Goal: Task Accomplishment & Management: Use online tool/utility

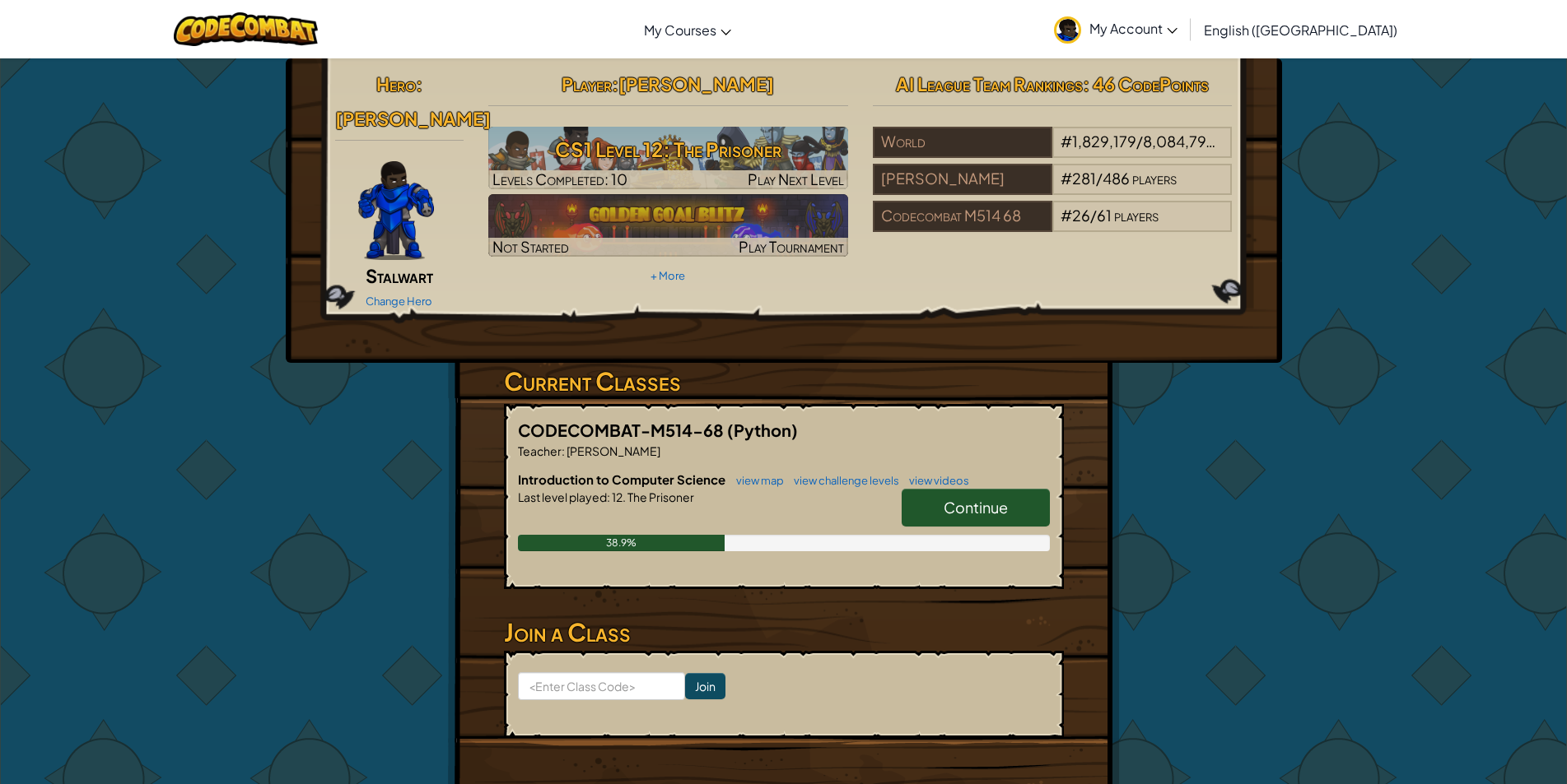
click at [921, 488] on link "Continue" at bounding box center [976, 507] width 148 height 38
click at [923, 488] on link "Continue" at bounding box center [976, 507] width 148 height 38
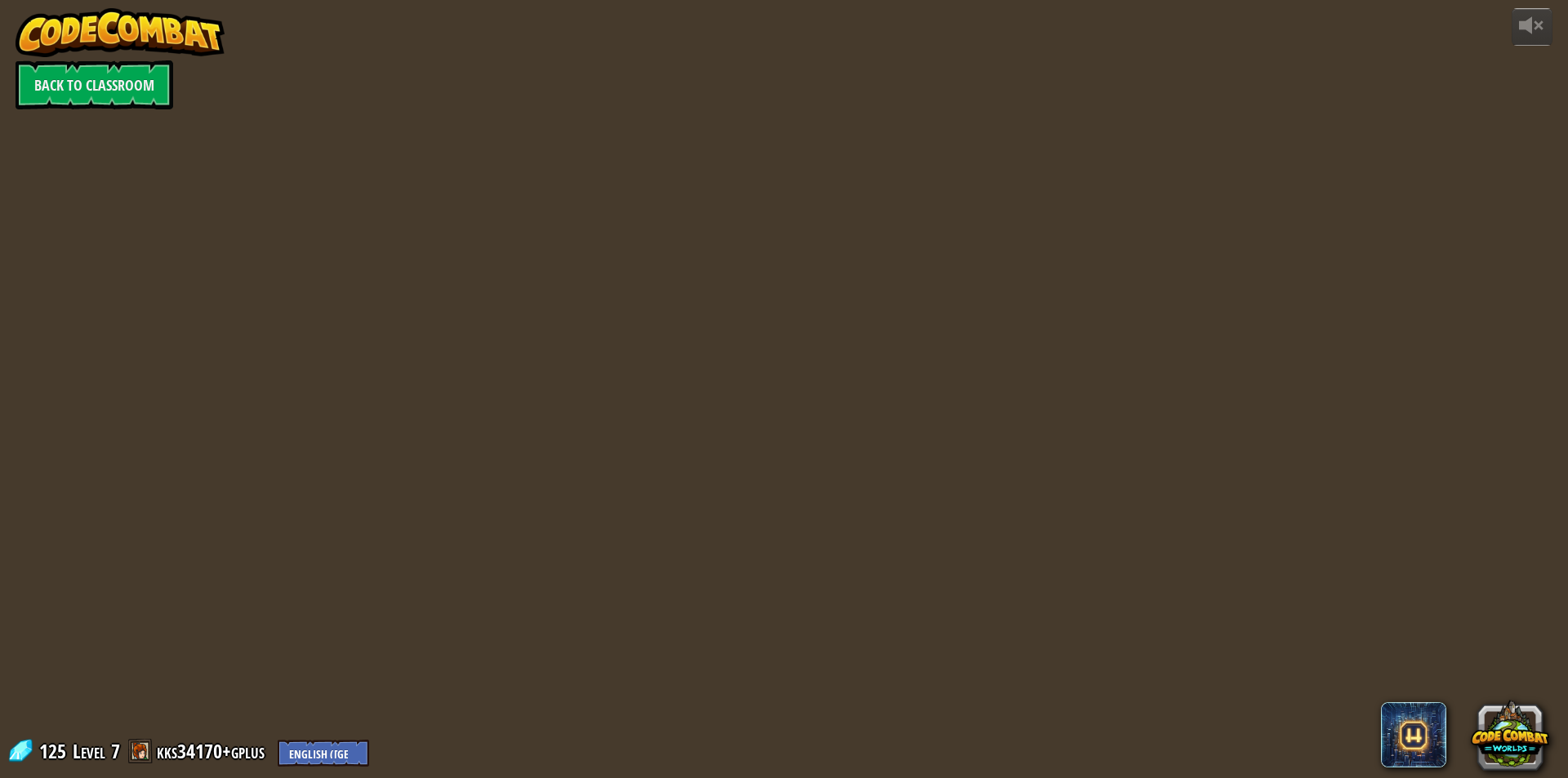
click at [917, 469] on div "powered by Back to Classroom 125 Level 7 kks34170+gplus English ([GEOGRAPHIC_DA…" at bounding box center [784, 389] width 1568 height 778
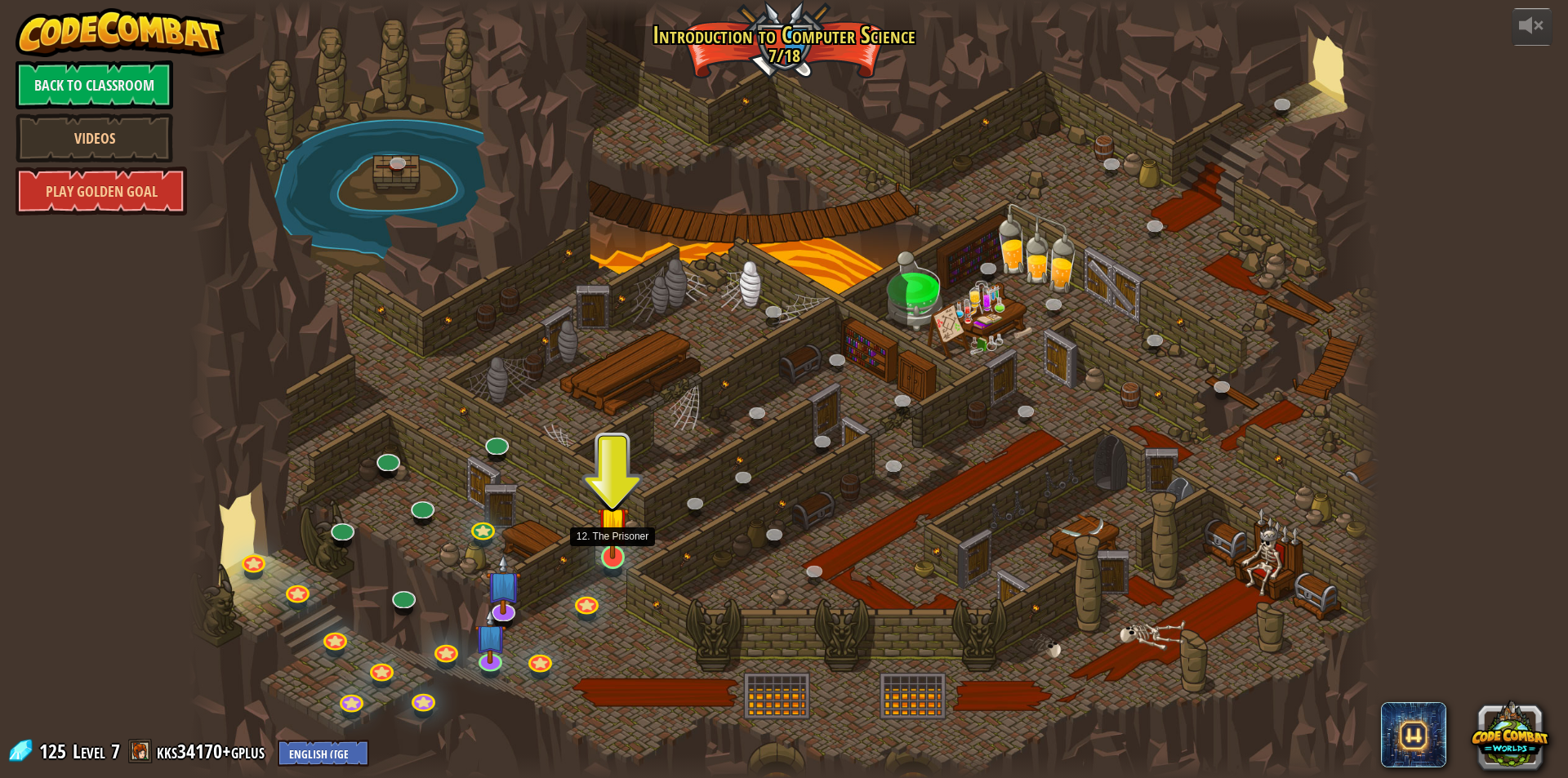
click at [619, 558] on img at bounding box center [612, 522] width 32 height 74
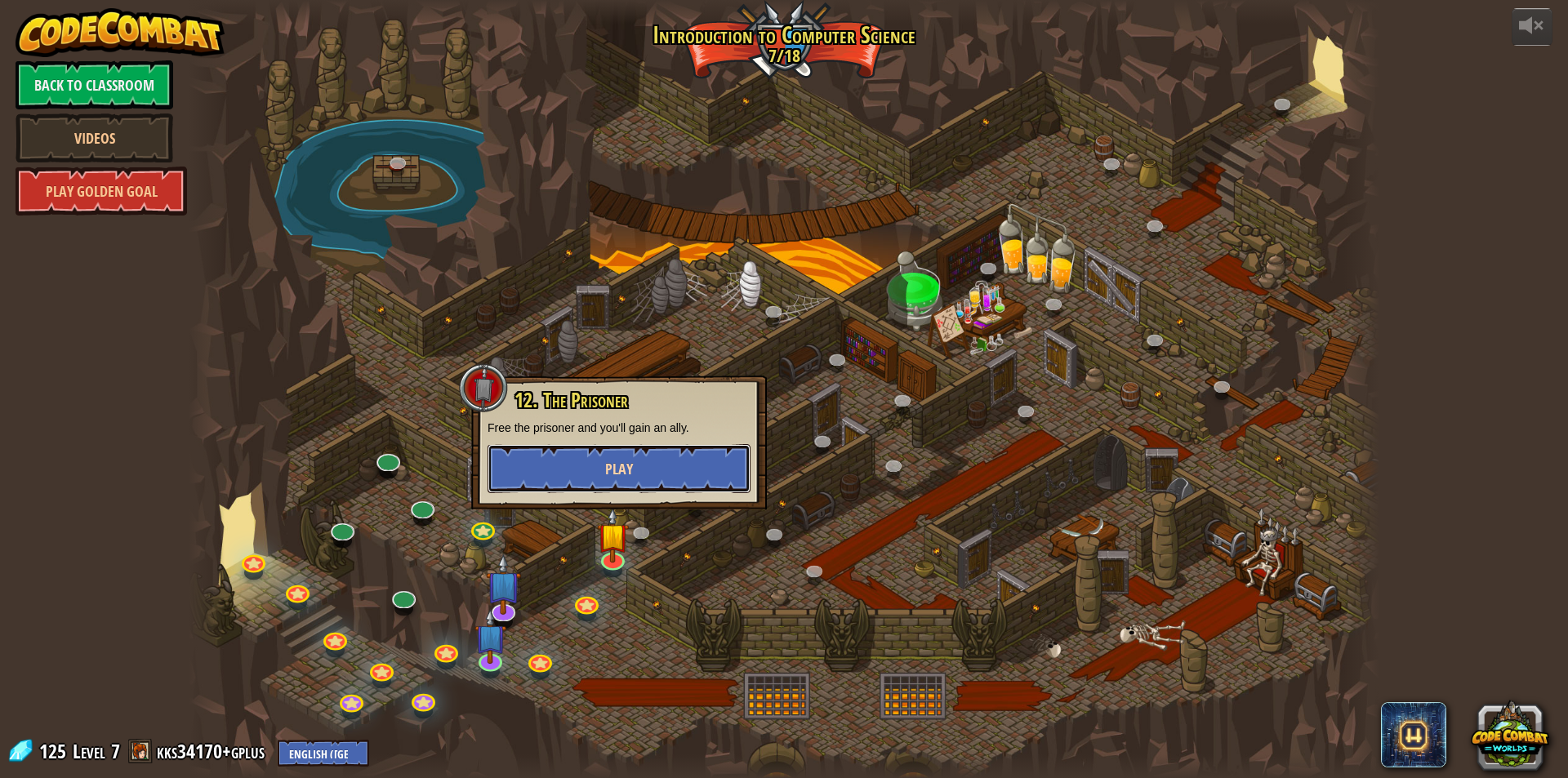
click at [658, 471] on button "Play" at bounding box center [619, 469] width 263 height 49
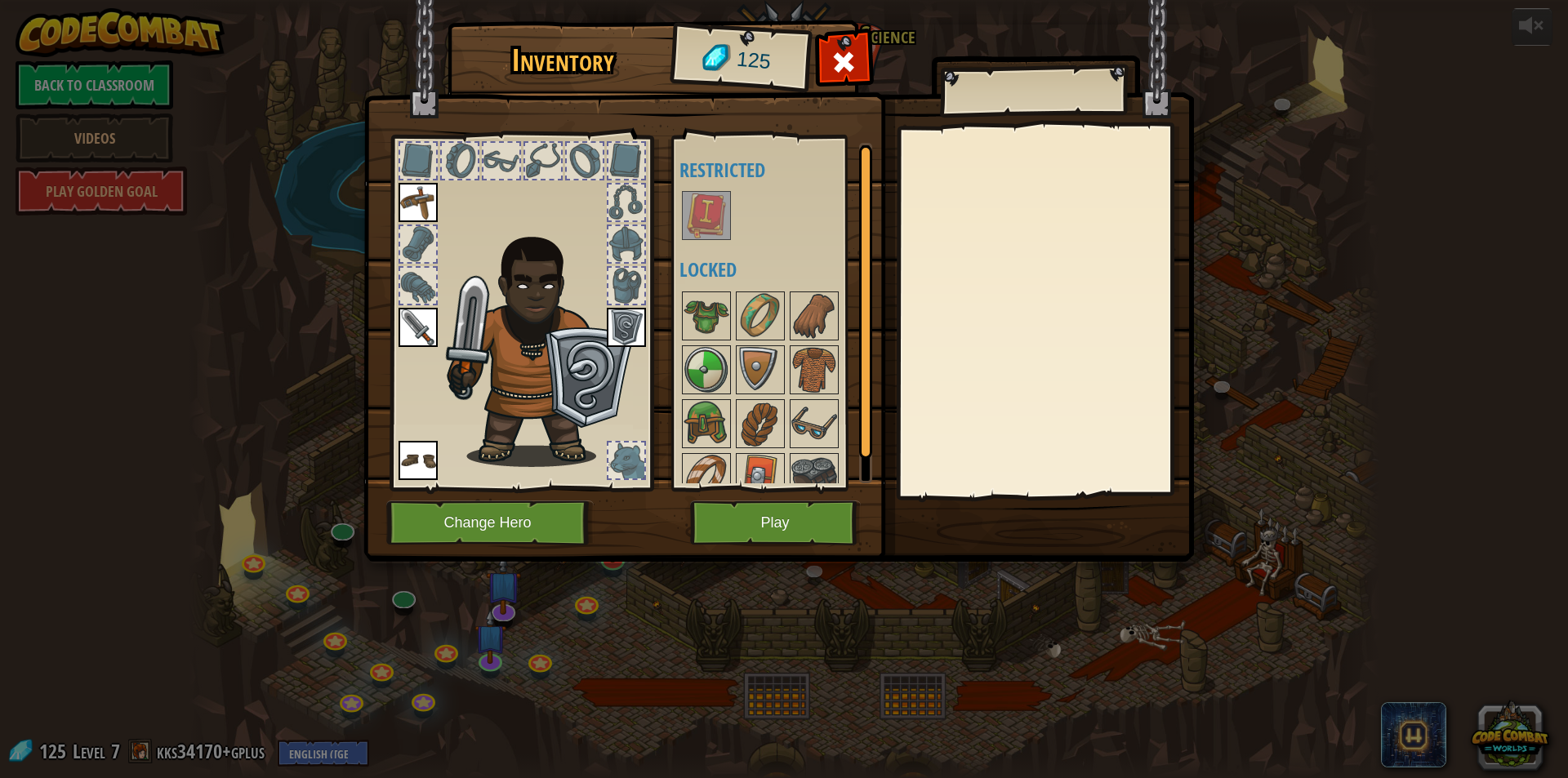
drag, startPoint x: 721, startPoint y: 192, endPoint x: 723, endPoint y: 212, distance: 20.1
click at [722, 192] on div at bounding box center [706, 215] width 49 height 49
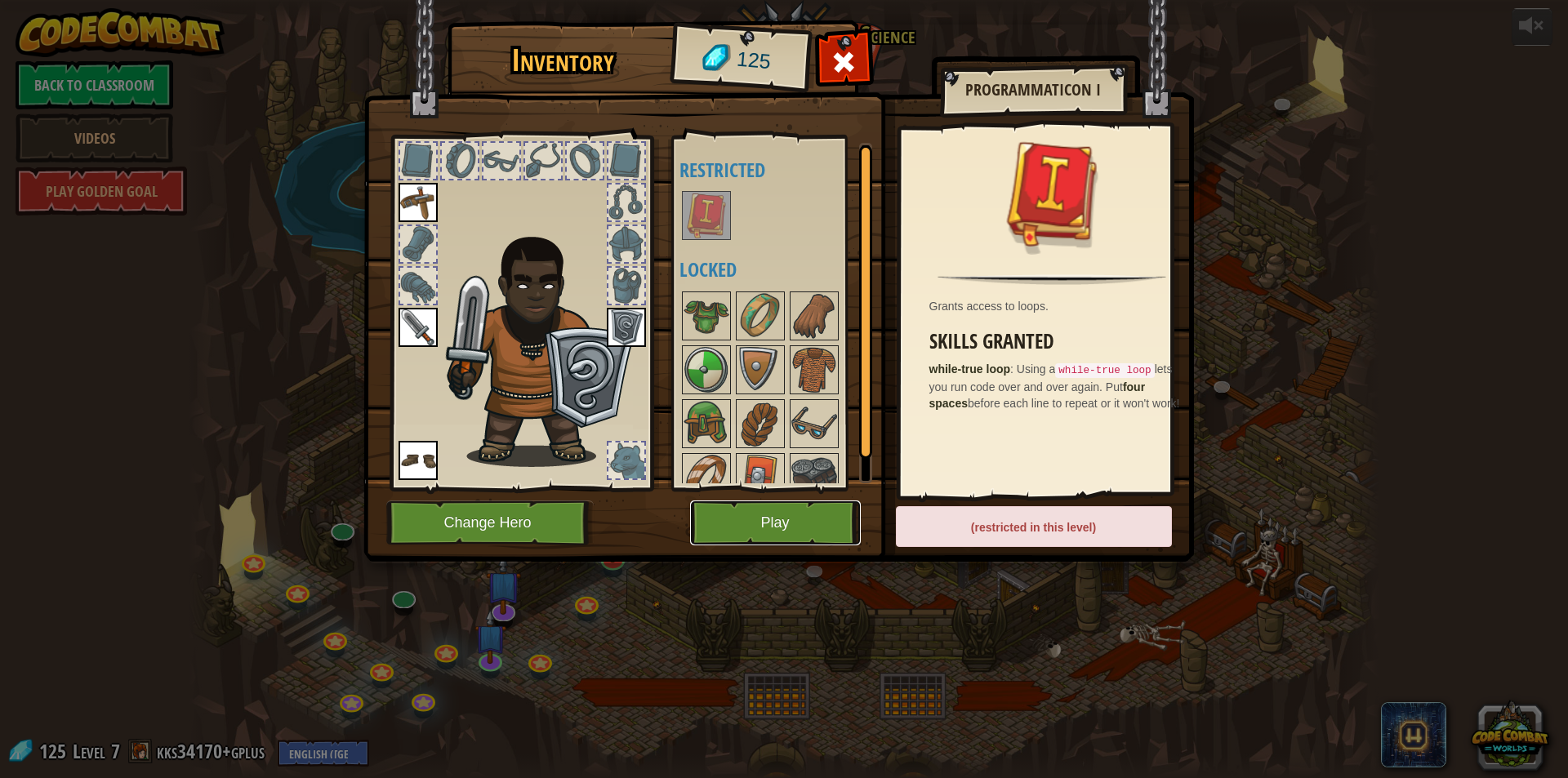
click at [757, 516] on button "Play" at bounding box center [775, 523] width 171 height 45
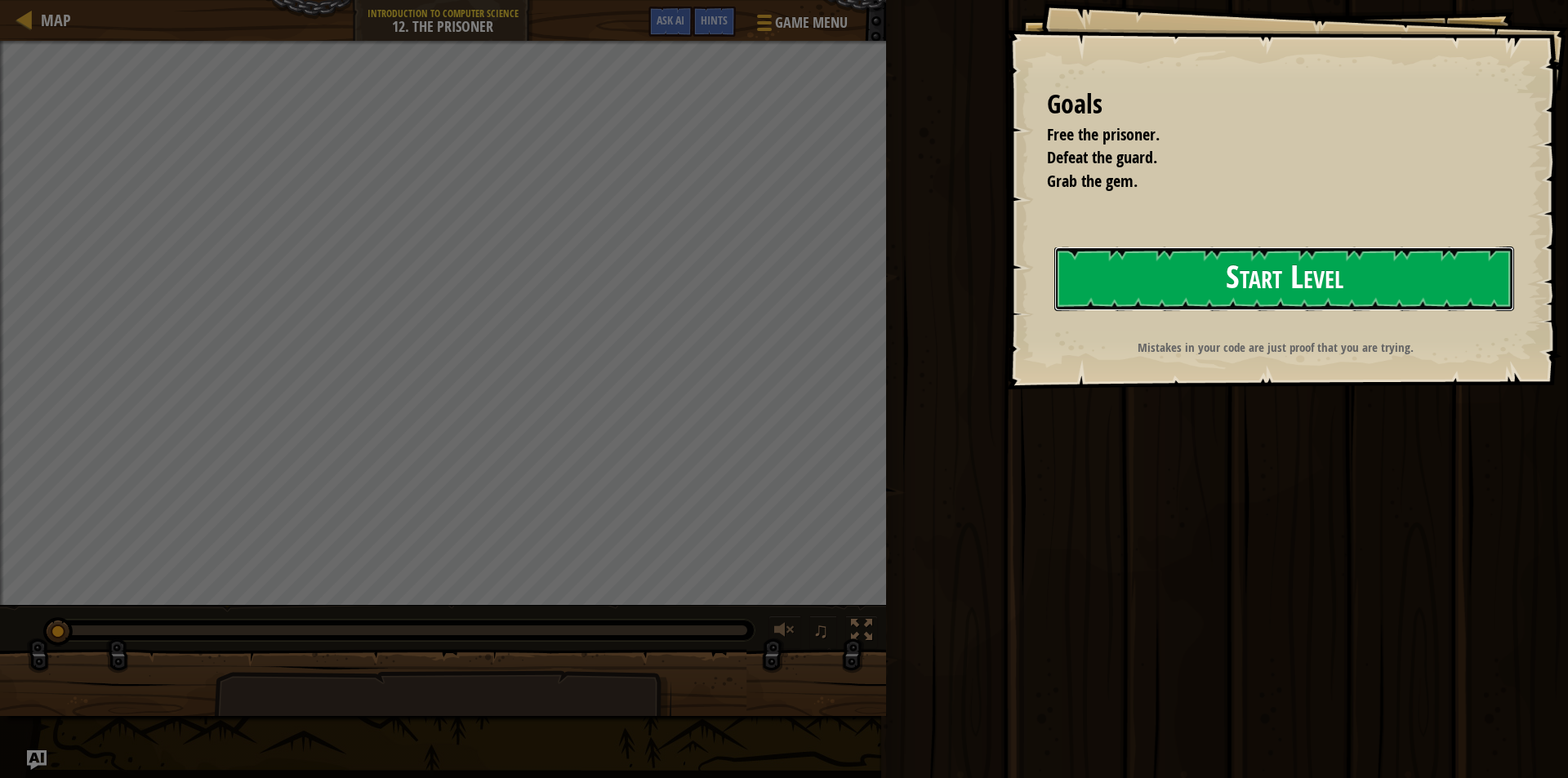
click at [1463, 278] on button "Start Level" at bounding box center [1284, 278] width 460 height 64
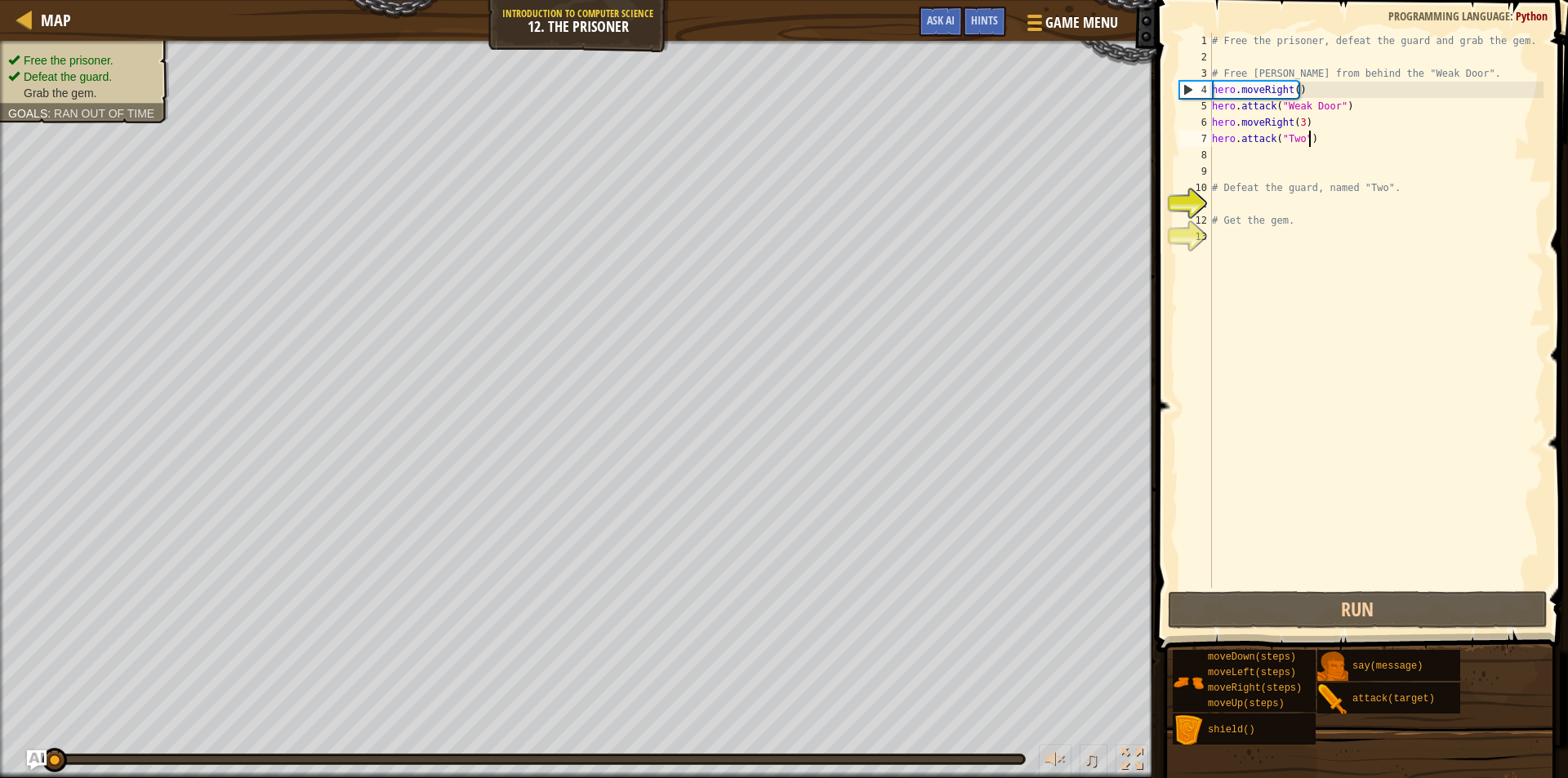
click at [1345, 137] on div "# Free the prisoner, defeat the guard and grab the gem. # Free Patrick from beh…" at bounding box center [1376, 327] width 335 height 588
type textarea "hero.attack("Two")"
click at [1311, 149] on div "# Free the prisoner, defeat the guard and grab the gem. # Free Patrick from beh…" at bounding box center [1376, 327] width 335 height 588
click at [1252, 649] on div "moveDown(steps) moveLeft(steps) moveRight(steps) moveUp(steps) shield() say(mes…" at bounding box center [1365, 697] width 385 height 97
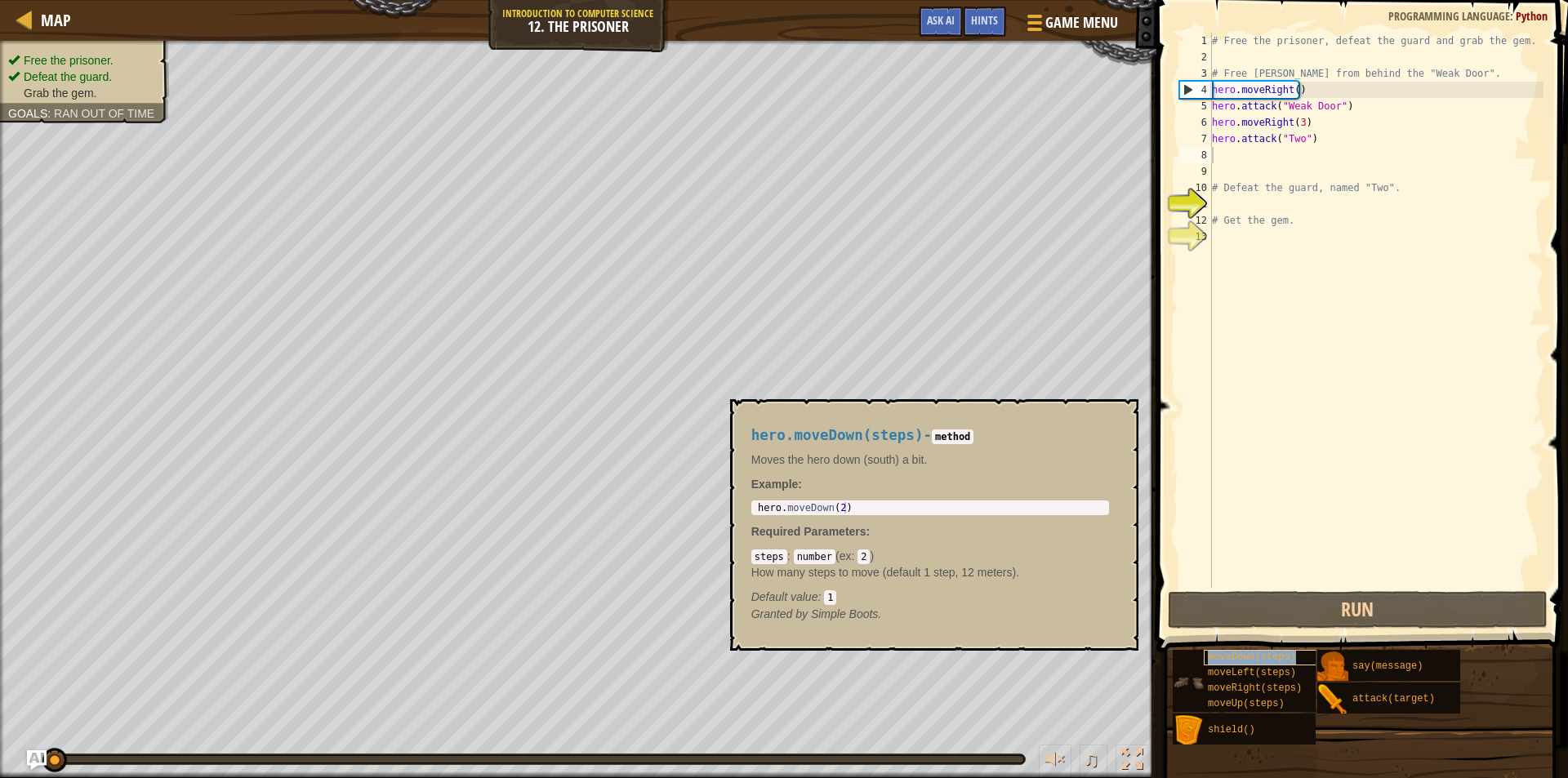
click at [1252, 657] on span "moveDown(steps)" at bounding box center [1252, 657] width 88 height 11
type textarea "hero.moveDown(2)"
click at [704, 0] on body "Map Introduction to Computer Science 12. The Prisoner Game Menu Done Hints Ask …" at bounding box center [784, 0] width 1568 height 0
click at [1275, 156] on div "# Free the prisoner, defeat the guard and grab the gem. # Free Patrick from beh…" at bounding box center [1376, 327] width 335 height 588
paste textarea "hero.moveDown(2)"
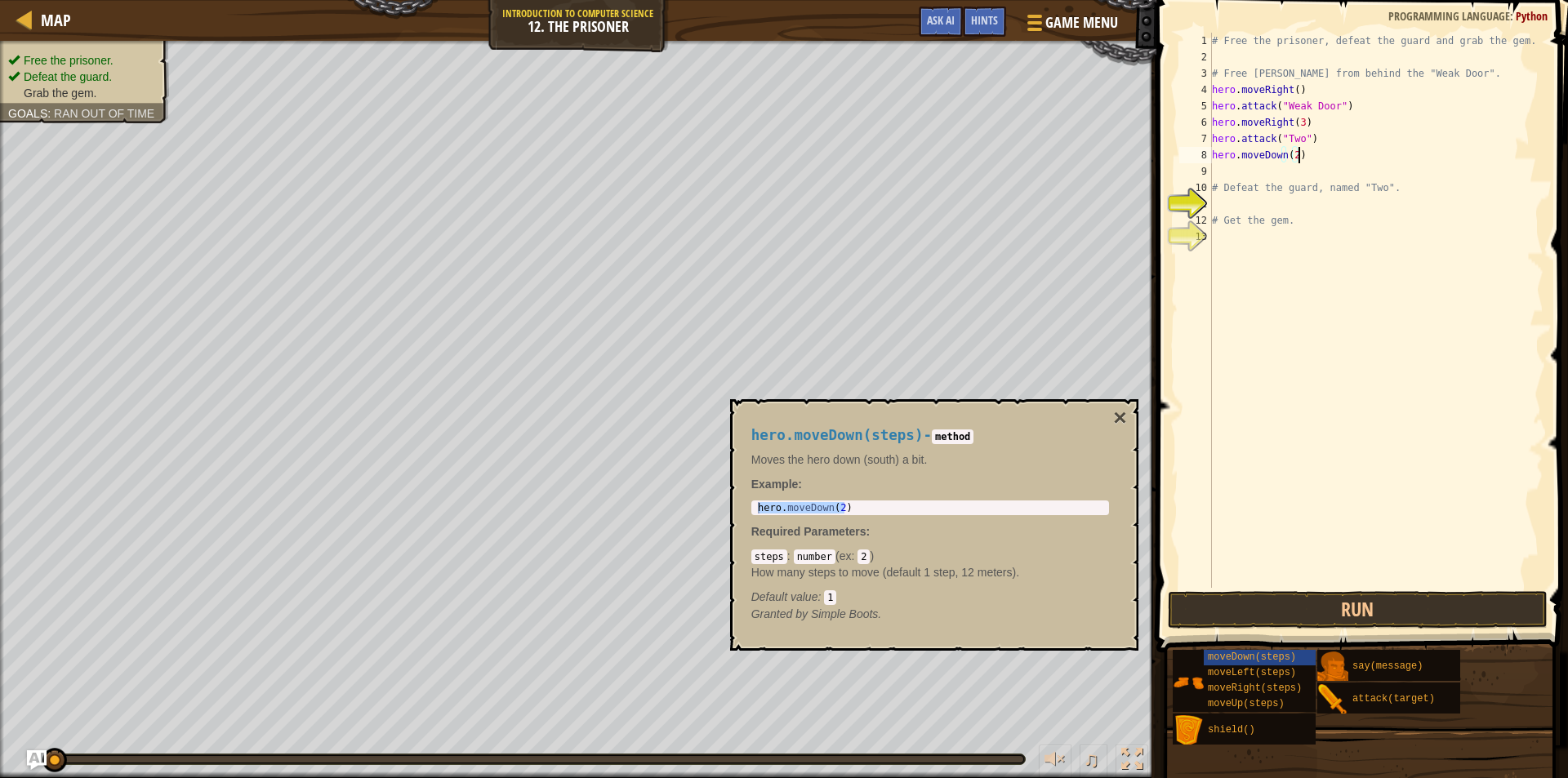
click at [1292, 157] on div "# Free the prisoner, defeat the guard and grab the gem. # Free Patrick from beh…" at bounding box center [1376, 327] width 335 height 588
drag, startPoint x: 1304, startPoint y: 123, endPoint x: 1214, endPoint y: 123, distance: 90.0
click at [1214, 123] on div "# Free the prisoner, defeat the guard and grab the gem. # Free Patrick from beh…" at bounding box center [1376, 327] width 335 height 588
paste textarea "Down(2"
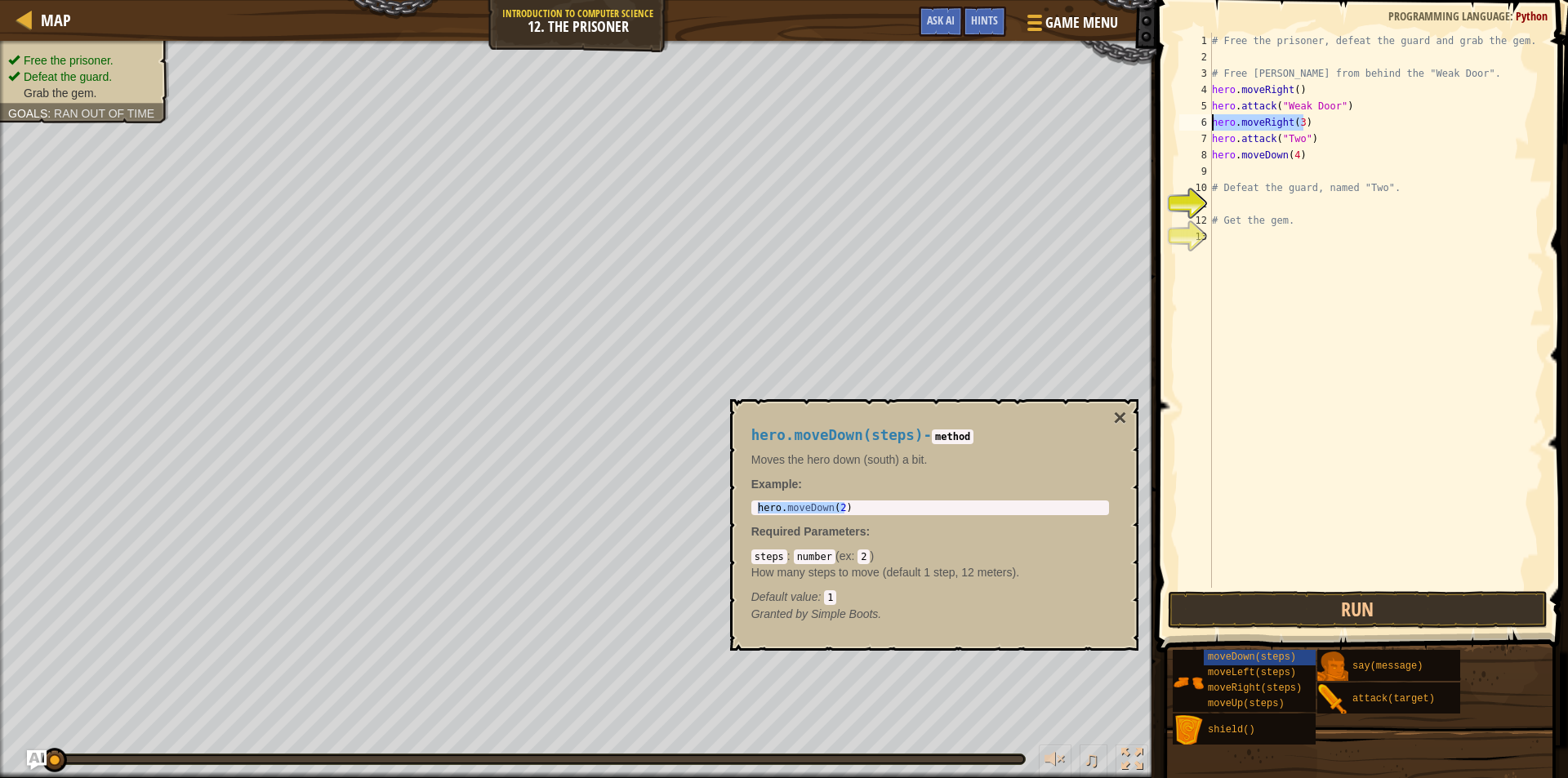
paste textarea "hero.moveDown(2)"
drag, startPoint x: 1386, startPoint y: 126, endPoint x: 1300, endPoint y: 129, distance: 86.1
click at [1300, 129] on div "# Free the prisoner, defeat the guard and grab the gem. # Free Patrick from beh…" at bounding box center [1376, 327] width 335 height 588
drag, startPoint x: 1300, startPoint y: 122, endPoint x: 1247, endPoint y: 143, distance: 57.0
click at [1247, 143] on div "# Free the prisoner, defeat the guard and grab the gem. # Free Patrick from beh…" at bounding box center [1376, 327] width 335 height 588
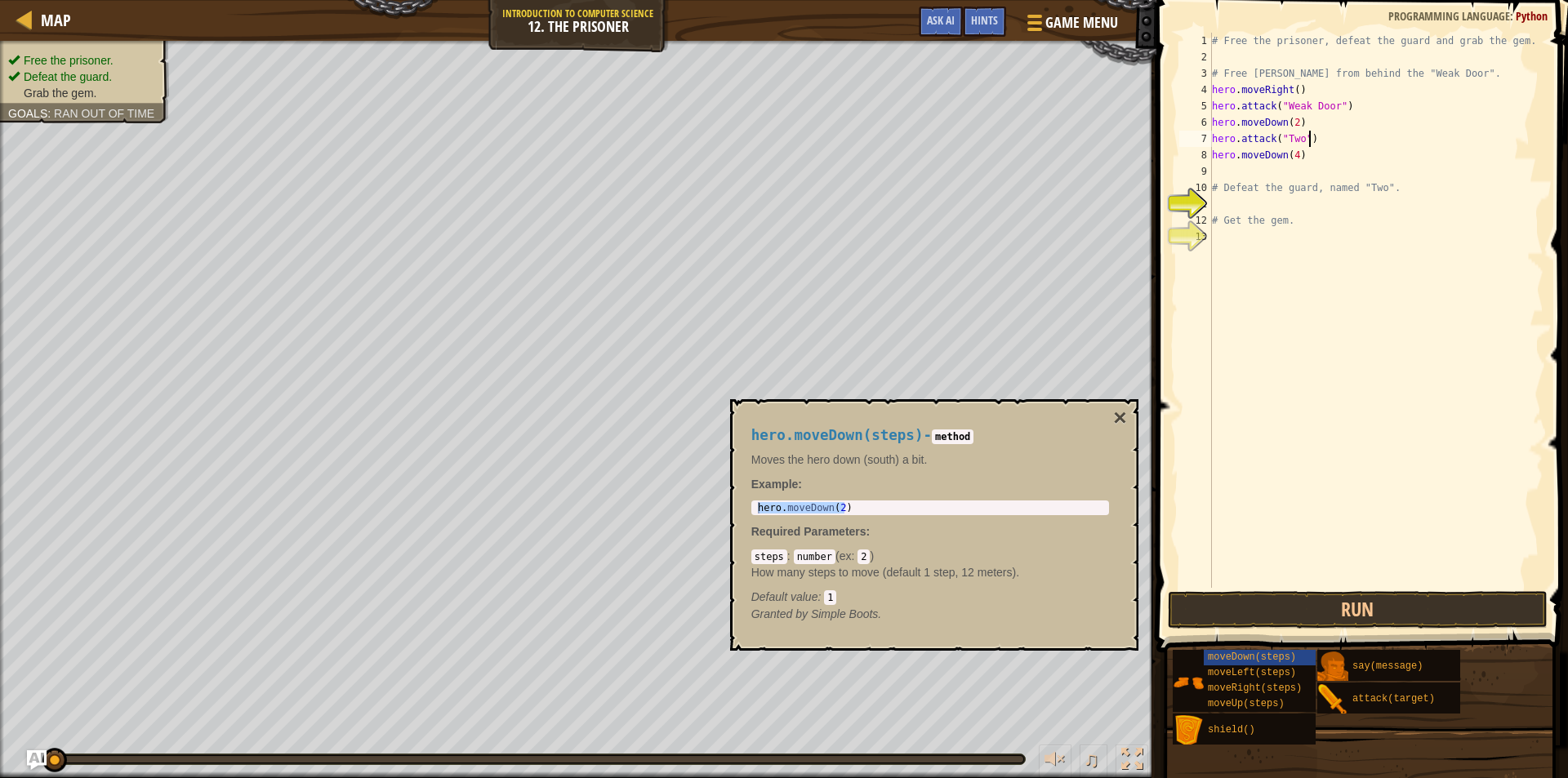
click at [1334, 137] on div "# Free the prisoner, defeat the guard and grab the gem. # Free Patrick from beh…" at bounding box center [1376, 327] width 335 height 588
drag, startPoint x: 1298, startPoint y: 121, endPoint x: 1202, endPoint y: 123, distance: 96.0
click at [1202, 123] on div "hero.attack("Two") 1 2 3 4 5 6 7 8 9 10 11 12 13 # Free the prisoner, defeat th…" at bounding box center [1360, 310] width 368 height 556
type textarea "hero.moveDown(2)"
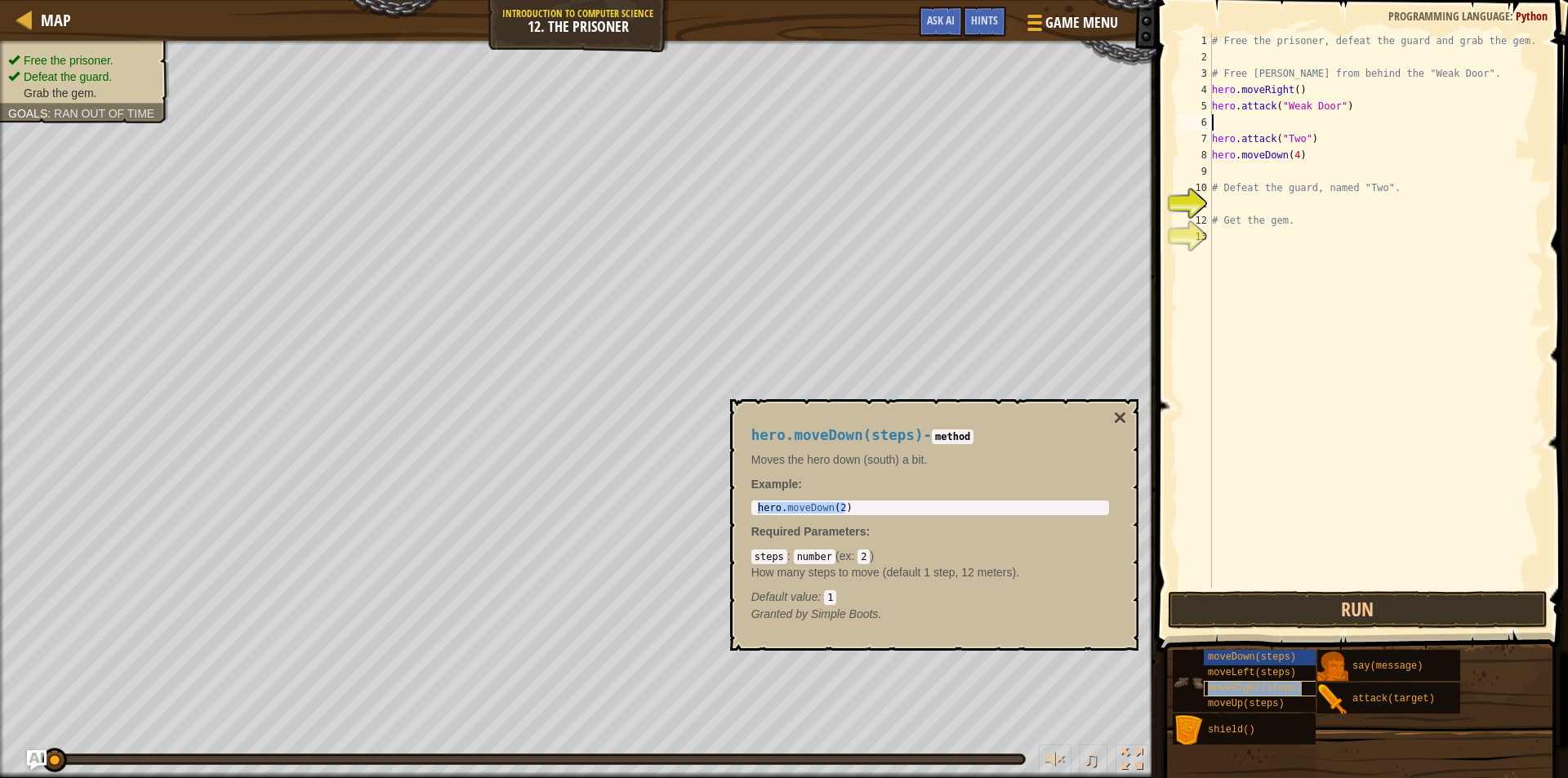
click at [1282, 688] on span "moveRight(steps)" at bounding box center [1255, 688] width 94 height 11
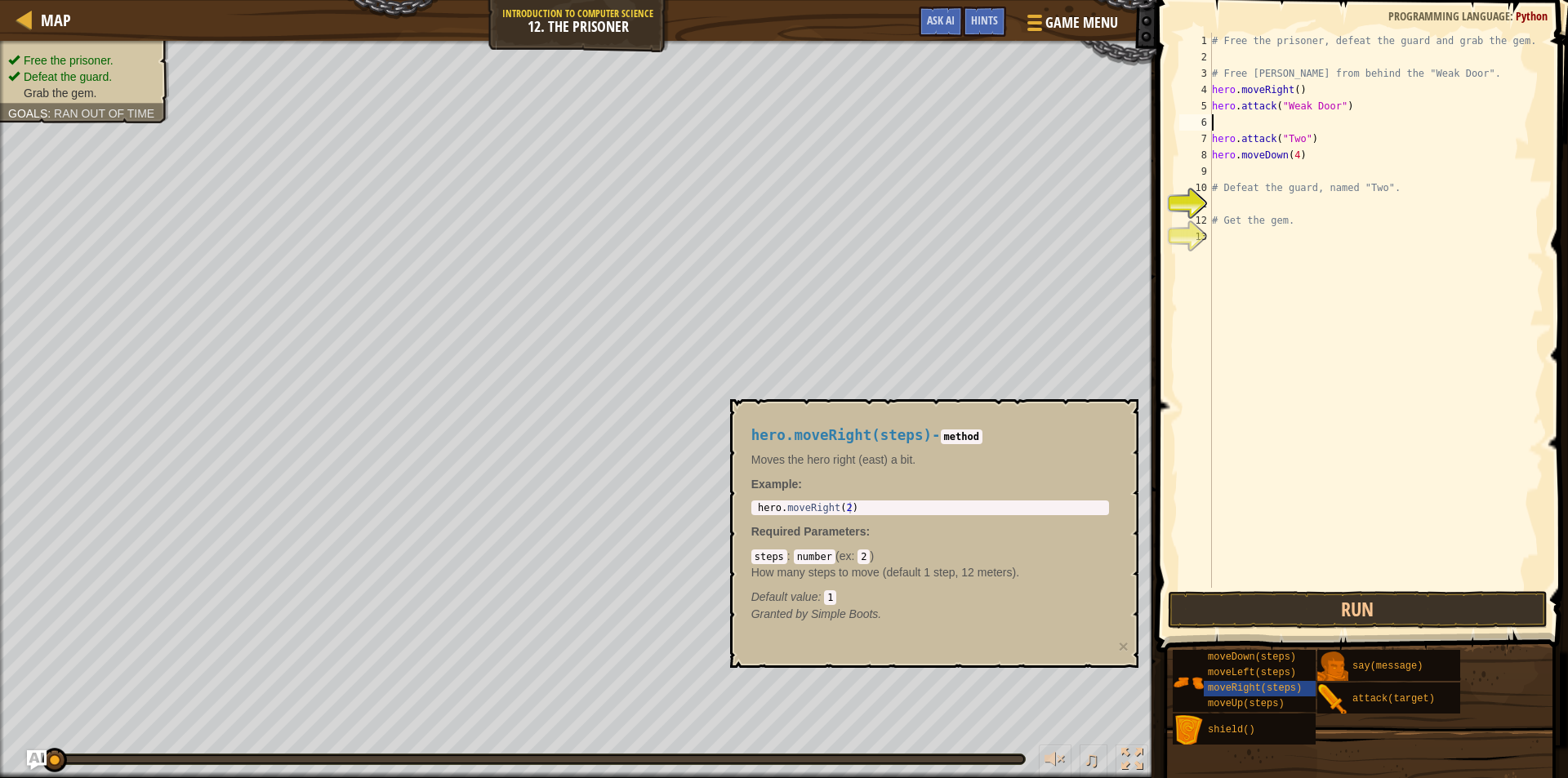
type textarea "hero.moveRight(2)"
drag, startPoint x: 872, startPoint y: 504, endPoint x: 749, endPoint y: 511, distance: 123.2
click at [749, 511] on div "hero.moveRight(steps) - method Moves the hero right (east) a bit. Example : her…" at bounding box center [929, 525] width 380 height 226
click at [1244, 132] on div "# Free the prisoner, defeat the guard and grab the gem. # Free Patrick from beh…" at bounding box center [1376, 327] width 335 height 588
click at [1253, 112] on div "# Free the prisoner, defeat the guard and grab the gem. # Free Patrick from beh…" at bounding box center [1376, 327] width 335 height 588
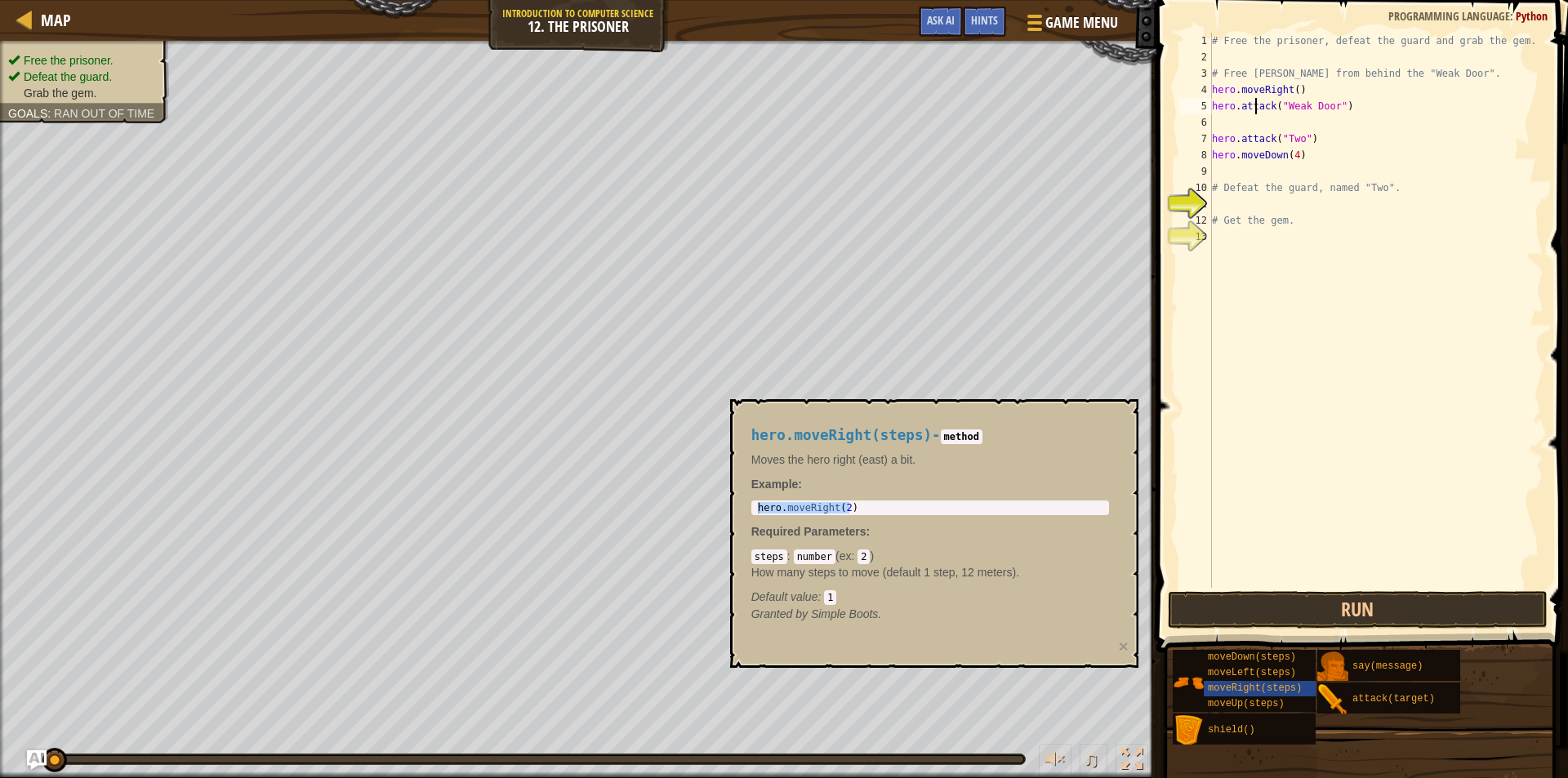
type textarea "hero.attack("Weak Door")"
click at [1250, 118] on div "# Free the prisoner, defeat the guard and grab the gem. # Free Patrick from beh…" at bounding box center [1376, 327] width 335 height 588
paste textarea "hero.moveRight(2)"
click at [1299, 124] on div "# Free the prisoner, defeat the guard and grab the gem. # Free Patrick from beh…" at bounding box center [1376, 327] width 335 height 588
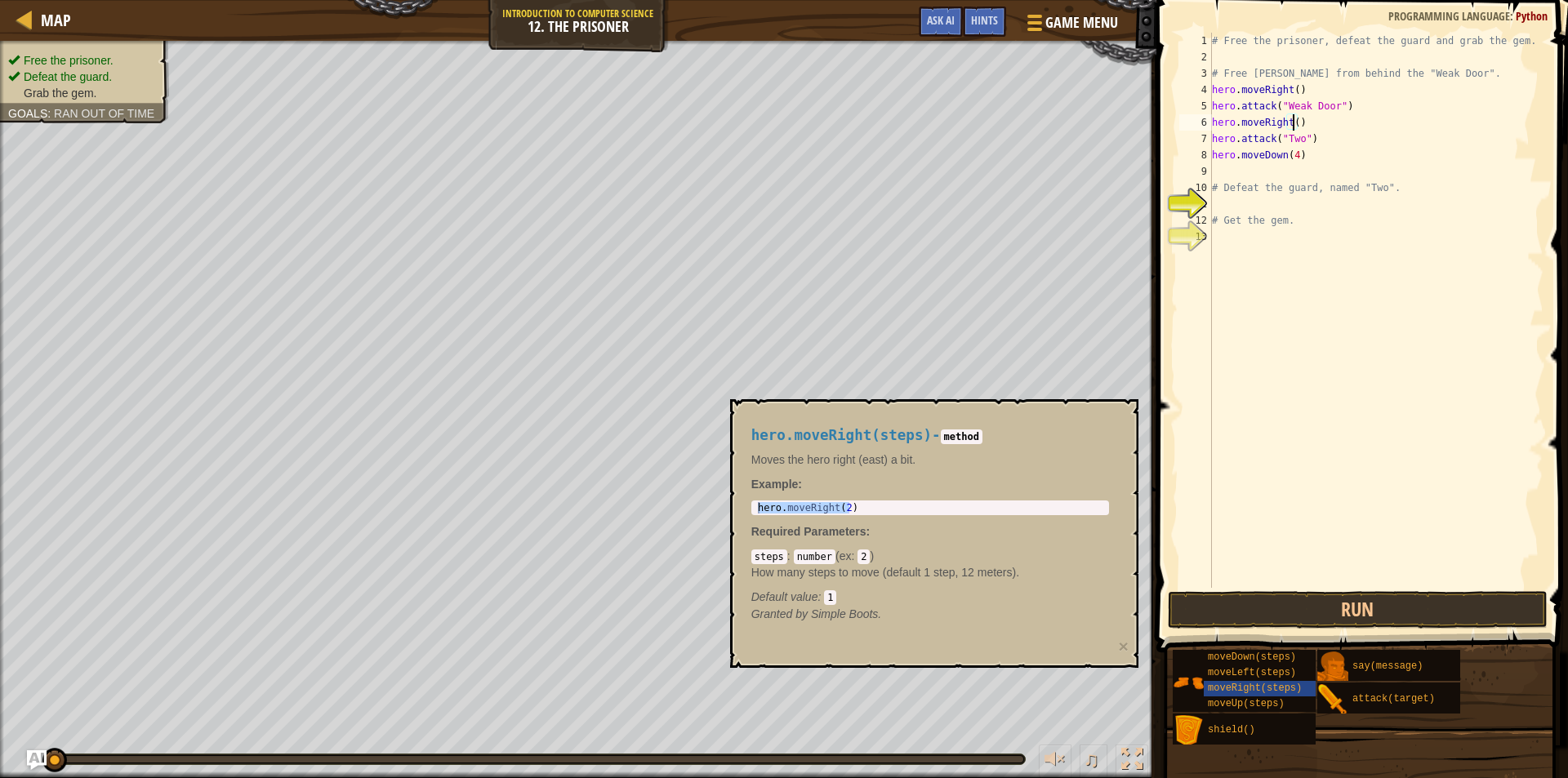
type textarea "hero.moveRight(3)"
drag, startPoint x: 1306, startPoint y: 121, endPoint x: 1188, endPoint y: 130, distance: 118.3
click at [1188, 130] on div "hero.moveRight(3) 1 2 3 4 5 6 7 8 9 10 11 12 13 # Free the prisoner, defeat the…" at bounding box center [1360, 310] width 368 height 556
click at [1252, 172] on div "# Free the prisoner, defeat the guard and grab the gem. # Free Patrick from beh…" at bounding box center [1376, 327] width 335 height 588
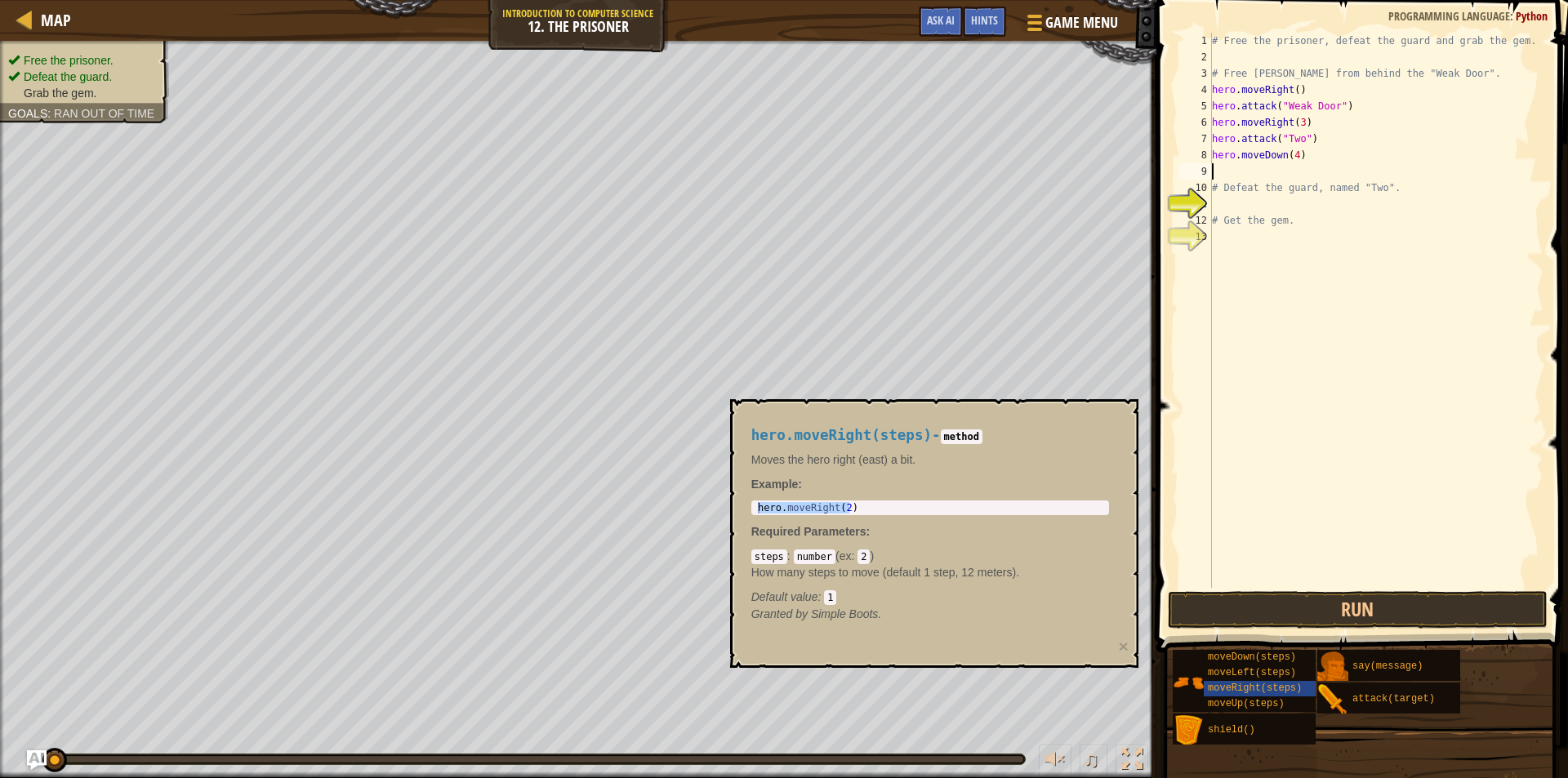
paste textarea "hero.moveRight(3)"
click at [1299, 168] on div "# Free the prisoner, defeat the guard and grab the gem. # Free Patrick from beh…" at bounding box center [1376, 327] width 335 height 588
type textarea "hero.moveRight()"
click at [1354, 616] on button "Run" at bounding box center [1358, 610] width 380 height 38
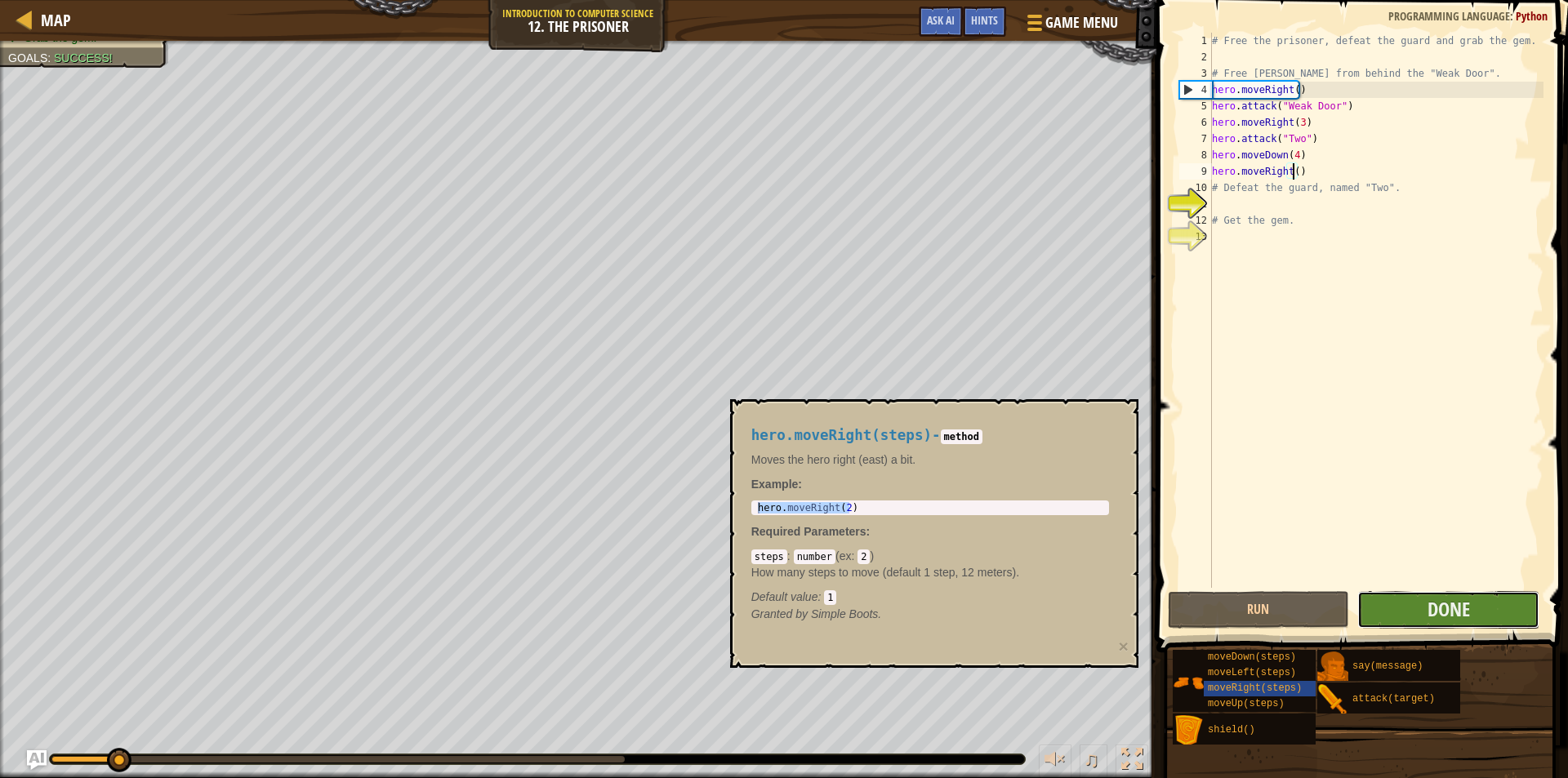
click at [1424, 620] on button "Done" at bounding box center [1448, 610] width 182 height 38
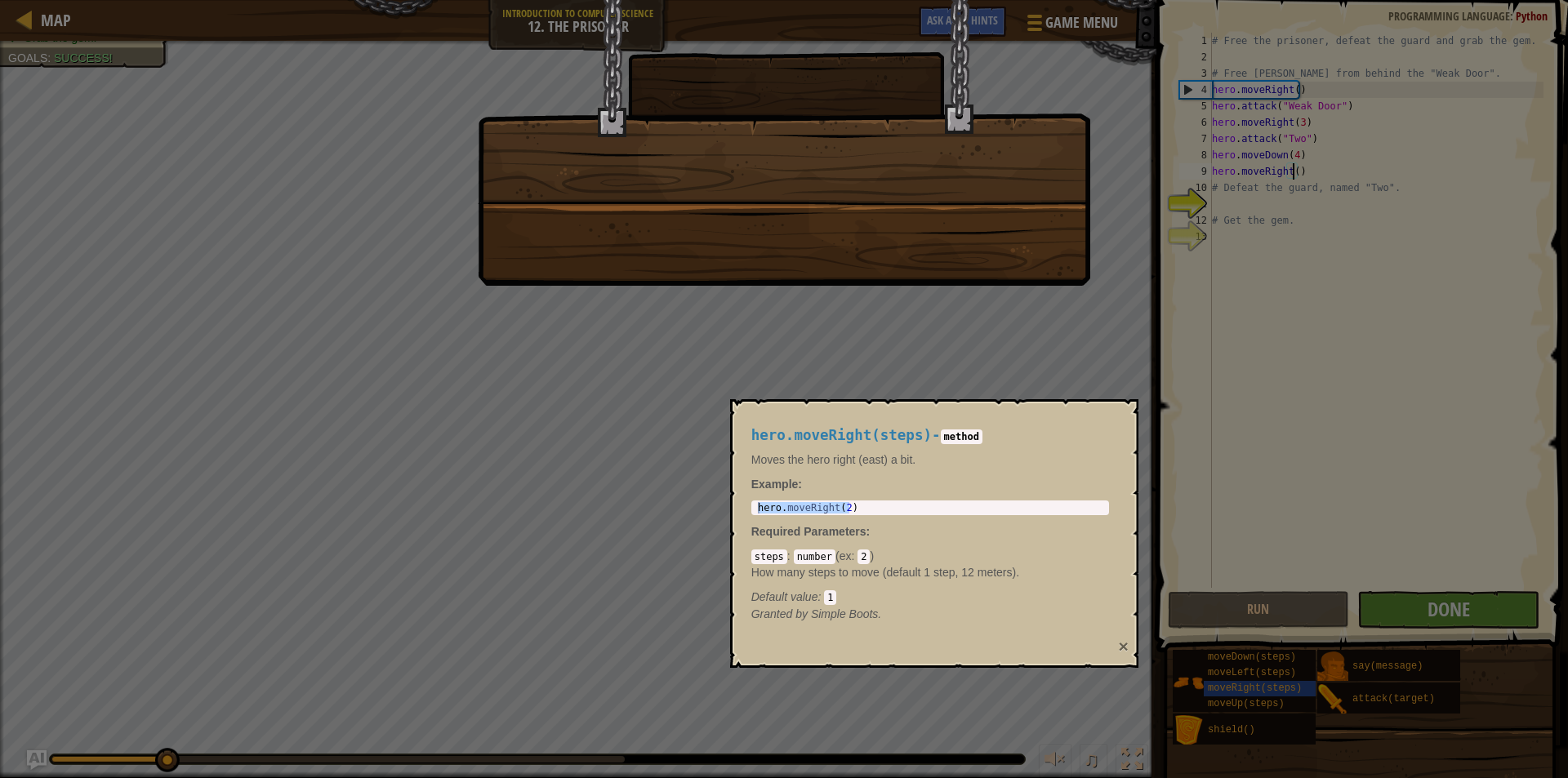
click at [1128, 647] on button "×" at bounding box center [1123, 646] width 9 height 17
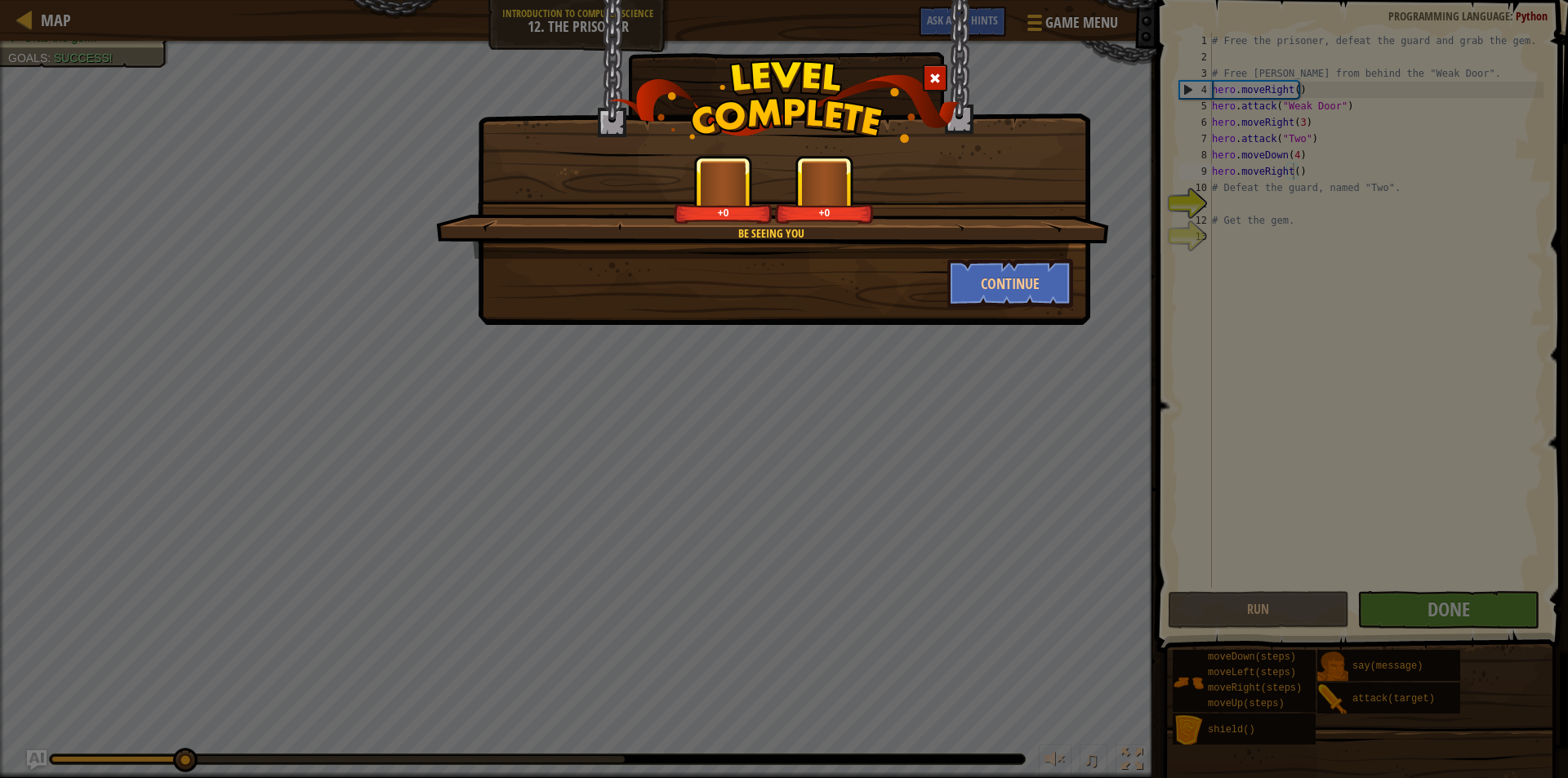
click at [770, 168] on div "+0 +0" at bounding box center [773, 189] width 634 height 68
drag, startPoint x: 943, startPoint y: 240, endPoint x: 970, endPoint y: 262, distance: 34.8
click at [962, 251] on div "Be Seeing You +0 +0" at bounding box center [772, 206] width 673 height 103
drag, startPoint x: 970, startPoint y: 262, endPoint x: 982, endPoint y: 273, distance: 16.3
click at [982, 273] on button "Continue" at bounding box center [1011, 283] width 127 height 49
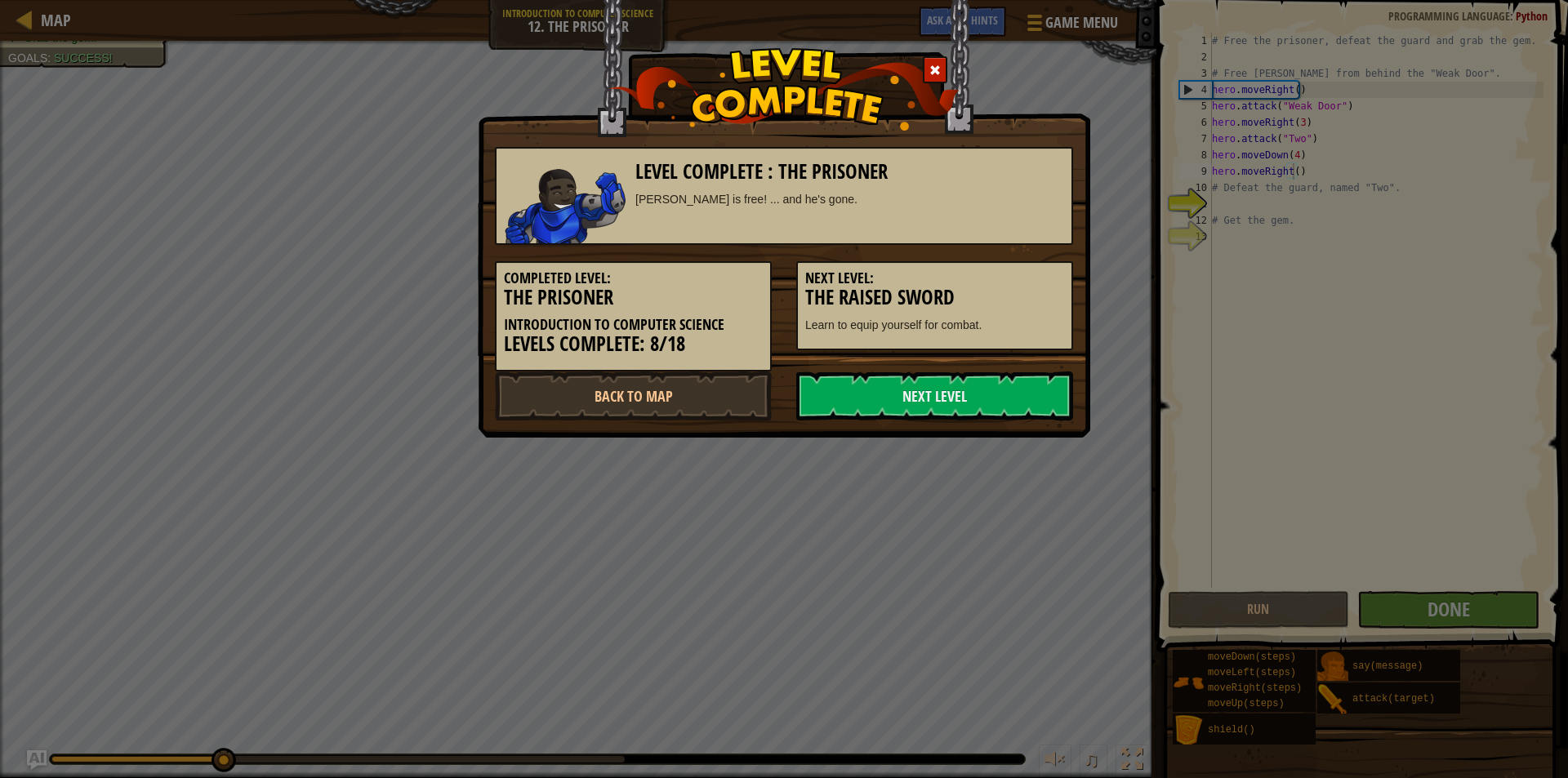
click at [996, 278] on h5 "Next Level:" at bounding box center [934, 278] width 259 height 16
click at [993, 401] on link "Next Level" at bounding box center [934, 396] width 277 height 49
click at [994, 400] on link "Next Level" at bounding box center [934, 396] width 277 height 49
click at [998, 397] on link "Next Level" at bounding box center [934, 396] width 277 height 49
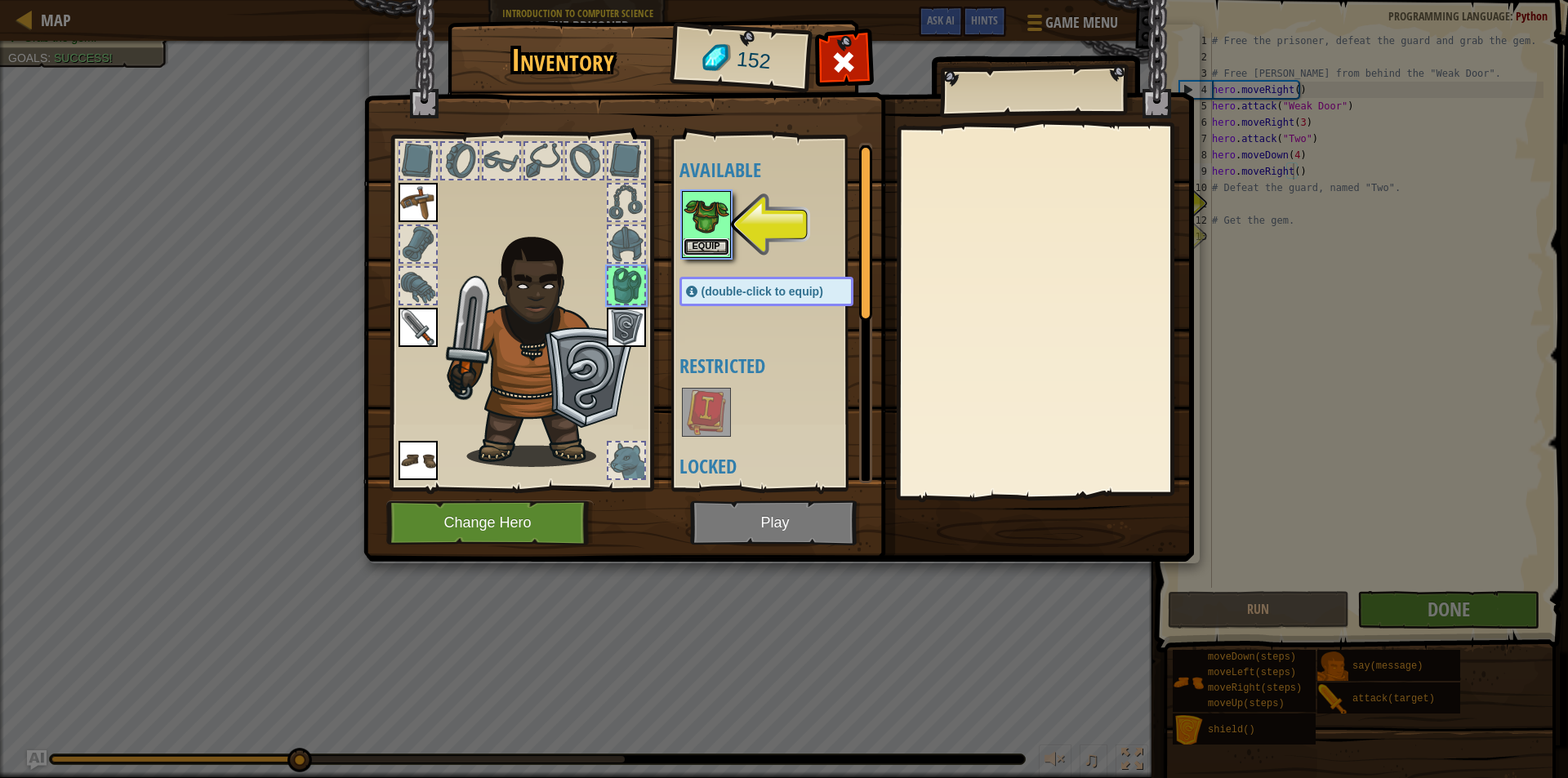
click at [726, 245] on button "Equip" at bounding box center [706, 247] width 45 height 17
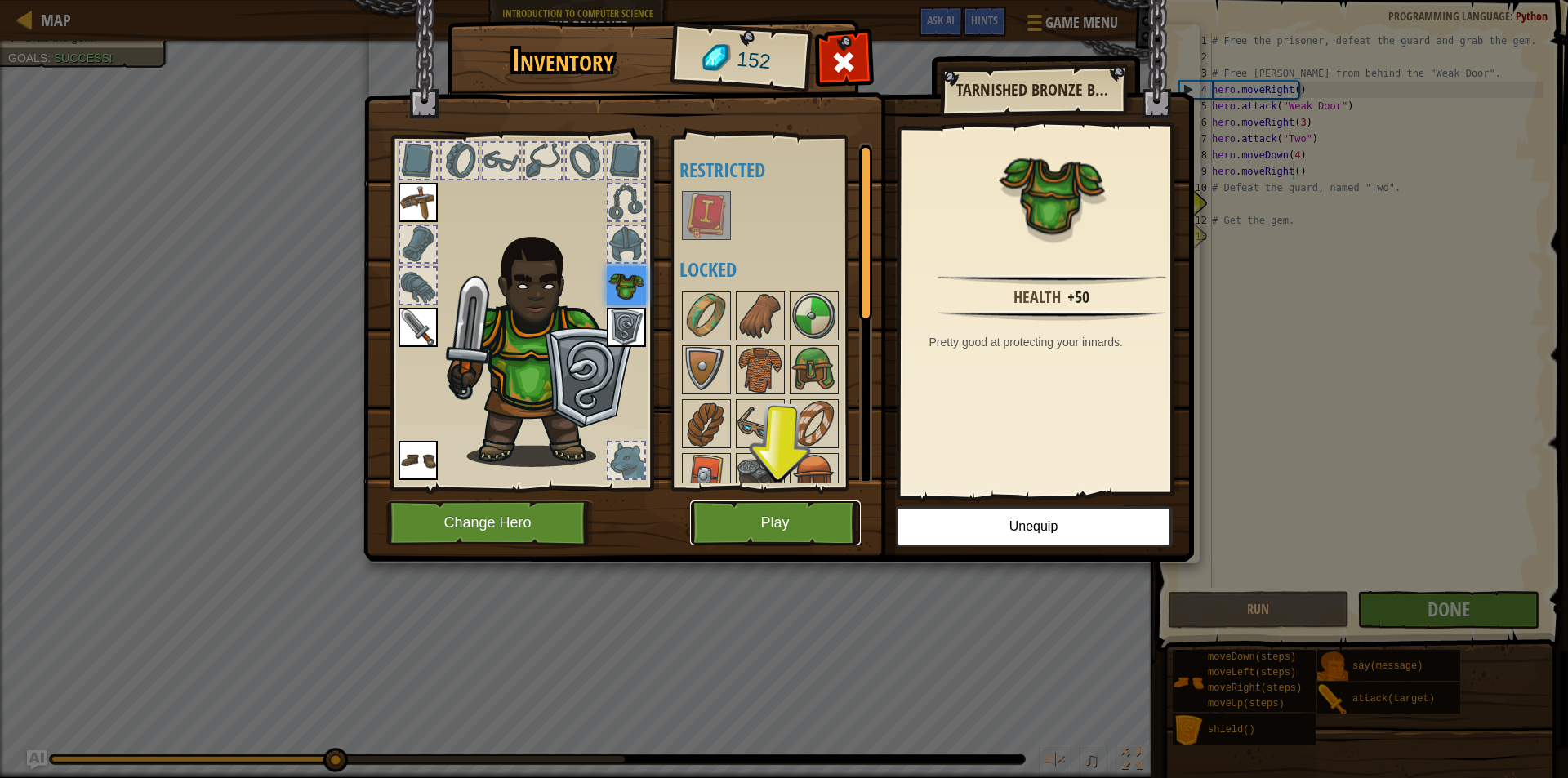
click at [793, 501] on button "Play" at bounding box center [775, 523] width 171 height 45
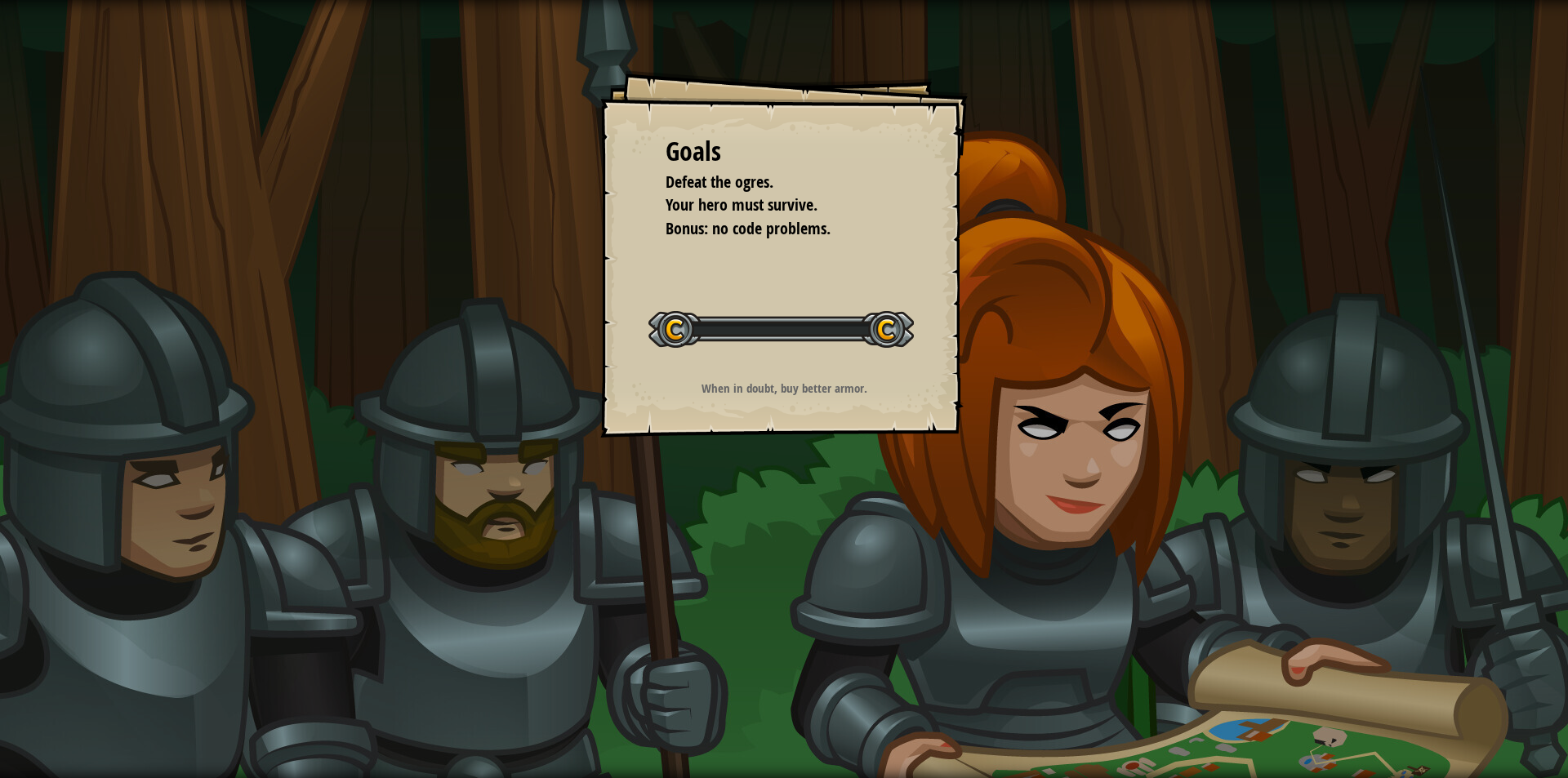
click at [799, 510] on div "Goals Defeat the ogres. Your hero must survive. Bonus: no code problems. Start …" at bounding box center [784, 389] width 1568 height 778
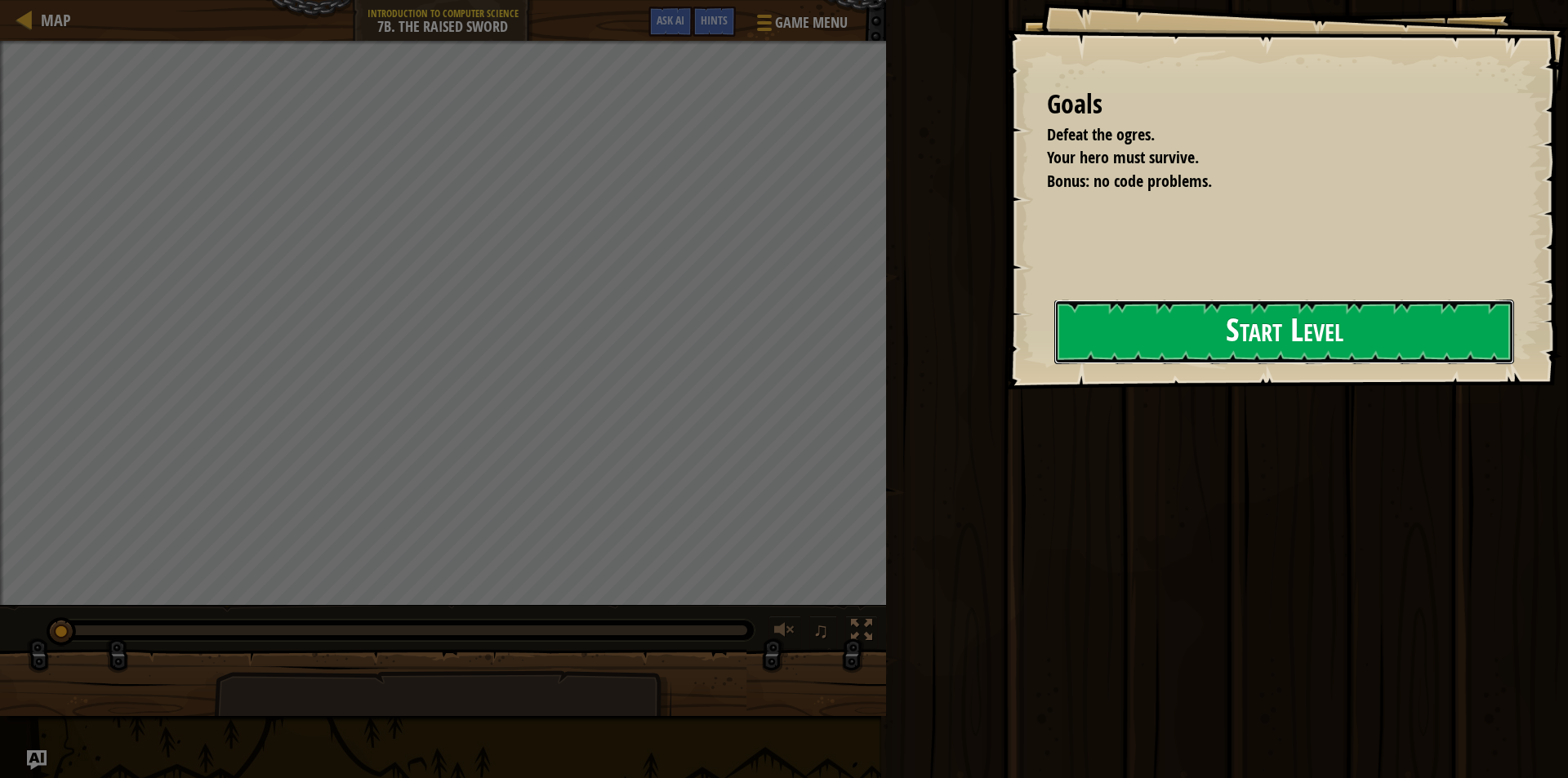
click at [1298, 344] on button "Start Level" at bounding box center [1284, 332] width 460 height 64
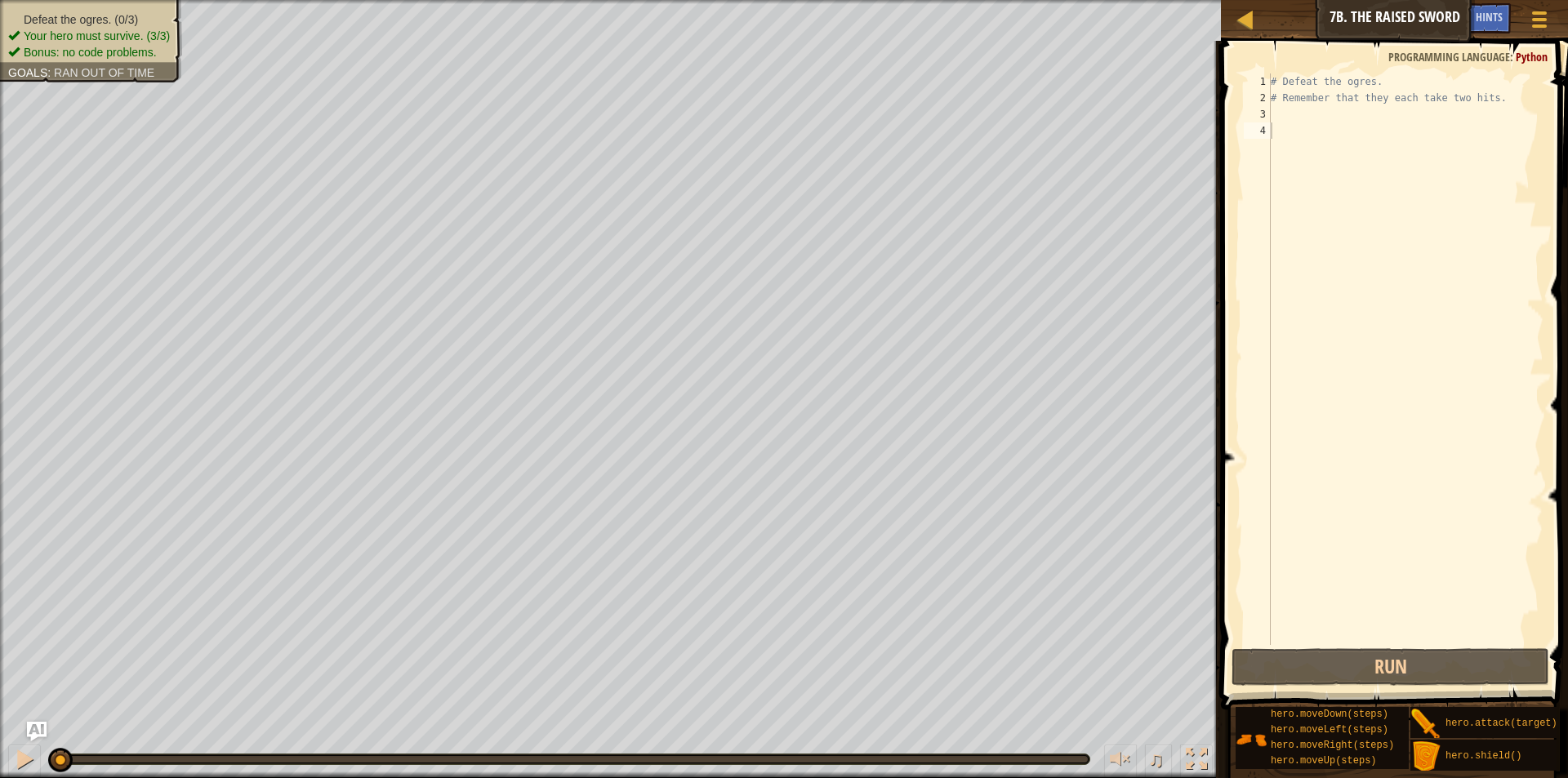
click at [1306, 119] on div "# Defeat the ogres. # Remember that they each take two hits." at bounding box center [1406, 375] width 276 height 604
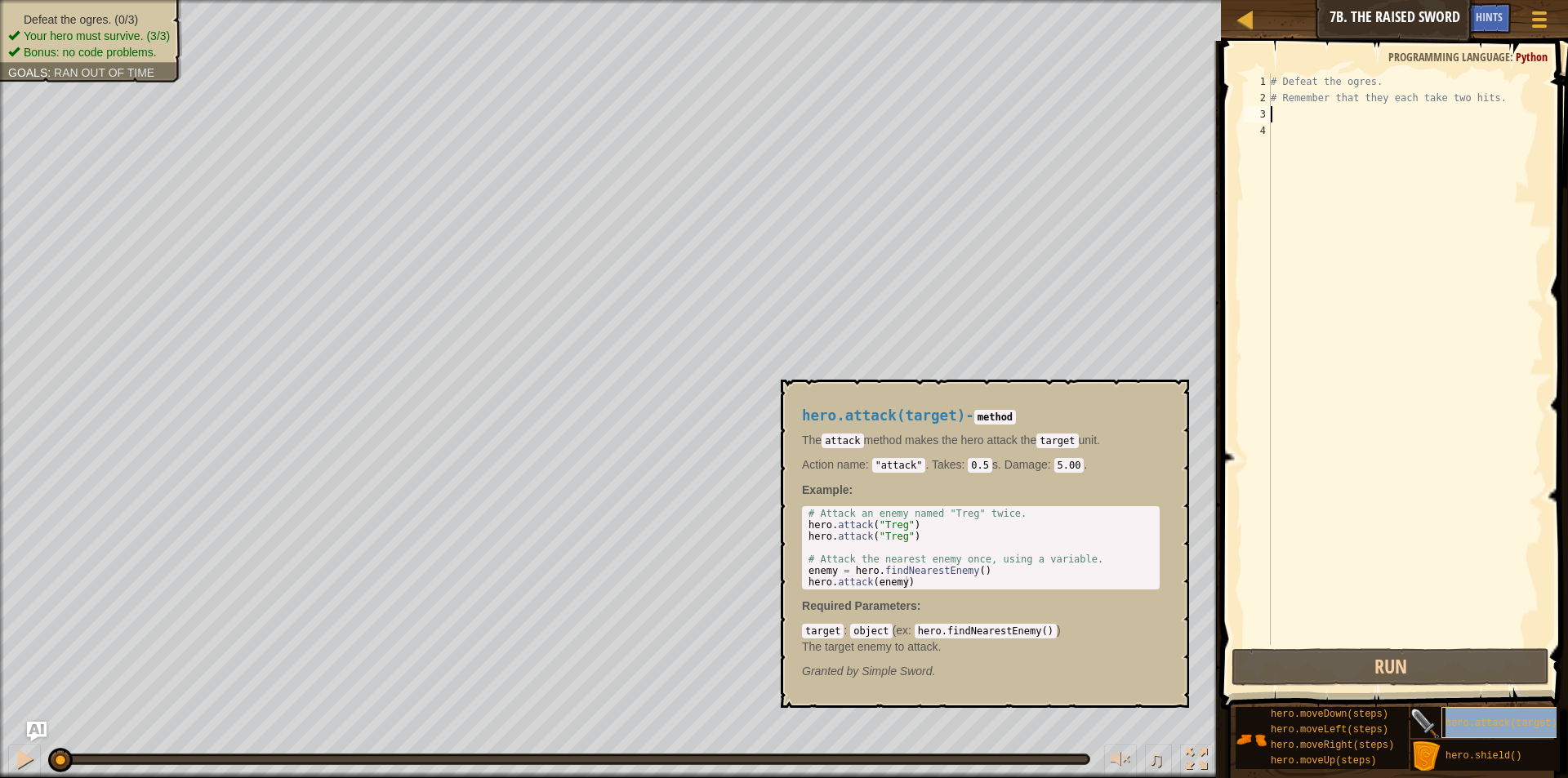
click at [1459, 719] on span "hero.attack(target)" at bounding box center [1501, 723] width 112 height 11
type textarea "hero.attack("Treg")"
click at [779, 0] on body "Map Introduction to Computer Science 7b. The Raised Sword Game Menu Done Hints …" at bounding box center [784, 0] width 1568 height 0
click at [1338, 113] on div "# Defeat the ogres. # Remember that they each take two hits." at bounding box center [1406, 375] width 276 height 604
paste textarea "hero.attack("Treg")"
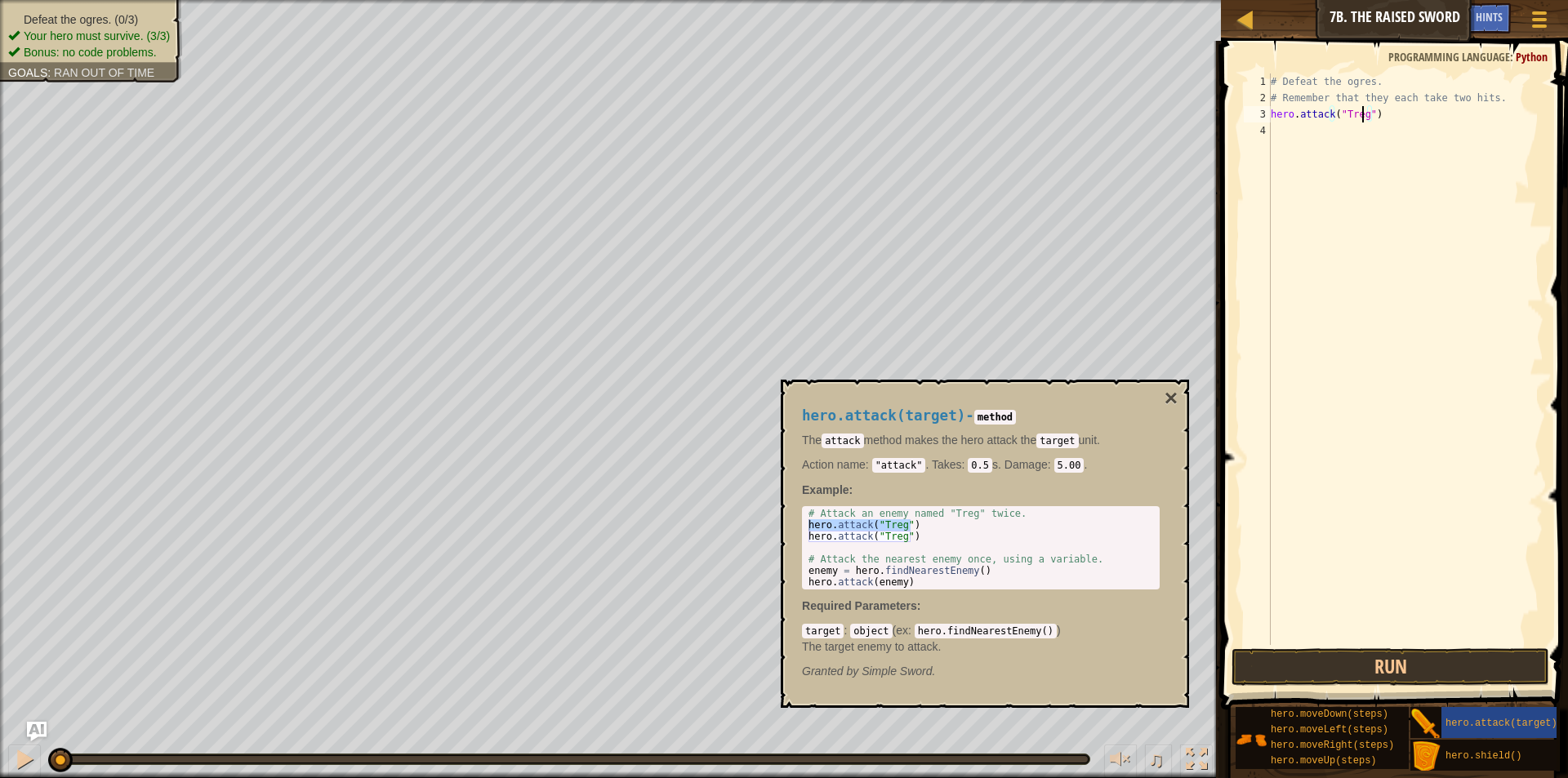
click at [1362, 117] on div "# Defeat the ogres. # Remember that they each take two hits. hero . attack ( "T…" at bounding box center [1406, 375] width 276 height 604
click at [1171, 398] on button "×" at bounding box center [1170, 398] width 13 height 23
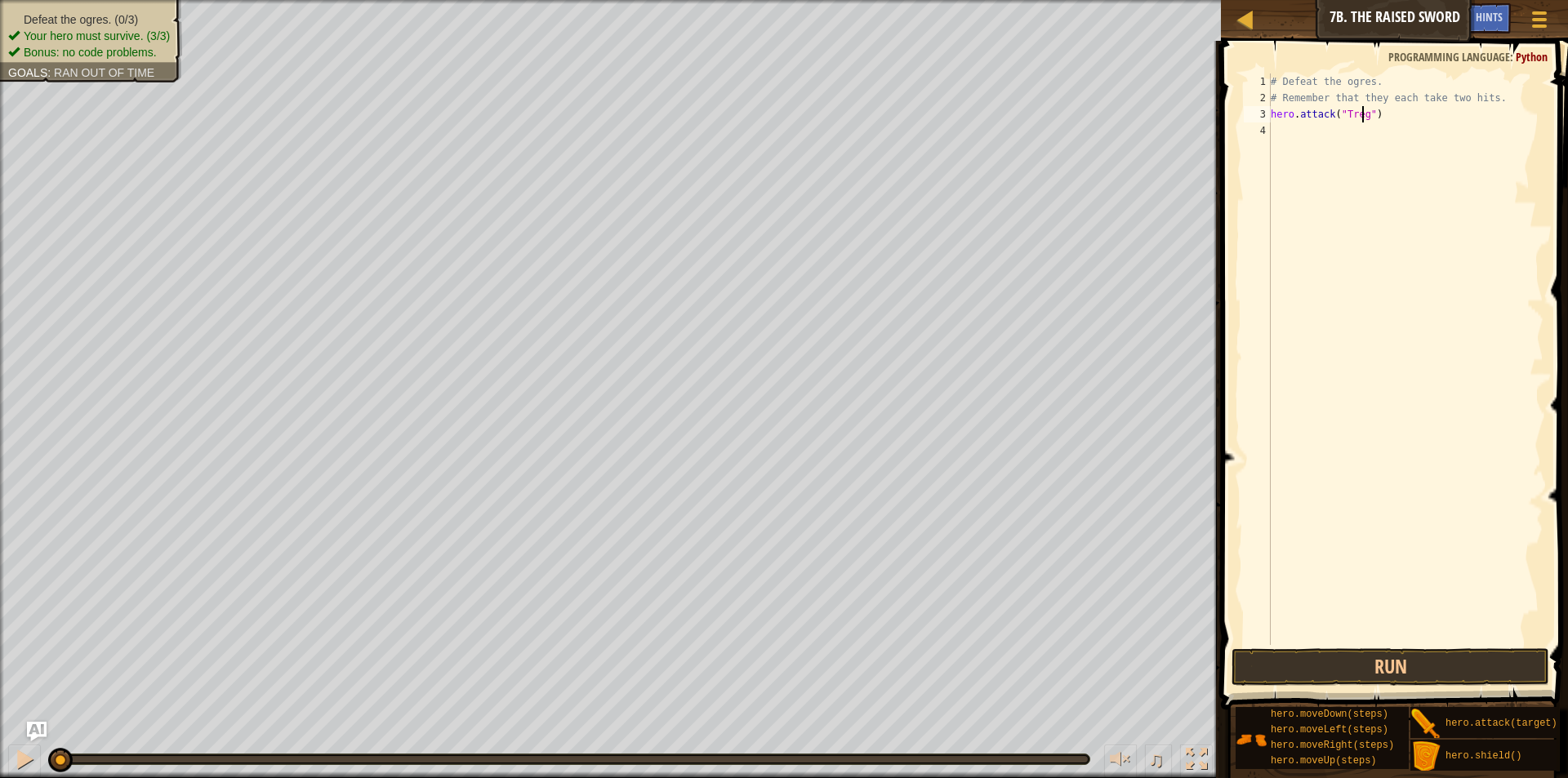
click at [1361, 117] on div "# Defeat the ogres. # Remember that they each take two hits. hero . attack ( "T…" at bounding box center [1406, 375] width 276 height 604
type textarea "hero.attack("Rig")"
drag, startPoint x: 1354, startPoint y: 110, endPoint x: 1368, endPoint y: 110, distance: 14.0
click at [1361, 110] on div "# Defeat the ogres. # Remember that they each take two hits. hero . attack ( "R…" at bounding box center [1406, 375] width 276 height 604
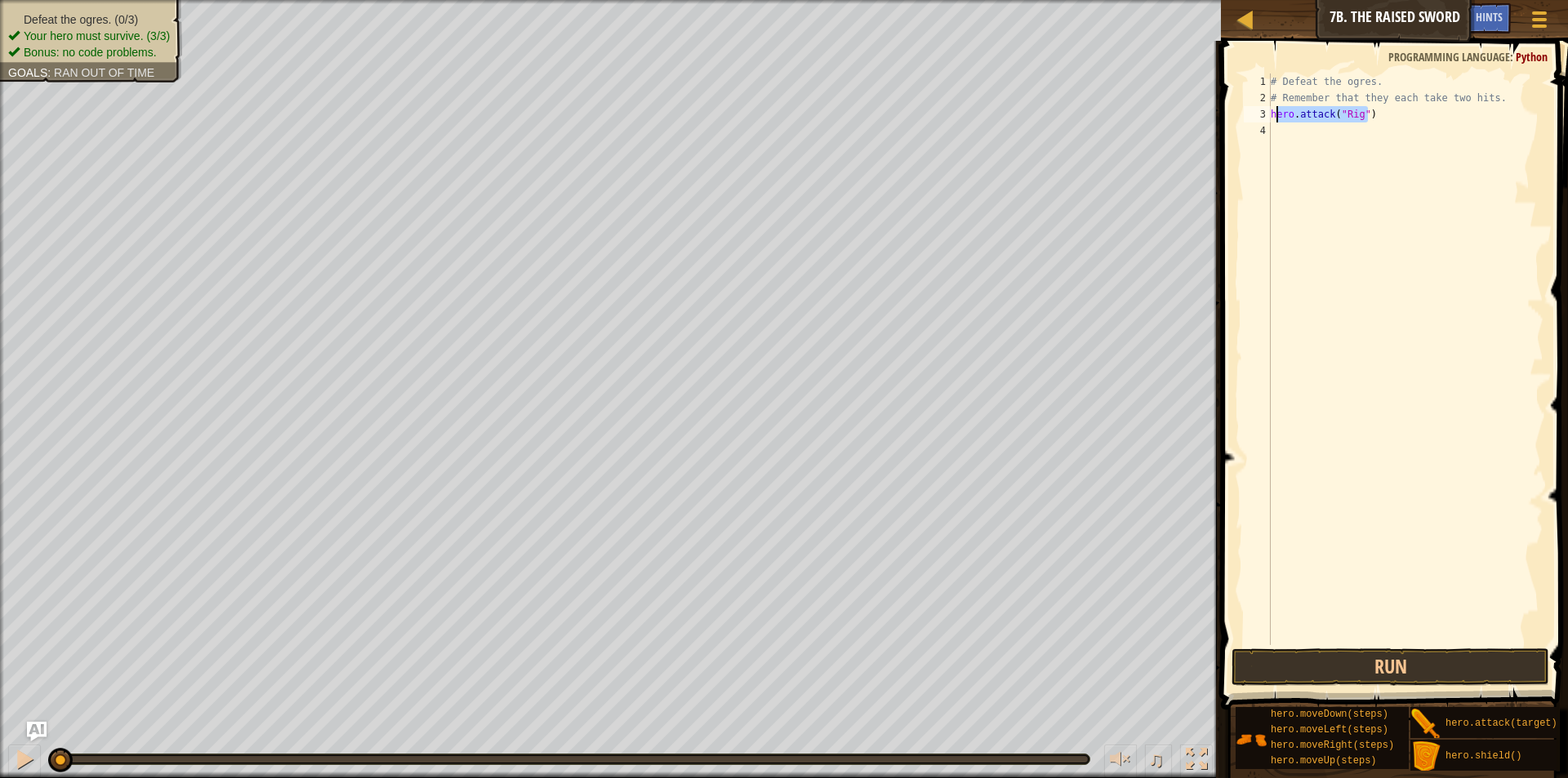
drag, startPoint x: 1371, startPoint y: 110, endPoint x: 1252, endPoint y: 117, distance: 119.2
click at [1252, 117] on div "hero.attack("Rig") 1 2 3 4 # Defeat the ogres. # Remember that they each take t…" at bounding box center [1392, 359] width 303 height 572
click at [1298, 122] on div "# Defeat the ogres. # Remember that they each take two hits. hero . attack ( "R…" at bounding box center [1406, 375] width 276 height 604
paste textarea "hero.attack("Rig")"
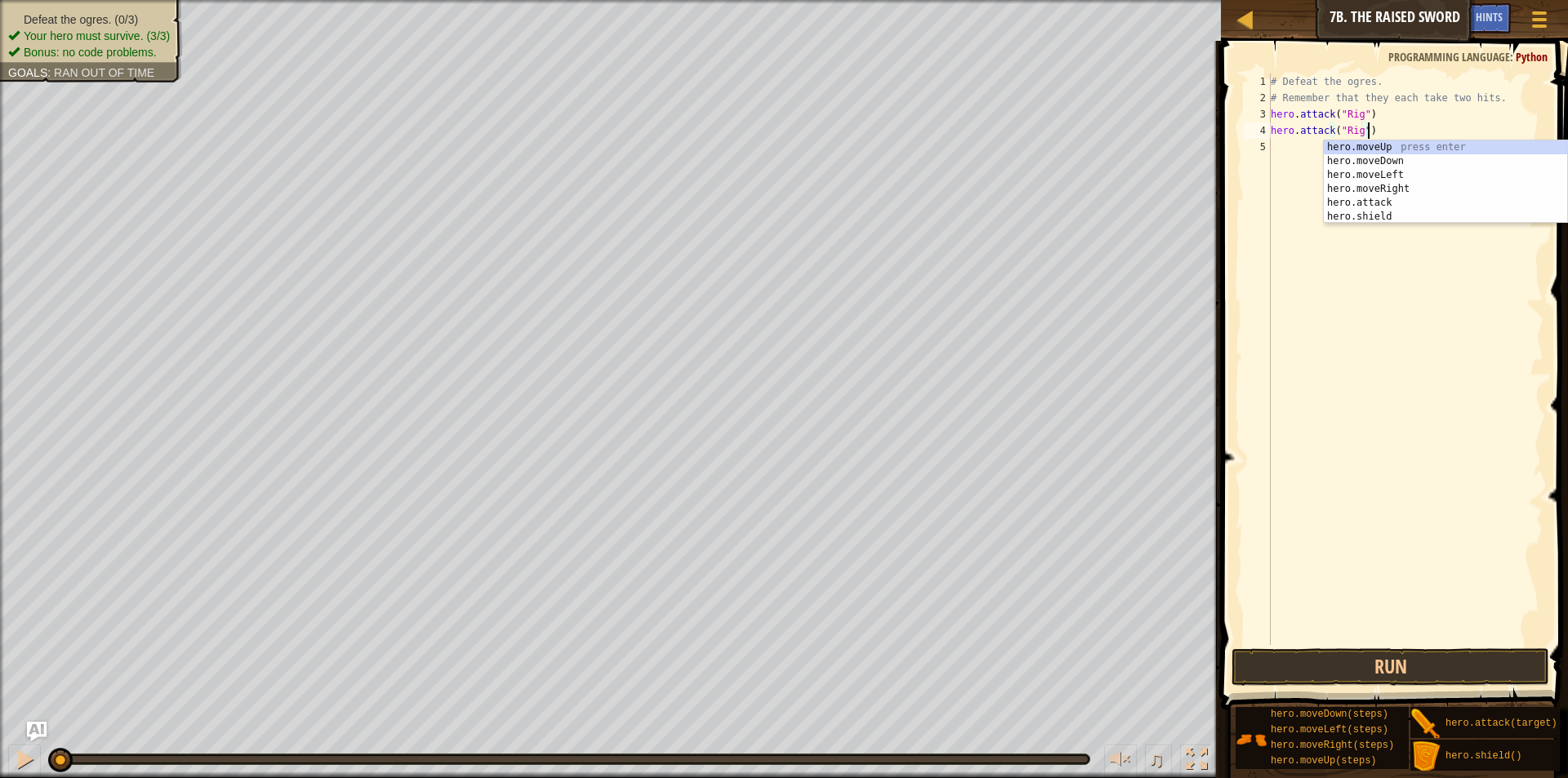
click at [1358, 127] on div "# Defeat the ogres. # Remember that they each take two hits. hero . attack ( "R…" at bounding box center [1406, 375] width 276 height 604
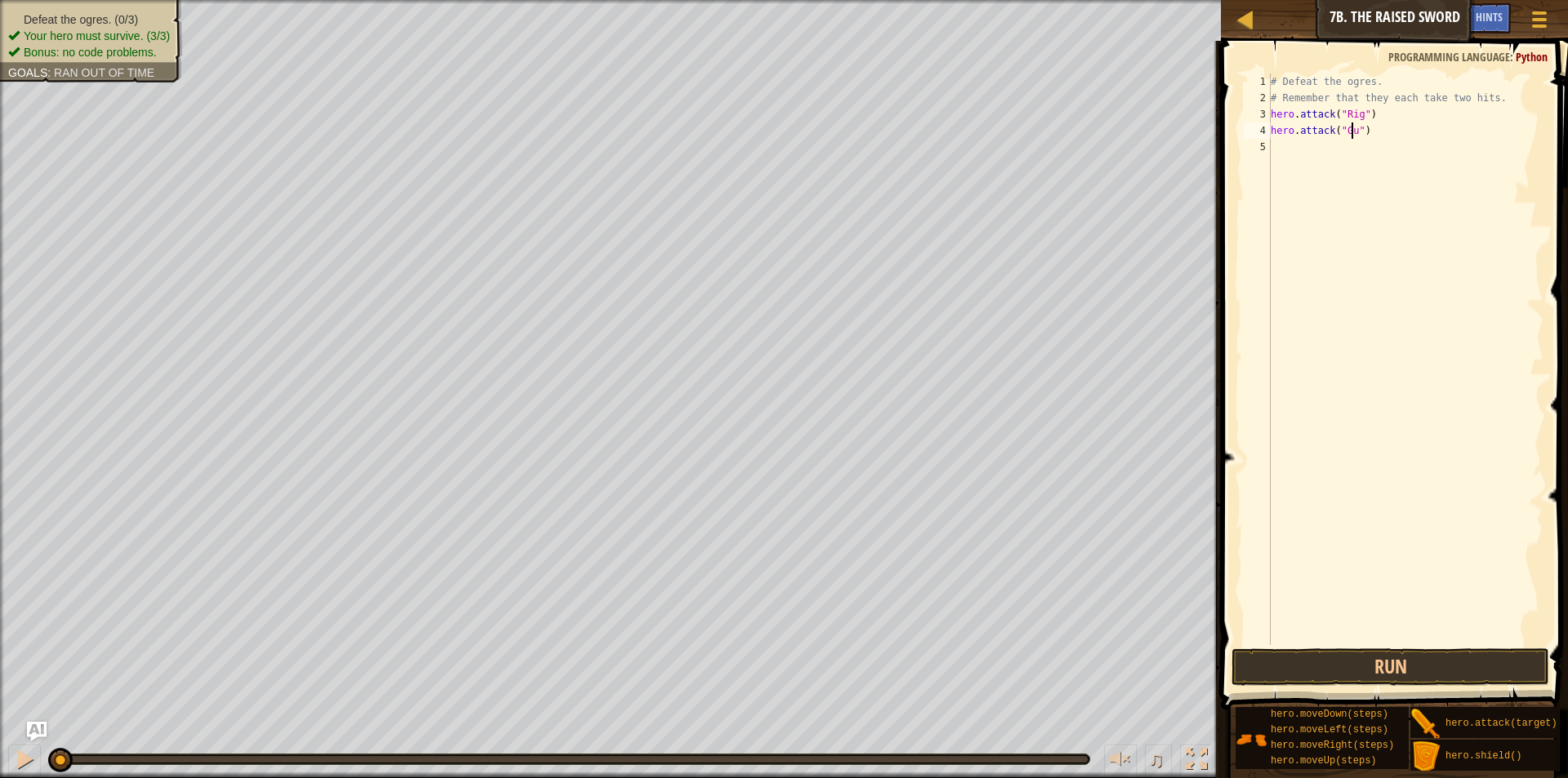
scroll to position [8, 8]
type textarea "hero.attack("Gurt")"
drag, startPoint x: 1382, startPoint y: 127, endPoint x: 1241, endPoint y: 127, distance: 141.0
click at [1241, 127] on div "hero.attack("Gurt") 1 2 3 4 5 # Defeat the ogres. # Remember that they each tak…" at bounding box center [1392, 359] width 303 height 572
click at [1326, 151] on div "# Defeat the ogres. # Remember that they each take two hits. hero . attack ( "R…" at bounding box center [1406, 375] width 276 height 604
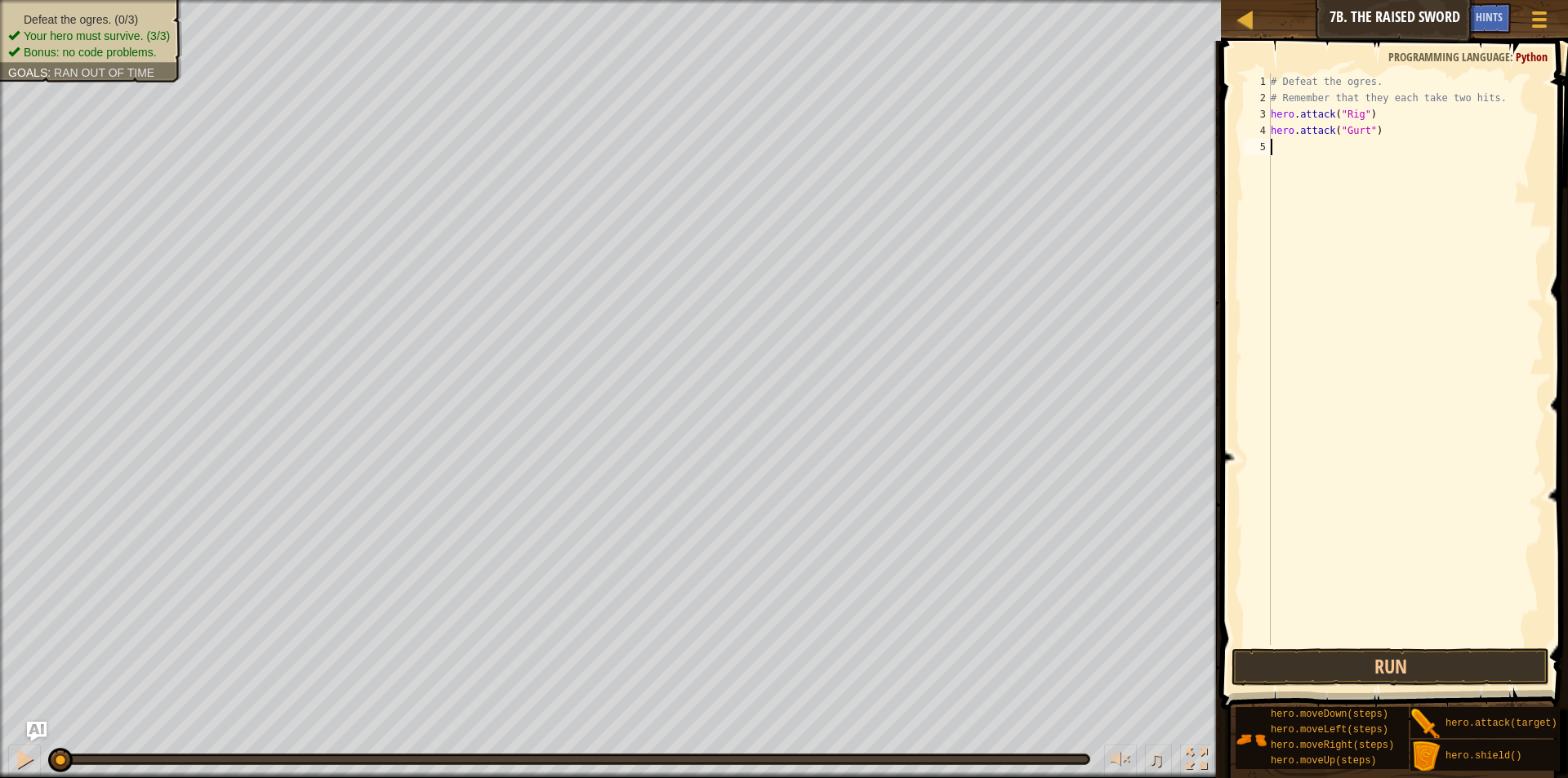
scroll to position [8, 0]
paste textarea "hero.attack("Gurt")"
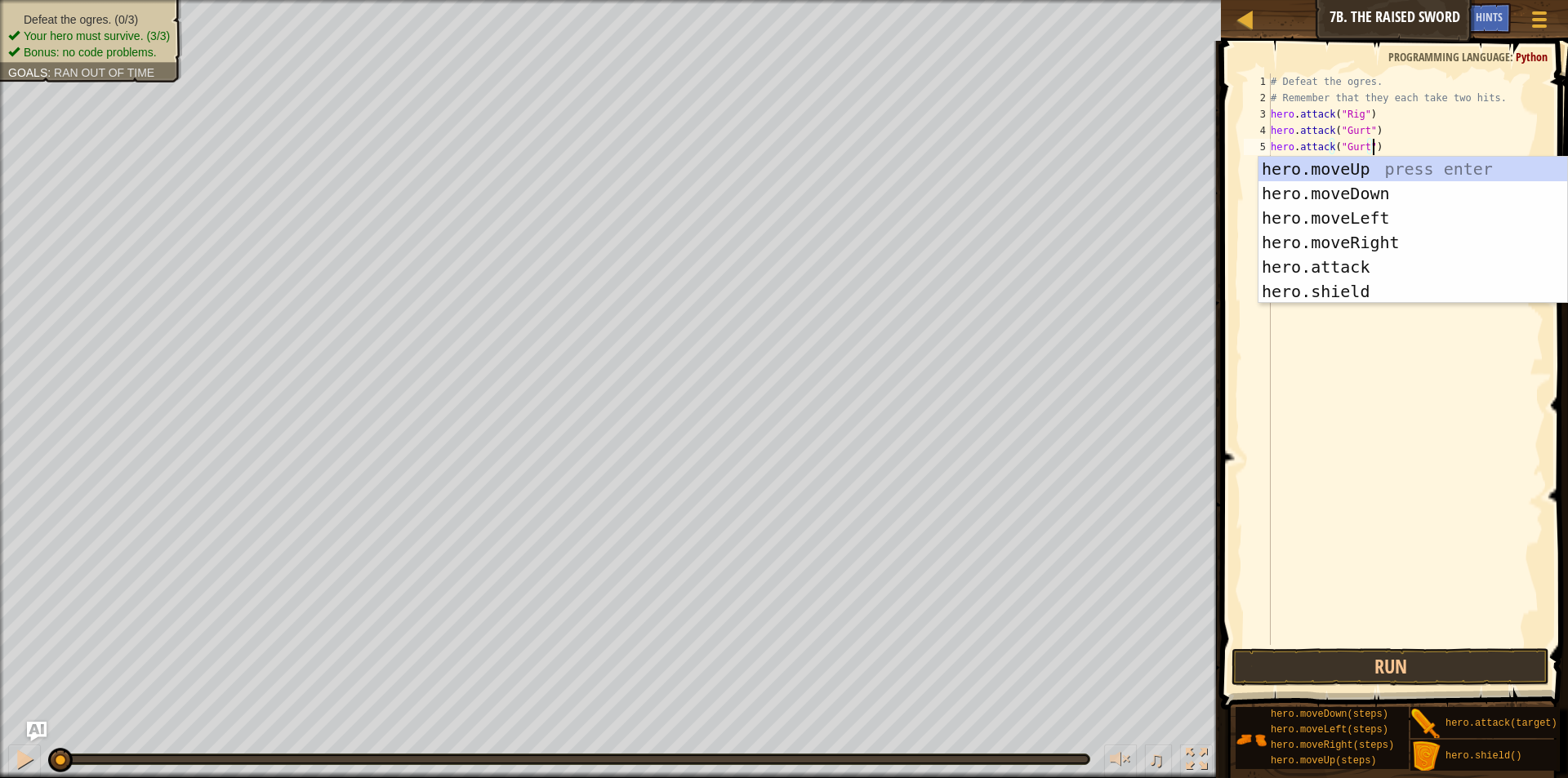
click at [1361, 144] on div "# Defeat the ogres. # Remember that they each take two hits. hero . attack ( "R…" at bounding box center [1406, 375] width 276 height 604
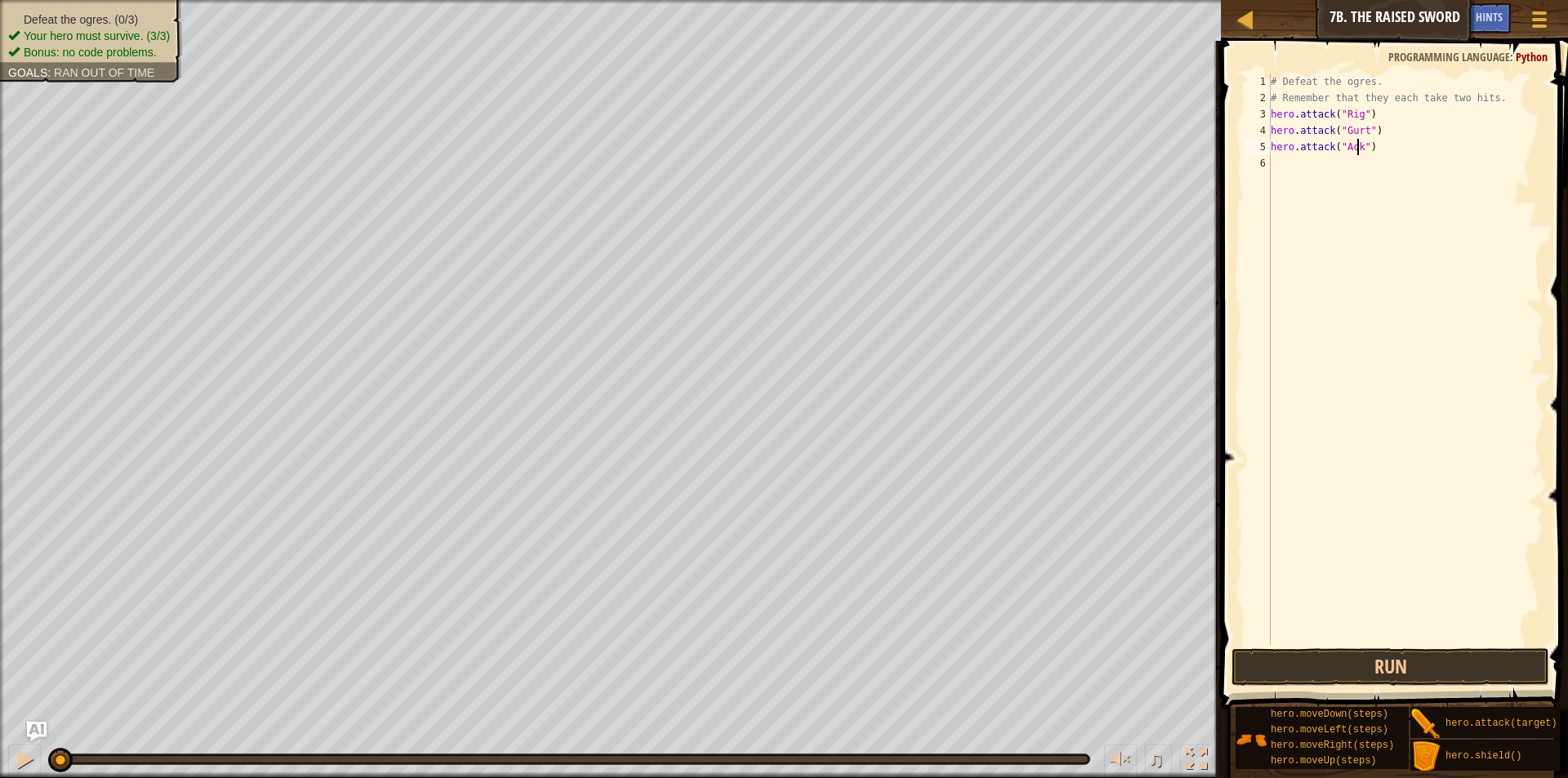
scroll to position [8, 8]
type textarea "hero.attack("Ack")"
click at [1387, 665] on button "Run" at bounding box center [1391, 667] width 318 height 38
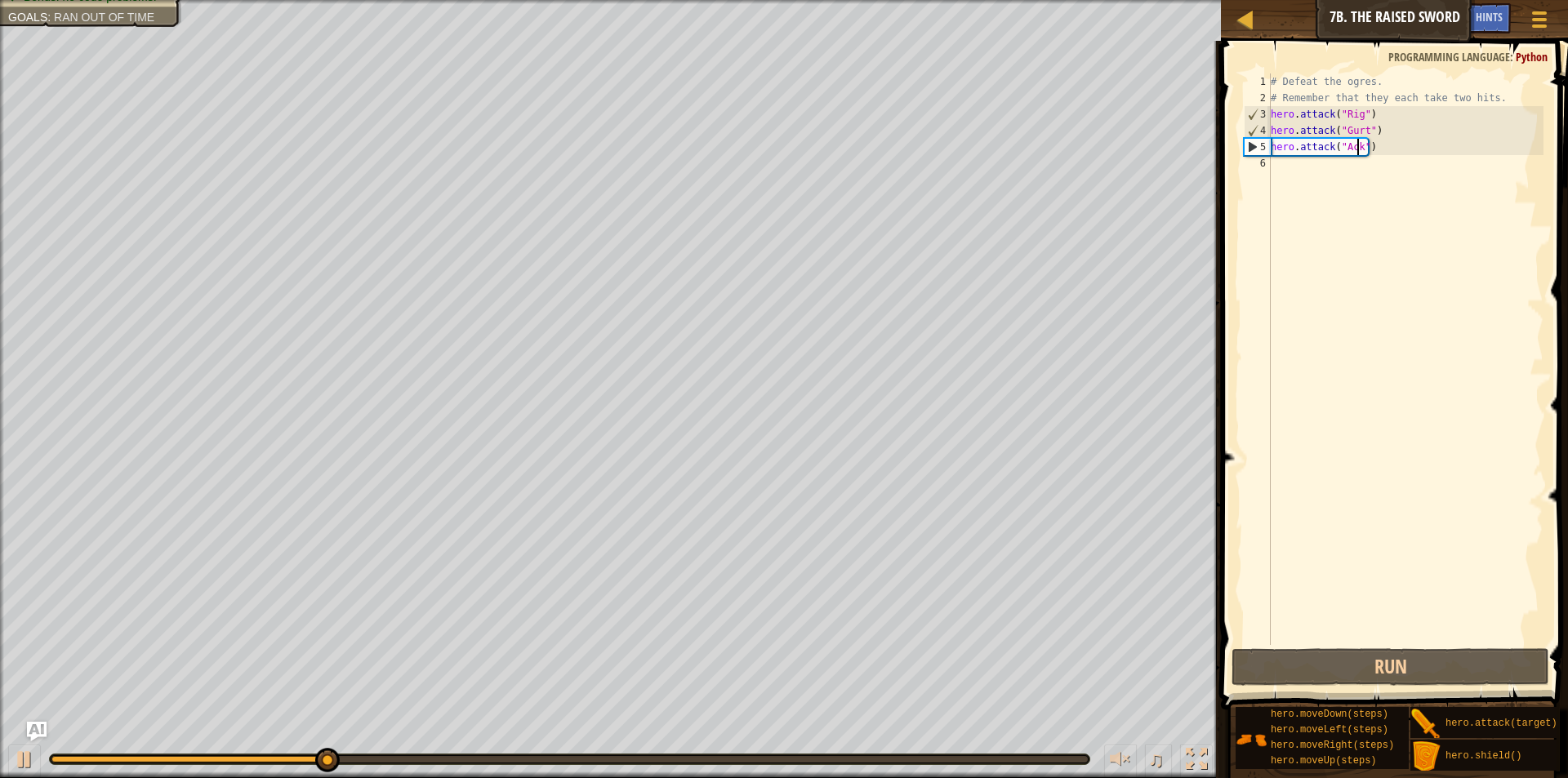
click at [1424, 298] on div "# Defeat the ogres. # Remember that they each take two hits. hero . attack ( "R…" at bounding box center [1406, 375] width 276 height 604
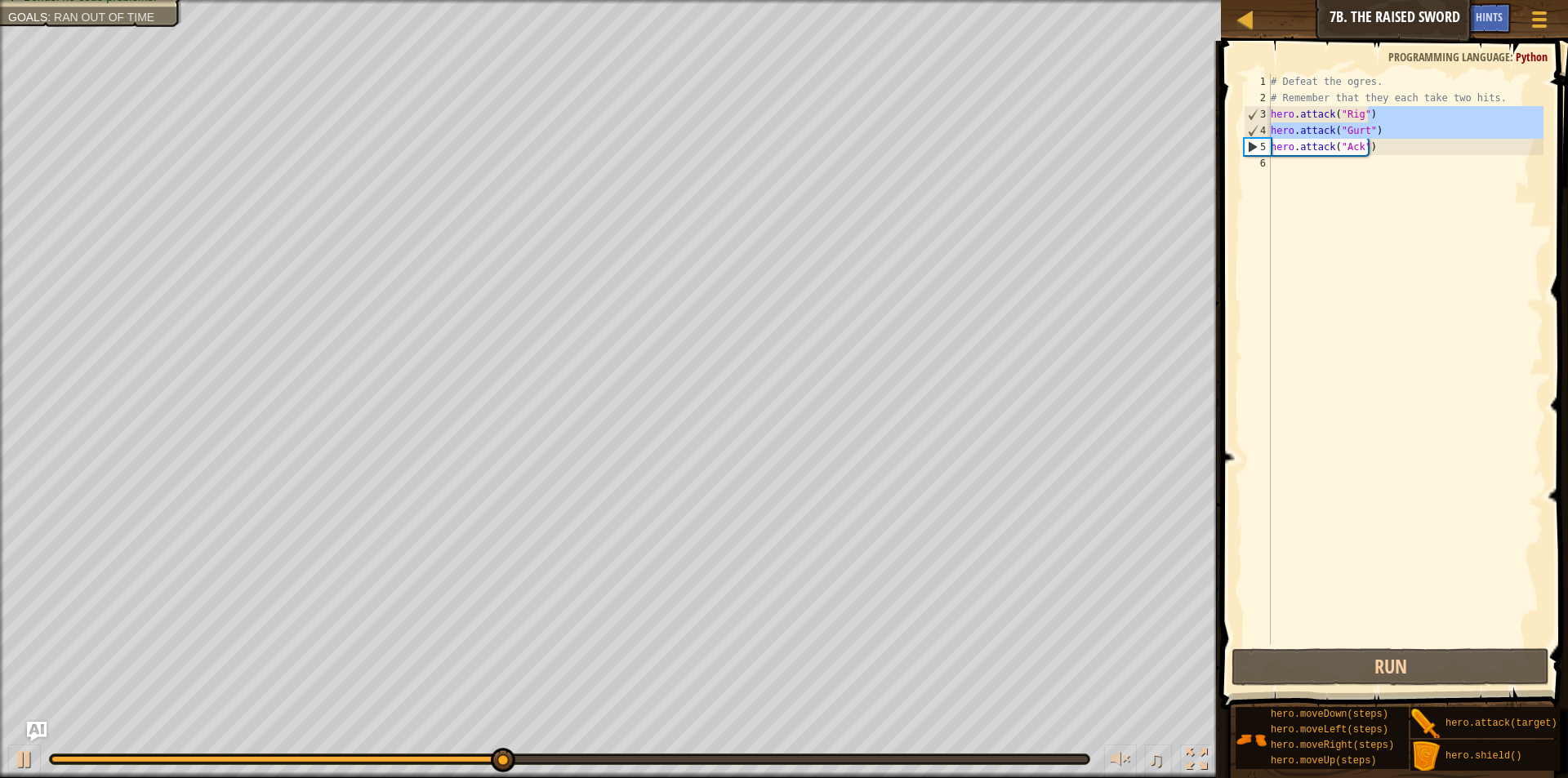
drag, startPoint x: 1396, startPoint y: 114, endPoint x: 1266, endPoint y: 146, distance: 133.9
click at [1266, 146] on div "1 2 3 4 5 6 # Defeat the ogres. # Remember that they each take two hits. hero .…" at bounding box center [1392, 359] width 303 height 572
drag, startPoint x: 1270, startPoint y: 112, endPoint x: 1383, endPoint y: 174, distance: 128.9
click at [1383, 174] on div "hero.attack("Gurt") hero.attack("Ack") 1 2 3 4 5 6 # Defeat the ogres. # Rememb…" at bounding box center [1392, 359] width 303 height 572
type textarea "hero.attack("Ack")"
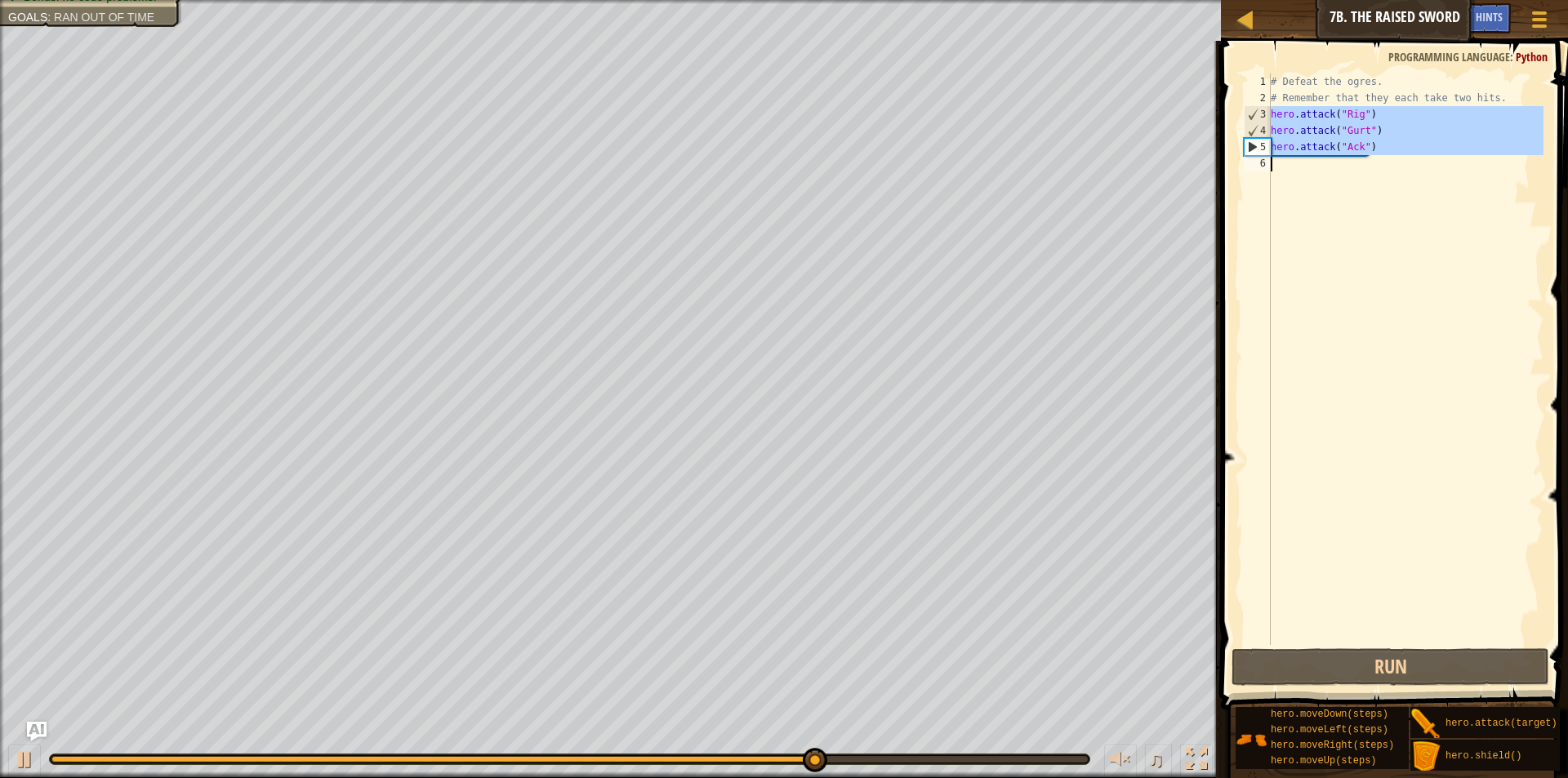
click at [1345, 172] on div "# Defeat the ogres. # Remember that they each take two hits. hero . attack ( "R…" at bounding box center [1406, 359] width 276 height 572
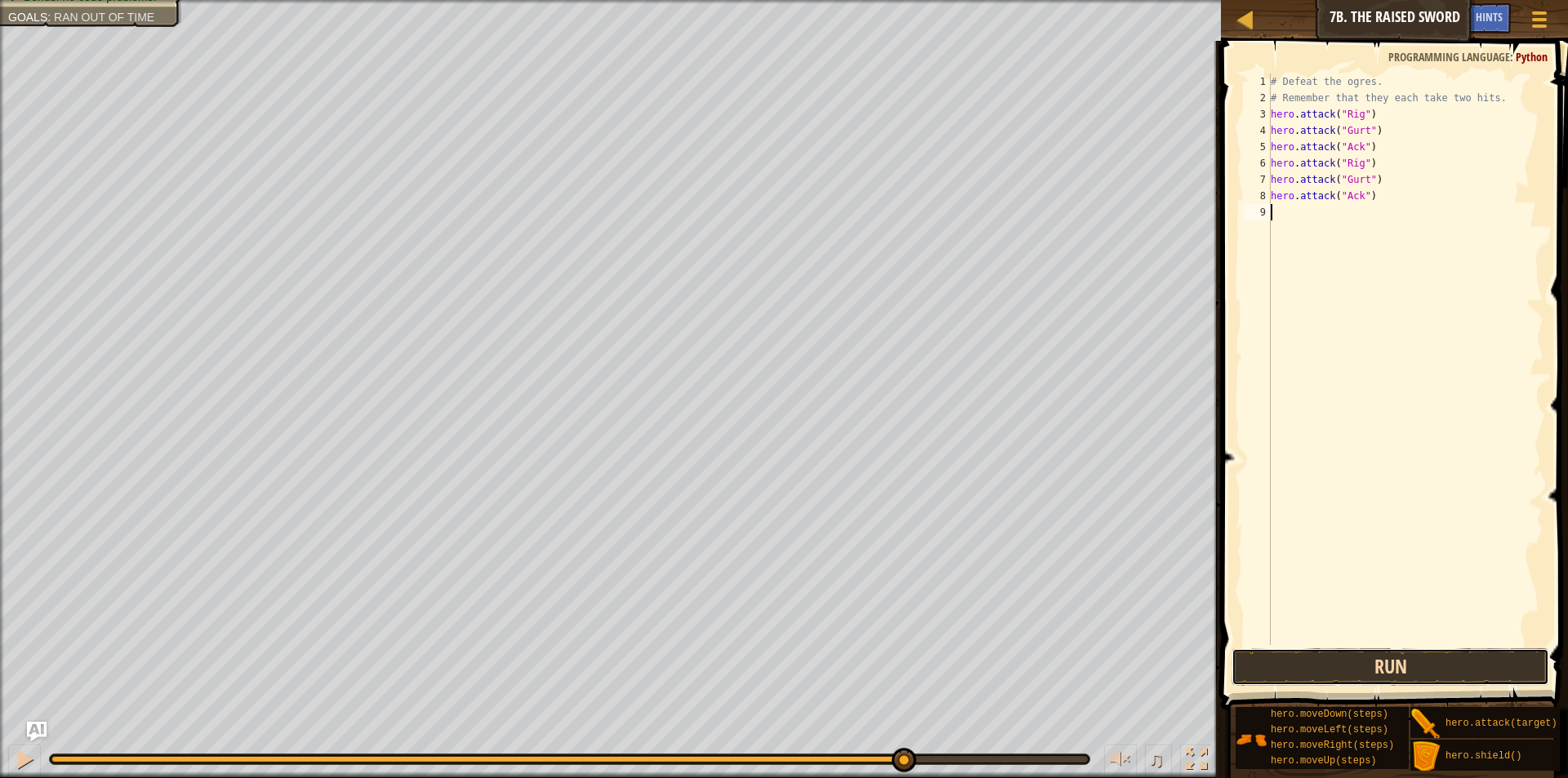
click at [1360, 665] on button "Run" at bounding box center [1391, 667] width 318 height 38
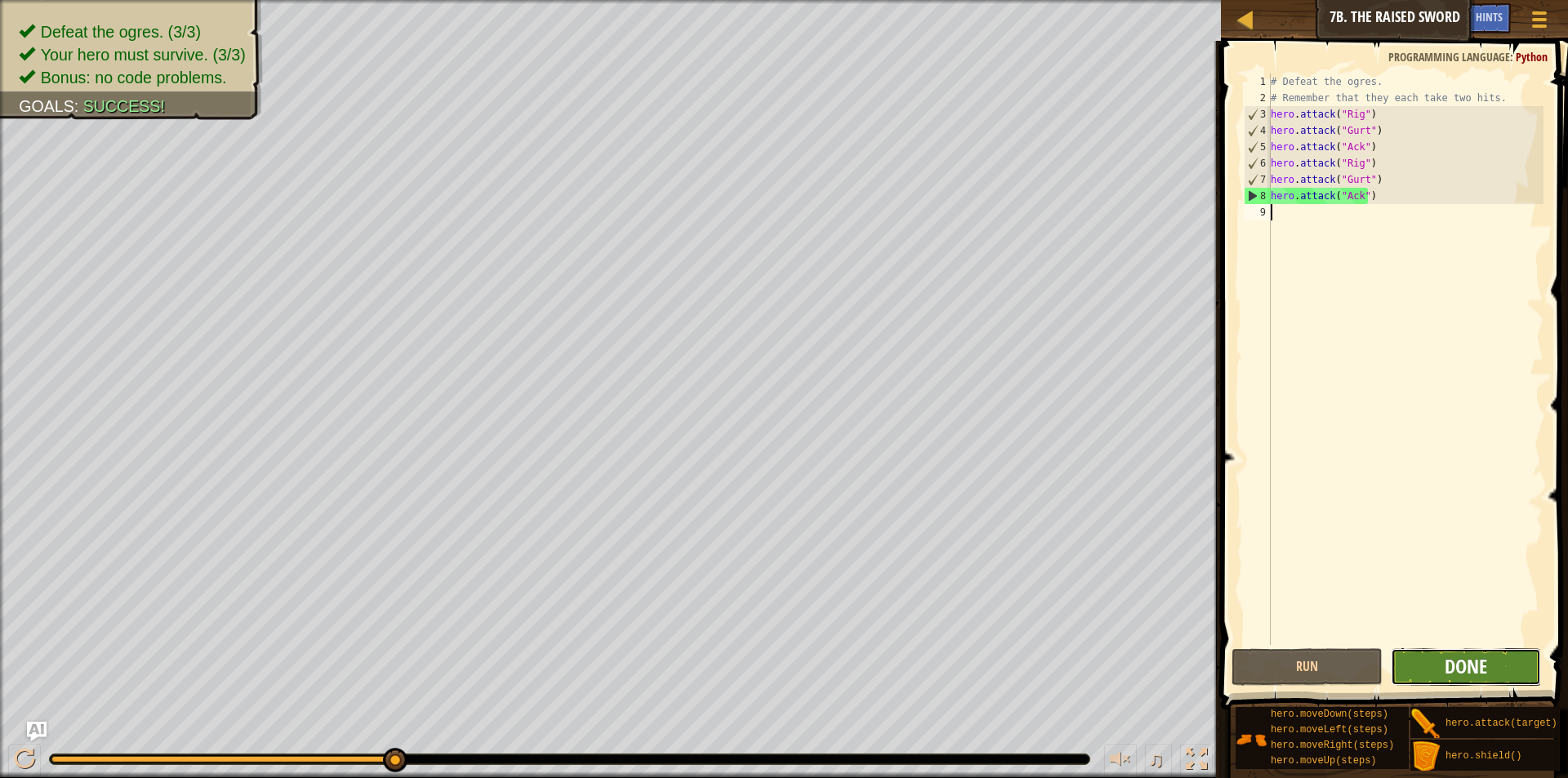
click at [1467, 672] on span "Done" at bounding box center [1466, 666] width 43 height 27
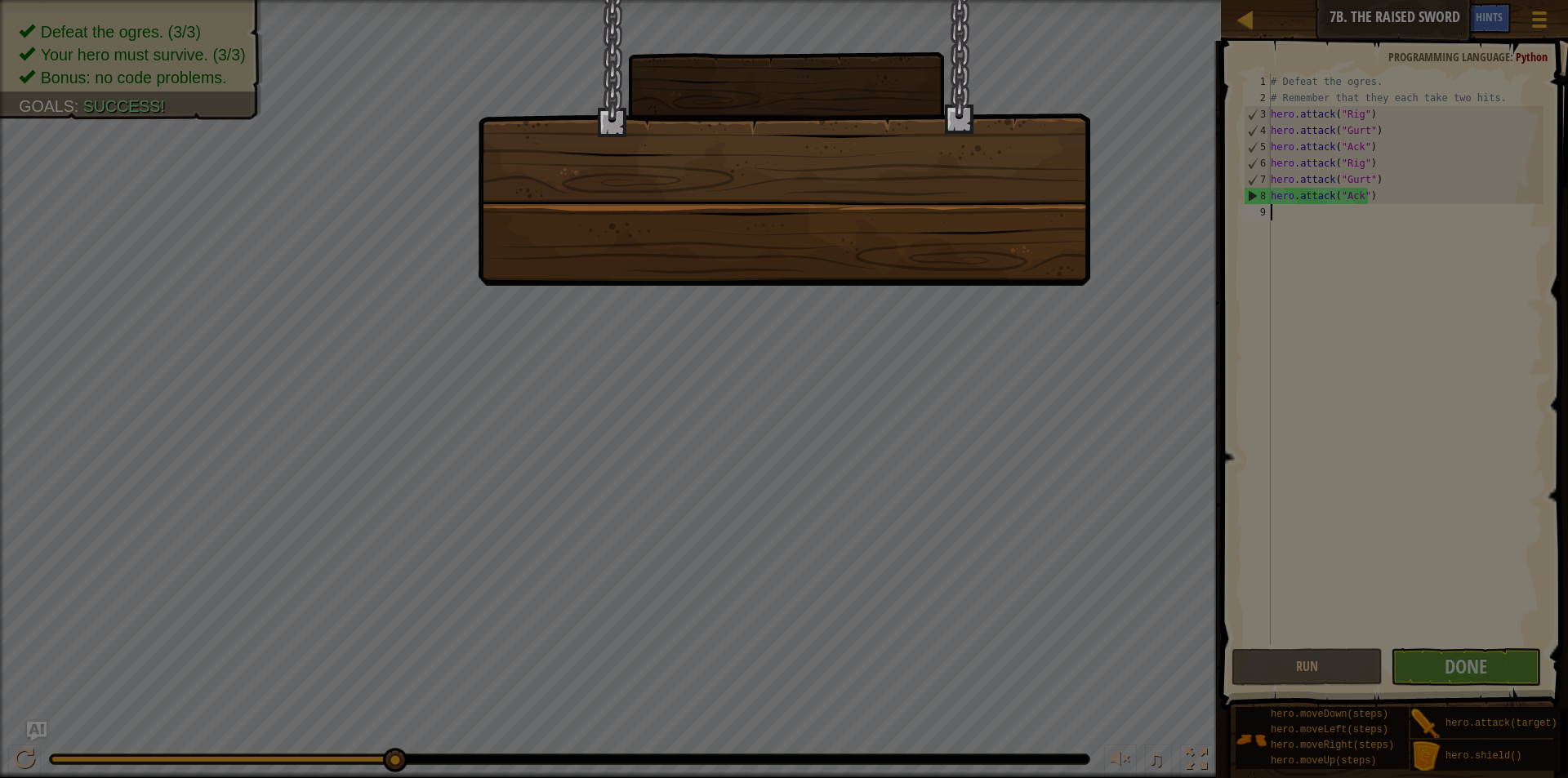
click at [1133, 292] on div at bounding box center [784, 389] width 1568 height 778
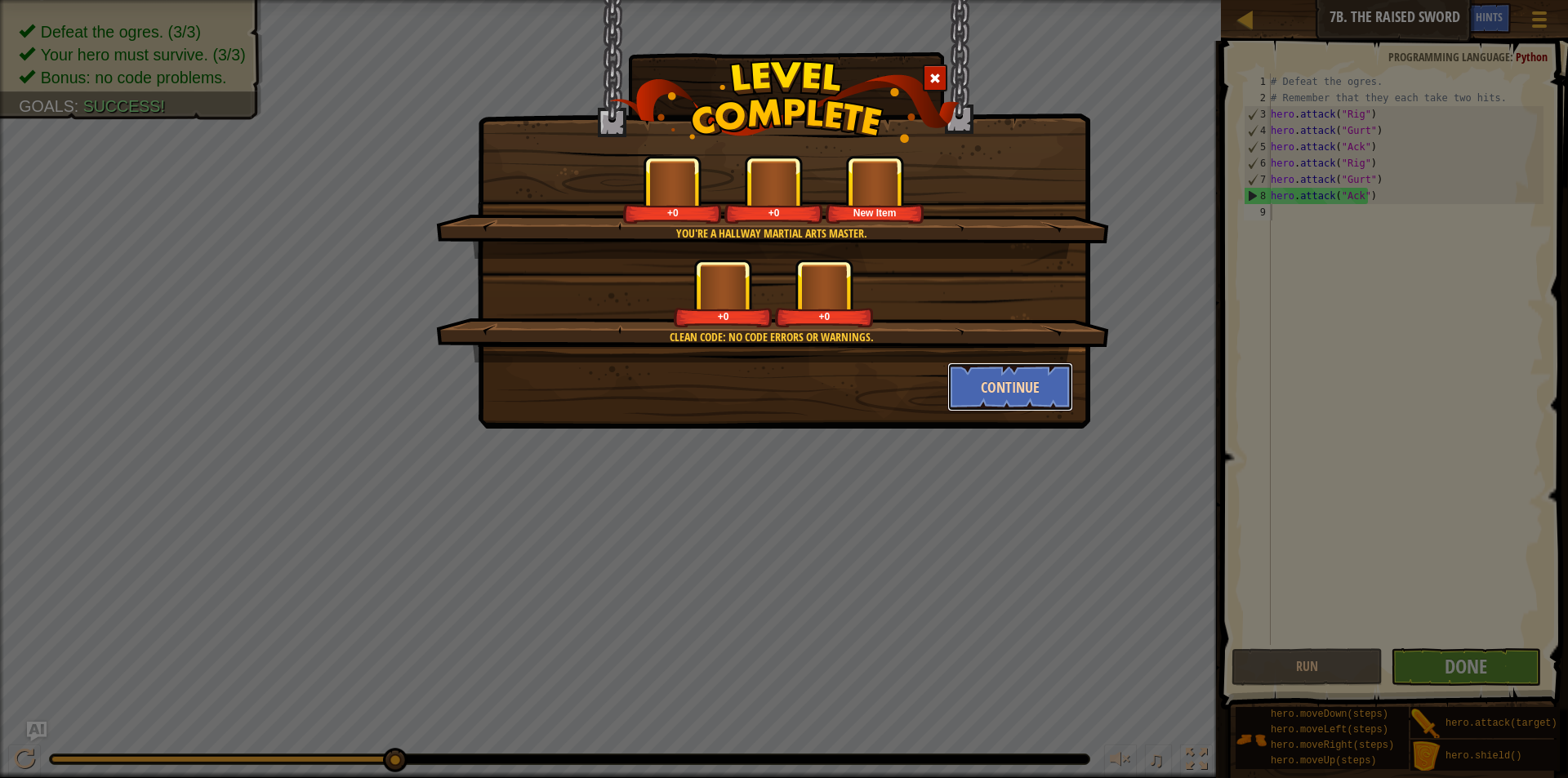
click at [1032, 386] on button "Continue" at bounding box center [1011, 386] width 127 height 49
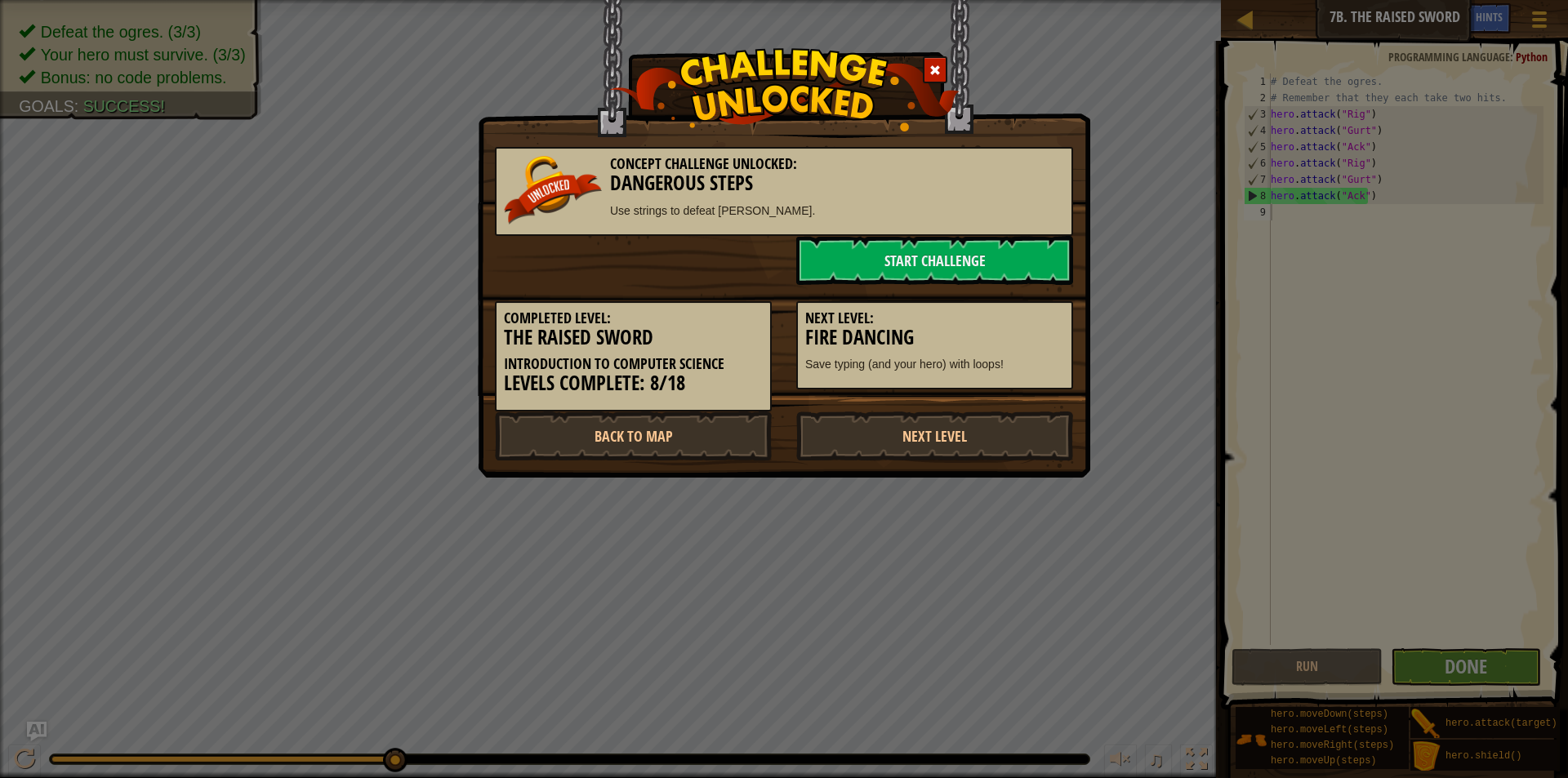
click at [1034, 381] on div "Next Level: Fire Dancing Save typing (and your hero) with loops!" at bounding box center [934, 345] width 277 height 89
click at [1035, 381] on div "Next Level: Fire Dancing Save typing (and your hero) with loops!" at bounding box center [934, 345] width 277 height 89
click at [997, 252] on link "Start Challenge" at bounding box center [934, 260] width 277 height 49
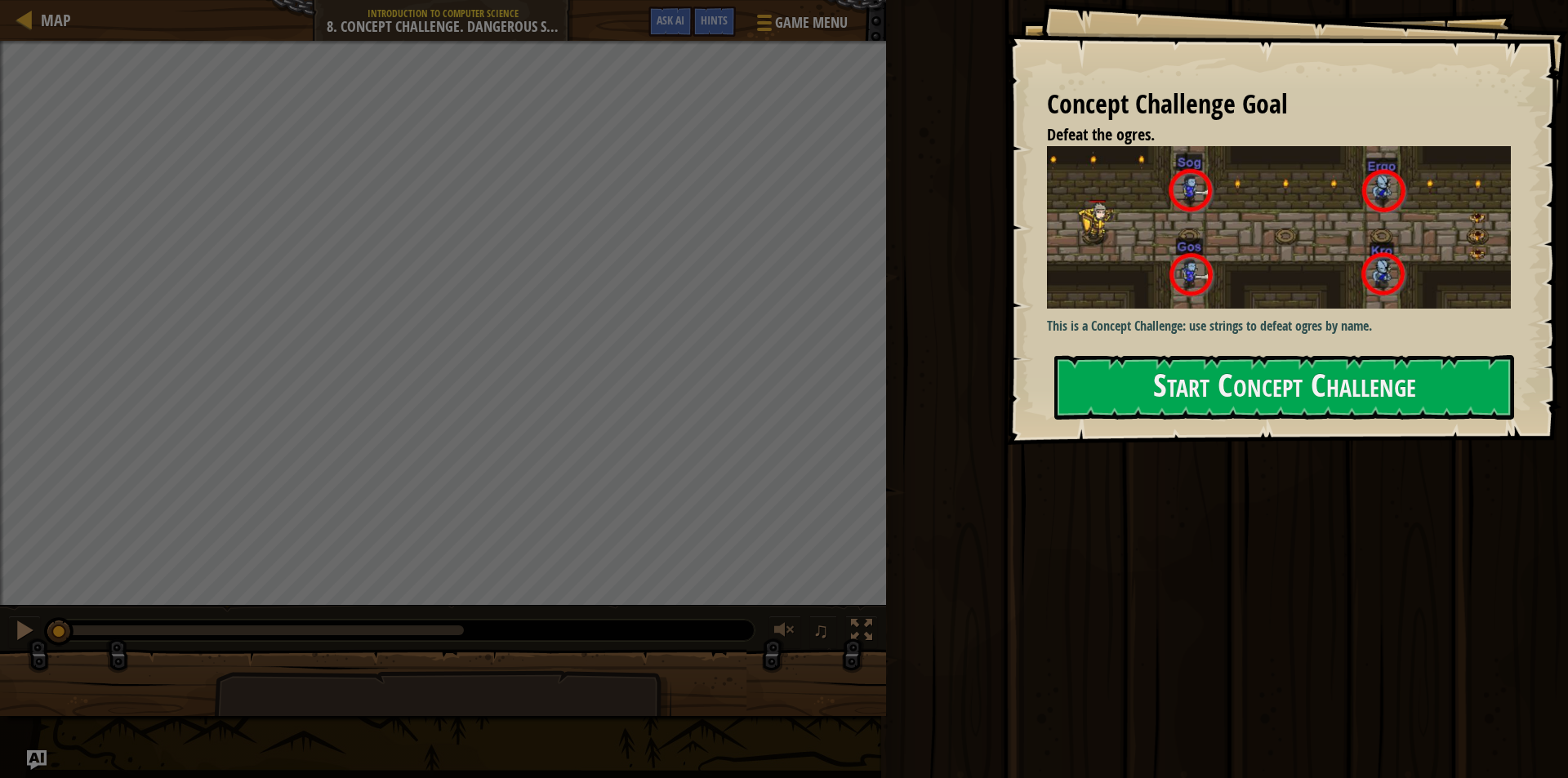
click at [1184, 317] on p "This is a Concept Challenge: use strings to defeat ogres by name." at bounding box center [1286, 327] width 478 height 19
click at [1174, 383] on button "Start Concept Challenge" at bounding box center [1284, 387] width 460 height 64
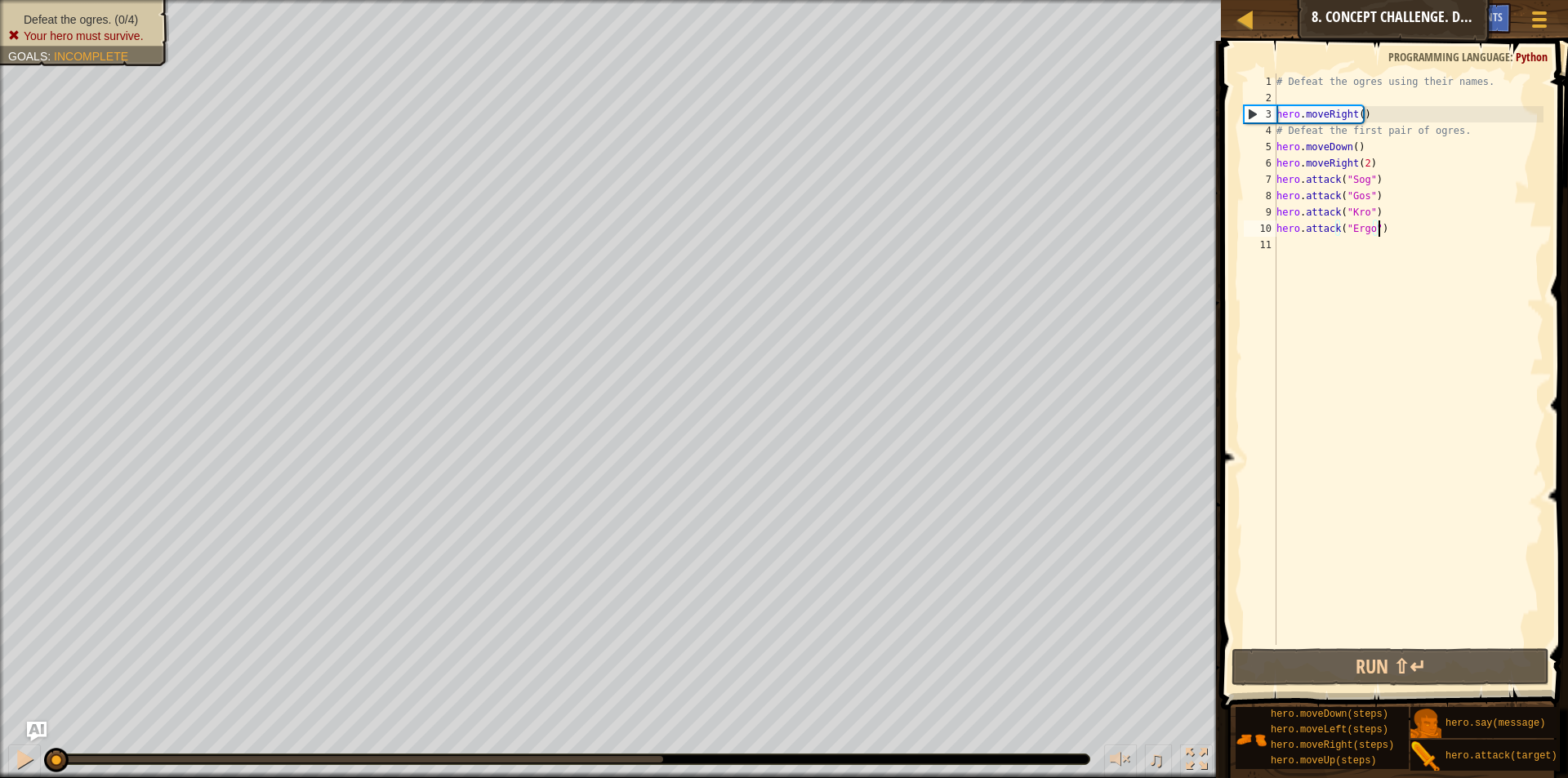
drag, startPoint x: 1394, startPoint y: 233, endPoint x: 1376, endPoint y: 231, distance: 18.1
click at [1376, 231] on div "# Defeat the ogres using their names. hero . moveRight ( ) # Defeat the first p…" at bounding box center [1408, 375] width 270 height 604
click at [1383, 669] on button "Run ⇧↵" at bounding box center [1391, 667] width 318 height 38
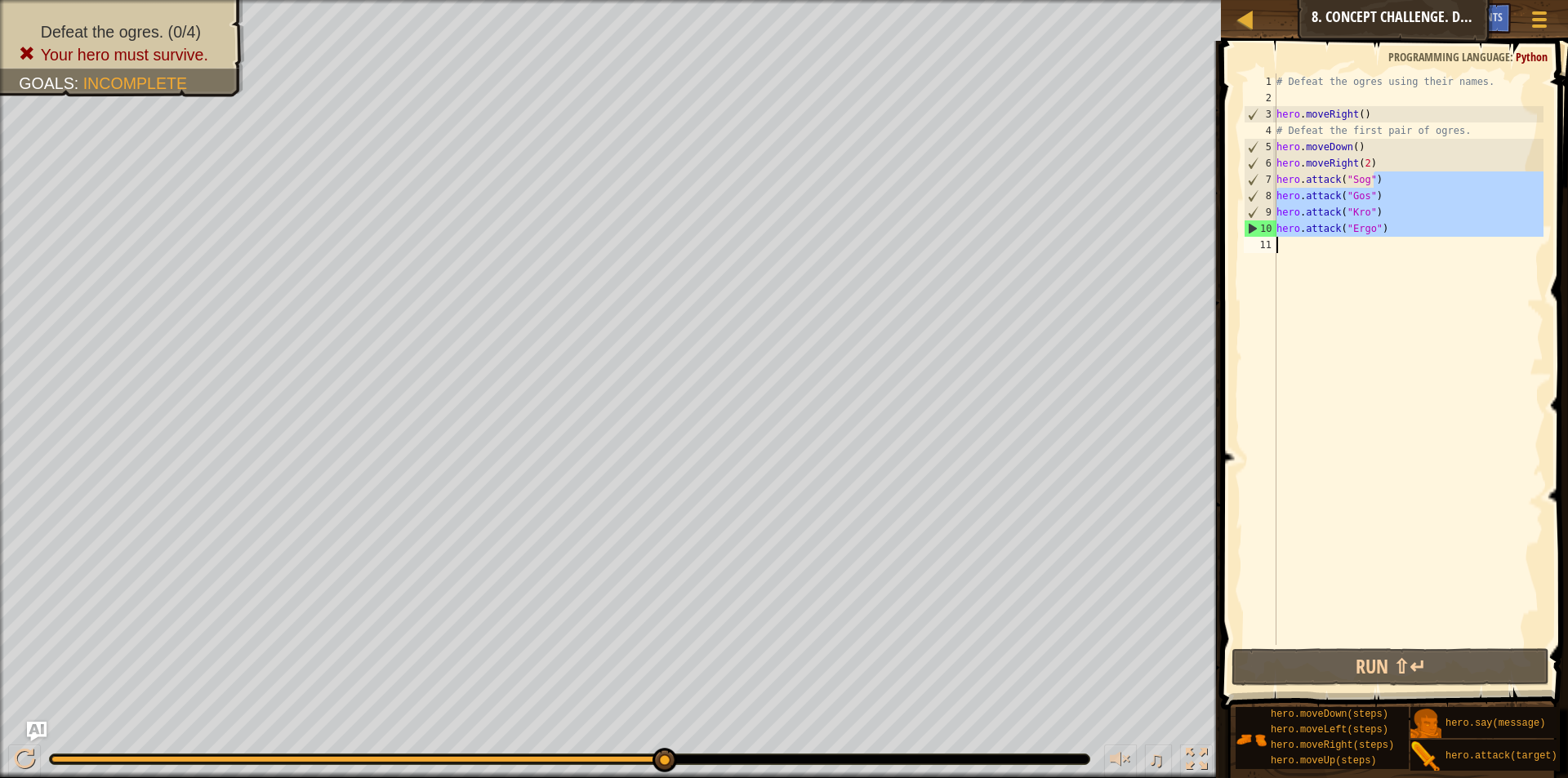
drag, startPoint x: 1388, startPoint y: 178, endPoint x: 1302, endPoint y: 228, distance: 99.5
click at [1323, 262] on div "# Defeat the ogres using their names. hero . moveRight ( ) # Defeat the first p…" at bounding box center [1408, 375] width 270 height 604
drag, startPoint x: 1278, startPoint y: 177, endPoint x: 1389, endPoint y: 236, distance: 125.7
click at [1389, 235] on div "# Defeat the ogres using their names. hero . moveRight ( ) # Defeat the first p…" at bounding box center [1408, 375] width 270 height 604
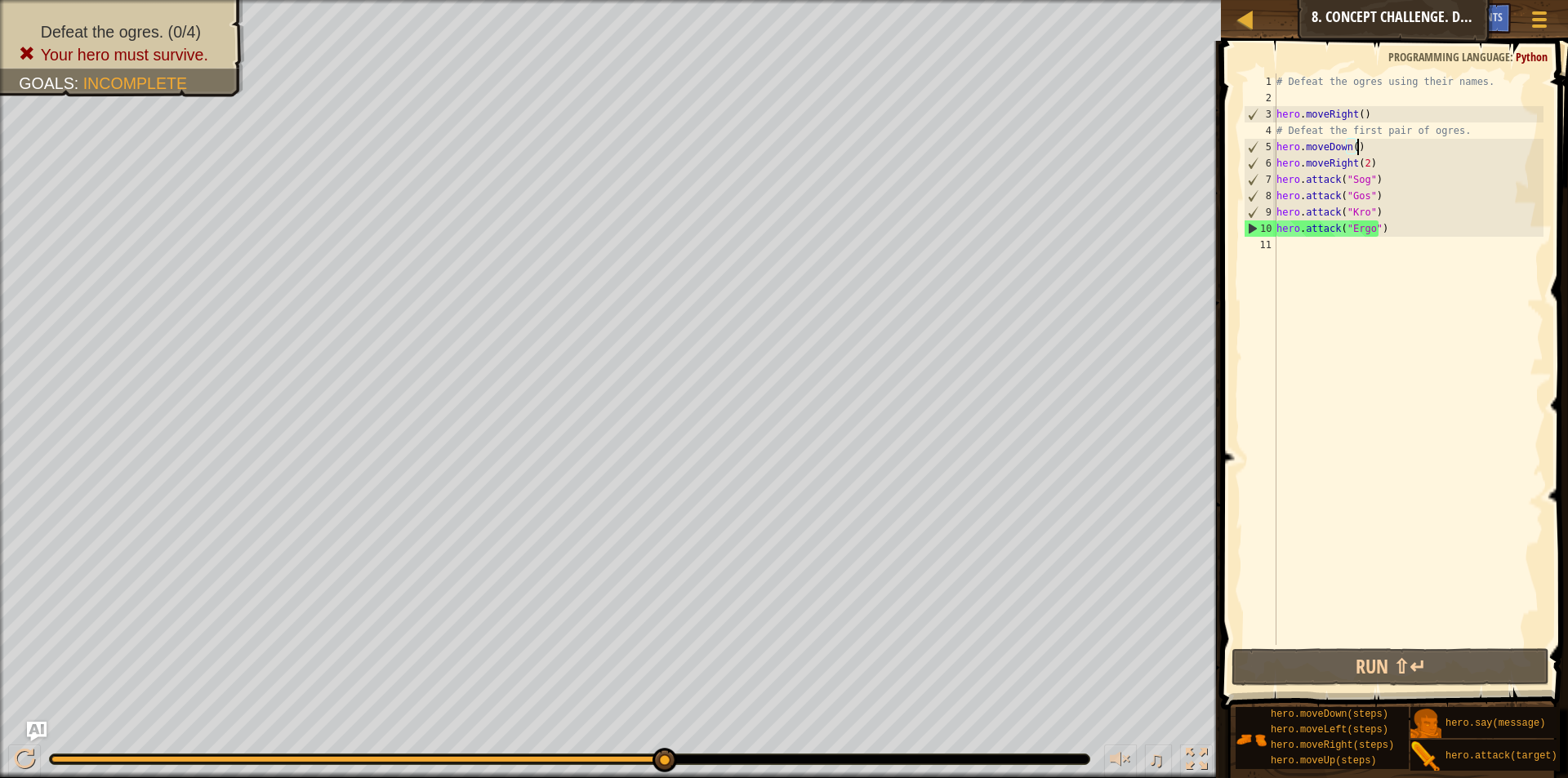
click at [1369, 151] on div "# Defeat the ogres using their names. hero . moveRight ( ) # Defeat the first p…" at bounding box center [1408, 375] width 270 height 604
click at [1390, 116] on div "# Defeat the ogres using their names. hero . moveRight ( ) # Defeat the first p…" at bounding box center [1408, 375] width 270 height 604
click at [1374, 165] on div "# Defeat the ogres using their names. hero . moveRight ( ) # Defeat the first p…" at bounding box center [1408, 375] width 270 height 604
click at [1374, 121] on div "# Defeat the ogres using their names. hero . moveRight ( ) # Defeat the first p…" at bounding box center [1408, 375] width 270 height 604
click at [1322, 83] on div "# Defeat the ogres using their names. hero . moveRight ( ) # Defeat the first p…" at bounding box center [1408, 375] width 270 height 604
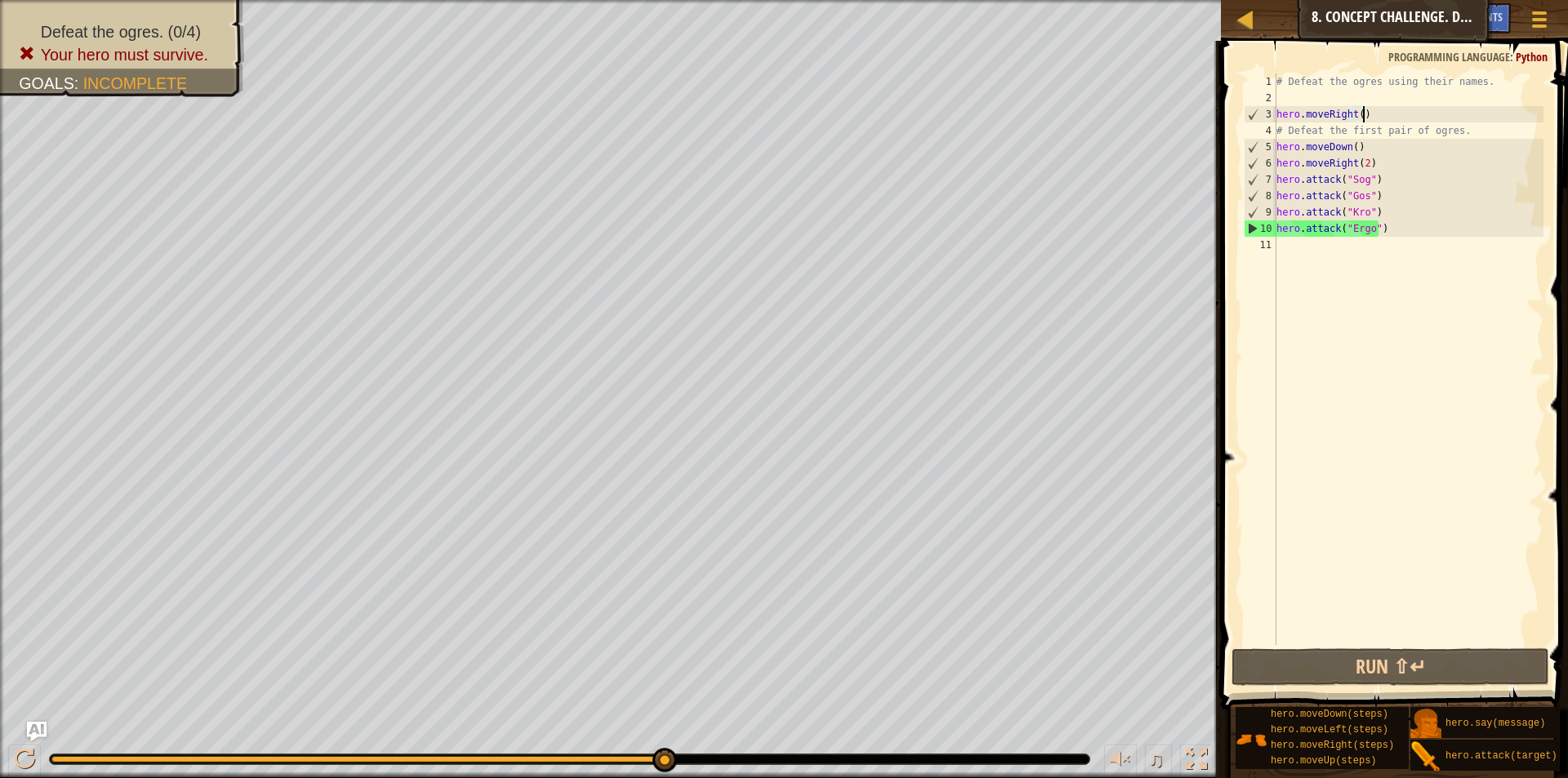
type textarea "# Defeat the ogres using their names."
click at [1325, 97] on div "# Defeat the ogres using their names. hero . moveRight ( ) # Defeat the first p…" at bounding box center [1408, 375] width 270 height 604
paste textarea "hero.attack("Ergo")"
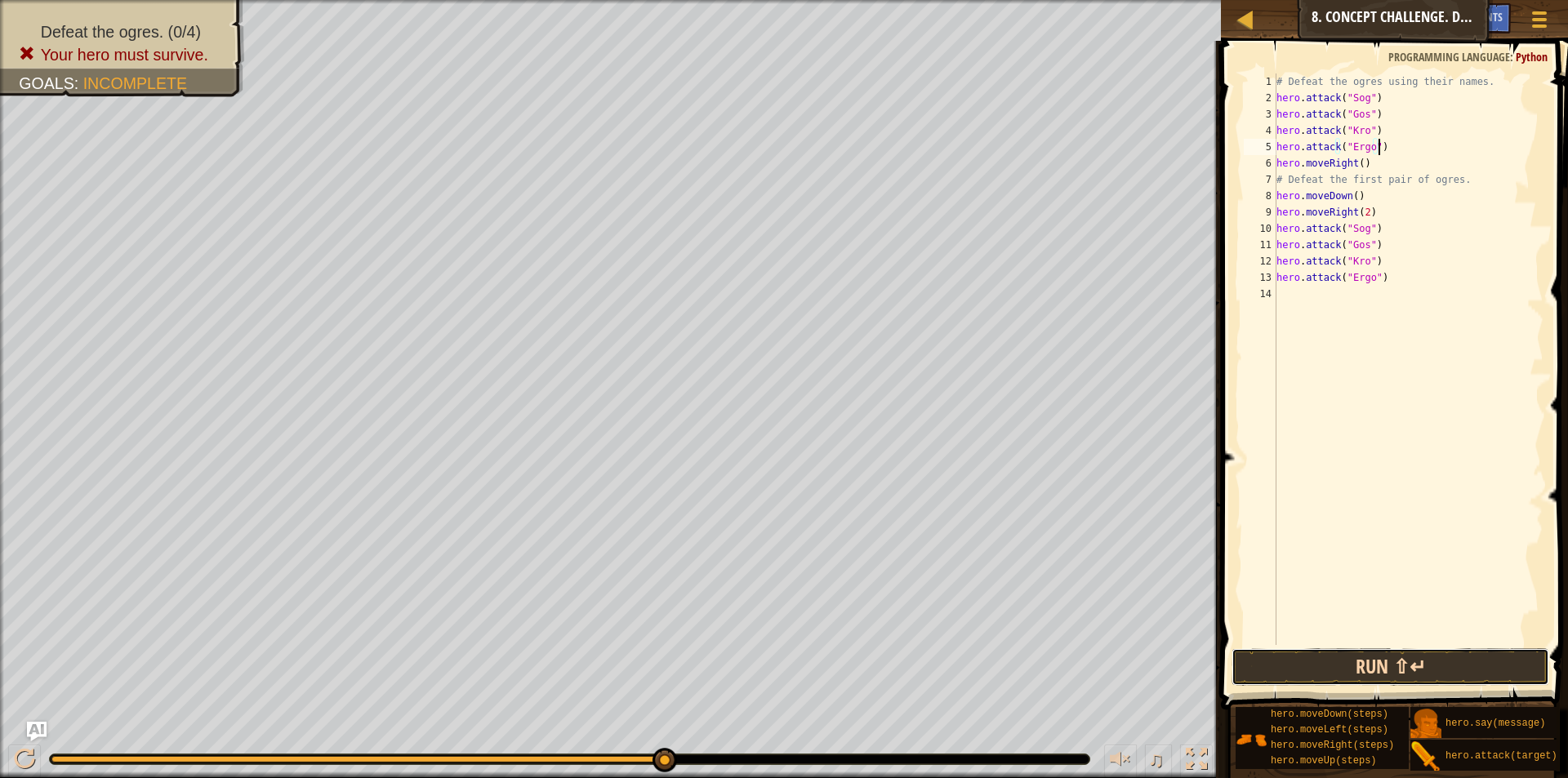
click at [1504, 666] on button "Run ⇧↵" at bounding box center [1391, 667] width 318 height 38
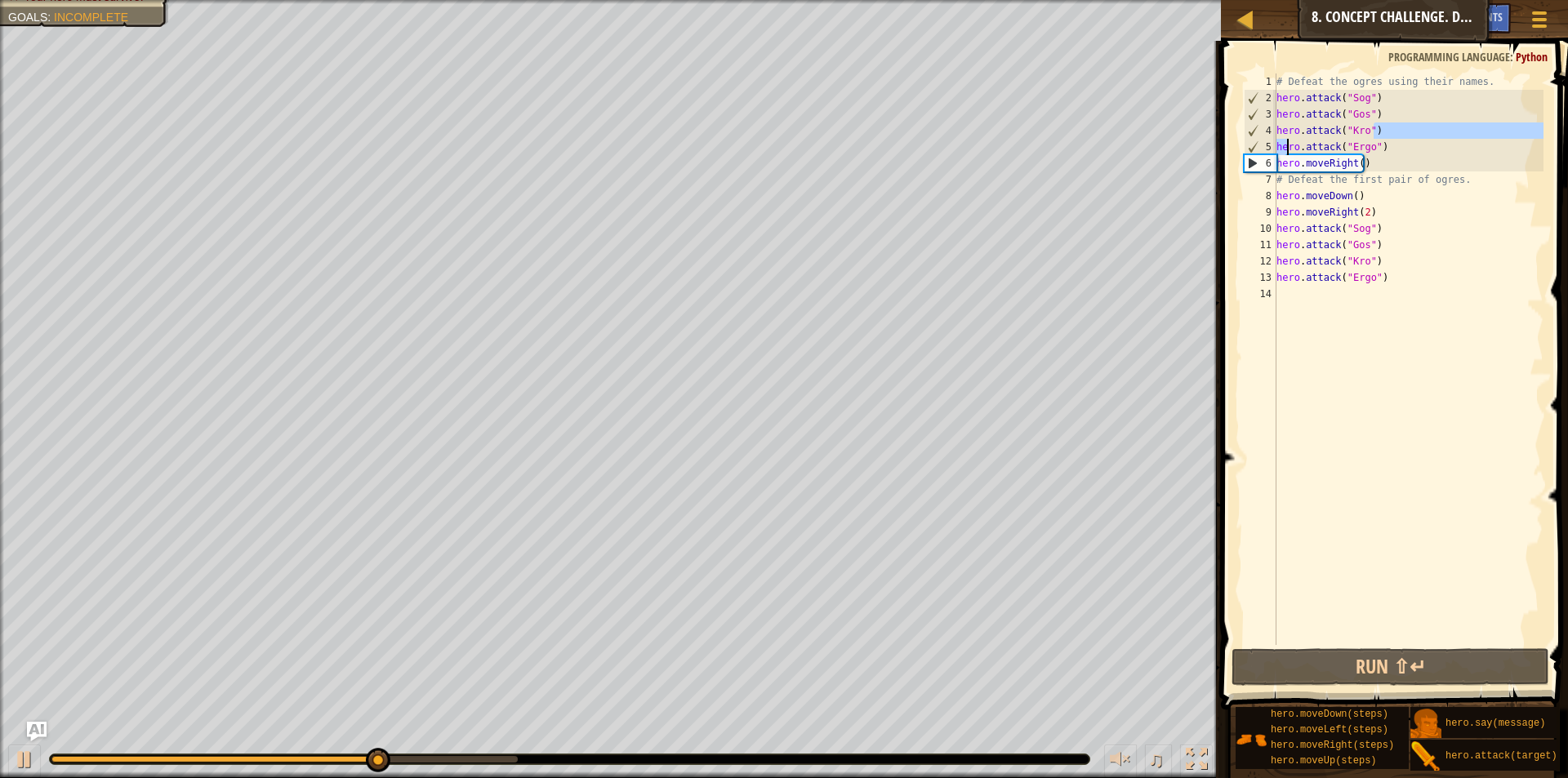
drag, startPoint x: 1388, startPoint y: 127, endPoint x: 1284, endPoint y: 139, distance: 104.7
click at [1284, 139] on div "# Defeat the ogres using their names. hero . attack ( "Sog" ) hero . attack ( "…" at bounding box center [1408, 375] width 270 height 604
type textarea "hero.attack("Kro") hero.attack("Ergo")"
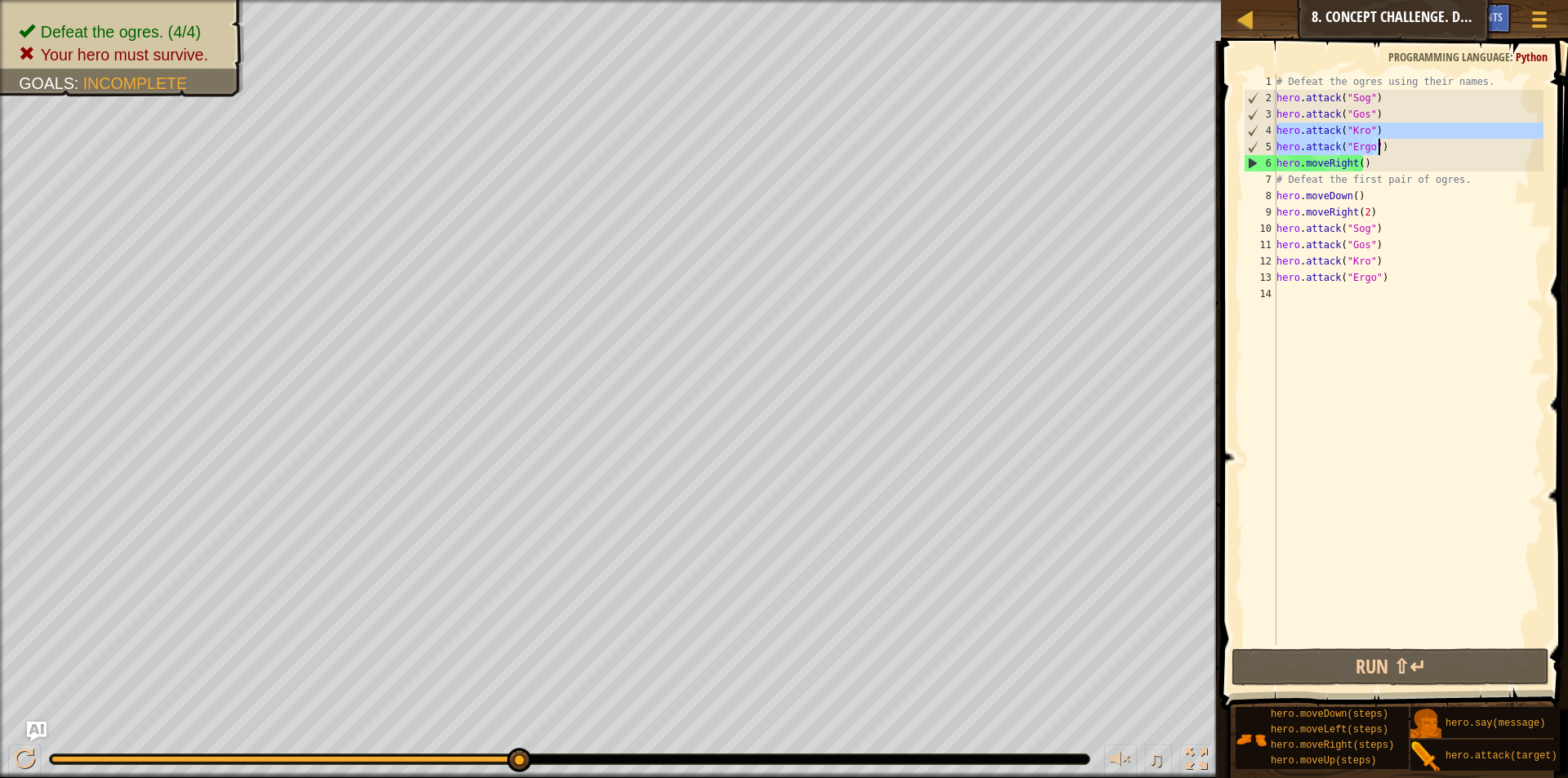
drag, startPoint x: 1279, startPoint y: 129, endPoint x: 1419, endPoint y: 146, distance: 141.0
click at [1419, 146] on div "# Defeat the ogres using their names. hero . attack ( "Sog" ) hero . attack ( "…" at bounding box center [1408, 375] width 270 height 604
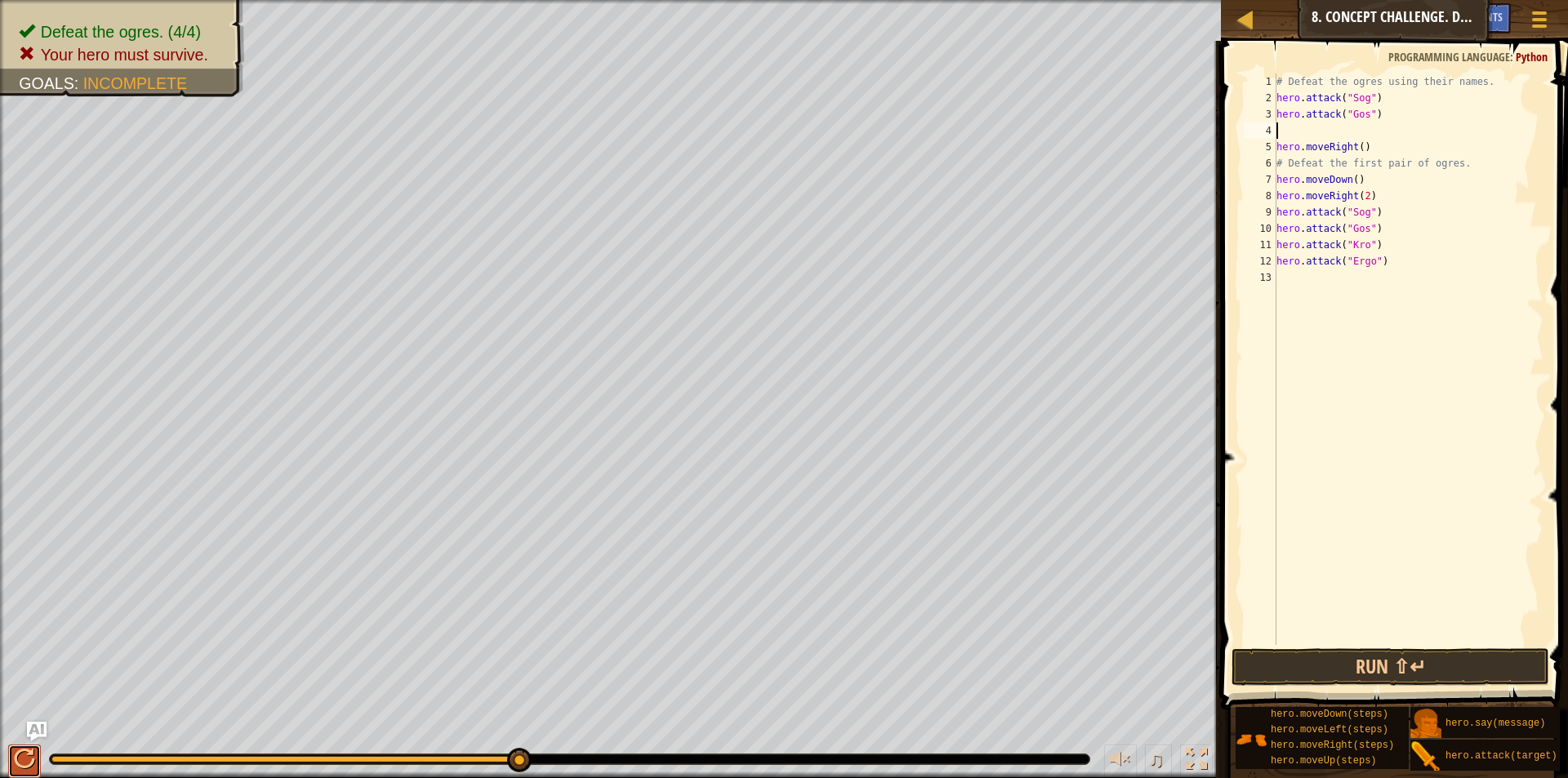
click at [17, 757] on div at bounding box center [24, 759] width 21 height 21
click at [31, 752] on div at bounding box center [24, 759] width 21 height 21
click at [0, 0] on div at bounding box center [0, 0] width 0 height 0
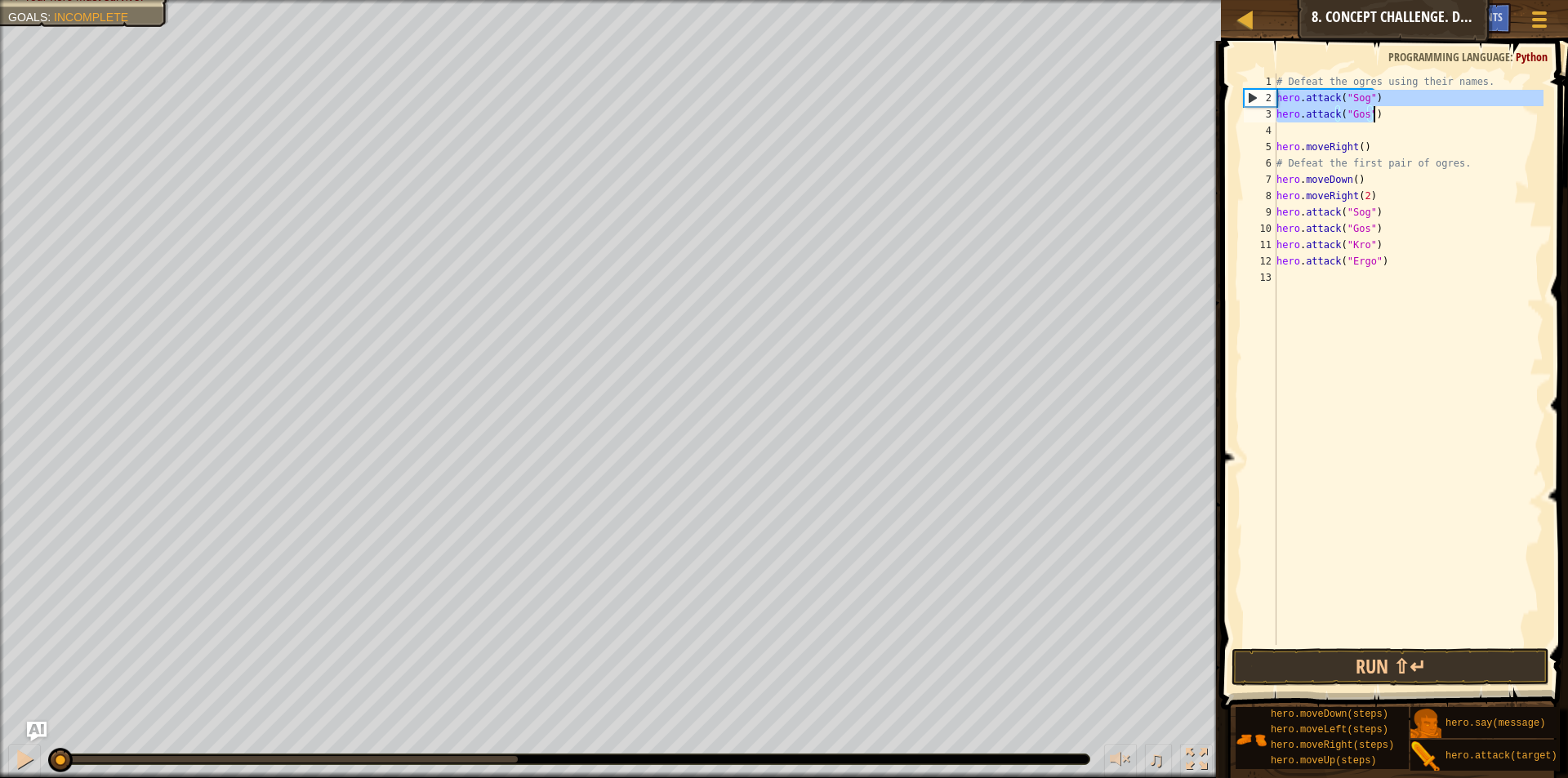
drag, startPoint x: 1279, startPoint y: 98, endPoint x: 1392, endPoint y: 116, distance: 114.4
click at [1392, 116] on div "# Defeat the ogres using their names. hero . attack ( "Sog" ) hero . attack ( "…" at bounding box center [1408, 375] width 270 height 604
type textarea "hero.attack("Sog") hero.attack("Gos")"
click at [1343, 128] on div "# Defeat the ogres using their names. hero . attack ( "Sog" ) hero . attack ( "…" at bounding box center [1408, 375] width 270 height 604
paste textarea "hero.attack("Gos")"
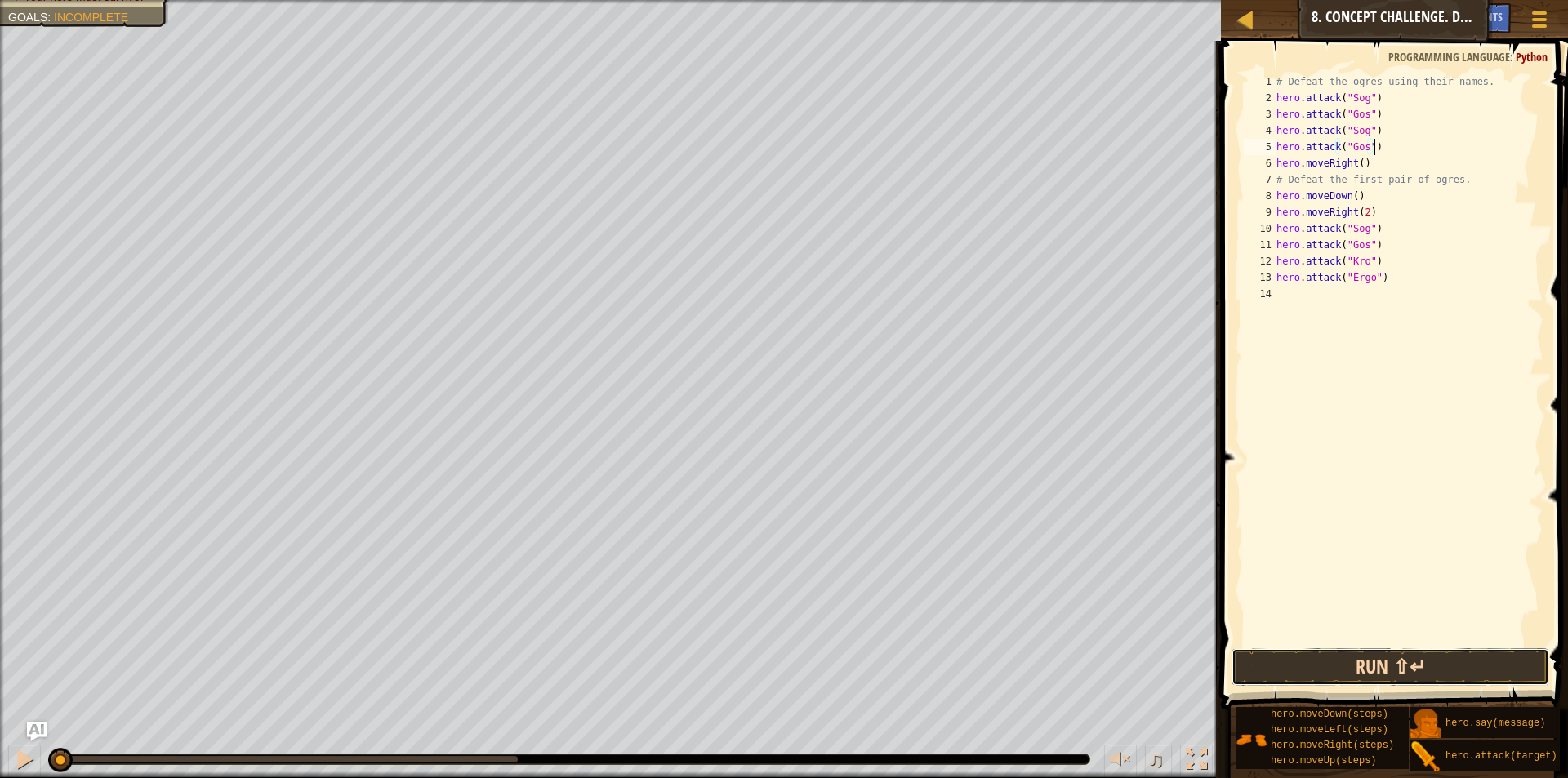
click at [1396, 675] on button "Run ⇧↵" at bounding box center [1391, 667] width 318 height 38
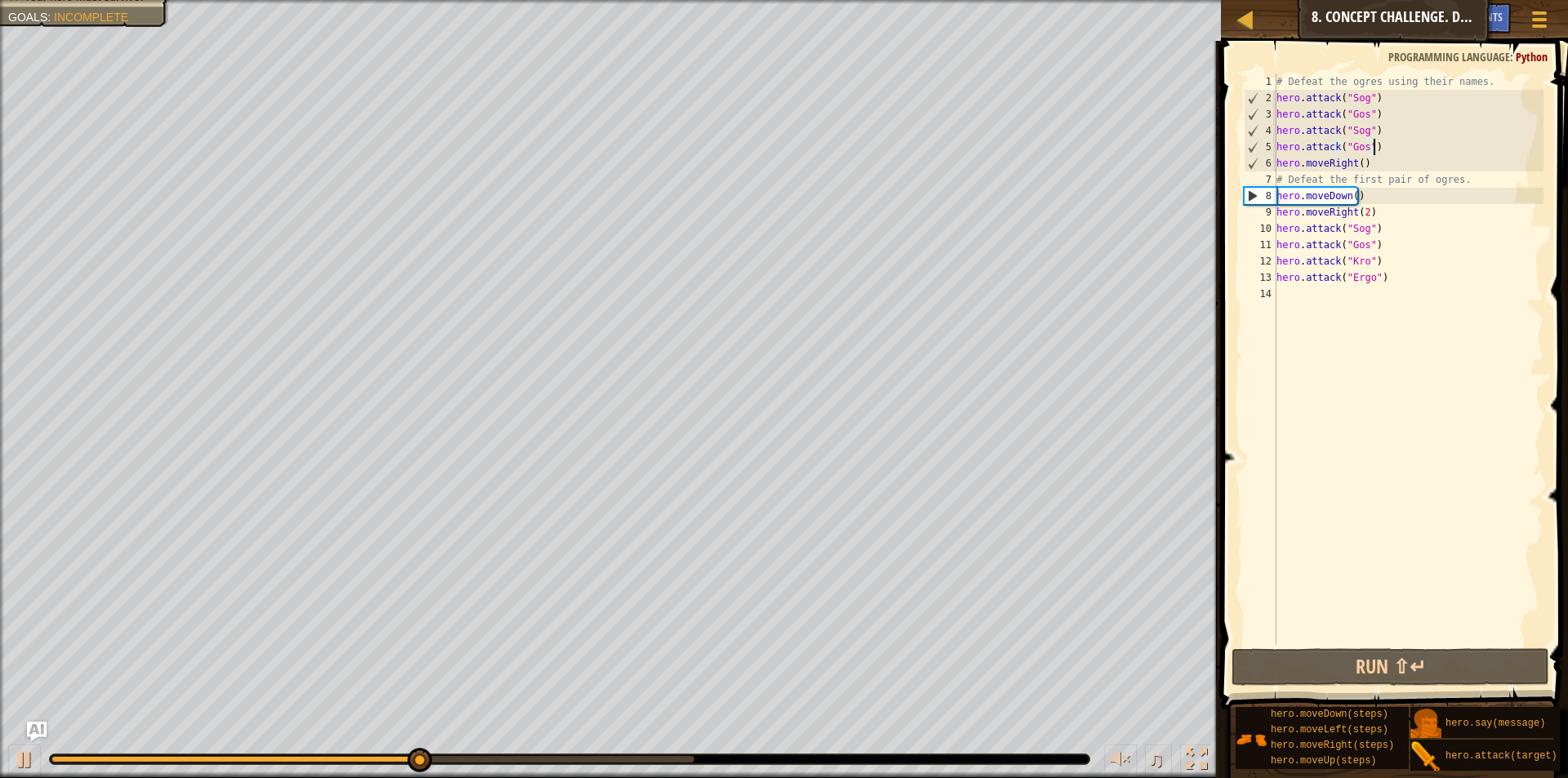
click at [1381, 164] on div "# Defeat the ogres using their names. hero . attack ( "Sog" ) hero . attack ( "…" at bounding box center [1408, 375] width 270 height 604
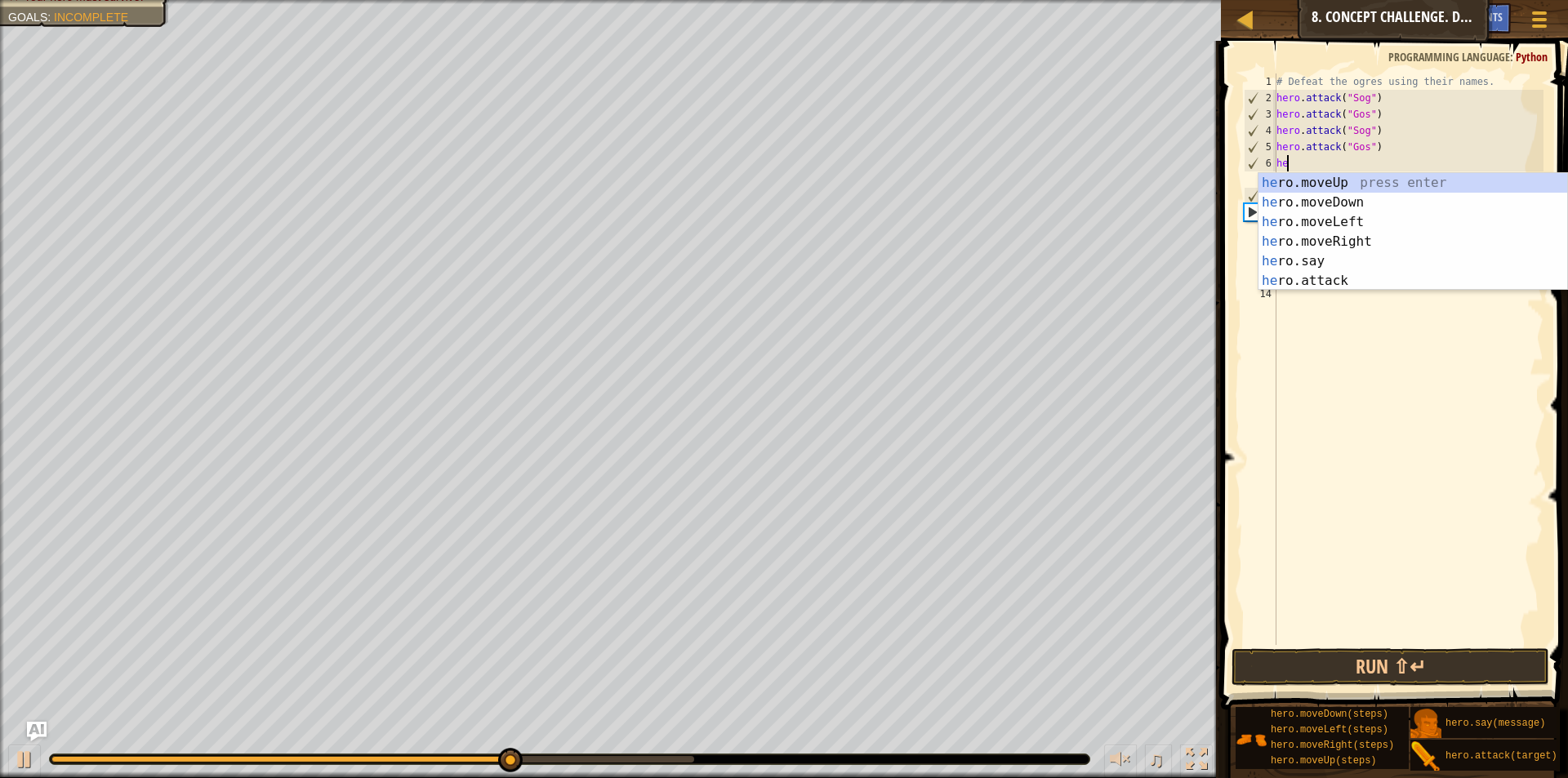
type textarea "h"
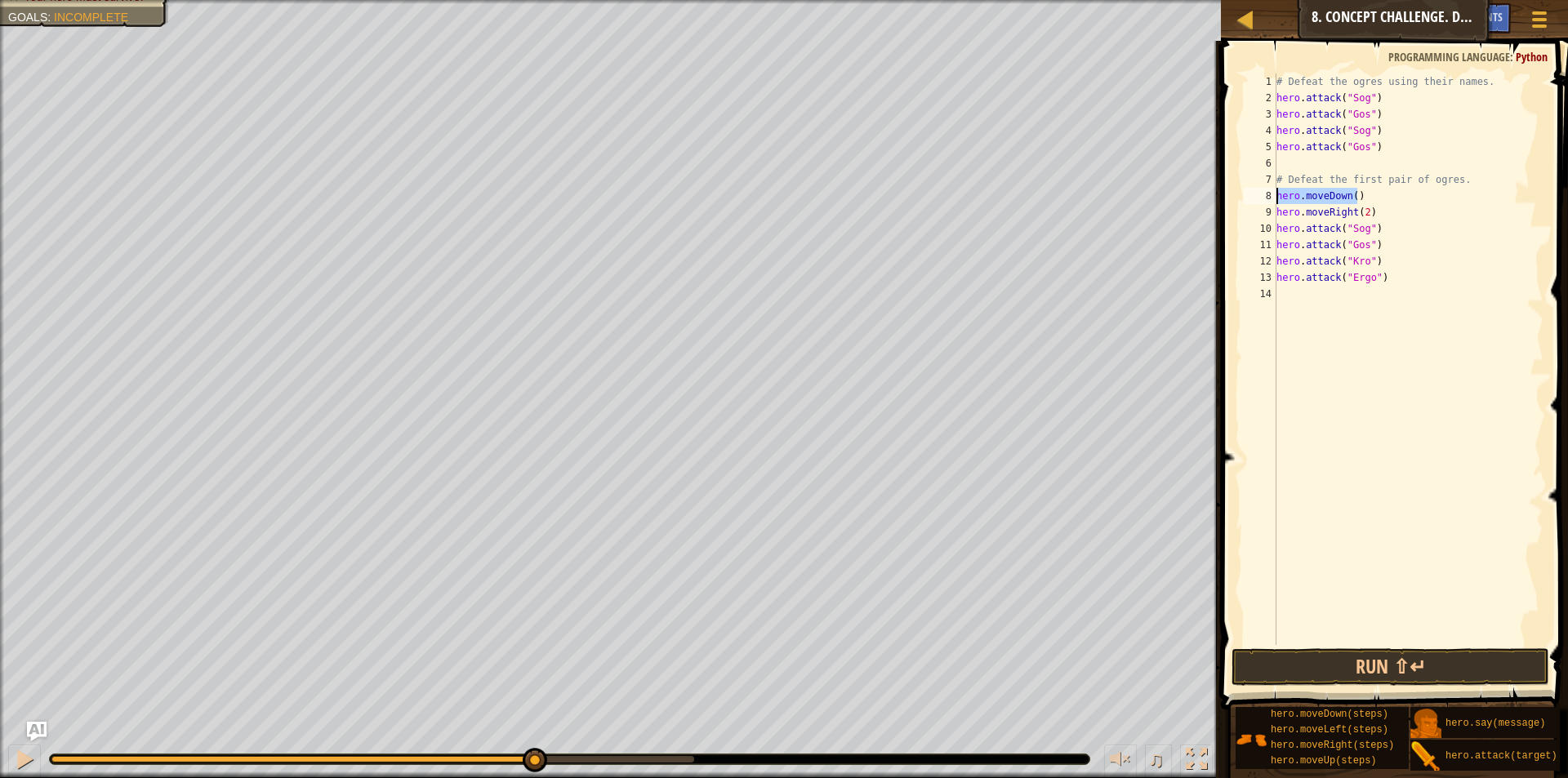
drag, startPoint x: 1363, startPoint y: 194, endPoint x: 1253, endPoint y: 197, distance: 110.0
click at [1253, 197] on div "1 2 3 4 5 6 7 8 9 10 11 12 13 14 # Defeat the ogres using their names. hero . a…" at bounding box center [1392, 359] width 303 height 572
type textarea "hero.moveDown()"
click at [1315, 156] on div "# Defeat the ogres using their names. hero . attack ( "Sog" ) hero . attack ( "…" at bounding box center [1408, 375] width 270 height 604
paste textarea "hero.moveDown()"
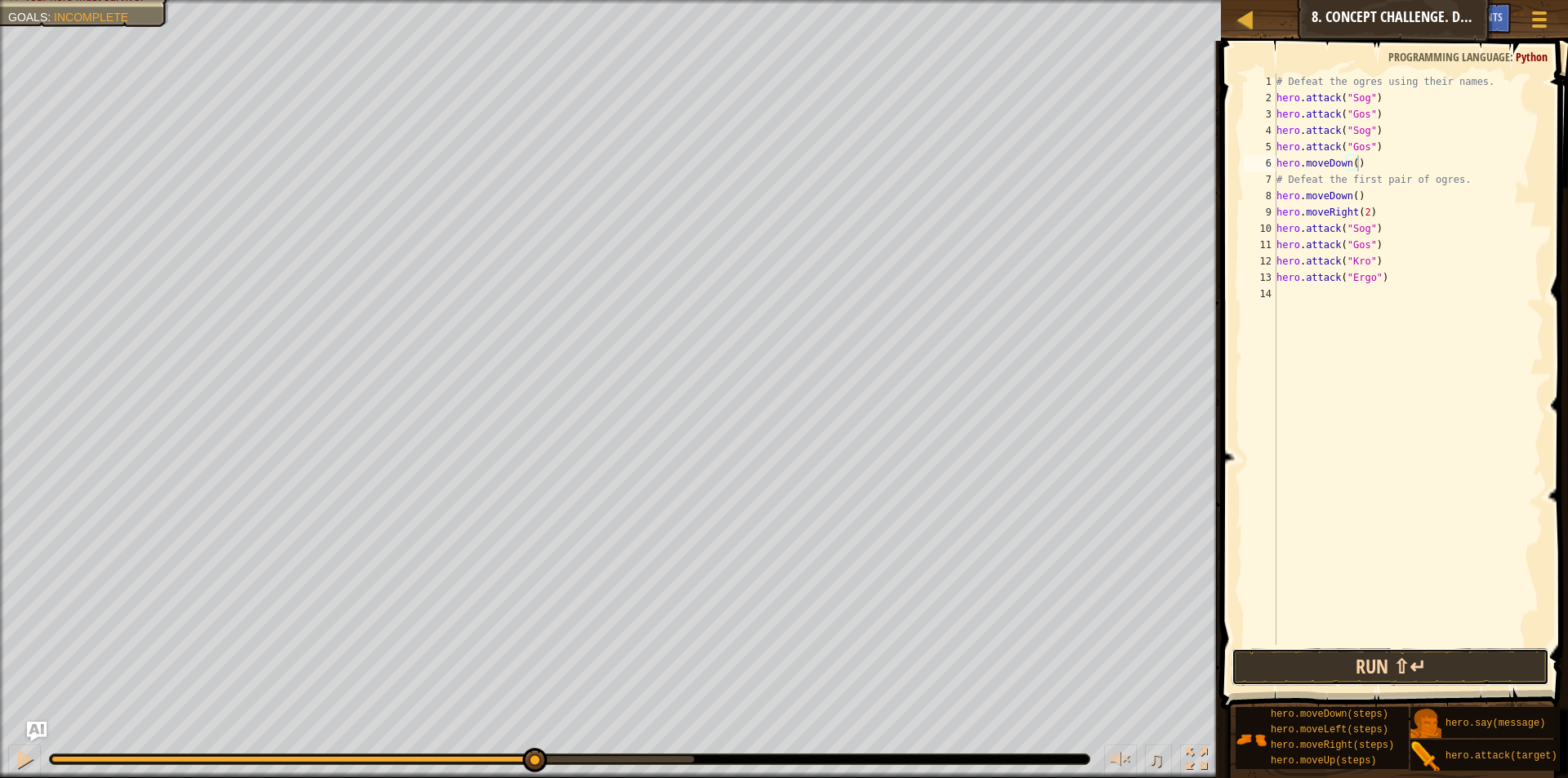
click at [1364, 666] on button "Run ⇧↵" at bounding box center [1391, 667] width 318 height 38
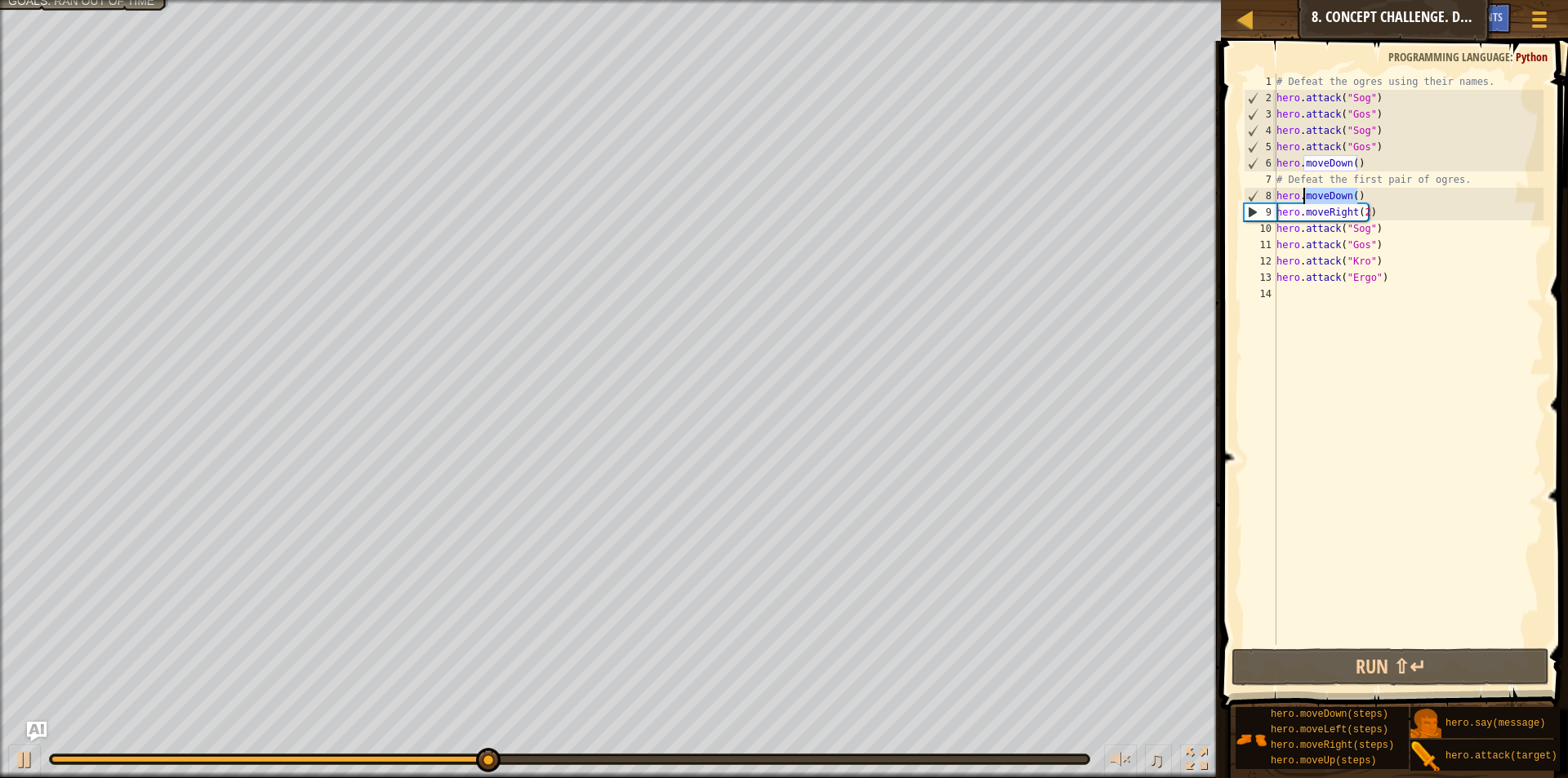
drag, startPoint x: 1366, startPoint y: 195, endPoint x: 1301, endPoint y: 197, distance: 65.0
click at [1301, 197] on div "# Defeat the ogres using their names. hero . attack ( "Sog" ) hero . attack ( "…" at bounding box center [1408, 375] width 270 height 604
type textarea "hero."
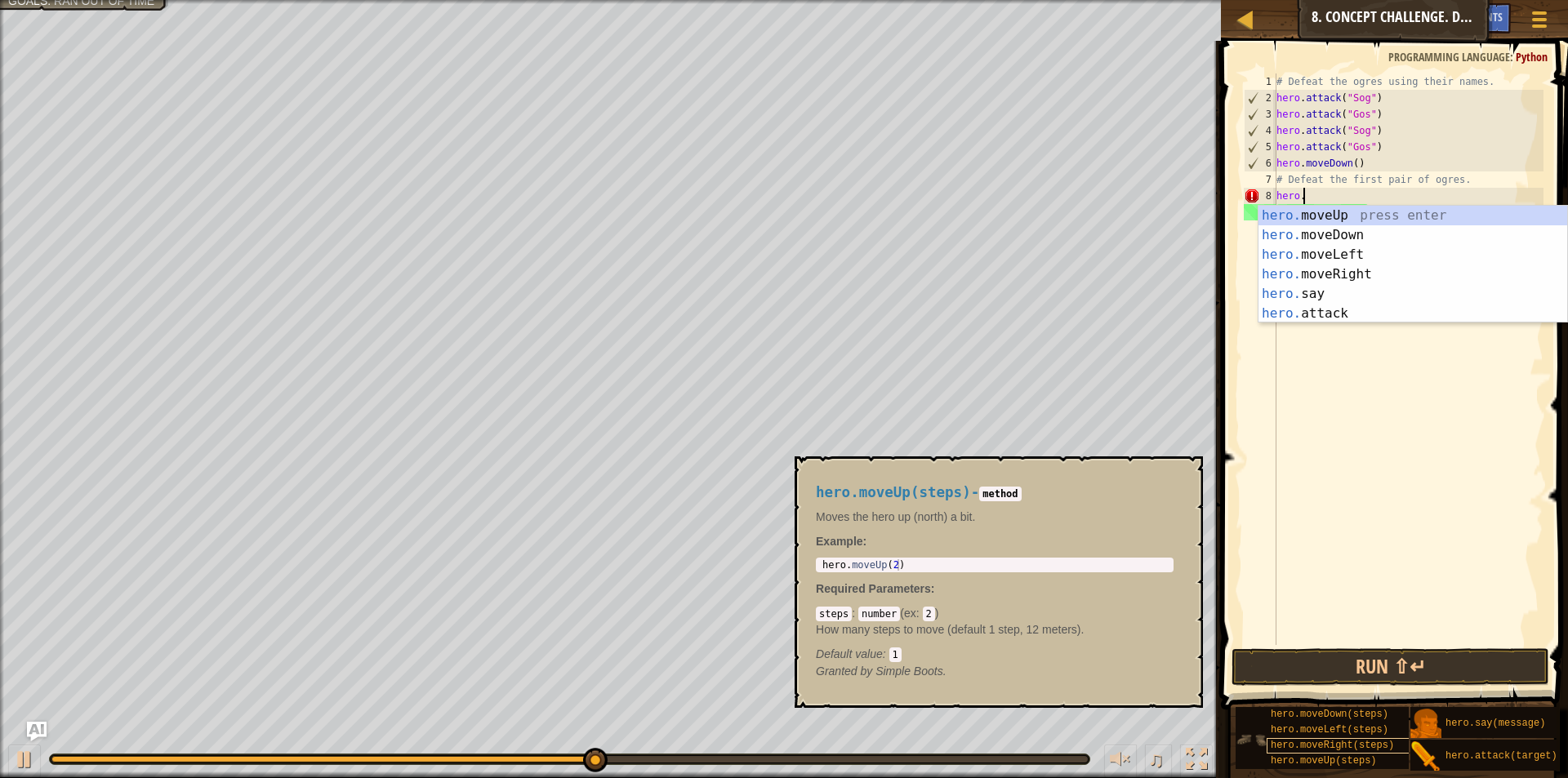
scroll to position [14, 0]
click at [1347, 756] on span "hero.moveUp(steps)" at bounding box center [1323, 761] width 106 height 11
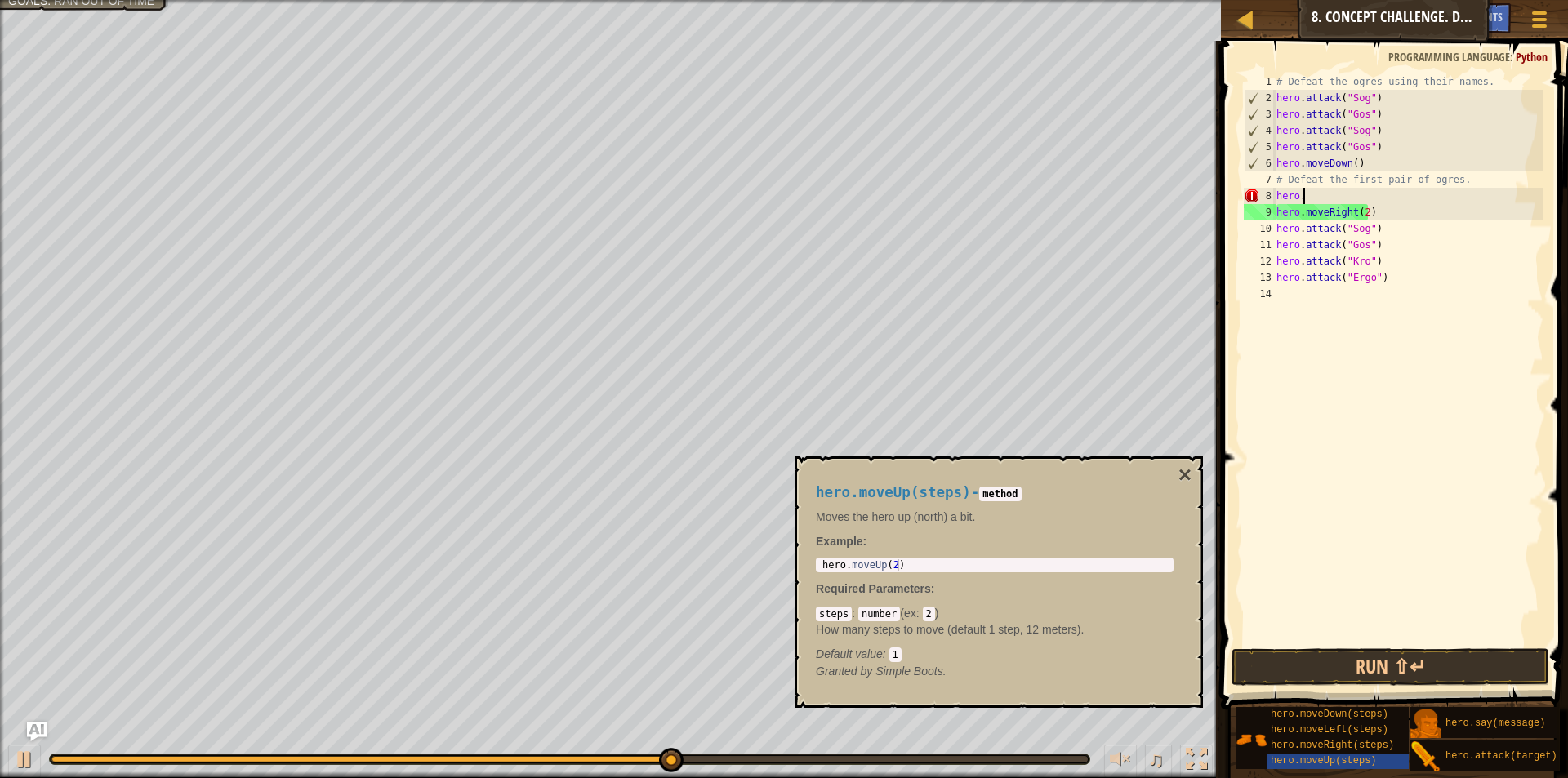
type textarea "hero.moveUp(2)"
drag, startPoint x: 881, startPoint y: 564, endPoint x: 849, endPoint y: 569, distance: 32.4
click at [849, 569] on div "hero . moveUp ( 2 )" at bounding box center [994, 576] width 351 height 34
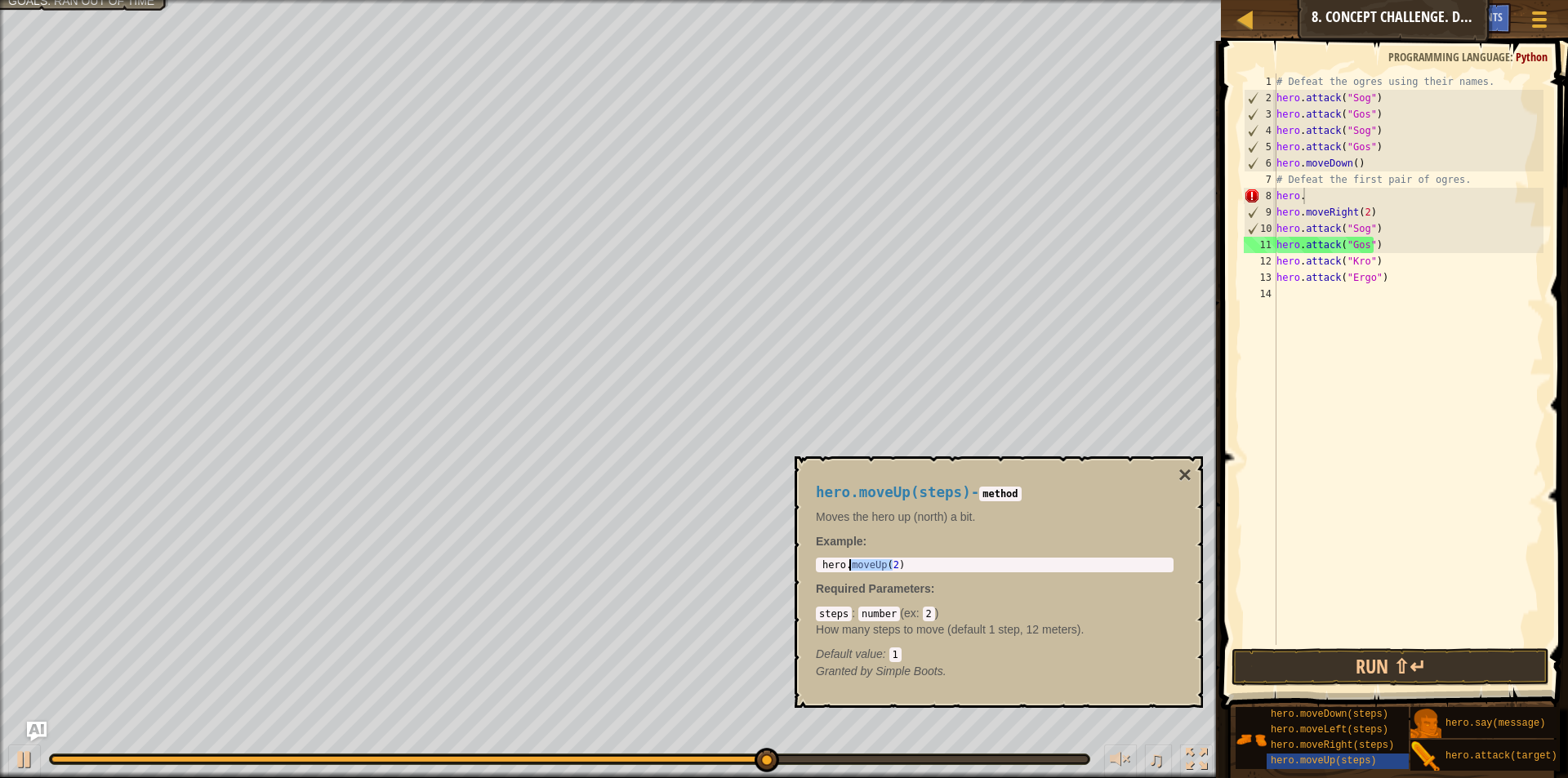
drag, startPoint x: 895, startPoint y: 566, endPoint x: 849, endPoint y: 567, distance: 46.0
click at [849, 567] on div "hero . moveUp ( 2 )" at bounding box center [994, 576] width 351 height 34
click at [1332, 197] on div "# Defeat the ogres using their names. hero . attack ( "Sog" ) hero . attack ( "…" at bounding box center [1408, 375] width 270 height 604
paste textarea "moveUp(2"
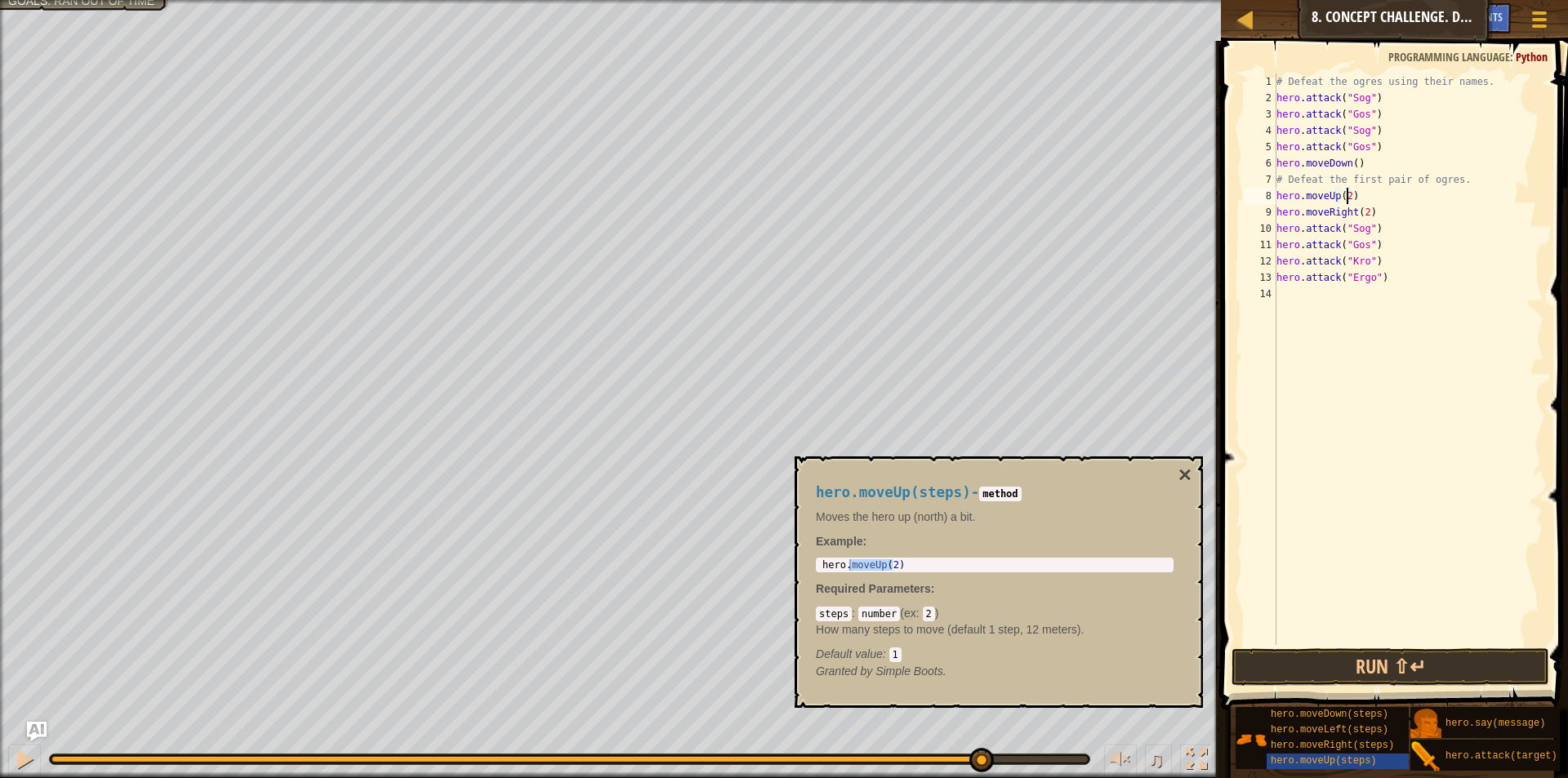
click at [1344, 201] on div "# Defeat the ogres using their names. hero . attack ( "Sog" ) hero . attack ( "…" at bounding box center [1408, 375] width 270 height 604
click at [1341, 671] on button "Run ⇧↵" at bounding box center [1391, 667] width 318 height 38
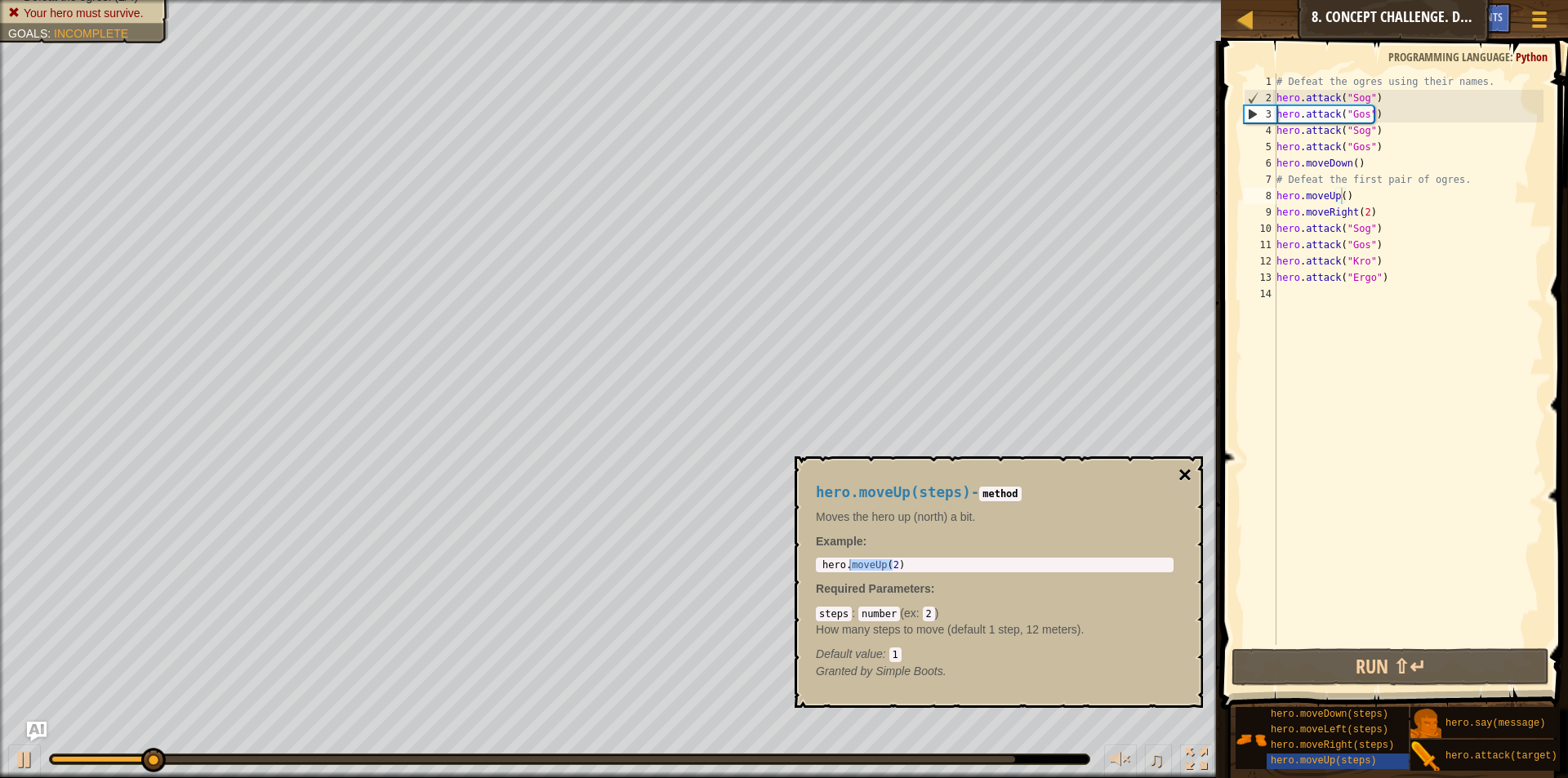
click at [1182, 472] on button "×" at bounding box center [1184, 475] width 13 height 23
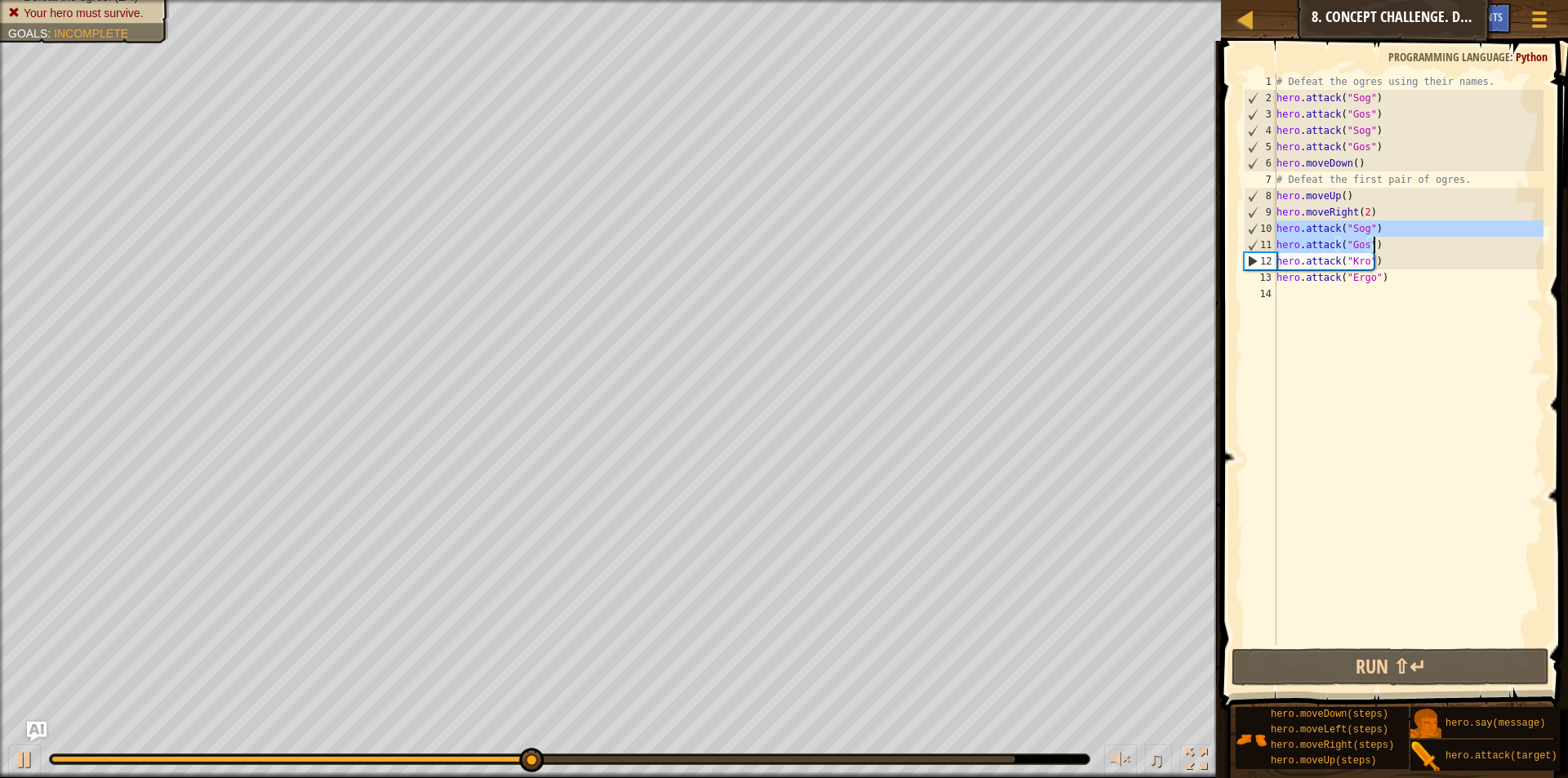
drag, startPoint x: 1277, startPoint y: 227, endPoint x: 1377, endPoint y: 246, distance: 101.8
click at [1377, 246] on div "# Defeat the ogres using their names. hero . attack ( "Sog" ) hero . attack ( "…" at bounding box center [1408, 375] width 270 height 604
type textarea "hero.attack("Sog") hero.attack("Gos")"
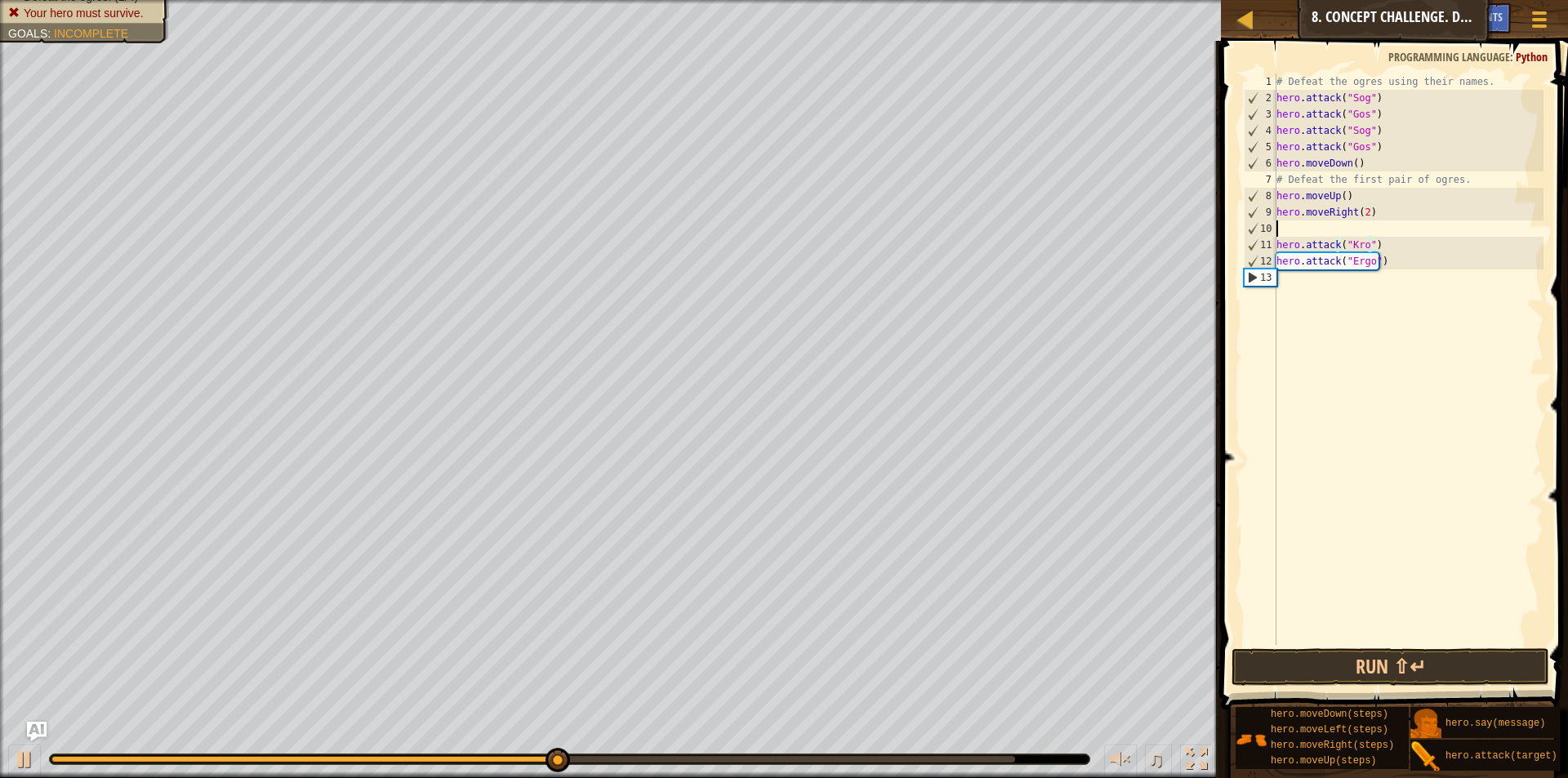
scroll to position [8, 0]
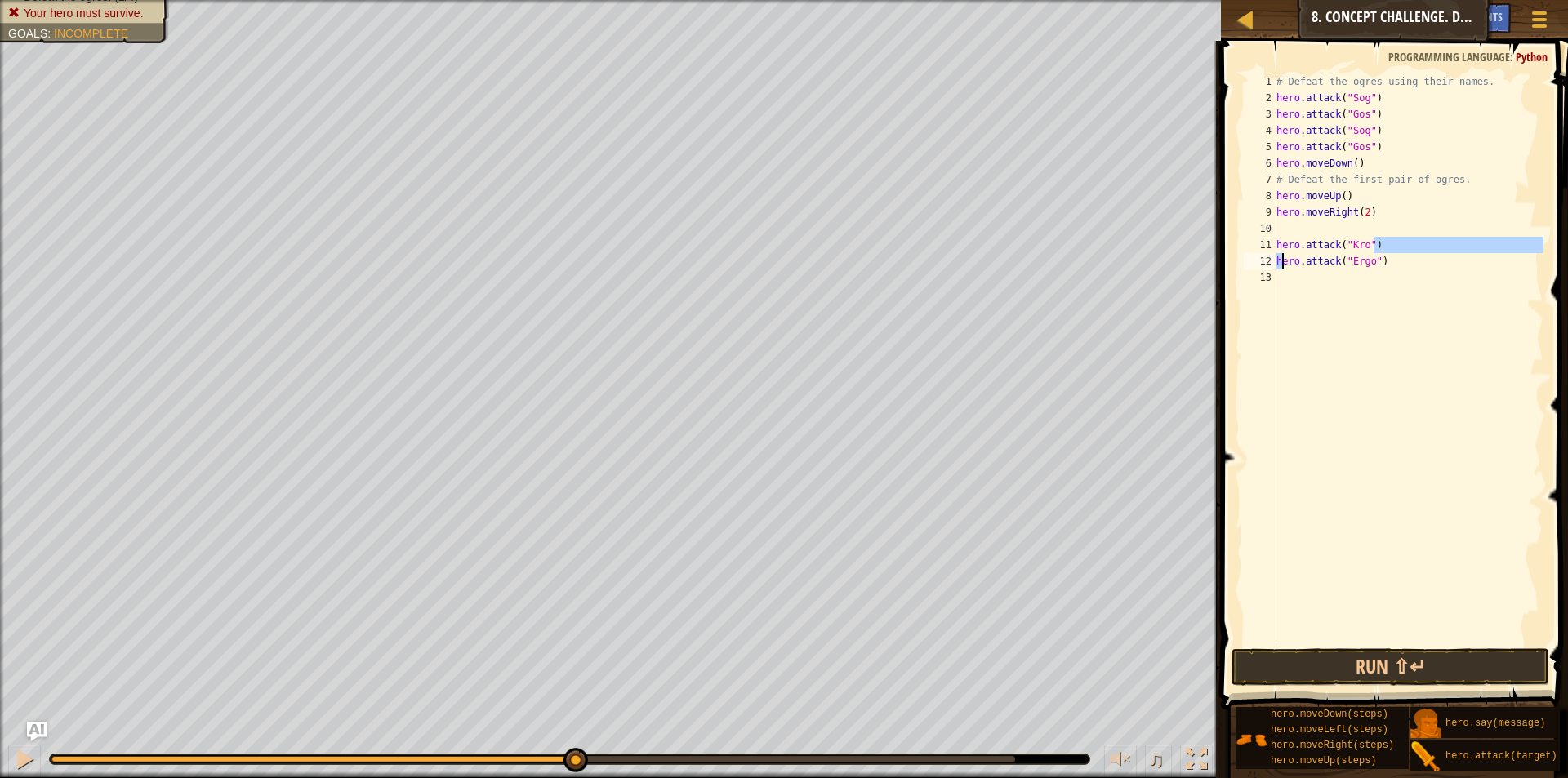
drag, startPoint x: 1365, startPoint y: 244, endPoint x: 1282, endPoint y: 262, distance: 84.9
click at [1282, 262] on div "# Defeat the ogres using their names. hero . attack ( "Sog" ) hero . attack ( "…" at bounding box center [1408, 375] width 270 height 604
type textarea "hero.attack("Kro") hero.attack("Ergo")"
drag, startPoint x: 1277, startPoint y: 245, endPoint x: 1383, endPoint y: 264, distance: 107.7
click at [1383, 264] on div "# Defeat the ogres using their names. hero . attack ( "Sog" ) hero . attack ( "…" at bounding box center [1408, 375] width 270 height 604
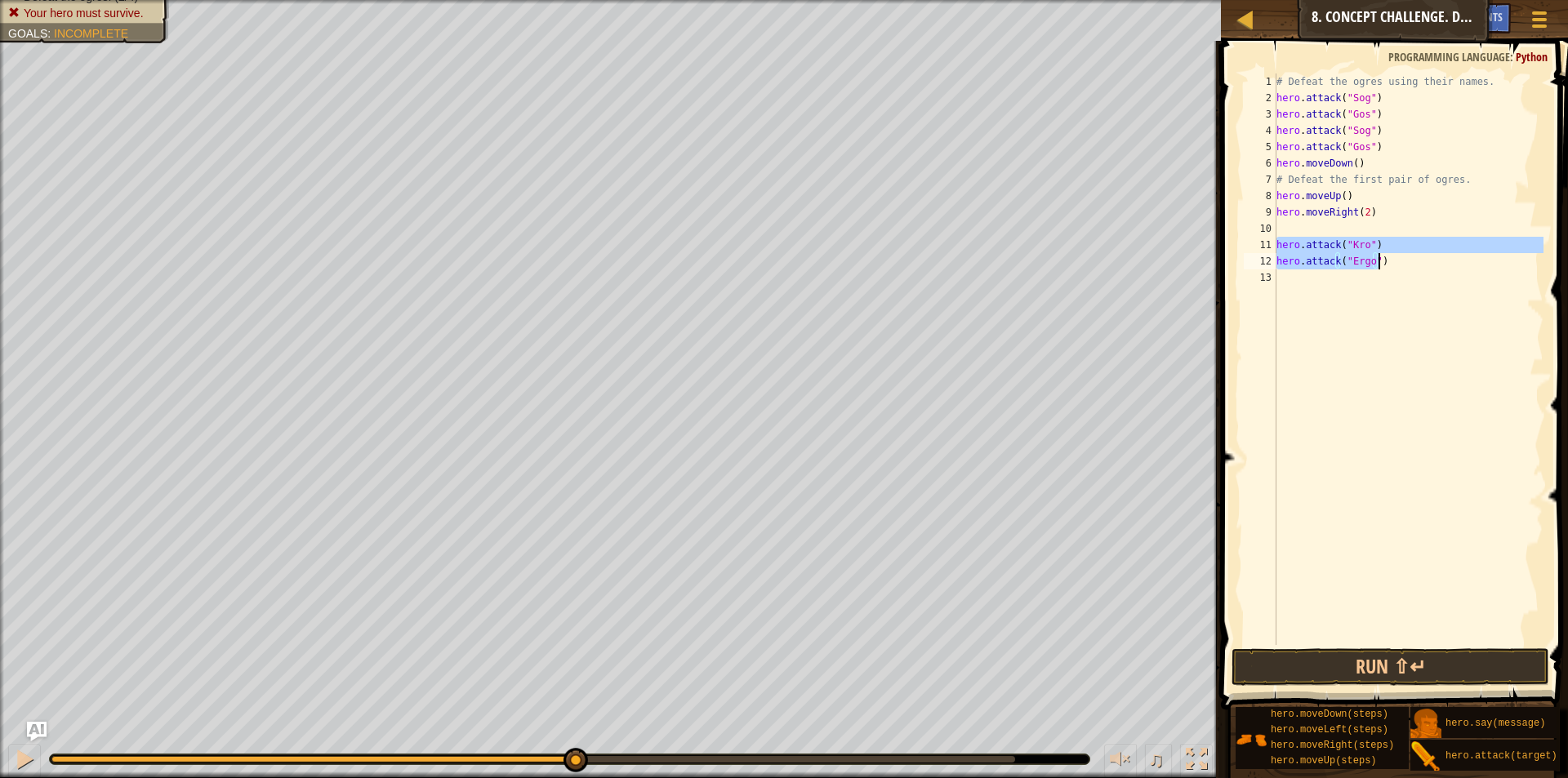
click at [1334, 228] on div "# Defeat the ogres using their names. hero . attack ( "Sog" ) hero . attack ( "…" at bounding box center [1408, 375] width 270 height 604
paste textarea "hero.attack("Ergo")"
type textarea "hero.attack("Ergo")"
click at [1327, 291] on div "# Defeat the ogres using their names. hero . attack ( "Sog" ) hero . attack ( "…" at bounding box center [1408, 375] width 270 height 604
drag, startPoint x: 1360, startPoint y: 162, endPoint x: 1276, endPoint y: 165, distance: 84.1
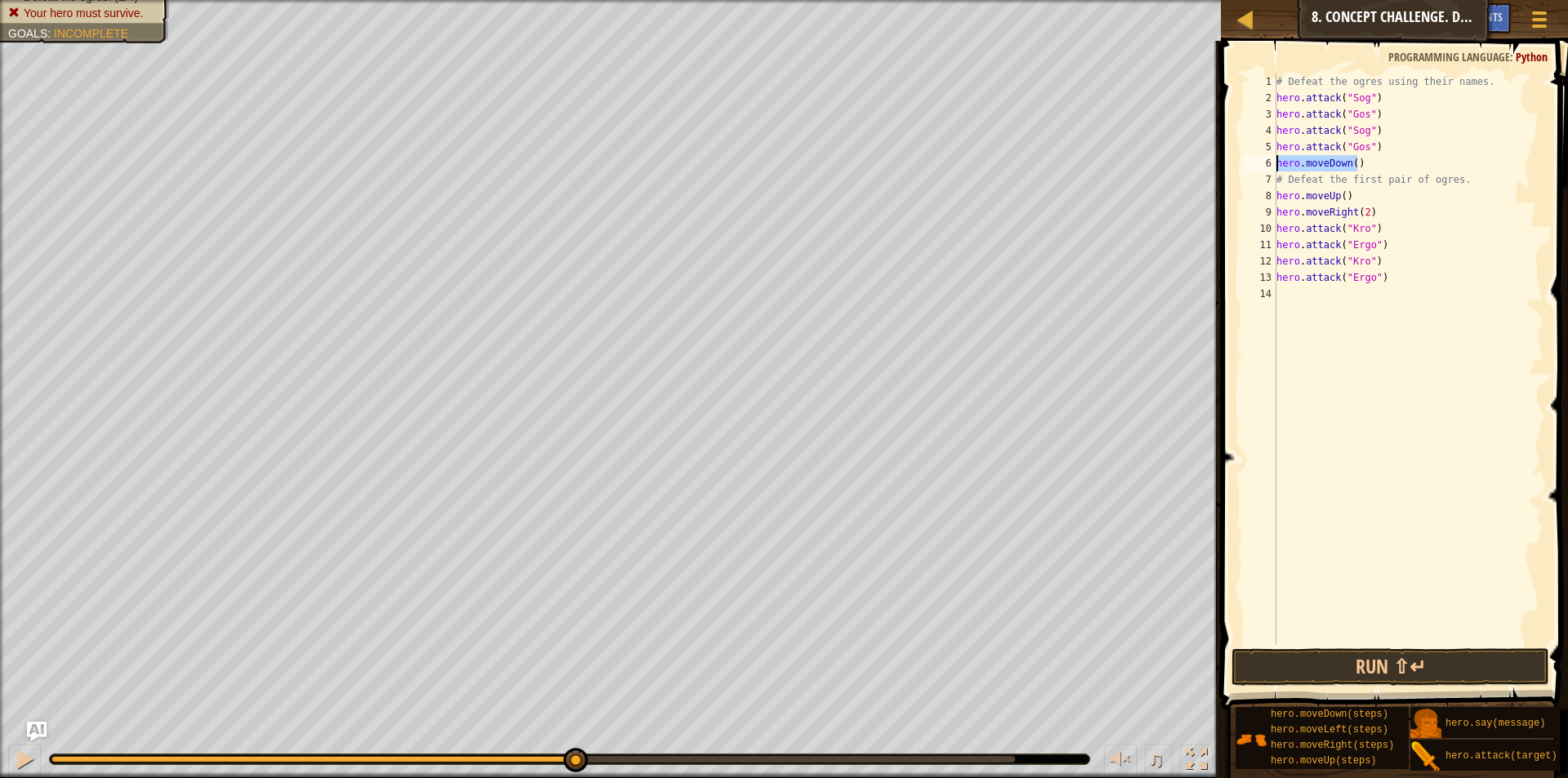
click at [1276, 165] on div "1 2 3 4 5 6 7 8 9 10 11 12 13 14 # Defeat the ogres using their names. hero . a…" at bounding box center [1392, 359] width 303 height 572
type textarea "hero.moveDown()"
click at [1313, 297] on div "# Defeat the ogres using their names. hero . attack ( "Sog" ) hero . attack ( "…" at bounding box center [1408, 375] width 270 height 604
paste textarea "hero.moveDown()"
type textarea "hero.moveDown()"
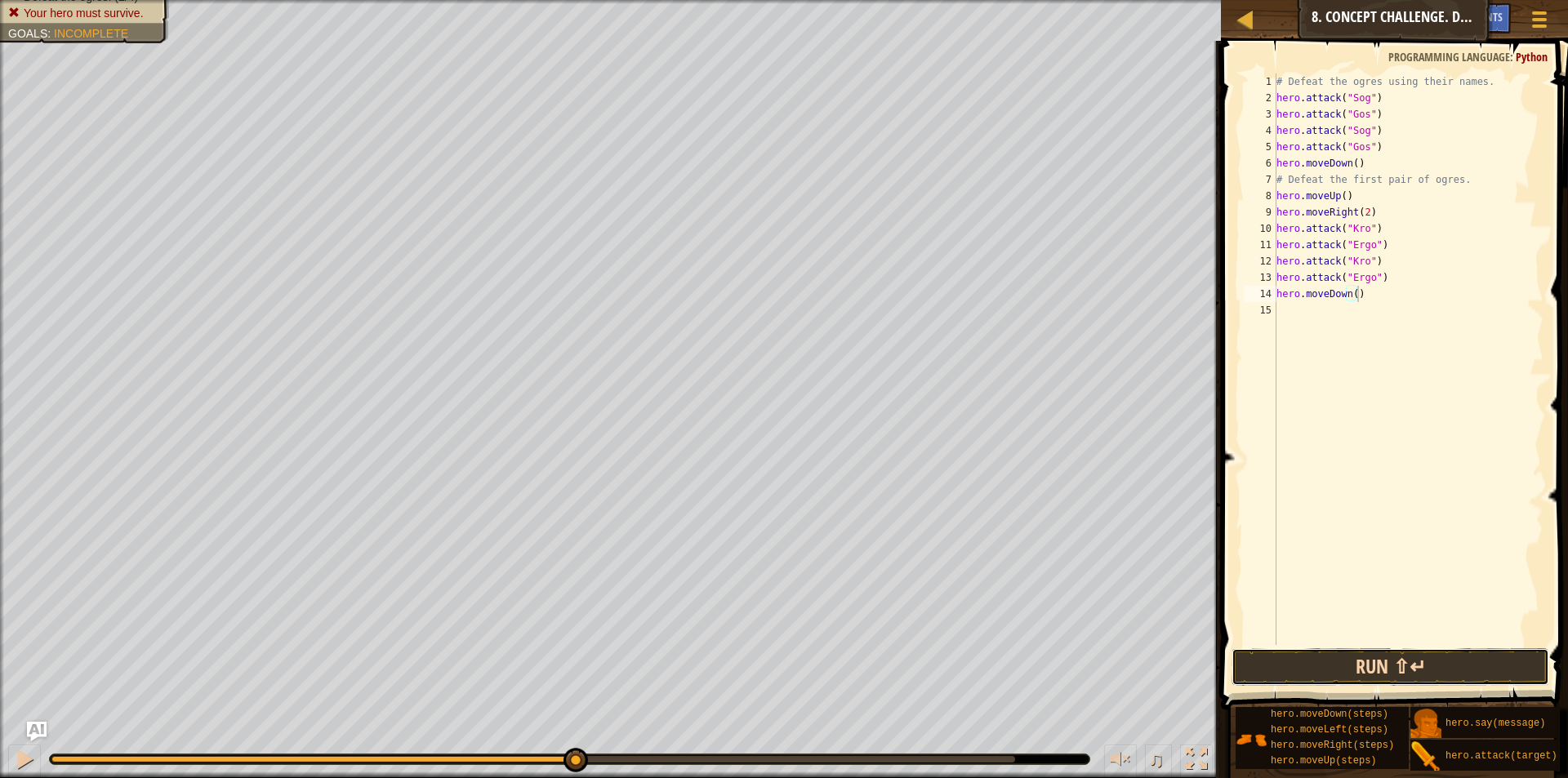
click at [1378, 675] on button "Run ⇧↵" at bounding box center [1391, 667] width 318 height 38
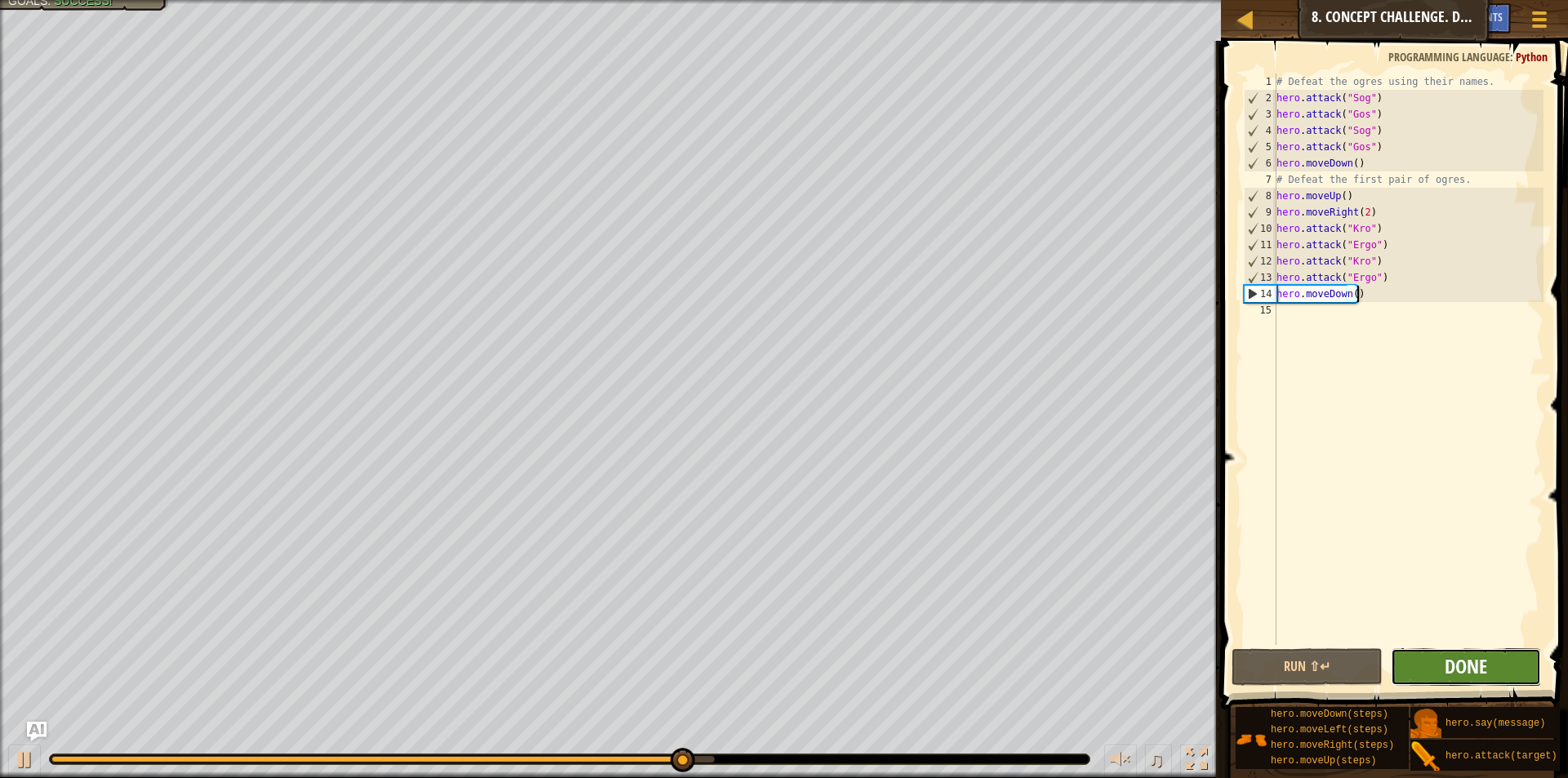
click at [1467, 656] on span "Done" at bounding box center [1466, 666] width 43 height 27
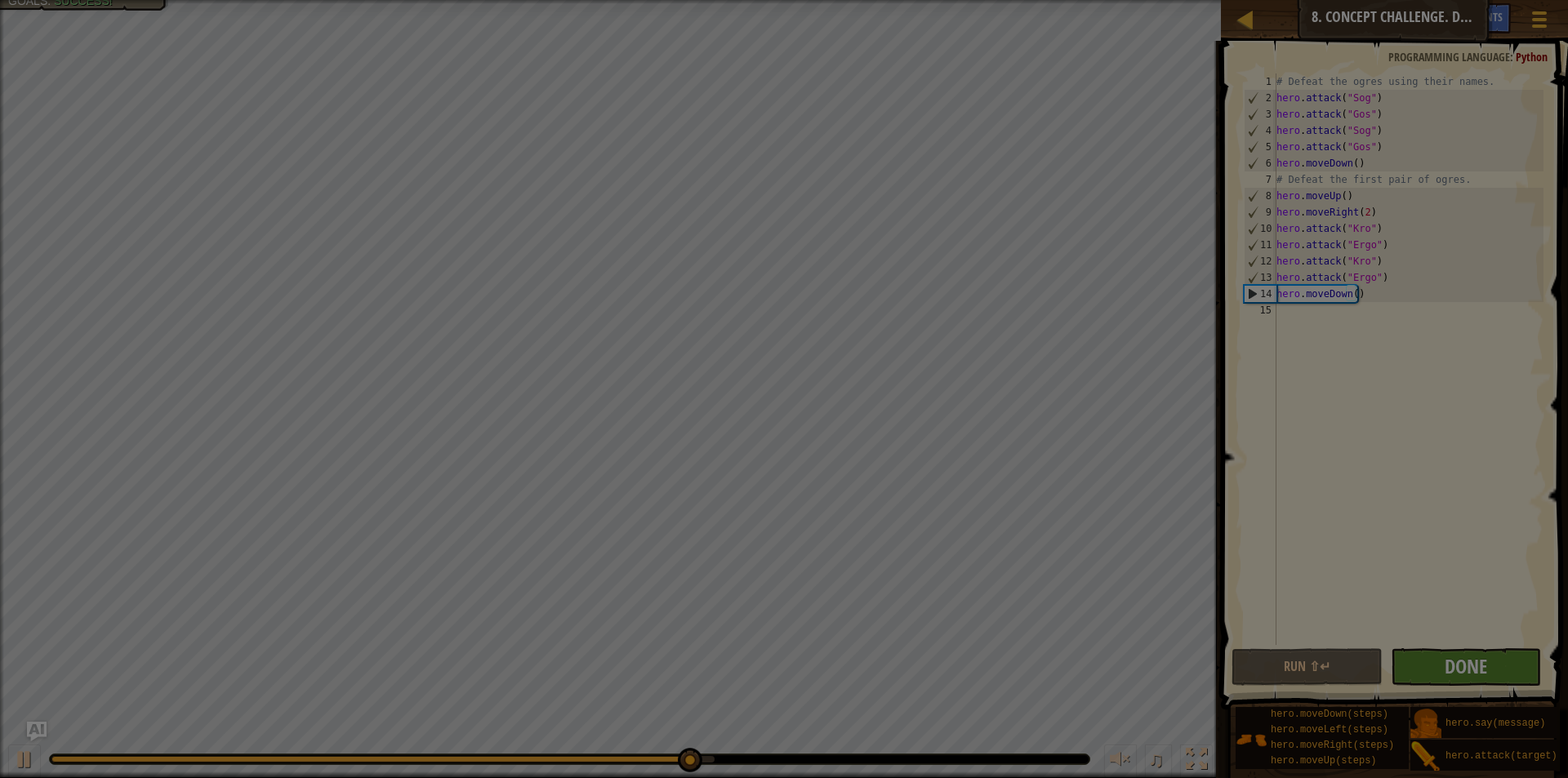
click at [1467, 2] on body "Map Introduction to Computer Science 8. Concept Challenge. Dangerous Steps Game…" at bounding box center [784, 1] width 1568 height 2
click at [0, 0] on div "Loading..." at bounding box center [0, 0] width 0 height 0
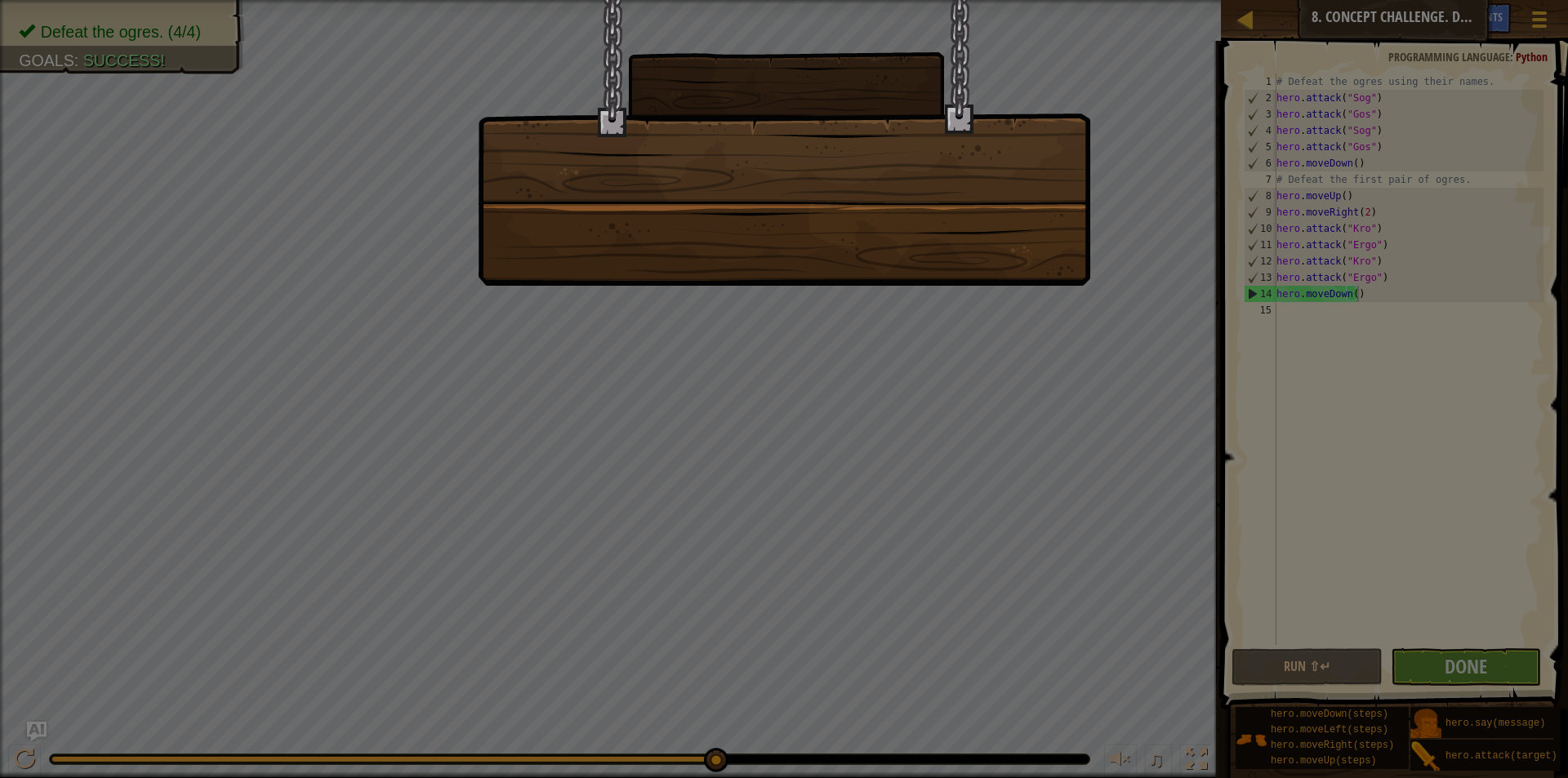
click at [1004, 340] on div at bounding box center [784, 389] width 1568 height 778
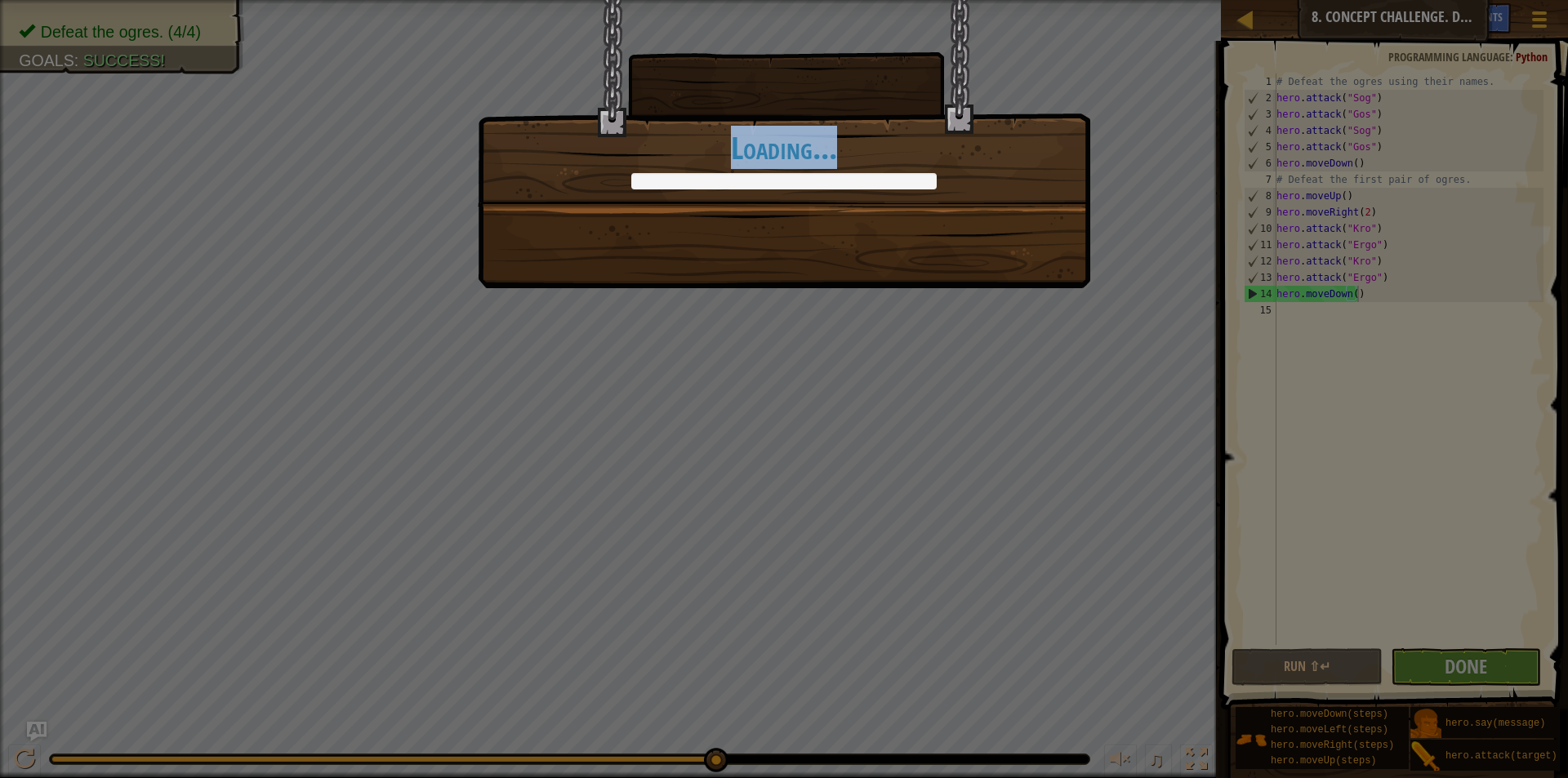
click at [1005, 338] on div "Ogres are not masters of camouflage. +0 +0 Continue Loading..." at bounding box center [784, 389] width 1568 height 778
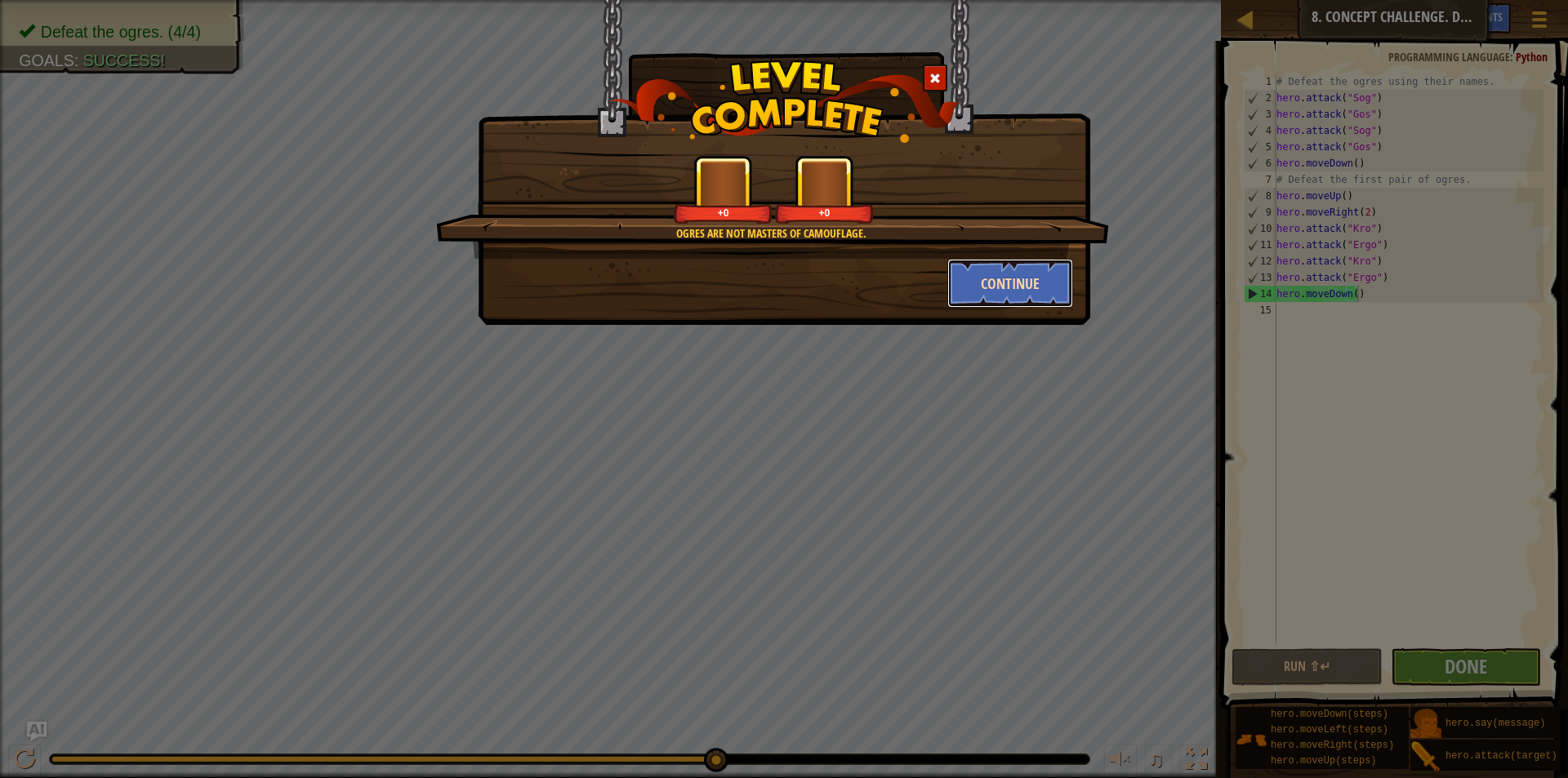
click at [1007, 276] on button "Continue" at bounding box center [1011, 283] width 127 height 49
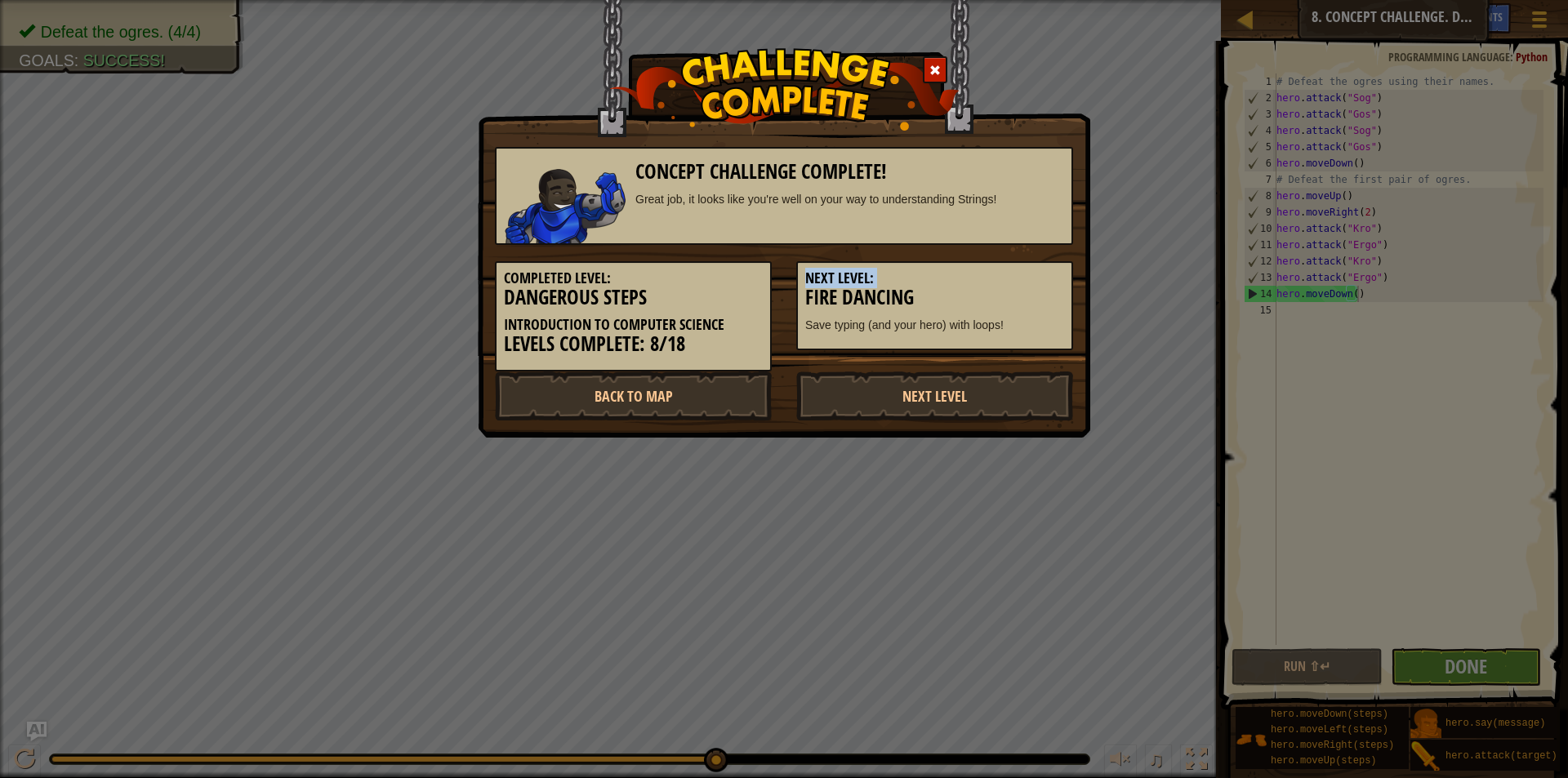
click at [1008, 277] on h5 "Next Level:" at bounding box center [934, 278] width 259 height 16
click at [1010, 278] on h5 "Next Level:" at bounding box center [934, 278] width 259 height 16
click at [1012, 278] on h5 "Next Level:" at bounding box center [934, 278] width 259 height 16
click at [1005, 374] on link "Next Level" at bounding box center [934, 396] width 277 height 49
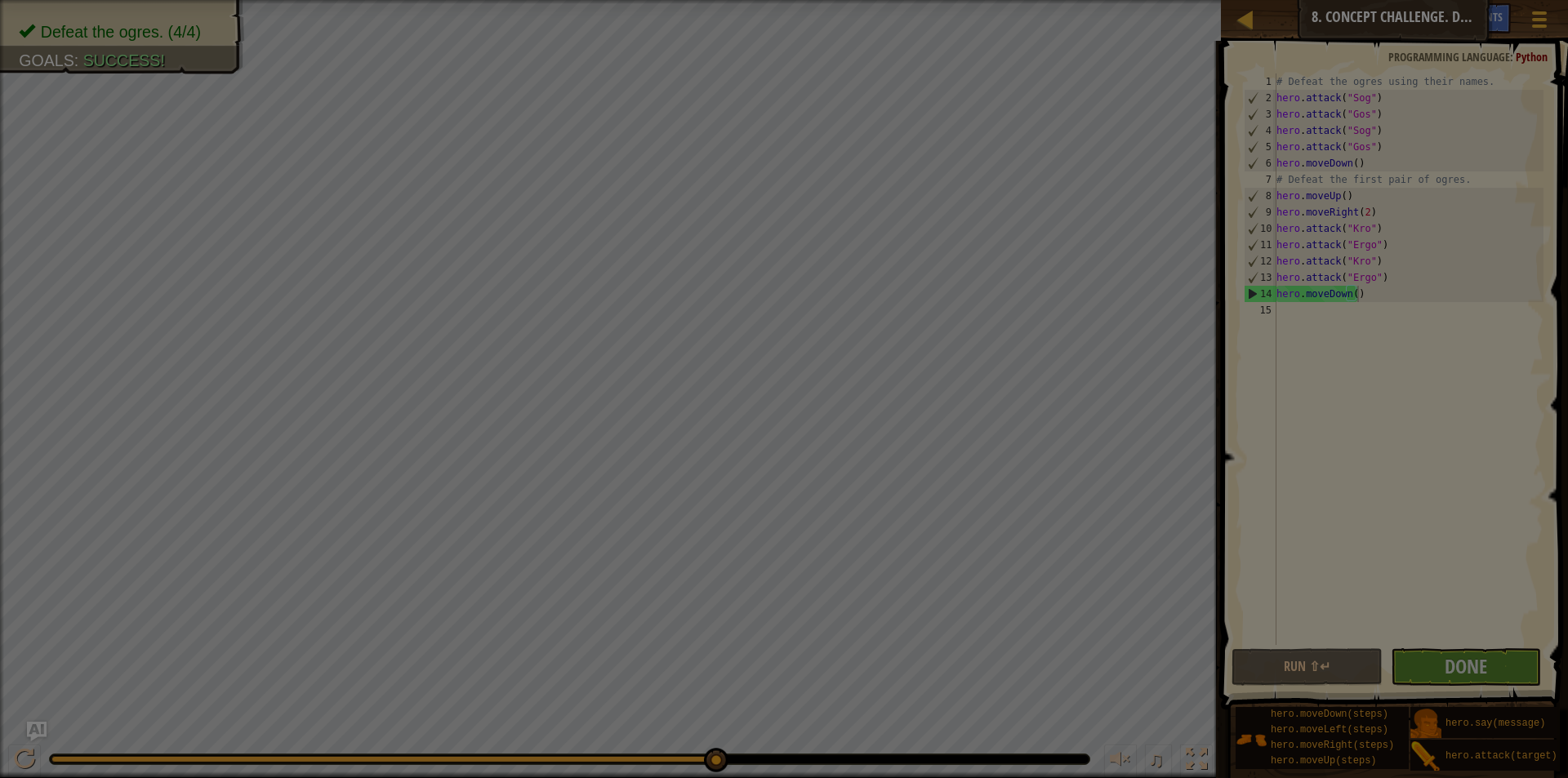
click at [1008, 2] on body "Map Introduction to Computer Science 8. Concept Challenge. Dangerous Steps Game…" at bounding box center [784, 1] width 1568 height 2
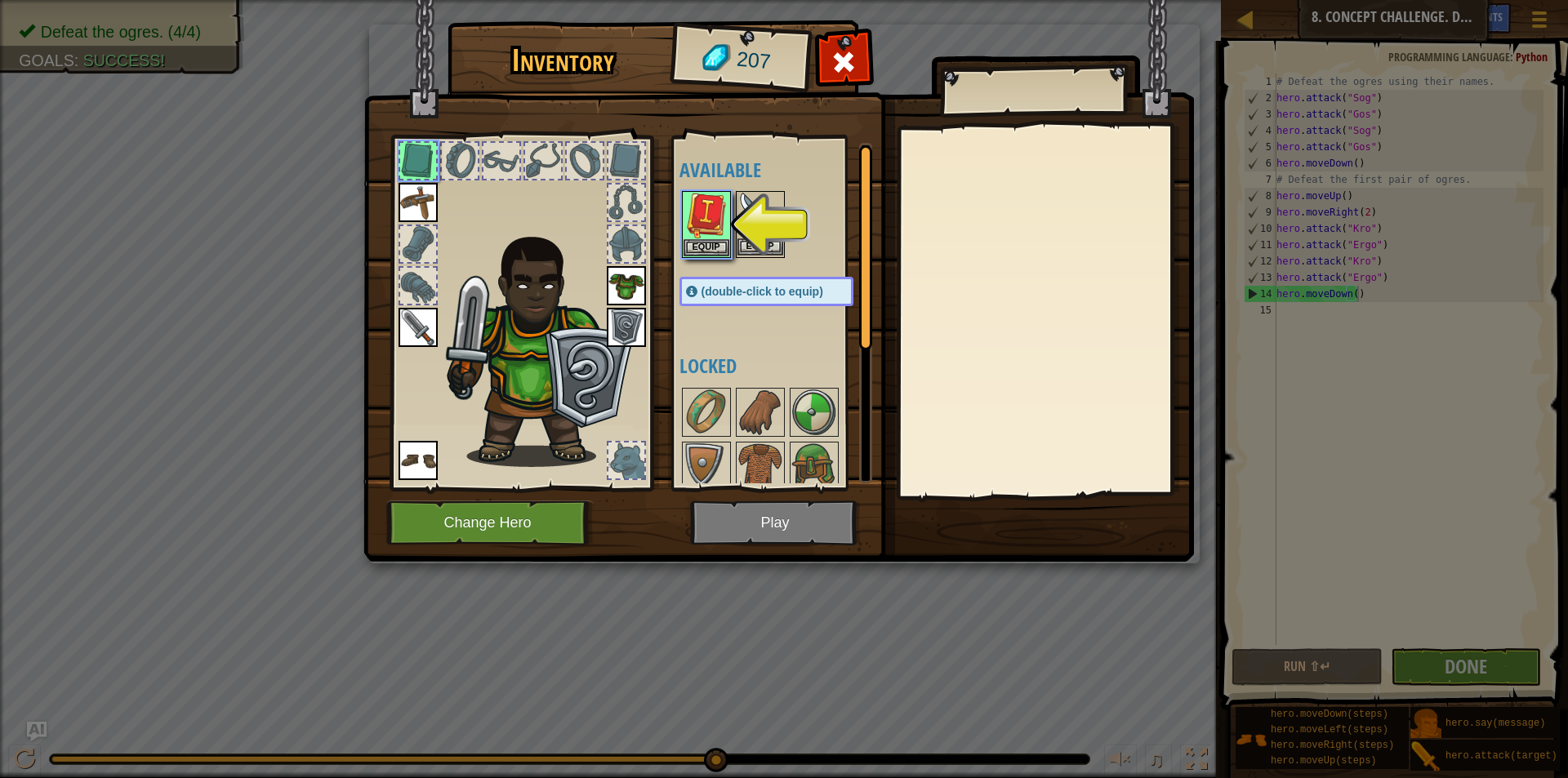
click at [751, 232] on img at bounding box center [760, 215] width 45 height 45
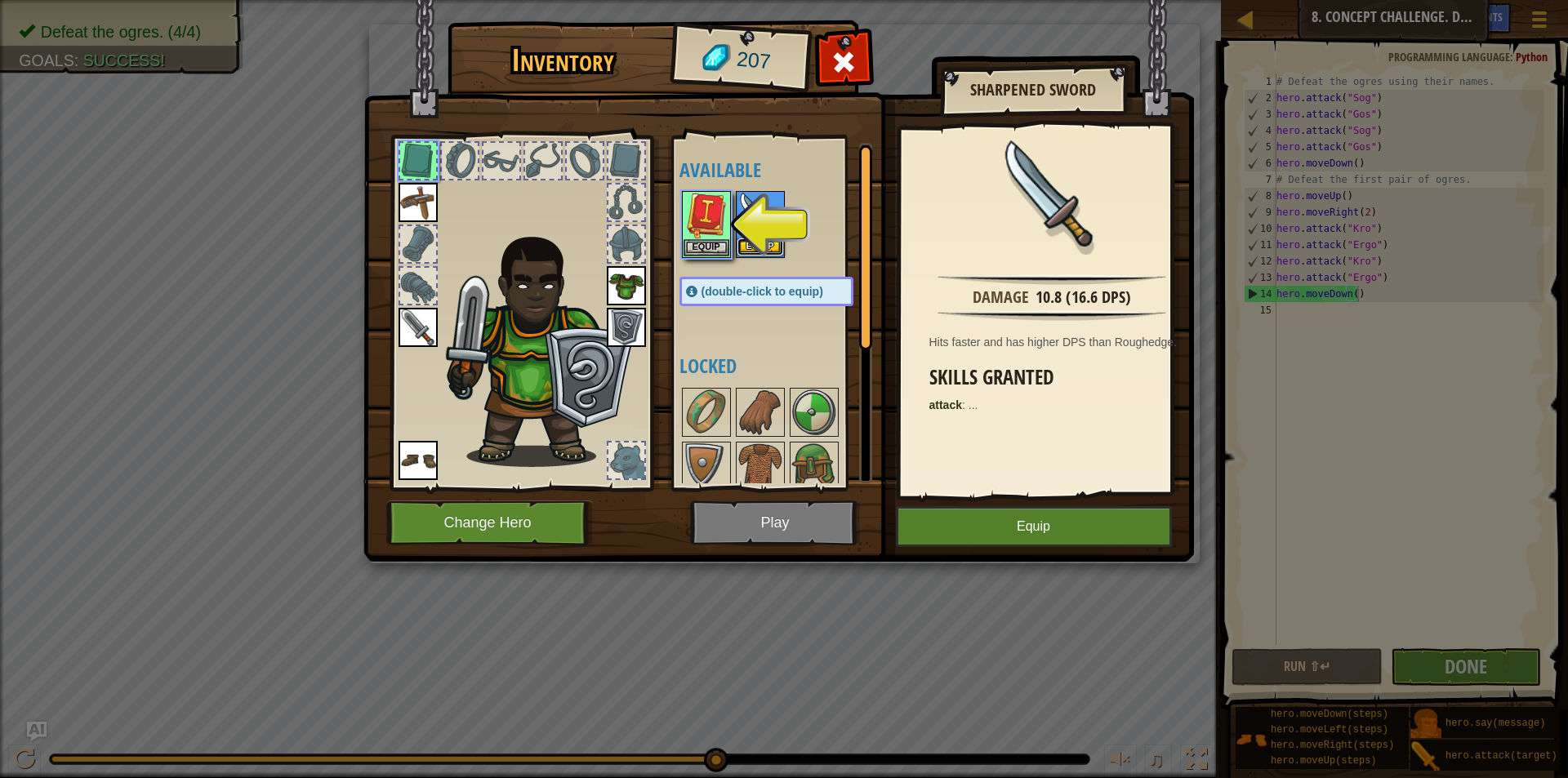
click at [775, 242] on button "Equip" at bounding box center [760, 247] width 45 height 17
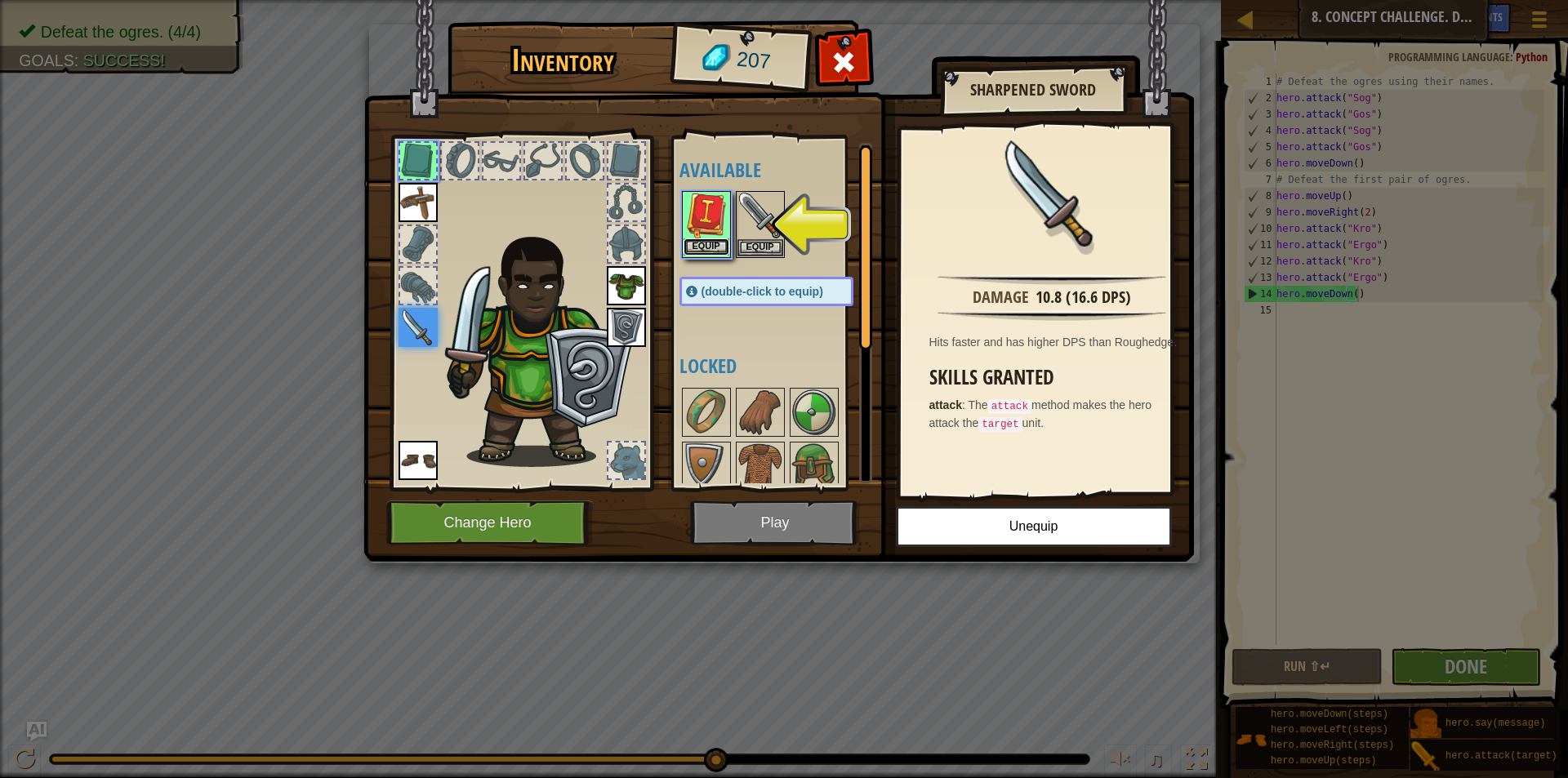
click at [720, 245] on button "Equip" at bounding box center [706, 247] width 45 height 17
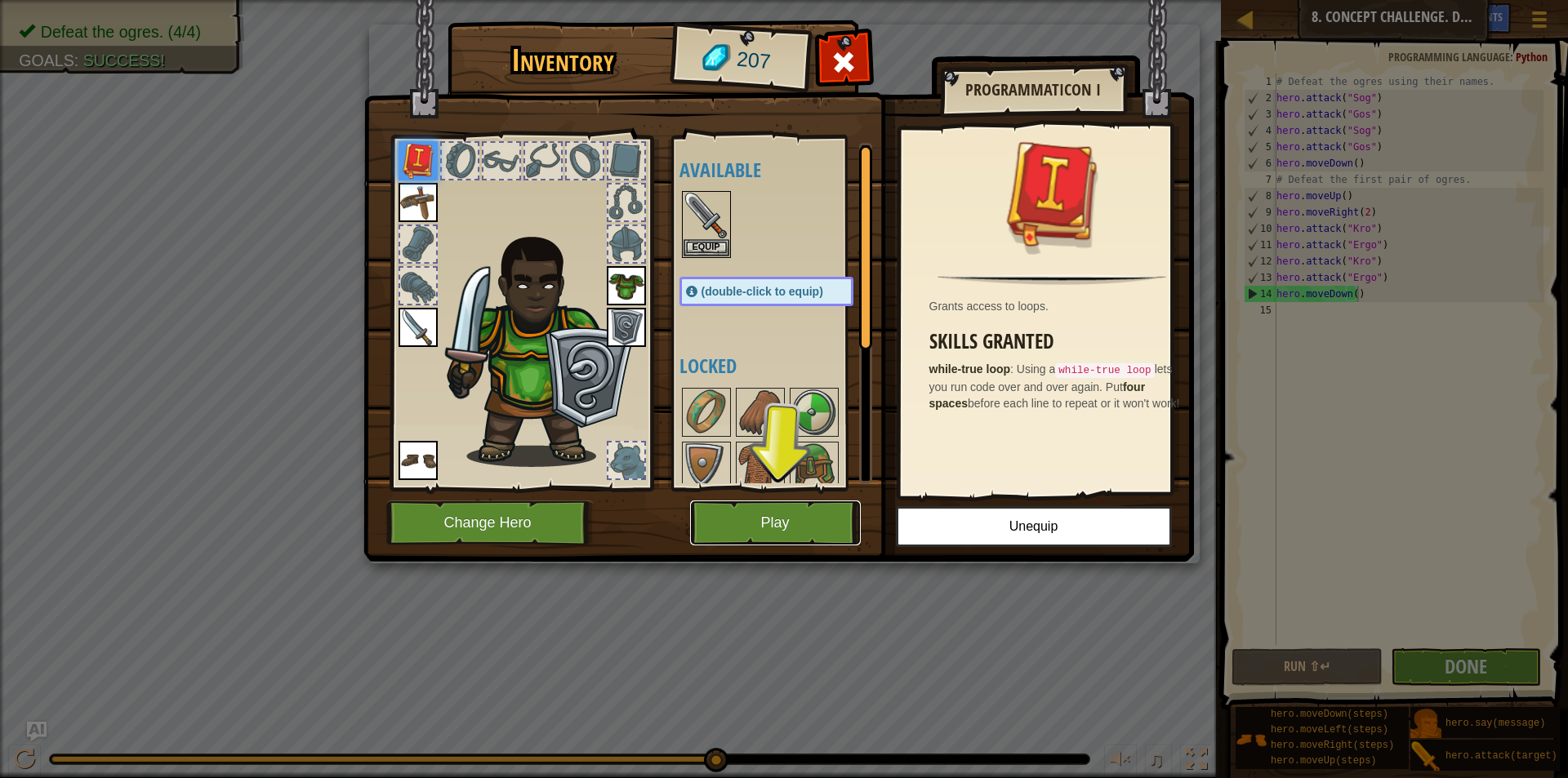
click at [775, 519] on button "Play" at bounding box center [775, 523] width 171 height 45
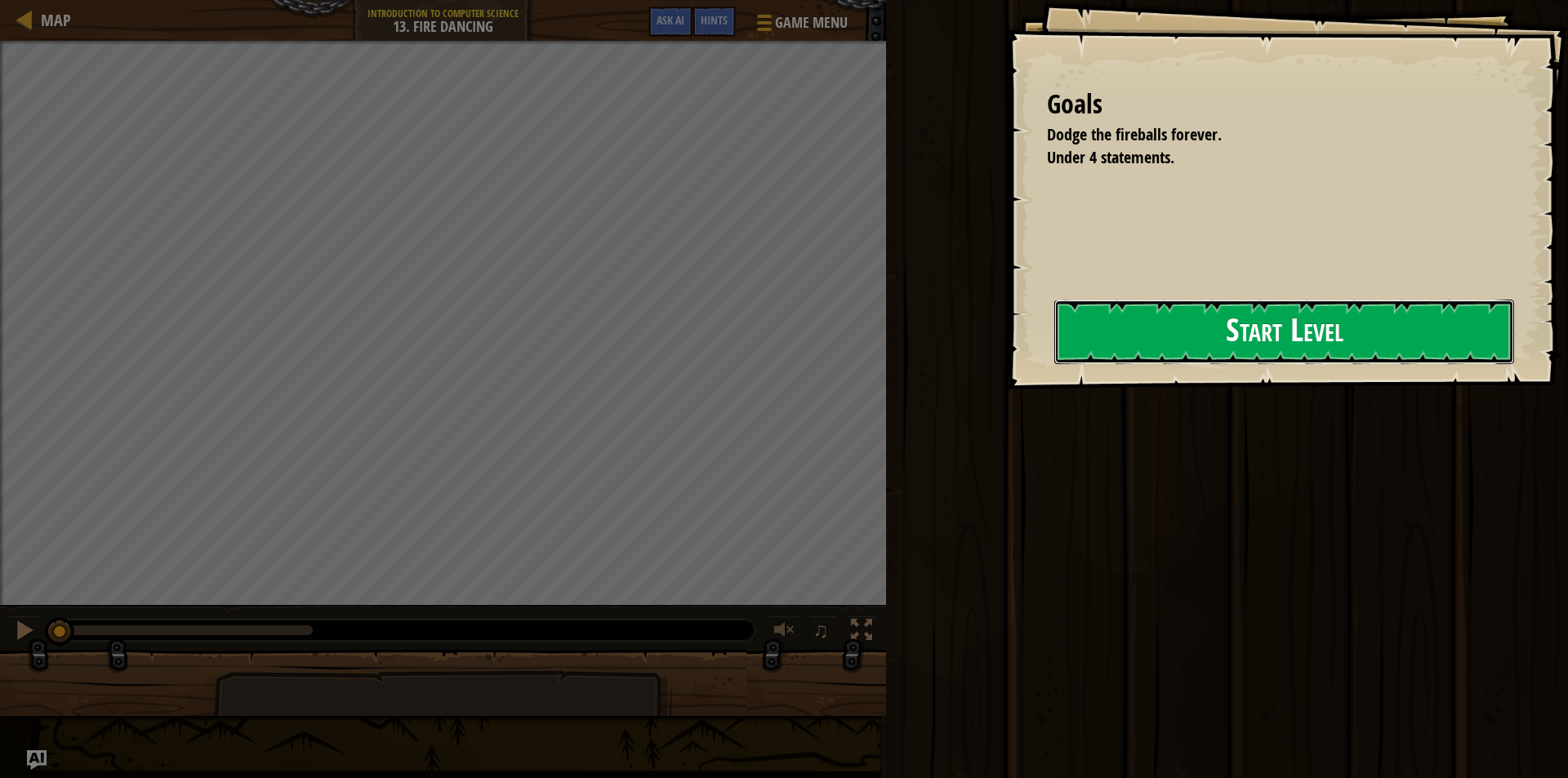
click at [1301, 331] on button "Start Level" at bounding box center [1284, 332] width 460 height 64
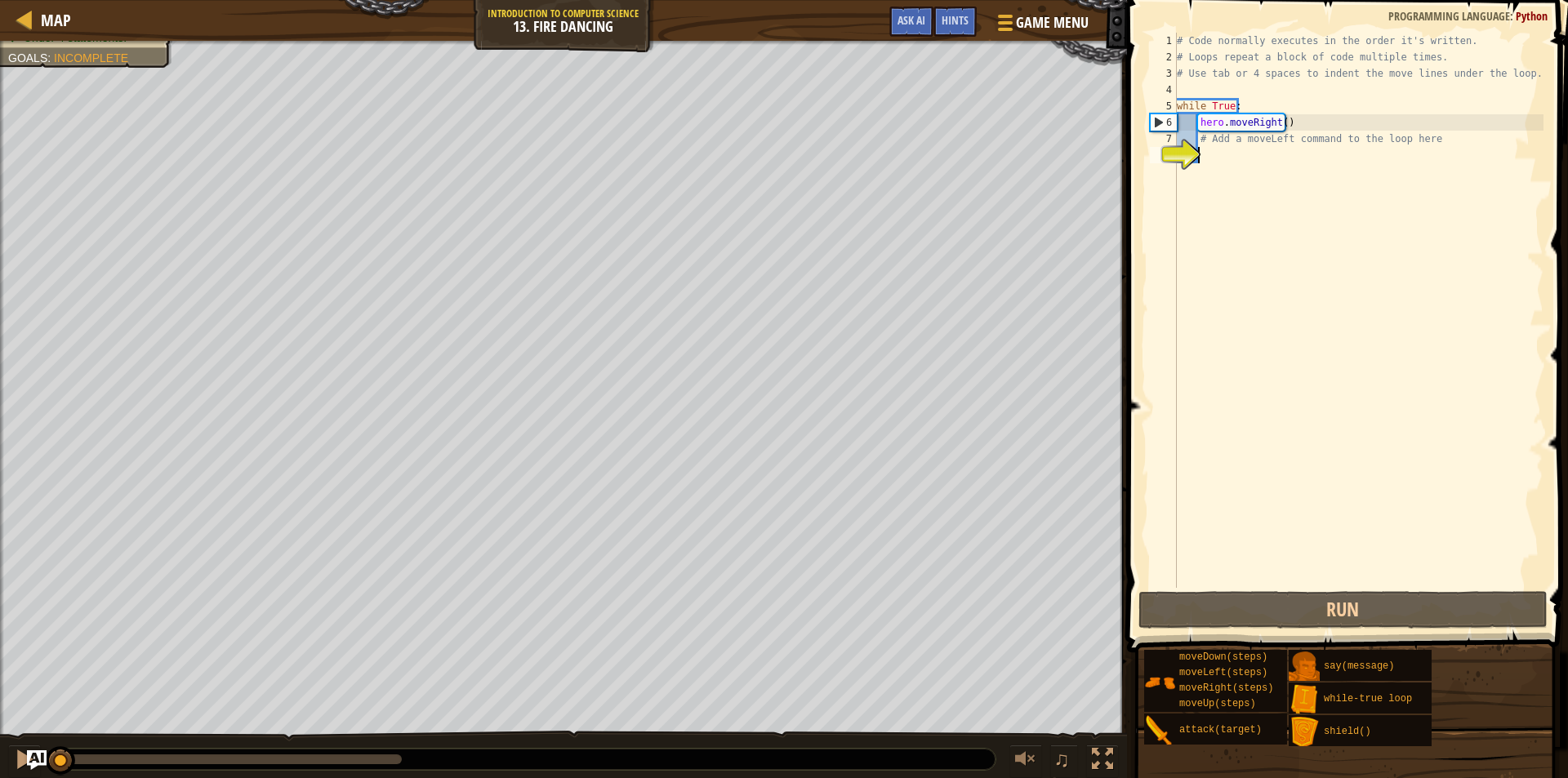
click at [1252, 157] on div "# Code normally executes in the order it's written. # Loops repeat a block of c…" at bounding box center [1359, 327] width 370 height 588
click at [1255, 147] on div "# Code normally executes in the order it's written. # Loops repeat a block of c…" at bounding box center [1359, 327] width 370 height 588
click at [1311, 115] on div "# Code normally executes in the order it's written. # Loops repeat a block of c…" at bounding box center [1359, 327] width 370 height 588
type textarea "hero.moveRight()"
click at [1220, 153] on div "# Code normally executes in the order it's written. # Loops repeat a block of c…" at bounding box center [1359, 327] width 370 height 588
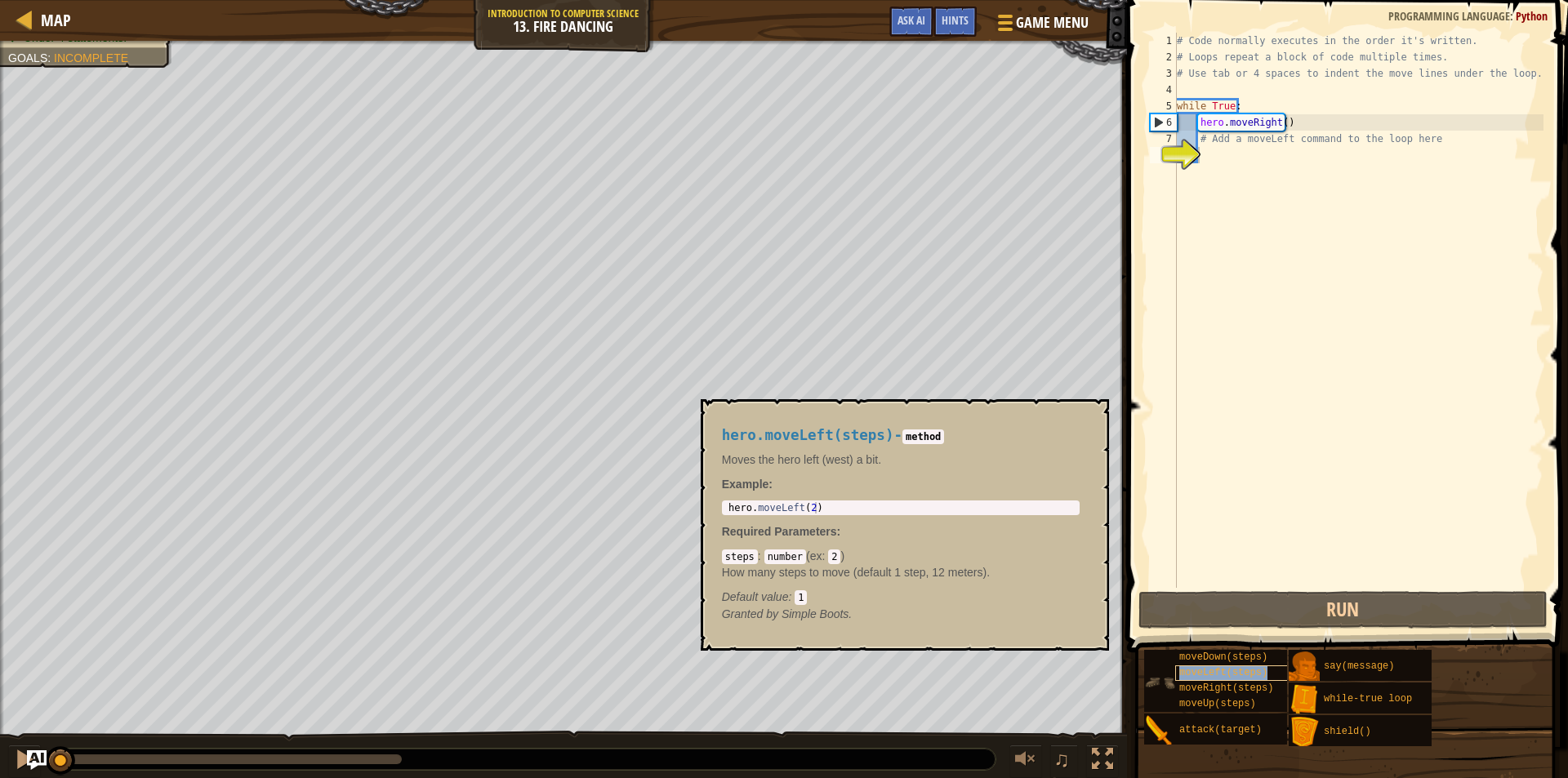
click at [1265, 675] on div "moveLeft(steps)" at bounding box center [1253, 674] width 156 height 15
type textarea "hero.moveLeft(2)"
drag, startPoint x: 822, startPoint y: 508, endPoint x: 700, endPoint y: 506, distance: 122.0
click at [701, 506] on div "hero.moveLeft(steps) - method Moves the hero left (west) a bit. Example : hero.…" at bounding box center [905, 525] width 409 height 251
click at [1249, 150] on div "# Code normally executes in the order it's written. # Loops repeat a block of c…" at bounding box center [1359, 327] width 370 height 588
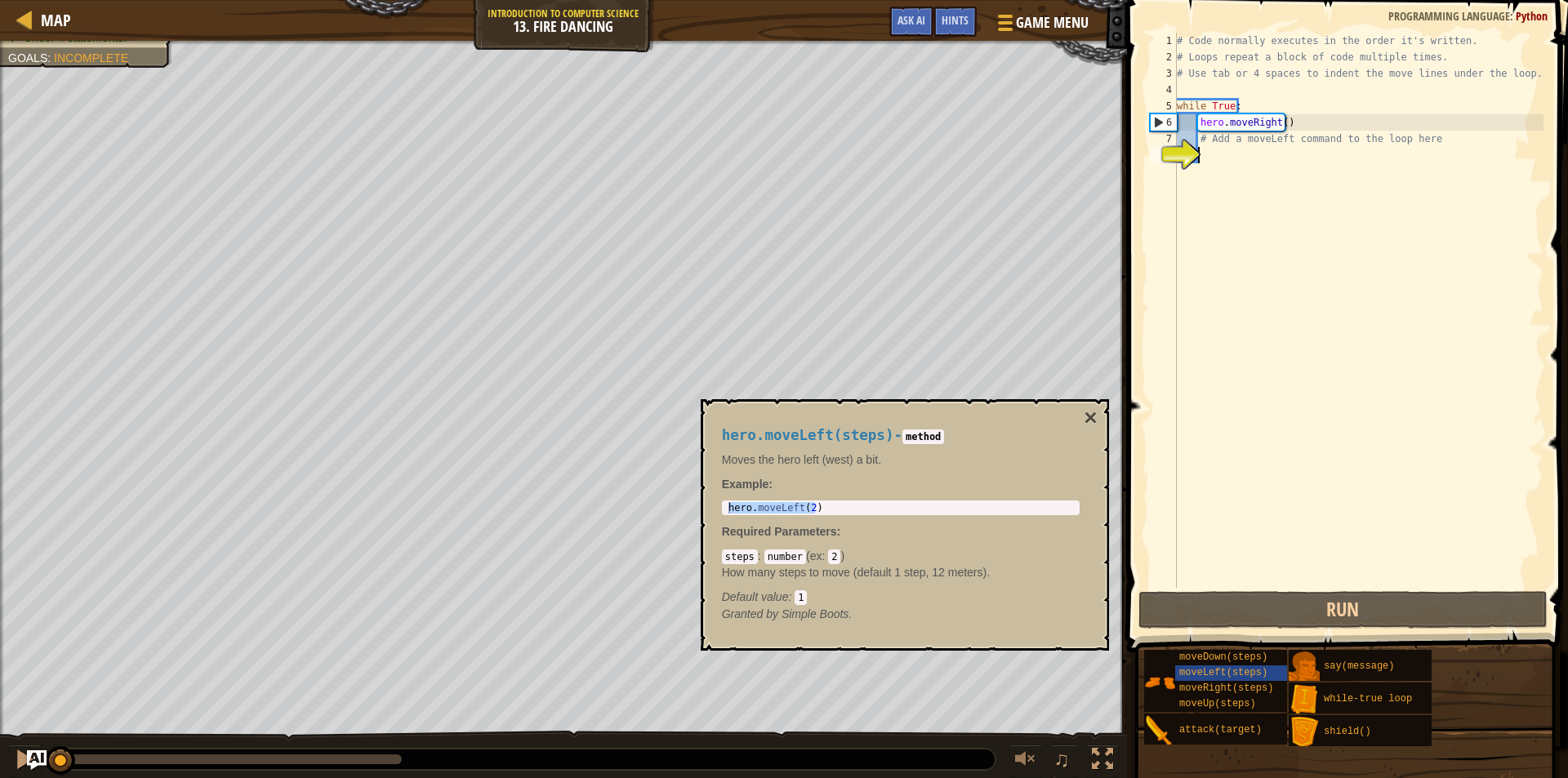
paste textarea "hero.moveLeft(2)"
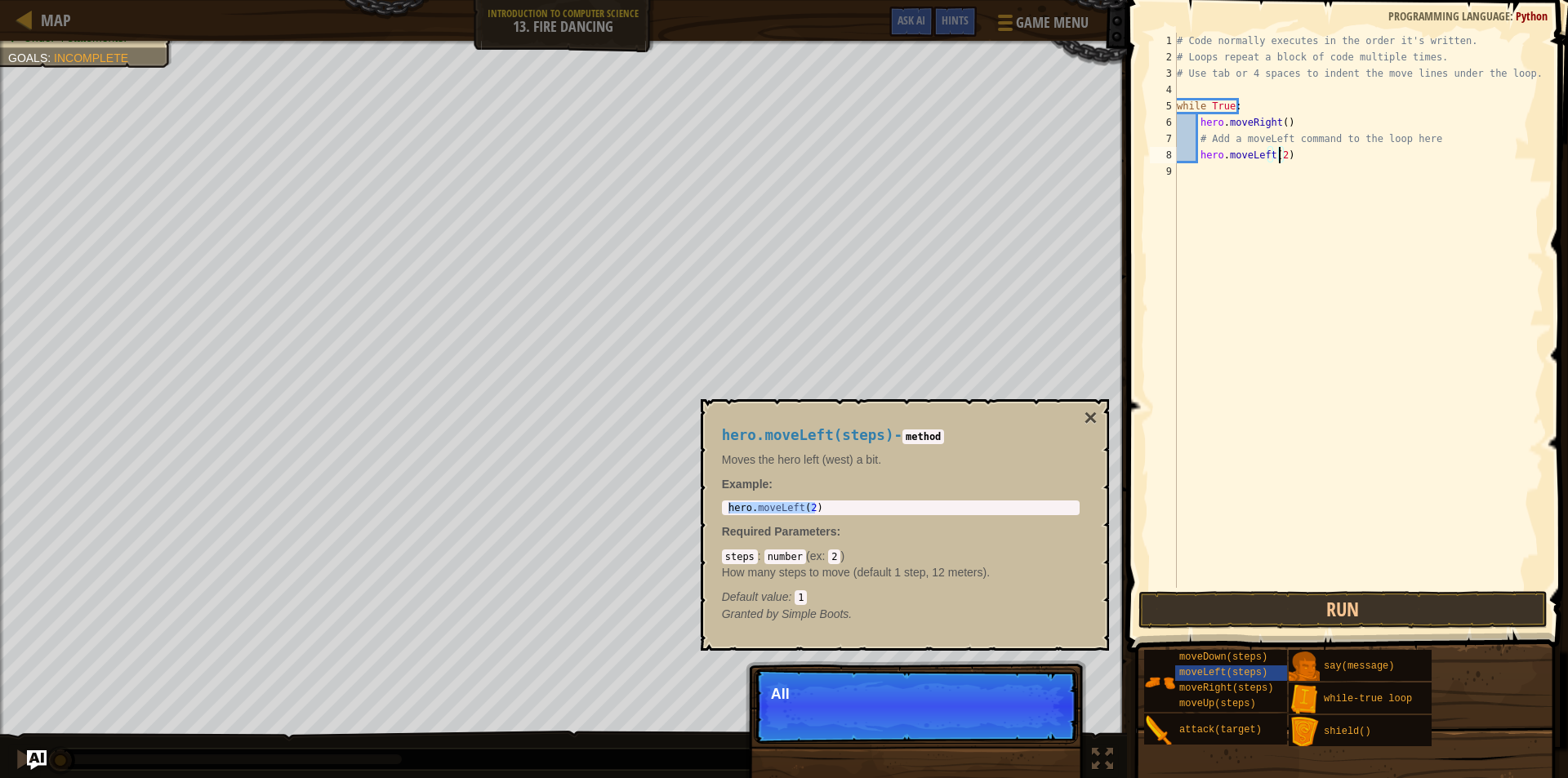
click at [1279, 155] on div "# Code normally executes in the order it's written. # Loops repeat a block of c…" at bounding box center [1359, 327] width 370 height 588
type textarea "hero.moveLeft()"
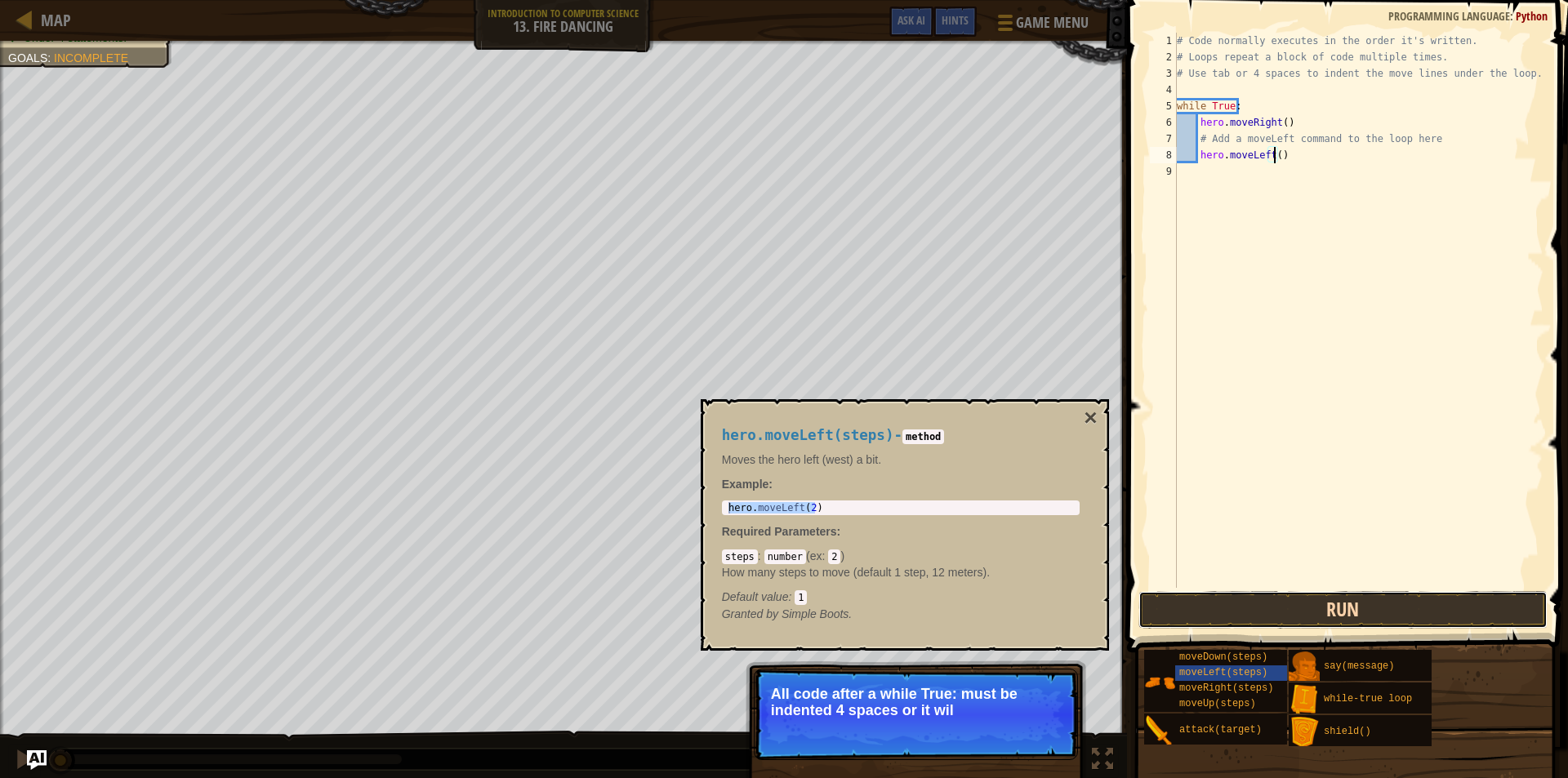
click at [1243, 602] on button "Run" at bounding box center [1343, 610] width 410 height 38
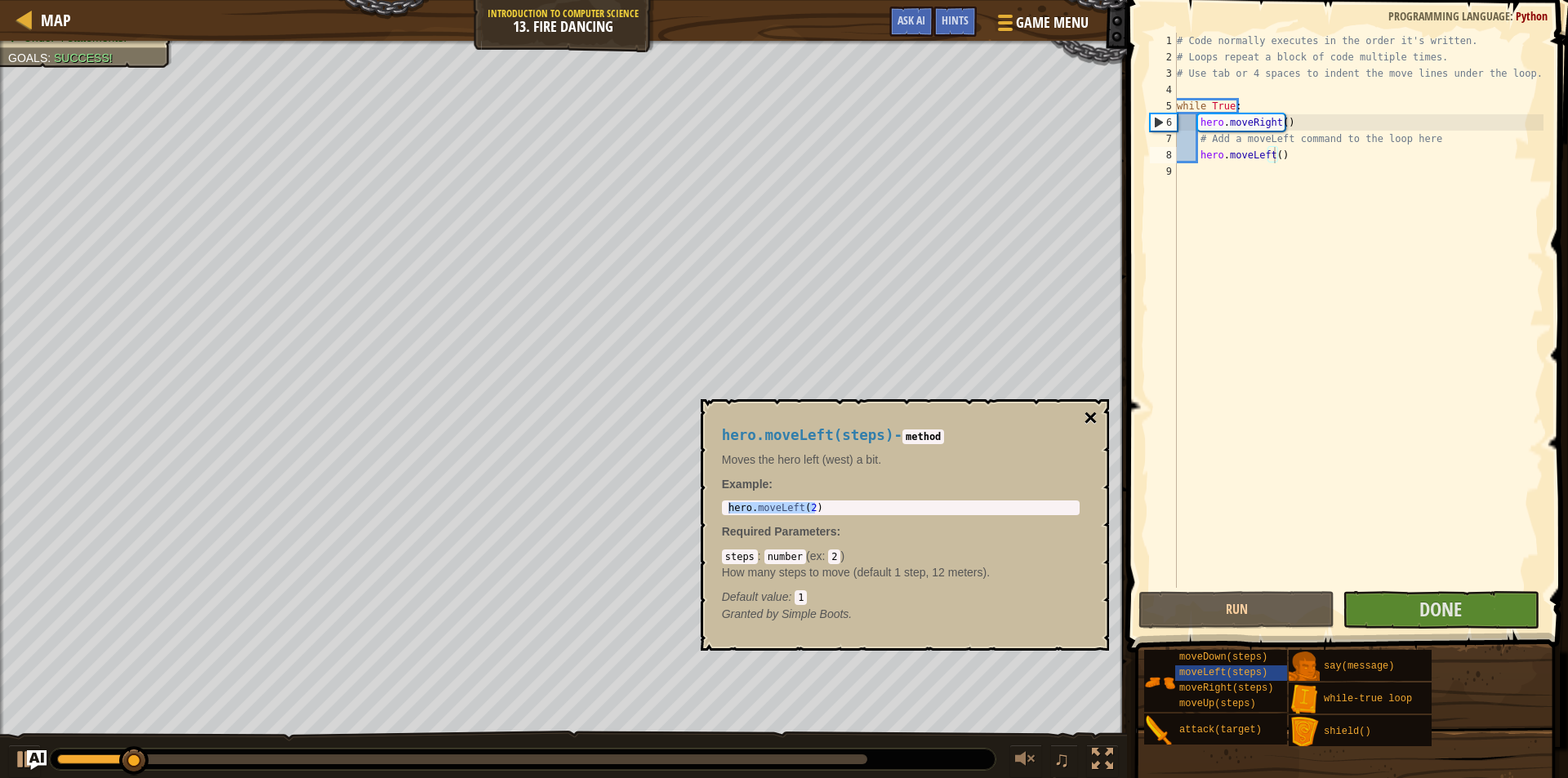
click at [1092, 420] on button "×" at bounding box center [1090, 418] width 13 height 23
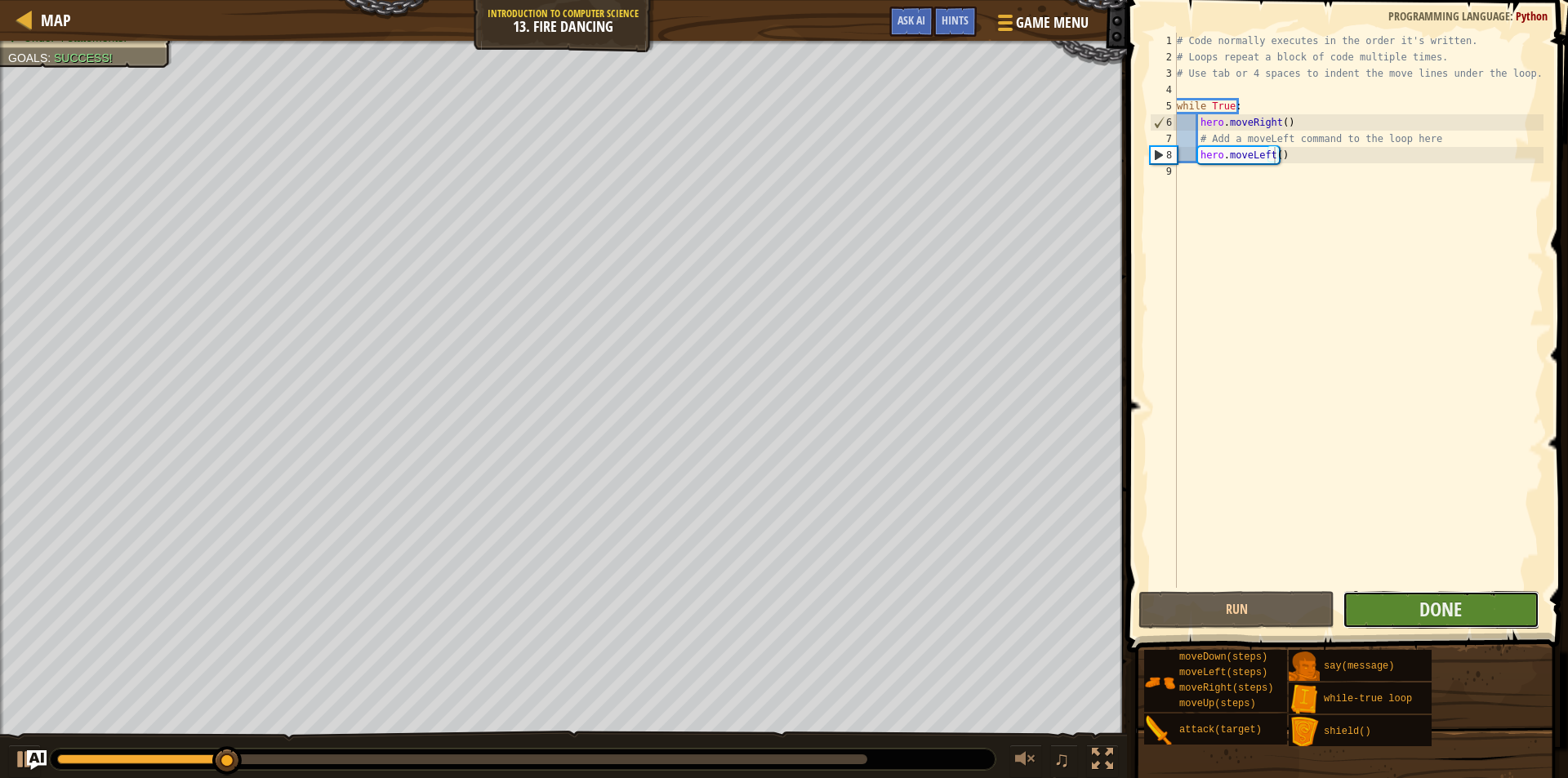
click at [1471, 610] on button "Done" at bounding box center [1440, 610] width 196 height 38
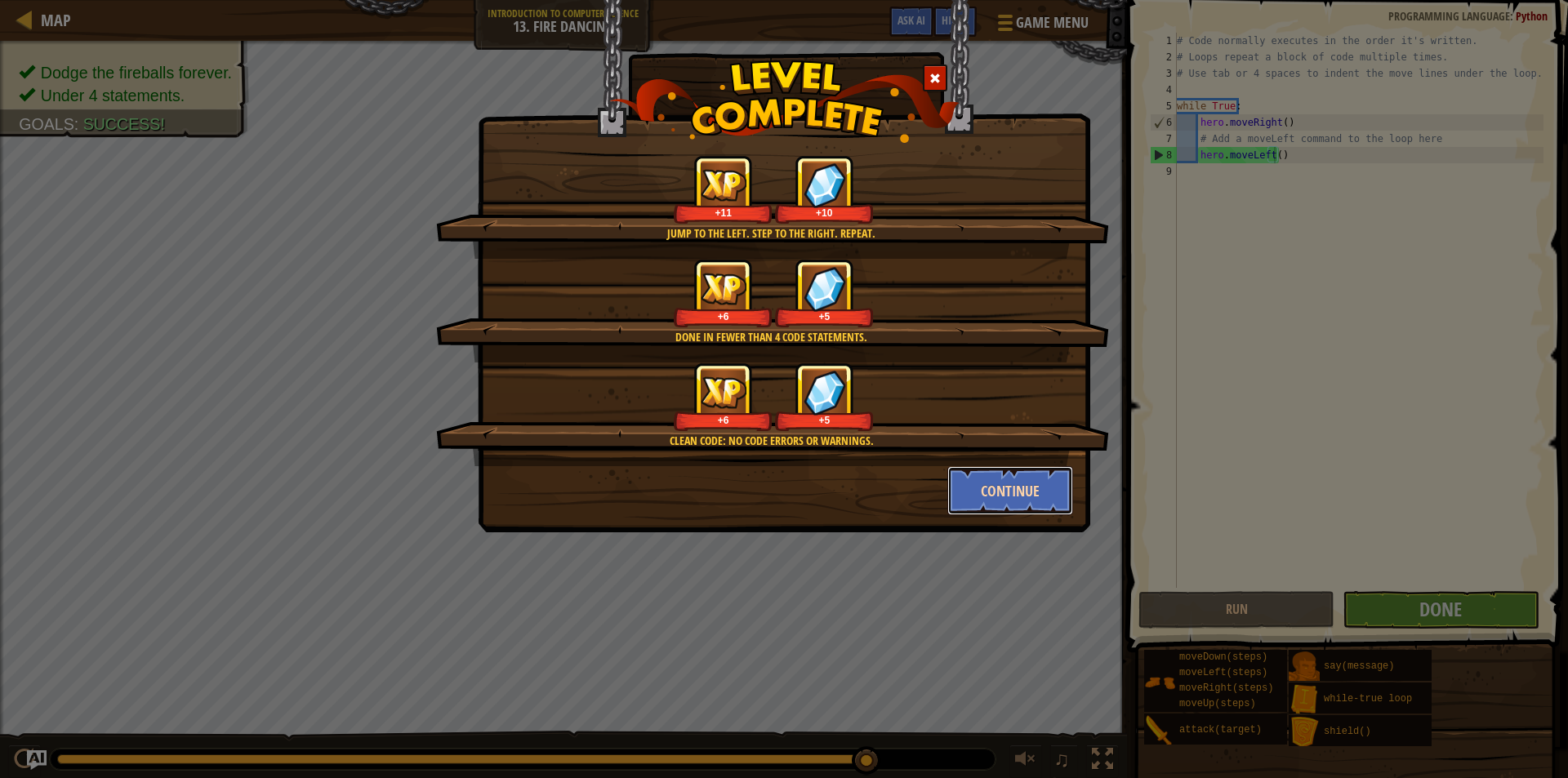
click at [1030, 494] on button "Continue" at bounding box center [1011, 490] width 127 height 49
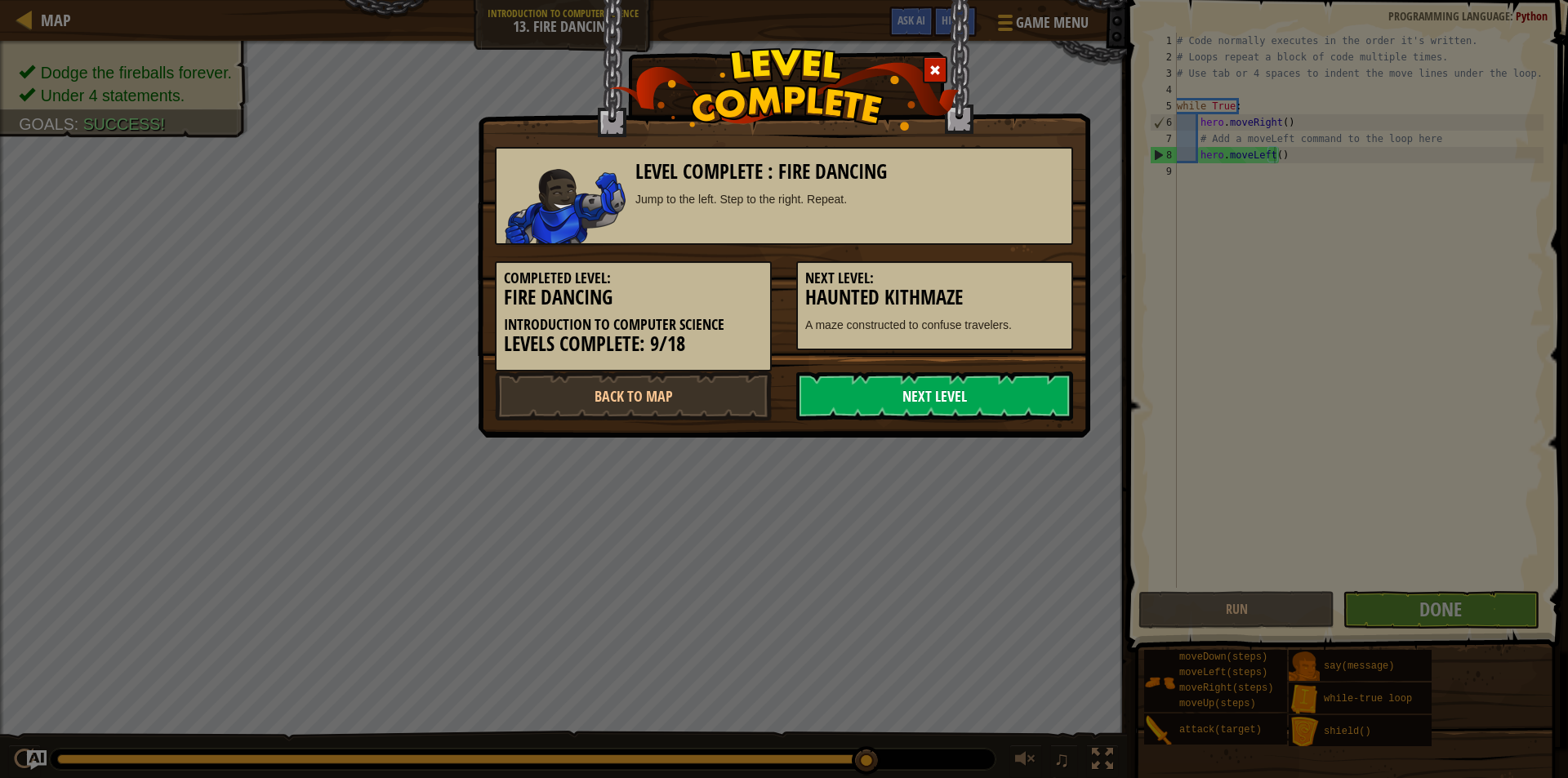
click at [1022, 412] on link "Next Level" at bounding box center [934, 396] width 277 height 49
click at [1026, 405] on link "Next Level" at bounding box center [934, 396] width 277 height 49
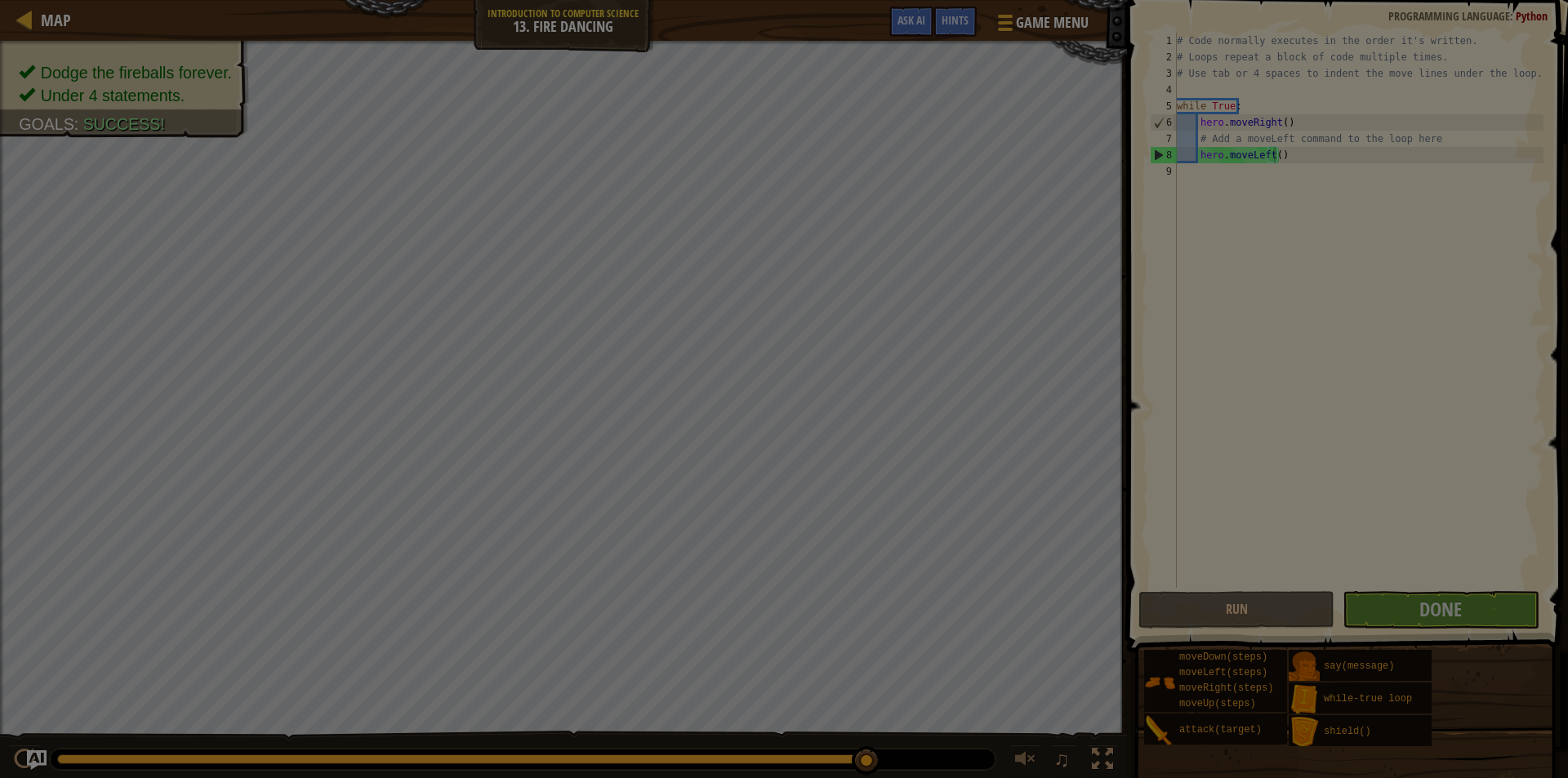
click at [1026, 405] on div at bounding box center [784, 389] width 1568 height 778
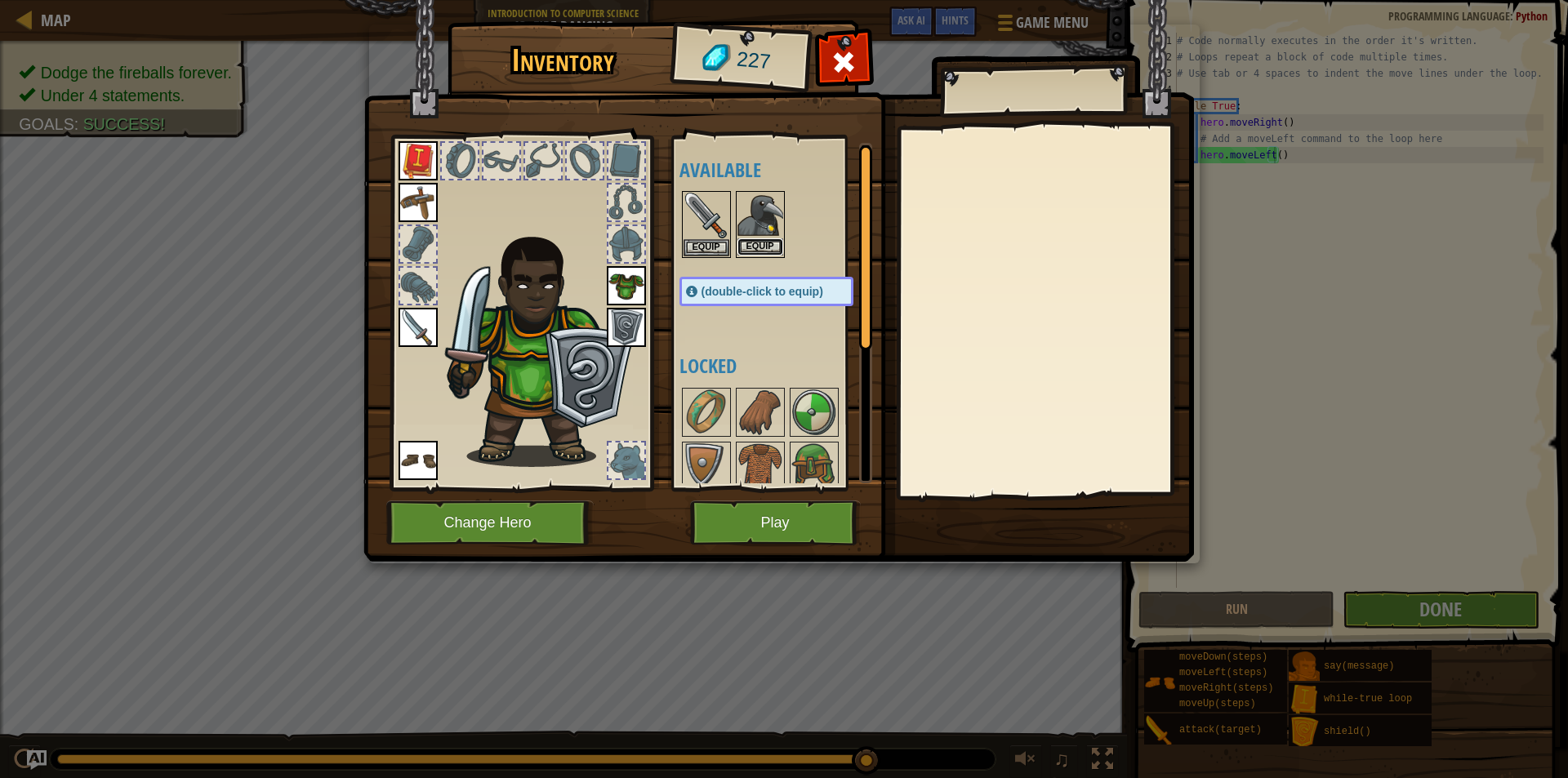
click at [767, 239] on button "Equip" at bounding box center [760, 247] width 45 height 17
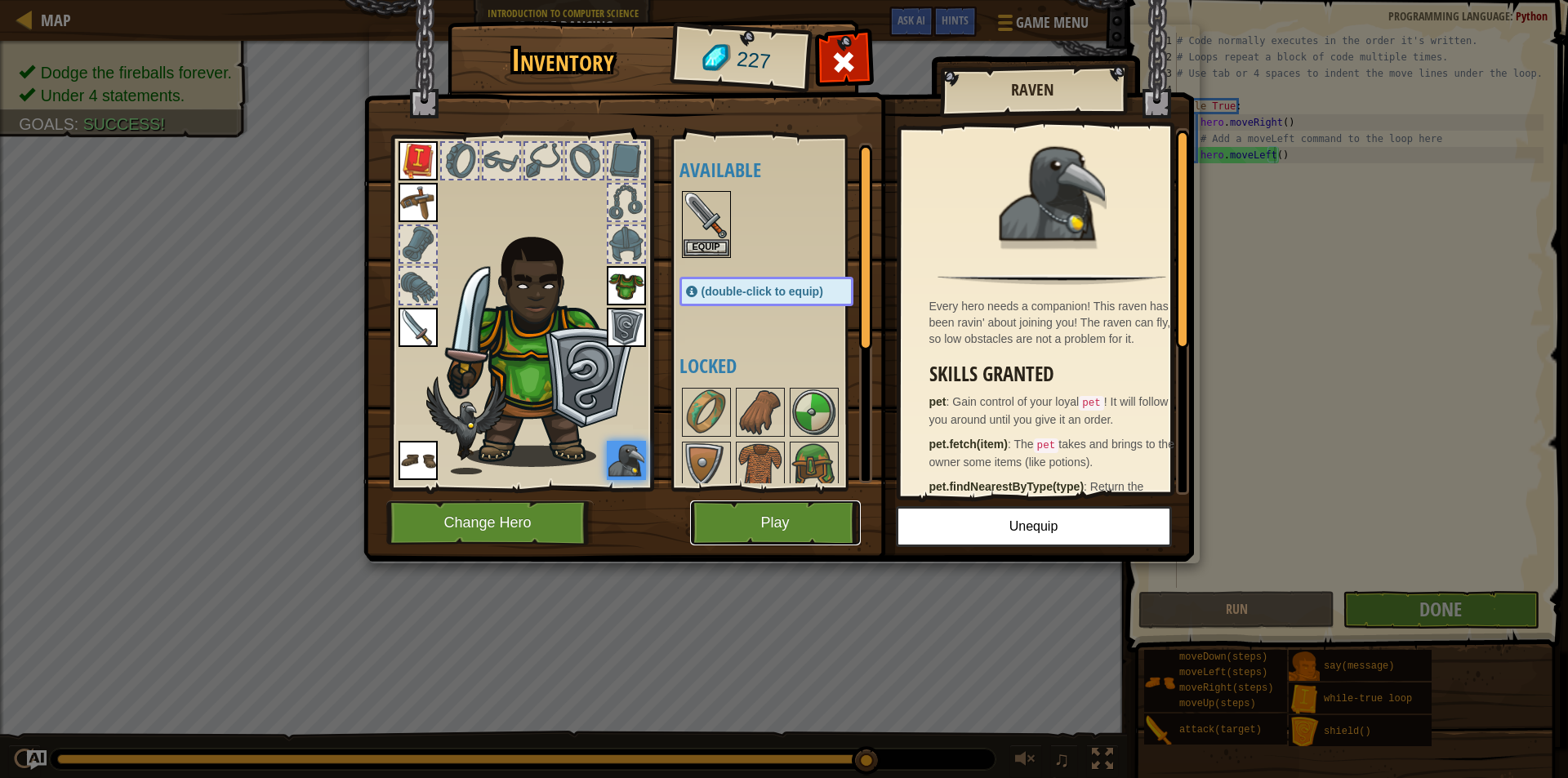
click at [766, 516] on button "Play" at bounding box center [775, 523] width 171 height 45
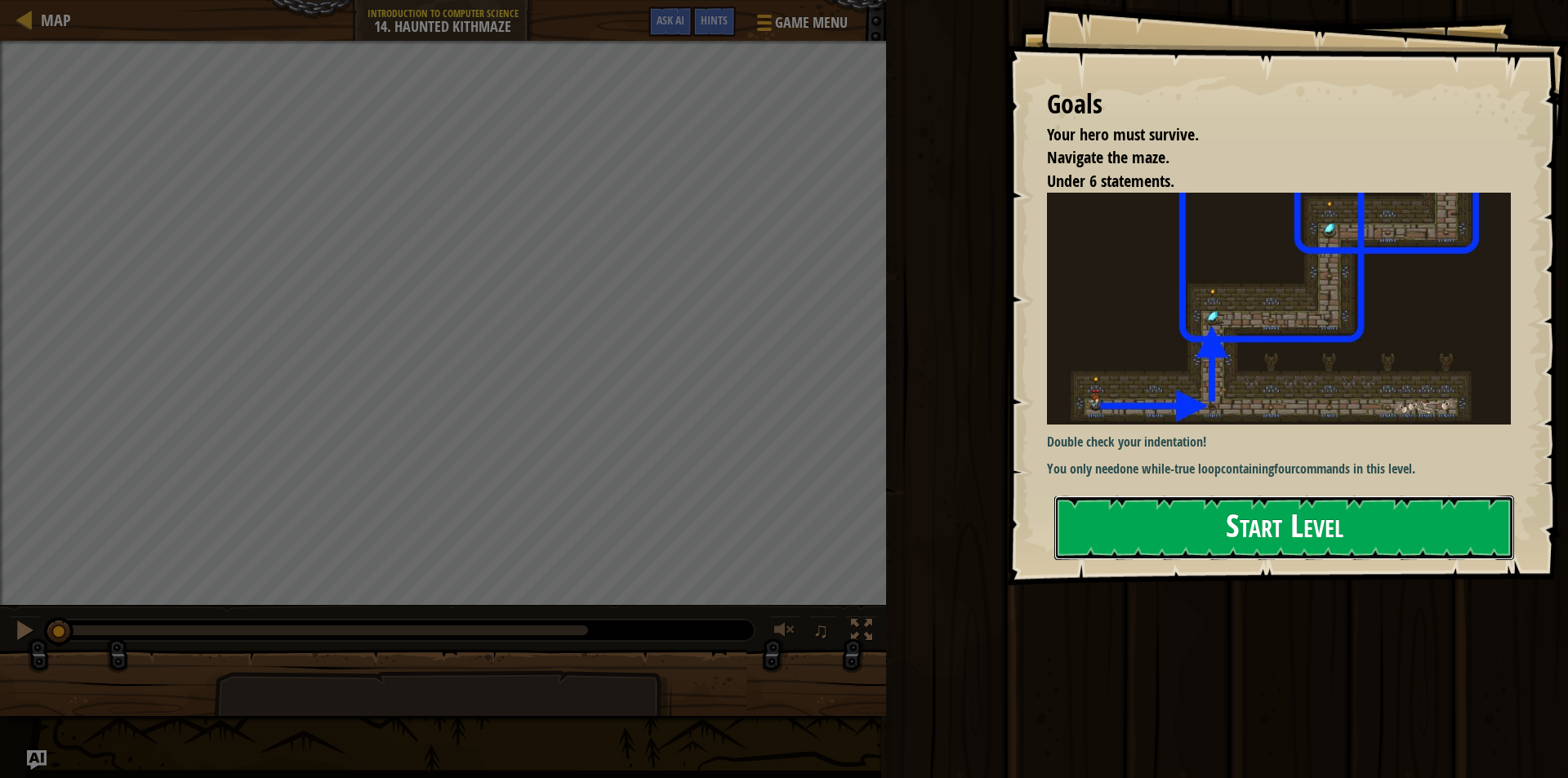
drag, startPoint x: 1299, startPoint y: 498, endPoint x: 1290, endPoint y: 501, distance: 9.5
click at [1296, 498] on button "Start Level" at bounding box center [1284, 528] width 460 height 64
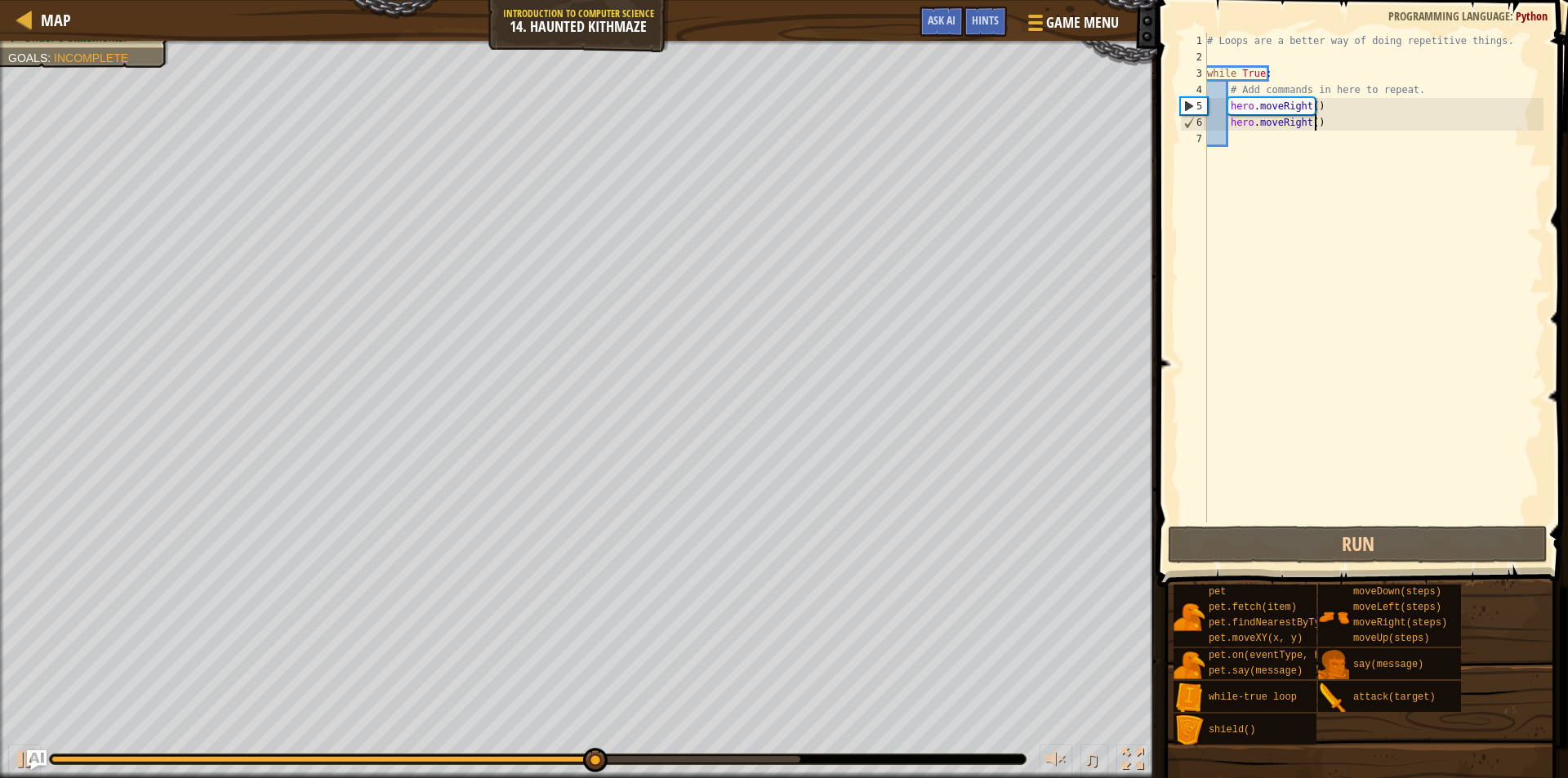
click at [1334, 127] on div "# Loops are a better way of doing repetitive things. while True : # Add command…" at bounding box center [1373, 293] width 339 height 522
click at [1219, 126] on div "# Loops are a better way of doing repetitive things. while True : # Add command…" at bounding box center [1373, 293] width 339 height 522
click at [15, 753] on div at bounding box center [24, 759] width 21 height 21
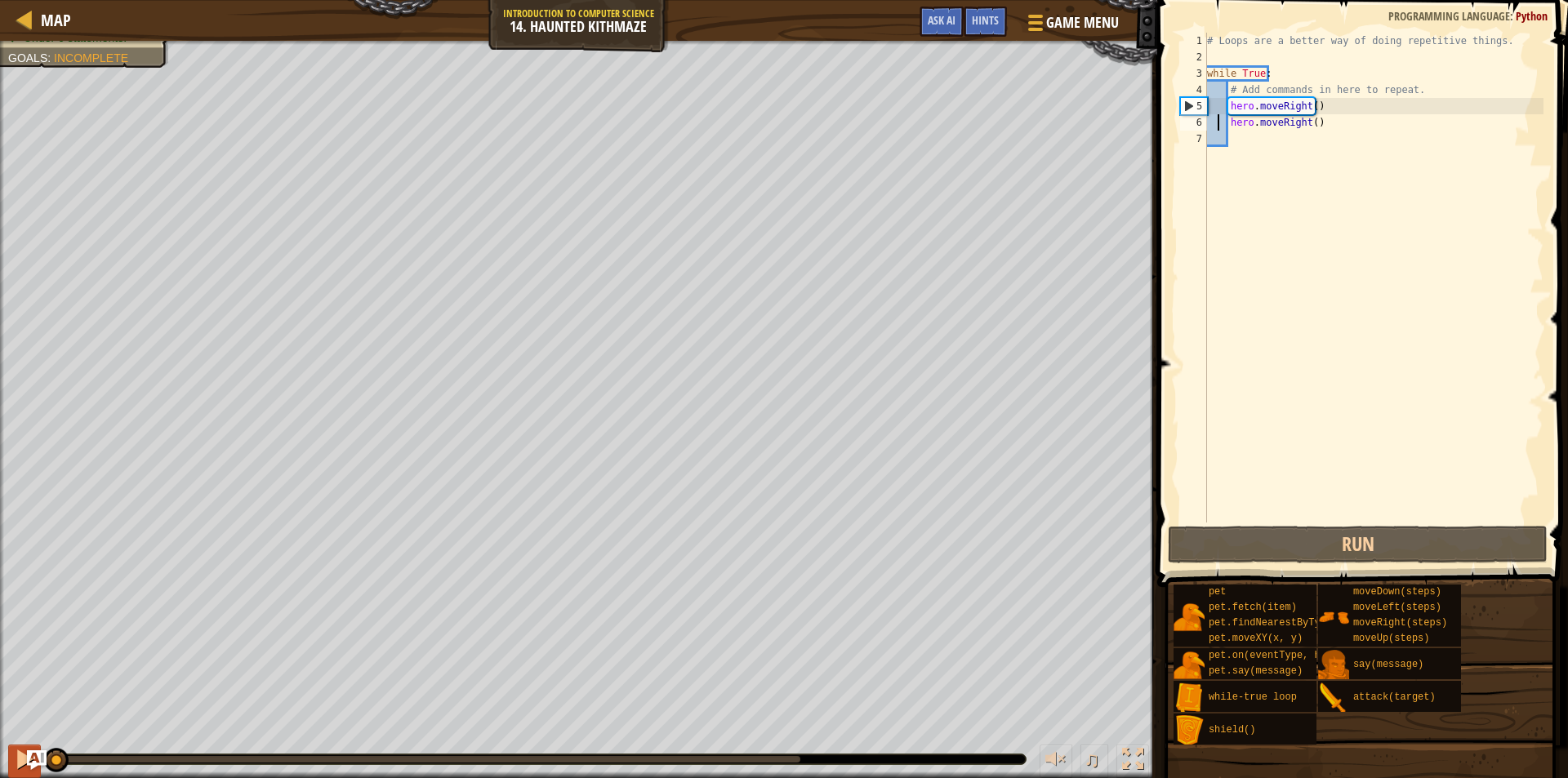
drag, startPoint x: 56, startPoint y: 757, endPoint x: 13, endPoint y: 757, distance: 43.0
click at [13, 757] on div "♫" at bounding box center [579, 755] width 1158 height 49
drag, startPoint x: 587, startPoint y: 757, endPoint x: 167, endPoint y: 746, distance: 420.1
click at [167, 746] on div "♫" at bounding box center [579, 755] width 1158 height 49
drag, startPoint x: 1323, startPoint y: 122, endPoint x: 1257, endPoint y: 130, distance: 66.5
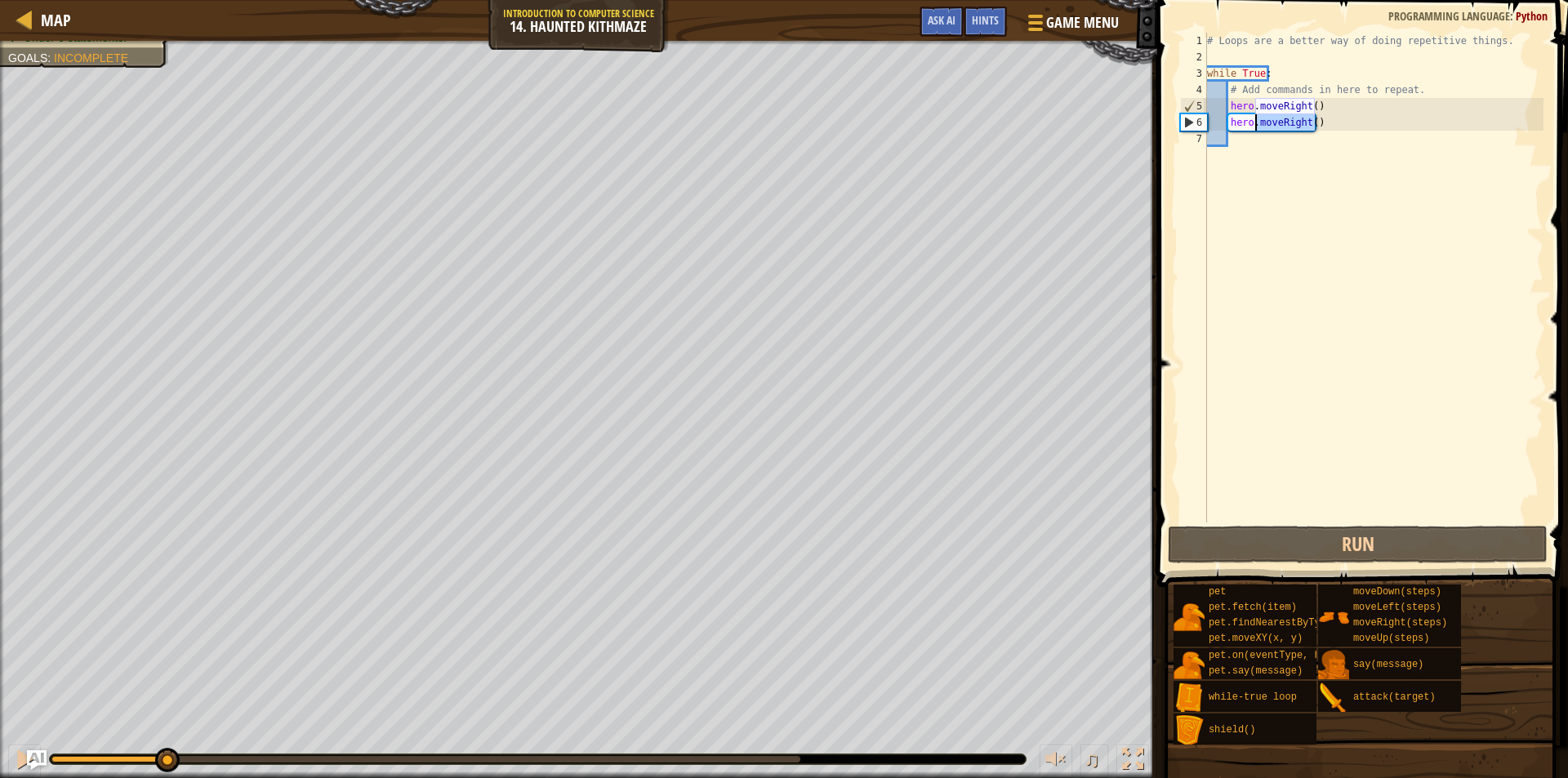
click at [1257, 130] on div "# Loops are a better way of doing repetitive things. while True : # Add command…" at bounding box center [1373, 293] width 339 height 522
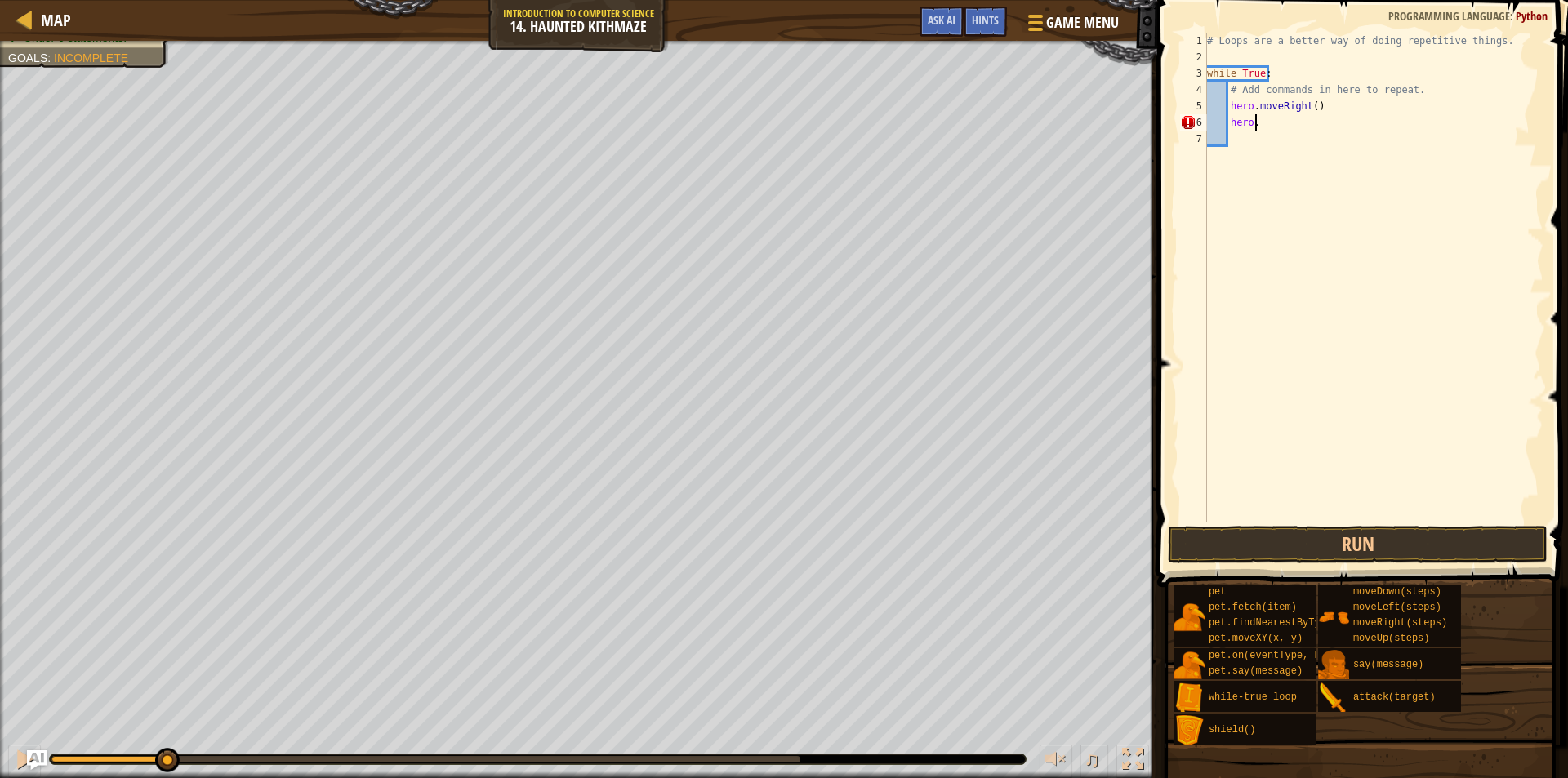
type textarea "hero.moveRight()"
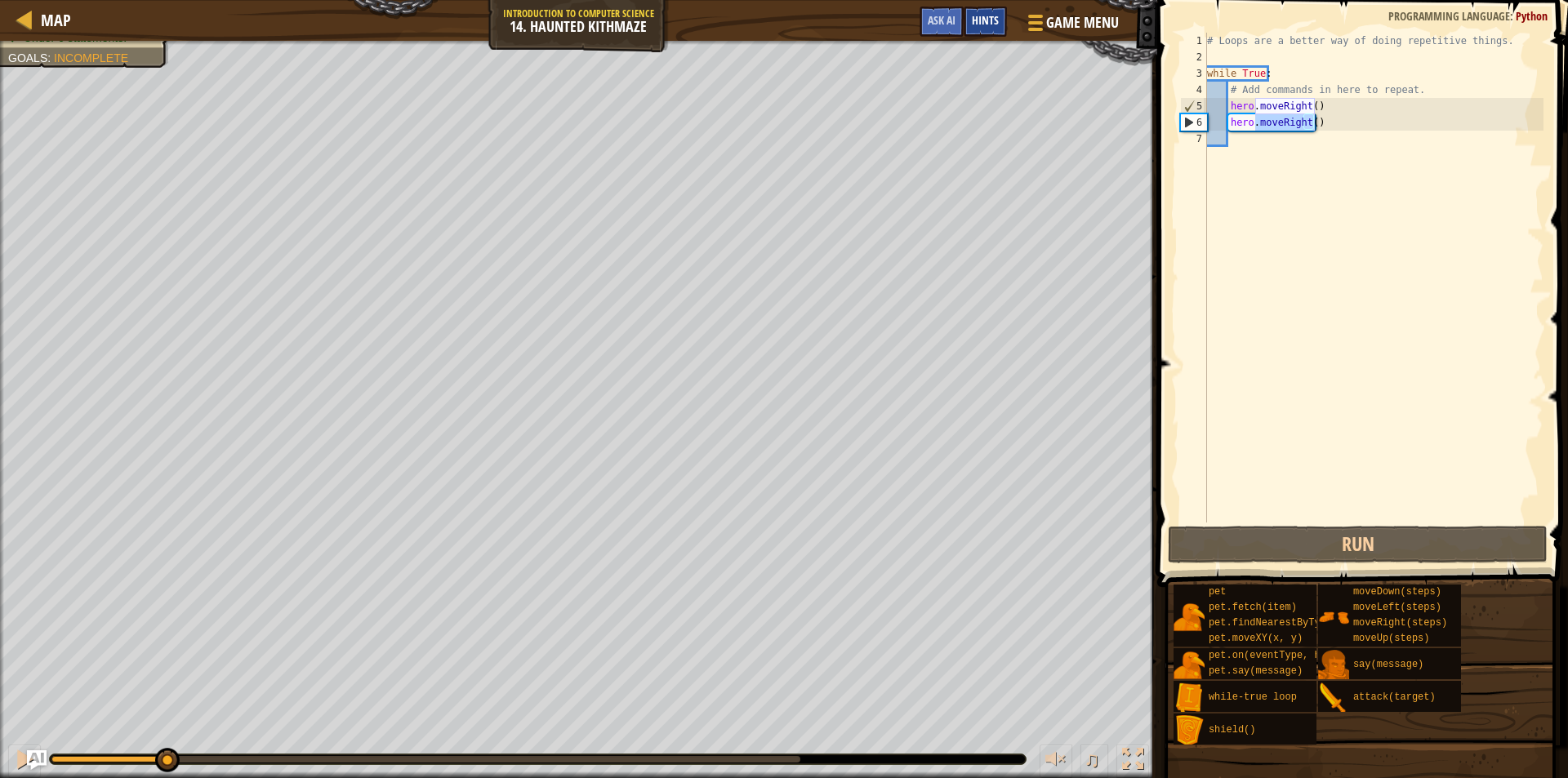
click at [994, 13] on div "Hints" at bounding box center [985, 21] width 44 height 30
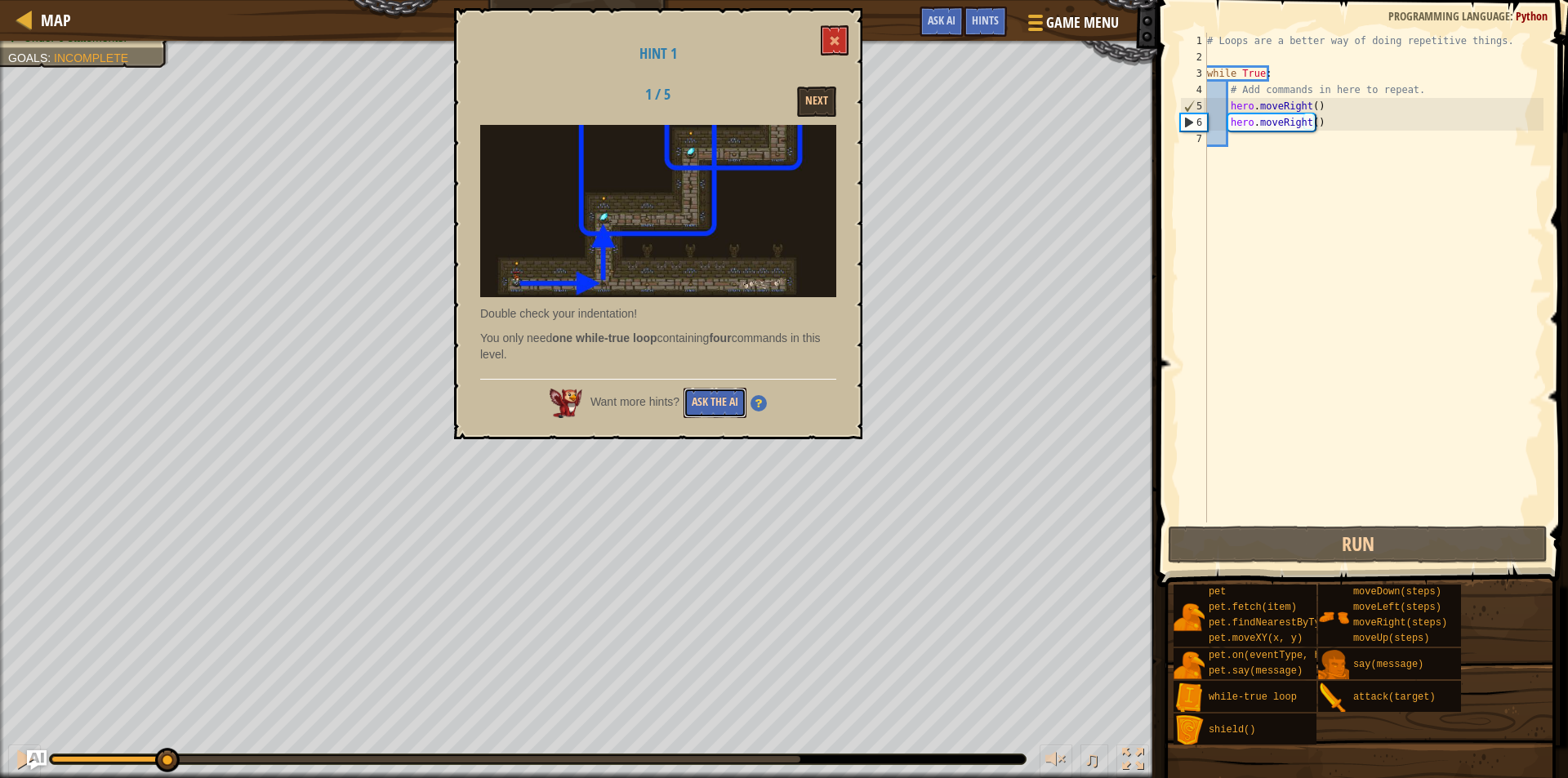
click at [695, 398] on button "Ask the AI" at bounding box center [716, 403] width 63 height 30
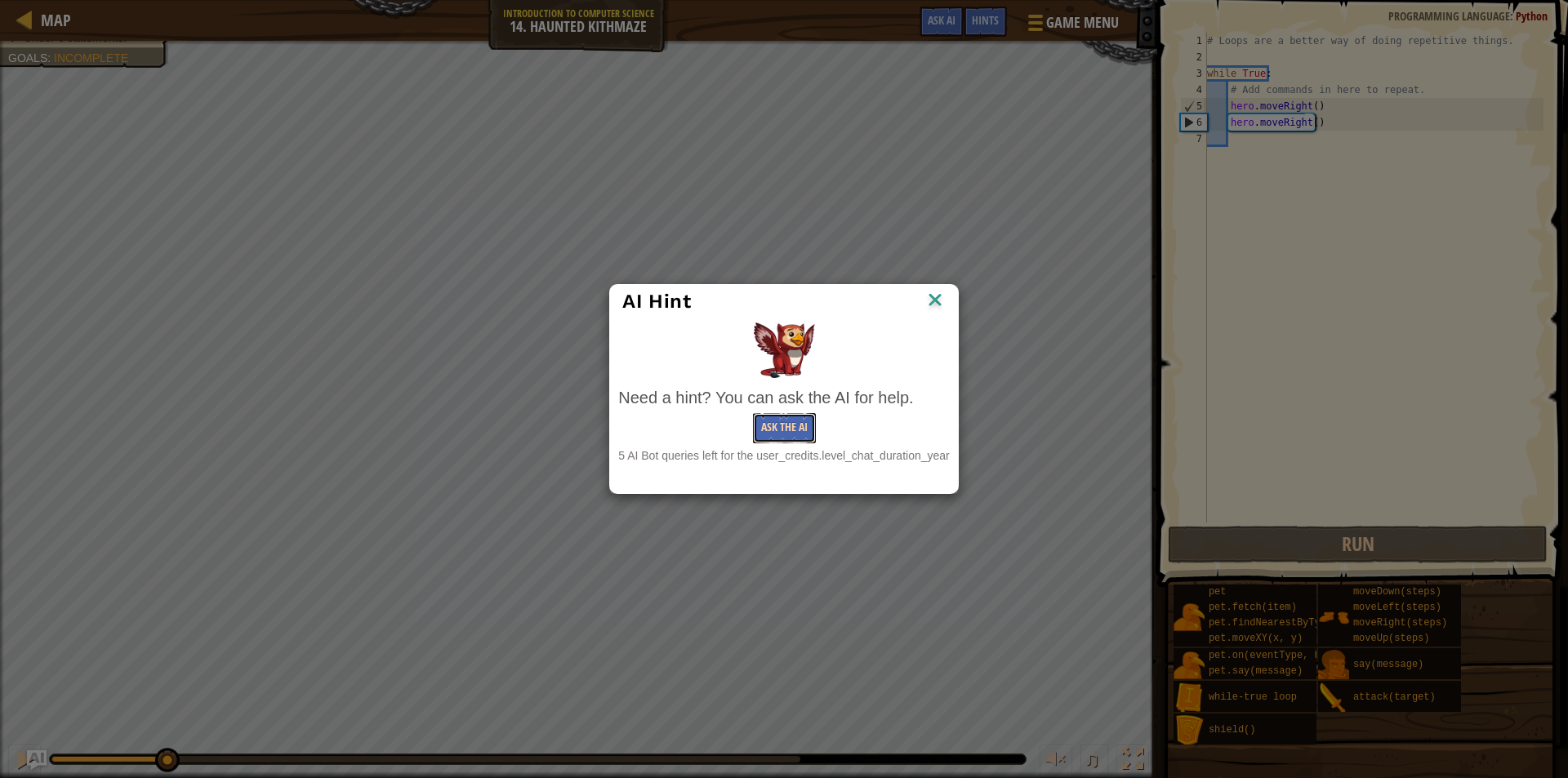
click at [778, 435] on button "Ask the AI" at bounding box center [785, 427] width 63 height 30
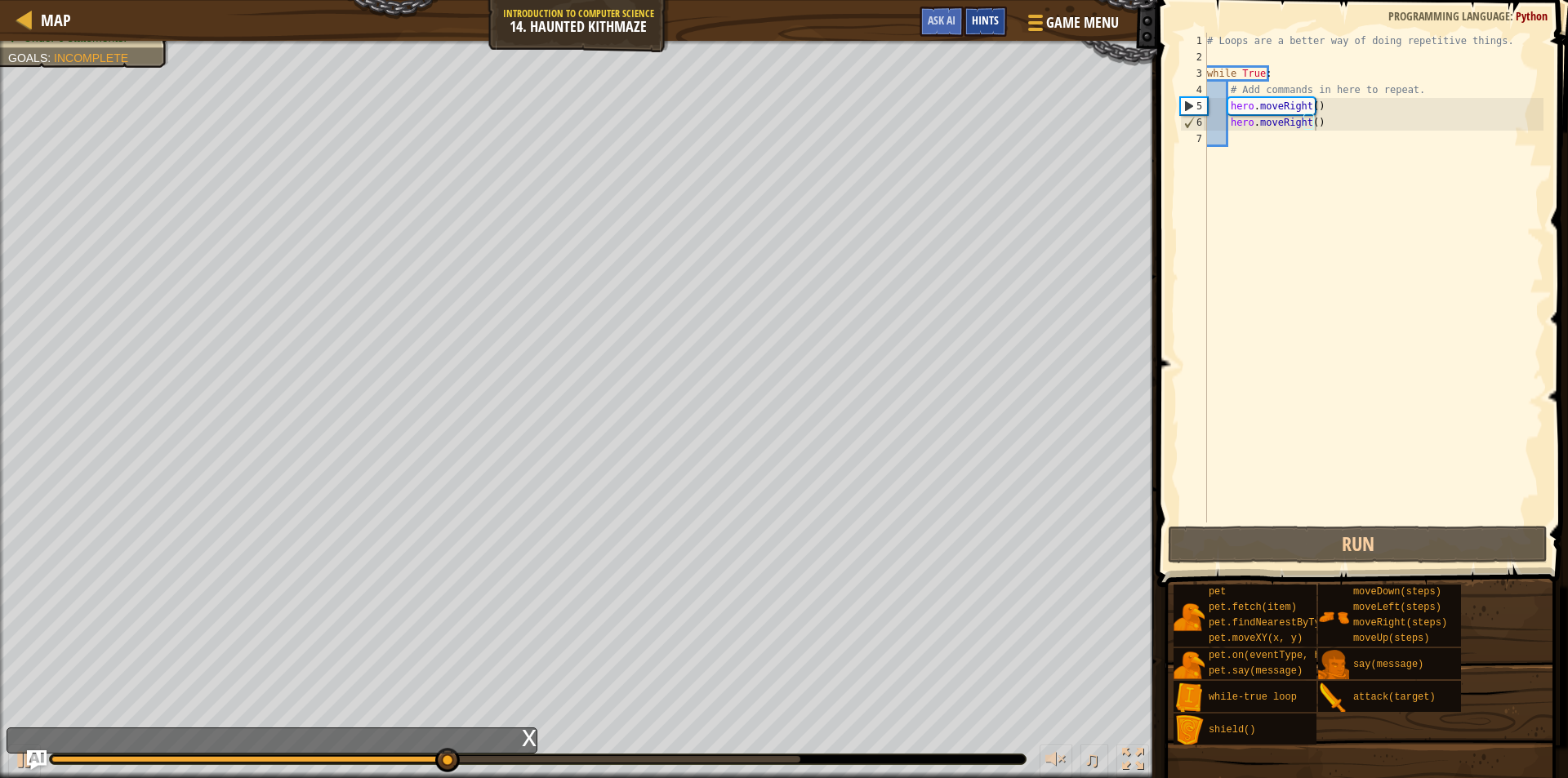
click at [978, 25] on span "Hints" at bounding box center [986, 20] width 27 height 15
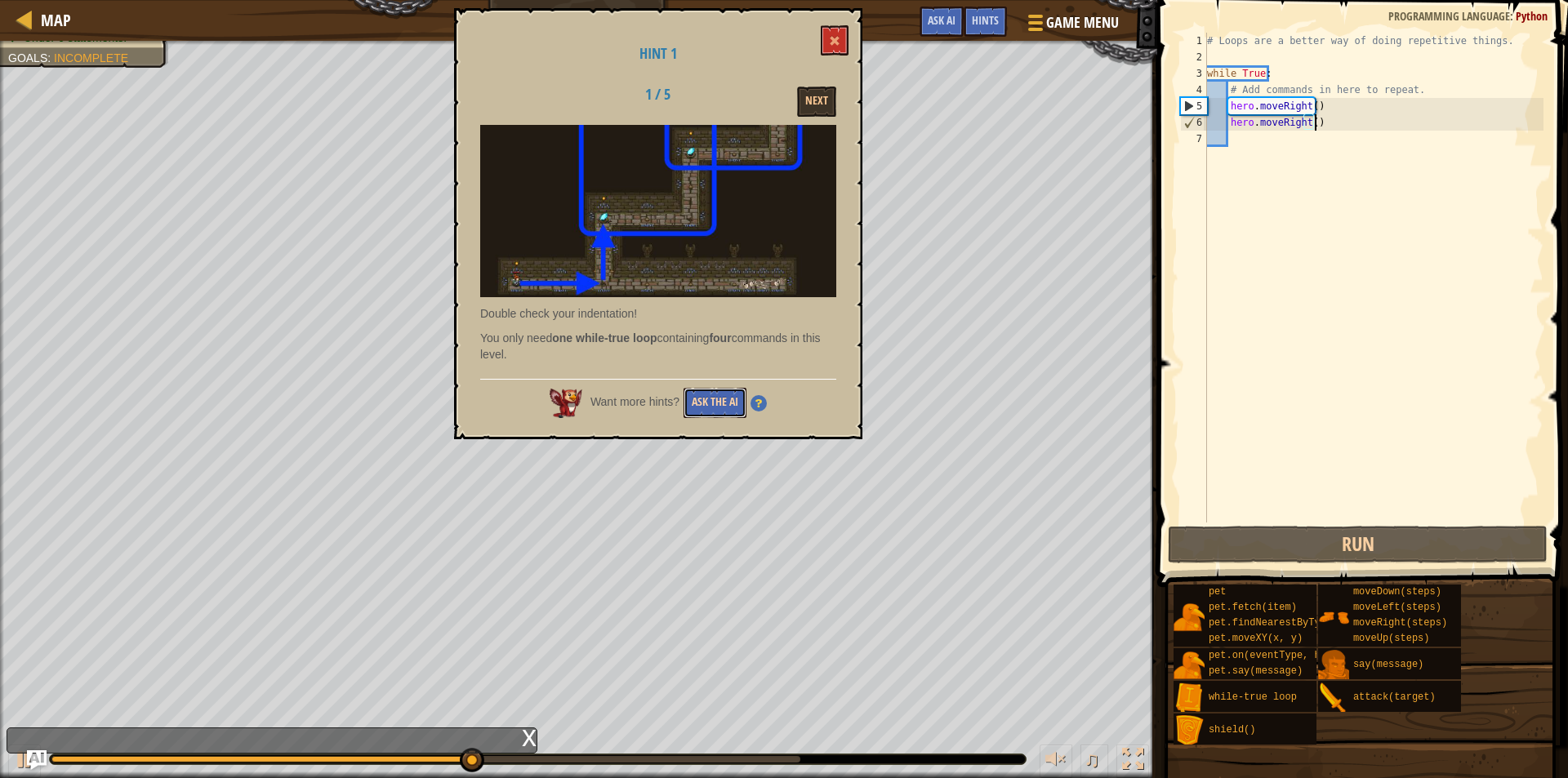
click at [728, 406] on button "Ask the AI" at bounding box center [716, 403] width 63 height 30
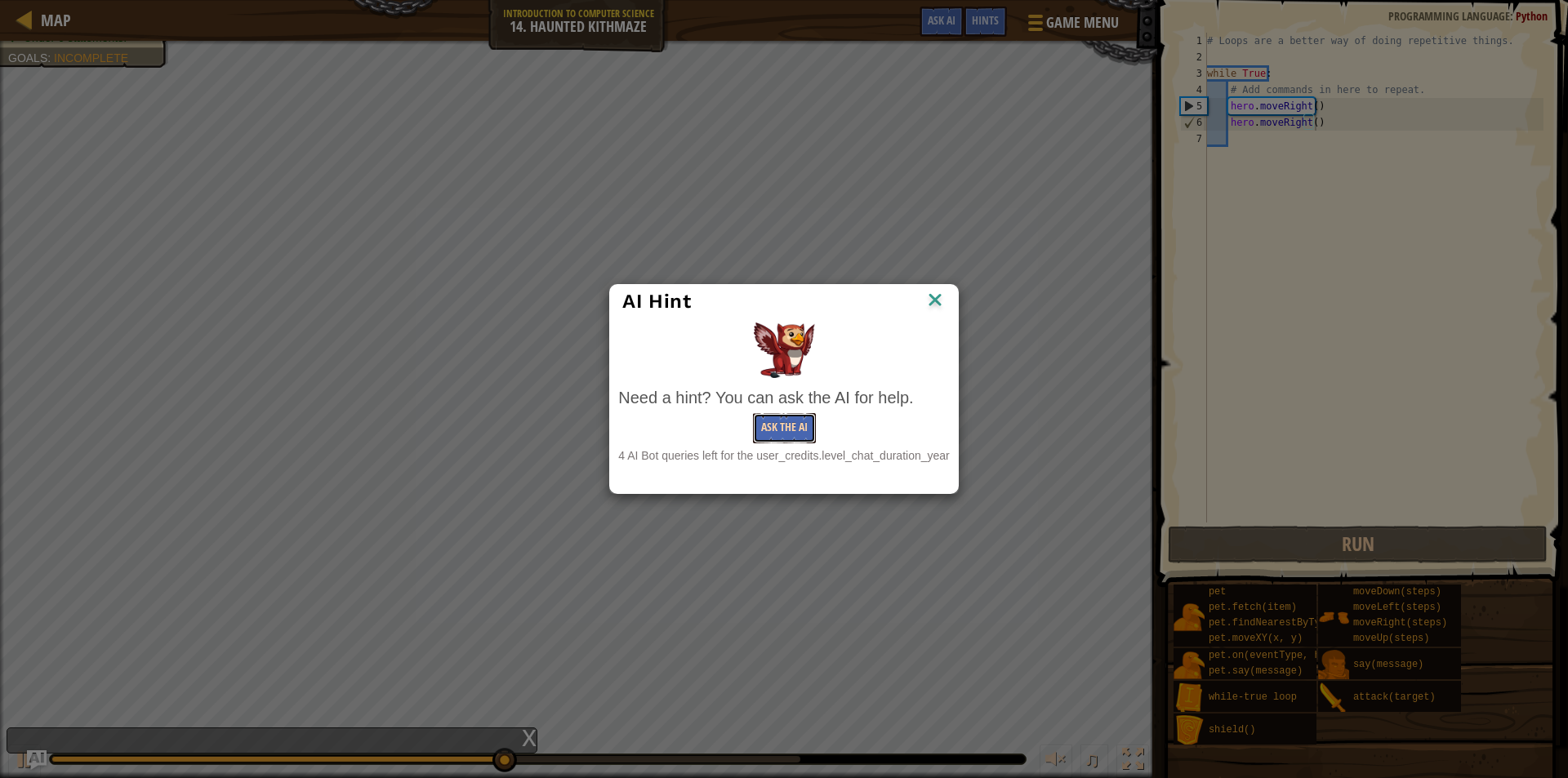
click at [788, 433] on button "Ask the AI" at bounding box center [785, 427] width 63 height 30
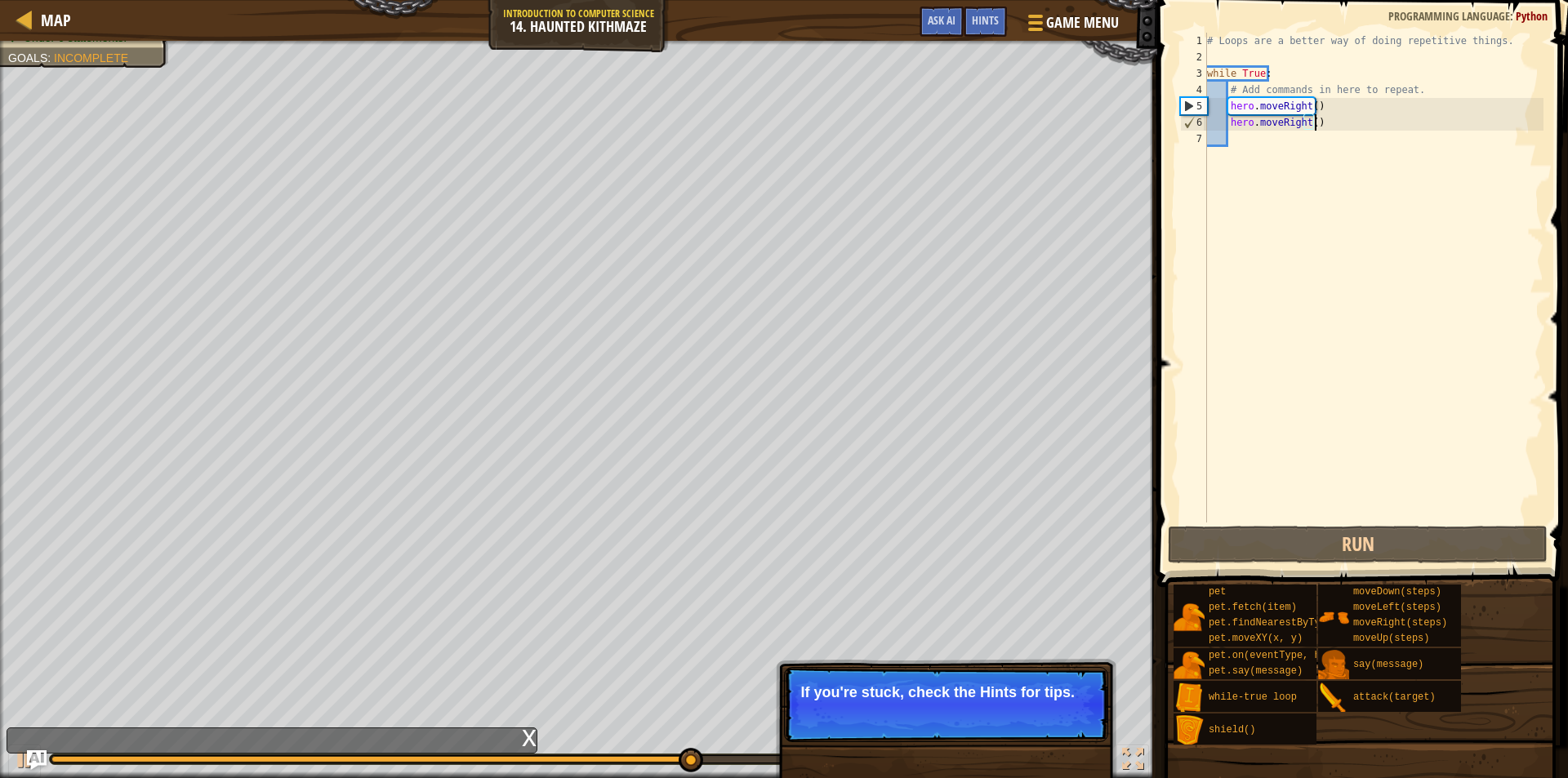
click at [977, 707] on div "Skip (esc) Continue" at bounding box center [1031, 714] width 127 height 21
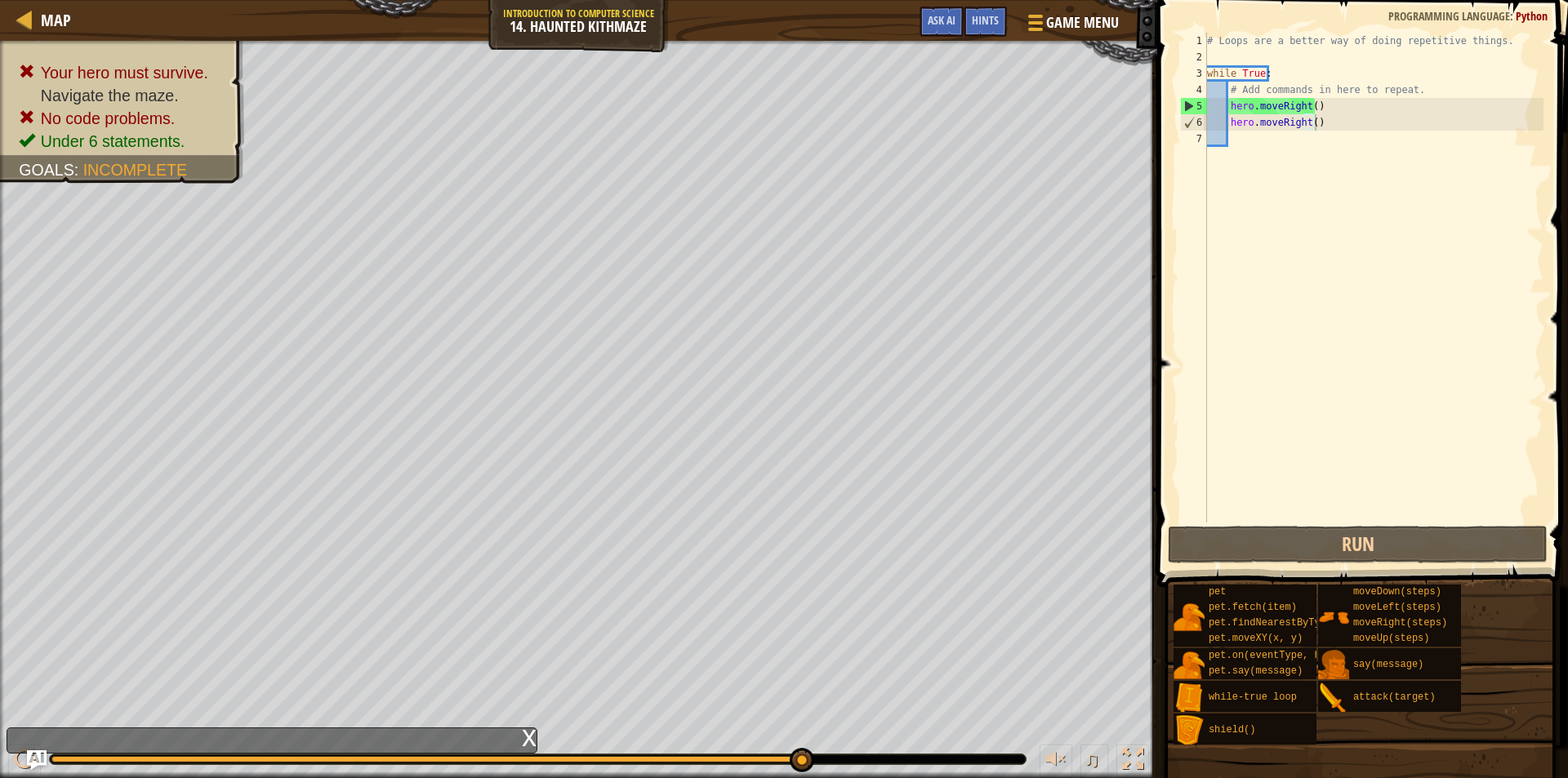
drag, startPoint x: 165, startPoint y: 756, endPoint x: 174, endPoint y: 760, distance: 9.8
click at [172, 760] on div at bounding box center [538, 759] width 976 height 9
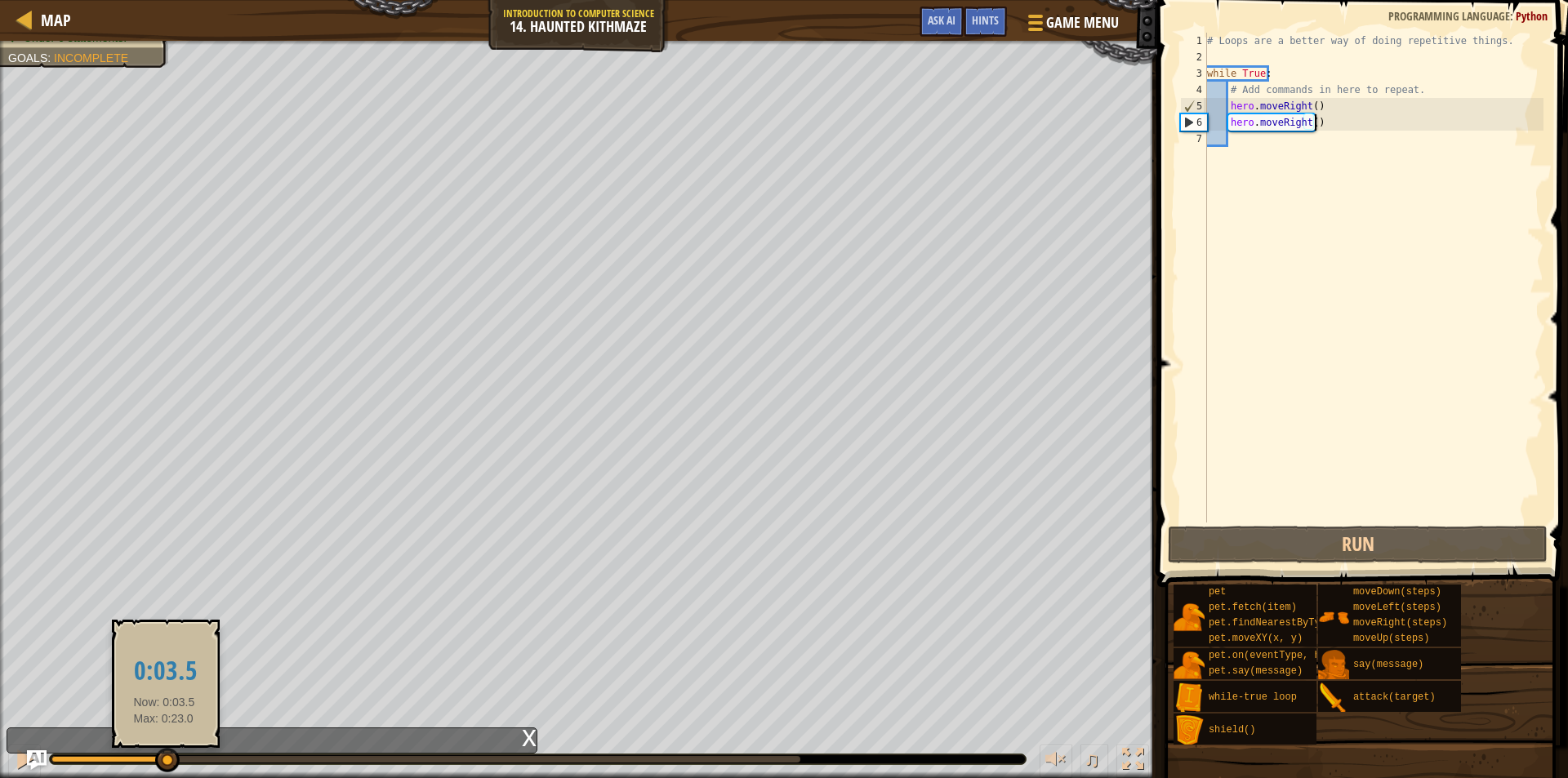
drag, startPoint x: 175, startPoint y: 760, endPoint x: 174, endPoint y: 748, distance: 12.0
click at [166, 757] on div at bounding box center [109, 760] width 115 height 7
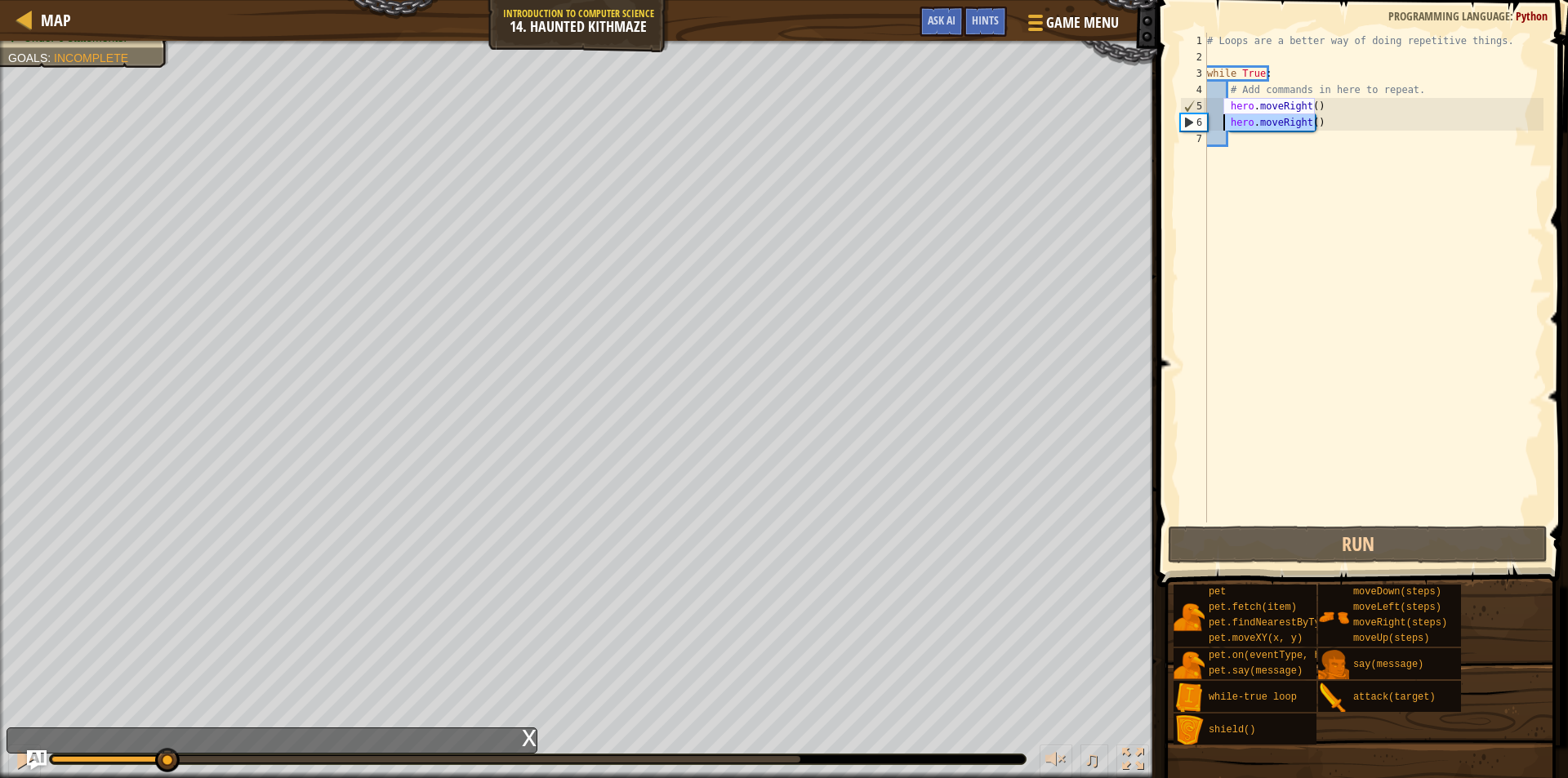
drag, startPoint x: 1317, startPoint y: 127, endPoint x: 1222, endPoint y: 121, distance: 95.2
click at [1222, 121] on div "# Loops are a better way of doing repetitive things. while True : # Add command…" at bounding box center [1373, 293] width 339 height 522
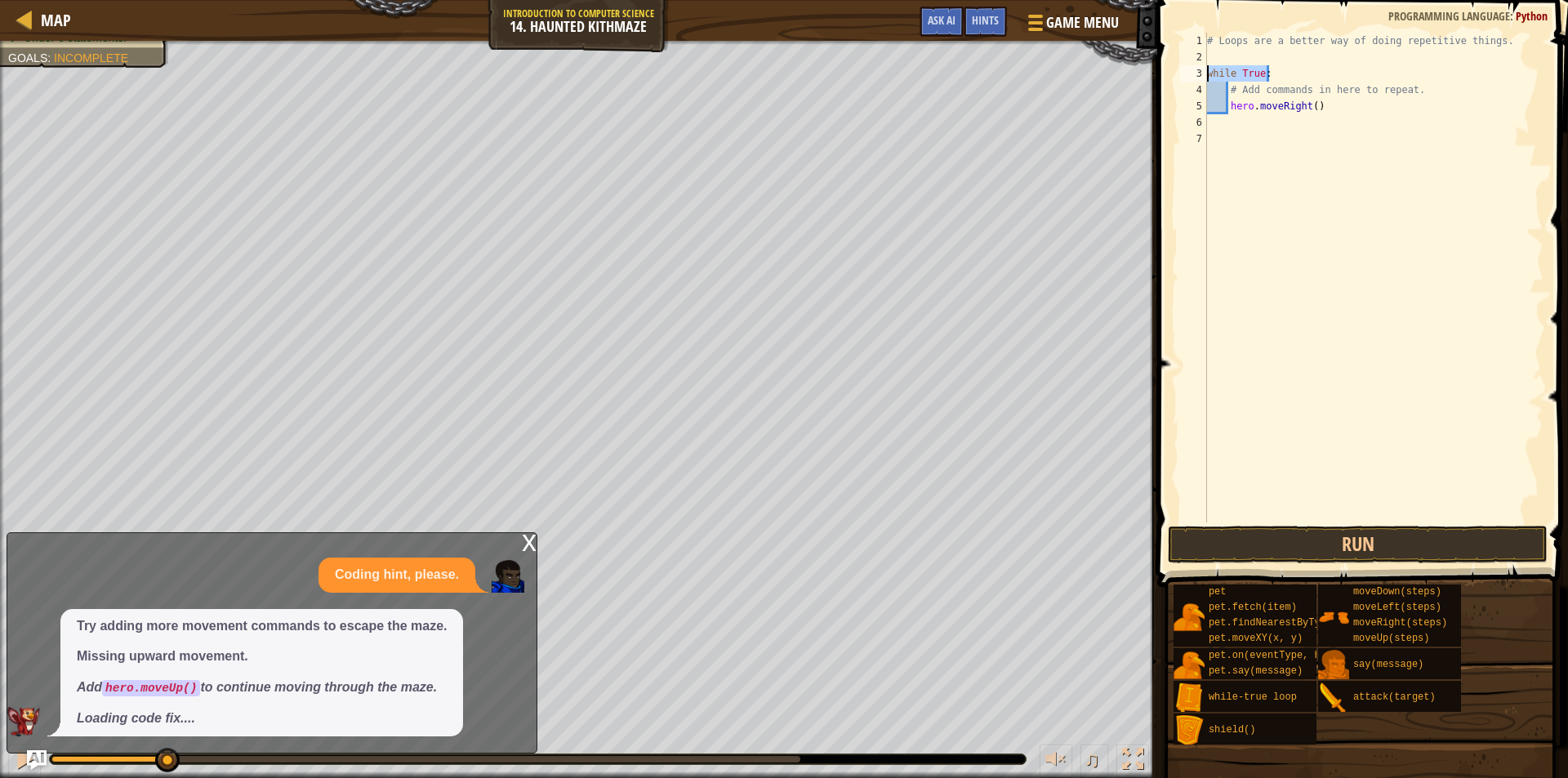
drag, startPoint x: 1252, startPoint y: 70, endPoint x: 1191, endPoint y: 75, distance: 61.2
click at [1191, 75] on div "1 2 3 4 5 6 7 # Loops are a better way of doing repetitive things. while True :…" at bounding box center [1360, 277] width 367 height 490
type textarea "while True:"
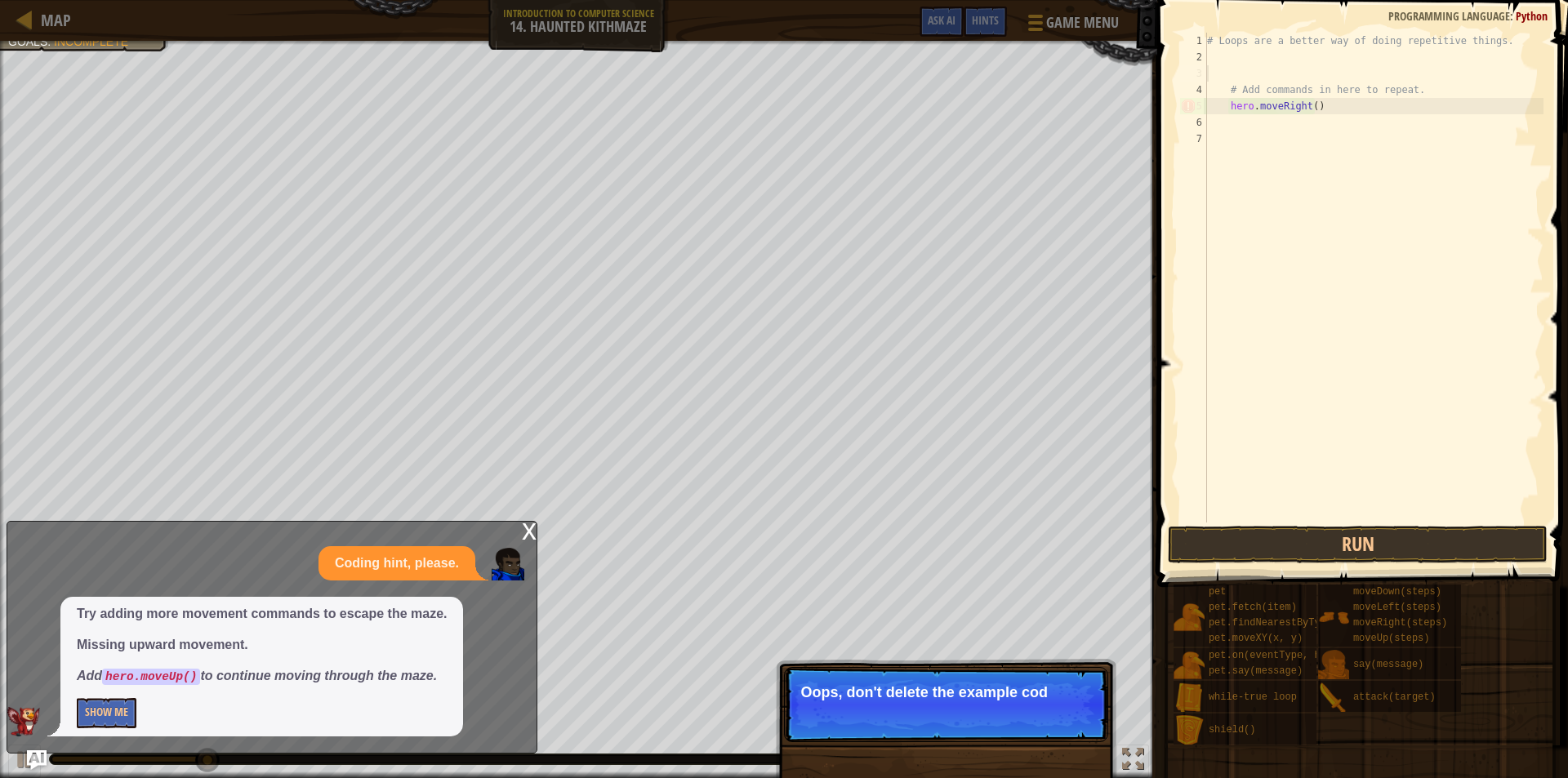
click at [529, 528] on div "x" at bounding box center [528, 529] width 15 height 16
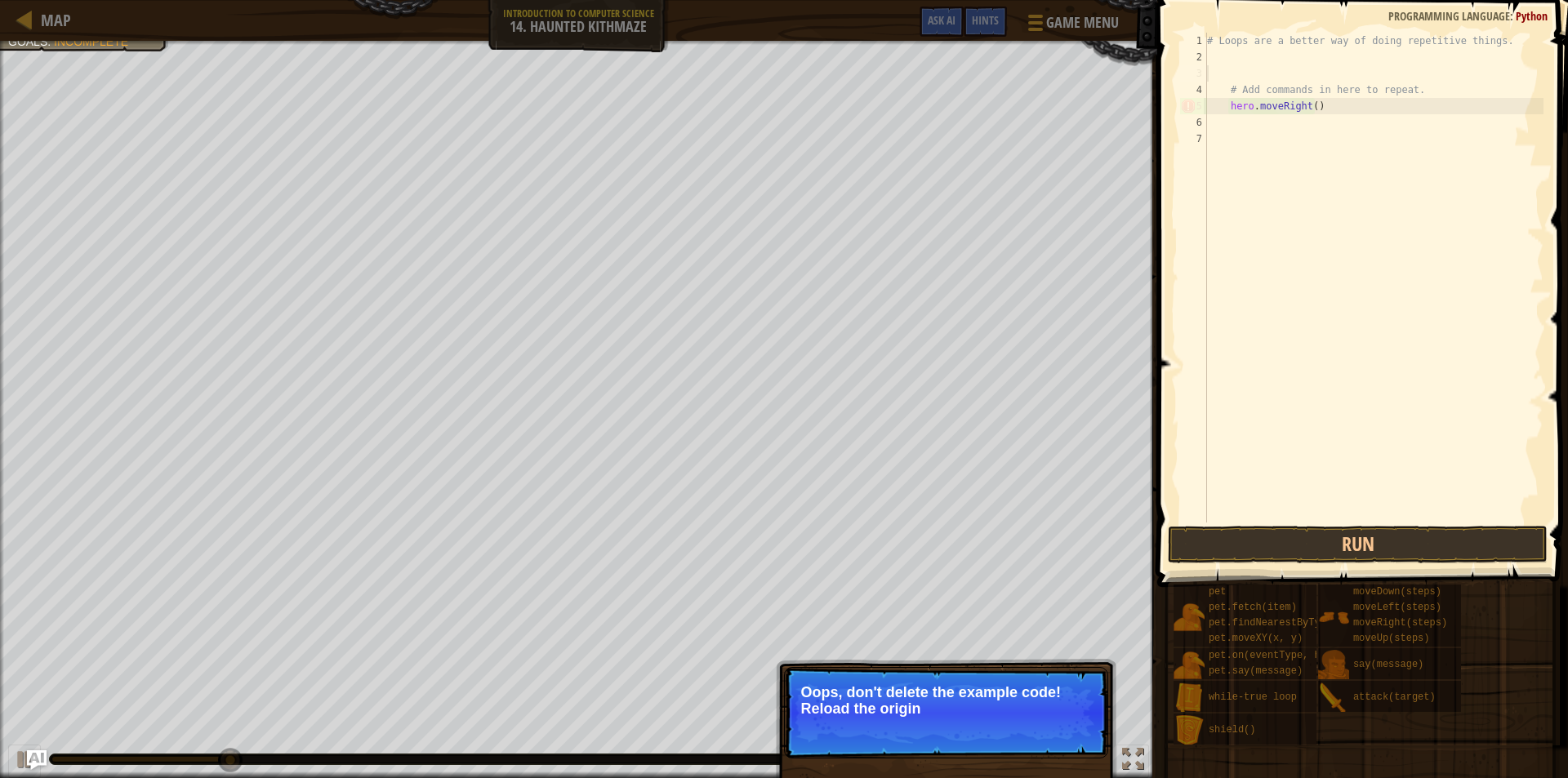
drag, startPoint x: 930, startPoint y: 664, endPoint x: 942, endPoint y: 664, distance: 12.0
click at [931, 665] on div "↻ Reload Oops, don't delete the example code! Reload the origin" at bounding box center [946, 780] width 340 height 242
type textarea "hero.moveRight()"
drag, startPoint x: 1335, startPoint y: 109, endPoint x: 1202, endPoint y: 109, distance: 133.0
click at [1202, 109] on div "hero.moveRight() 1 2 3 4 5 6 7 # Loops are a better way of doing repetitive thi…" at bounding box center [1360, 277] width 367 height 490
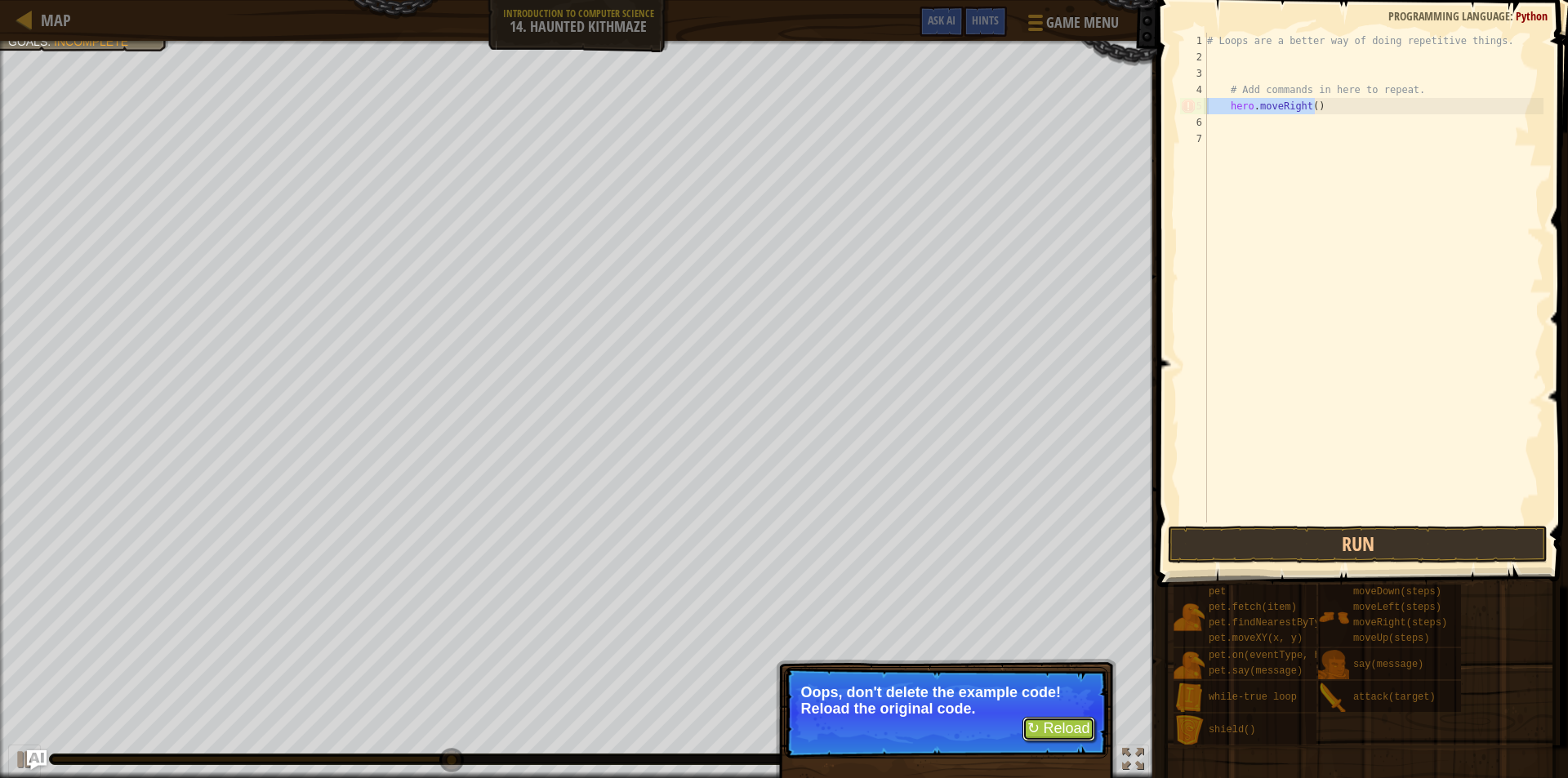
click at [1083, 728] on button "↻ Reload" at bounding box center [1058, 729] width 73 height 25
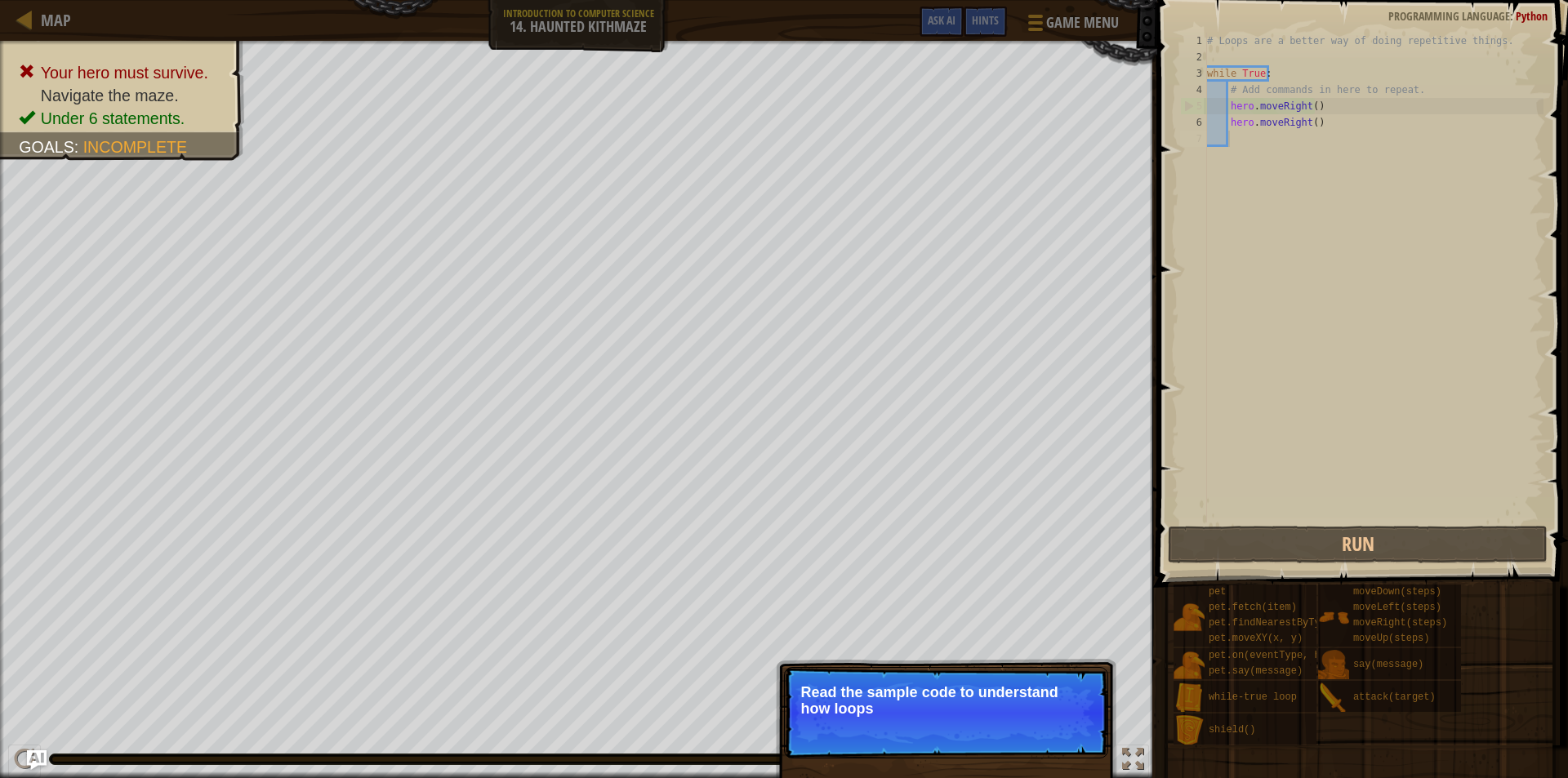
click at [1090, 693] on p "Read the sample code to understand how loops" at bounding box center [946, 700] width 290 height 32
click at [1088, 722] on p "Skip (esc) Continue Read the sample code to understand how loops work." at bounding box center [946, 712] width 324 height 91
click at [1105, 734] on p "Skip (esc) Continue Read the sample code to understand how loops work." at bounding box center [946, 712] width 324 height 91
click at [966, 32] on div "Hints" at bounding box center [985, 21] width 44 height 30
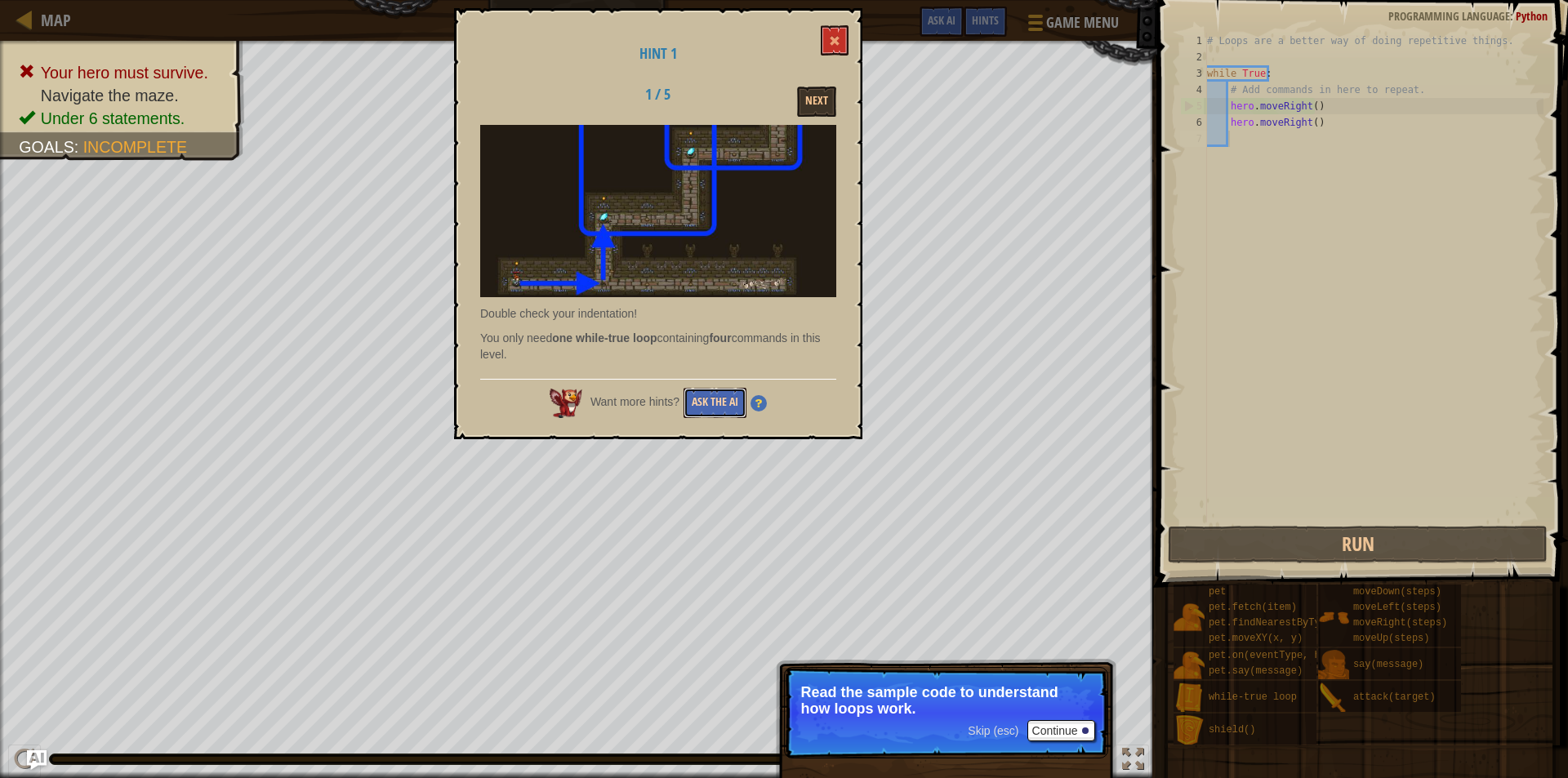
click at [726, 399] on button "Ask the AI" at bounding box center [716, 403] width 63 height 30
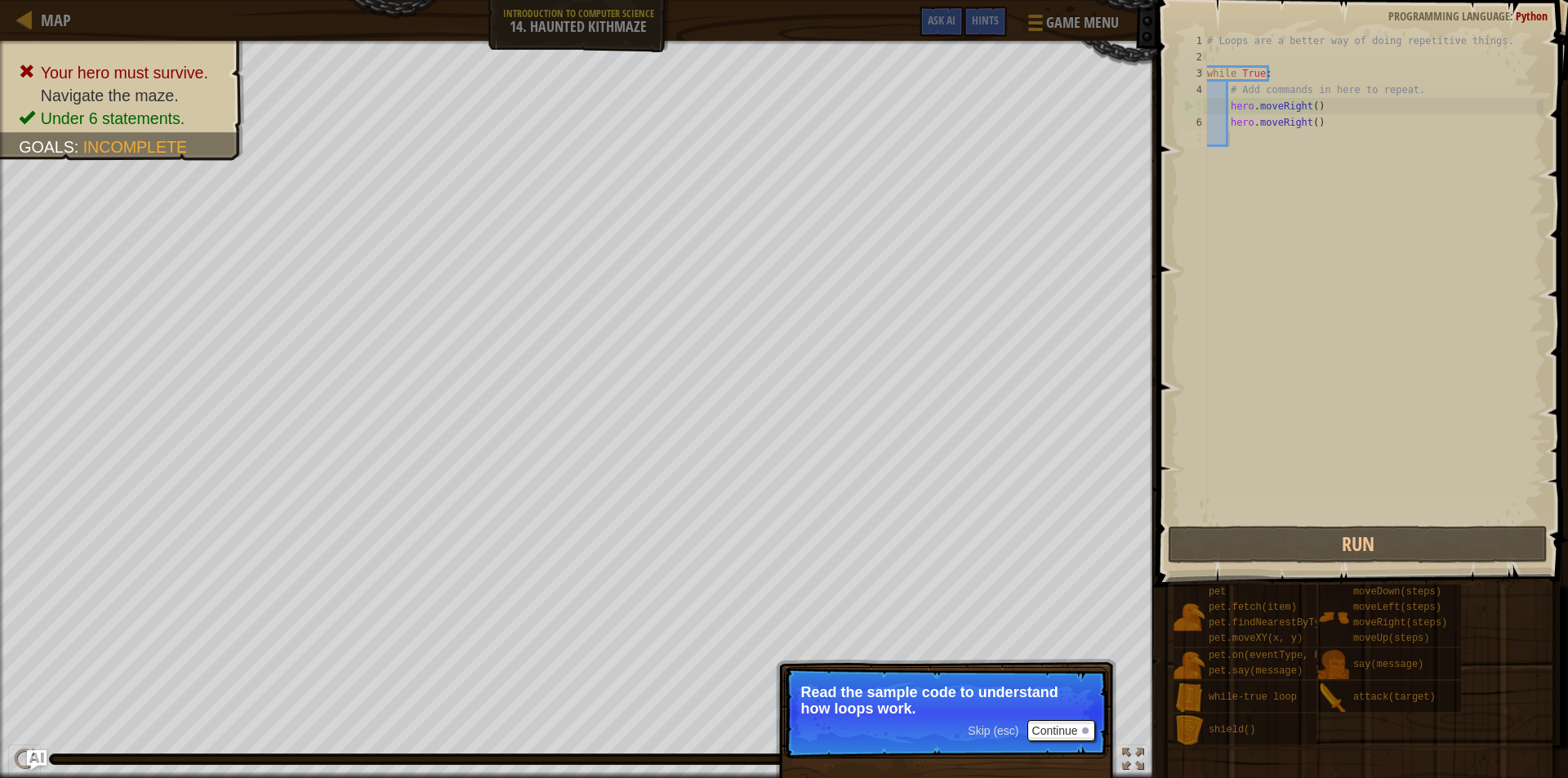
click at [726, 2] on body "Map Introduction to Computer Science 14. Haunted Kithmaze Game Menu Done Hints …" at bounding box center [784, 1] width 1568 height 2
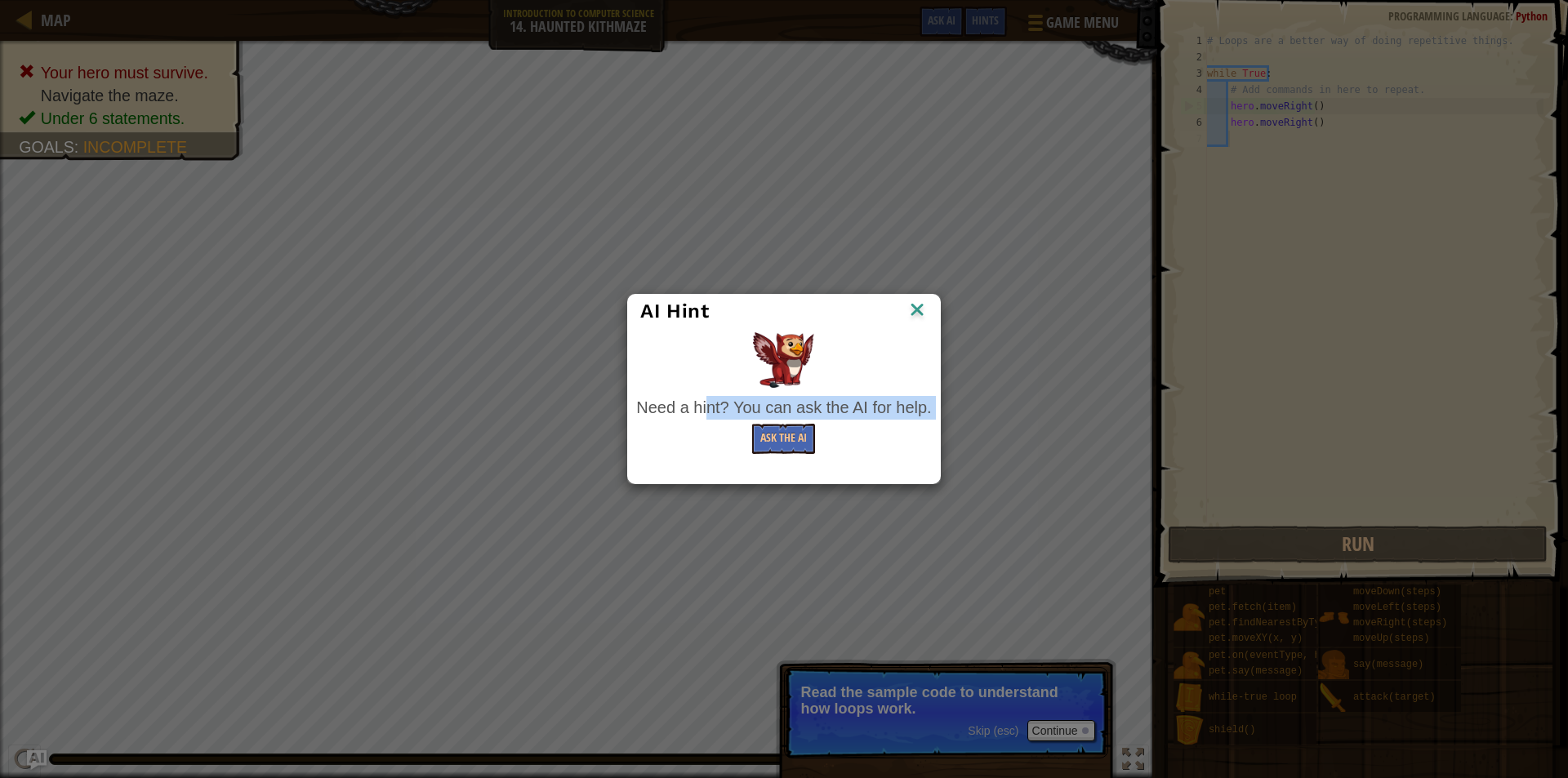
click at [726, 399] on div "Need a hint? You can ask the AI for help." at bounding box center [783, 408] width 295 height 24
click at [793, 447] on button "Ask the AI" at bounding box center [784, 439] width 63 height 30
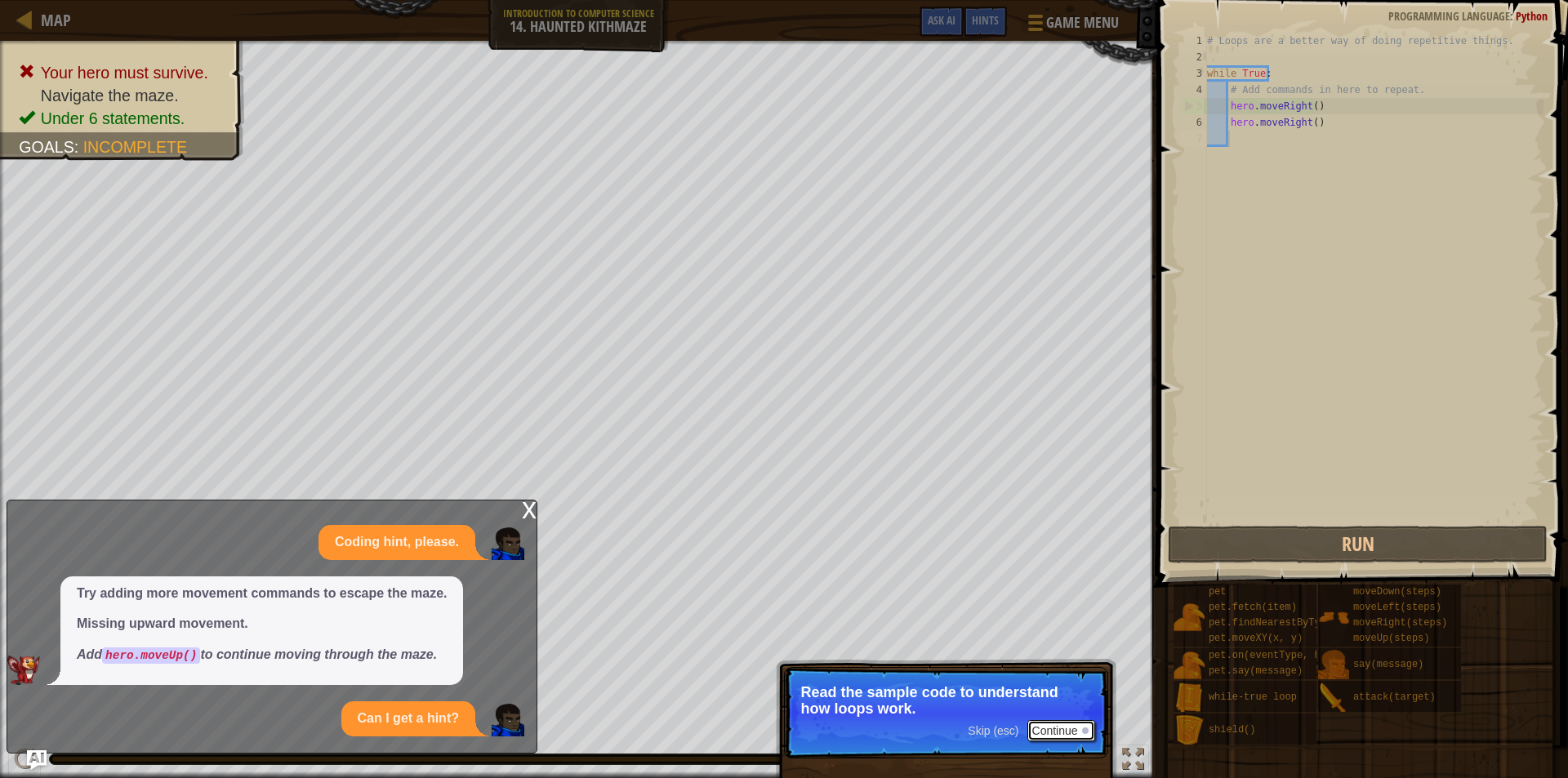
click at [1045, 725] on button "Continue" at bounding box center [1061, 731] width 68 height 21
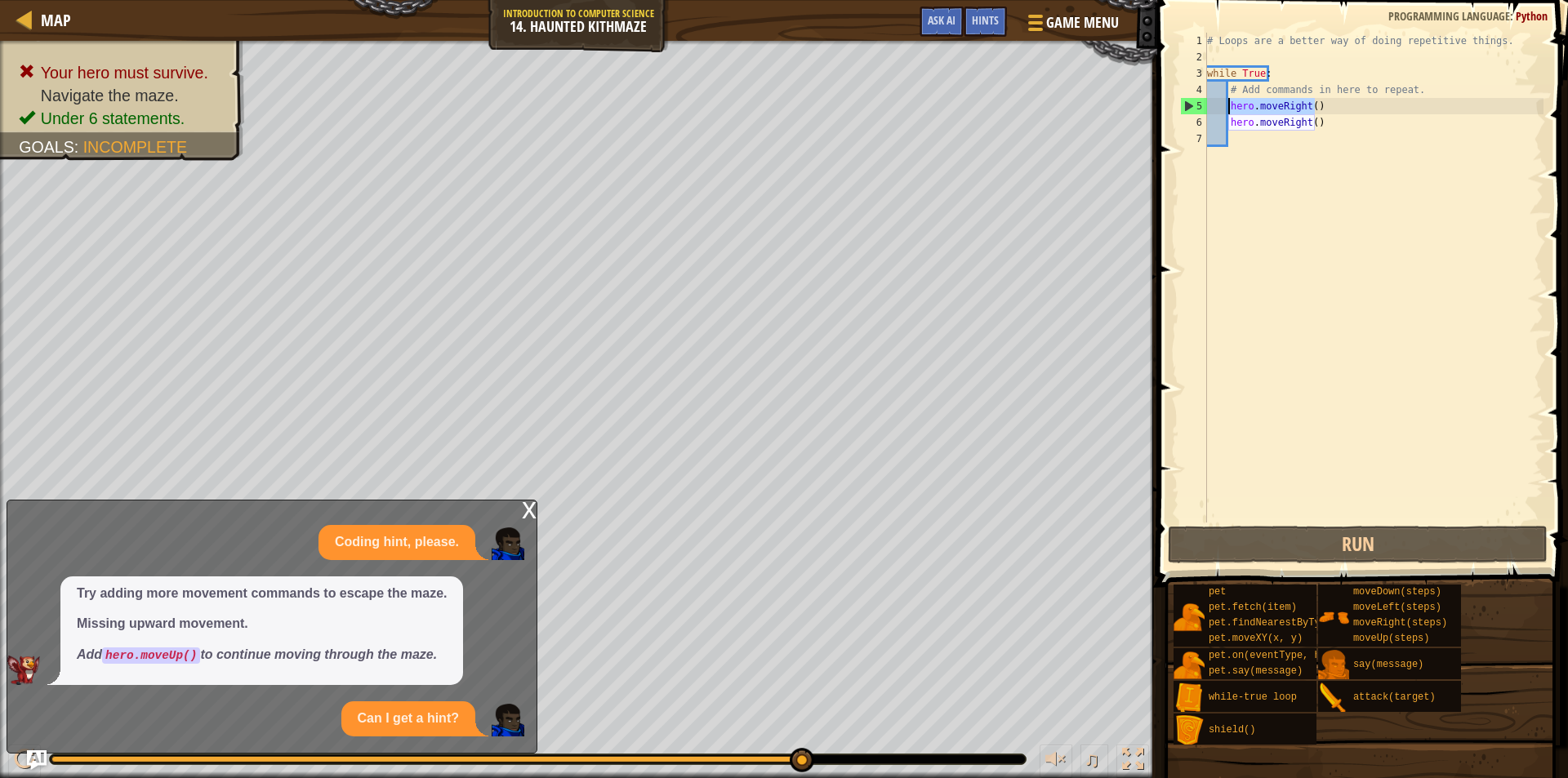
drag, startPoint x: 1318, startPoint y: 108, endPoint x: 1227, endPoint y: 109, distance: 91.0
click at [1227, 109] on div "# Loops are a better way of doing repetitive things. while True : # Add command…" at bounding box center [1373, 293] width 339 height 522
type textarea "hero.moveRight()"
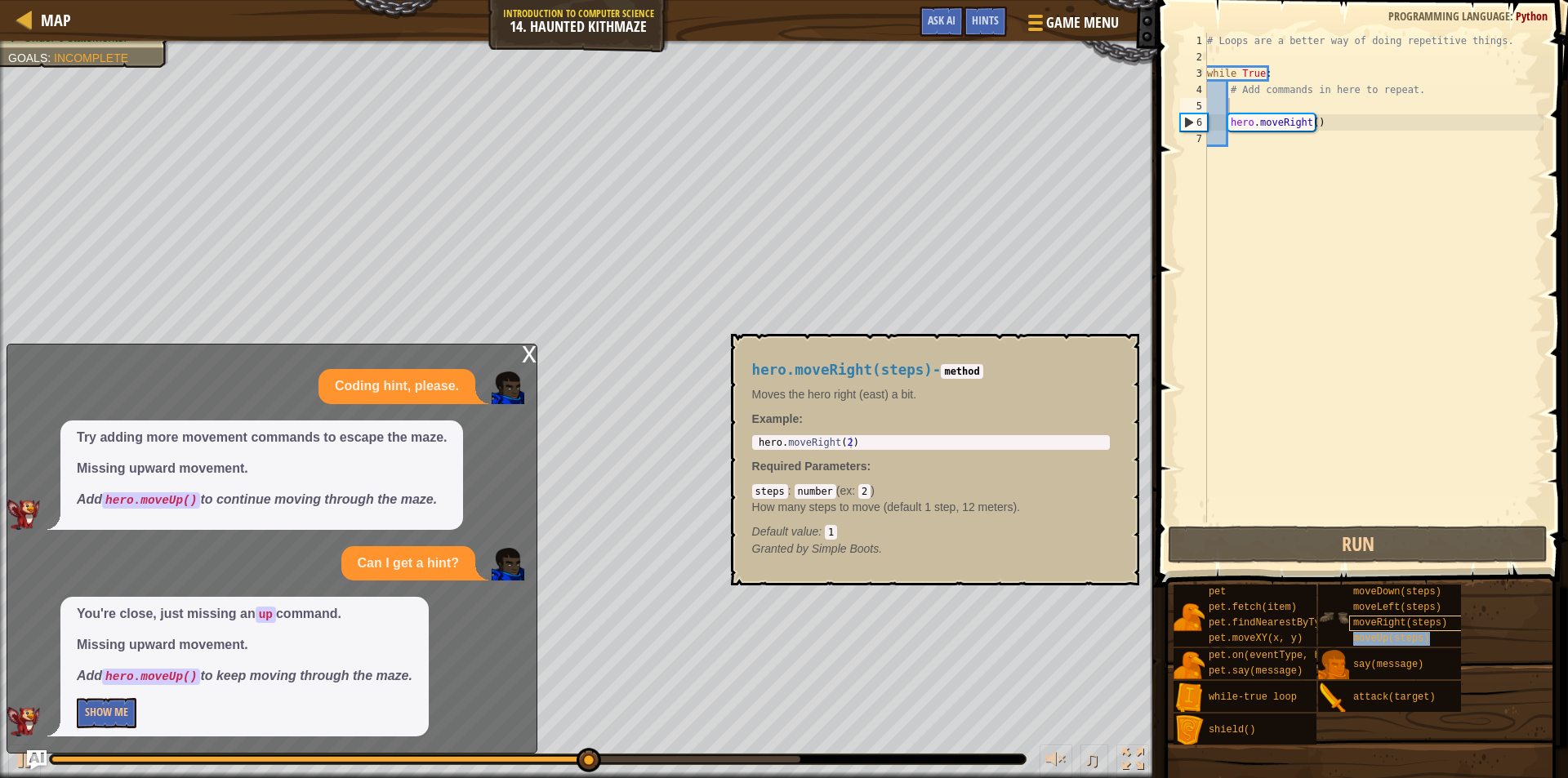
copy span "moveUp(steps)"
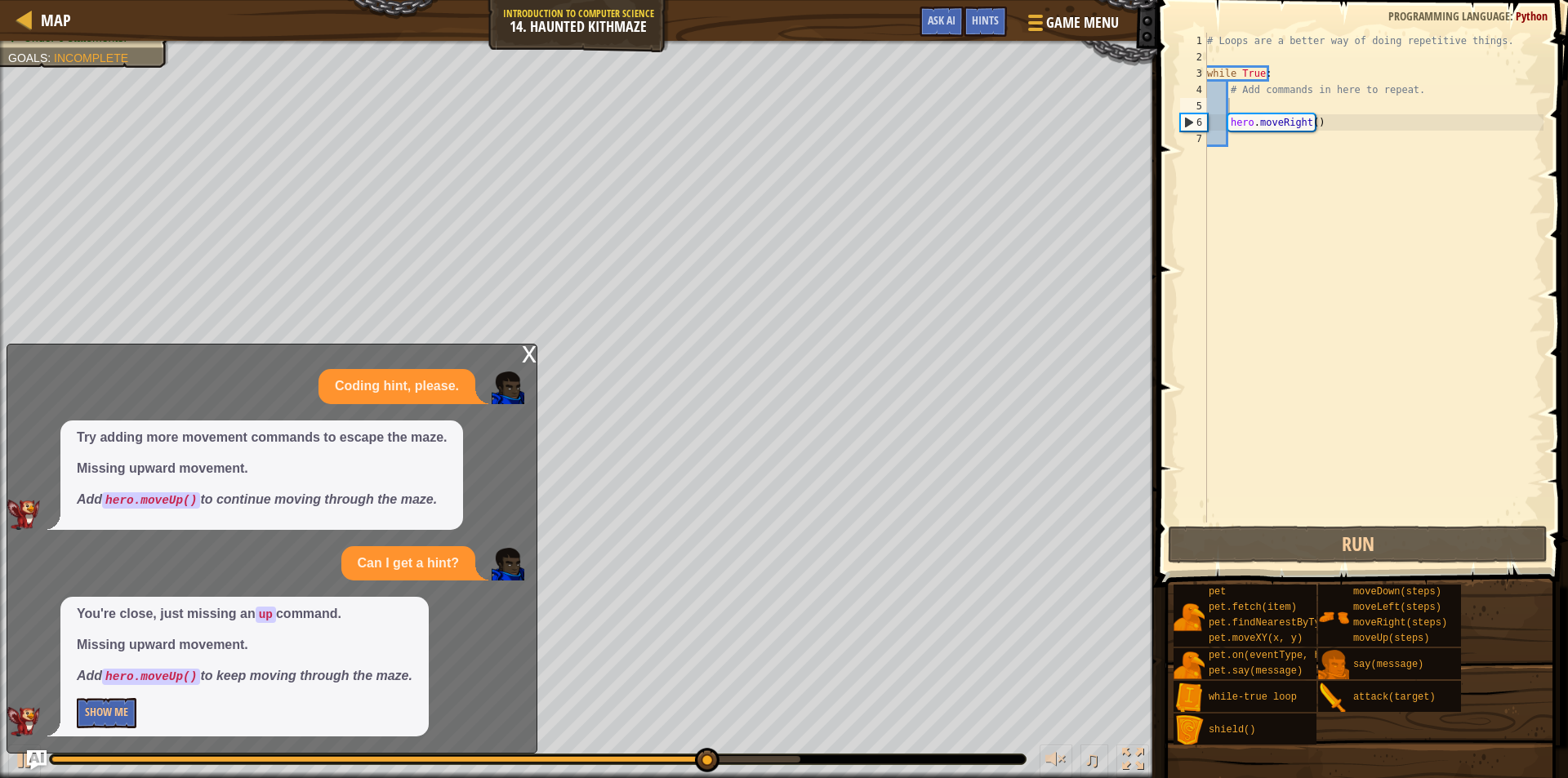
click at [1264, 106] on div "# Loops are a better way of doing repetitive things. while True : # Add command…" at bounding box center [1373, 293] width 339 height 522
paste textarea "moveUp(steps)"
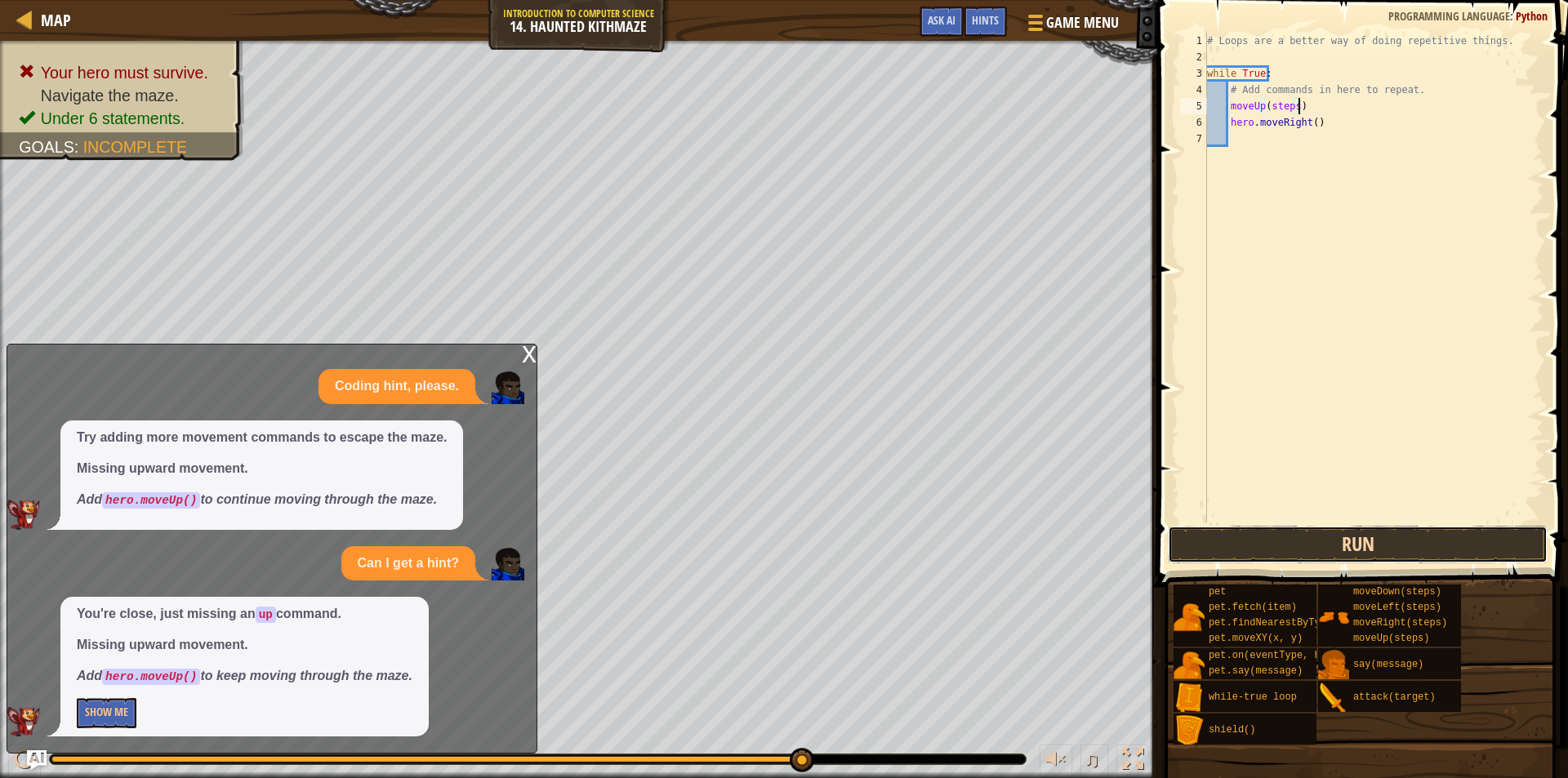
click at [1247, 548] on button "Run" at bounding box center [1358, 545] width 380 height 38
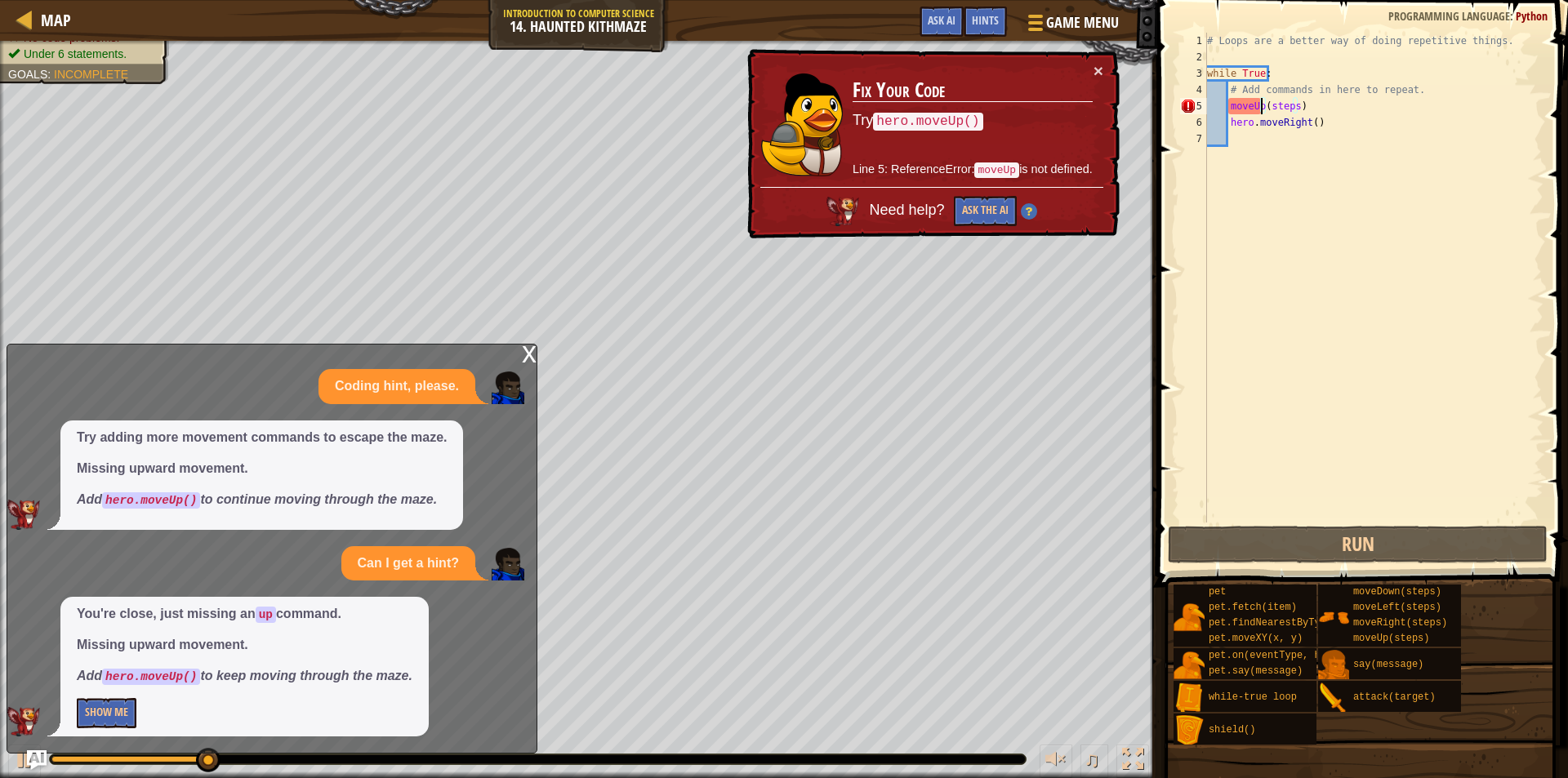
click at [1262, 112] on div "# Loops are a better way of doing repetitive things. while True : # Add command…" at bounding box center [1373, 293] width 339 height 522
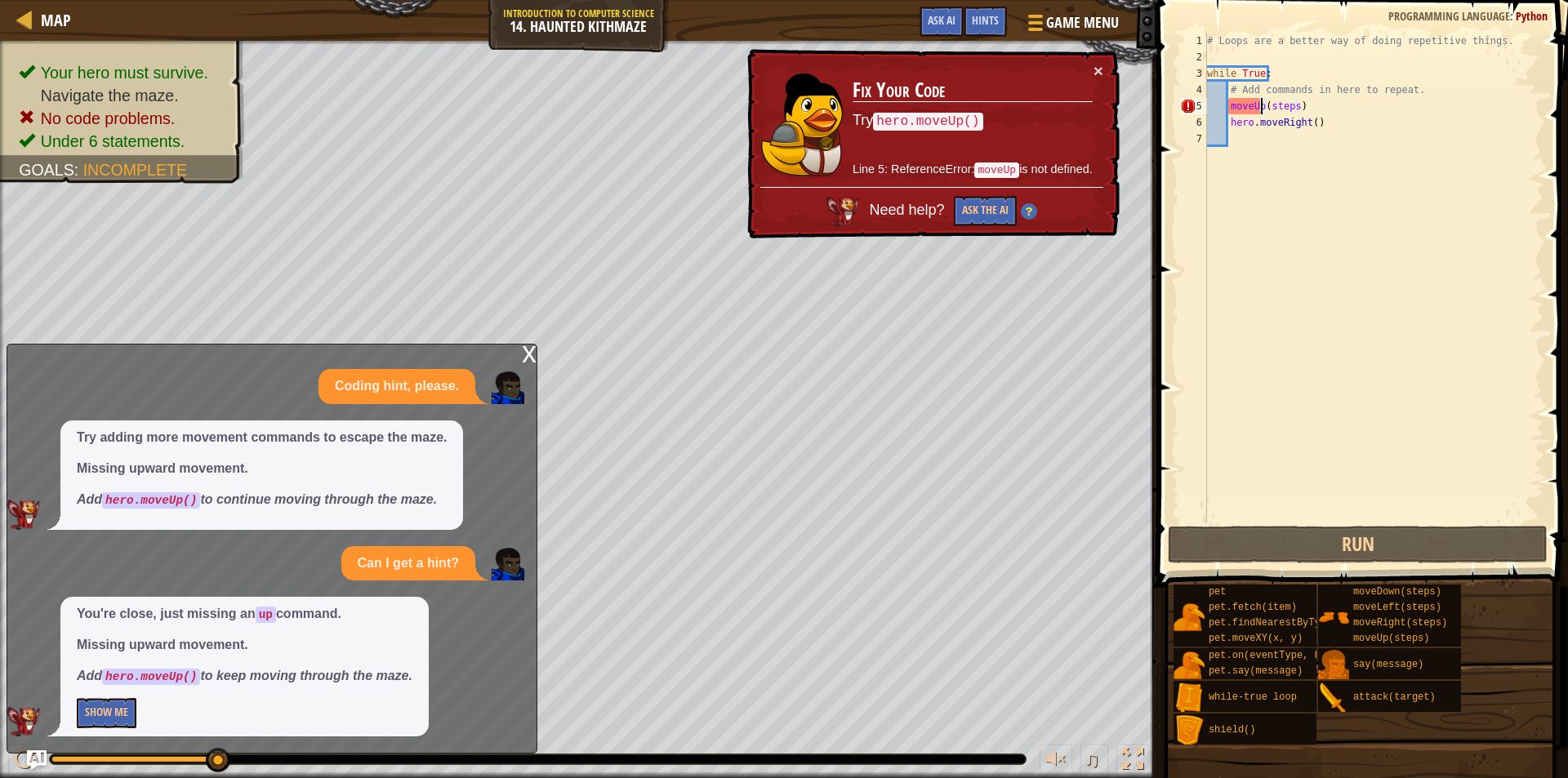
scroll to position [8, 5]
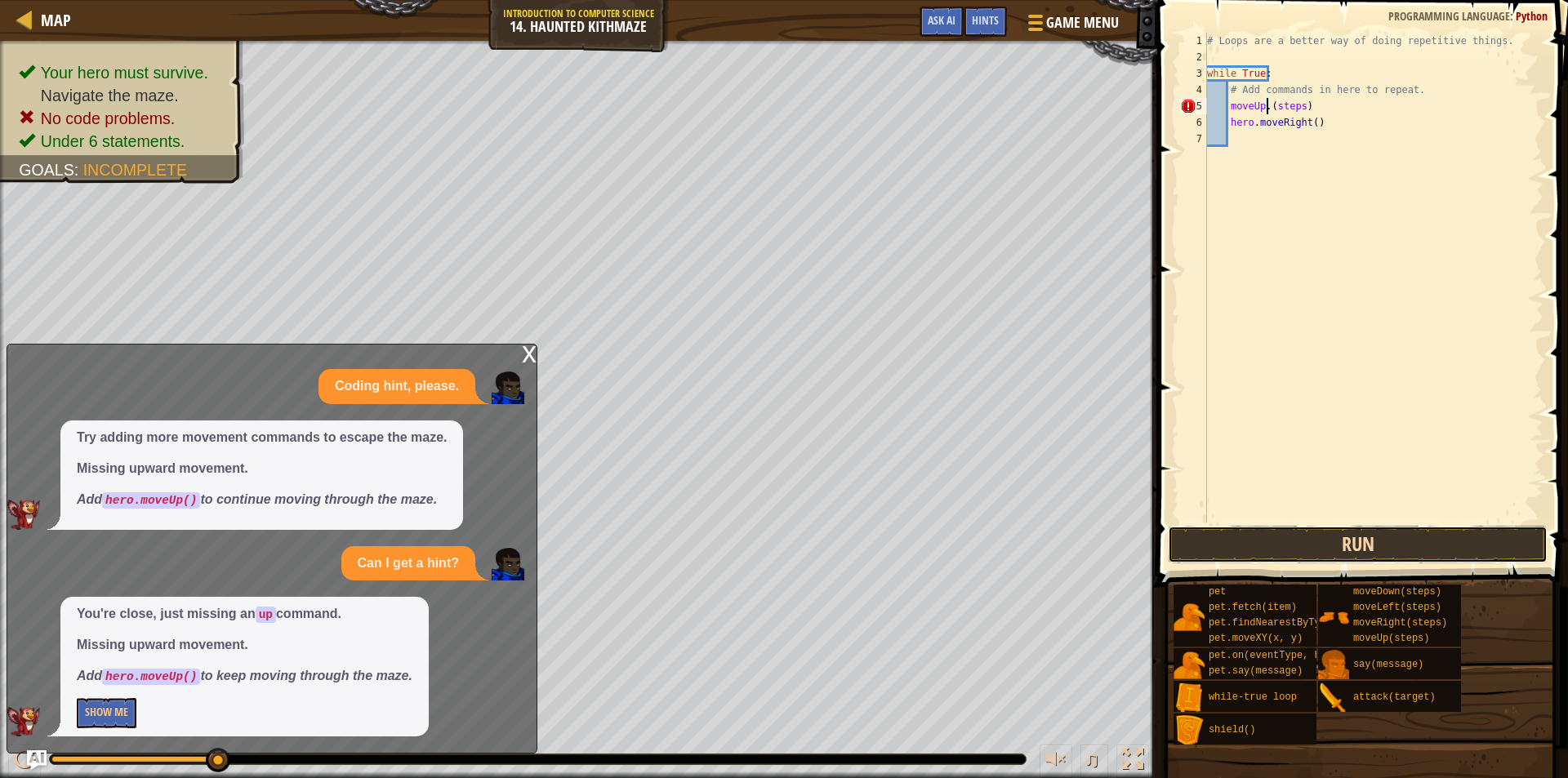
click at [1326, 539] on button "Run" at bounding box center [1358, 545] width 380 height 38
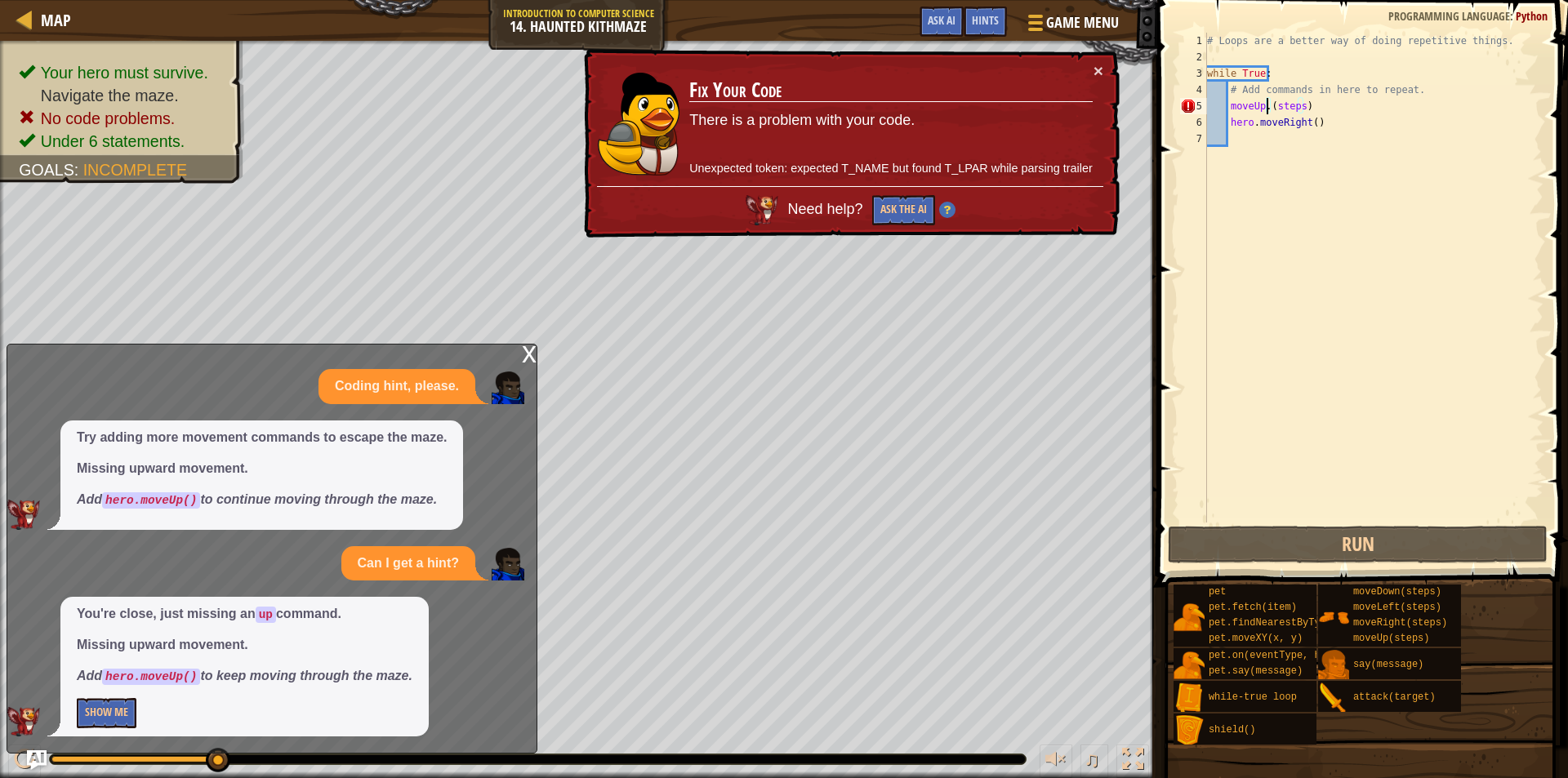
click at [1228, 105] on div "# Loops are a better way of doing repetitive things. while True : # Add command…" at bounding box center [1373, 293] width 339 height 522
drag, startPoint x: 1248, startPoint y: 121, endPoint x: 1223, endPoint y: 122, distance: 25.0
click at [1223, 122] on div "# Loops are a better way of doing repetitive things. while True : # Add command…" at bounding box center [1373, 293] width 339 height 522
click at [1227, 103] on div "# Loops are a better way of doing repetitive things. while True : # Add command…" at bounding box center [1373, 293] width 339 height 522
paste textarea "hero"
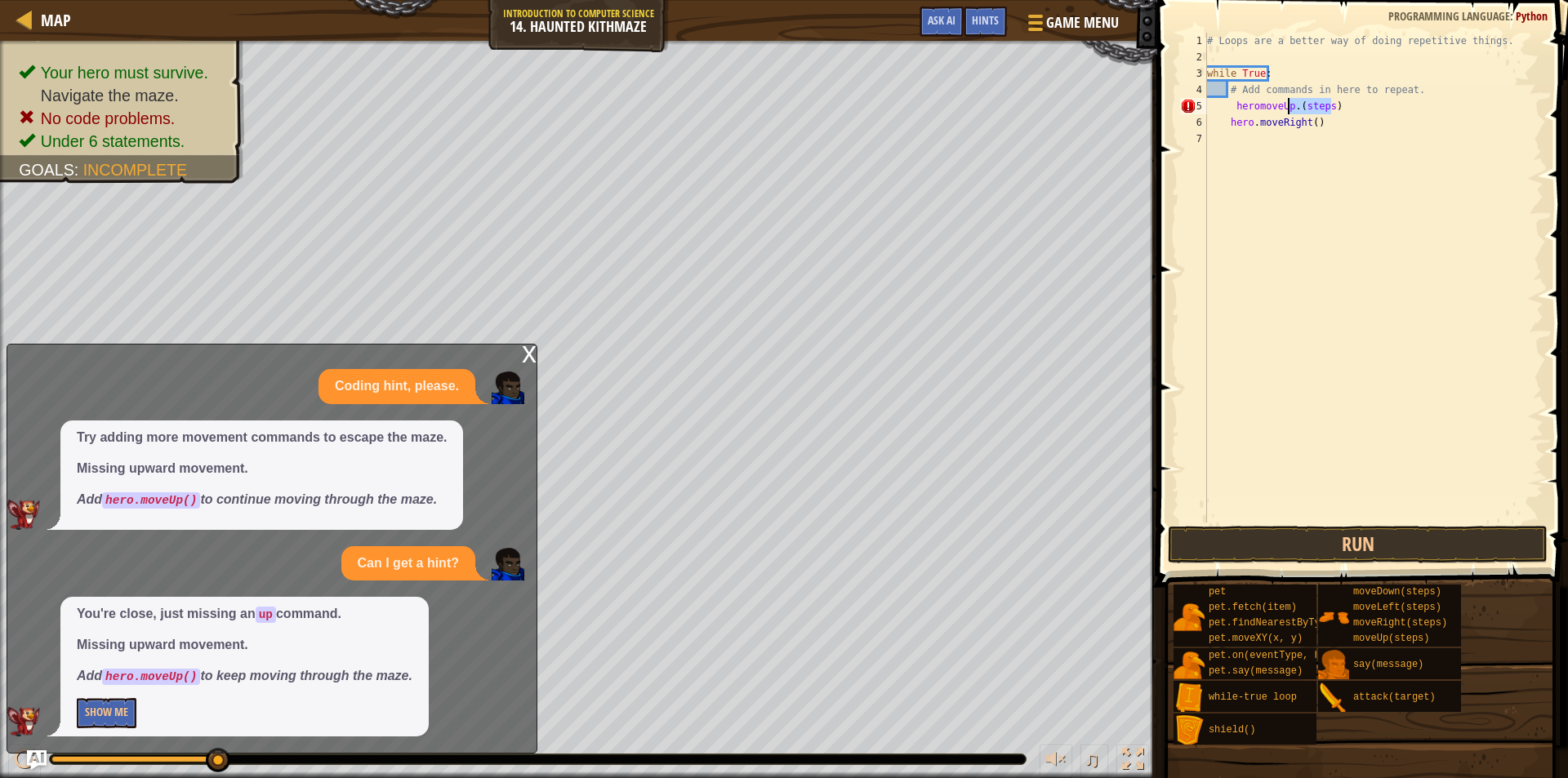
drag, startPoint x: 1338, startPoint y: 104, endPoint x: 1289, endPoint y: 111, distance: 49.5
click at [1289, 111] on div "# Loops are a better way of doing repetitive things. while True : # Add command…" at bounding box center [1373, 293] width 339 height 522
click at [1326, 106] on div "# Loops are a better way of doing repetitive things. while True : # Add command…" at bounding box center [1373, 277] width 339 height 490
click at [1234, 107] on div "# Loops are a better way of doing repetitive things. while True : # Add command…" at bounding box center [1373, 293] width 339 height 522
click at [1289, 106] on div "# Loops are a better way of doing repetitive things. while True : # Add command…" at bounding box center [1373, 293] width 339 height 522
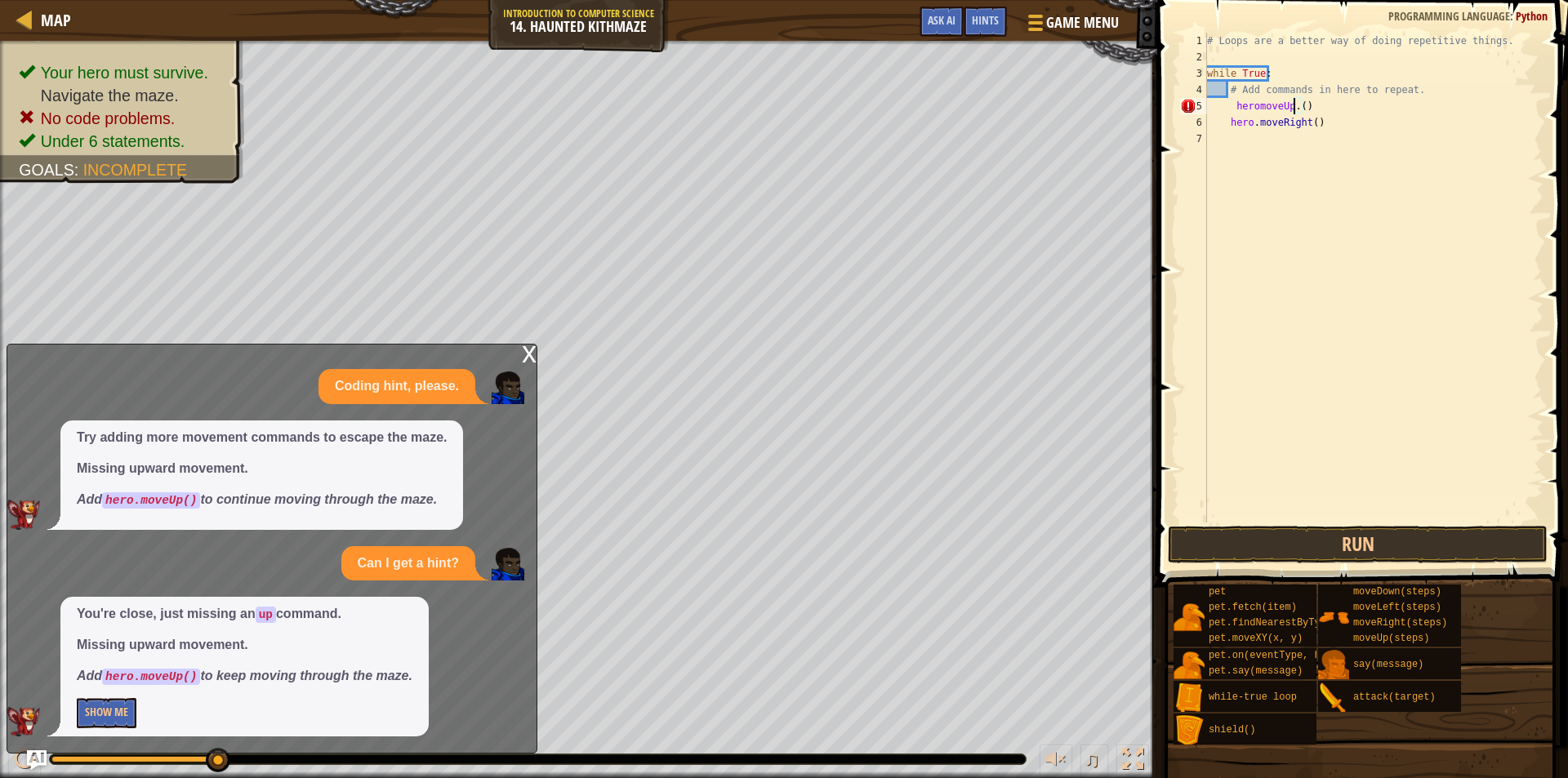
click at [1294, 107] on div "# Loops are a better way of doing repetitive things. while True : # Add command…" at bounding box center [1373, 293] width 339 height 522
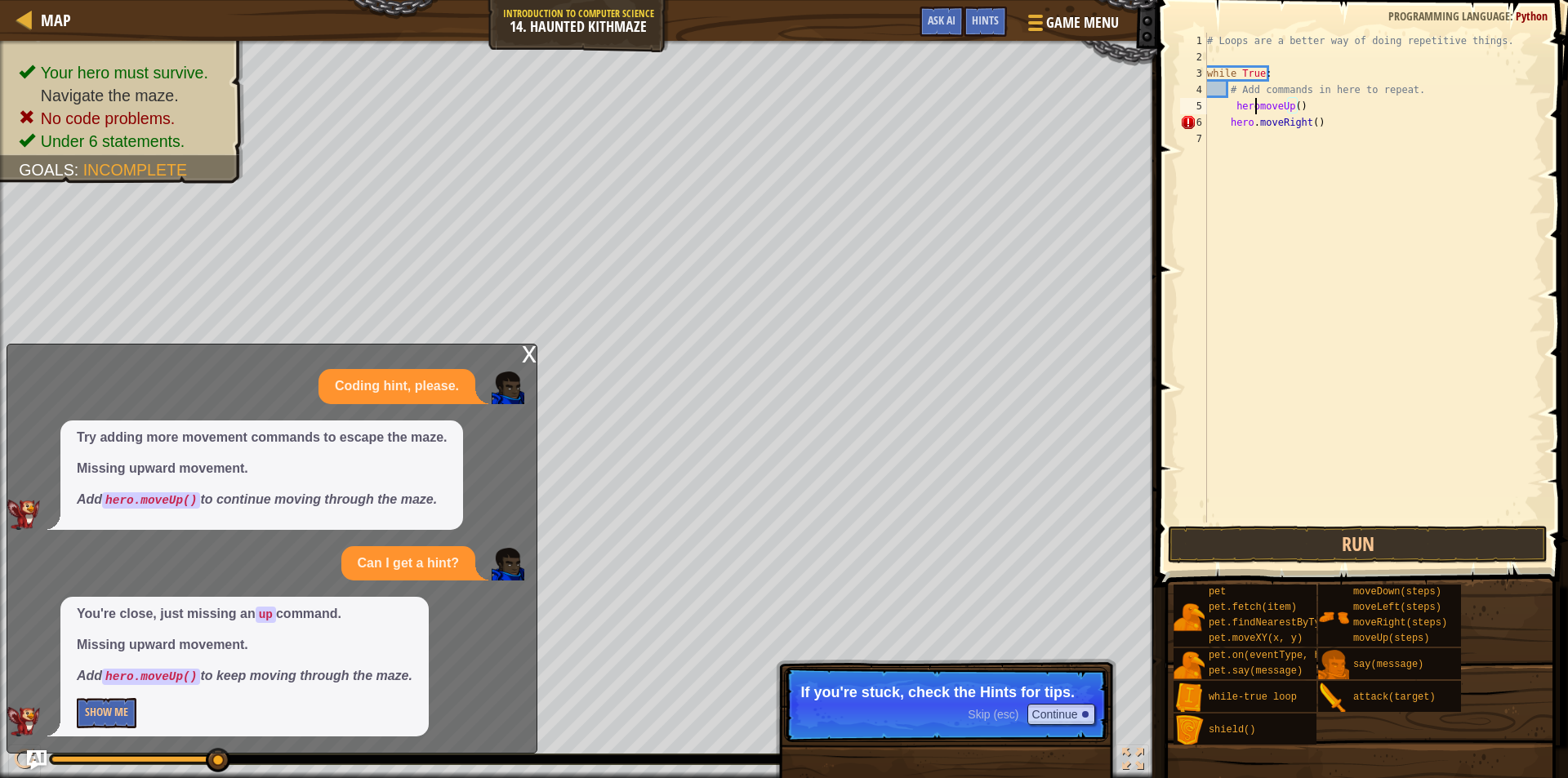
click at [1254, 108] on div "# Loops are a better way of doing repetitive things. while True : # Add command…" at bounding box center [1373, 293] width 339 height 522
type textarea "hero.moveUp()"
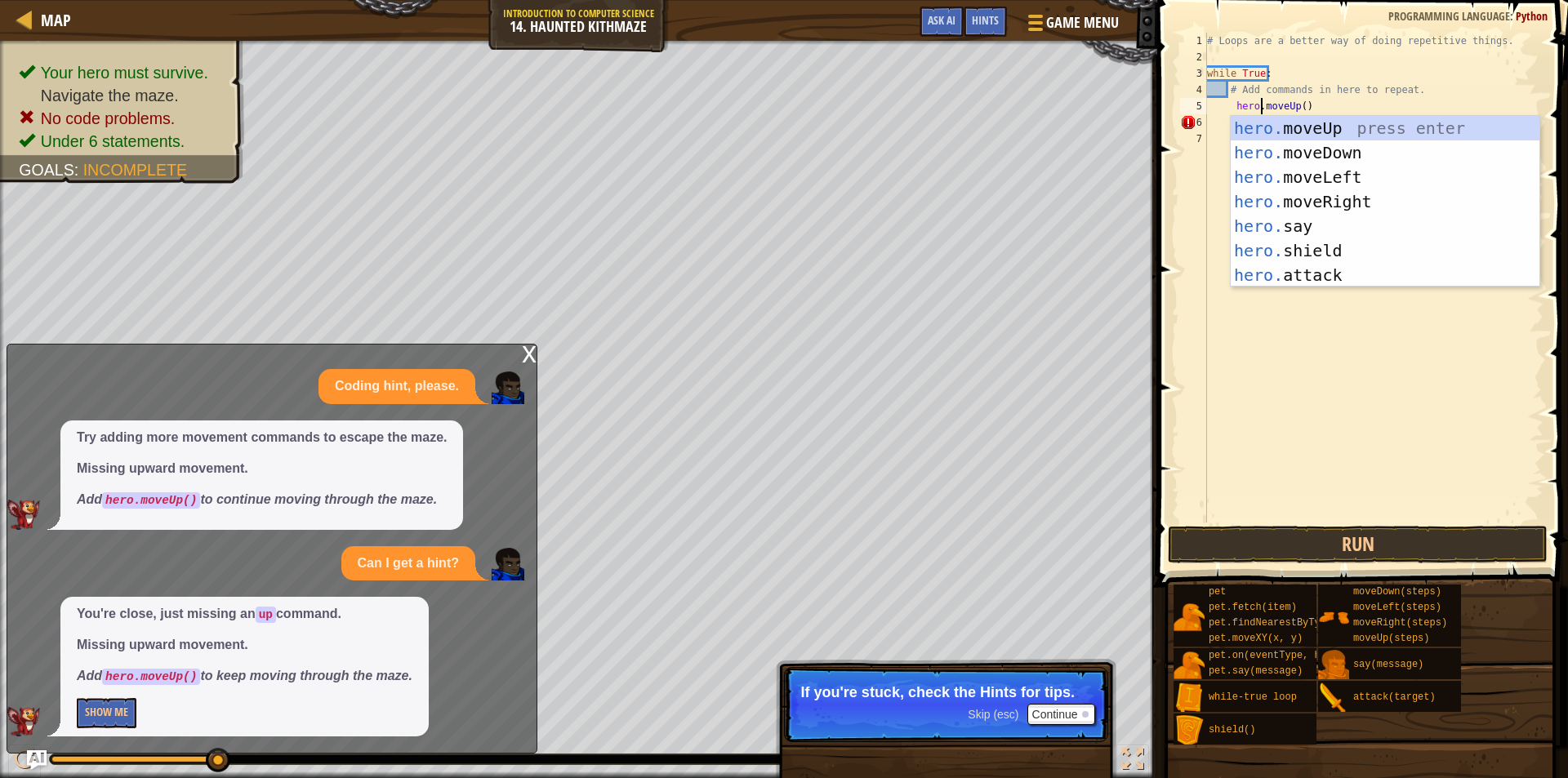
scroll to position [8, 4]
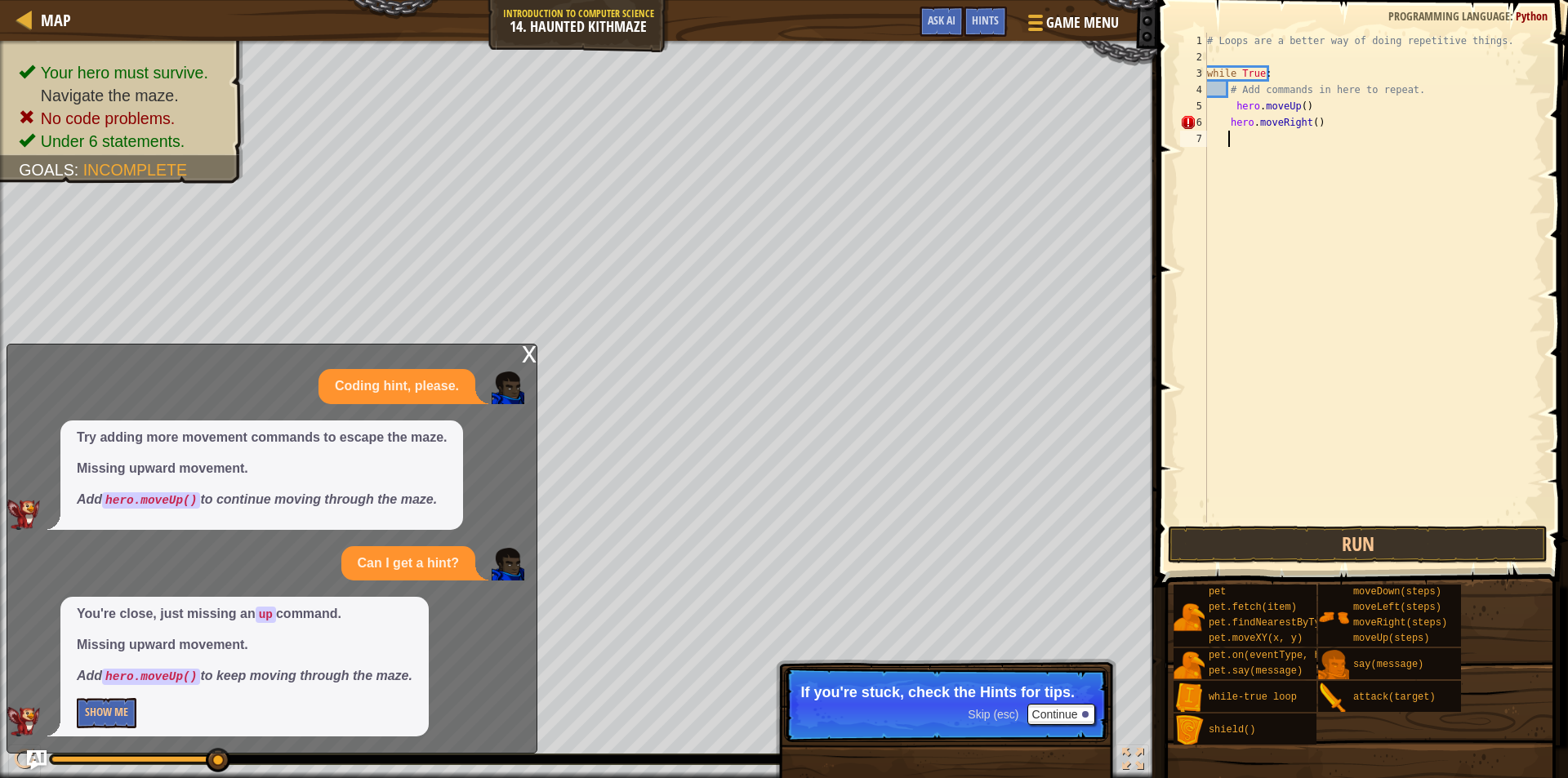
click at [1232, 388] on div "# Loops are a better way of doing repetitive things. while True : # Add command…" at bounding box center [1373, 293] width 339 height 522
click at [1221, 122] on div "# Loops are a better way of doing repetitive things. while True : # Add command…" at bounding box center [1373, 293] width 339 height 522
click at [1224, 123] on div "# Loops are a better way of doing repetitive things. while True : # Add command…" at bounding box center [1373, 277] width 339 height 490
click at [1263, 536] on button "Run" at bounding box center [1358, 545] width 380 height 38
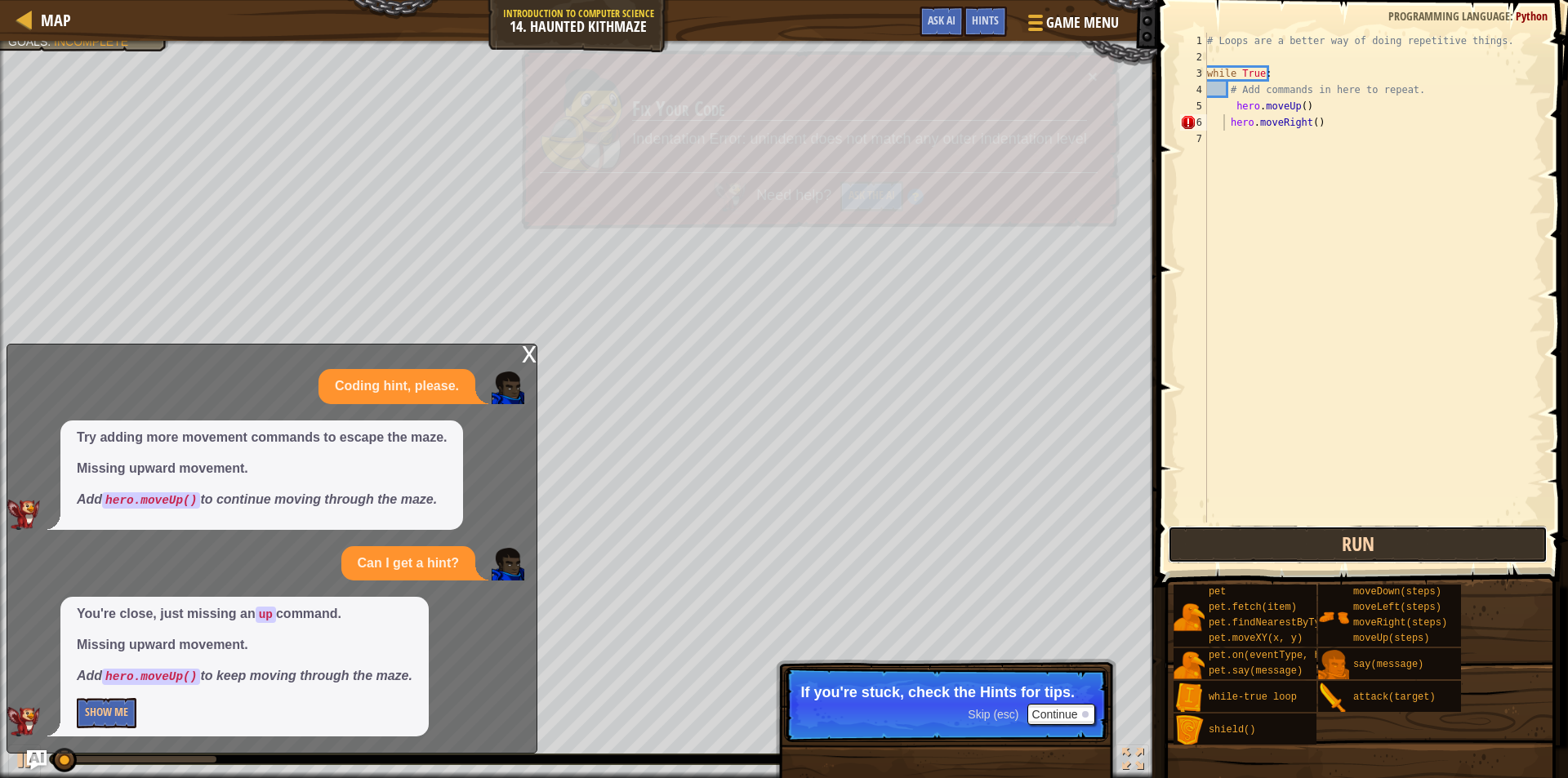
click at [1263, 535] on button "Run" at bounding box center [1358, 545] width 380 height 38
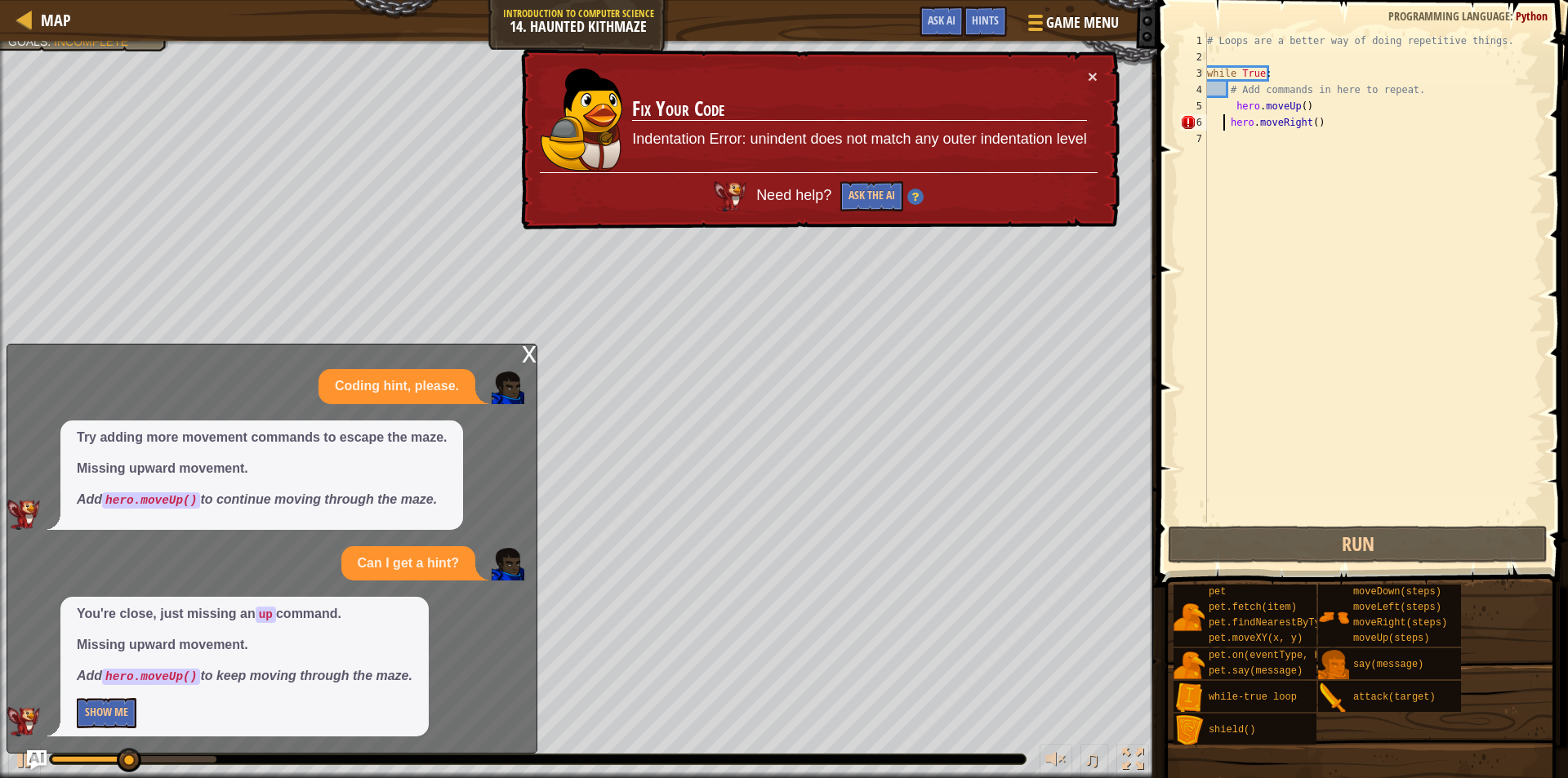
click at [1227, 95] on div "# Loops are a better way of doing repetitive things. while True : # Add command…" at bounding box center [1373, 293] width 339 height 522
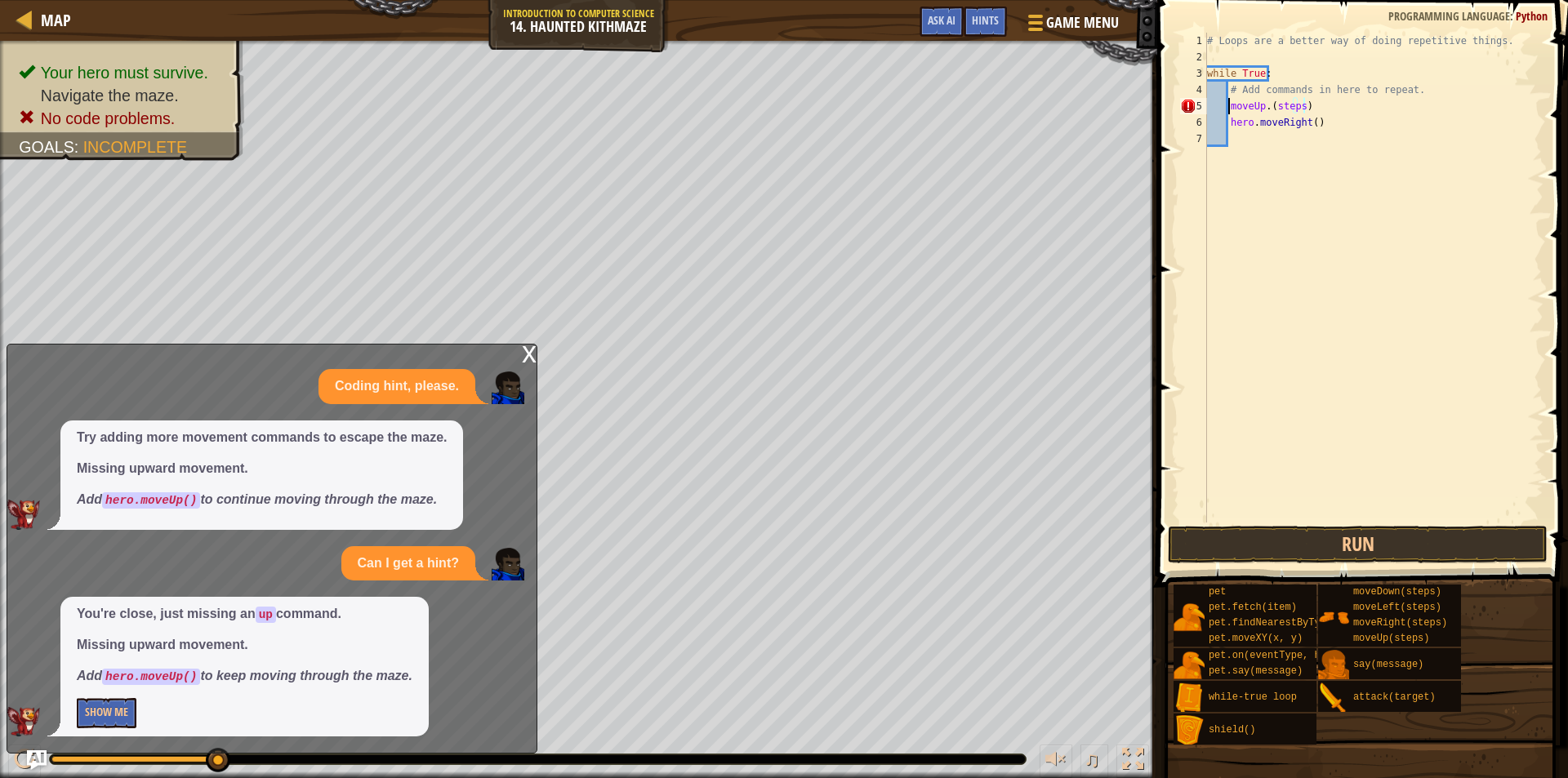
type textarea "moveUp(steps)"
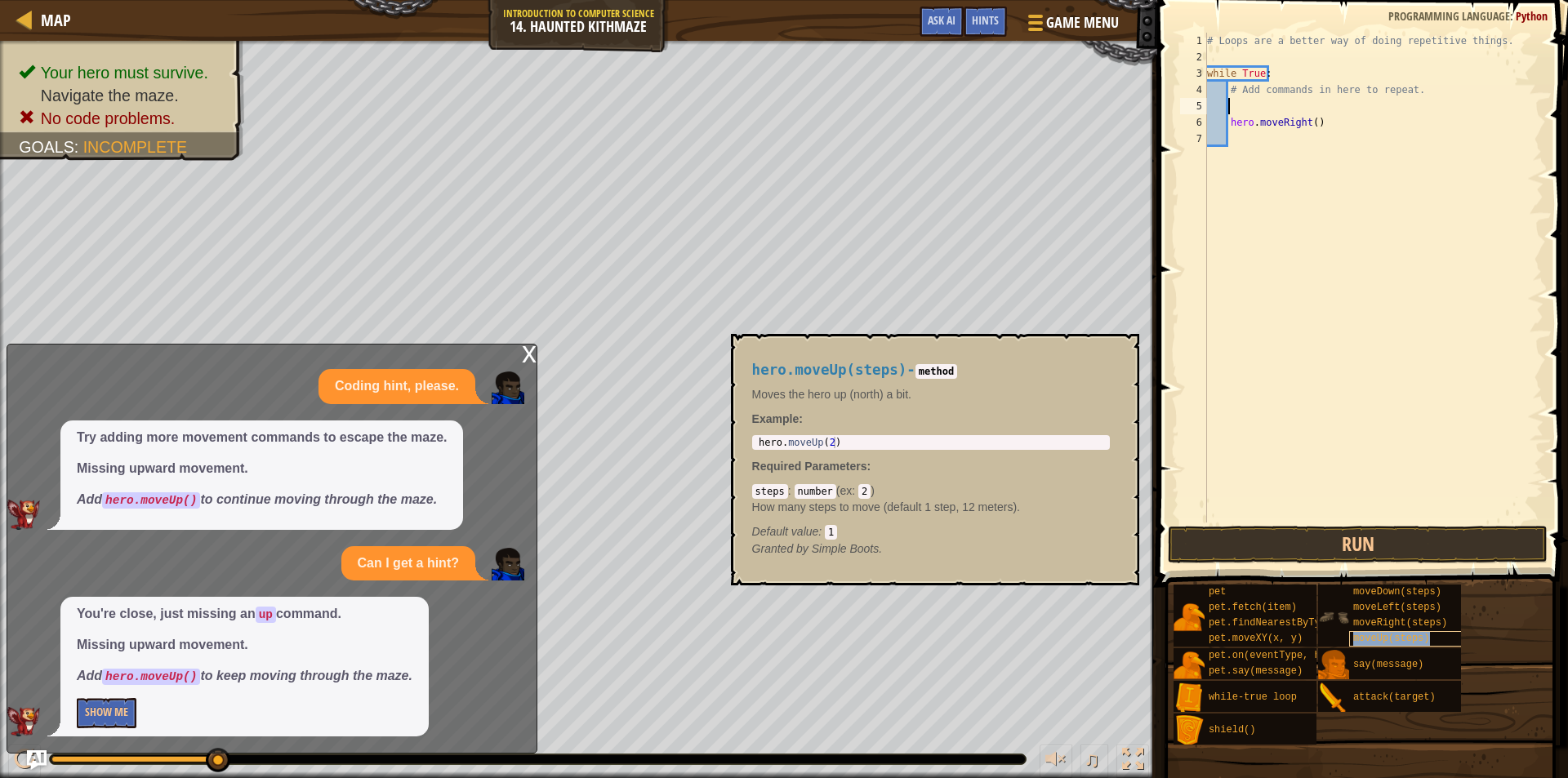
click at [1399, 632] on div "moveUp(steps)" at bounding box center [1427, 639] width 156 height 15
type textarea "hero.moveUp(2)"
drag, startPoint x: 834, startPoint y: 439, endPoint x: 752, endPoint y: 445, distance: 82.2
click at [752, 445] on div "hero.moveUp(2) 1 hero . moveUp ( 2 ) הההההההההההההההההההההההההההההההההההההההההה…" at bounding box center [931, 442] width 357 height 15
click at [1254, 104] on div "# Loops are a better way of doing repetitive things. while True : # Add command…" at bounding box center [1373, 293] width 339 height 522
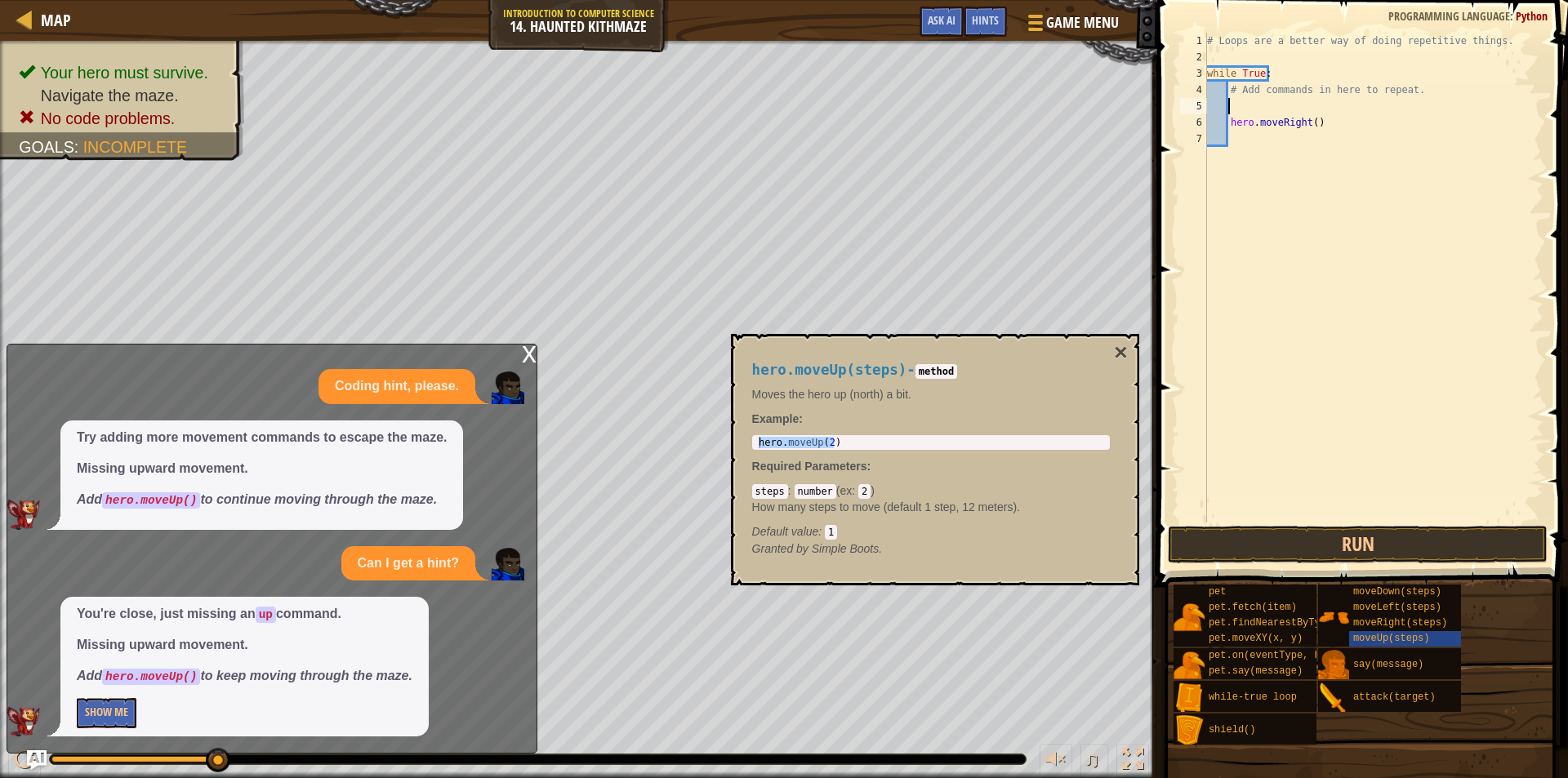
paste textarea "hero.moveUp(2)"
click at [1299, 109] on div "# Loops are a better way of doing repetitive things. while True : # Add command…" at bounding box center [1373, 293] width 339 height 522
type textarea "hero.moveUp()"
click at [1291, 532] on button "Run" at bounding box center [1358, 545] width 380 height 38
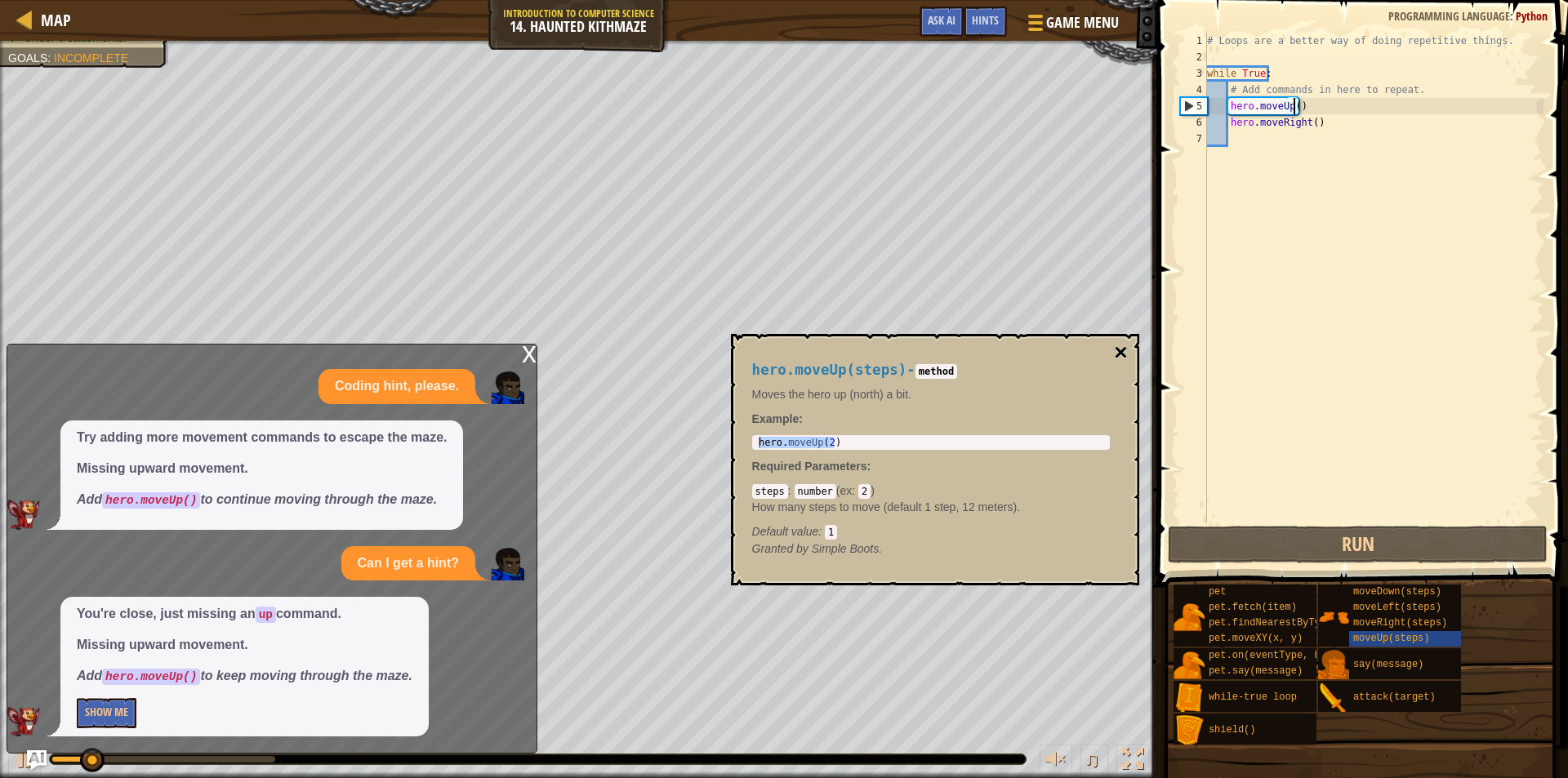
click at [1117, 344] on button "×" at bounding box center [1120, 352] width 13 height 23
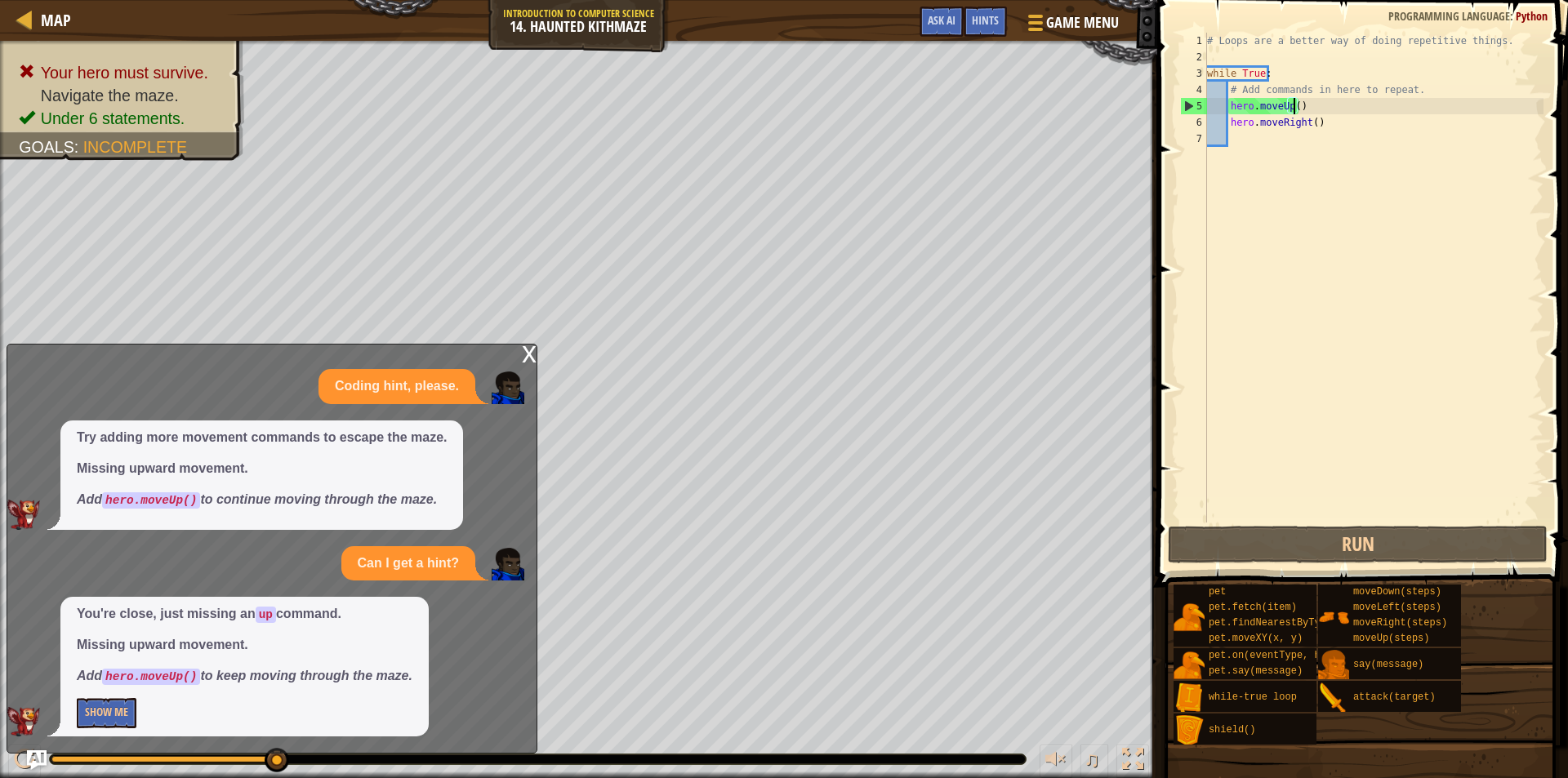
click at [448, 345] on div "Map Introduction to Computer Science 14. Haunted Kithmaze Game Menu Done Hints …" at bounding box center [784, 389] width 1568 height 778
click at [111, 717] on button "Show Me" at bounding box center [107, 713] width 60 height 30
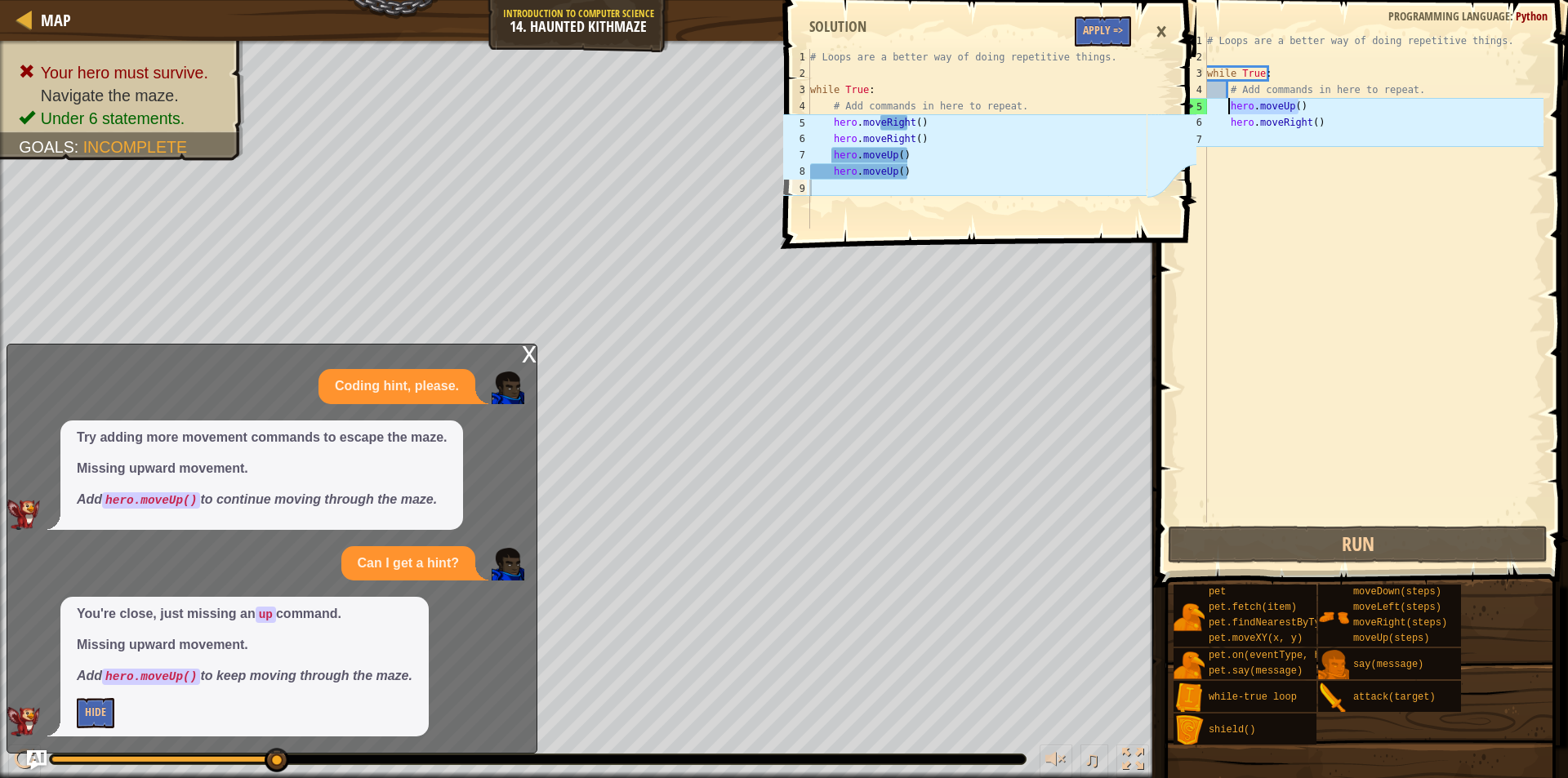
drag, startPoint x: 1292, startPoint y: 113, endPoint x: 1229, endPoint y: 112, distance: 63.0
click at [1229, 112] on div "# Loops are a better way of doing repetitive things. while True : # Add command…" at bounding box center [1373, 293] width 339 height 522
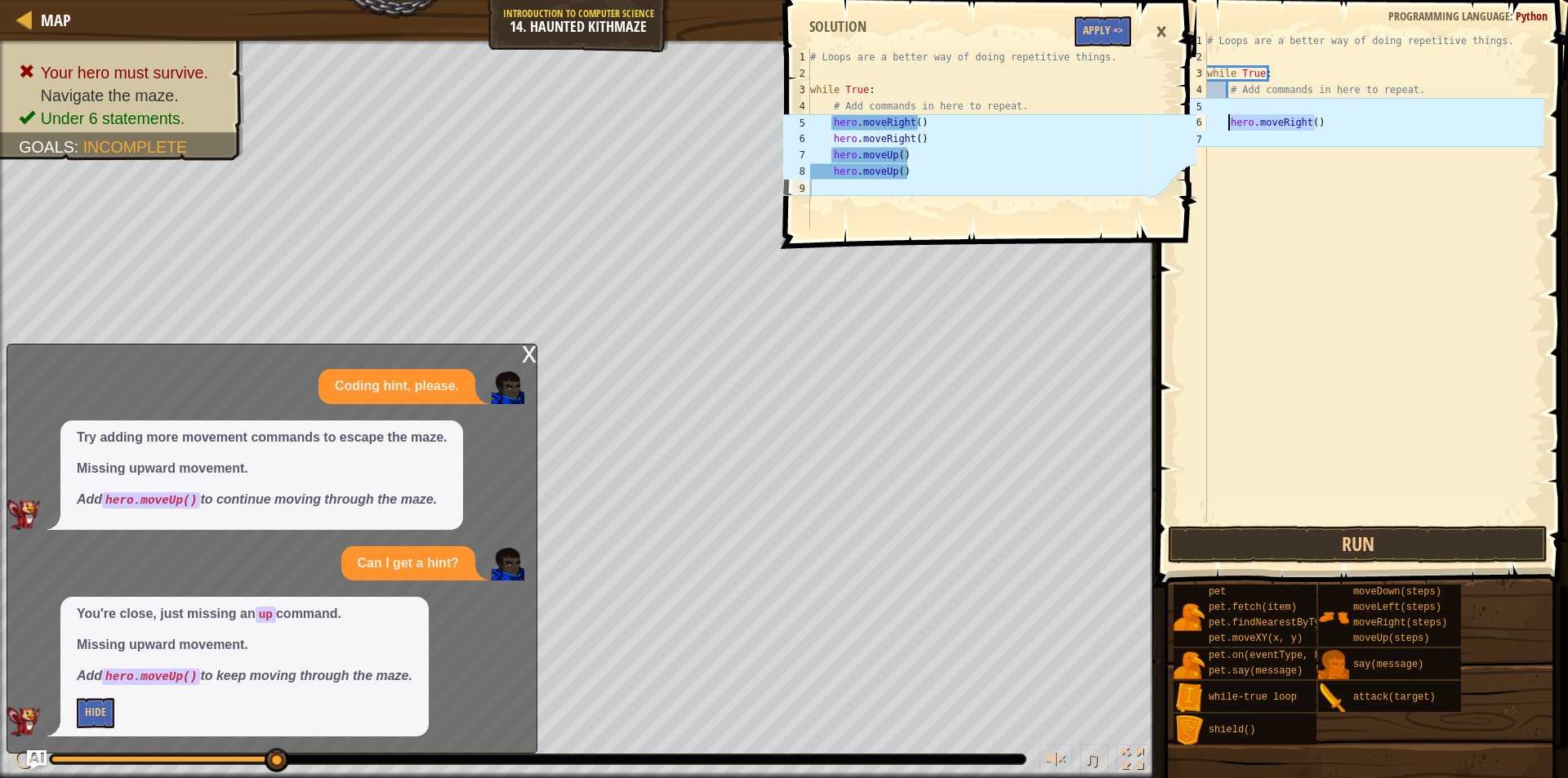
drag, startPoint x: 1308, startPoint y: 120, endPoint x: 1229, endPoint y: 127, distance: 79.3
click at [1229, 127] on div "# Loops are a better way of doing repetitive things. while True : # Add command…" at bounding box center [1373, 293] width 339 height 522
type textarea "hero.moveRight()"
click at [1275, 103] on div "# Loops are a better way of doing repetitive things. while True : # Add command…" at bounding box center [1373, 293] width 339 height 522
paste textarea "hero.moveRight()"
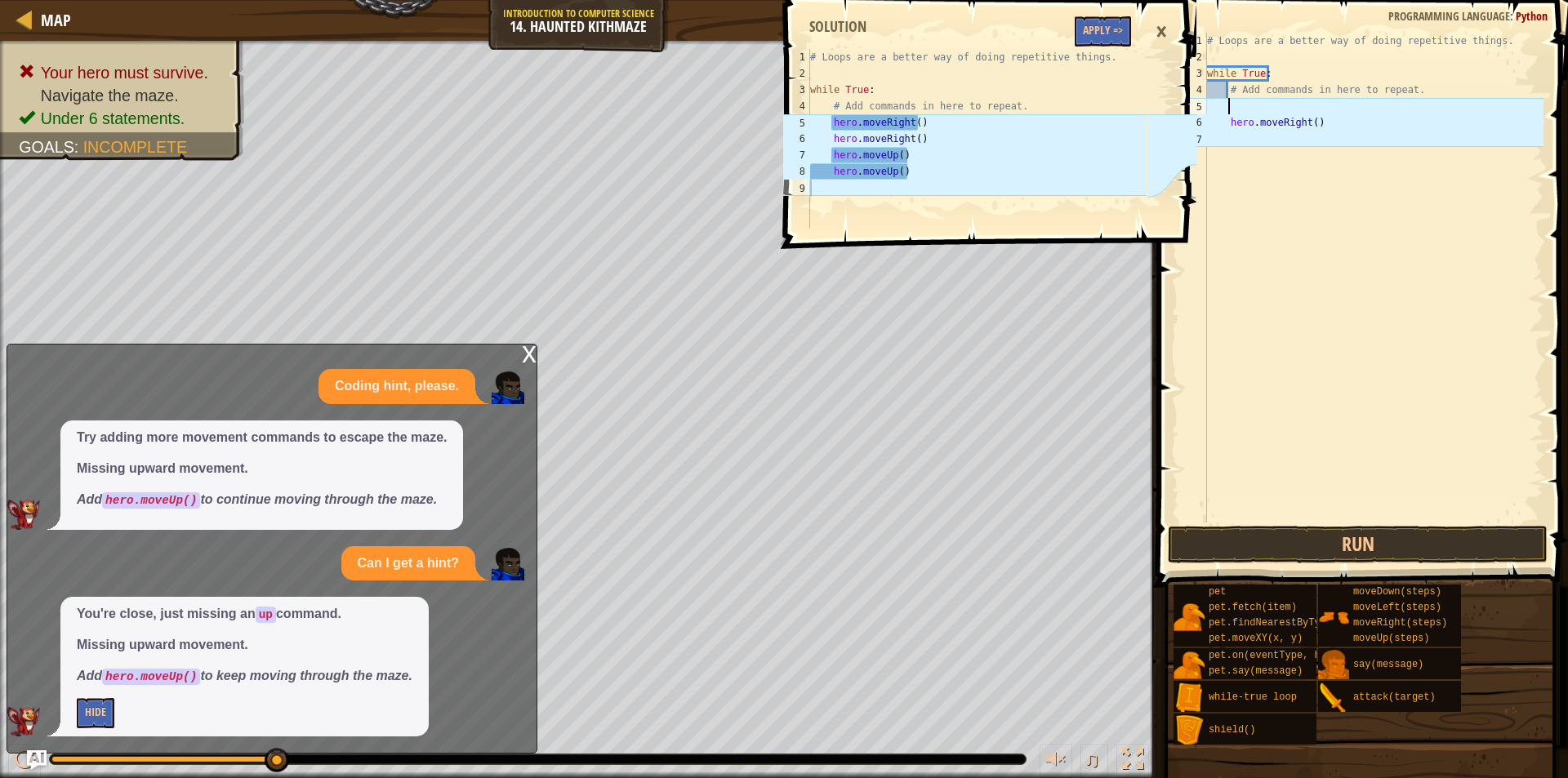
type textarea "hero.moveRight()"
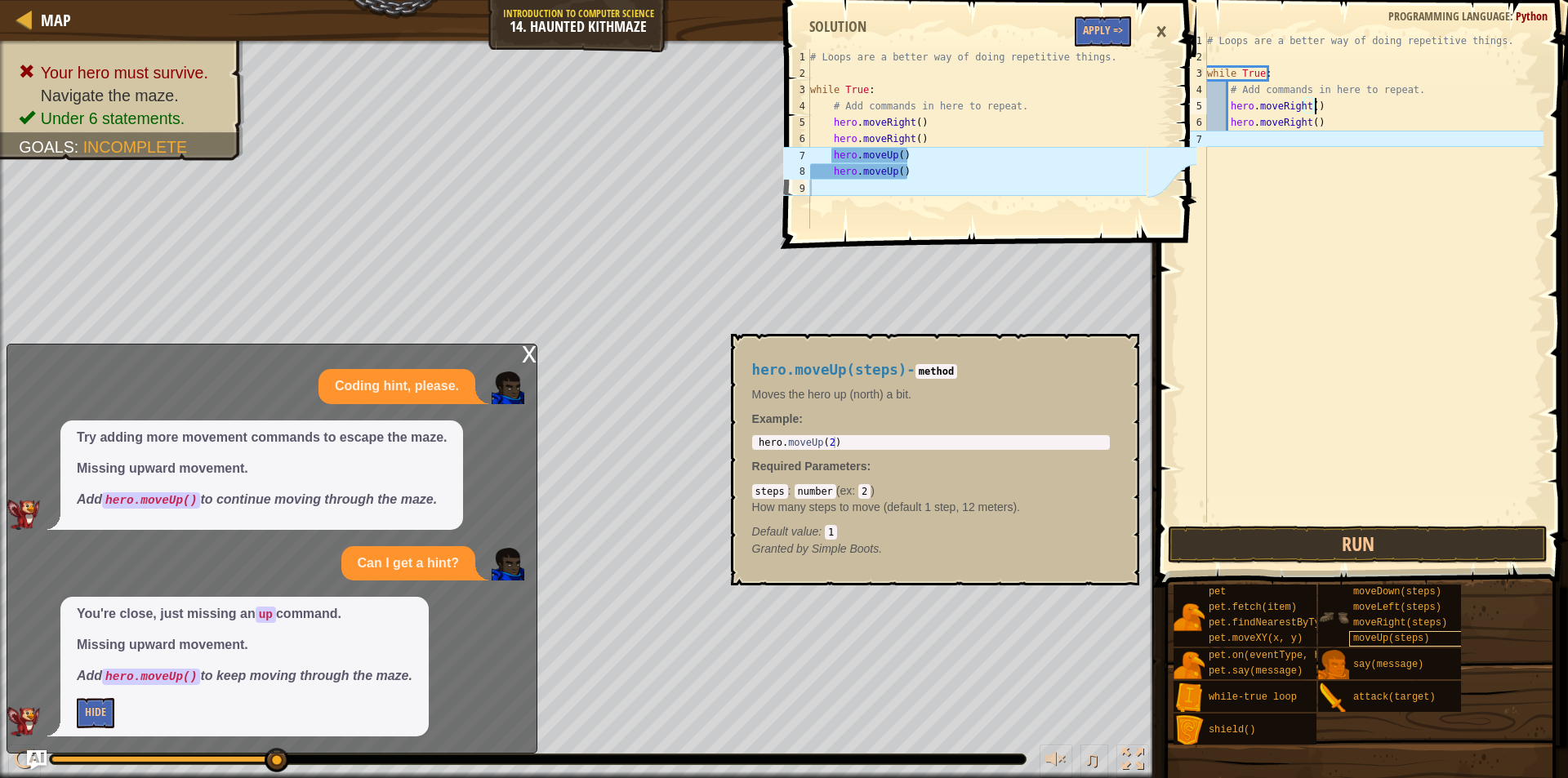
click at [1359, 639] on span "moveUp(steps)" at bounding box center [1392, 638] width 77 height 11
type textarea "hero.moveUp(2)"
drag, startPoint x: 846, startPoint y: 438, endPoint x: 757, endPoint y: 444, distance: 89.2
click at [757, 444] on div "hero . moveUp ( 2 )" at bounding box center [931, 454] width 351 height 34
click at [1260, 141] on div "# Loops are a better way of doing repetitive things. while True : # Add command…" at bounding box center [1373, 293] width 339 height 522
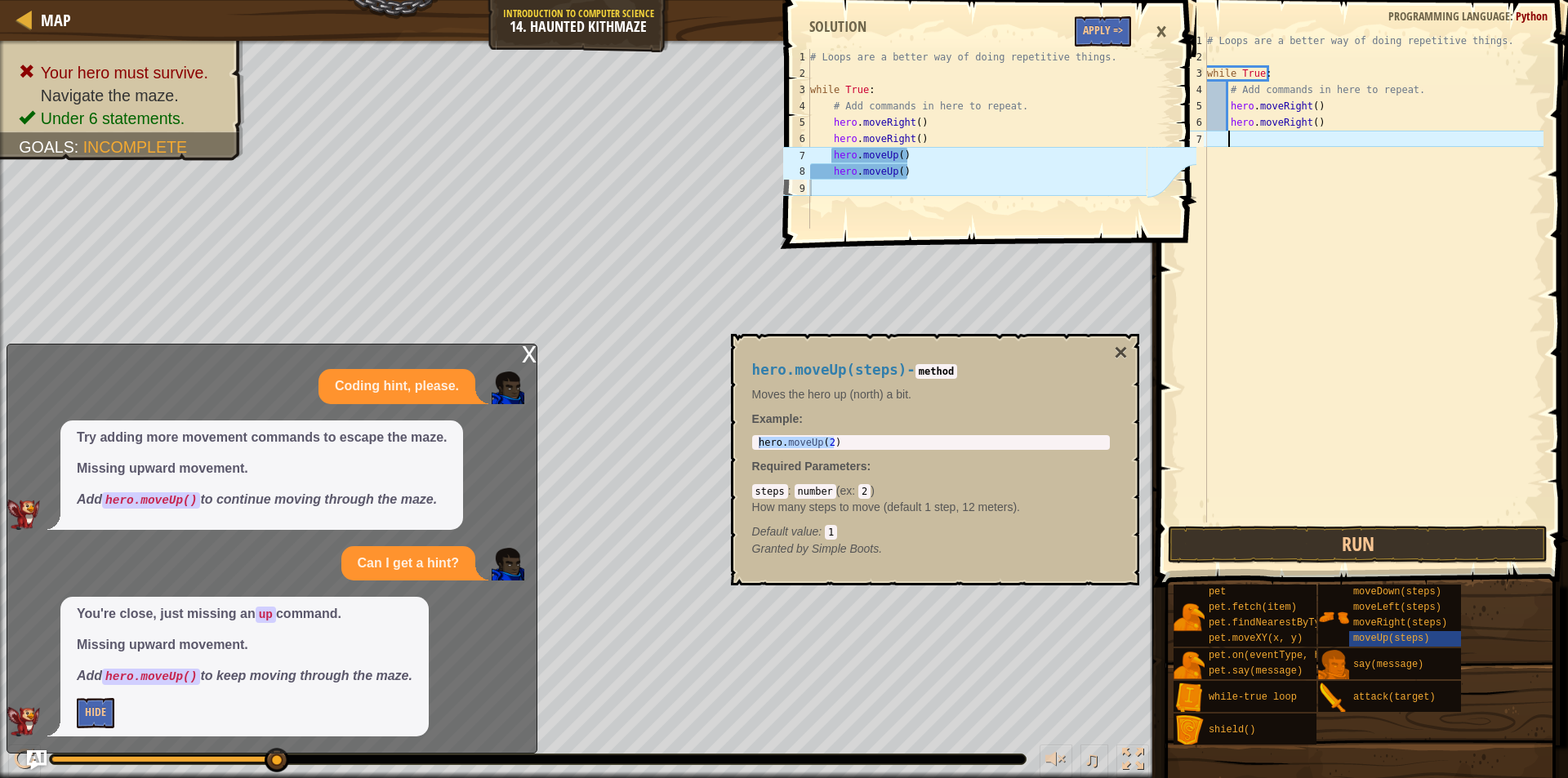
paste textarea "hero.moveUp(2)"
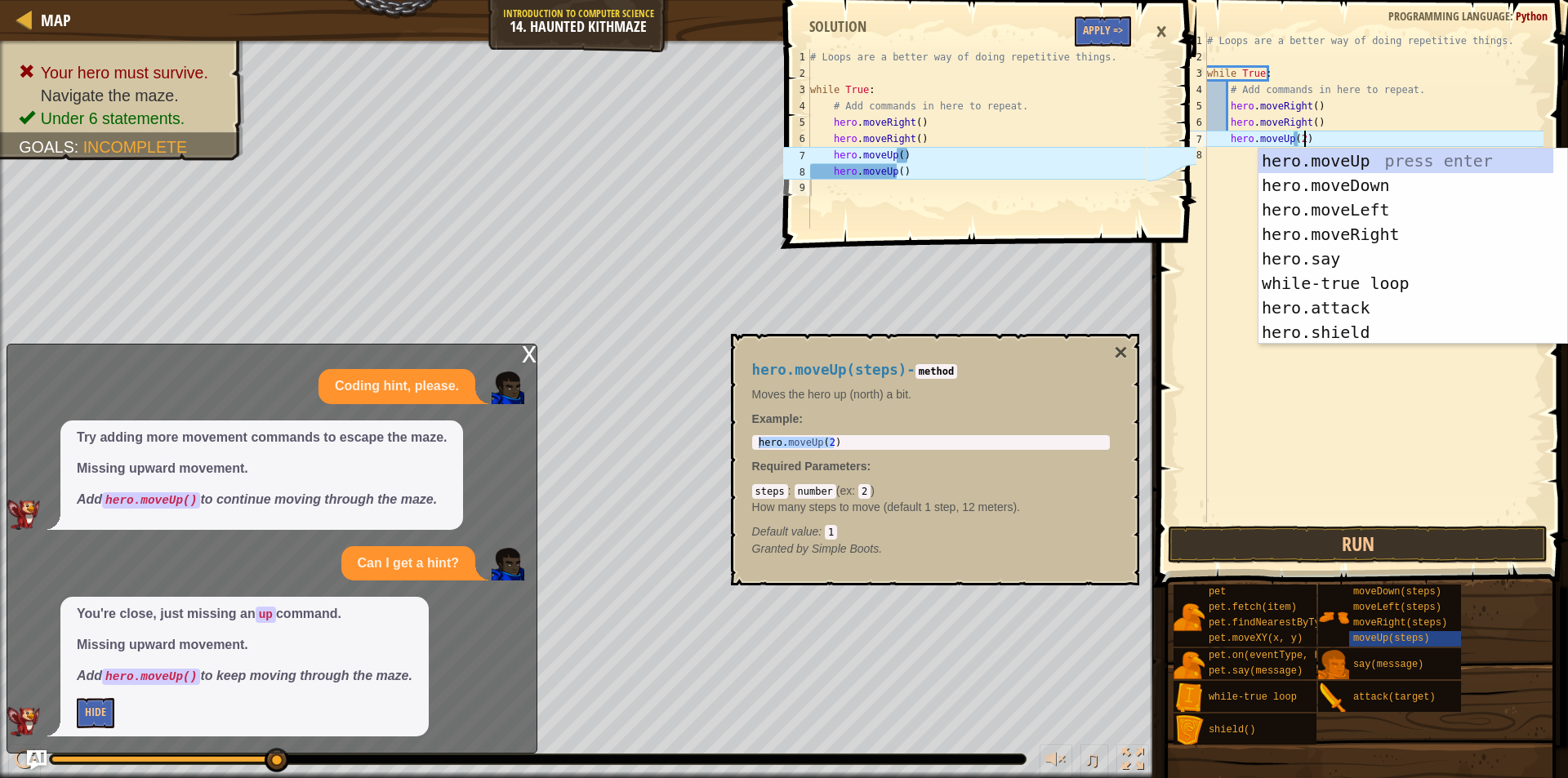
click at [1301, 139] on div "# Loops are a better way of doing repetitive things. while True : # Add command…" at bounding box center [1373, 293] width 339 height 522
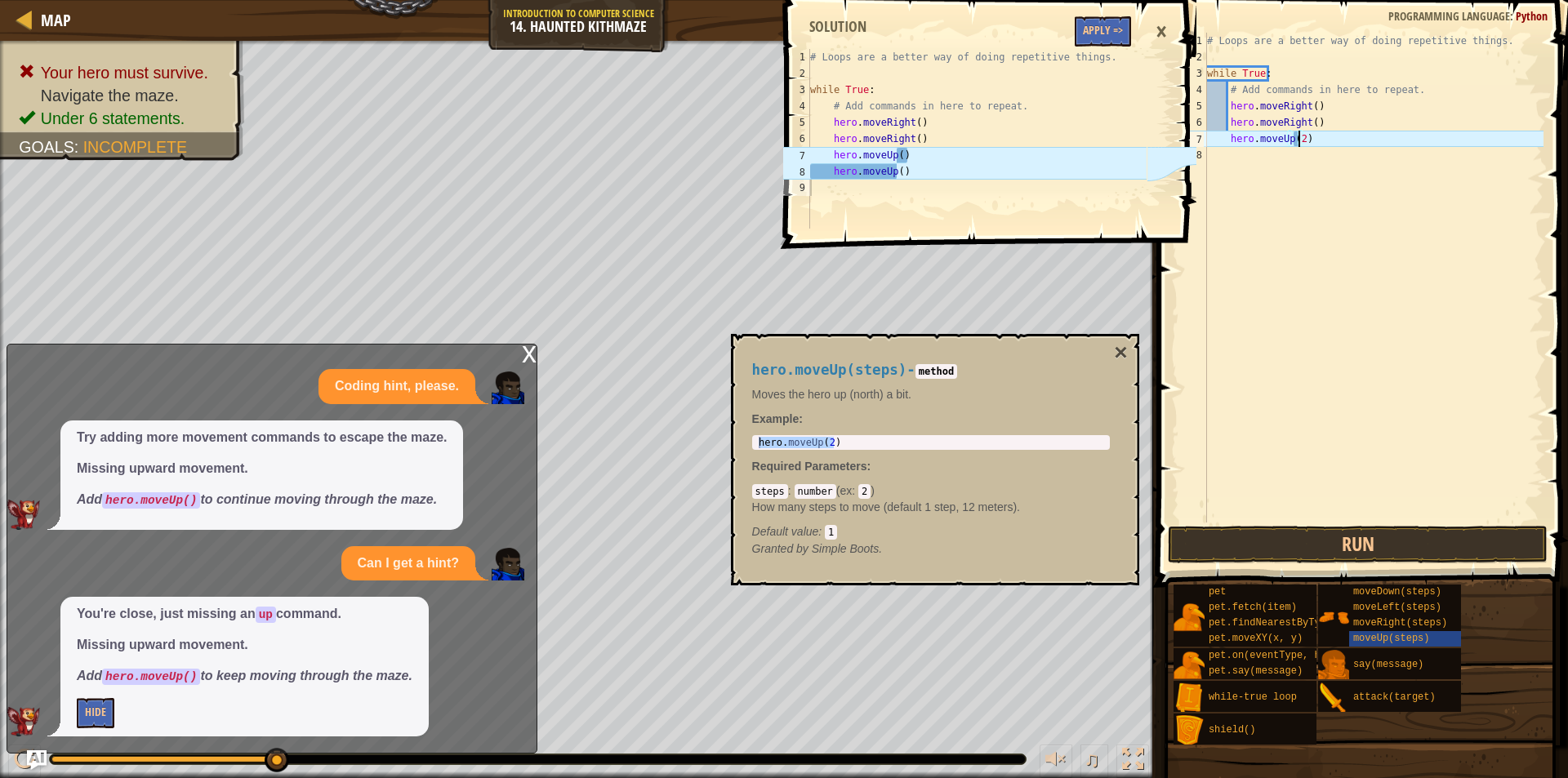
click at [1300, 139] on div "# Loops are a better way of doing repetitive things. while True : # Add command…" at bounding box center [1373, 293] width 339 height 522
type textarea "hero.moveUp()"
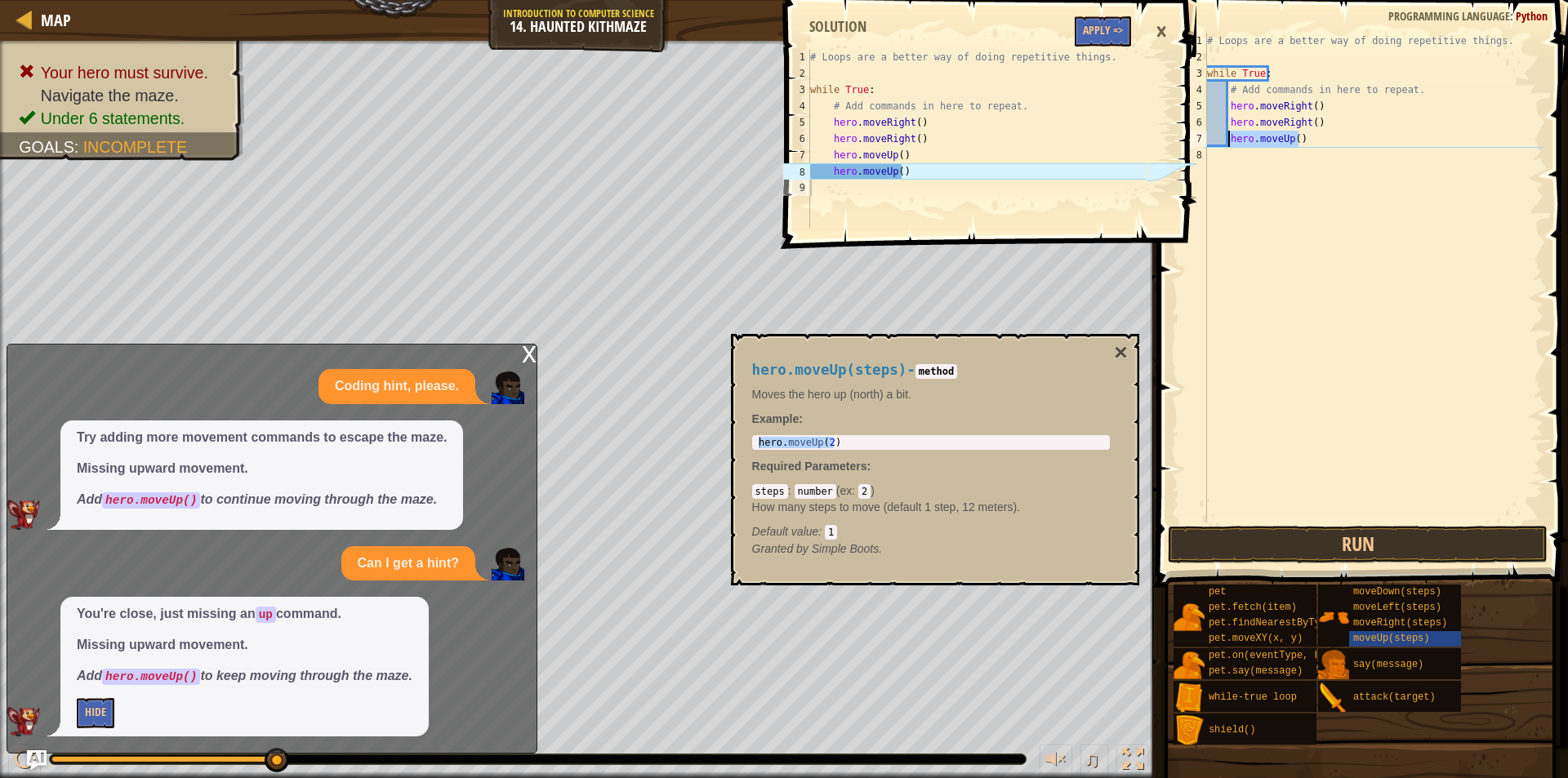
drag, startPoint x: 1314, startPoint y: 140, endPoint x: 1229, endPoint y: 134, distance: 85.2
click at [1229, 134] on div "# Loops are a better way of doing repetitive things. while True : # Add command…" at bounding box center [1373, 293] width 339 height 522
click at [1268, 144] on div "# Loops are a better way of doing repetitive things. while True : # Add command…" at bounding box center [1373, 277] width 339 height 490
click at [1265, 153] on div "# Loops are a better way of doing repetitive things. while True : # Add command…" at bounding box center [1373, 293] width 339 height 522
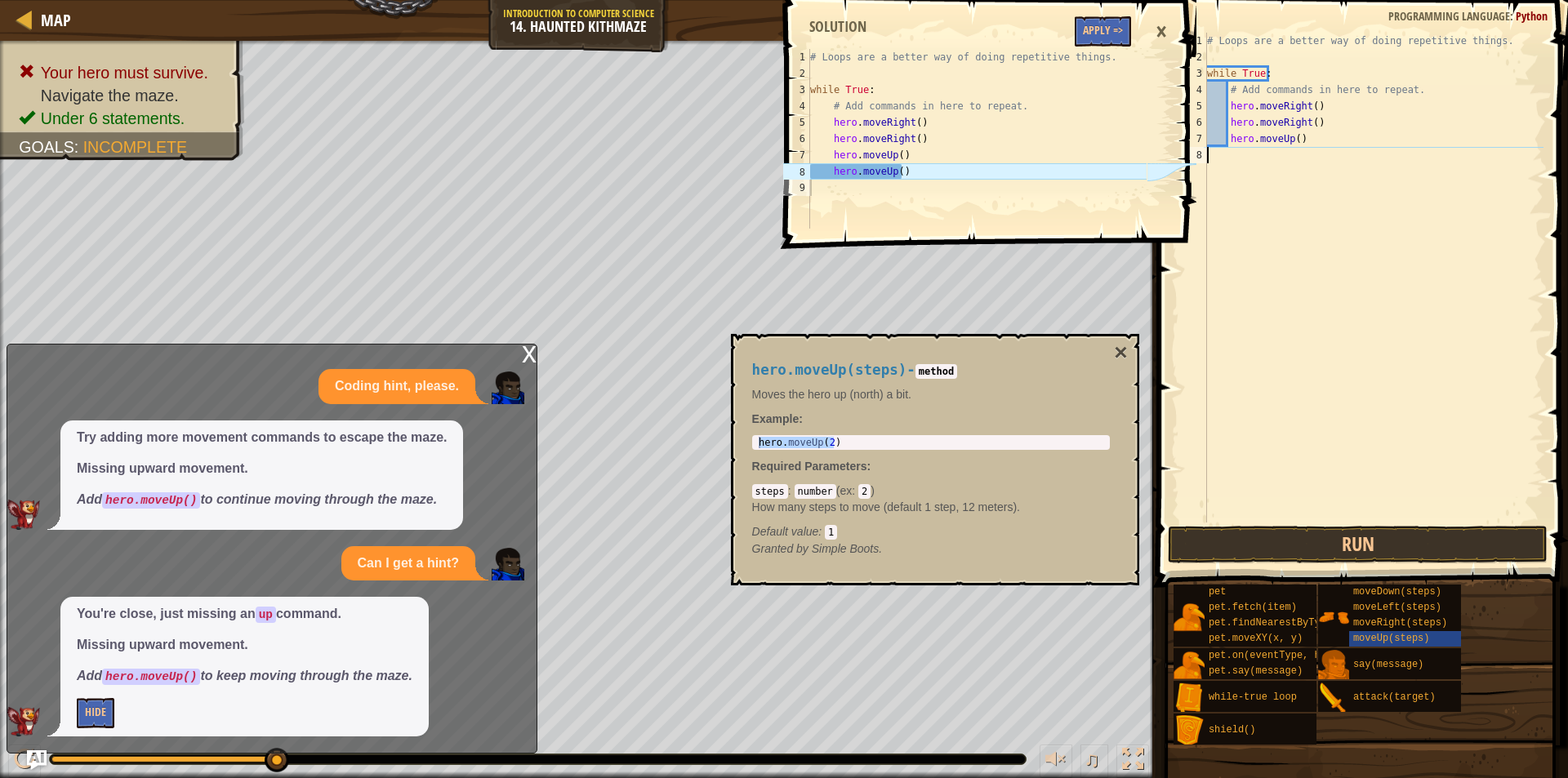
paste textarea "hero.moveUp()"
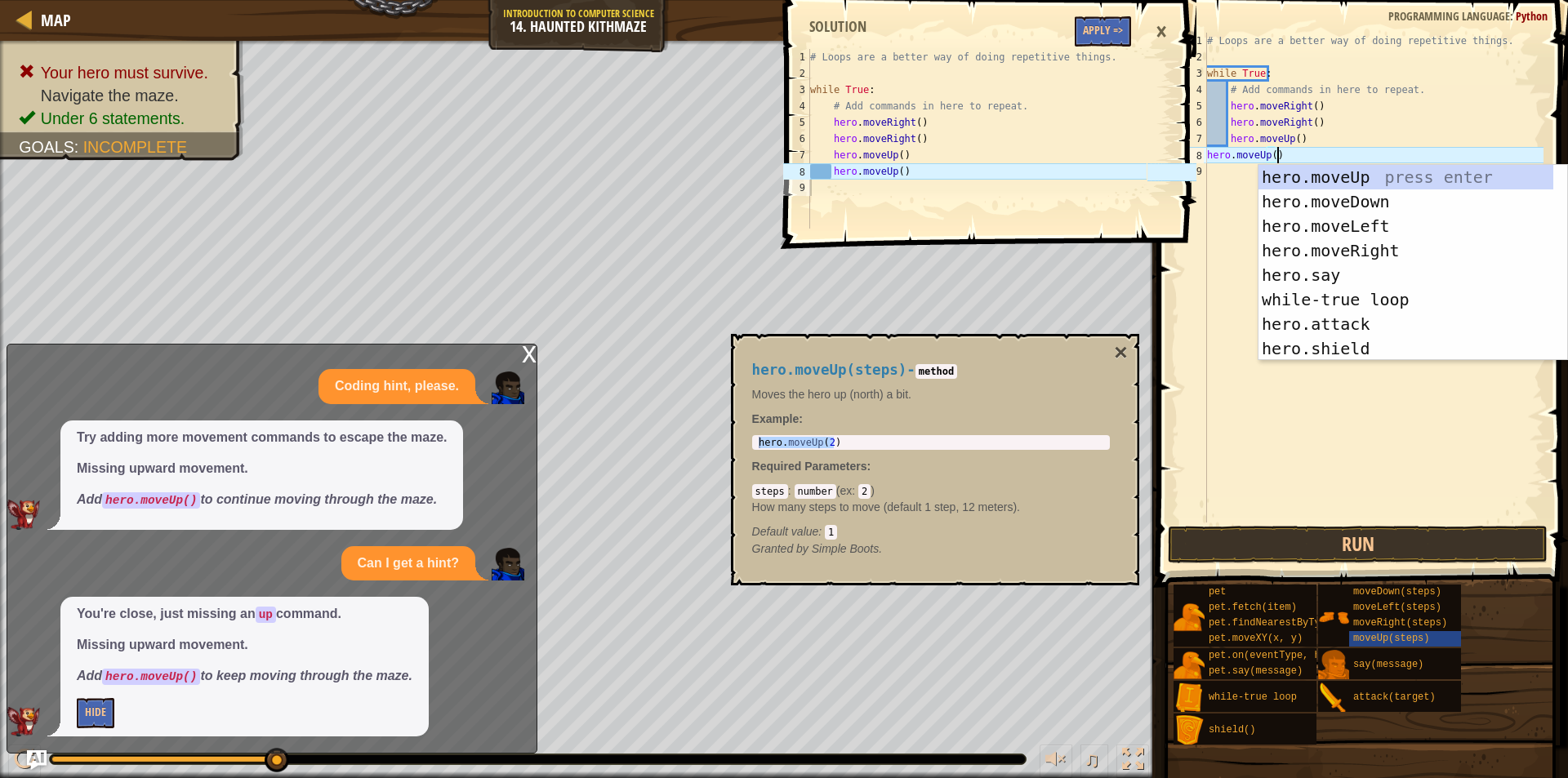
click at [1294, 148] on div "# Loops are a better way of doing repetitive things. while True : # Add command…" at bounding box center [1373, 293] width 339 height 522
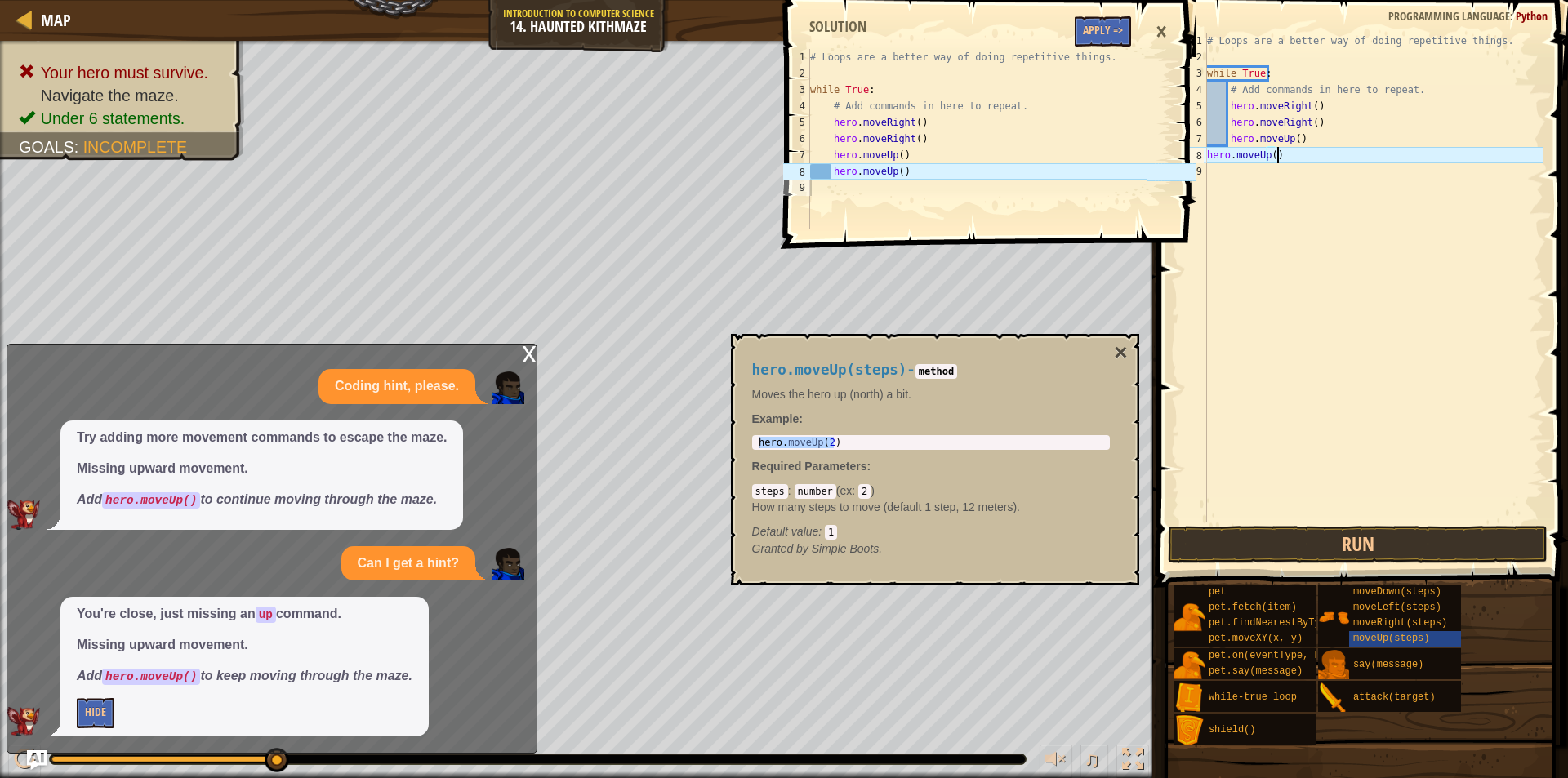
click at [1208, 155] on div "# Loops are a better way of doing repetitive things. while True : # Add command…" at bounding box center [1373, 293] width 339 height 522
type textarea "hero.moveUp()"
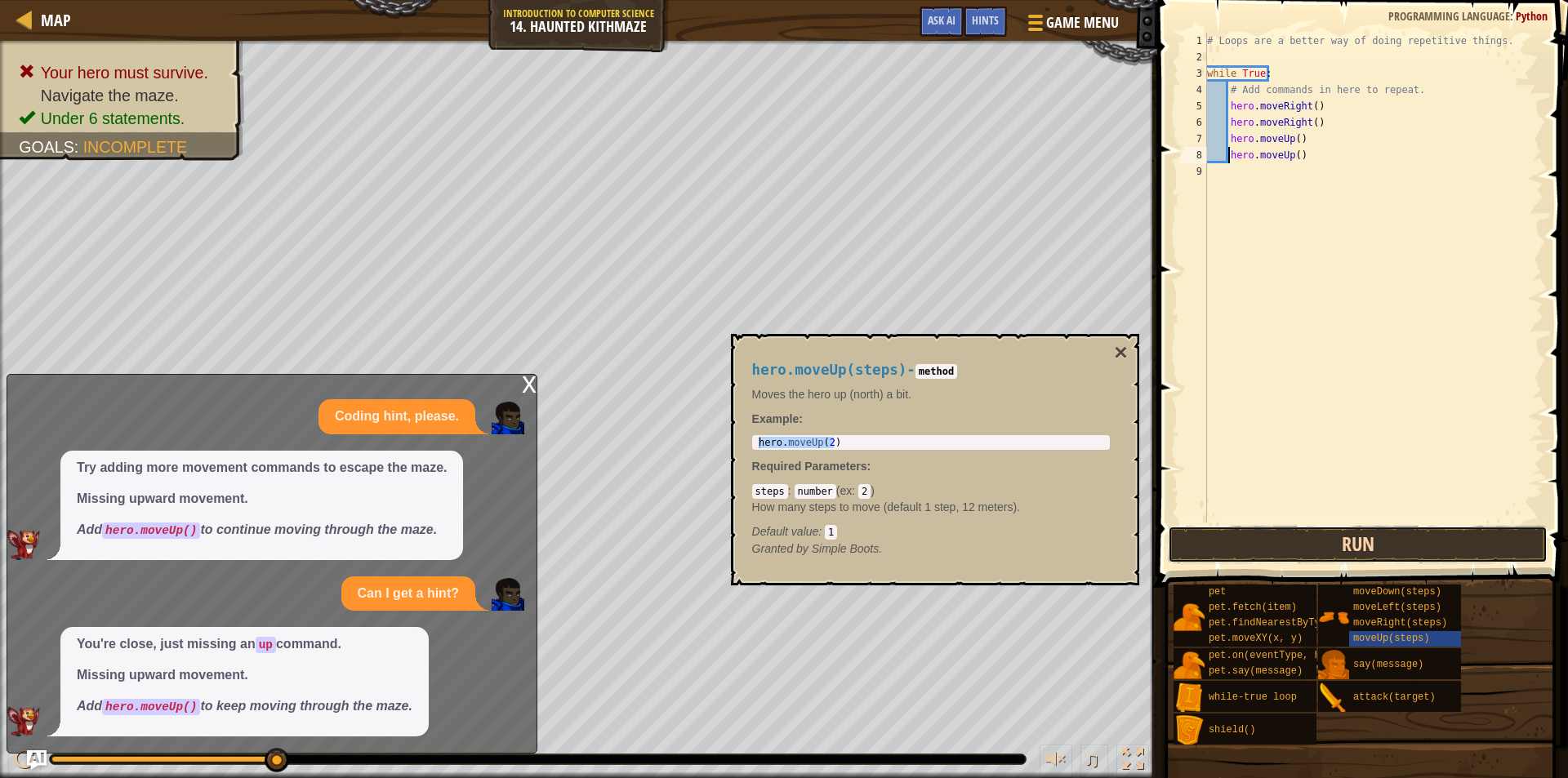
click at [1297, 541] on button "Run" at bounding box center [1358, 545] width 380 height 38
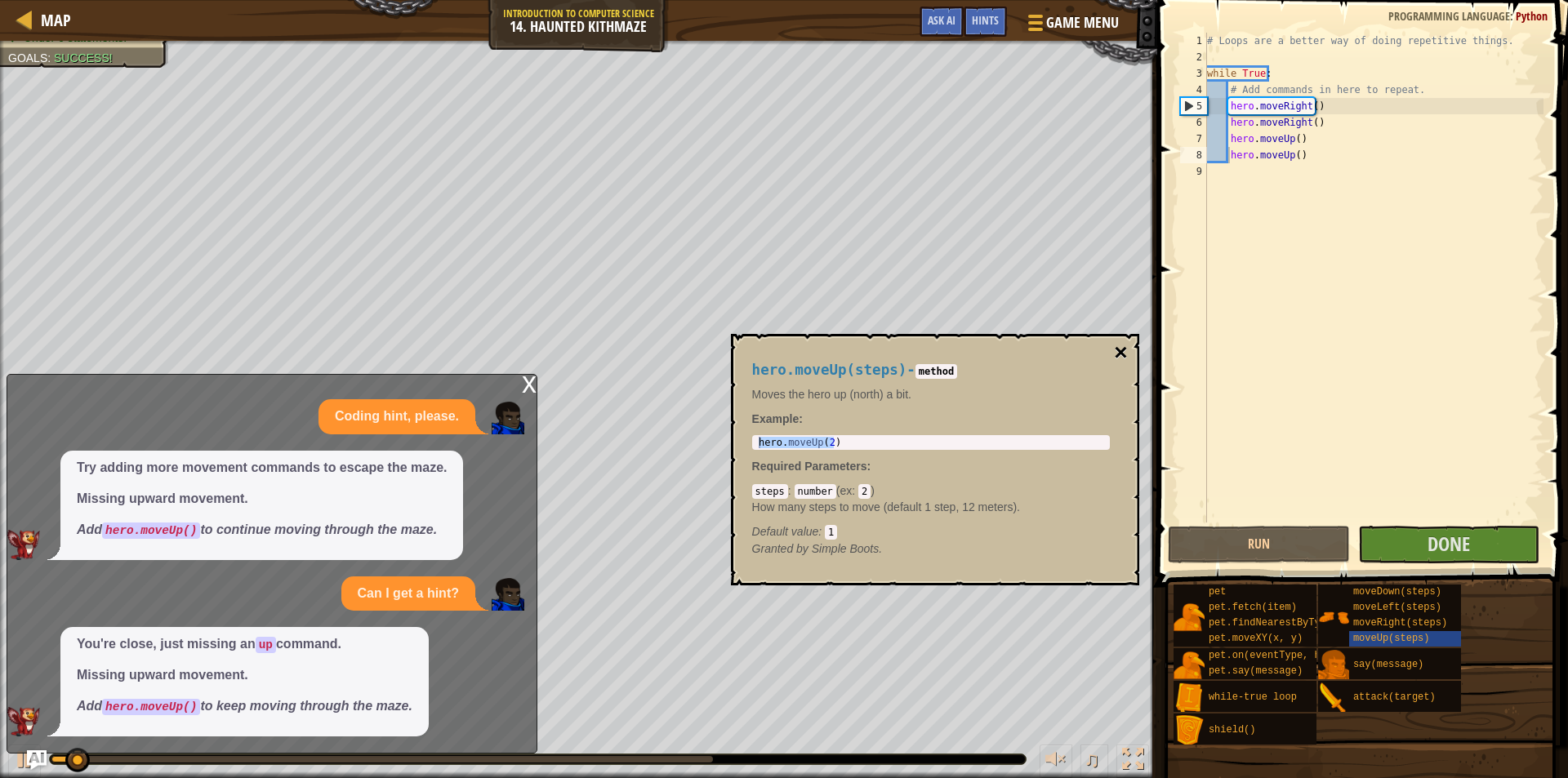
click at [1123, 353] on button "×" at bounding box center [1120, 352] width 13 height 23
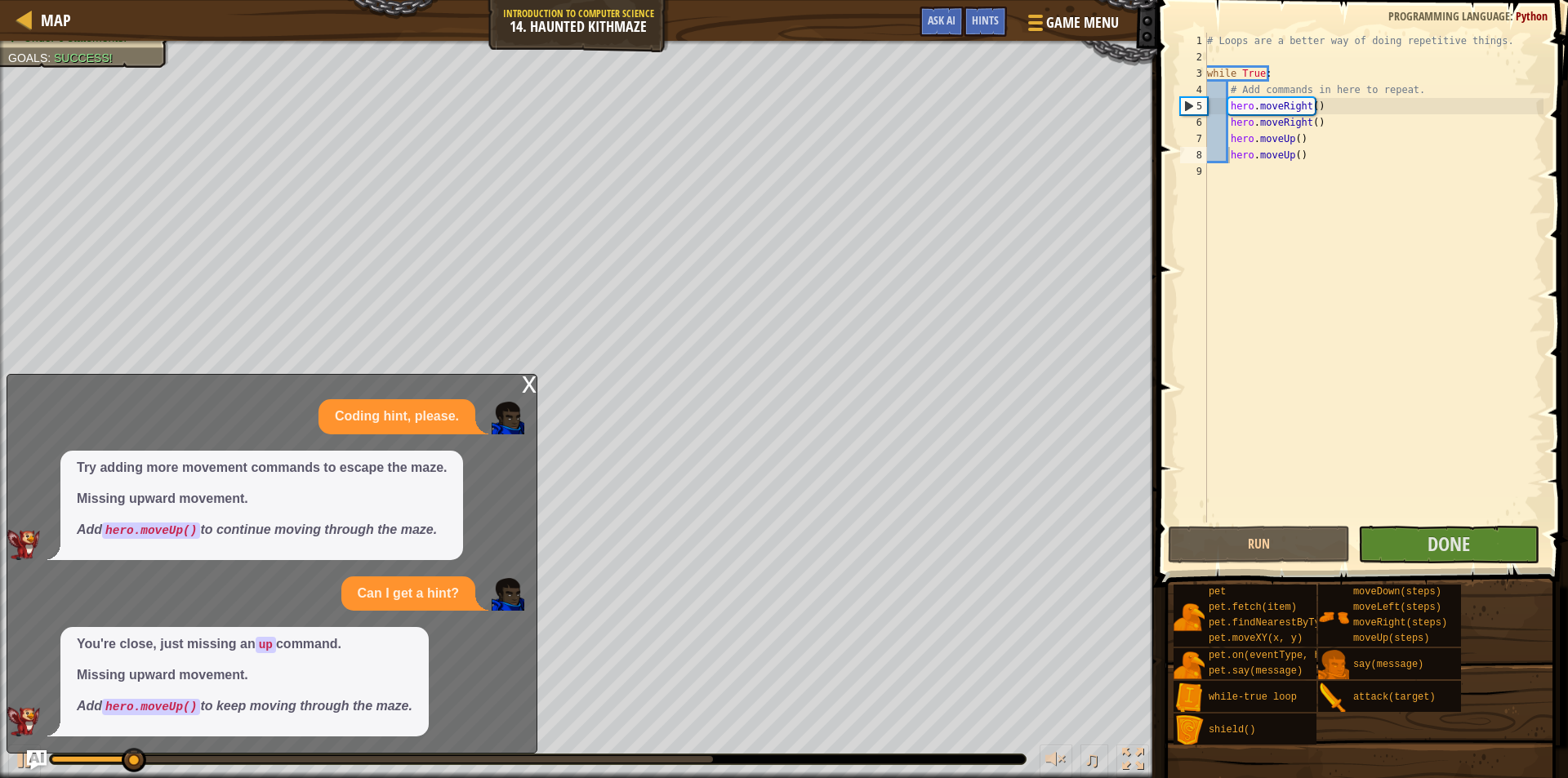
click at [527, 392] on div "x" at bounding box center [528, 382] width 15 height 16
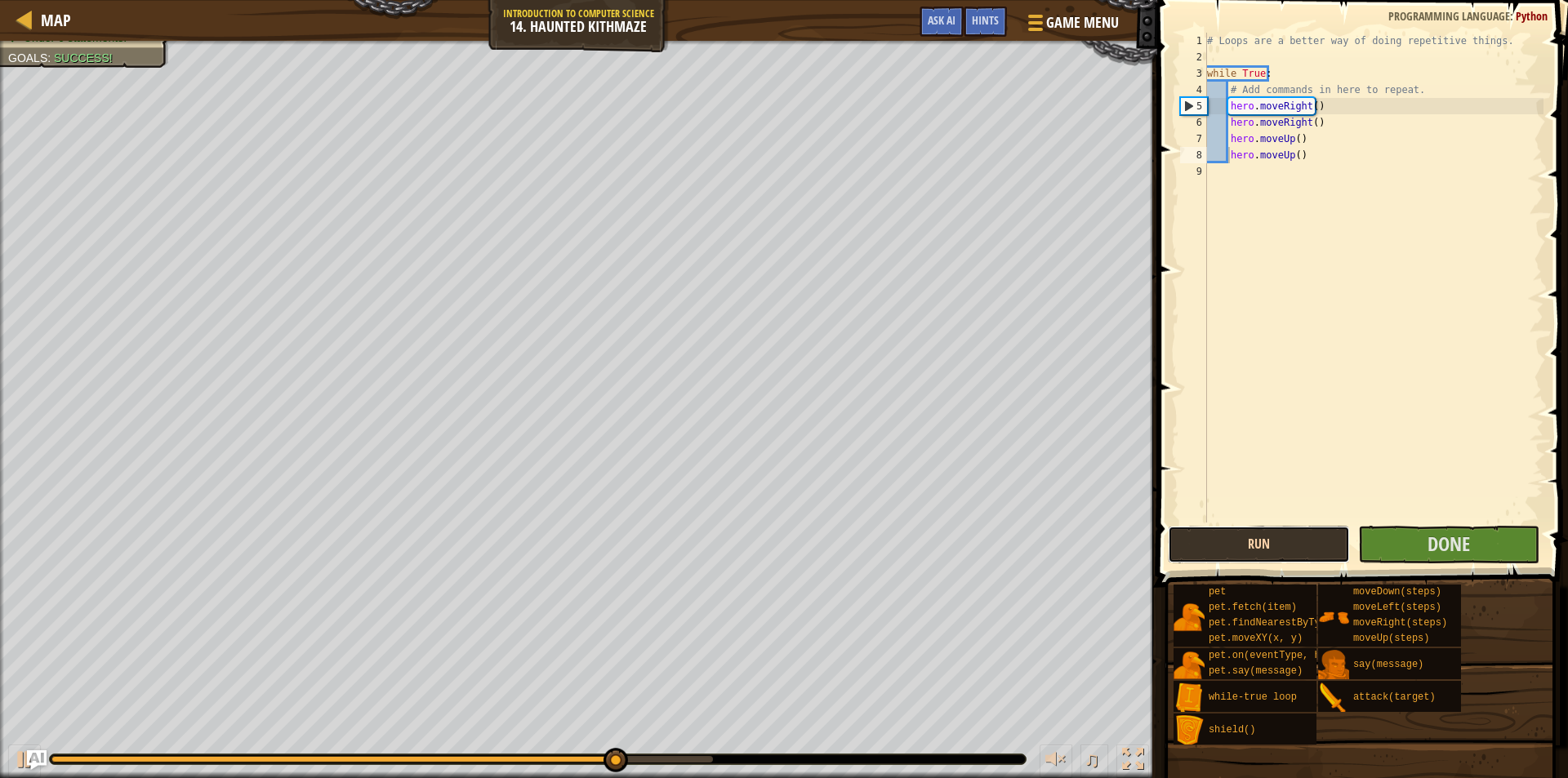
click at [1285, 541] on button "Run" at bounding box center [1259, 545] width 182 height 38
click at [1207, 545] on button "Run" at bounding box center [1259, 545] width 182 height 38
click at [1213, 545] on button "Run" at bounding box center [1259, 545] width 182 height 38
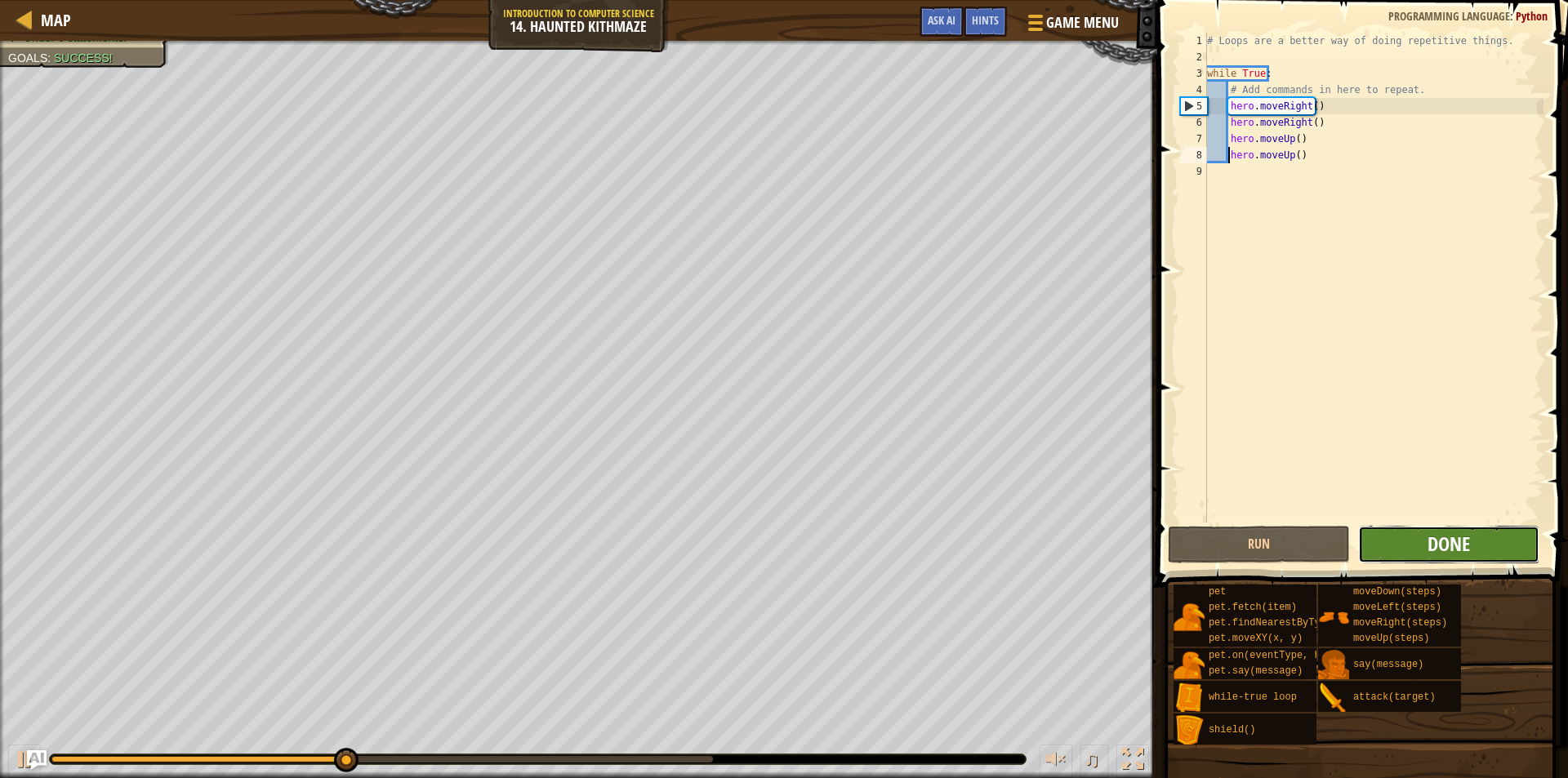
click at [1454, 533] on span "Done" at bounding box center [1449, 544] width 43 height 27
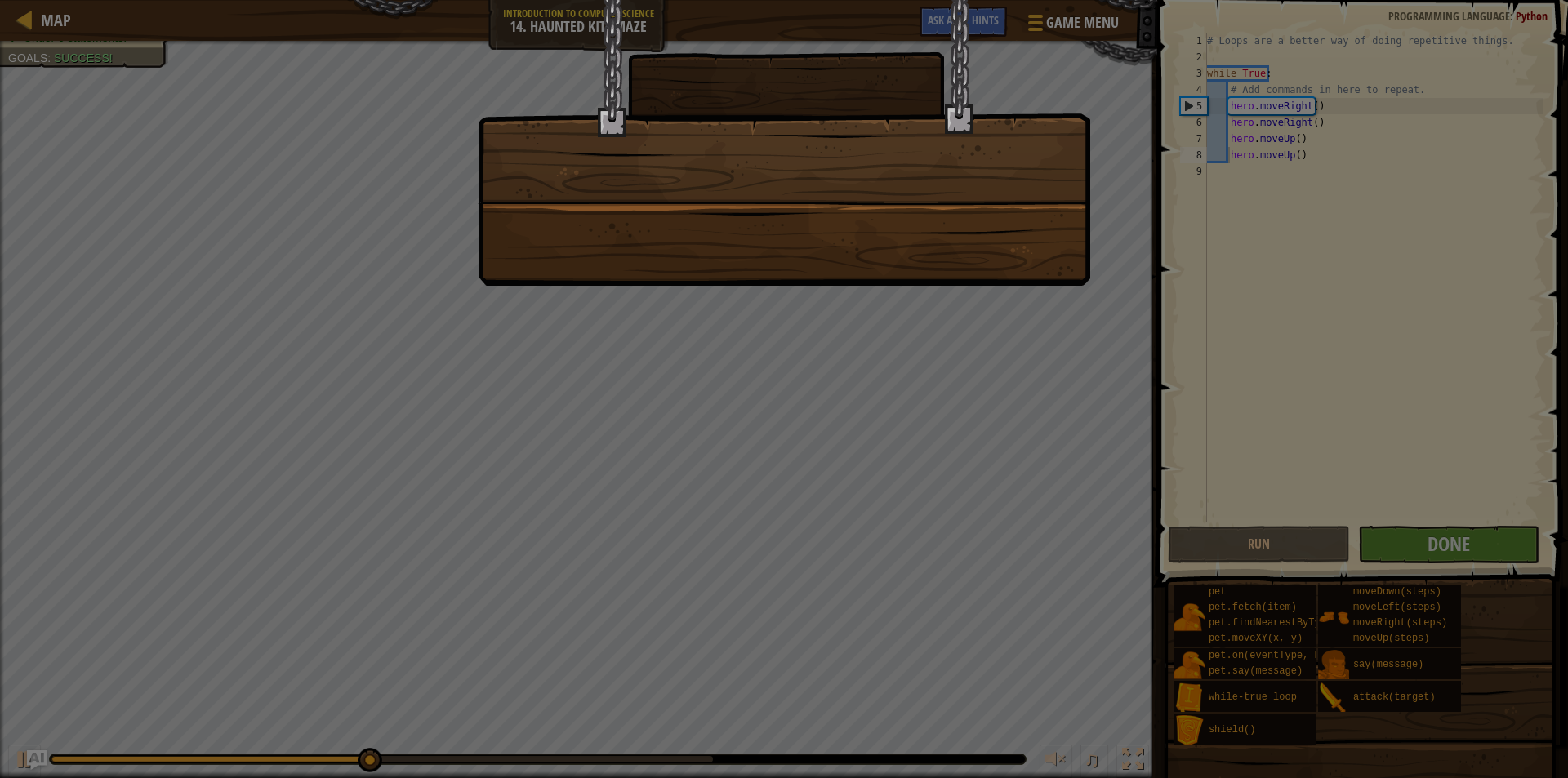
drag, startPoint x: 864, startPoint y: 431, endPoint x: 893, endPoint y: 416, distance: 32.6
click at [893, 416] on div at bounding box center [784, 389] width 1568 height 778
click at [921, 395] on div at bounding box center [784, 389] width 1568 height 778
click at [936, 369] on div at bounding box center [784, 389] width 1568 height 778
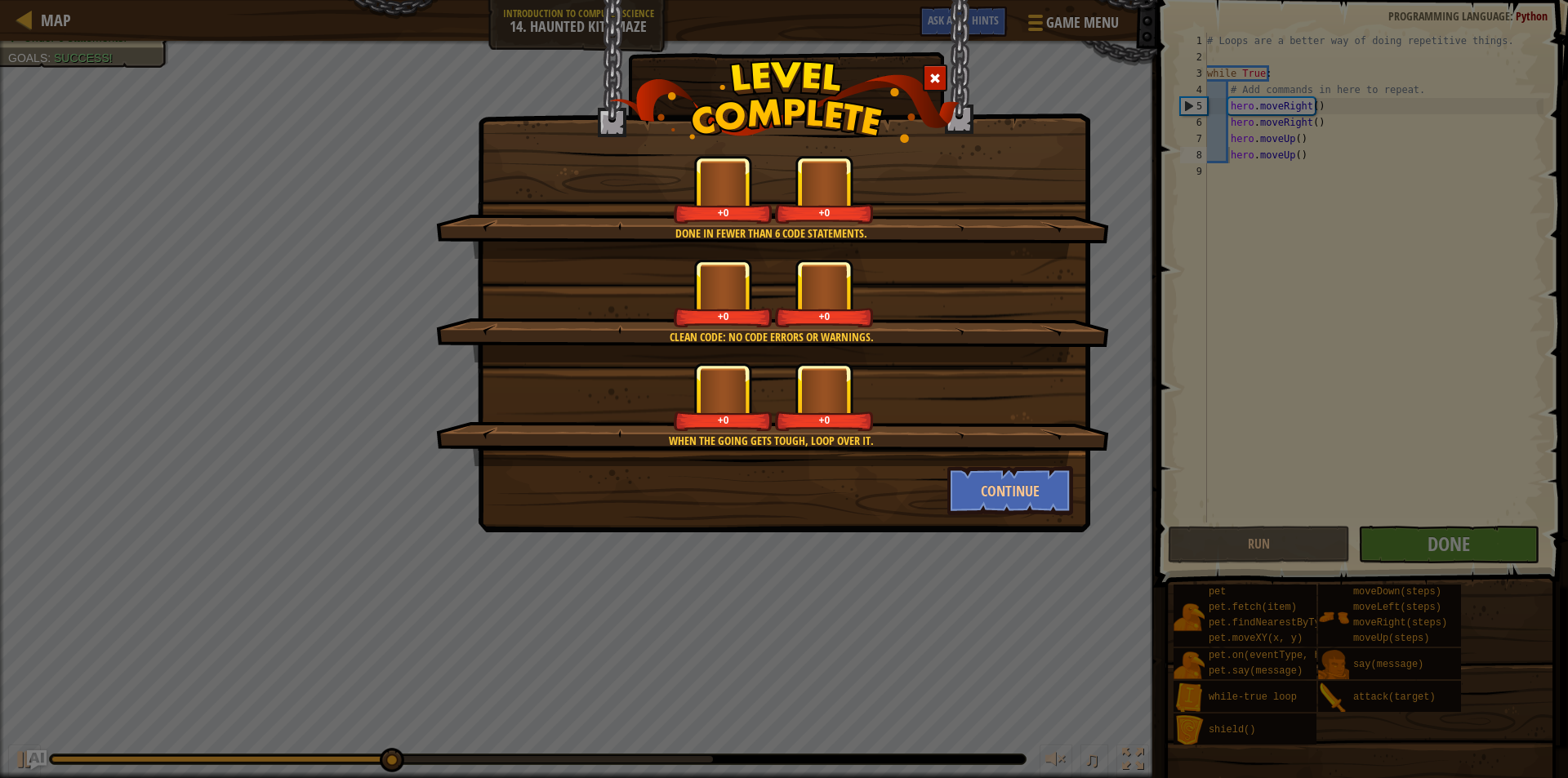
click at [932, 262] on div "+0 +0" at bounding box center [773, 293] width 634 height 68
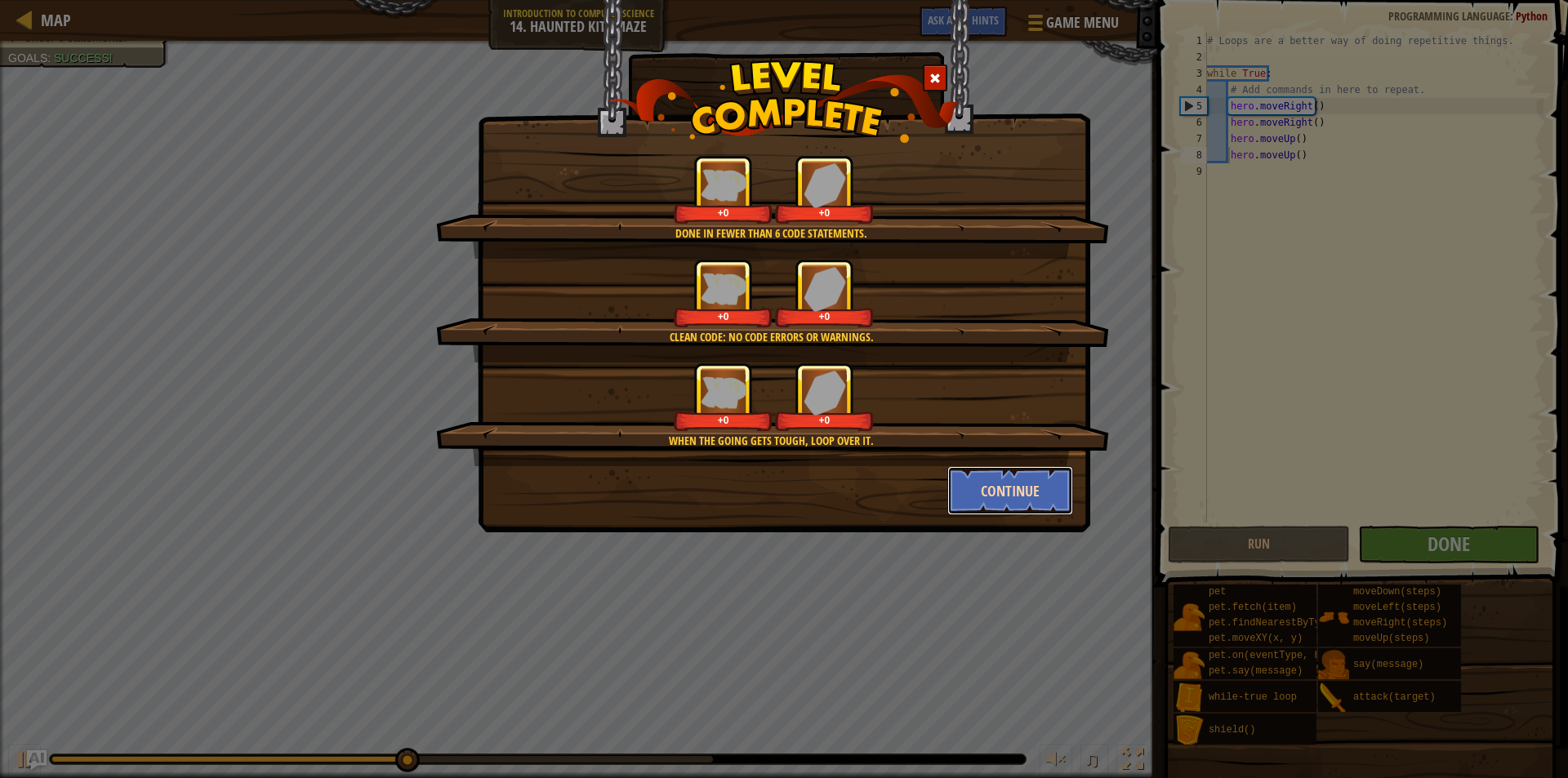
click at [1018, 486] on button "Continue" at bounding box center [1011, 490] width 127 height 49
click at [1018, 486] on div "Done in fewer than 6 code statements. +0 +0 Clean code: no code errors or warni…" at bounding box center [784, 389] width 1568 height 778
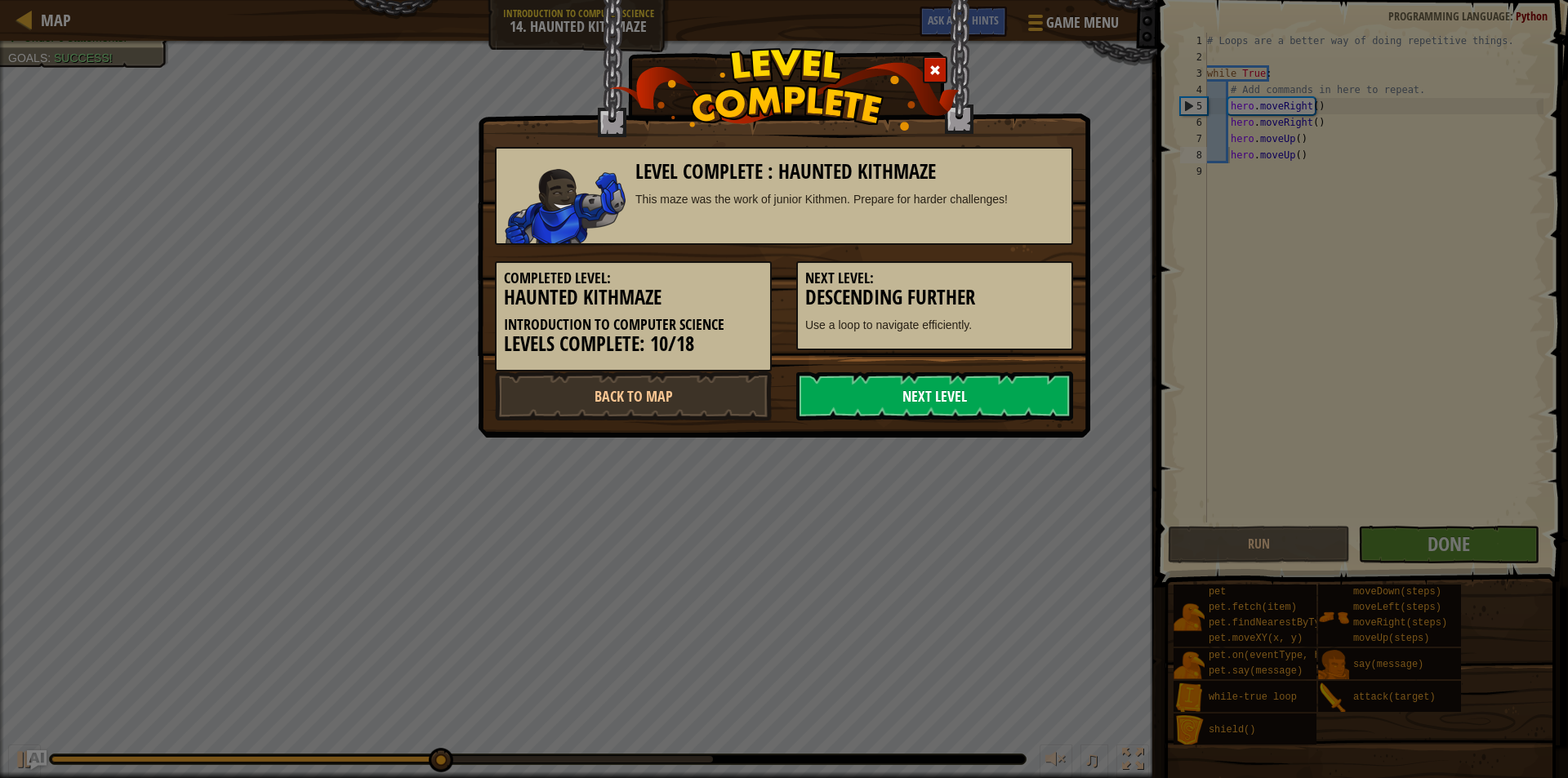
click at [1001, 410] on link "Next Level" at bounding box center [934, 396] width 277 height 49
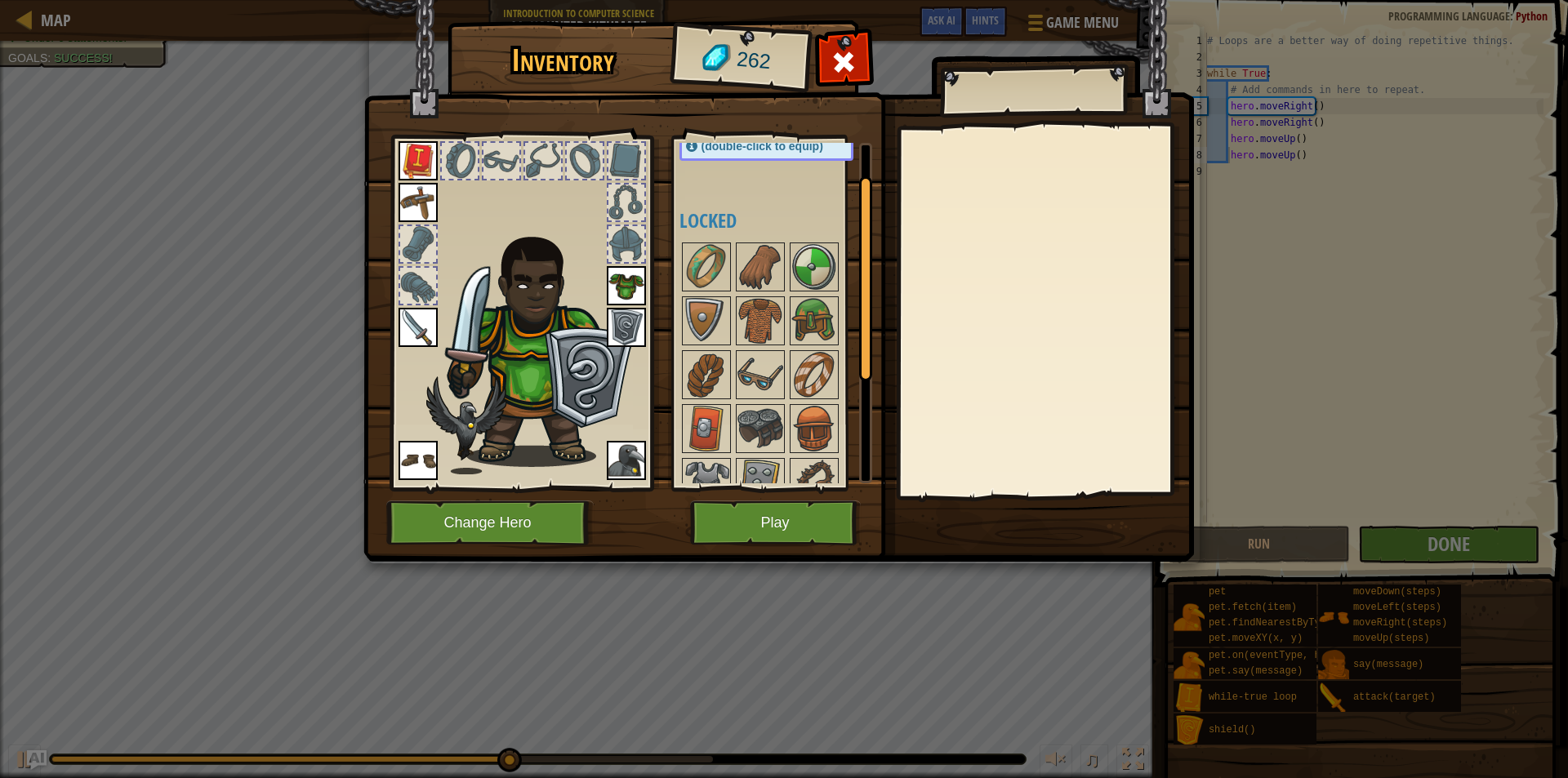
scroll to position [226, 0]
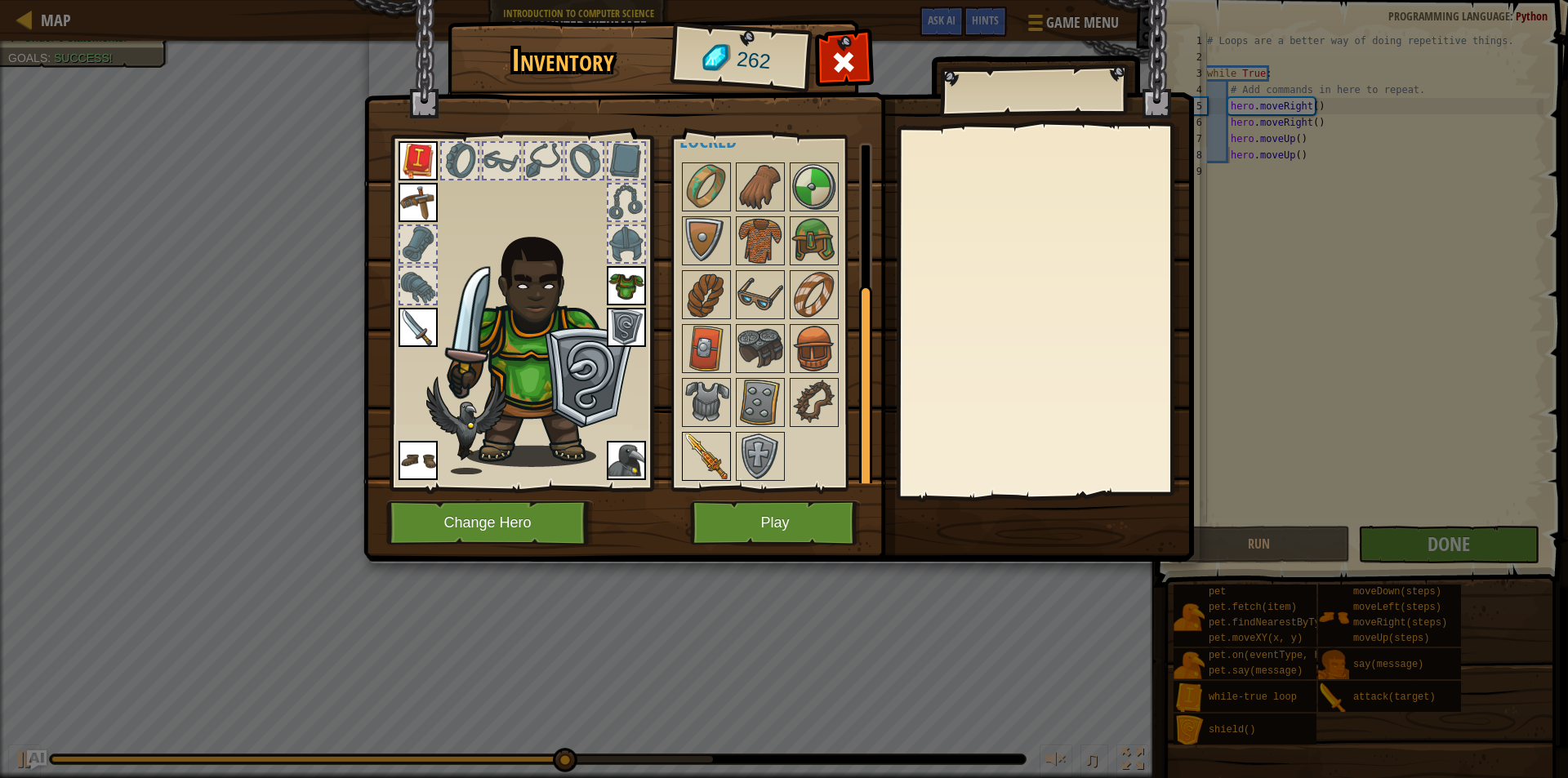
click at [708, 447] on img at bounding box center [706, 456] width 45 height 45
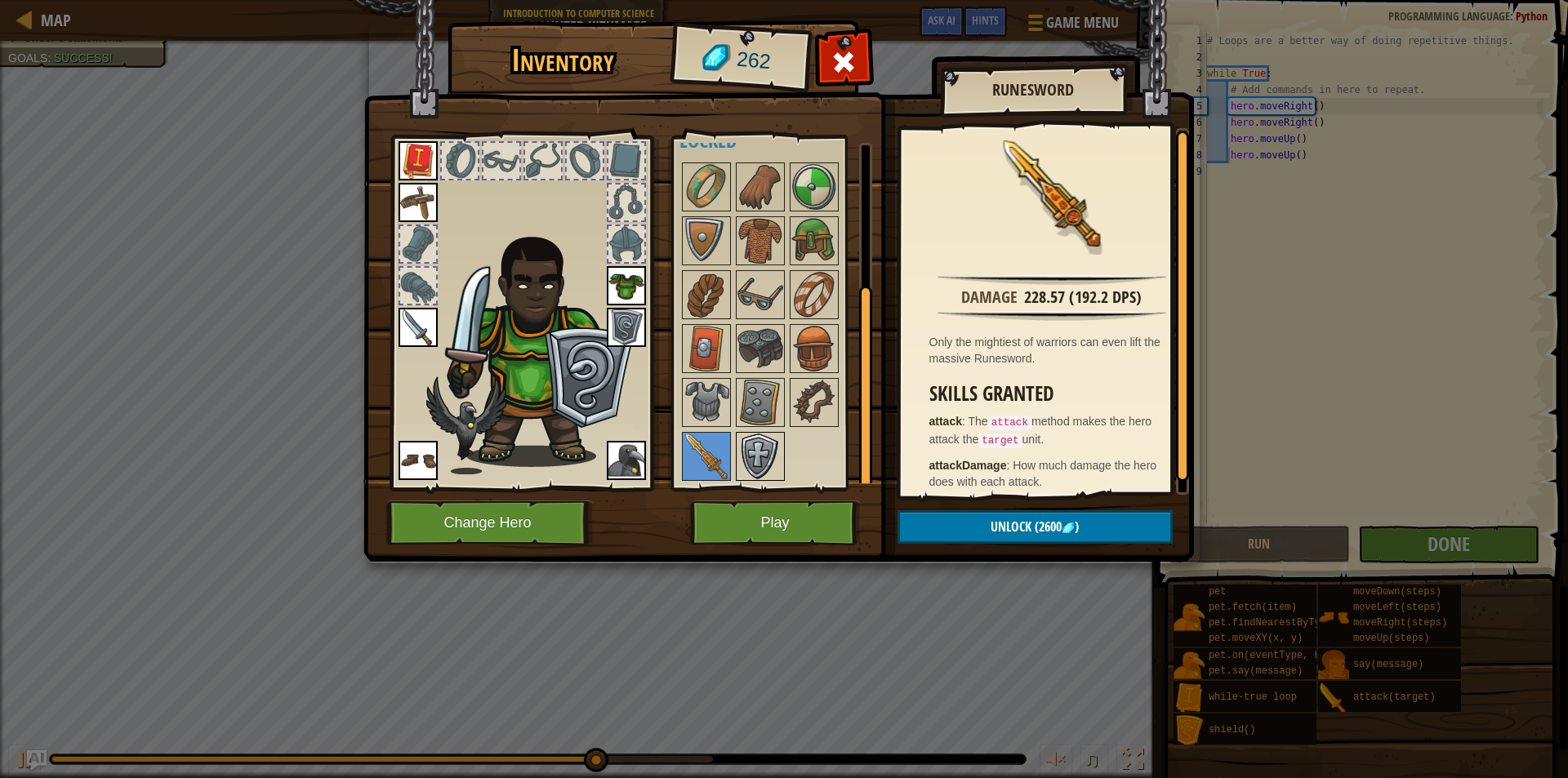
click at [752, 467] on img at bounding box center [760, 456] width 45 height 45
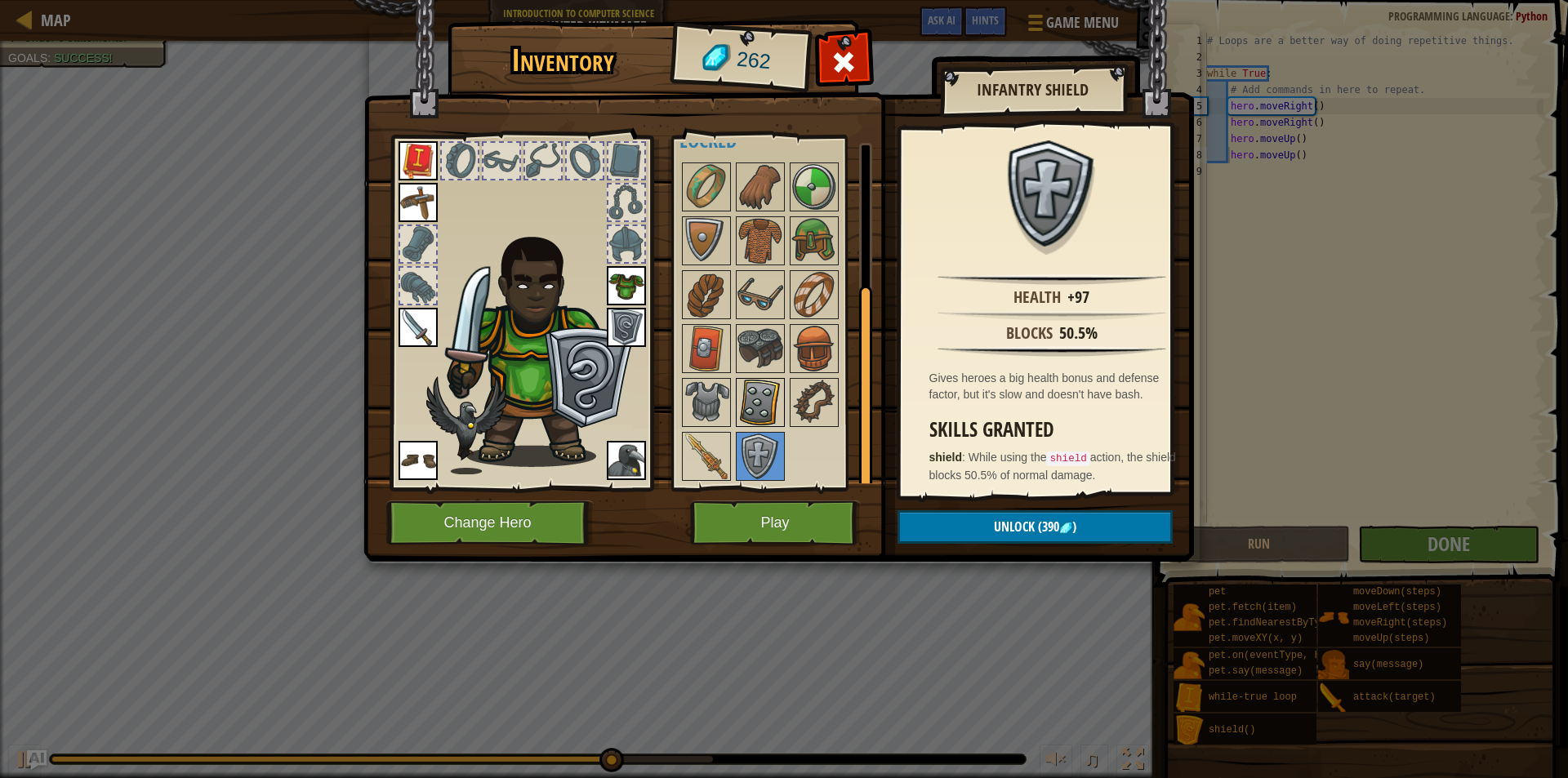
click at [754, 421] on img at bounding box center [760, 402] width 45 height 45
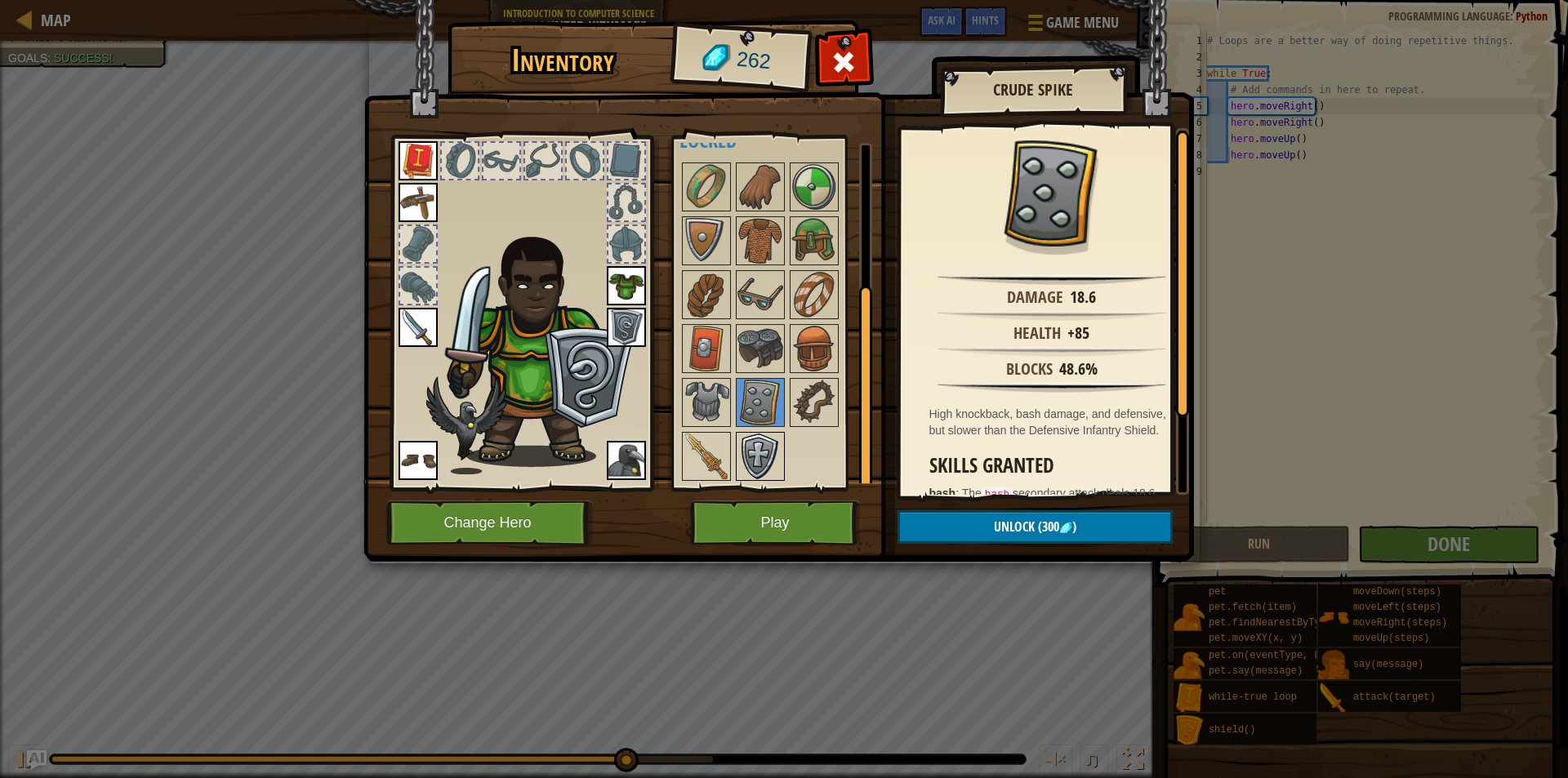
click at [767, 456] on img at bounding box center [760, 456] width 45 height 45
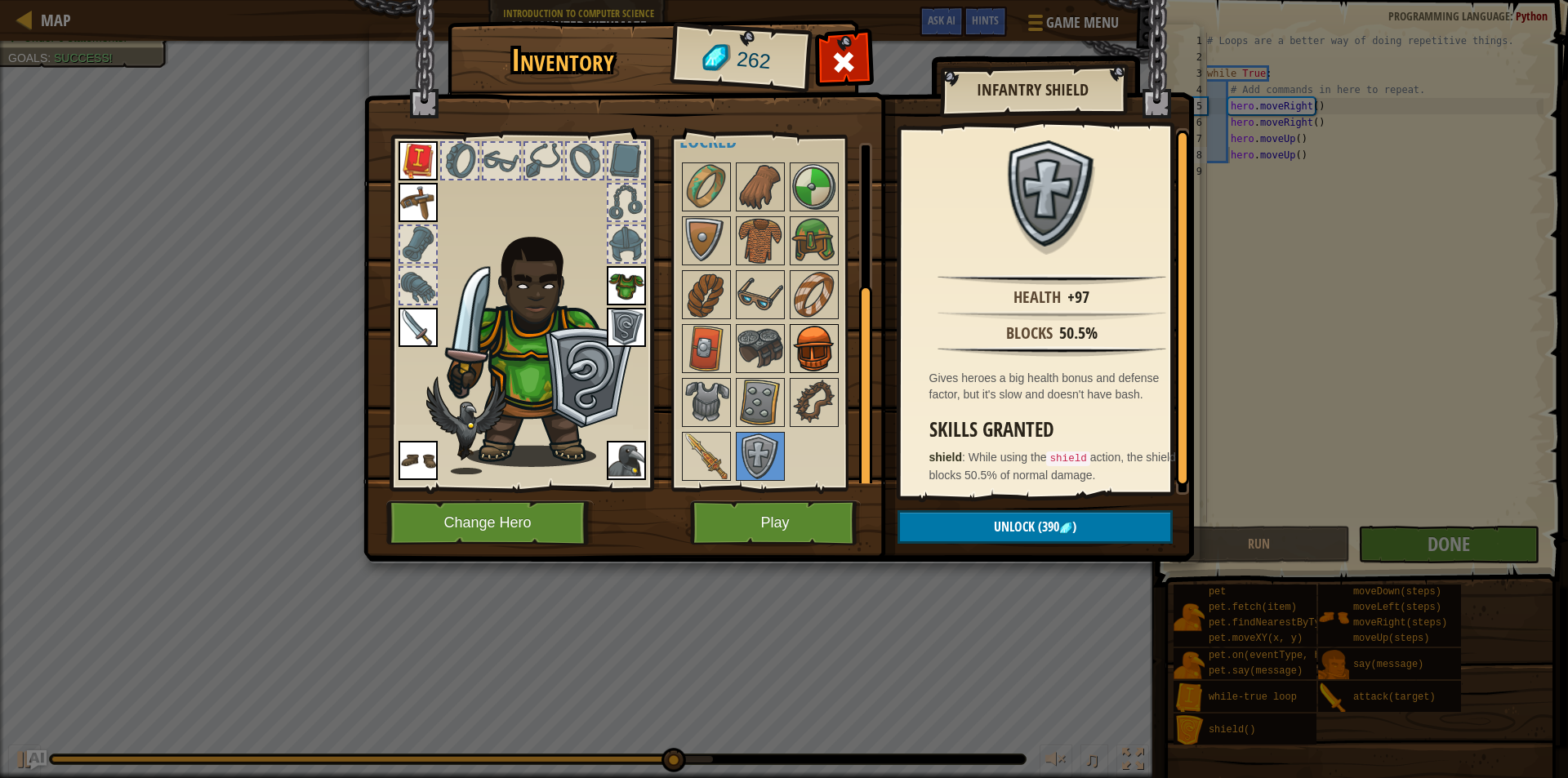
click at [808, 344] on img at bounding box center [814, 348] width 45 height 45
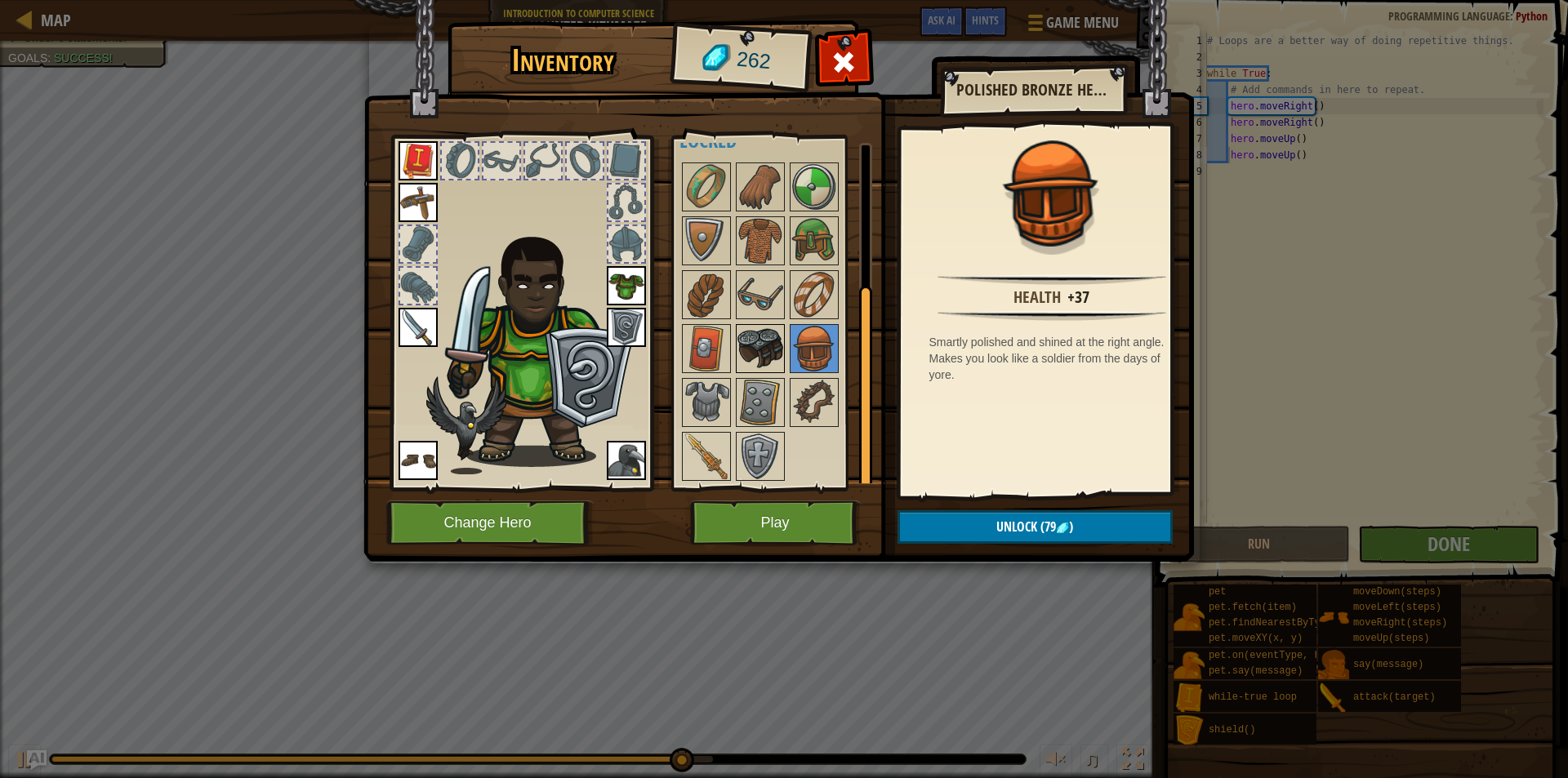
click at [778, 352] on img at bounding box center [760, 348] width 45 height 45
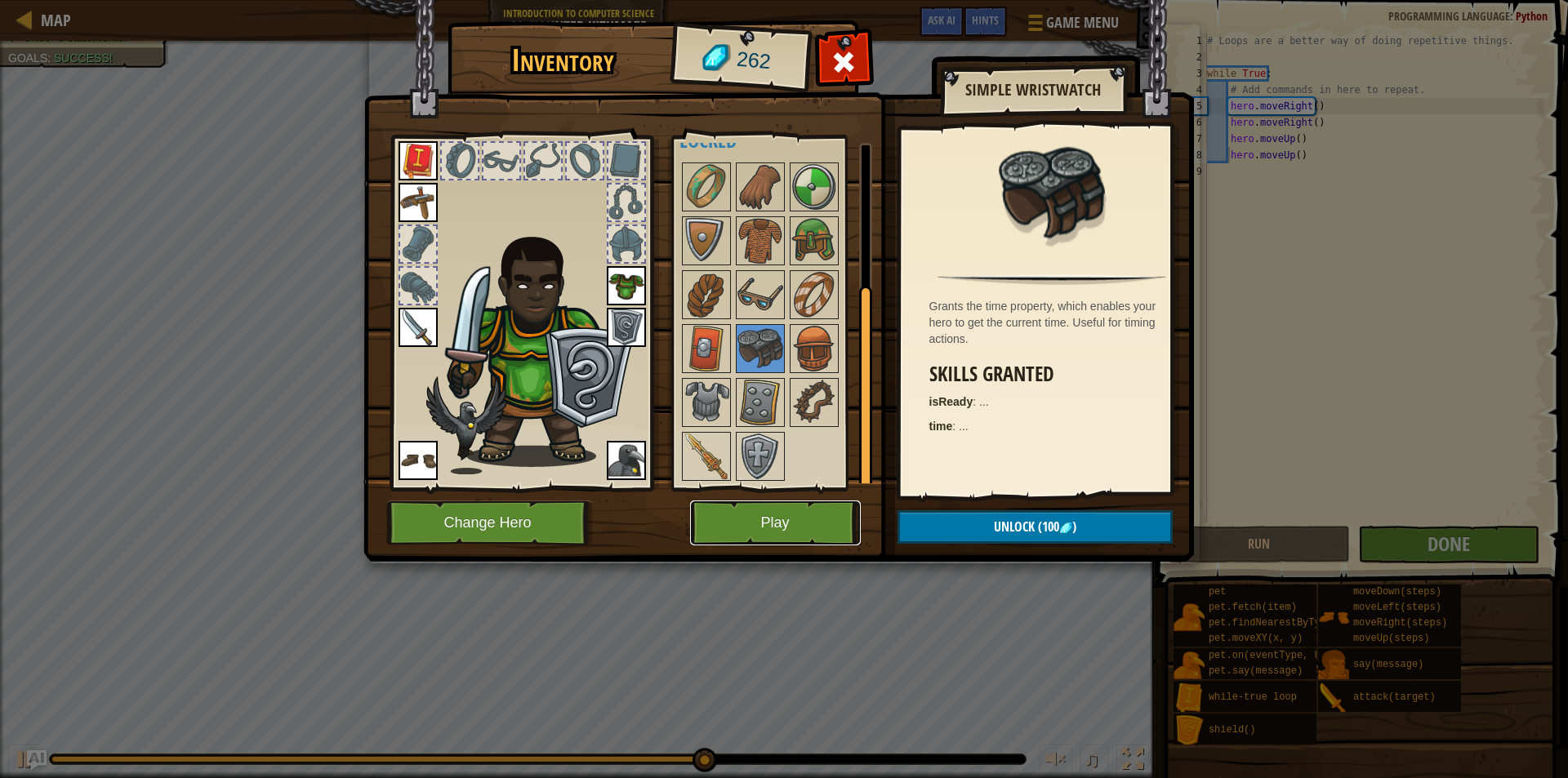
click at [757, 529] on button "Play" at bounding box center [775, 523] width 171 height 45
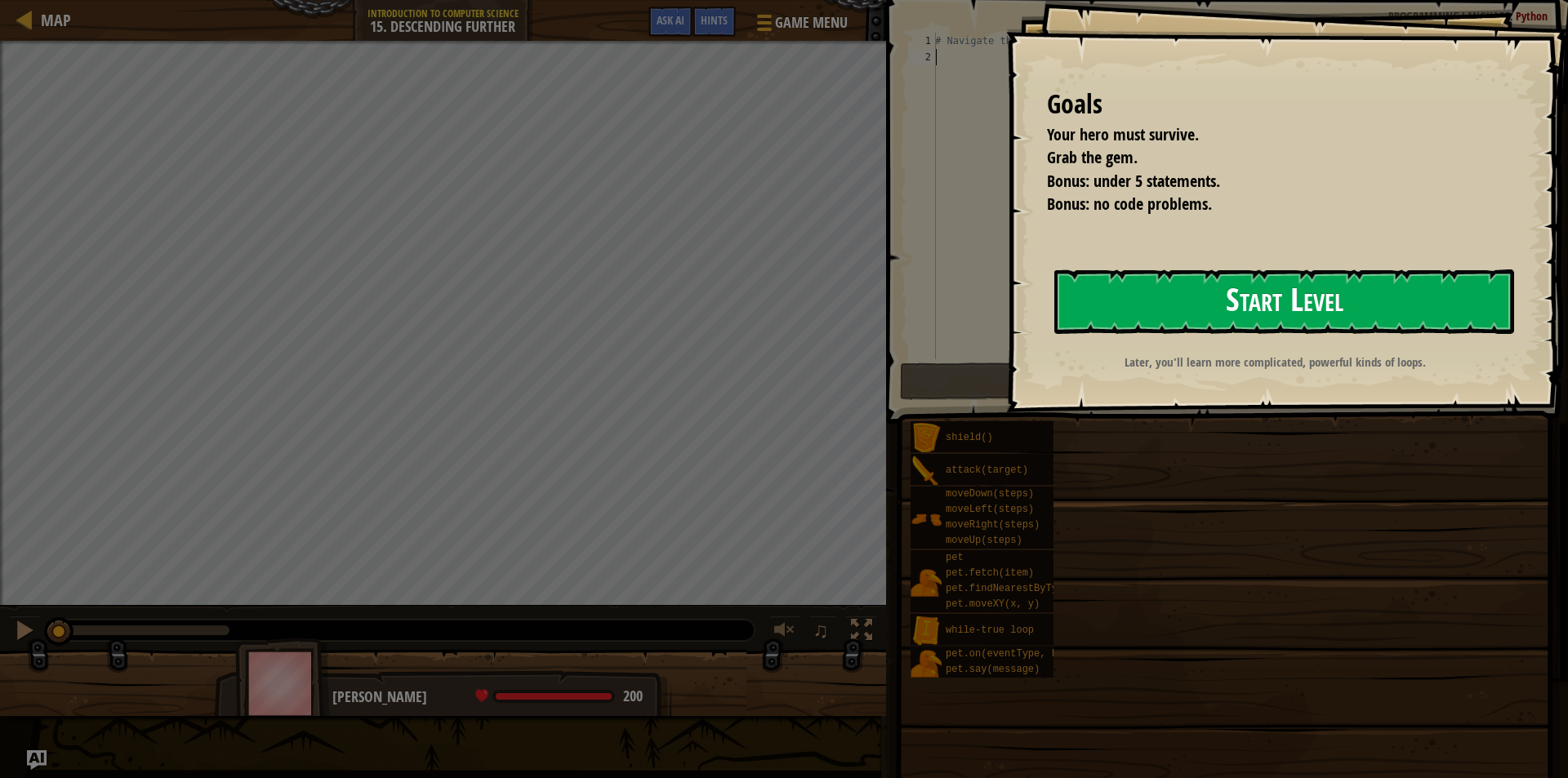
drag, startPoint x: 1395, startPoint y: 280, endPoint x: 1348, endPoint y: 312, distance: 56.9
click at [1394, 280] on button "Start Level" at bounding box center [1284, 301] width 460 height 64
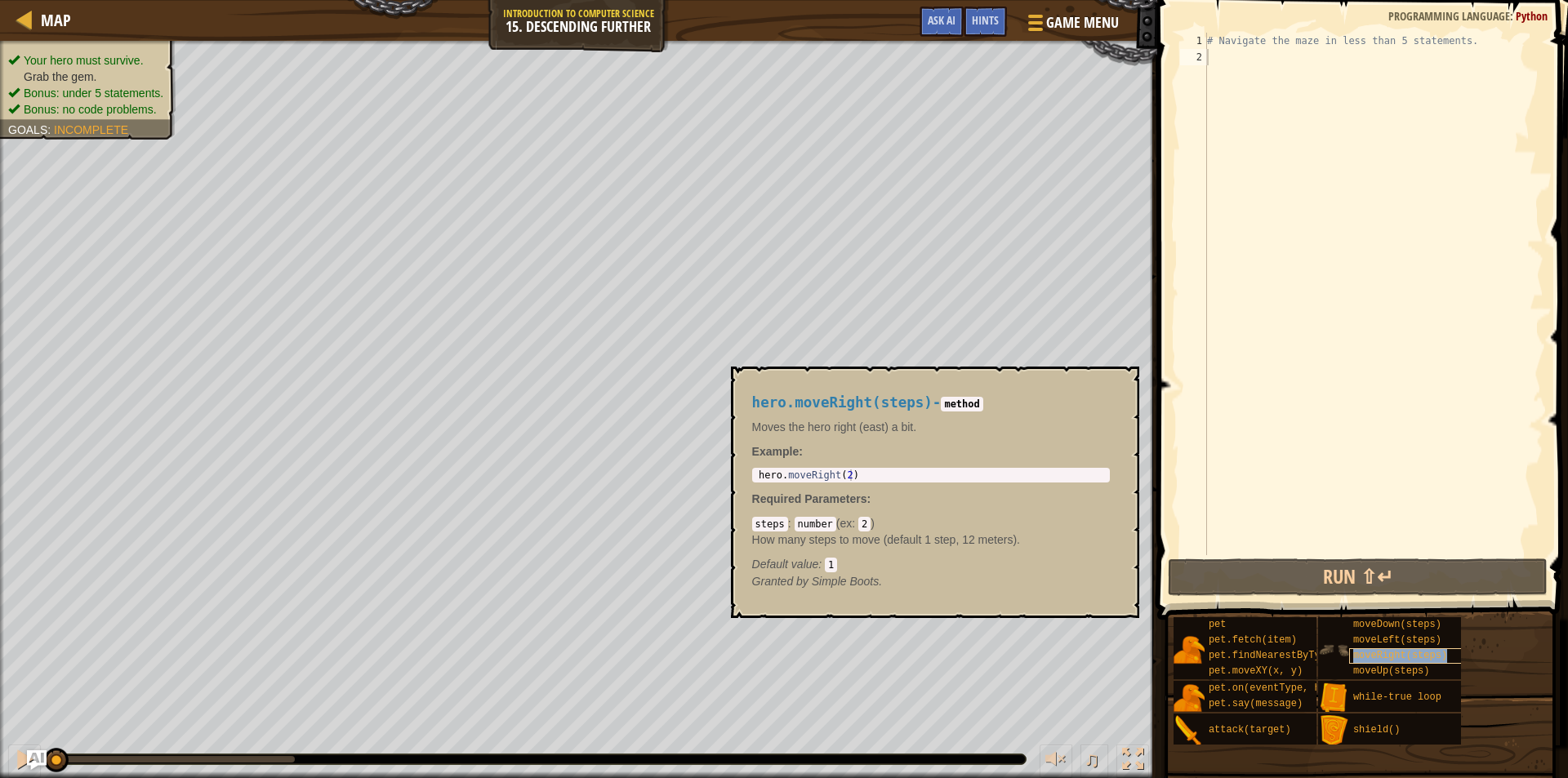
click at [1401, 650] on span "moveRight(steps)" at bounding box center [1400, 655] width 94 height 11
type textarea "hero.moveRight(2)"
drag, startPoint x: 850, startPoint y: 477, endPoint x: 752, endPoint y: 480, distance: 98.0
click at [753, 480] on div "hero.moveRight(2) 1 hero . moveRight ( 2 ) הההההההההההההההההההההההההההההההההההה…" at bounding box center [931, 474] width 357 height 15
type textarea "# Navigate the maze in less than 5 statements."
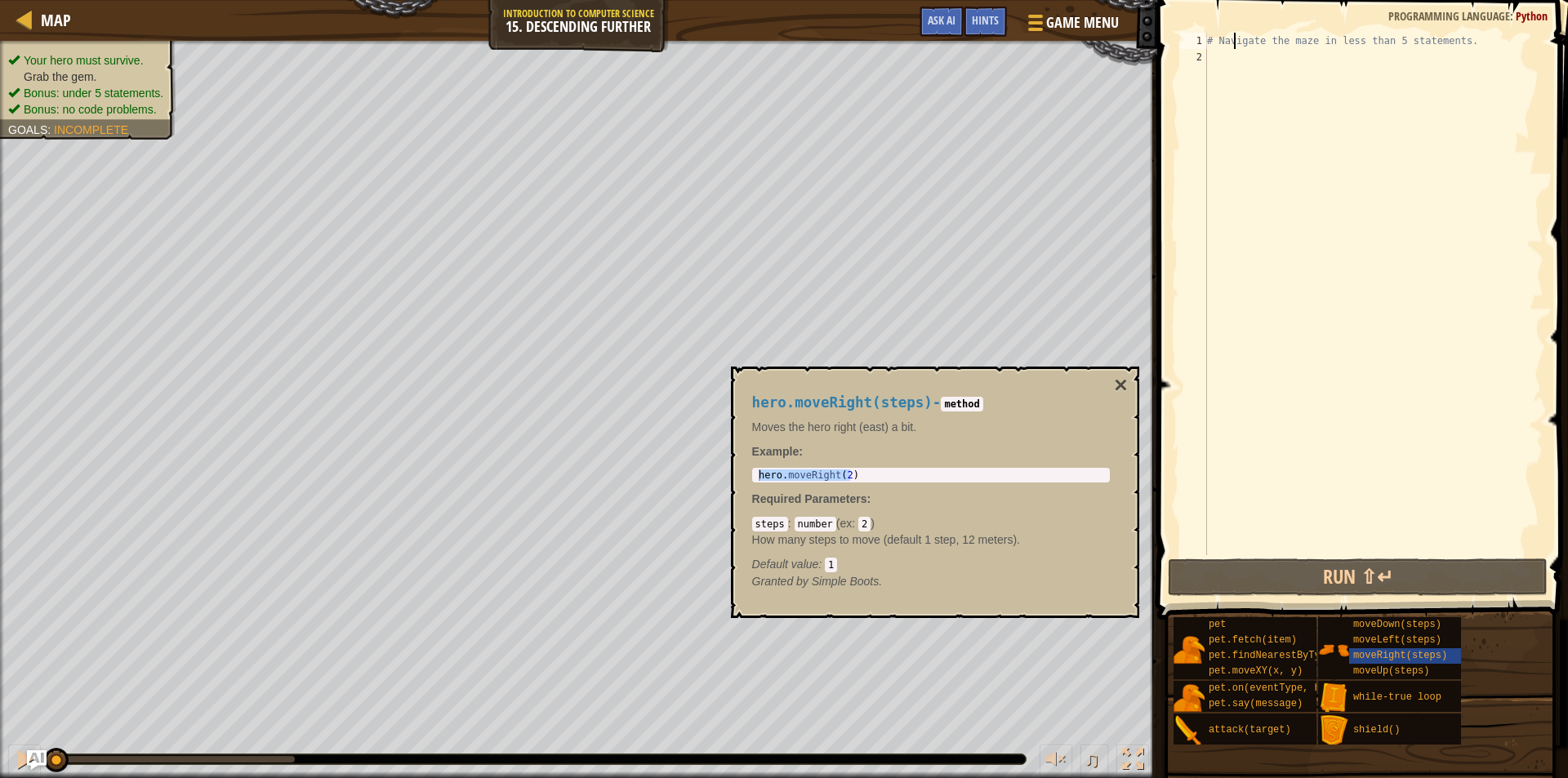
click at [1233, 45] on div "# Navigate the maze in less than 5 statements." at bounding box center [1373, 310] width 339 height 556
click at [1229, 55] on div "# Navigate the maze in less than 5 statements." at bounding box center [1373, 310] width 339 height 556
paste textarea "hero.moveRight(2)"
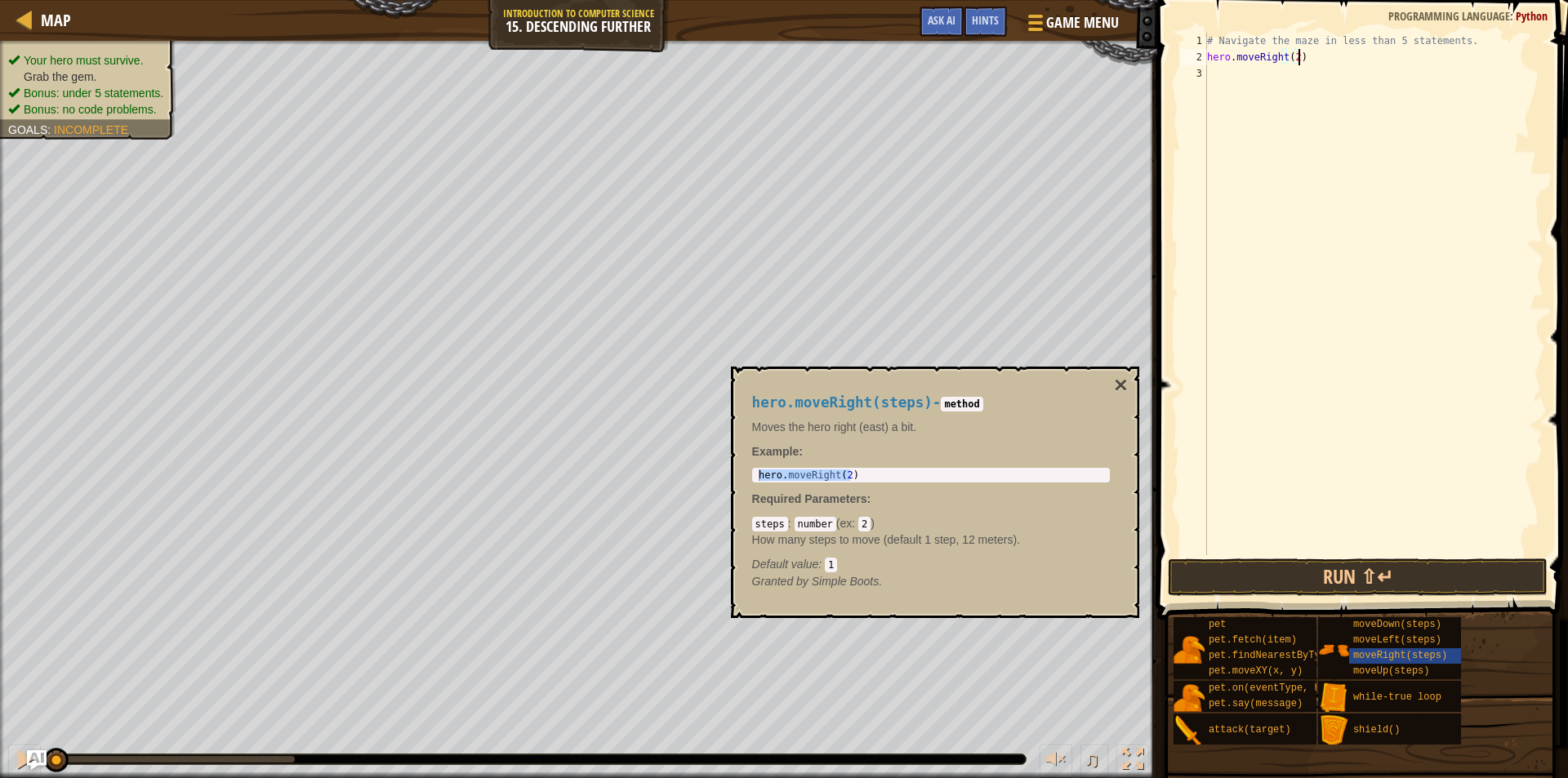
click at [1293, 52] on div "# Navigate the maze in less than 5 statements. hero . moveRight ( 2 )" at bounding box center [1373, 310] width 339 height 556
type textarea "hero.moveRight()"
click at [1392, 624] on span "moveDown(steps)" at bounding box center [1397, 624] width 88 height 11
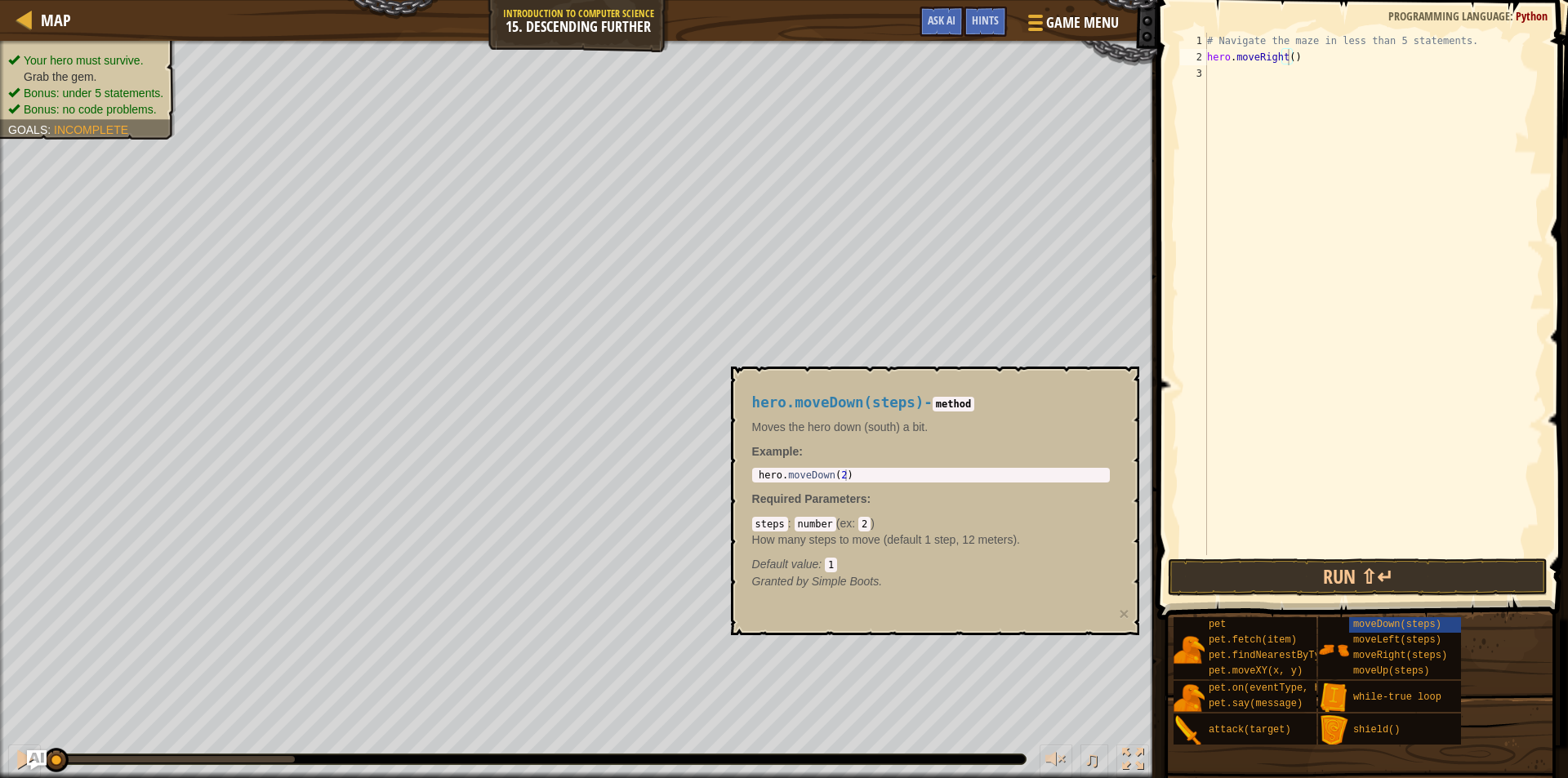
drag, startPoint x: 856, startPoint y: 469, endPoint x: 754, endPoint y: 471, distance: 102.0
click at [754, 471] on div "1 hero . moveDown ( 2 ) ההההההההההההההההההההההההההההההההההההההההההההההההההההההה…" at bounding box center [931, 474] width 357 height 15
click at [844, 469] on div "hero.moveDown(steps) - method Moves the hero down (south) a bit. Example : 1 he…" at bounding box center [930, 492] width 380 height 226
type textarea "hero.moveDown(2)"
drag, startPoint x: 852, startPoint y: 474, endPoint x: 750, endPoint y: 475, distance: 102.0
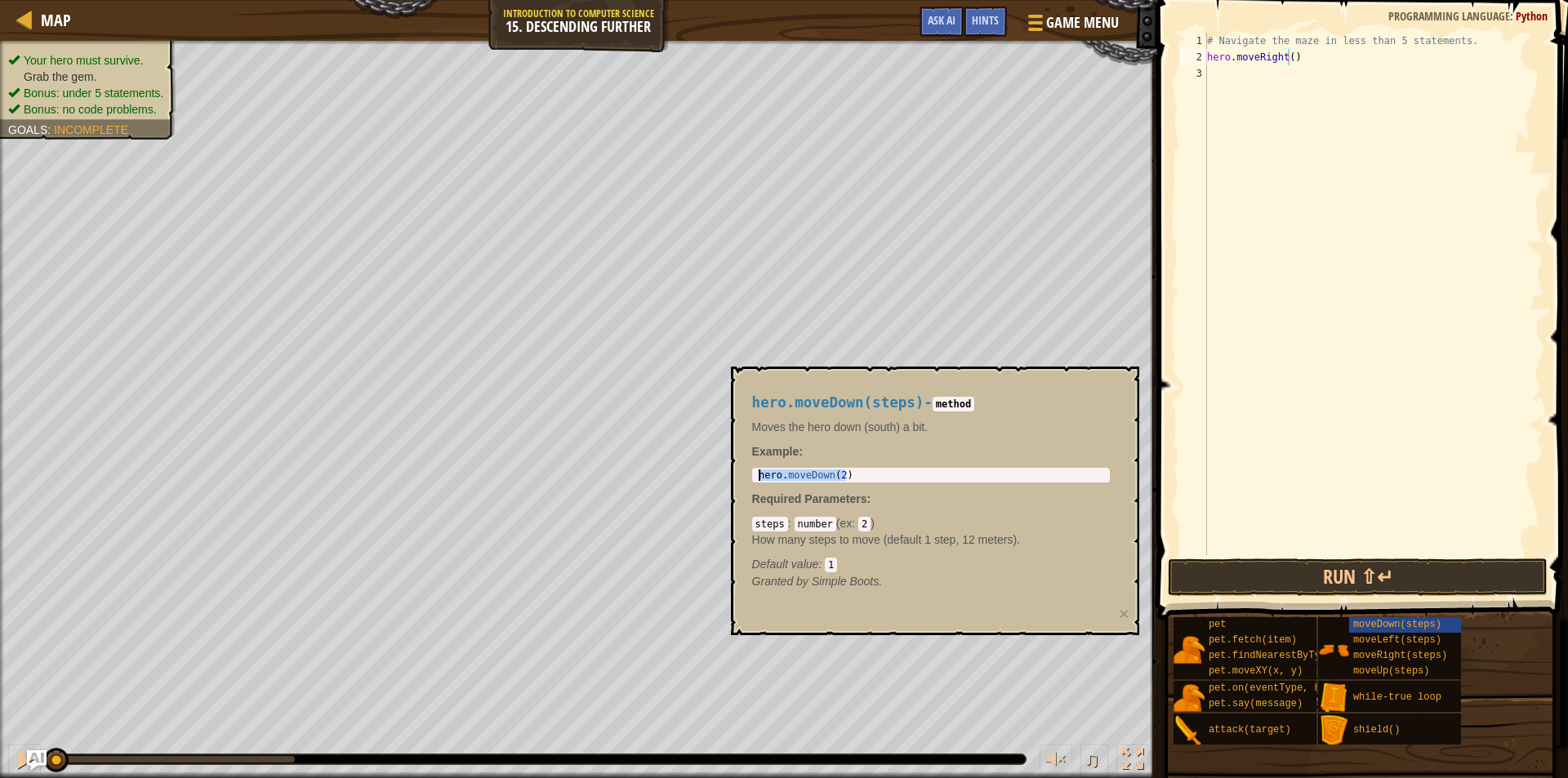
click at [750, 475] on div "hero.moveDown(steps) - method Moves the hero down (south) a bit. Example : hero…" at bounding box center [930, 492] width 380 height 226
click at [1241, 74] on div "# Navigate the maze in less than 5 statements. hero . moveRight ( )" at bounding box center [1373, 310] width 339 height 556
paste textarea "hero.moveDown(2)"
click at [1287, 77] on div "# Navigate the maze in less than 5 statements. hero . moveRight ( ) hero . move…" at bounding box center [1373, 310] width 339 height 556
click at [1406, 581] on button "Run ⇧↵" at bounding box center [1358, 577] width 380 height 38
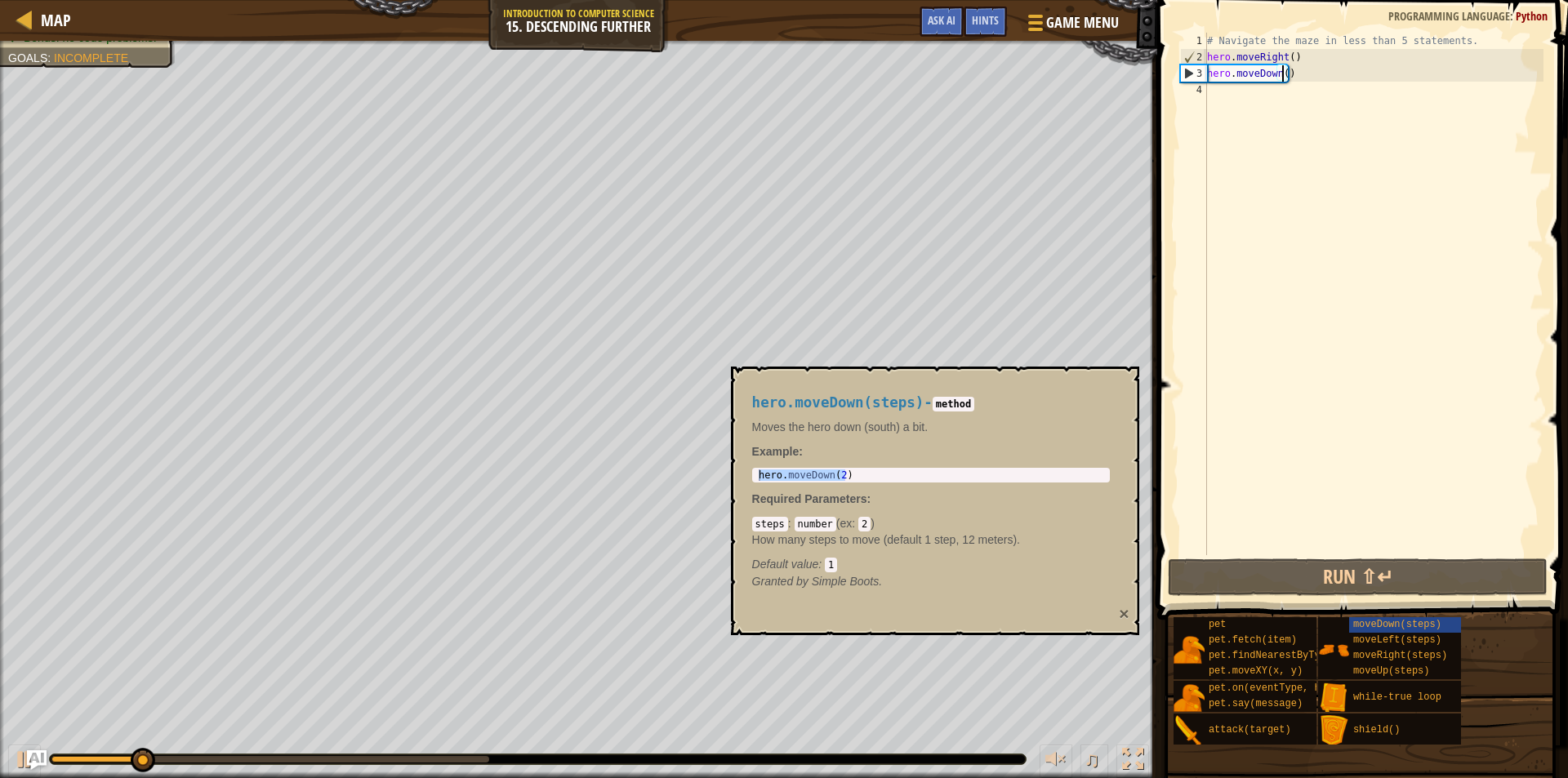
click at [1123, 618] on button "×" at bounding box center [1123, 614] width 9 height 17
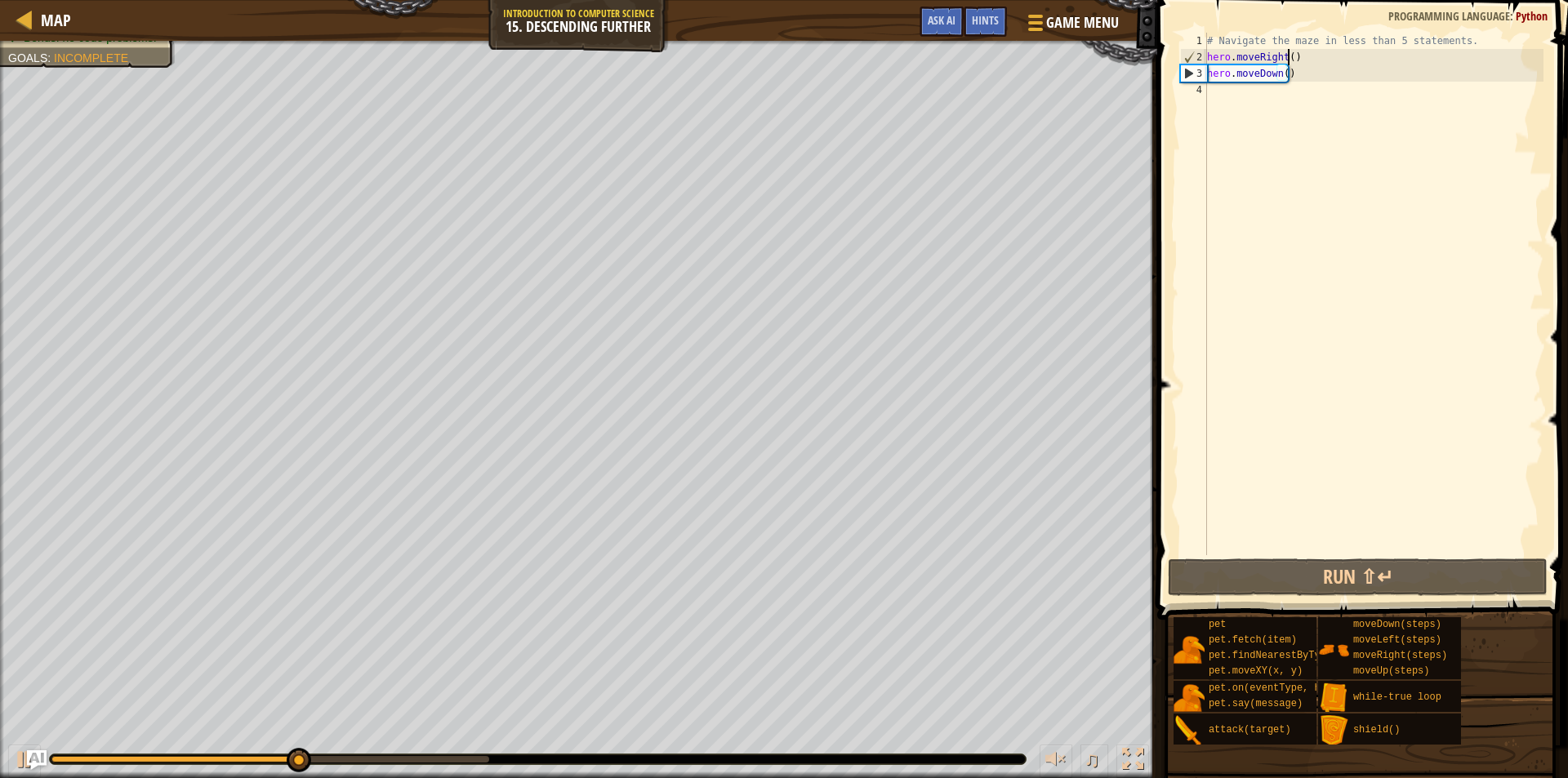
click at [1286, 59] on div "# Navigate the maze in less than 5 statements. hero . moveRight ( ) hero . move…" at bounding box center [1373, 310] width 339 height 556
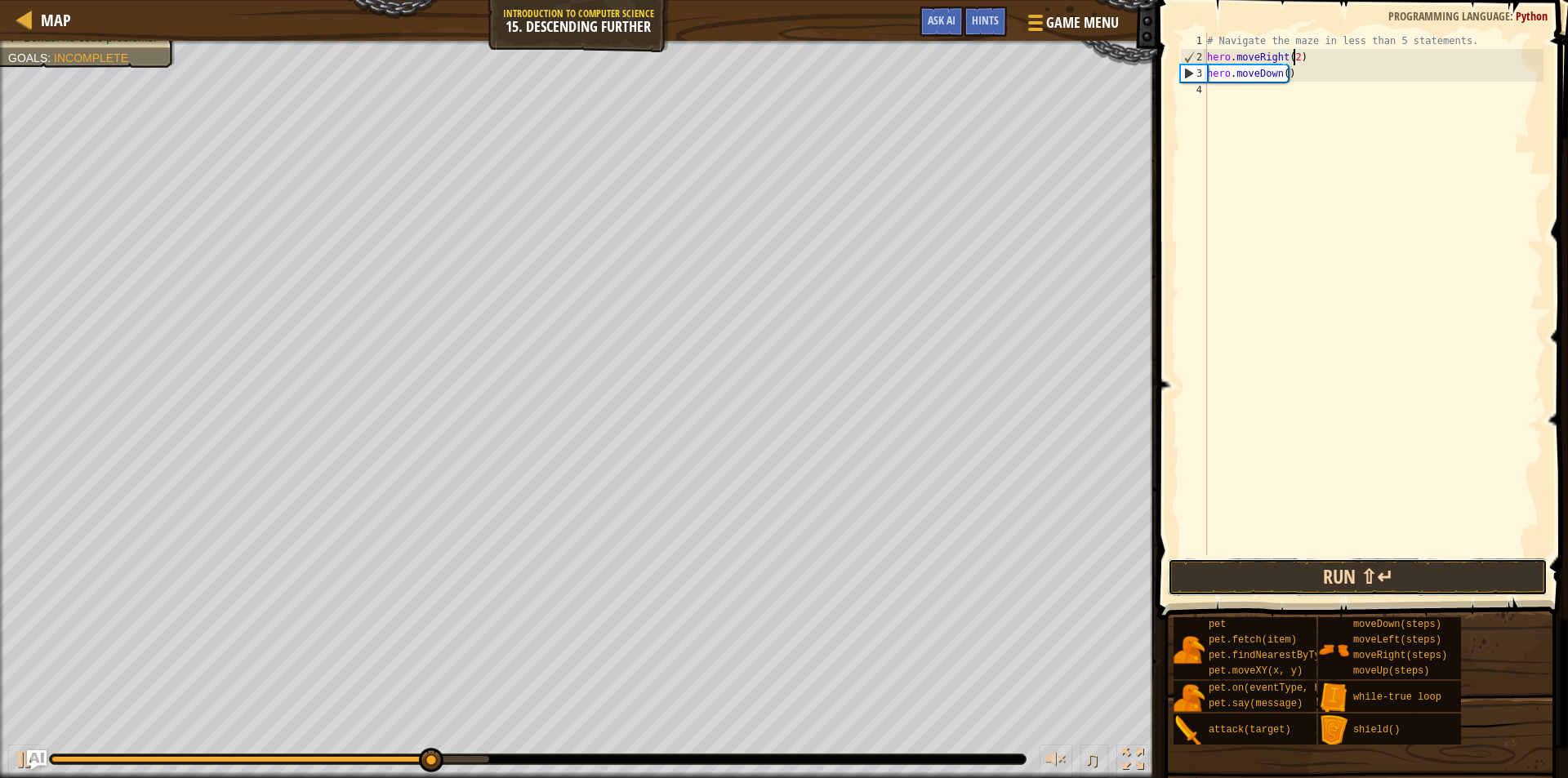
click at [1436, 572] on button "Run ⇧↵" at bounding box center [1358, 577] width 380 height 38
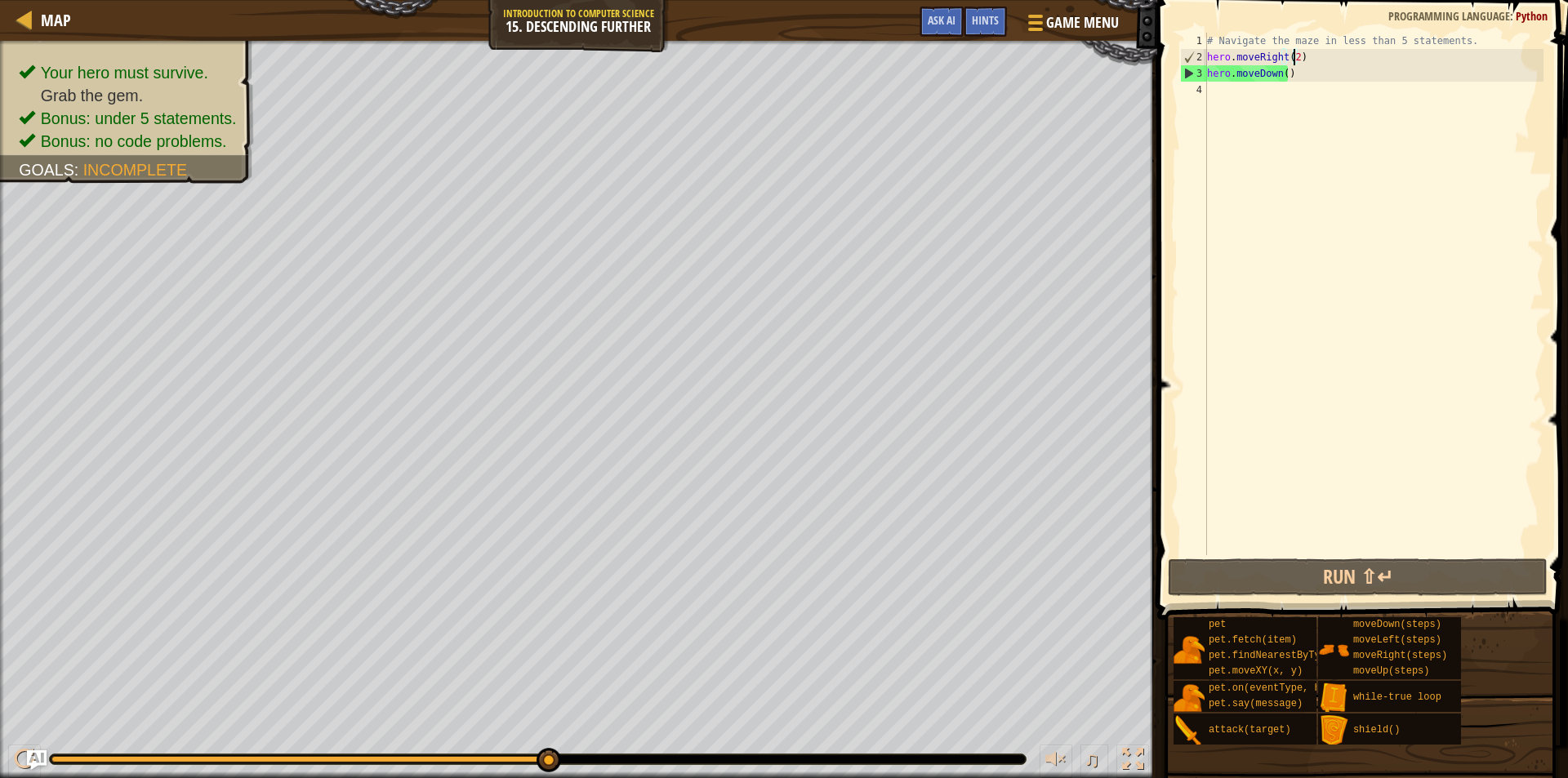
click at [1306, 52] on div "# Navigate the maze in less than 5 statements. hero . moveRight ( 2 ) hero . mo…" at bounding box center [1373, 310] width 339 height 556
click at [1465, 45] on div "# Navigate the maze in less than 5 statements. hero . moveRight ( 2 ) hero . mo…" at bounding box center [1373, 310] width 339 height 556
type textarea "# Navigate the maze in less than 5 statements."
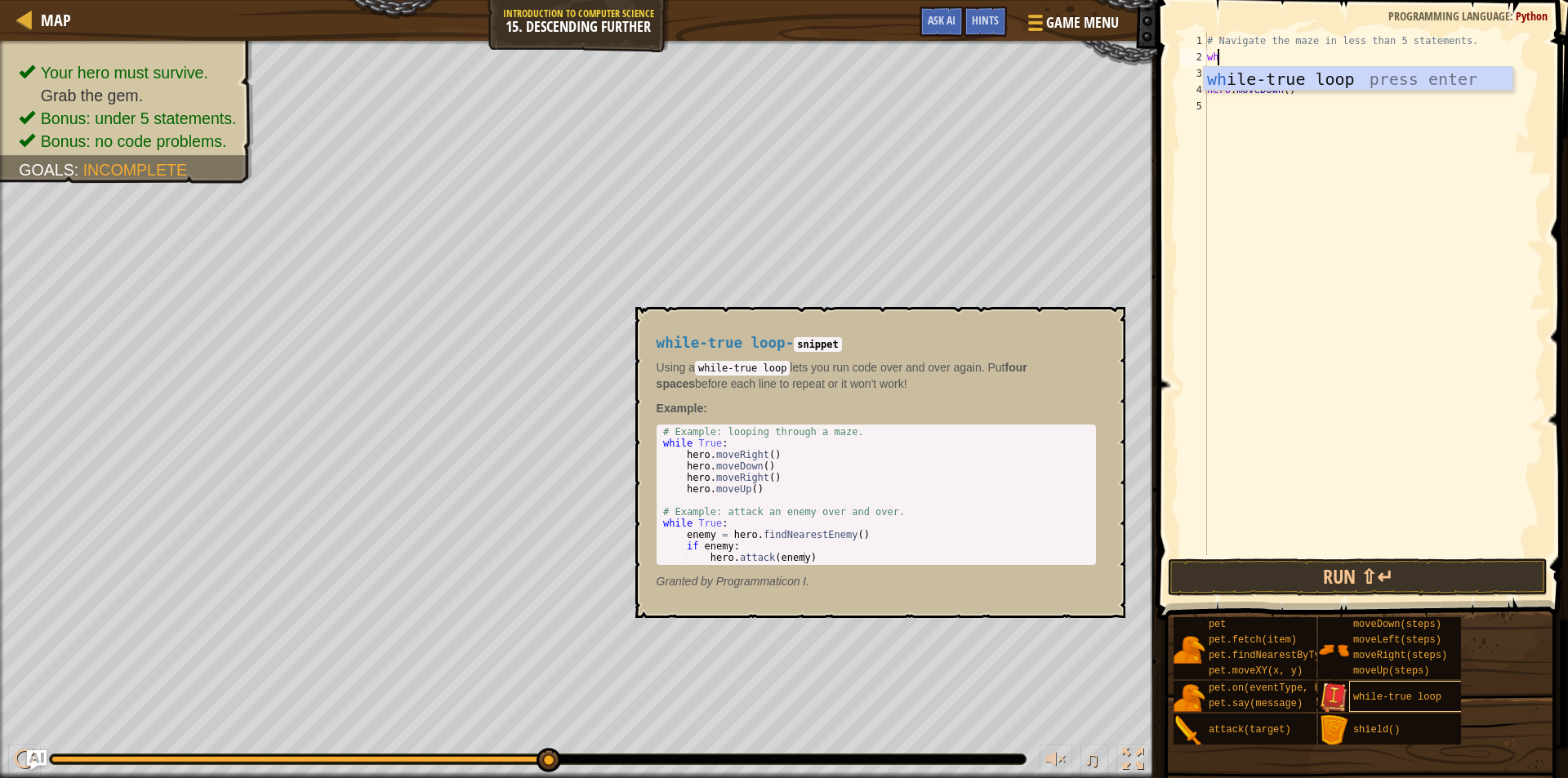
type textarea "wh"
click at [1367, 698] on span "while-true loop" at bounding box center [1397, 697] width 88 height 11
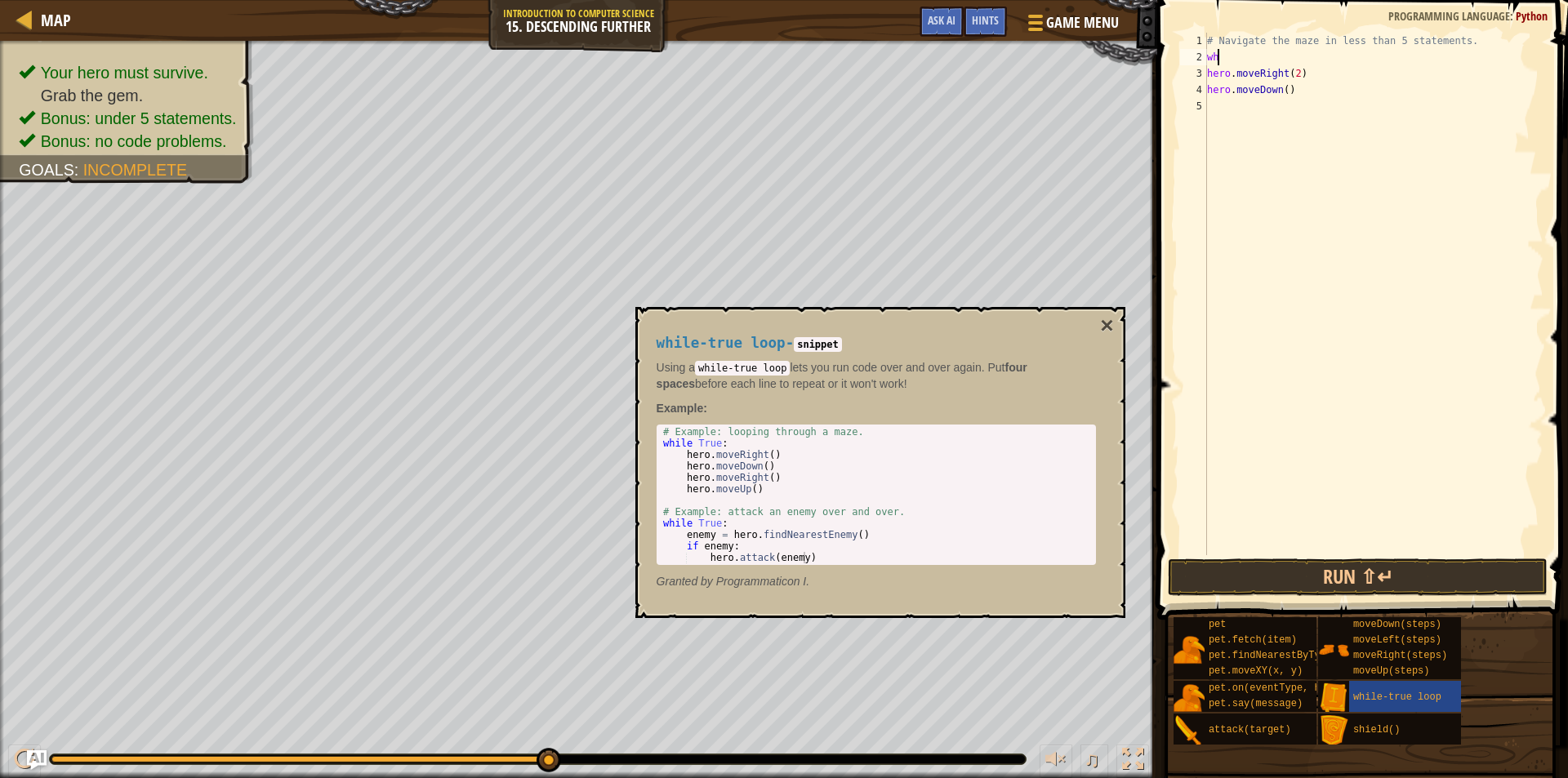
type textarea "while True:"
drag, startPoint x: 721, startPoint y: 443, endPoint x: 652, endPoint y: 441, distance: 69.0
click at [652, 441] on div "while-true loop - snippet Using a while-true loop lets you run code over and ov…" at bounding box center [876, 462] width 463 height 285
click at [1223, 54] on div "# Navigate the maze in less than 5 statements. wh hero . moveRight ( 2 ) hero .…" at bounding box center [1373, 310] width 339 height 556
paste textarea "while True:"
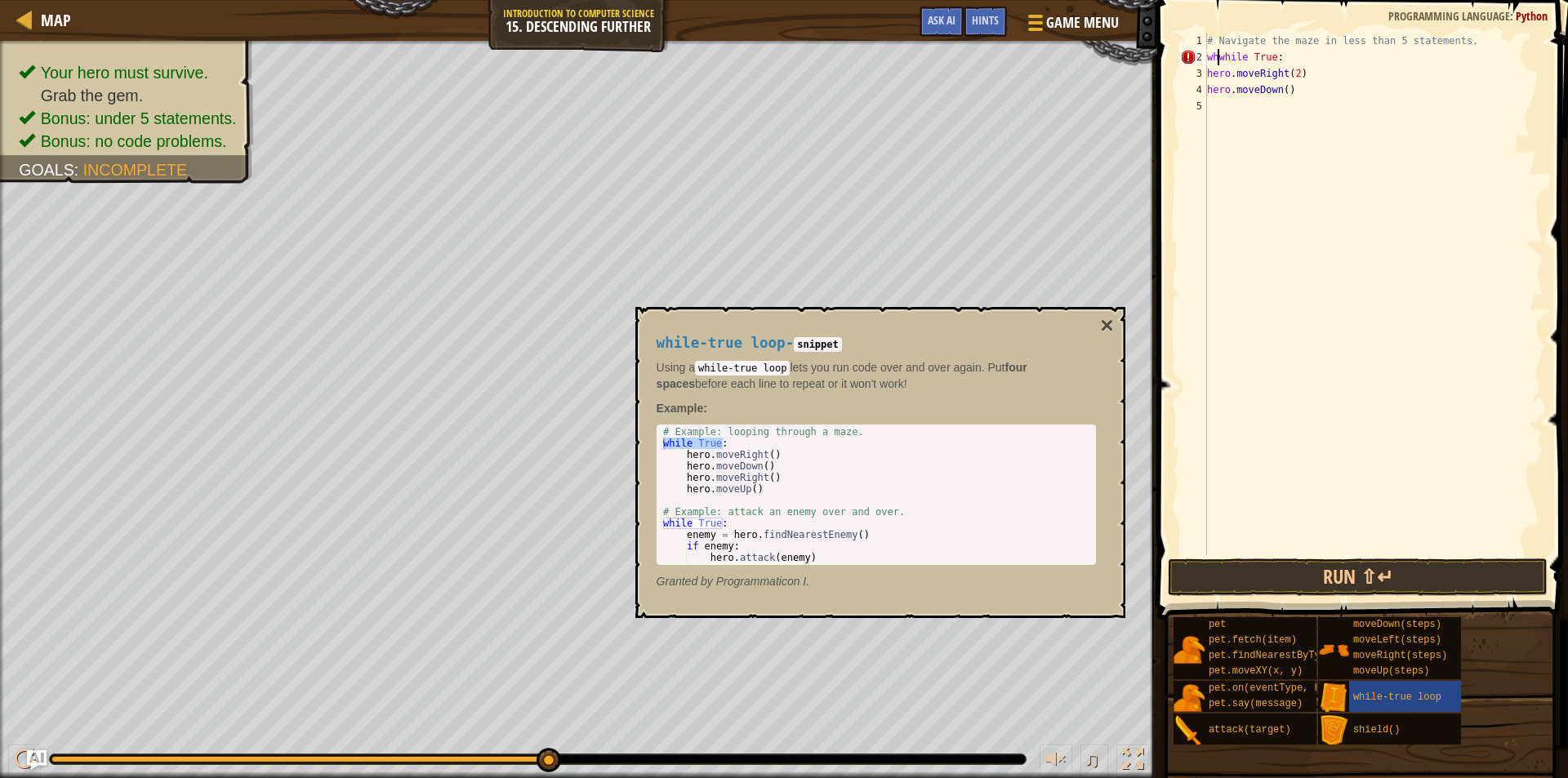
click at [1215, 63] on div "# Navigate the maze in less than 5 statements. whwhile True : hero . moveRight …" at bounding box center [1373, 310] width 339 height 556
click at [1207, 76] on div "# Navigate the maze in less than 5 statements. while True : hero . moveRight ( …" at bounding box center [1373, 310] width 339 height 556
click at [1206, 92] on div "4" at bounding box center [1194, 90] width 27 height 16
click at [1301, 91] on div "# Navigate the maze in less than 5 statements. while True : hero . moveRight ( …" at bounding box center [1373, 310] width 339 height 556
click at [1305, 96] on div "# Navigate the maze in less than 5 statements. while True : hero . moveRight ( …" at bounding box center [1373, 293] width 339 height 522
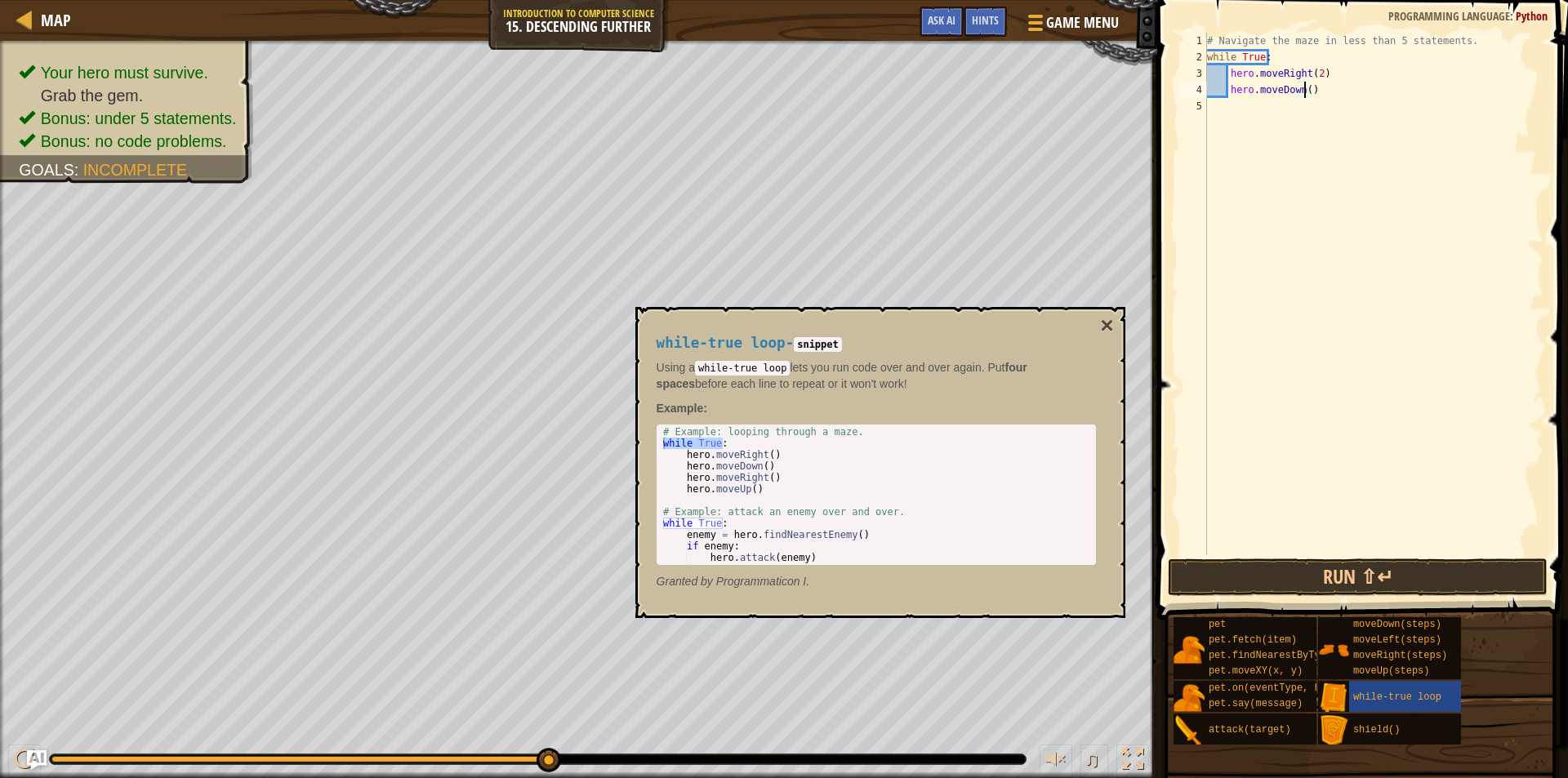
scroll to position [8, 9]
click at [1102, 316] on button "×" at bounding box center [1106, 326] width 13 height 23
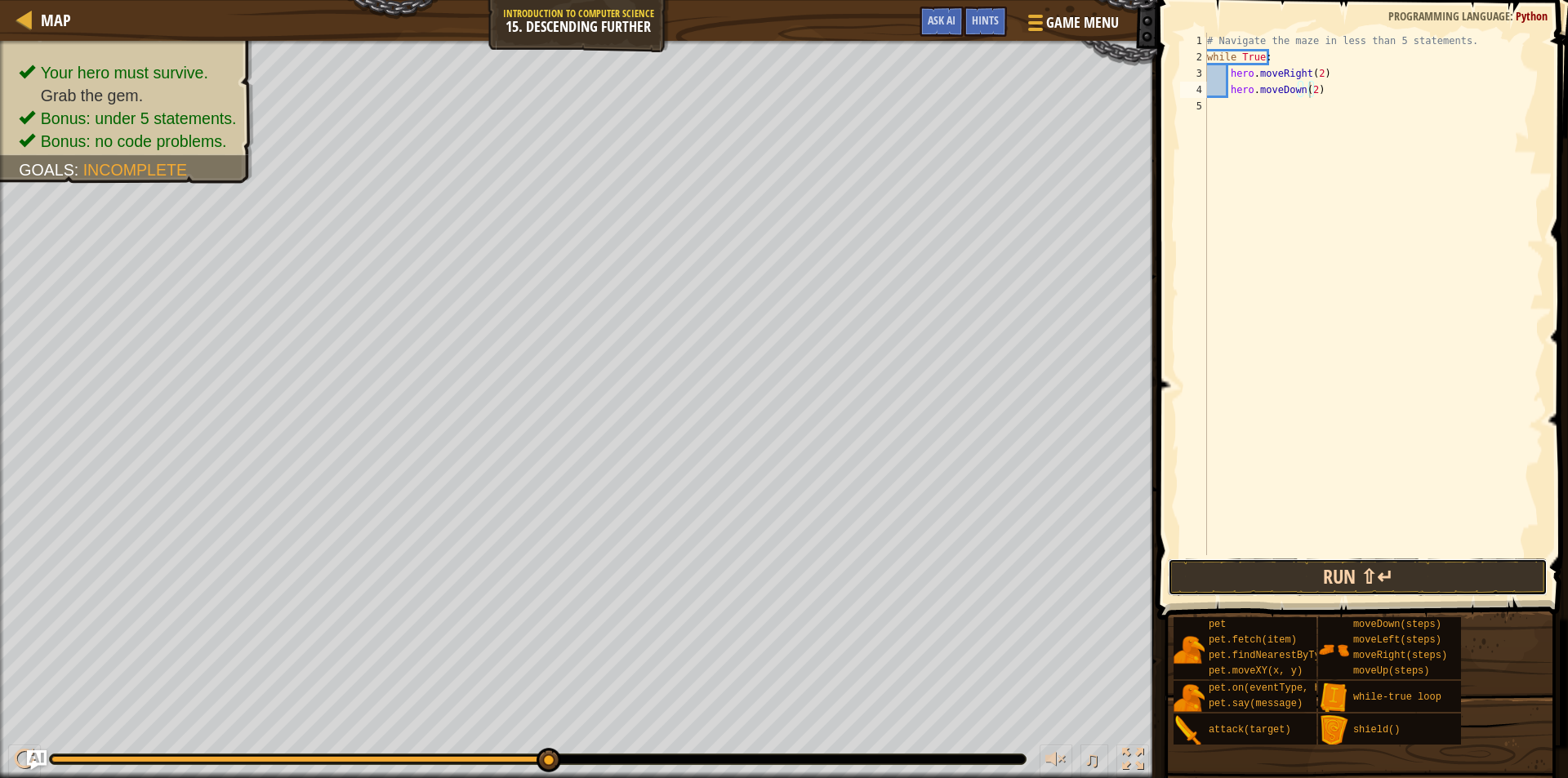
click at [1279, 575] on button "Run ⇧↵" at bounding box center [1358, 577] width 380 height 38
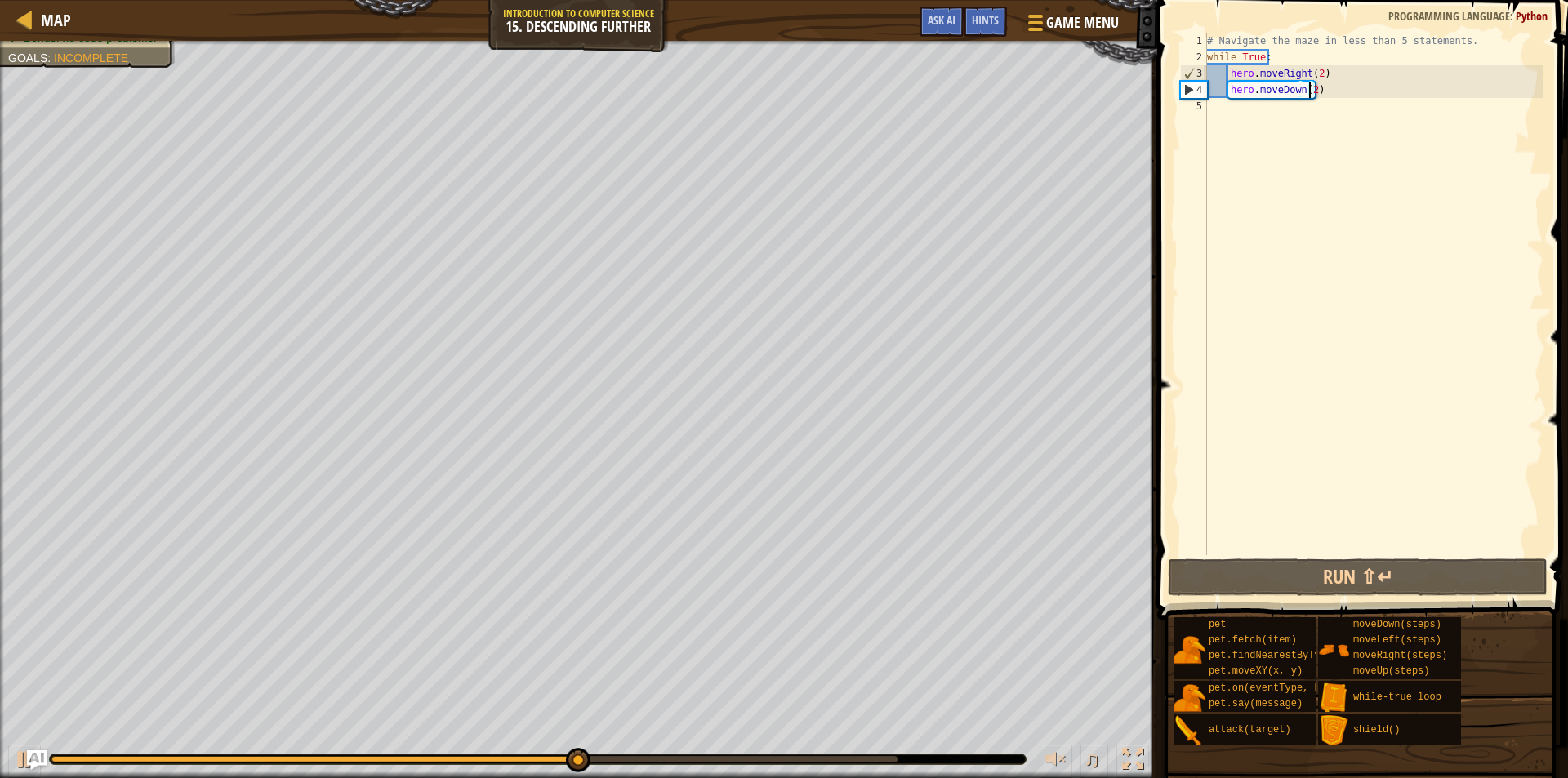
click at [1331, 87] on div "# Navigate the maze in less than 5 statements. while True : hero . moveRight ( …" at bounding box center [1373, 310] width 339 height 556
drag, startPoint x: 1329, startPoint y: 91, endPoint x: 1288, endPoint y: 100, distance: 42.0
click at [1288, 100] on div "# Navigate the maze in less than 5 statements. while True : hero . moveRight ( …" at bounding box center [1373, 310] width 339 height 556
type textarea "hero.moveDown(2)"
click at [1294, 106] on div "# Navigate the maze in less than 5 statements. while True : hero . moveRight ( …" at bounding box center [1373, 293] width 339 height 522
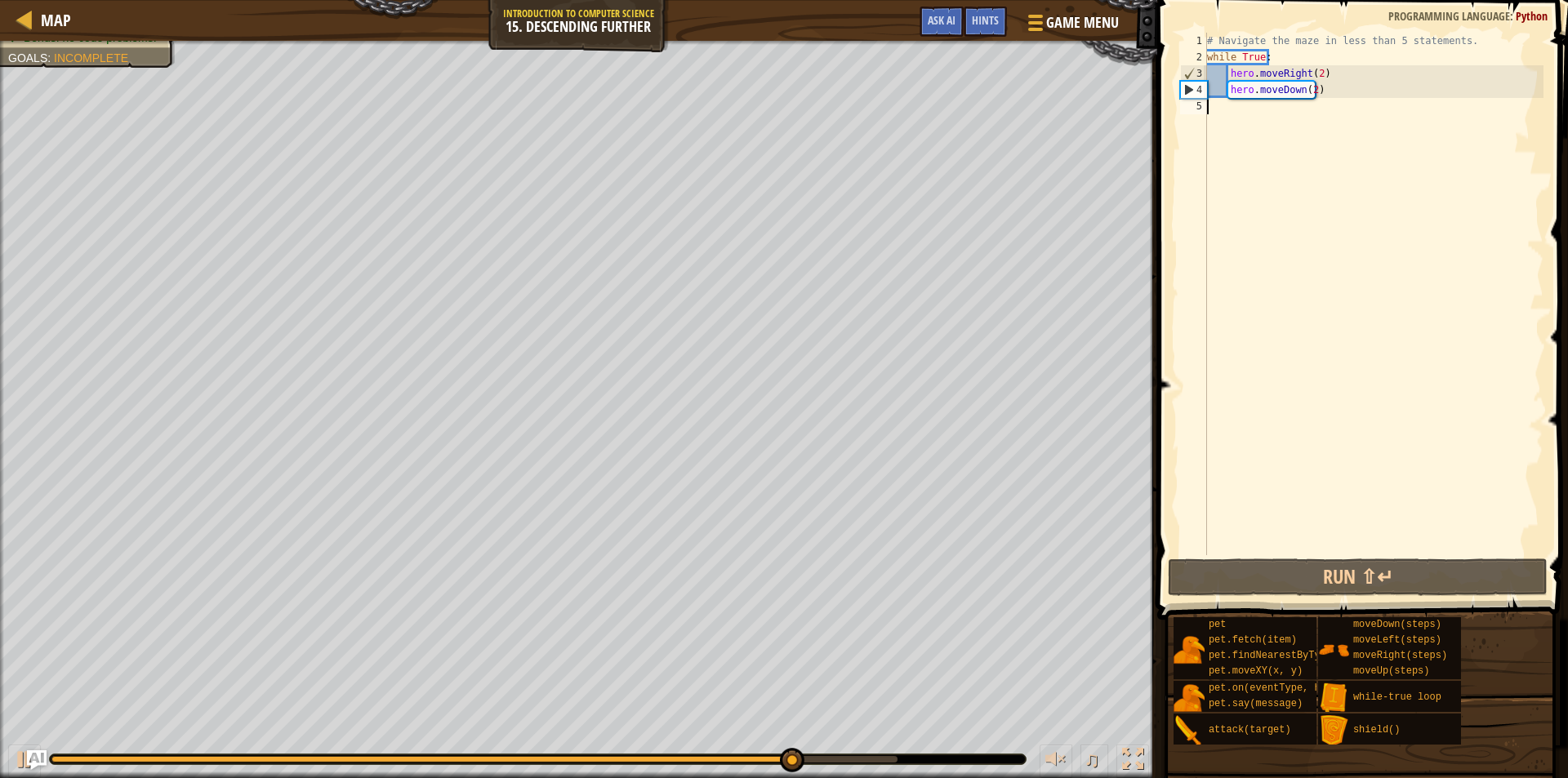
scroll to position [8, 0]
click at [1309, 94] on div "# Navigate the maze in less than 5 statements. while True : hero . moveRight ( …" at bounding box center [1373, 310] width 339 height 556
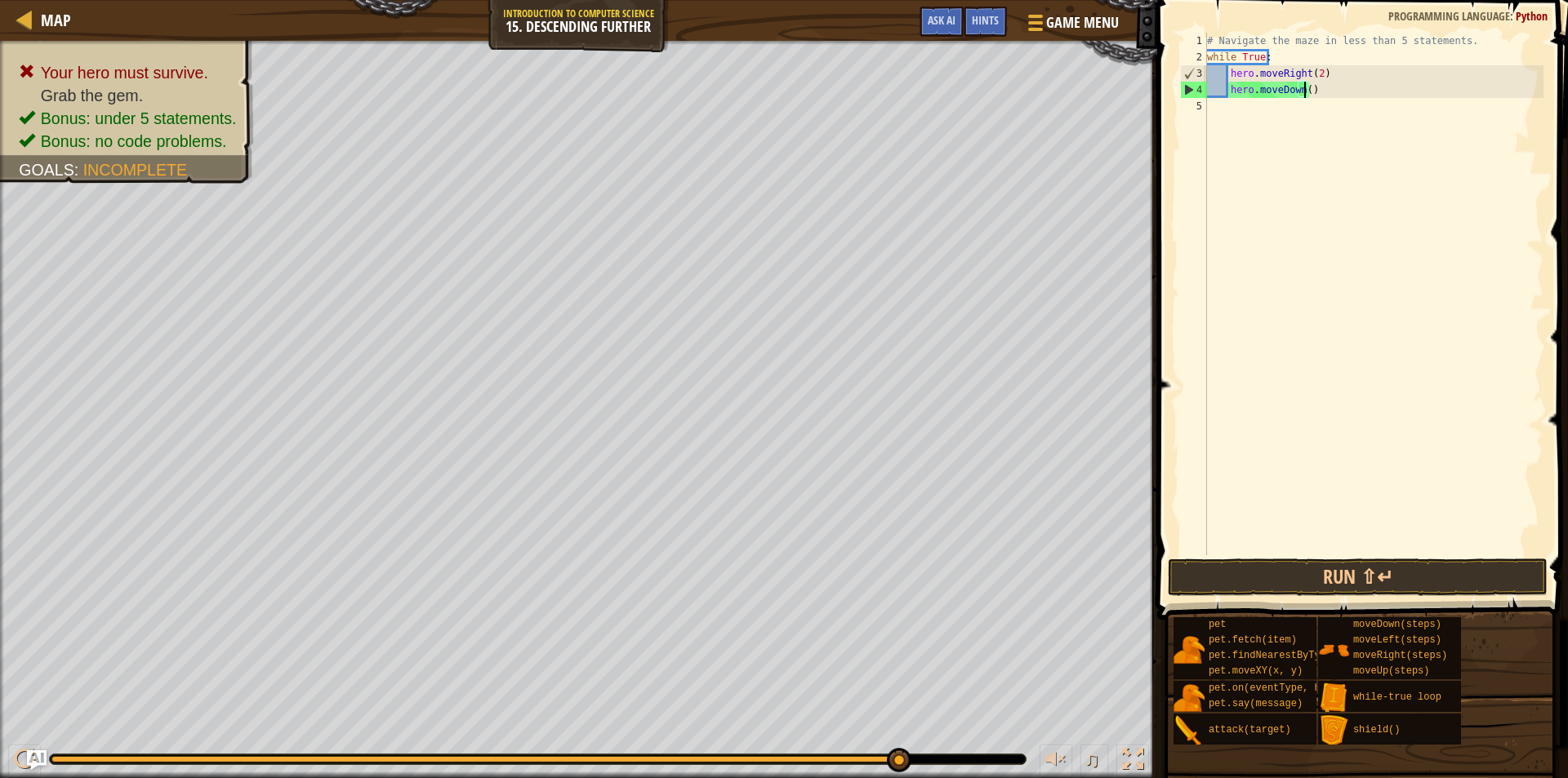
scroll to position [8, 9]
type textarea "hero.moveDown(1)"
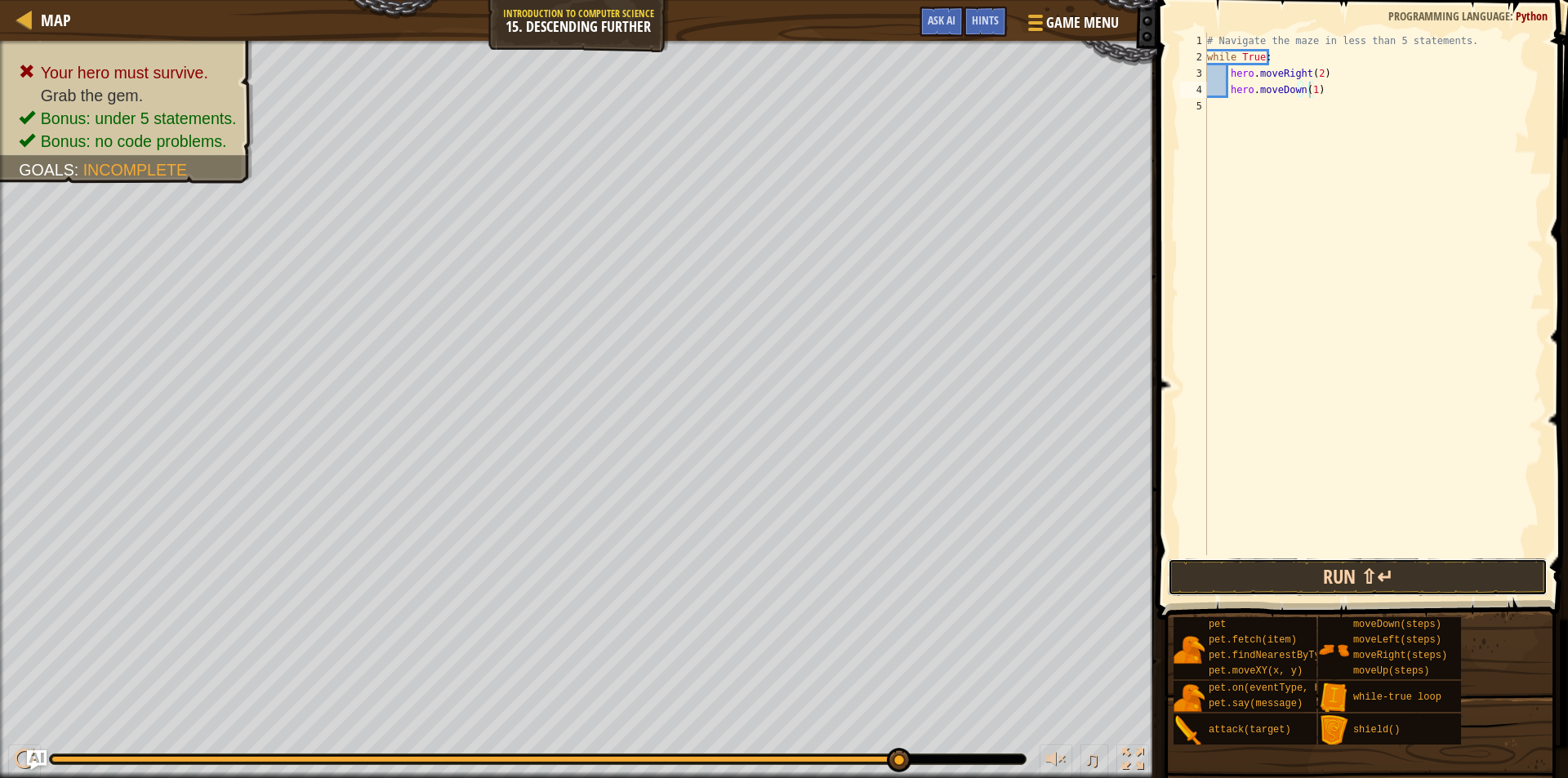
click at [1287, 585] on button "Run ⇧↵" at bounding box center [1358, 577] width 380 height 38
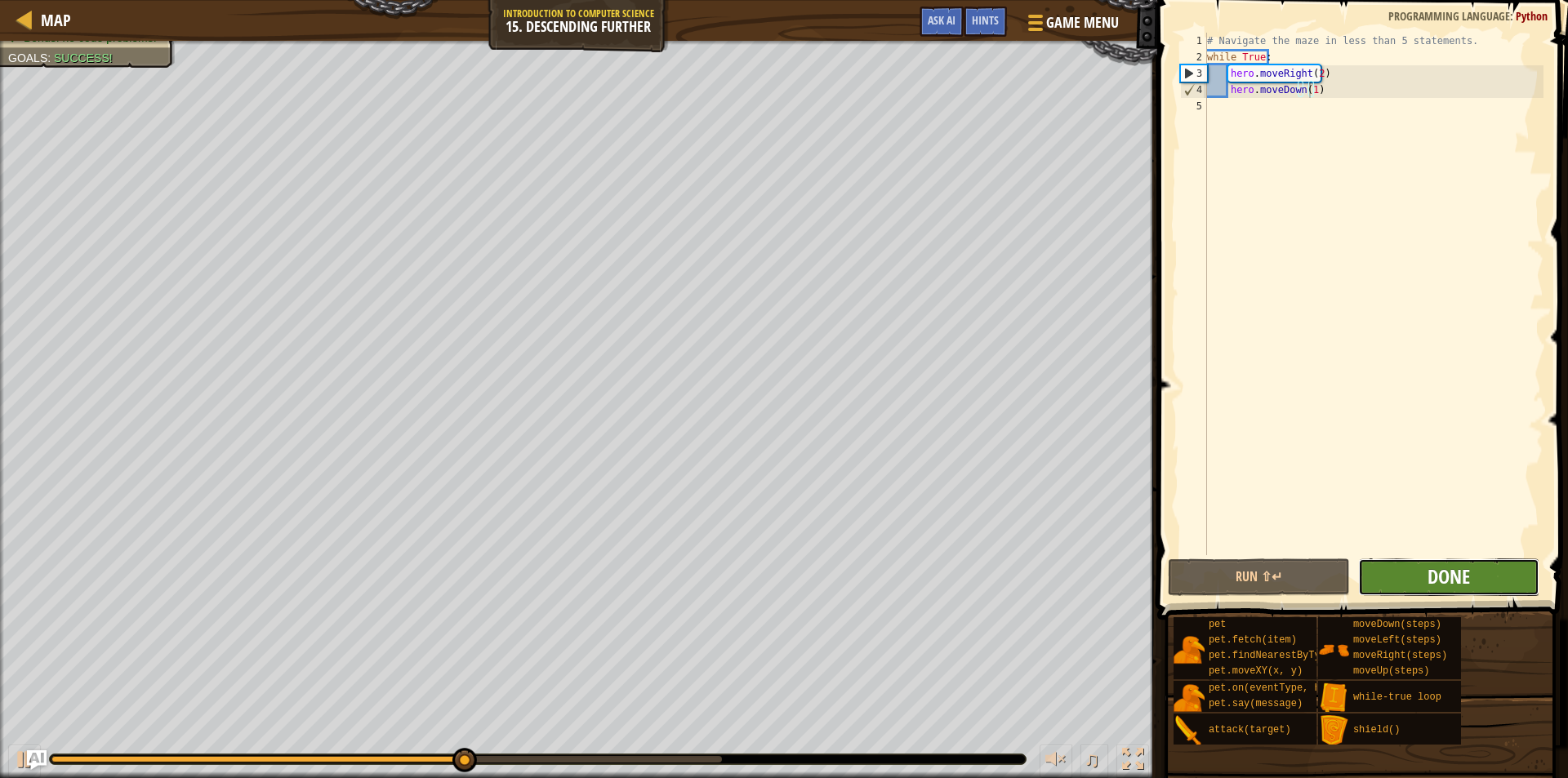
click at [1460, 582] on span "Done" at bounding box center [1449, 576] width 43 height 27
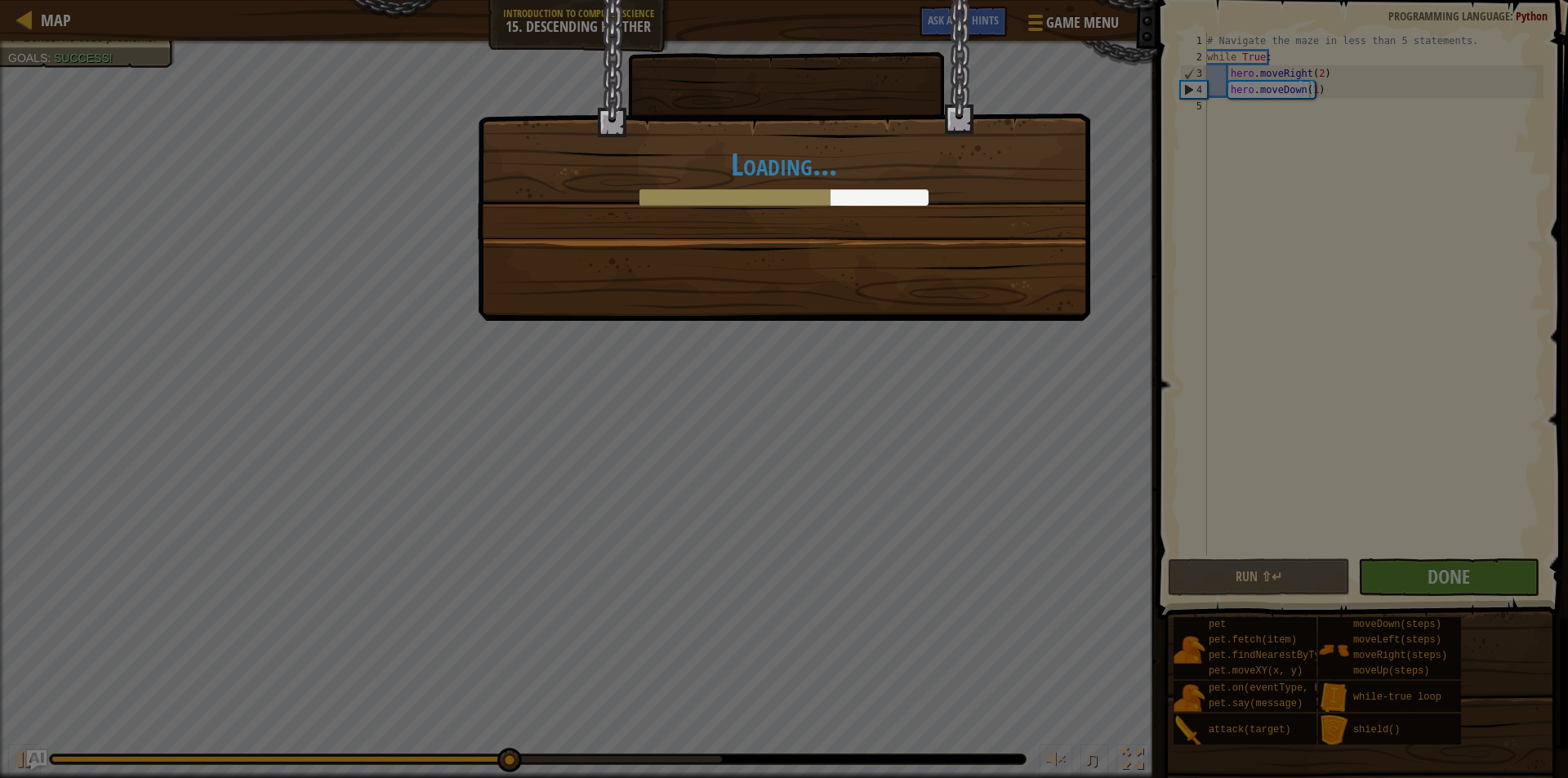
click at [1167, 419] on div "Loading..." at bounding box center [784, 389] width 1568 height 778
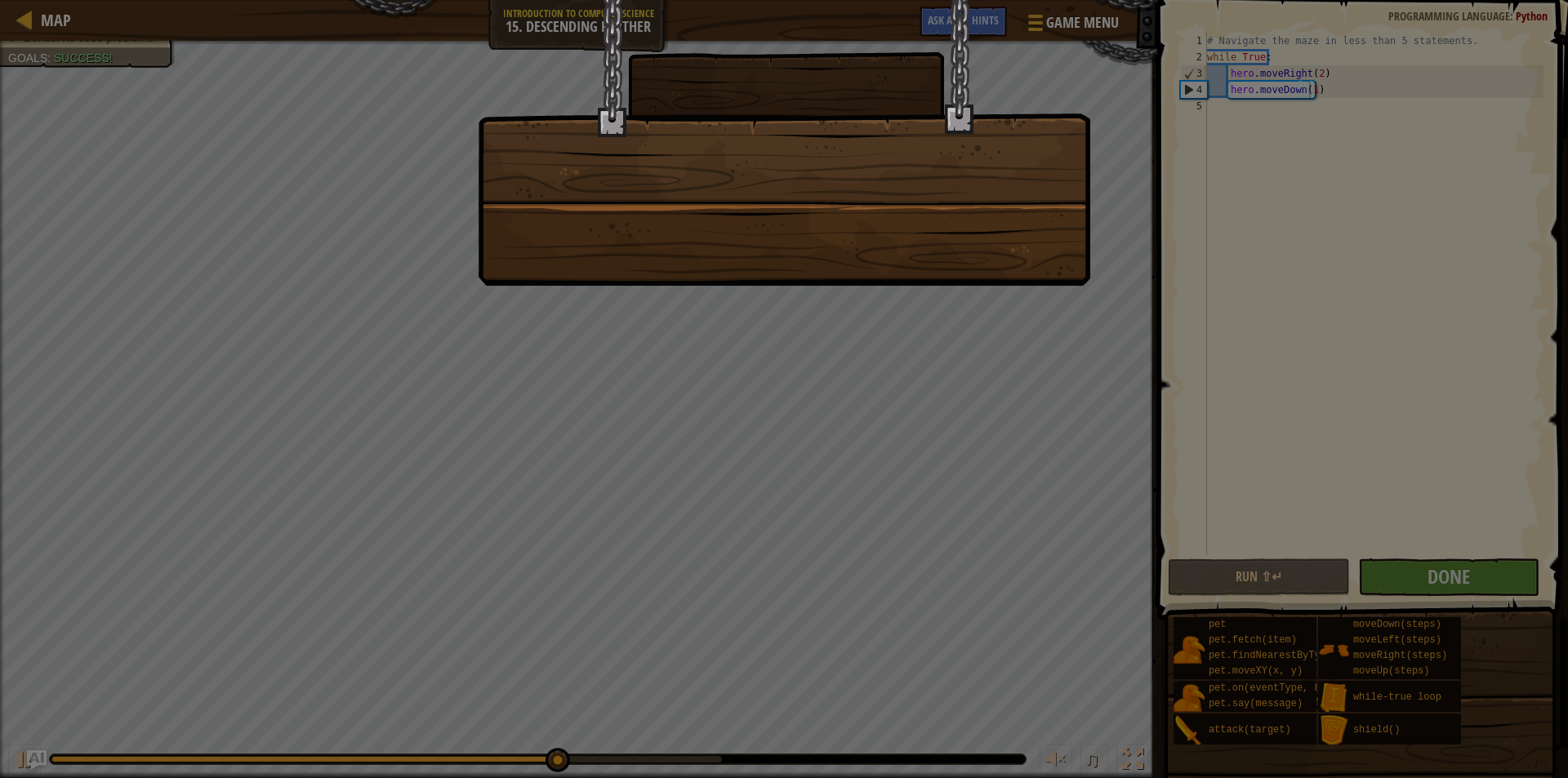
click at [964, 354] on div at bounding box center [784, 389] width 1568 height 778
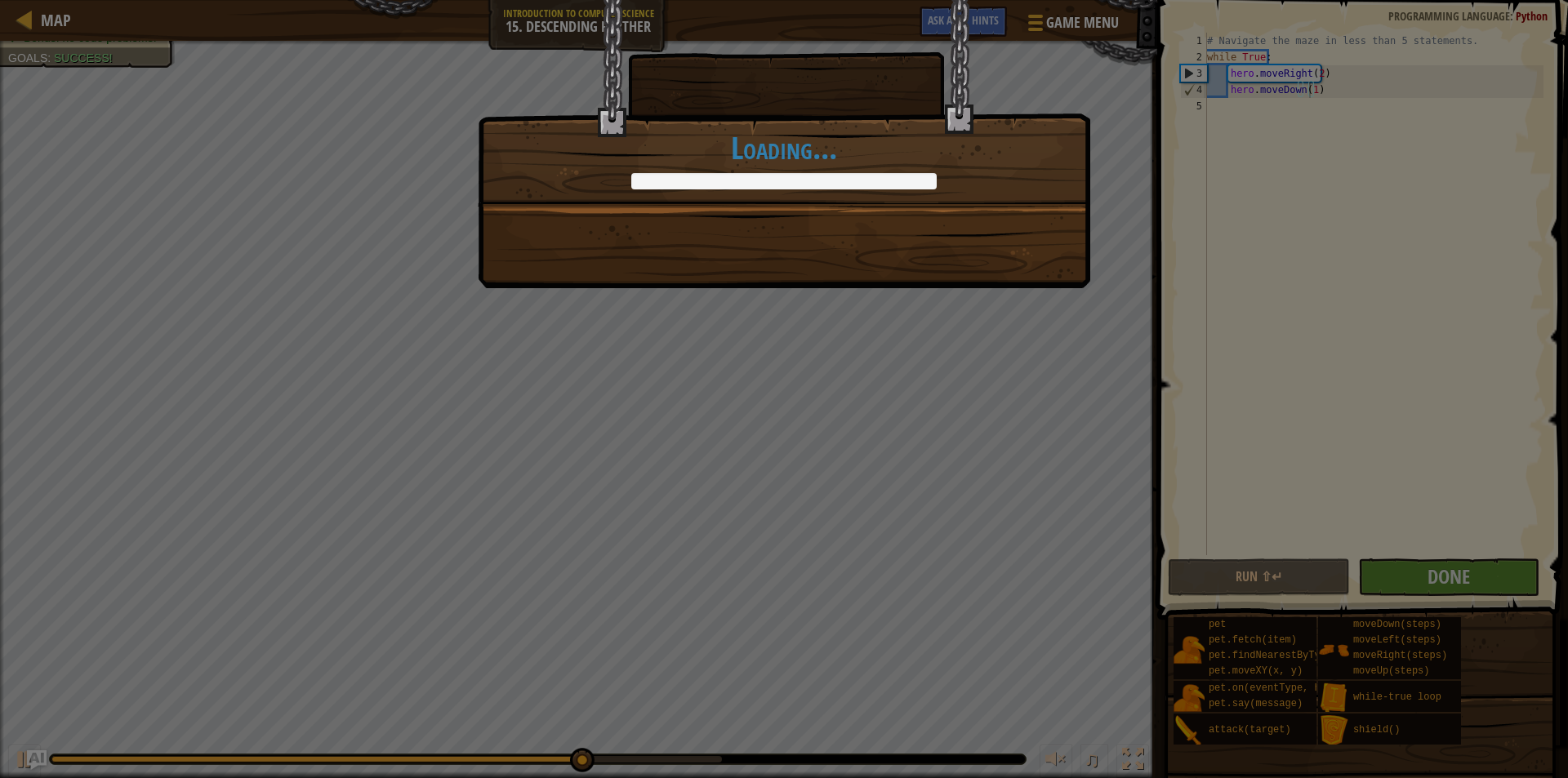
click at [1024, 361] on div "Clean code: no code errors or warnings. +0 +0 Into the depths! +0 +0 Done in fe…" at bounding box center [784, 389] width 1568 height 778
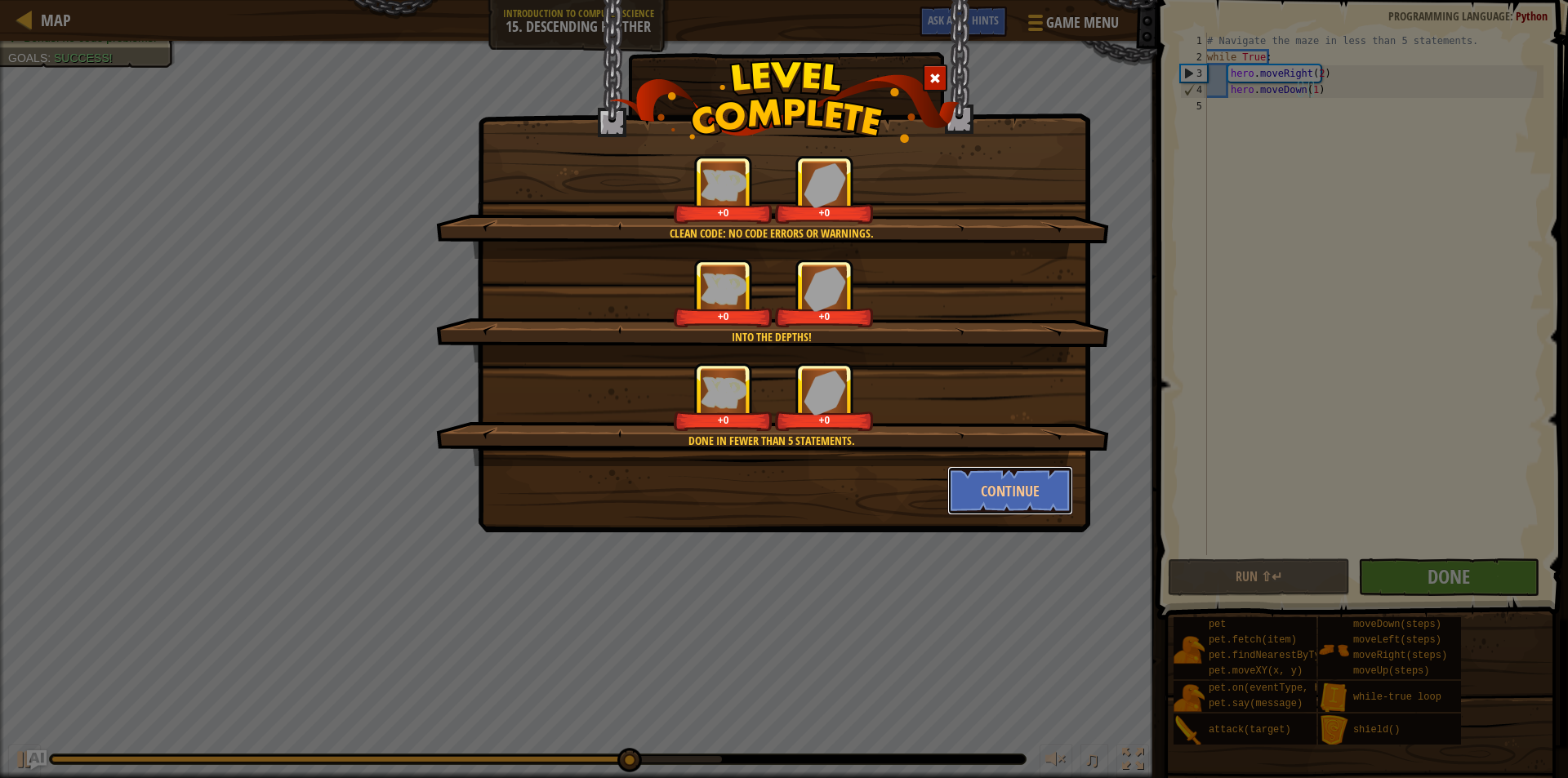
click at [995, 484] on button "Continue" at bounding box center [1011, 490] width 127 height 49
click at [999, 486] on div "Clean code: no code errors or warnings. +0 +0 Into the depths! +0 +0 Done in fe…" at bounding box center [784, 389] width 1568 height 778
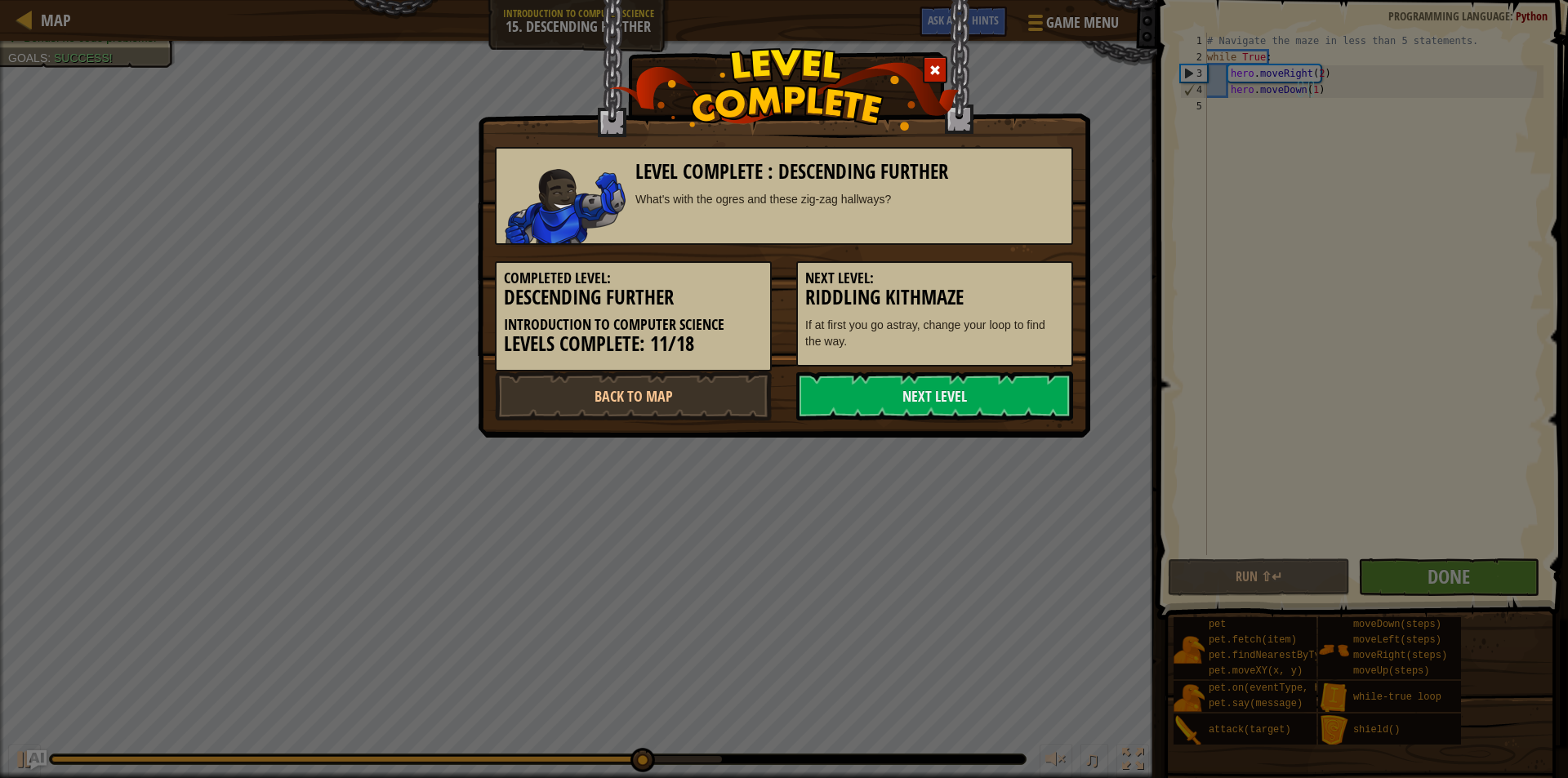
click at [999, 484] on div "Level Complete : Descending Further What's with the ogres and these zig-zag hal…" at bounding box center [784, 389] width 1568 height 778
click at [1022, 386] on link "Next Level" at bounding box center [934, 396] width 277 height 49
click at [1023, 390] on link "Next Level" at bounding box center [934, 396] width 277 height 49
click at [1025, 392] on link "Next Level" at bounding box center [934, 396] width 277 height 49
click at [1040, 398] on link "Next Level" at bounding box center [934, 396] width 277 height 49
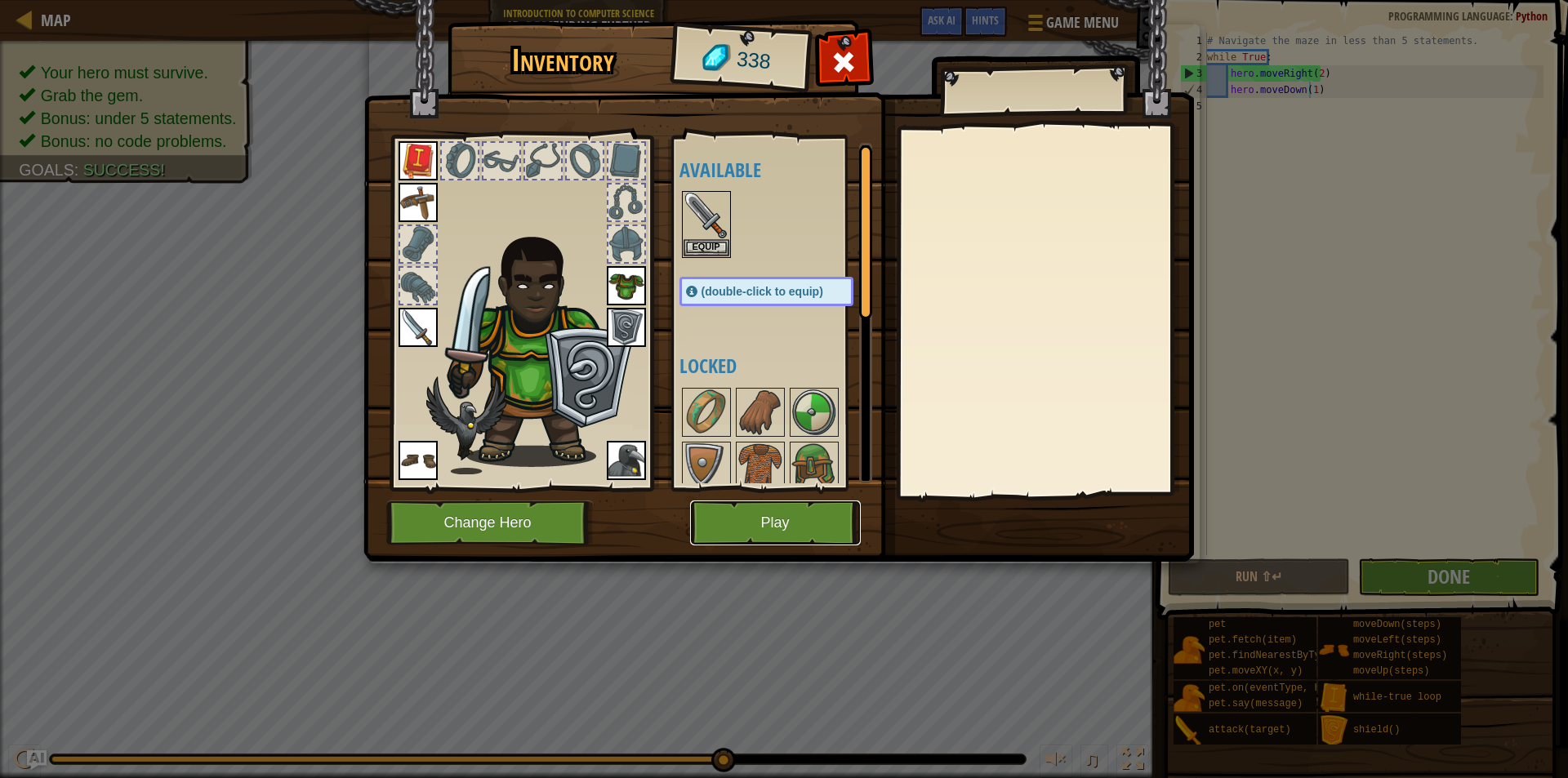
click at [793, 521] on button "Play" at bounding box center [775, 523] width 171 height 45
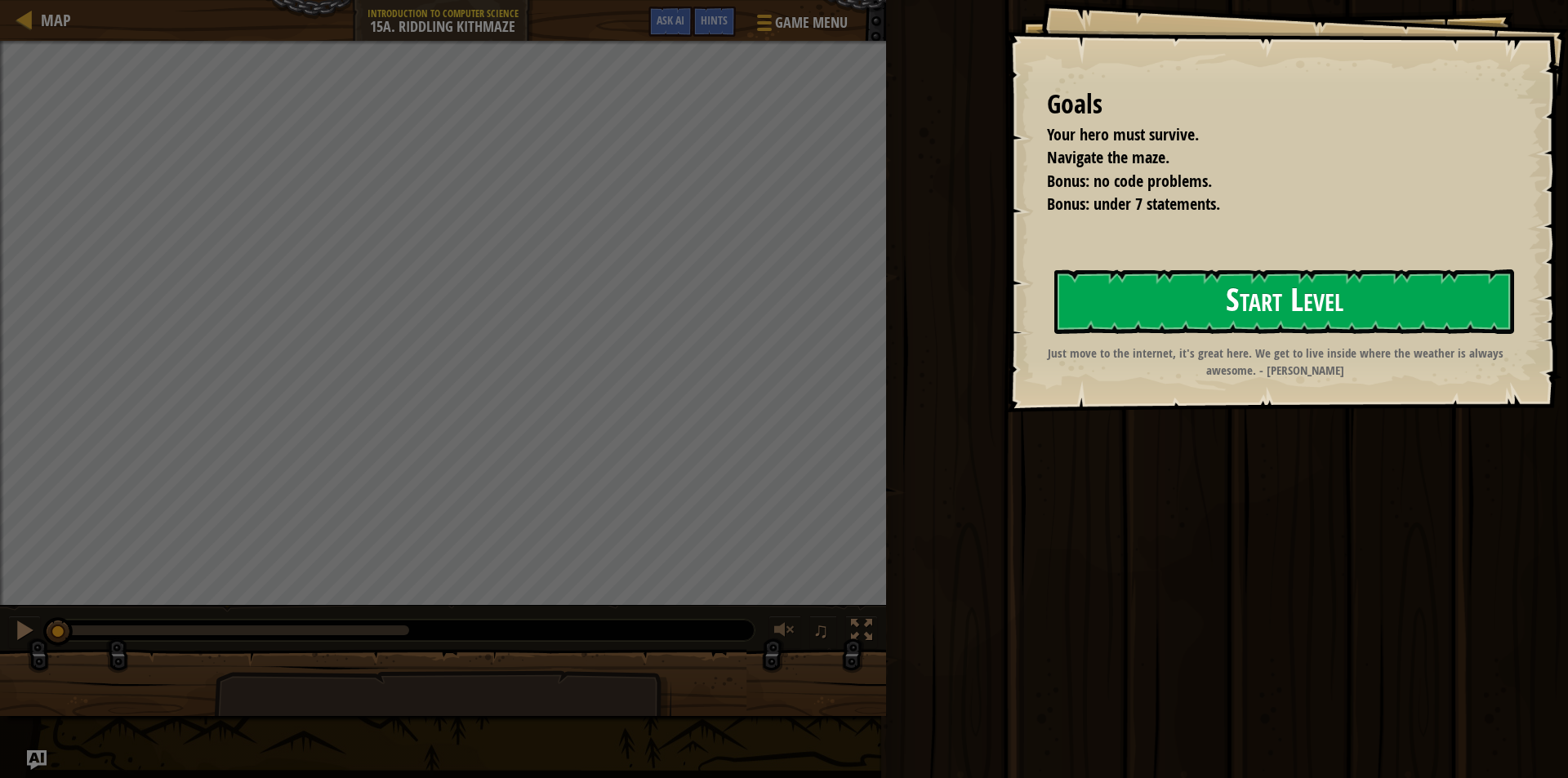
click at [1394, 272] on button "Start Level" at bounding box center [1284, 301] width 460 height 64
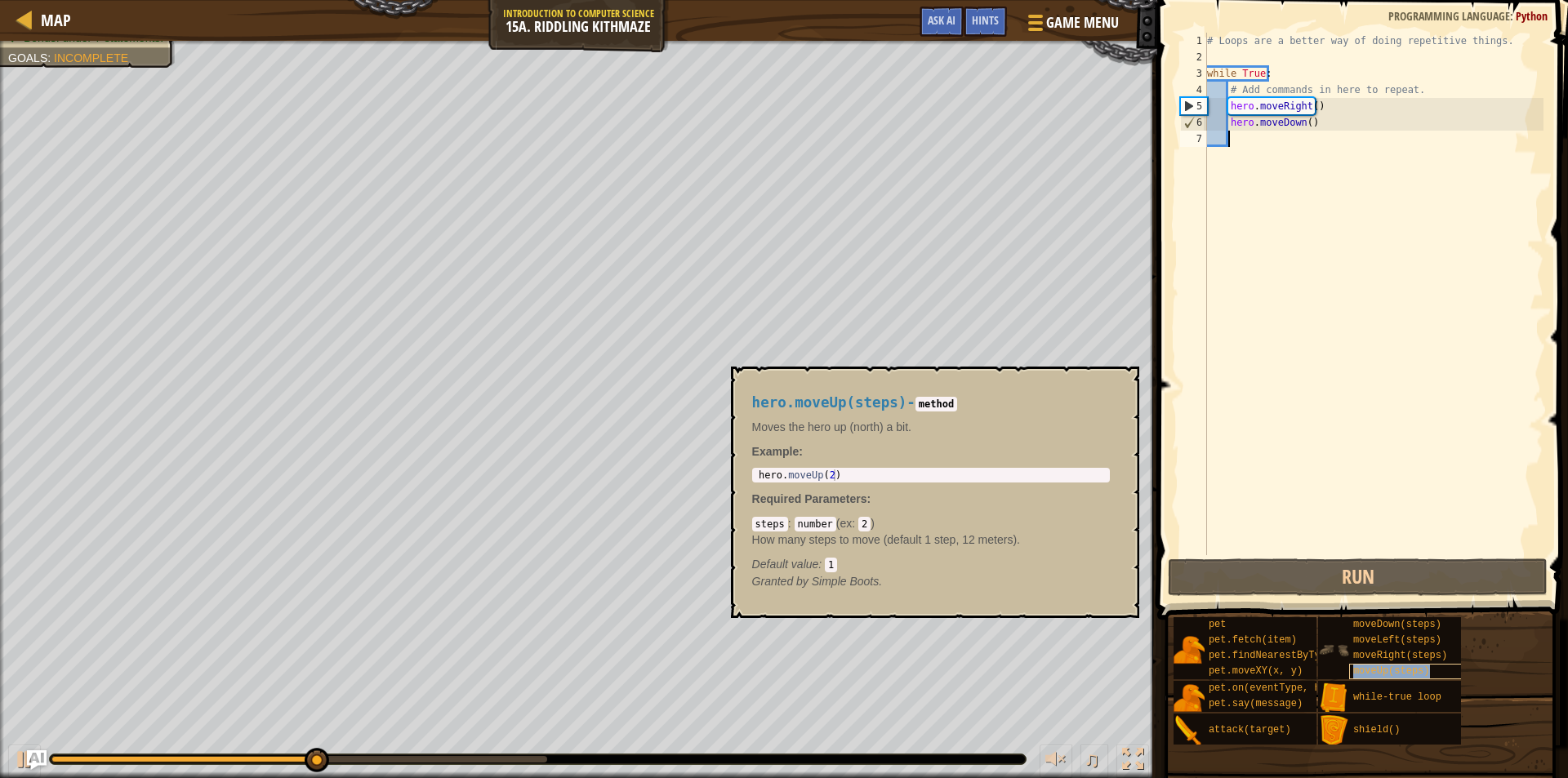
click at [1424, 666] on div "moveUp(steps)" at bounding box center [1427, 672] width 156 height 15
type textarea "hero.moveUp(2)"
drag, startPoint x: 854, startPoint y: 474, endPoint x: 768, endPoint y: 469, distance: 86.1
click at [768, 469] on div "hero . moveUp ( 2 )" at bounding box center [931, 486] width 351 height 34
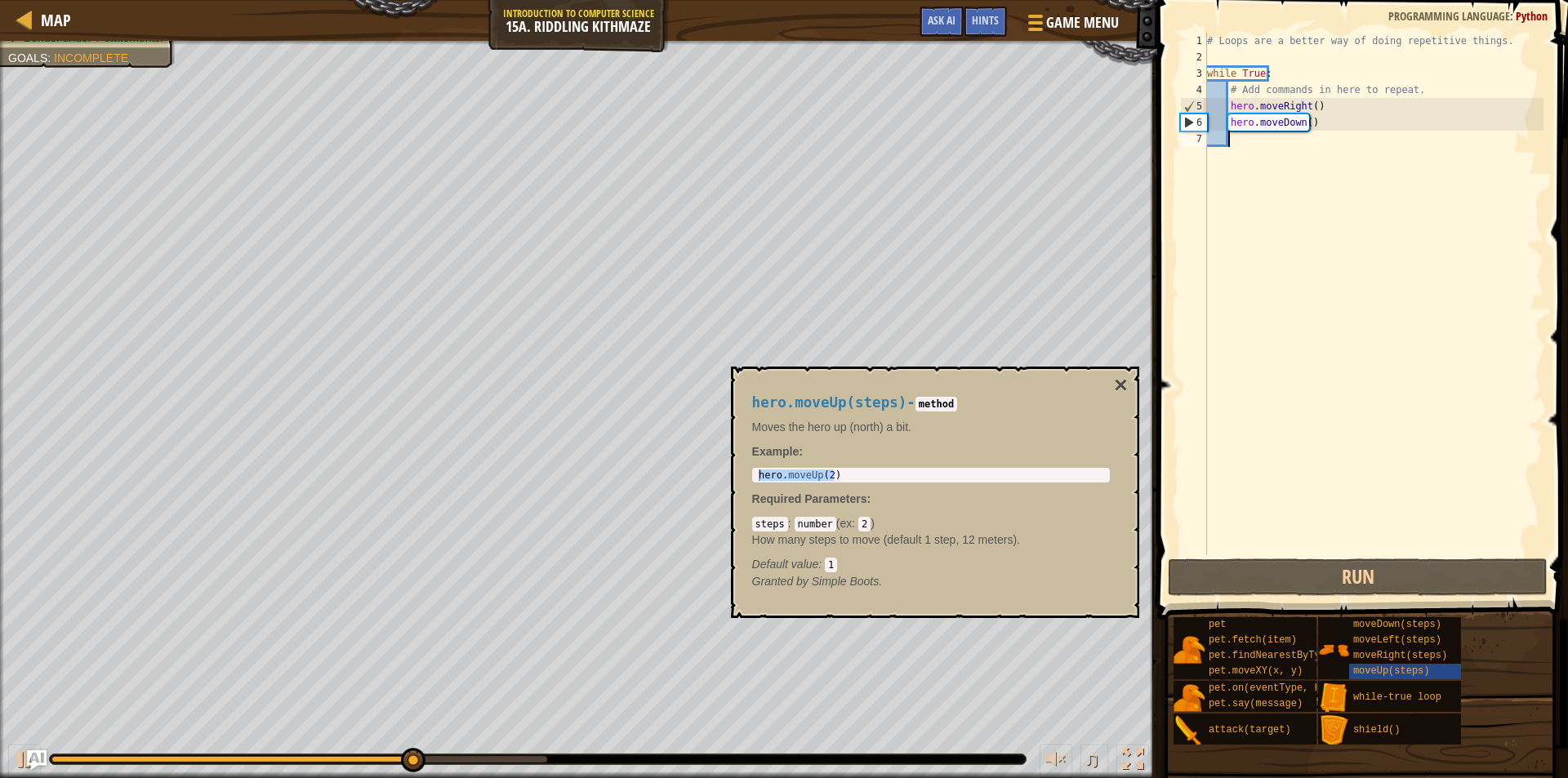
click at [1258, 144] on div "# Loops are a better way of doing repetitive things. while True : # Add command…" at bounding box center [1373, 310] width 339 height 556
paste textarea "hero.moveUp(2)"
type textarea "hero.moveUp(2)"
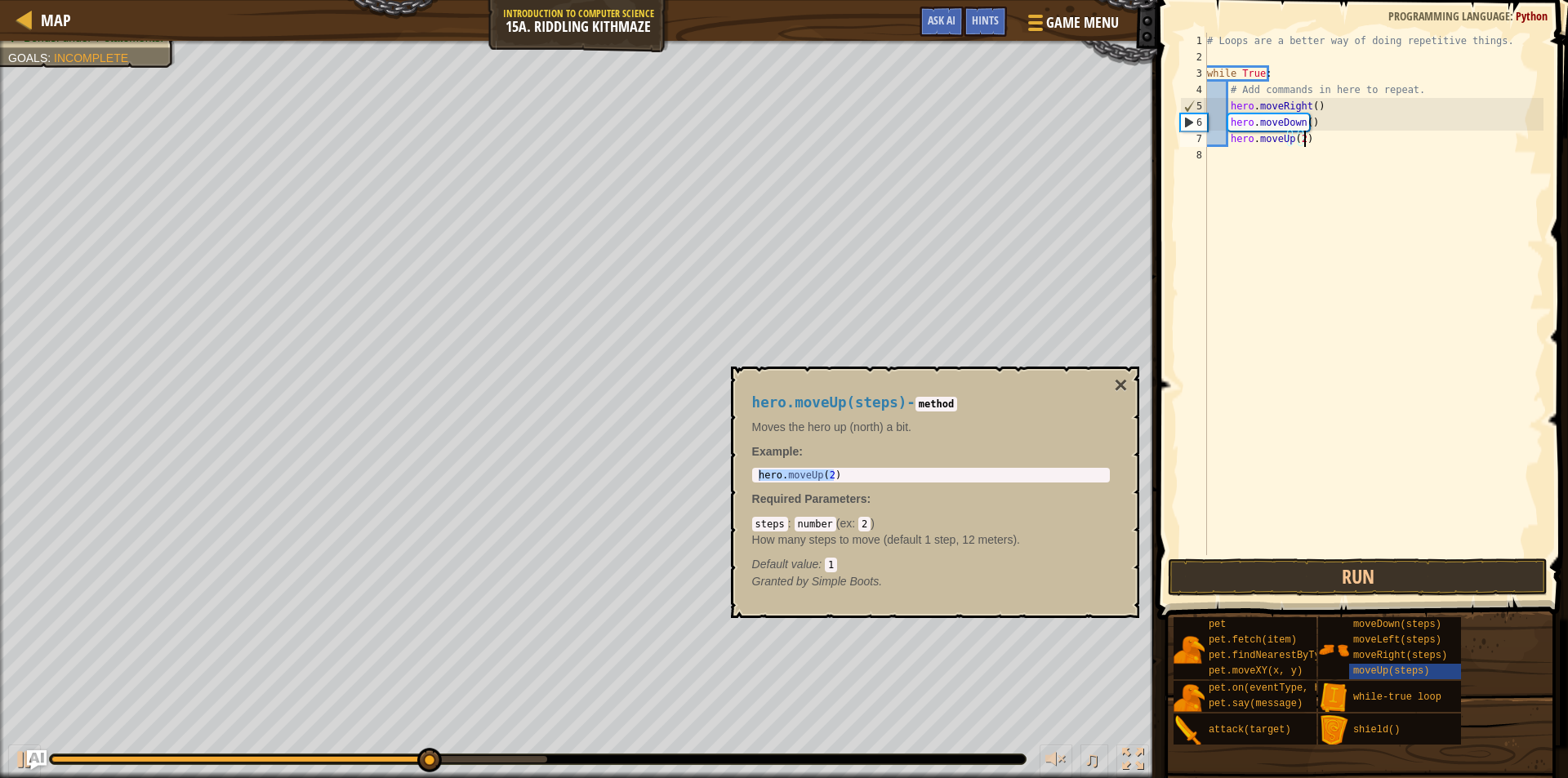
click at [1350, 158] on div "# Loops are a better way of doing repetitive things. while True : # Add command…" at bounding box center [1373, 310] width 339 height 556
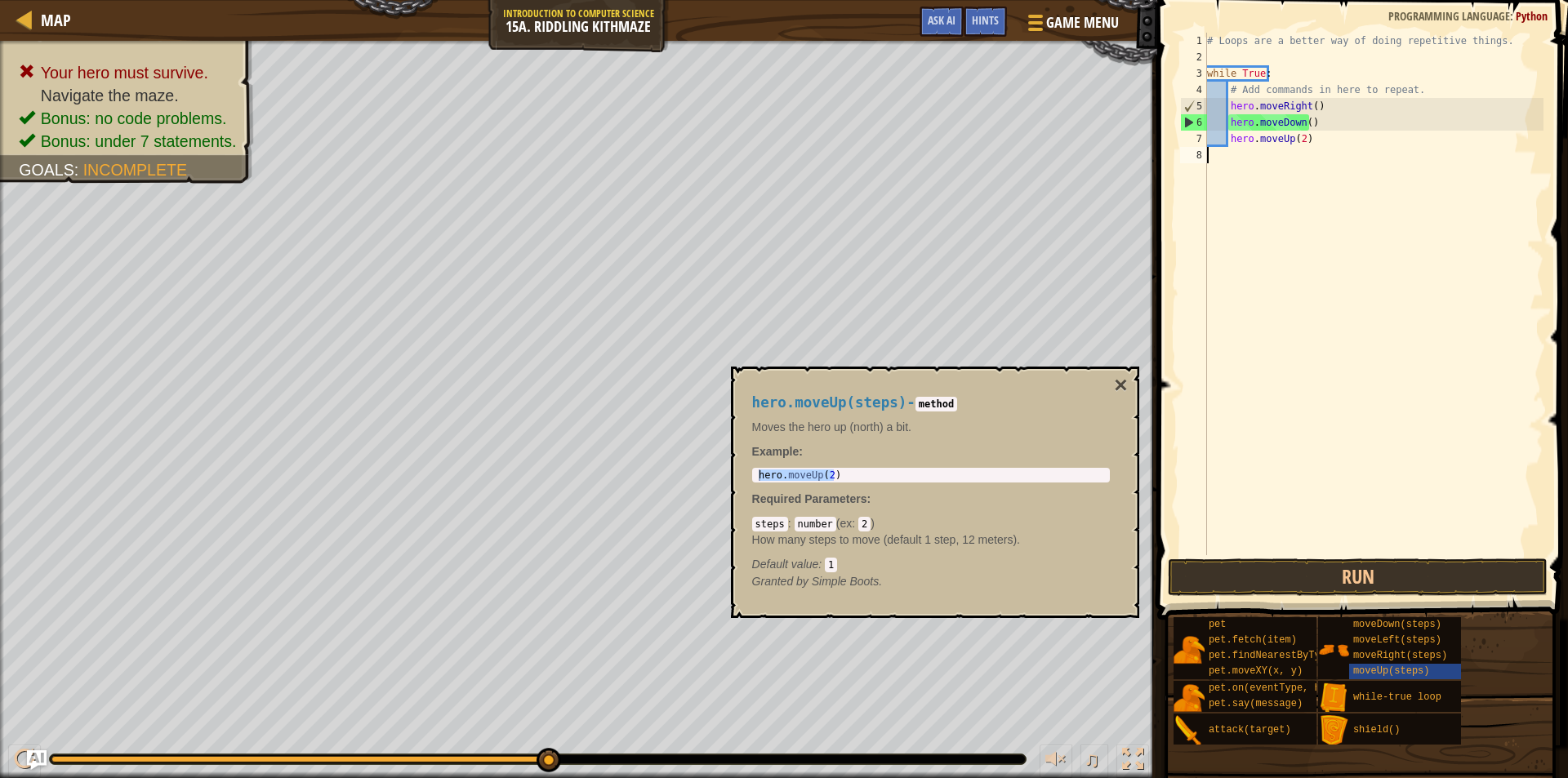
click at [1305, 127] on div "# Loops are a better way of doing repetitive things. while True : # Add command…" at bounding box center [1373, 310] width 339 height 556
type textarea "hero.moveDown()"
click at [1298, 147] on div "# Loops are a better way of doing repetitive things. while True : # Add command…" at bounding box center [1373, 310] width 339 height 556
click at [1298, 141] on div "# Loops are a better way of doing repetitive things. while True : # Add command…" at bounding box center [1373, 310] width 339 height 556
click at [1125, 377] on button "×" at bounding box center [1120, 386] width 13 height 23
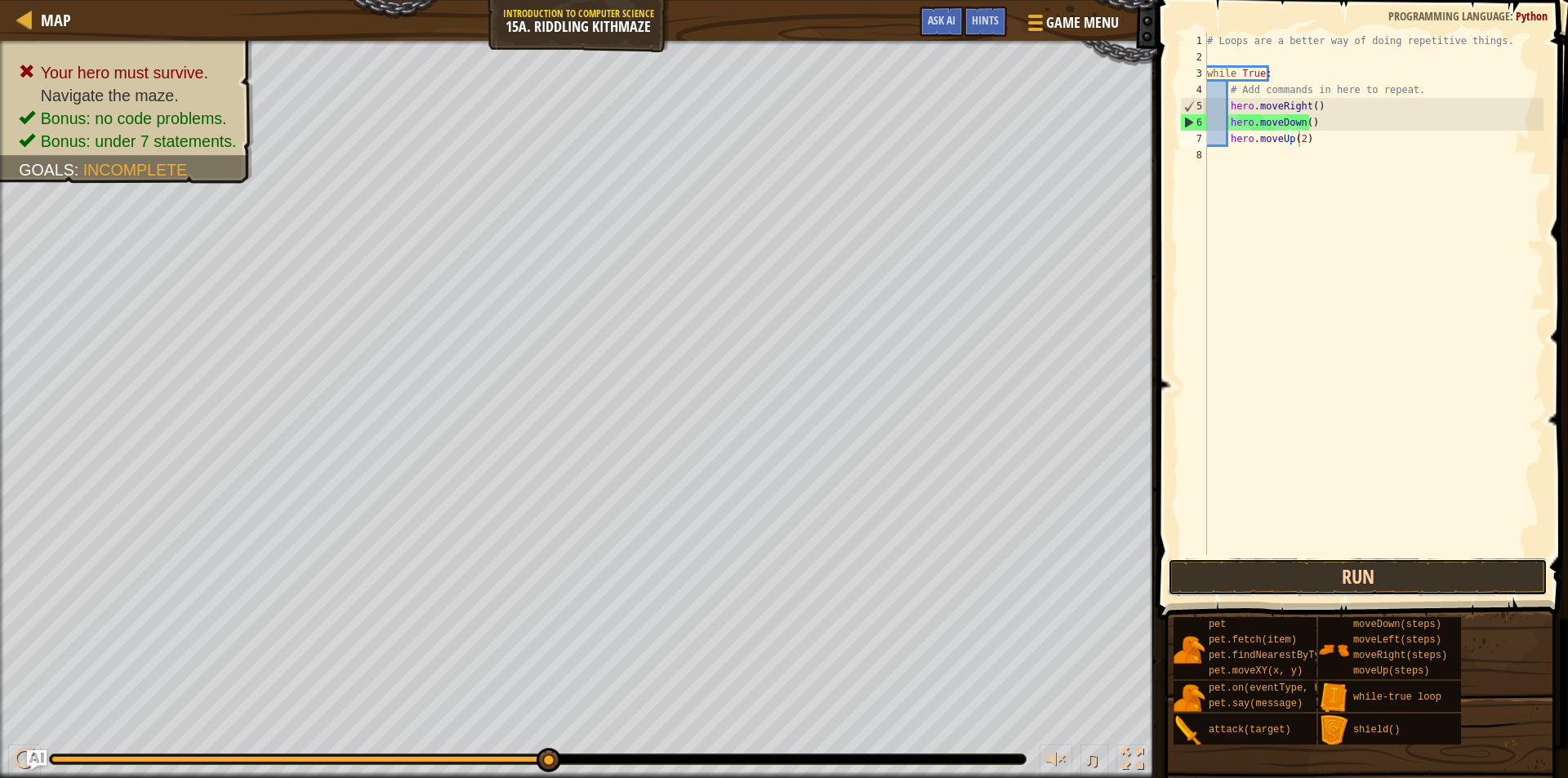
click at [1304, 569] on button "Run" at bounding box center [1358, 577] width 380 height 38
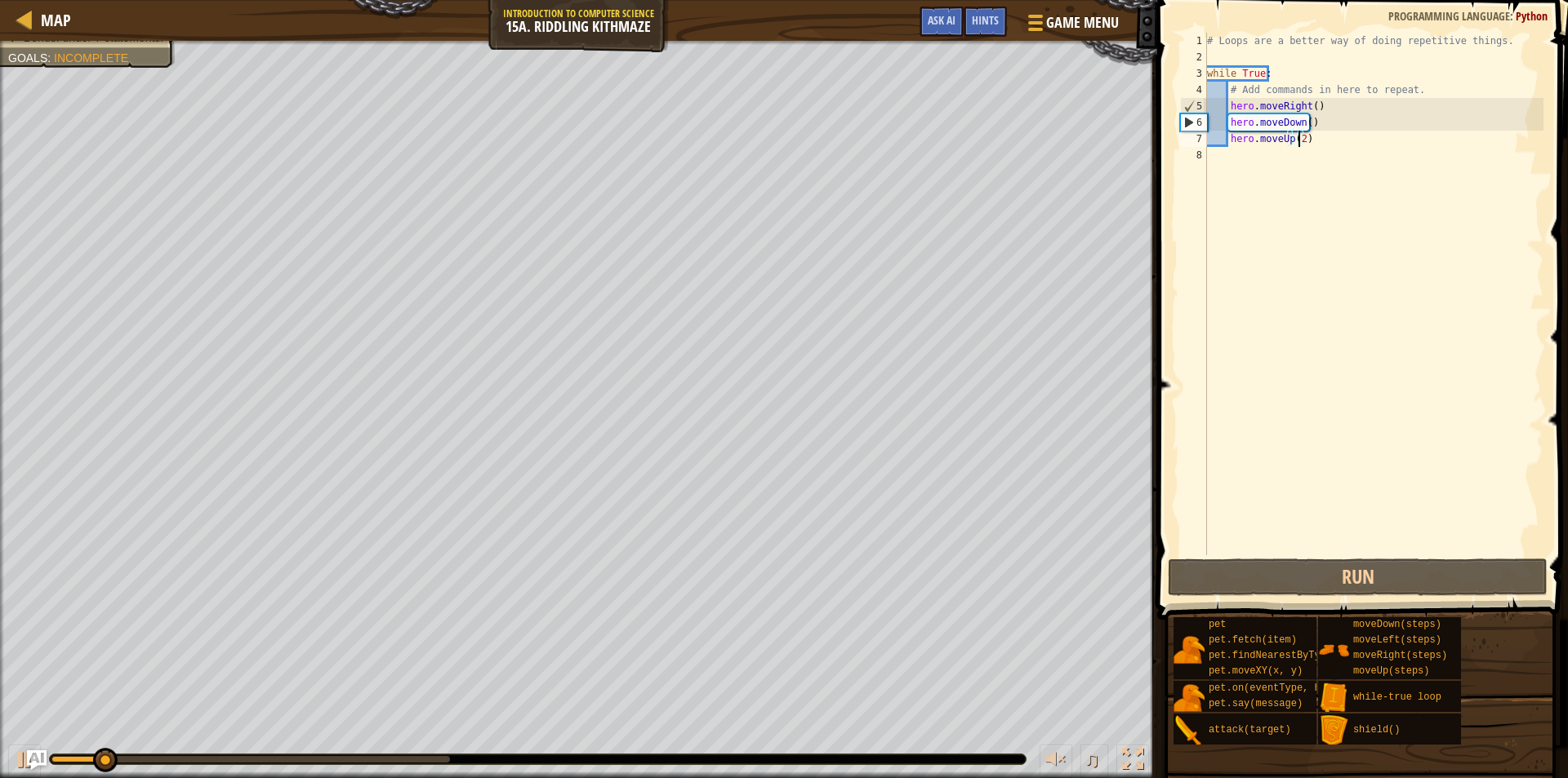
click at [1298, 145] on div "# Loops are a better way of doing repetitive things. while True : # Add command…" at bounding box center [1373, 310] width 339 height 556
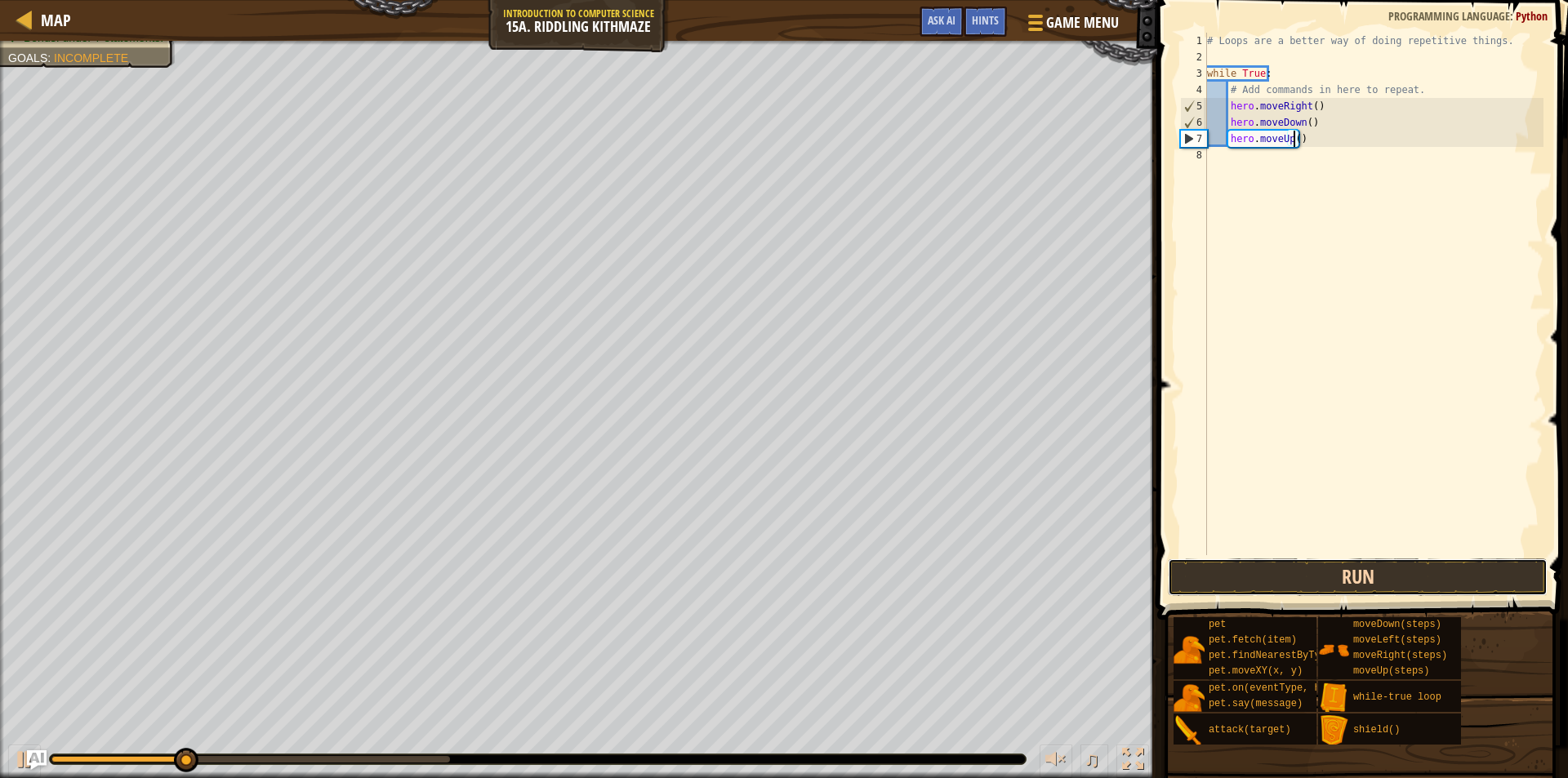
click at [1323, 563] on button "Run" at bounding box center [1358, 577] width 380 height 38
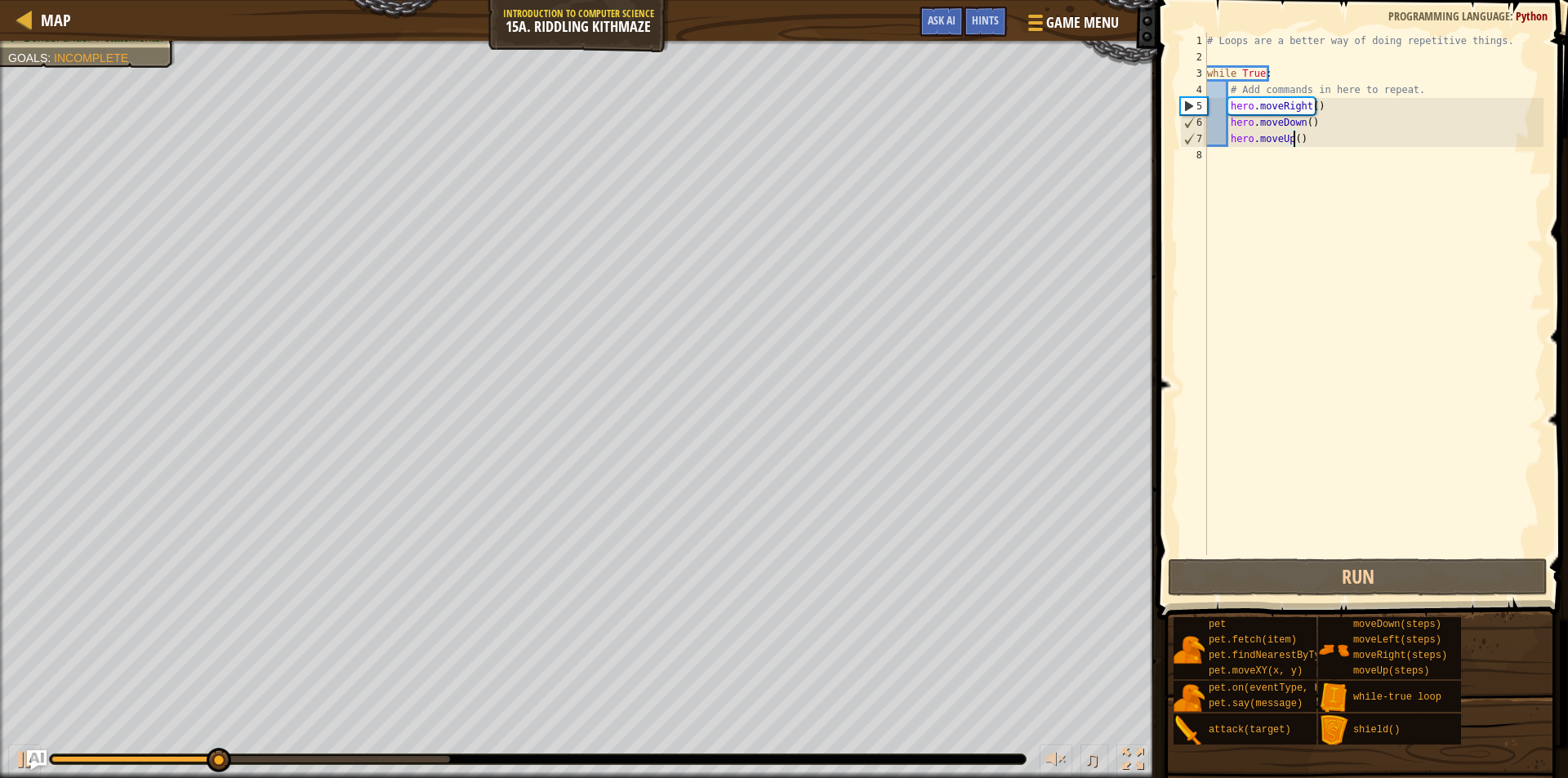
click at [1323, 121] on div "# Loops are a better way of doing repetitive things. while True : # Add command…" at bounding box center [1373, 310] width 339 height 556
type textarea "hero.moveDown()"
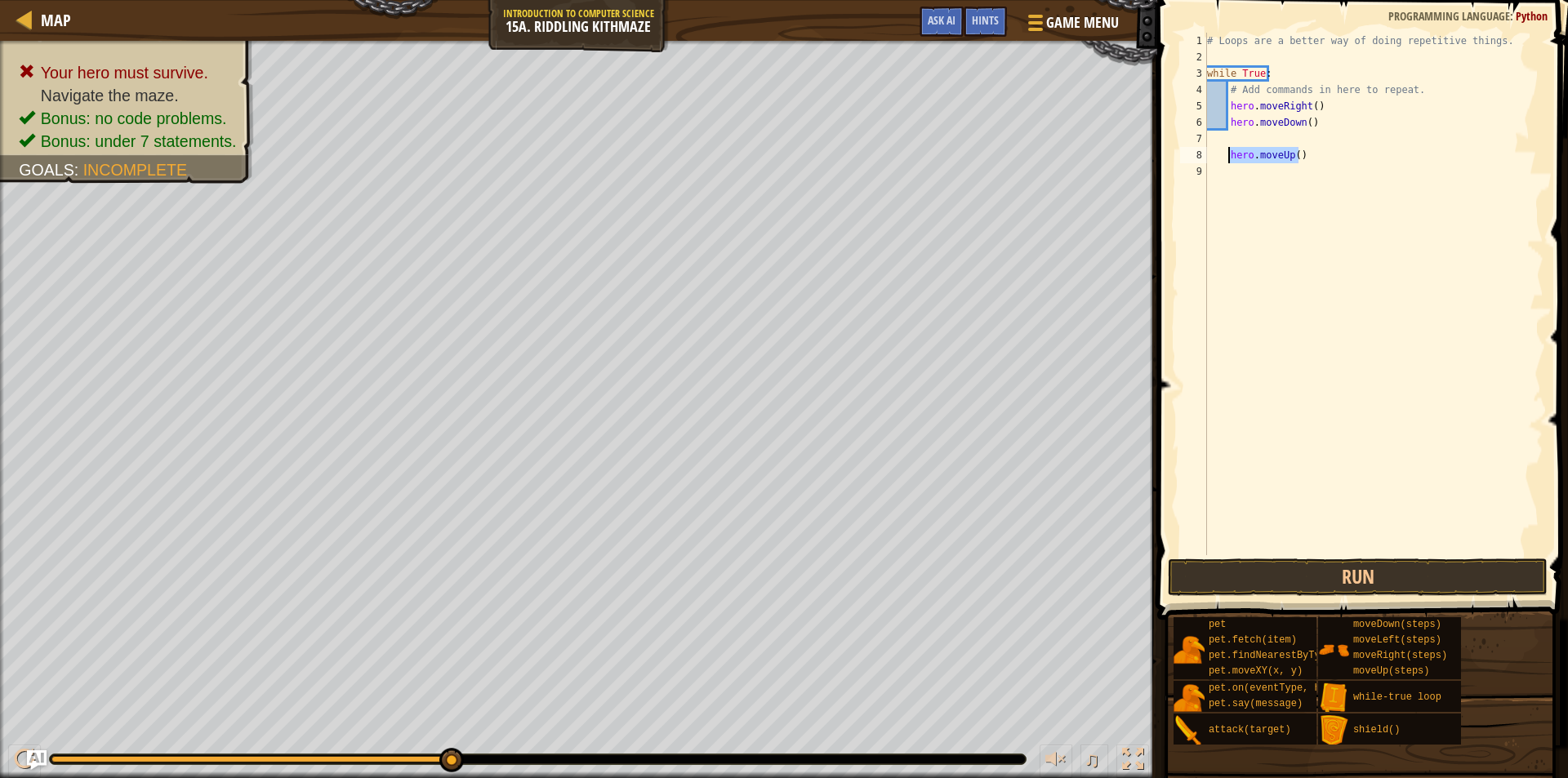
drag, startPoint x: 1303, startPoint y: 154, endPoint x: 1226, endPoint y: 156, distance: 77.0
click at [1226, 156] on div "# Loops are a better way of doing repetitive things. while True : # Add command…" at bounding box center [1373, 310] width 339 height 556
click at [1204, 139] on div "7" at bounding box center [1194, 139] width 27 height 16
type textarea "hero.moveUp()"
drag, startPoint x: 1229, startPoint y: 156, endPoint x: 1307, endPoint y: 164, distance: 78.4
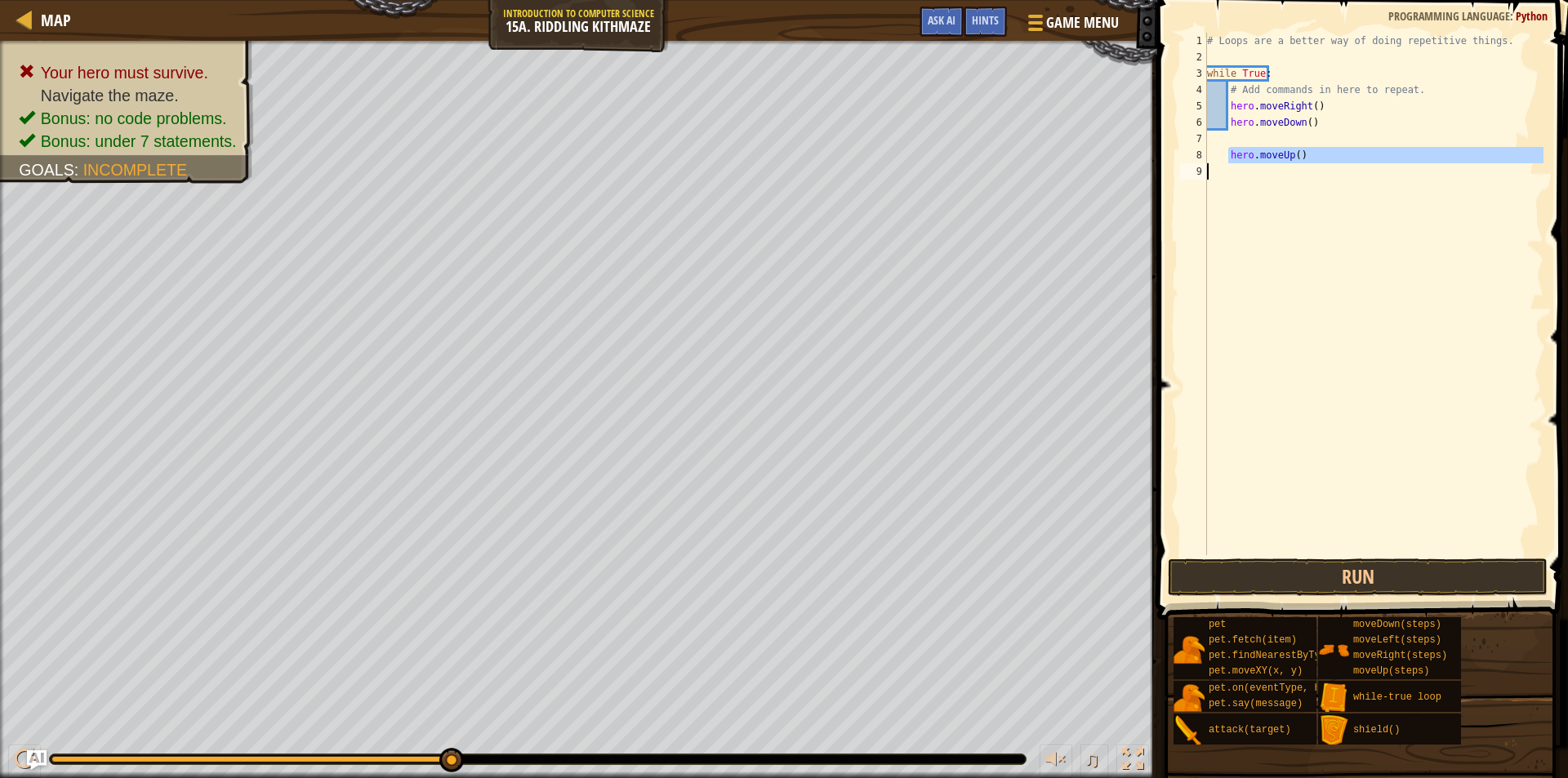
click at [1307, 164] on div "# Loops are a better way of doing repetitive things. while True : # Add command…" at bounding box center [1373, 310] width 339 height 556
type textarea "hero.moveUp()"
click at [1273, 132] on div "# Loops are a better way of doing repetitive things. while True : # Add command…" at bounding box center [1373, 310] width 339 height 556
paste textarea "hero.moveUp()"
click at [1211, 140] on div "7" at bounding box center [1196, 139] width 32 height 16
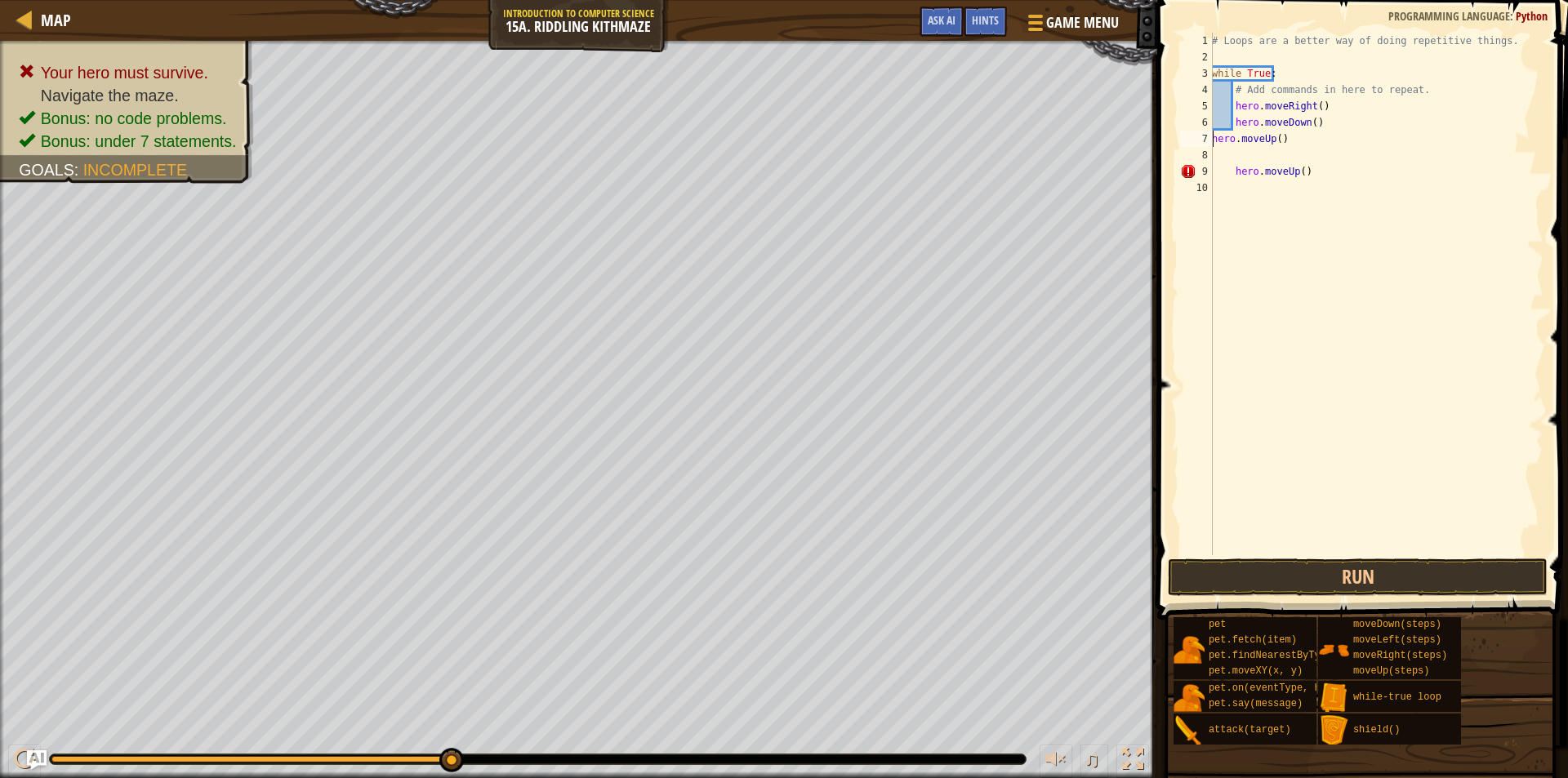
type textarea "hero.moveUp()"
drag, startPoint x: 1270, startPoint y: 174, endPoint x: 1233, endPoint y: 176, distance: 37.1
click at [1233, 176] on div "# Loops are a better way of doing repetitive things. while True : # Add command…" at bounding box center [1376, 310] width 335 height 556
drag, startPoint x: 1317, startPoint y: 106, endPoint x: 1235, endPoint y: 109, distance: 82.1
click at [1235, 109] on div "# Loops are a better way of doing repetitive things. while True : # Add command…" at bounding box center [1376, 310] width 335 height 556
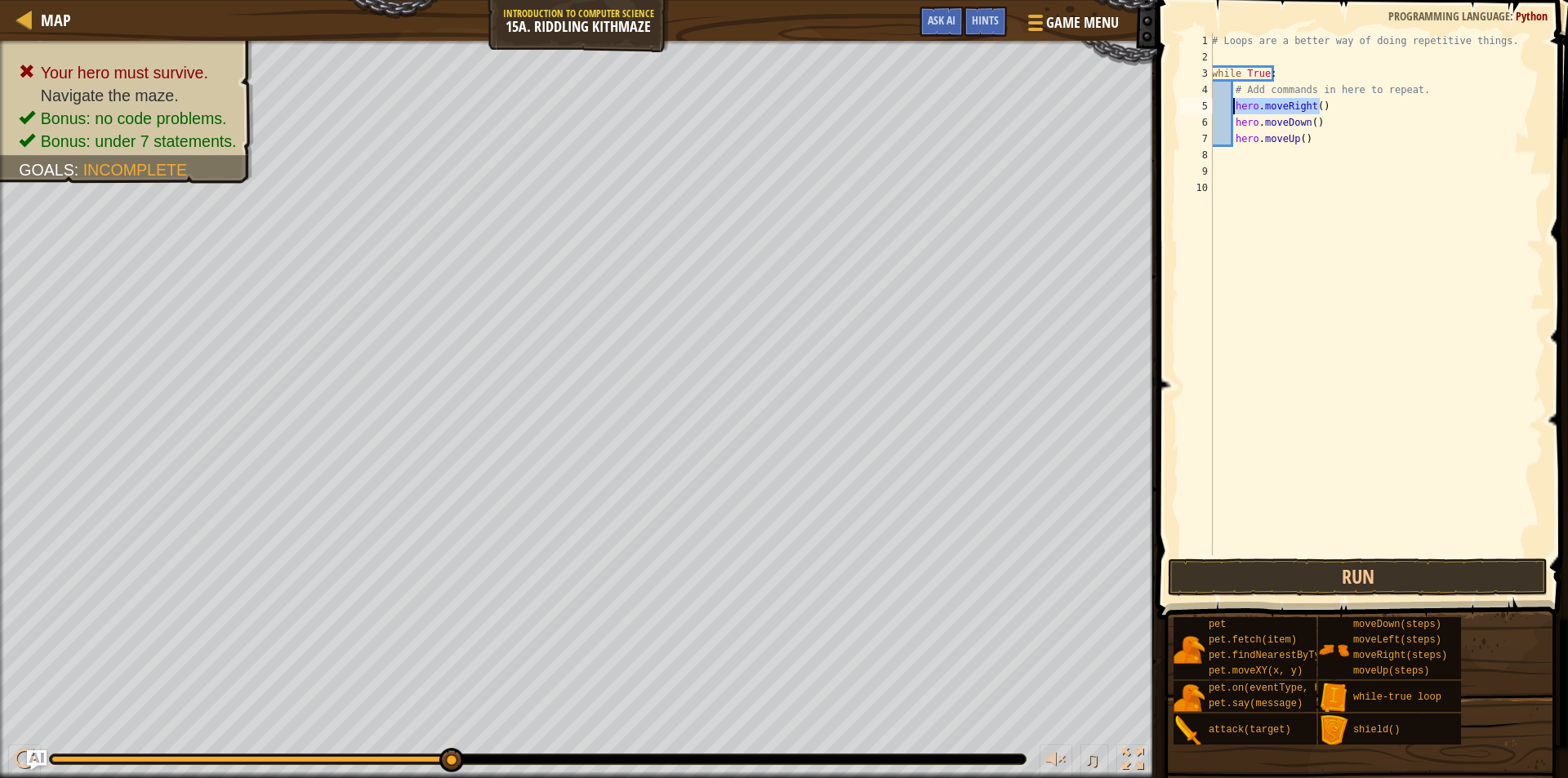
type textarea "hero.moveRight()"
click at [1291, 158] on div "# Loops are a better way of doing repetitive things. while True : # Add command…" at bounding box center [1376, 310] width 335 height 556
paste textarea "hero.moveRight()"
click at [1210, 155] on div "8" at bounding box center [1196, 155] width 32 height 16
type textarea "hero.moveRight()"
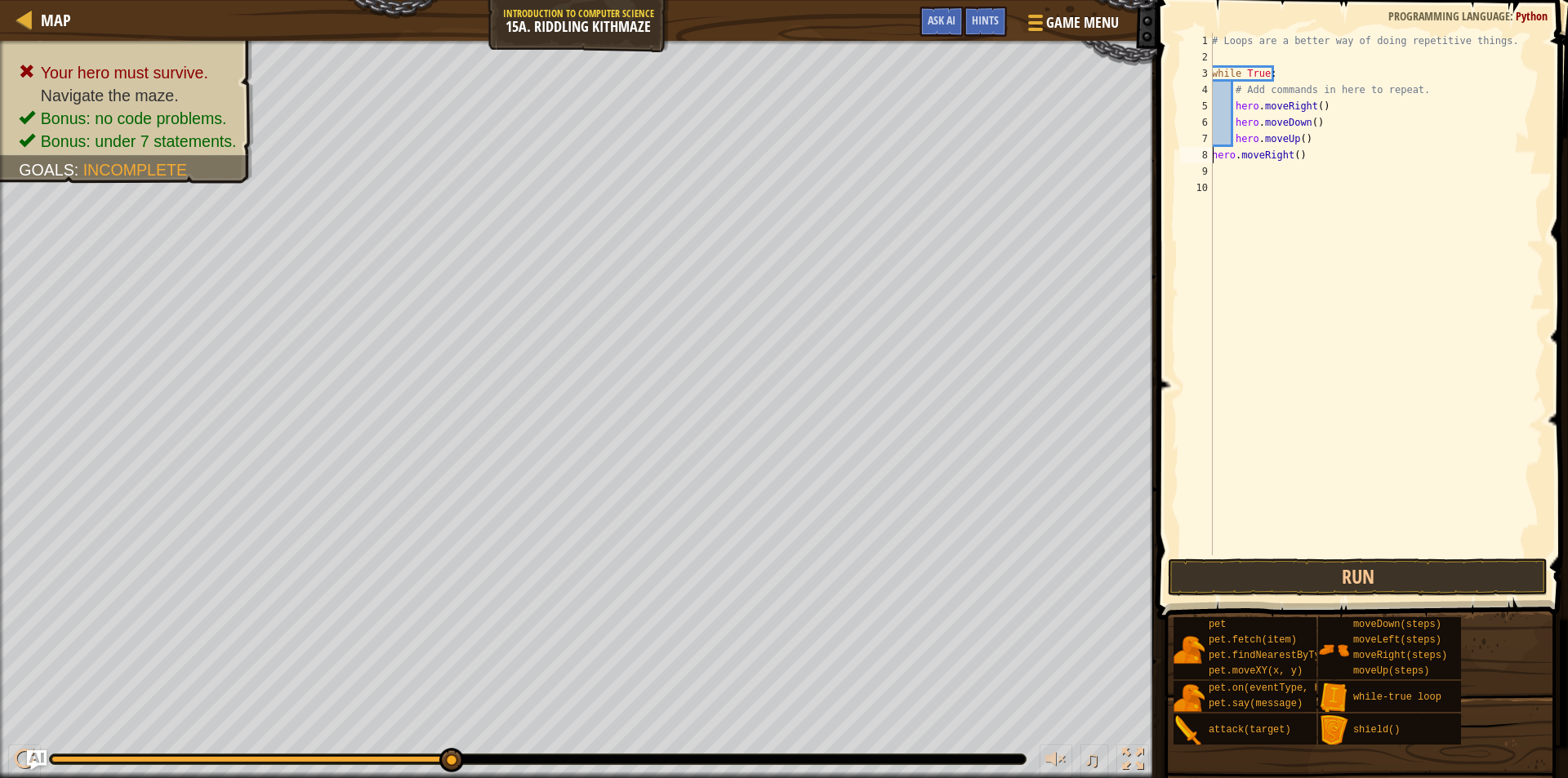
click at [1211, 155] on div "8" at bounding box center [1196, 155] width 32 height 16
click at [1213, 155] on div "# Loops are a better way of doing repetitive things. while True : # Add command…" at bounding box center [1376, 310] width 335 height 556
click at [1338, 574] on button "Run" at bounding box center [1358, 577] width 380 height 38
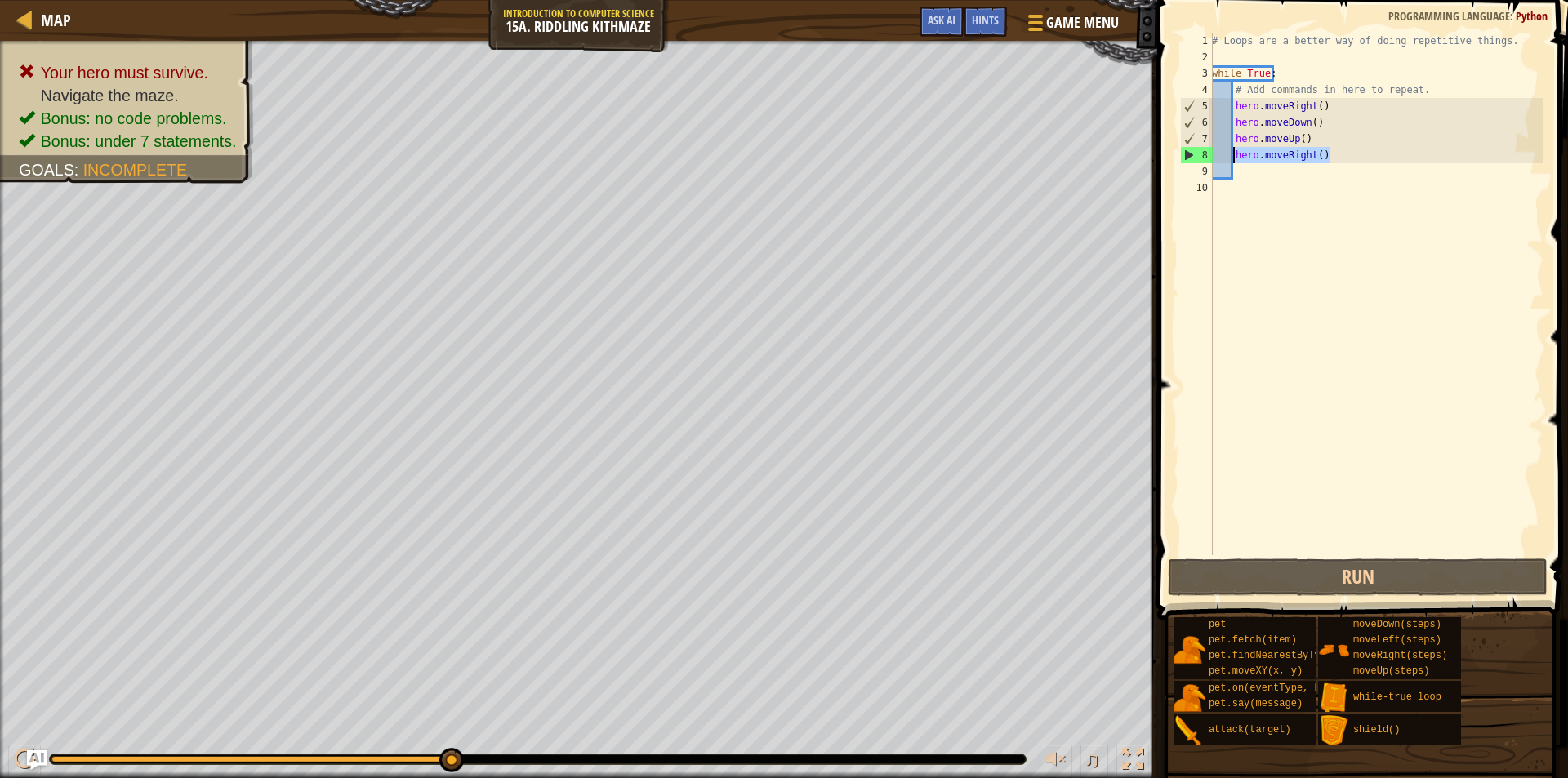
drag, startPoint x: 1333, startPoint y: 159, endPoint x: 1233, endPoint y: 155, distance: 100.1
click at [1233, 155] on div "# Loops are a better way of doing repetitive things. while True : # Add command…" at bounding box center [1376, 310] width 335 height 556
click at [1307, 131] on div "# Loops are a better way of doing repetitive things. while True : # Add command…" at bounding box center [1376, 310] width 335 height 556
type textarea "hero.moveUp()"
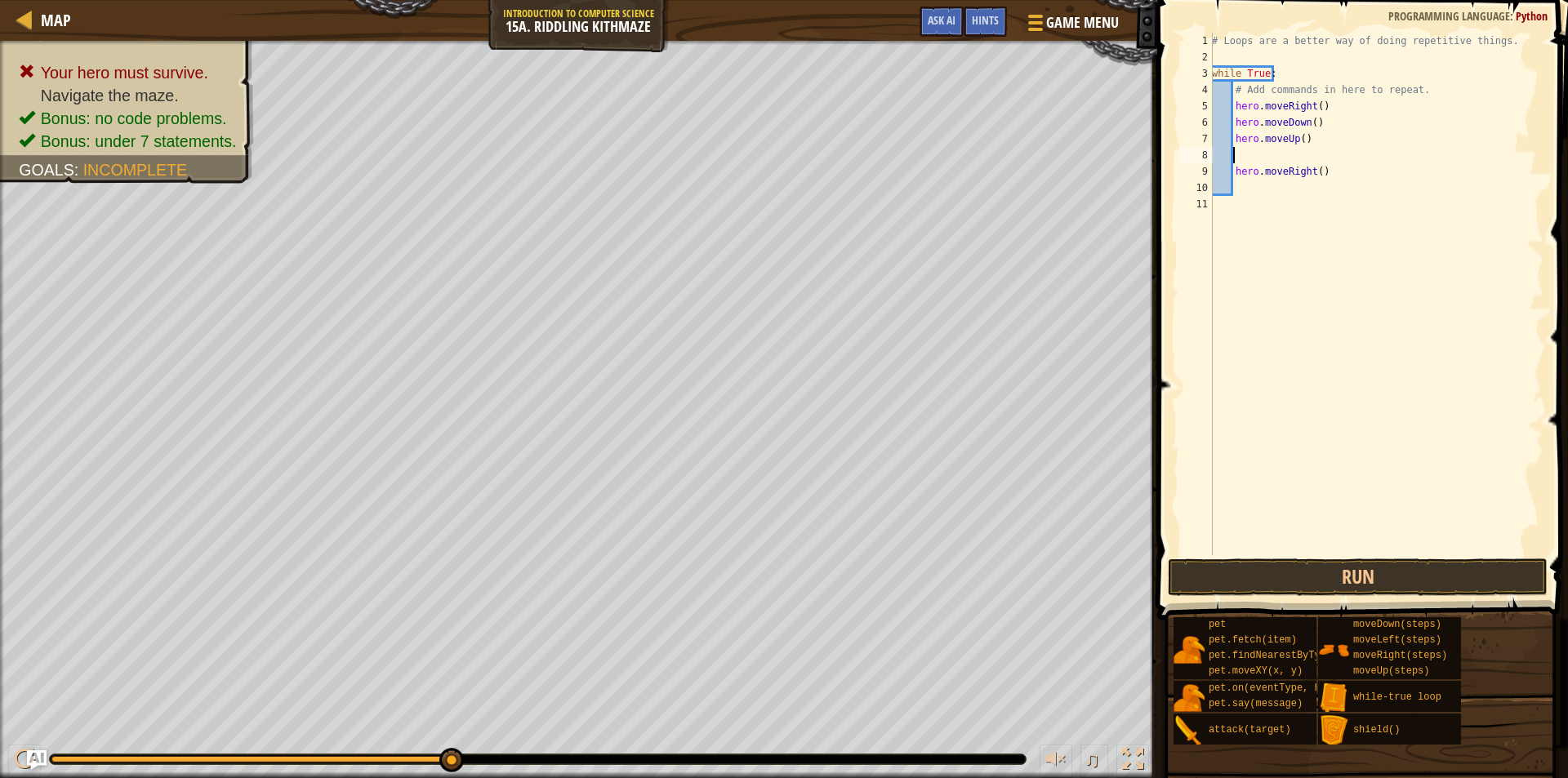
paste textarea "hero.moveRight()"
type textarea "hero.moveRight()"
click at [1232, 154] on div "# Loops are a better way of doing repetitive things. while True : # Add command…" at bounding box center [1376, 310] width 335 height 556
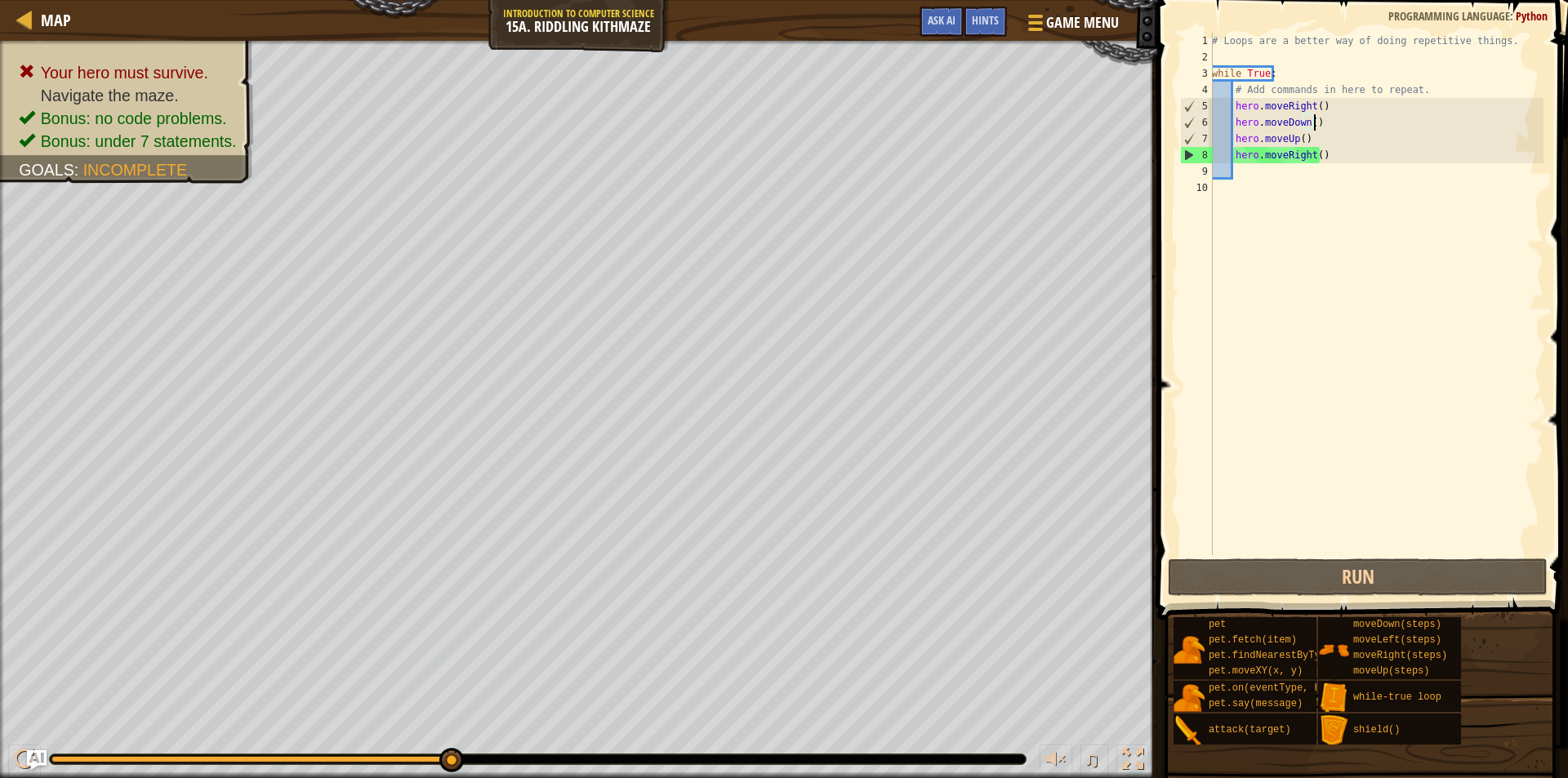
click at [1315, 121] on div "# Loops are a better way of doing repetitive things. while True : # Add command…" at bounding box center [1376, 310] width 335 height 556
type textarea "hero.moveDown()"
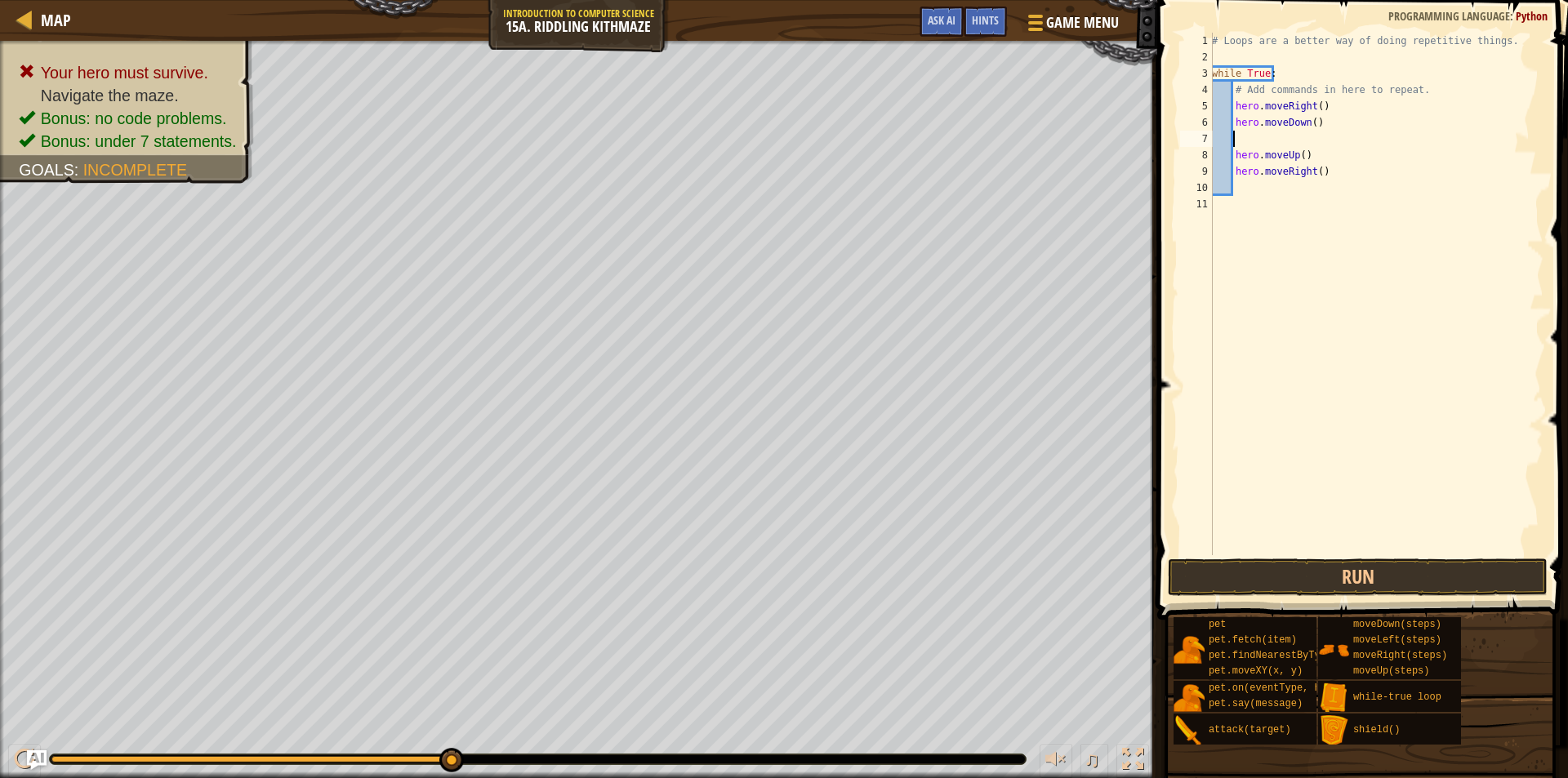
paste textarea "hero.moveRight()"
drag, startPoint x: 1329, startPoint y: 176, endPoint x: 1233, endPoint y: 174, distance: 96.0
click at [1233, 174] on div "# Loops are a better way of doing repetitive things. while True : # Add command…" at bounding box center [1376, 310] width 335 height 556
type textarea "hero.moveRight()"
click at [1339, 578] on button "Run" at bounding box center [1358, 577] width 380 height 38
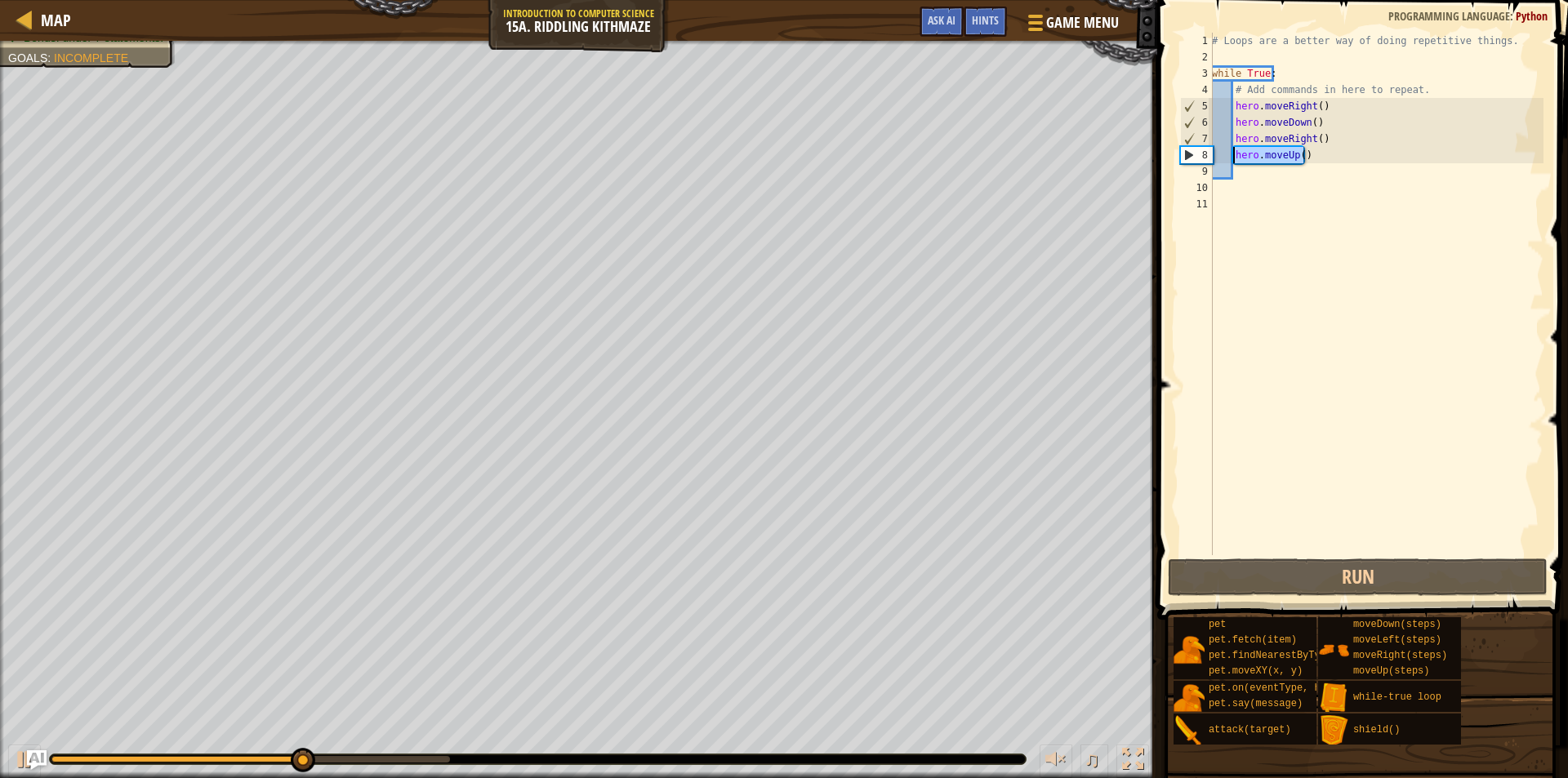
drag, startPoint x: 1305, startPoint y: 155, endPoint x: 1237, endPoint y: 155, distance: 68.0
click at [1237, 155] on div "# Loops are a better way of doing repetitive things. while True : # Add command…" at bounding box center [1376, 310] width 335 height 556
type textarea "h"
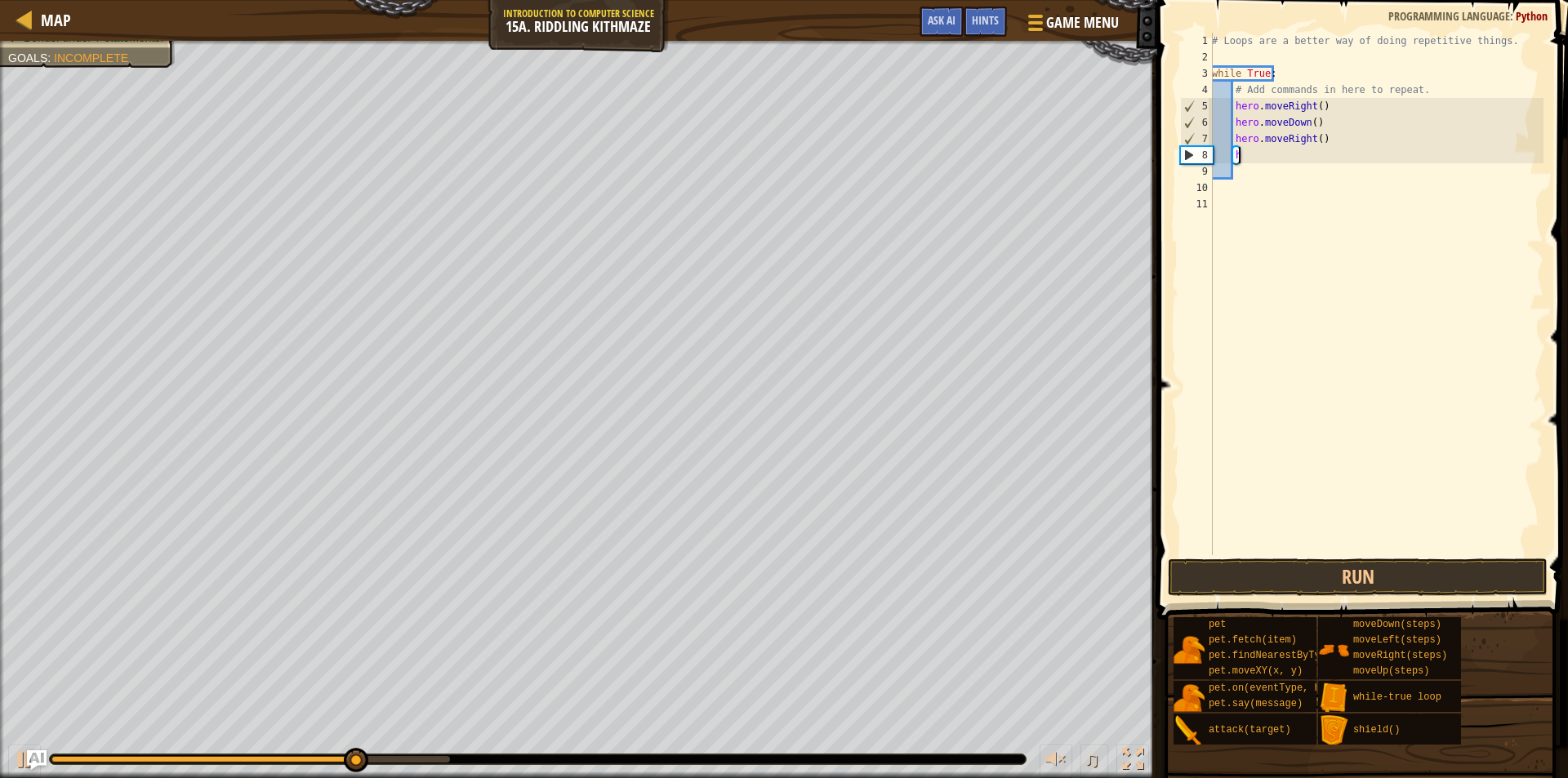
click at [1256, 155] on div "# Loops are a better way of doing repetitive things. while True : # Add command…" at bounding box center [1376, 310] width 335 height 556
click at [1260, 568] on button "Run" at bounding box center [1358, 577] width 380 height 38
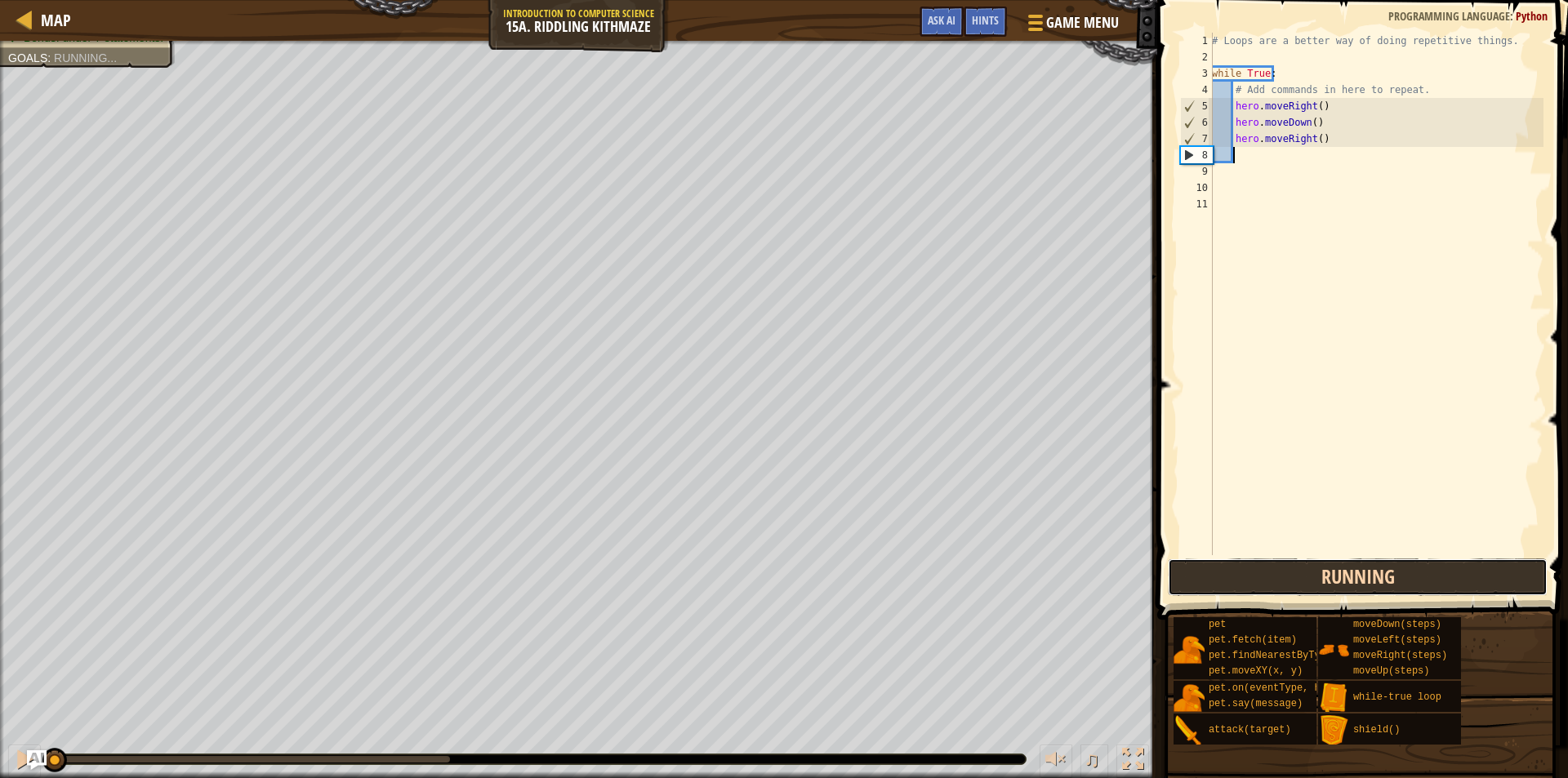
click at [1261, 570] on button "Running" at bounding box center [1358, 577] width 380 height 38
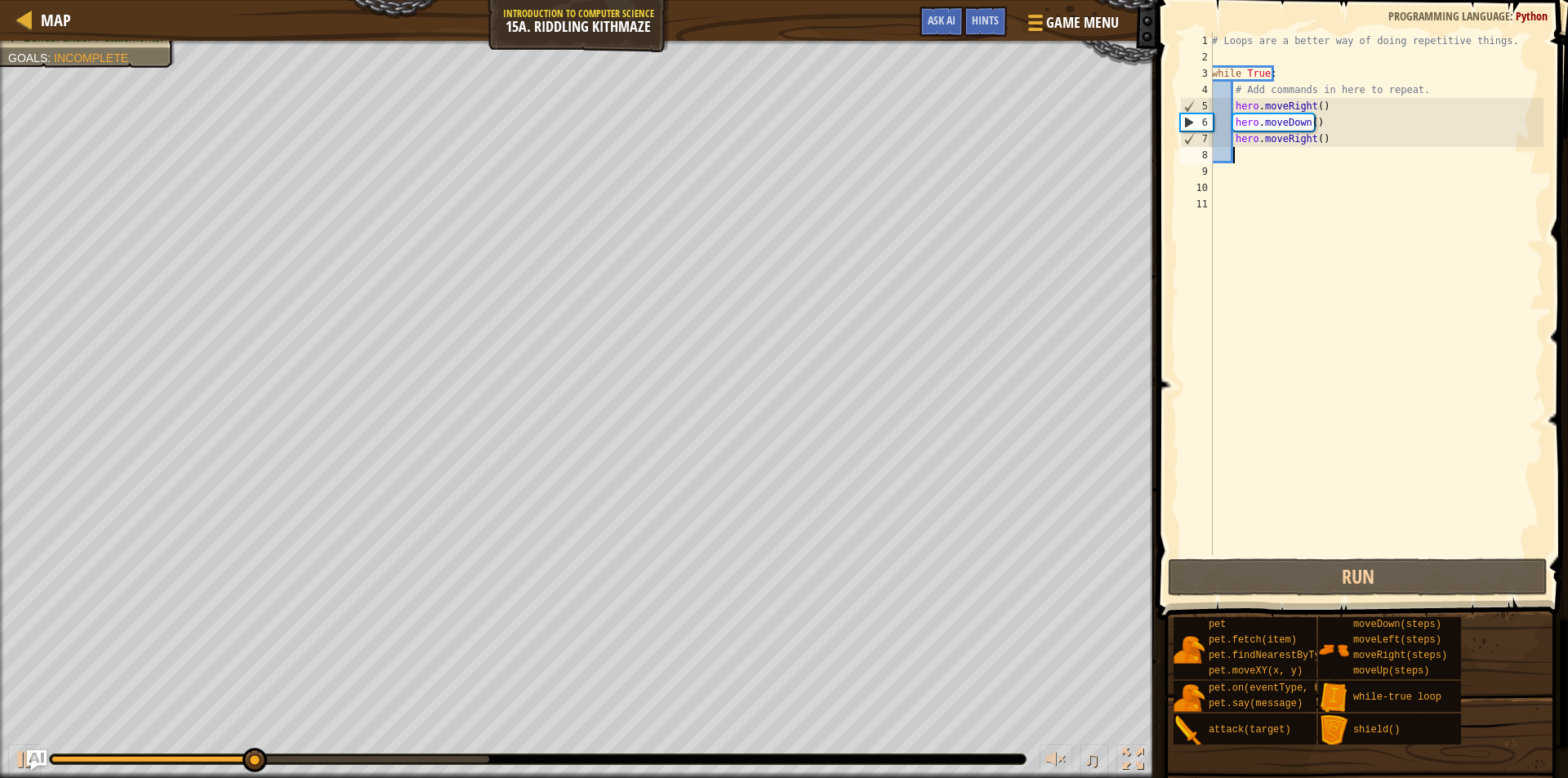
click at [1268, 159] on div "# Loops are a better way of doing repetitive things. while True : # Add command…" at bounding box center [1376, 310] width 335 height 556
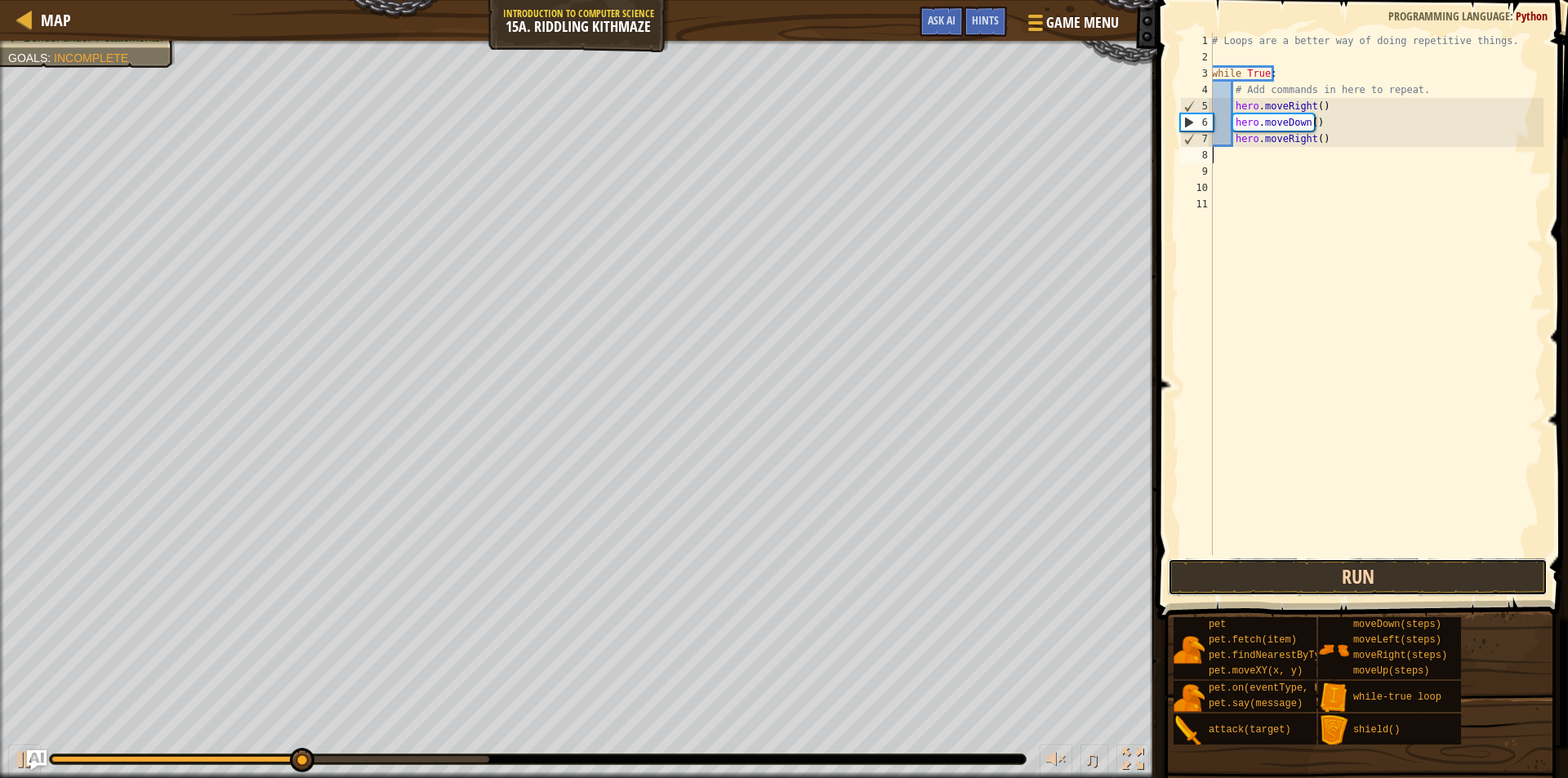
click at [1304, 576] on button "Run" at bounding box center [1358, 577] width 380 height 38
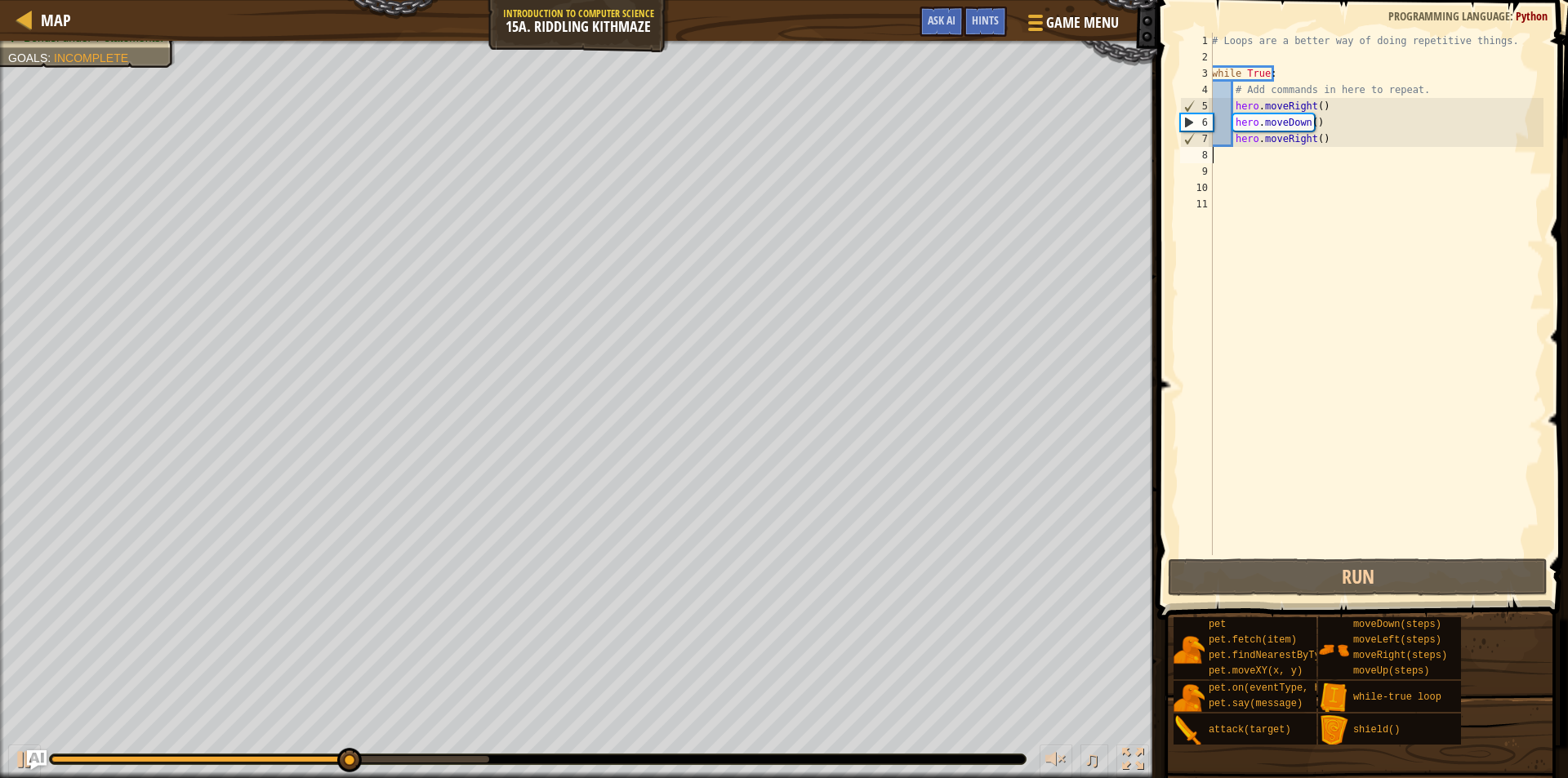
click at [1189, 135] on div "7" at bounding box center [1196, 139] width 32 height 16
click at [1359, 137] on div "# Loops are a better way of doing repetitive things. while True : # Add command…" at bounding box center [1376, 310] width 335 height 556
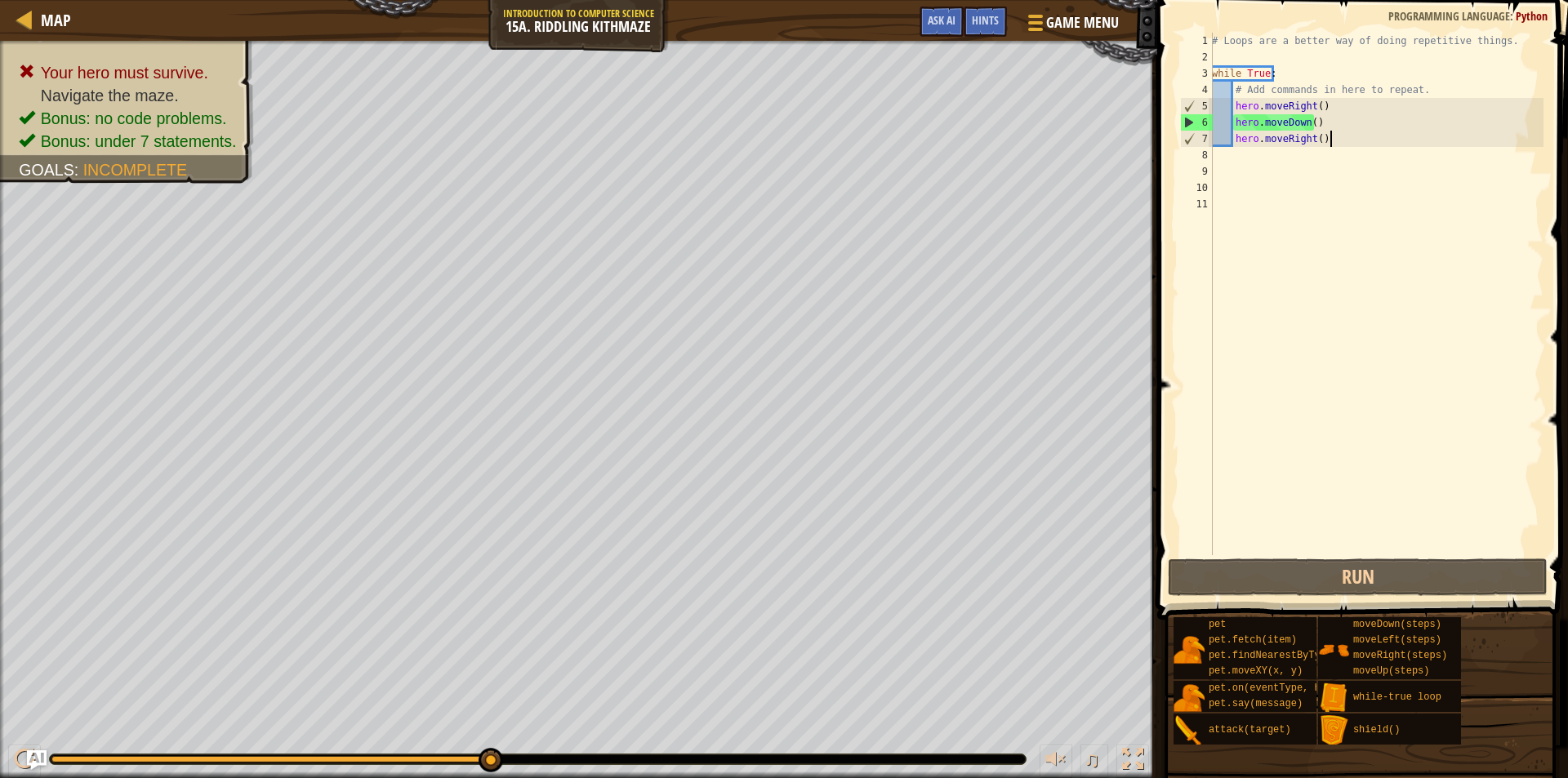
click at [1339, 139] on div "# Loops are a better way of doing repetitive things. while True : # Add command…" at bounding box center [1376, 310] width 335 height 556
click at [1325, 146] on div "# Loops are a better way of doing repetitive things. while True : # Add command…" at bounding box center [1376, 310] width 335 height 556
click at [1320, 124] on div "# Loops are a better way of doing repetitive things. while True : # Add command…" at bounding box center [1376, 310] width 335 height 556
click at [1330, 139] on div "# Loops are a better way of doing repetitive things. while True : # Add command…" at bounding box center [1376, 310] width 335 height 556
type textarea "hero.moveRight()"
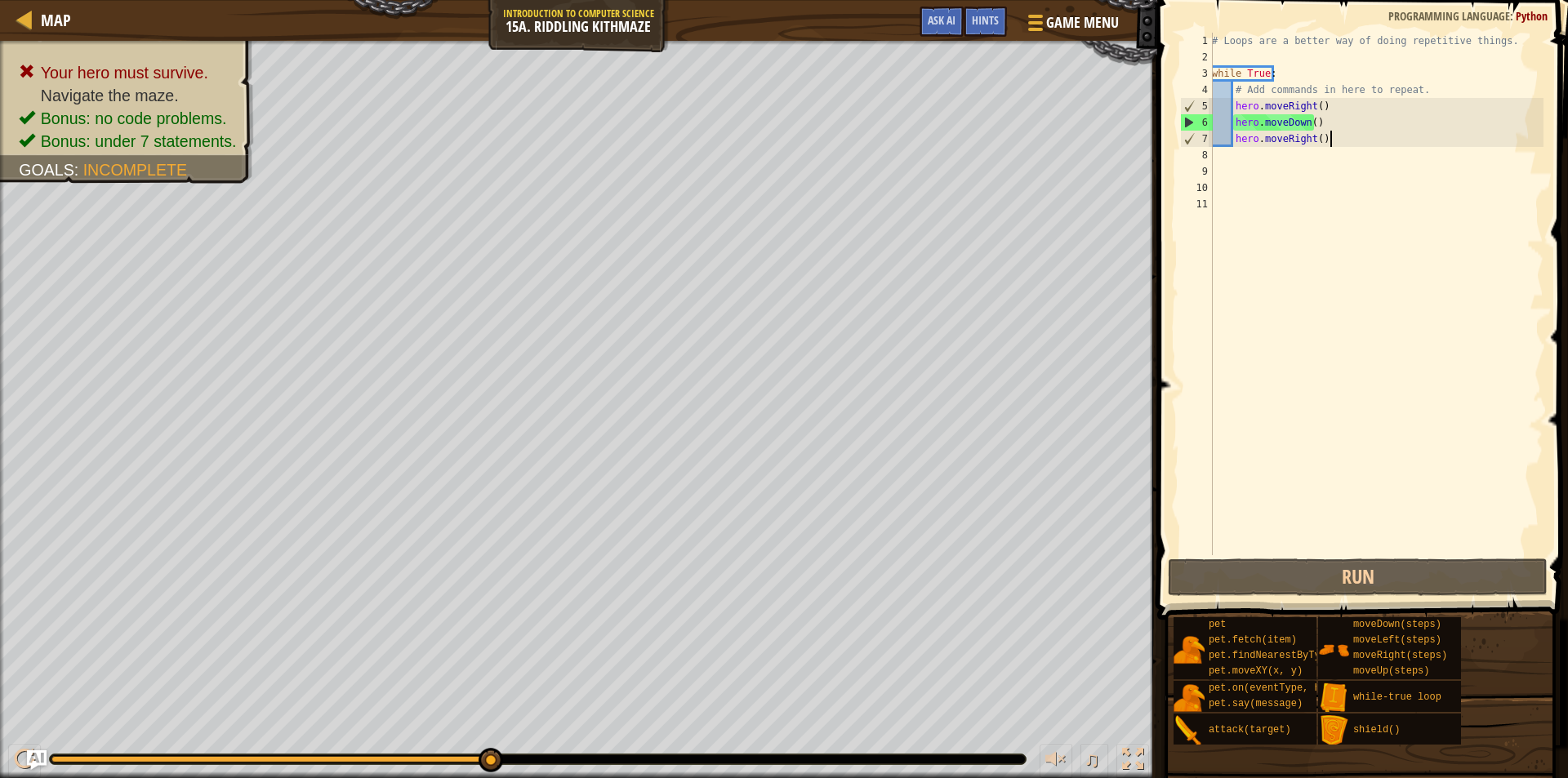
click at [1323, 143] on div "# Loops are a better way of doing repetitive things. while True : # Add command…" at bounding box center [1376, 310] width 335 height 556
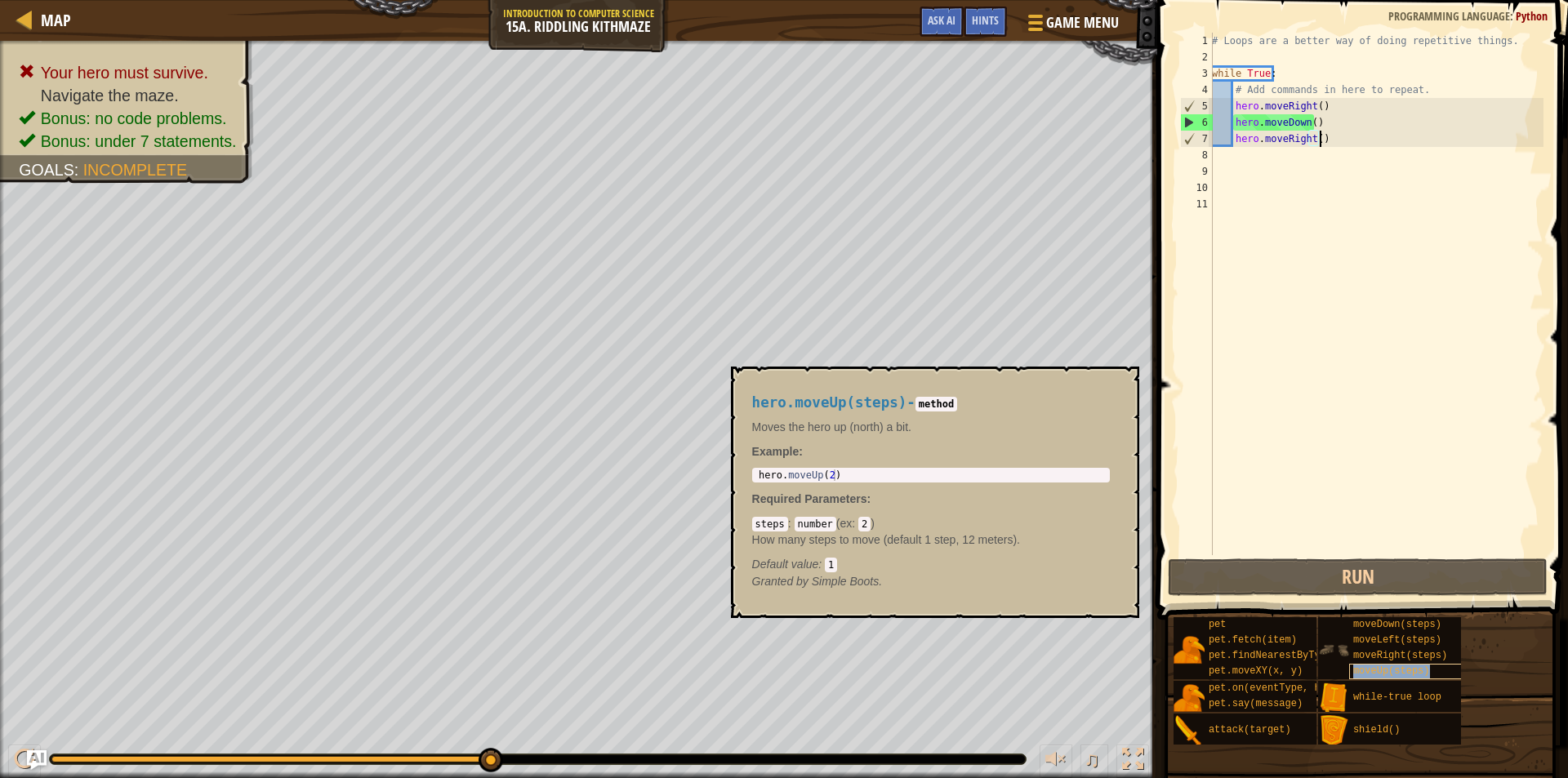
click at [1391, 665] on div "moveUp(steps)" at bounding box center [1427, 672] width 156 height 15
type textarea "hero.moveUp(2)"
drag, startPoint x: 840, startPoint y: 475, endPoint x: 739, endPoint y: 477, distance: 101.0
click at [739, 477] on div "hero.moveUp(steps) - method Moves the hero up (north) a bit. Example : hero.mov…" at bounding box center [935, 492] width 409 height 251
click at [1225, 154] on div "# Loops are a better way of doing repetitive things. while True : # Add command…" at bounding box center [1376, 310] width 335 height 556
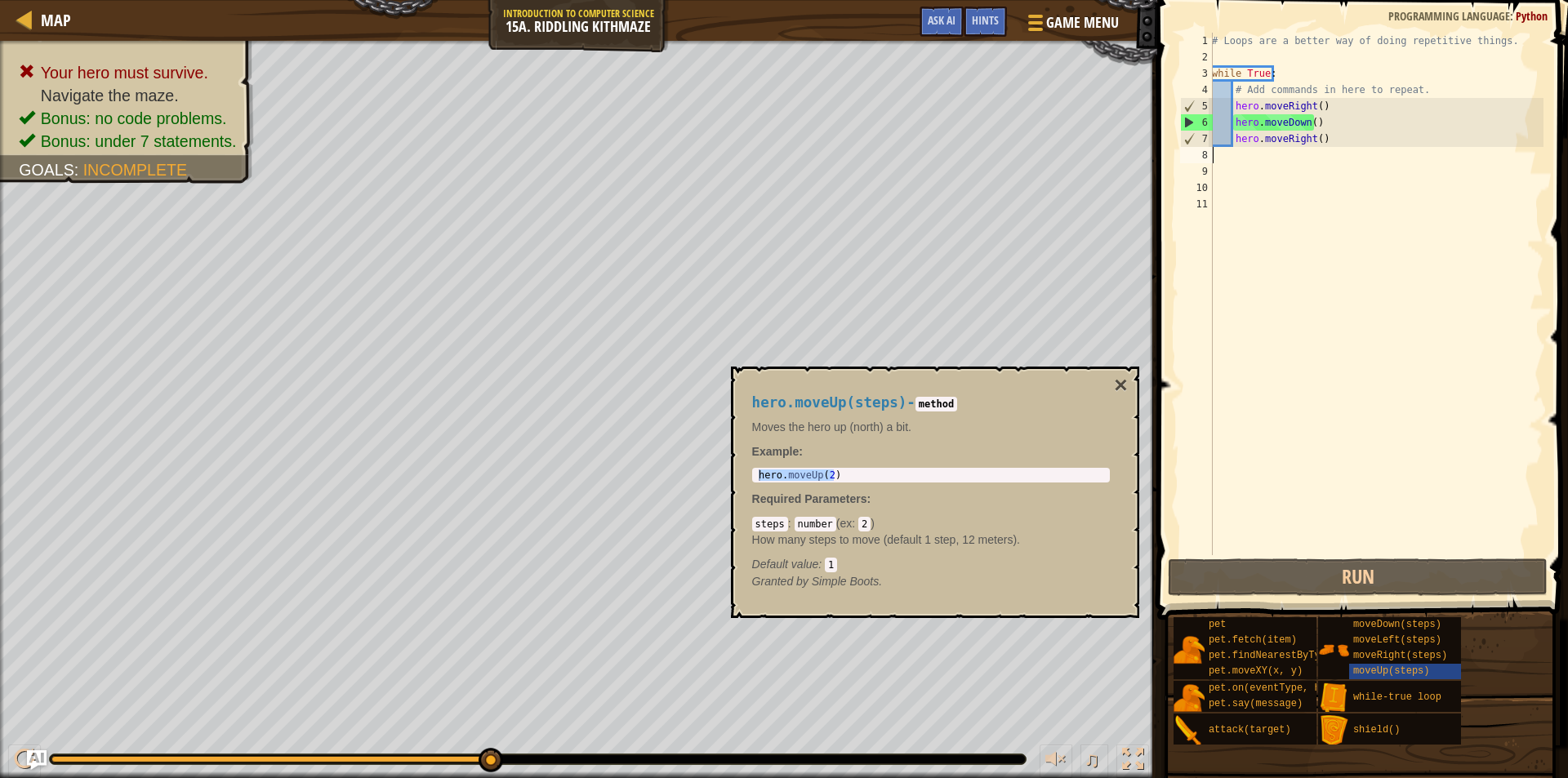
paste textarea "hero.moveUp(2)"
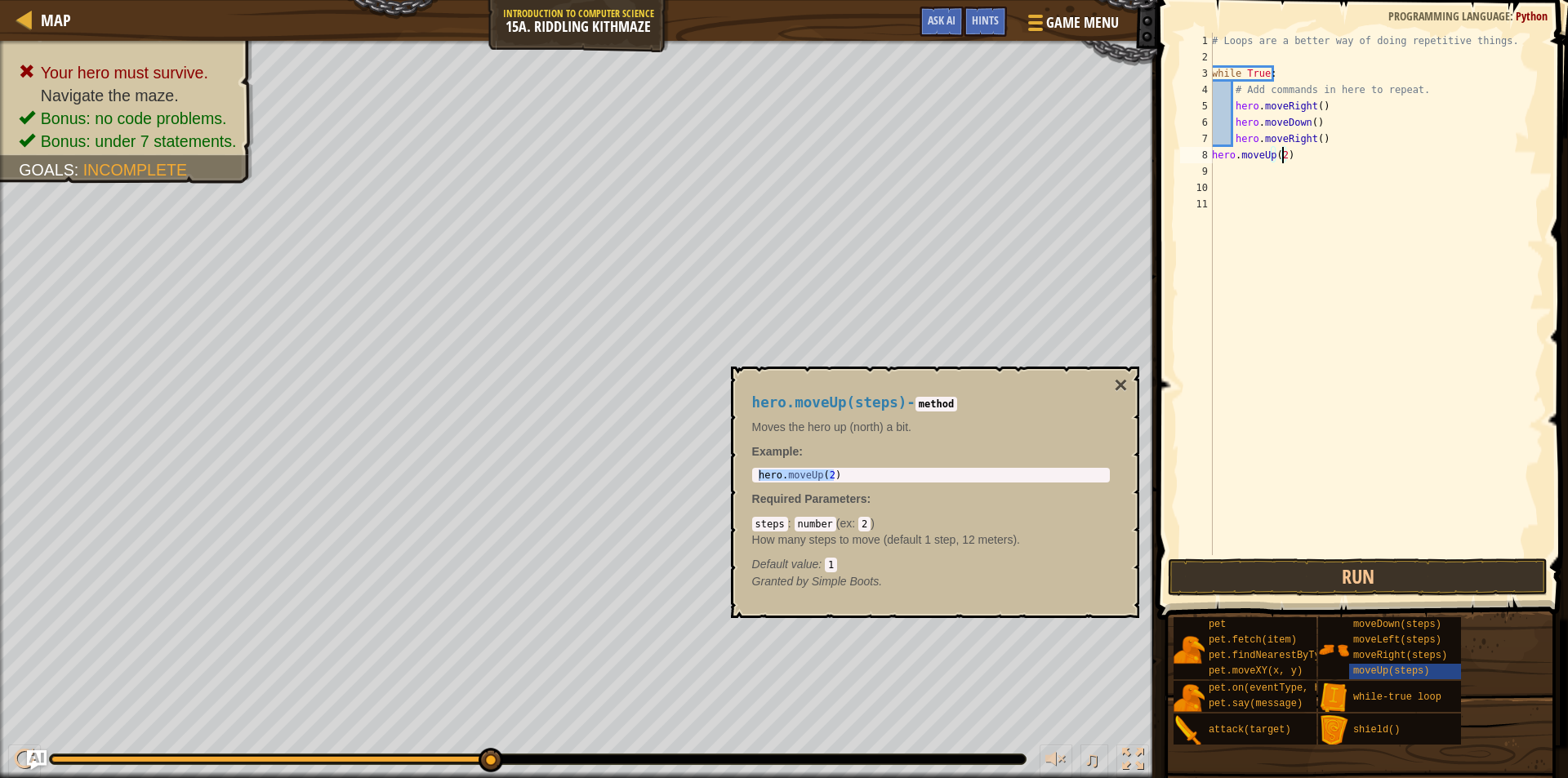
click at [1282, 151] on div "# Loops are a better way of doing repetitive things. while True : # Add command…" at bounding box center [1376, 310] width 335 height 556
click at [1295, 571] on button "Run" at bounding box center [1358, 577] width 380 height 38
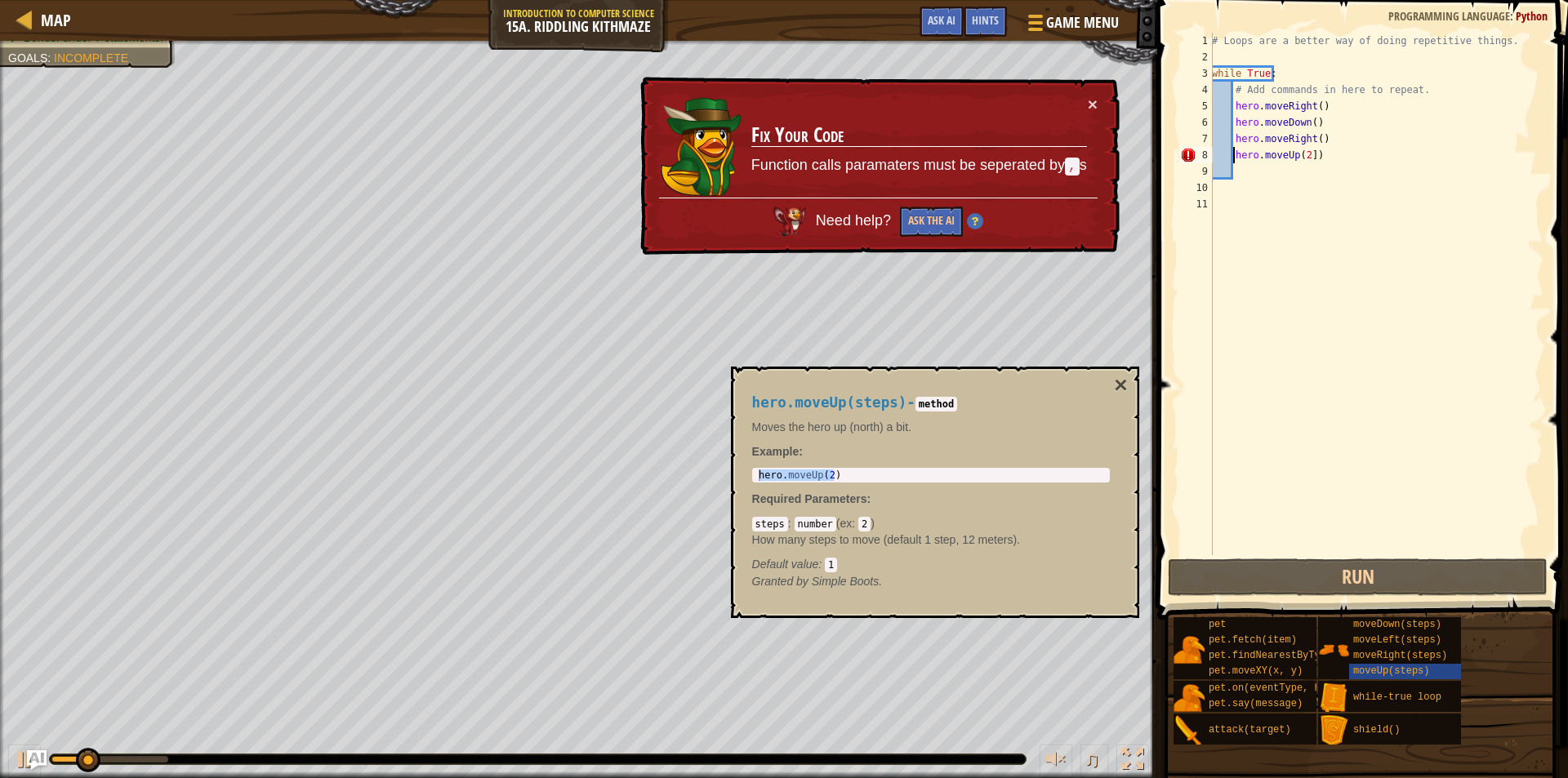
click at [1304, 157] on div "# Loops are a better way of doing repetitive things. while True : # Add command…" at bounding box center [1376, 310] width 335 height 556
click at [1309, 158] on div "# Loops are a better way of doing repetitive things. while True : # Add command…" at bounding box center [1376, 310] width 335 height 556
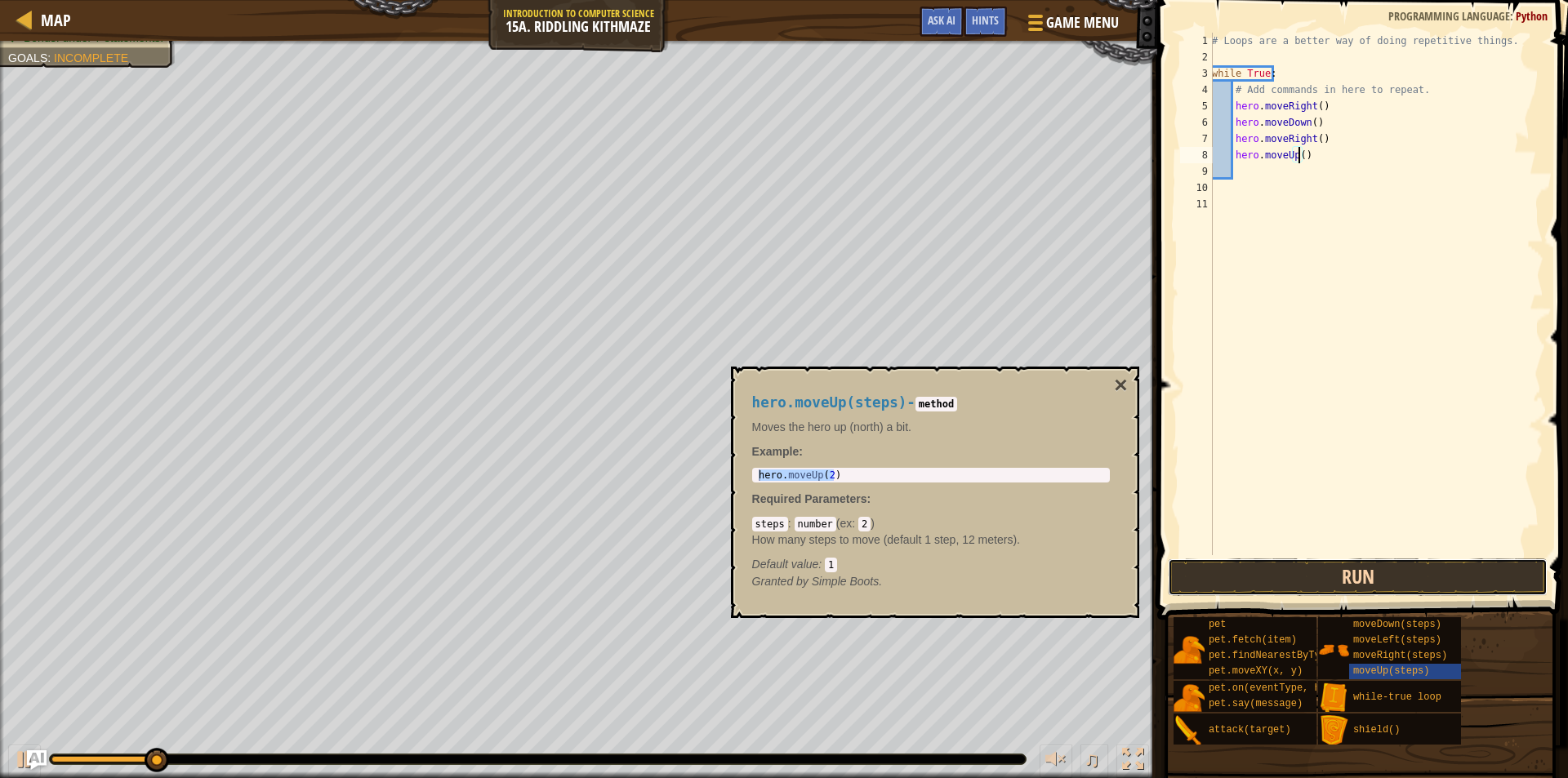
click at [1317, 576] on button "Run" at bounding box center [1358, 577] width 380 height 38
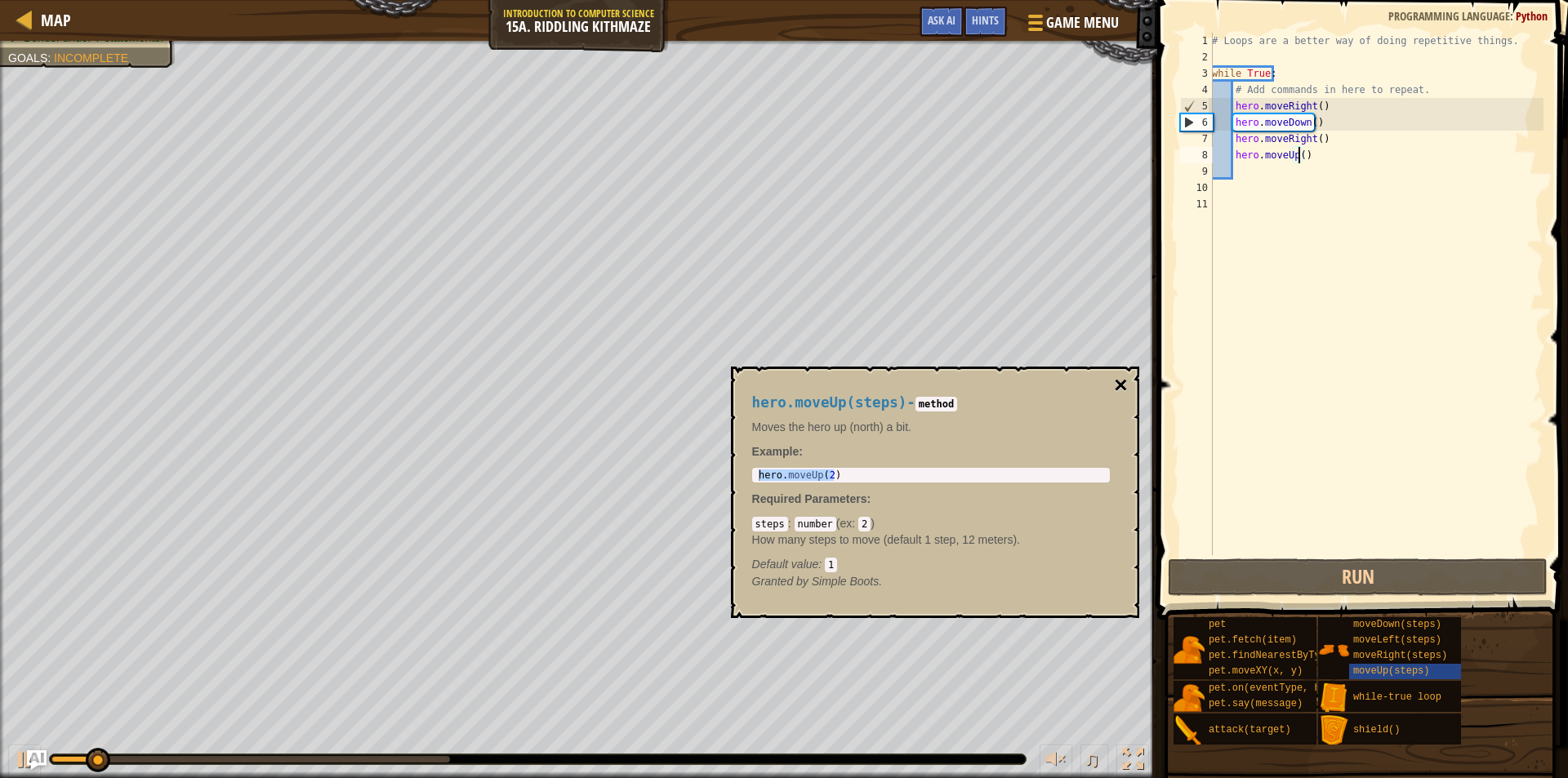
click at [1126, 377] on button "×" at bounding box center [1120, 386] width 13 height 23
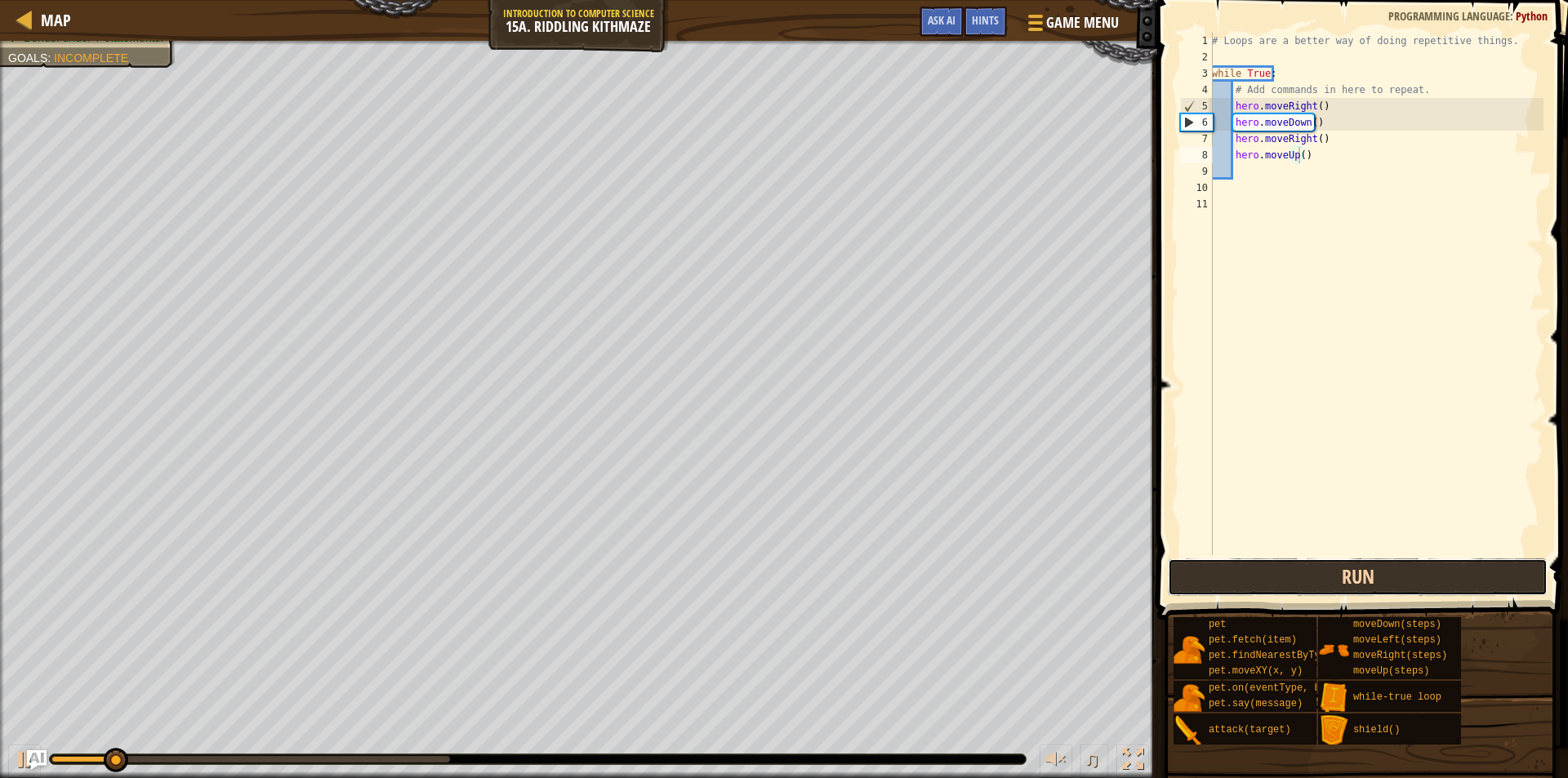
click at [1317, 575] on button "Run" at bounding box center [1358, 577] width 380 height 38
click at [1317, 575] on button "Running" at bounding box center [1358, 577] width 380 height 38
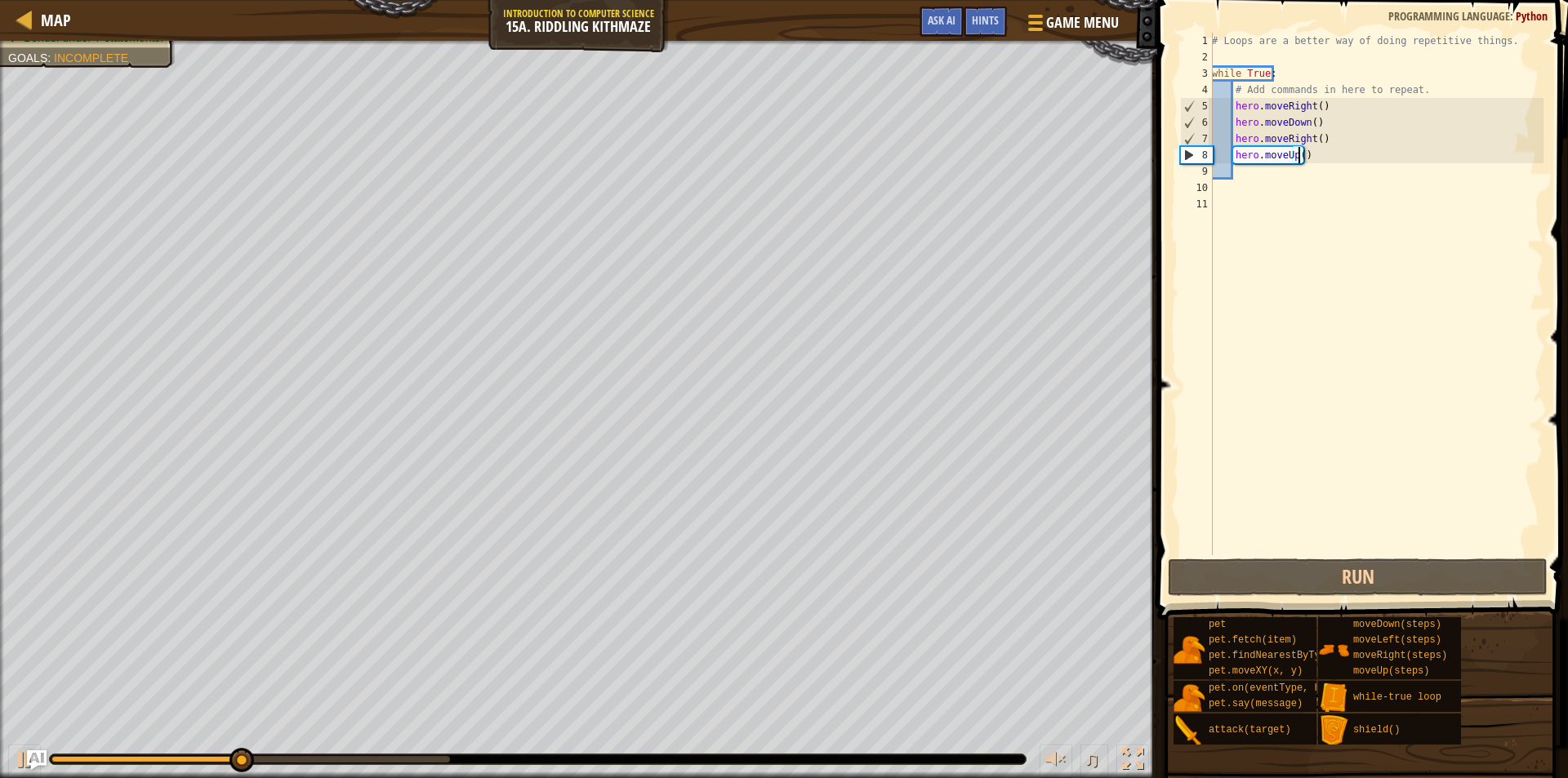
click at [1312, 139] on div "# Loops are a better way of doing repetitive things. while True : # Add command…" at bounding box center [1376, 310] width 335 height 556
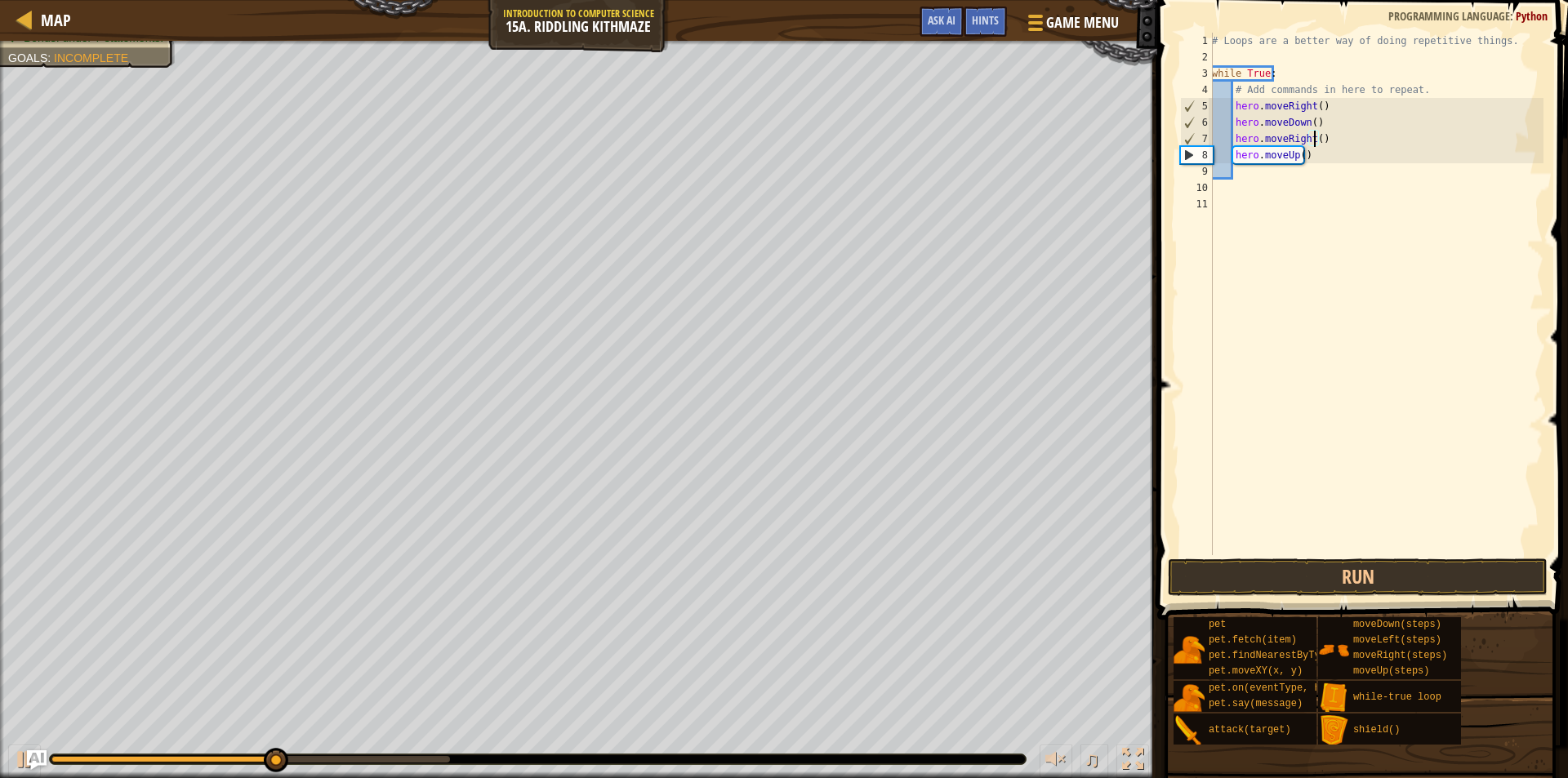
scroll to position [8, 9]
type textarea "hero.moveRight(2)"
click at [1368, 574] on button "Run" at bounding box center [1358, 577] width 380 height 38
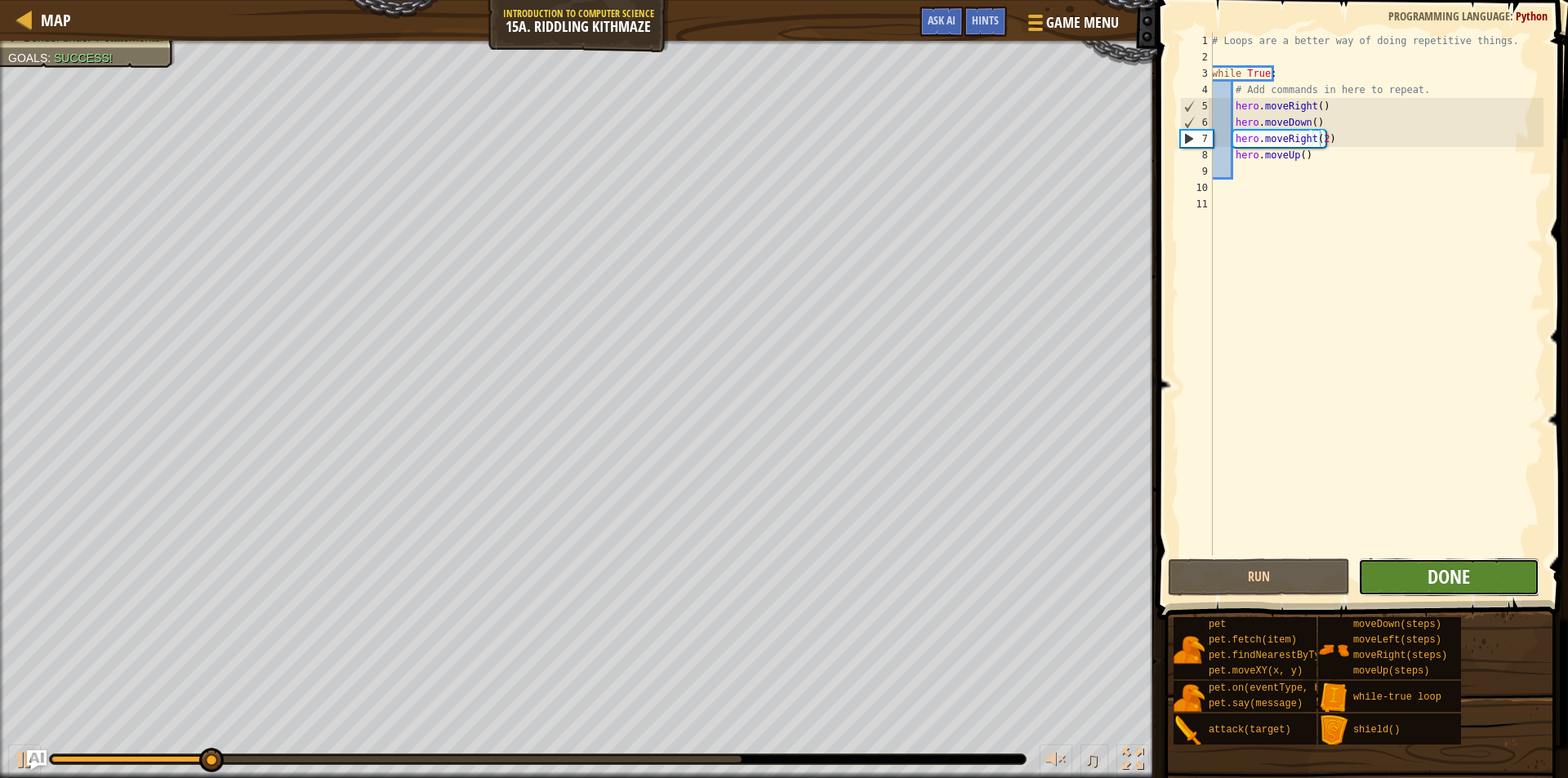
click at [1464, 587] on span "Done" at bounding box center [1449, 576] width 43 height 27
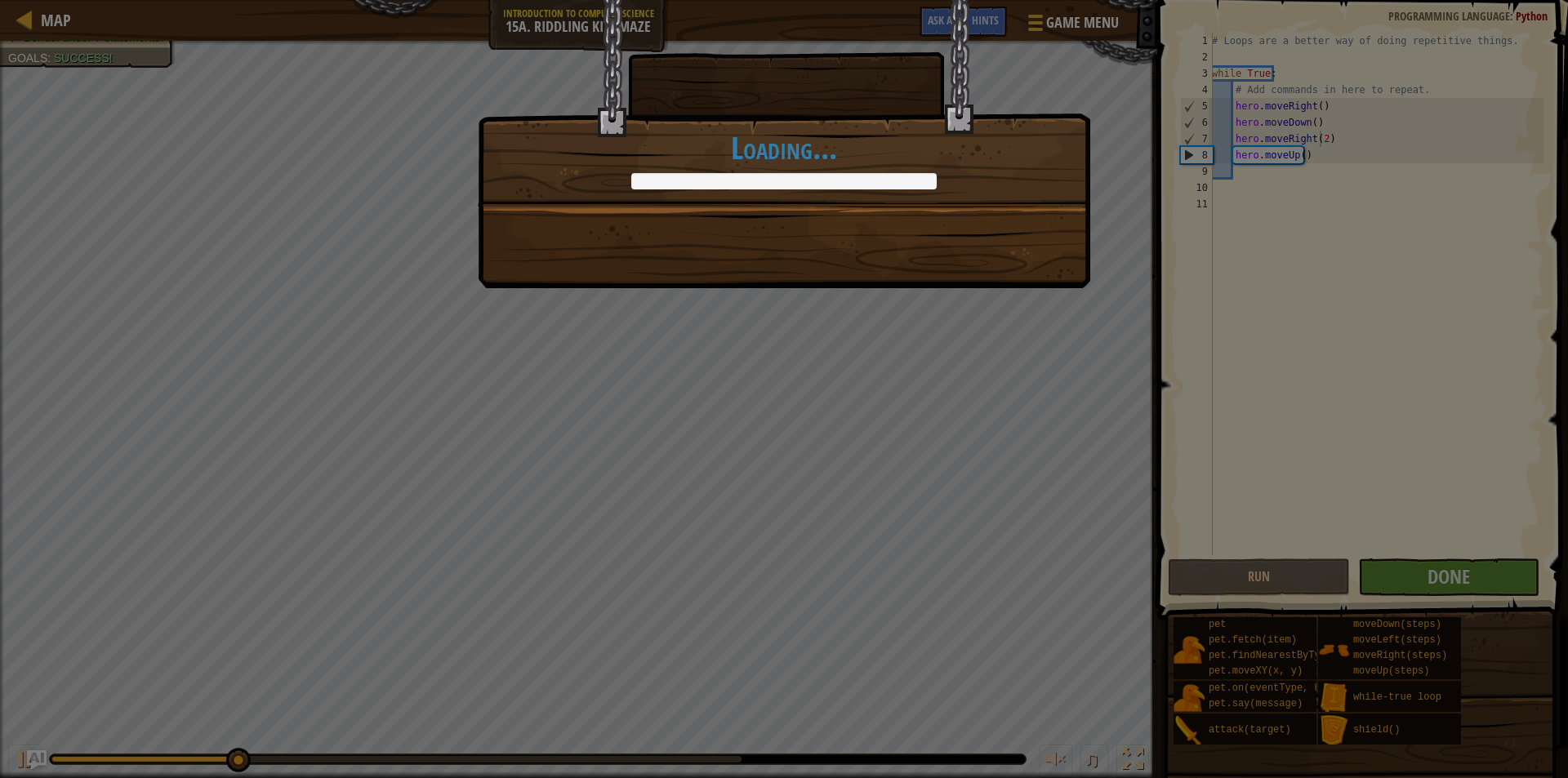
drag, startPoint x: 1382, startPoint y: 528, endPoint x: 1279, endPoint y: 495, distance: 108.2
click at [1332, 513] on div "You'll always find your way. +0 +0 Done in fewer than 7 code statements. +0 +0 …" at bounding box center [784, 389] width 1568 height 778
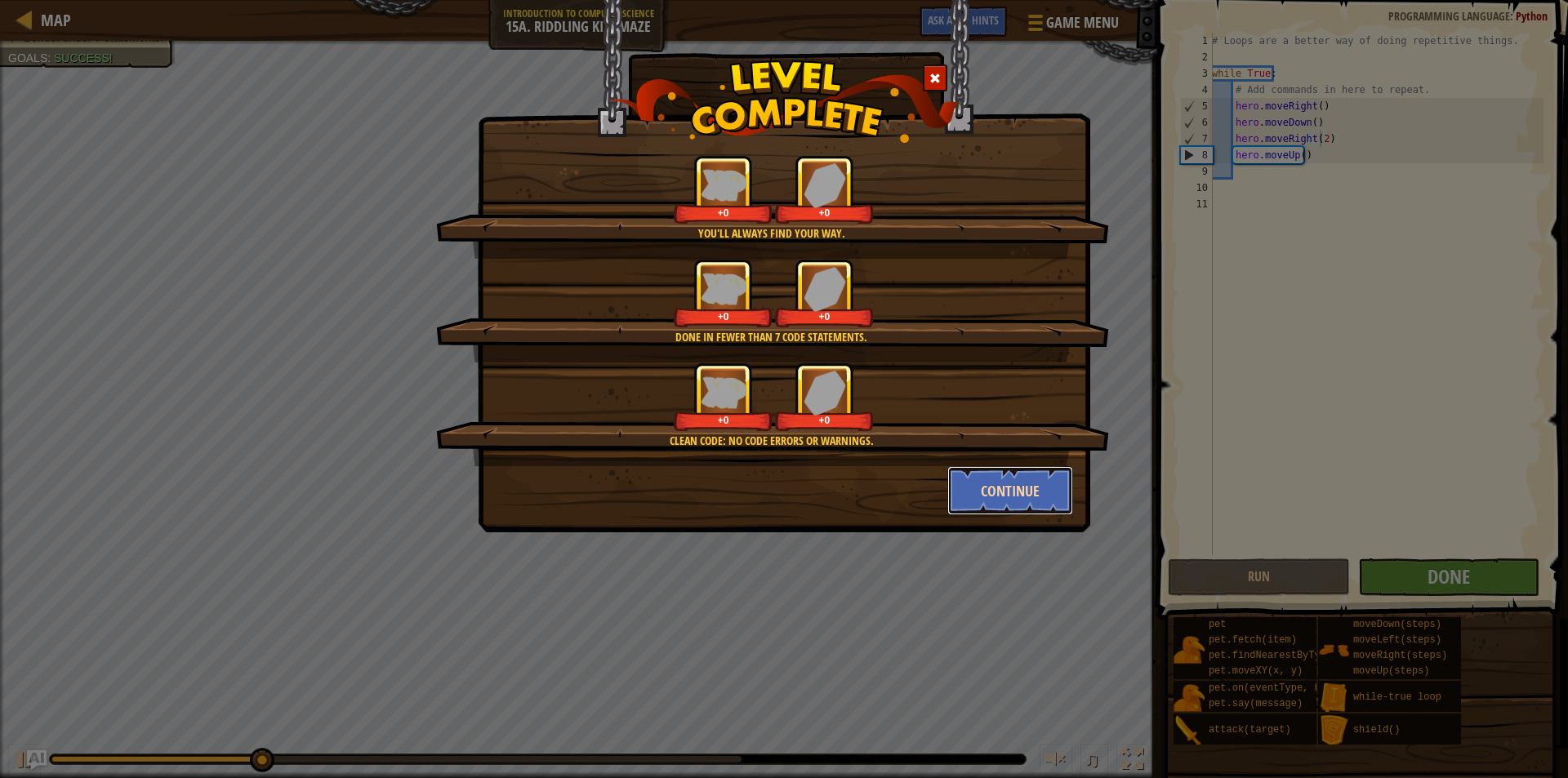
click at [1022, 471] on button "Continue" at bounding box center [1011, 490] width 127 height 49
click at [1029, 475] on div "You'll always find your way. +0 +0 Done in fewer than 7 code statements. +0 +0 …" at bounding box center [784, 266] width 612 height 533
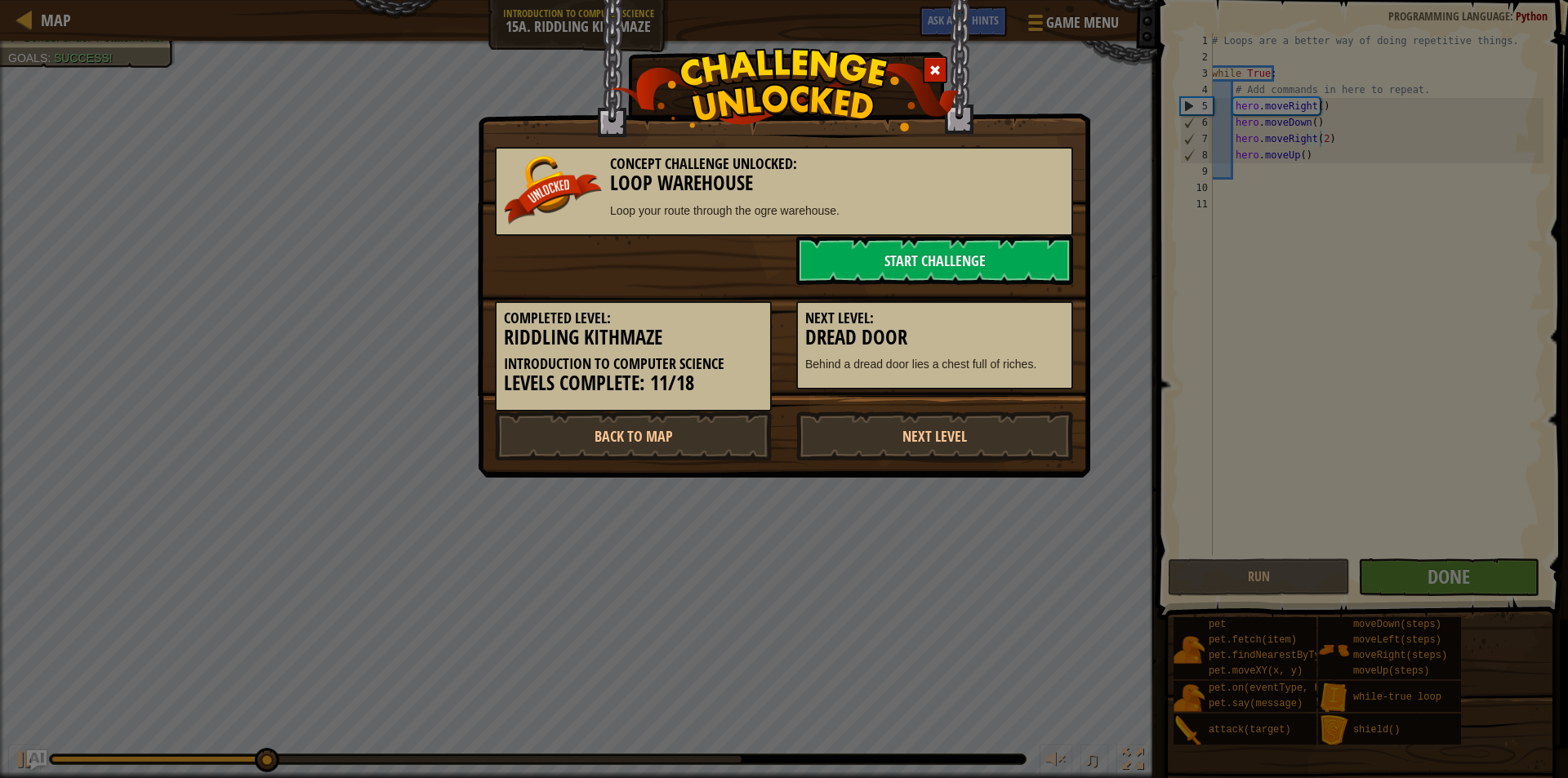
click at [1029, 475] on div "Concept Challenge Unlocked: Loop Warehouse Loop your route through the ogre war…" at bounding box center [784, 239] width 612 height 478
click at [946, 247] on link "Start Challenge" at bounding box center [934, 260] width 277 height 49
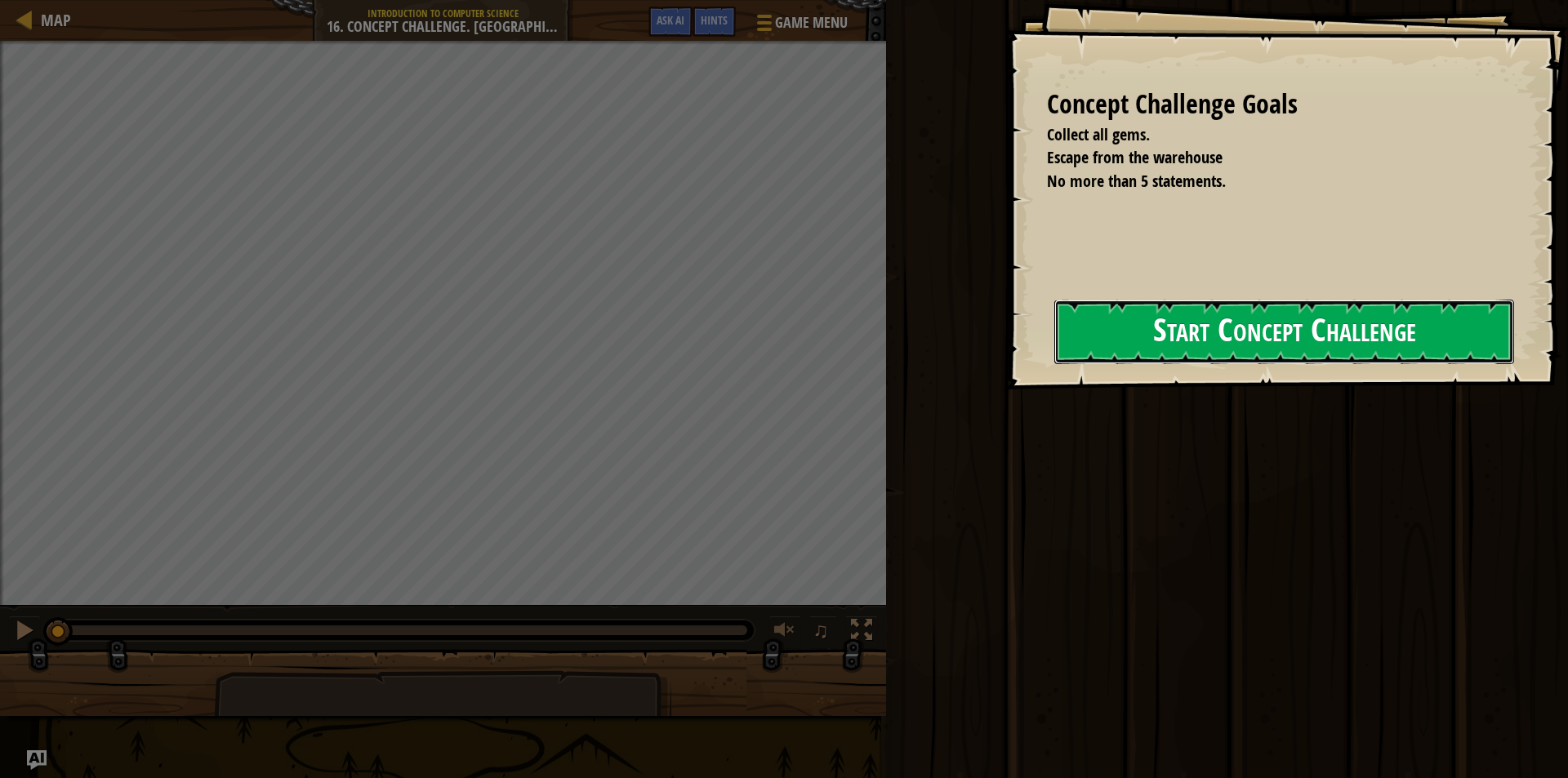
click at [1090, 319] on button "Start Concept Challenge" at bounding box center [1284, 332] width 460 height 64
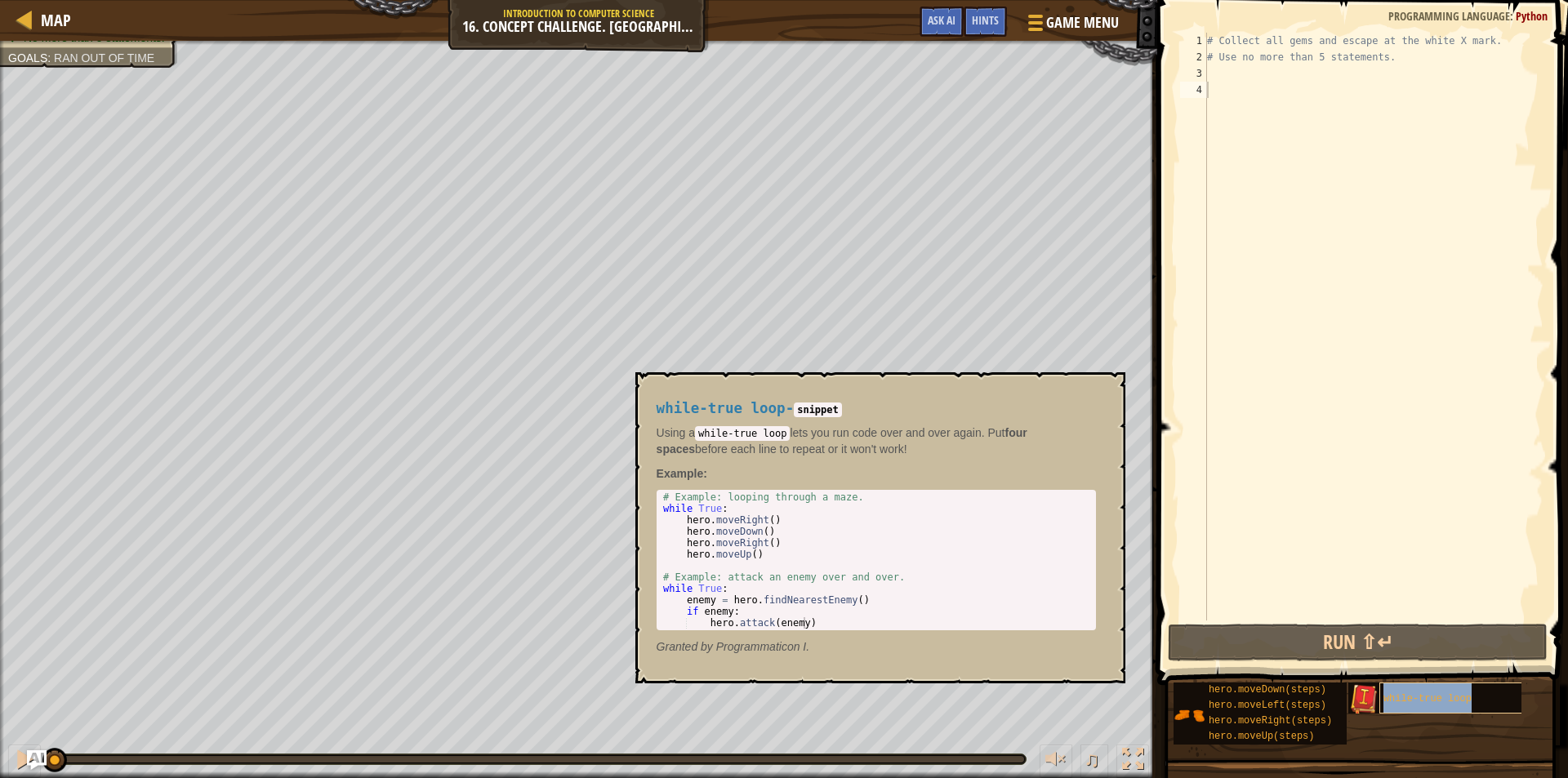
click at [1434, 701] on span "while-true loop" at bounding box center [1427, 698] width 88 height 11
type textarea "while True:"
drag, startPoint x: 723, startPoint y: 509, endPoint x: 657, endPoint y: 508, distance: 66.0
click at [657, 508] on div "while True: 1 2 3 4 5 6 7 8 9 10 11 12 # Example: looping through a maze. while…" at bounding box center [876, 560] width 439 height 140
click at [1250, 71] on div "# Collect all gems and escape at the white X mark. # Use no more than 5 stateme…" at bounding box center [1373, 343] width 339 height 621
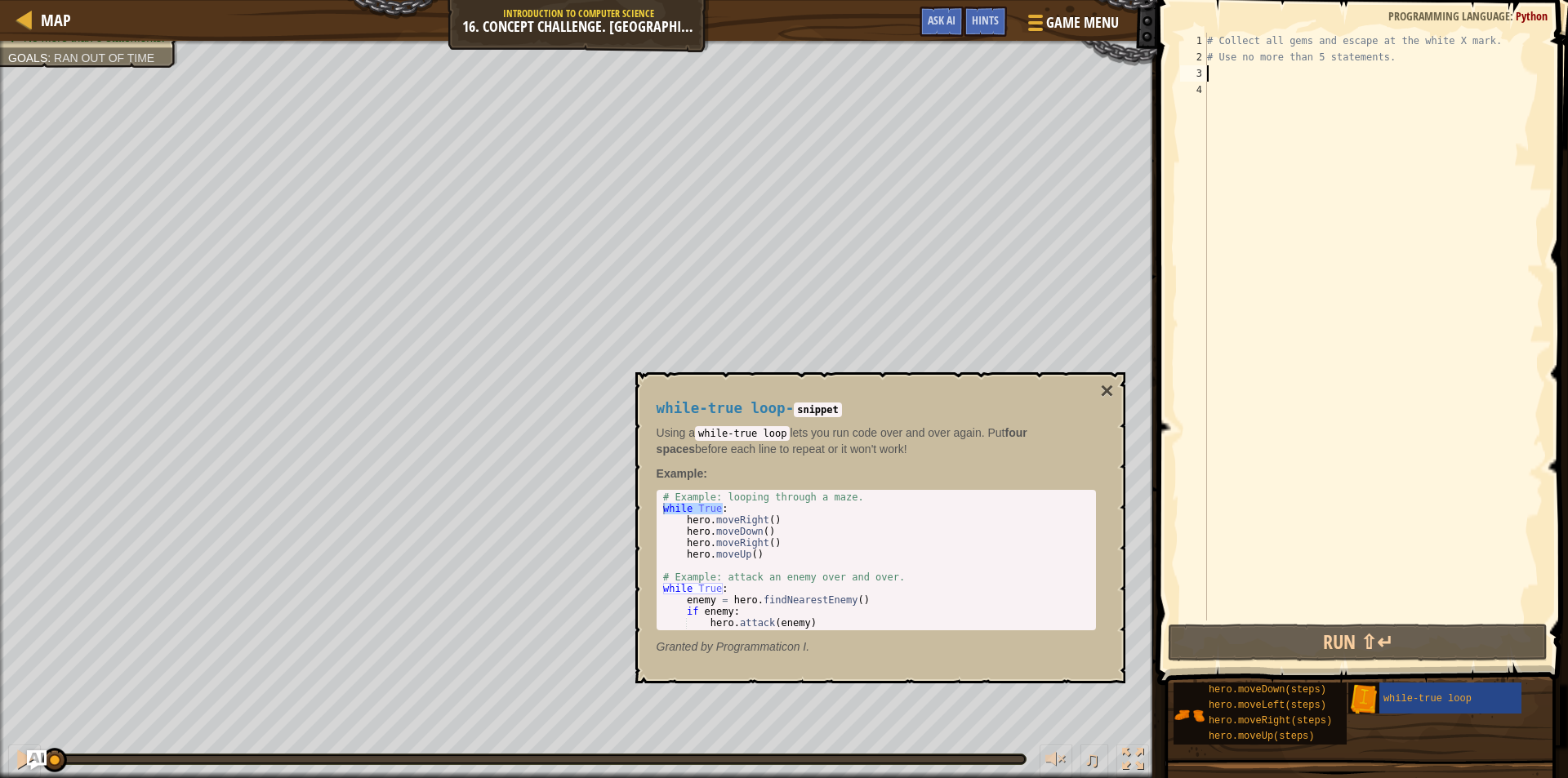
paste textarea "while True:"
type textarea "while True:"
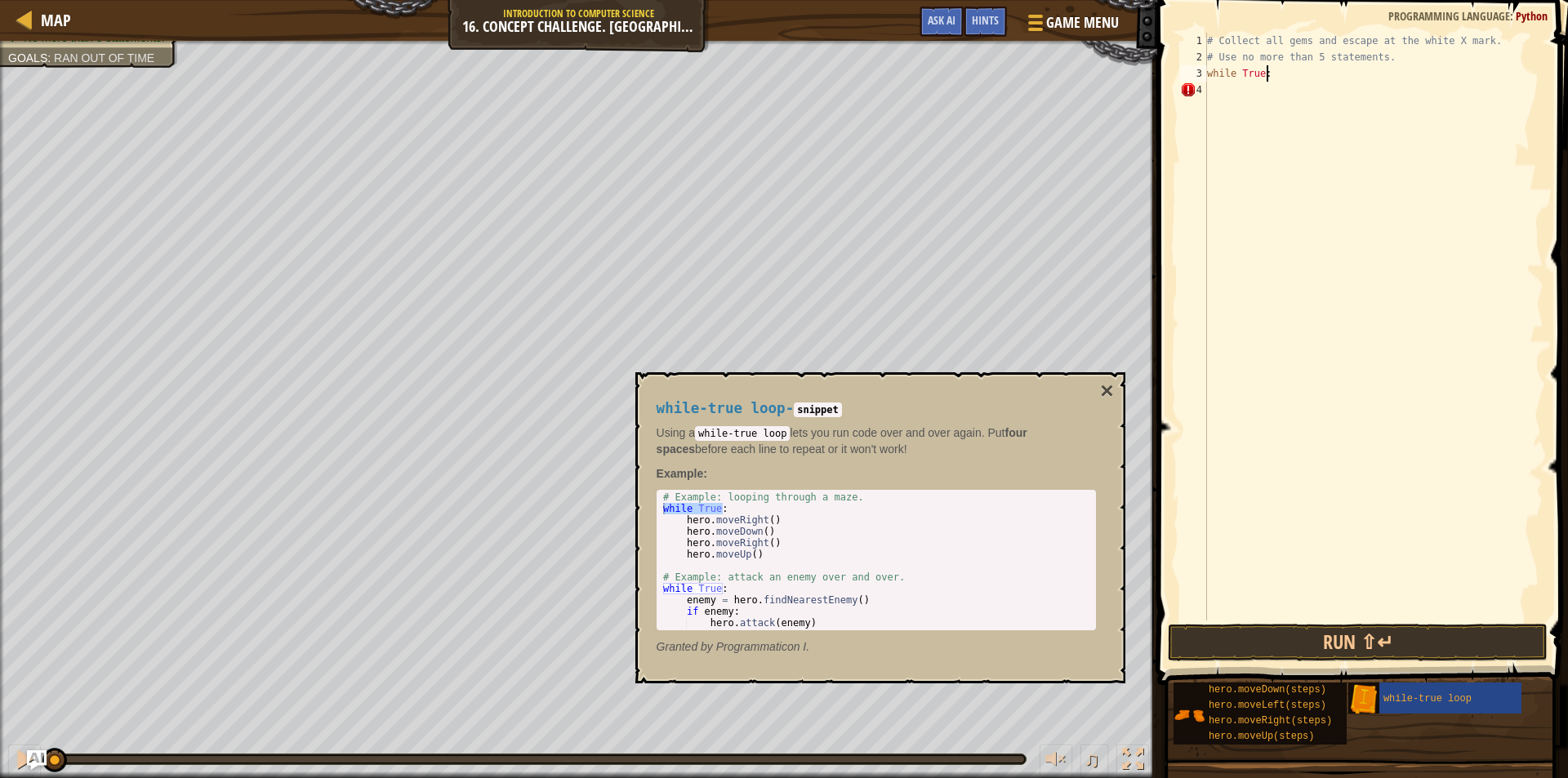
click at [1272, 94] on div "# Collect all gems and escape at the white X mark. # Use no more than 5 stateme…" at bounding box center [1373, 343] width 339 height 621
drag, startPoint x: 775, startPoint y: 519, endPoint x: 687, endPoint y: 533, distance: 89.1
click at [687, 533] on div "# Example: looping through a maze. while True : hero . moveRight ( ) hero . mov…" at bounding box center [876, 571] width 433 height 160
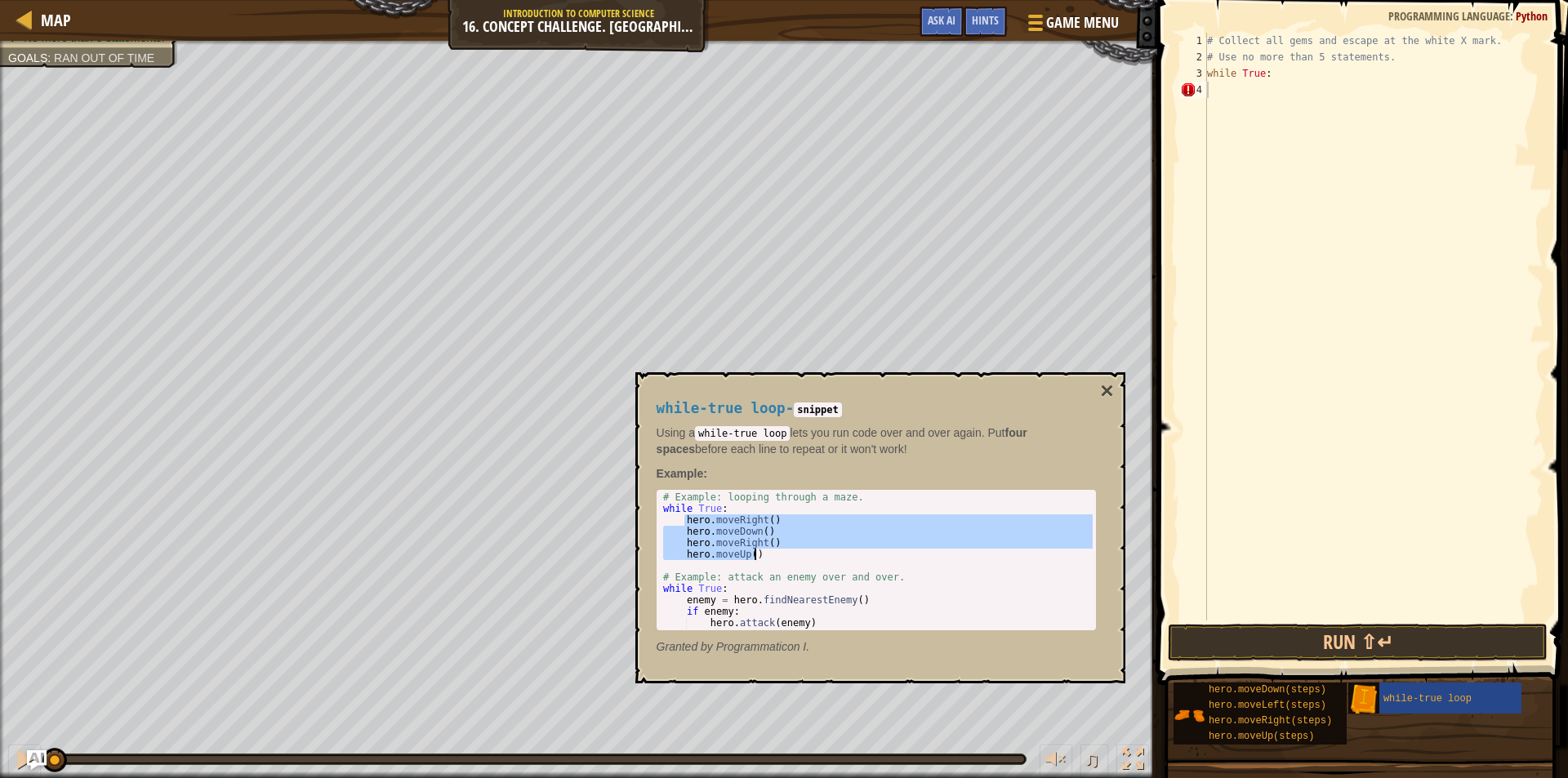
drag, startPoint x: 683, startPoint y: 521, endPoint x: 766, endPoint y: 557, distance: 90.5
click at [766, 557] on div "# Example: looping through a maze. while True : hero . moveRight ( ) hero . mov…" at bounding box center [876, 571] width 433 height 160
type textarea "hero.moveRight() hero.moveUp()"
click at [1228, 92] on div "# Collect all gems and escape at the white X mark. # Use no more than 5 stateme…" at bounding box center [1373, 343] width 339 height 621
paste textarea "hero.moveUp()"
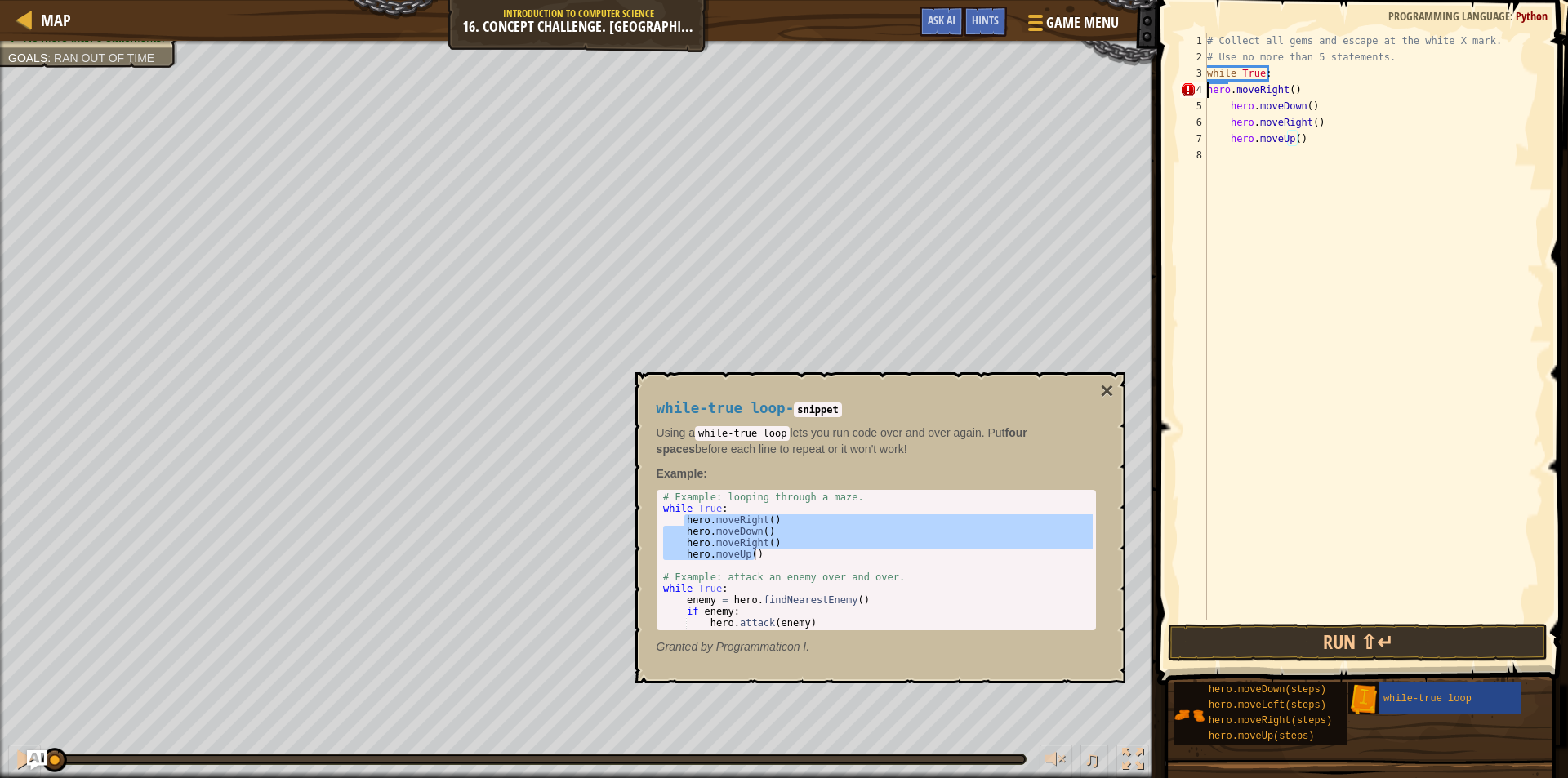
click at [1209, 90] on div "# Collect all gems and escape at the white X mark. # Use no more than 5 stateme…" at bounding box center [1373, 343] width 339 height 621
click at [1356, 119] on div "# Collect all gems and escape at the white X mark. # Use no more than 5 stateme…" at bounding box center [1373, 343] width 339 height 621
click at [1101, 389] on button "×" at bounding box center [1106, 391] width 13 height 23
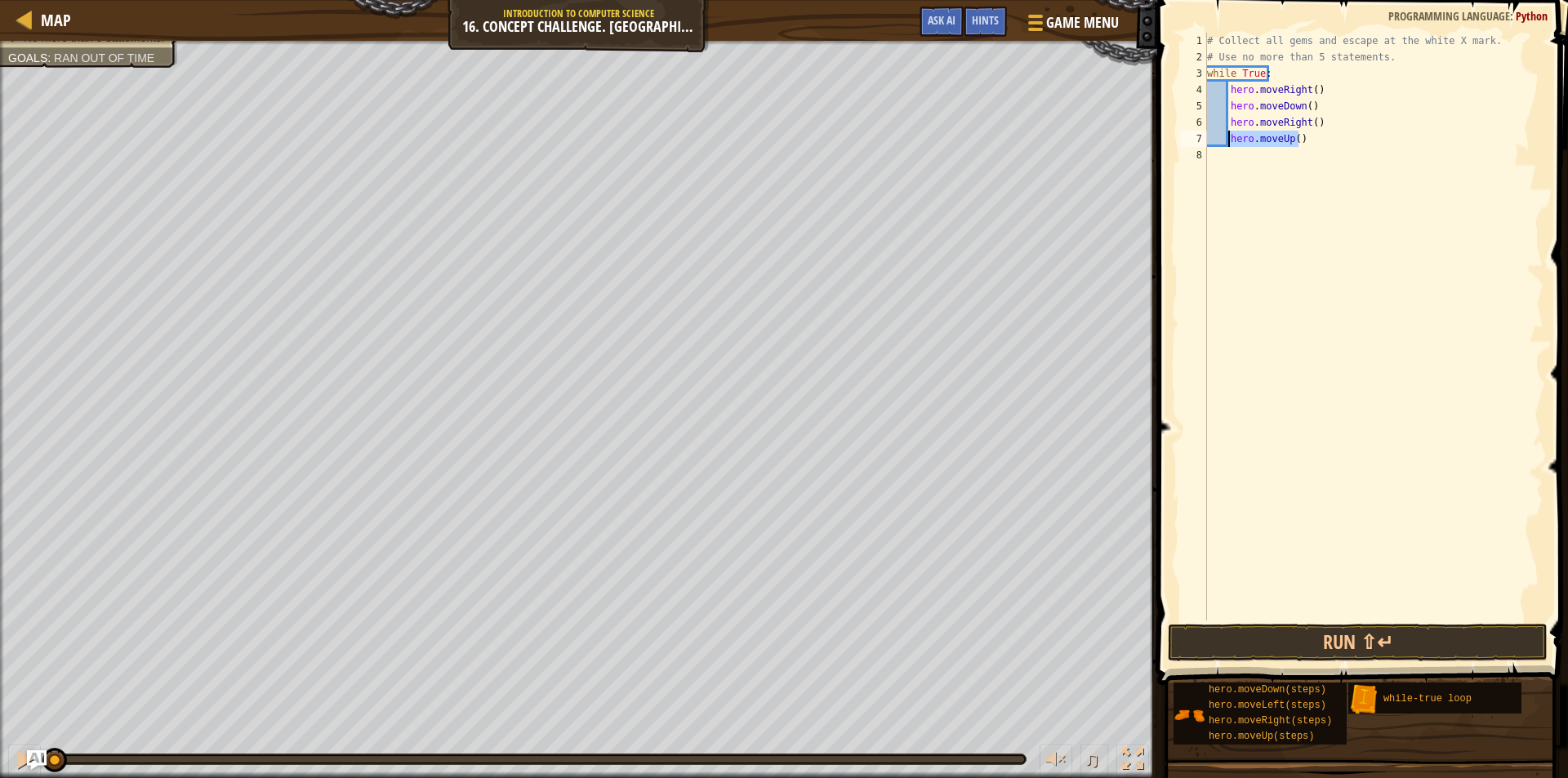
drag, startPoint x: 1301, startPoint y: 139, endPoint x: 1227, endPoint y: 139, distance: 74.0
click at [1227, 139] on div "# Collect all gems and escape at the white X mark. # Use no more than 5 stateme…" at bounding box center [1373, 343] width 339 height 621
click at [1319, 92] on div "# Collect all gems and escape at the white X mark. # Use no more than 5 stateme…" at bounding box center [1373, 343] width 339 height 621
type textarea "hero.moveRight()"
drag, startPoint x: 1315, startPoint y: 93, endPoint x: 1228, endPoint y: 96, distance: 87.1
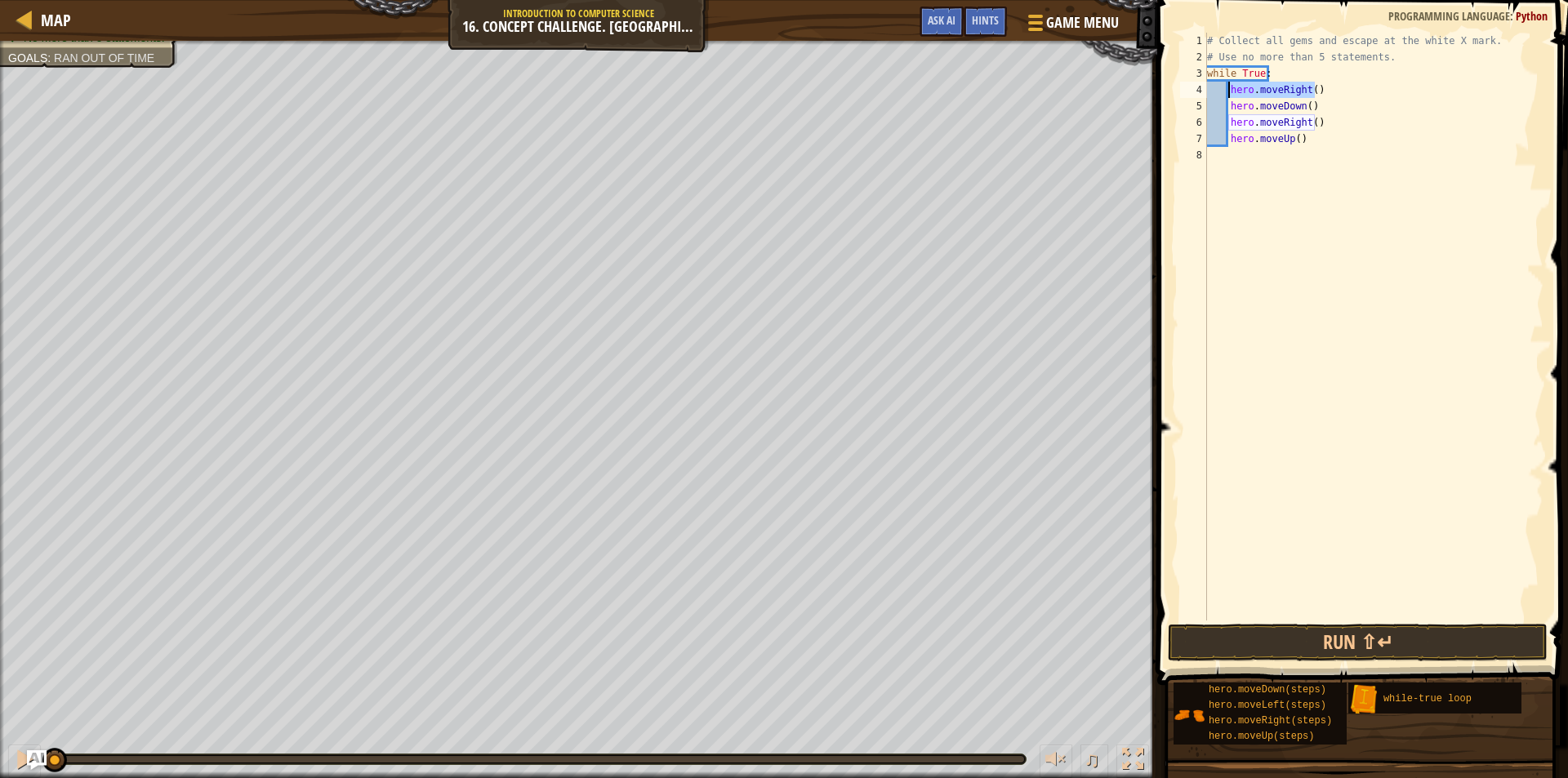
click at [1228, 96] on div "# Collect all gems and escape at the white X mark. # Use no more than 5 stateme…" at bounding box center [1373, 343] width 339 height 621
paste textarea "hero.moveUp()"
click at [1293, 88] on div "# Collect all gems and escape at the white X mark. # Use no more than 5 stateme…" at bounding box center [1373, 343] width 339 height 621
click at [1287, 107] on div "# Collect all gems and escape at the white X mark. # Use no more than 5 stateme…" at bounding box center [1373, 343] width 339 height 621
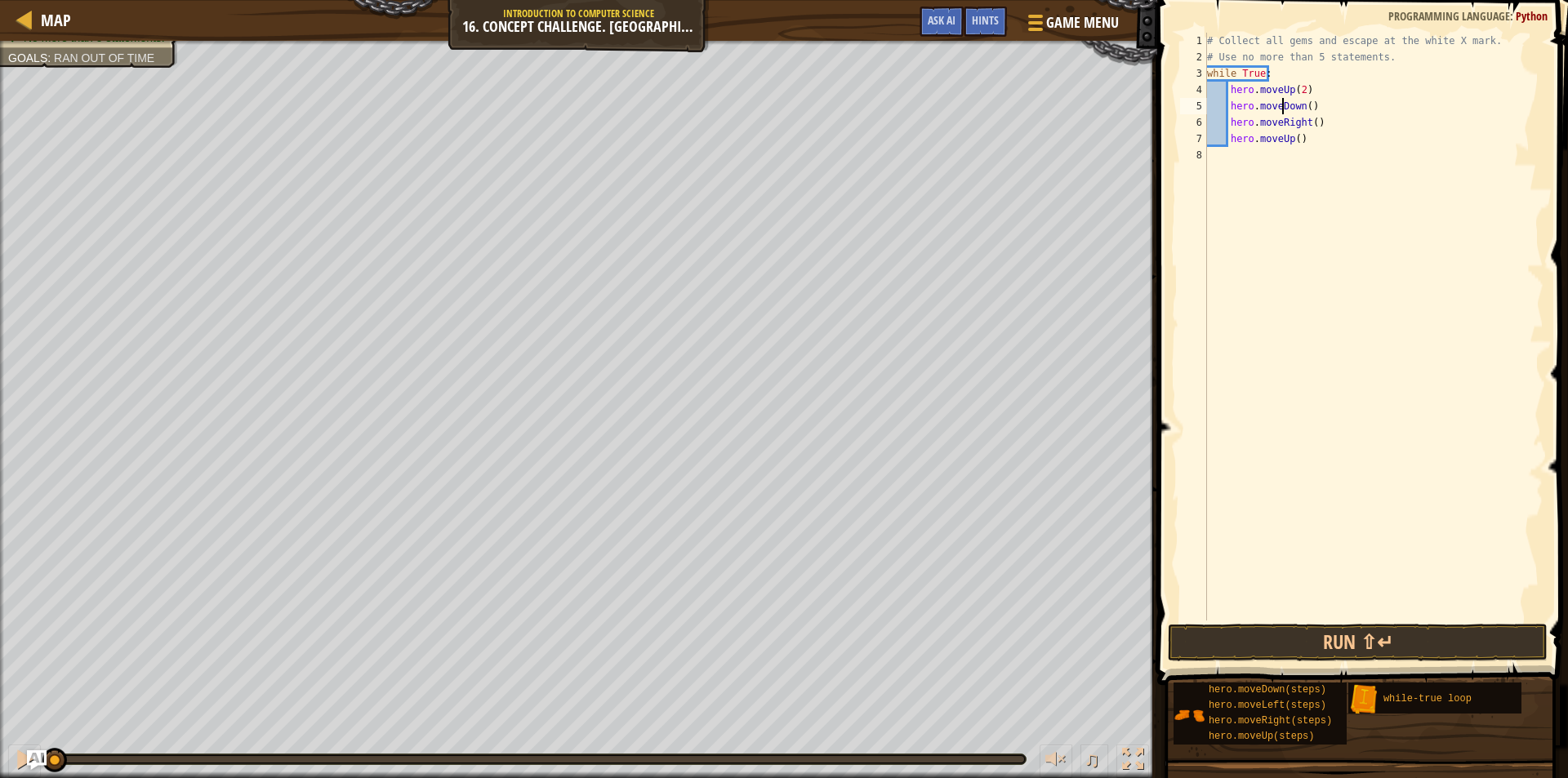
click at [1282, 106] on div "# Collect all gems and escape at the white X mark. # Use no more than 5 stateme…" at bounding box center [1373, 343] width 339 height 621
click at [1299, 107] on div "# Collect all gems and escape at the white X mark. # Use no more than 5 stateme…" at bounding box center [1373, 343] width 339 height 621
click at [1310, 127] on div "hero.moveR ight press enter" at bounding box center [1379, 153] width 309 height 74
click at [1309, 105] on div "# Collect all gems and escape at the white X mark. # Use no more than 5 stateme…" at bounding box center [1373, 343] width 339 height 621
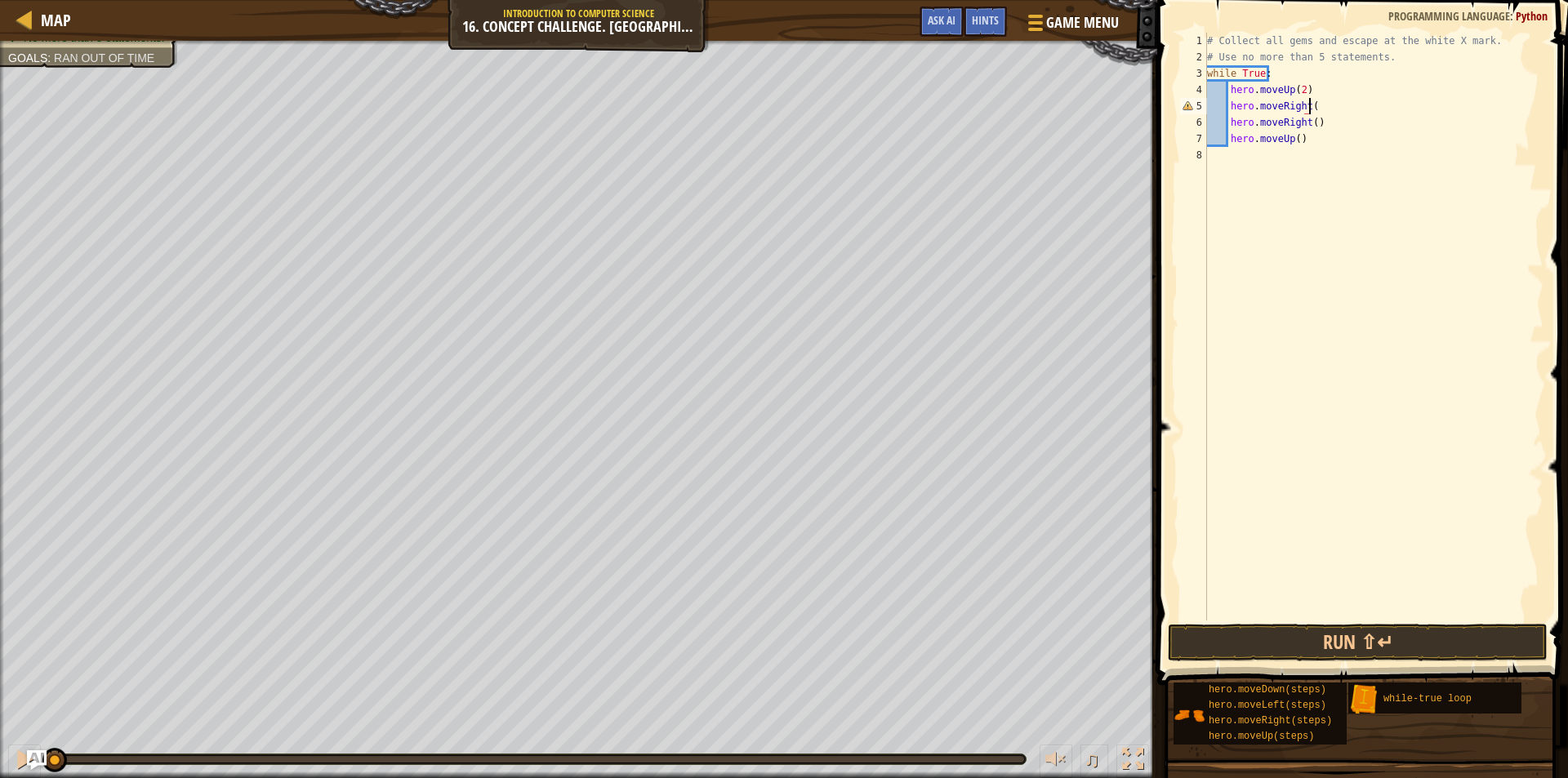
scroll to position [8, 9]
click at [1308, 104] on div "# Collect all gems and escape at the white X mark. # Use no more than 5 stateme…" at bounding box center [1373, 343] width 339 height 621
click at [1301, 121] on div "# Collect all gems and escape at the white X mark. # Use no more than 5 stateme…" at bounding box center [1373, 343] width 339 height 621
click at [1305, 119] on div "# Collect all gems and escape at the white X mark. # Use no more than 5 stateme…" at bounding box center [1373, 343] width 339 height 621
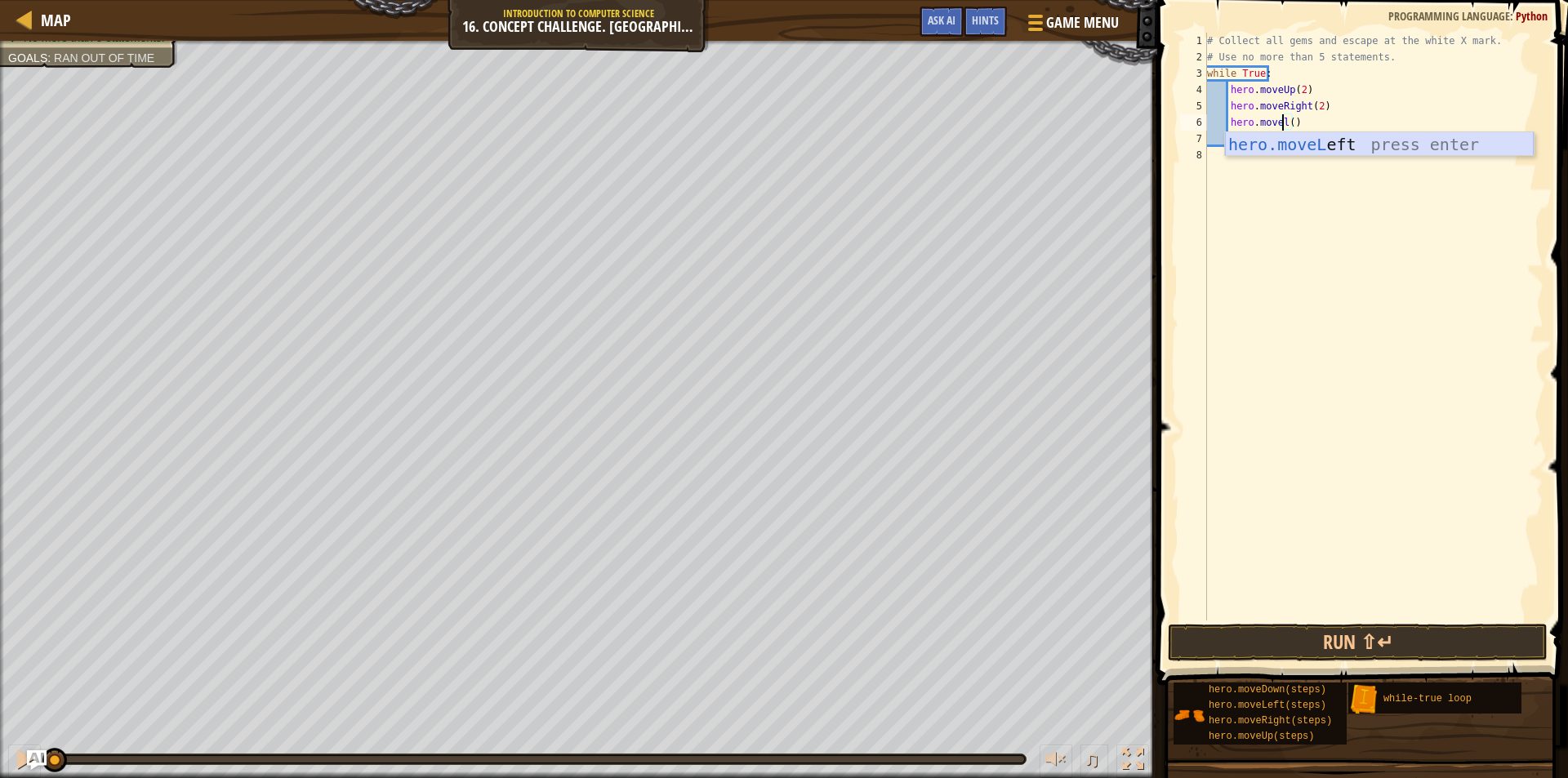
click at [1277, 141] on div "hero.moveL eft press enter" at bounding box center [1379, 169] width 309 height 74
click at [1305, 119] on div "# Collect all gems and escape at the white X mark. # Use no more than 5 stateme…" at bounding box center [1373, 343] width 339 height 621
type textarea "hero.moveLeft(1)"
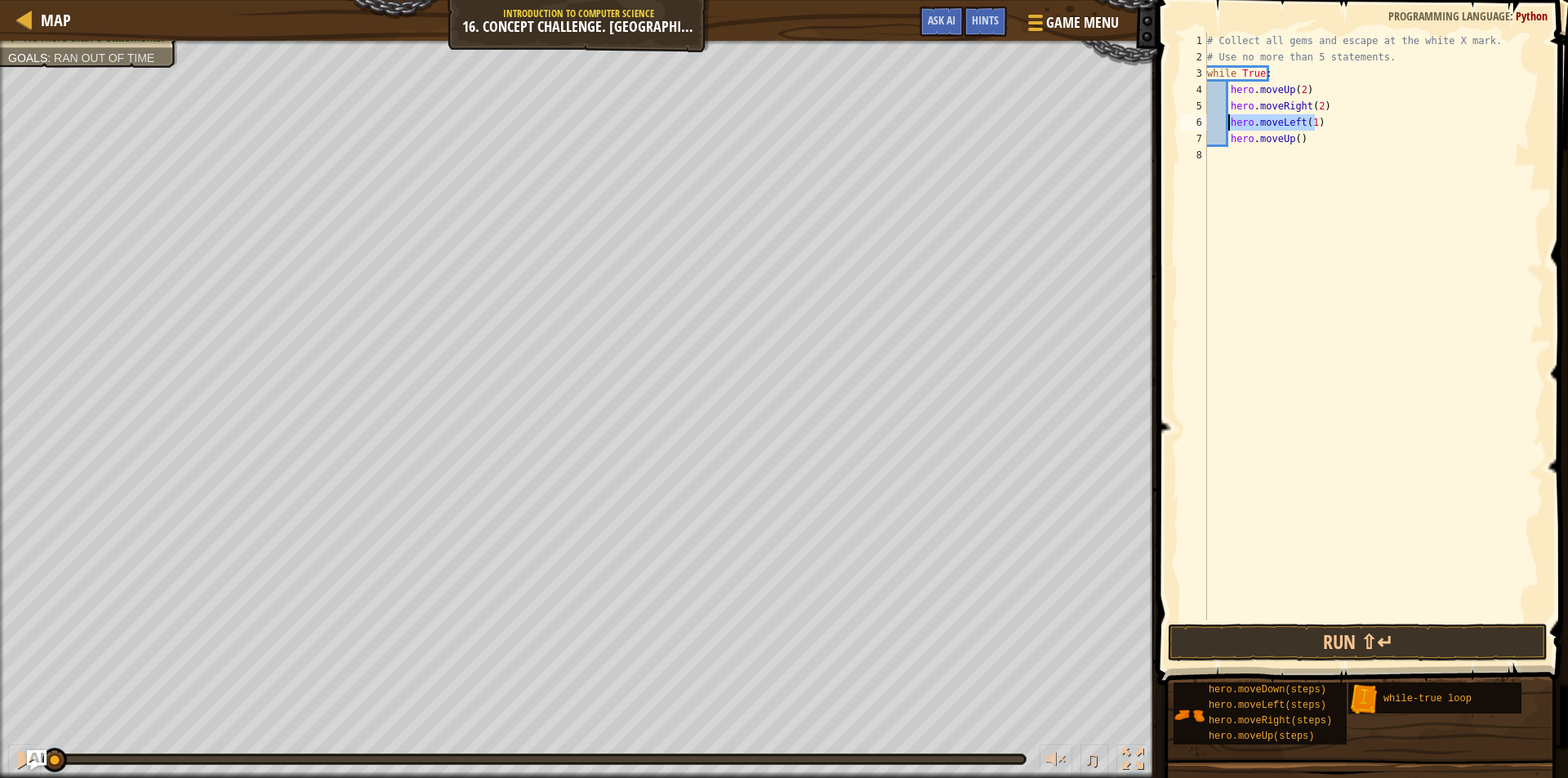
drag, startPoint x: 1319, startPoint y: 126, endPoint x: 1229, endPoint y: 122, distance: 90.1
click at [1229, 122] on div "# Collect all gems and escape at the white X mark. # Use no more than 5 stateme…" at bounding box center [1373, 343] width 339 height 621
click at [1288, 150] on div "# Collect all gems and escape at the white X mark. # Use no more than 5 stateme…" at bounding box center [1373, 343] width 339 height 621
paste textarea "hero.moveLeft(1)"
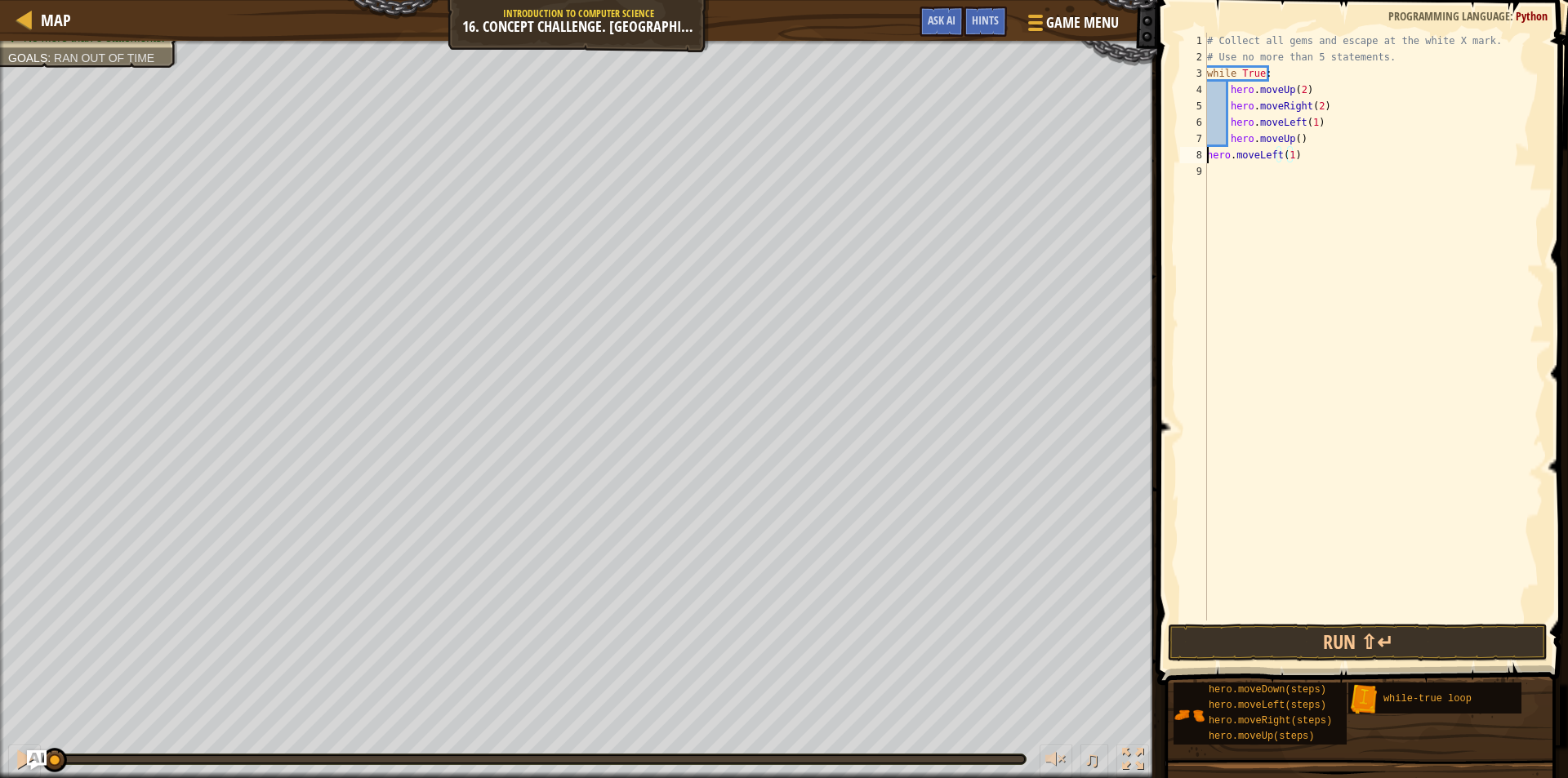
click at [1209, 154] on div "# Collect all gems and escape at the white X mark. # Use no more than 5 stateme…" at bounding box center [1373, 343] width 339 height 621
drag, startPoint x: 1299, startPoint y: 139, endPoint x: 1227, endPoint y: 142, distance: 72.1
click at [1227, 142] on div "# Collect all gems and escape at the white X mark. # Use no more than 5 stateme…" at bounding box center [1373, 343] width 339 height 621
drag, startPoint x: 1316, startPoint y: 121, endPoint x: 1228, endPoint y: 124, distance: 88.1
click at [1228, 124] on div "# Collect all gems and escape at the white X mark. # Use no more than 5 stateme…" at bounding box center [1373, 343] width 339 height 621
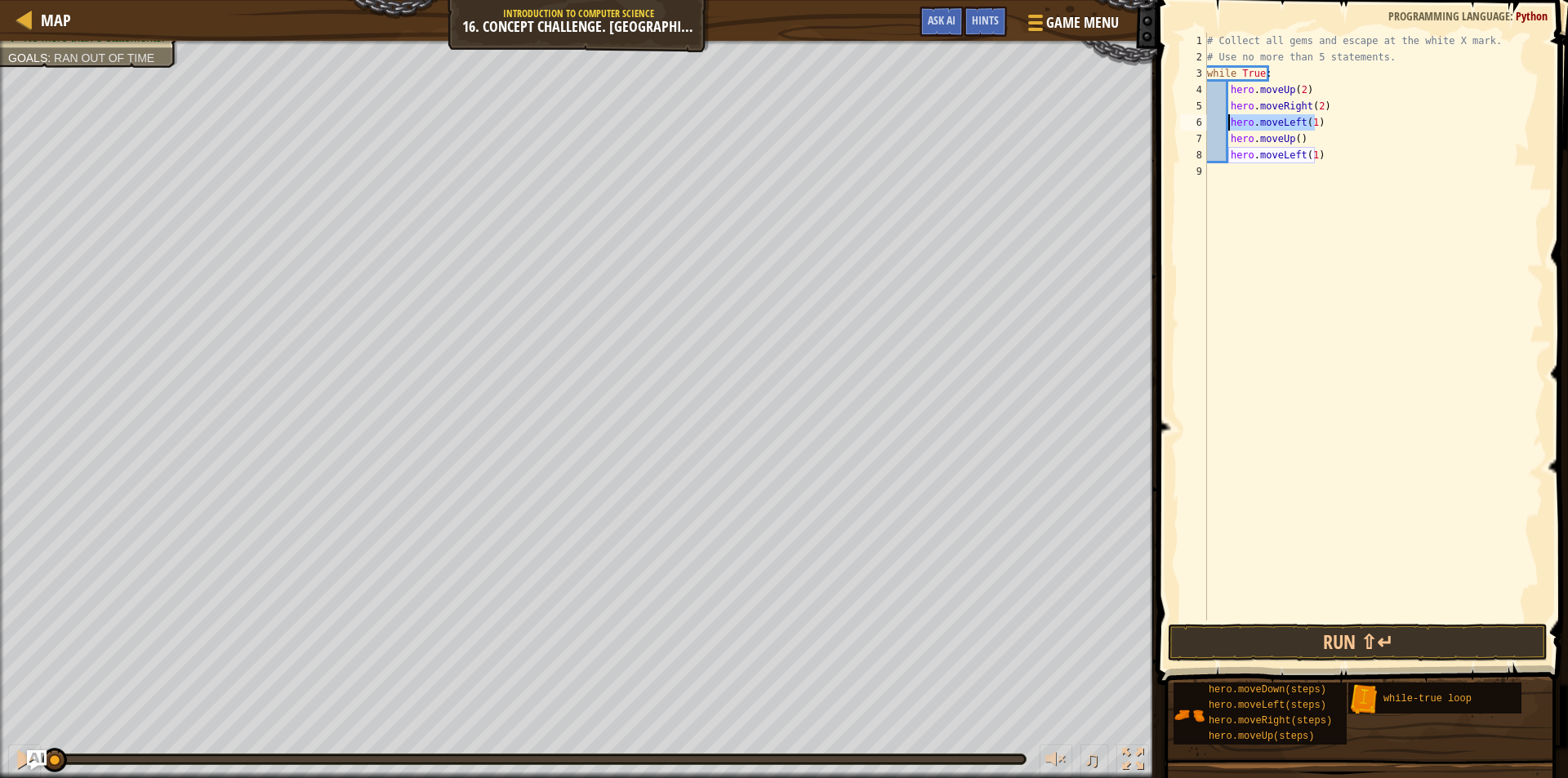
type textarea "hero.moveLeft(1)"
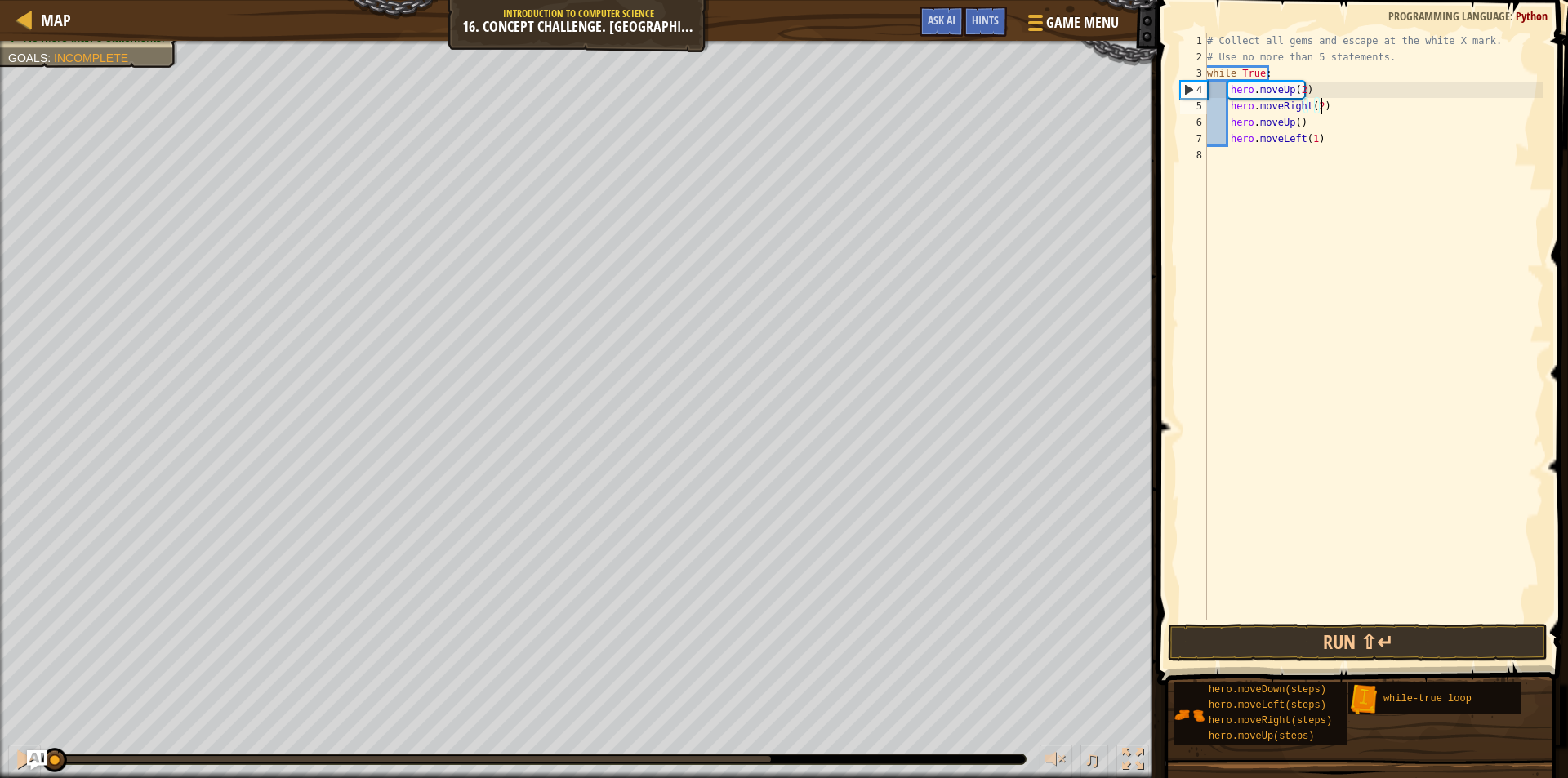
click at [1290, 125] on div "# Collect all gems and escape at the white X mark. # Use no more than 5 stateme…" at bounding box center [1373, 343] width 339 height 621
click at [1315, 646] on button "Run ⇧↵" at bounding box center [1358, 643] width 380 height 38
click at [1317, 640] on button "Run ⇧↵" at bounding box center [1358, 643] width 380 height 38
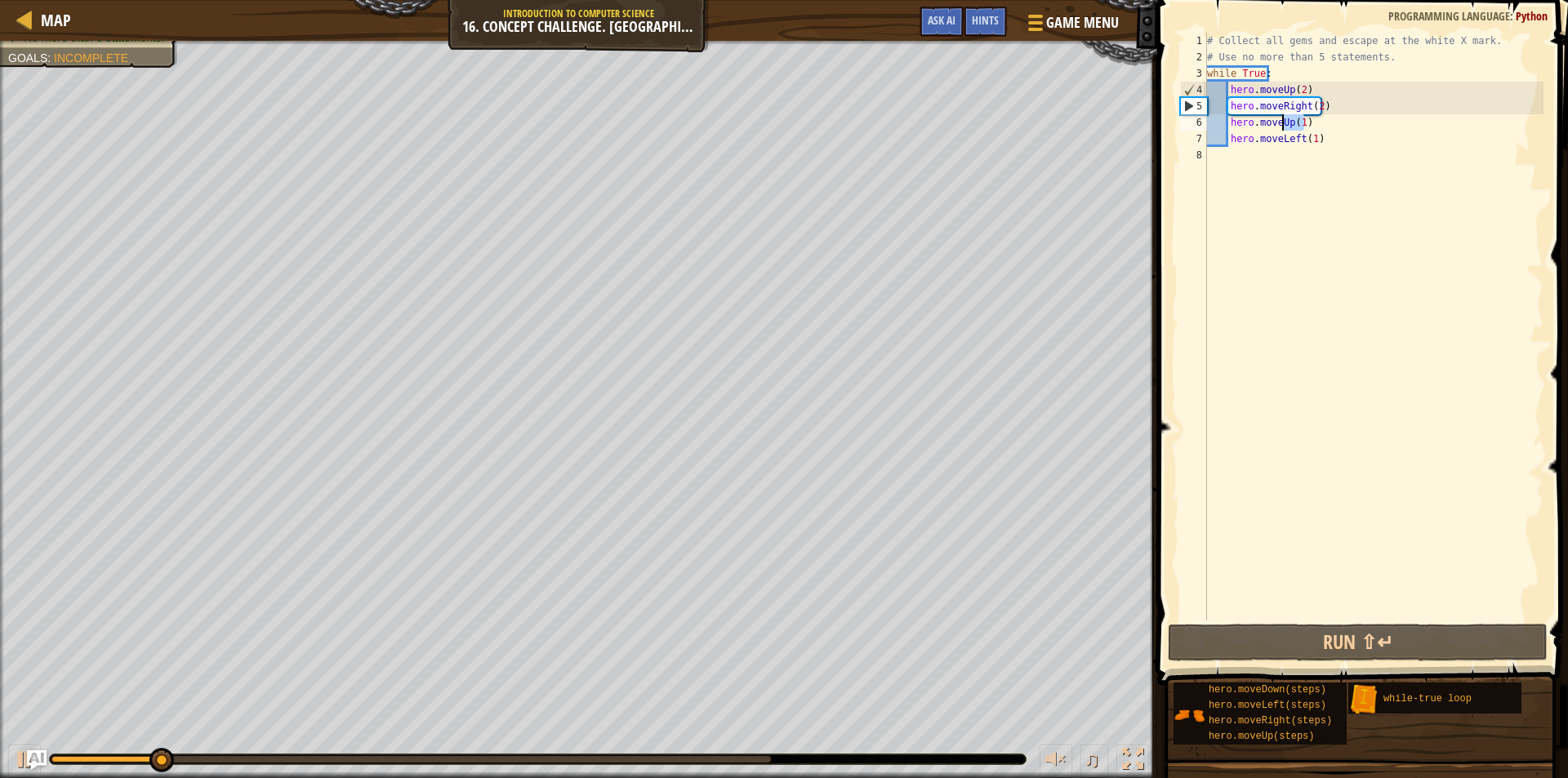
drag, startPoint x: 1307, startPoint y: 126, endPoint x: 1284, endPoint y: 124, distance: 23.1
click at [1282, 126] on div "# Collect all gems and escape at the white X mark. # Use no more than 5 stateme…" at bounding box center [1373, 343] width 339 height 621
click at [1286, 124] on div "# Collect all gems and escape at the white X mark. # Use no more than 5 stateme…" at bounding box center [1373, 327] width 339 height 588
click at [1288, 124] on div "# Collect all gems and escape at the white X mark. # Use no more than 5 stateme…" at bounding box center [1373, 327] width 339 height 588
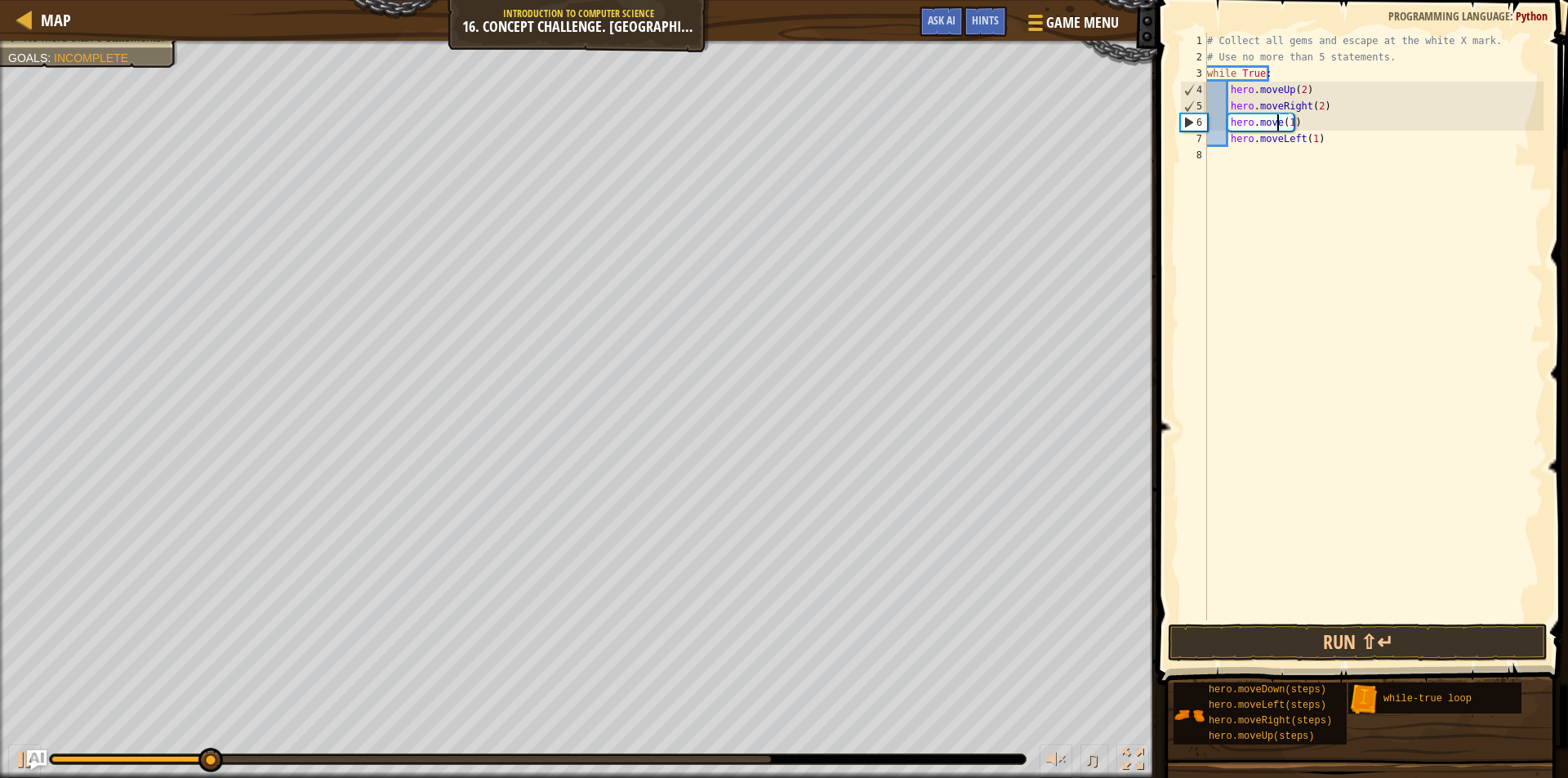
scroll to position [8, 6]
click at [1320, 146] on div "hero.moveD own press enter" at bounding box center [1379, 169] width 309 height 74
click at [1297, 640] on button "Run ⇧↵" at bounding box center [1358, 643] width 380 height 38
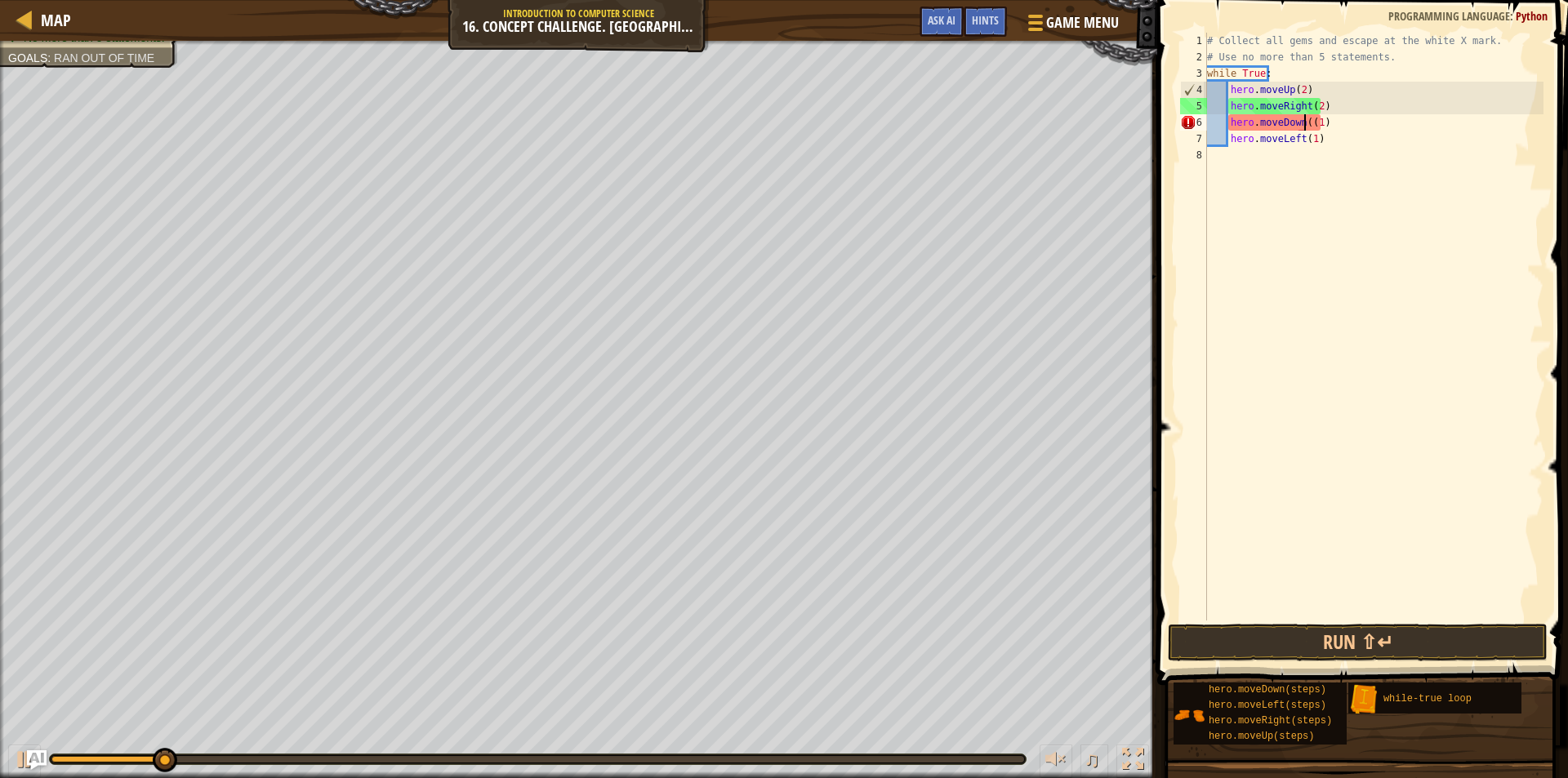
type textarea "hero.moveDown(1)"
click at [1286, 641] on button "Run ⇧↵" at bounding box center [1358, 643] width 380 height 38
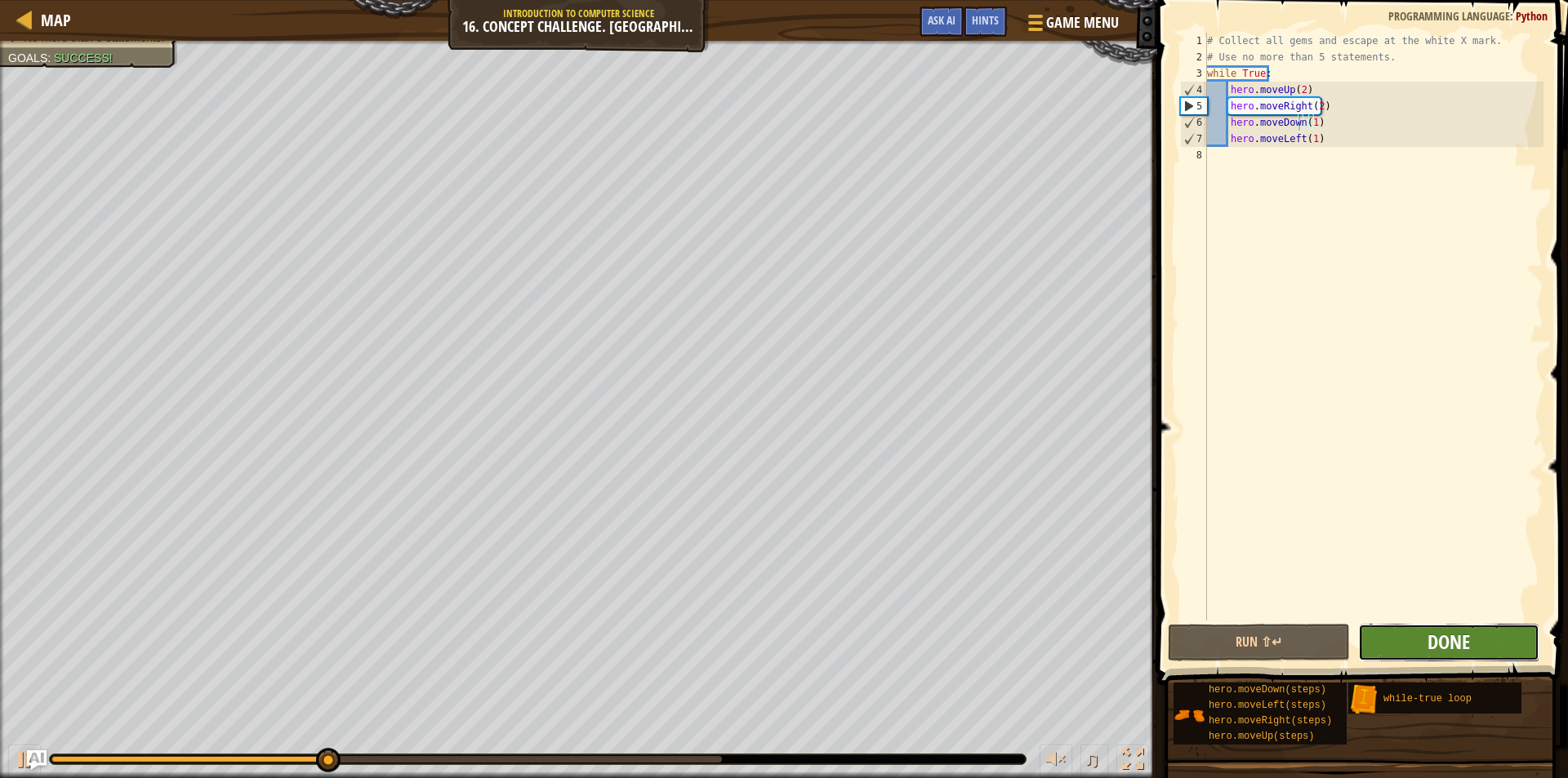
click at [1469, 632] on span "Done" at bounding box center [1449, 642] width 43 height 27
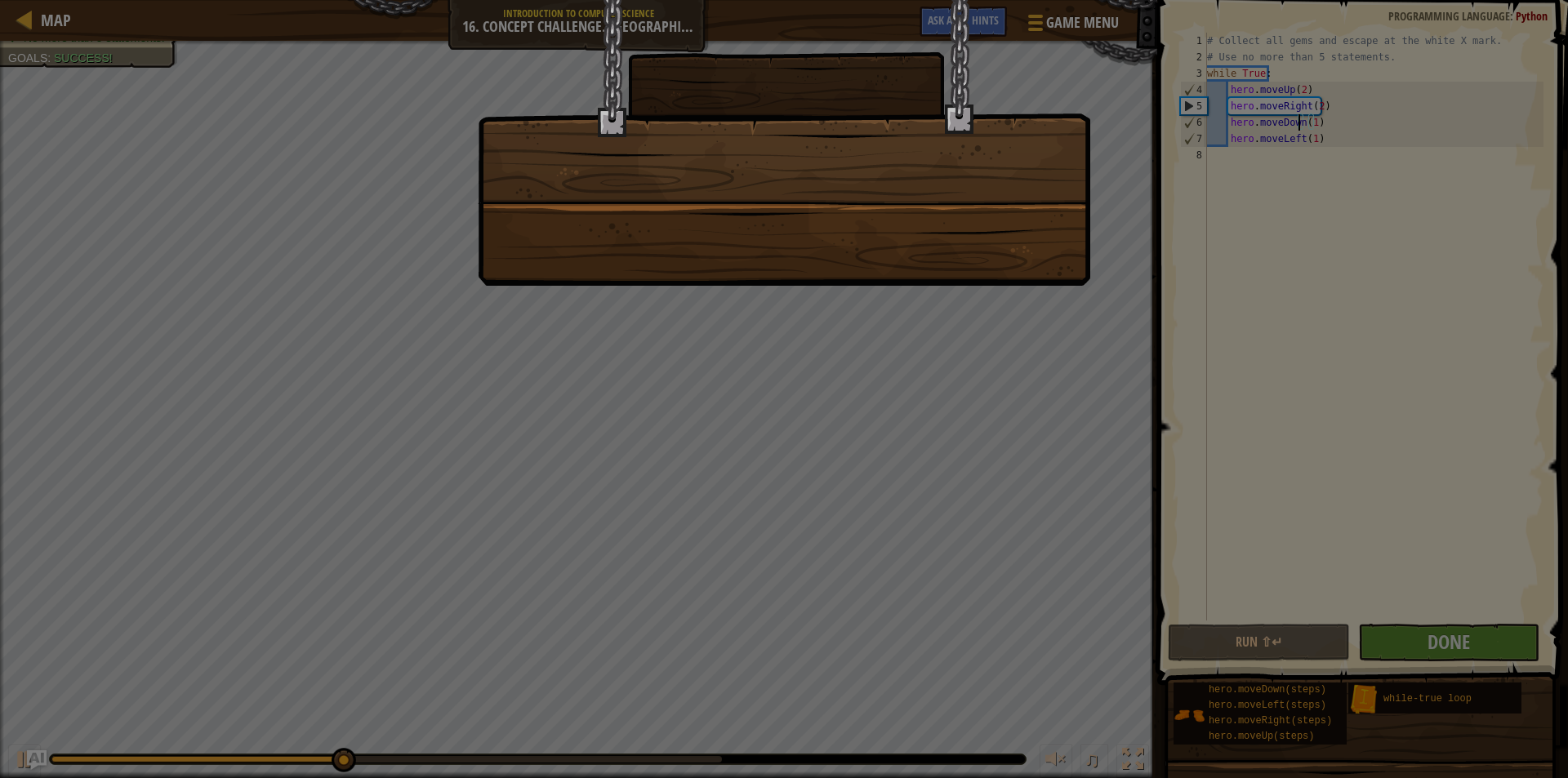
drag, startPoint x: 930, startPoint y: 368, endPoint x: 941, endPoint y: 361, distance: 13.0
click at [940, 362] on div at bounding box center [784, 389] width 1568 height 778
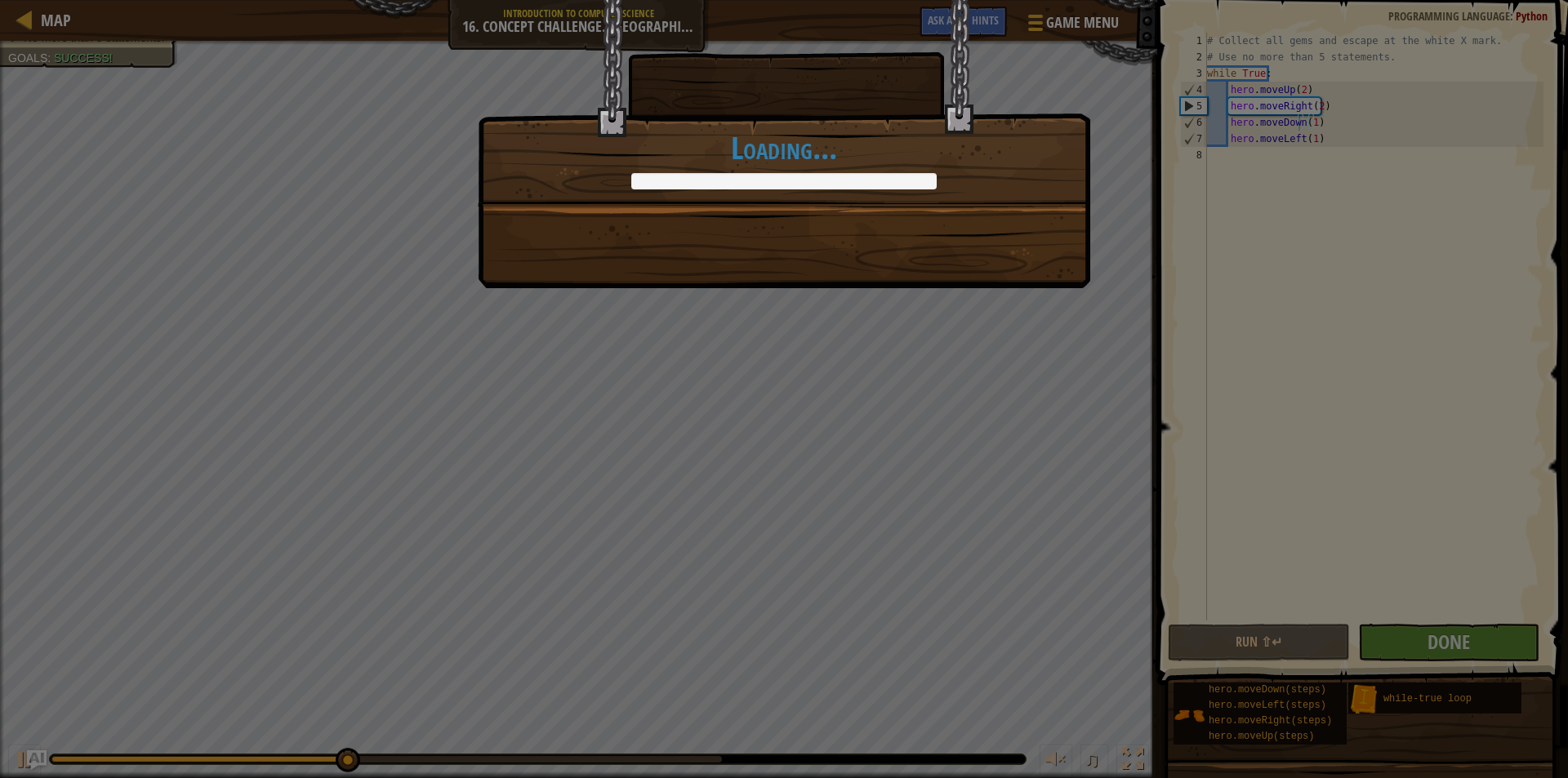
click at [941, 361] on div "Even with dogs they won't track my footsteps. +0 +0 Continue Loading..." at bounding box center [784, 389] width 1568 height 778
click at [942, 359] on div "Even with dogs they won't track my footsteps. +0 +0 Continue Loading..." at bounding box center [784, 389] width 1568 height 778
click at [943, 357] on div "Even with dogs they won't track my footsteps. +0 +0 Continue Loading..." at bounding box center [784, 389] width 1568 height 778
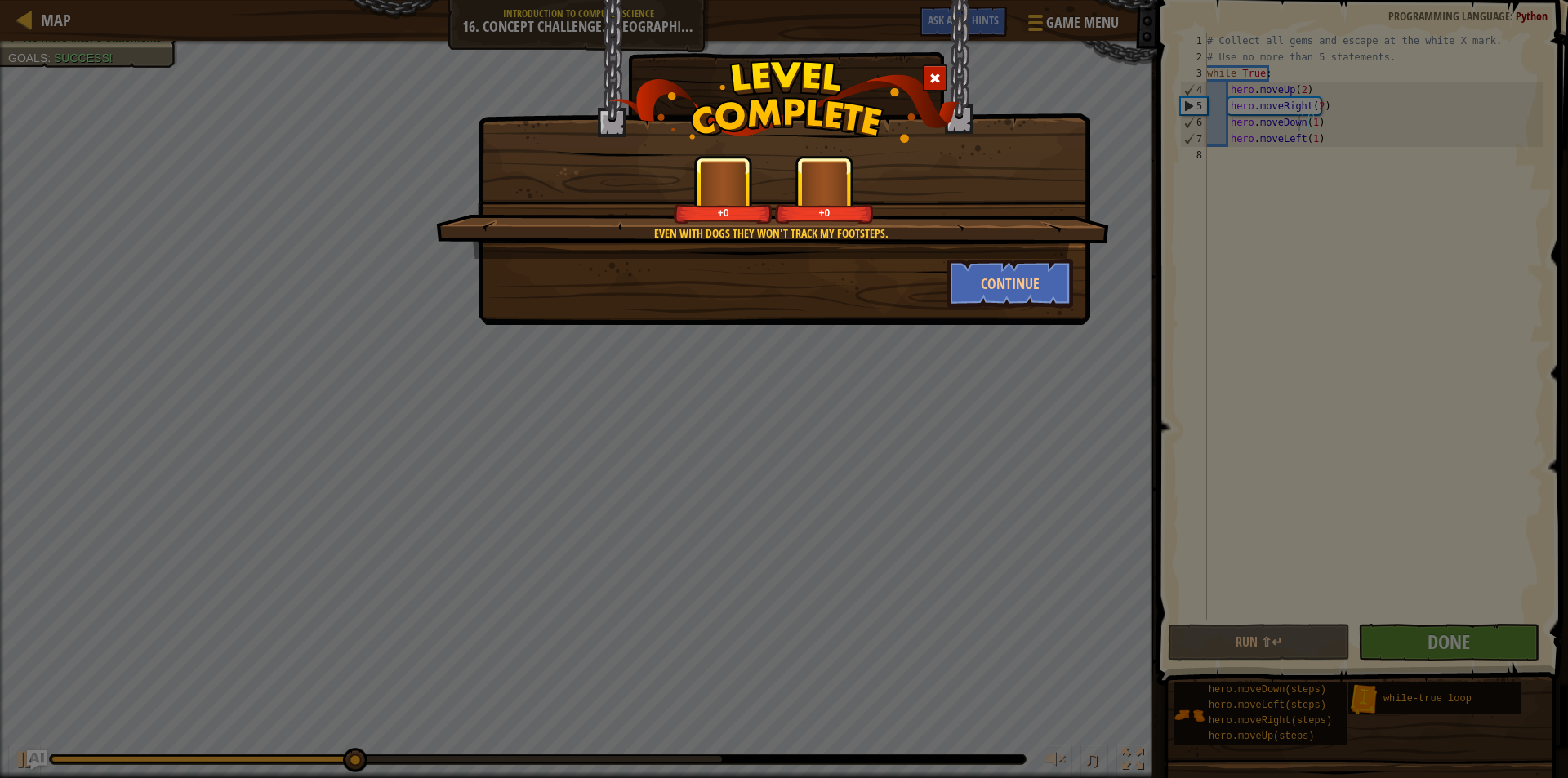
click at [943, 357] on div "Even with dogs they won't track my footsteps. +0 +0 Continue" at bounding box center [784, 389] width 1568 height 778
click at [970, 301] on button "Continue" at bounding box center [1011, 283] width 127 height 49
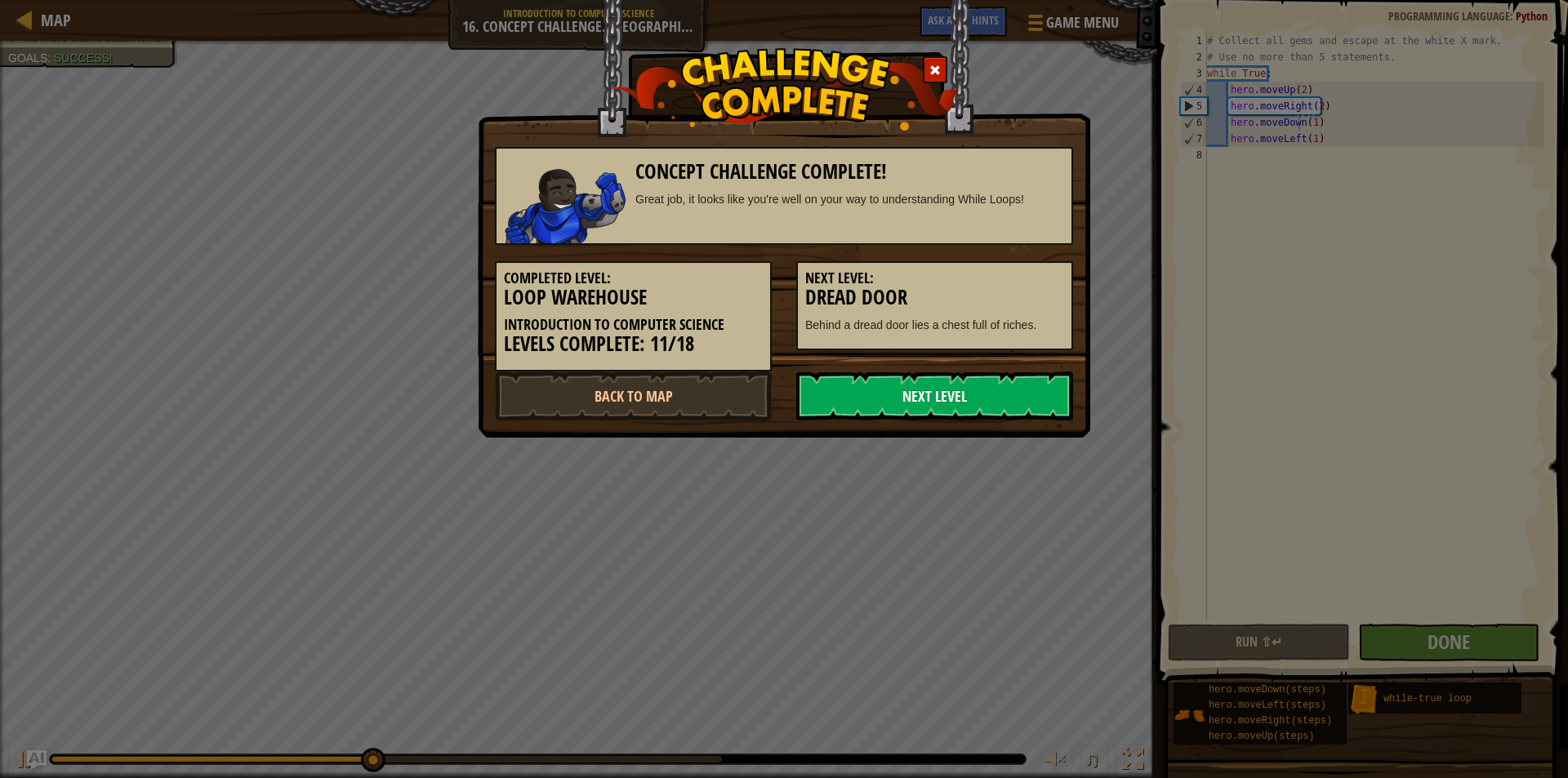
click at [973, 379] on link "Next Level" at bounding box center [934, 396] width 277 height 49
click at [975, 379] on link "Next Level" at bounding box center [934, 396] width 277 height 49
click at [977, 374] on link "Next Level" at bounding box center [934, 396] width 277 height 49
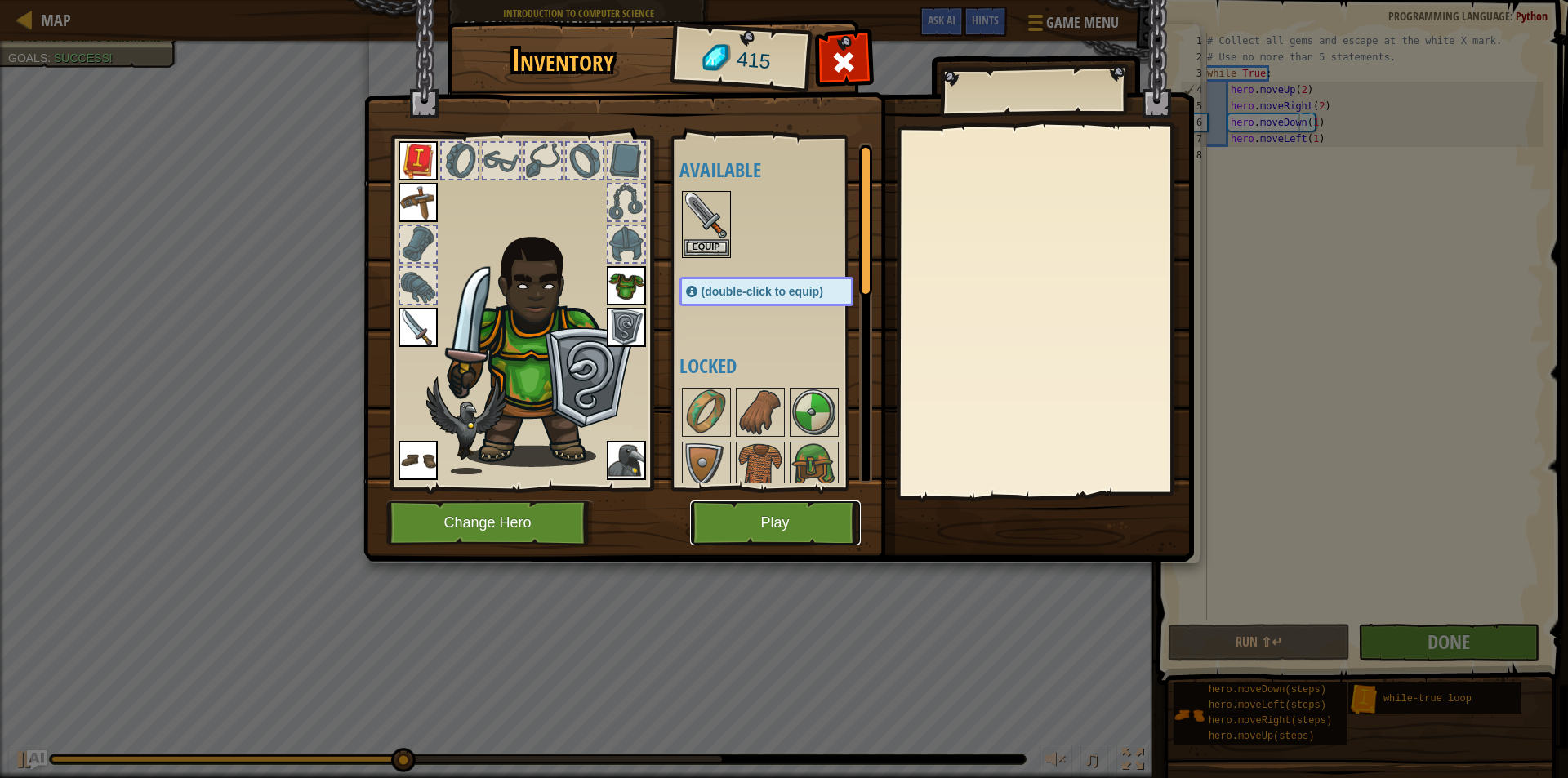
click at [775, 522] on button "Play" at bounding box center [775, 523] width 171 height 45
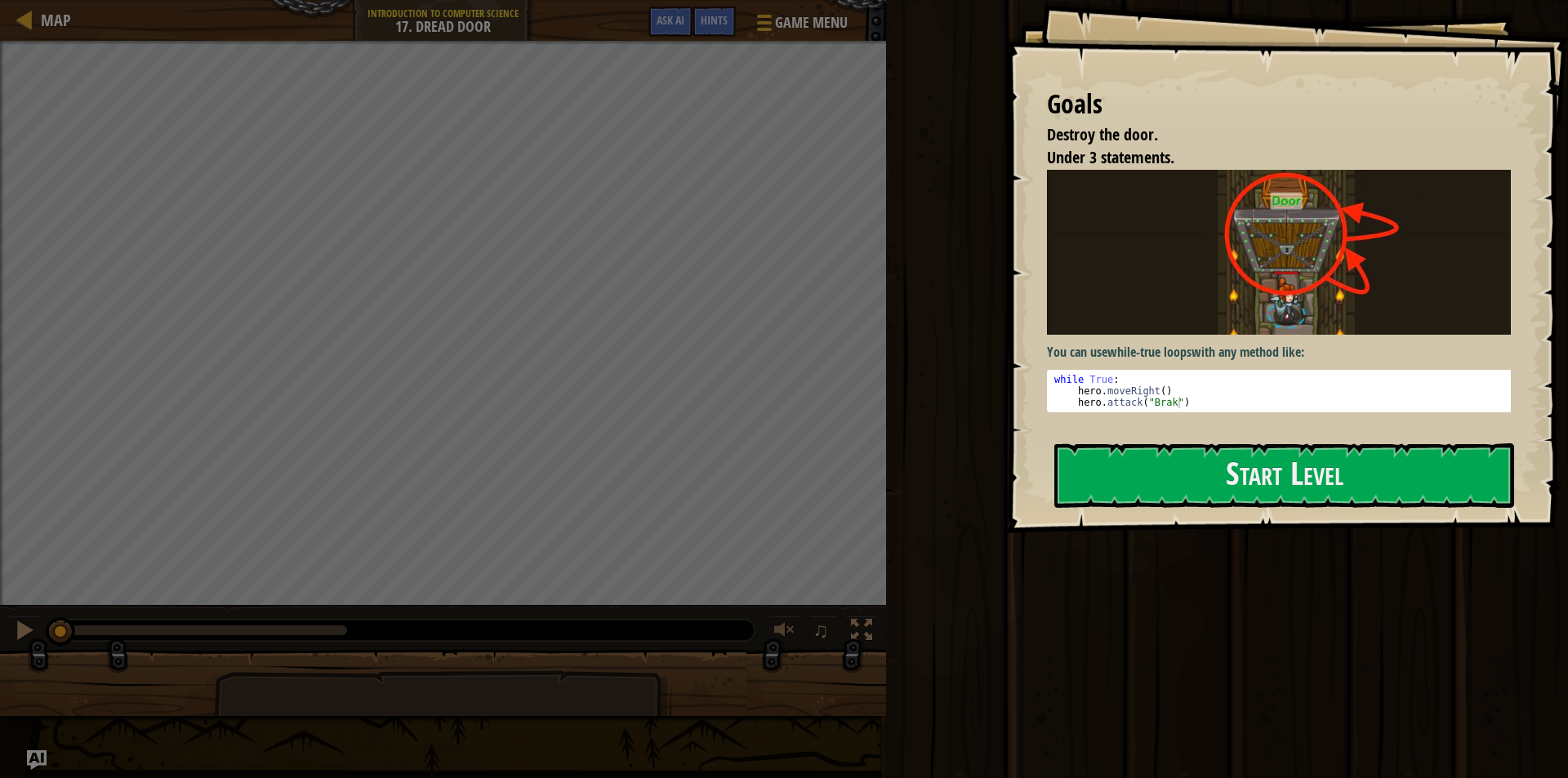
click at [1194, 433] on div "Goals Destroy the door. Under 3 statements. You can use while-true loops with a…" at bounding box center [1287, 267] width 562 height 533
click at [1198, 479] on button "Start Level" at bounding box center [1284, 475] width 460 height 64
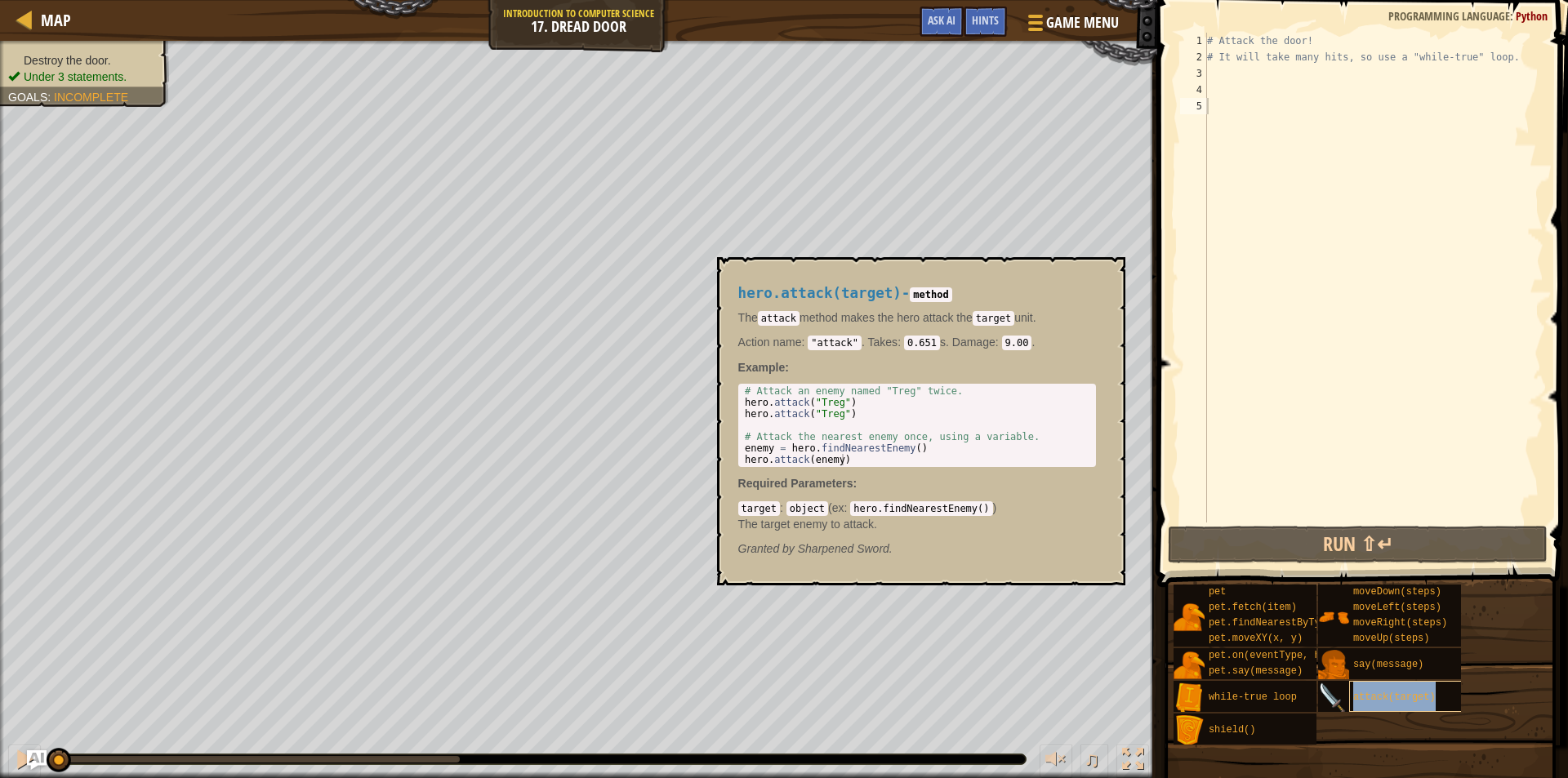
drag, startPoint x: 1398, startPoint y: 701, endPoint x: 1377, endPoint y: 700, distance: 21.0
click at [1399, 701] on span "attack(target)" at bounding box center [1394, 697] width 82 height 11
type textarea "hero.attack("Treg")"
drag, startPoint x: 851, startPoint y: 403, endPoint x: 725, endPoint y: 401, distance: 126.0
click at [725, 401] on div "hero.attack(target) - method The attack method makes the hero attack the target…" at bounding box center [922, 421] width 409 height 328
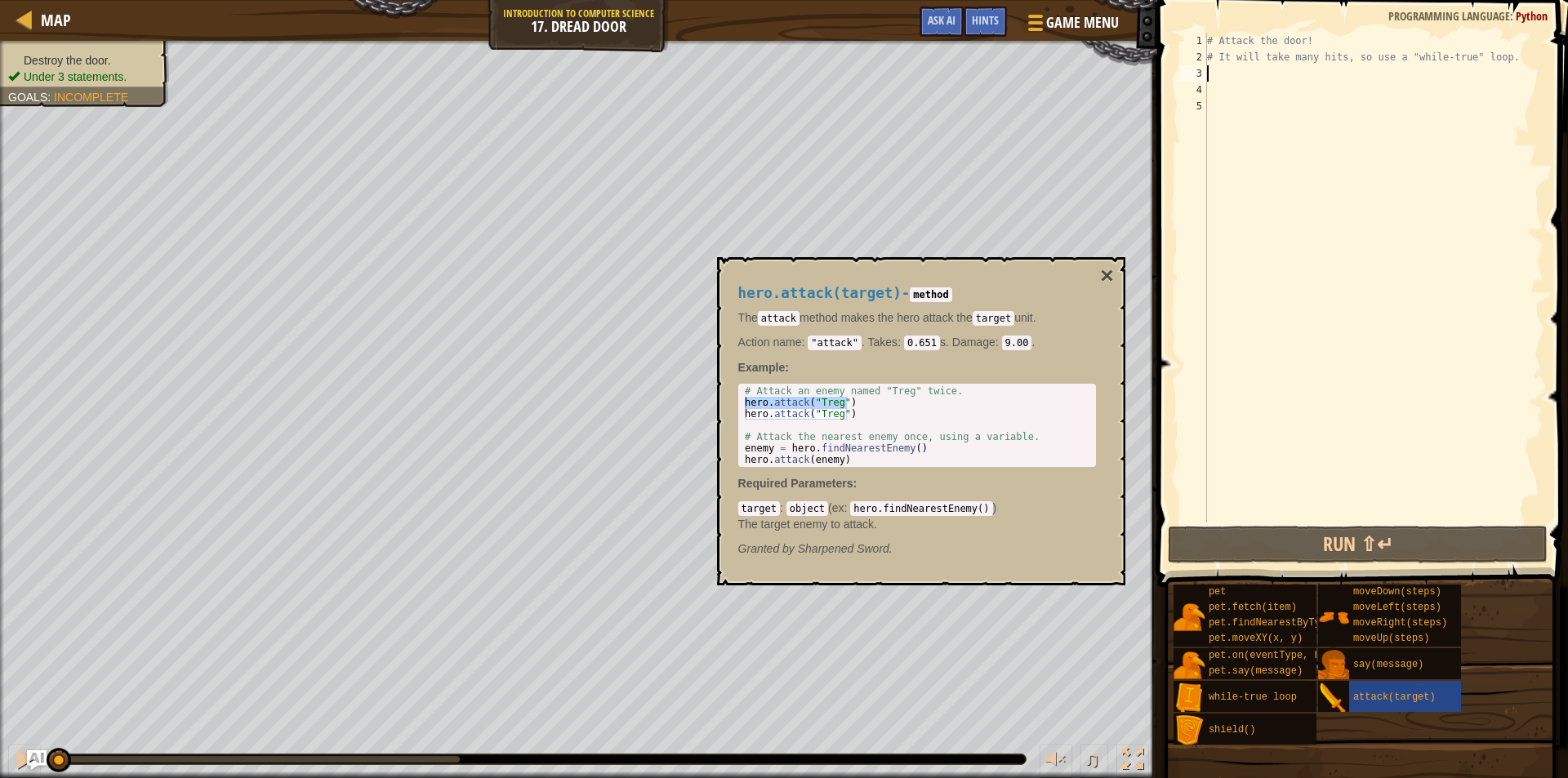
click at [1243, 65] on div "# Attack the door! # It will take many hits, so use a "while-true" loop." at bounding box center [1373, 293] width 339 height 522
paste textarea "hero.attack("Treg")"
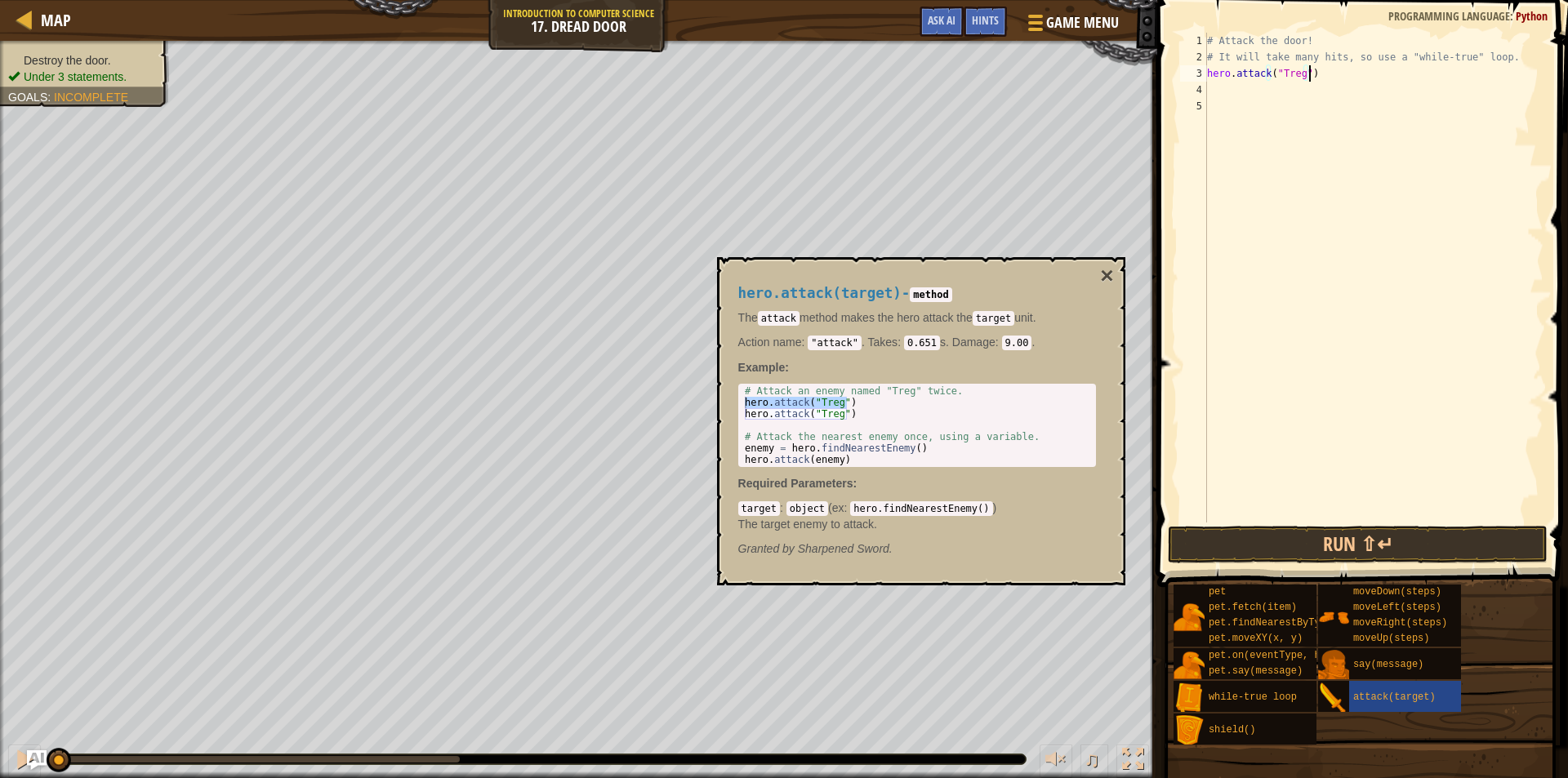
click at [1296, 73] on div "# Attack the door! # It will take many hits, so use a "while-true" loop. hero .…" at bounding box center [1373, 293] width 339 height 522
click at [1296, 72] on div "# Attack the door! # It will take many hits, so use a "while-true" loop. hero .…" at bounding box center [1373, 277] width 339 height 490
type textarea "hero.attack("Door")"
click at [1312, 553] on button "Run ⇧↵" at bounding box center [1358, 545] width 380 height 38
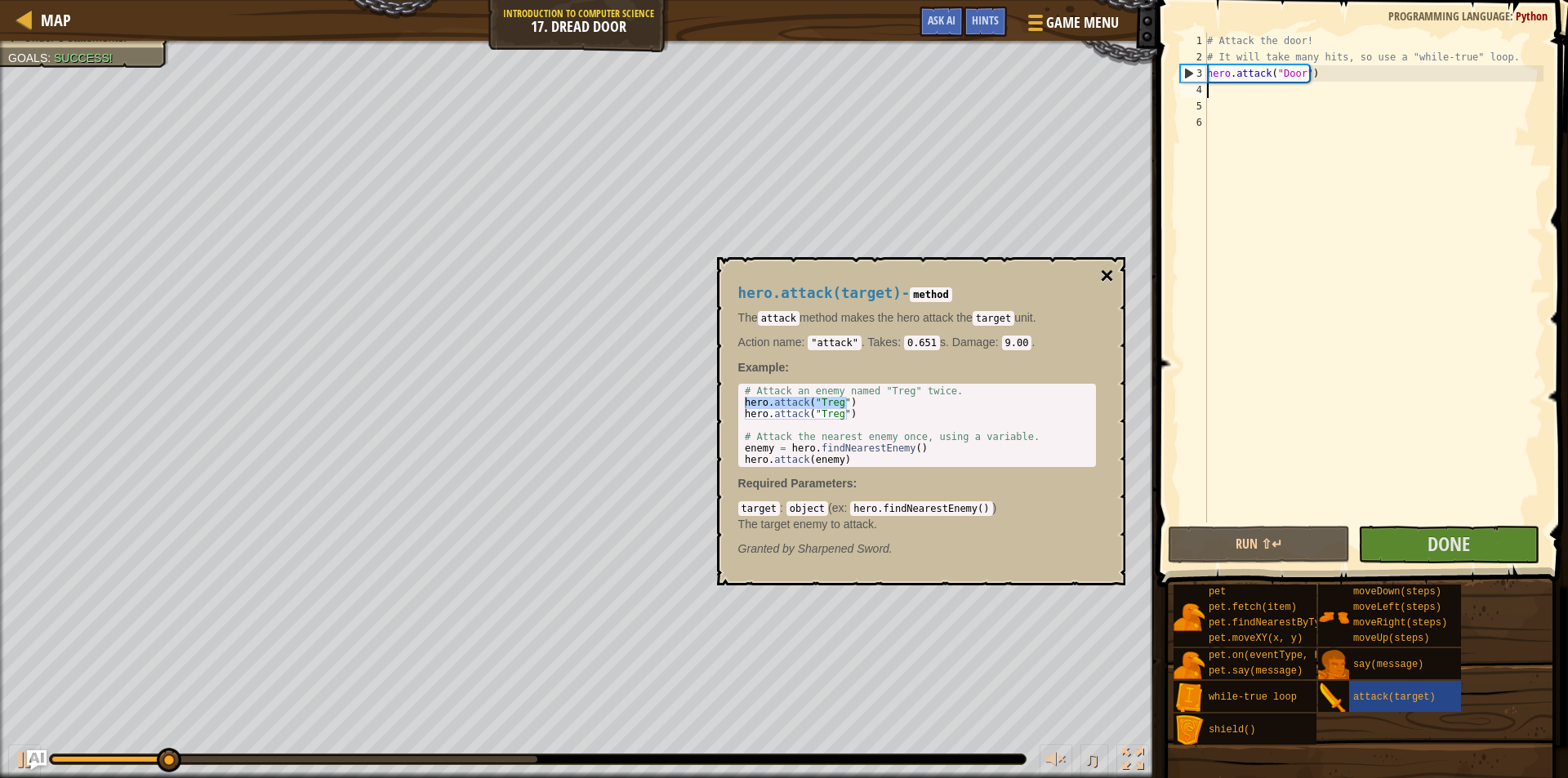
click at [1111, 274] on button "×" at bounding box center [1106, 275] width 13 height 23
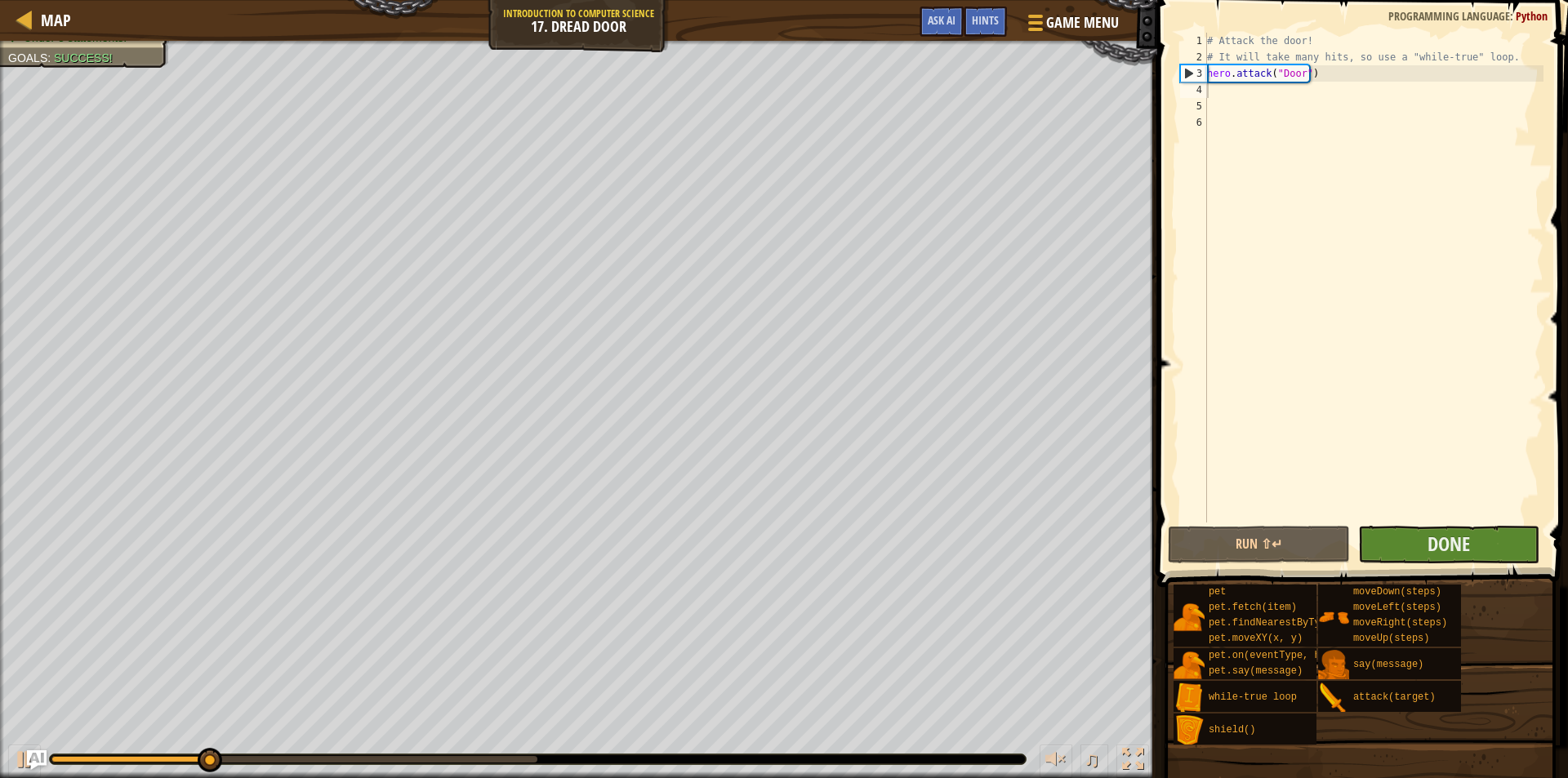
click at [1419, 533] on div "1 2 3 4 5 6 # Attack the door! # It will take many hits, so use a "while-true" …" at bounding box center [1360, 326] width 416 height 635
click at [1424, 539] on button "Done" at bounding box center [1449, 545] width 182 height 38
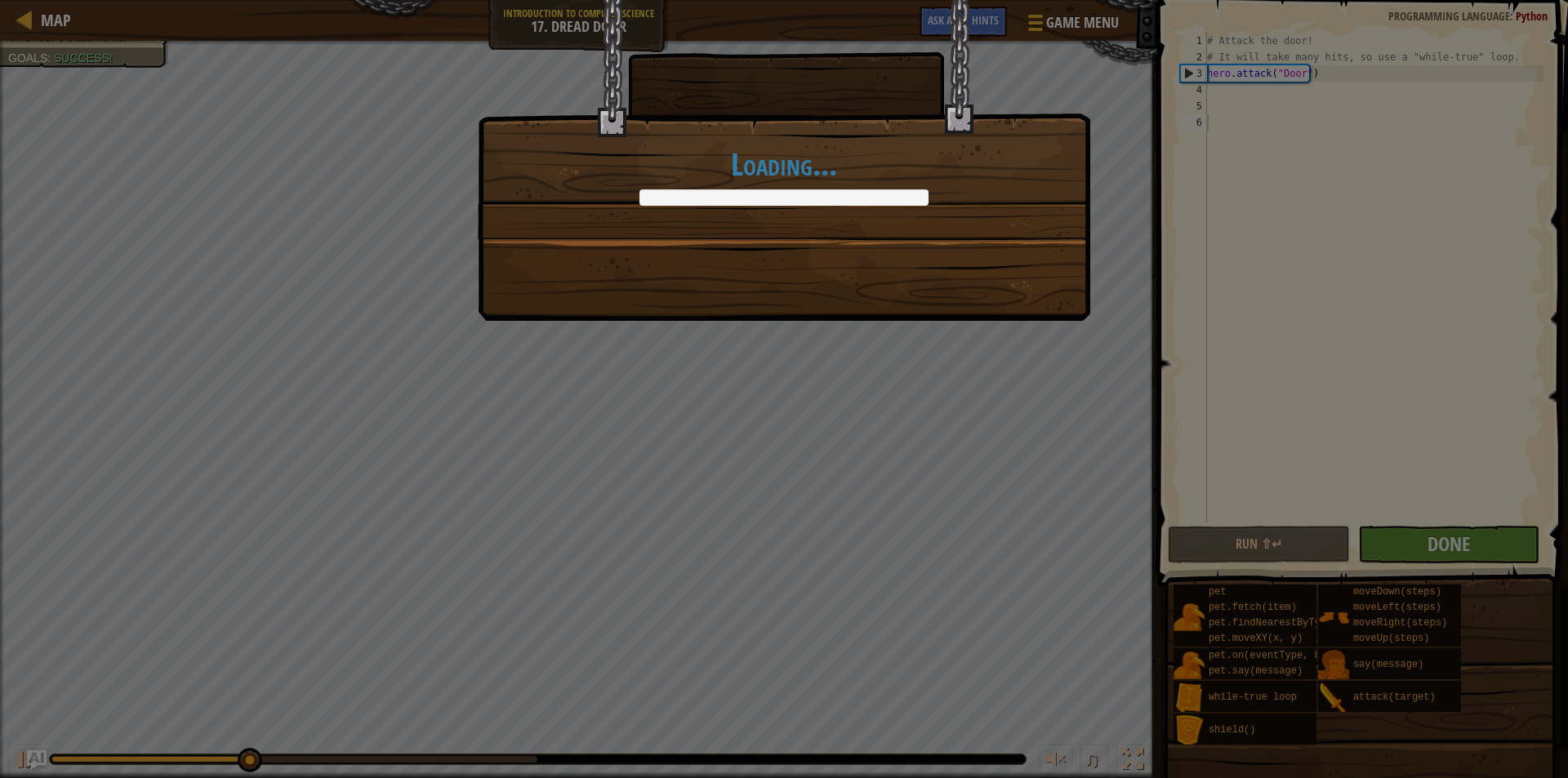
click at [1424, 539] on div "Loading..." at bounding box center [784, 389] width 1568 height 778
click at [941, 302] on div "Loading..." at bounding box center [784, 160] width 612 height 321
click at [943, 304] on div "Loading..." at bounding box center [784, 389] width 1568 height 778
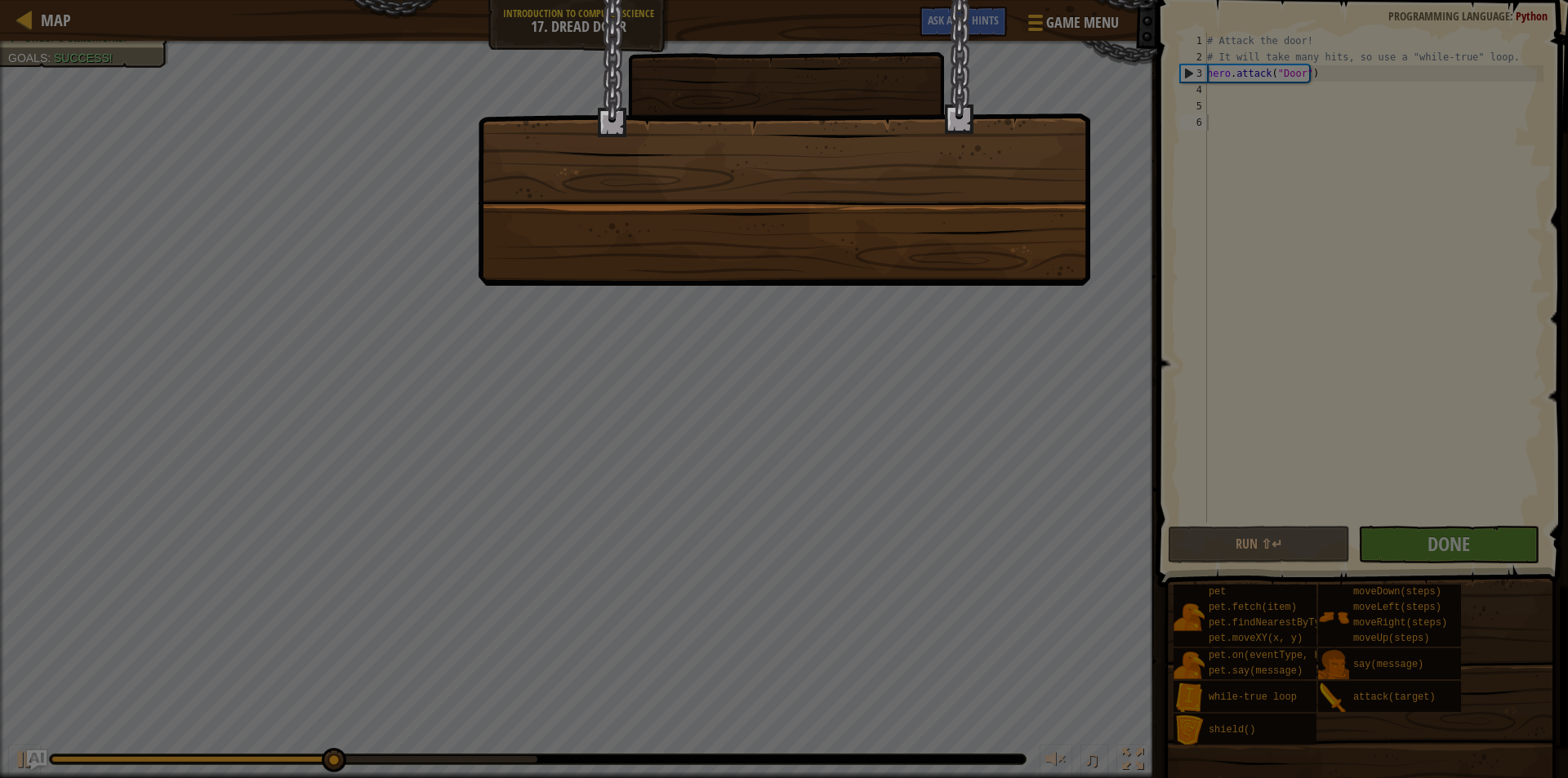
click at [971, 310] on div at bounding box center [784, 389] width 1568 height 778
click at [979, 310] on div at bounding box center [784, 389] width 1568 height 778
click at [988, 314] on div at bounding box center [784, 389] width 1568 height 778
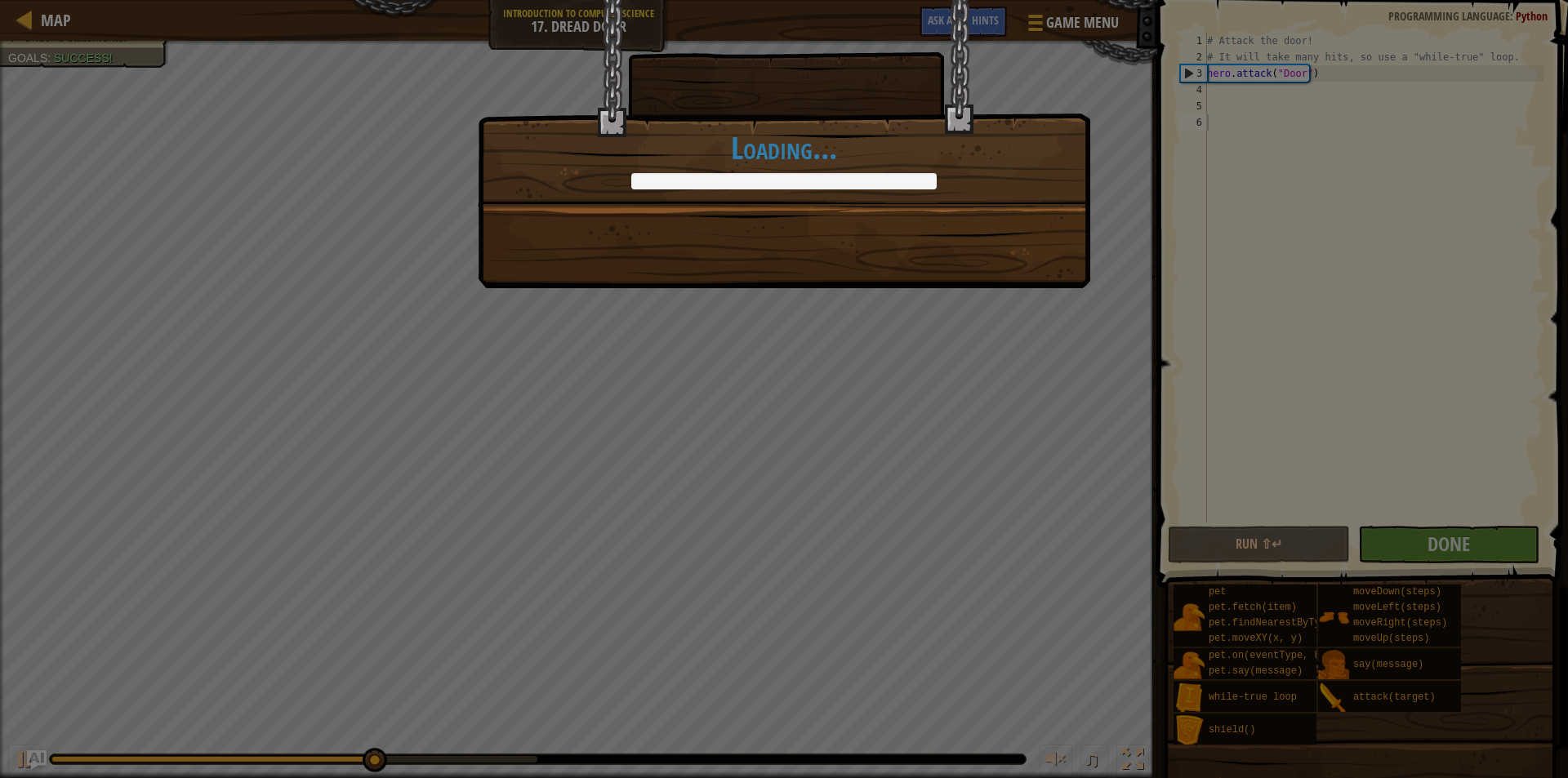
drag, startPoint x: 995, startPoint y: 348, endPoint x: 999, endPoint y: 339, distance: 9.8
click at [995, 349] on div "Clean code: no code errors or warnings. +0 +0 Break down your first door. +0 +0…" at bounding box center [784, 389] width 1568 height 778
click at [1010, 304] on div "Clean code: no code errors or warnings. +0 +0 Break down your first door. +0 +0…" at bounding box center [784, 389] width 1568 height 778
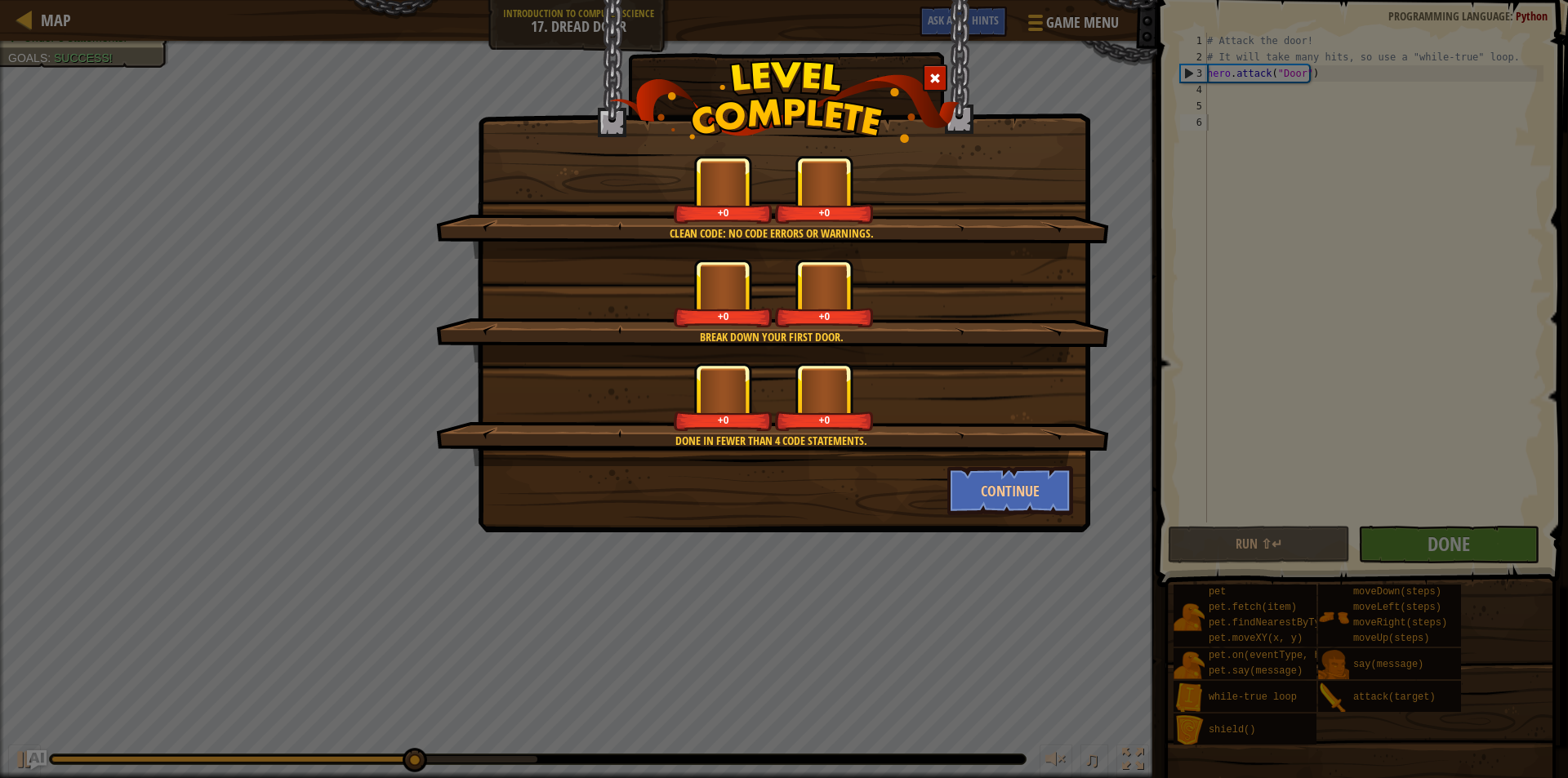
drag, startPoint x: 1010, startPoint y: 304, endPoint x: 1016, endPoint y: 298, distance: 8.5
click at [1012, 302] on div "+0 +0" at bounding box center [773, 293] width 634 height 68
click at [1016, 298] on div "+0 +0" at bounding box center [773, 293] width 634 height 68
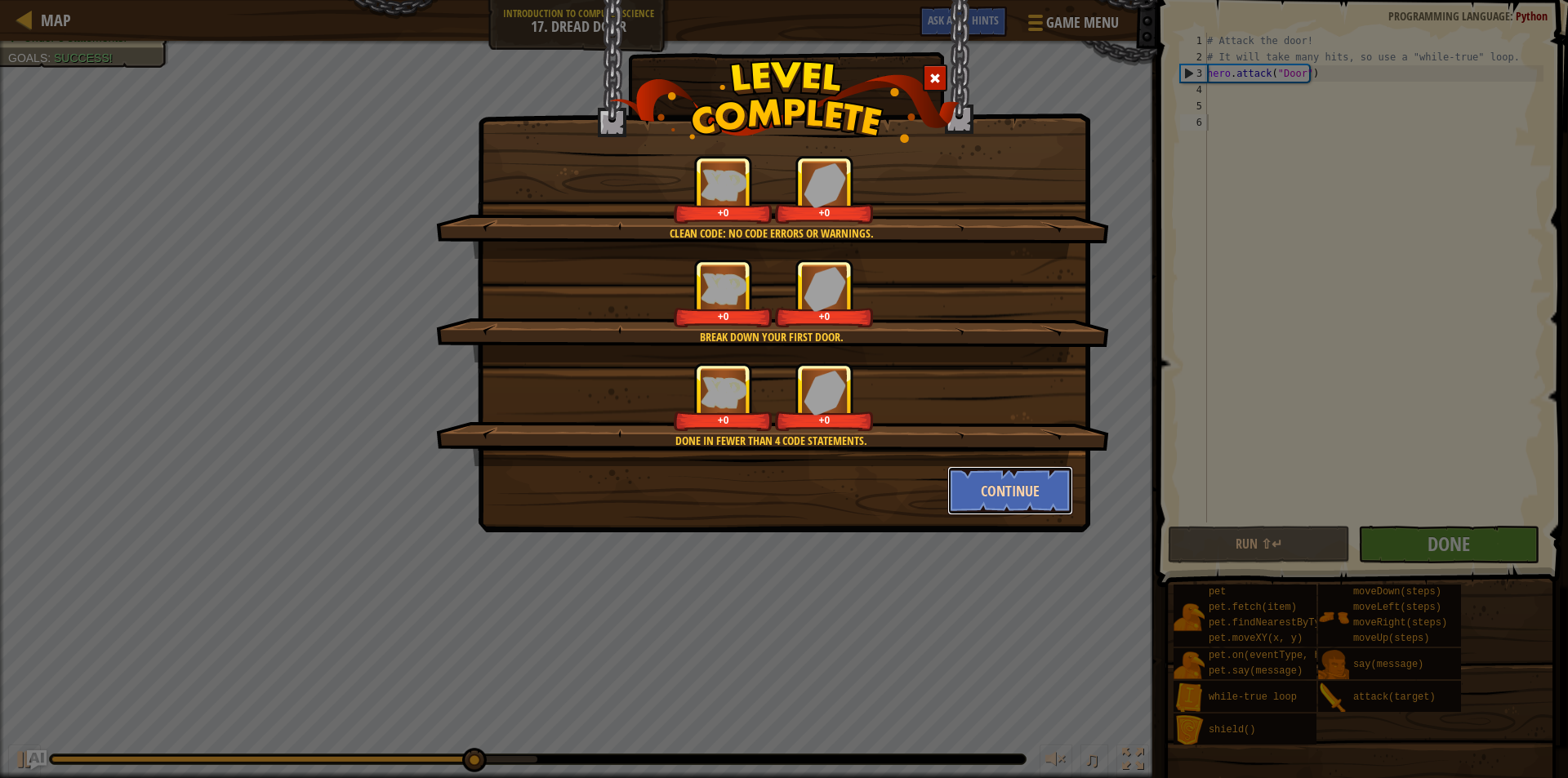
click at [1029, 480] on button "Continue" at bounding box center [1011, 490] width 127 height 49
click at [1029, 480] on div "Clean code: no code errors or warnings. +0 +0 Break down your first door. +0 +0…" at bounding box center [784, 389] width 1568 height 778
click at [1030, 480] on div "Clean code: no code errors or warnings. +0 +0 Break down your first door. +0 +0…" at bounding box center [784, 389] width 1568 height 778
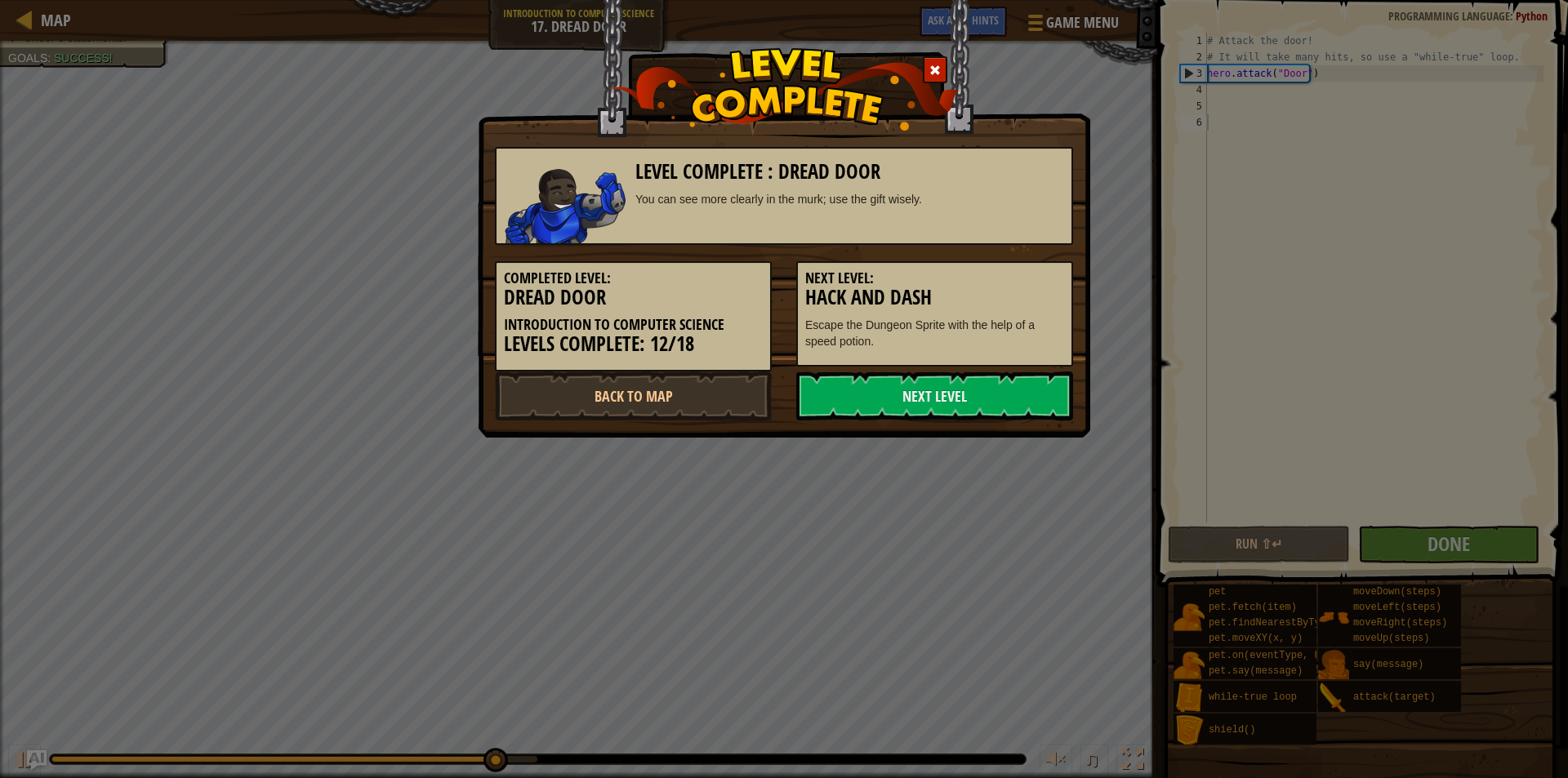
click at [1036, 492] on div "Level Complete : Dread Door You can see more clearly in the murk; use the gift …" at bounding box center [784, 389] width 1568 height 778
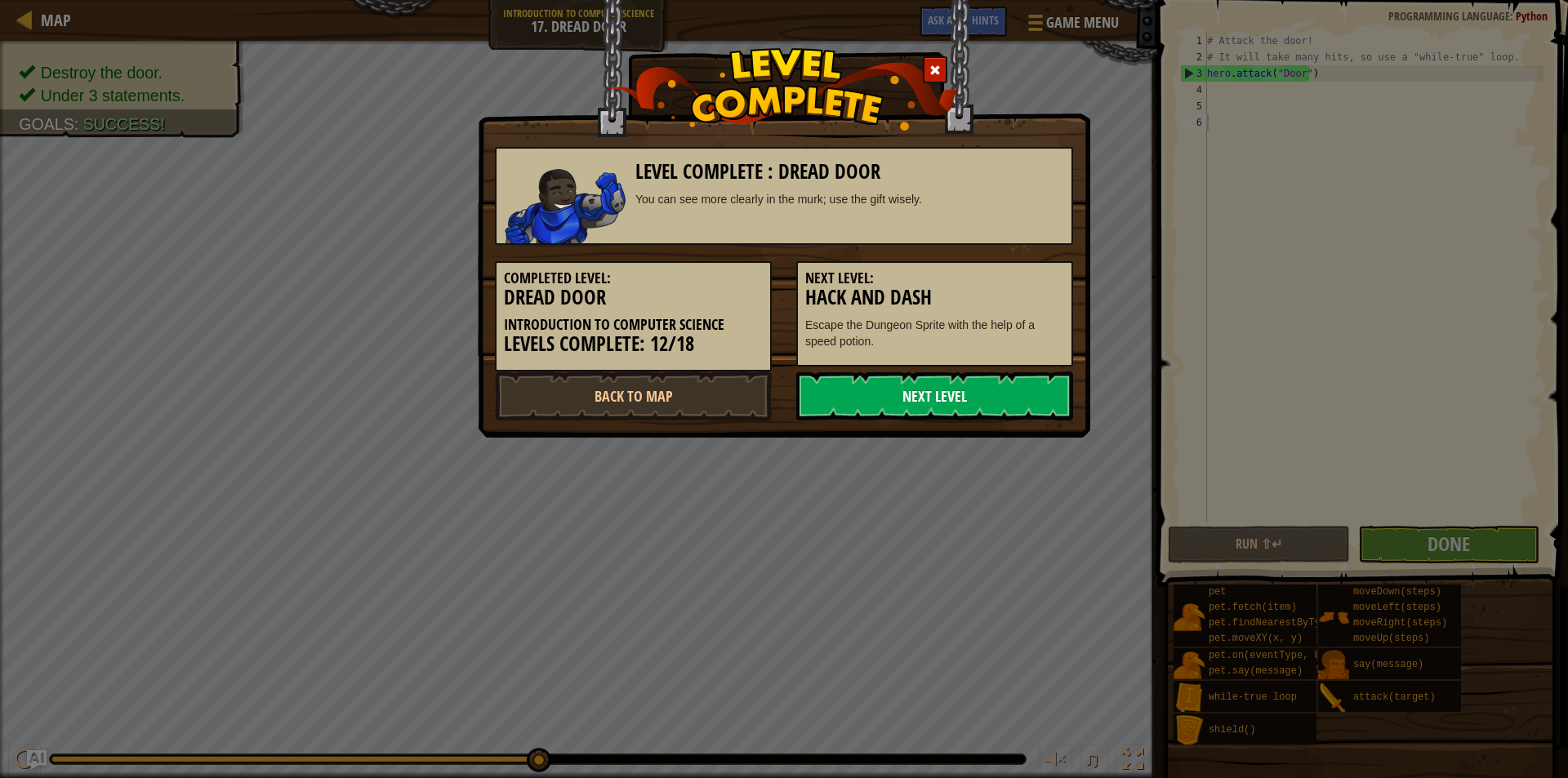
click at [996, 407] on link "Next Level" at bounding box center [934, 396] width 277 height 49
click at [998, 404] on link "Next Level" at bounding box center [934, 396] width 277 height 49
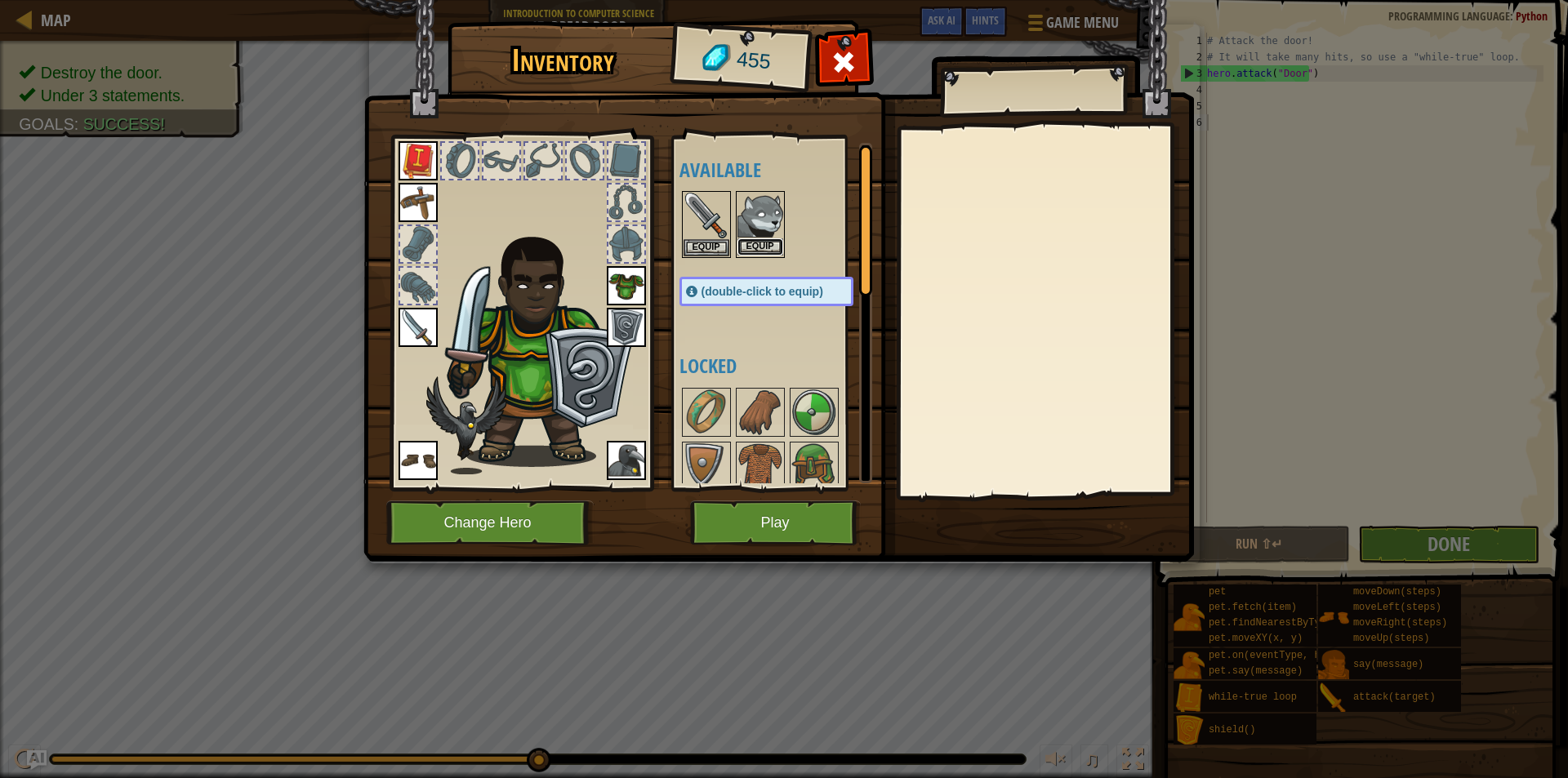
click at [763, 245] on button "Equip" at bounding box center [760, 247] width 45 height 17
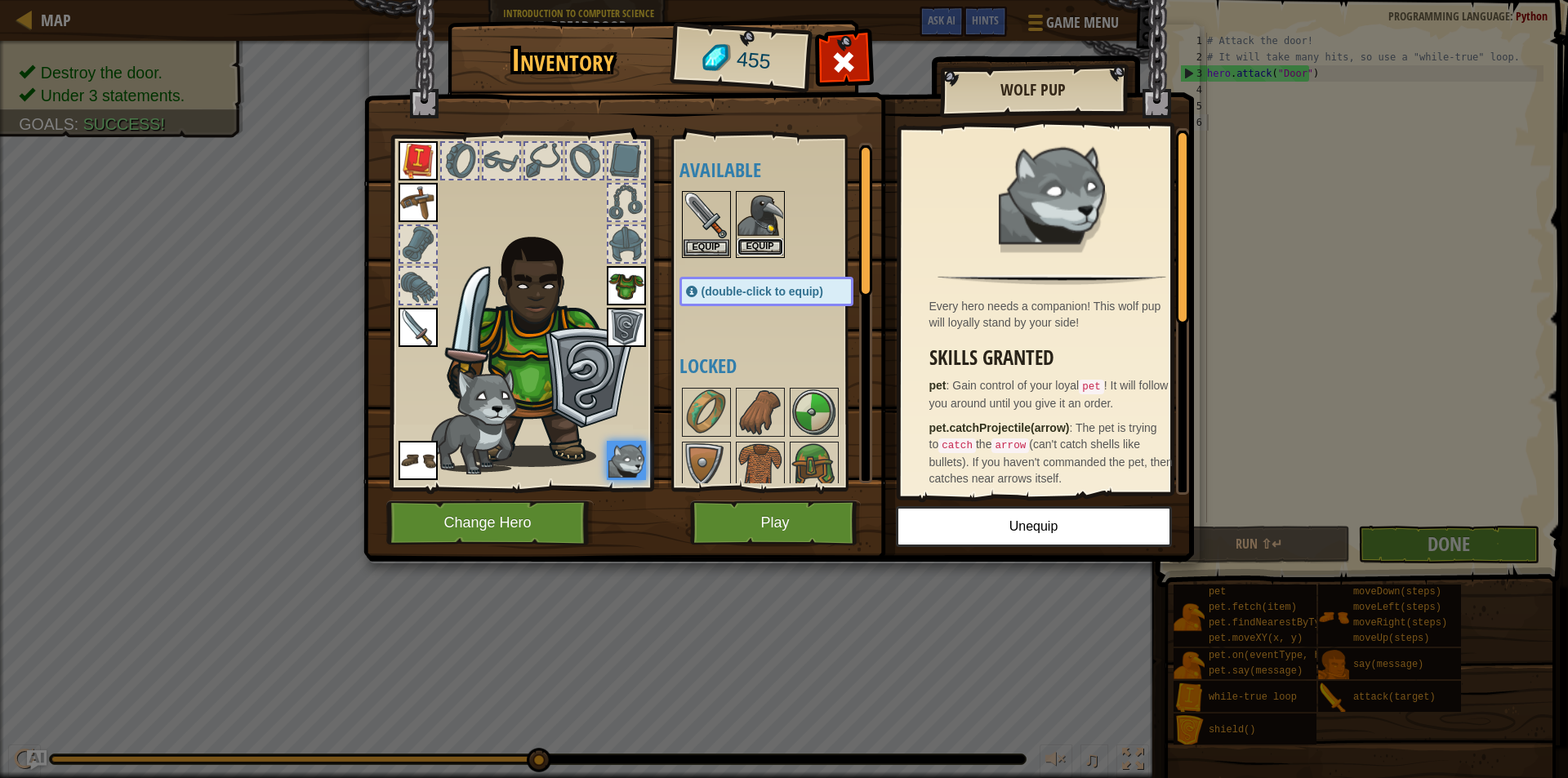
click at [776, 245] on button "Equip" at bounding box center [760, 247] width 45 height 17
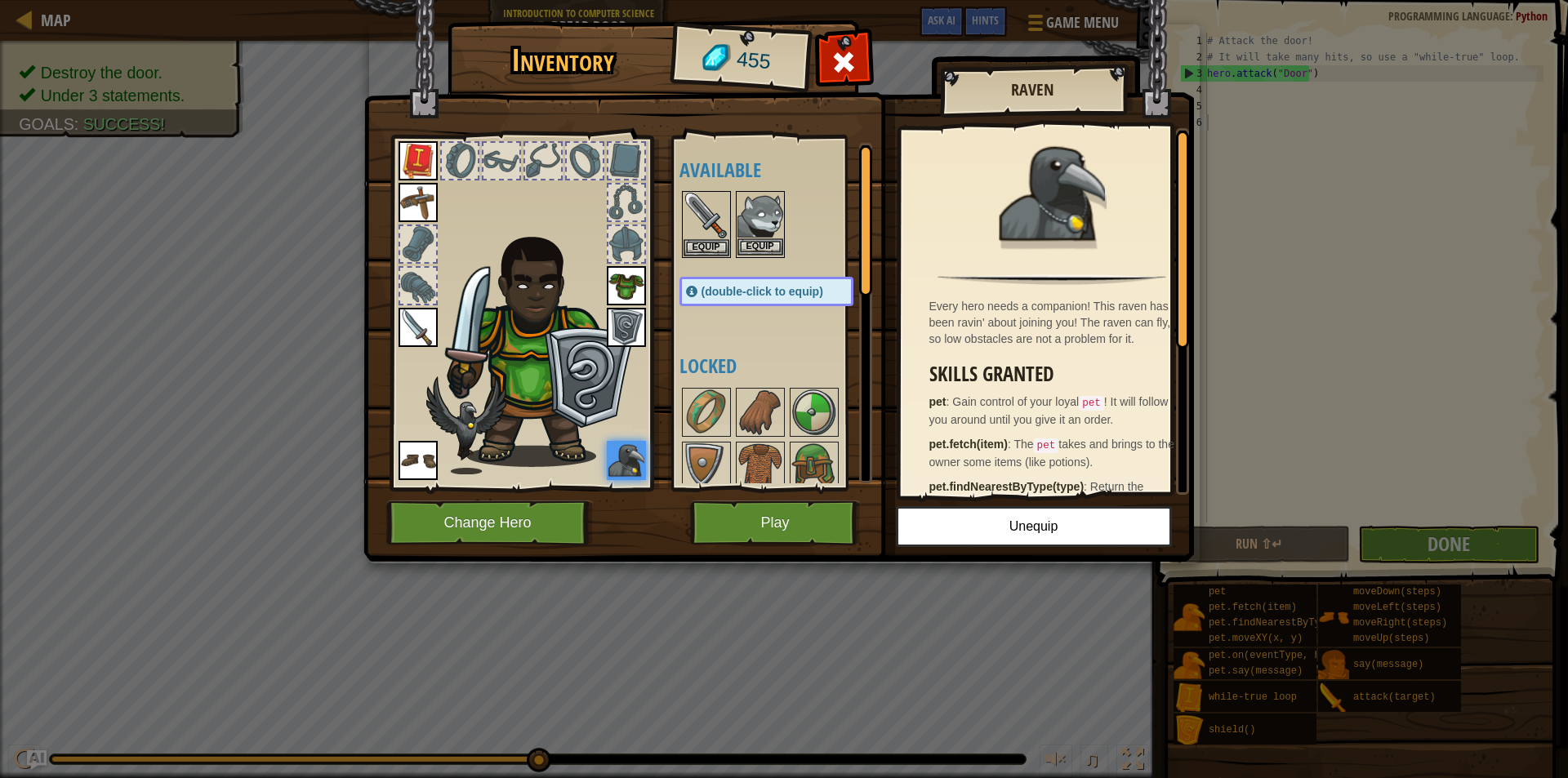
click at [769, 234] on img at bounding box center [760, 215] width 45 height 45
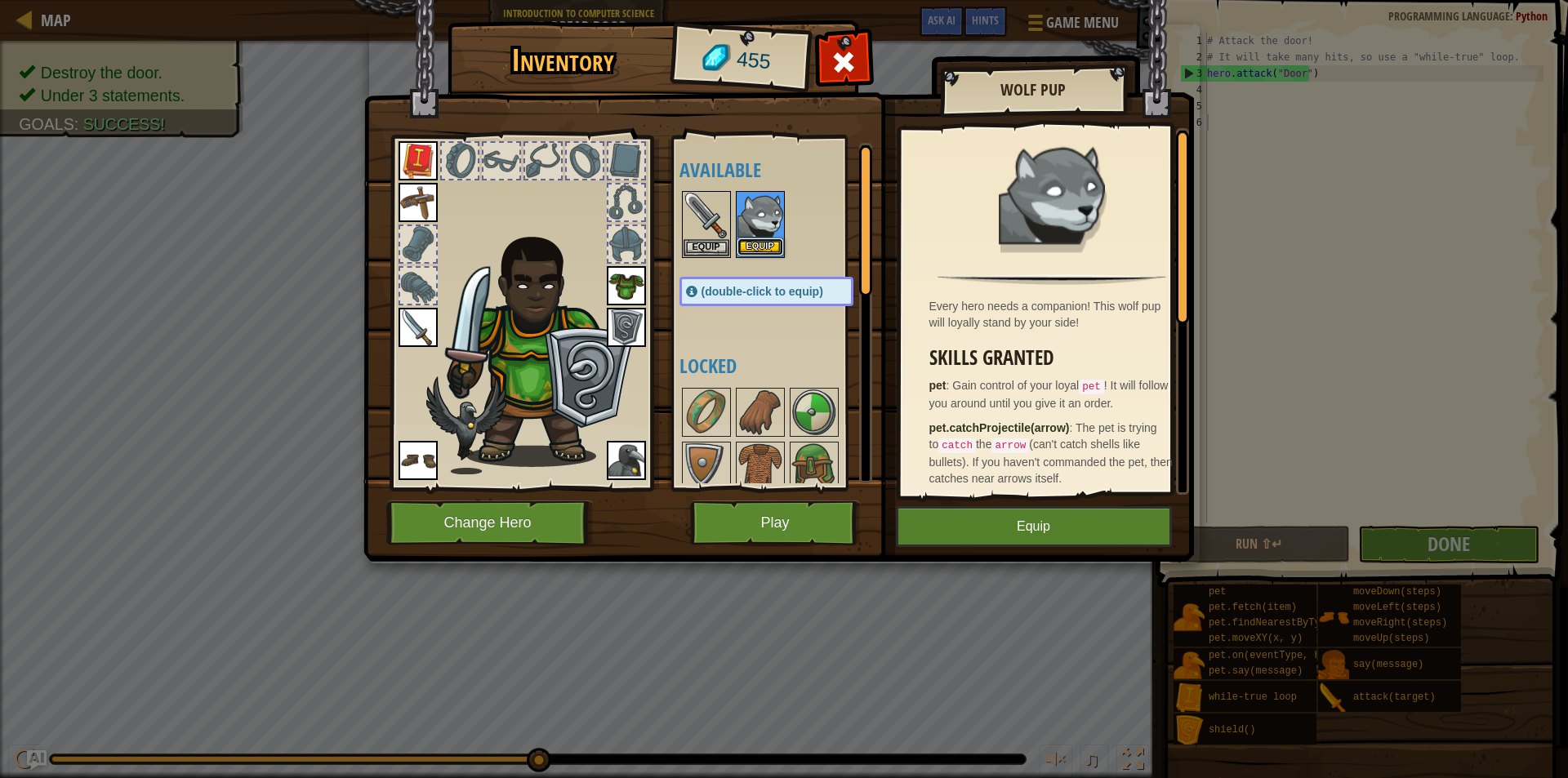
click at [773, 245] on button "Equip" at bounding box center [760, 247] width 45 height 17
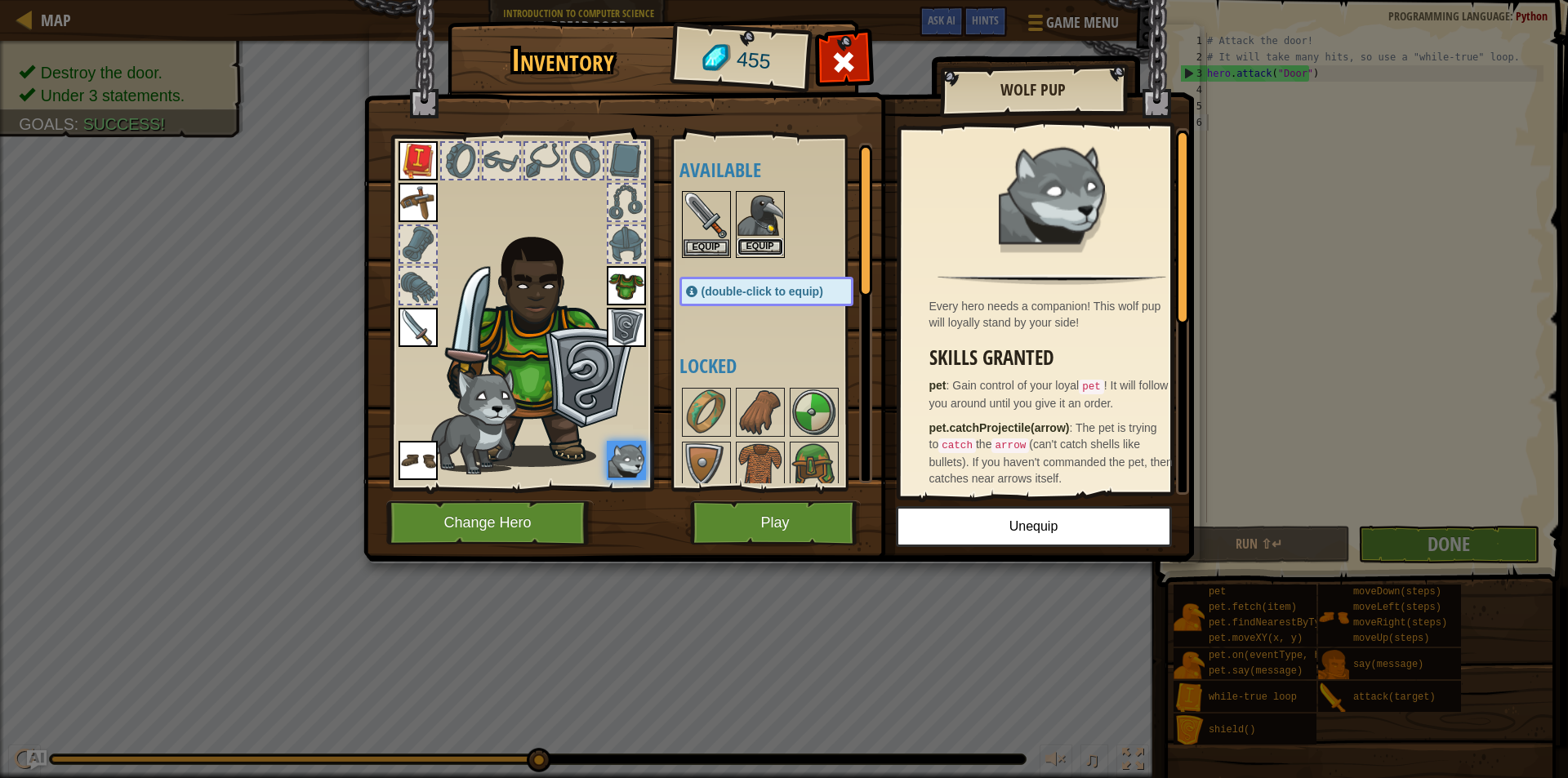
click at [775, 246] on button "Equip" at bounding box center [760, 247] width 45 height 17
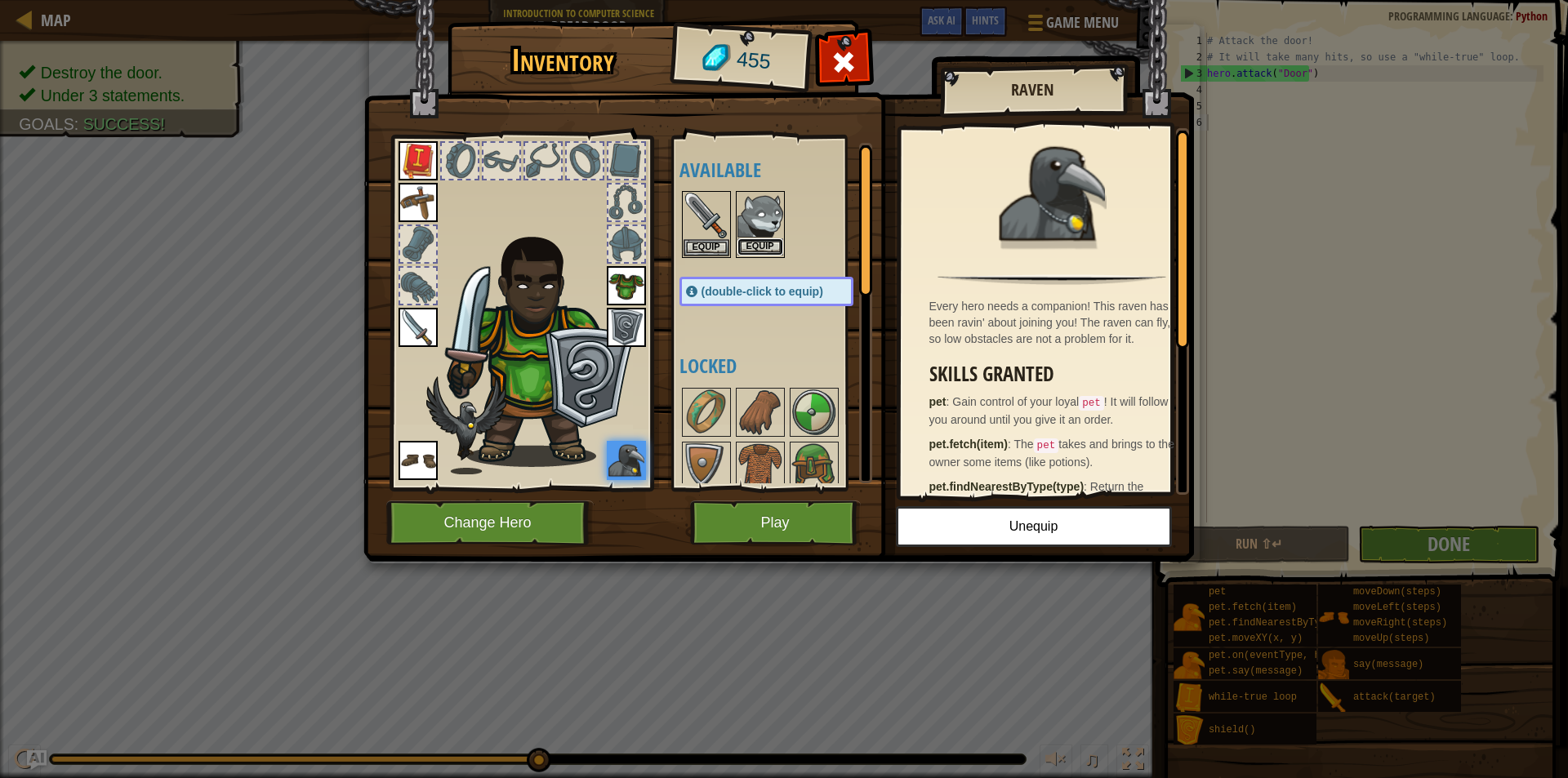
click at [771, 241] on button "Equip" at bounding box center [760, 247] width 45 height 17
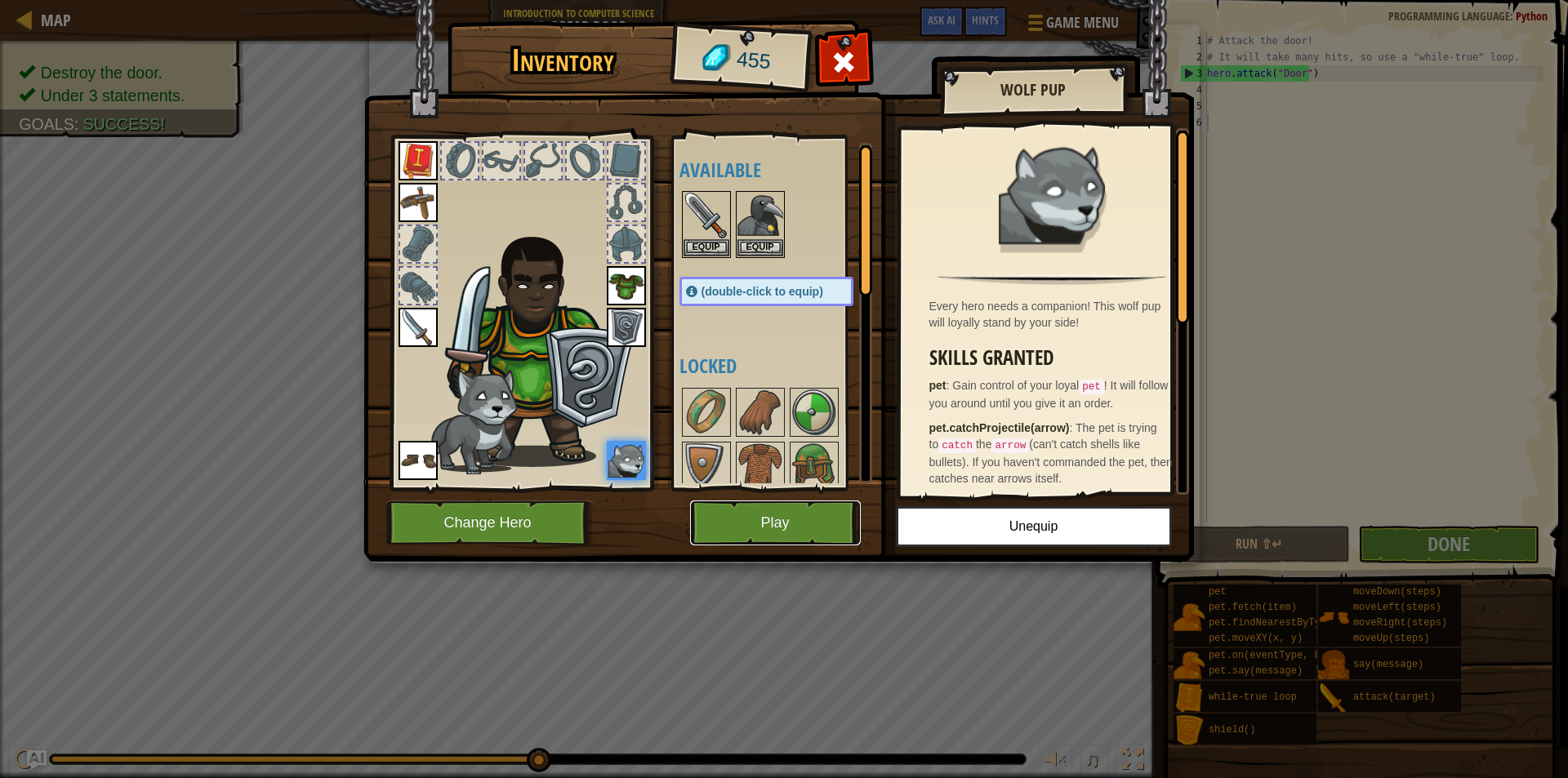
click at [822, 524] on button "Play" at bounding box center [775, 523] width 171 height 45
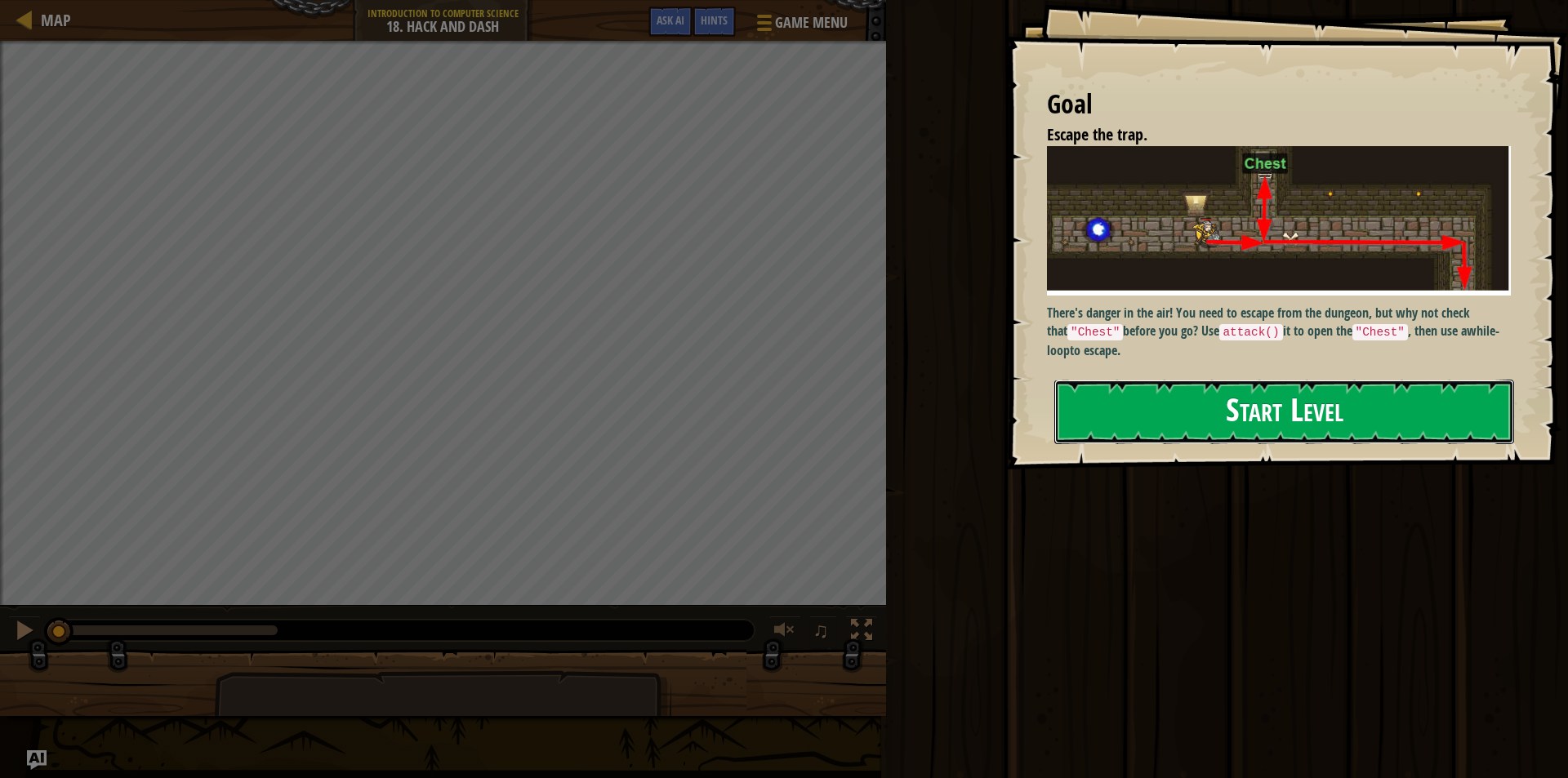
click at [1351, 406] on button "Start Level" at bounding box center [1284, 411] width 460 height 64
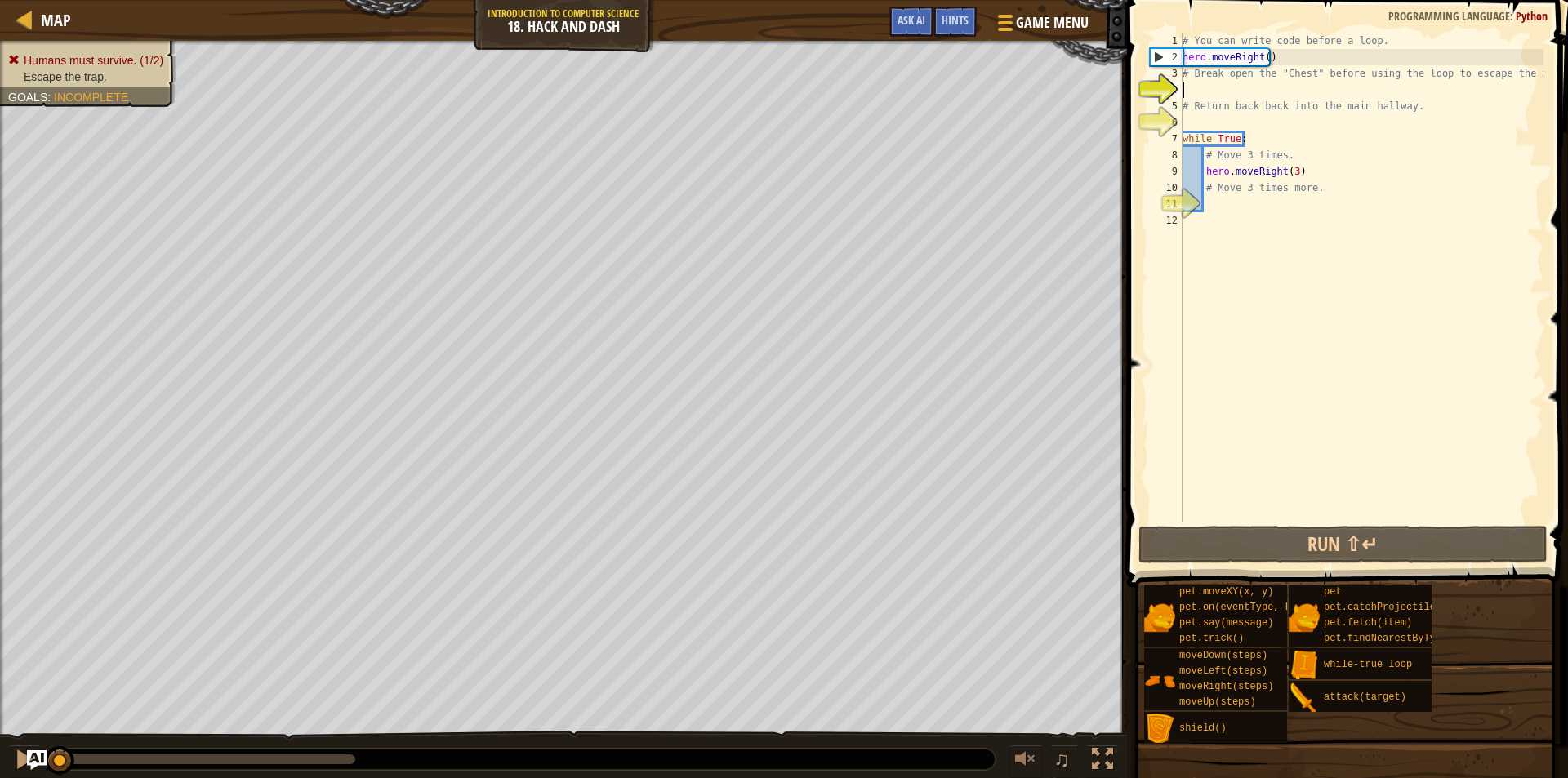
click at [1239, 92] on div "# You can write code before a loop. hero . moveRight ( ) # Break open the "Ches…" at bounding box center [1361, 293] width 364 height 522
click at [1227, 201] on div "# You can write code before a loop. hero . moveRight ( ) # Break open the "Ches…" at bounding box center [1361, 293] width 364 height 522
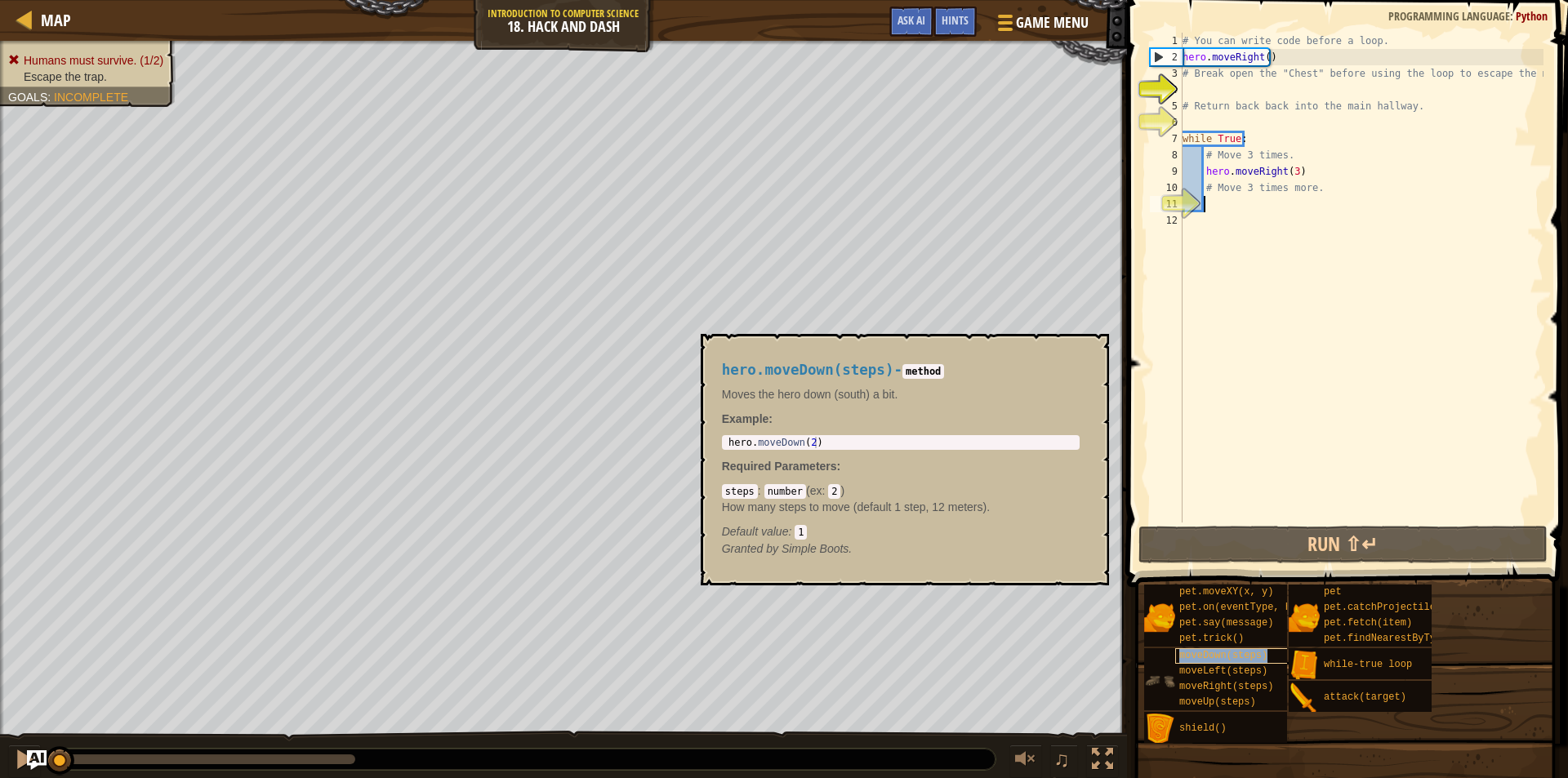
click at [1230, 659] on span "moveDown(steps)" at bounding box center [1223, 655] width 88 height 11
type textarea "hero.moveDown(2)"
drag, startPoint x: 816, startPoint y: 437, endPoint x: 846, endPoint y: 442, distance: 30.4
click at [846, 442] on div "hero . moveDown ( 2 )" at bounding box center [900, 454] width 351 height 34
click at [1233, 209] on div "# You can write code before a loop. hero . moveRight ( ) # Break open the "Ches…" at bounding box center [1361, 293] width 364 height 522
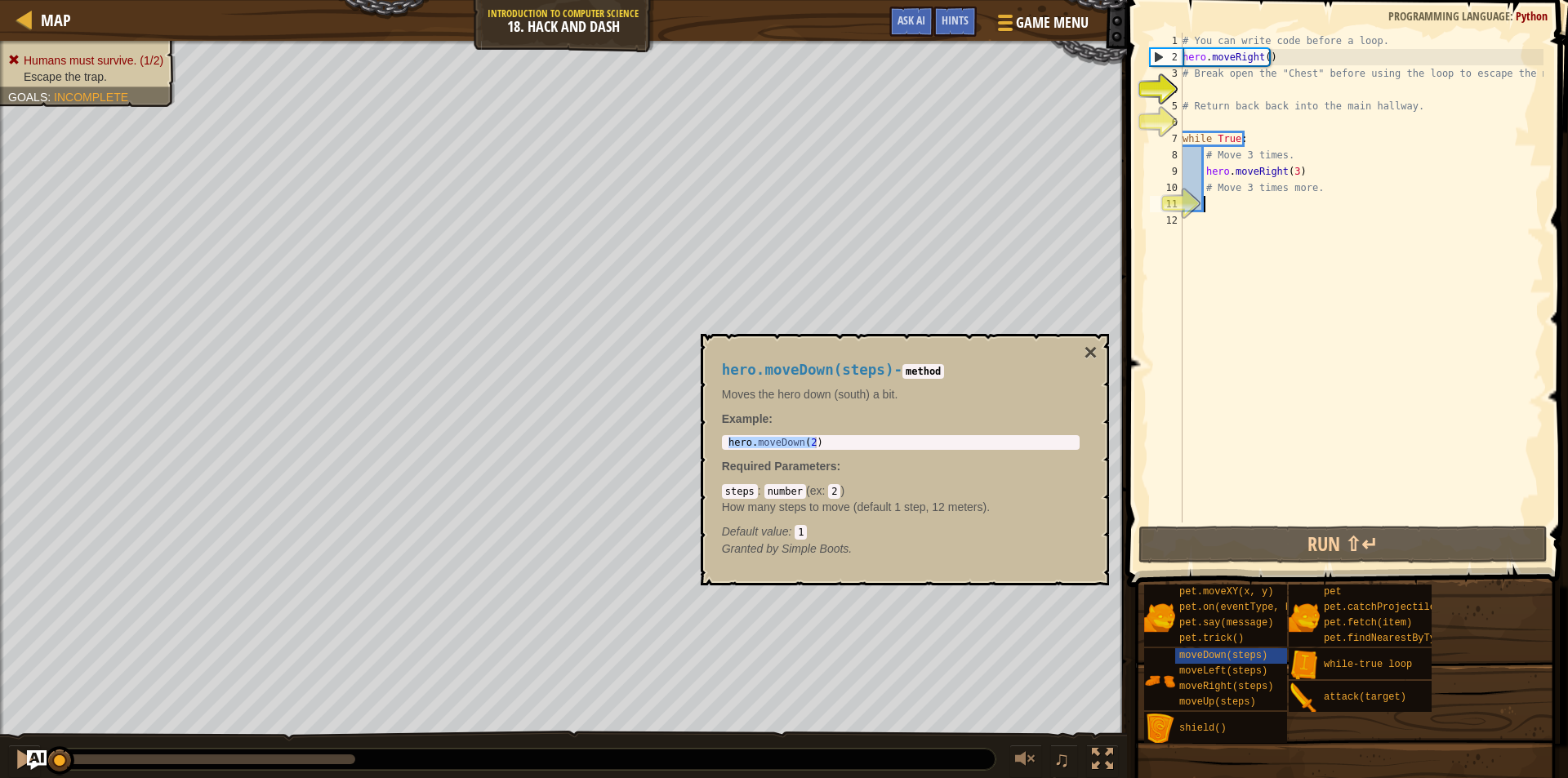
paste textarea "hero.moveDown(2)"
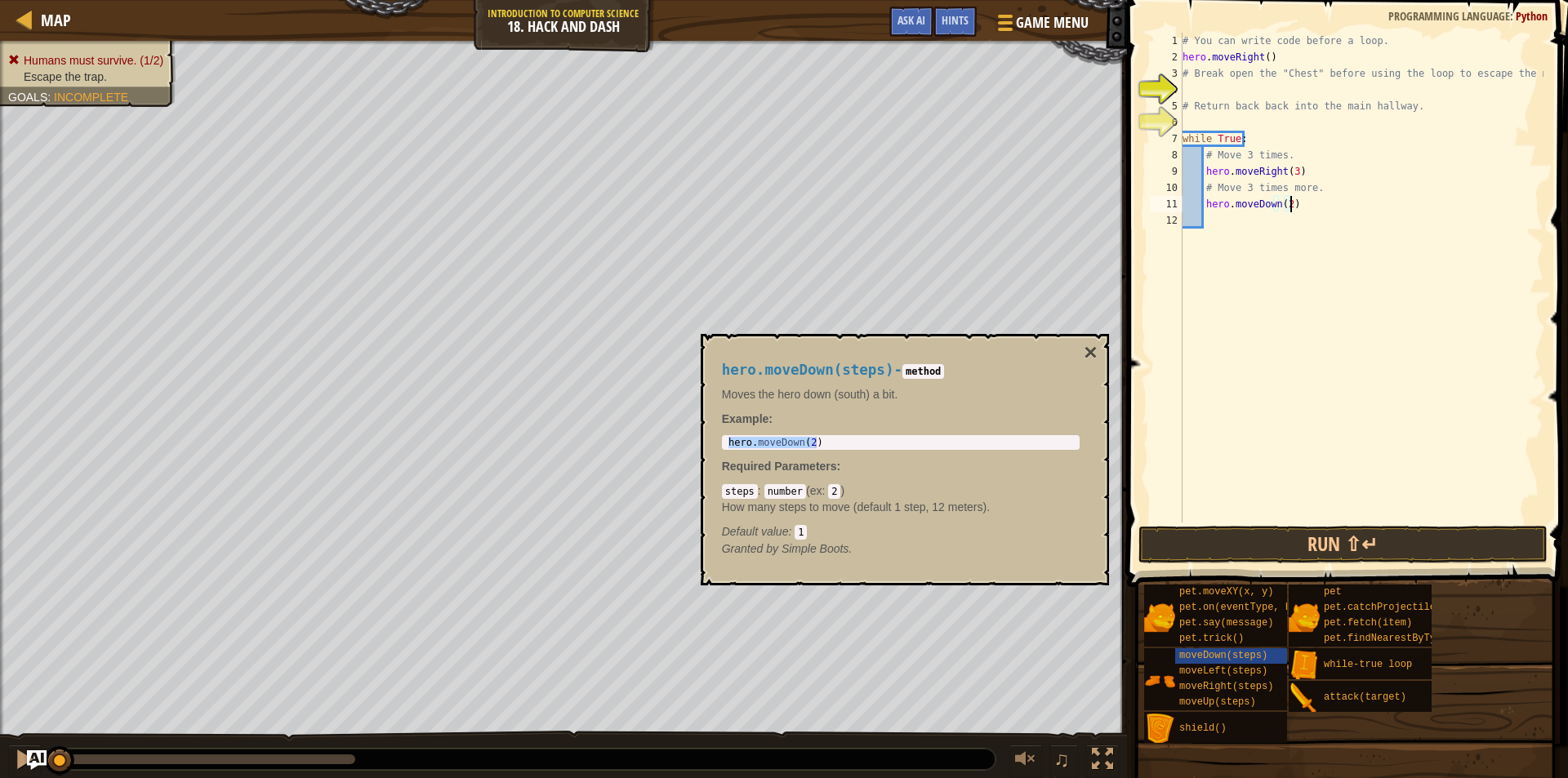
click at [1288, 199] on div "# You can write code before a loop. hero . moveRight ( ) # Break open the "Ches…" at bounding box center [1361, 293] width 364 height 522
click at [1284, 203] on div "# You can write code before a loop. hero . moveRight ( ) # Break open the "Ches…" at bounding box center [1361, 293] width 364 height 522
click at [1104, 355] on div "hero.moveDown(steps) - method Moves the hero down (south) a bit. Example : hero…" at bounding box center [905, 460] width 409 height 251
click at [1093, 351] on button "×" at bounding box center [1090, 352] width 13 height 23
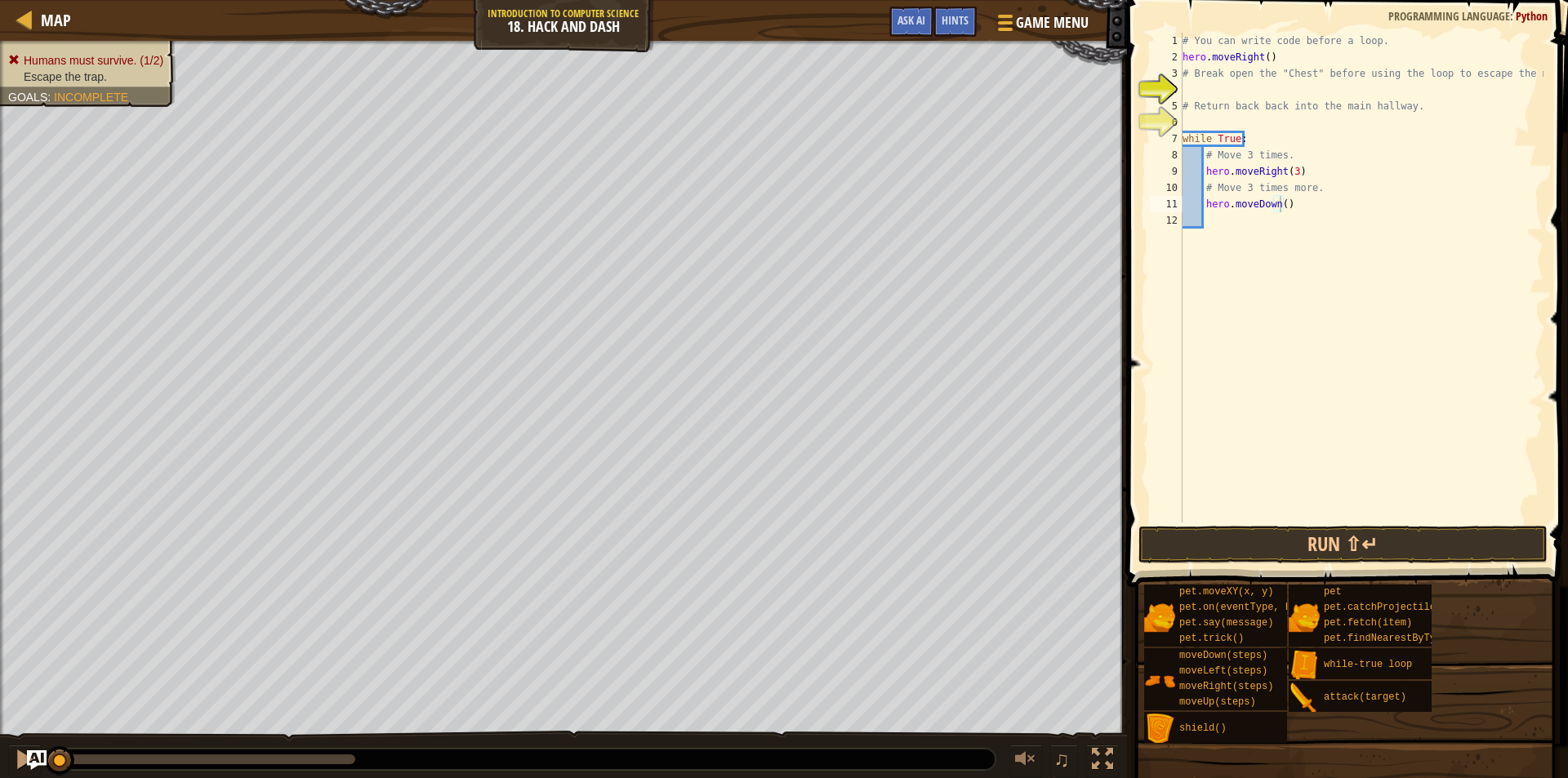
click at [1280, 205] on div "# You can write code before a loop. hero . moveRight ( ) # Break open the "Ches…" at bounding box center [1361, 293] width 364 height 522
click at [1212, 80] on div "# You can write code before a loop. hero . moveRight ( ) # Break open the "Ches…" at bounding box center [1361, 293] width 364 height 522
type textarea "# Break open the "Chest" before using the loop to escape the maze!"
click at [1223, 91] on div "# You can write code before a loop. hero . moveRight ( ) # Break open the "Ches…" at bounding box center [1361, 293] width 364 height 522
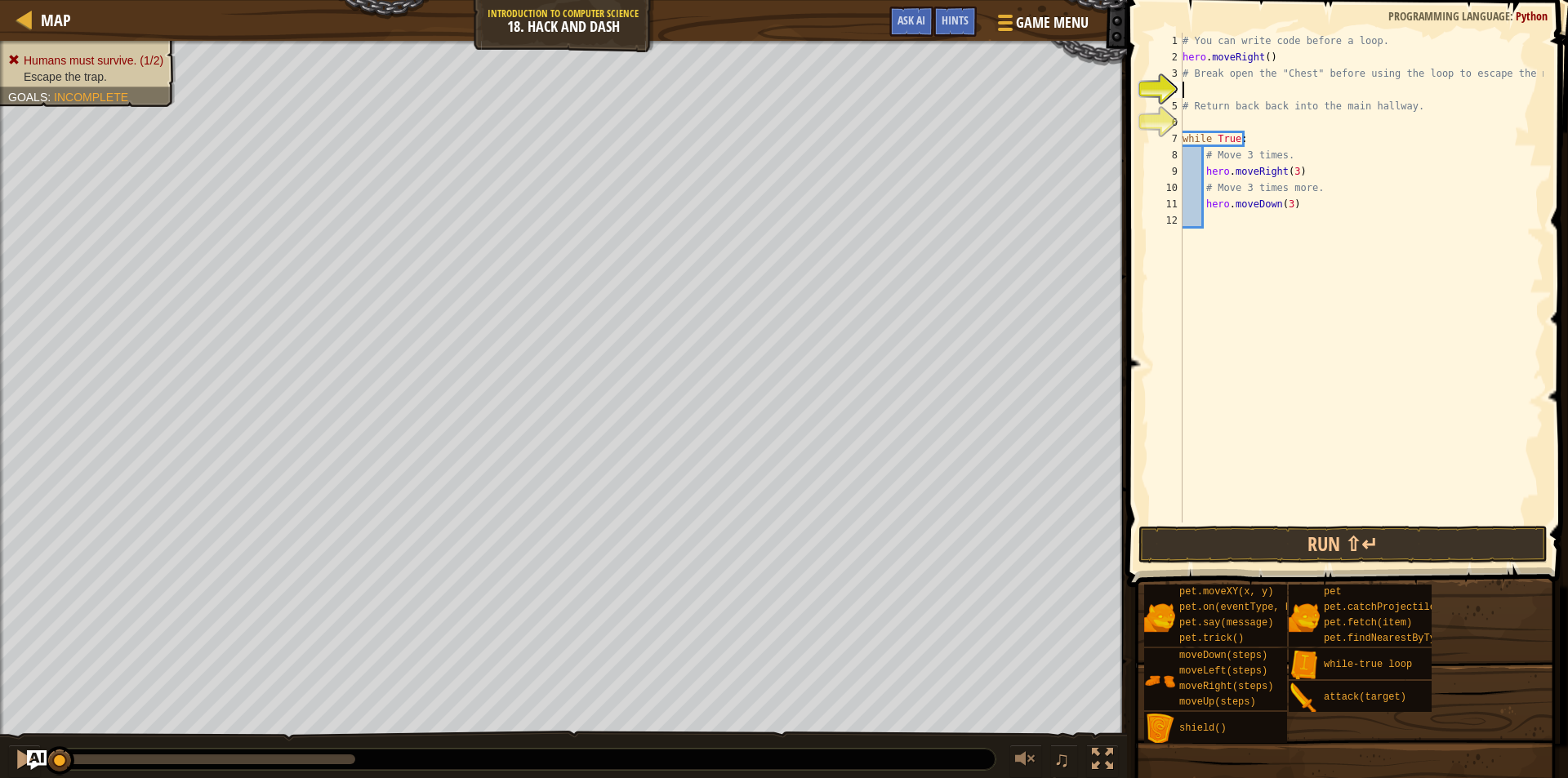
scroll to position [8, 0]
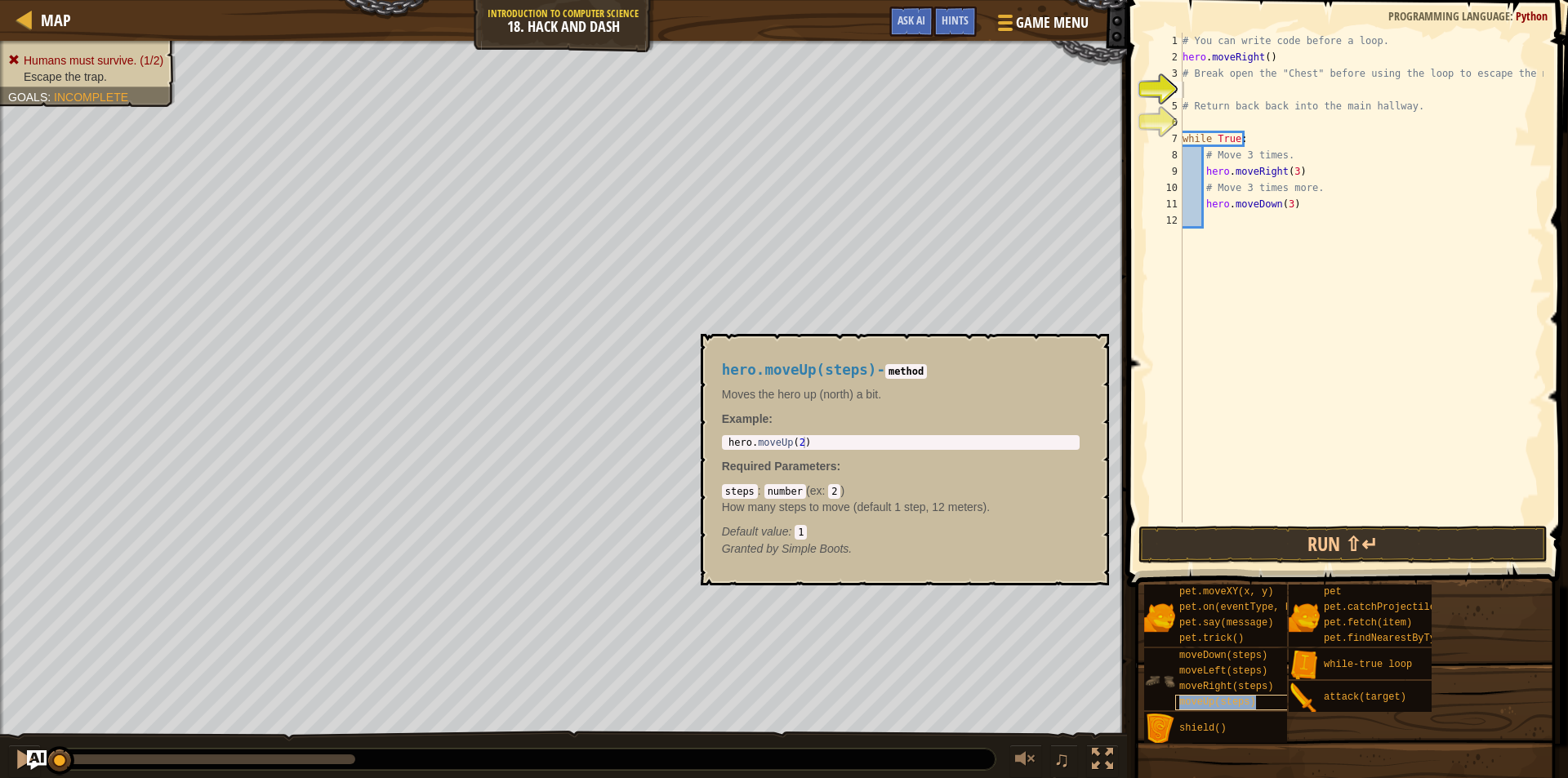
click at [1250, 700] on div "moveUp(steps)" at bounding box center [1253, 703] width 156 height 15
type textarea "hero.moveUp(2)"
drag, startPoint x: 813, startPoint y: 439, endPoint x: 717, endPoint y: 445, distance: 96.2
click at [717, 445] on div "hero.moveUp(steps) - method Moves the hero up (north) a bit. Example : hero.mov…" at bounding box center [900, 460] width 380 height 226
click at [1195, 84] on div "# You can write code before a loop. hero . moveRight ( ) # Break open the "Ches…" at bounding box center [1361, 293] width 364 height 522
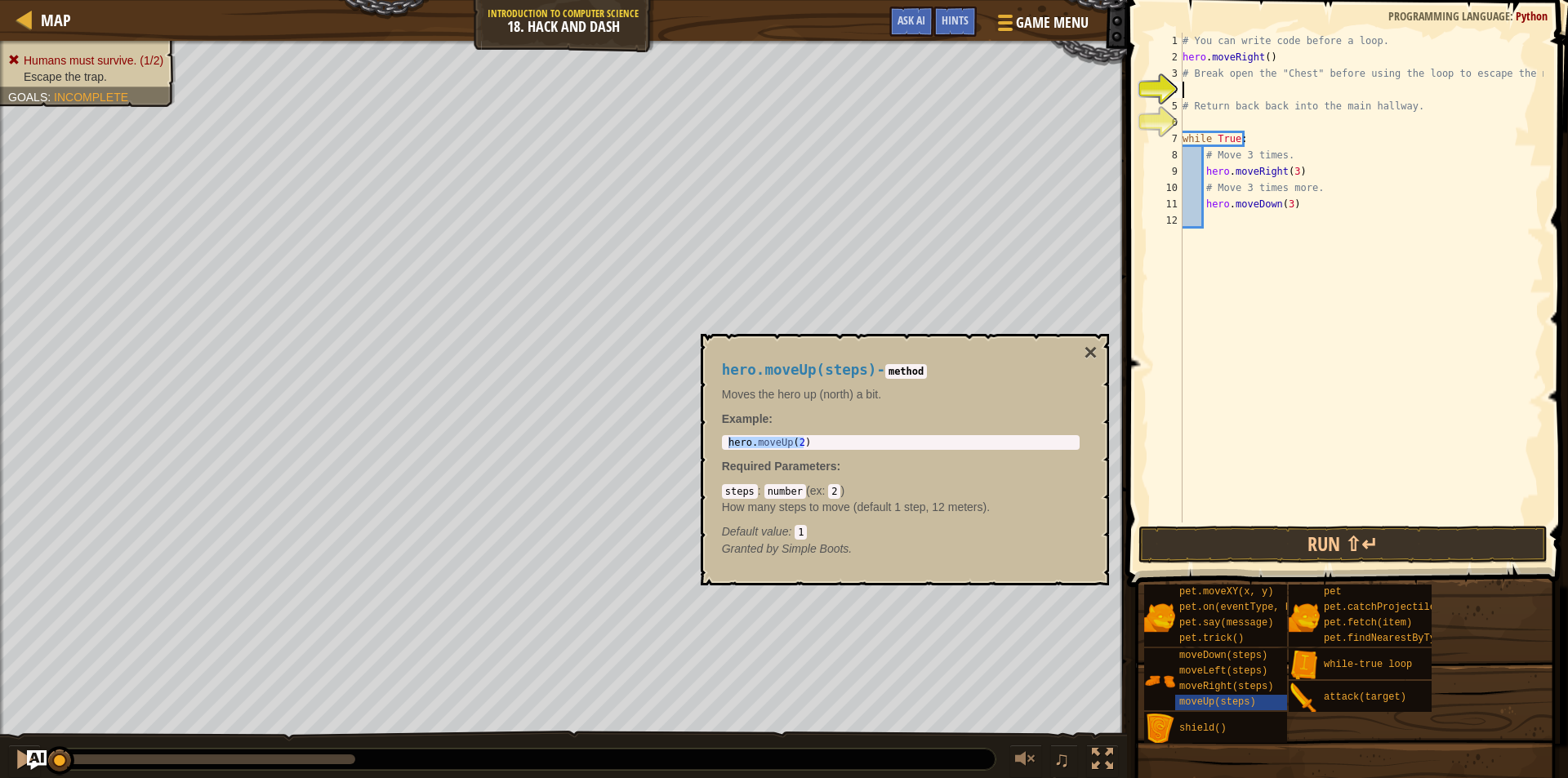
paste textarea "hero.moveUp(2)"
click at [1252, 86] on div "# You can write code before a loop. hero . moveRight ( ) # Break open the "Ches…" at bounding box center [1361, 293] width 364 height 522
type textarea "hero.moveUp()"
click at [1239, 118] on div "# You can write code before a loop. hero . moveRight ( ) # Break open the "Ches…" at bounding box center [1361, 293] width 364 height 522
click at [1232, 655] on span "moveDown(steps)" at bounding box center [1223, 655] width 88 height 11
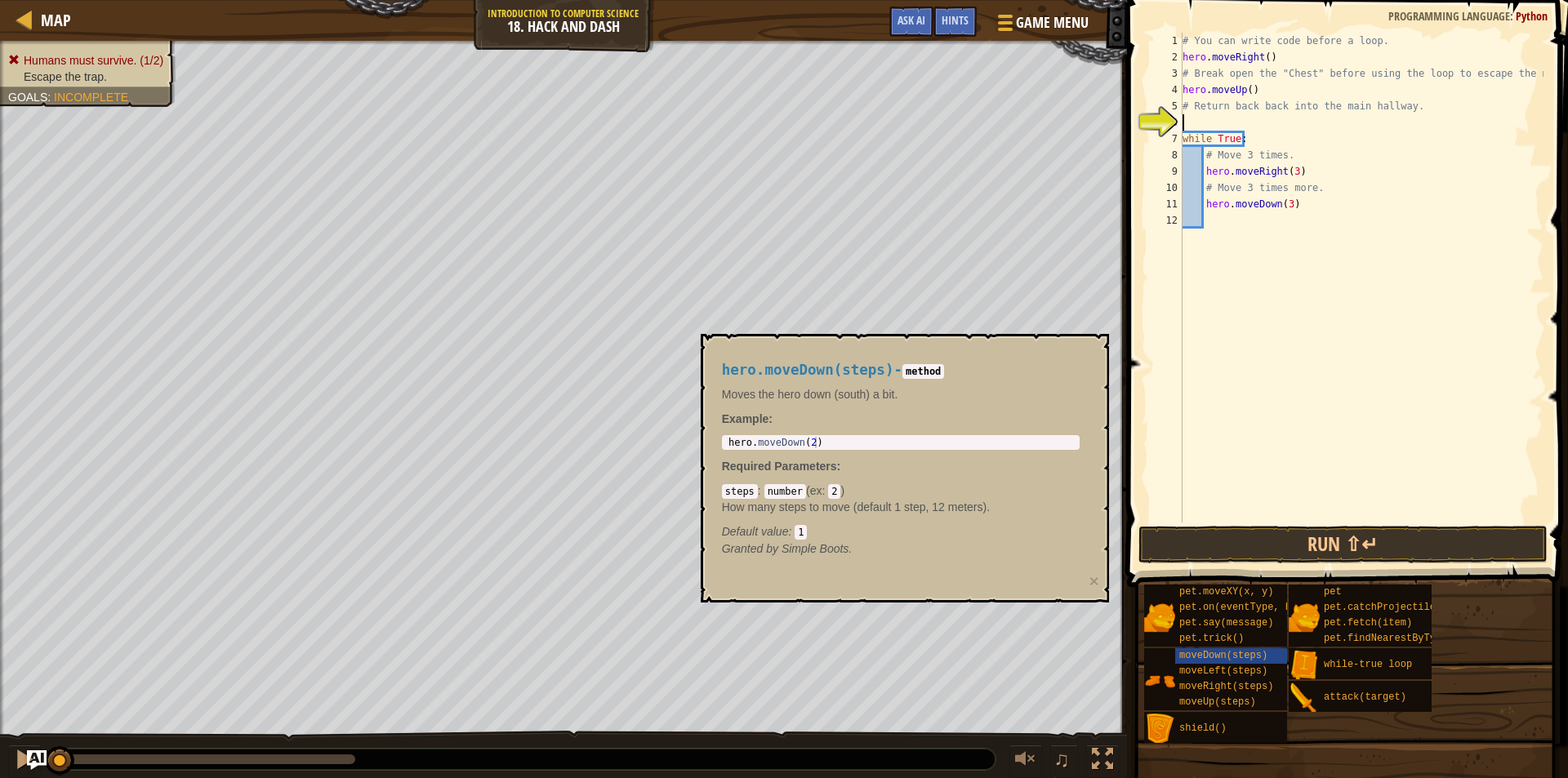
type textarea "hero.moveDown(2)"
click at [699, 0] on body "Map Introduction to Computer Science 18. Hack and Dash Game Menu Done Hints Ask…" at bounding box center [784, 0] width 1568 height 0
click at [1194, 117] on div "# You can write code before a loop. hero . moveRight ( ) # Break open the "Ches…" at bounding box center [1361, 293] width 364 height 522
paste textarea "hero.moveDown(2)"
click at [1265, 123] on div "# You can write code before a loop. hero . moveRight ( ) # Break open the "Ches…" at bounding box center [1361, 293] width 364 height 522
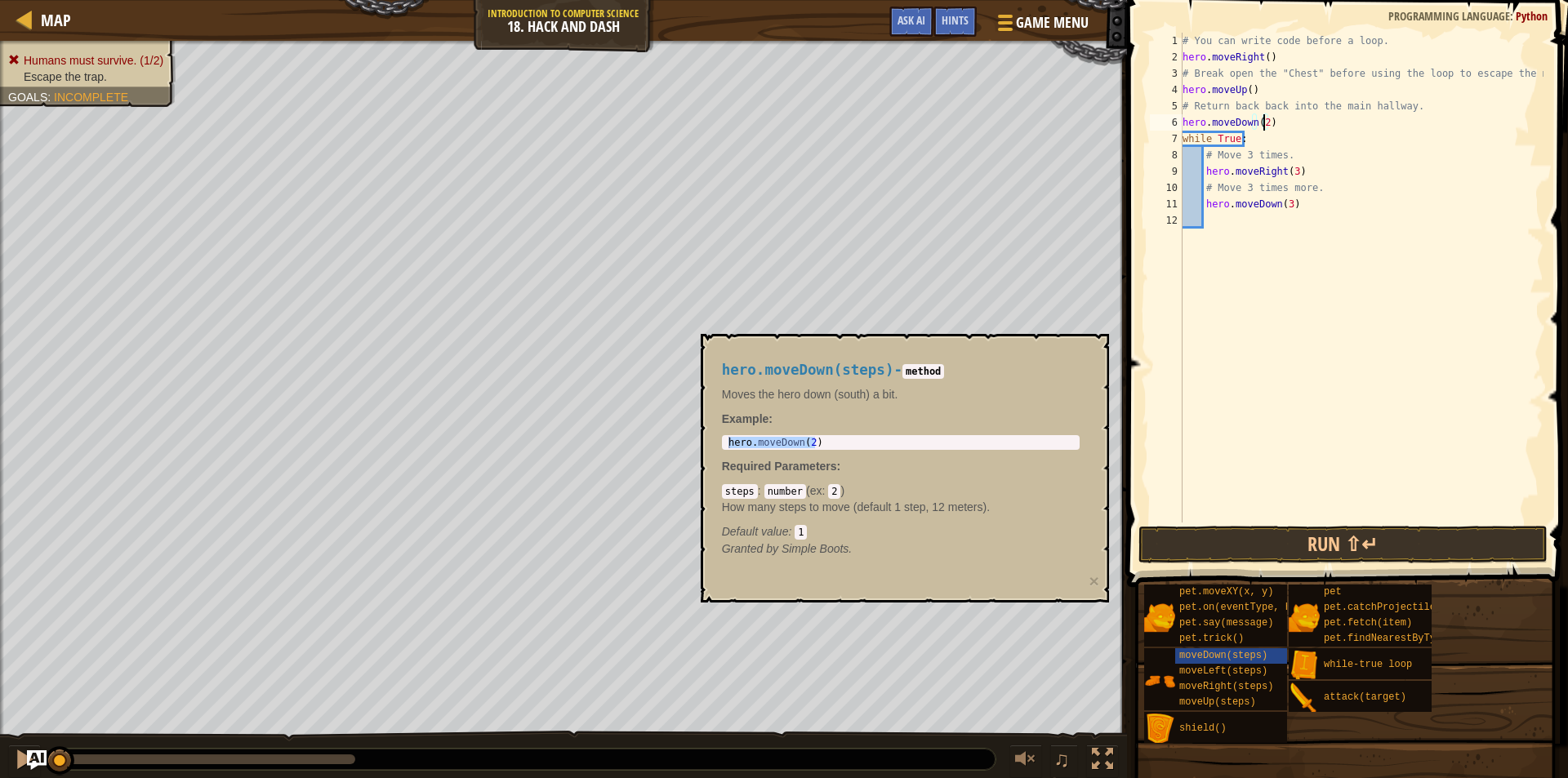
type textarea "hero.moveDown()"
click at [1353, 546] on button "Run ⇧↵" at bounding box center [1343, 545] width 410 height 38
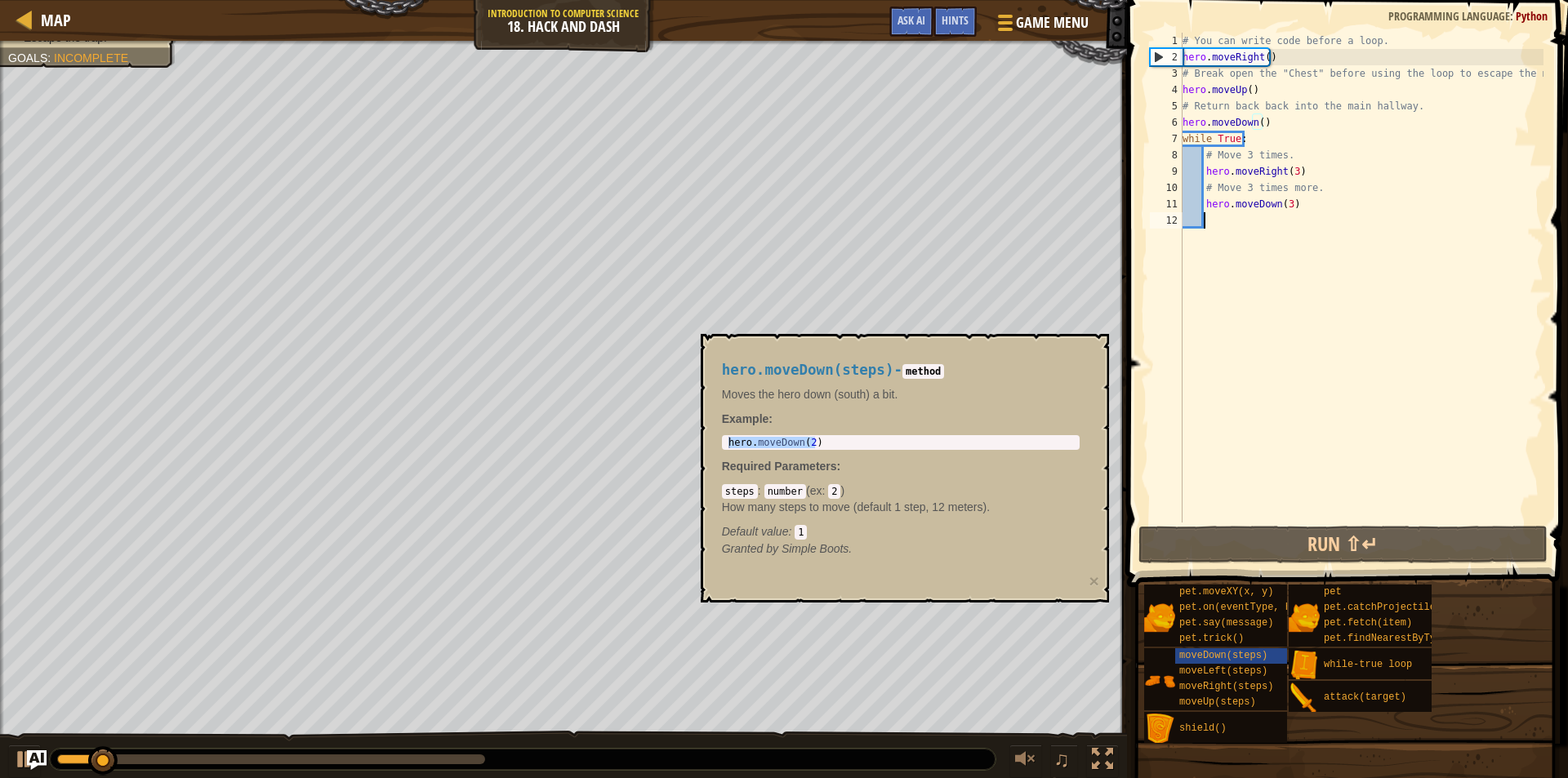
click at [1365, 409] on div "# You can write code before a loop. hero . moveRight ( ) # Break open the "Ches…" at bounding box center [1361, 293] width 364 height 522
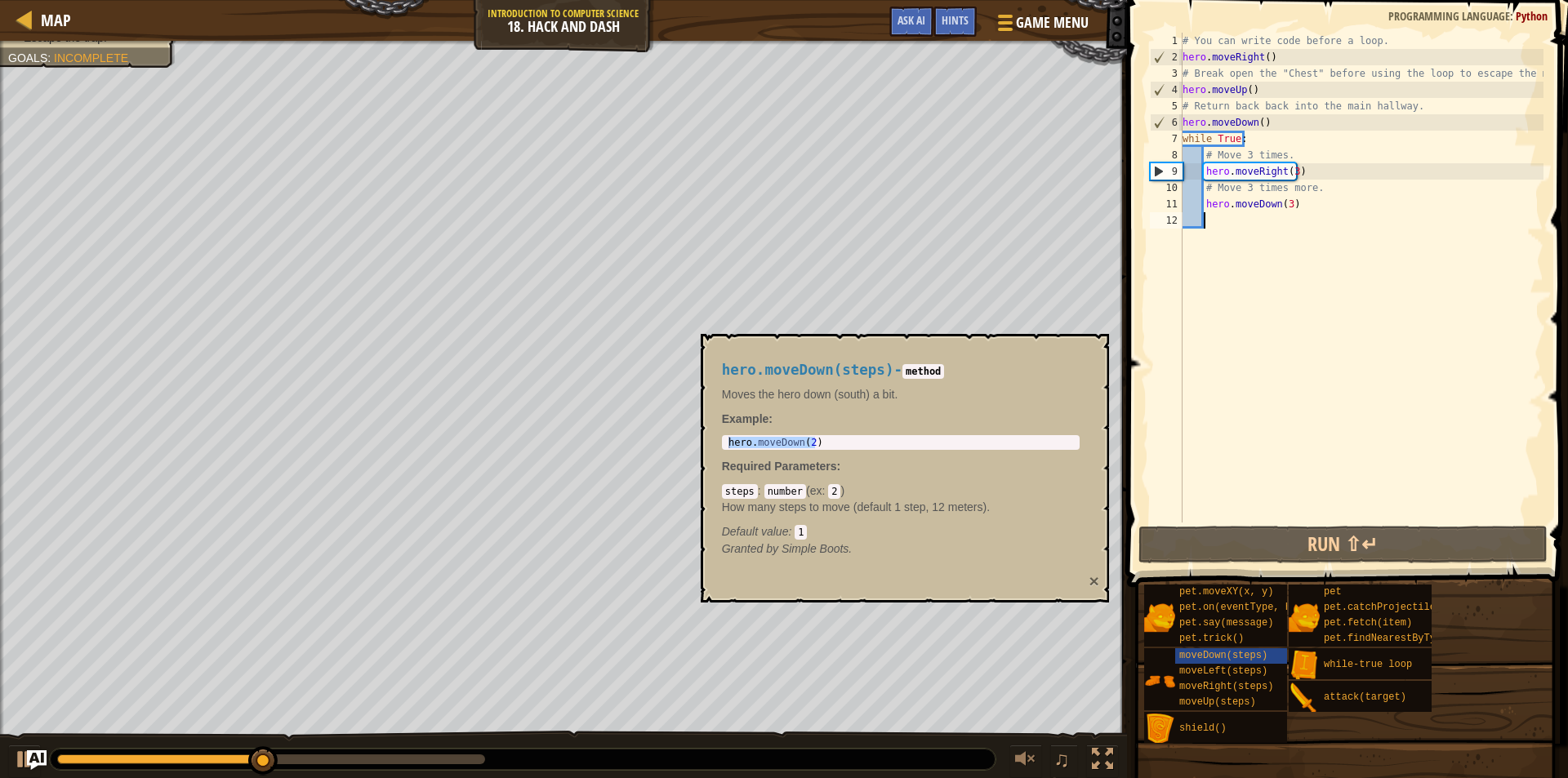
click at [1099, 575] on div "hero.moveDown(steps) - method Moves the hero down (south) a bit. Example : hero…" at bounding box center [905, 469] width 409 height 268
click at [1093, 576] on button "×" at bounding box center [1093, 581] width 9 height 17
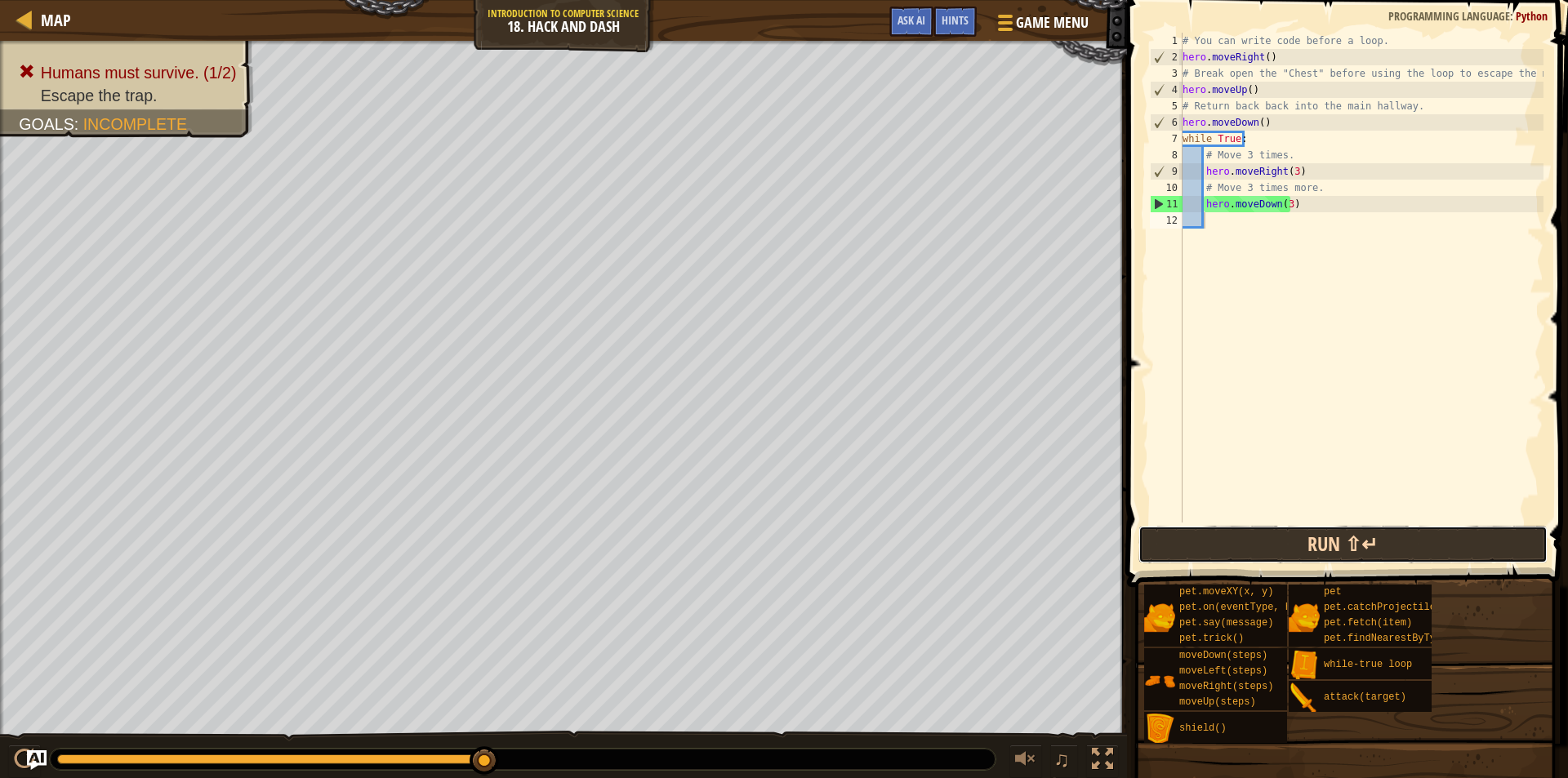
click at [1345, 537] on button "Run ⇧↵" at bounding box center [1343, 545] width 410 height 38
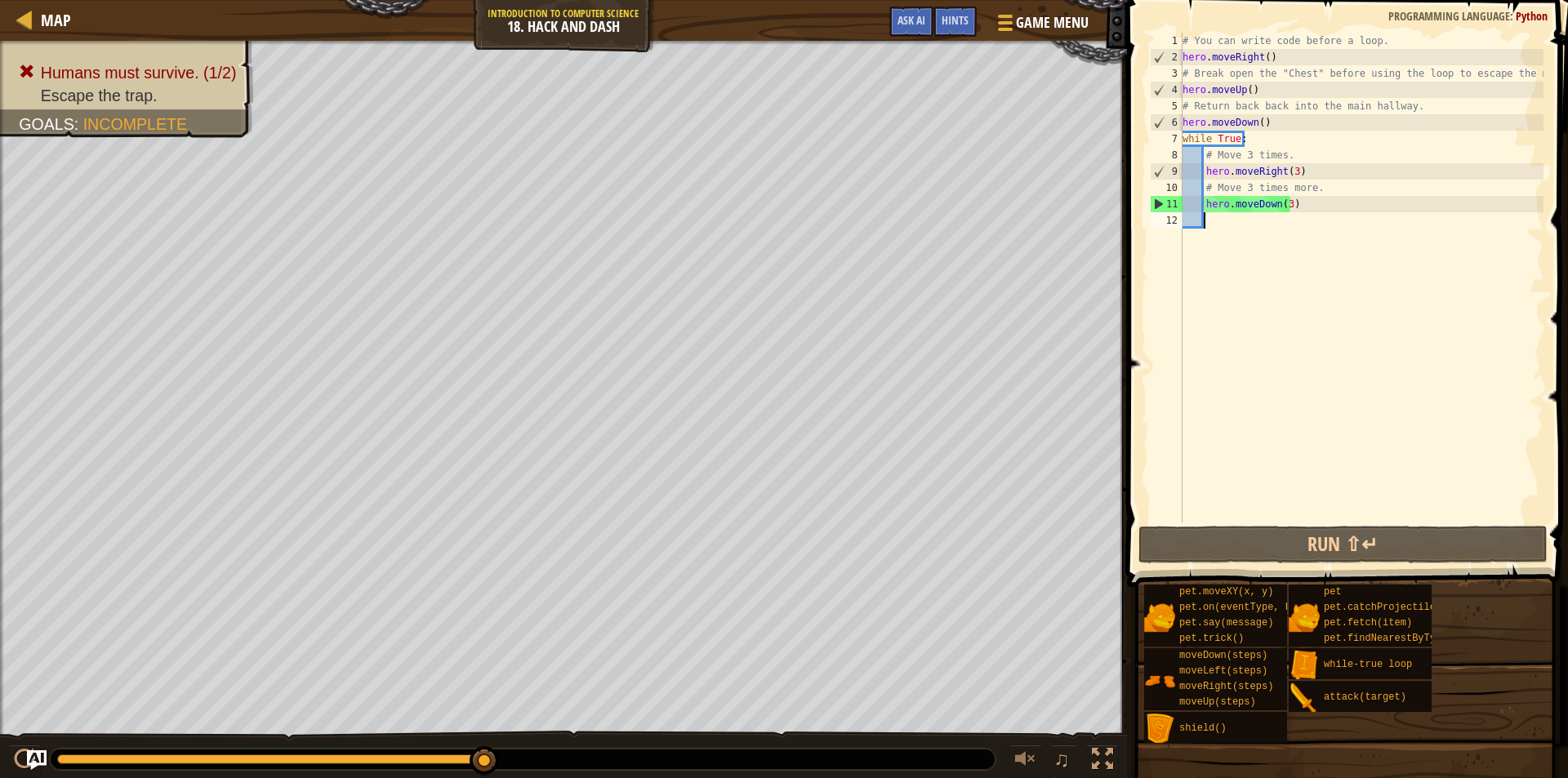
click at [1271, 56] on div "# You can write code before a loop. hero . moveRight ( ) # Break open the "Ches…" at bounding box center [1361, 293] width 364 height 522
click at [1264, 88] on div "# You can write code before a loop. hero . moveRight ( ) # Break open the "Ches…" at bounding box center [1361, 293] width 364 height 522
click at [1281, 59] on div "# You can write code before a loop. hero . moveRight ( ) # Break open the "Ches…" at bounding box center [1361, 293] width 364 height 522
click at [1540, 71] on div "# You can write code before a loop. hero . moveRight ( ) # Break open the "Ches…" at bounding box center [1361, 293] width 364 height 522
click at [1310, 96] on div "# You can write code before a loop. hero . moveRight ( ) # Break open the "Ches…" at bounding box center [1361, 293] width 364 height 522
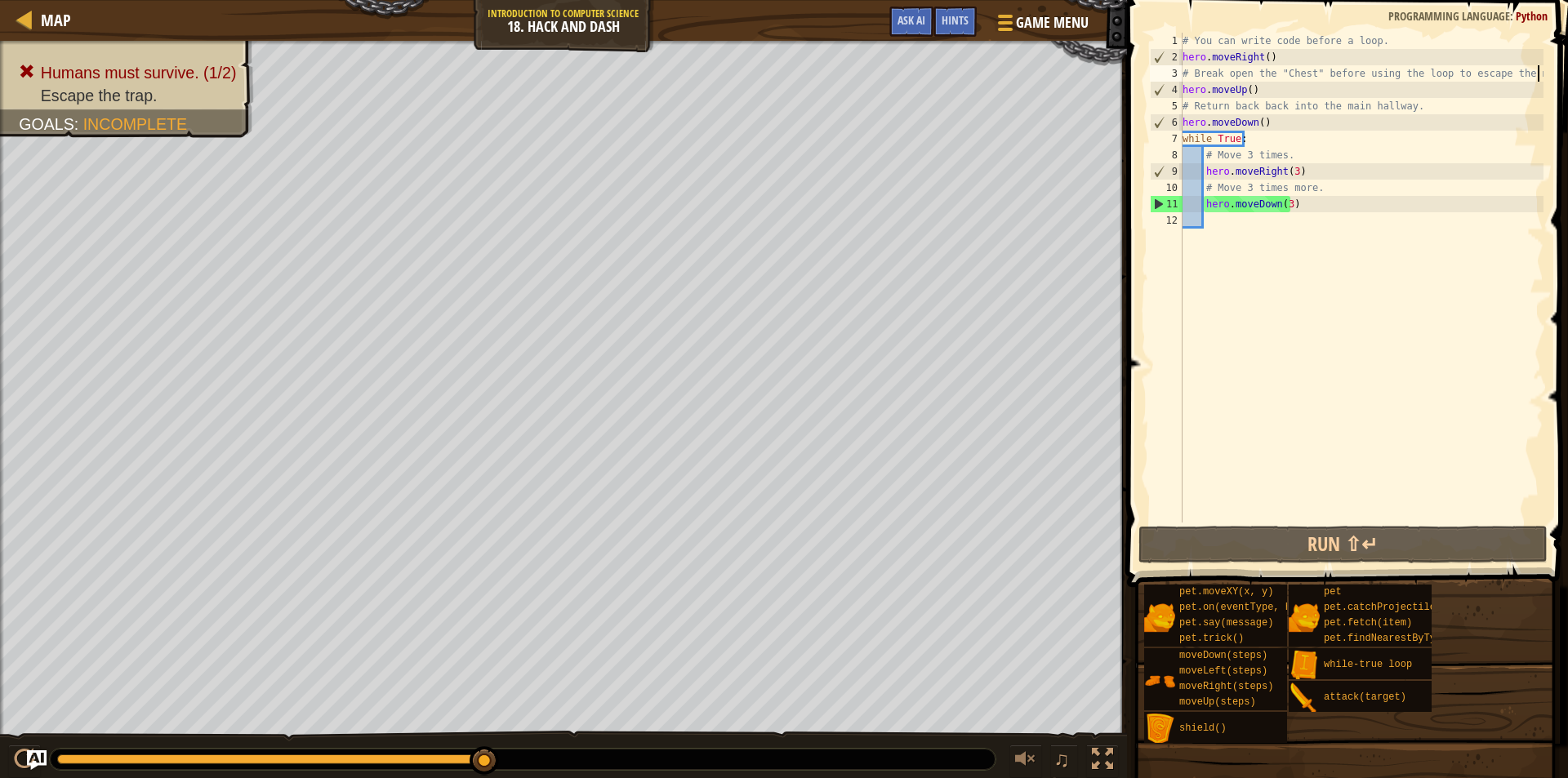
type textarea "hero.moveUp()"
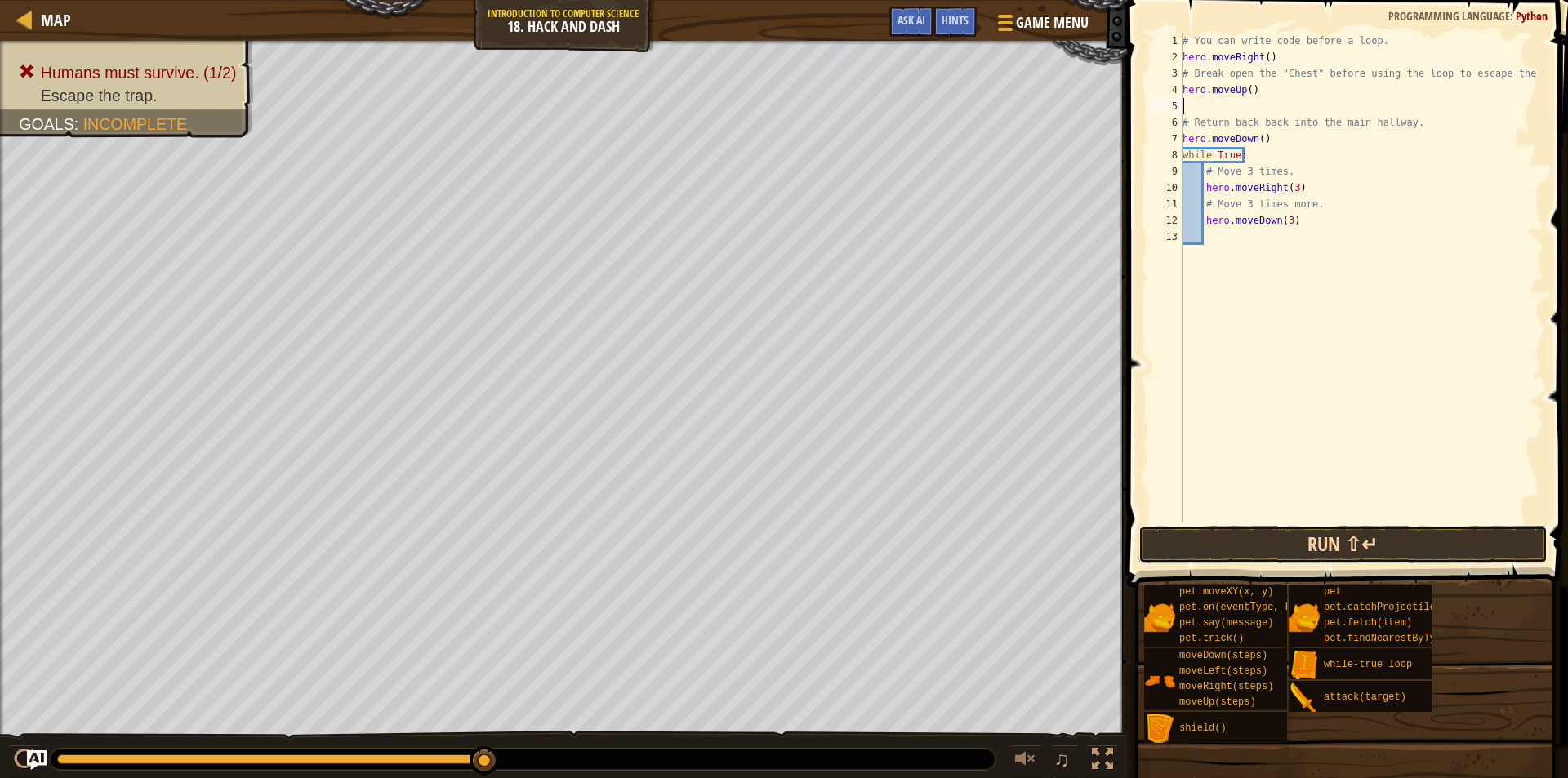
click at [1368, 544] on button "Run ⇧↵" at bounding box center [1343, 545] width 410 height 38
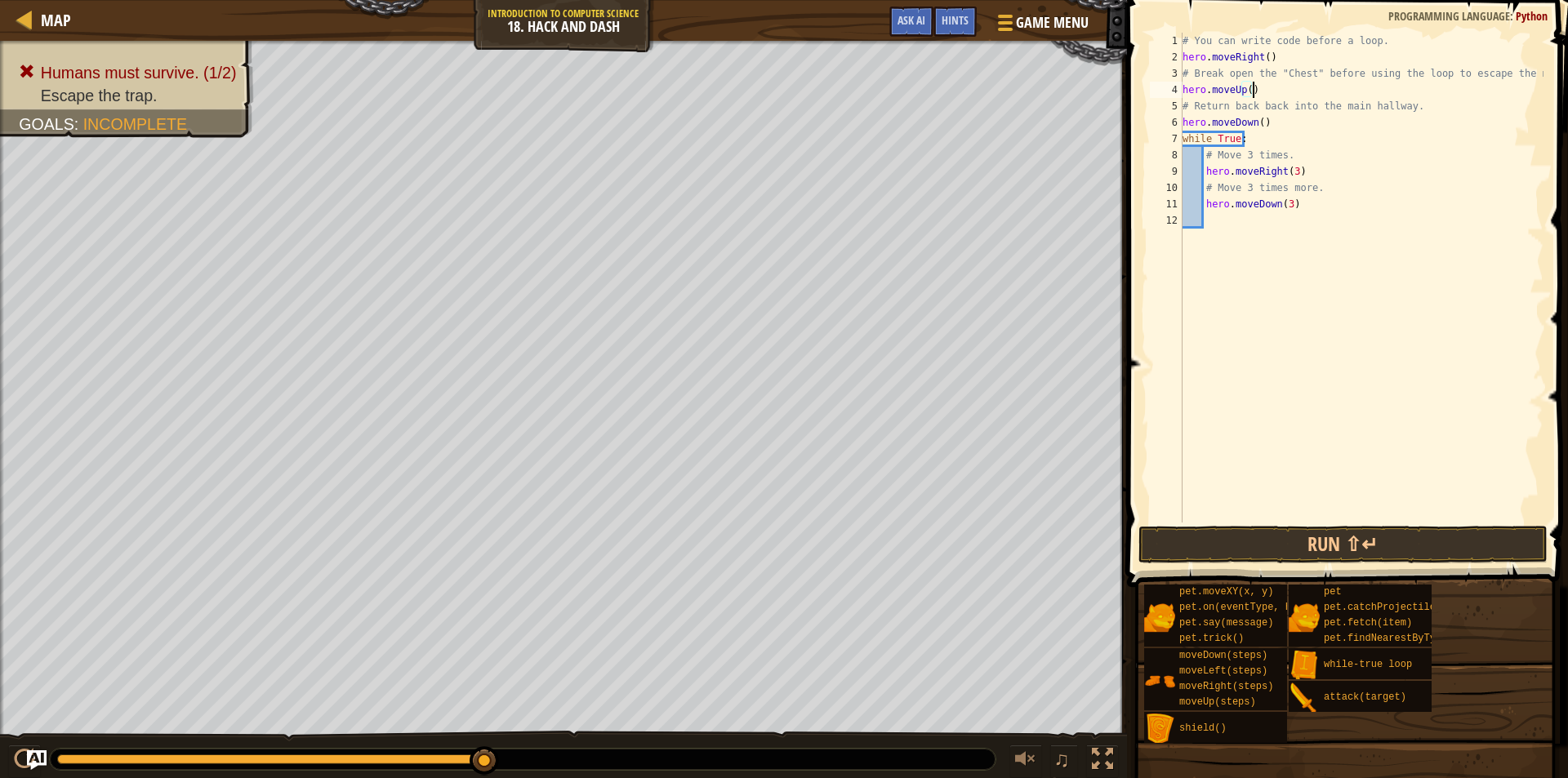
click at [1273, 123] on div "# You can write code before a loop. hero . moveRight ( ) # Break open the "Ches…" at bounding box center [1361, 293] width 364 height 522
click at [1269, 95] on div "# You can write code before a loop. hero . moveRight ( ) # Break open the "Ches…" at bounding box center [1361, 293] width 364 height 522
type textarea "hero.moveUp()"
drag, startPoint x: 1261, startPoint y: 85, endPoint x: 1176, endPoint y: 89, distance: 85.1
click at [1176, 89] on div "hero.moveUp() 1 2 3 4 5 6 7 8 9 10 11 12 # You can write code before a loop. he…" at bounding box center [1345, 277] width 397 height 490
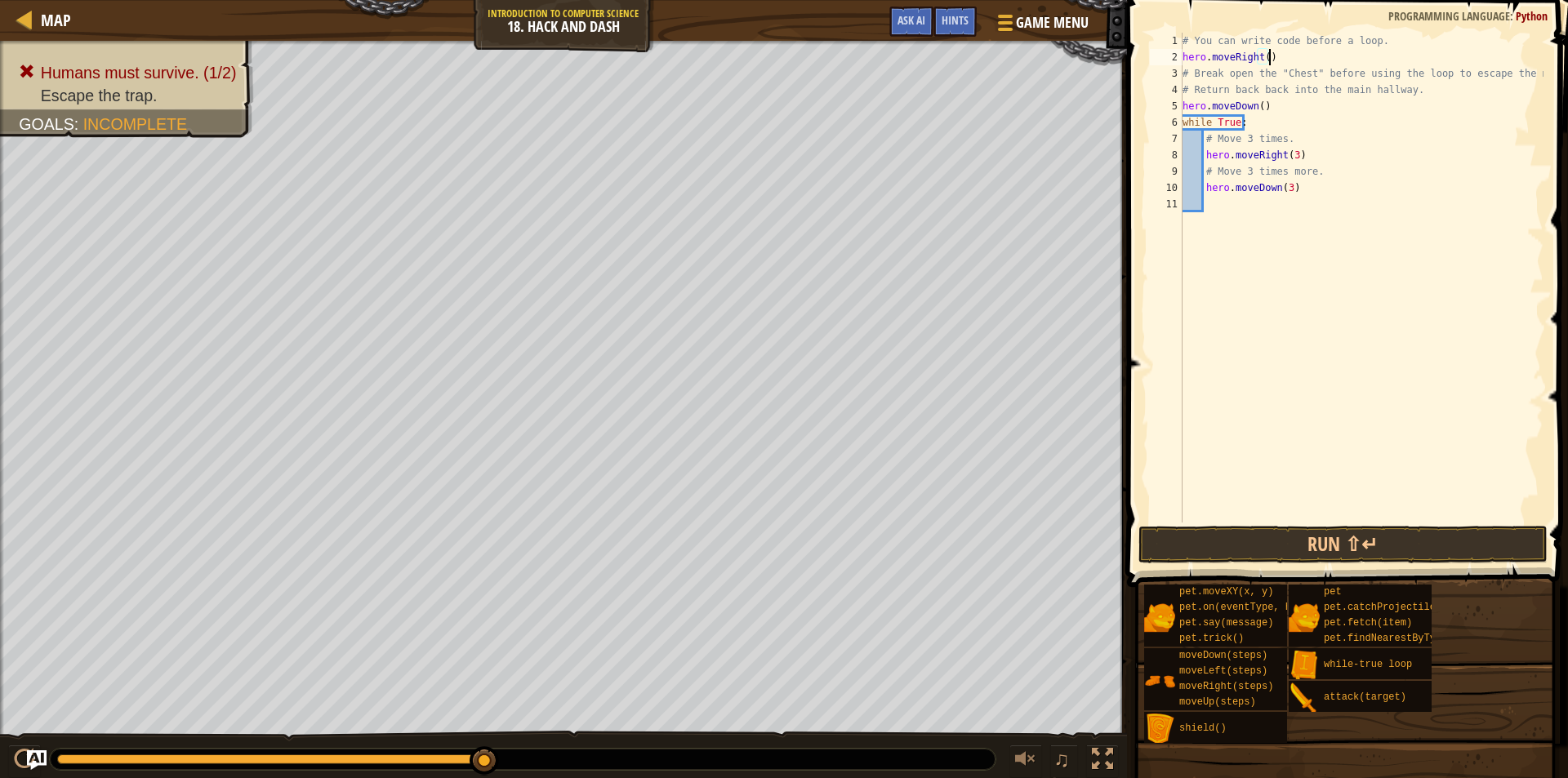
click at [1283, 56] on div "# You can write code before a loop. hero . moveRight ( ) # Break open the "Ches…" at bounding box center [1361, 293] width 364 height 522
click at [1376, 42] on div "# You can write code before a loop. hero . moveRight ( ) # Break open the "Ches…" at bounding box center [1361, 293] width 364 height 522
type textarea "# You can write code before a loop."
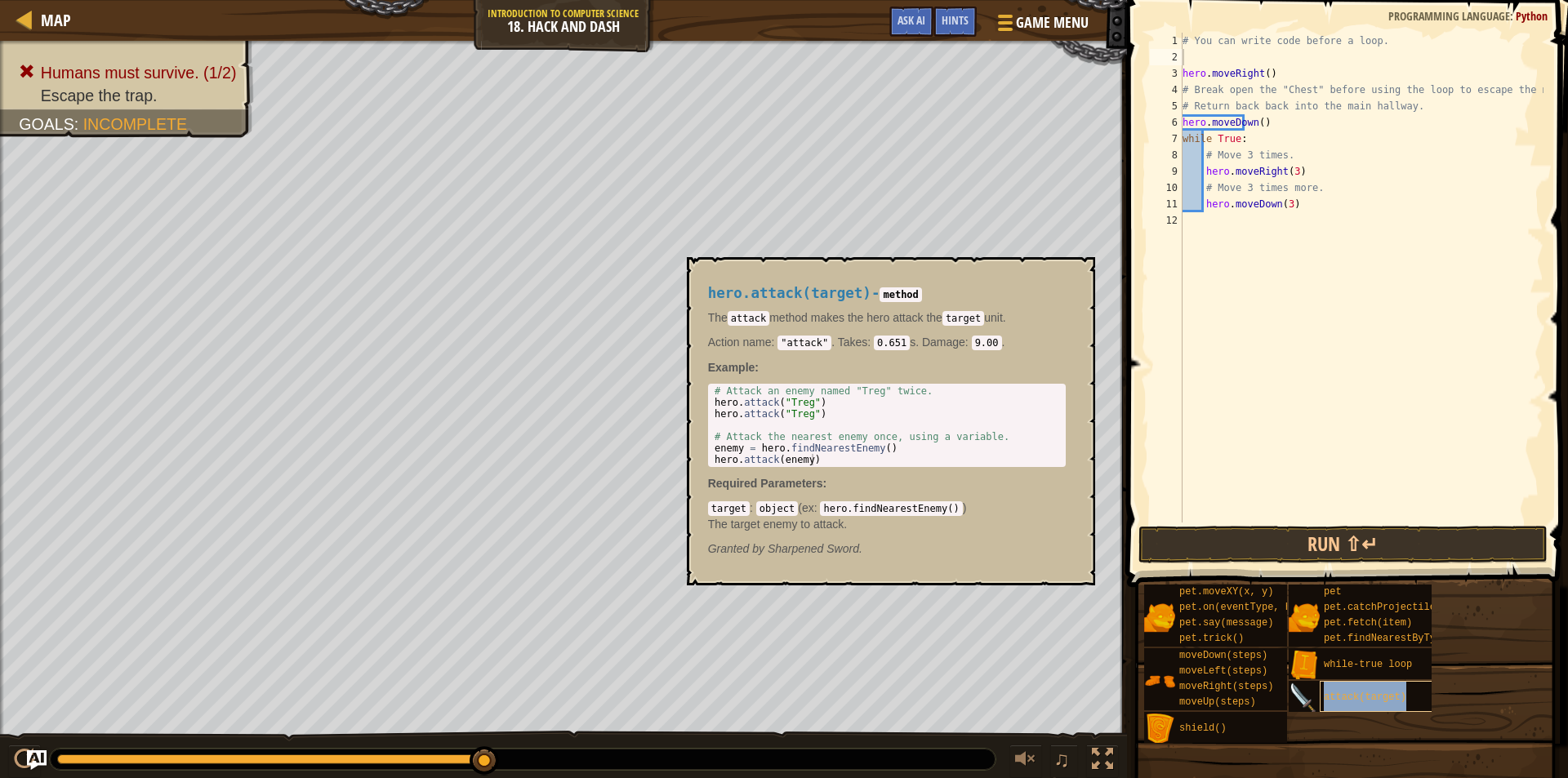
click at [1333, 697] on span "attack(target)" at bounding box center [1365, 697] width 82 height 11
type textarea "hero.attack("Treg")"
drag, startPoint x: 822, startPoint y: 404, endPoint x: 704, endPoint y: 403, distance: 118.0
click at [704, 403] on div "hero.attack(target) - method The attack method makes the hero attack the target…" at bounding box center [887, 421] width 380 height 302
click at [1239, 64] on div "# You can write code before a loop. hero . moveRight ( ) # Break open the "Ches…" at bounding box center [1361, 293] width 364 height 522
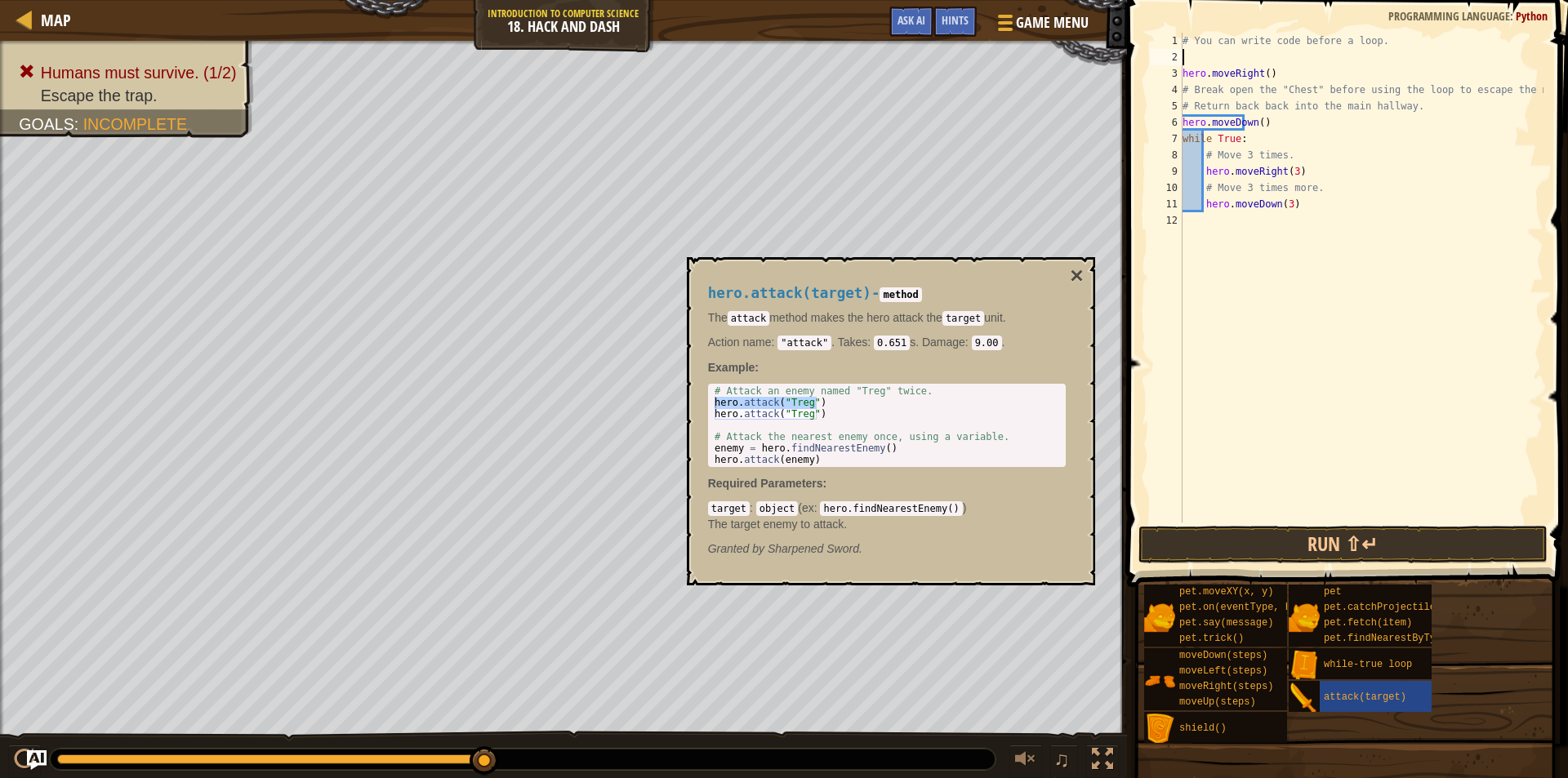
paste textarea "hero.attack("Treg")"
click at [1275, 56] on div "# You can write code before a loop. hero . attack ( "Treg" ) hero . moveRight (…" at bounding box center [1361, 293] width 364 height 522
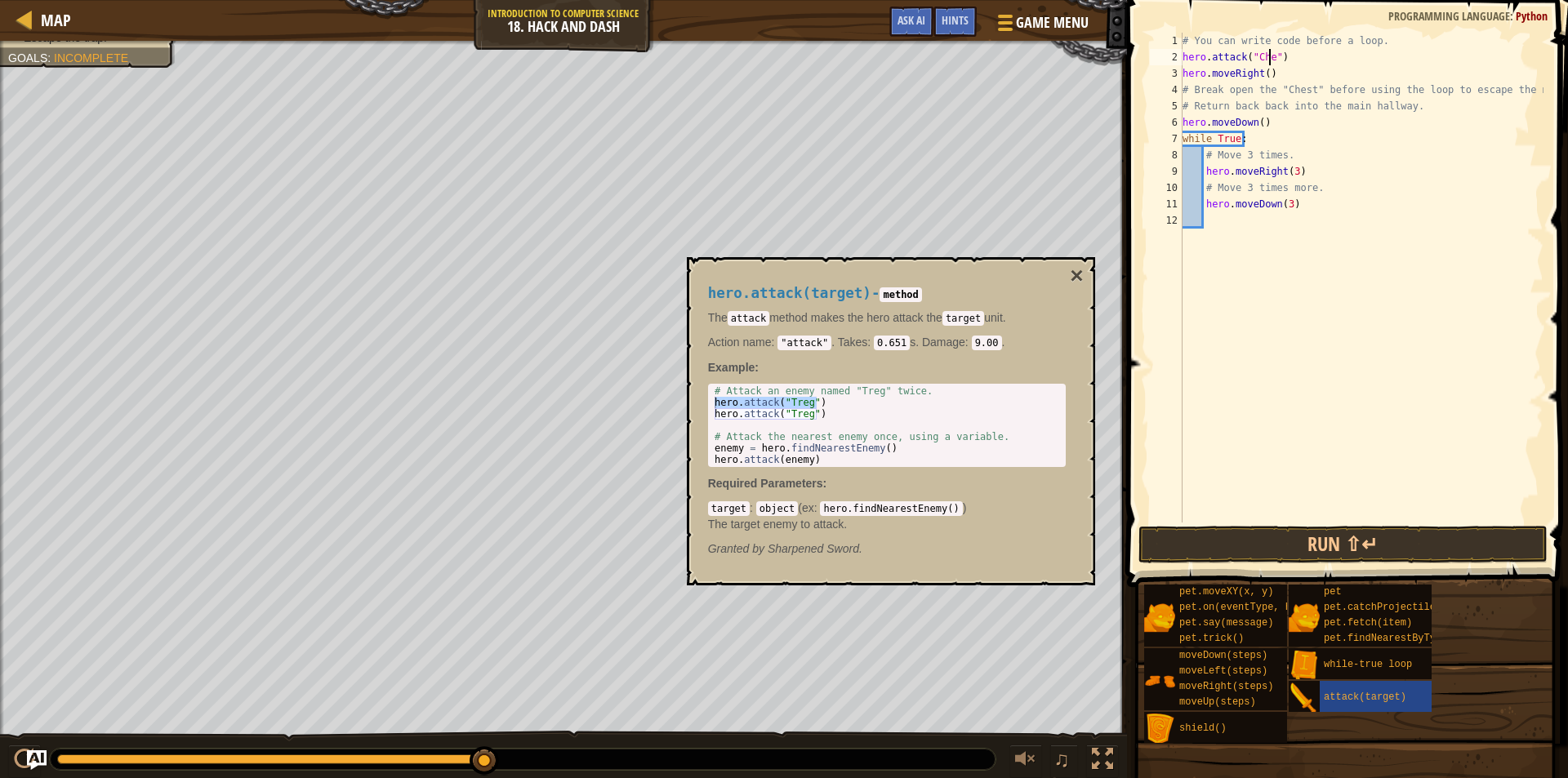
scroll to position [8, 8]
type textarea "hero.attack("Chest")"
click at [1424, 533] on button "Run ⇧↵" at bounding box center [1343, 545] width 410 height 38
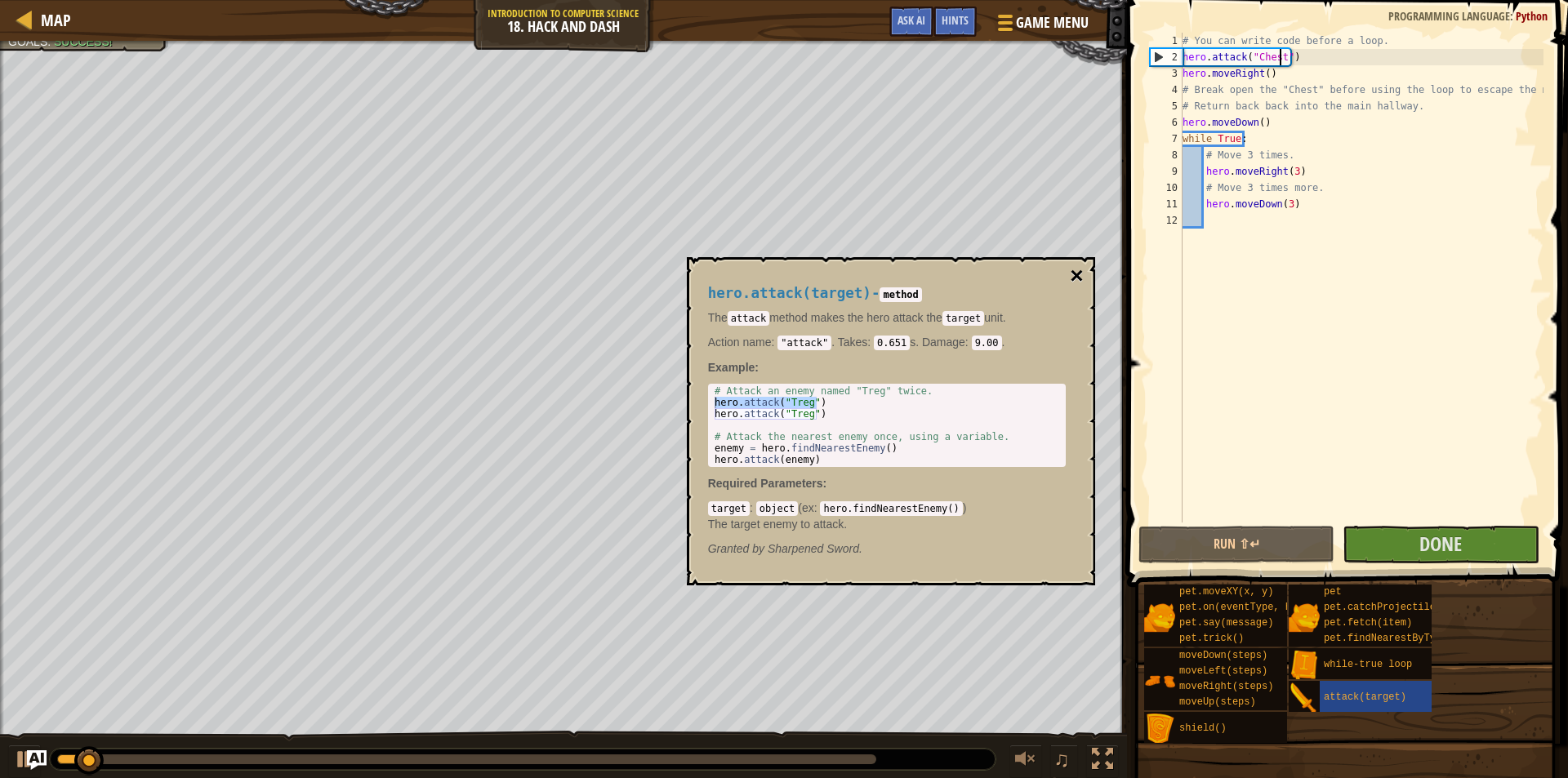
click at [1074, 273] on button "×" at bounding box center [1076, 275] width 13 height 23
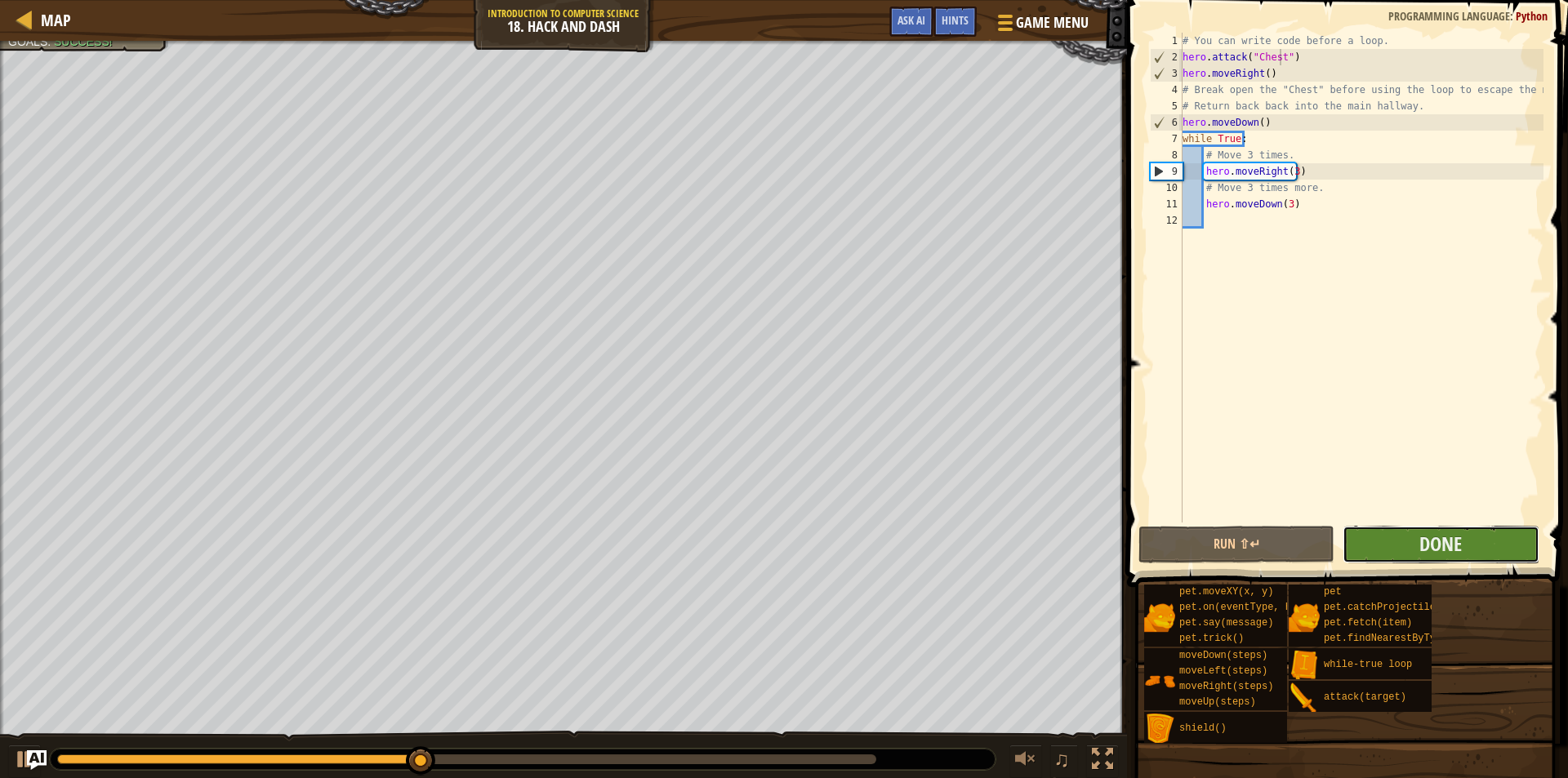
click at [1492, 541] on button "Done" at bounding box center [1440, 545] width 196 height 38
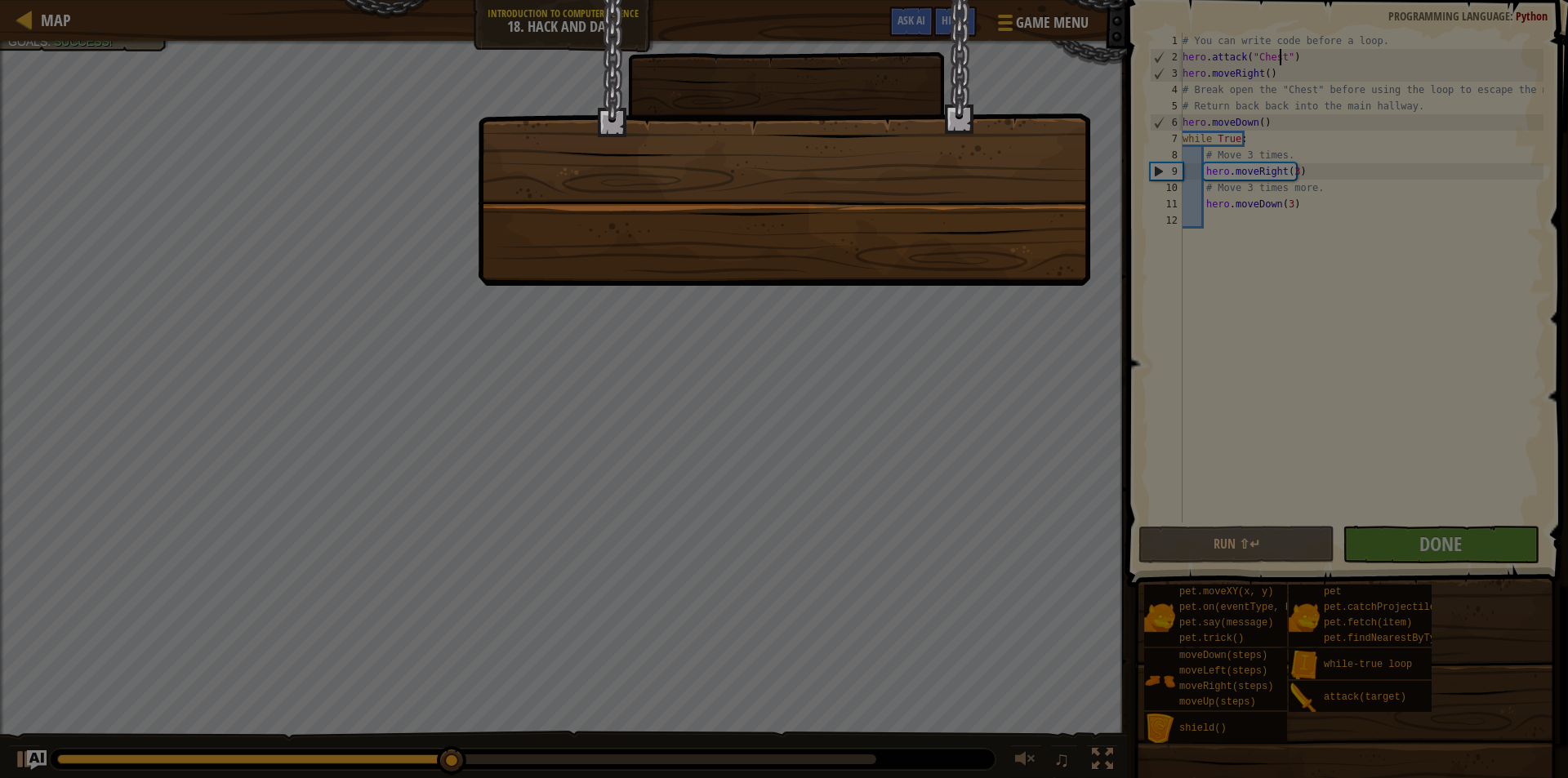
click at [941, 352] on div at bounding box center [784, 389] width 1568 height 778
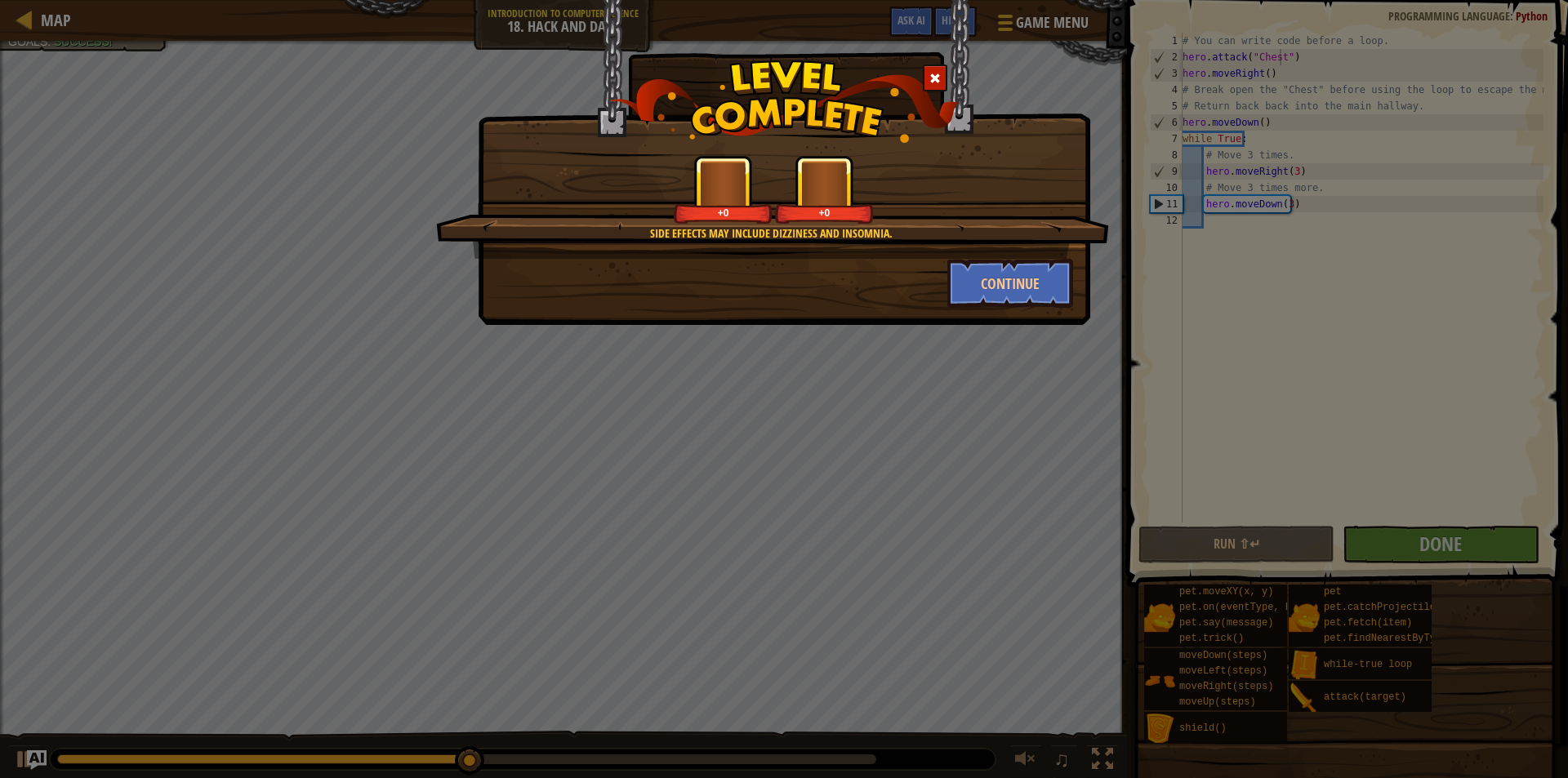
click at [851, 326] on div "Side effects may include dizziness and insomnia. +0 +0 Continue" at bounding box center [784, 389] width 1568 height 778
click at [976, 297] on button "Continue" at bounding box center [1011, 283] width 127 height 49
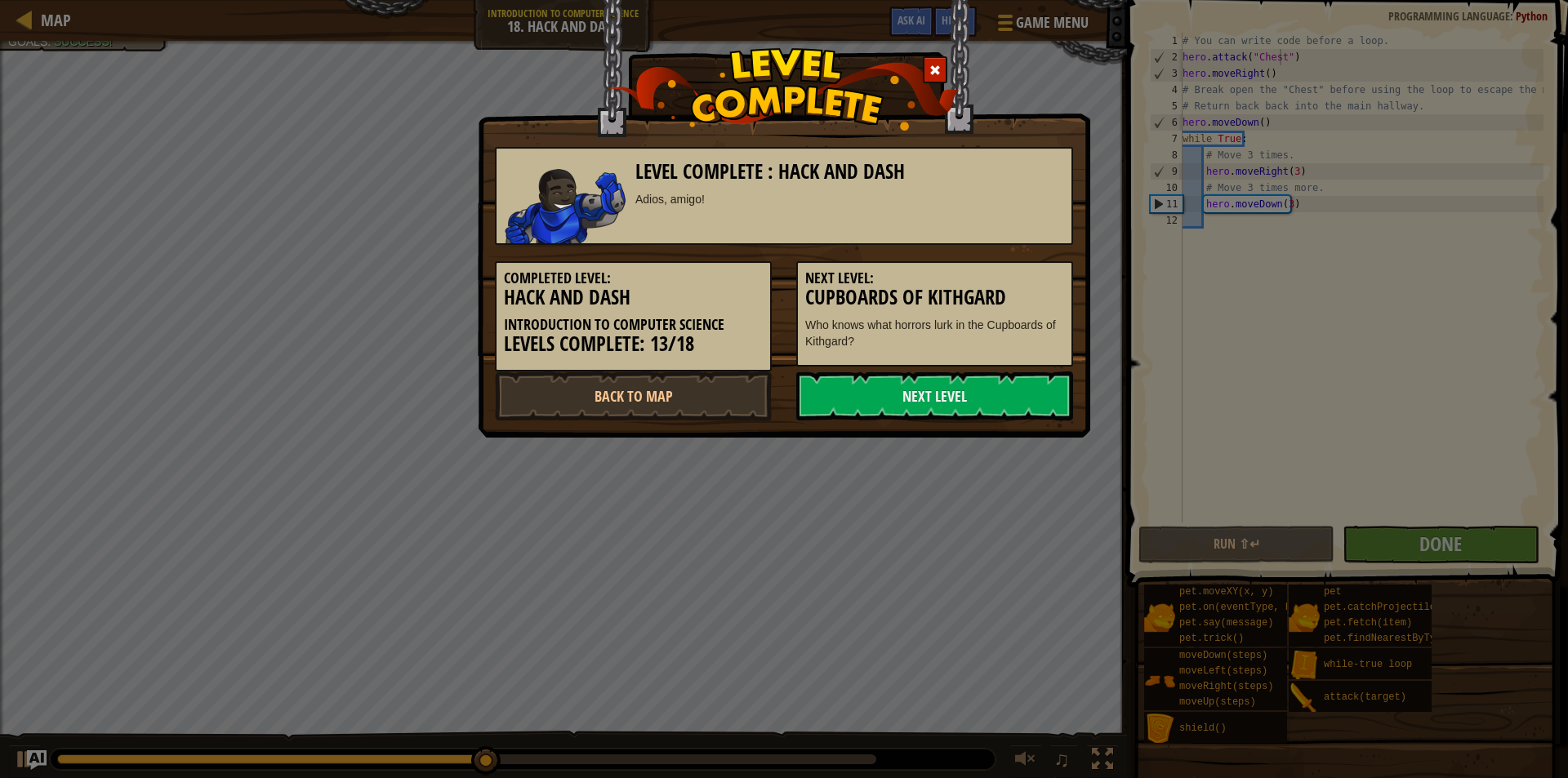
click at [983, 290] on h3 "Cupboards of Kithgard" at bounding box center [934, 298] width 259 height 22
click at [996, 377] on link "Next Level" at bounding box center [934, 396] width 277 height 49
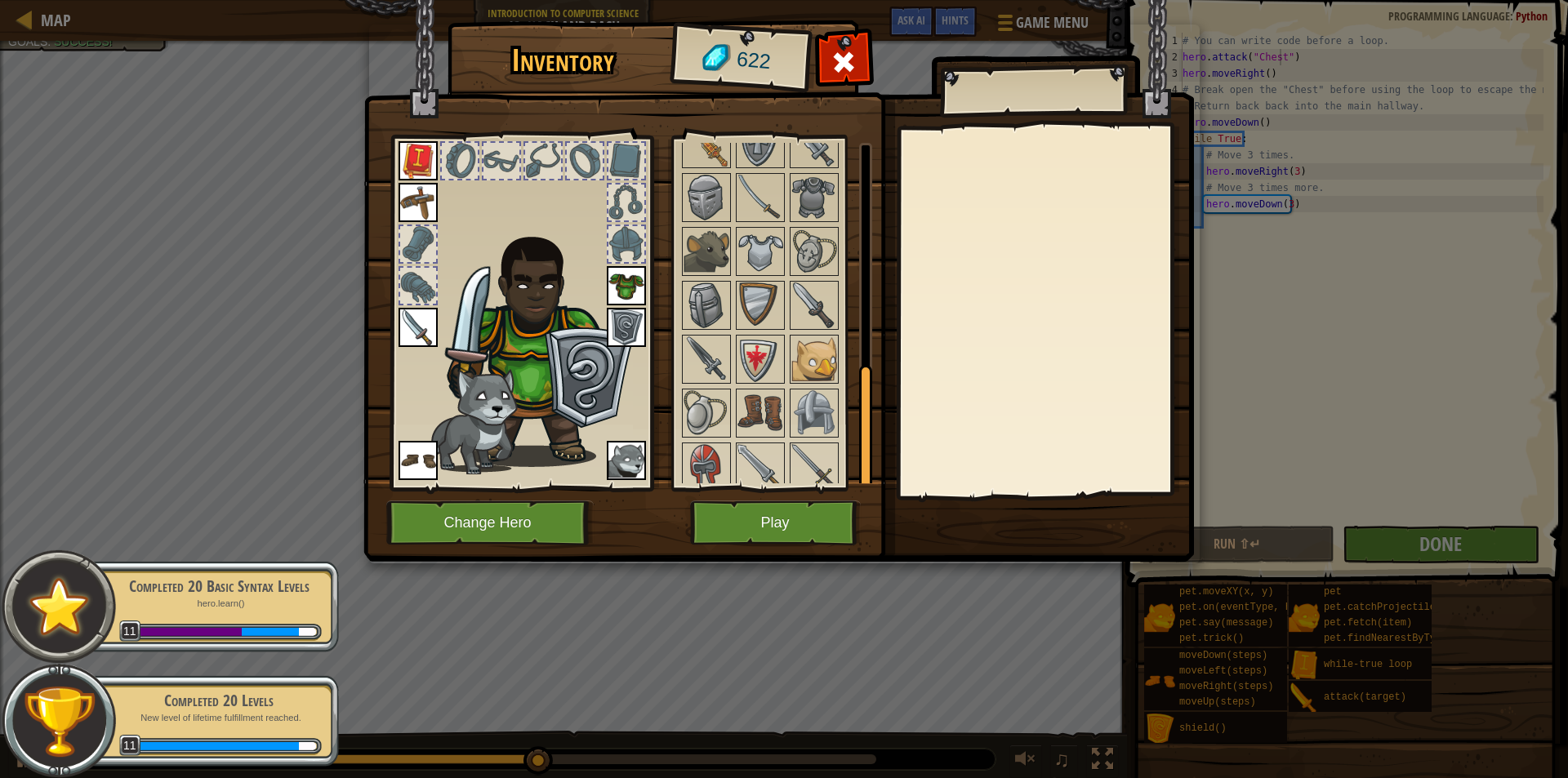
scroll to position [603, 0]
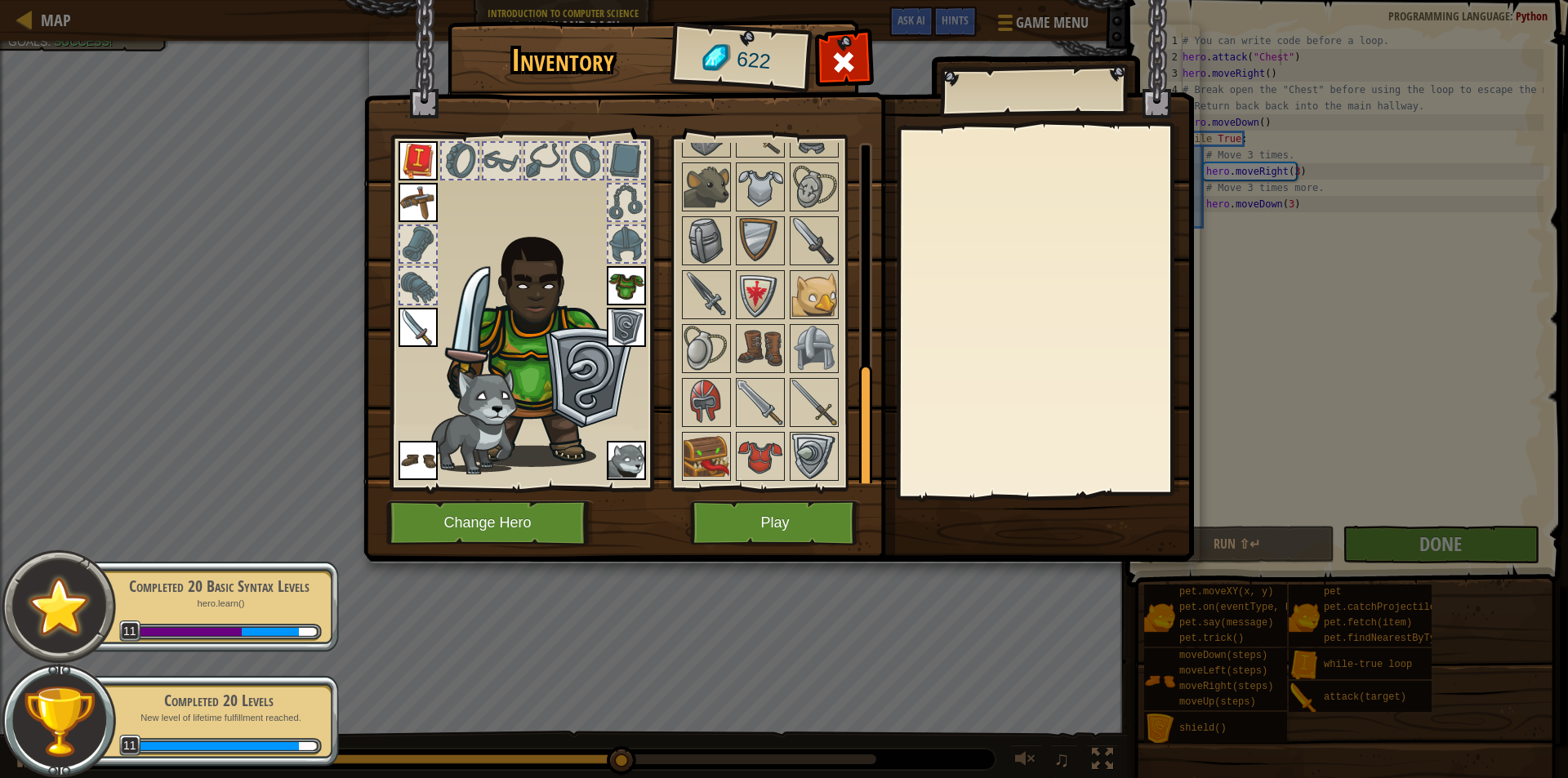
drag, startPoint x: 863, startPoint y: 388, endPoint x: 858, endPoint y: 448, distance: 60.2
click at [859, 449] on div at bounding box center [865, 427] width 13 height 126
drag, startPoint x: 858, startPoint y: 448, endPoint x: 864, endPoint y: 488, distance: 40.4
click at [864, 488] on div "Available Equip Equip Equip Equip Equip Equip Equip Equip (double-click to equi…" at bounding box center [772, 314] width 200 height 356
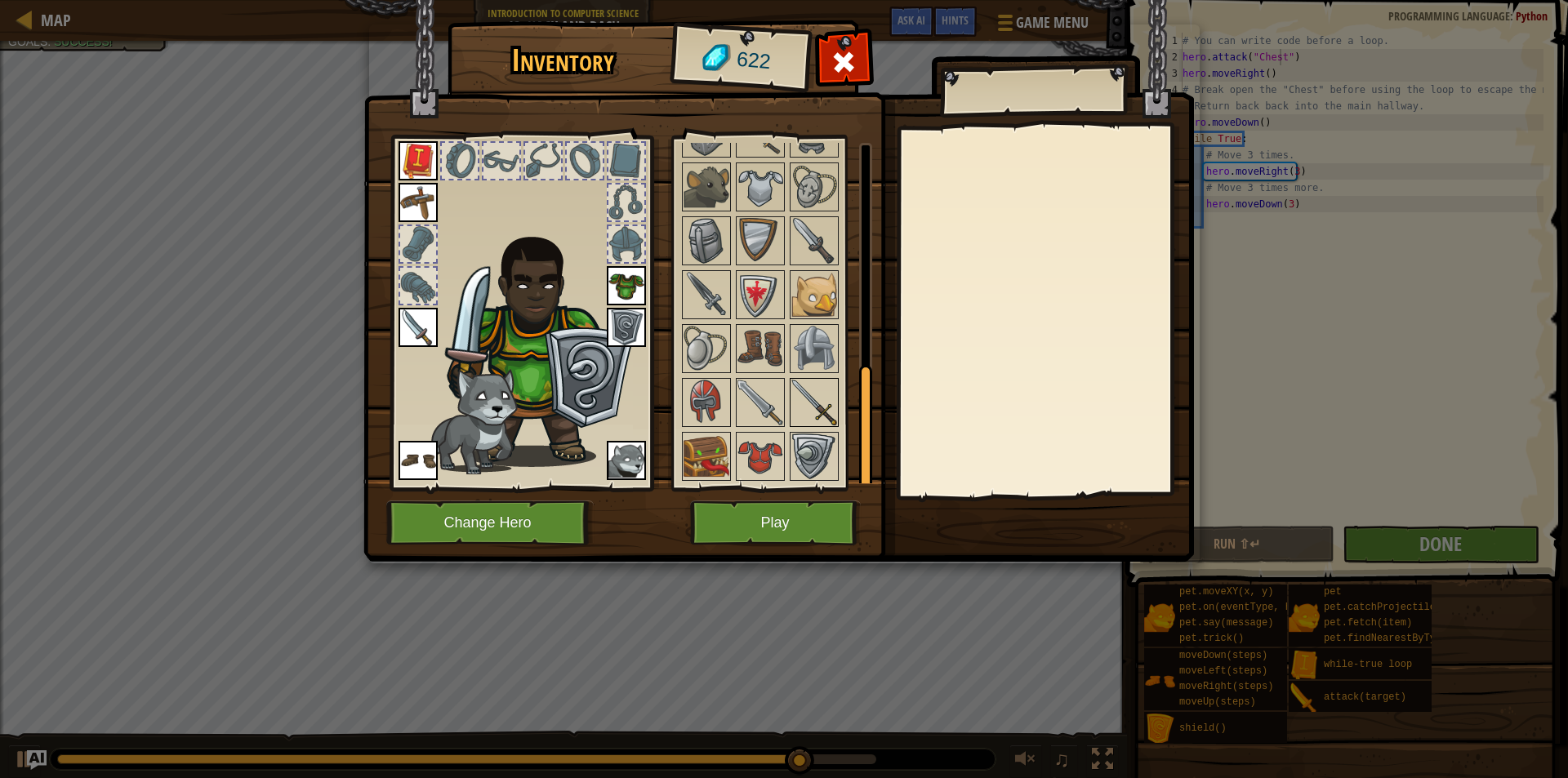
click at [829, 394] on img at bounding box center [814, 402] width 45 height 45
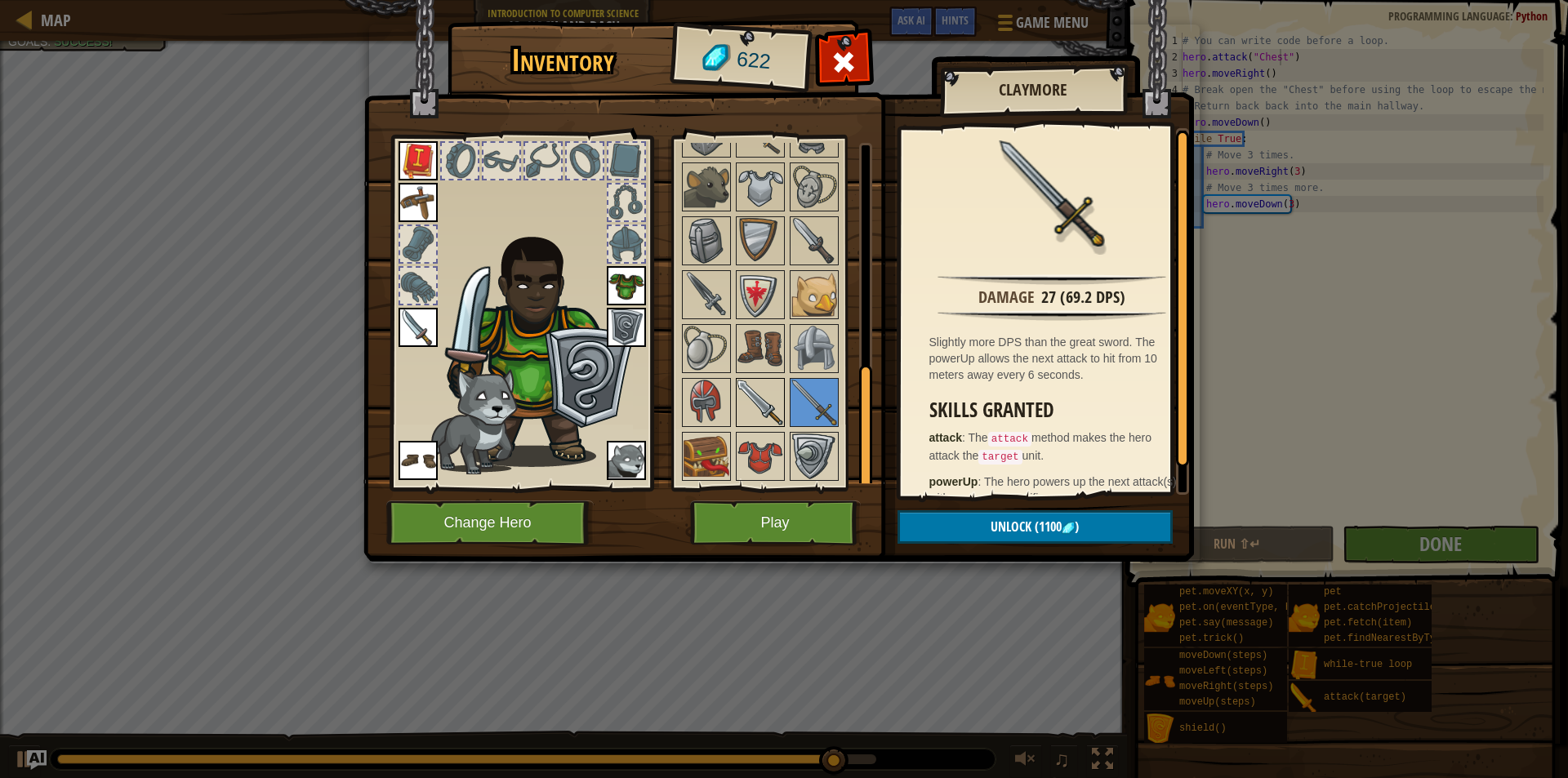
click at [775, 404] on img at bounding box center [760, 402] width 45 height 45
click at [707, 289] on img at bounding box center [706, 294] width 45 height 45
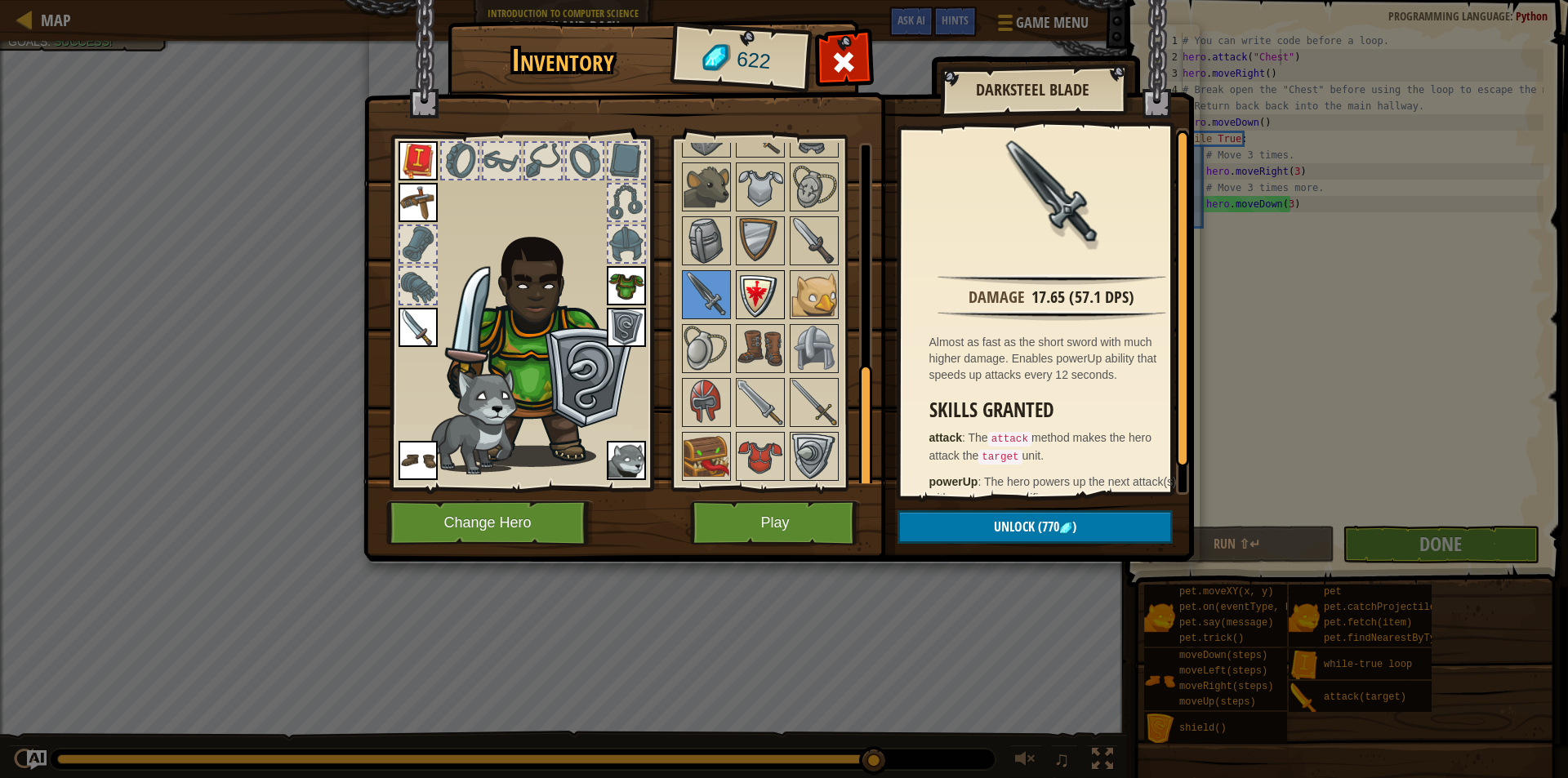
click at [740, 292] on img at bounding box center [760, 294] width 45 height 45
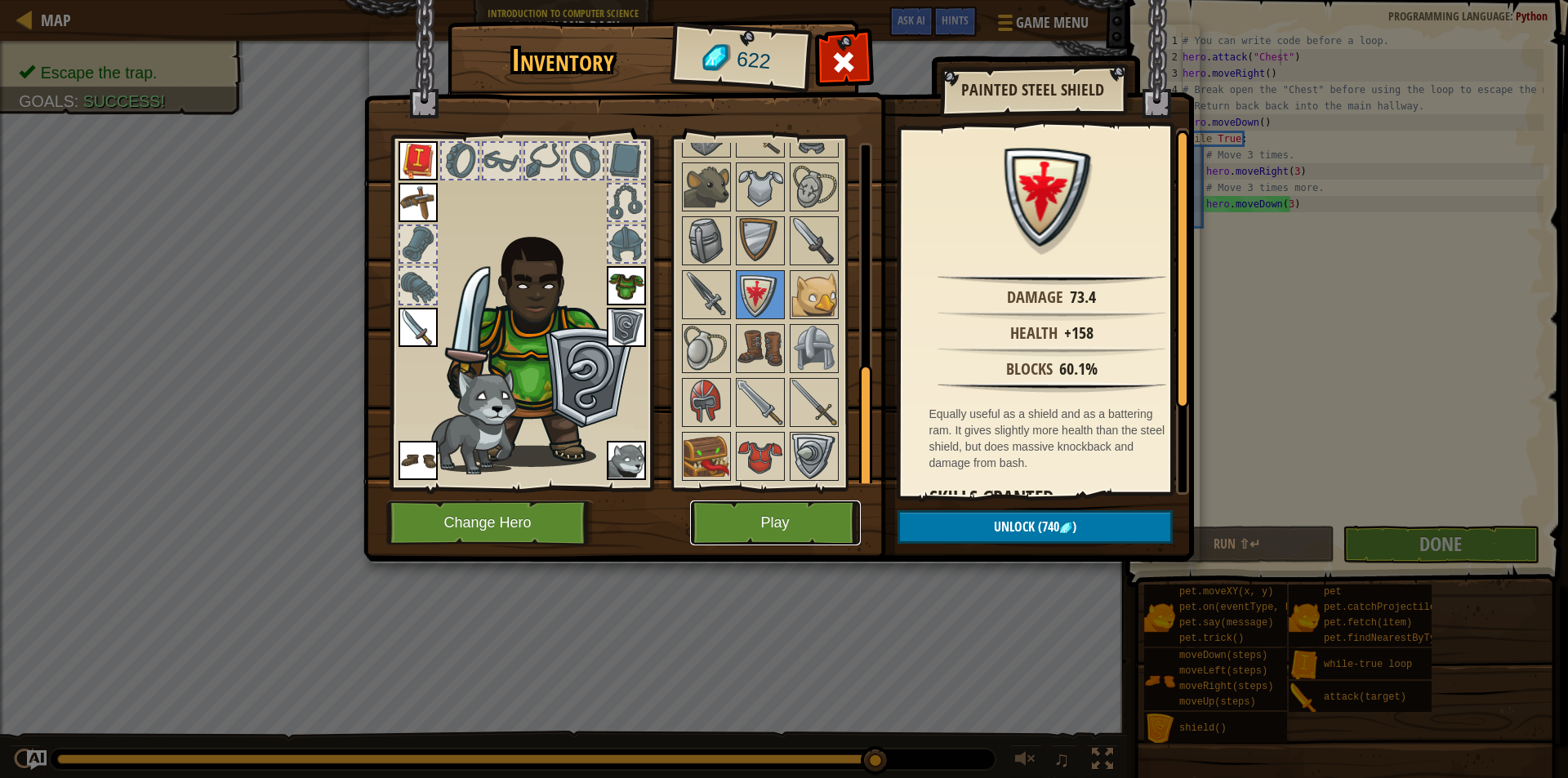
click at [803, 508] on button "Play" at bounding box center [775, 523] width 171 height 45
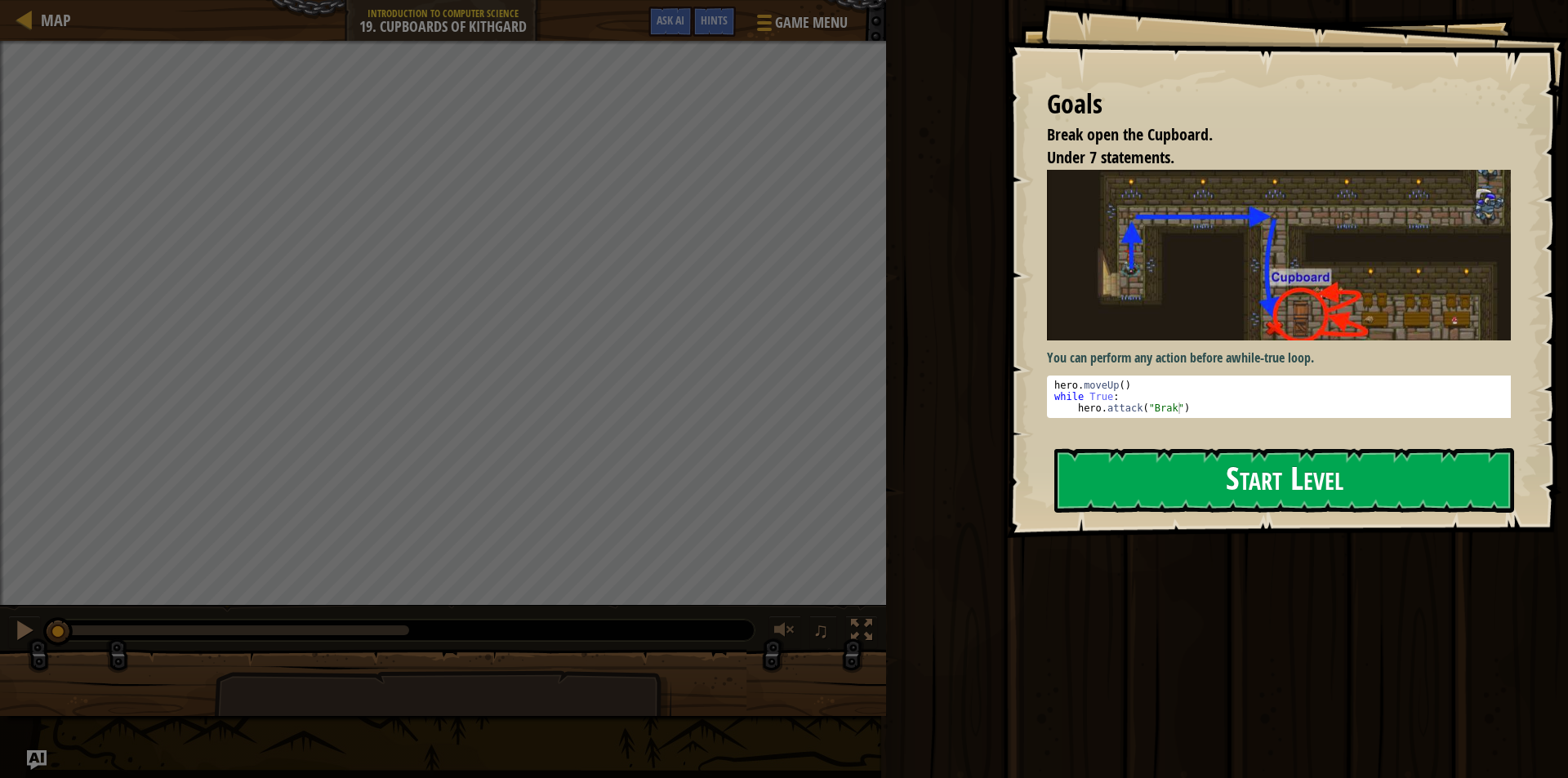
click at [1225, 464] on button "Start Level" at bounding box center [1284, 480] width 460 height 64
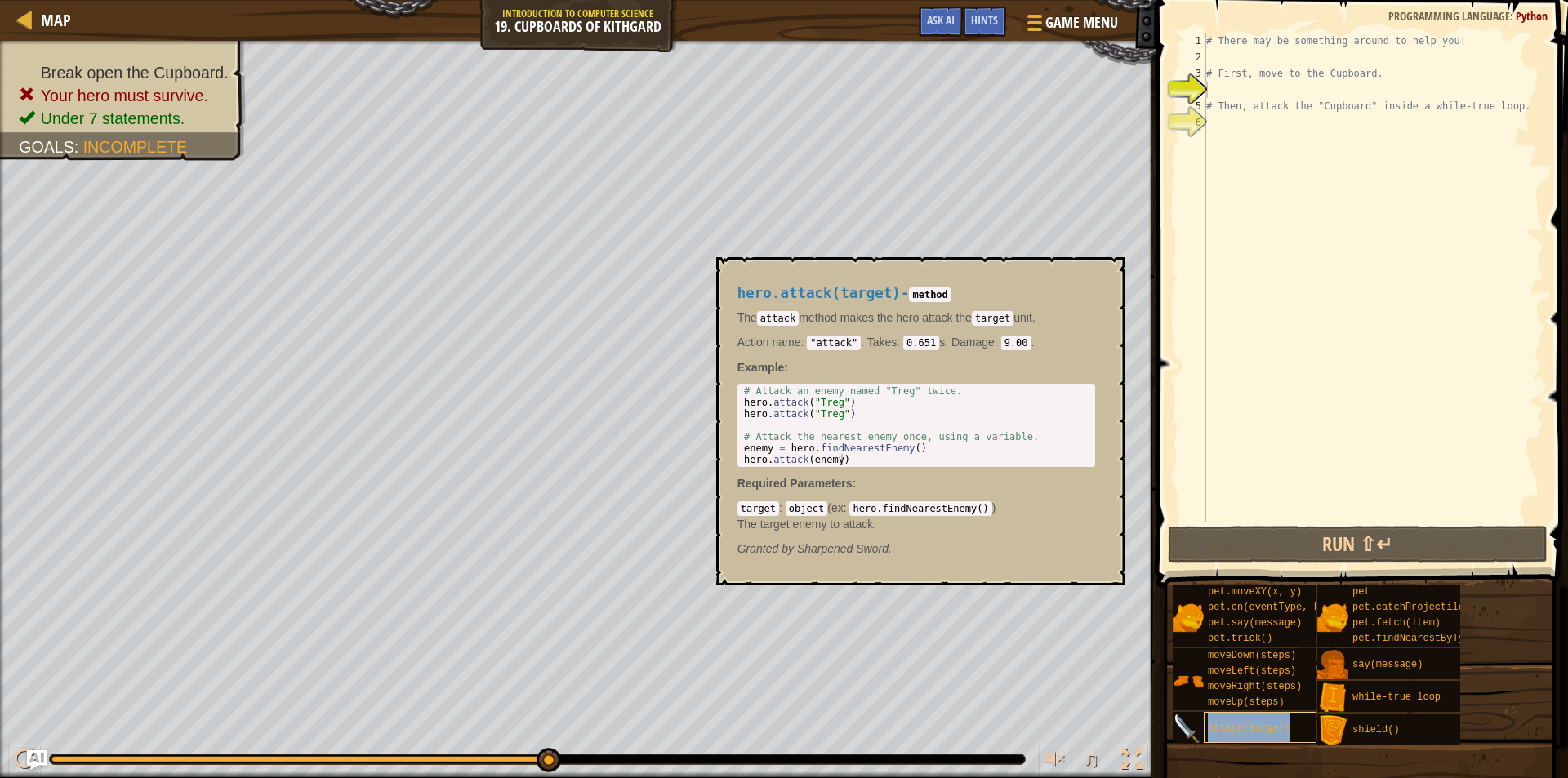
click at [1247, 726] on span "attack(target)" at bounding box center [1249, 728] width 82 height 11
type textarea "hero.attack(enemy)"
click at [701, 0] on body "Map Introduction to Computer Science 19. Cupboards of Kithgard Game Menu Done H…" at bounding box center [784, 0] width 1568 height 0
type textarea "# There may be something around to help you!"
click at [1271, 48] on div "# There may be something around to help you! # First, move to the Cupboard. # T…" at bounding box center [1373, 293] width 340 height 522
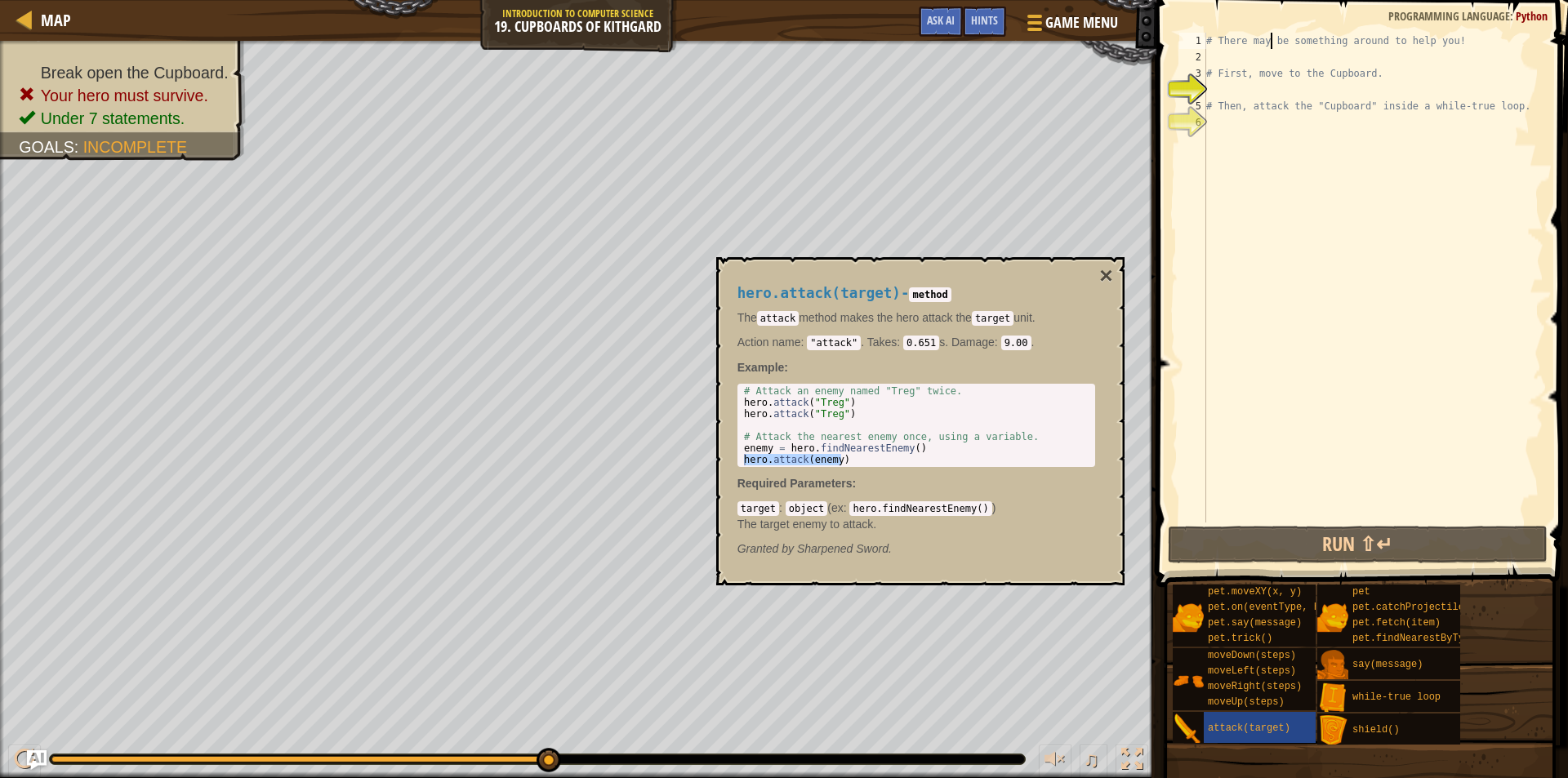
click at [1264, 60] on div "# There may be something around to help you! # First, move to the Cupboard. # T…" at bounding box center [1373, 293] width 340 height 522
paste textarea "hero.attack(enemy)"
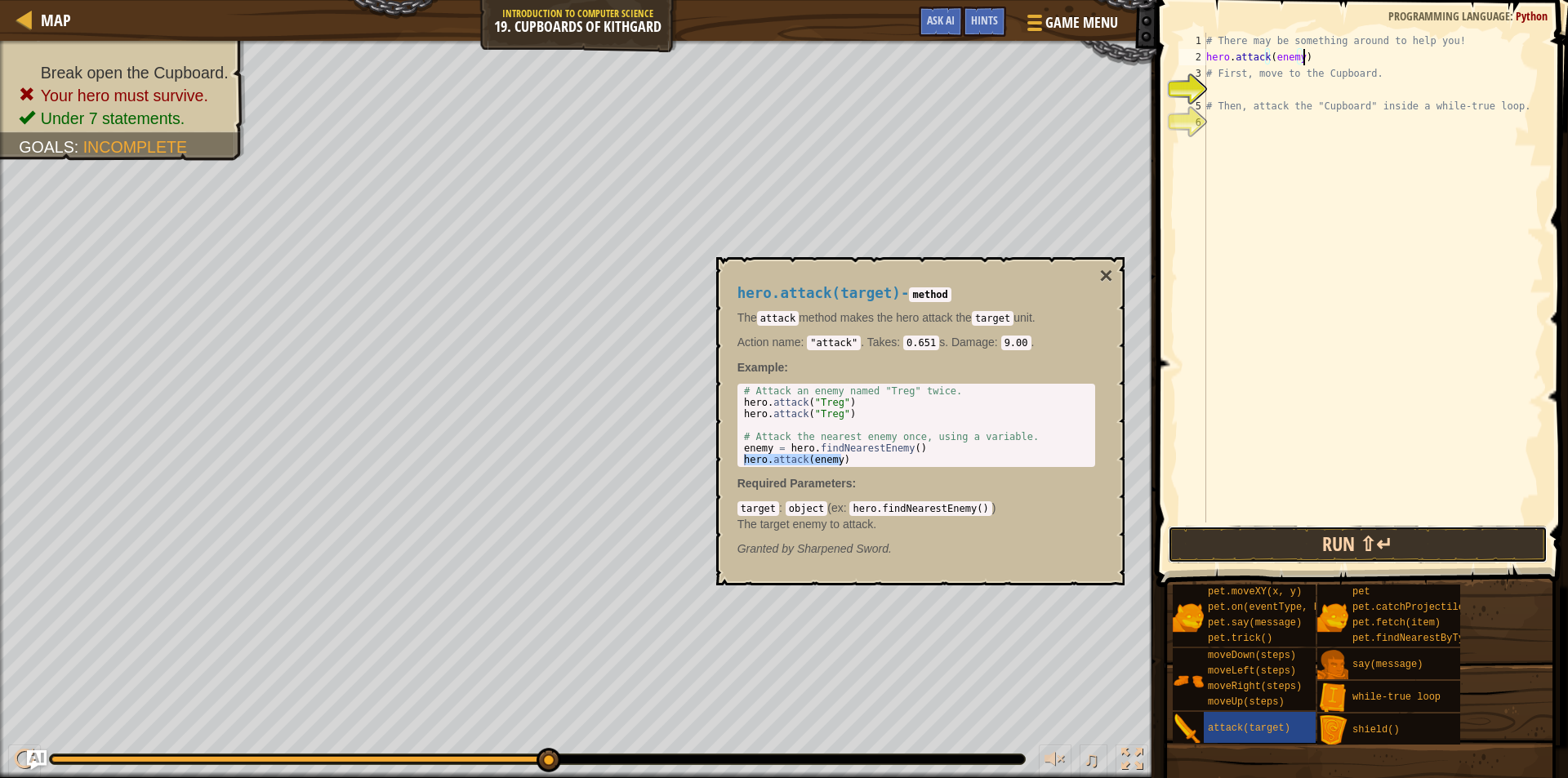
click at [1331, 537] on button "Run ⇧↵" at bounding box center [1358, 545] width 380 height 38
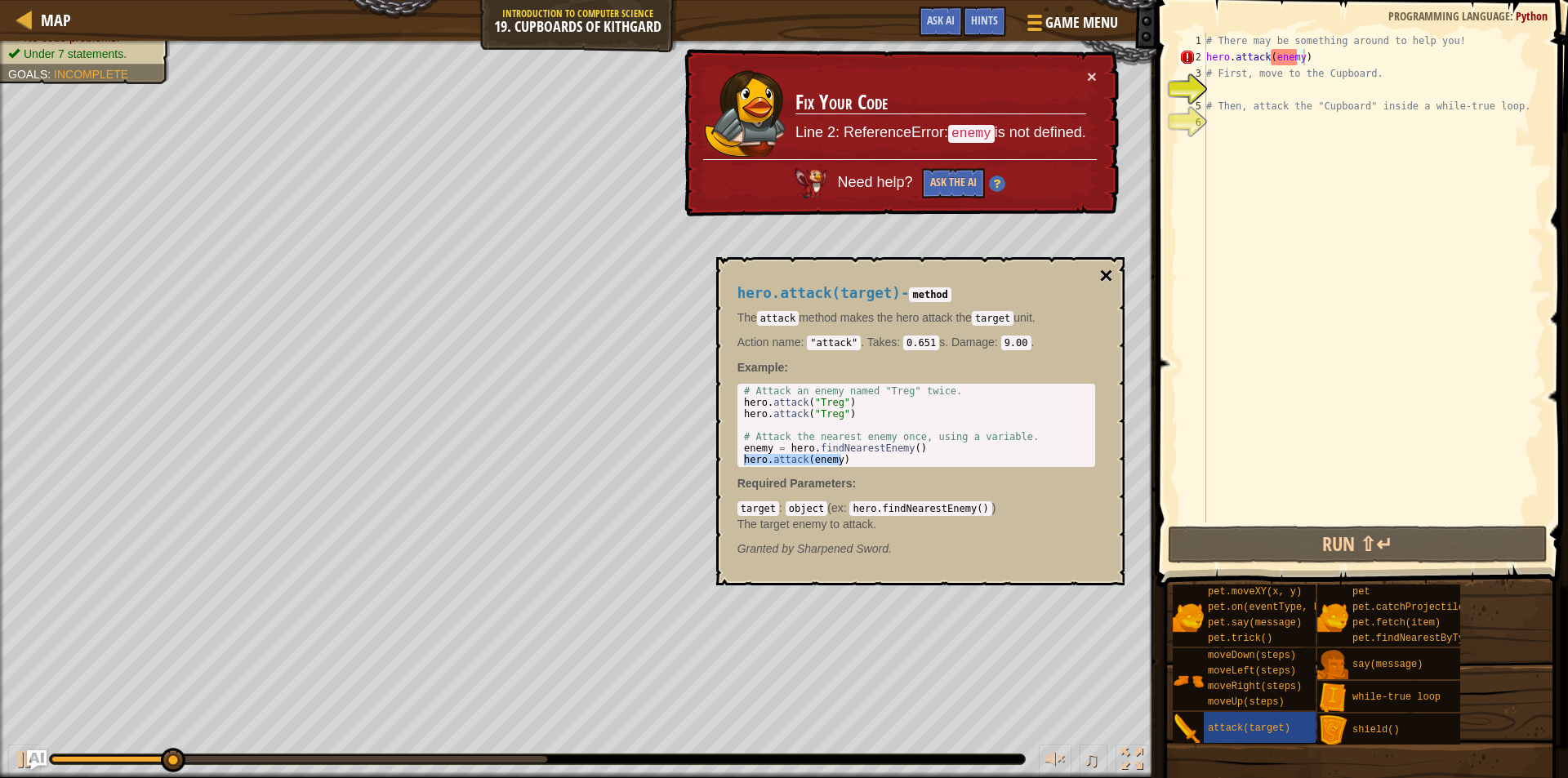
click at [1099, 264] on button "×" at bounding box center [1105, 275] width 13 height 23
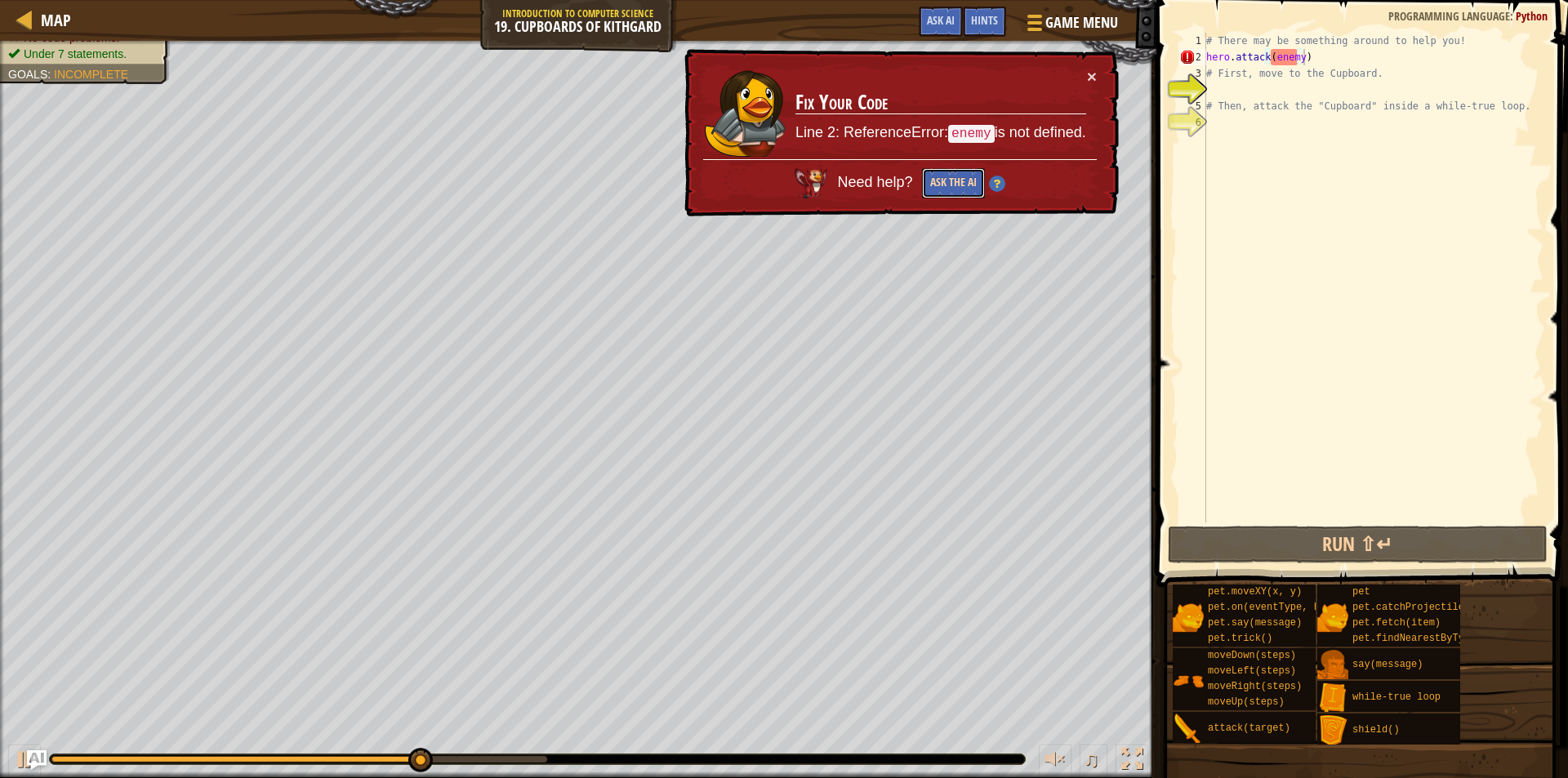
click at [960, 181] on button "Ask the AI" at bounding box center [953, 183] width 63 height 30
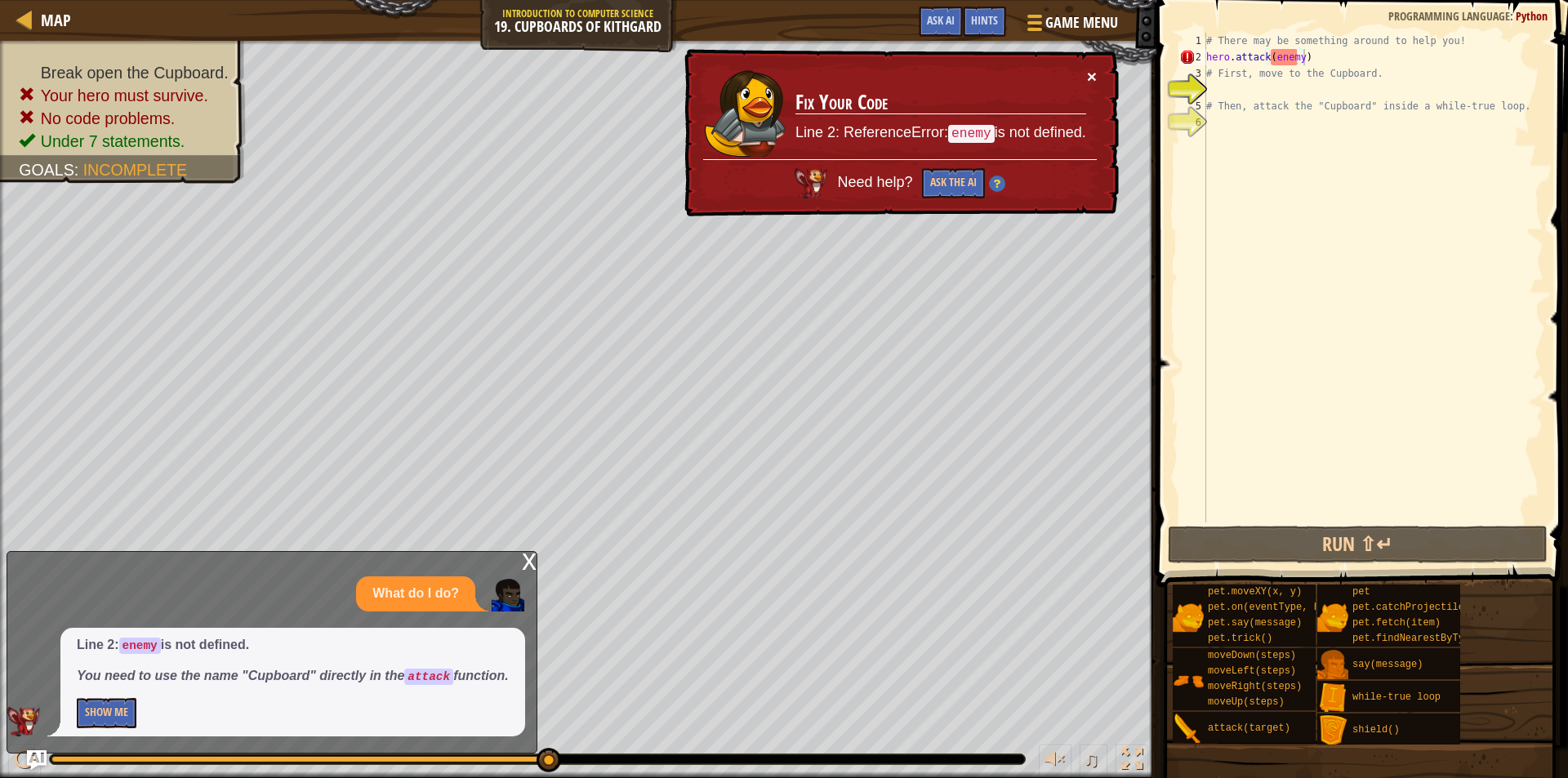
click at [1088, 70] on button "×" at bounding box center [1091, 76] width 9 height 17
click at [110, 703] on button "Show Me" at bounding box center [107, 713] width 60 height 30
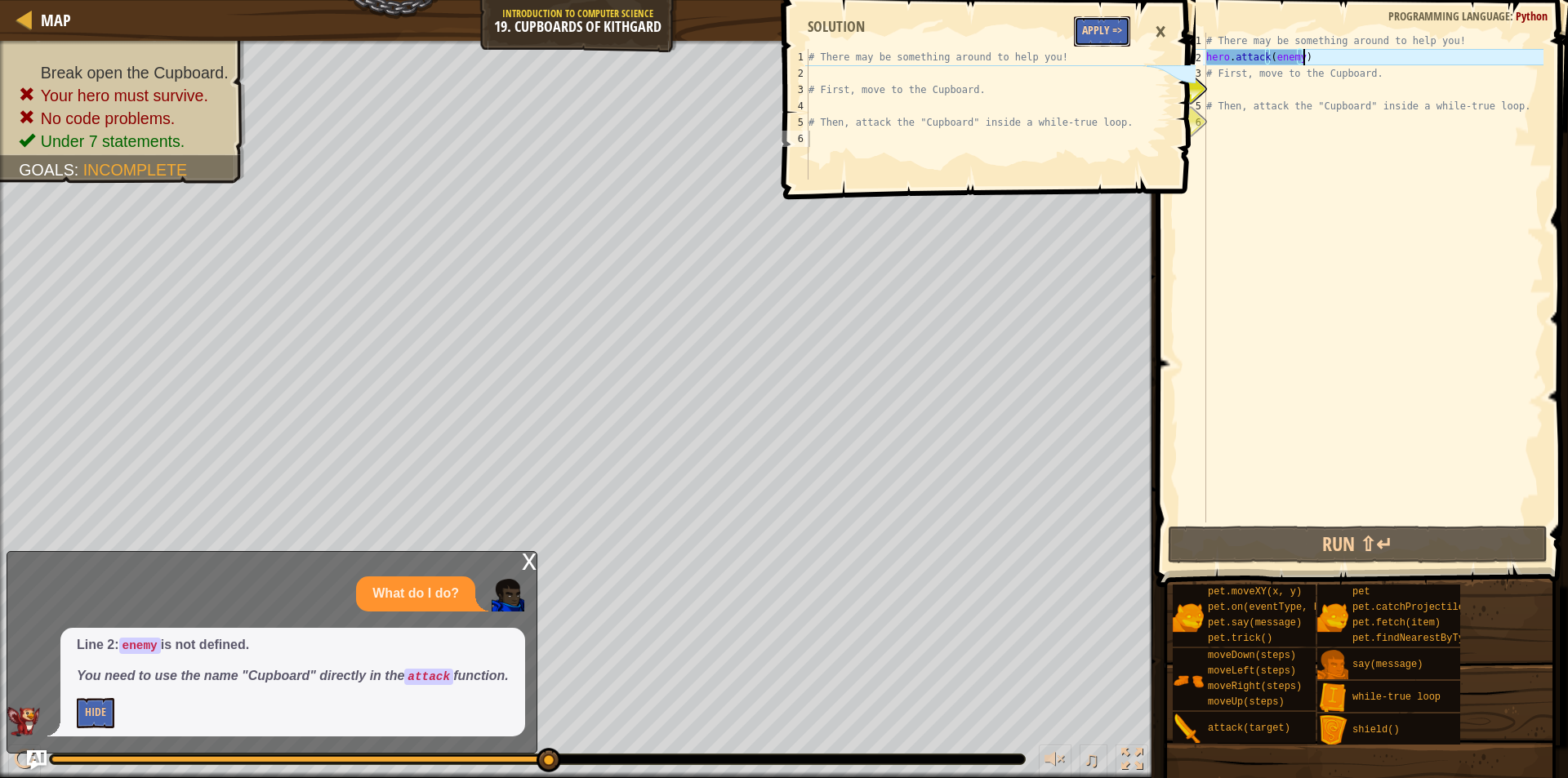
click at [1102, 38] on button "Apply =>" at bounding box center [1102, 31] width 56 height 30
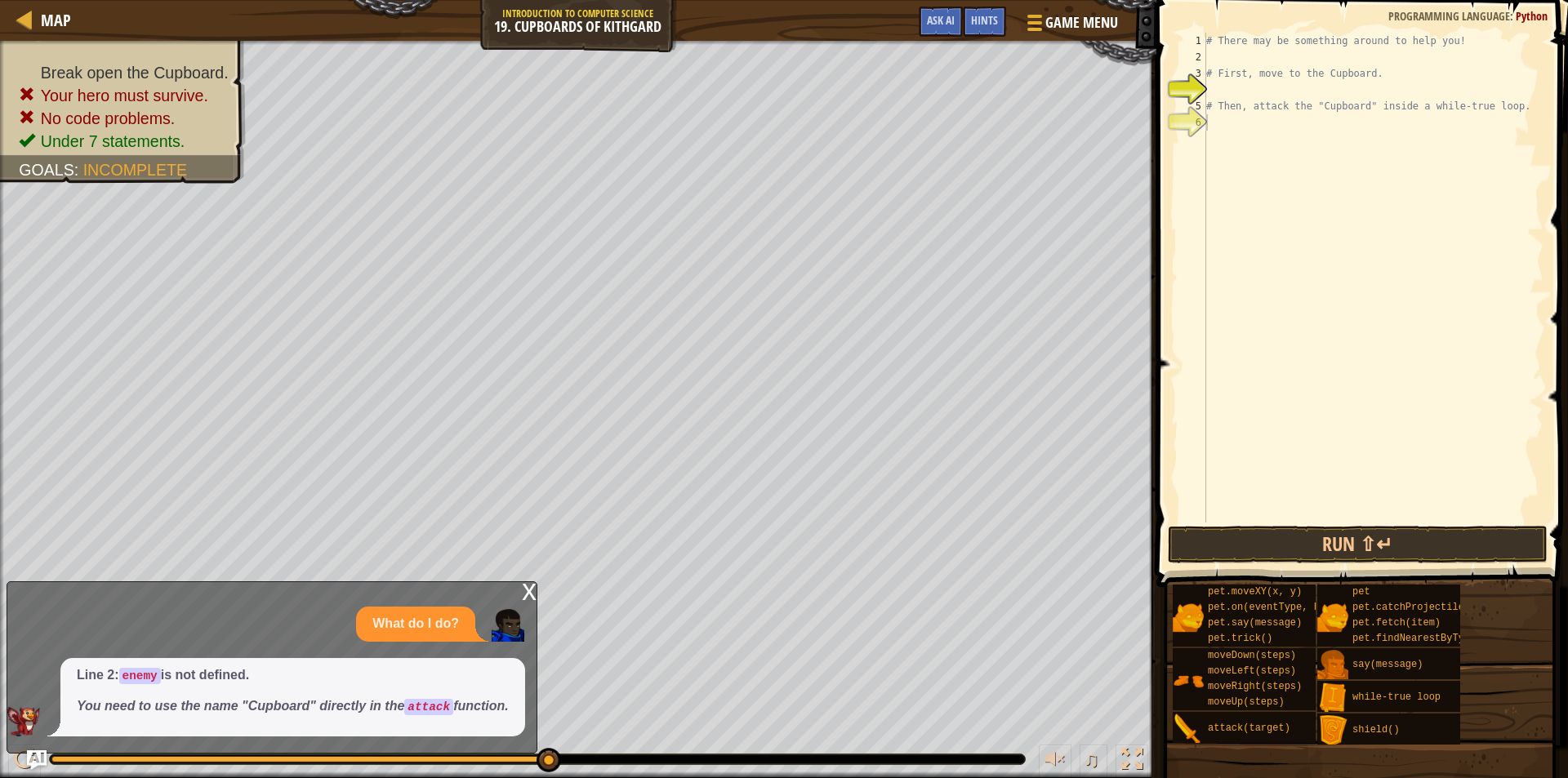
click at [1226, 97] on div "# There may be something around to help you! # First, move to the Cupboard. # T…" at bounding box center [1373, 293] width 340 height 522
type textarea "# Then, attack the "Cupboard" inside a while-true loop."
click at [1233, 93] on div "# There may be something around to help you! # First, move to the Cupboard. # T…" at bounding box center [1373, 277] width 340 height 490
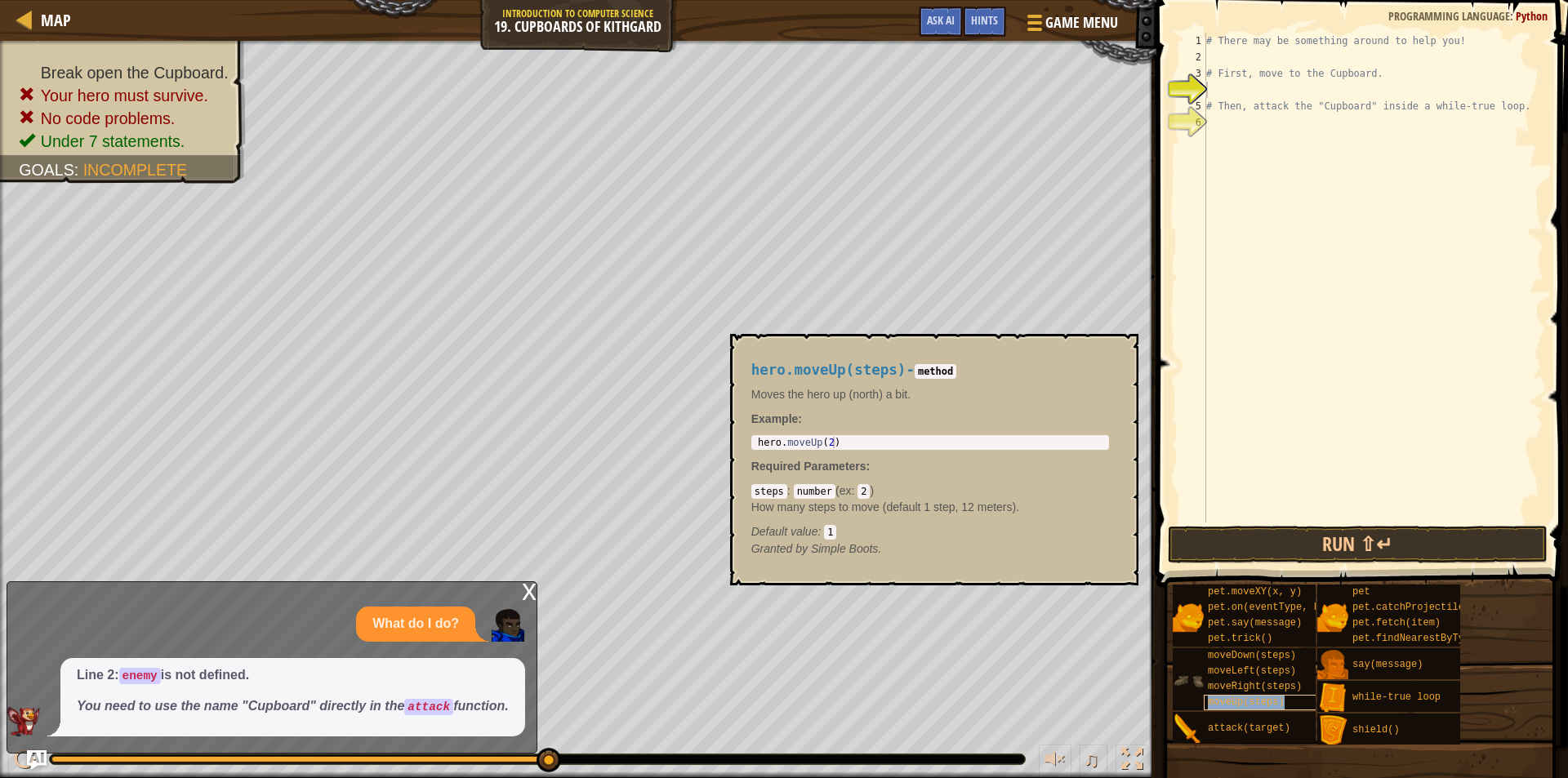
click at [1287, 695] on div "moveUp(steps)" at bounding box center [1282, 703] width 156 height 15
type textarea "hero.moveUp(2)"
drag, startPoint x: 844, startPoint y: 446, endPoint x: 757, endPoint y: 445, distance: 87.0
click at [757, 445] on div "hero . moveUp ( 2 )" at bounding box center [930, 454] width 351 height 34
click at [1244, 87] on div "# There may be something around to help you! # First, move to the Cupboard. # T…" at bounding box center [1373, 293] width 340 height 522
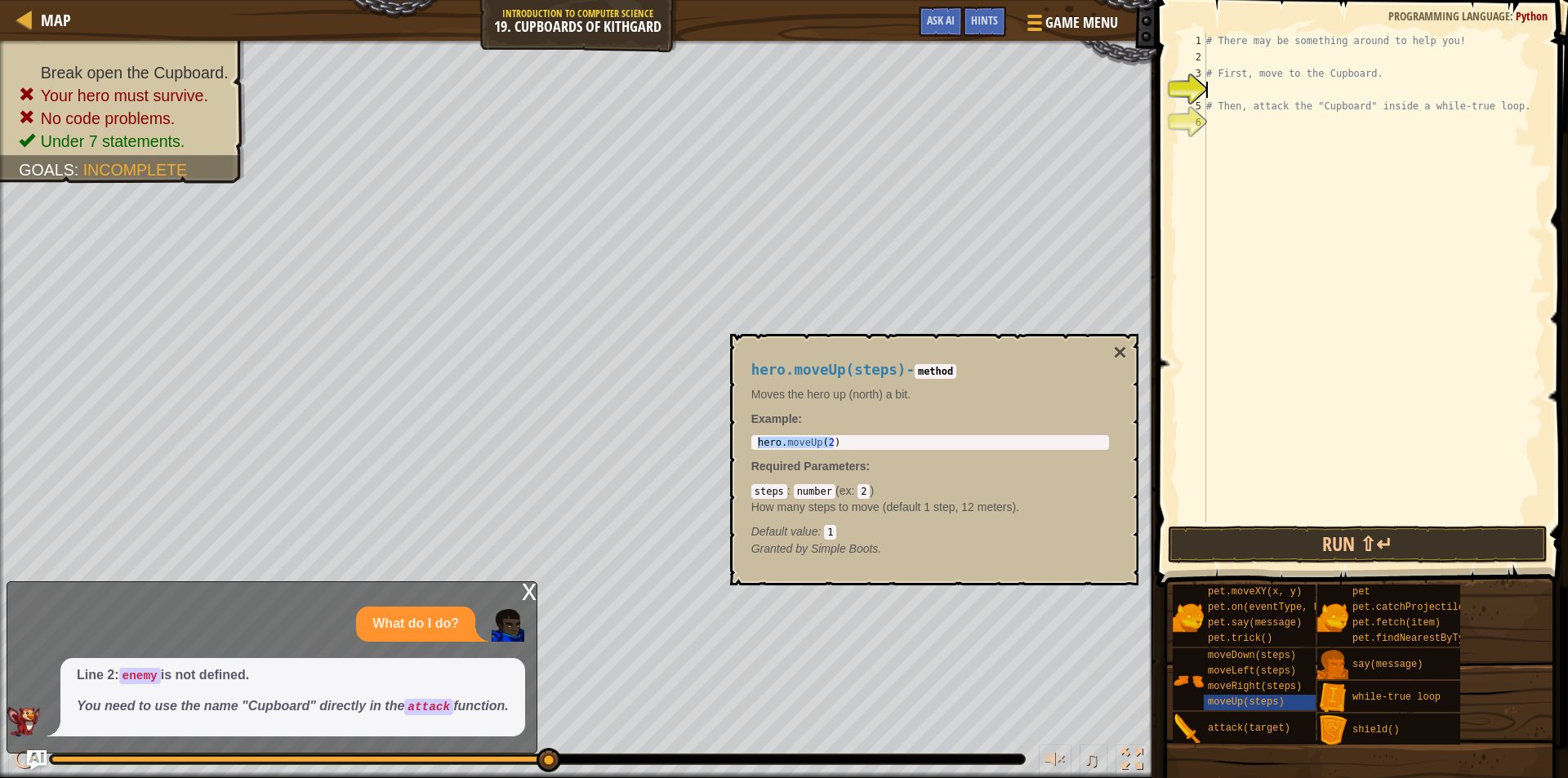
paste textarea "hero.moveUp(2)"
click at [1276, 93] on div "# There may be something around to help you! # First, move to the Cupboard. her…" at bounding box center [1373, 293] width 340 height 522
type textarea "hero.moveUp()"
click at [1261, 683] on span "moveRight(steps)" at bounding box center [1255, 687] width 94 height 11
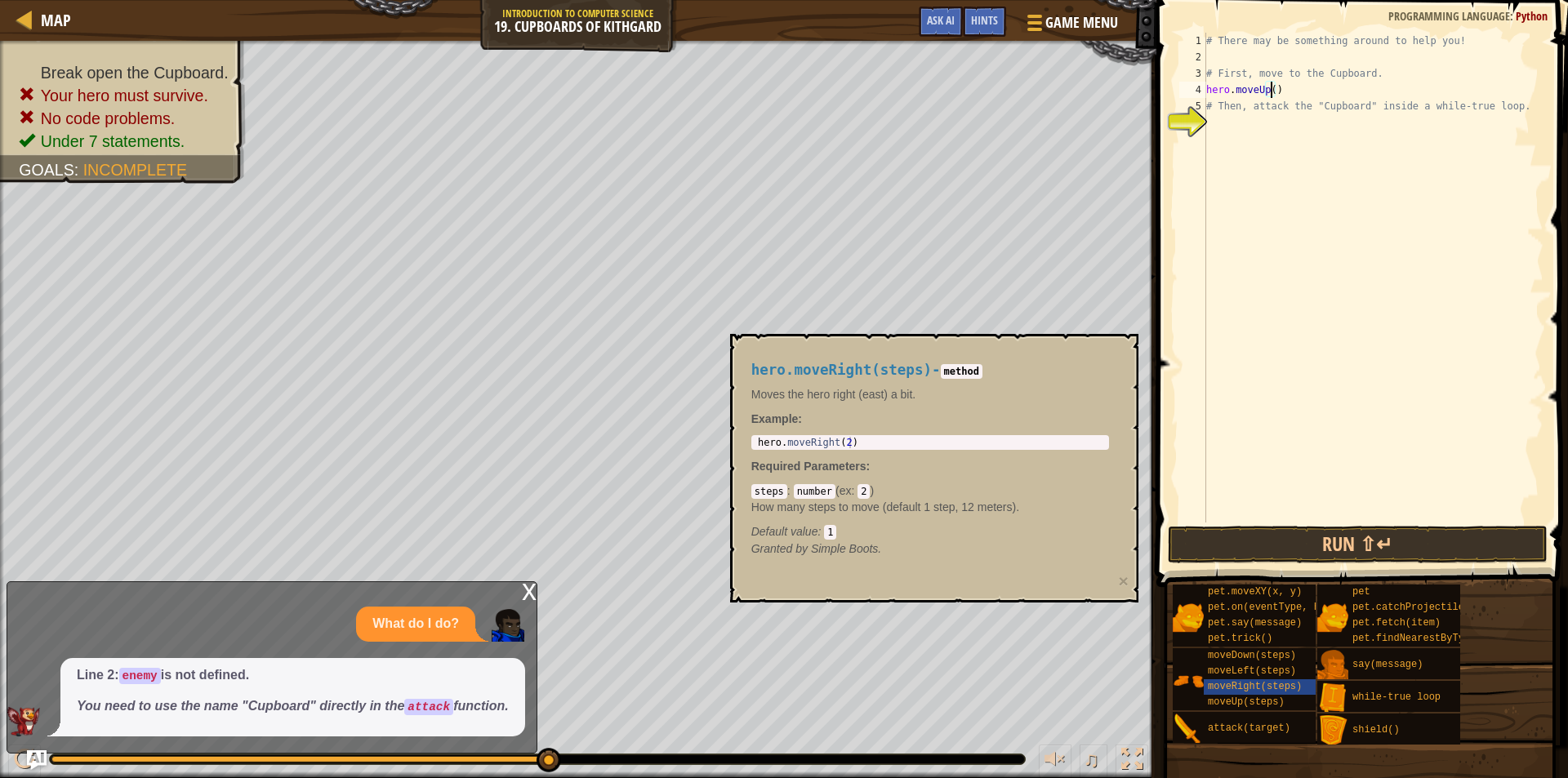
type textarea "hero.moveRight(2)"
click at [699, 0] on body "Map Introduction to Computer Science 19. Cupboards of Kithgard Game Menu Done H…" at bounding box center [784, 0] width 1568 height 0
click at [1281, 127] on div "# There may be something around to help you! # First, move to the Cupboard. her…" at bounding box center [1373, 293] width 340 height 522
paste textarea "hero.moveRight(2)"
type textarea "hero.moveRight(2)"
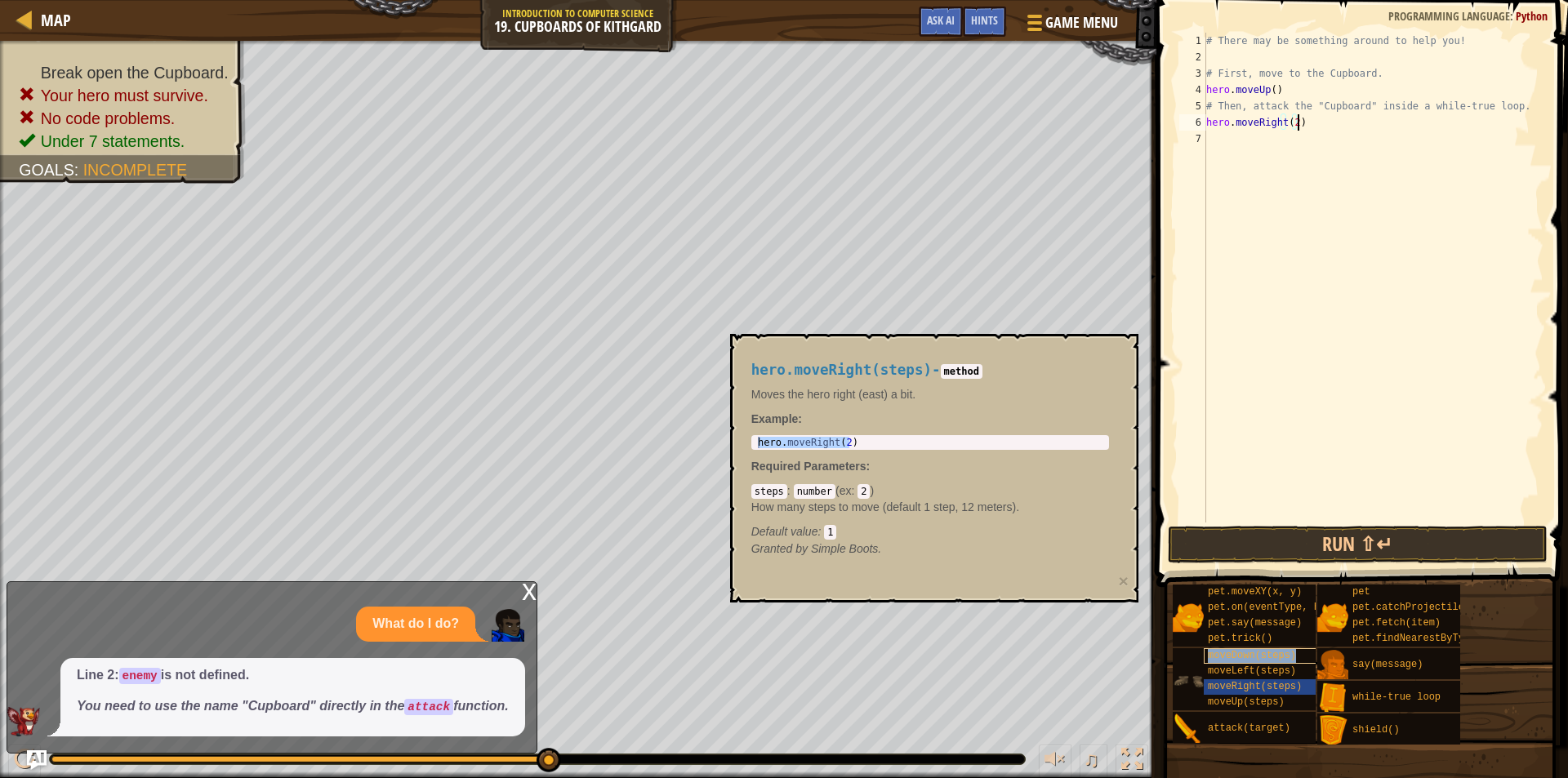
click at [1267, 652] on span "moveDown(steps)" at bounding box center [1252, 655] width 88 height 11
type textarea "hero.moveDown(2)"
click at [713, 0] on body "Map Introduction to Computer Science 19. Cupboards of Kithgard Game Menu Done H…" at bounding box center [784, 0] width 1568 height 0
drag, startPoint x: 849, startPoint y: 439, endPoint x: 744, endPoint y: 447, distance: 105.3
click at [744, 447] on div "hero.moveDown(steps) - method Moves the hero down (south) a bit. Example : hero…" at bounding box center [929, 460] width 380 height 226
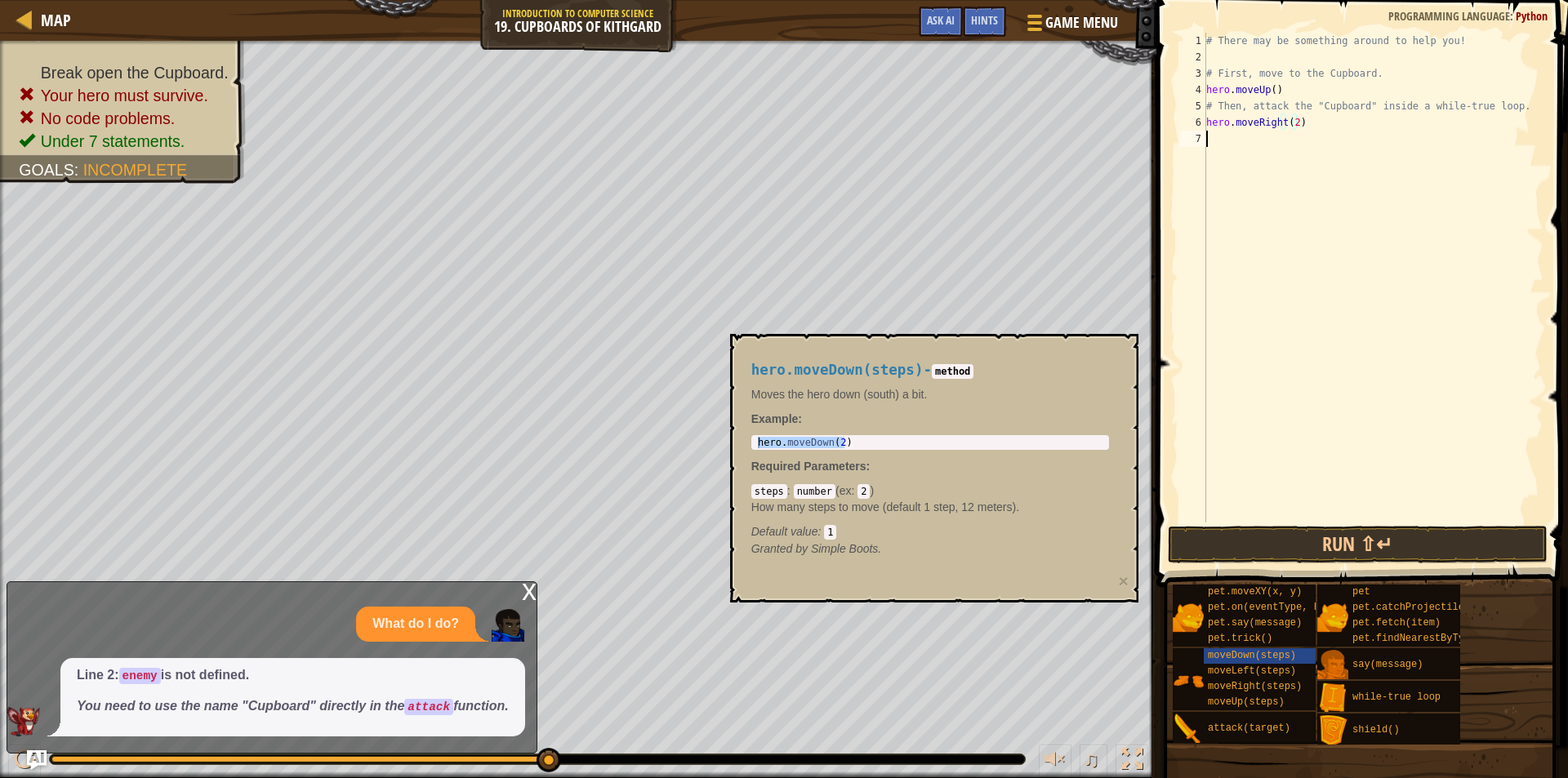
click at [1261, 137] on div "# There may be something around to help you! # First, move to the Cupboard. her…" at bounding box center [1373, 293] width 340 height 522
paste textarea "hero.moveDown(2)"
type textarea "hero.moveDown(2)"
click at [1280, 547] on button "Run ⇧↵" at bounding box center [1358, 545] width 380 height 38
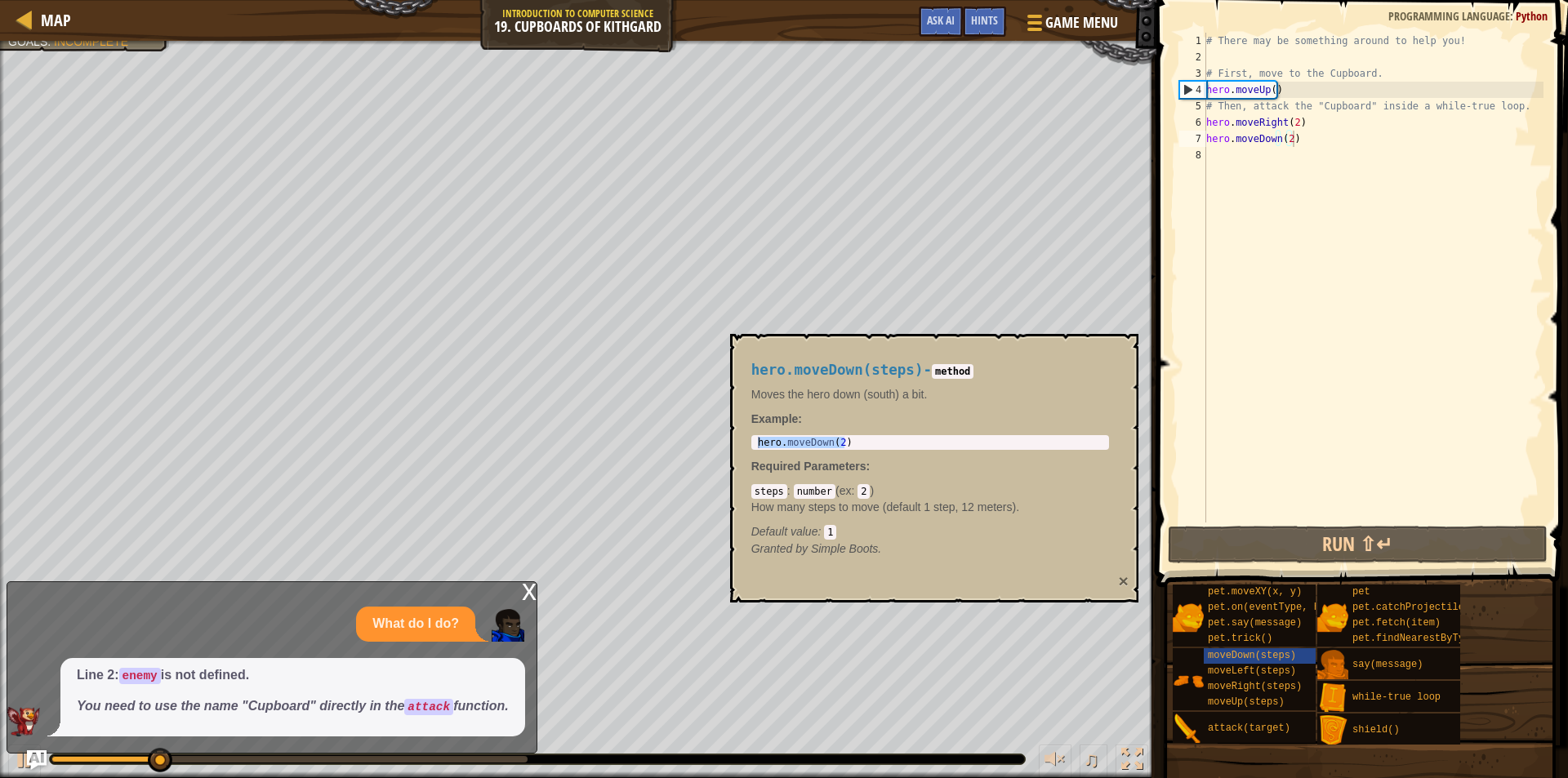
click at [1120, 580] on button "×" at bounding box center [1123, 581] width 9 height 17
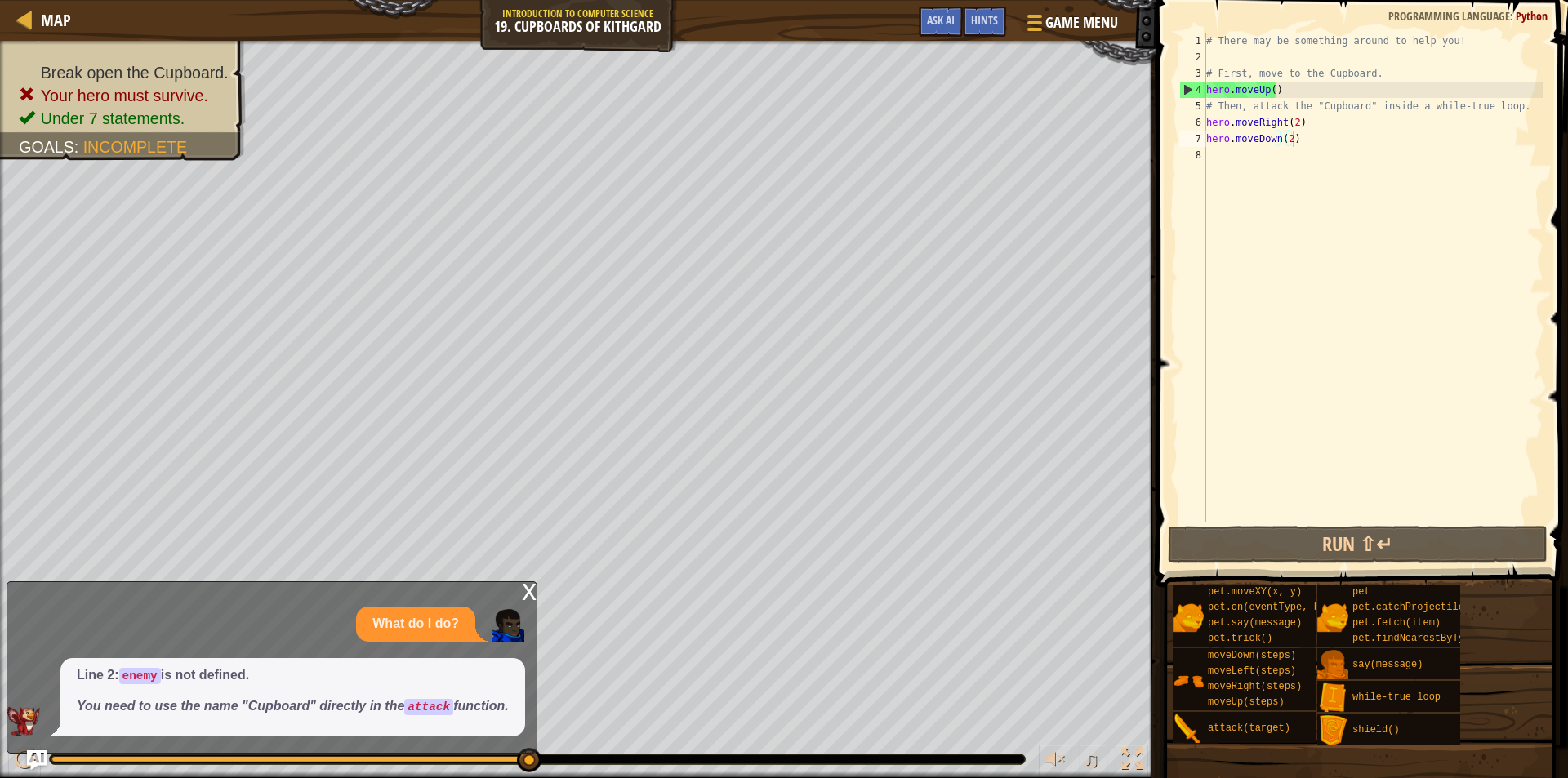
click at [1282, 164] on div "# There may be something around to help you! # First, move to the Cupboard. her…" at bounding box center [1373, 293] width 340 height 522
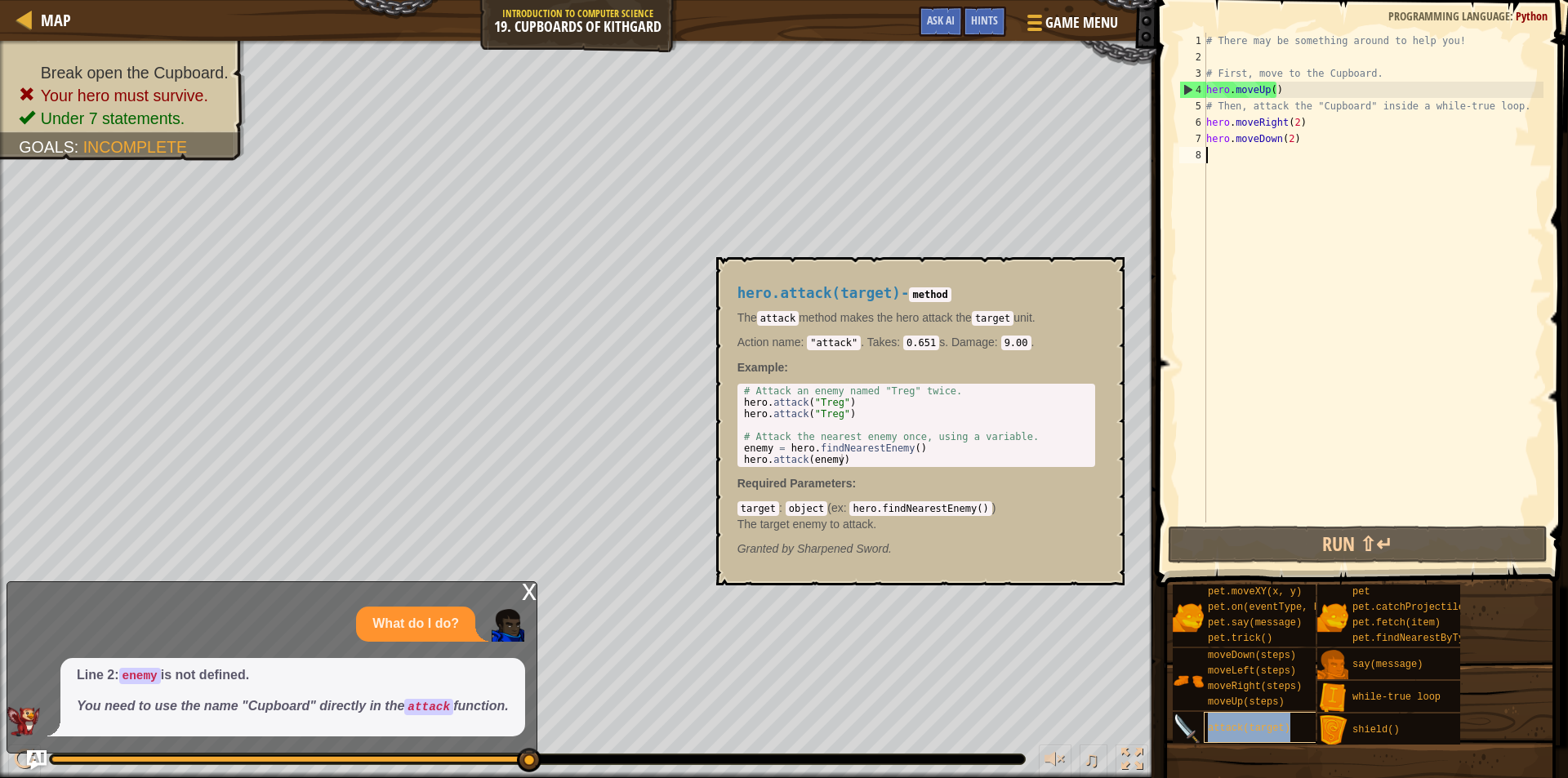
click at [1249, 718] on div "attack(target)" at bounding box center [1282, 728] width 156 height 31
drag, startPoint x: 852, startPoint y: 404, endPoint x: 727, endPoint y: 410, distance: 125.1
click at [726, 410] on div "hero.attack(target) - method The attack method makes the hero attack the target…" at bounding box center [916, 421] width 380 height 302
drag, startPoint x: 743, startPoint y: 404, endPoint x: 899, endPoint y: 403, distance: 156.0
click at [899, 403] on div "# Attack an enemy named "Treg" twice. hero . attack ( "Treg" ) hero . attack ( …" at bounding box center [916, 437] width 351 height 103
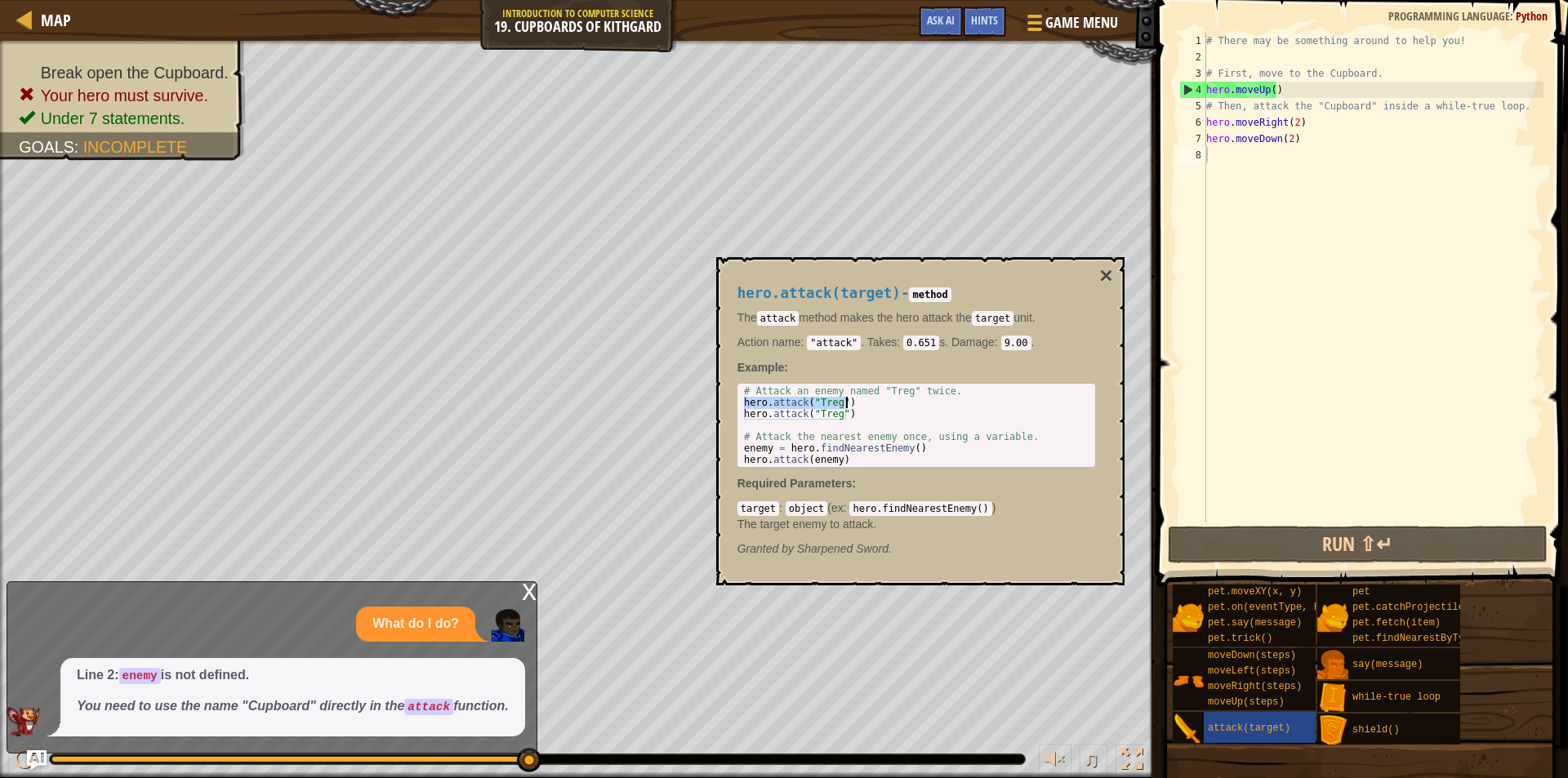
type textarea "hero.attack("Treg")"
click at [1274, 156] on div "# There may be something around to help you! # First, move to the Cupboard. her…" at bounding box center [1373, 293] width 340 height 522
paste textarea "hero.attack("Treg")"
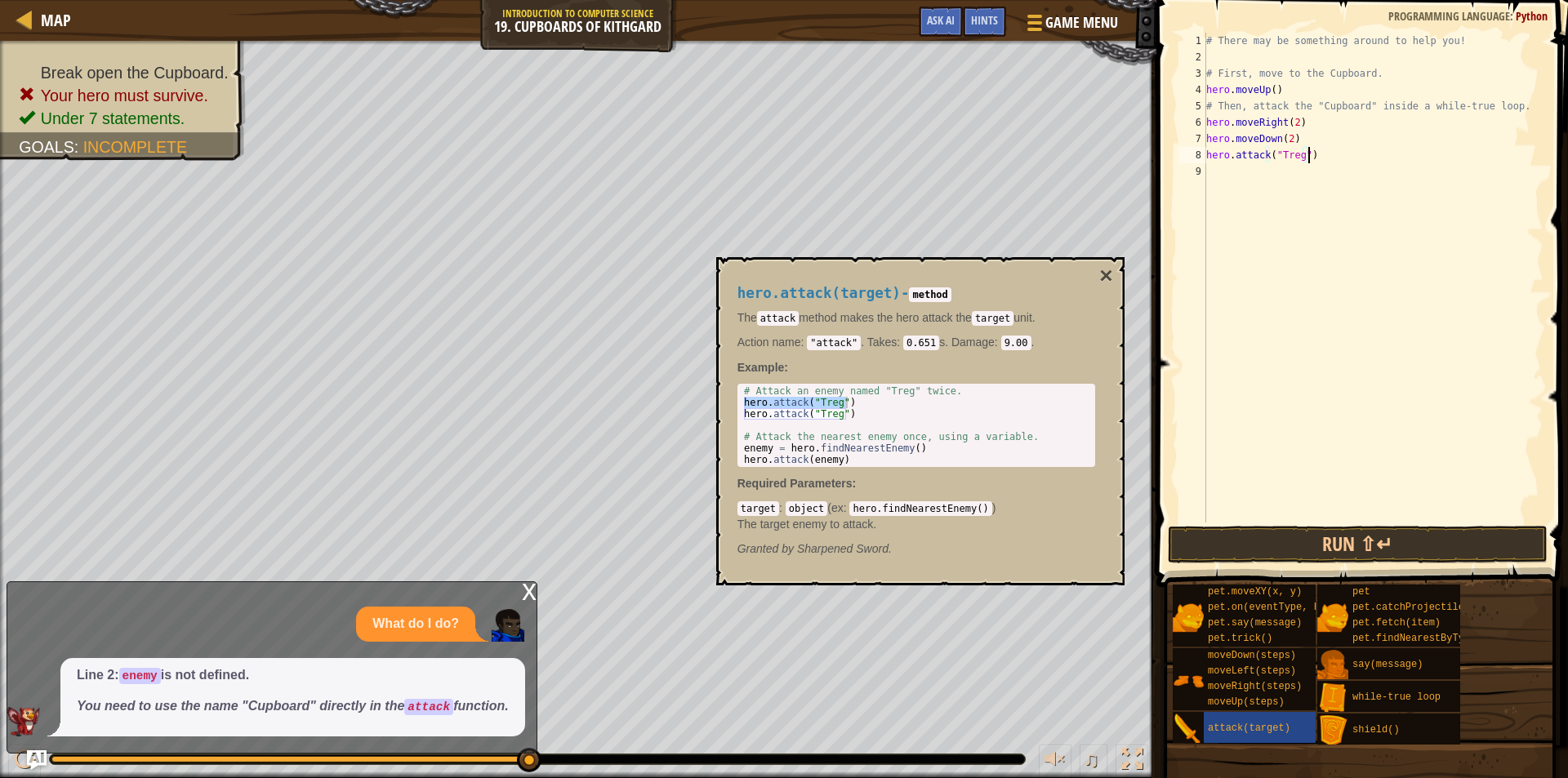
click at [1296, 155] on div "# There may be something around to help you! # First, move to the Cupboard. her…" at bounding box center [1373, 293] width 340 height 522
type textarea "hero.attack("Cupboard")"
click at [1334, 544] on button "Run ⇧↵" at bounding box center [1358, 545] width 380 height 38
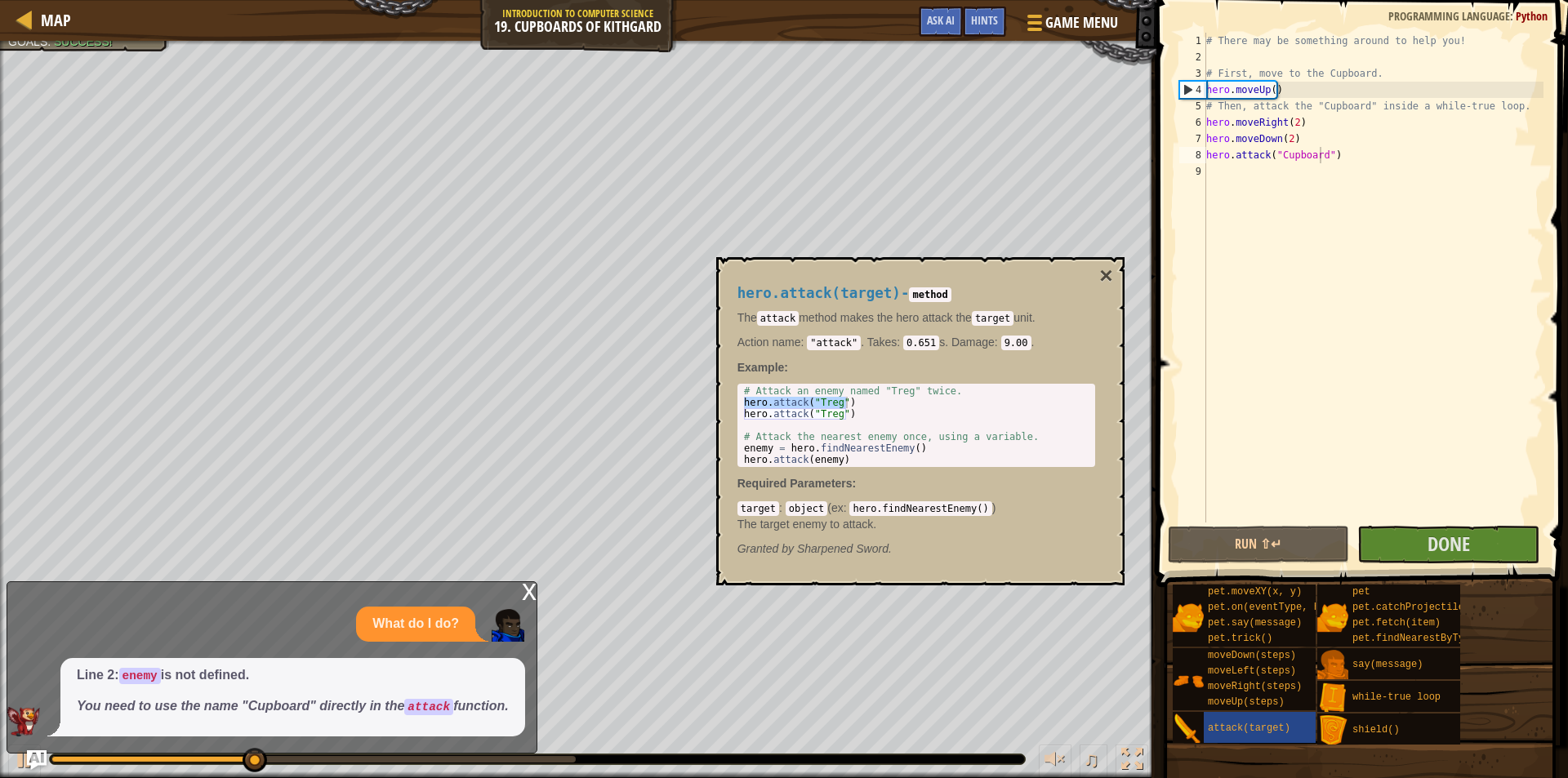
drag, startPoint x: 1106, startPoint y: 323, endPoint x: 1071, endPoint y: 311, distance: 37.0
click at [1107, 324] on div "hero.attack(target) - method The attack method makes the hero attack the target…" at bounding box center [921, 421] width 409 height 328
click at [1111, 281] on button "×" at bounding box center [1105, 275] width 13 height 23
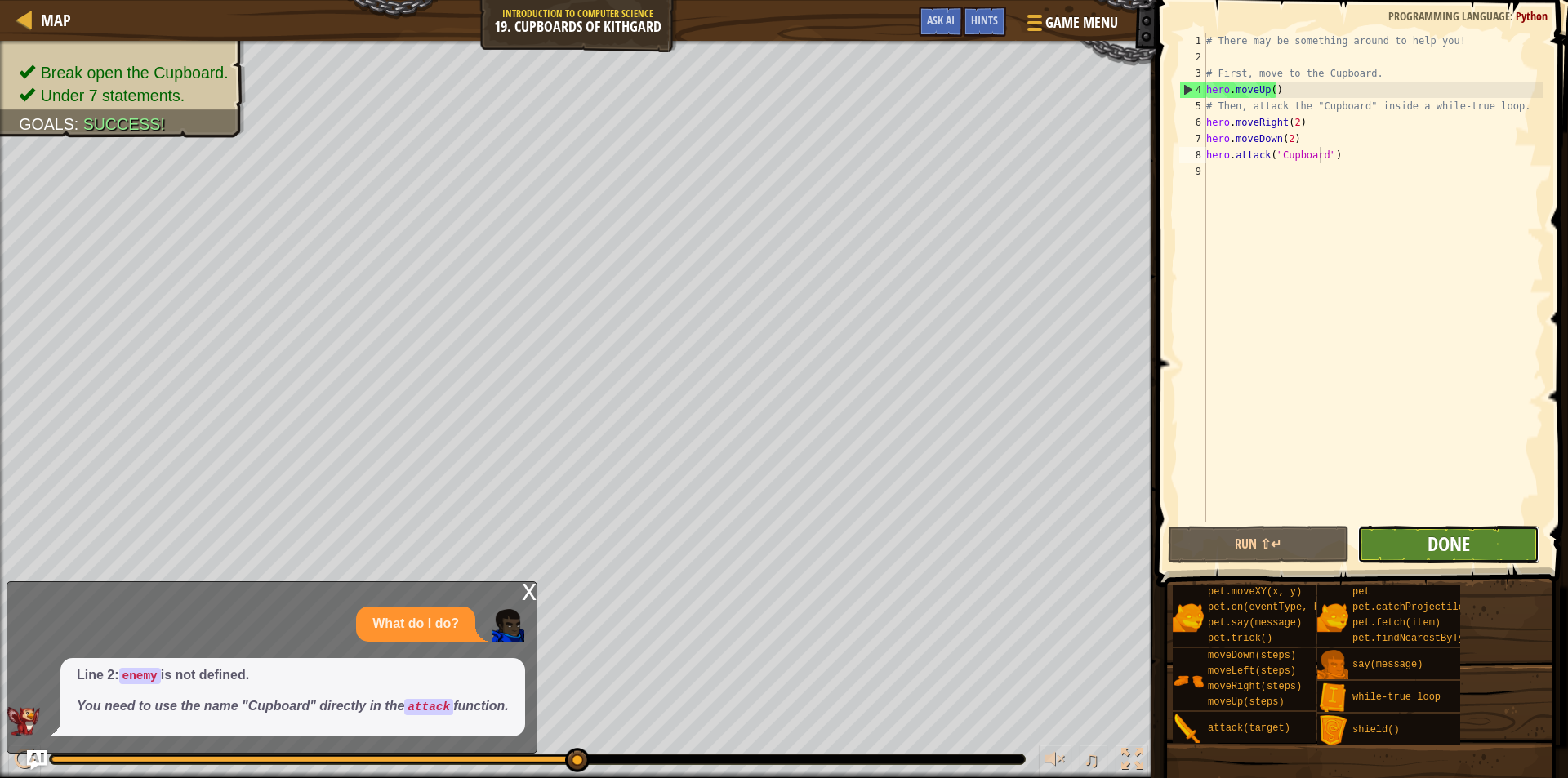
click at [1464, 547] on span "Done" at bounding box center [1449, 544] width 43 height 27
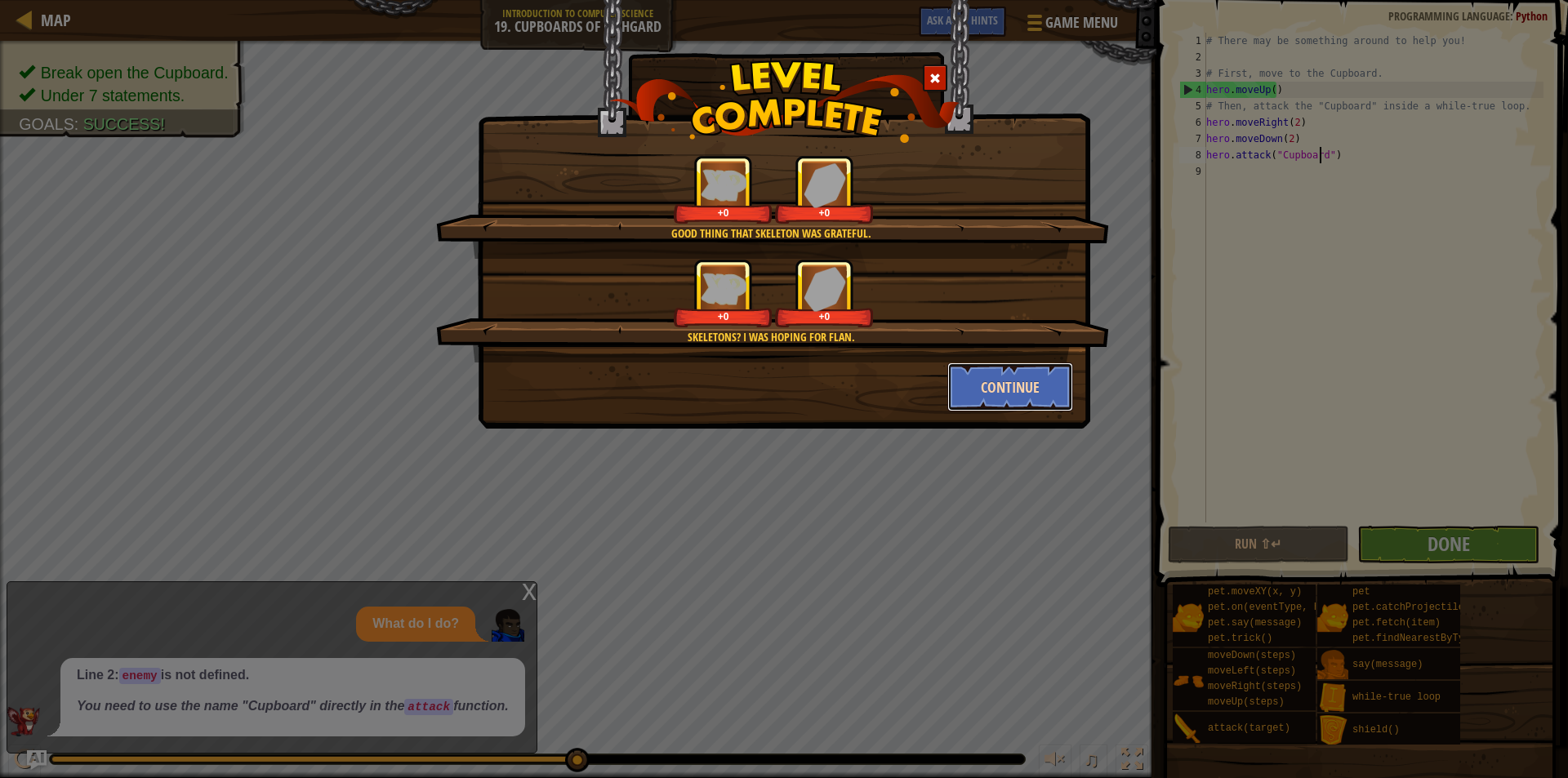
click at [979, 386] on button "Continue" at bounding box center [1011, 386] width 127 height 49
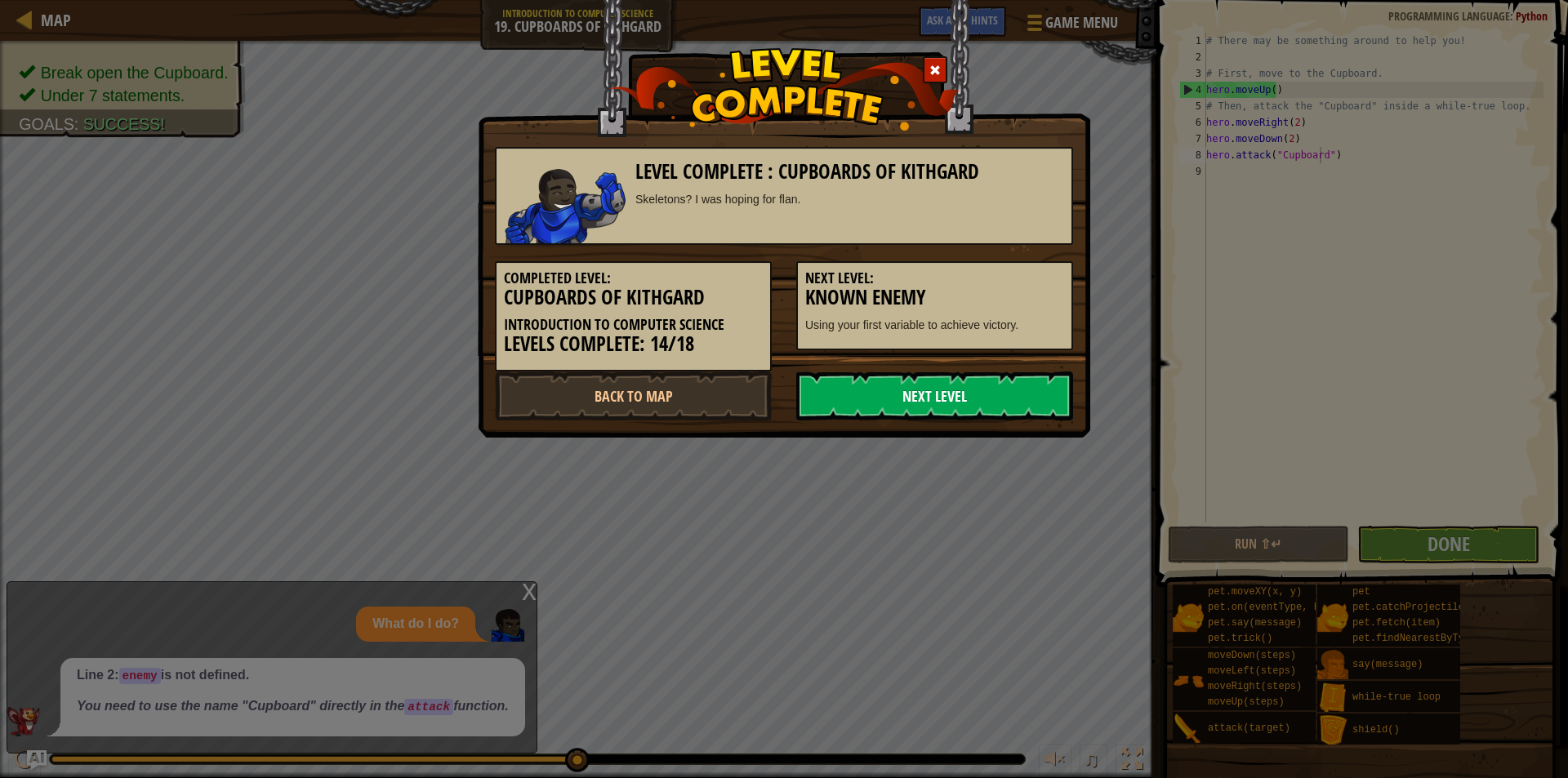
click at [1024, 401] on link "Next Level" at bounding box center [934, 396] width 277 height 49
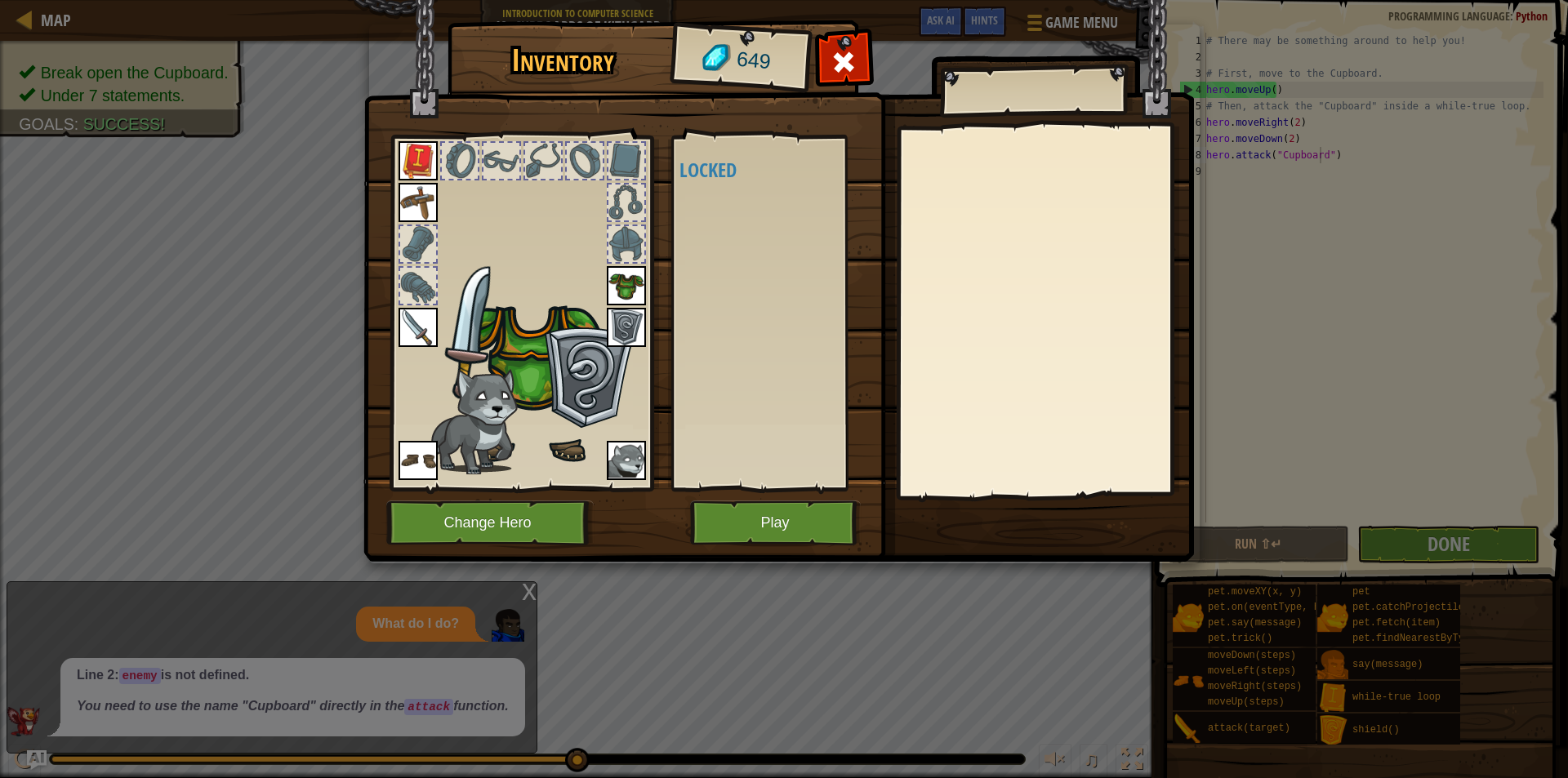
click at [1024, 2] on body "Map Introduction to Computer Science 19. Cupboards of Kithgard Game Menu Done H…" at bounding box center [784, 1] width 1568 height 2
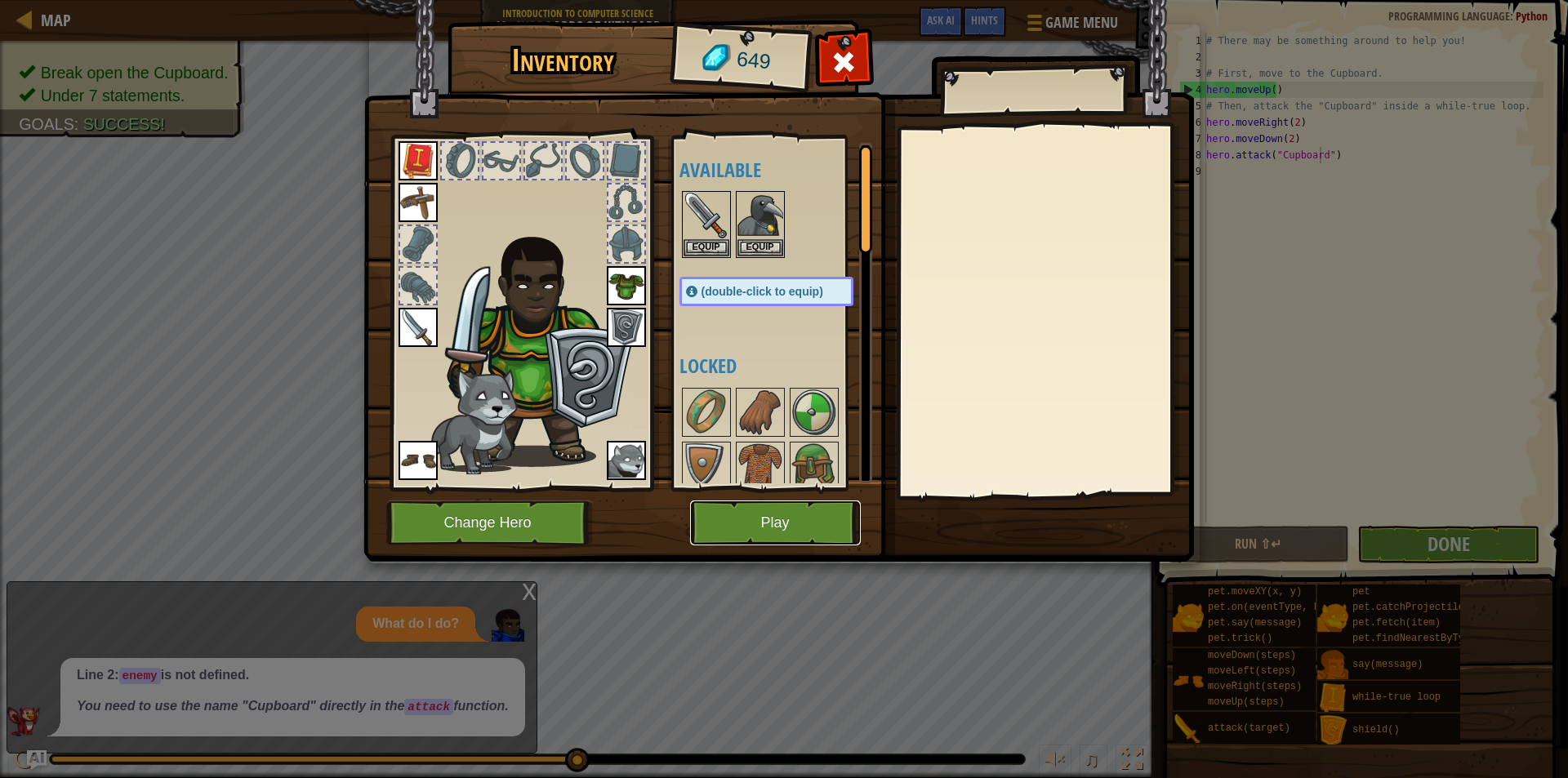
click at [774, 513] on button "Play" at bounding box center [775, 523] width 171 height 45
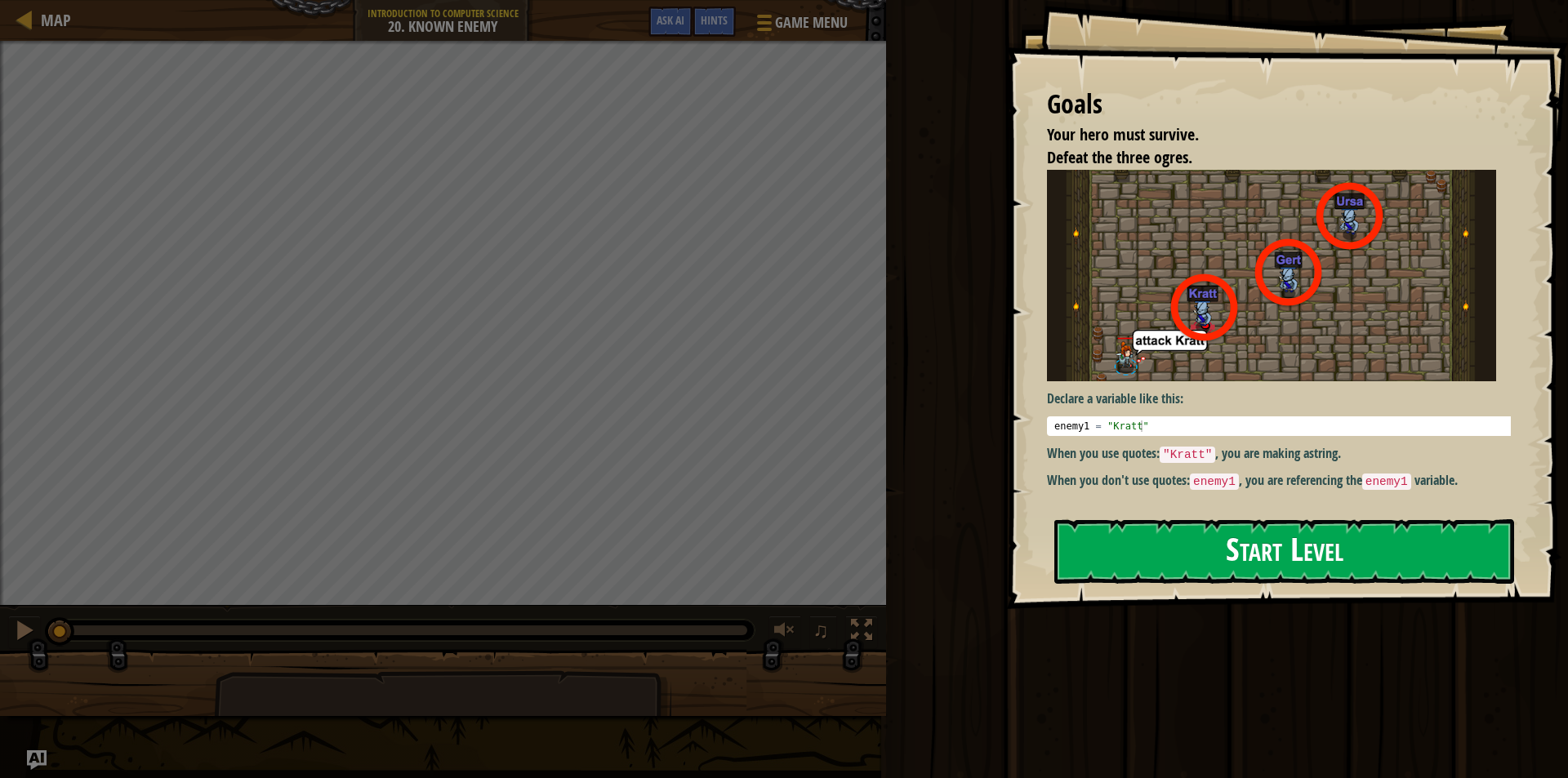
click at [1210, 545] on button "Start Level" at bounding box center [1284, 551] width 460 height 64
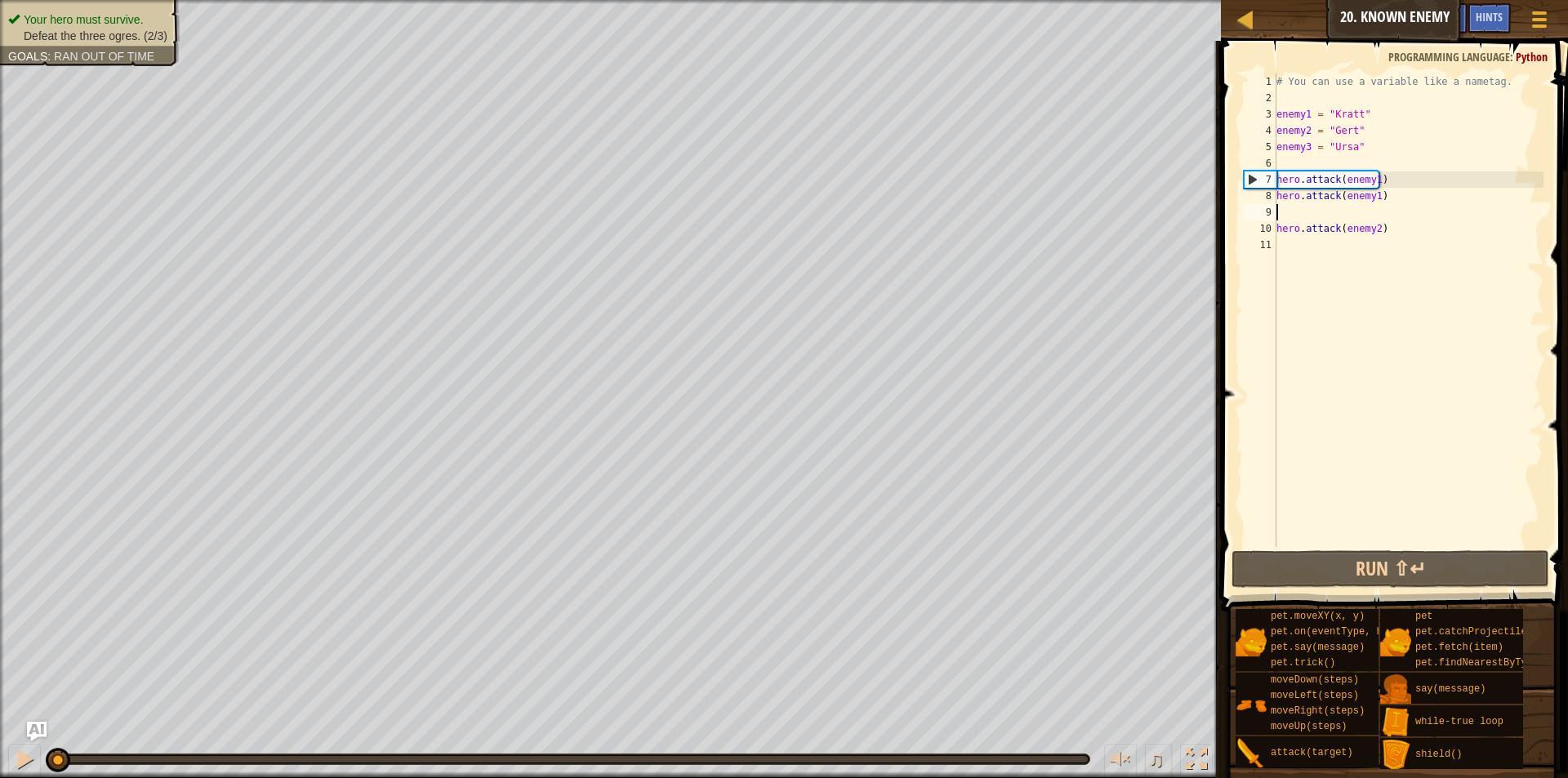
click at [1430, 209] on div "# You can use a variable like a nametag. enemy1 = "Kratt" enemy2 = "Gert" enemy…" at bounding box center [1408, 327] width 270 height 506
click at [1342, 566] on button "Run ⇧↵" at bounding box center [1391, 569] width 318 height 38
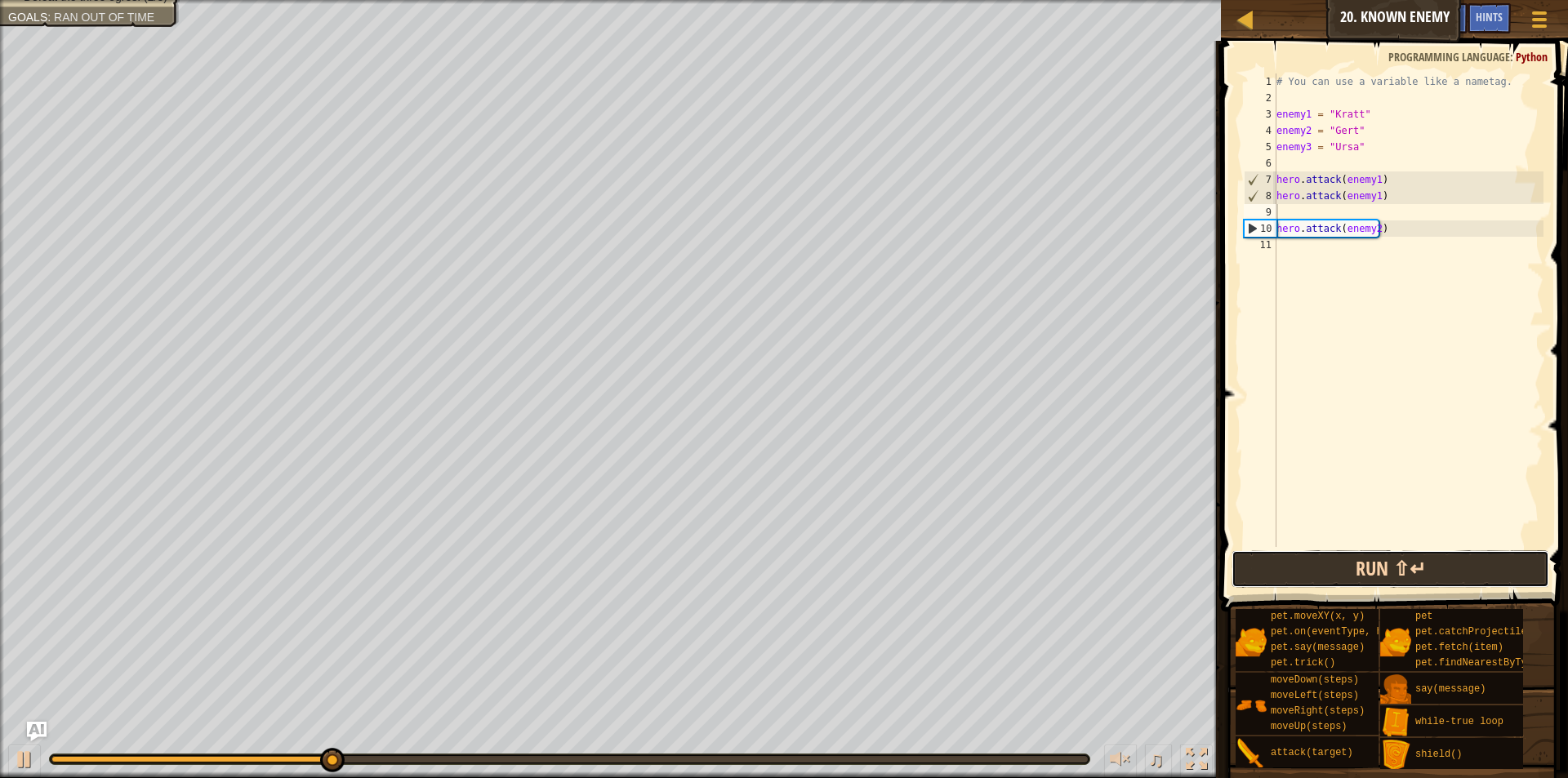
click at [1312, 561] on button "Run ⇧↵" at bounding box center [1391, 569] width 318 height 38
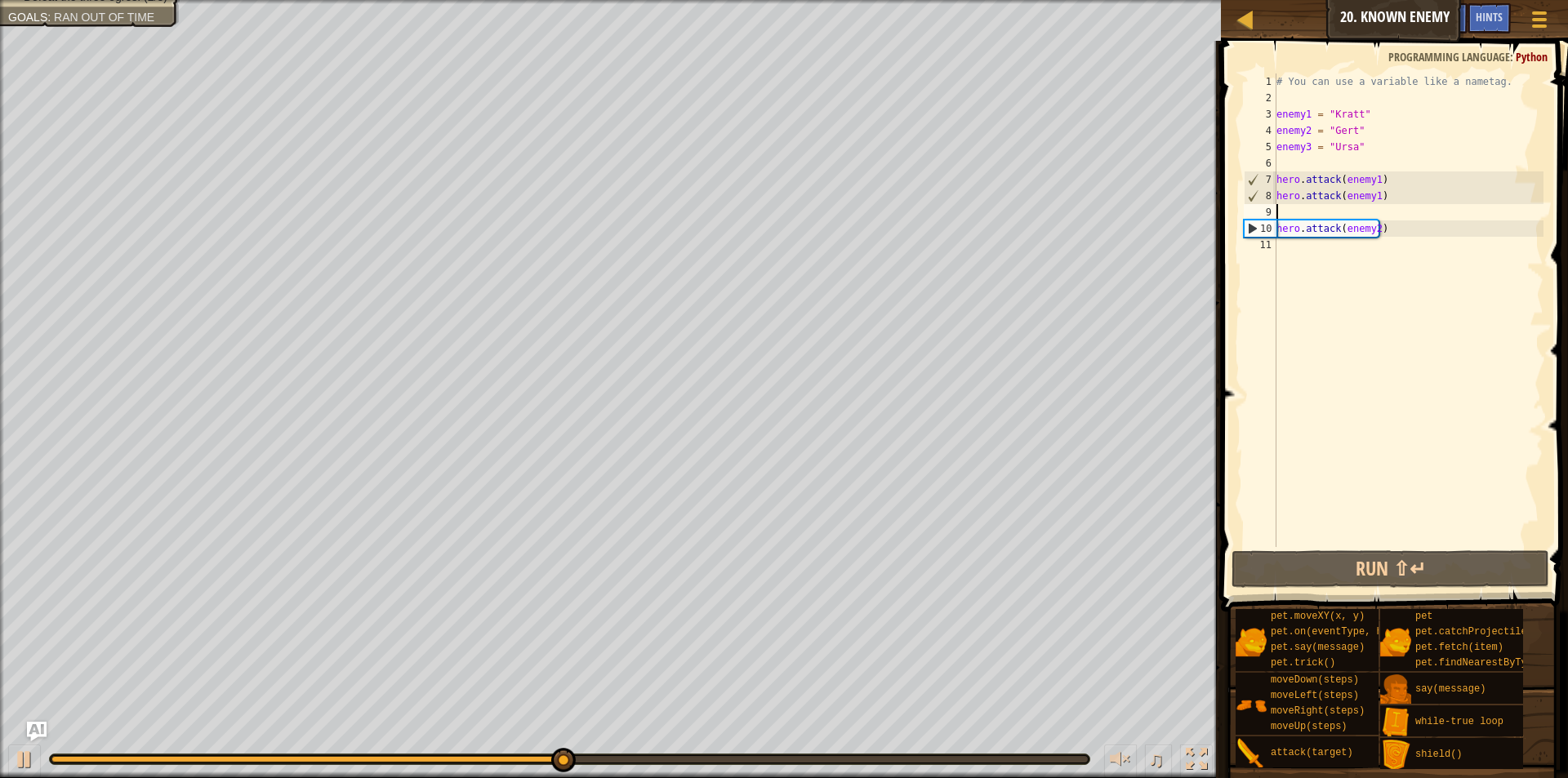
click at [1300, 208] on div "# You can use a variable like a nametag. enemy1 = "Kratt" enemy2 = "Gert" enemy…" at bounding box center [1408, 327] width 270 height 506
drag, startPoint x: 1379, startPoint y: 197, endPoint x: 1429, endPoint y: 197, distance: 50.0
click at [1429, 197] on div "# You can use a variable like a nametag. enemy1 = "Kratt" enemy2 = "Gert" enemy…" at bounding box center [1408, 327] width 270 height 506
type textarea "hero.attack(enemy1)"
click at [1439, 269] on div "# You can use a variable like a nametag. enemy1 = "Kratt" enemy2 = "Gert" enemy…" at bounding box center [1408, 327] width 270 height 506
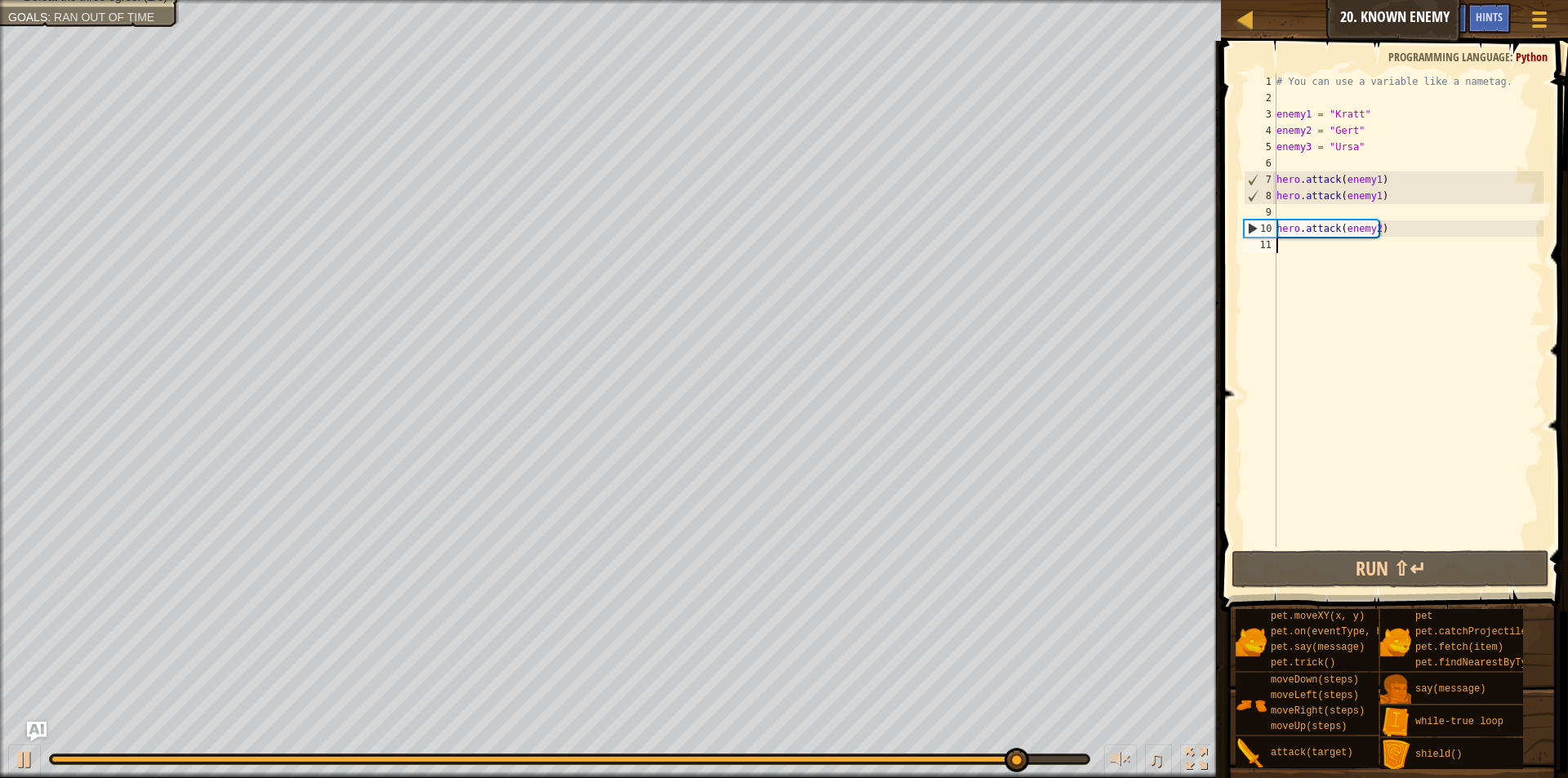
click at [1335, 250] on div "# You can use a variable like a nametag. enemy1 = "Kratt" enemy2 = "Gert" enemy…" at bounding box center [1408, 327] width 270 height 506
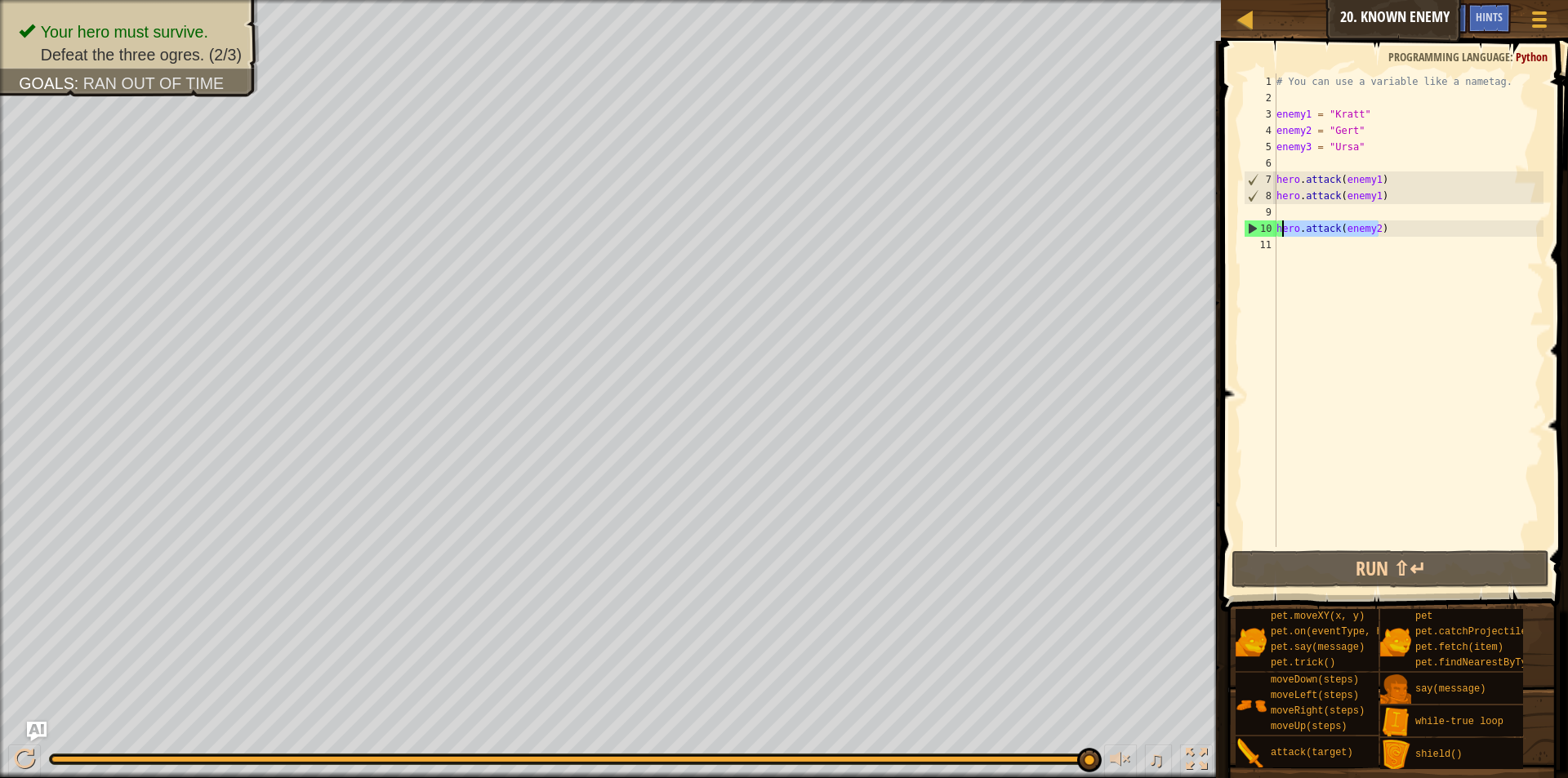
drag, startPoint x: 1385, startPoint y: 230, endPoint x: 1278, endPoint y: 234, distance: 107.1
click at [1278, 234] on div "# You can use a variable like a nametag. enemy1 = "Kratt" enemy2 = "Gert" enemy…" at bounding box center [1408, 327] width 270 height 506
type textarea "hero.attack(enemy2)"
click at [1380, 227] on div "# You can use a variable like a nametag. enemy1 = "Kratt" enemy2 = "Gert" enemy…" at bounding box center [1408, 310] width 270 height 474
drag, startPoint x: 1380, startPoint y: 226, endPoint x: 1278, endPoint y: 233, distance: 102.2
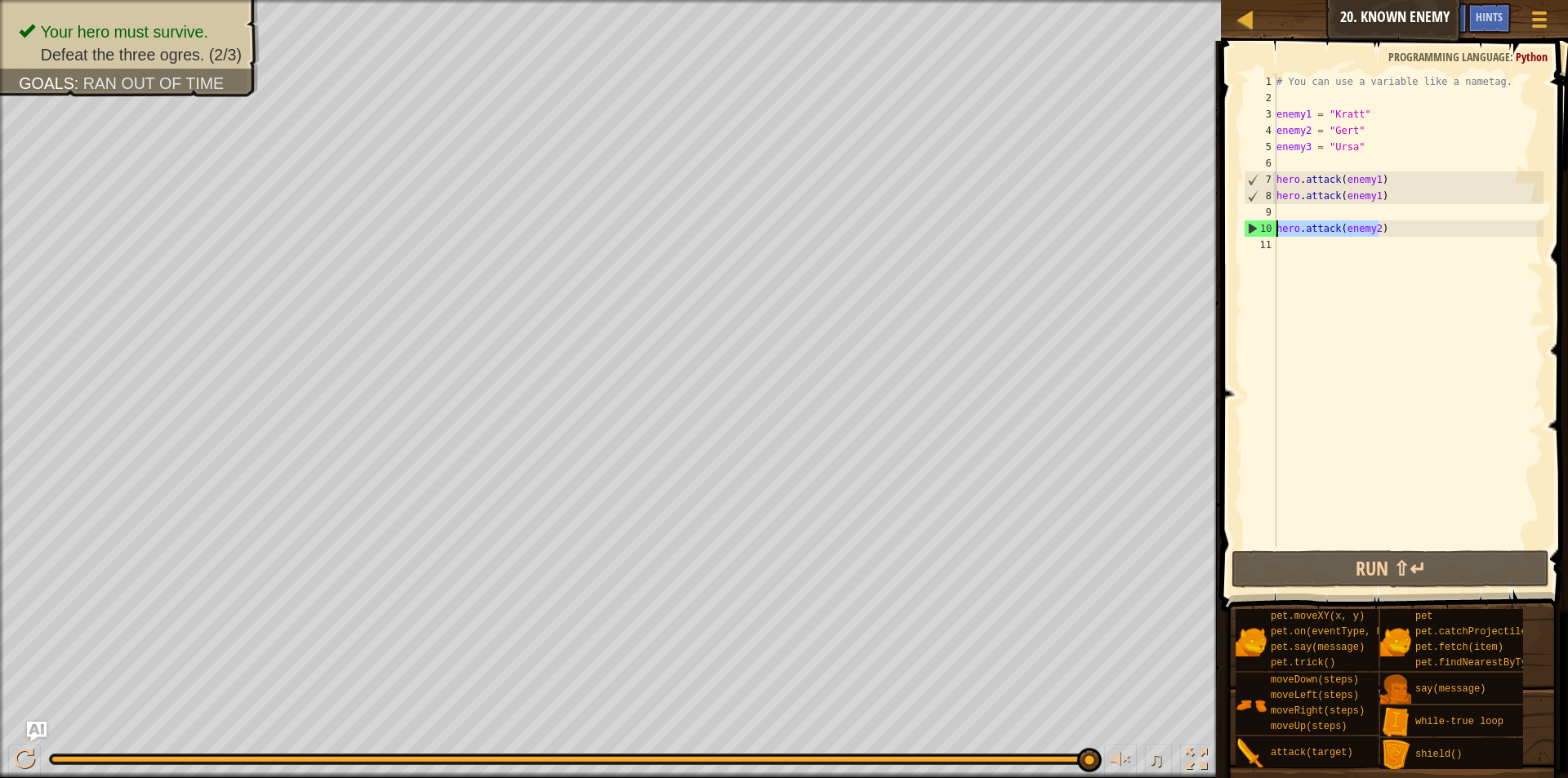
click at [1278, 233] on div "# You can use a variable like a nametag. enemy1 = "Kratt" enemy2 = "Gert" enemy…" at bounding box center [1408, 327] width 270 height 506
click at [1312, 245] on div "# You can use a variable like a nametag. enemy1 = "Kratt" enemy2 = "Gert" enemy…" at bounding box center [1408, 327] width 270 height 506
paste textarea "hero.attack(enemy2)"
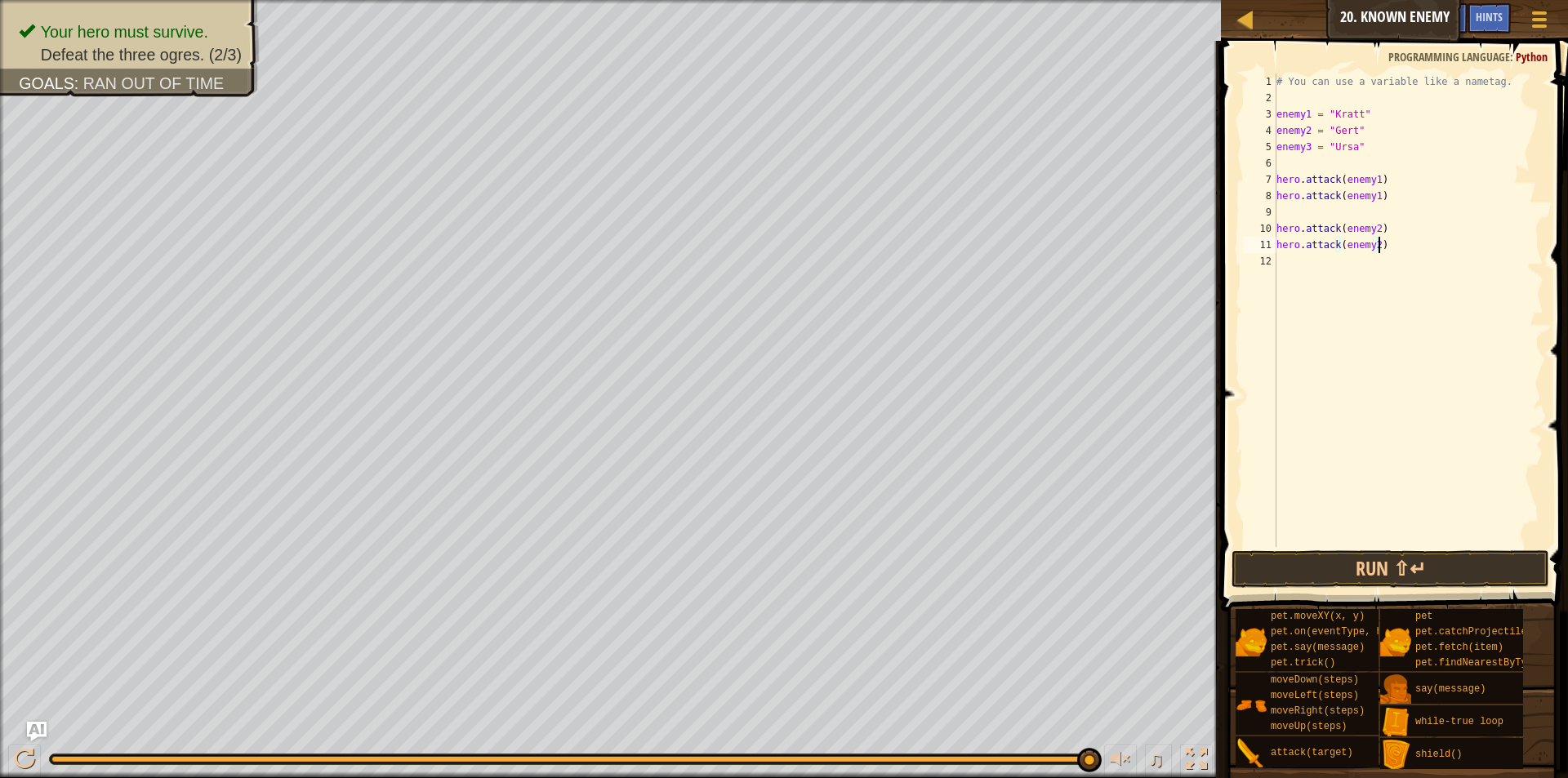
click at [1380, 245] on div "# You can use a variable like a nametag. enemy1 = "Kratt" enemy2 = "Gert" enemy…" at bounding box center [1408, 327] width 270 height 506
click at [1372, 246] on div "# You can use a variable like a nametag. enemy1 = "Kratt" enemy2 = "Gert" enemy…" at bounding box center [1408, 327] width 270 height 506
type textarea "hero.attack(enemy3)"
click at [1393, 566] on button "Run ⇧↵" at bounding box center [1391, 569] width 318 height 38
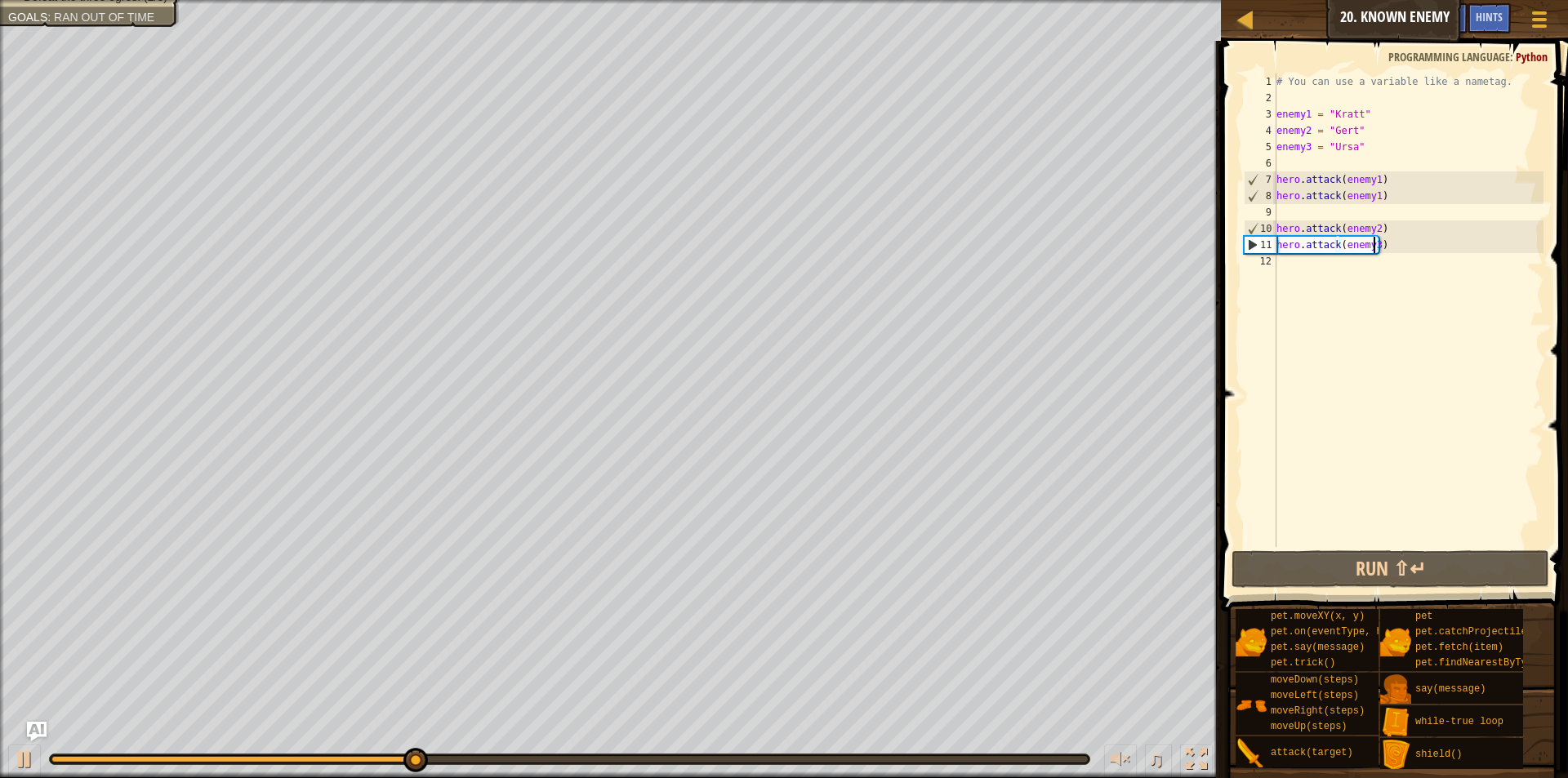
click at [1396, 247] on div "# You can use a variable like a nametag. enemy1 = "Kratt" enemy2 = "Gert" enemy…" at bounding box center [1408, 327] width 270 height 506
drag, startPoint x: 1386, startPoint y: 246, endPoint x: 1421, endPoint y: 251, distance: 35.4
click at [1421, 251] on div "# You can use a variable like a nametag. enemy1 = "Kratt" enemy2 = "Gert" enemy…" at bounding box center [1408, 327] width 270 height 506
click at [1383, 218] on div "# You can use a variable like a nametag. enemy1 = "Kratt" enemy2 = "Gert" enemy…" at bounding box center [1408, 327] width 270 height 506
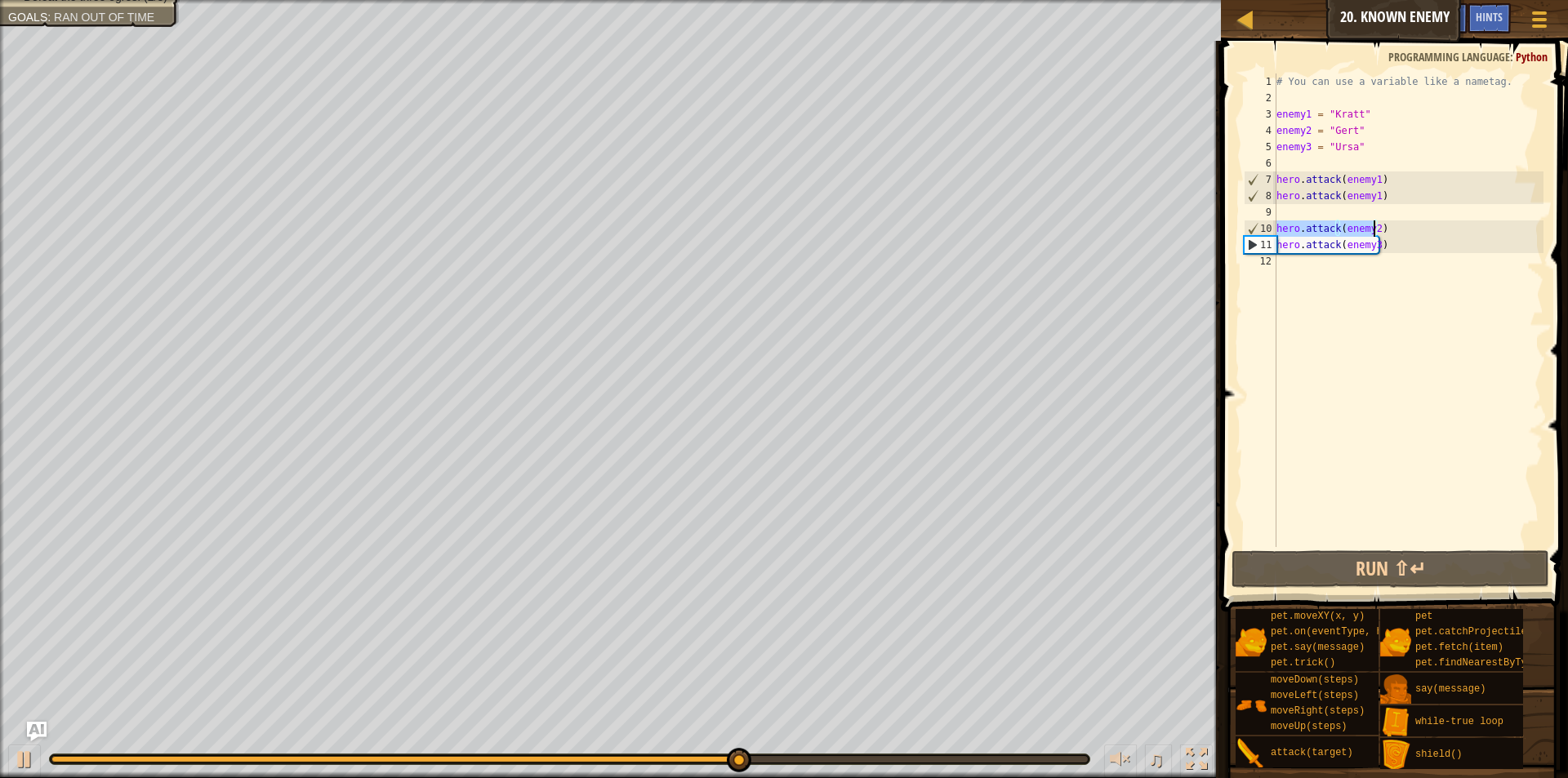
drag, startPoint x: 1277, startPoint y: 230, endPoint x: 1382, endPoint y: 228, distance: 105.0
click at [1382, 228] on div "# You can use a variable like a nametag. enemy1 = "Kratt" enemy2 = "Gert" enemy…" at bounding box center [1408, 327] width 270 height 506
type textarea "hero.attack(enemy2)"
click at [1336, 206] on div "# You can use a variable like a nametag. enemy1 = "Kratt" enemy2 = "Gert" enemy…" at bounding box center [1408, 327] width 270 height 506
paste textarea "hero.attack(enemy2)"
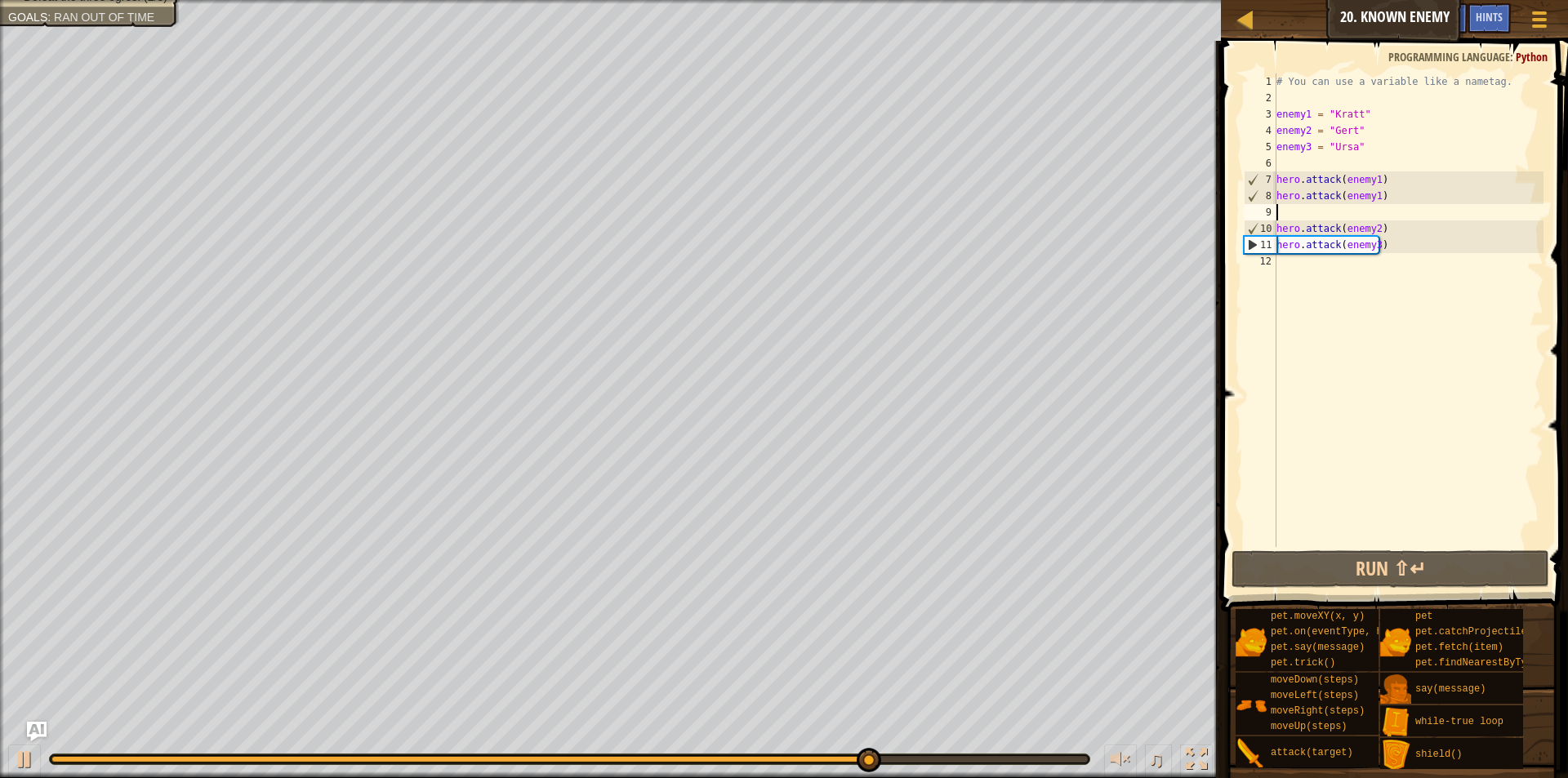
type textarea "hero.attack(enemy2)"
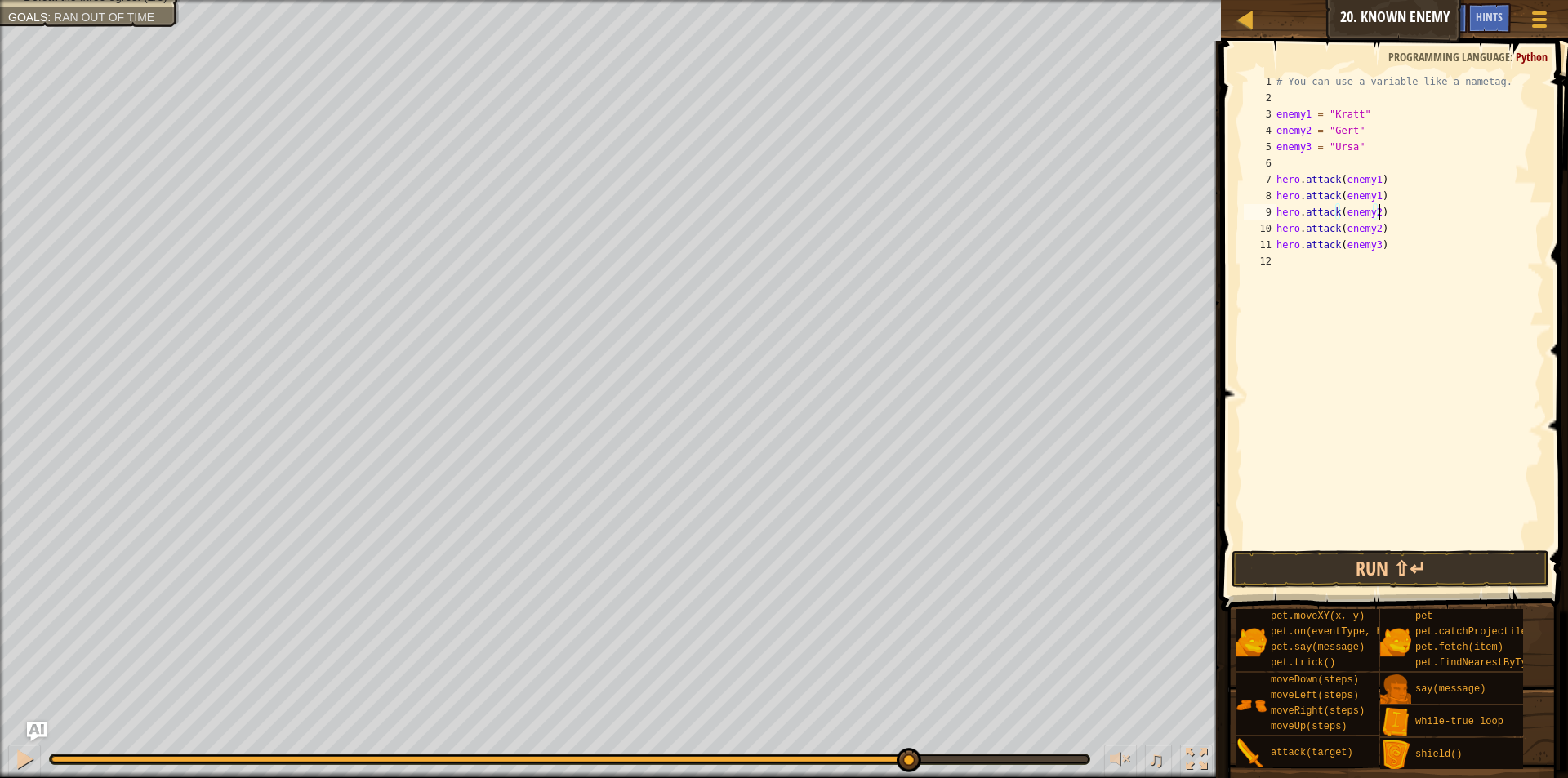
drag, startPoint x: 1287, startPoint y: 159, endPoint x: 1306, endPoint y: 177, distance: 26.2
click at [1287, 159] on div "# You can use a variable like a nametag. enemy1 = "Kratt" enemy2 = "Gert" enemy…" at bounding box center [1408, 327] width 270 height 506
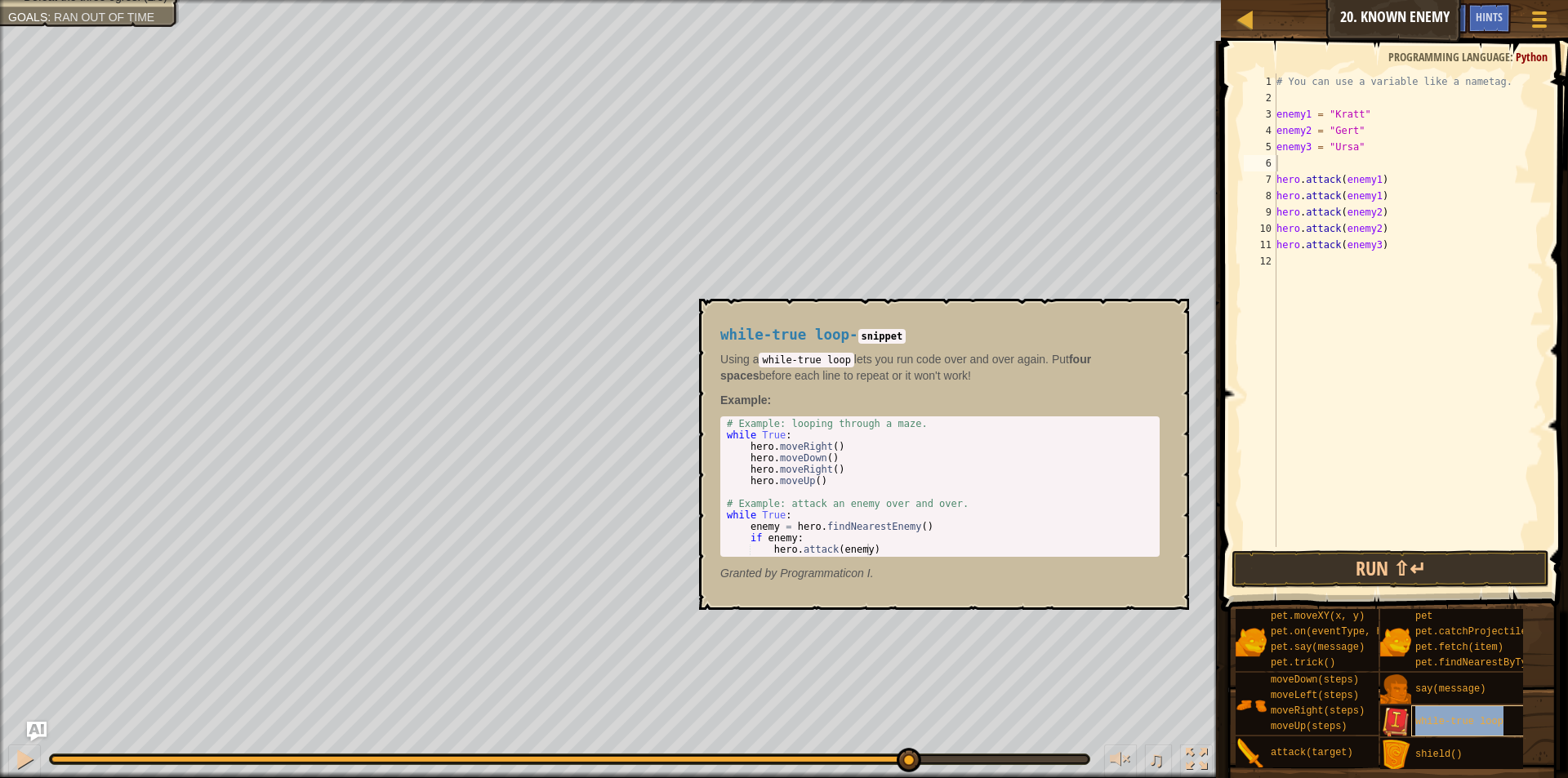
click at [1482, 722] on span "while-true loop" at bounding box center [1459, 722] width 88 height 11
type textarea "while True:"
drag, startPoint x: 797, startPoint y: 437, endPoint x: 729, endPoint y: 433, distance: 68.1
click at [729, 433] on div "# Example: looping through a maze. while True : hero . moveRight ( ) hero . mov…" at bounding box center [940, 498] width 433 height 160
click at [1329, 162] on div "# You can use a variable like a nametag. enemy1 = "Kratt" enemy2 = "Gert" enemy…" at bounding box center [1408, 327] width 270 height 506
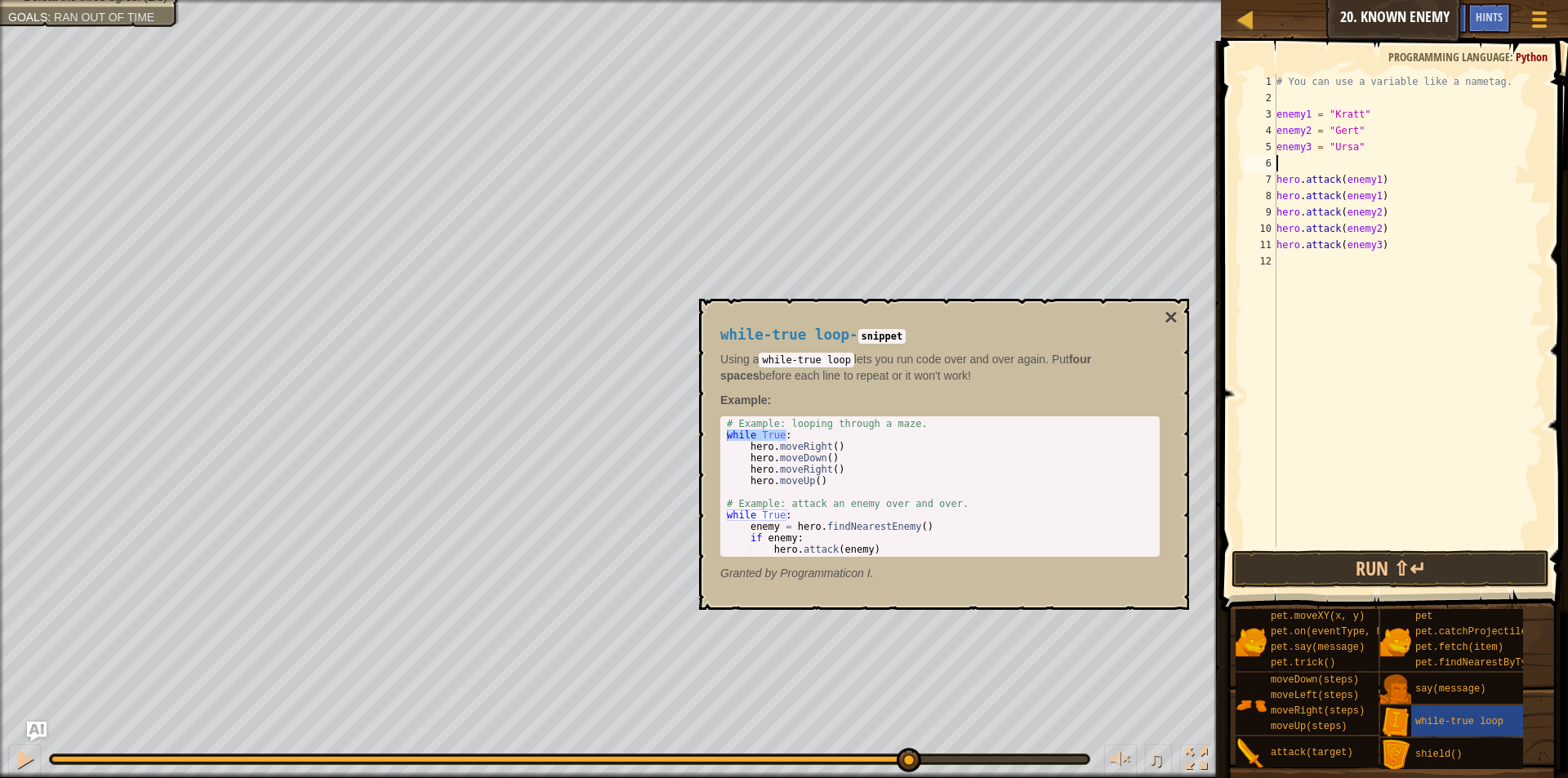
paste textarea "while True:"
click at [1276, 179] on div "7" at bounding box center [1260, 180] width 32 height 16
click at [1276, 180] on div "7" at bounding box center [1260, 180] width 32 height 16
click at [1276, 182] on div "# You can use a variable like a nametag. enemy1 = "Kratt" enemy2 = "Gert" enemy…" at bounding box center [1408, 327] width 270 height 506
click at [1371, 198] on div "# You can use a variable like a nametag. enemy1 = "Kratt" enemy2 = "Gert" enemy…" at bounding box center [1408, 327] width 270 height 506
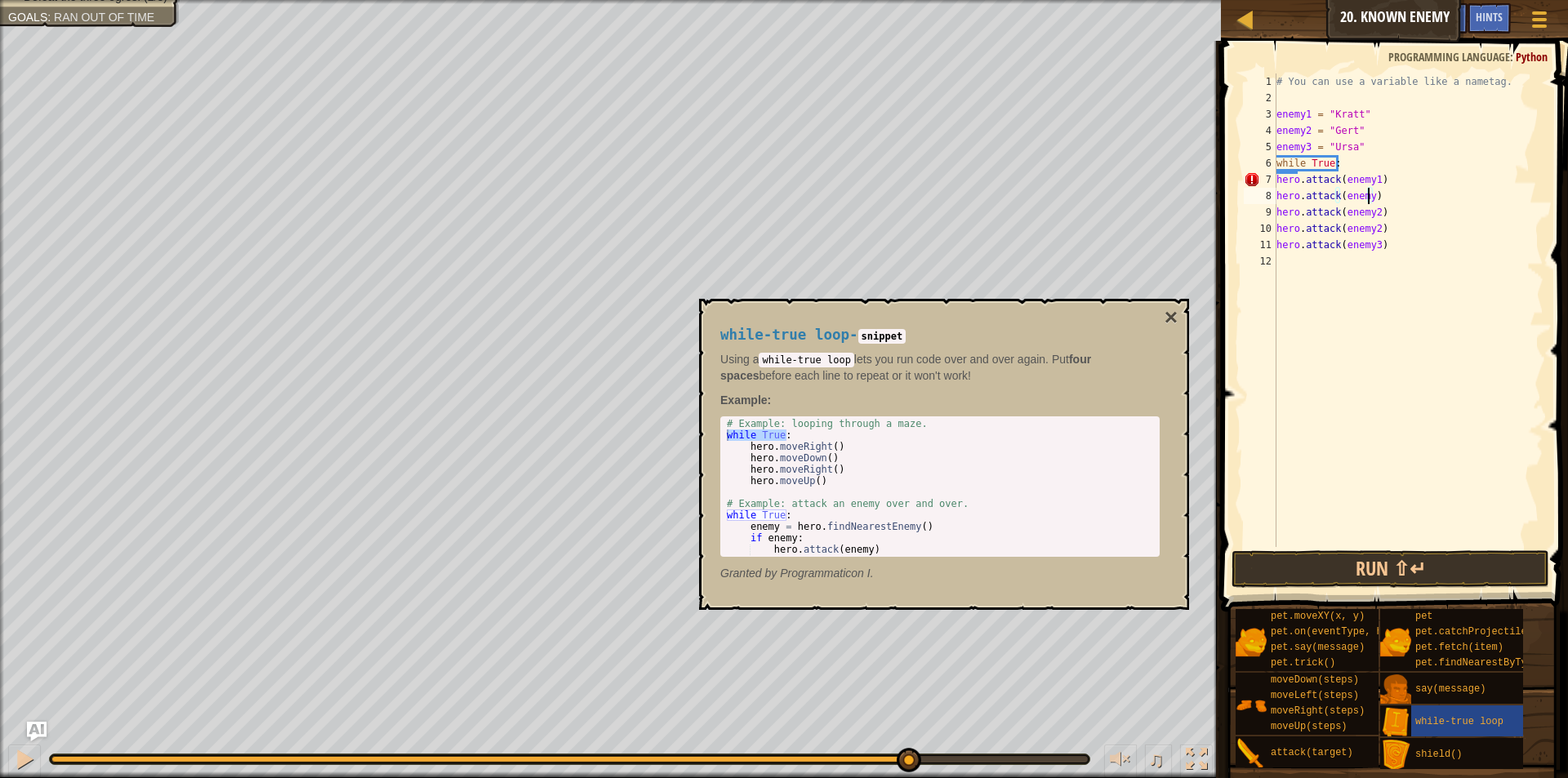
scroll to position [8, 8]
click at [1373, 217] on div "# You can use a variable like a nametag. enemy1 = "Kratt" enemy2 = "Gert" enemy…" at bounding box center [1408, 327] width 270 height 506
drag, startPoint x: 1385, startPoint y: 233, endPoint x: 1274, endPoint y: 232, distance: 111.0
click at [1274, 232] on div "hero.attack(enemy3) 1 2 3 4 5 6 7 8 9 10 11 12 # You can use a variable like a …" at bounding box center [1392, 310] width 303 height 474
drag, startPoint x: 1274, startPoint y: 230, endPoint x: 1360, endPoint y: 249, distance: 88.1
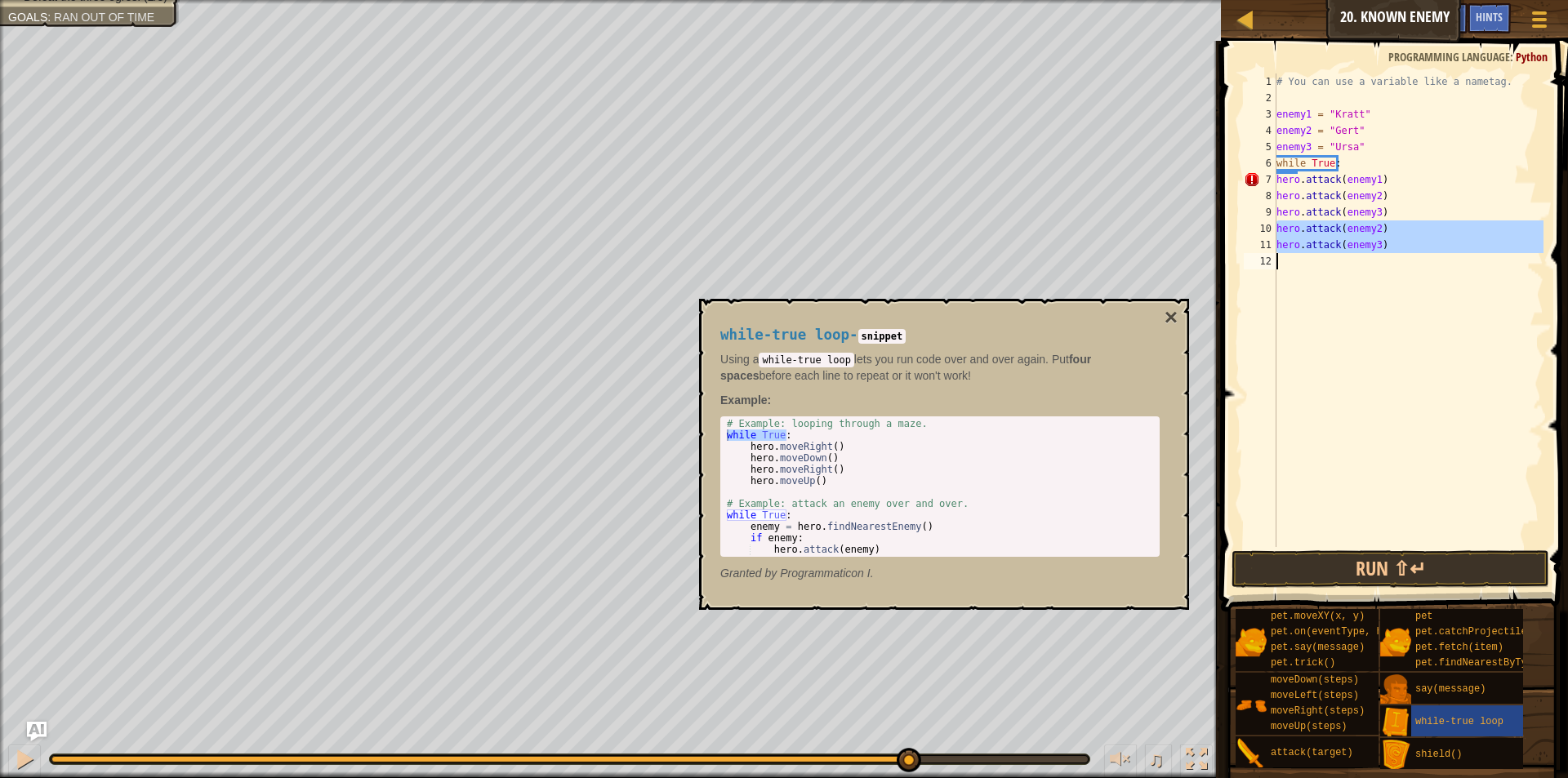
click at [1360, 249] on div "hero.attack(enemy2) 1 2 3 4 5 6 7 8 9 10 11 12 # You can use a variable like a …" at bounding box center [1392, 310] width 303 height 474
type textarea "hero.attack(enemy3)"
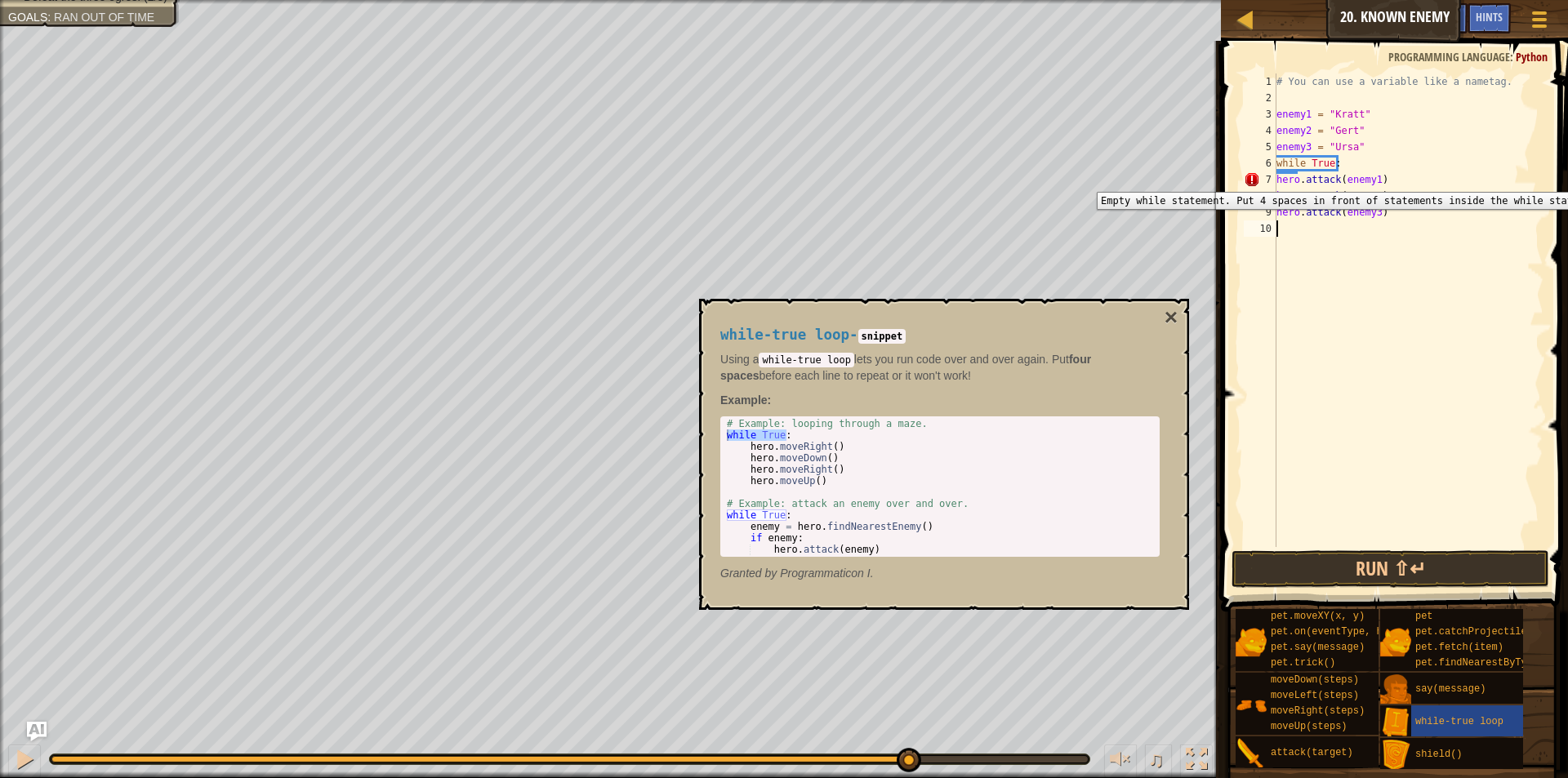
click at [1276, 180] on div "7" at bounding box center [1260, 180] width 32 height 16
click at [1276, 192] on div "# You can use a variable like a nametag. enemy1 = "Kratt" enemy2 = "Gert" enemy…" at bounding box center [1408, 327] width 270 height 506
click at [1276, 210] on div "# You can use a variable like a nametag. enemy1 = "Kratt" enemy2 = "Gert" enemy…" at bounding box center [1408, 327] width 270 height 506
type textarea "hero.attack(enemy3)"
click at [1359, 568] on button "Run ⇧↵" at bounding box center [1391, 569] width 318 height 38
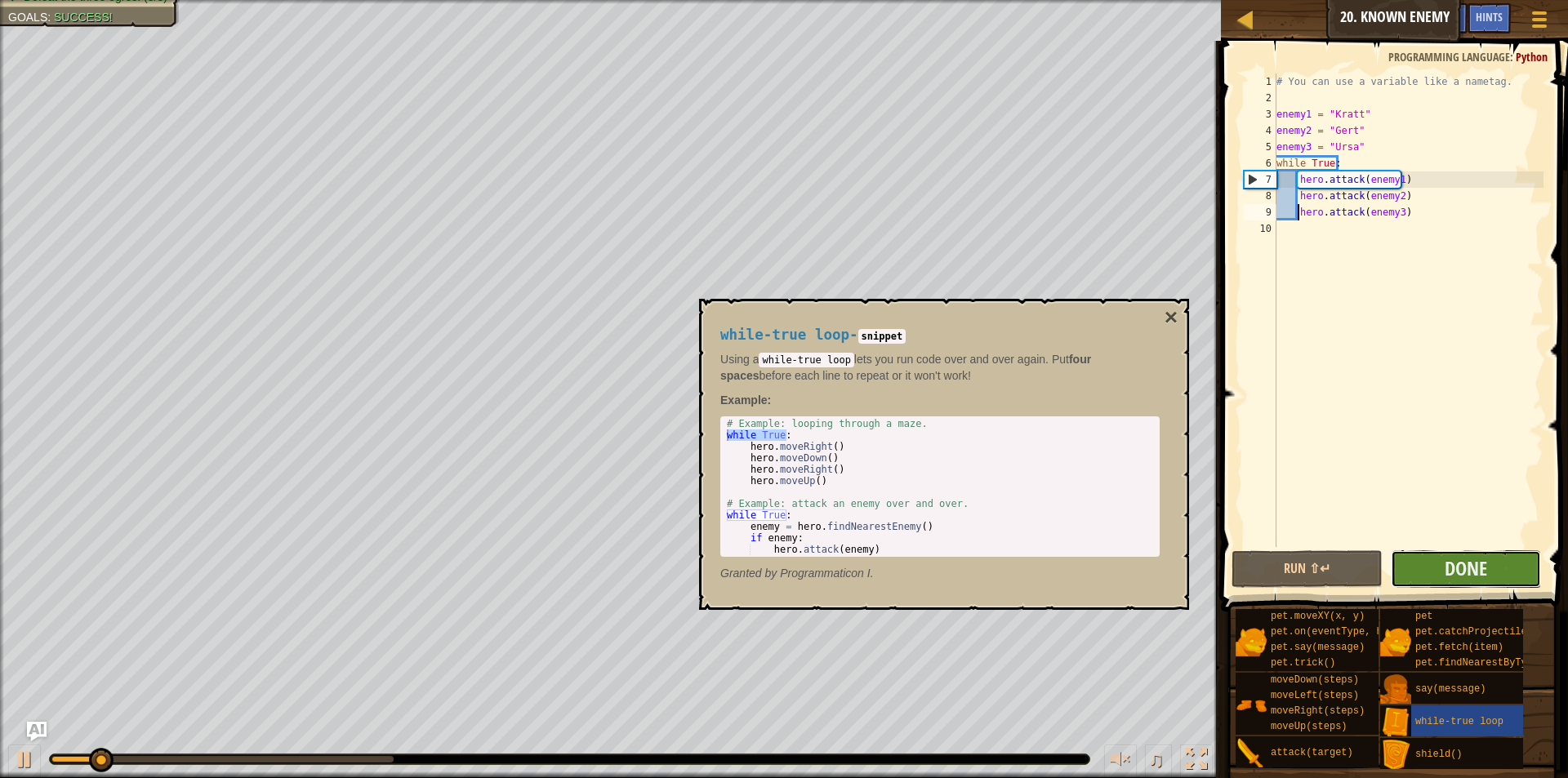
click at [1429, 562] on button "Done" at bounding box center [1466, 569] width 150 height 38
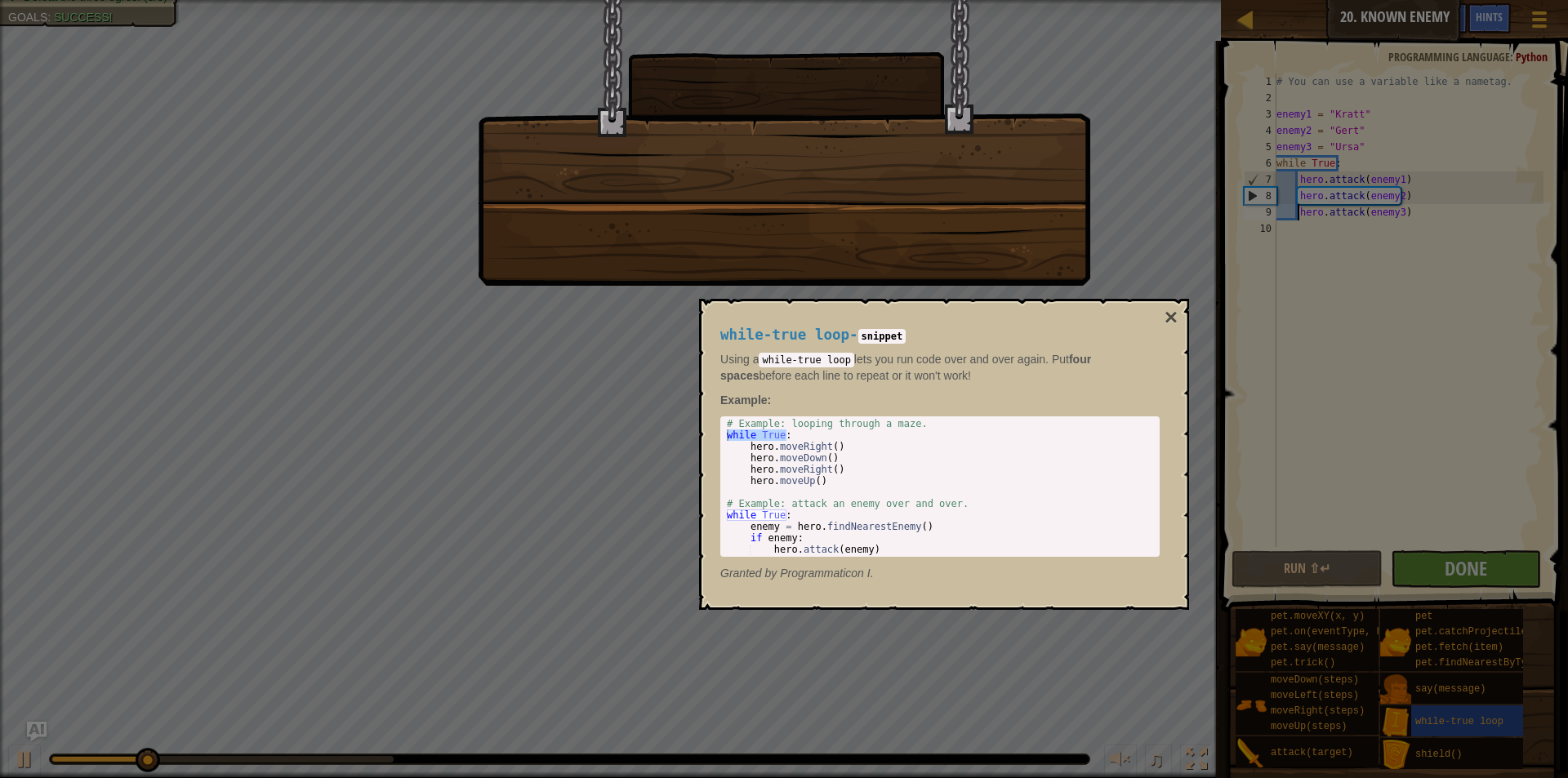
click at [1158, 317] on div "while-true loop - snippet Using a while-true loop lets you run code over and ov…" at bounding box center [940, 454] width 463 height 285
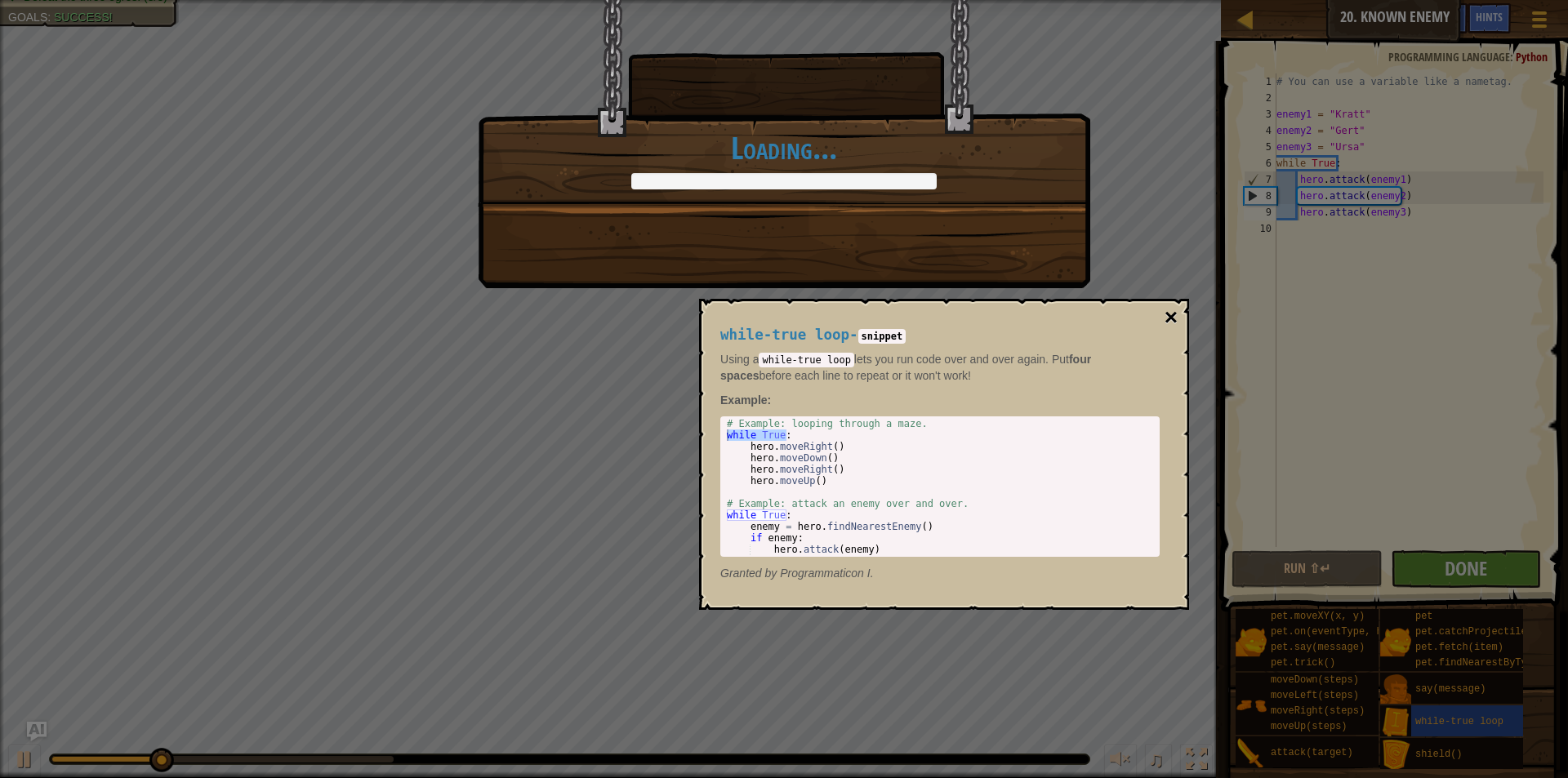
click at [1172, 318] on button "×" at bounding box center [1170, 317] width 13 height 23
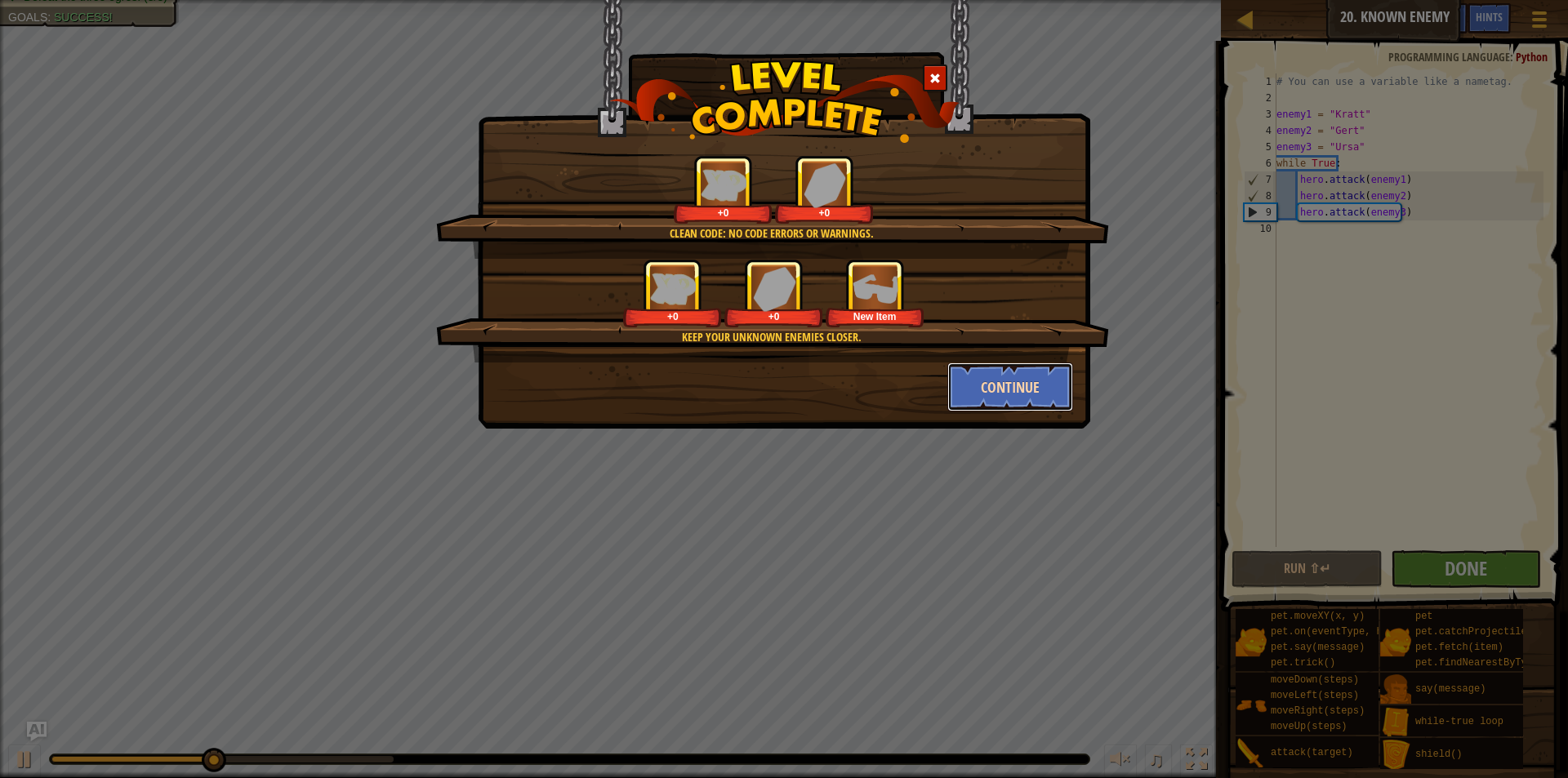
click at [1026, 377] on button "Continue" at bounding box center [1011, 386] width 127 height 49
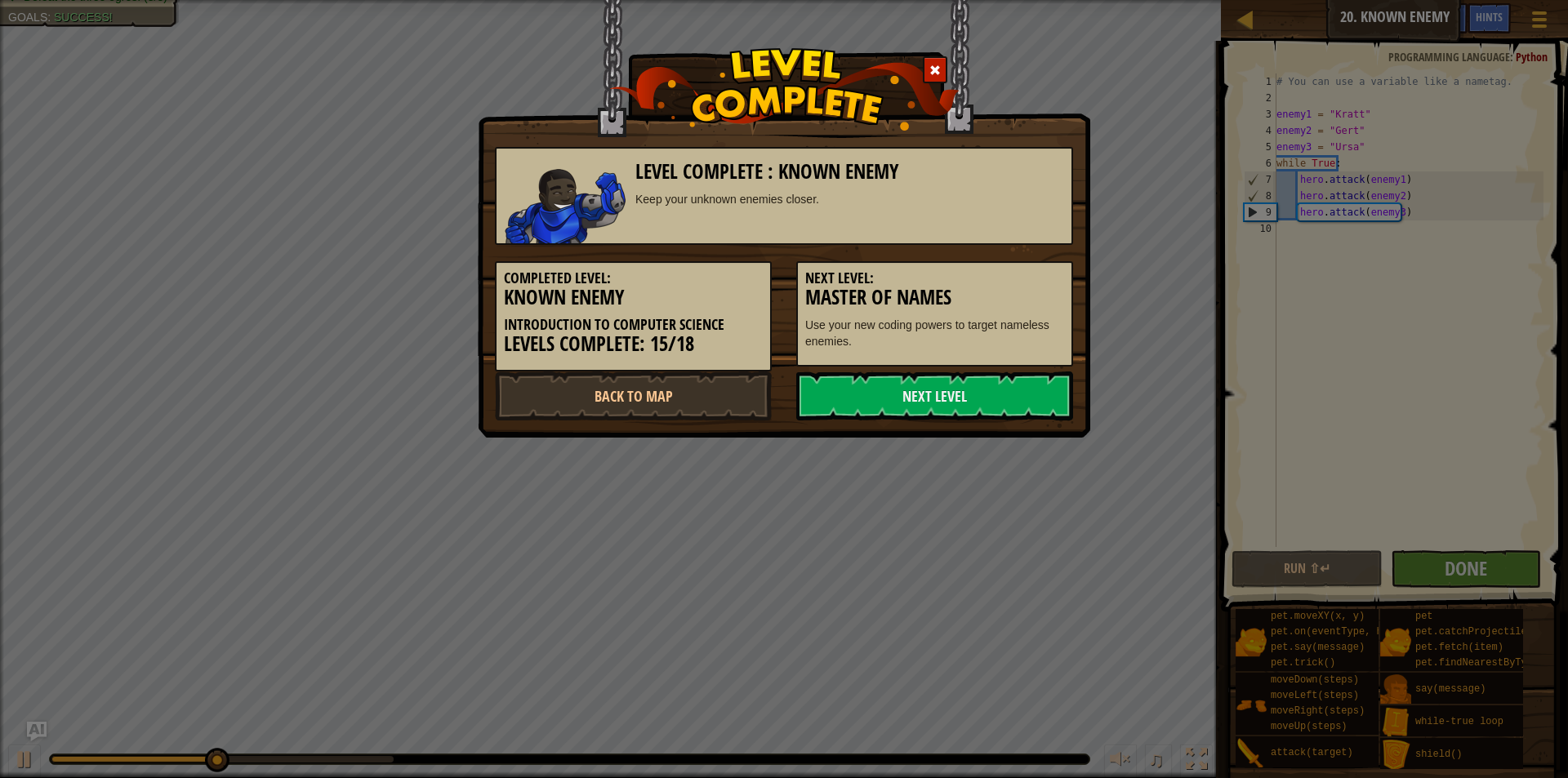
click at [1026, 377] on link "Next Level" at bounding box center [934, 396] width 277 height 49
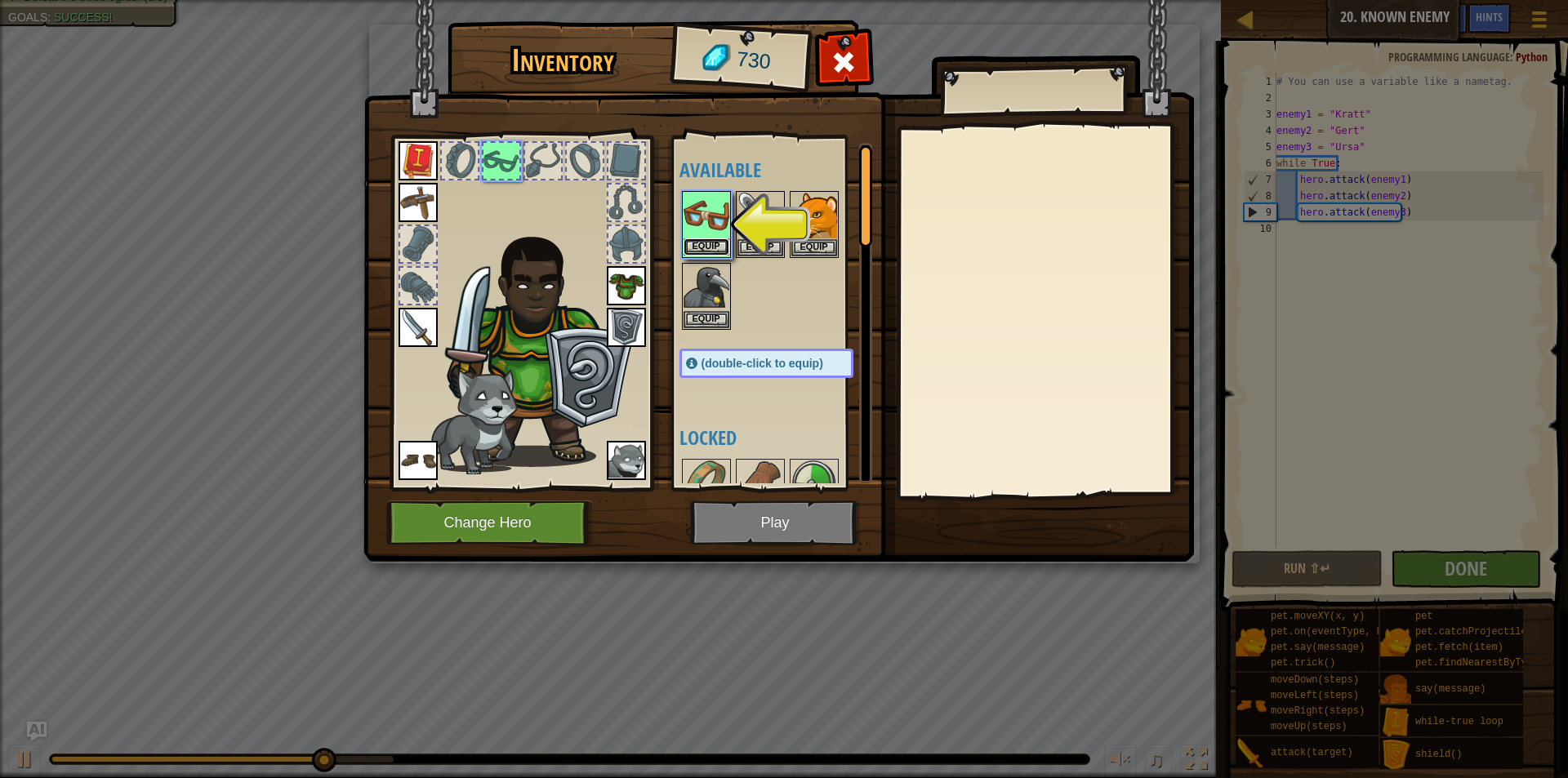
click at [721, 248] on button "Equip" at bounding box center [706, 247] width 45 height 17
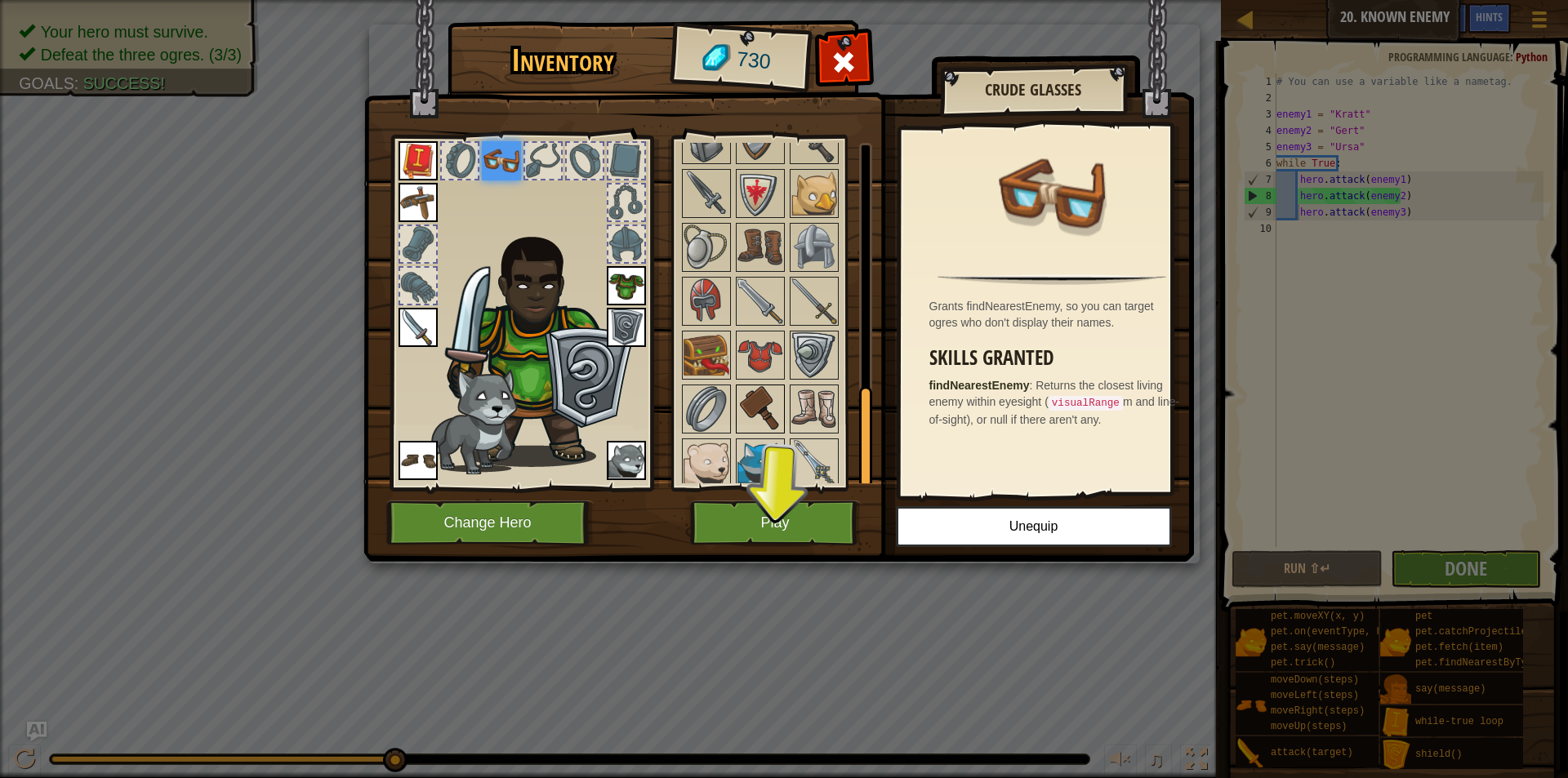
scroll to position [764, 0]
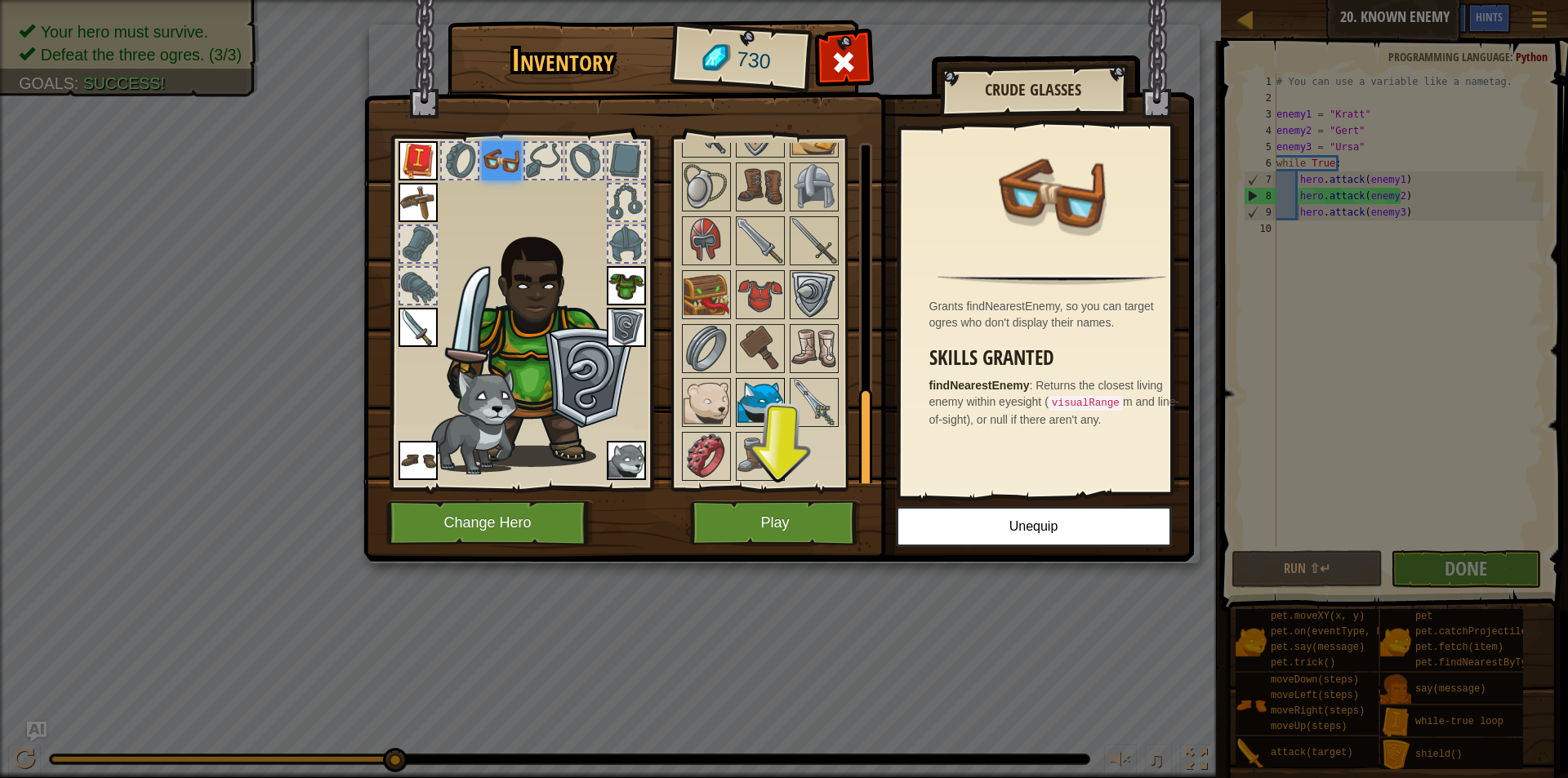
click at [775, 392] on img at bounding box center [760, 402] width 45 height 45
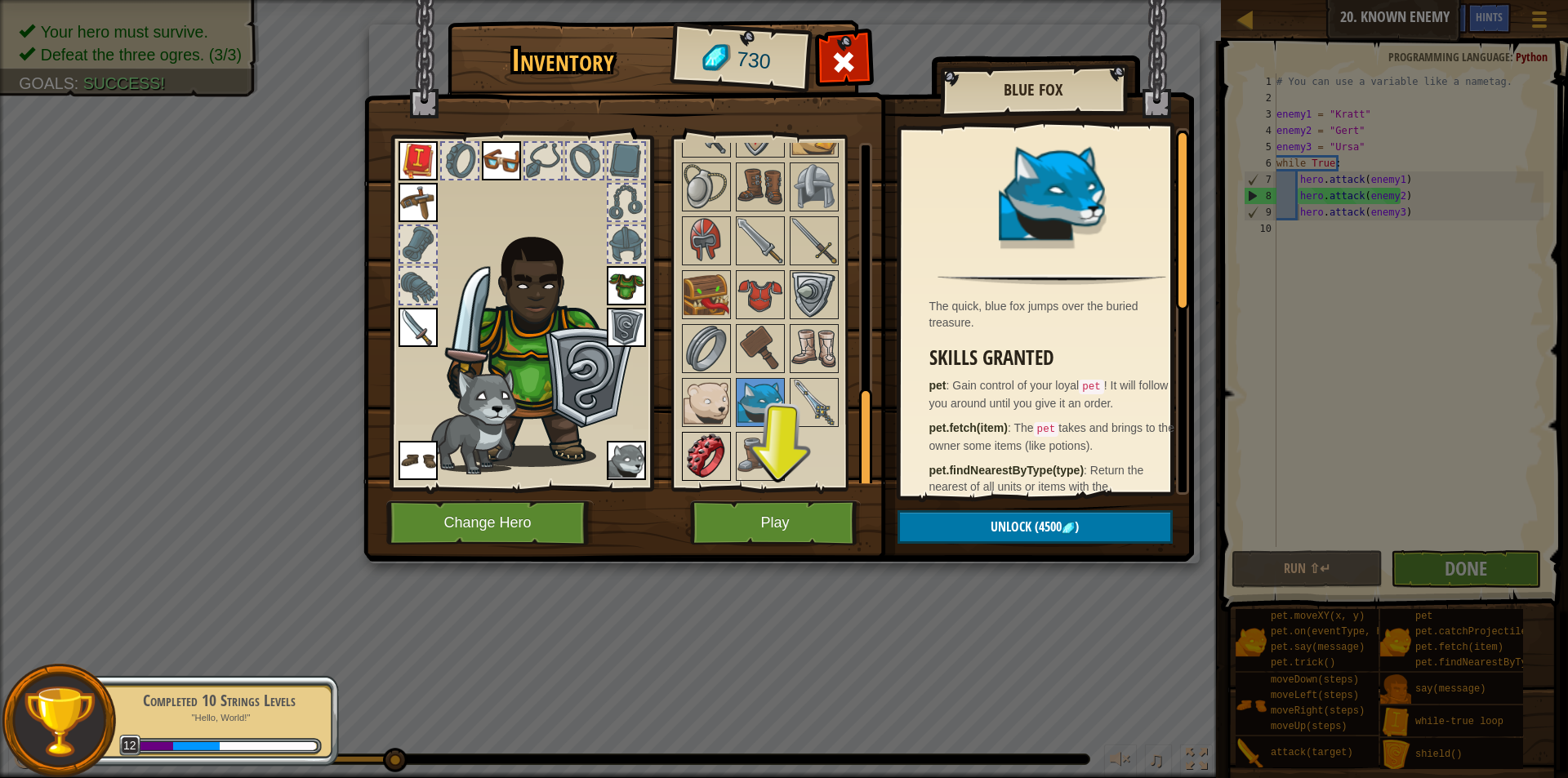
click at [722, 474] on img at bounding box center [706, 456] width 45 height 45
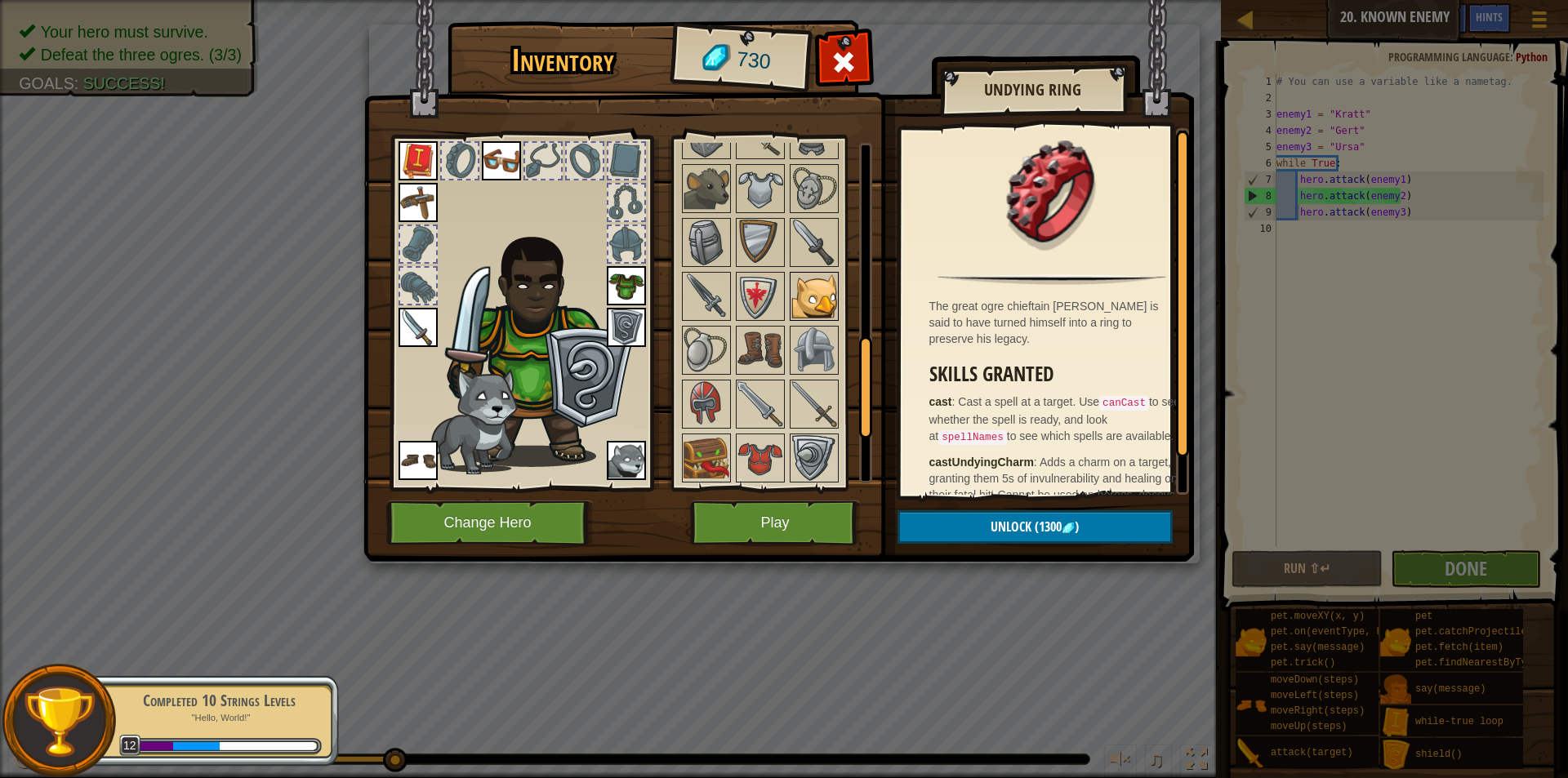
scroll to position [438, 0]
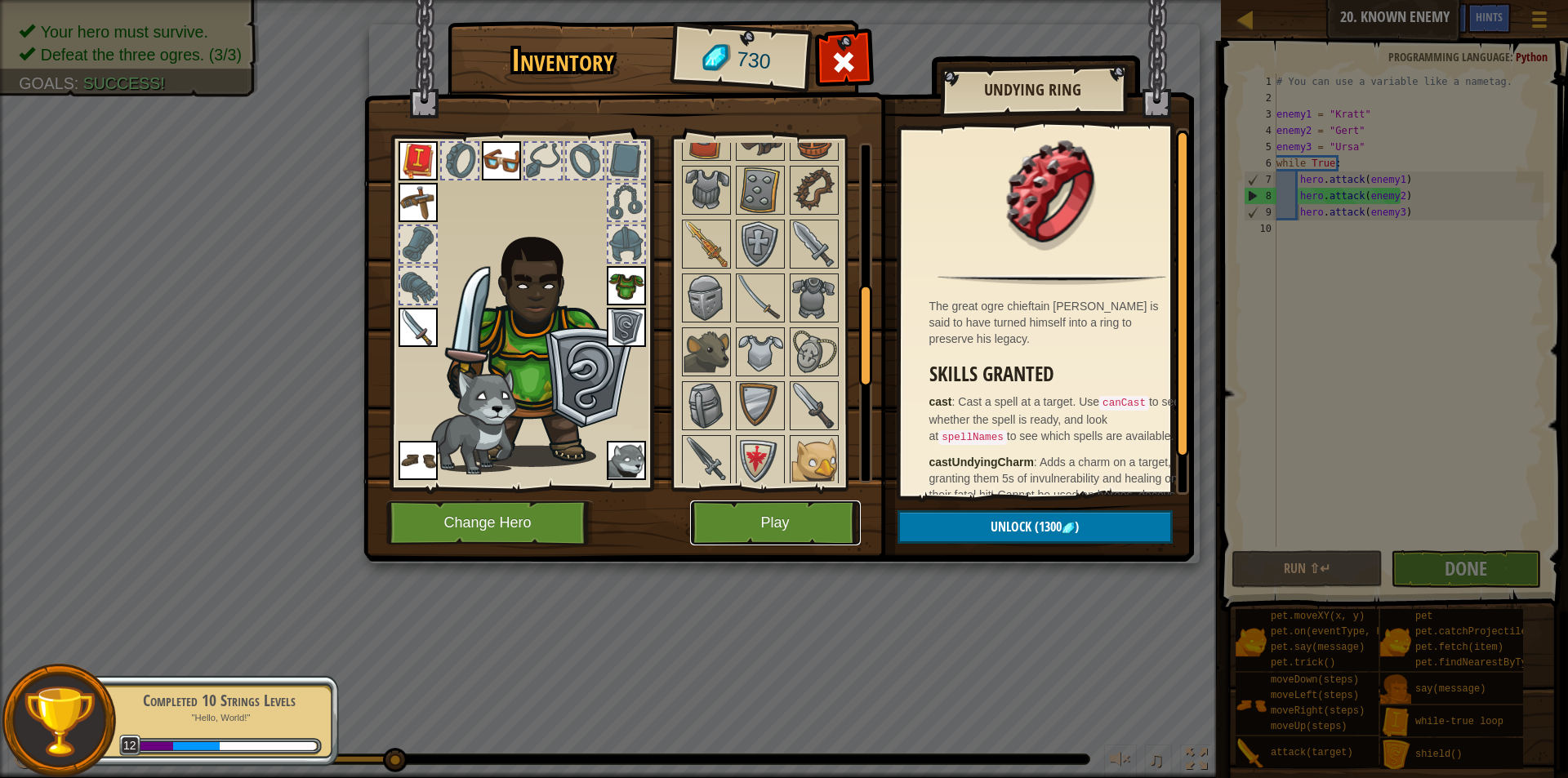
click at [812, 505] on button "Play" at bounding box center [775, 523] width 171 height 45
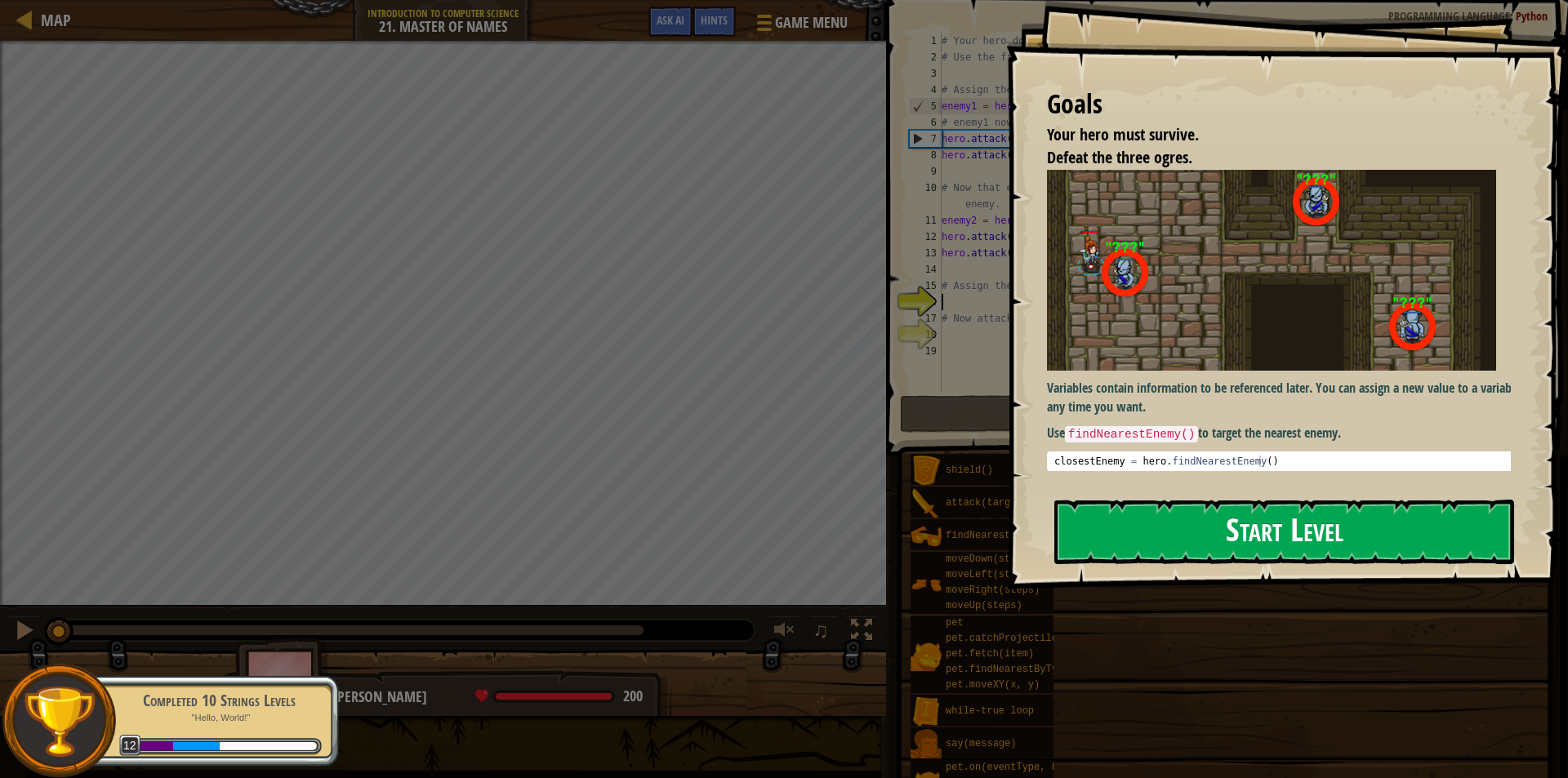
click at [1290, 504] on button "Start Level" at bounding box center [1284, 532] width 460 height 64
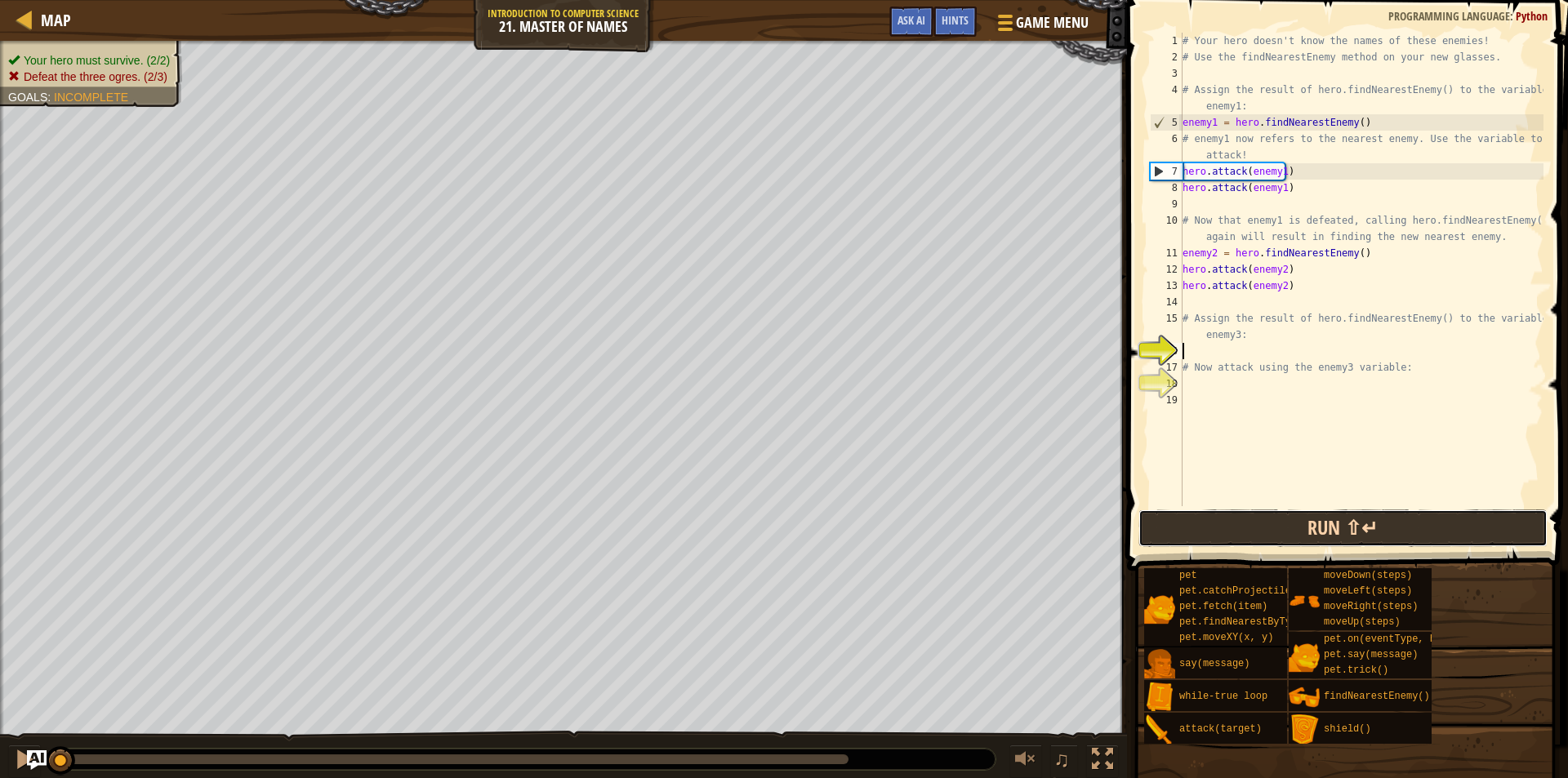
click at [1292, 520] on button "Run ⇧↵" at bounding box center [1343, 528] width 410 height 38
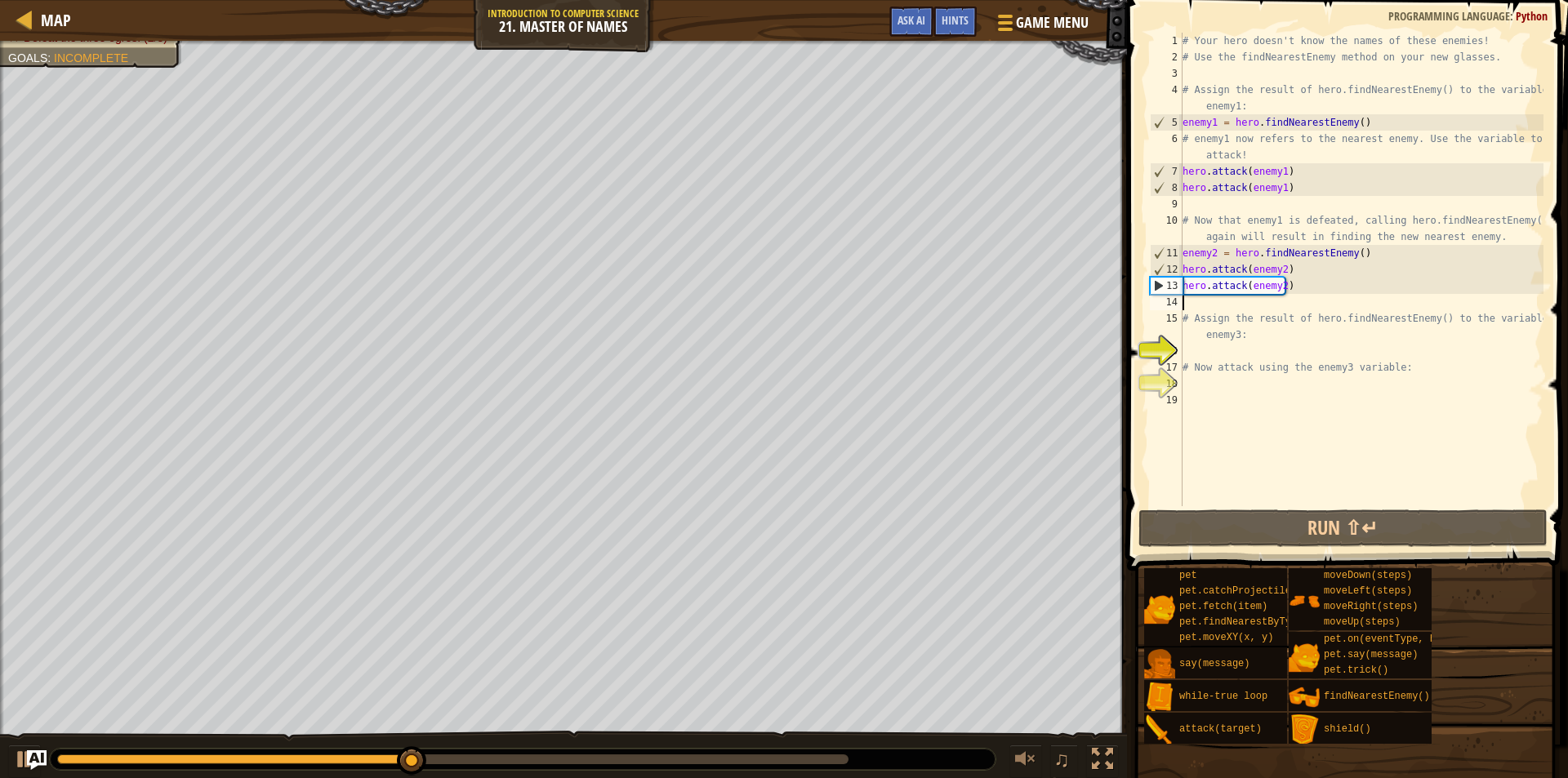
click at [1281, 298] on div "# Your hero doesn't know the names of these enemies! # Use the findNearestEnemy…" at bounding box center [1361, 286] width 364 height 506
click at [1232, 304] on div "# Your hero doesn't know the names of these enemies! # Use the findNearestEnemy…" at bounding box center [1361, 286] width 364 height 506
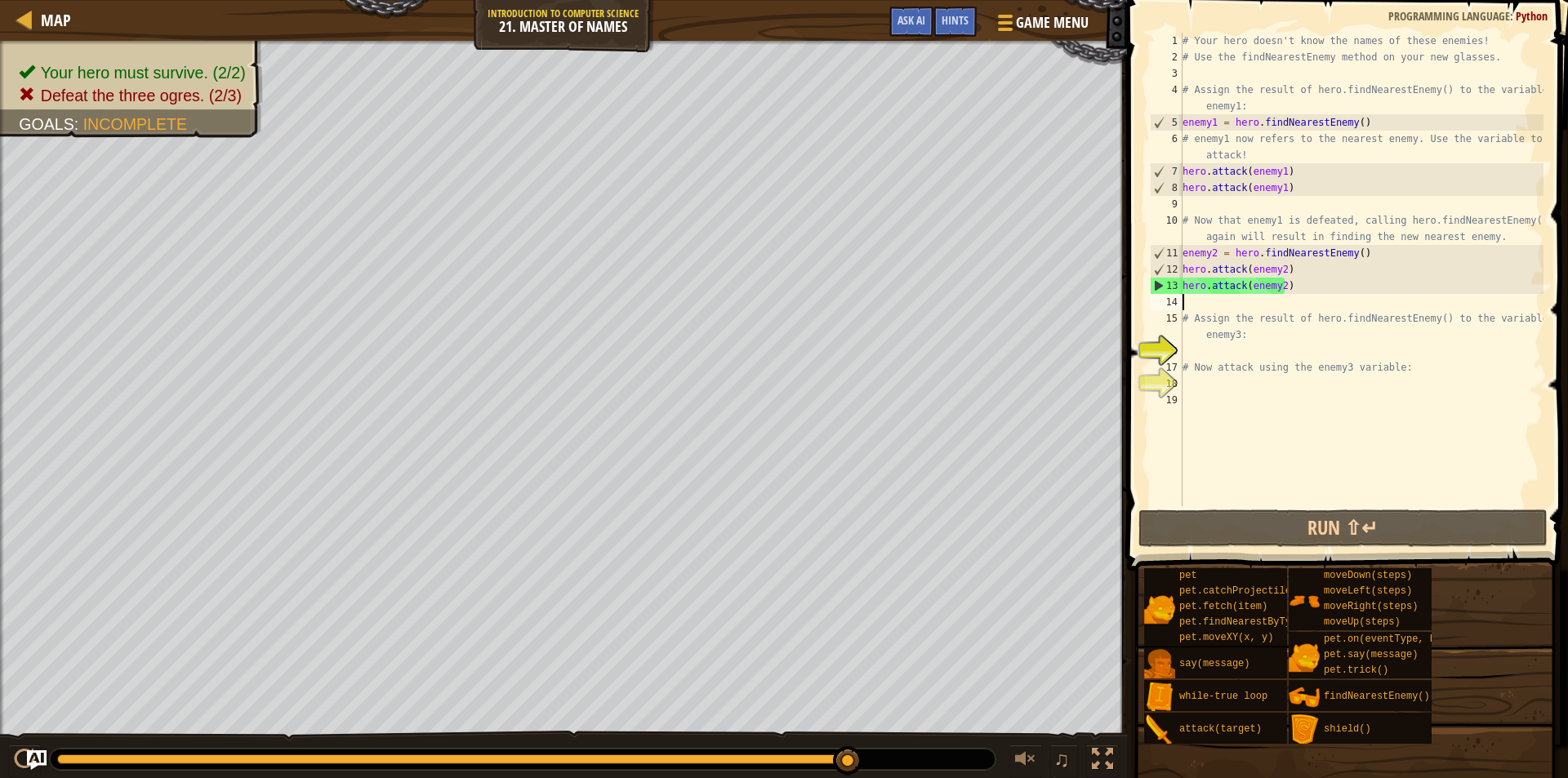
click at [1219, 309] on div "# Your hero doesn't know the names of these enemies! # Use the findNearestEnemy…" at bounding box center [1361, 286] width 364 height 506
click at [1262, 342] on div "# Your hero doesn't know the names of these enemies! # Use the findNearestEnemy…" at bounding box center [1361, 286] width 364 height 506
type textarea "# Assign the result of hero.findNearestEnemy() to the variable enemy3:"
click at [1259, 356] on div "# Your hero doesn't know the names of these enemies! # Use the findNearestEnemy…" at bounding box center [1361, 286] width 364 height 506
drag, startPoint x: 1288, startPoint y: 286, endPoint x: 1181, endPoint y: 289, distance: 107.0
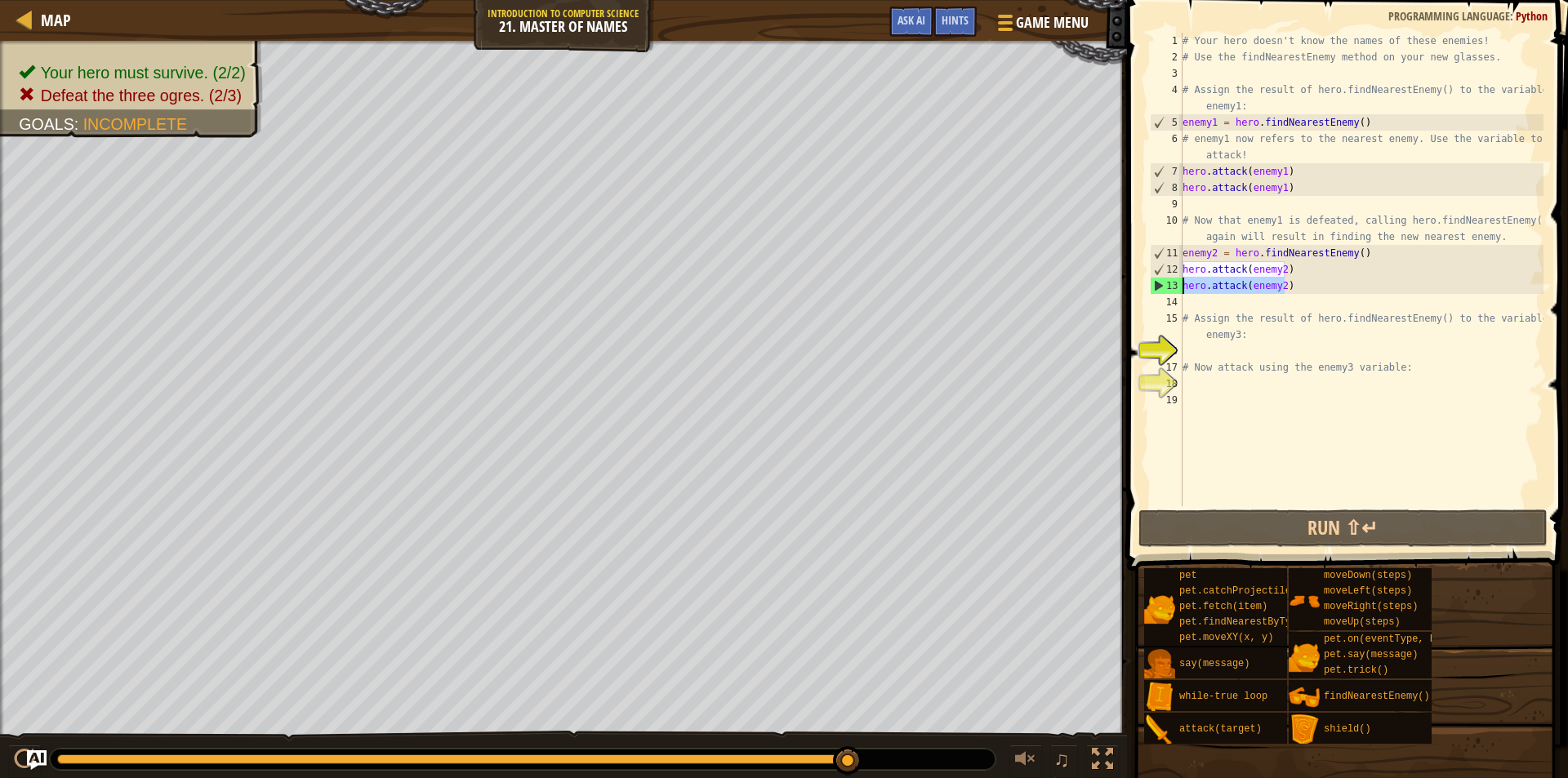
click at [1181, 289] on div "1 2 3 4 5 6 7 8 9 10 11 12 13 14 15 16 17 18 19 # Your hero doesn't know the na…" at bounding box center [1345, 269] width 397 height 474
type textarea "hero.attack(enemy2)"
click at [1233, 352] on div "# Your hero doesn't know the names of these enemies! # Use the findNearestEnemy…" at bounding box center [1361, 286] width 364 height 506
paste textarea "hero.attack(enemy2)"
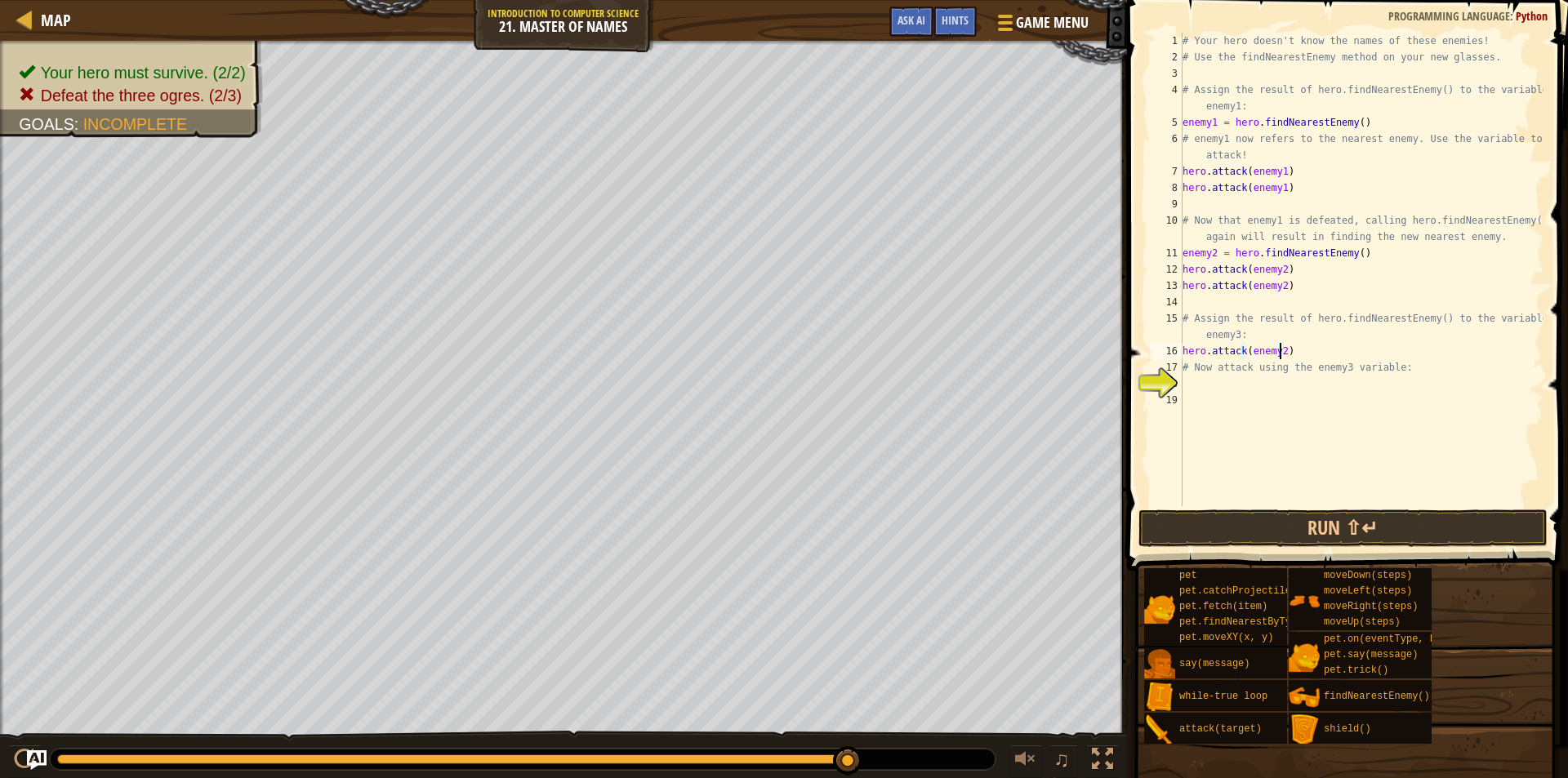
click at [1282, 350] on div "# Your hero doesn't know the names of these enemies! # Use the findNearestEnemy…" at bounding box center [1361, 286] width 364 height 506
type textarea "hero.attack(enemy3)"
click at [1247, 76] on div "# Your hero doesn't know the names of these enemies! # Use the findNearestEnemy…" at bounding box center [1361, 286] width 364 height 506
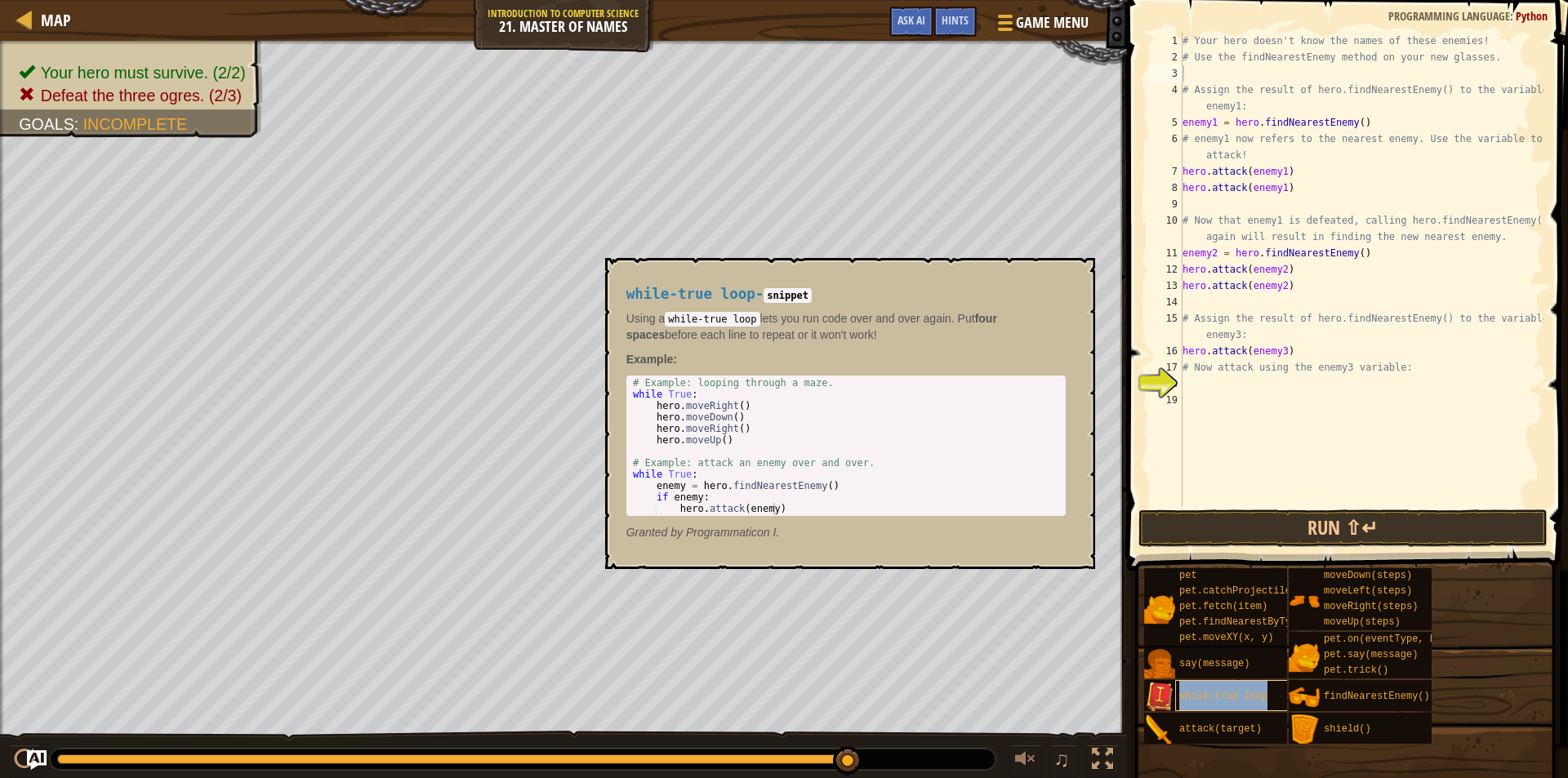
click at [1255, 693] on span "while-true loop" at bounding box center [1223, 696] width 88 height 11
type textarea "while True:"
drag, startPoint x: 692, startPoint y: 396, endPoint x: 612, endPoint y: 396, distance: 80.0
click at [612, 396] on div "while-true loop - snippet Using a while-true loop lets you run code over and ov…" at bounding box center [850, 414] width 490 height 311
click at [1231, 74] on div "# Your hero doesn't know the names of these enemies! # Use the findNearestEnemy…" at bounding box center [1361, 286] width 364 height 506
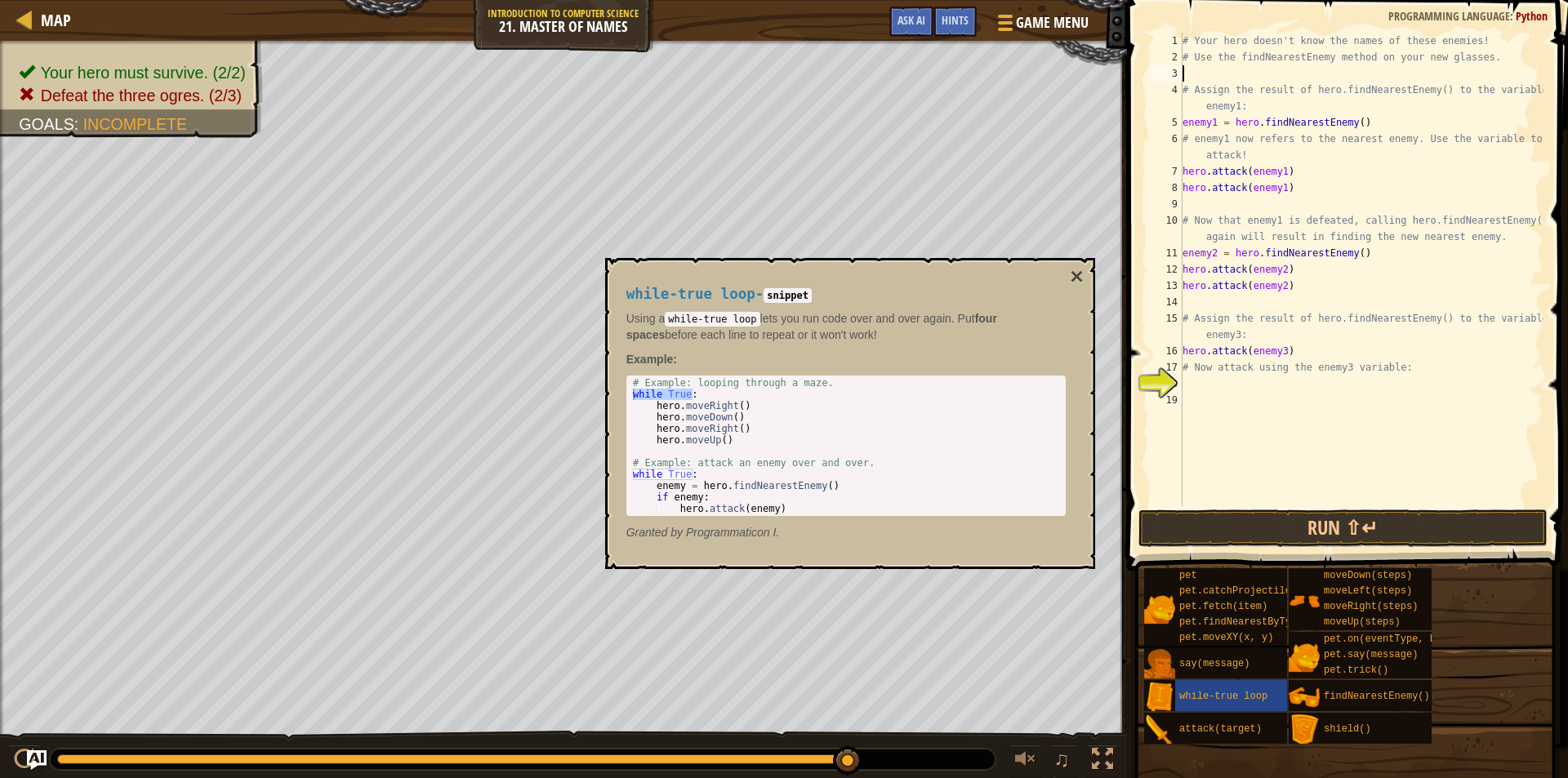
paste textarea "while True:"
click at [1182, 129] on div "# Your hero doesn't know the names of these enemies! # Use the findNearestEnemy…" at bounding box center [1361, 286] width 364 height 506
click at [1182, 174] on div "# Your hero doesn't know the names of these enemies! # Use the findNearestEnemy…" at bounding box center [1361, 286] width 364 height 506
click at [1182, 183] on div "# Your hero doesn't know the names of these enemies! # Use the findNearestEnemy…" at bounding box center [1361, 286] width 364 height 506
click at [1184, 259] on div "# Your hero doesn't know the names of these enemies! # Use the findNearestEnemy…" at bounding box center [1361, 286] width 364 height 506
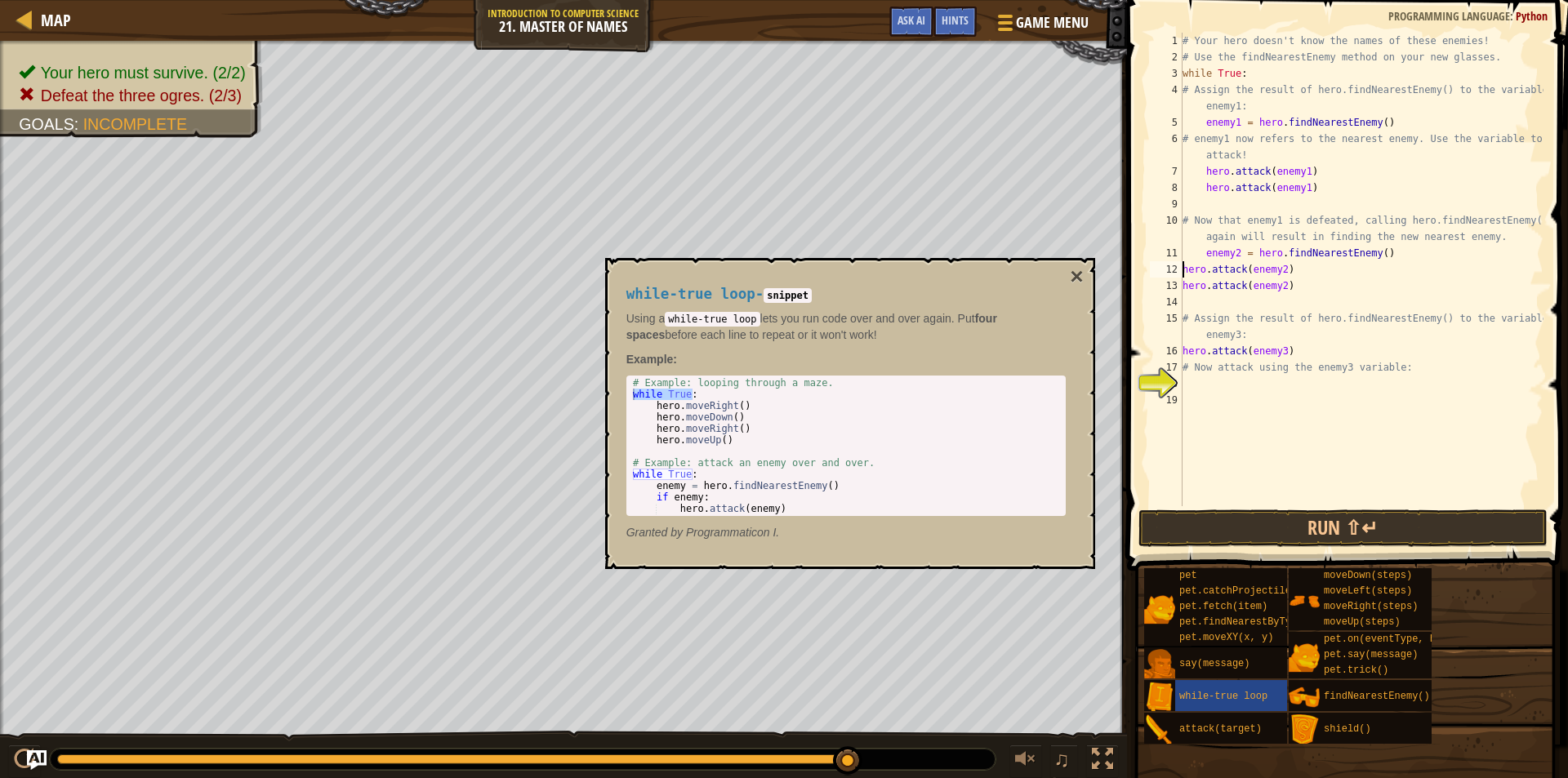
click at [1184, 271] on div "# Your hero doesn't know the names of these enemies! # Use the findNearestEnemy…" at bounding box center [1361, 286] width 364 height 506
click at [1187, 283] on div "# Your hero doesn't know the names of these enemies! # Use the findNearestEnemy…" at bounding box center [1361, 286] width 364 height 506
click at [1183, 285] on div "# Your hero doesn't know the names of these enemies! # Use the findNearestEnemy…" at bounding box center [1361, 286] width 364 height 506
click at [1227, 288] on div "# Your hero doesn't know the names of these enemies! # Use the findNearestEnemy…" at bounding box center [1361, 286] width 364 height 506
click at [1184, 352] on div "# Your hero doesn't know the names of these enemies! # Use the findNearestEnemy…" at bounding box center [1361, 286] width 364 height 506
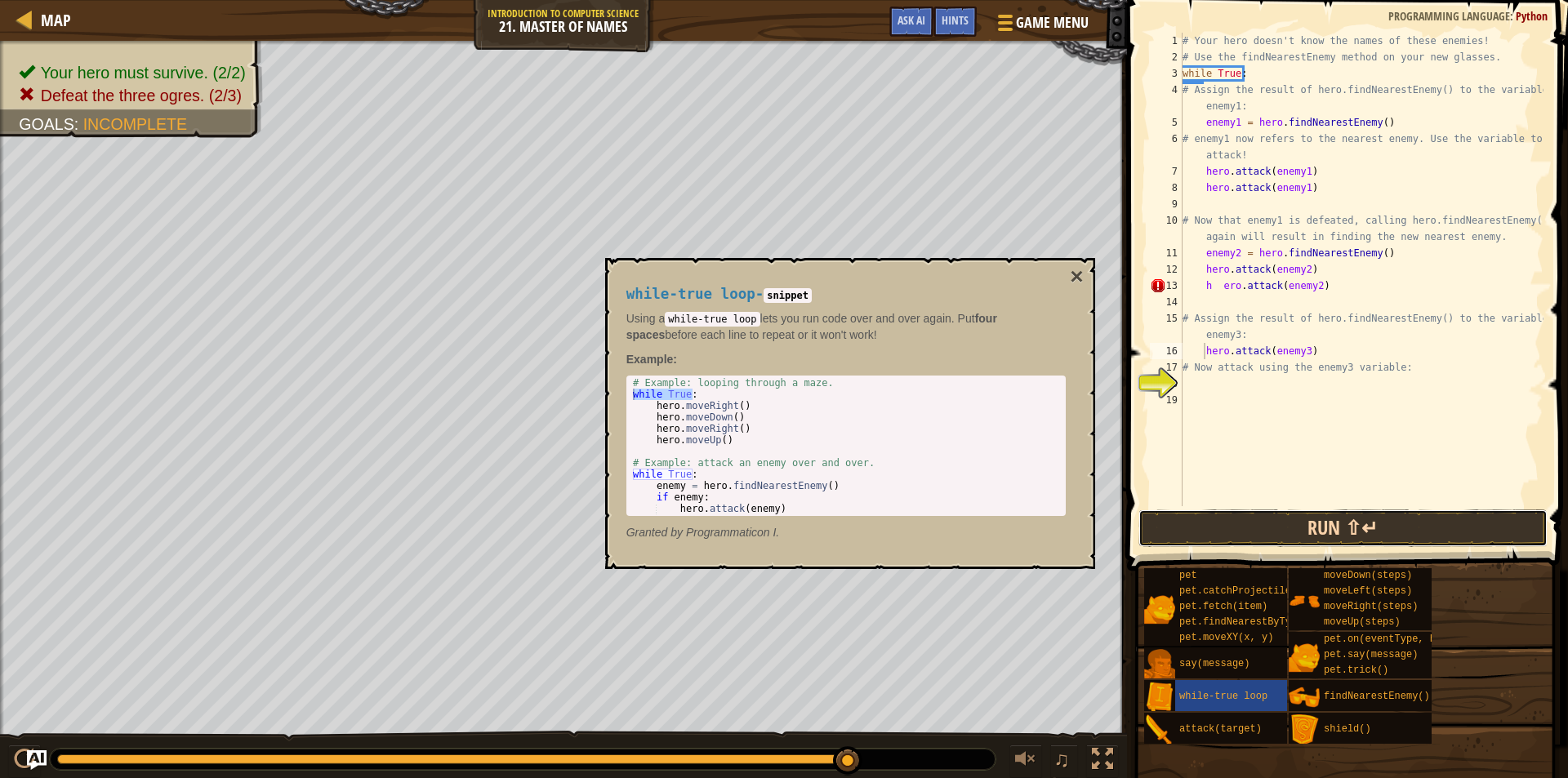
click at [1293, 525] on button "Run ⇧↵" at bounding box center [1343, 528] width 410 height 38
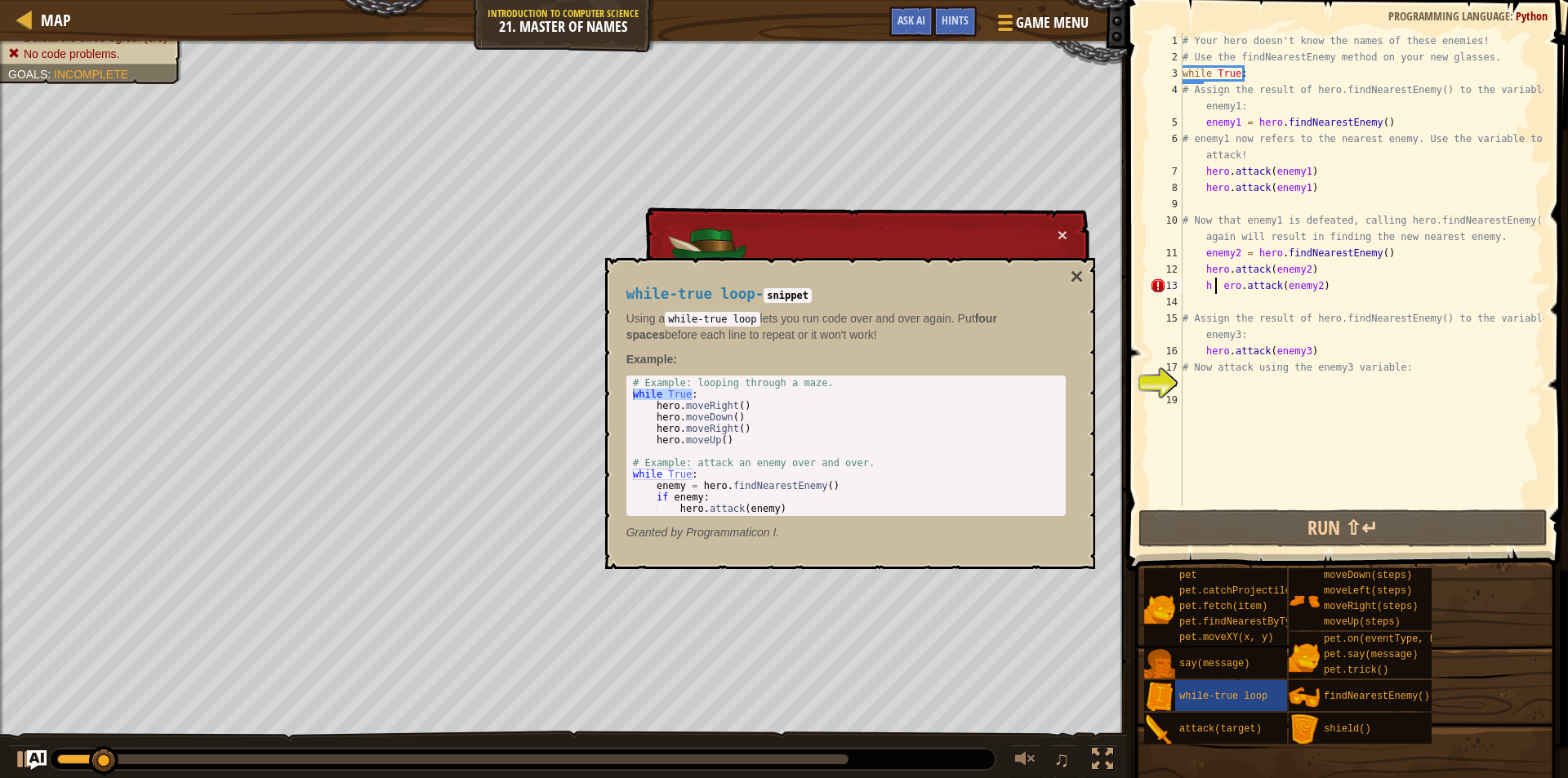
click at [1216, 286] on div "# Your hero doesn't know the names of these enemies! # Use the findNearestEnemy…" at bounding box center [1361, 286] width 364 height 506
click at [1218, 286] on div "# Your hero doesn't know the names of these enemies! # Use the findNearestEnemy…" at bounding box center [1361, 286] width 364 height 506
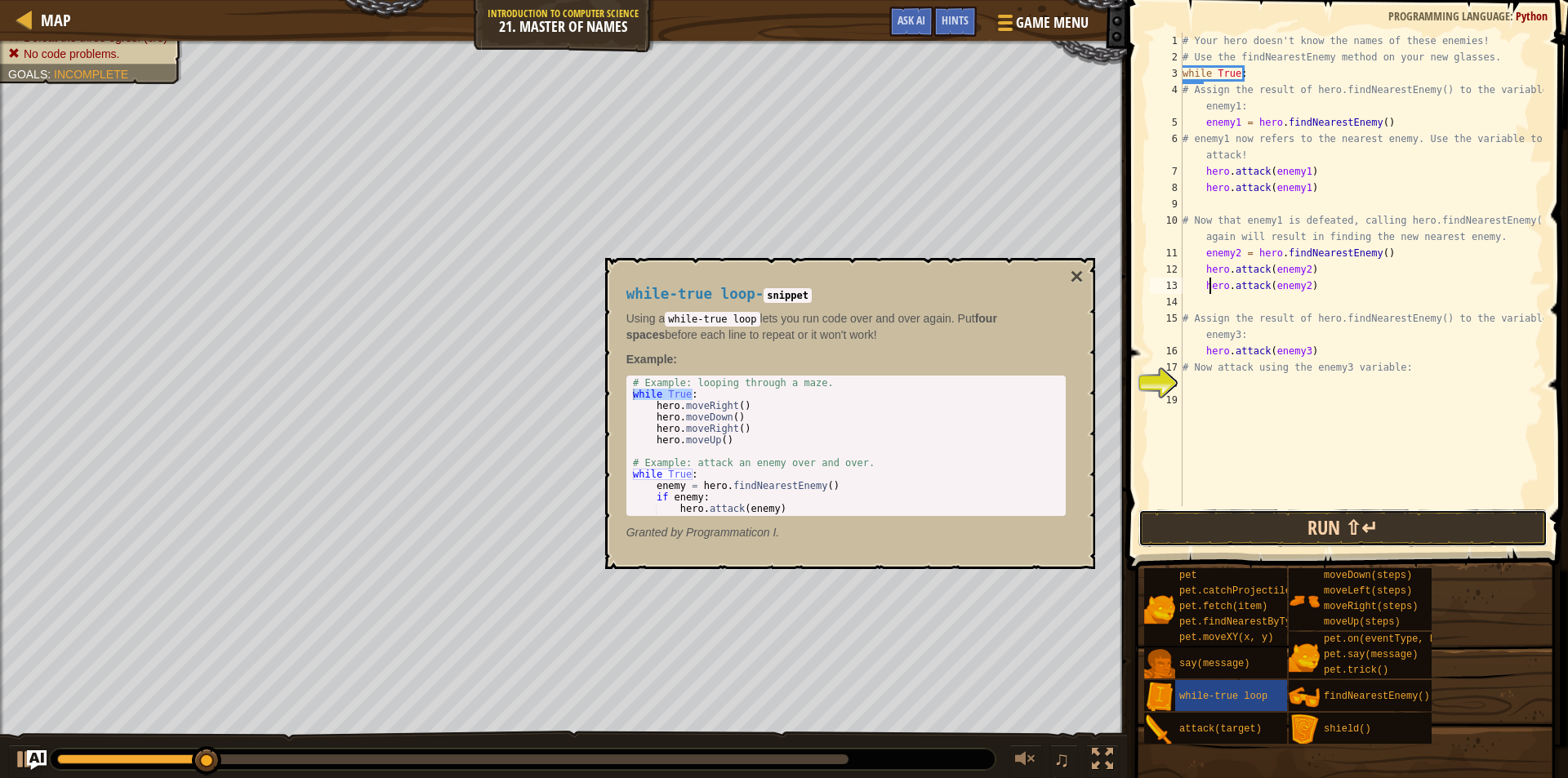
click at [1254, 520] on button "Run ⇧↵" at bounding box center [1343, 528] width 410 height 38
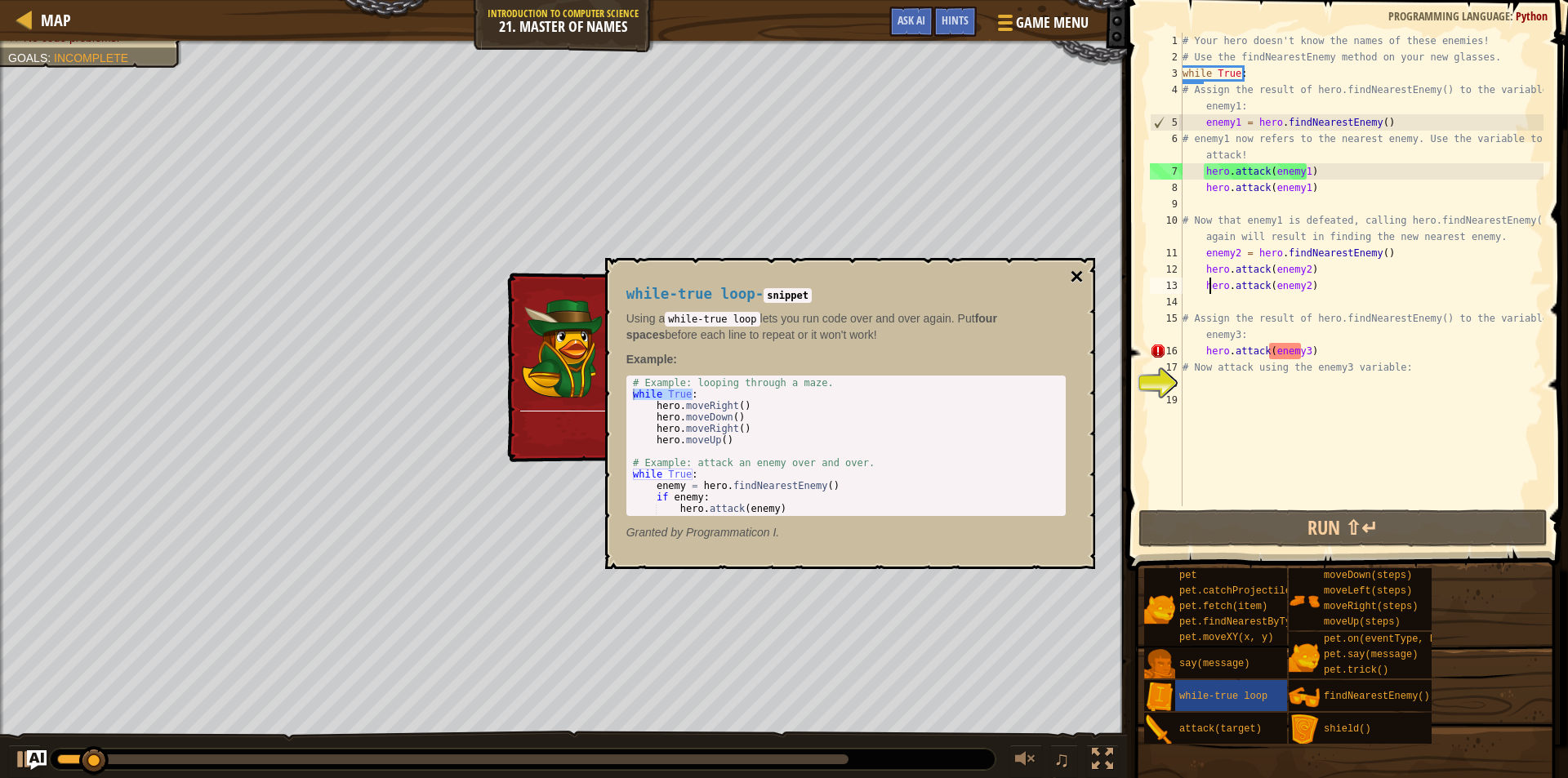
click at [1071, 268] on button "×" at bounding box center [1076, 276] width 13 height 23
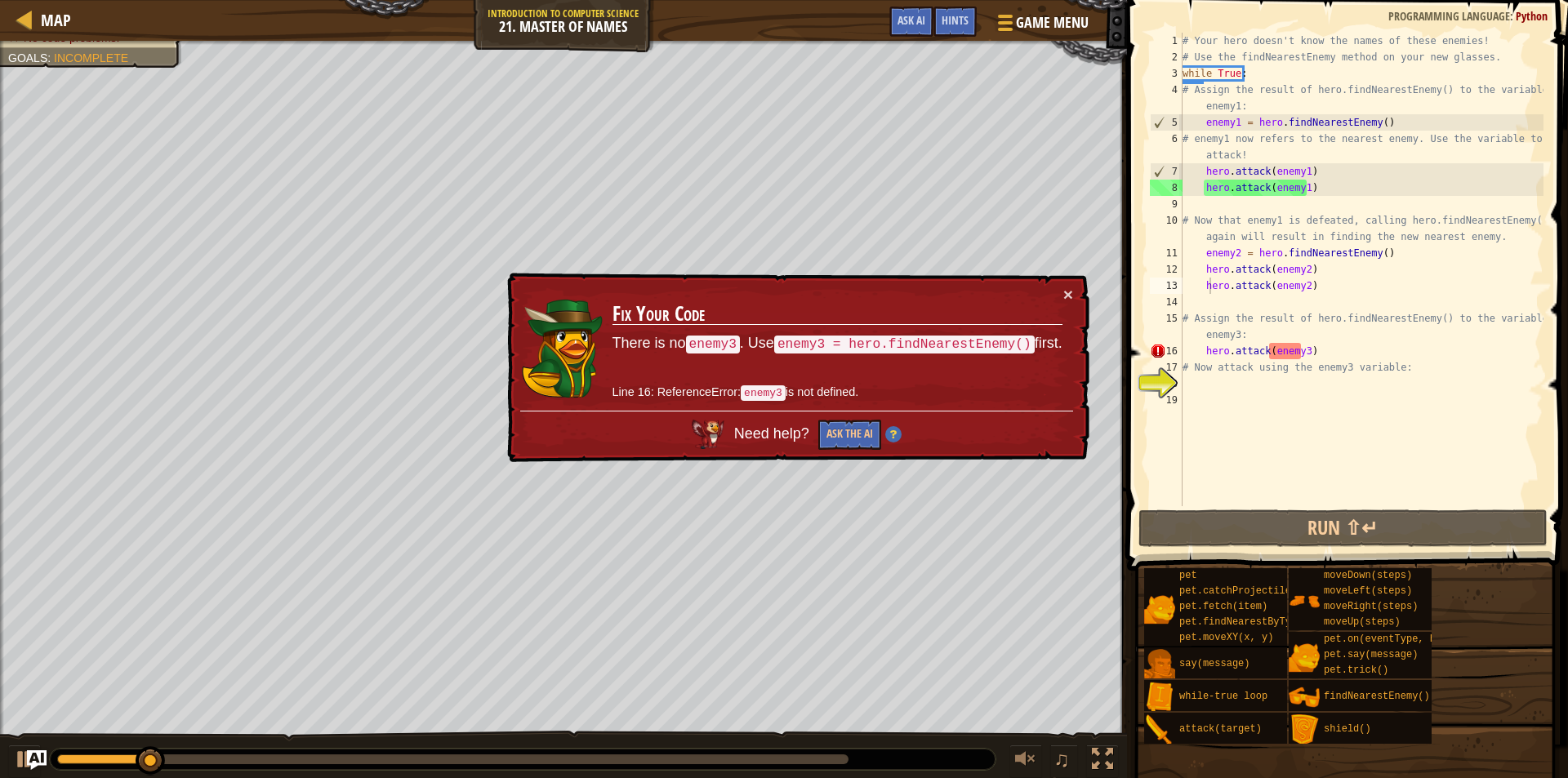
type textarea "hero.attack(enemy3)"
click at [1305, 356] on div "# Your hero doesn't know the names of these enemies! # Use the findNearestEnemy…" at bounding box center [1361, 286] width 364 height 506
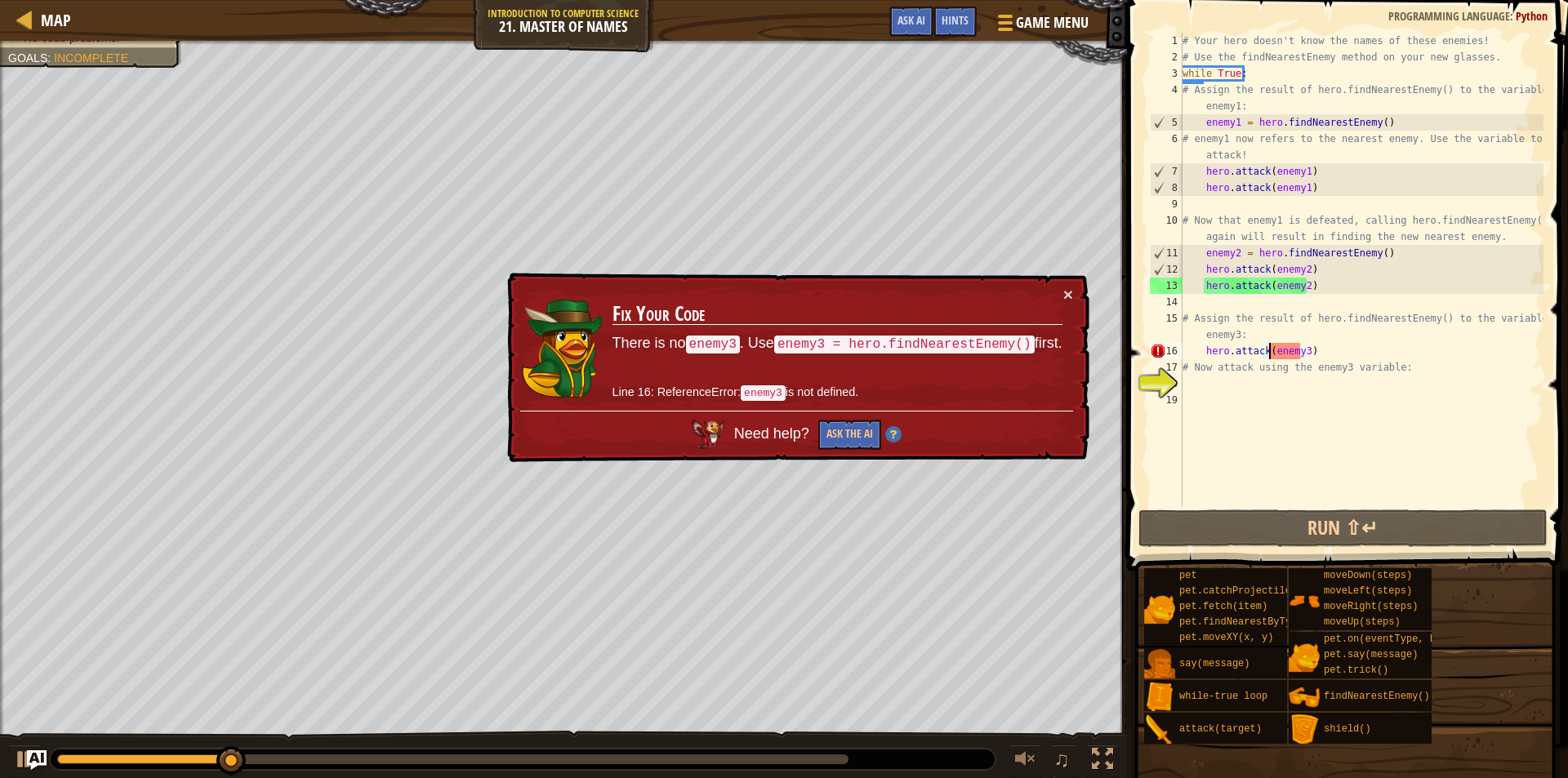
click at [1270, 351] on div "# Your hero doesn't know the names of these enemies! # Use the findNearestEnemy…" at bounding box center [1361, 286] width 364 height 506
click at [1067, 289] on button "×" at bounding box center [1068, 295] width 9 height 17
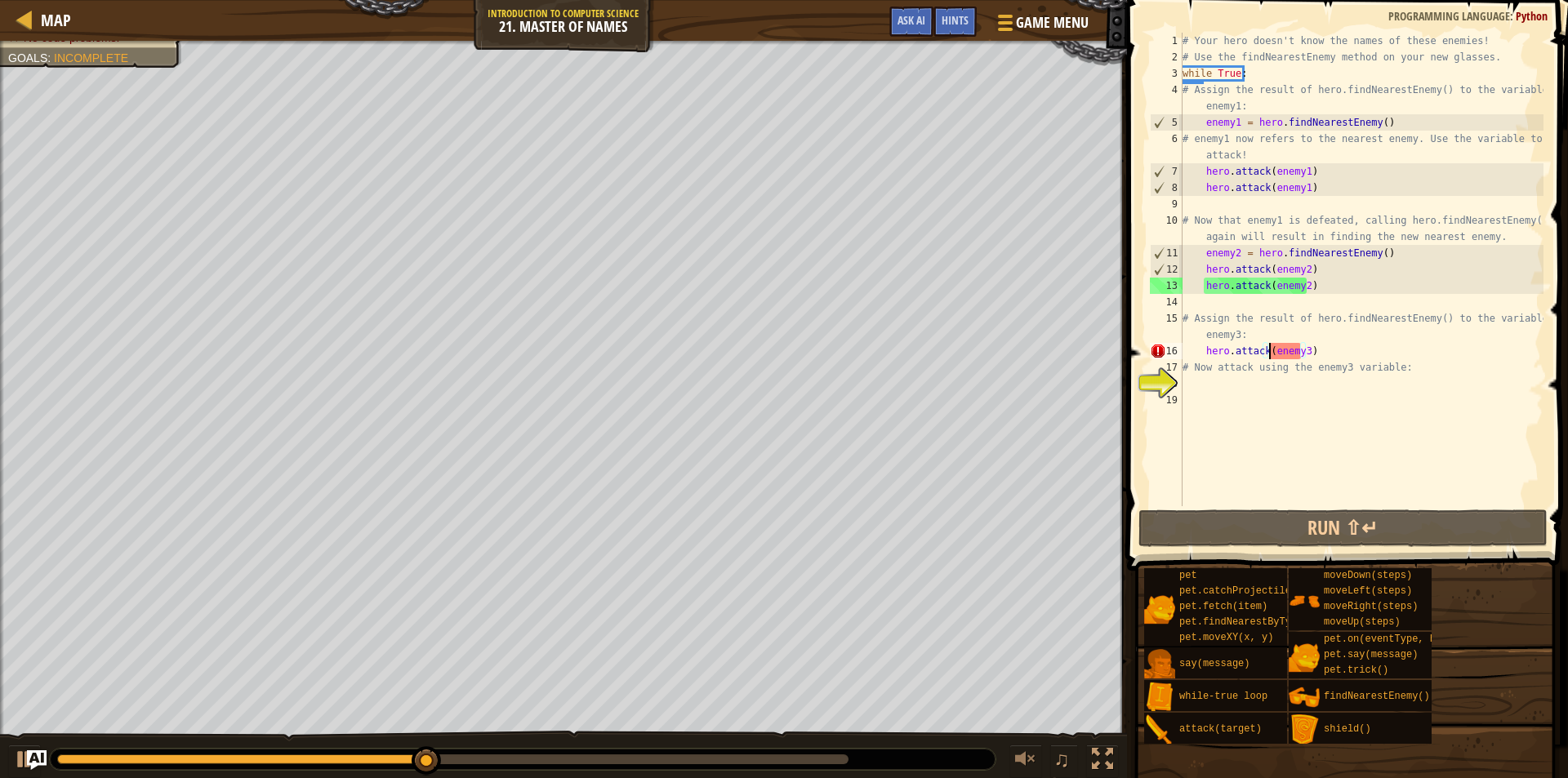
click at [1309, 381] on div "# Your hero doesn't know the names of these enemies! # Use the findNearestEnemy…" at bounding box center [1361, 286] width 364 height 506
click at [1309, 348] on div "# Your hero doesn't know the names of these enemies! # Use the findNearestEnemy…" at bounding box center [1361, 286] width 364 height 506
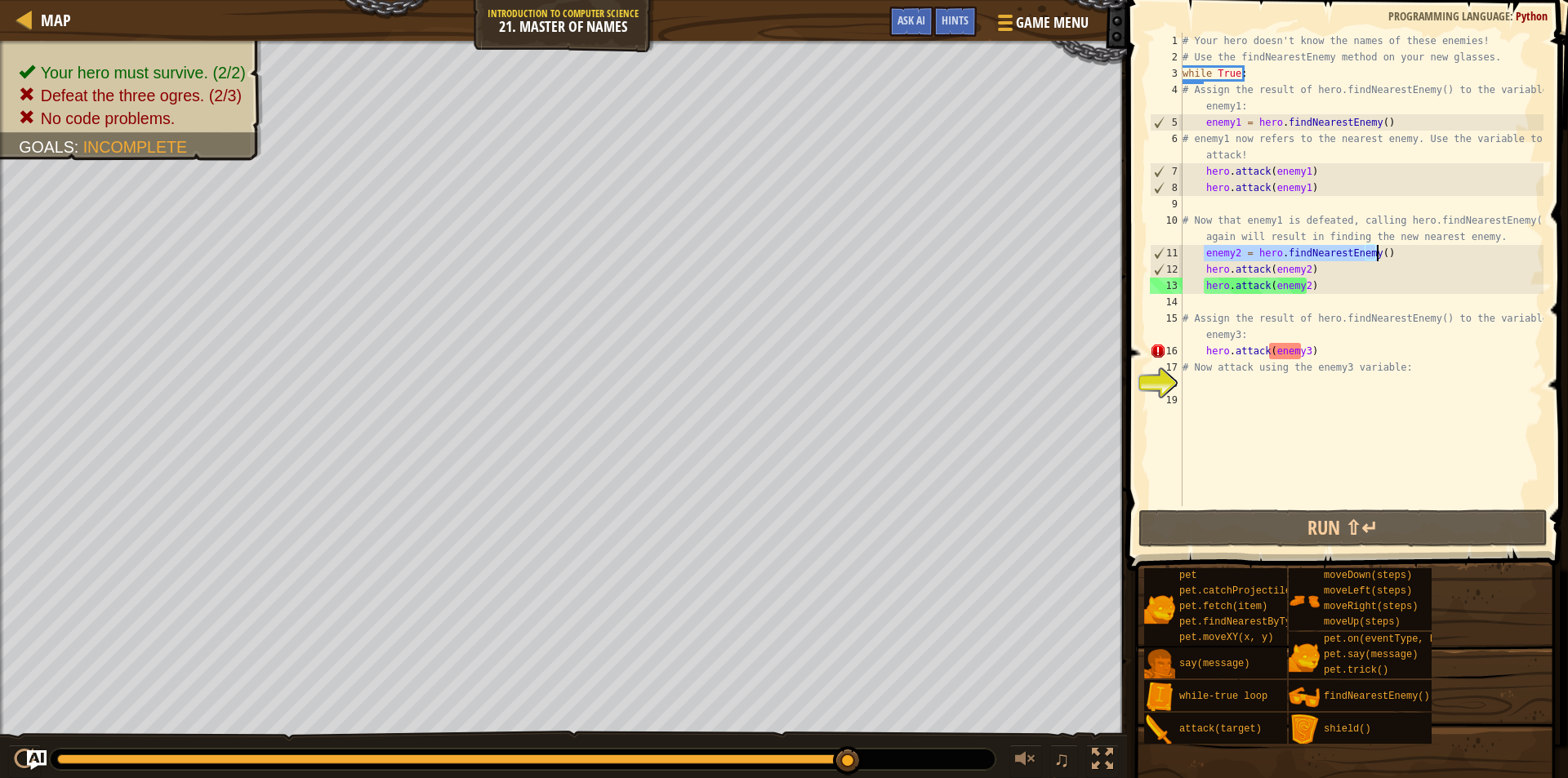
drag, startPoint x: 1202, startPoint y: 252, endPoint x: 1387, endPoint y: 256, distance: 185.0
click at [1387, 256] on div "# Your hero doesn't know the names of these enemies! # Use the findNearestEnemy…" at bounding box center [1361, 286] width 364 height 506
click at [1275, 333] on div "# Your hero doesn't know the names of these enemies! # Use the findNearestEnemy…" at bounding box center [1361, 286] width 364 height 506
type textarea "# Assign the result of hero.findNearestEnemy() to the variable enemy3:"
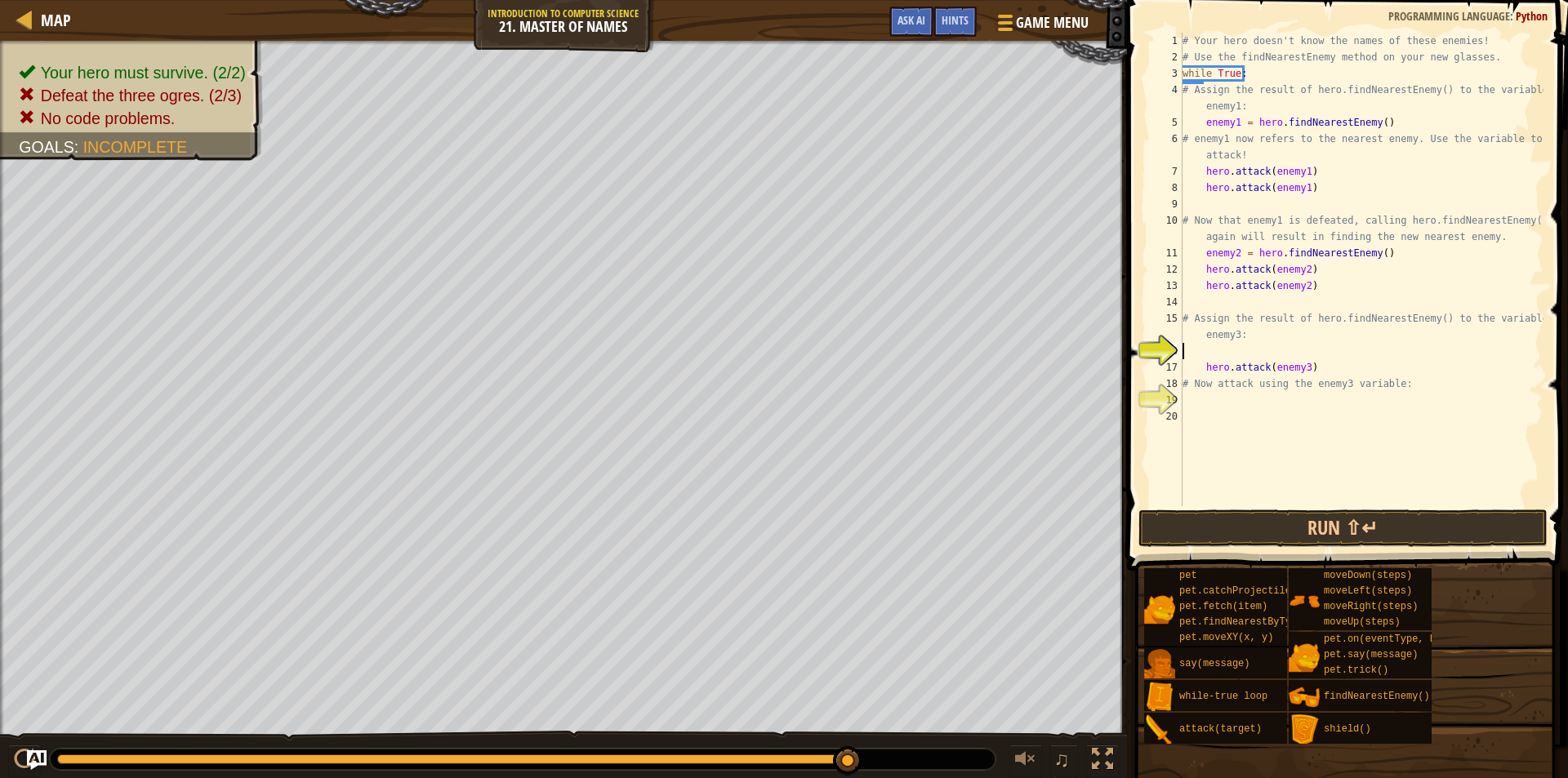
paste textarea "enemy2 = hero.findNearestEnemy()"
click at [1179, 354] on div "16" at bounding box center [1166, 351] width 32 height 16
click at [1183, 352] on div "# Your hero doesn't know the names of these enemies! # Use the findNearestEnemy…" at bounding box center [1361, 286] width 364 height 506
click at [1261, 522] on button "Run ⇧↵" at bounding box center [1343, 528] width 410 height 38
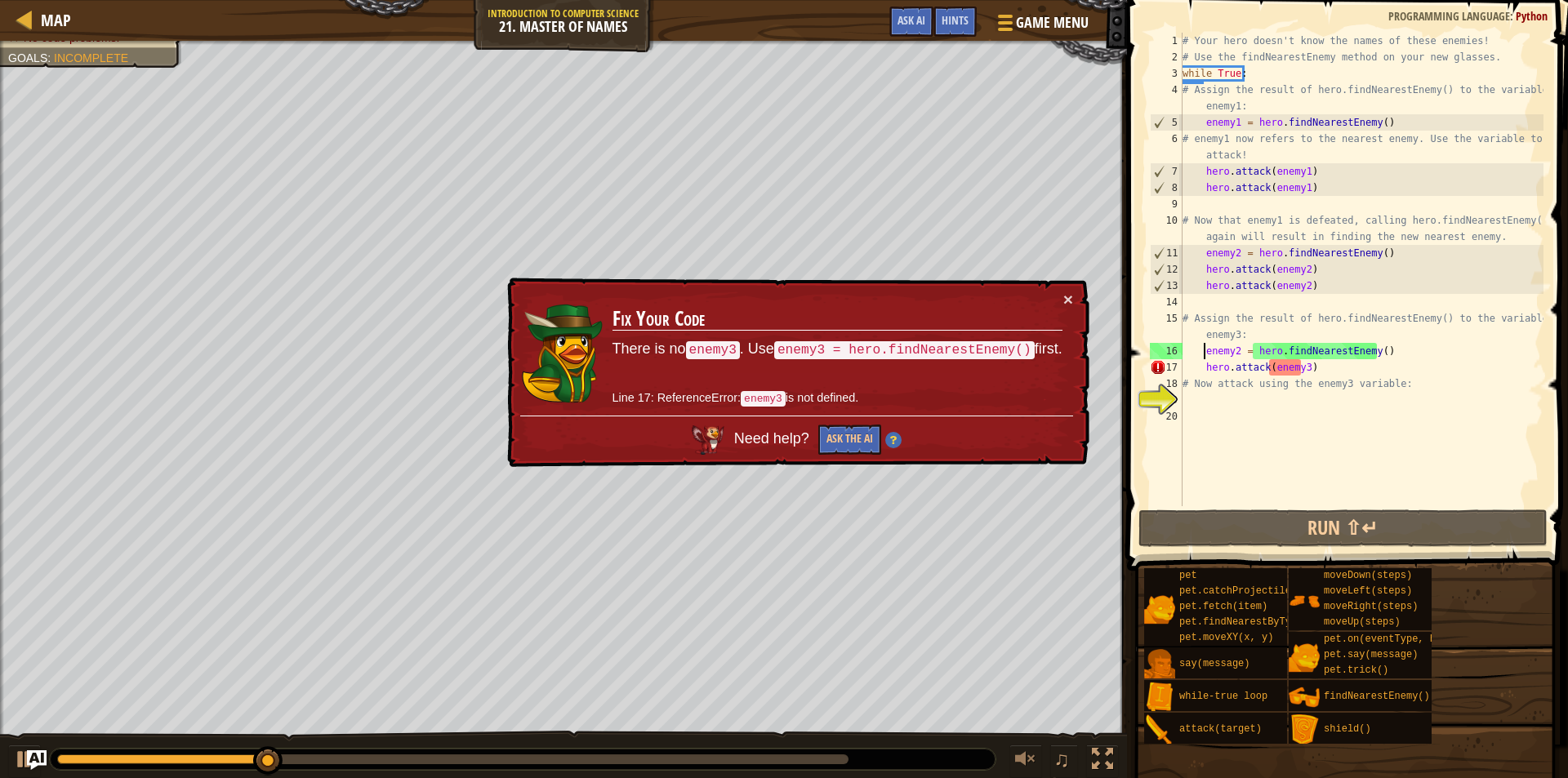
click at [1301, 371] on div "# Your hero doesn't know the names of these enemies! # Use the findNearestEnemy…" at bounding box center [1361, 286] width 364 height 506
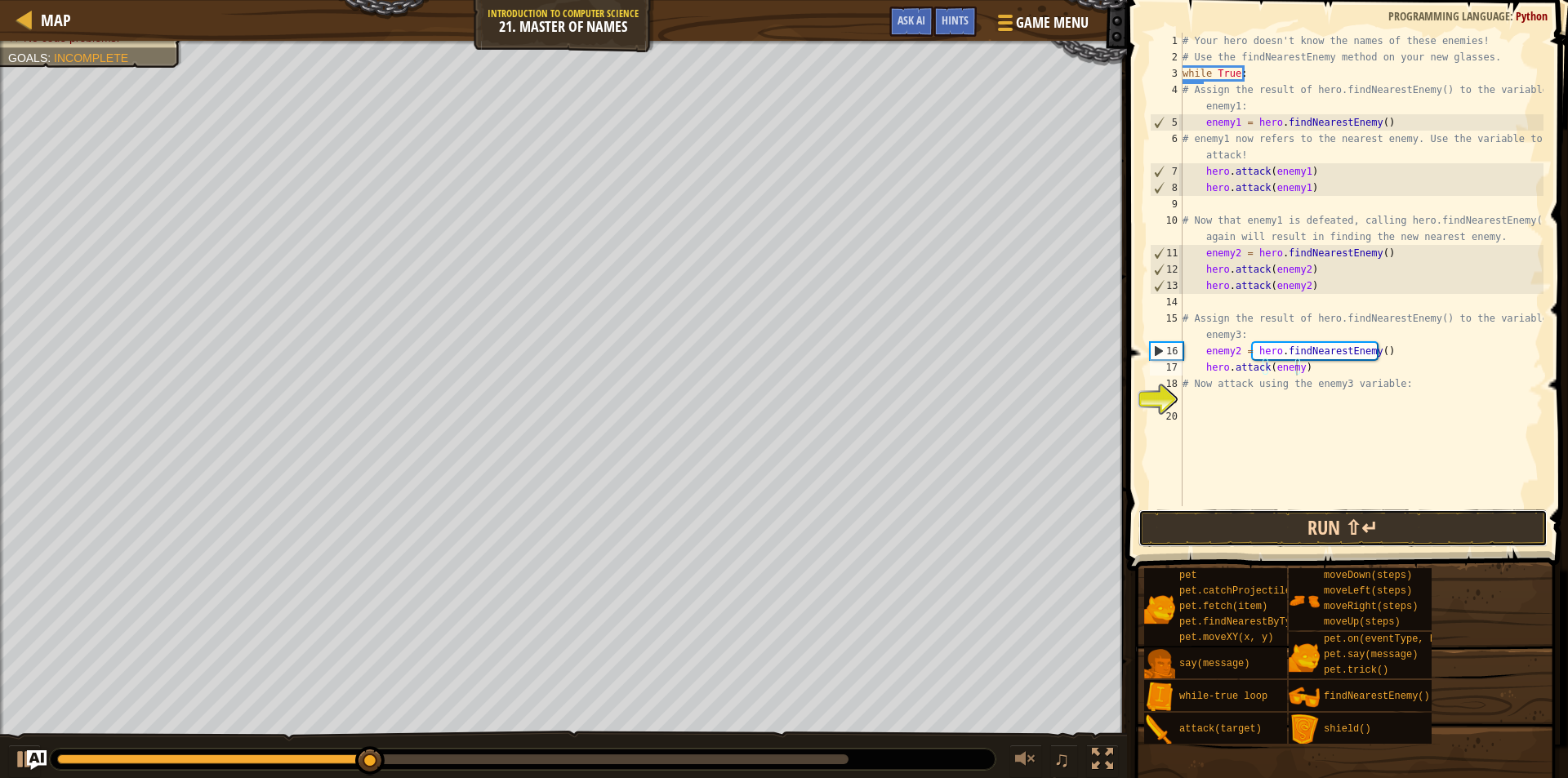
click at [1316, 521] on button "Run ⇧↵" at bounding box center [1343, 528] width 410 height 38
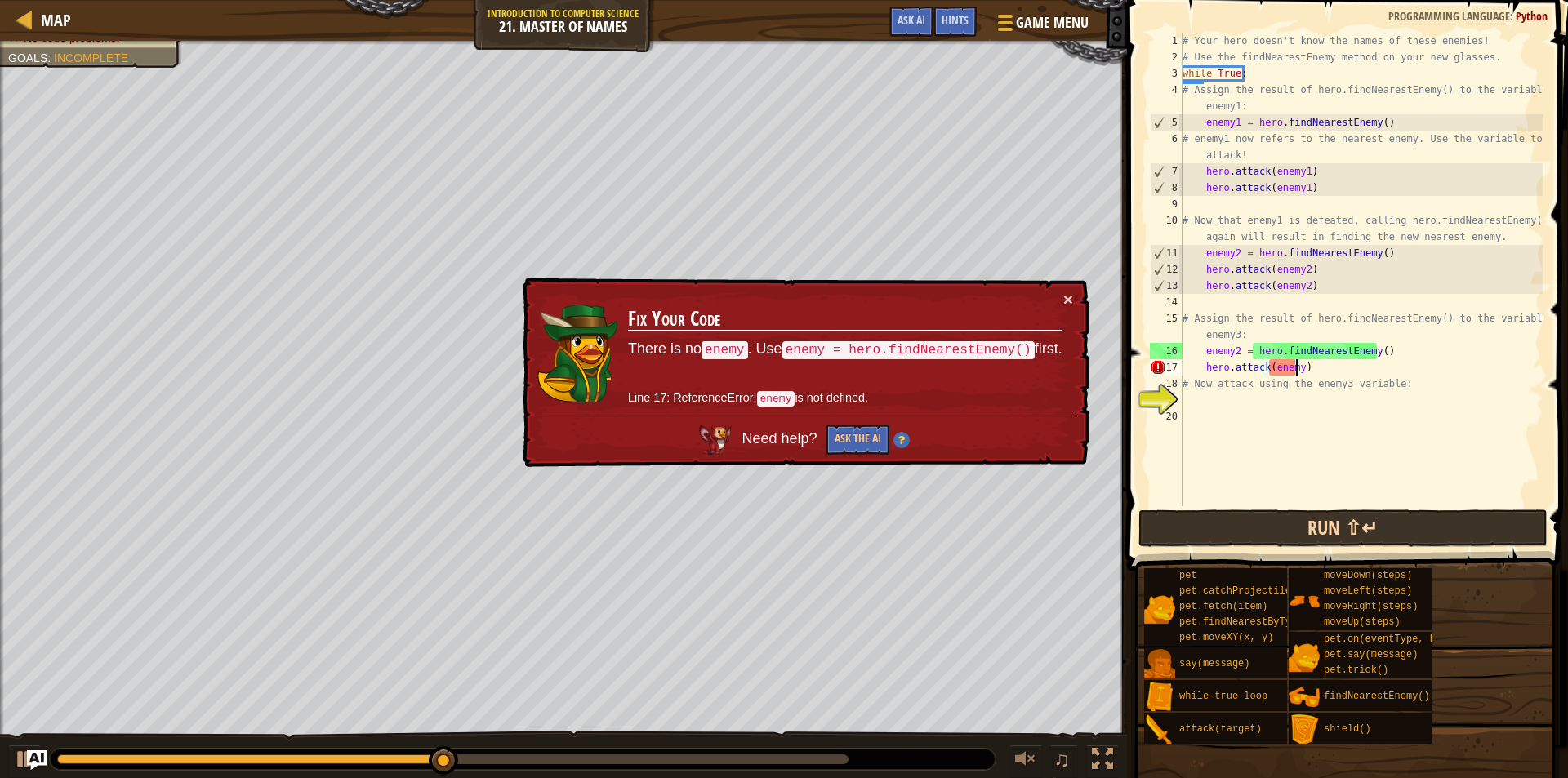
scroll to position [8, 9]
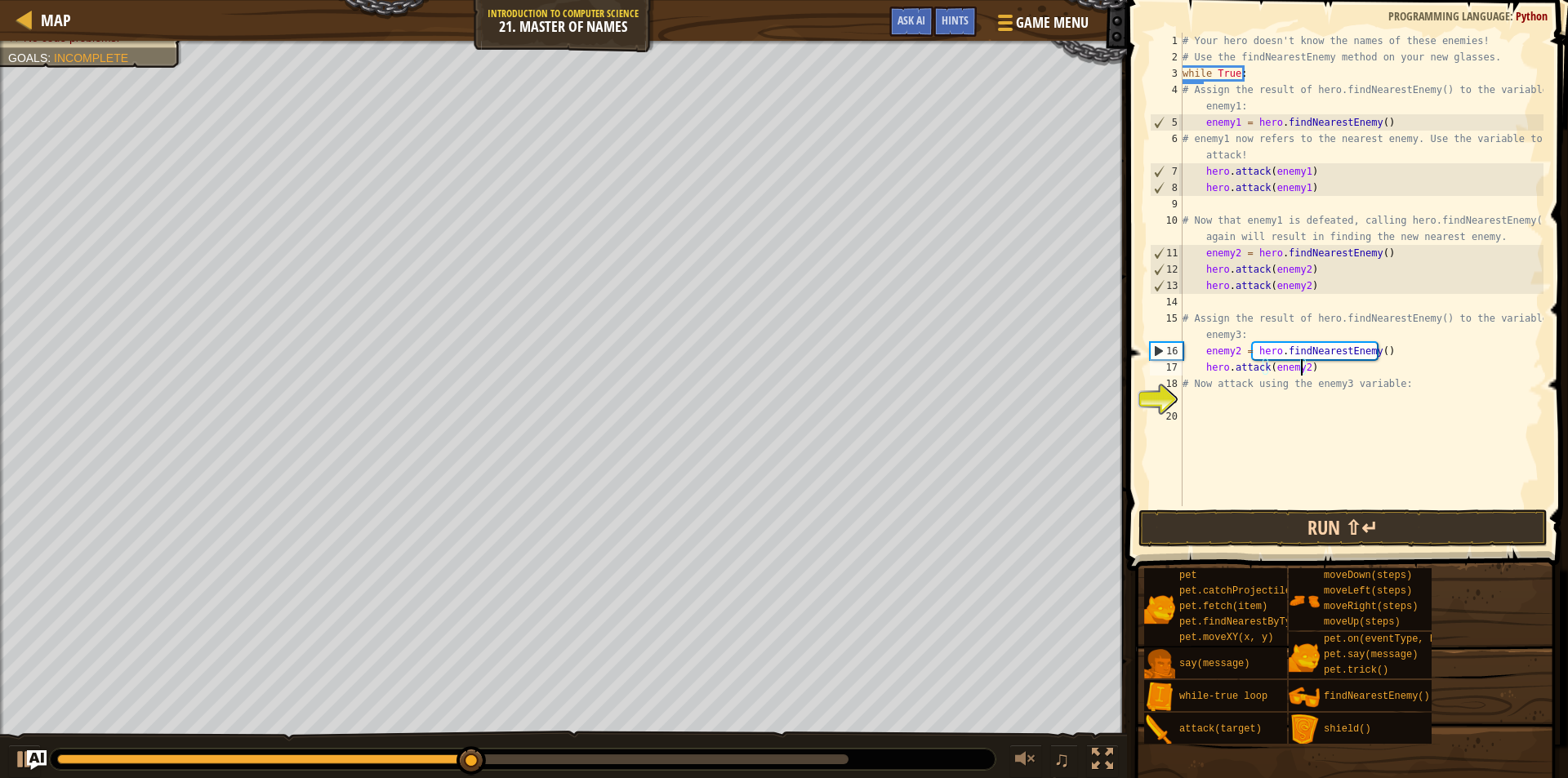
type textarea "hero.attack(enemy2)"
click at [1280, 511] on button "Run ⇧↵" at bounding box center [1343, 528] width 410 height 38
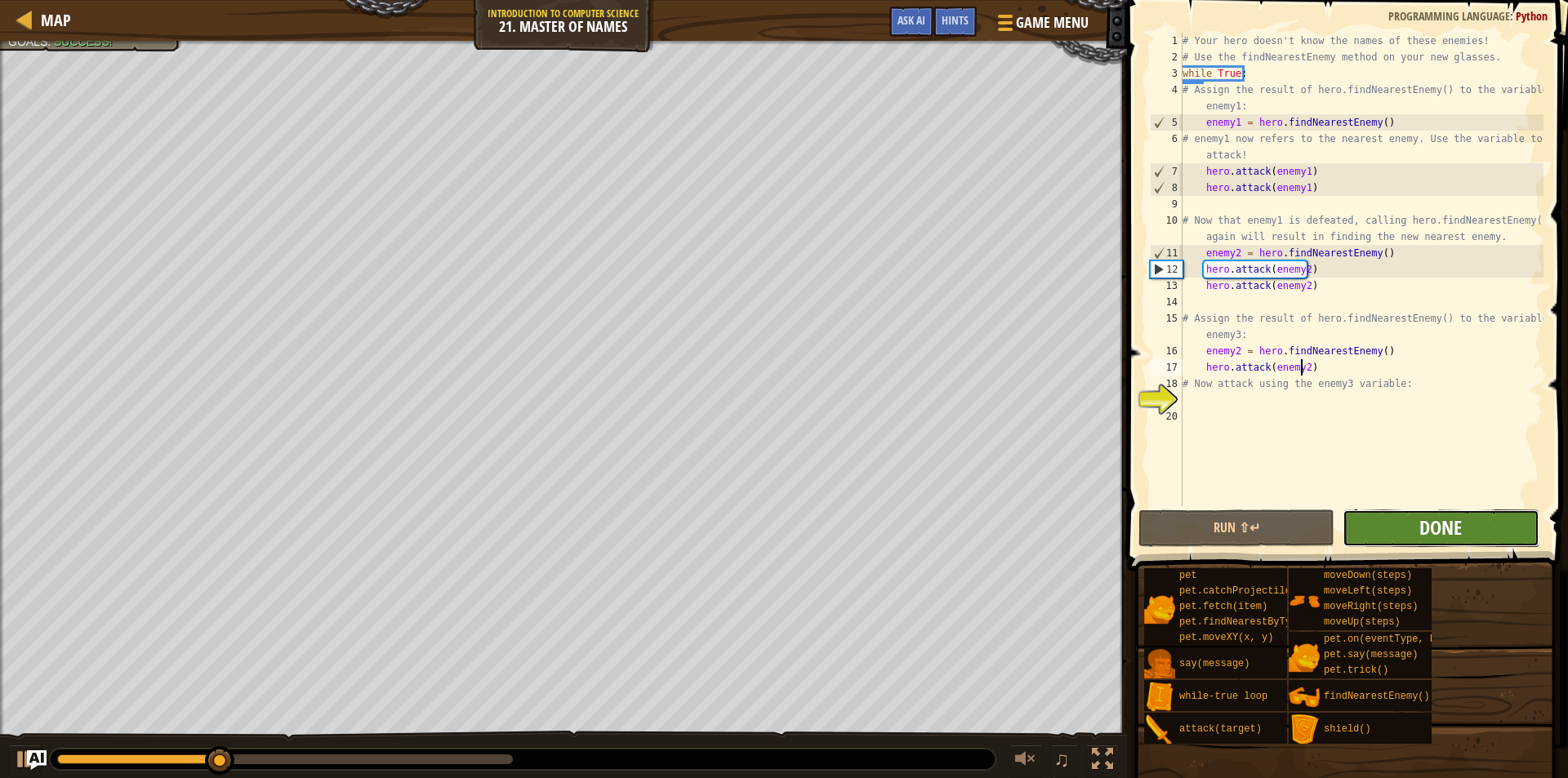
click at [1427, 525] on span "Done" at bounding box center [1441, 528] width 43 height 27
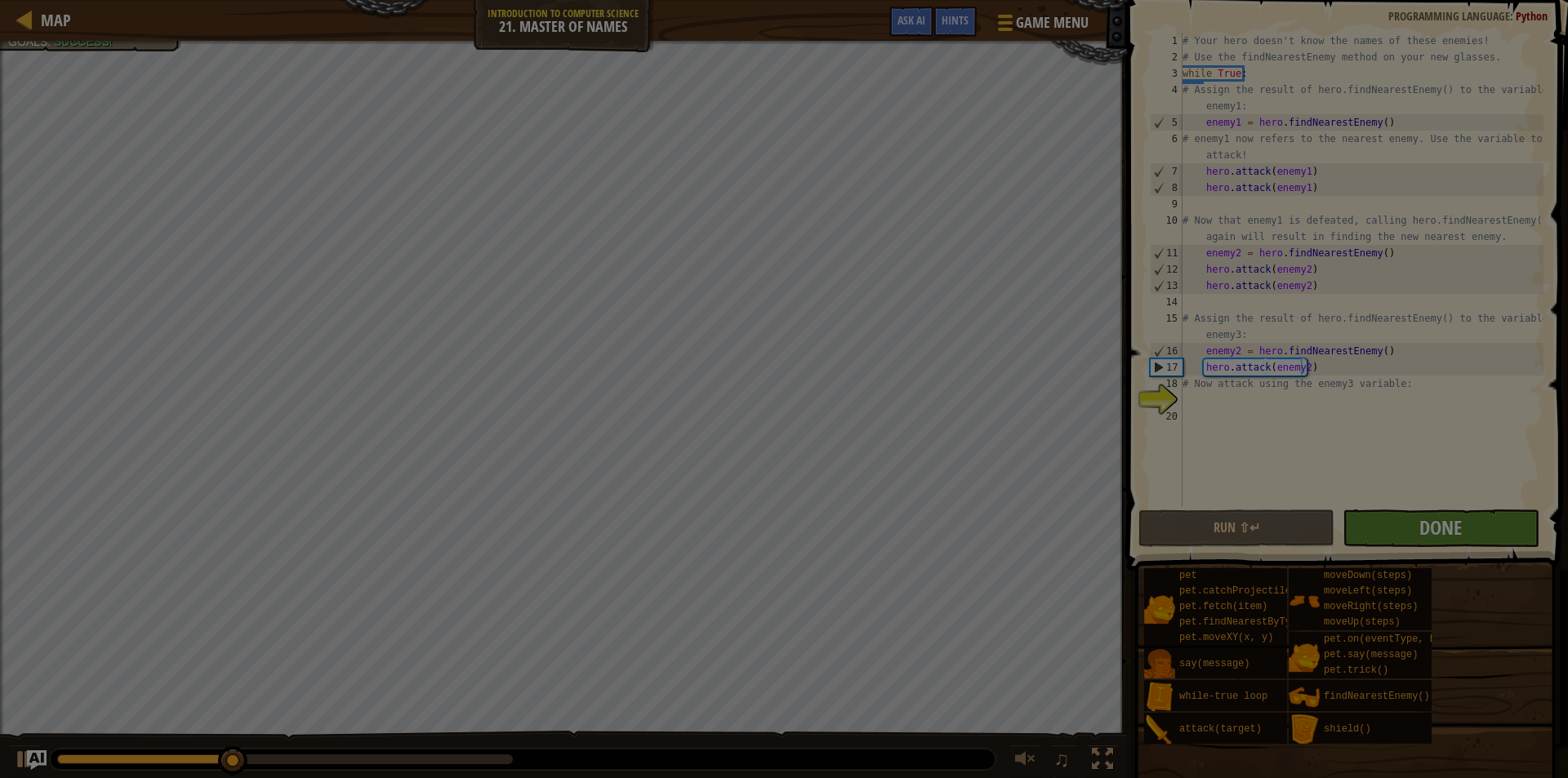
click at [1427, 525] on div at bounding box center [784, 389] width 1568 height 778
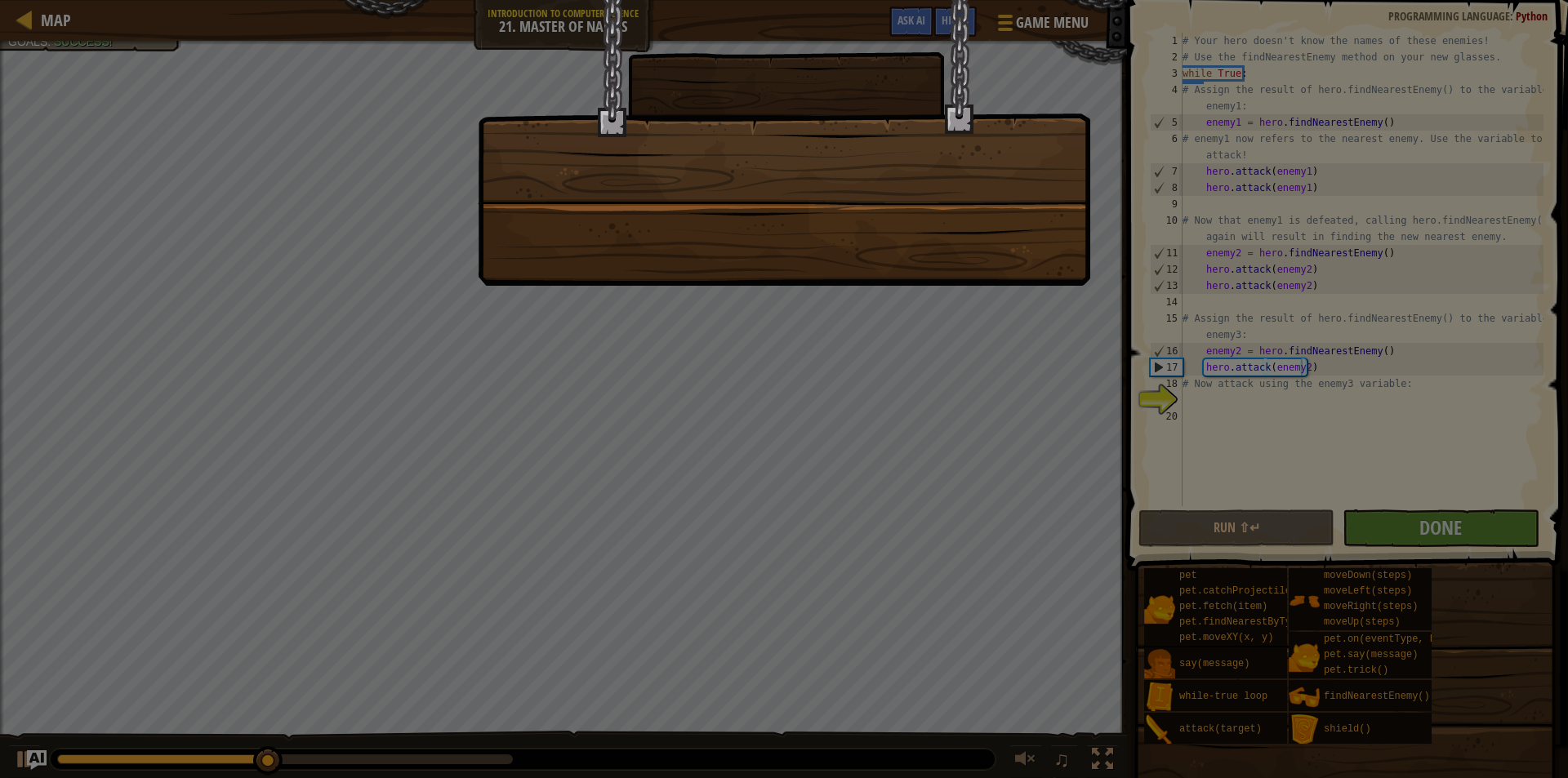
click at [1022, 303] on div at bounding box center [784, 389] width 1568 height 778
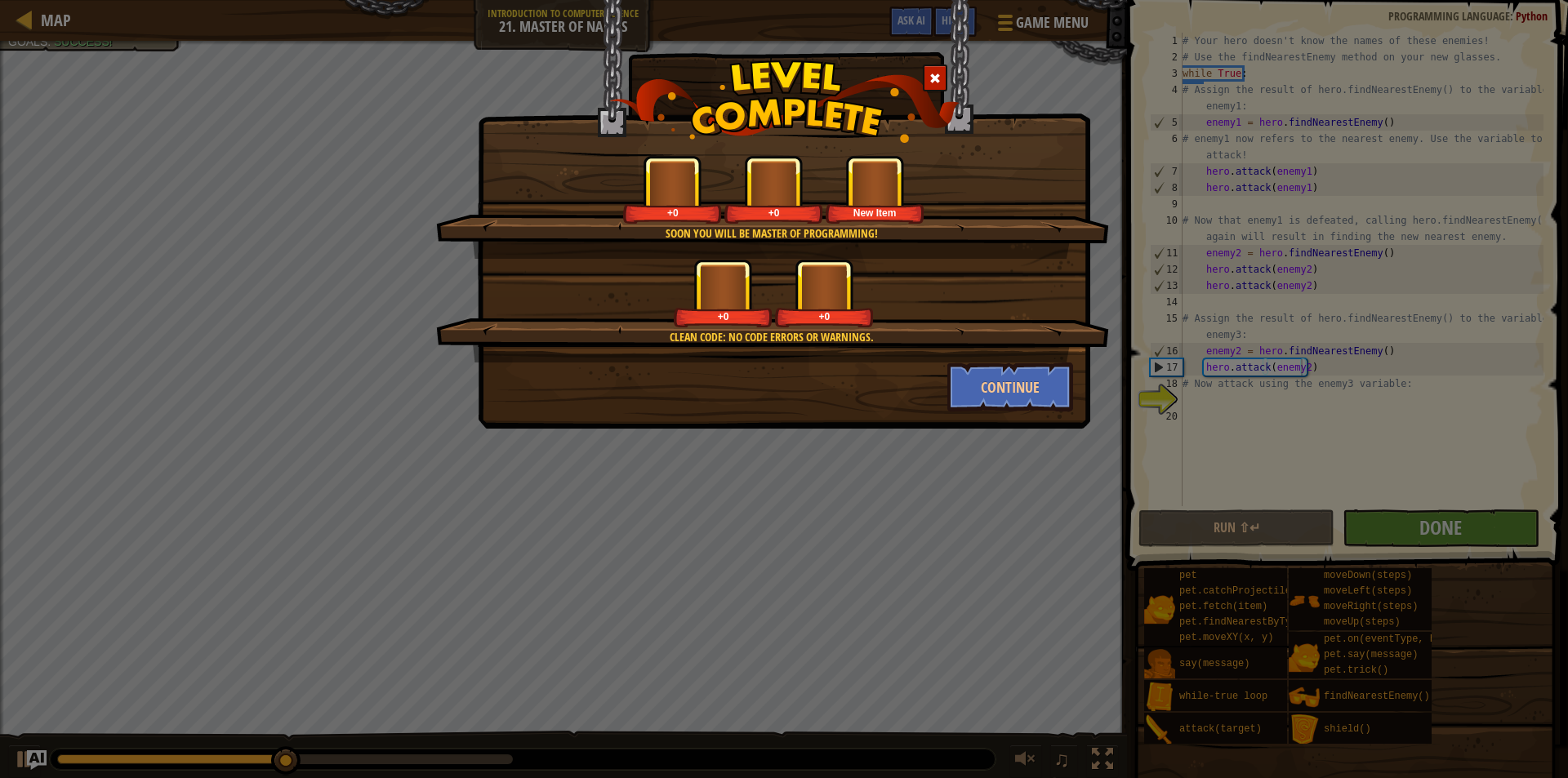
click at [1014, 303] on div "+0 +0" at bounding box center [773, 293] width 634 height 68
click at [1011, 366] on button "Continue" at bounding box center [1011, 386] width 127 height 49
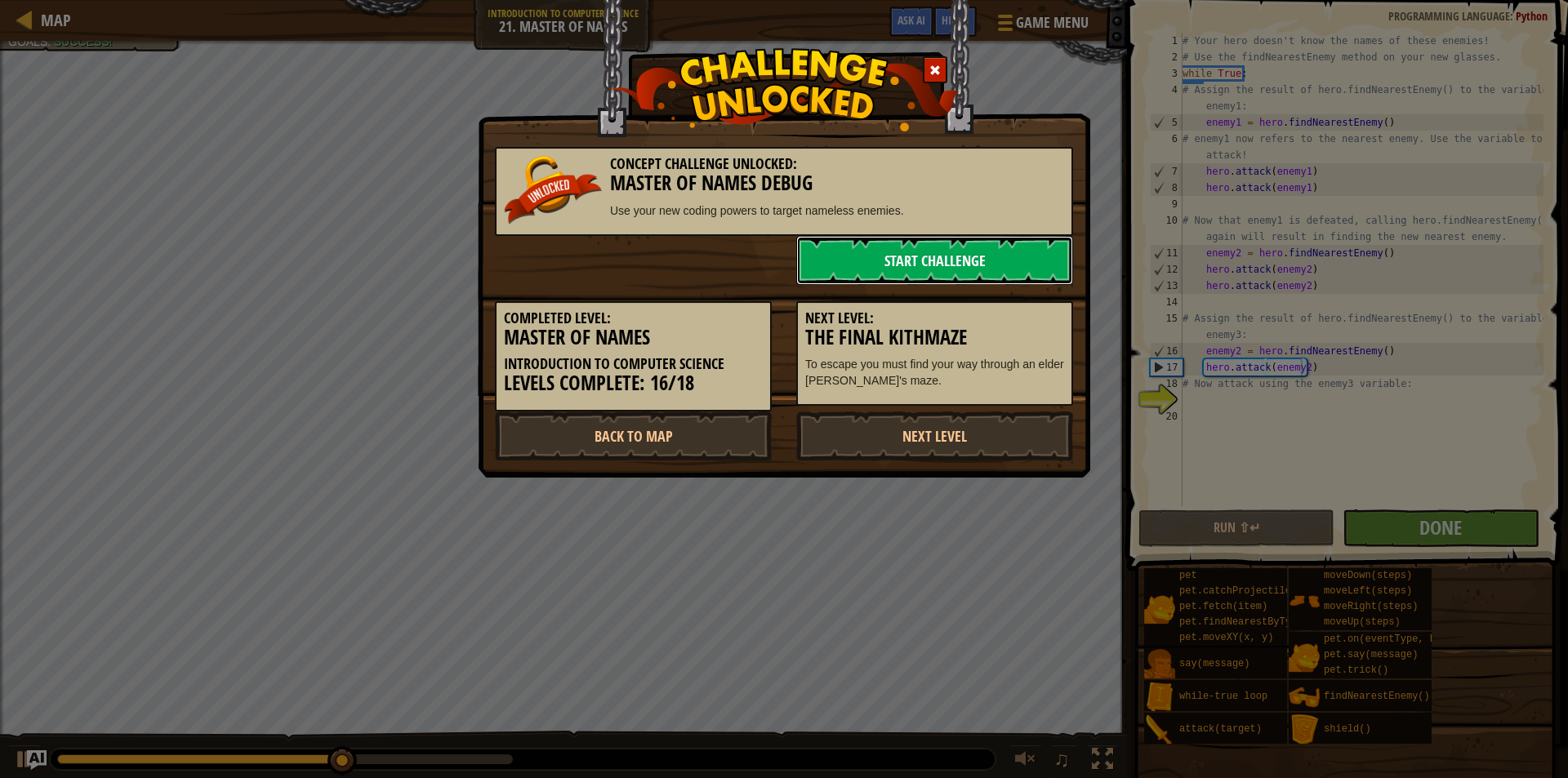
click at [971, 244] on link "Start Challenge" at bounding box center [934, 260] width 277 height 49
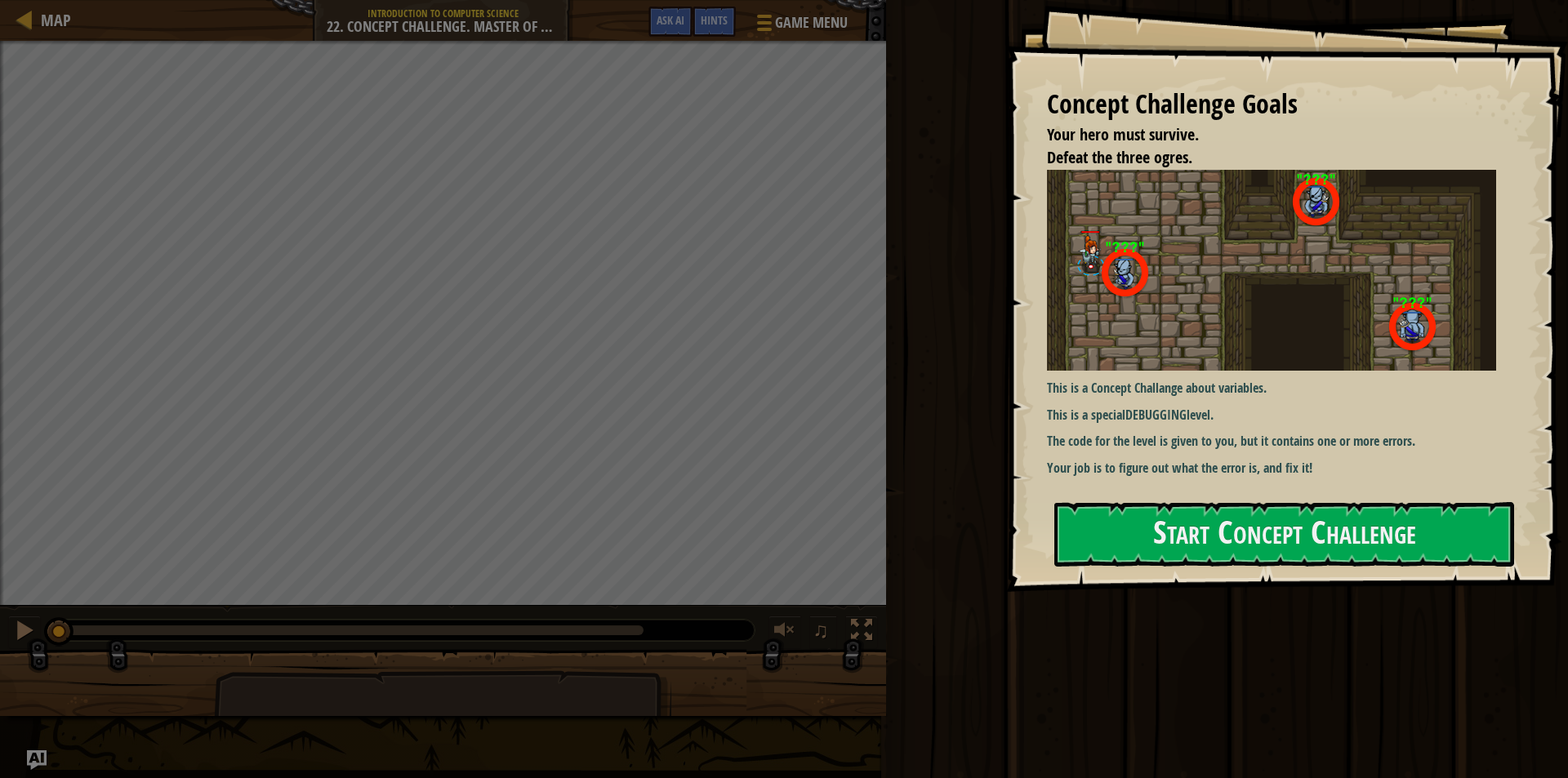
click at [1288, 500] on div "Concept Challenge Goals Your hero must survive. Defeat the three ogres. This is…" at bounding box center [1287, 296] width 562 height 592
click at [1188, 526] on button "Start Concept Challenge" at bounding box center [1284, 533] width 460 height 64
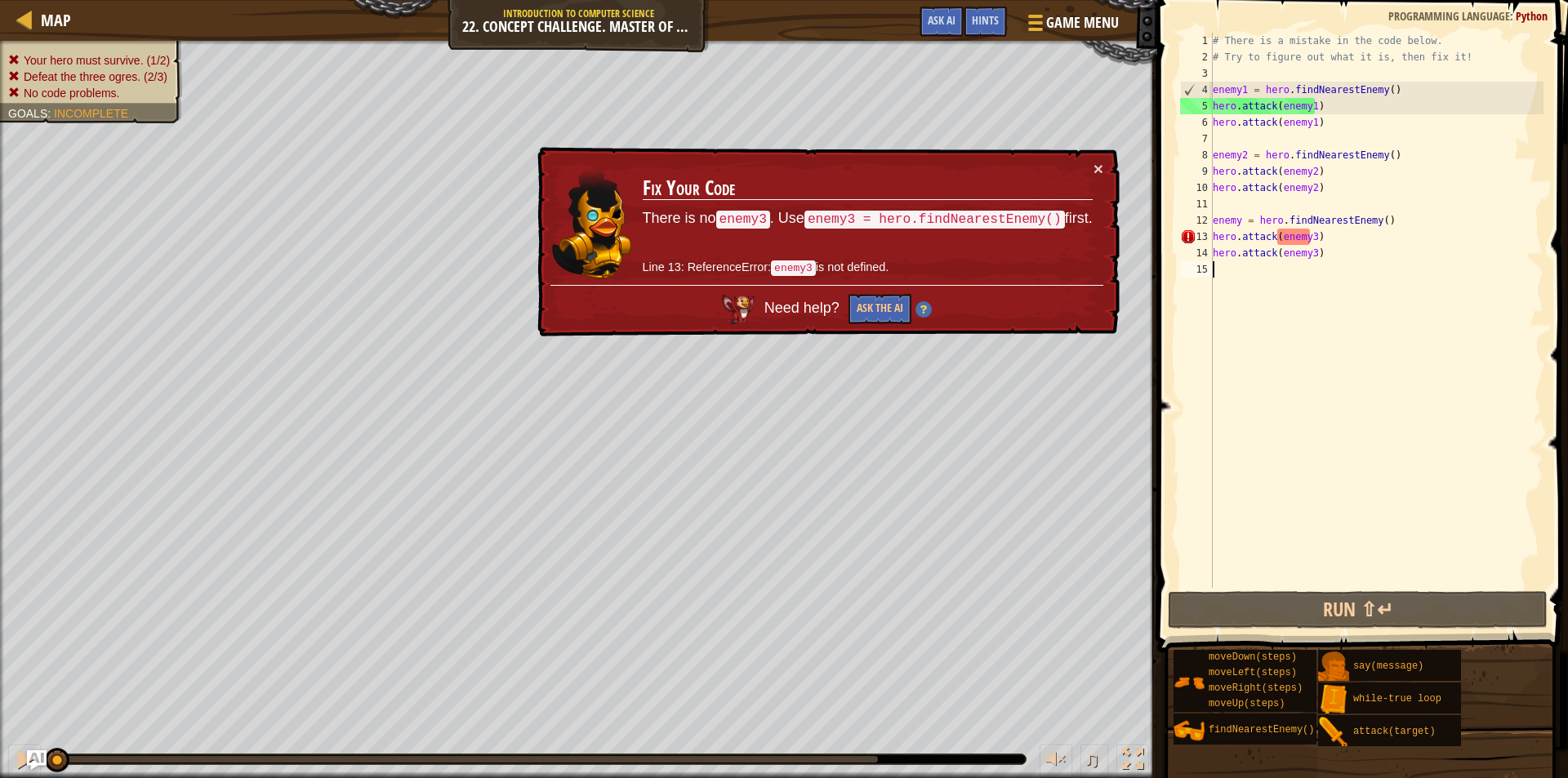
click at [1099, 158] on div "× Fix Your Code There is no enemy3 . Use enemy3 = hero.findNearestEnemy() first…" at bounding box center [827, 242] width 586 height 191
drag, startPoint x: 1092, startPoint y: 163, endPoint x: 1116, endPoint y: 167, distance: 24.3
click at [1093, 162] on div "× Fix Your Code There is no enemy3 . Use enemy3 = hero.findNearestEnemy() first…" at bounding box center [827, 242] width 586 height 191
click at [1307, 238] on div "# There is a mistake in the code below. # Try to figure out what it is, then fi…" at bounding box center [1376, 327] width 334 height 588
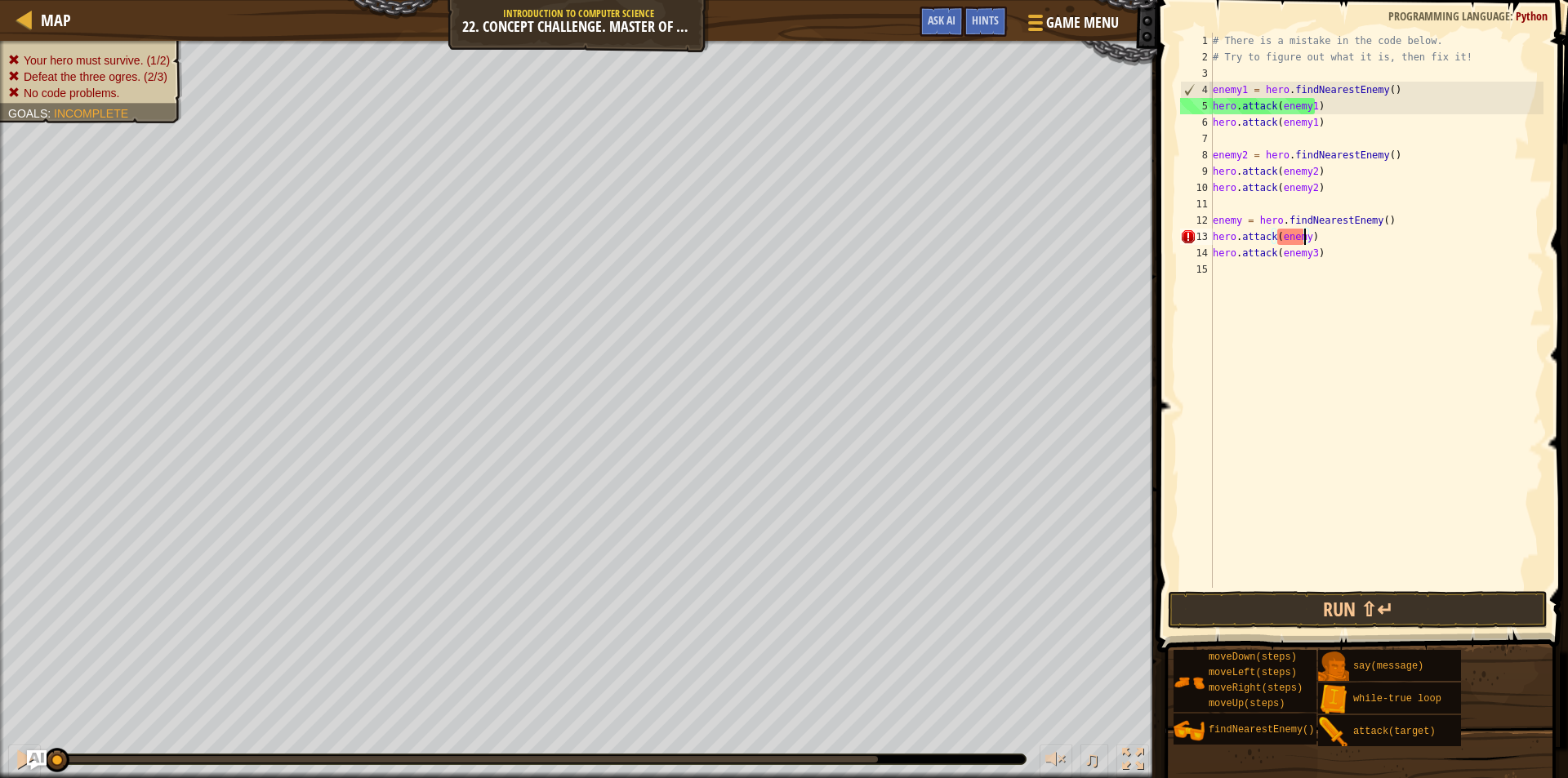
scroll to position [8, 8]
click at [1308, 256] on div "# There is a mistake in the code below. # Try to figure out what it is, then fi…" at bounding box center [1376, 327] width 334 height 588
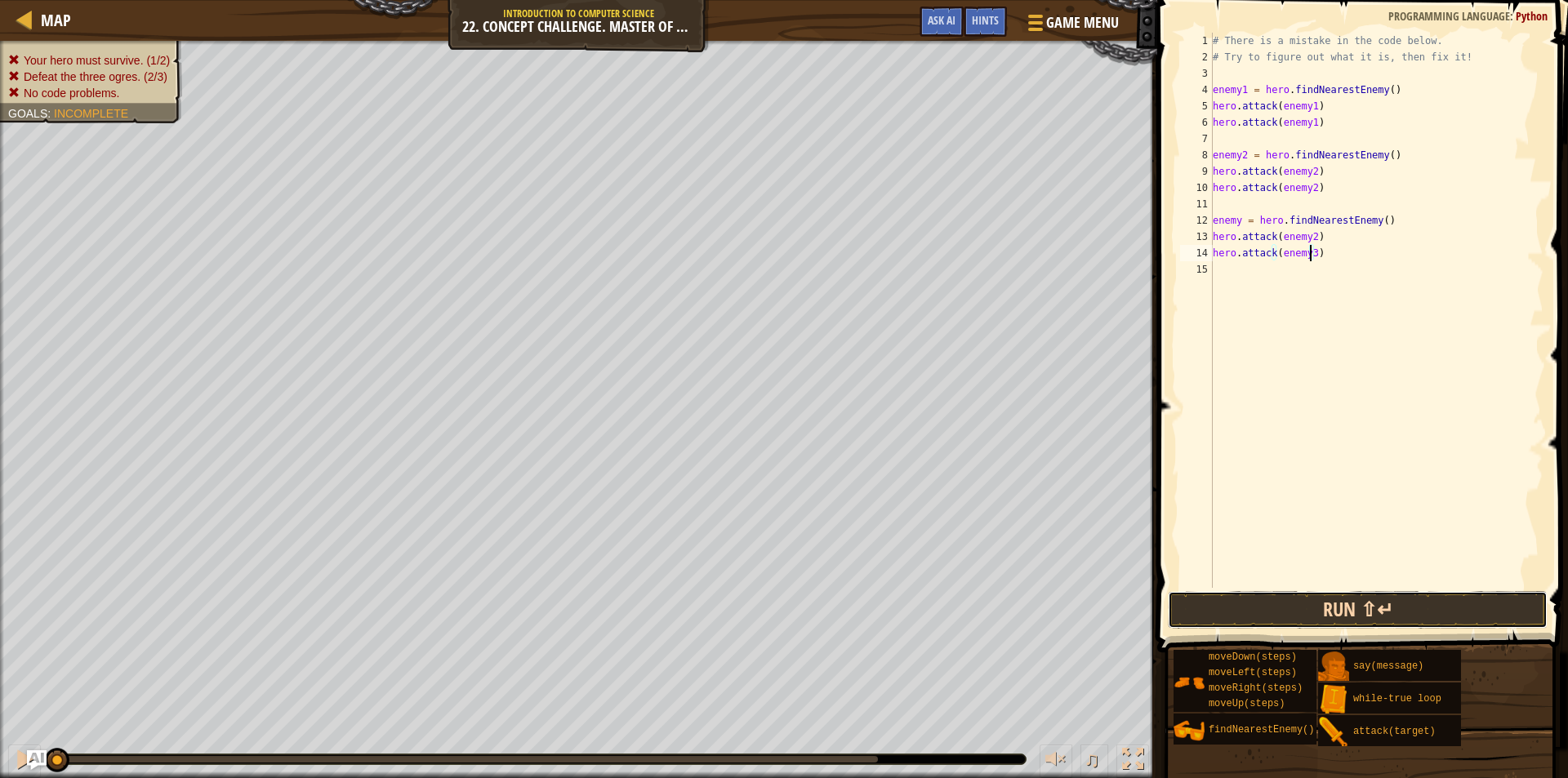
click at [1349, 607] on button "Run ⇧↵" at bounding box center [1358, 610] width 380 height 38
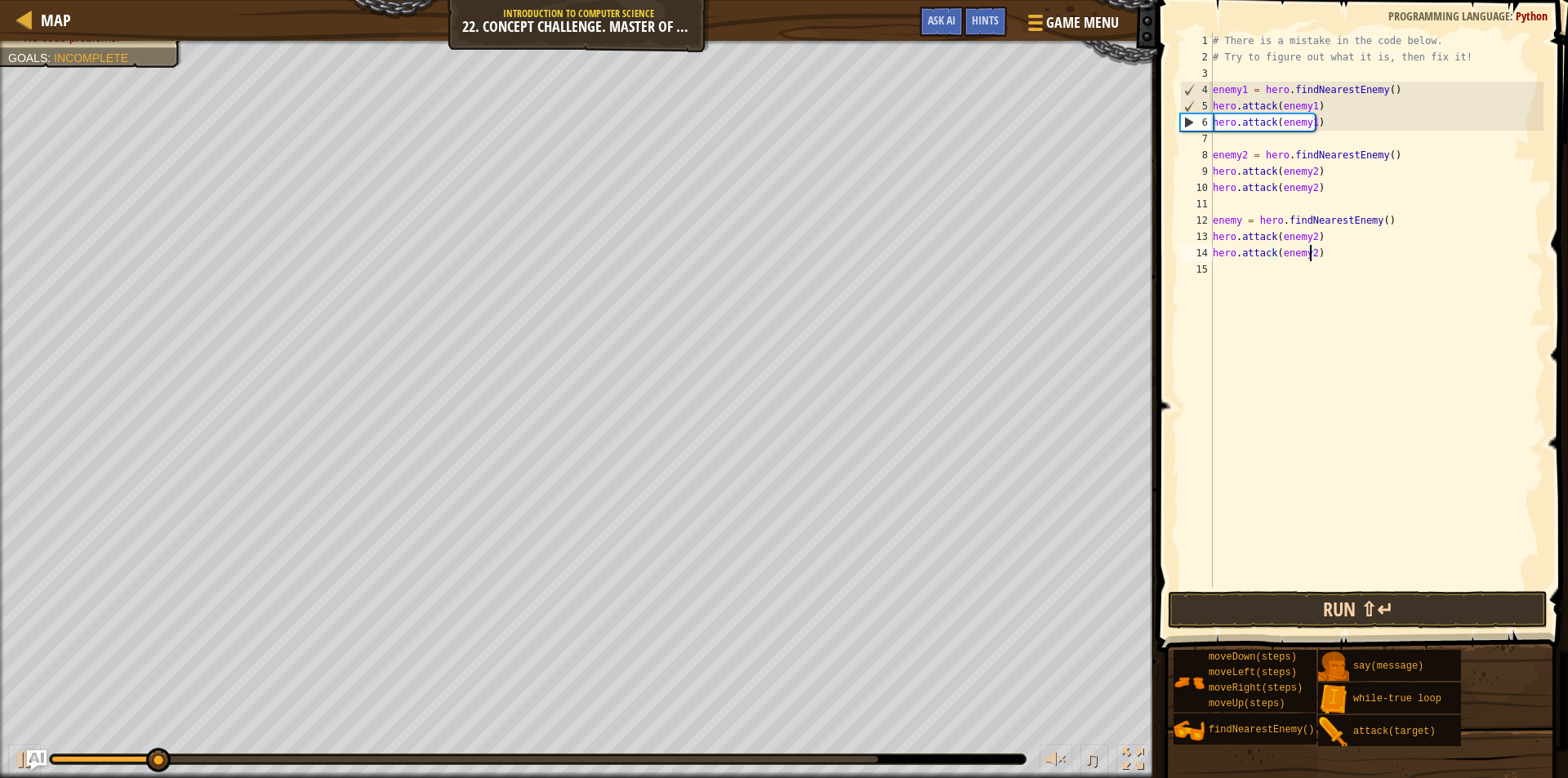
type textarea "hero.attack(enemy2)"
click at [1370, 615] on button "Run ⇧↵" at bounding box center [1358, 610] width 380 height 38
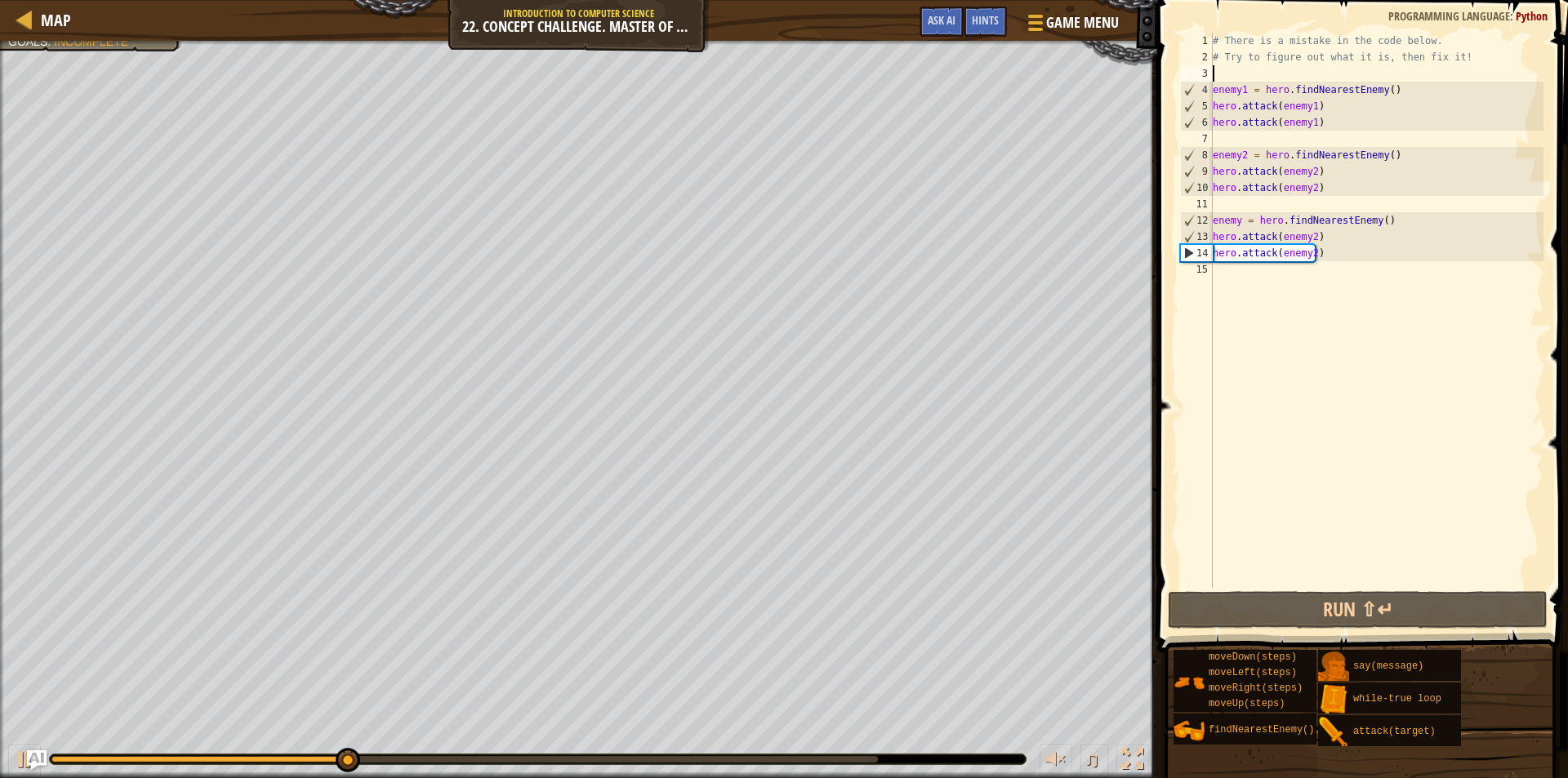
click at [1254, 74] on div "# There is a mistake in the code below. # Try to figure out what it is, then fi…" at bounding box center [1376, 327] width 334 height 588
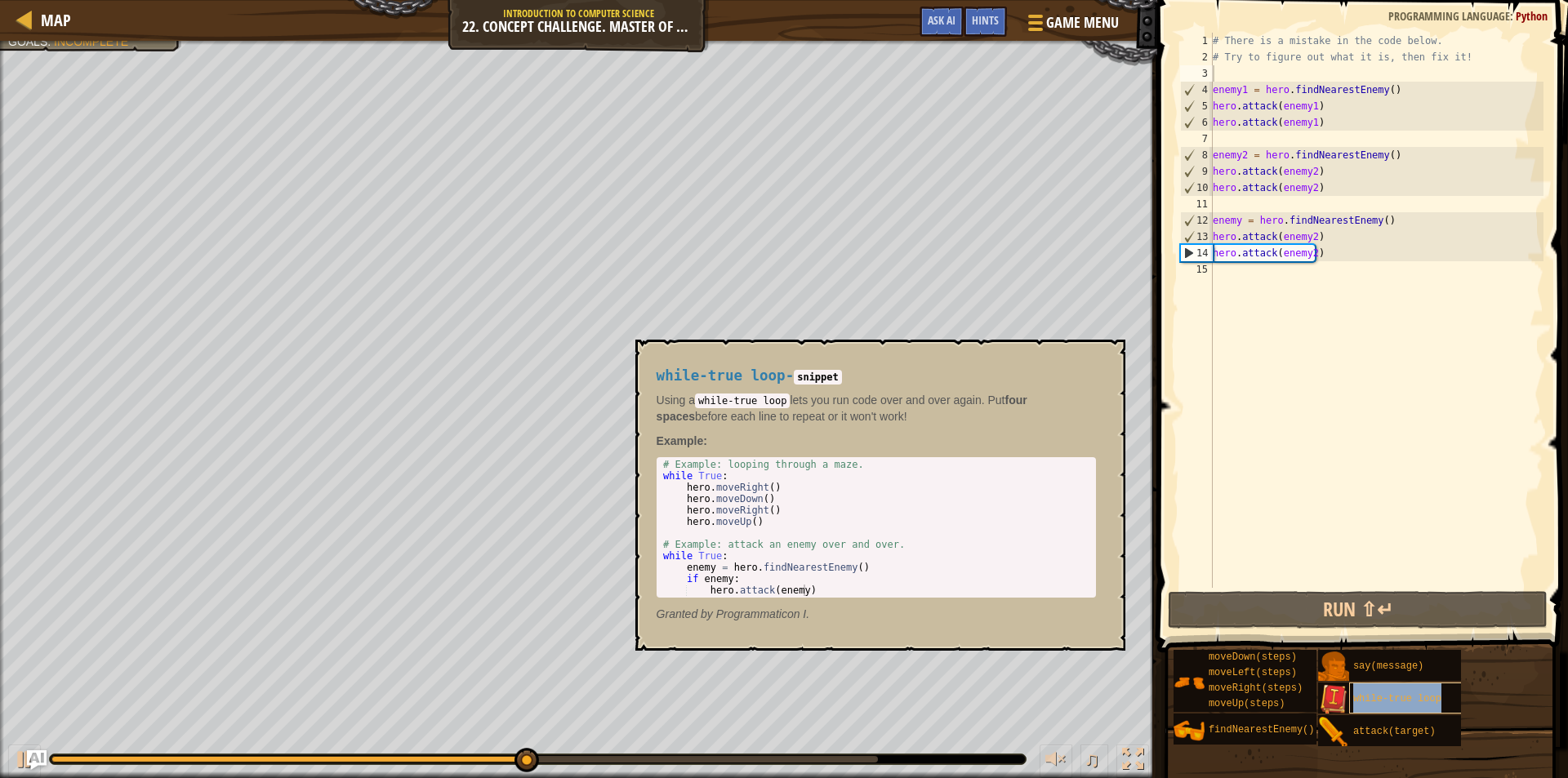
drag, startPoint x: 1373, startPoint y: 698, endPoint x: 1363, endPoint y: 698, distance: 10.0
click at [1374, 698] on span "while-true loop" at bounding box center [1397, 698] width 88 height 11
type textarea "while True:"
drag, startPoint x: 723, startPoint y: 480, endPoint x: 656, endPoint y: 473, distance: 67.4
click at [657, 473] on div "while True: 1 2 3 4 5 6 7 8 9 10 11 12 # Example: looping through a maze. while…" at bounding box center [876, 528] width 439 height 140
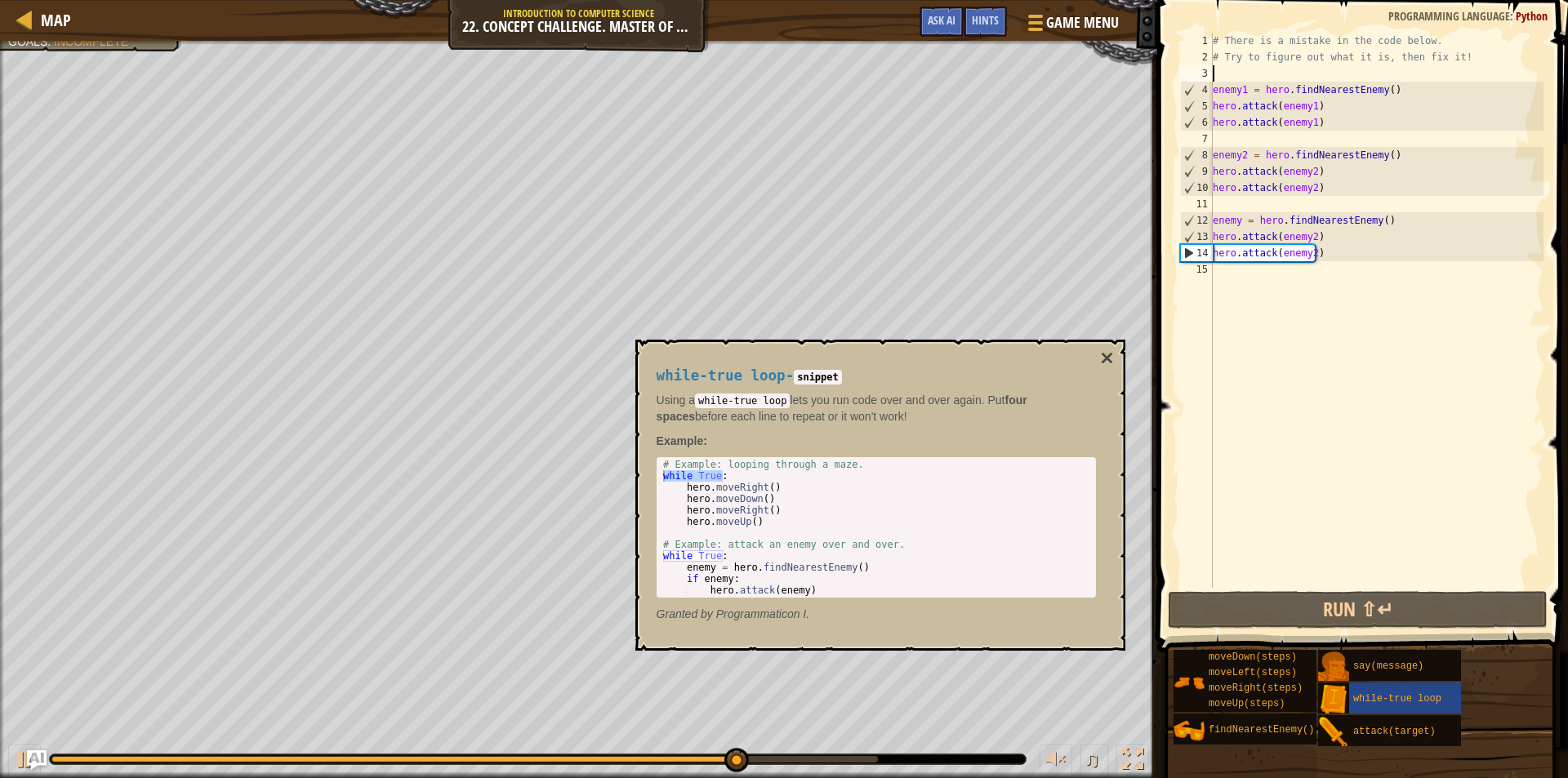
click at [1296, 74] on div "# There is a mistake in the code below. # Try to figure out what it is, then fi…" at bounding box center [1376, 327] width 334 height 588
paste textarea "while True:"
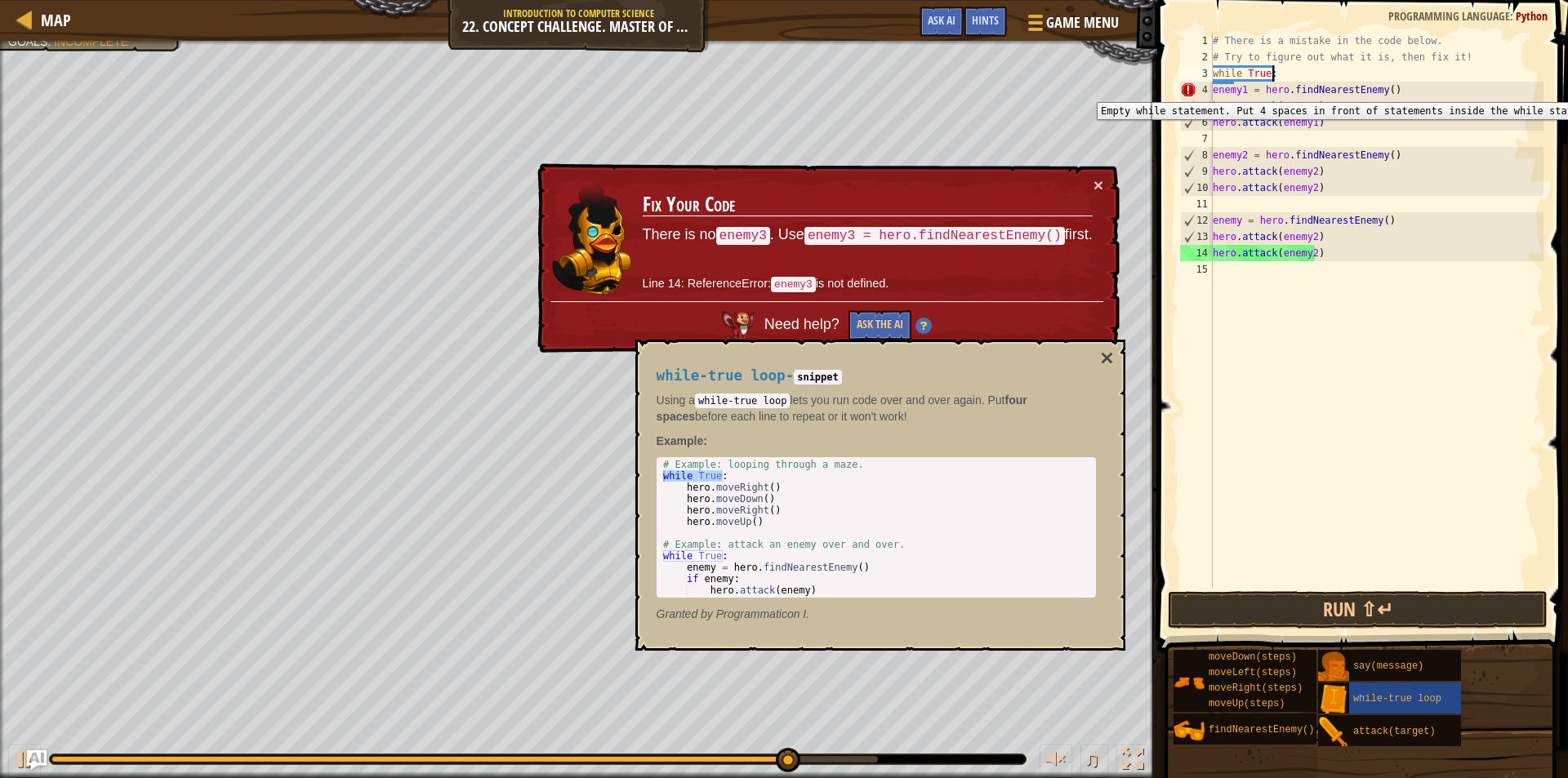
click at [1212, 90] on div "4" at bounding box center [1196, 90] width 32 height 16
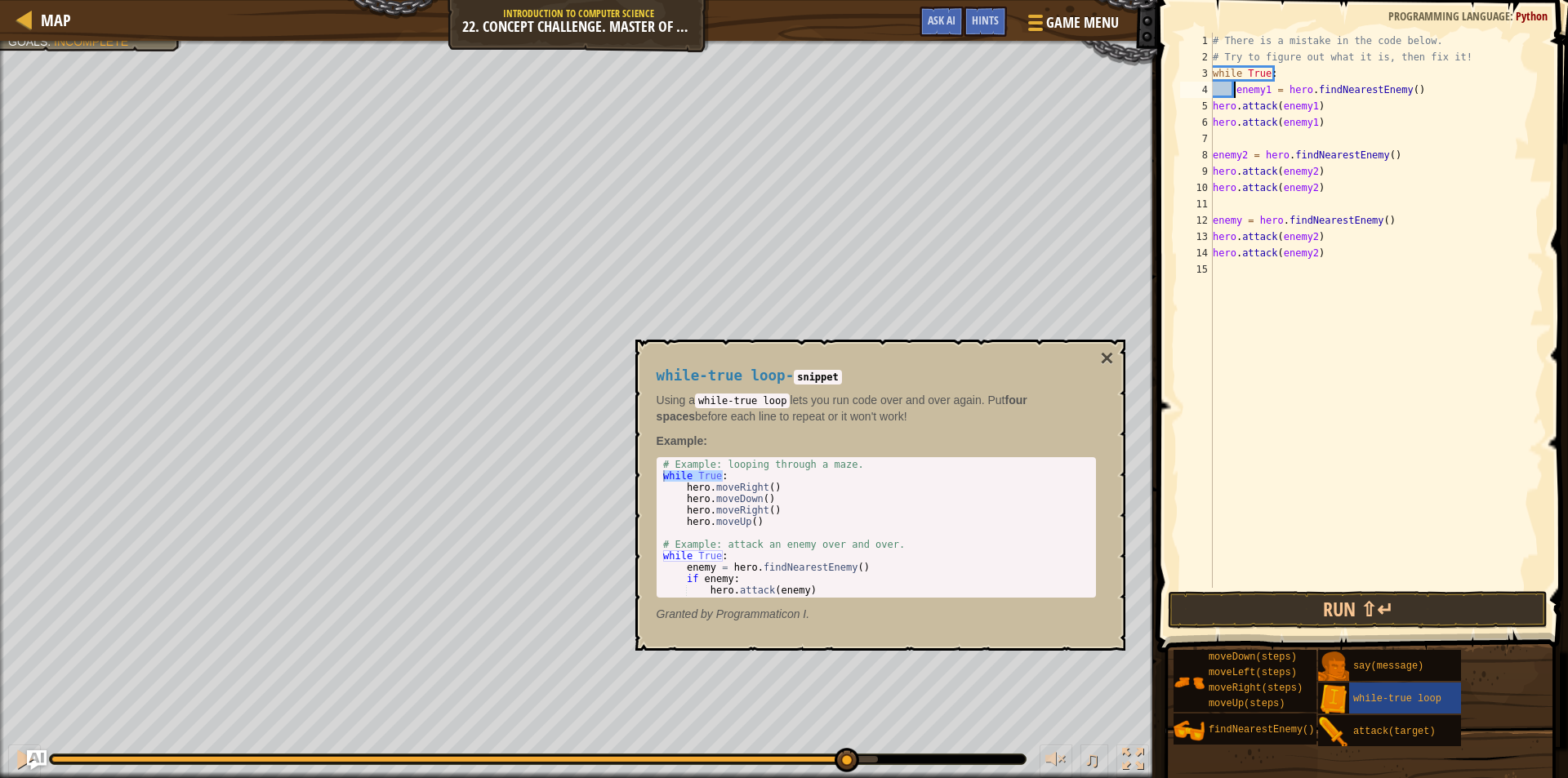
click at [1212, 104] on div "5" at bounding box center [1196, 106] width 32 height 16
click at [1213, 126] on div "# There is a mistake in the code below. # Try to figure out what it is, then fi…" at bounding box center [1376, 327] width 334 height 588
click at [1213, 156] on div "# There is a mistake in the code below. # Try to figure out what it is, then fi…" at bounding box center [1376, 327] width 334 height 588
click at [1213, 169] on div "# There is a mistake in the code below. # Try to figure out what it is, then fi…" at bounding box center [1376, 327] width 334 height 588
click at [1213, 190] on div "# There is a mistake in the code below. # Try to figure out what it is, then fi…" at bounding box center [1376, 327] width 334 height 588
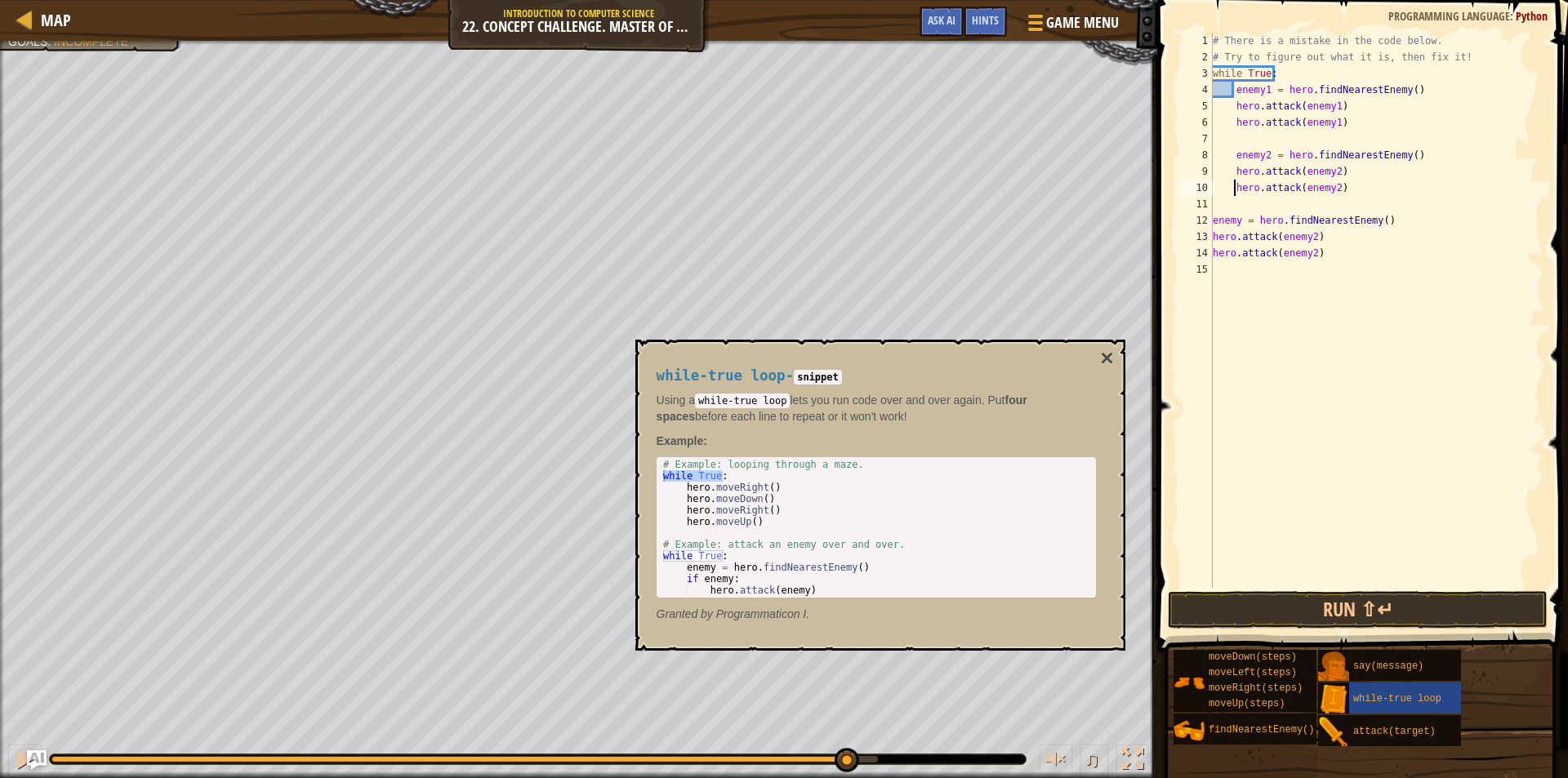
click at [1217, 218] on div "# There is a mistake in the code below. # Try to figure out what it is, then fi…" at bounding box center [1376, 327] width 334 height 588
click at [1215, 221] on div "# There is a mistake in the code below. # Try to figure out what it is, then fi…" at bounding box center [1376, 327] width 334 height 588
click at [1211, 222] on div "12" at bounding box center [1196, 220] width 32 height 16
click at [1213, 237] on div "# There is a mistake in the code below. # Try to figure out what it is, then fi…" at bounding box center [1376, 327] width 334 height 588
click at [1213, 252] on div "# There is a mistake in the code below. # Try to figure out what it is, then fi…" at bounding box center [1376, 327] width 334 height 588
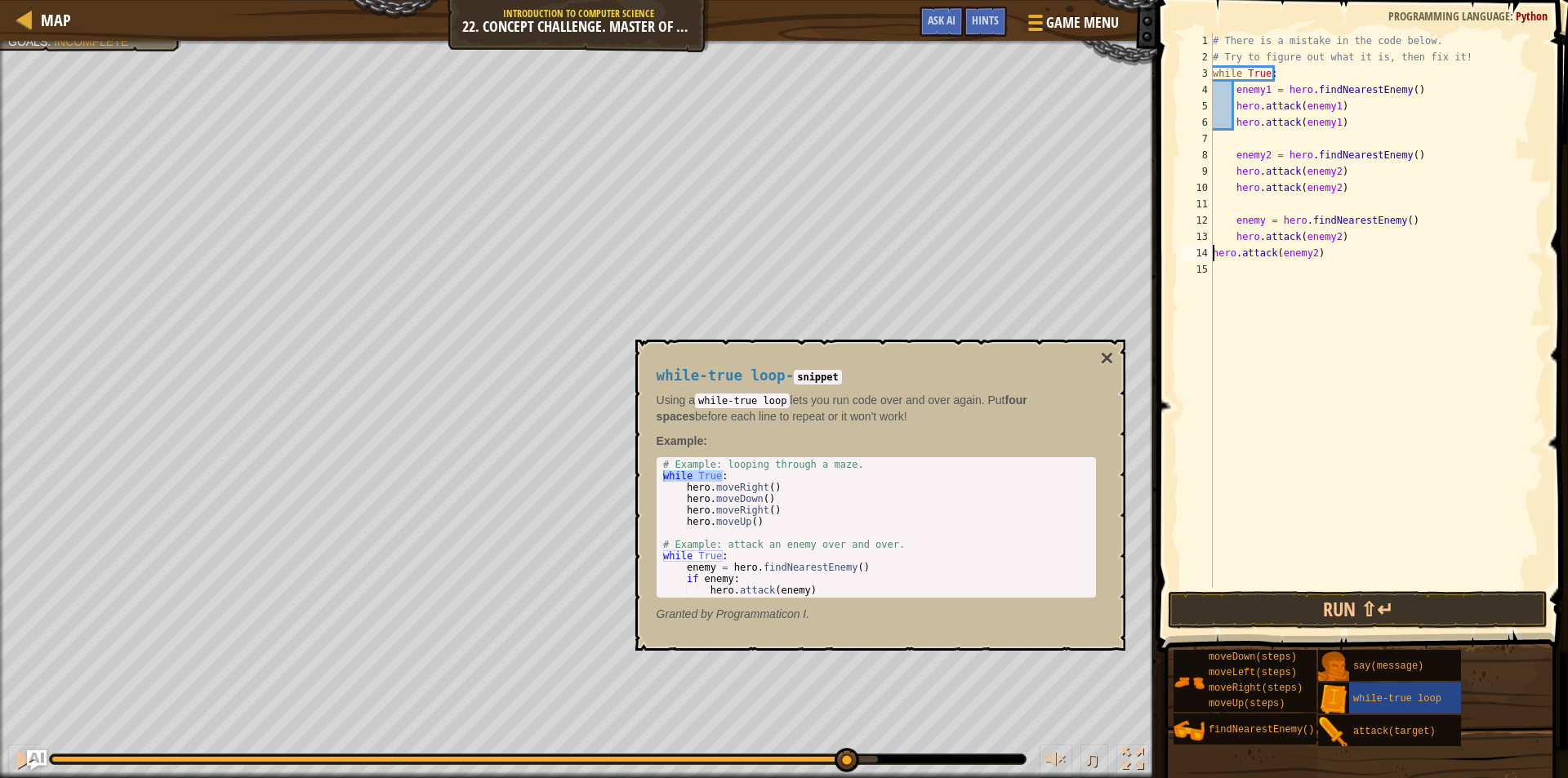
type textarea "hero.attack(enemy2)"
click at [1276, 597] on button "Run ⇧↵" at bounding box center [1358, 610] width 380 height 38
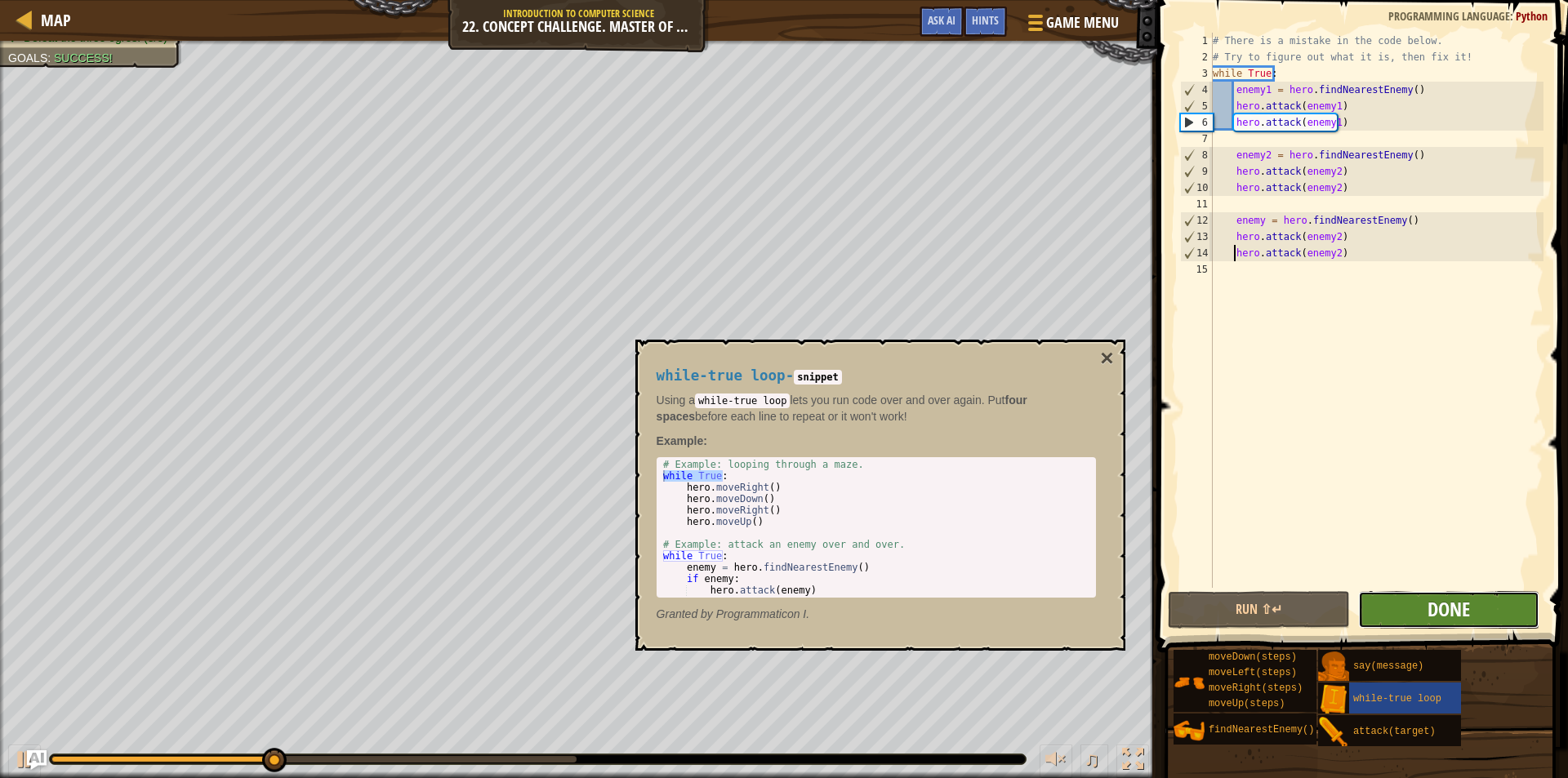
click at [1455, 610] on span "Done" at bounding box center [1449, 609] width 43 height 27
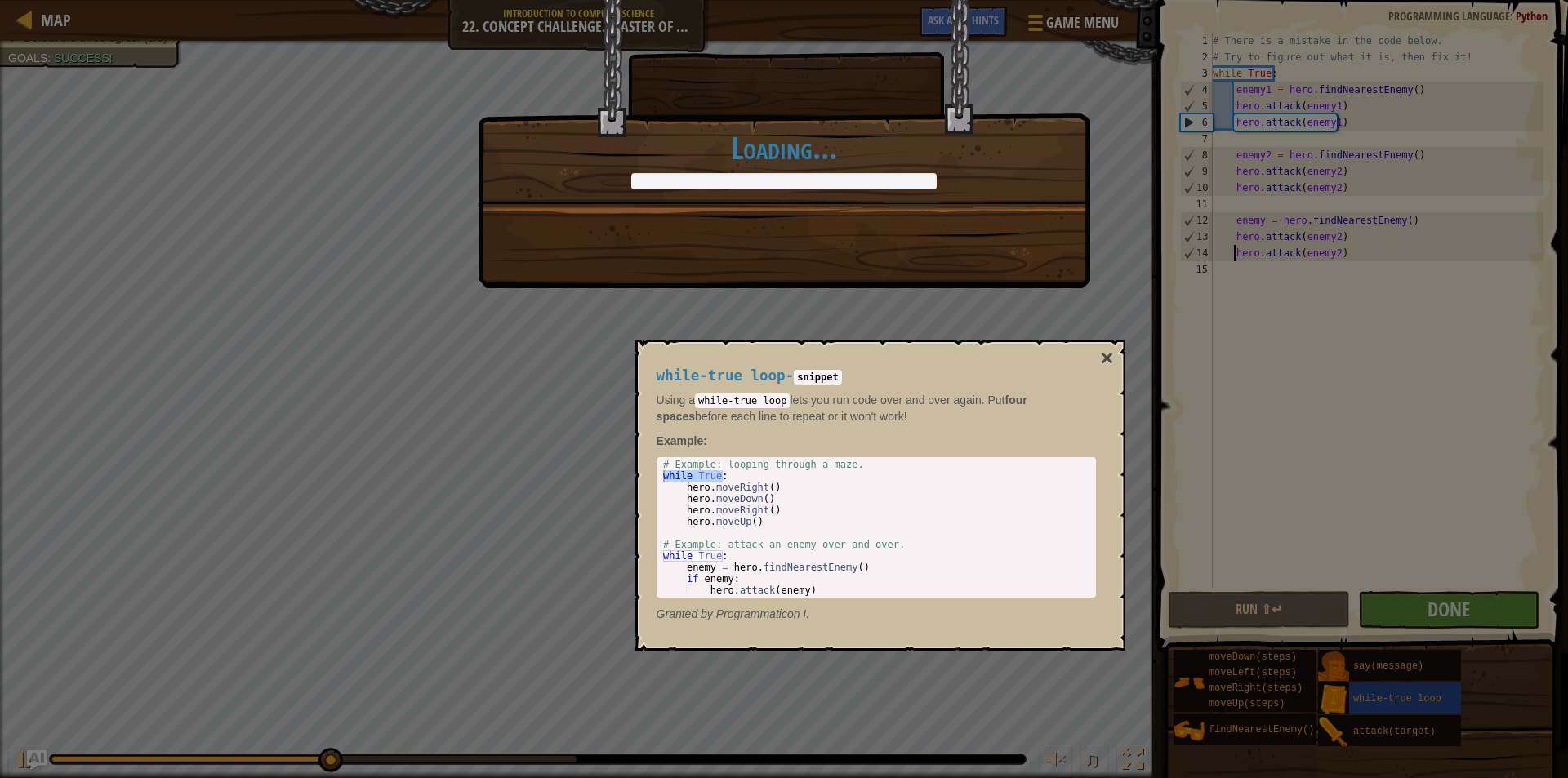
click at [1101, 351] on button "×" at bounding box center [1106, 358] width 13 height 23
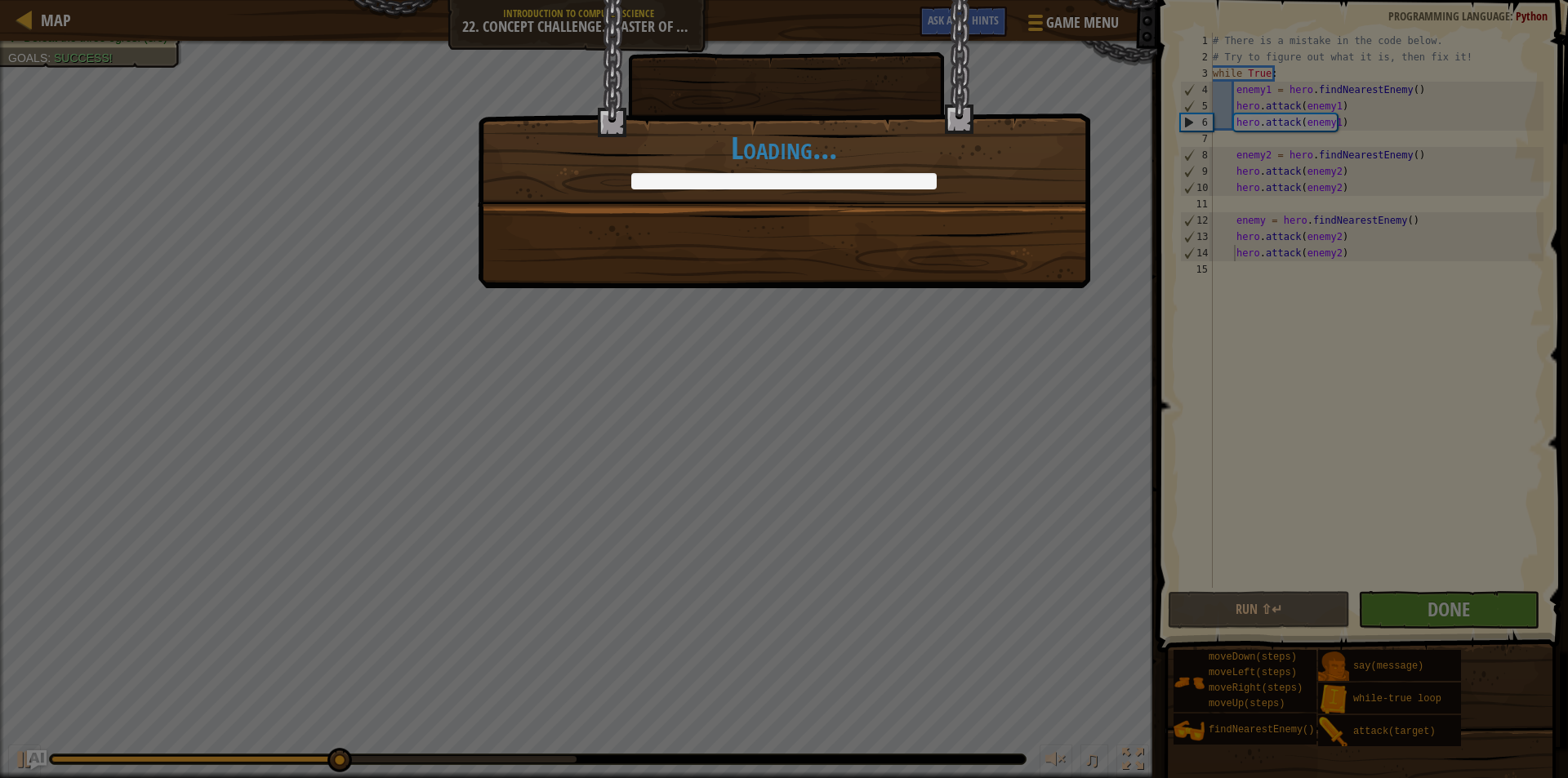
drag, startPoint x: 1109, startPoint y: 357, endPoint x: 1229, endPoint y: 419, distance: 135.1
click at [1111, 357] on div "Soon you will be master of programming! +0 +0 Continue Loading..." at bounding box center [784, 389] width 1568 height 778
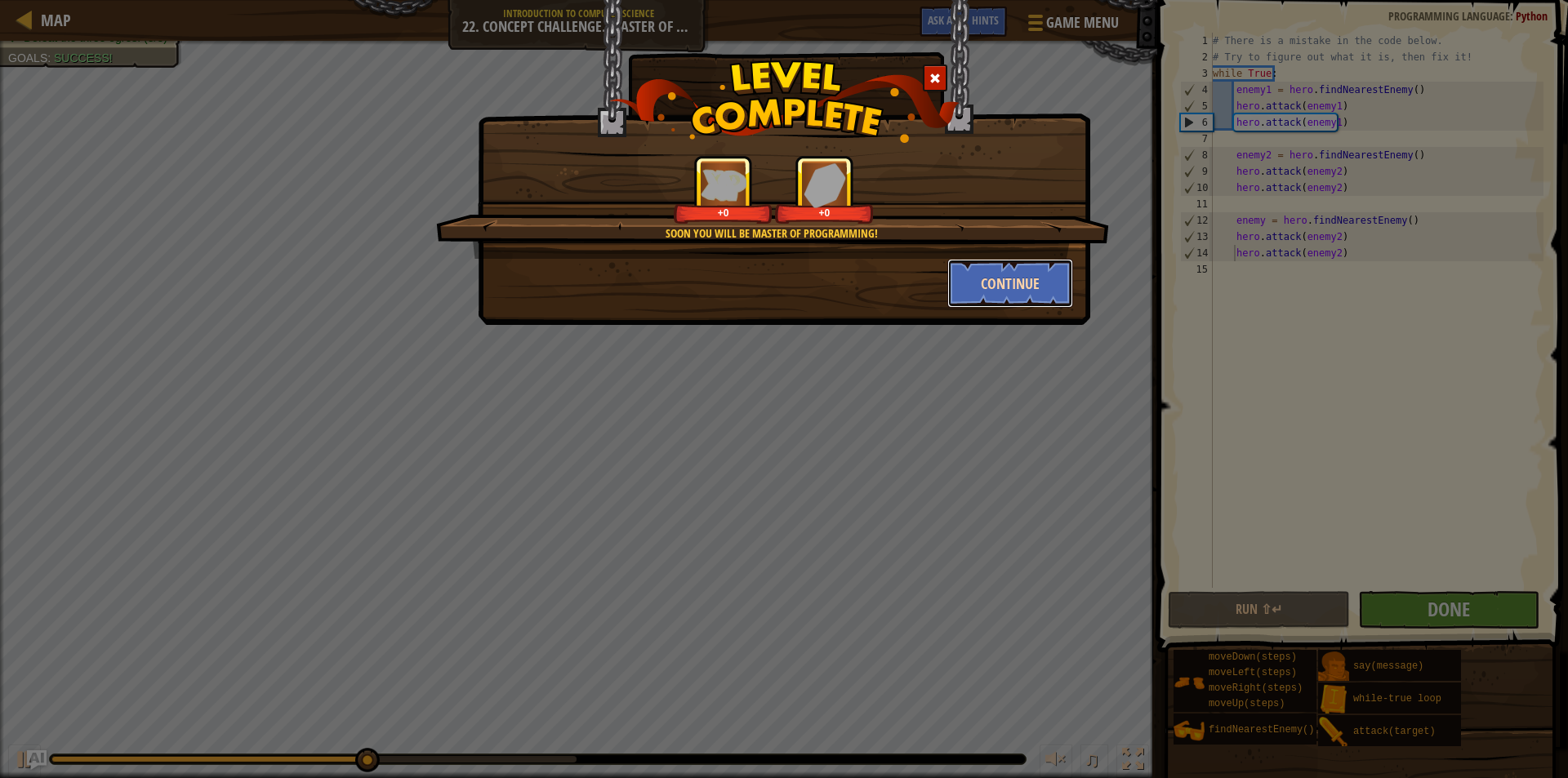
click at [1034, 285] on button "Continue" at bounding box center [1011, 283] width 127 height 49
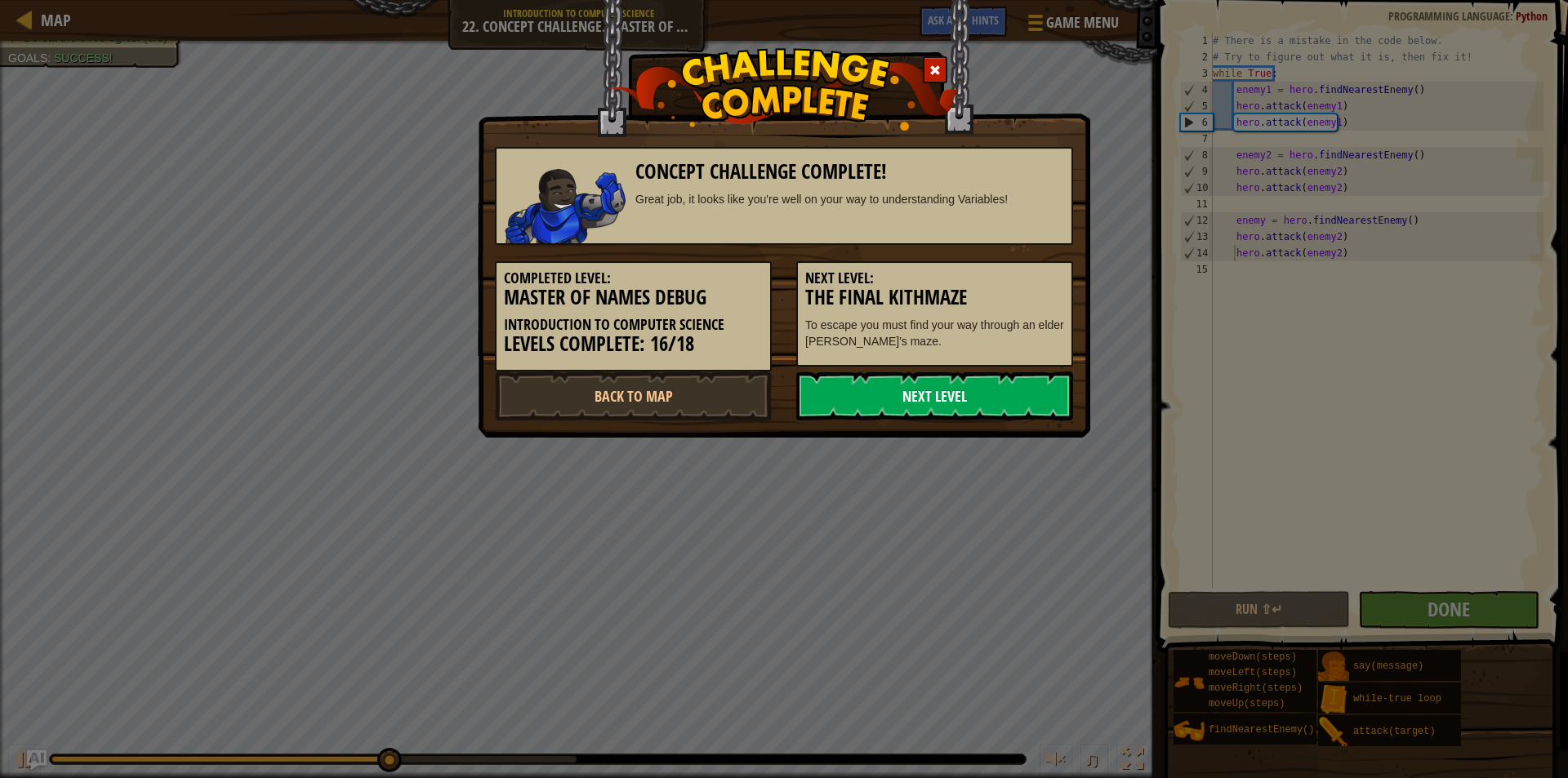
click at [971, 383] on link "Next Level" at bounding box center [934, 396] width 277 height 49
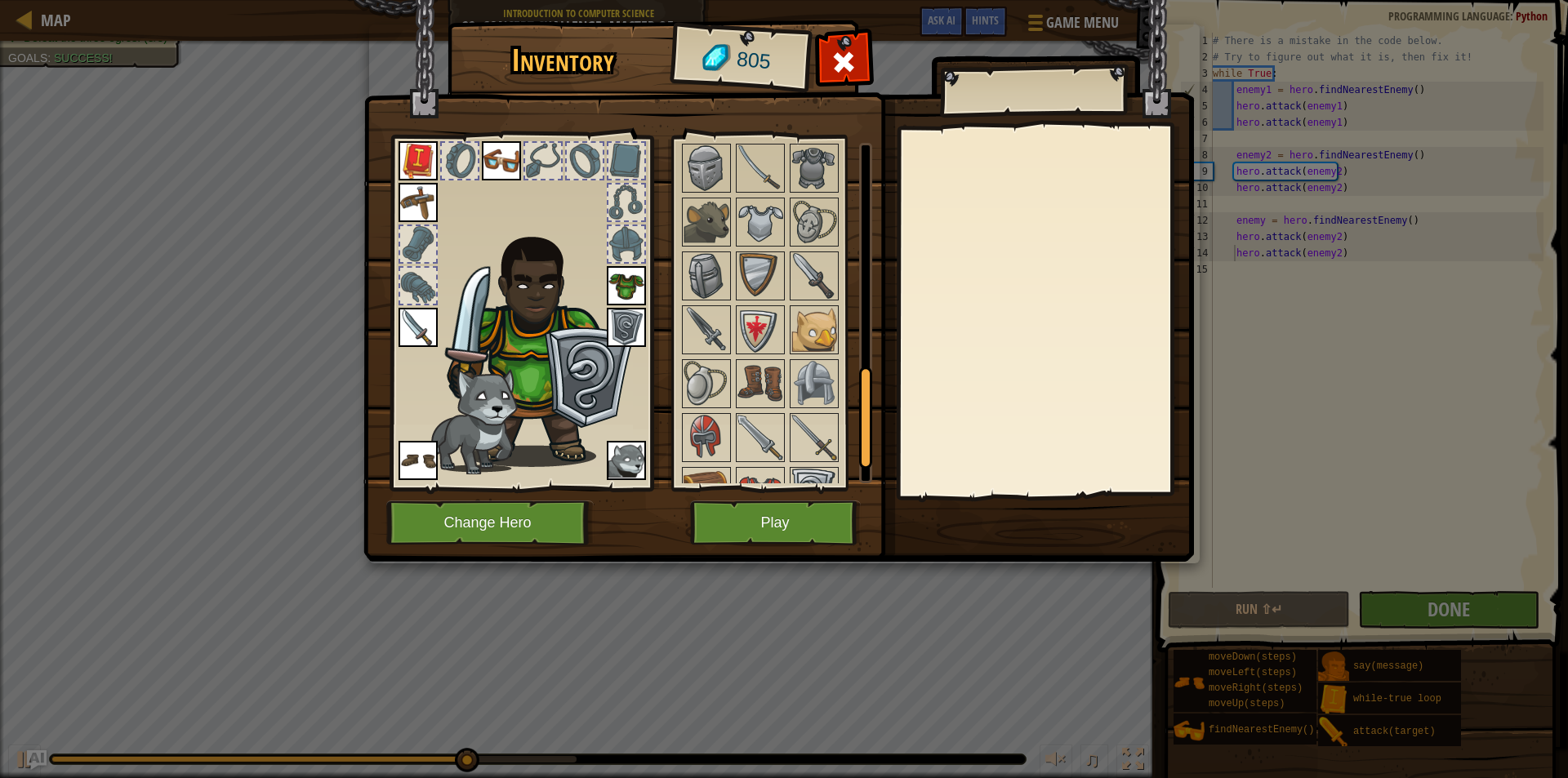
scroll to position [836, 0]
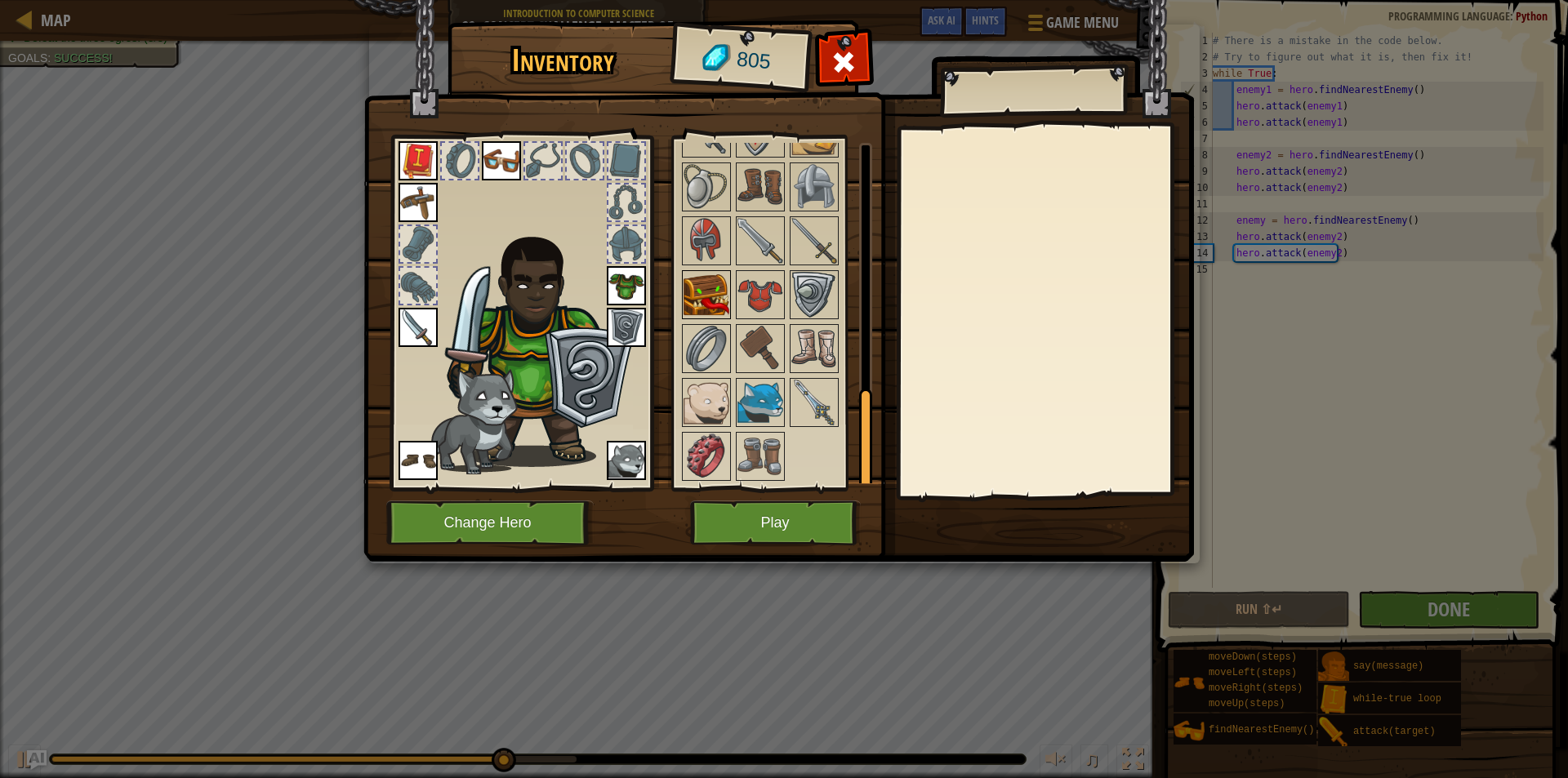
click at [725, 287] on img at bounding box center [706, 294] width 45 height 45
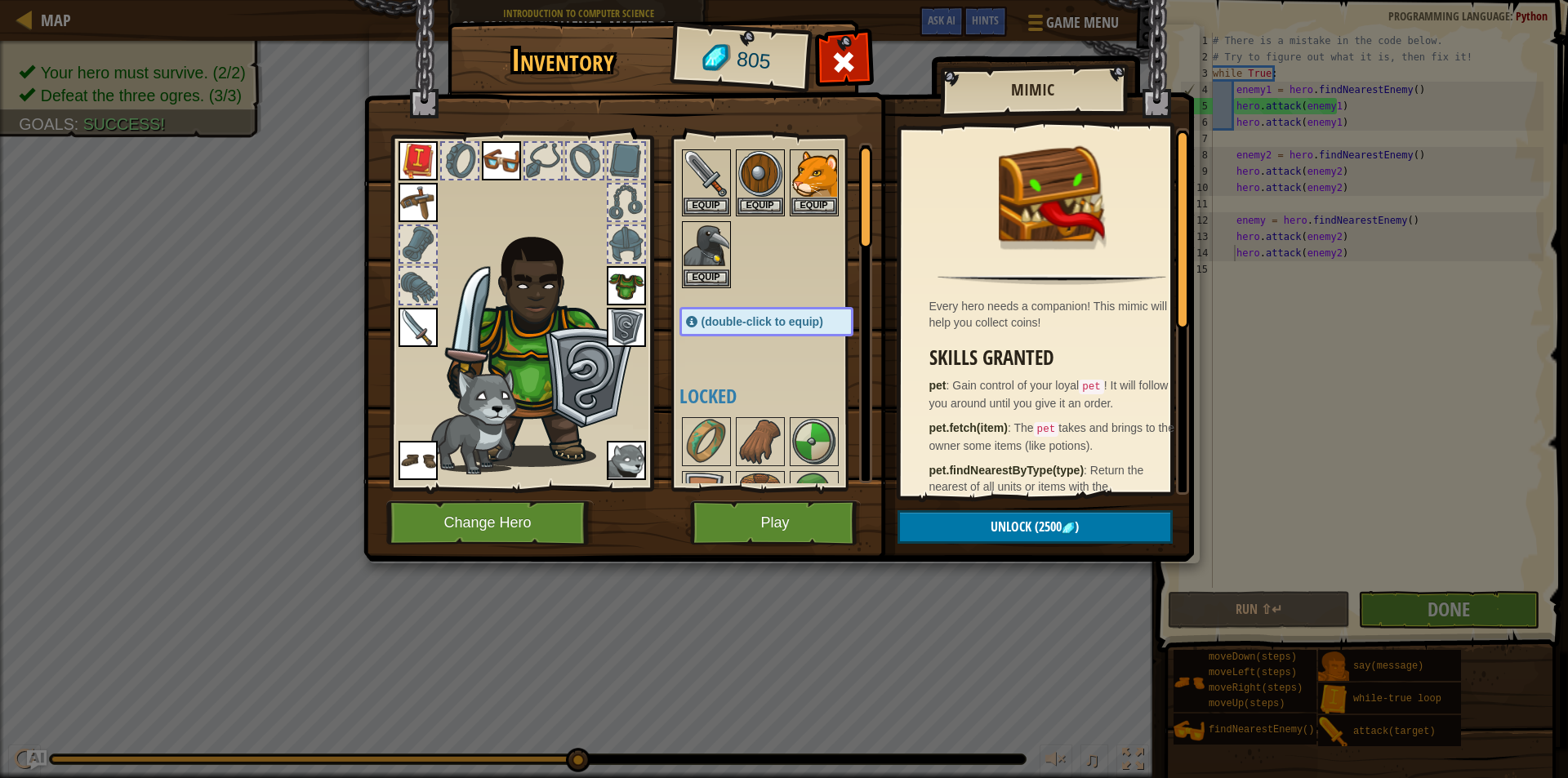
scroll to position [0, 0]
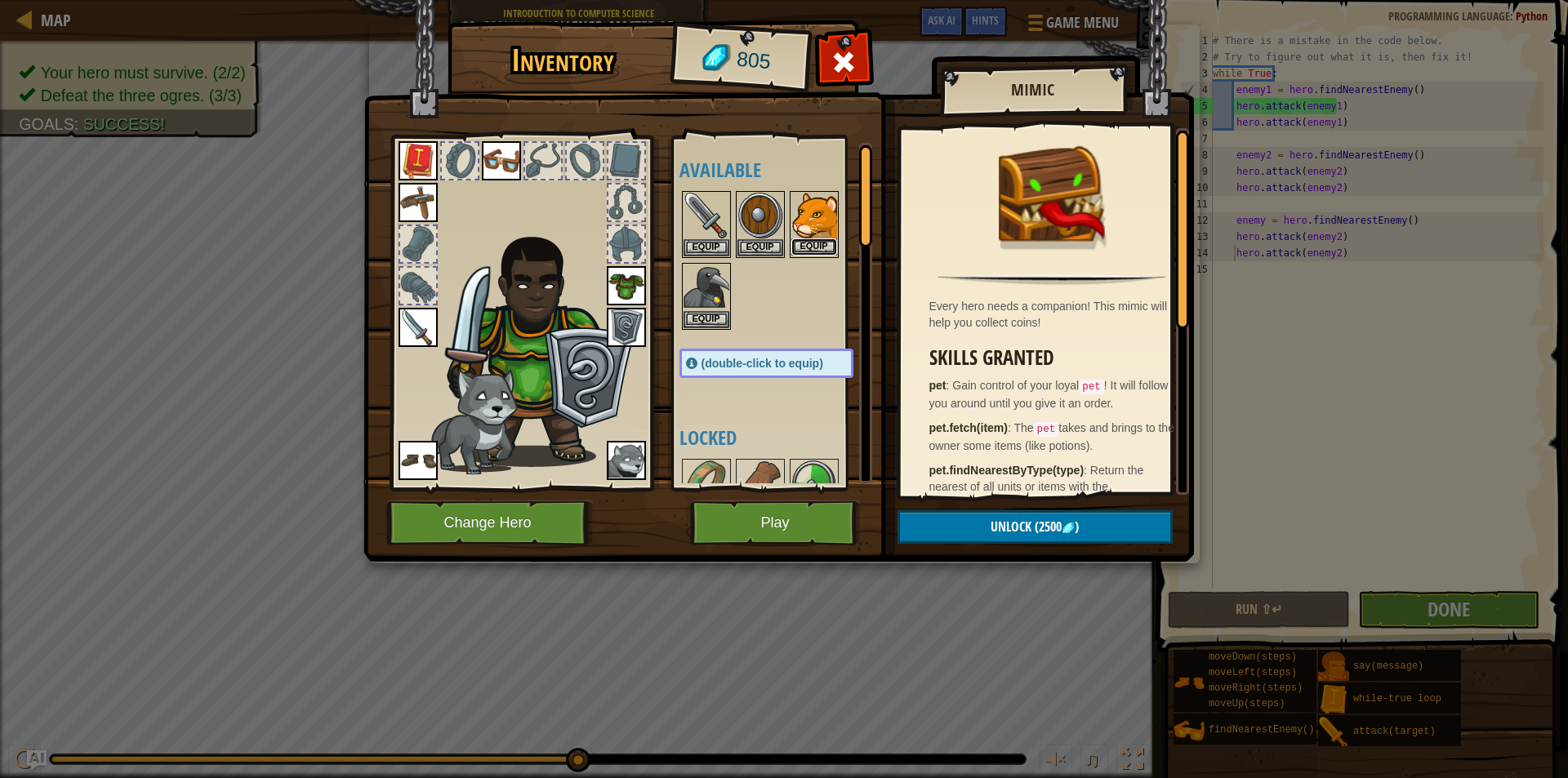
click at [821, 245] on button "Equip" at bounding box center [814, 247] width 45 height 17
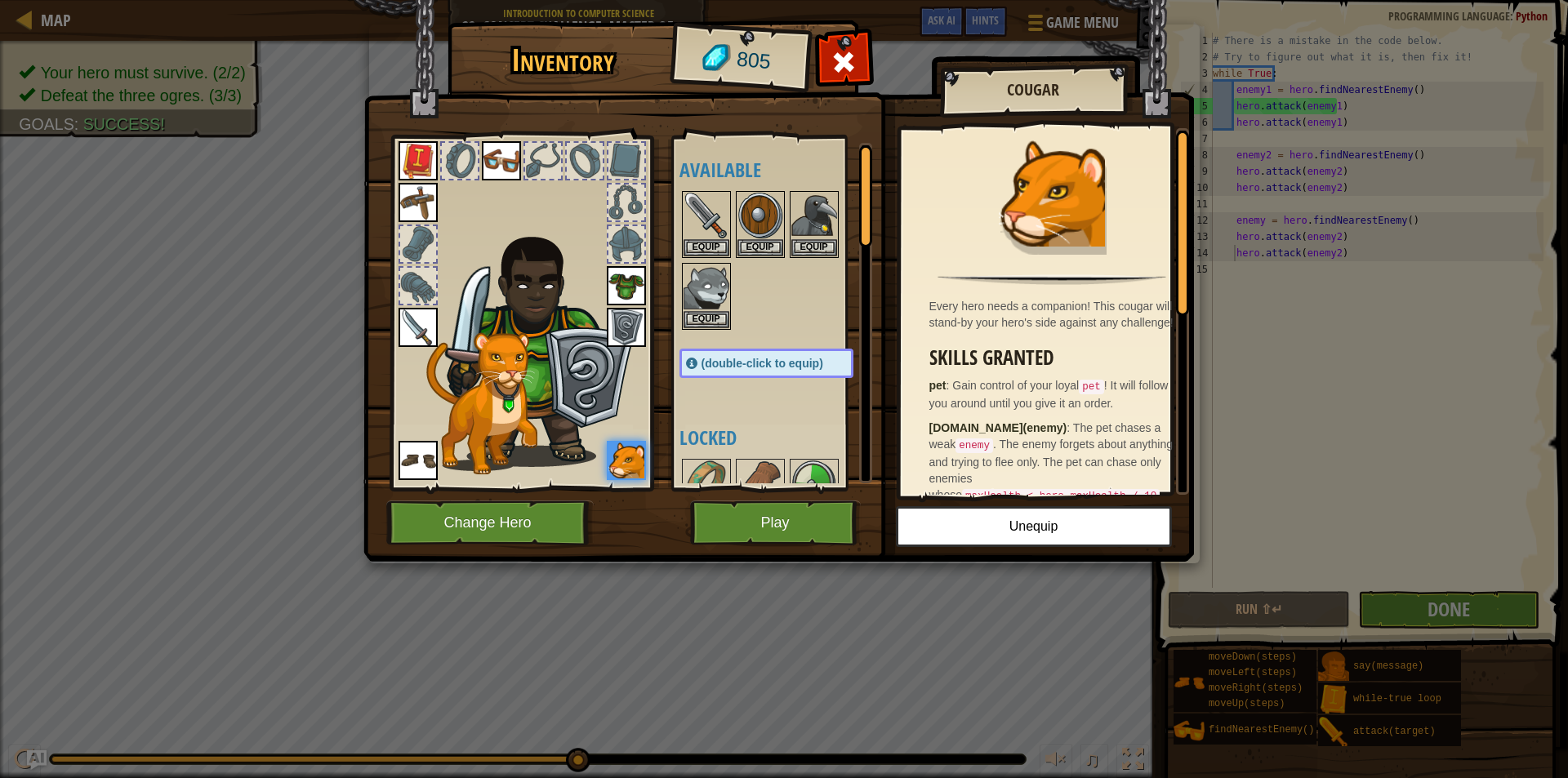
click at [846, 38] on img at bounding box center [778, 266] width 830 height 593
click at [800, 520] on button "Play" at bounding box center [775, 523] width 171 height 45
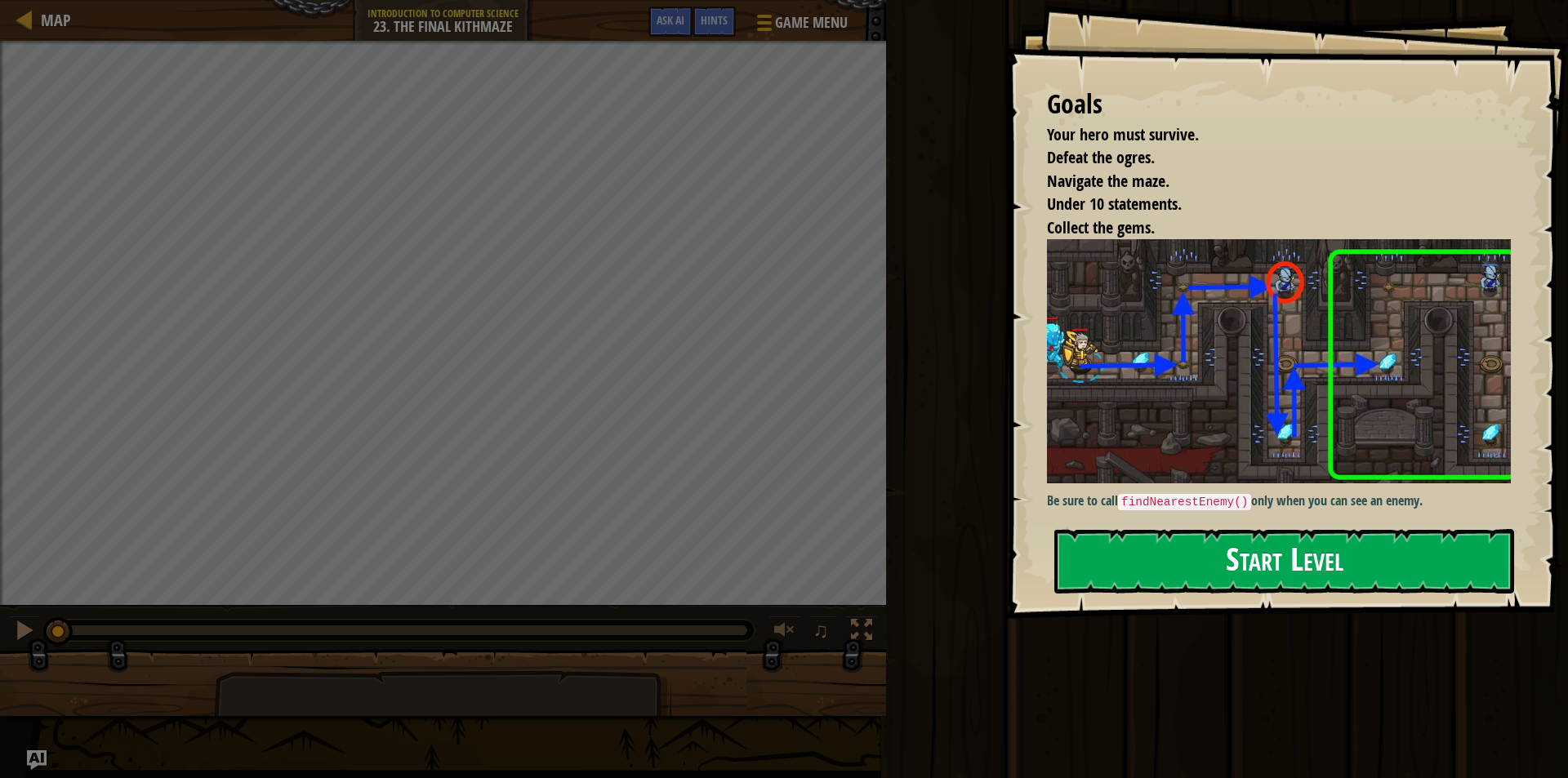
click at [1403, 386] on img at bounding box center [1286, 362] width 478 height 245
click at [1385, 546] on button "Start Level" at bounding box center [1284, 561] width 460 height 64
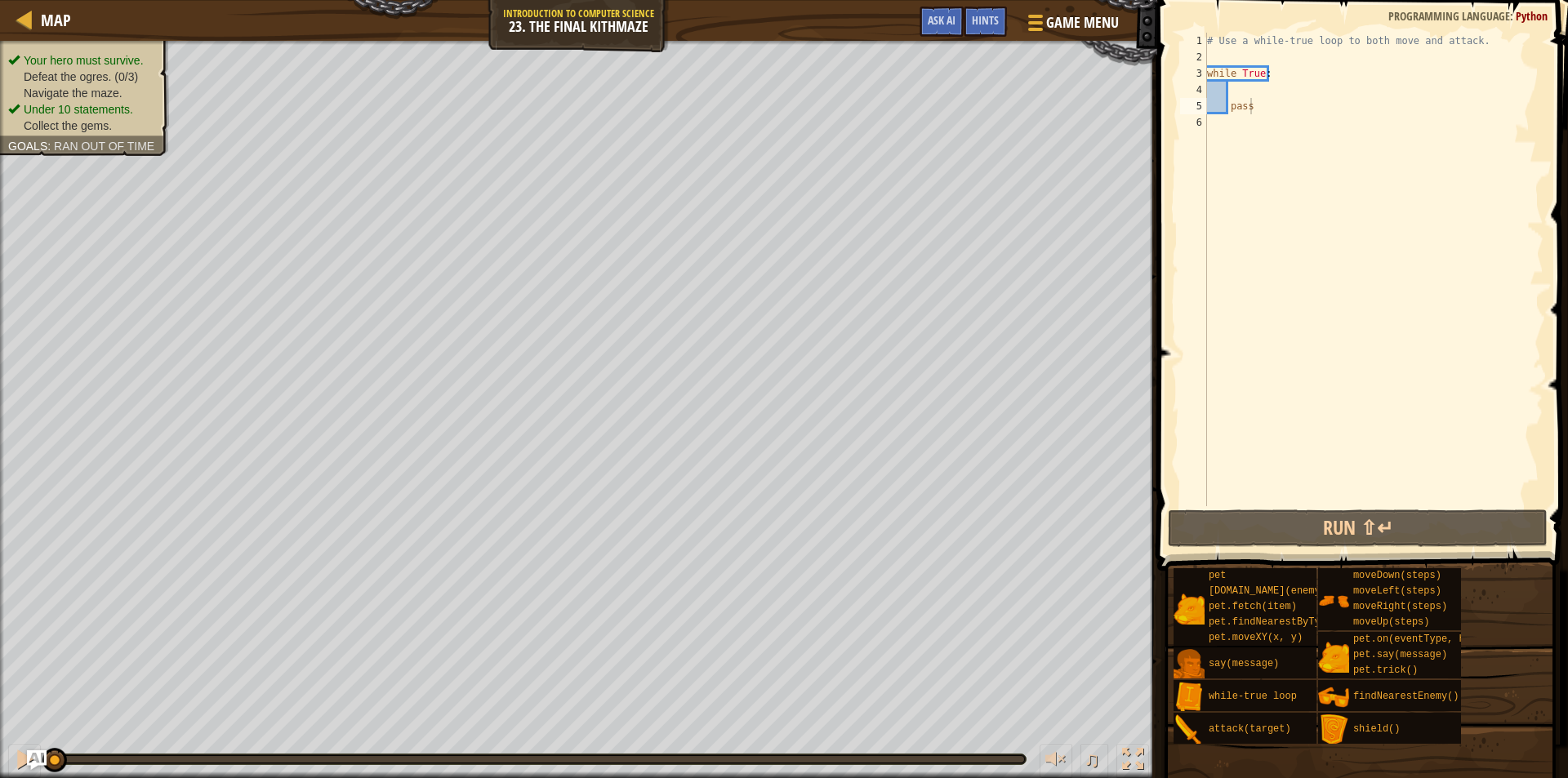
click at [9, 21] on div "Map Introduction to Computer Science 23. The Final Kithmaze Game Menu Done Hint…" at bounding box center [579, 21] width 1158 height 41
click at [27, 21] on div at bounding box center [25, 20] width 21 height 21
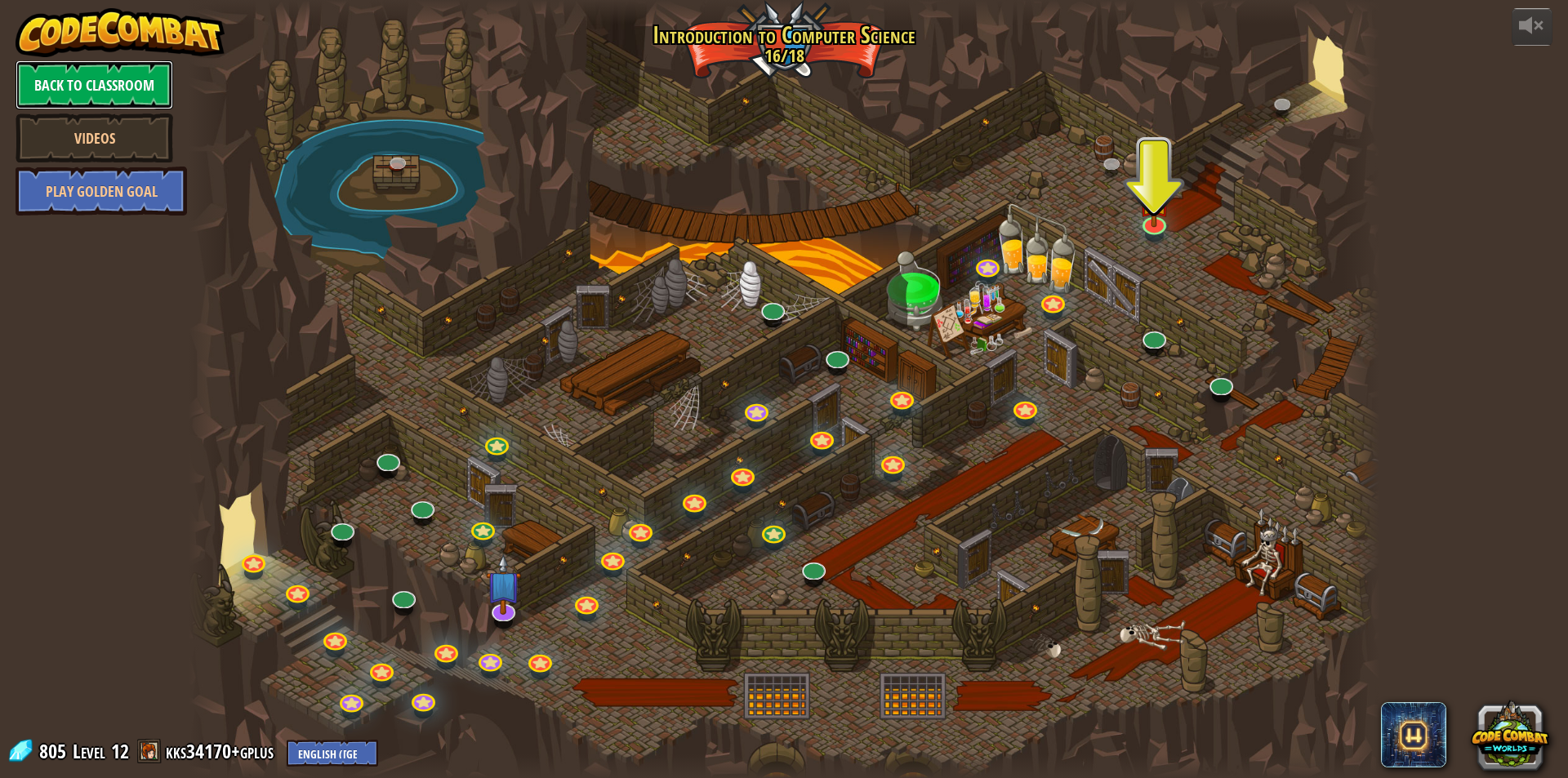
click at [47, 85] on link "Back to Classroom" at bounding box center [94, 85] width 157 height 49
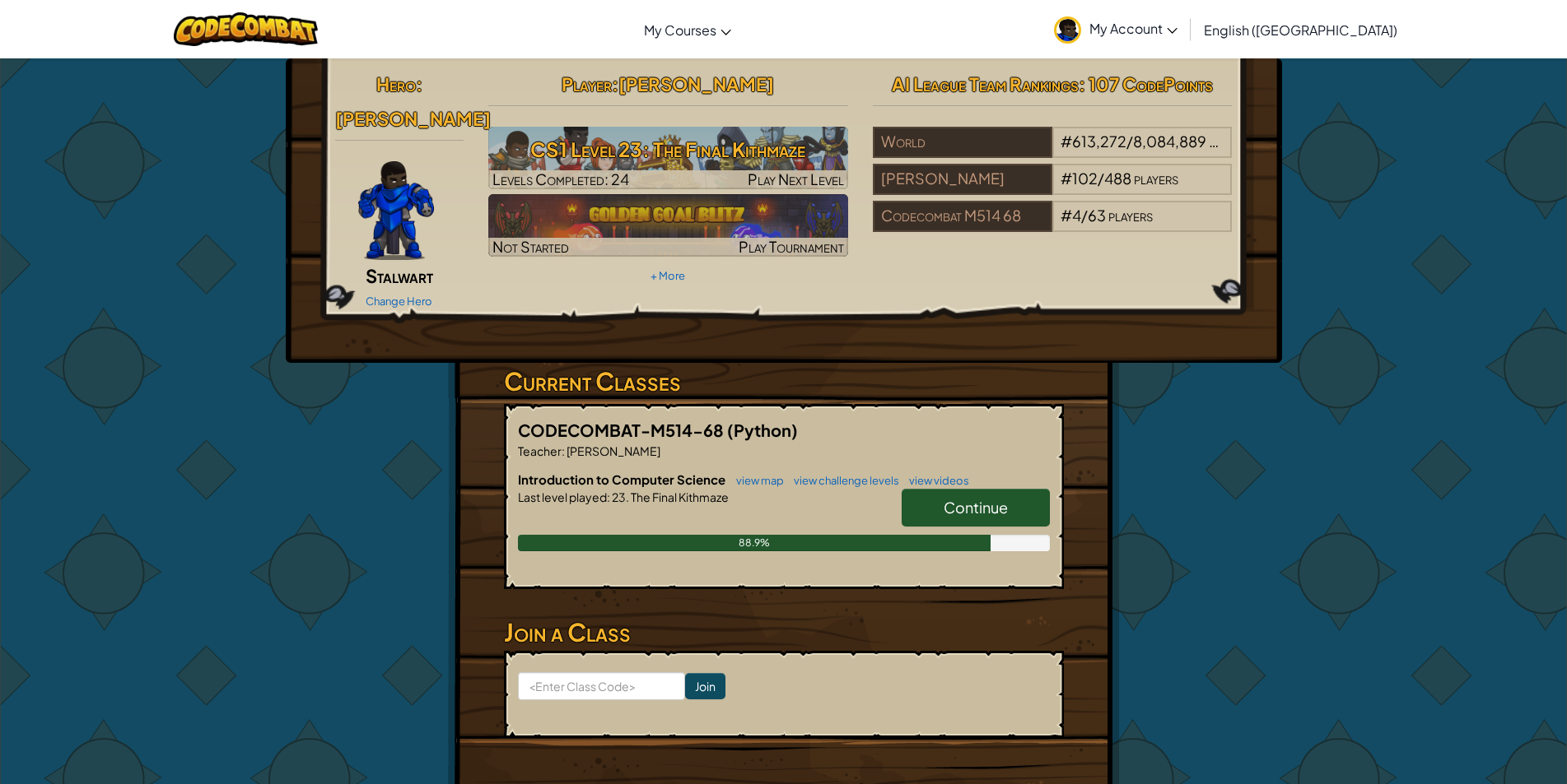
click at [961, 498] on span "Continue" at bounding box center [976, 507] width 65 height 19
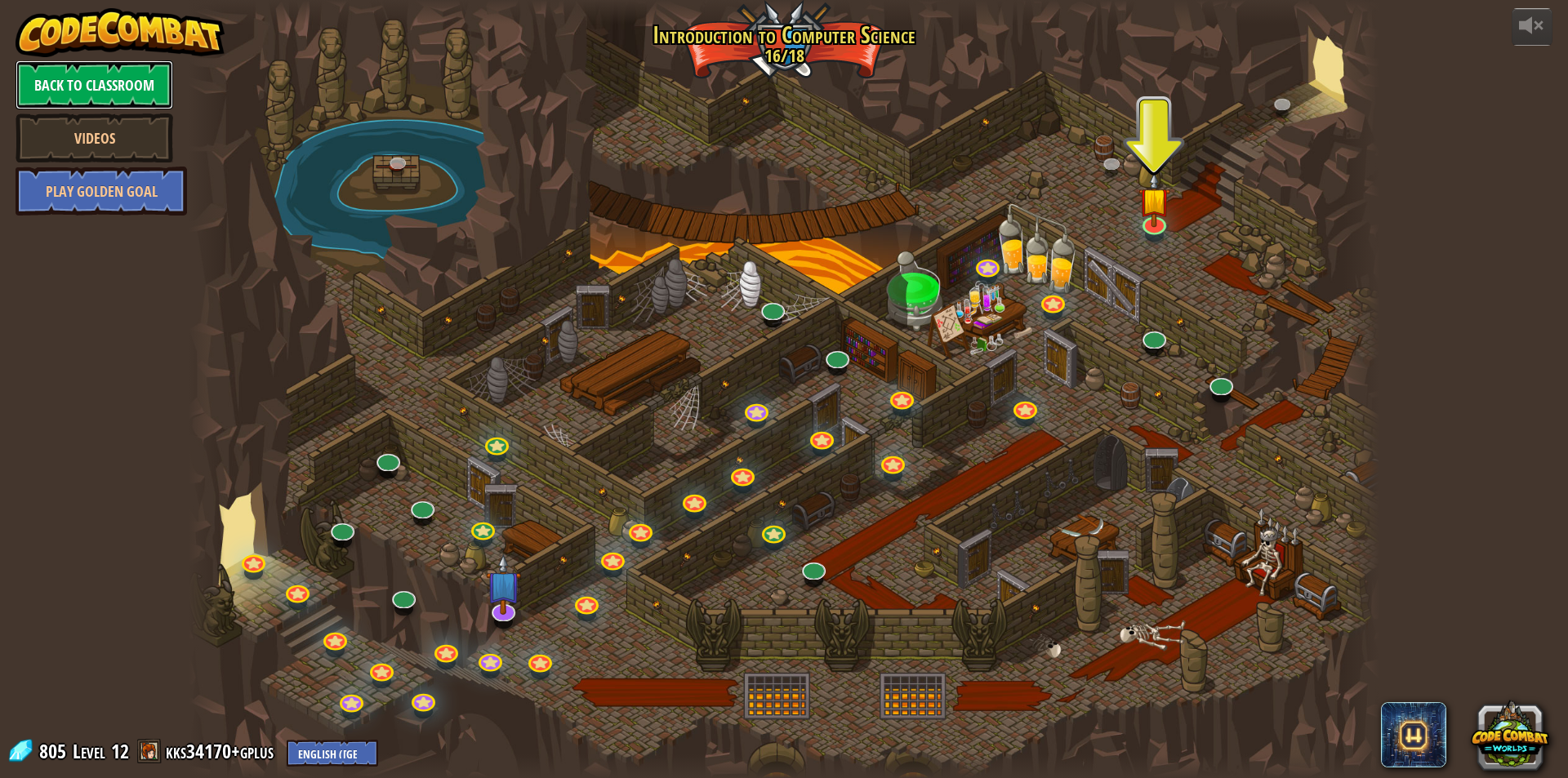
click at [141, 79] on link "Back to Classroom" at bounding box center [94, 85] width 157 height 49
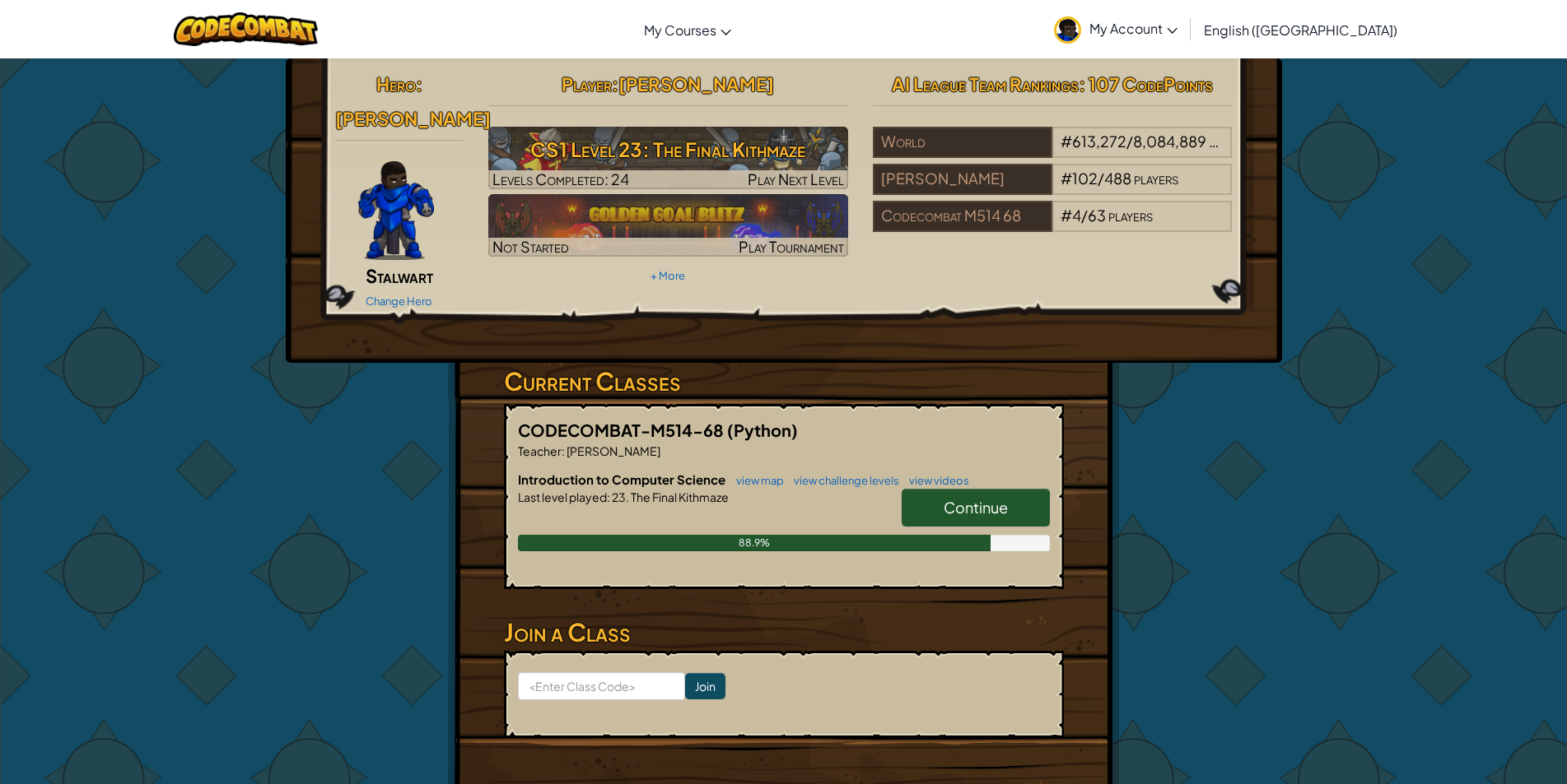
click at [1006, 488] on link "Continue" at bounding box center [976, 507] width 148 height 38
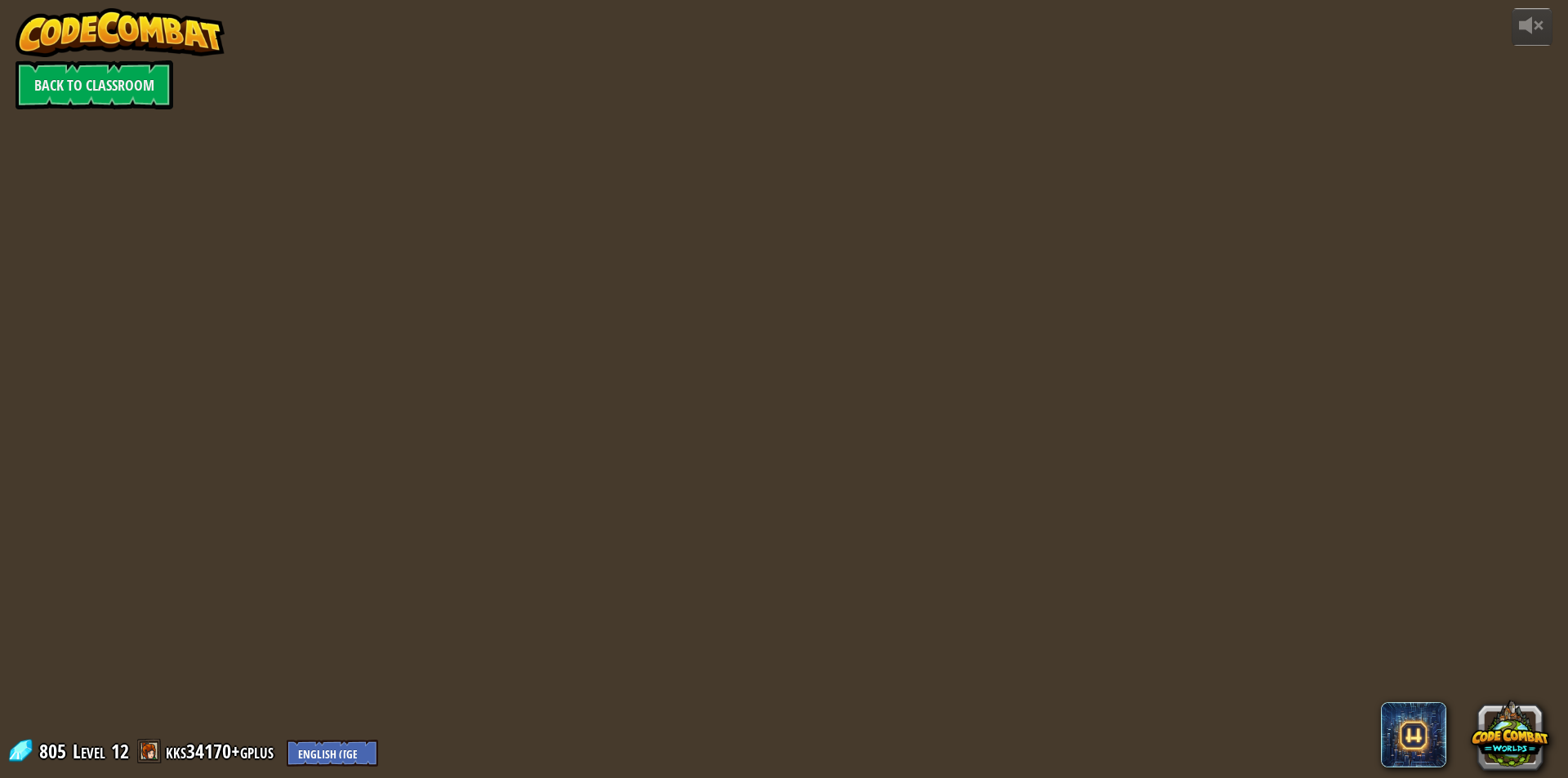
click at [998, 468] on div "powered by Back to Classroom 805 Level 12 kks34170+gplus English (US) English (…" at bounding box center [784, 389] width 1568 height 778
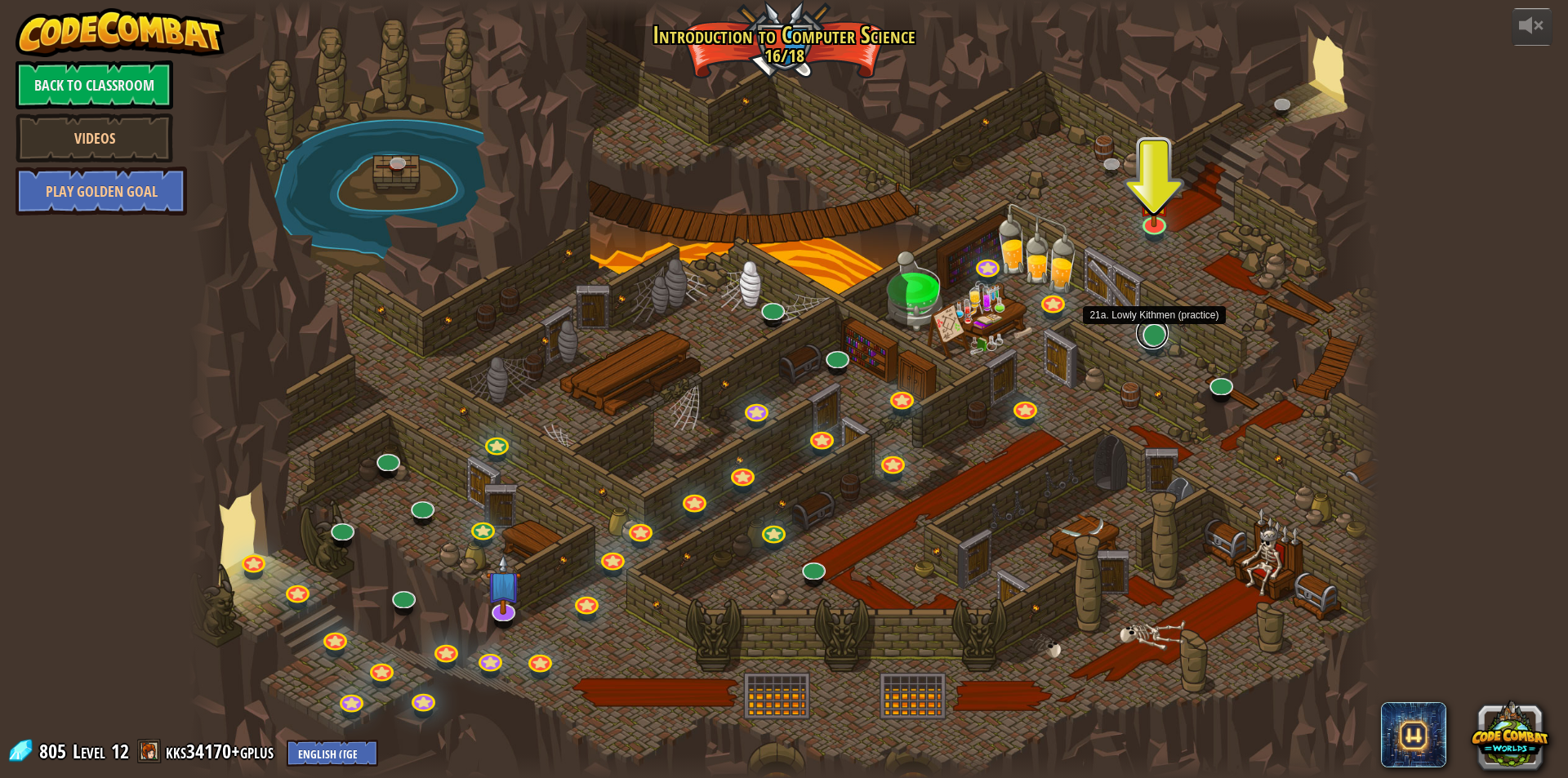
click at [1160, 339] on link at bounding box center [1152, 333] width 32 height 32
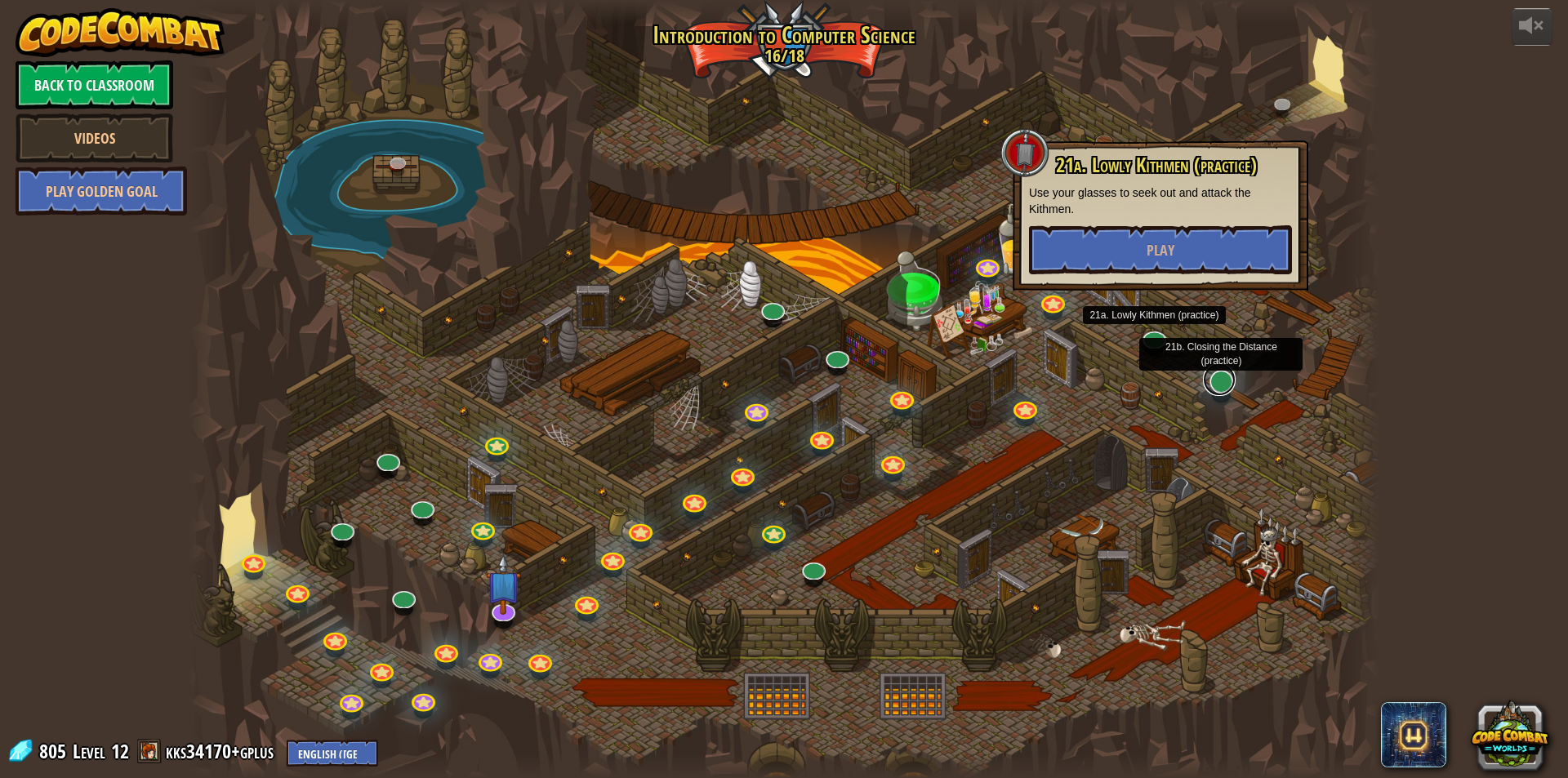
click at [1212, 386] on link at bounding box center [1219, 380] width 32 height 32
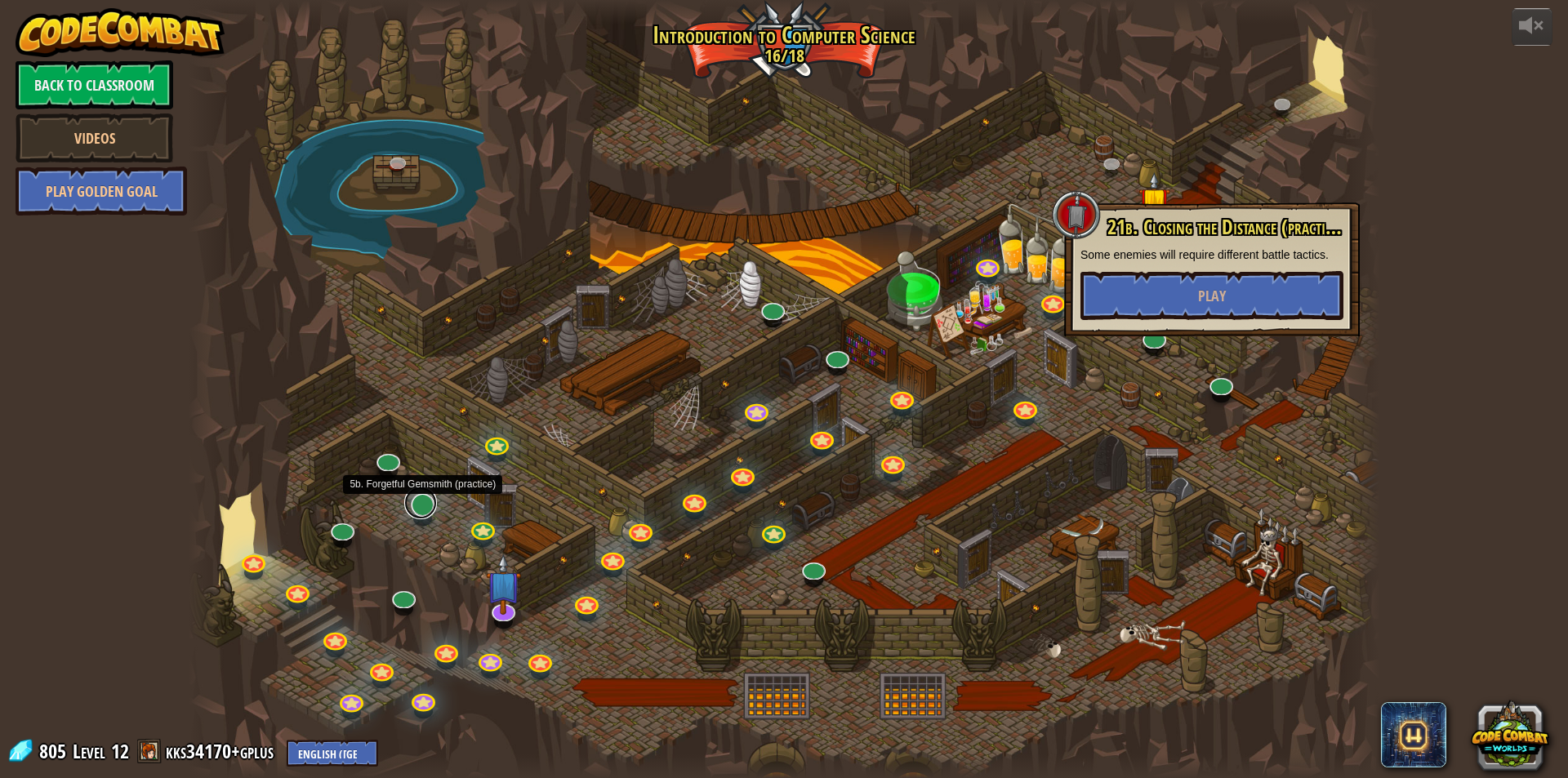
click at [426, 502] on link at bounding box center [421, 503] width 32 height 32
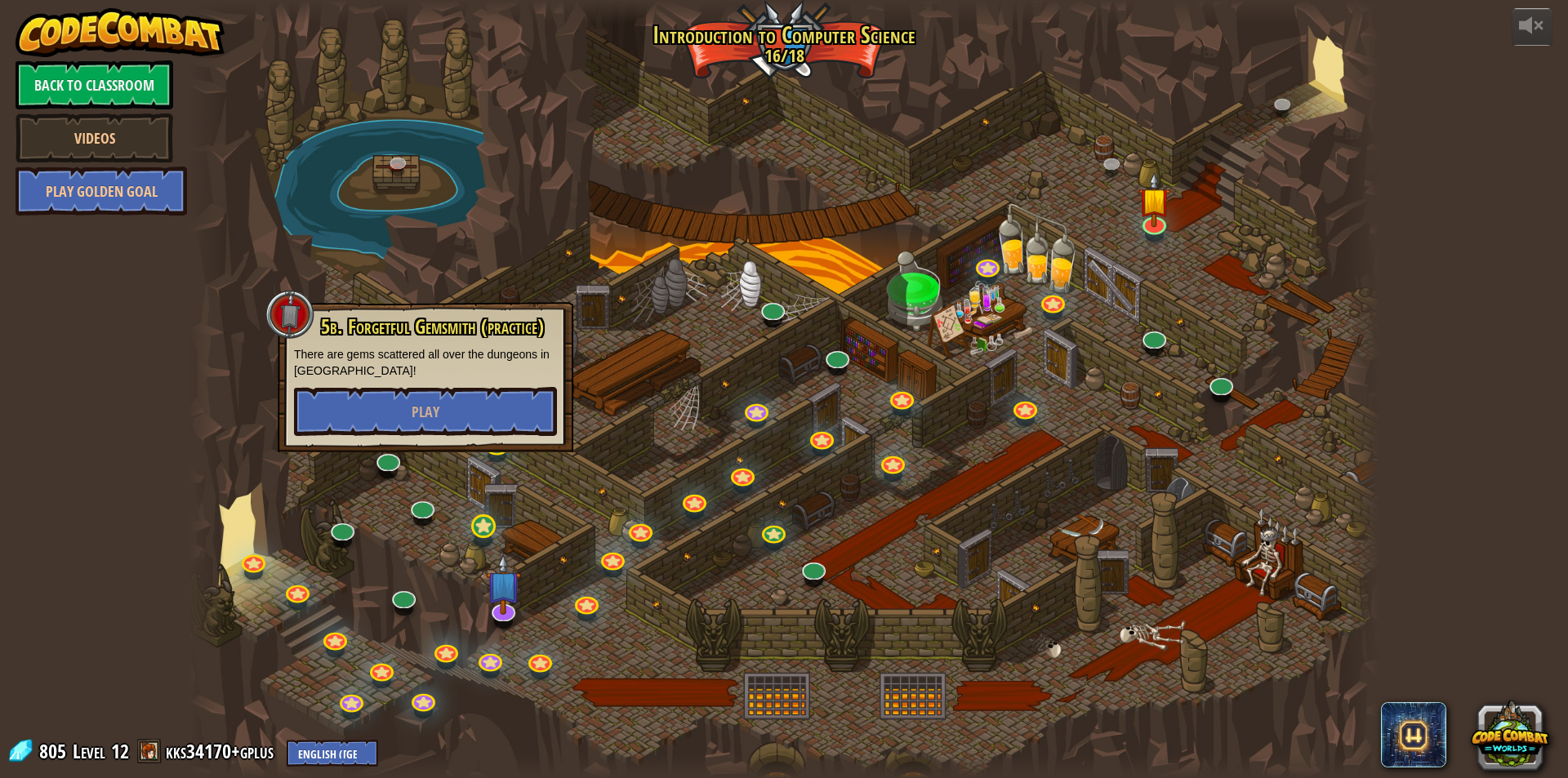
drag, startPoint x: 480, startPoint y: 547, endPoint x: 486, endPoint y: 540, distance: 9.2
click at [480, 547] on div at bounding box center [784, 389] width 1191 height 778
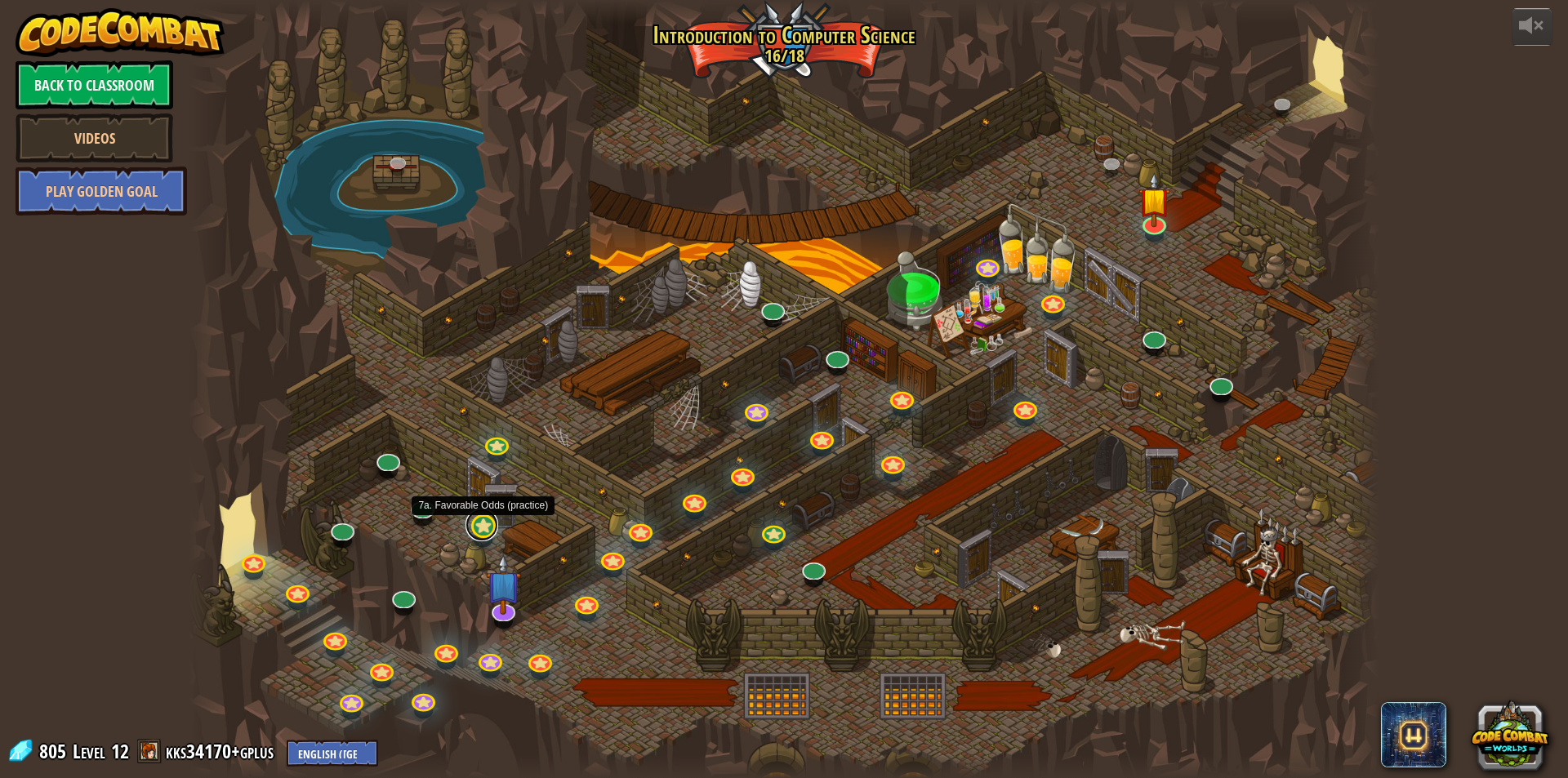
click at [489, 535] on link at bounding box center [481, 525] width 32 height 32
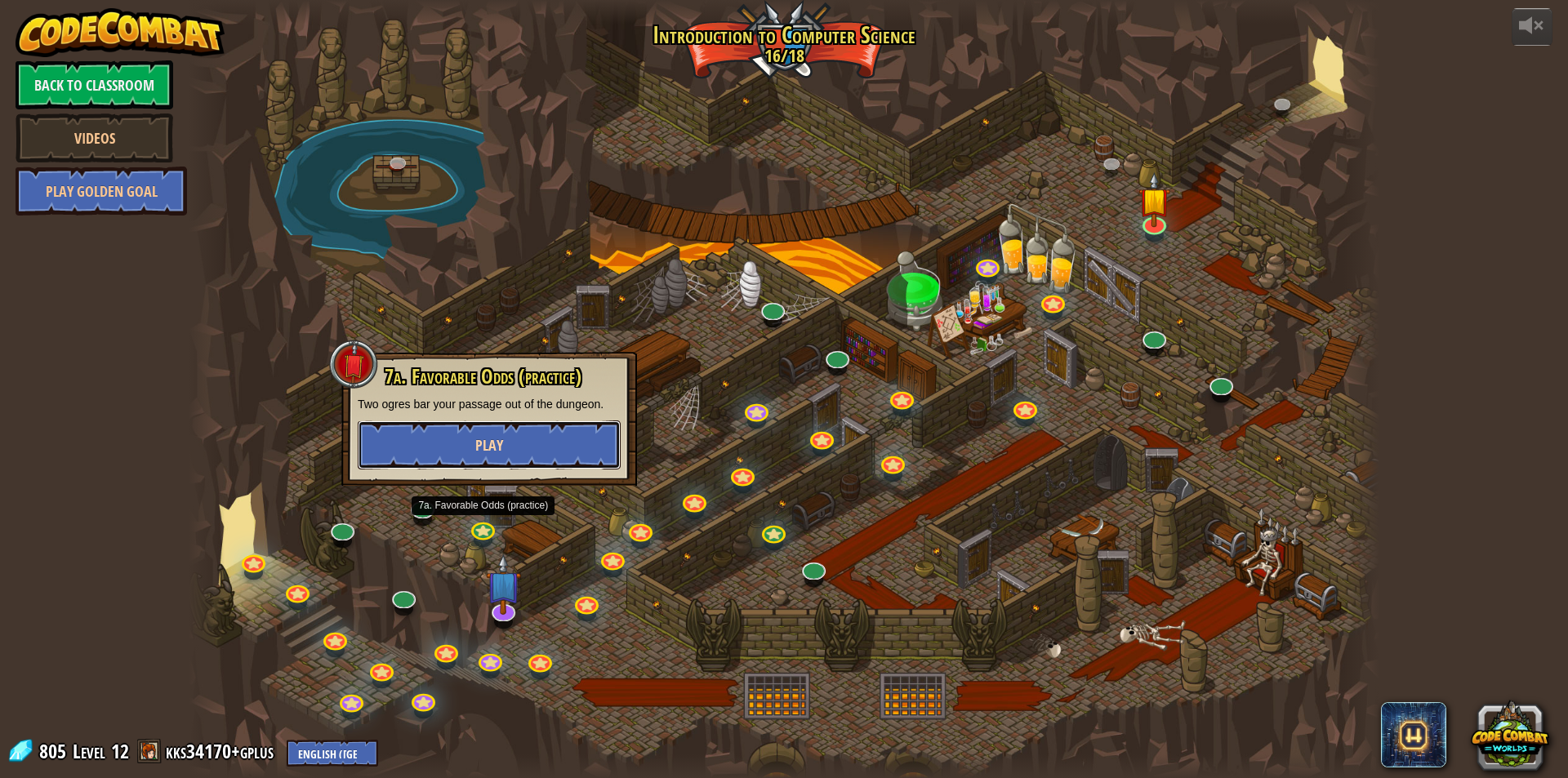
click at [517, 453] on button "Play" at bounding box center [489, 445] width 263 height 49
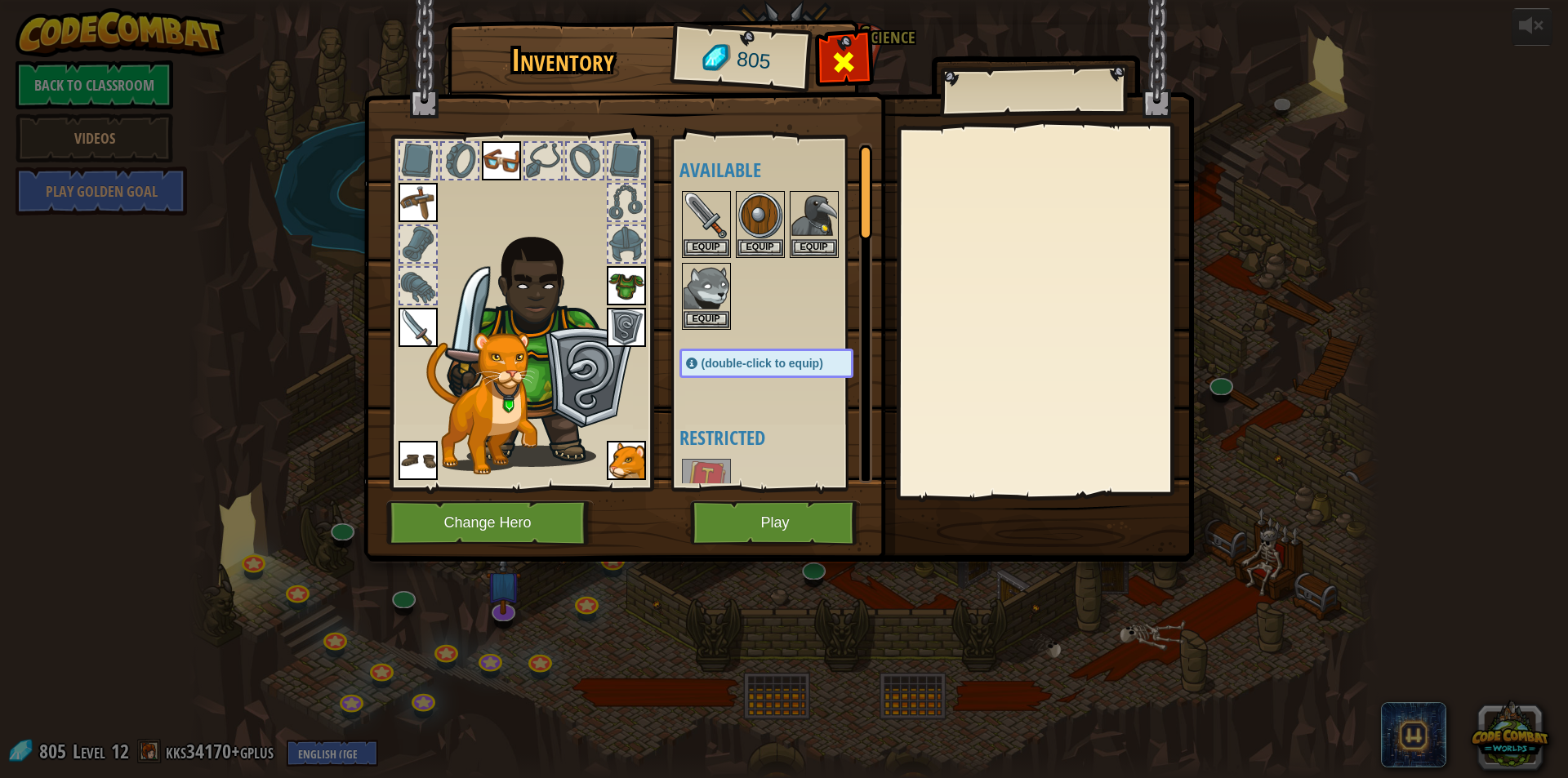
click at [867, 62] on div at bounding box center [844, 67] width 51 height 51
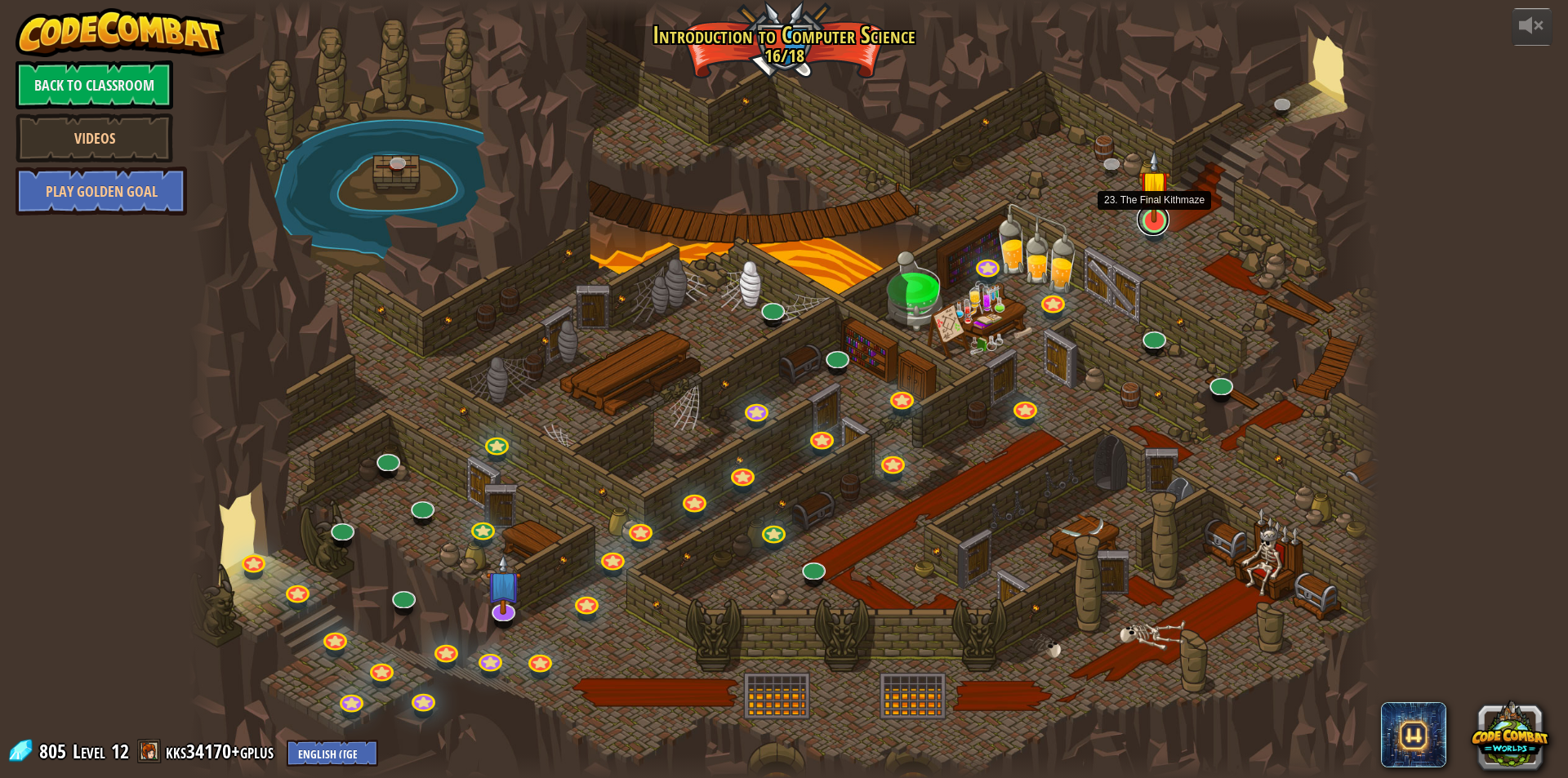
click at [1143, 227] on link at bounding box center [1153, 220] width 32 height 32
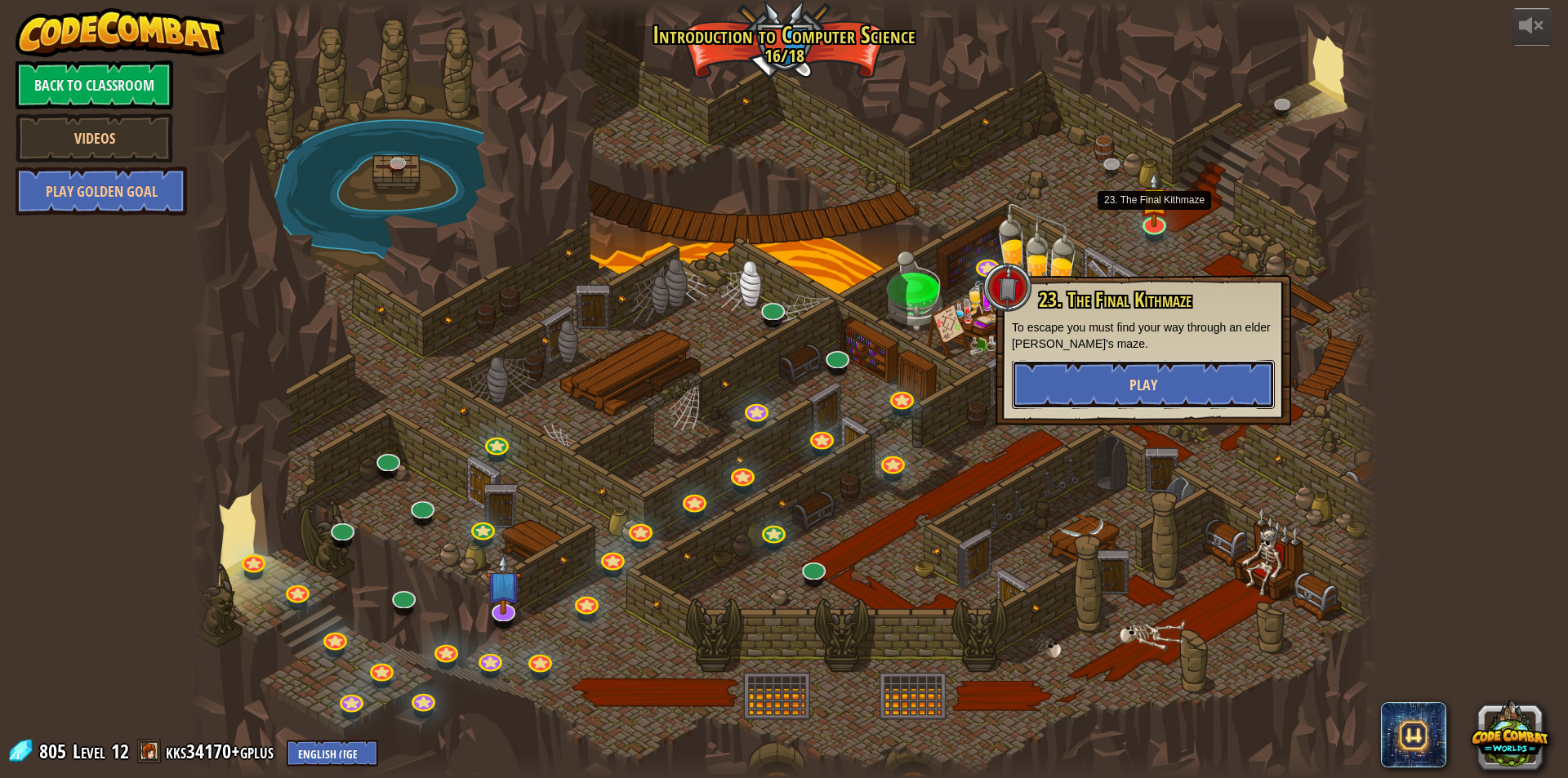
click at [1125, 377] on button "Play" at bounding box center [1144, 384] width 263 height 49
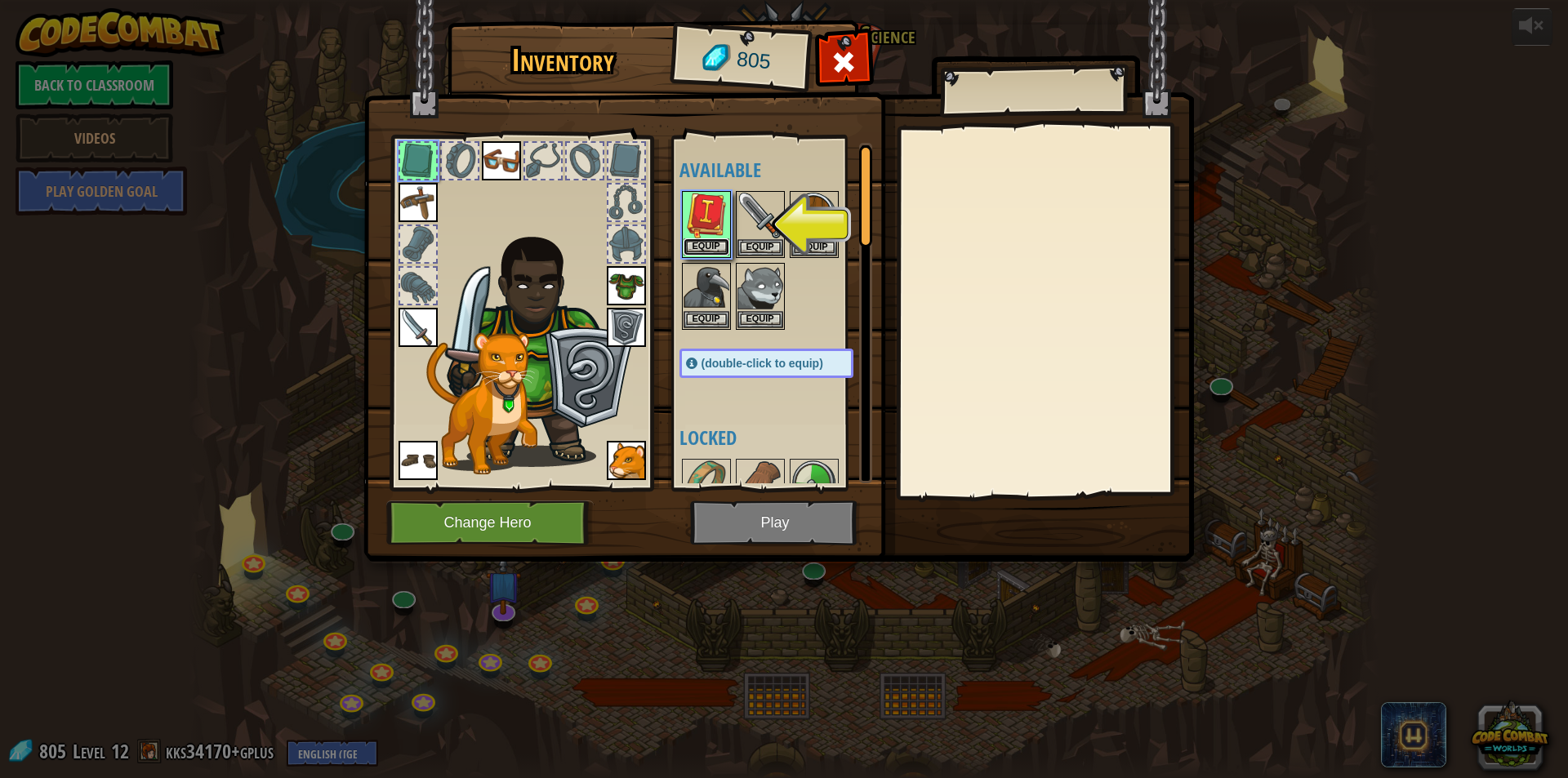
click at [709, 250] on button "Equip" at bounding box center [706, 247] width 45 height 17
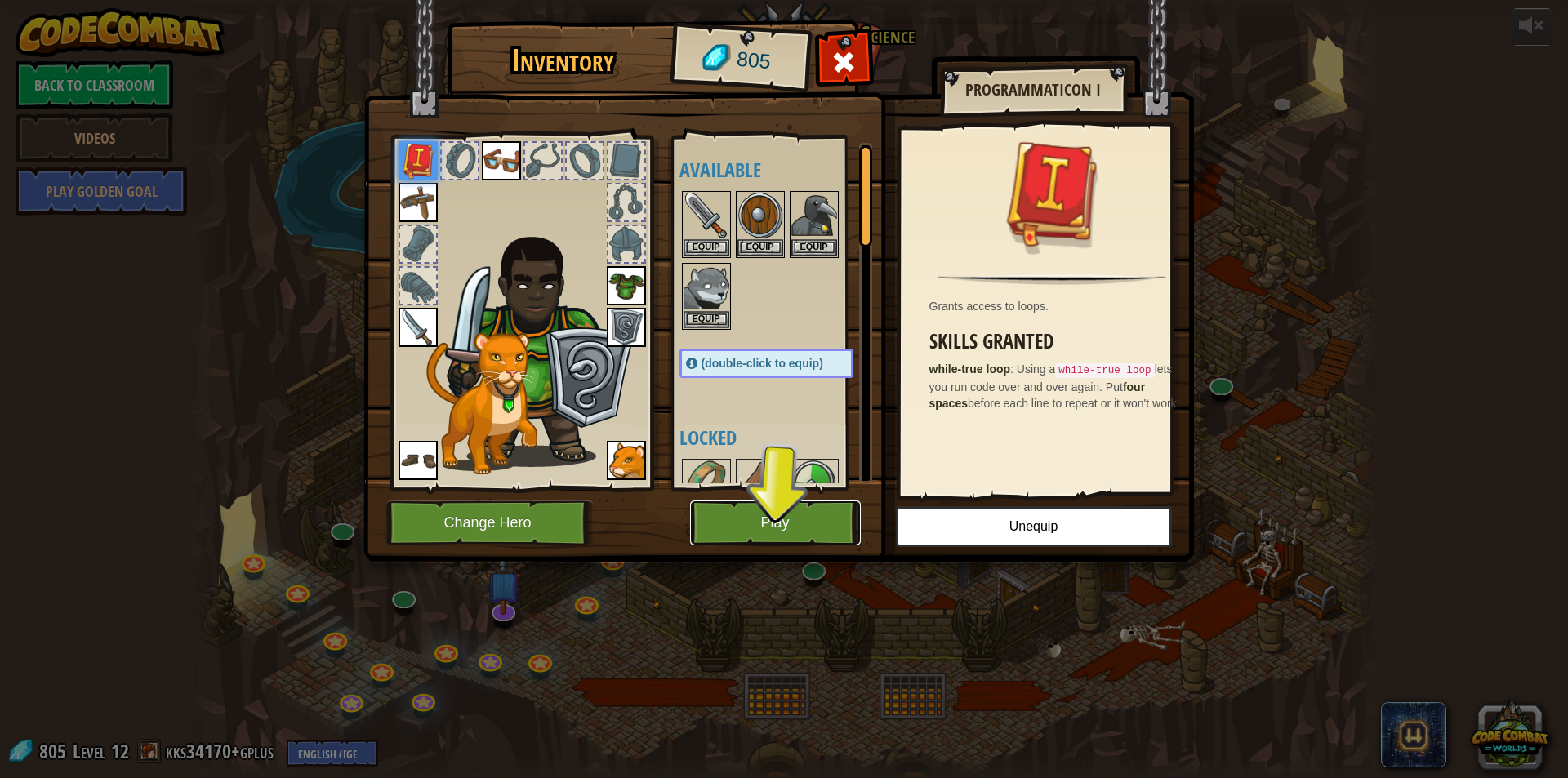
click at [790, 525] on button "Play" at bounding box center [775, 523] width 171 height 45
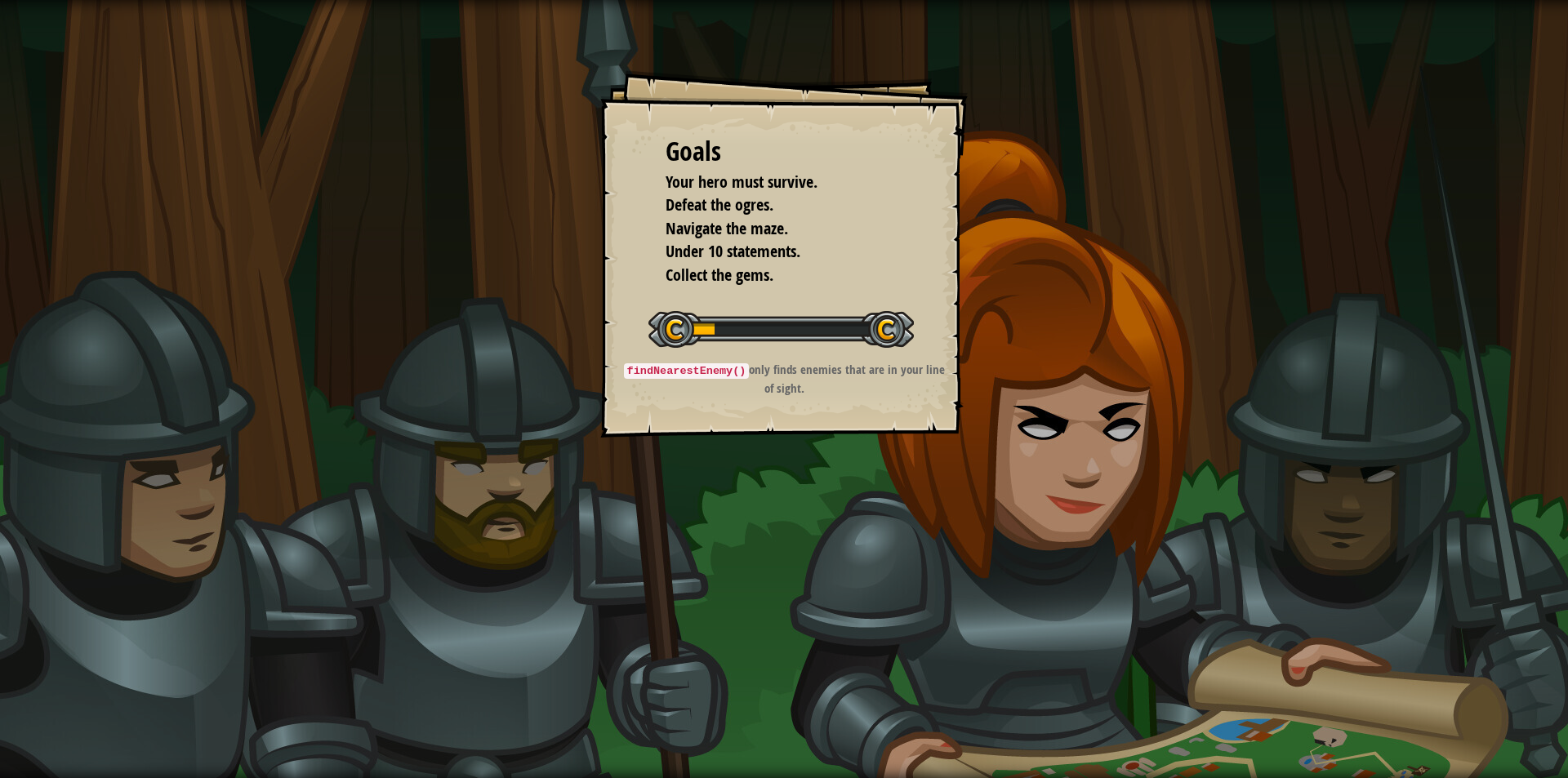
drag, startPoint x: 790, startPoint y: 525, endPoint x: 742, endPoint y: 262, distance: 267.3
click at [742, 262] on span "Under 10 statements." at bounding box center [734, 251] width 135 height 22
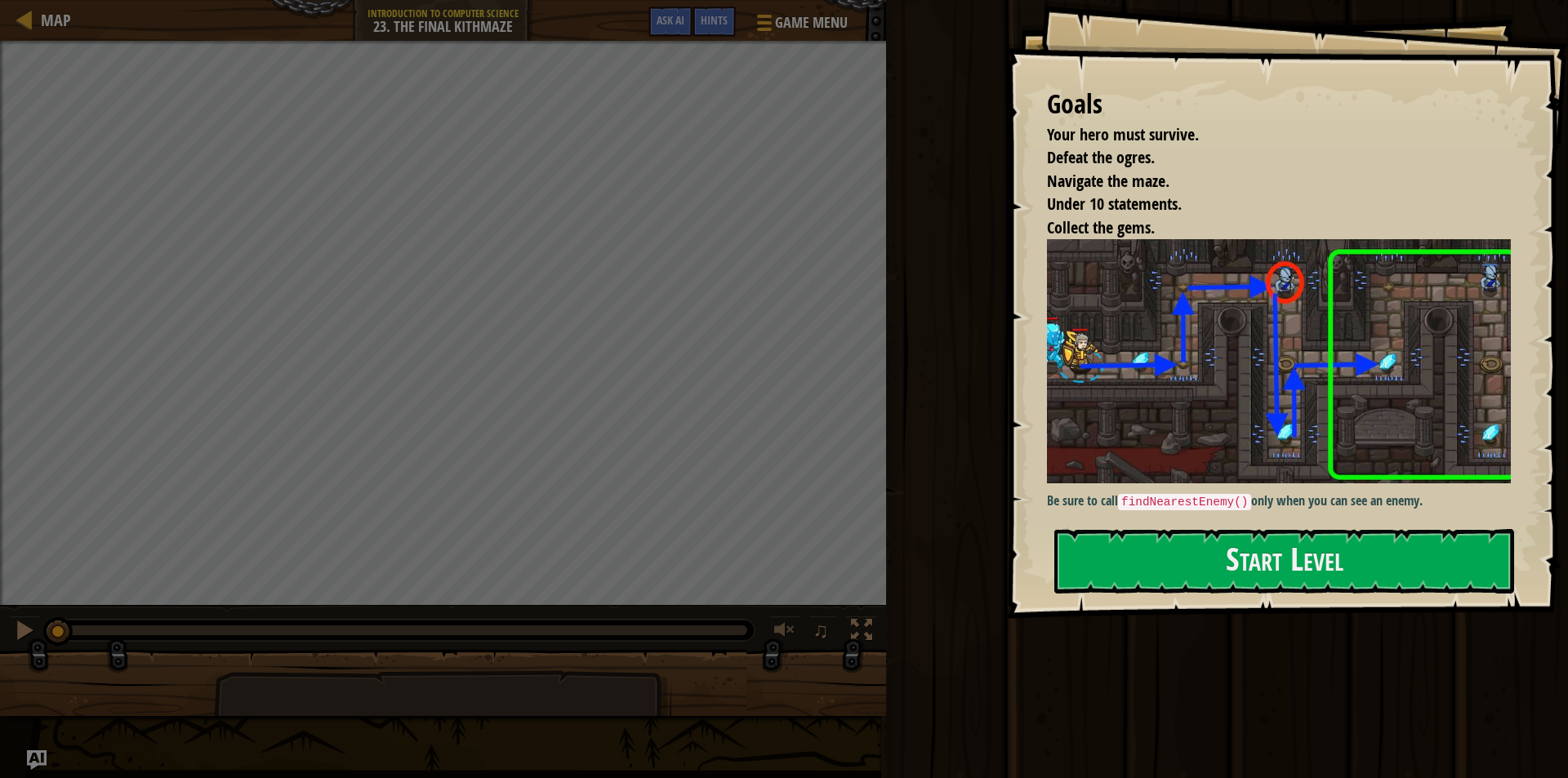
click at [1242, 461] on img at bounding box center [1286, 362] width 478 height 245
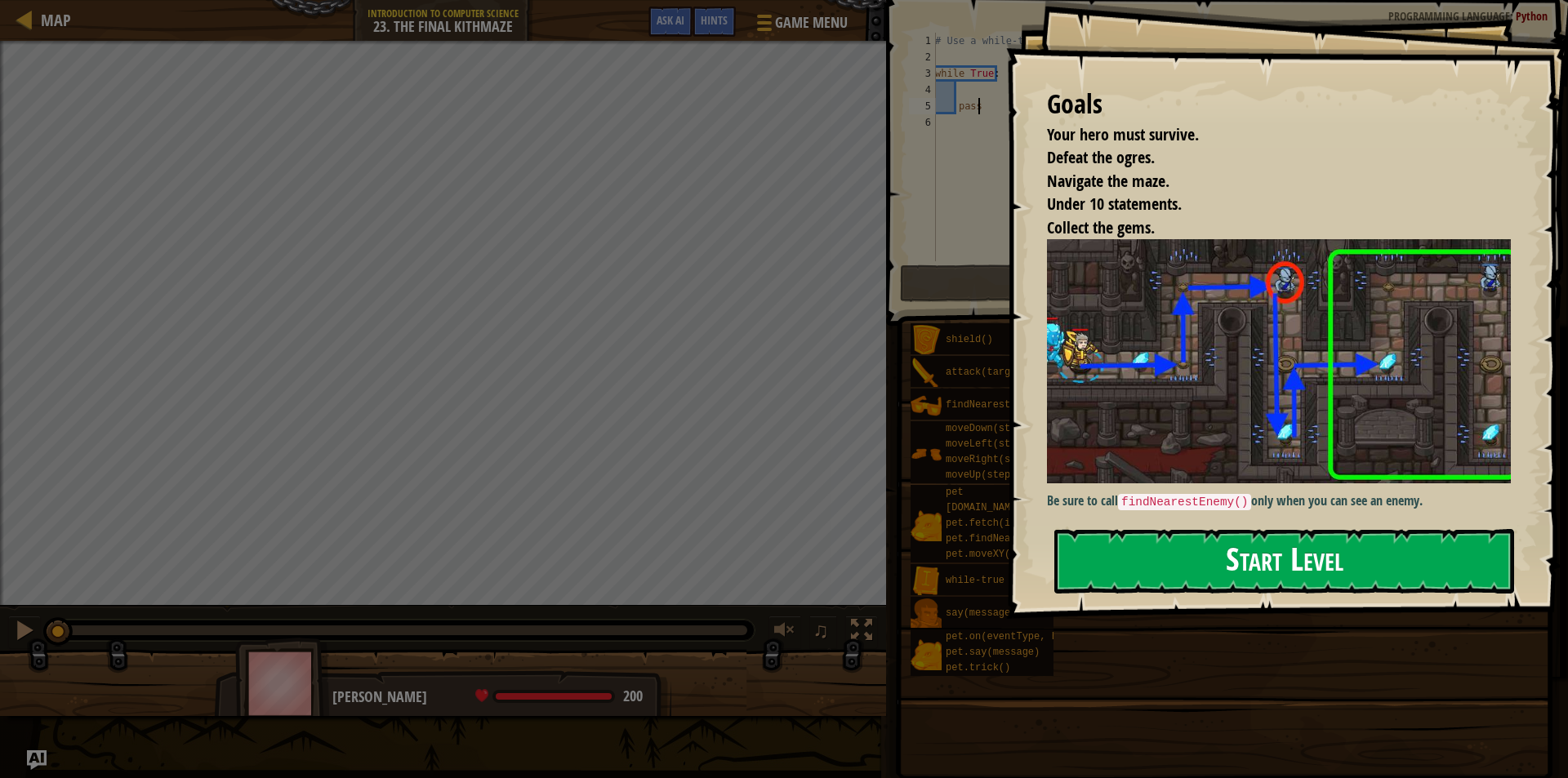
click at [1244, 558] on button "Start Level" at bounding box center [1284, 561] width 460 height 64
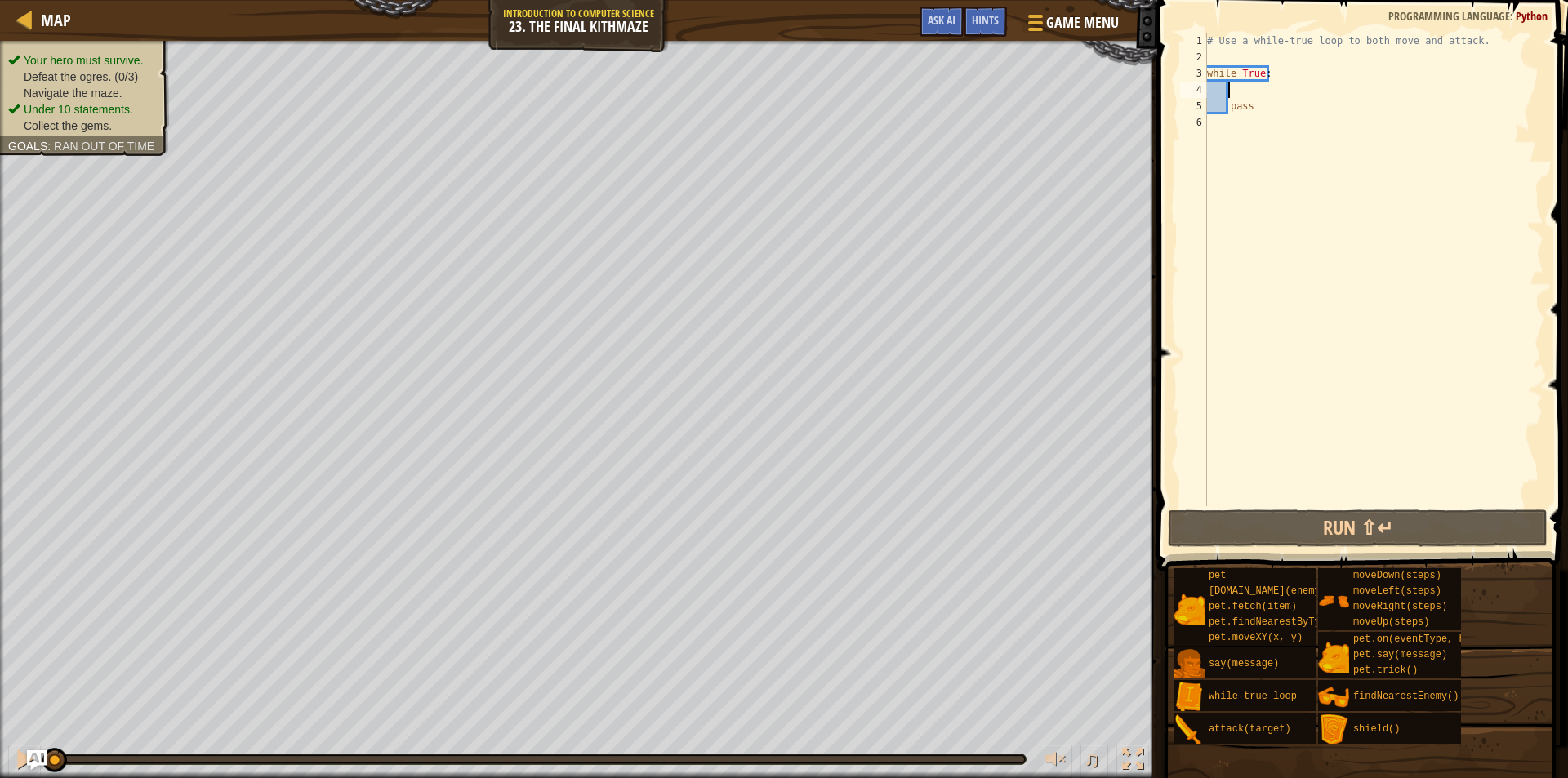
click at [1258, 84] on div "# Use a while-true loop to both move and attack. while True : pass" at bounding box center [1373, 286] width 339 height 506
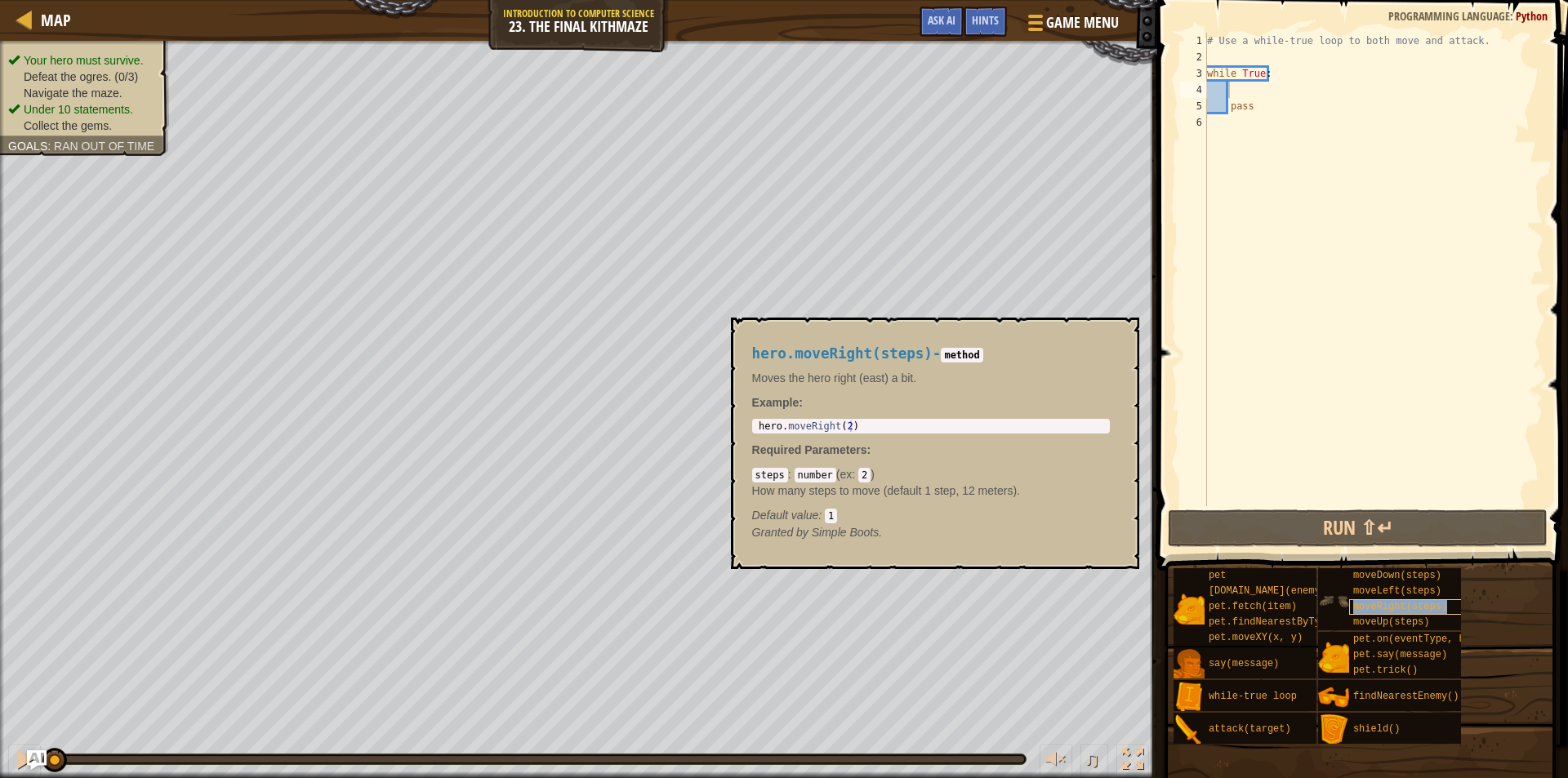
click at [1386, 610] on span "moveRight(steps)" at bounding box center [1400, 606] width 94 height 11
type textarea "hero.moveRight(2)"
drag, startPoint x: 861, startPoint y: 423, endPoint x: 752, endPoint y: 427, distance: 109.1
click at [752, 427] on div "hero.moveRight(2) 1 hero . moveRight ( 2 ) הההההההההההההההההההההההההההההההההההה…" at bounding box center [931, 426] width 357 height 15
click at [1246, 85] on div "# Use a while-true loop to both move and attack. while True : pass" at bounding box center [1373, 286] width 339 height 506
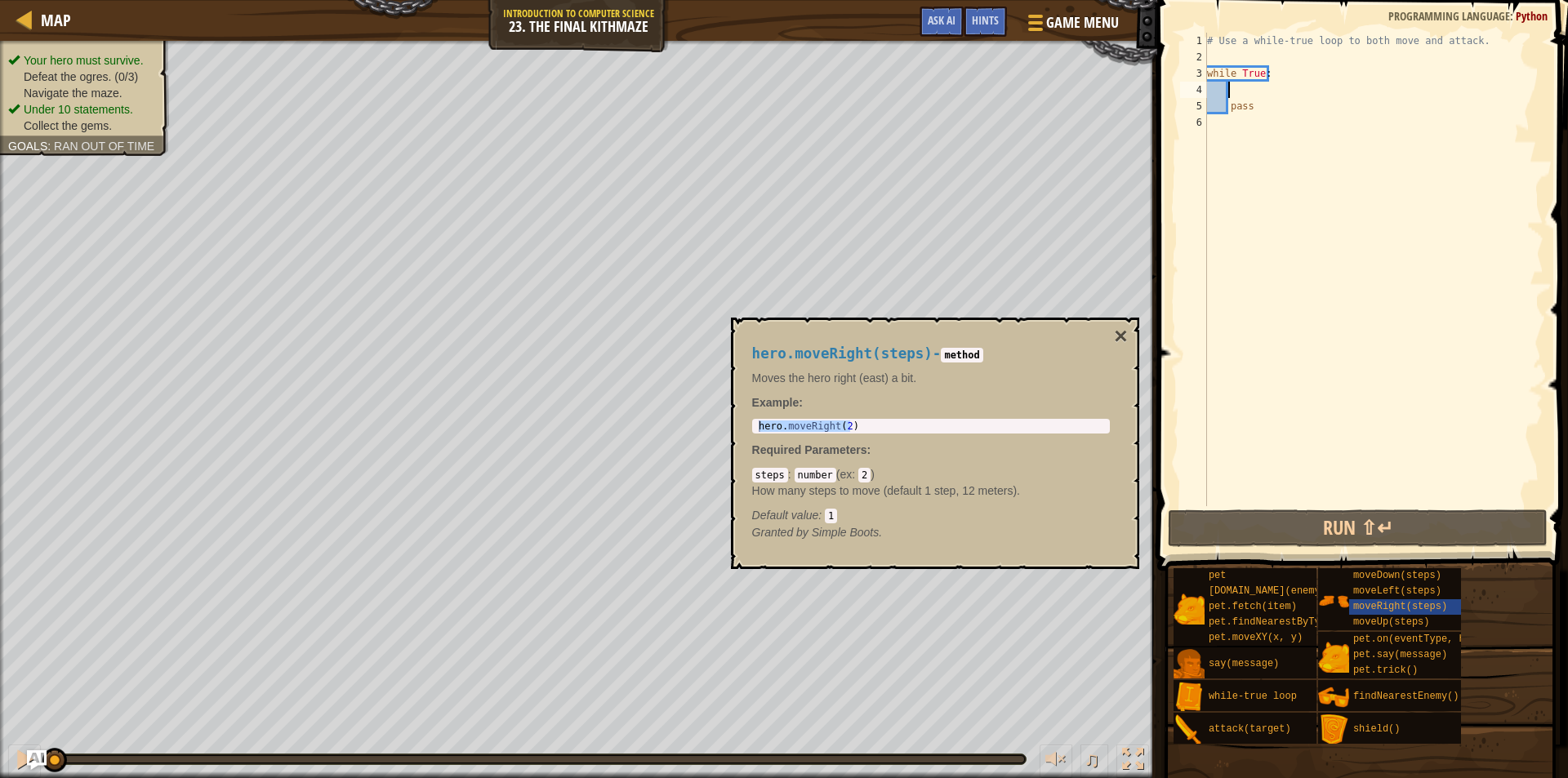
paste textarea "hero.moveRight(2)"
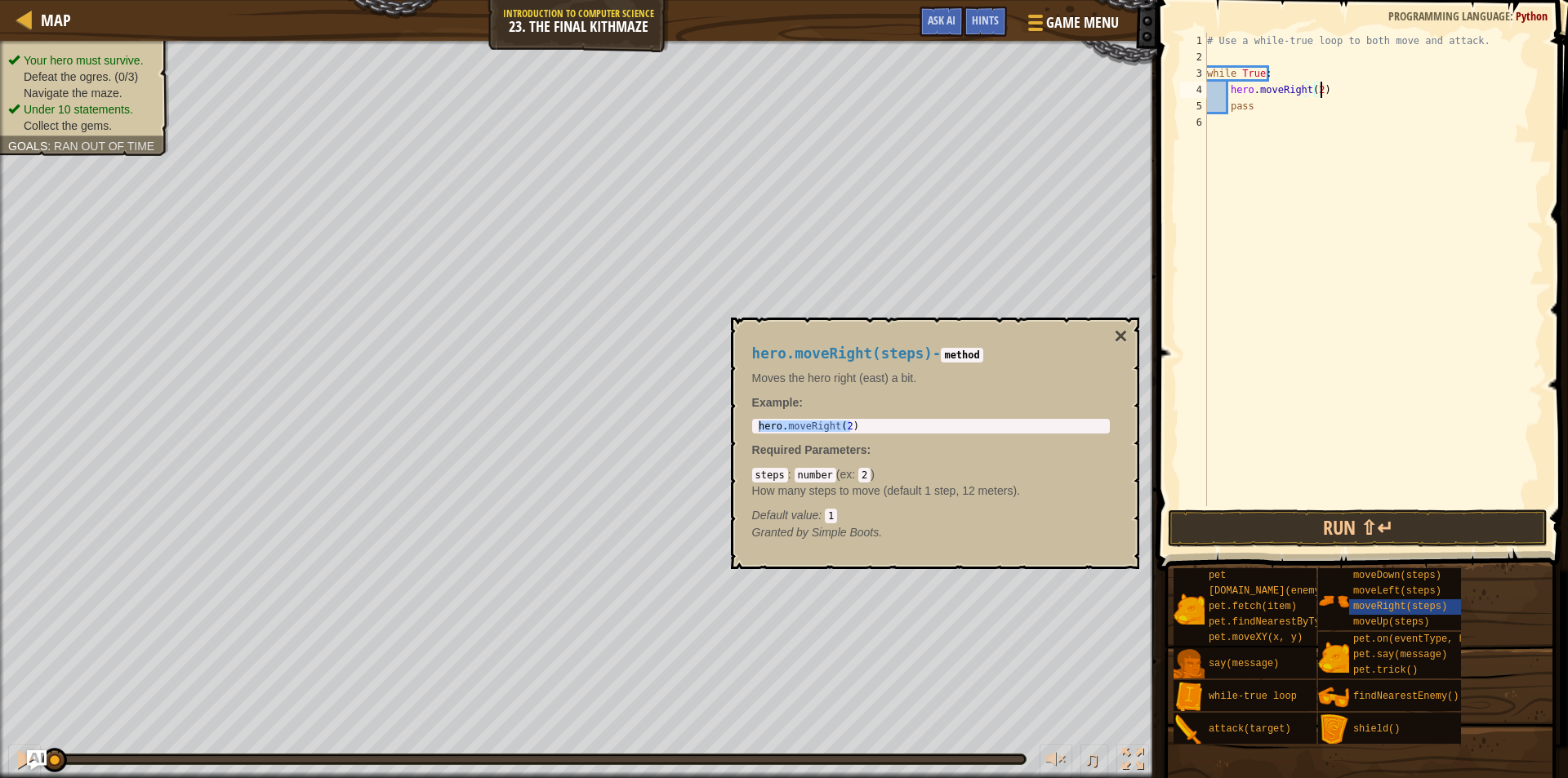
click at [1313, 91] on div "# Use a while-true loop to both move and attack. while True : hero . moveRight …" at bounding box center [1373, 286] width 339 height 506
type textarea "hero.moveRight()"
click at [1123, 333] on button "×" at bounding box center [1120, 336] width 13 height 23
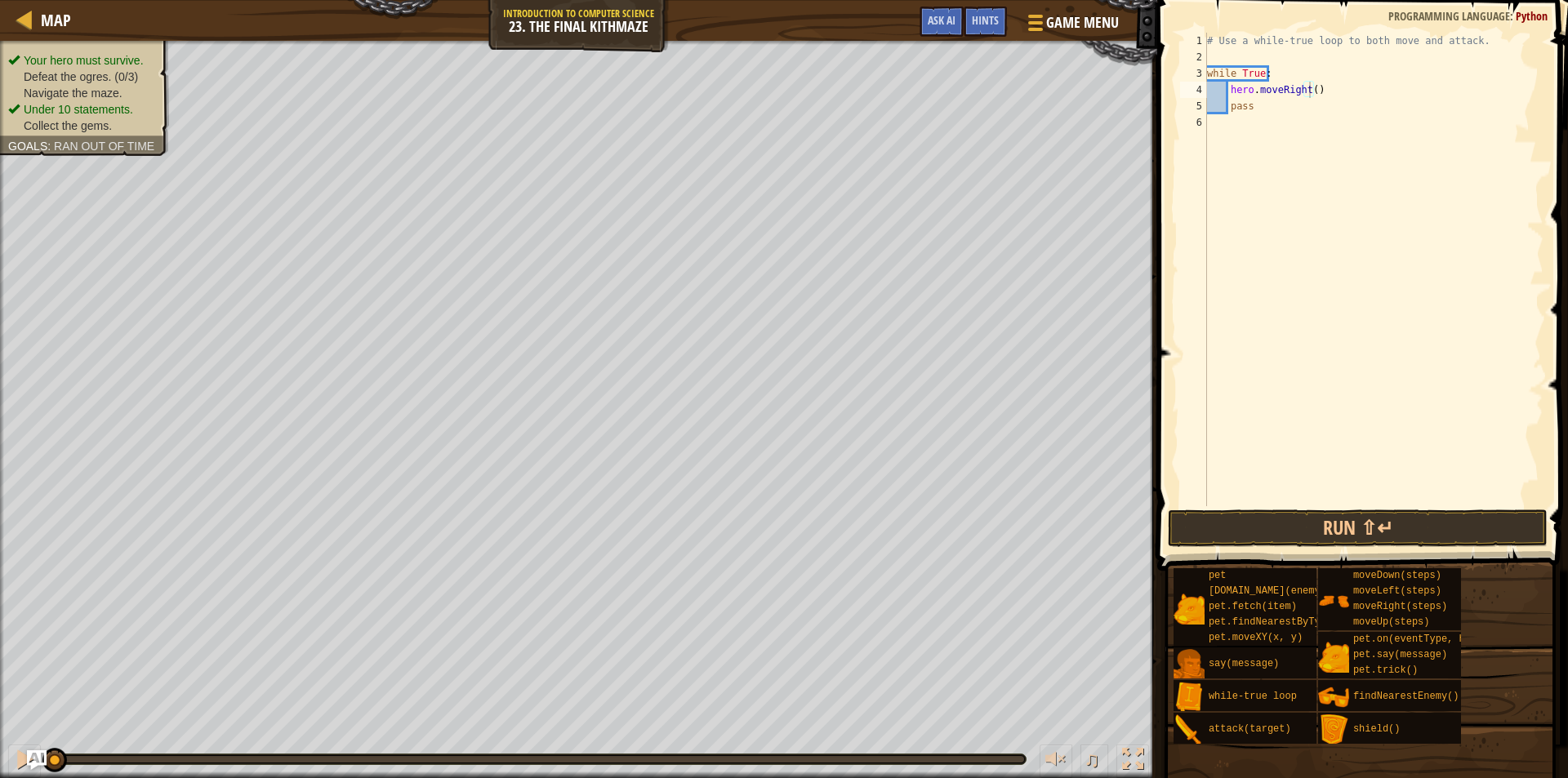
click at [1328, 84] on div "# Use a while-true loop to both move and attack. while True : hero . moveRight …" at bounding box center [1373, 286] width 339 height 506
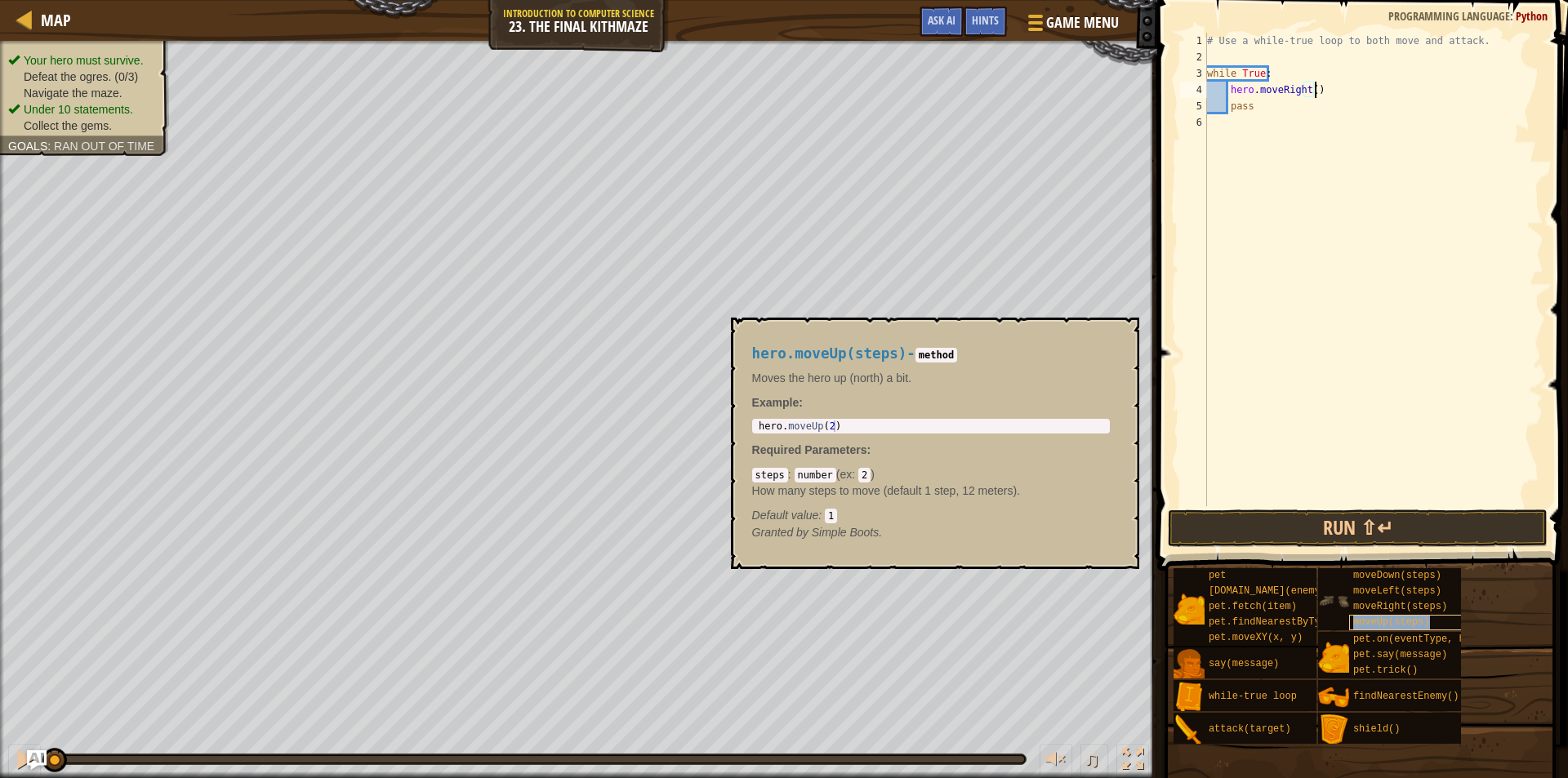
click at [1425, 622] on div "moveUp(steps)" at bounding box center [1427, 622] width 156 height 15
type textarea "hero.moveUp(2)"
click at [727, 0] on body "Map Introduction to Computer Science 23. The Final Kithmaze Game Menu Done Hint…" at bounding box center [784, 0] width 1568 height 0
click at [1324, 100] on div "# Use a while-true loop to both move and attack. while True : hero . moveRight …" at bounding box center [1373, 286] width 339 height 506
click at [1324, 89] on div "# Use a while-true loop to both move and attack. while True : hero . moveRight …" at bounding box center [1373, 286] width 339 height 506
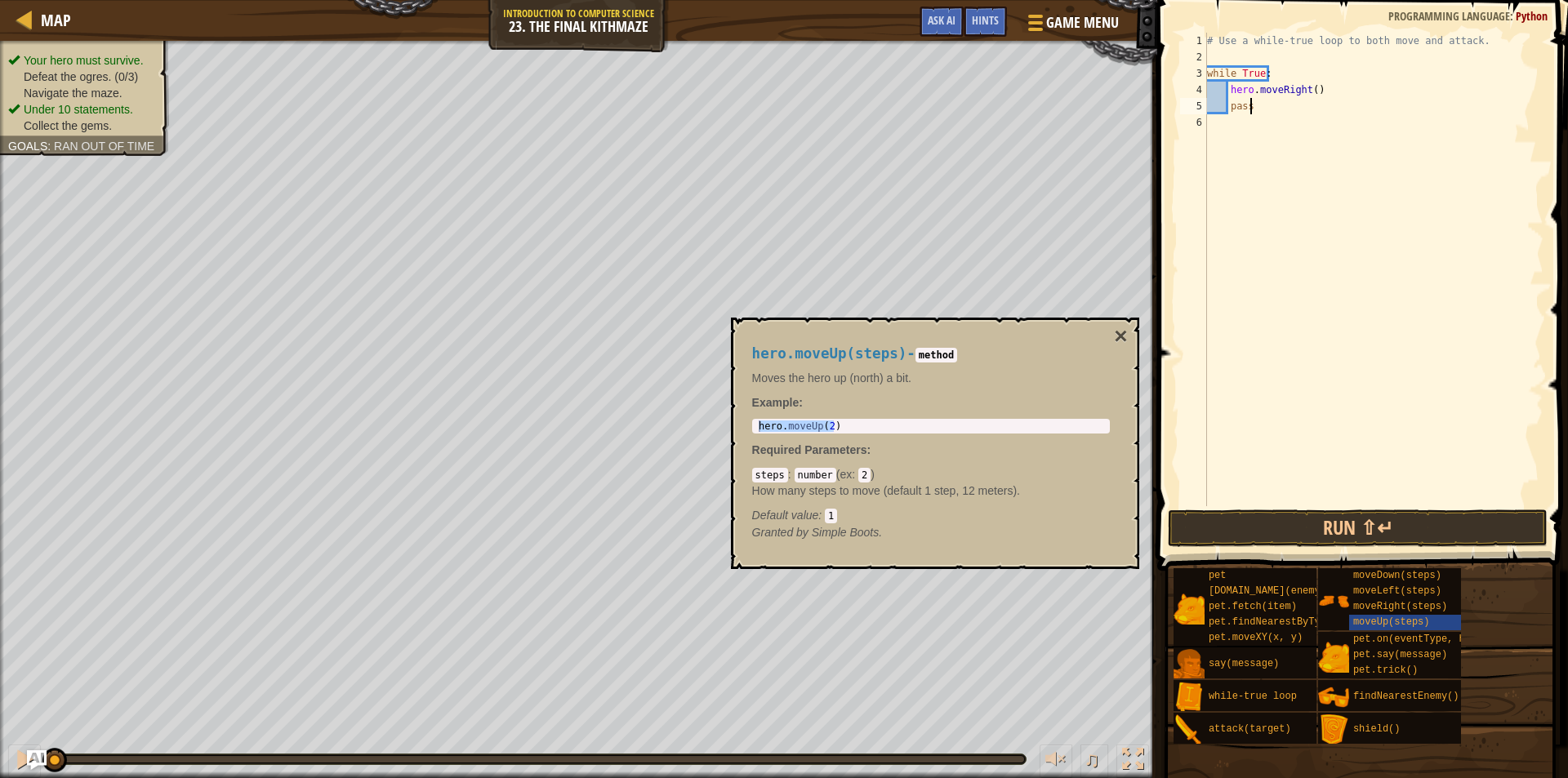
type textarea "hero.moveRight()"
paste textarea "hero.moveUp(2)"
click at [1299, 115] on div "# Use a while-true loop to both move and attack. while True : hero . moveRight …" at bounding box center [1373, 286] width 339 height 506
click at [1300, 112] on div "# Use a while-true loop to both move and attack. while True : hero . moveRight …" at bounding box center [1373, 286] width 339 height 506
drag, startPoint x: 1318, startPoint y: 89, endPoint x: 1224, endPoint y: 91, distance: 94.0
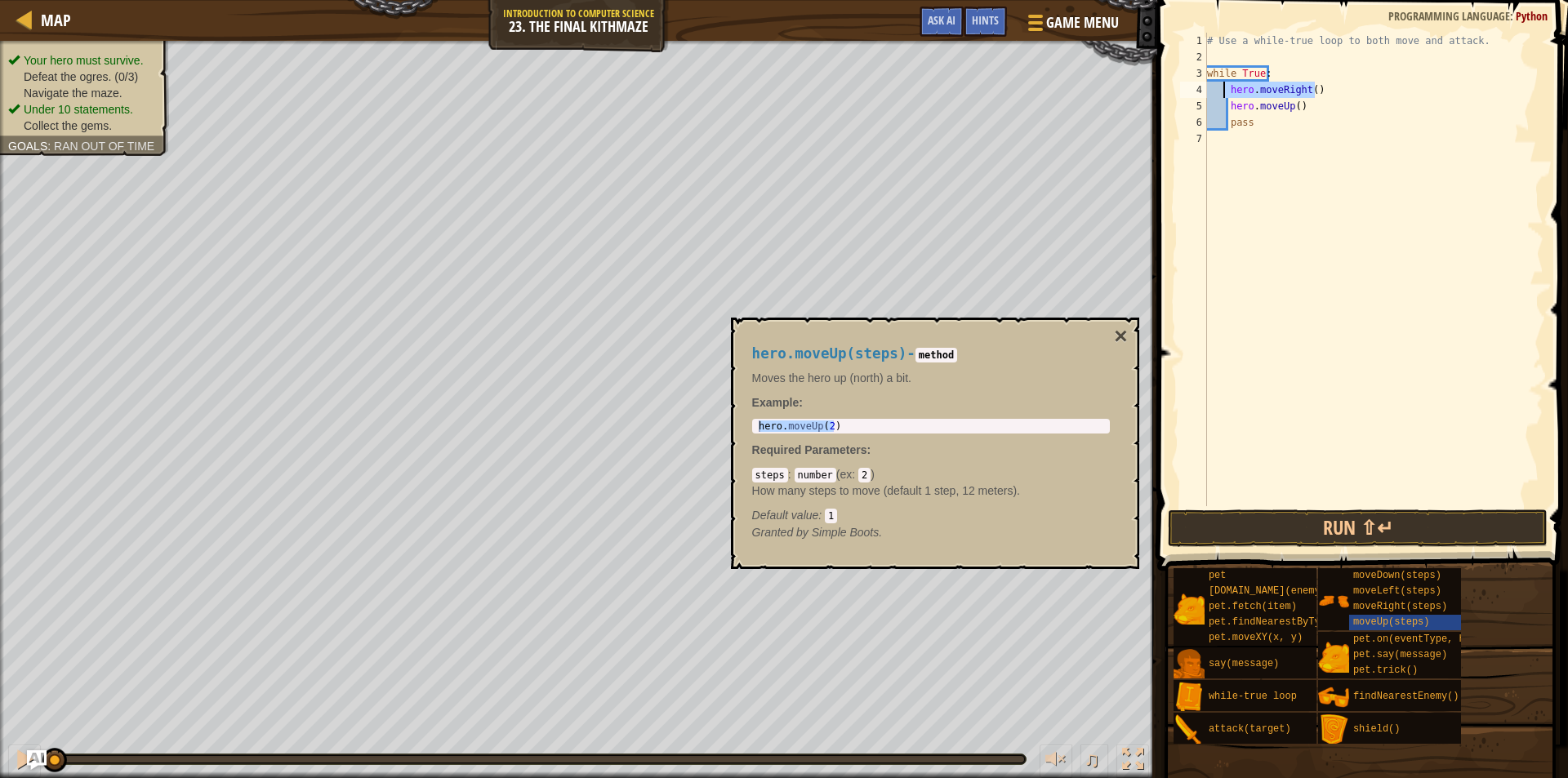
click at [1224, 91] on div "# Use a while-true loop to both move and attack. while True : hero . moveRight …" at bounding box center [1373, 286] width 339 height 506
click at [1308, 108] on div "# Use a while-true loop to both move and attack. while True : hero . moveRight …" at bounding box center [1373, 286] width 339 height 506
type textarea "hero.moveUp()"
paste textarea "hero.moveRight()"
click at [1231, 124] on div "# Use a while-true loop to both move and attack. while True : hero . moveRight …" at bounding box center [1373, 286] width 339 height 506
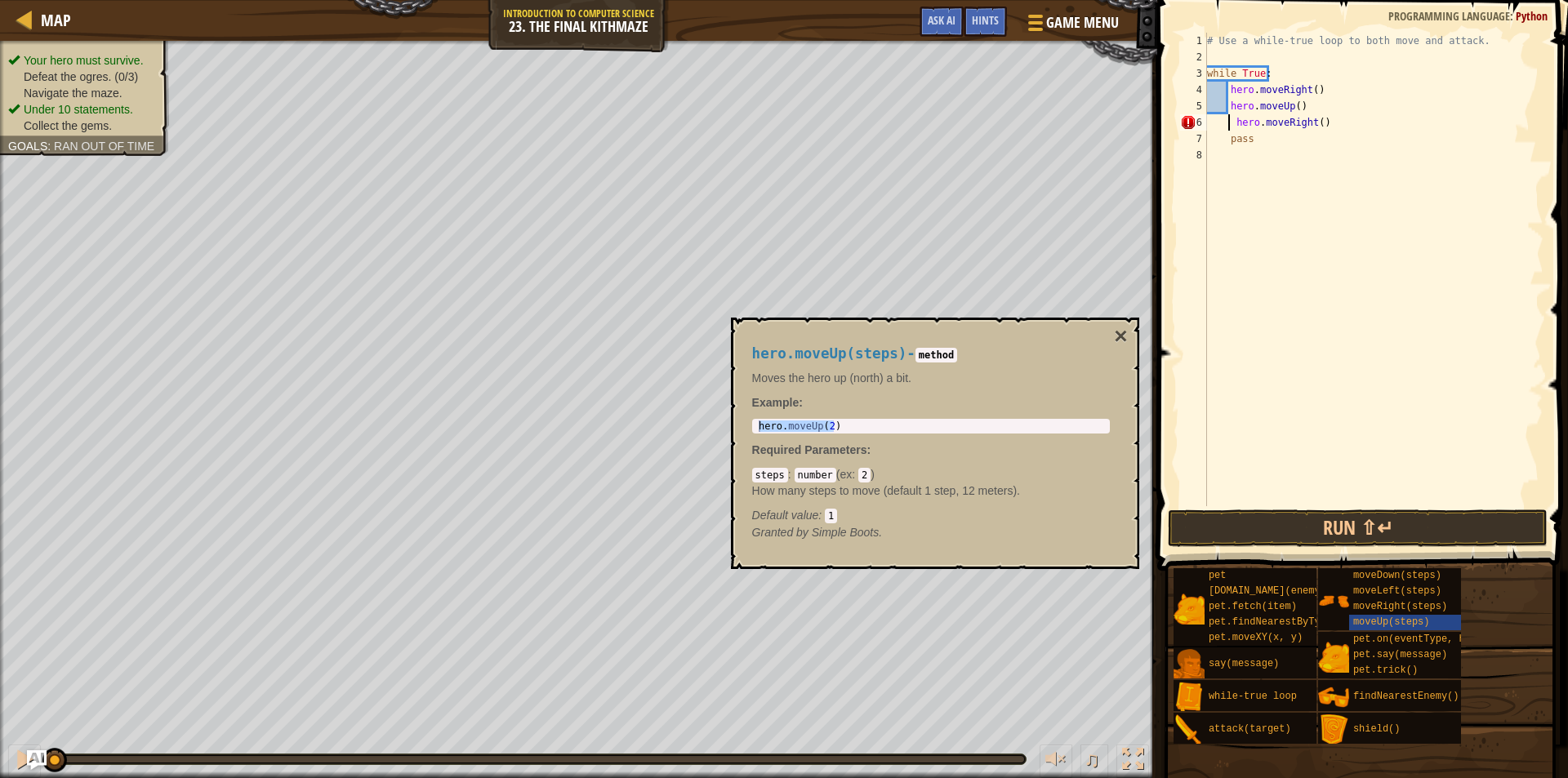
click at [1232, 126] on div "# Use a while-true loop to both move and attack. while True : hero . moveRight …" at bounding box center [1373, 286] width 339 height 506
type textarea "hero.moveRight()"
click at [1412, 578] on span "moveDown(steps)" at bounding box center [1397, 575] width 88 height 11
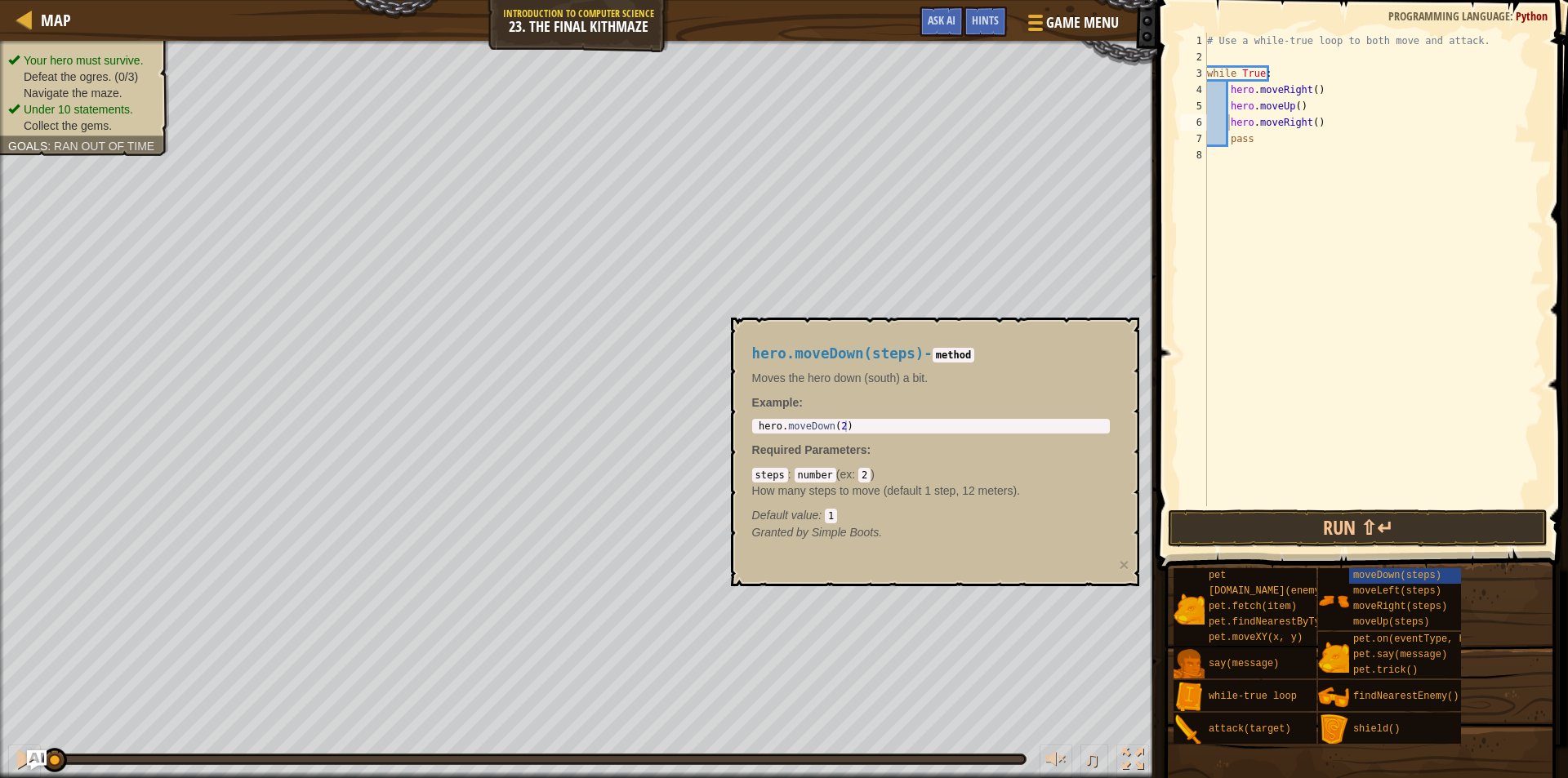
drag, startPoint x: 851, startPoint y: 419, endPoint x: 759, endPoint y: 419, distance: 92.0
click at [759, 419] on div "1 hero . moveDown ( 2 ) ההההההההההההההההההההההההההההההההההההההההההההההההההההההה…" at bounding box center [931, 426] width 357 height 15
type textarea "hero.moveDown(2)"
click at [729, 0] on body "Map Introduction to Computer Science 23. The Final Kithmaze Game Menu Done Hint…" at bounding box center [784, 0] width 1568 height 0
click at [1339, 130] on div "# Use a while-true loop to both move and attack. while True : hero . moveRight …" at bounding box center [1373, 286] width 339 height 506
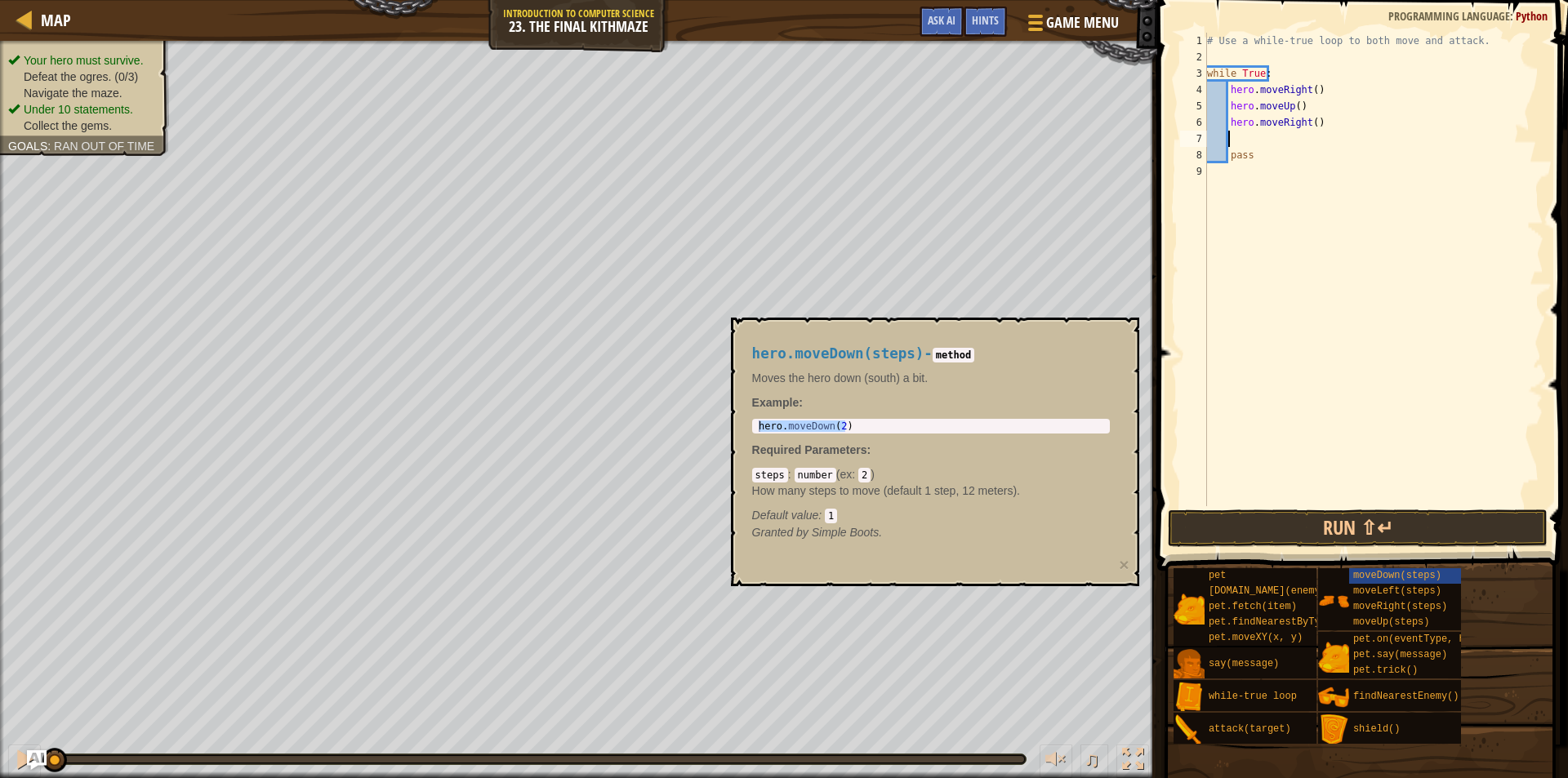
paste textarea "hero.moveDown(2)"
click at [1310, 148] on div "# Use a while-true loop to both move and attack. while True : hero . moveRight …" at bounding box center [1373, 286] width 339 height 506
click at [1313, 144] on div "# Use a while-true loop to both move and attack. while True : hero . moveRight …" at bounding box center [1373, 286] width 339 height 506
click at [1312, 141] on div "# Use a while-true loop to both move and attack. while True : hero . moveRight …" at bounding box center [1373, 286] width 339 height 506
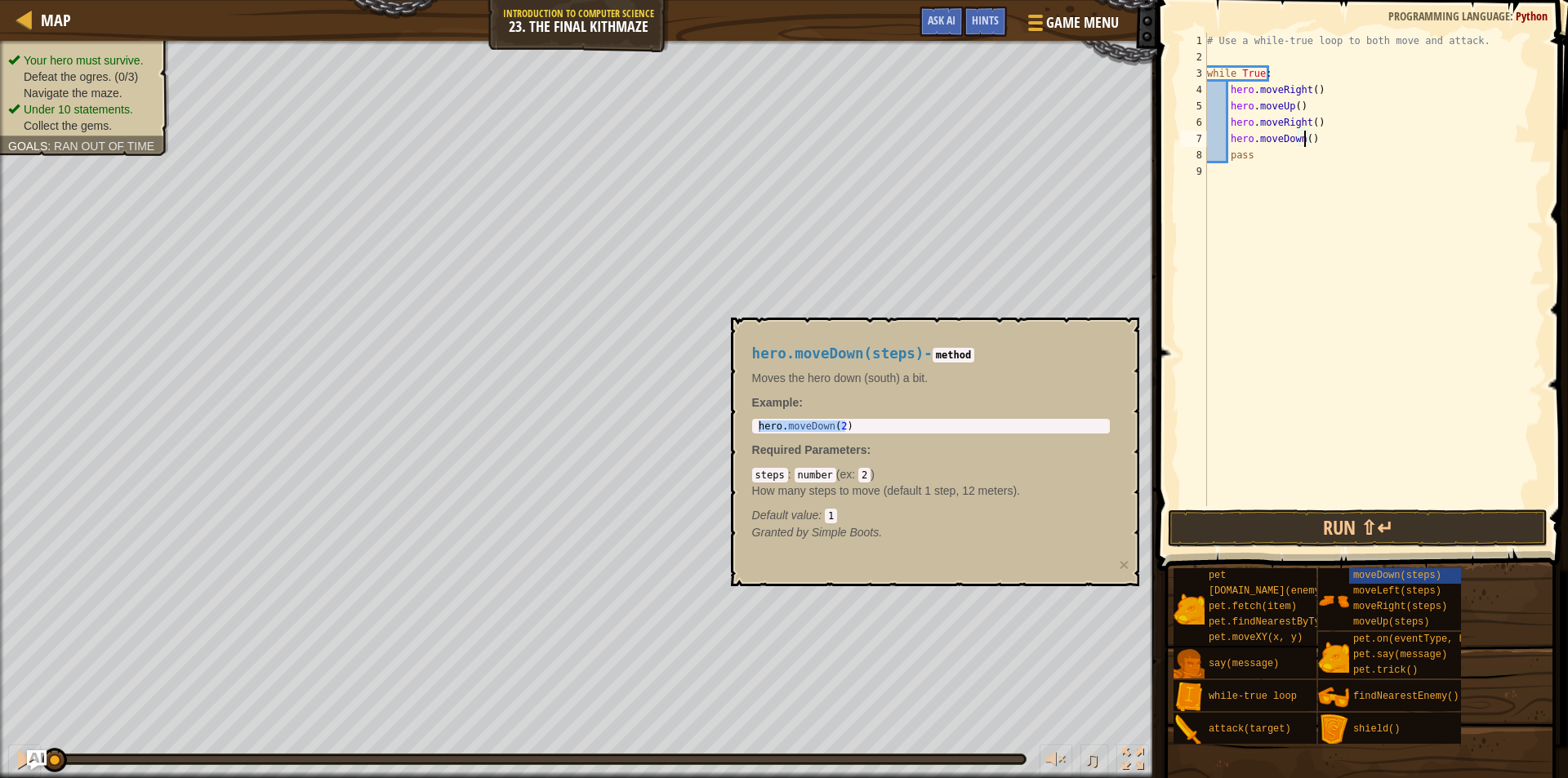
scroll to position [8, 9]
drag, startPoint x: 1297, startPoint y: 104, endPoint x: 1229, endPoint y: 109, distance: 68.2
click at [1229, 109] on div "# Use a while-true loop to both move and attack. while True : hero . moveRight …" at bounding box center [1373, 286] width 339 height 506
click at [1333, 139] on div "# Use a while-true loop to both move and attack. while True : hero . moveRight …" at bounding box center [1373, 286] width 339 height 506
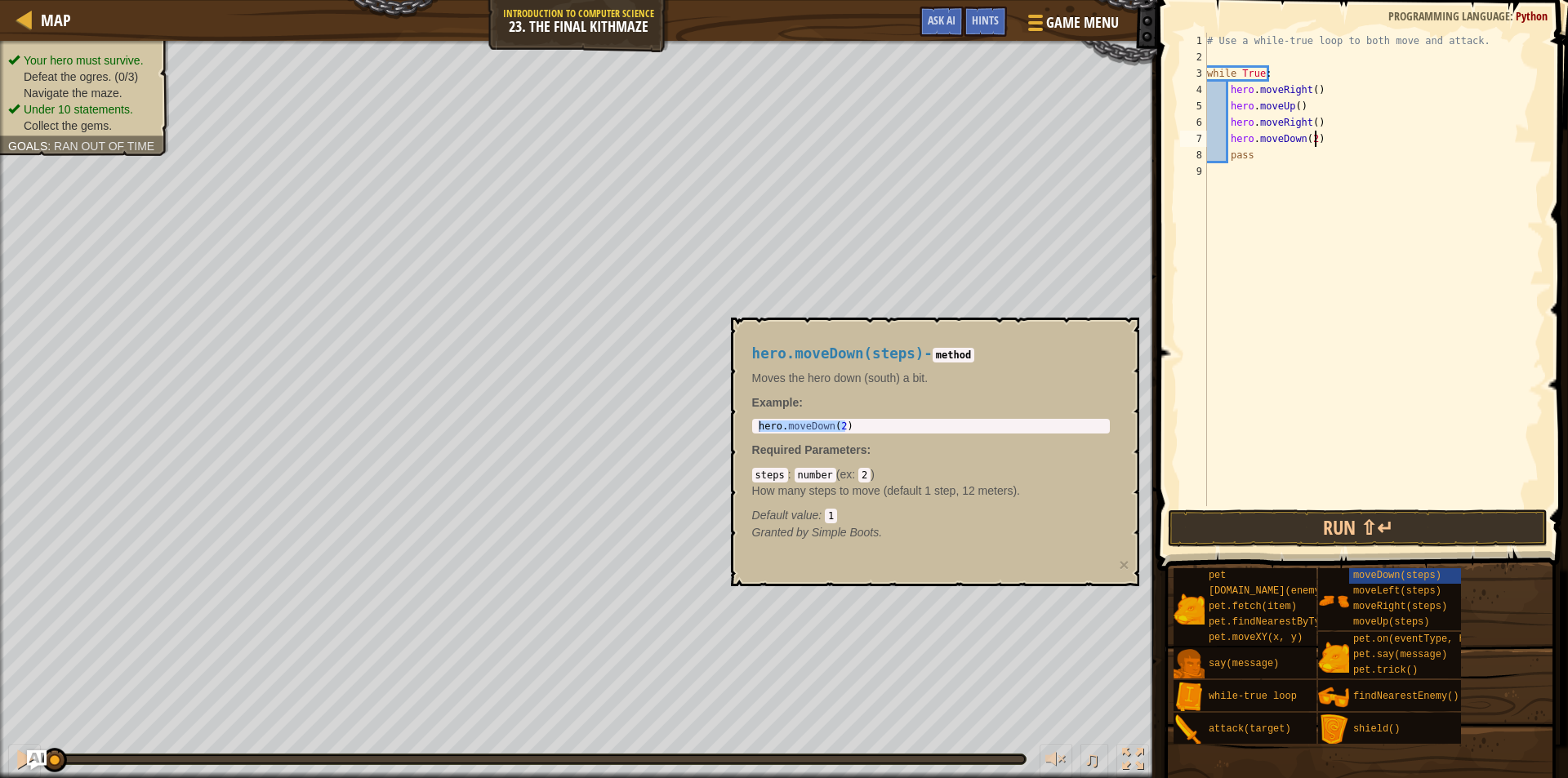
type textarea "hero.moveDown(2)"
paste textarea "hero.moveUp()"
click at [1265, 521] on button "Run ⇧↵" at bounding box center [1358, 528] width 380 height 38
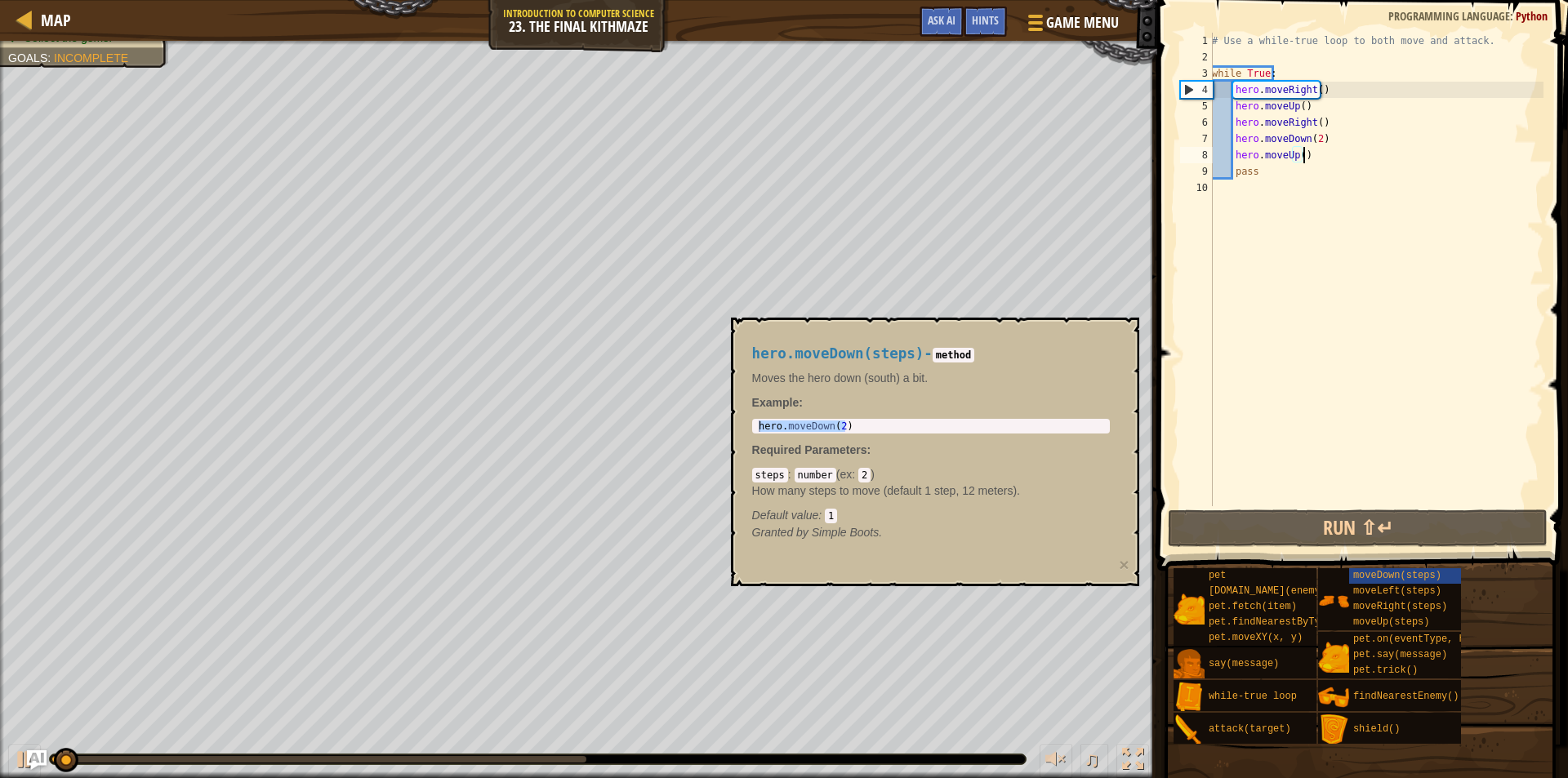
click at [1089, 318] on div "hero.moveDown(steps) - method Moves the hero down (south) a bit. Example : hero…" at bounding box center [935, 452] width 409 height 268
click at [1129, 562] on button "×" at bounding box center [1123, 565] width 9 height 17
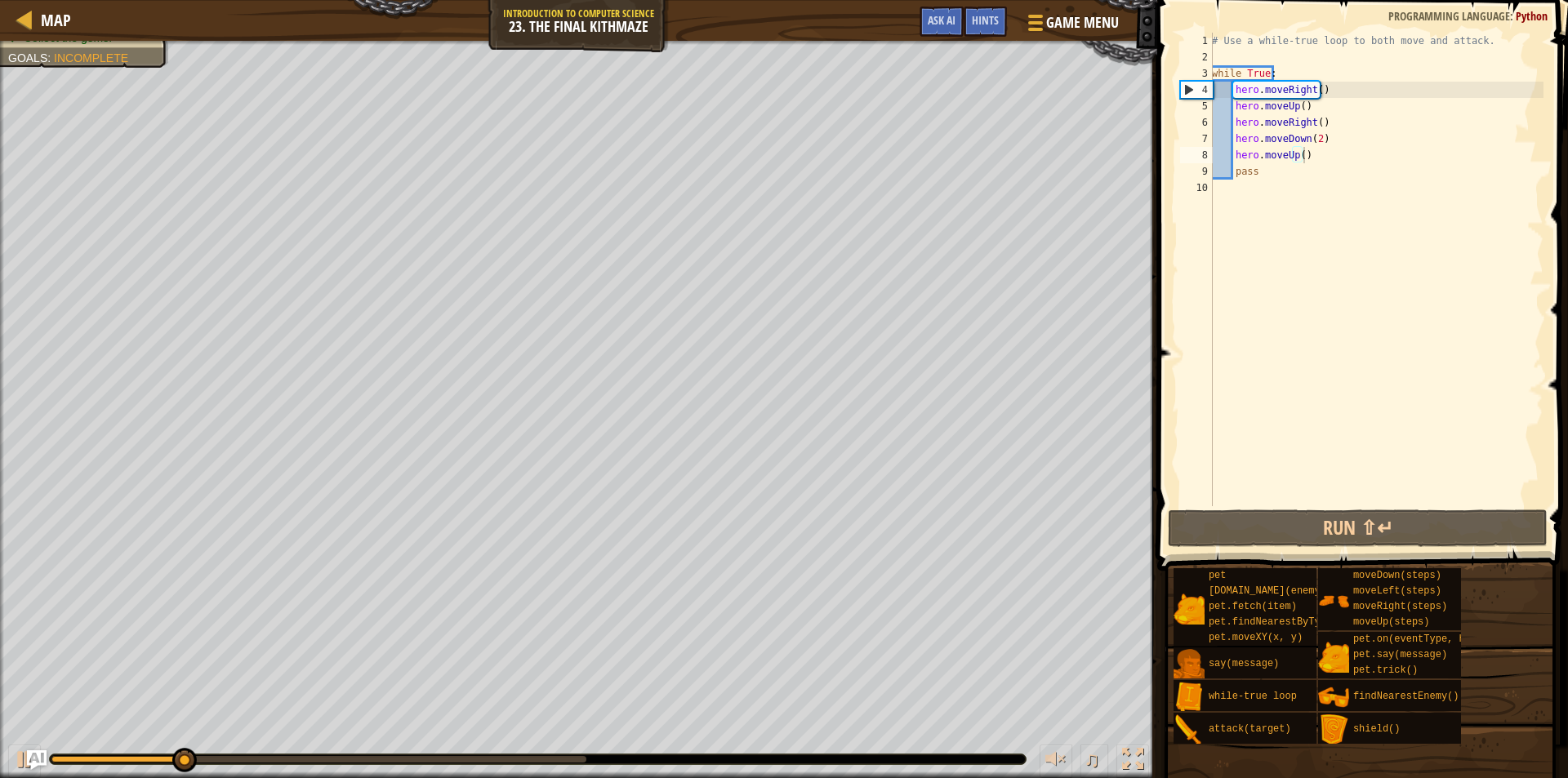
type textarea "pass"
click at [1273, 167] on div "# Use a while-true loop to both move and attack. while True : hero . moveRight …" at bounding box center [1376, 286] width 335 height 506
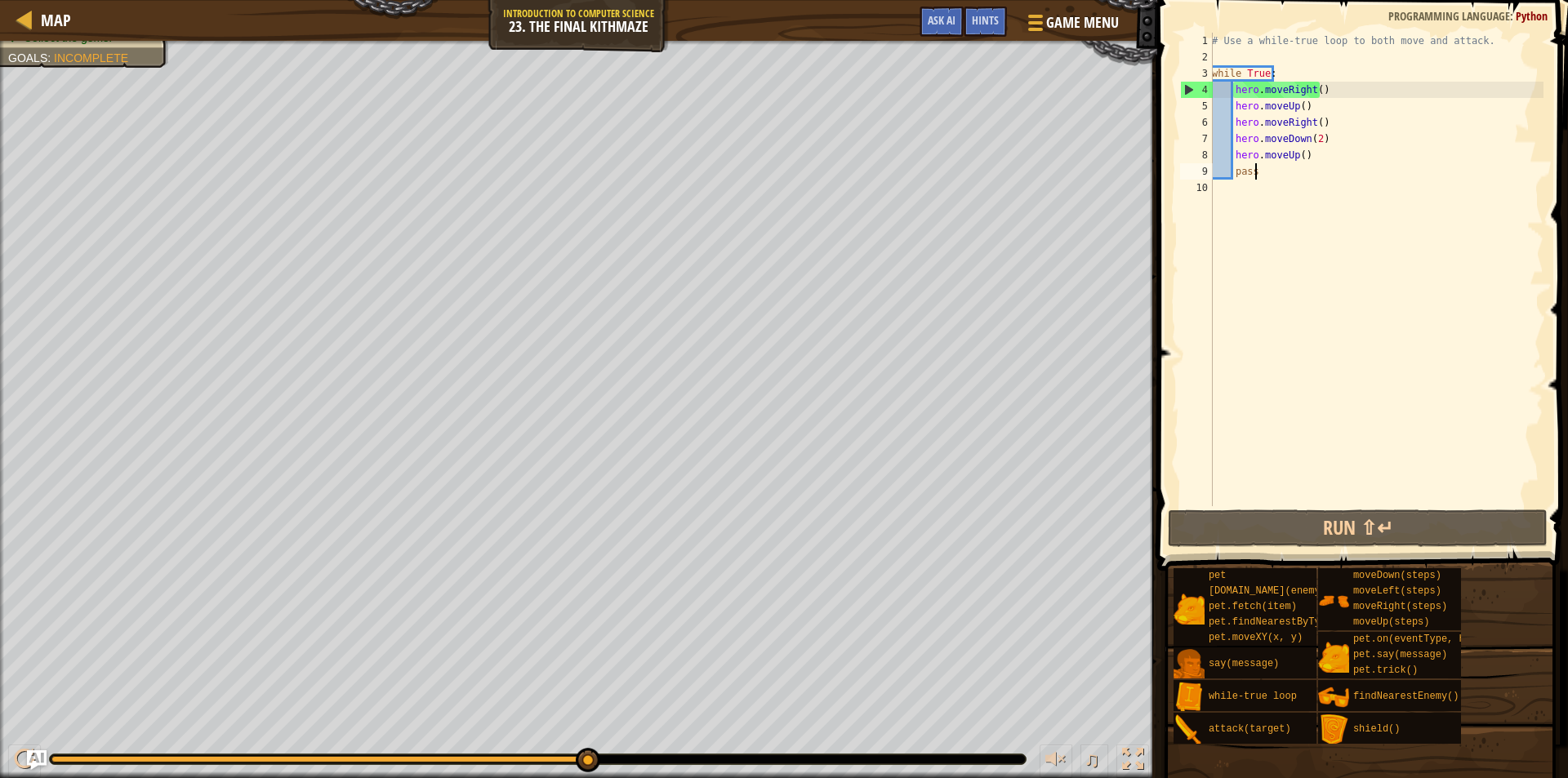
click at [1264, 174] on div "# Use a while-true loop to both move and attack. while True : hero . moveRight …" at bounding box center [1376, 286] width 335 height 506
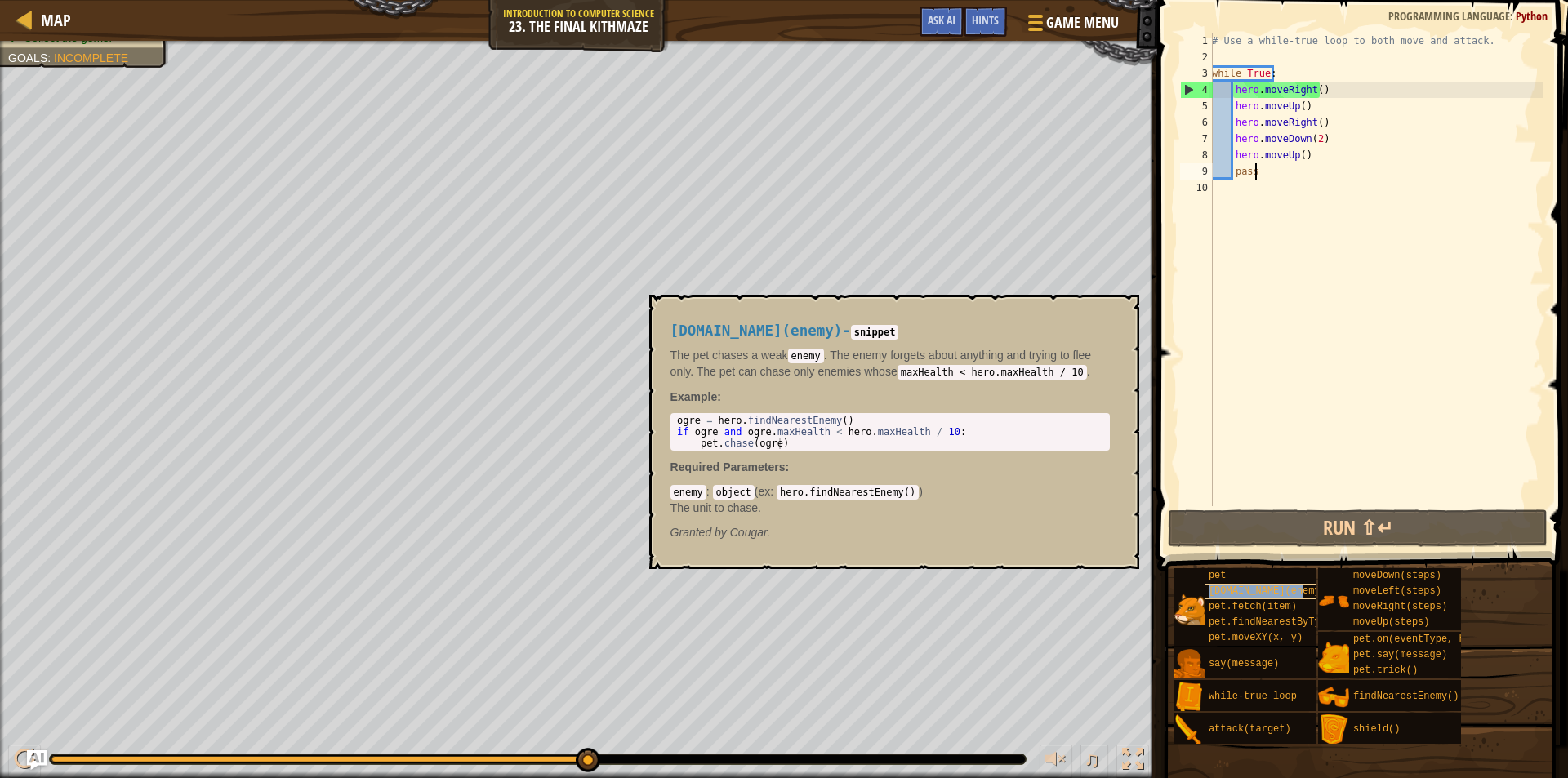
click at [1286, 593] on span "[DOMAIN_NAME](enemy)" at bounding box center [1268, 591] width 118 height 11
type textarea "ogre = hero.findNearestEnemy()"
drag, startPoint x: 710, startPoint y: 419, endPoint x: 858, endPoint y: 421, distance: 148.0
click at [858, 421] on div "ogre = hero . findNearestEnemy ( ) if ogre and ogre . maxHealth < hero . maxHea…" at bounding box center [890, 443] width 433 height 57
click at [1262, 177] on div "# Use a while-true loop to both move and attack. while True : hero . moveRight …" at bounding box center [1376, 286] width 335 height 506
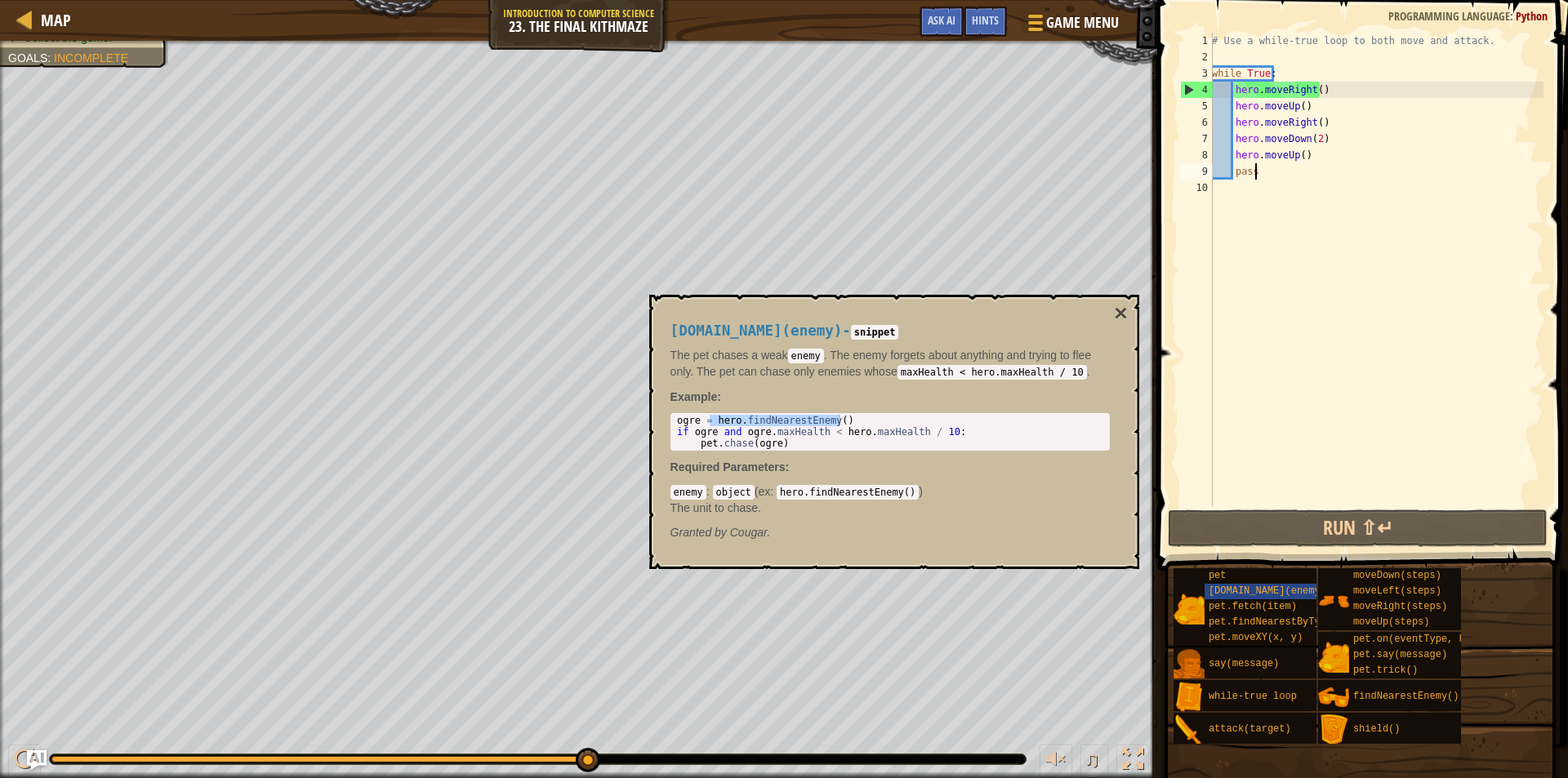
paste textarea "hero.findNearestEnemy()"
type textarea "pass hero.findNearestEnemy()"
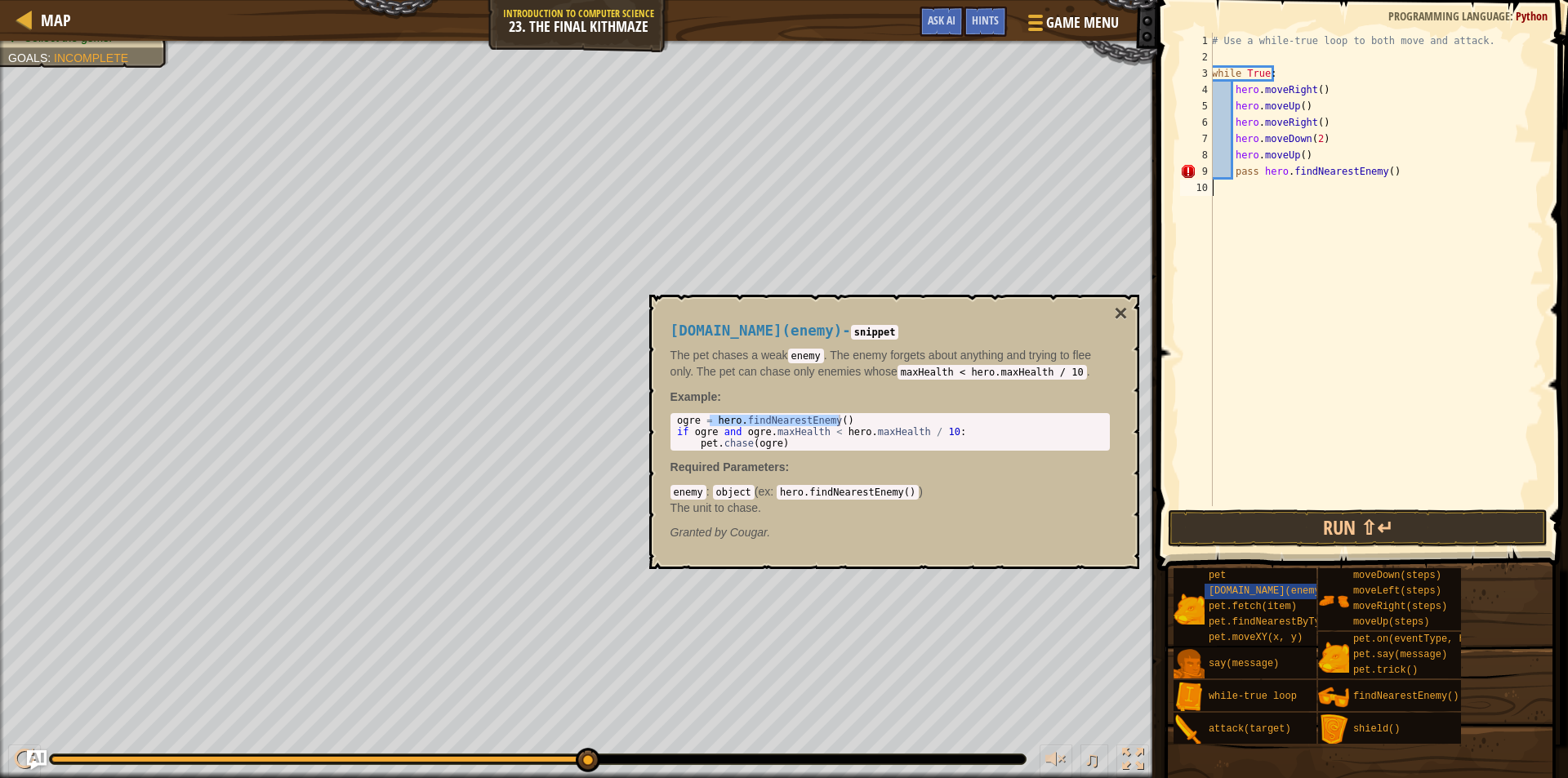
click at [1280, 186] on div "# Use a while-true loop to both move and attack. while True : hero . moveRight …" at bounding box center [1376, 286] width 335 height 506
paste textarea "hero.findNearestEnemy()"
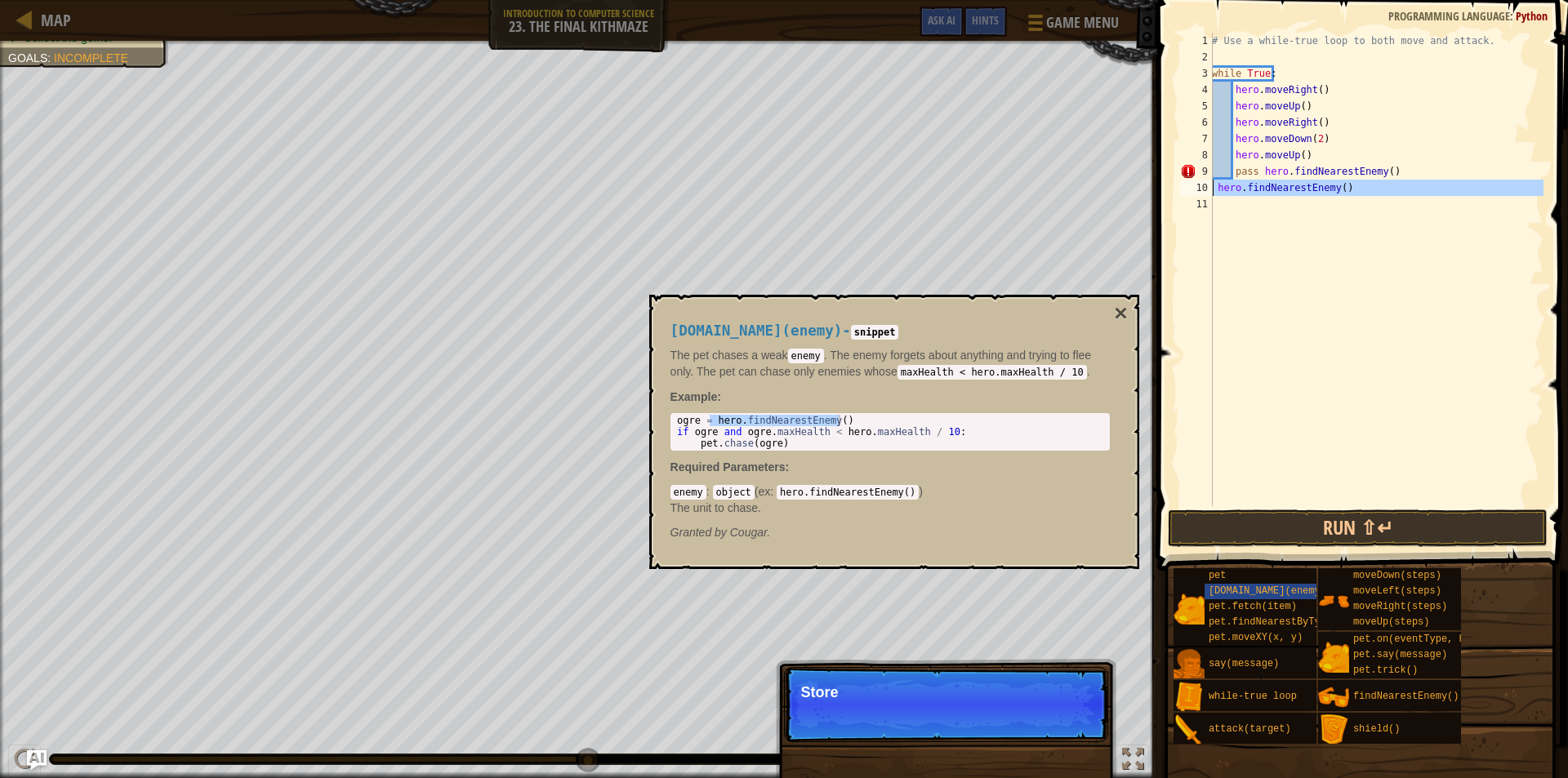
click at [1212, 190] on div "10" at bounding box center [1196, 187] width 32 height 16
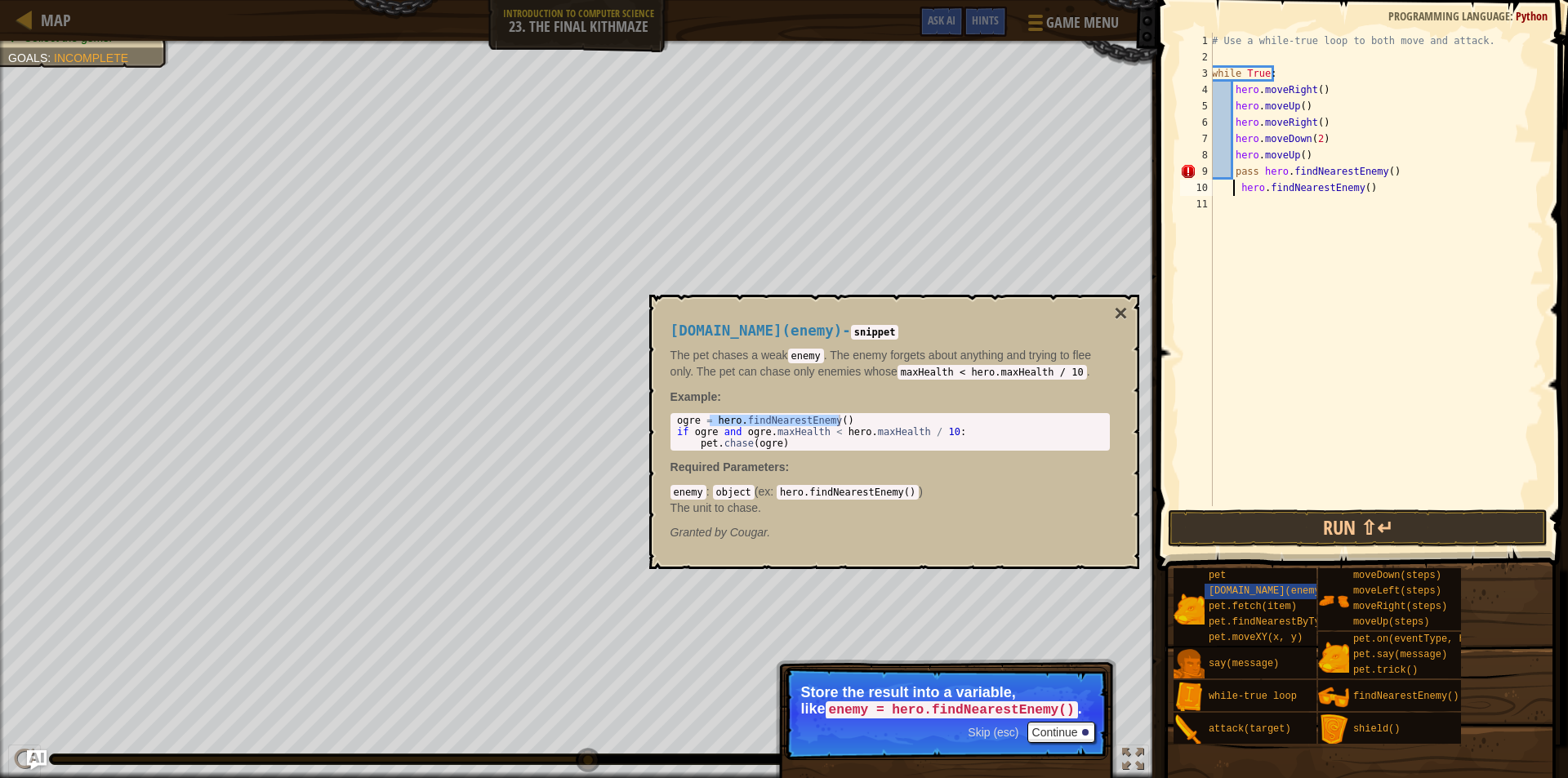
click at [1239, 190] on div "# Use a while-true loop to both move and attack. while True : hero . moveRight …" at bounding box center [1376, 286] width 335 height 506
drag, startPoint x: 1387, startPoint y: 170, endPoint x: 1258, endPoint y: 175, distance: 129.1
click at [1258, 175] on div "# Use a while-true loop to both move and attack. while True : hero . moveRight …" at bounding box center [1376, 286] width 335 height 506
click at [1351, 527] on button "Run ⇧↵" at bounding box center [1358, 528] width 380 height 38
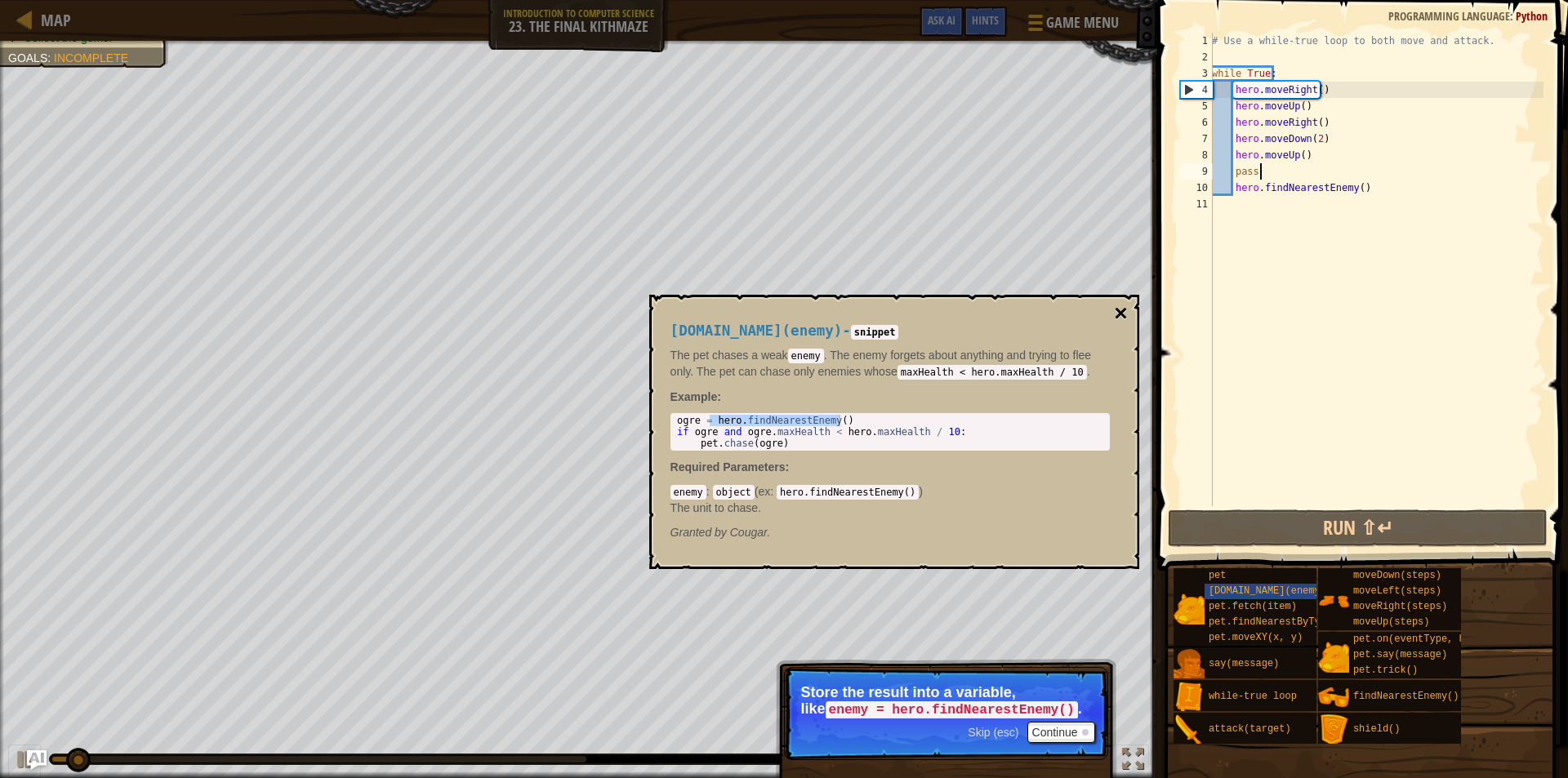
click at [1120, 313] on button "×" at bounding box center [1120, 313] width 13 height 23
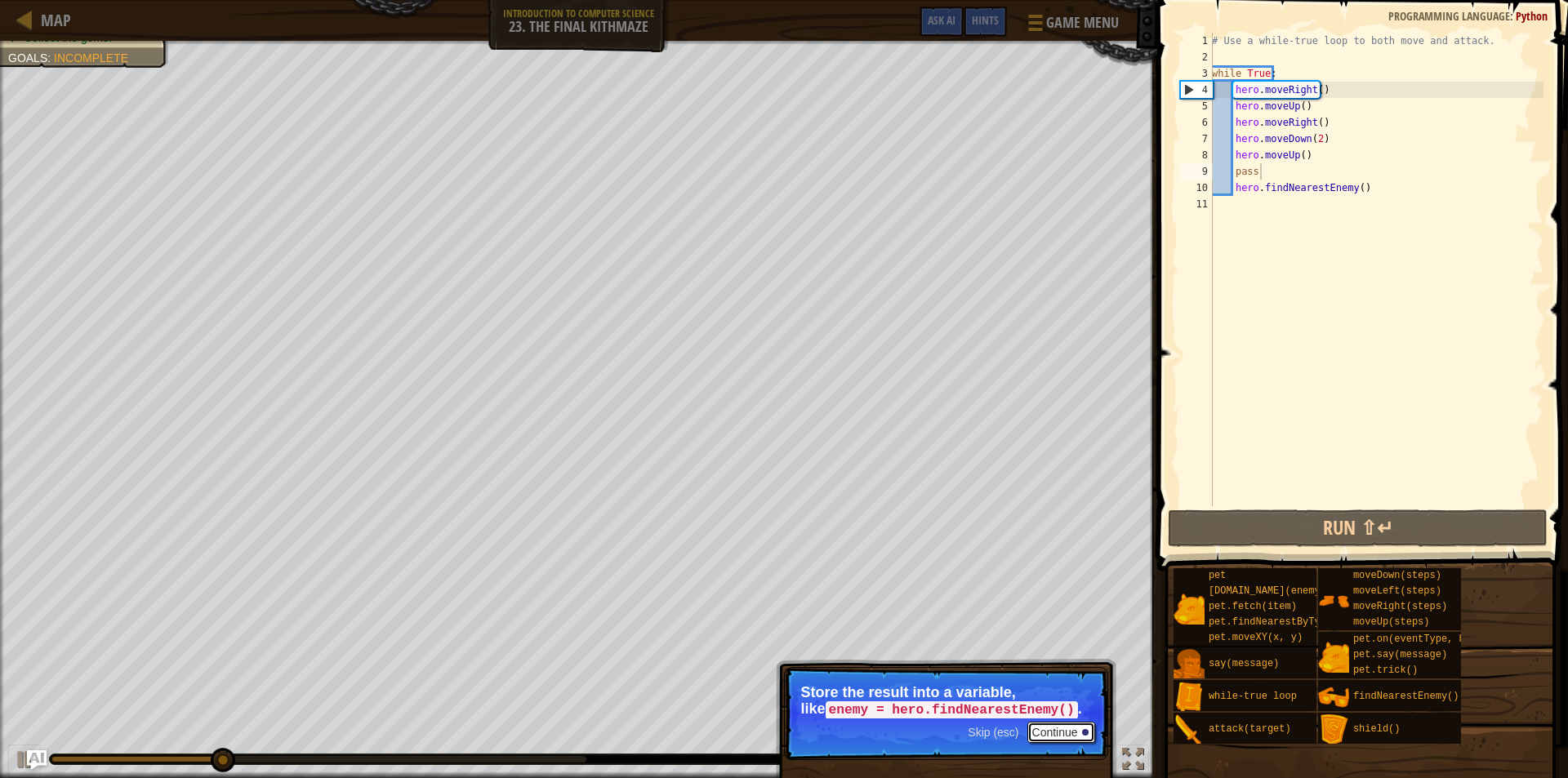
click at [1058, 732] on button "Continue" at bounding box center [1061, 732] width 68 height 21
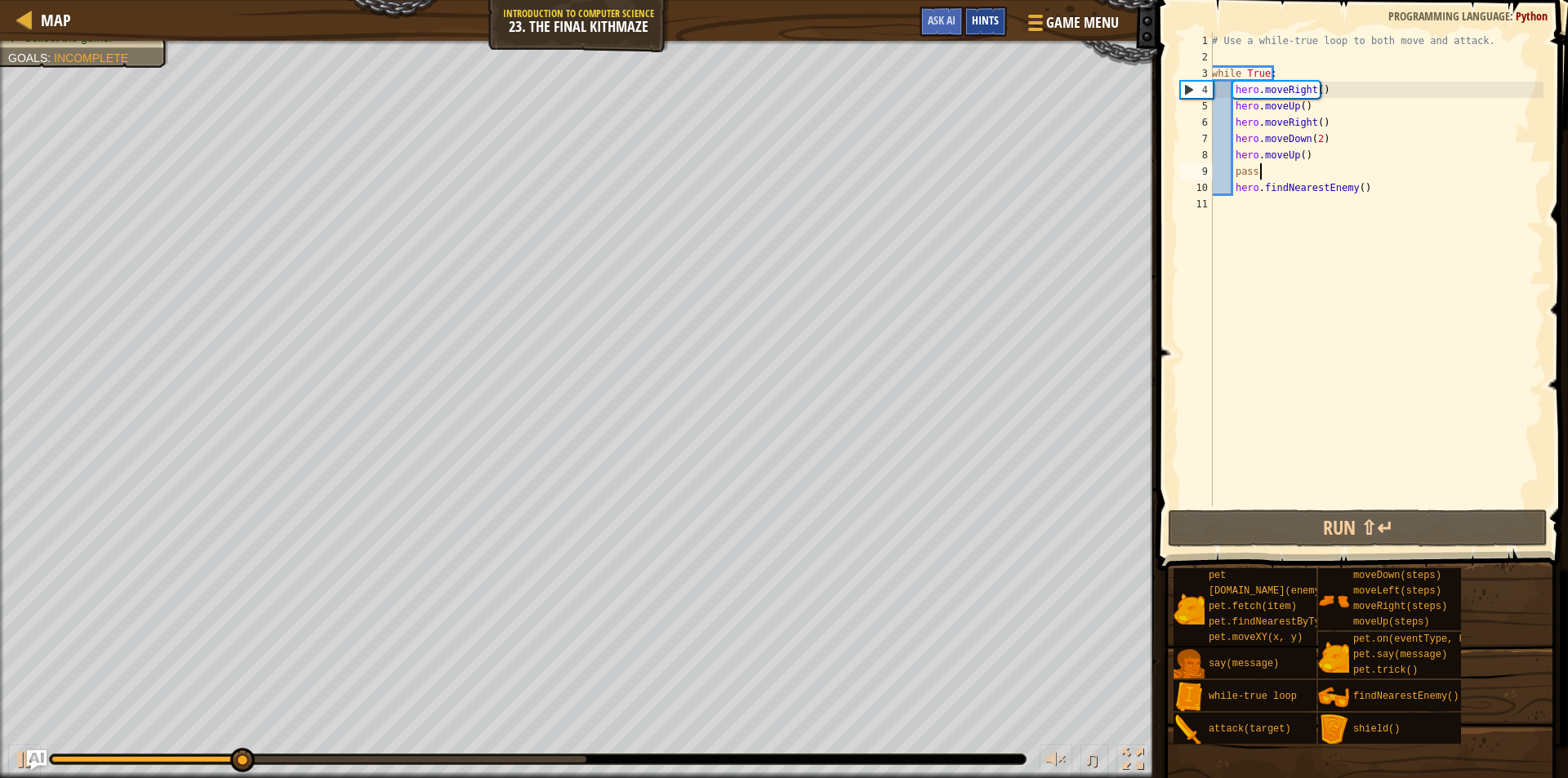
click at [981, 21] on span "Hints" at bounding box center [986, 20] width 27 height 15
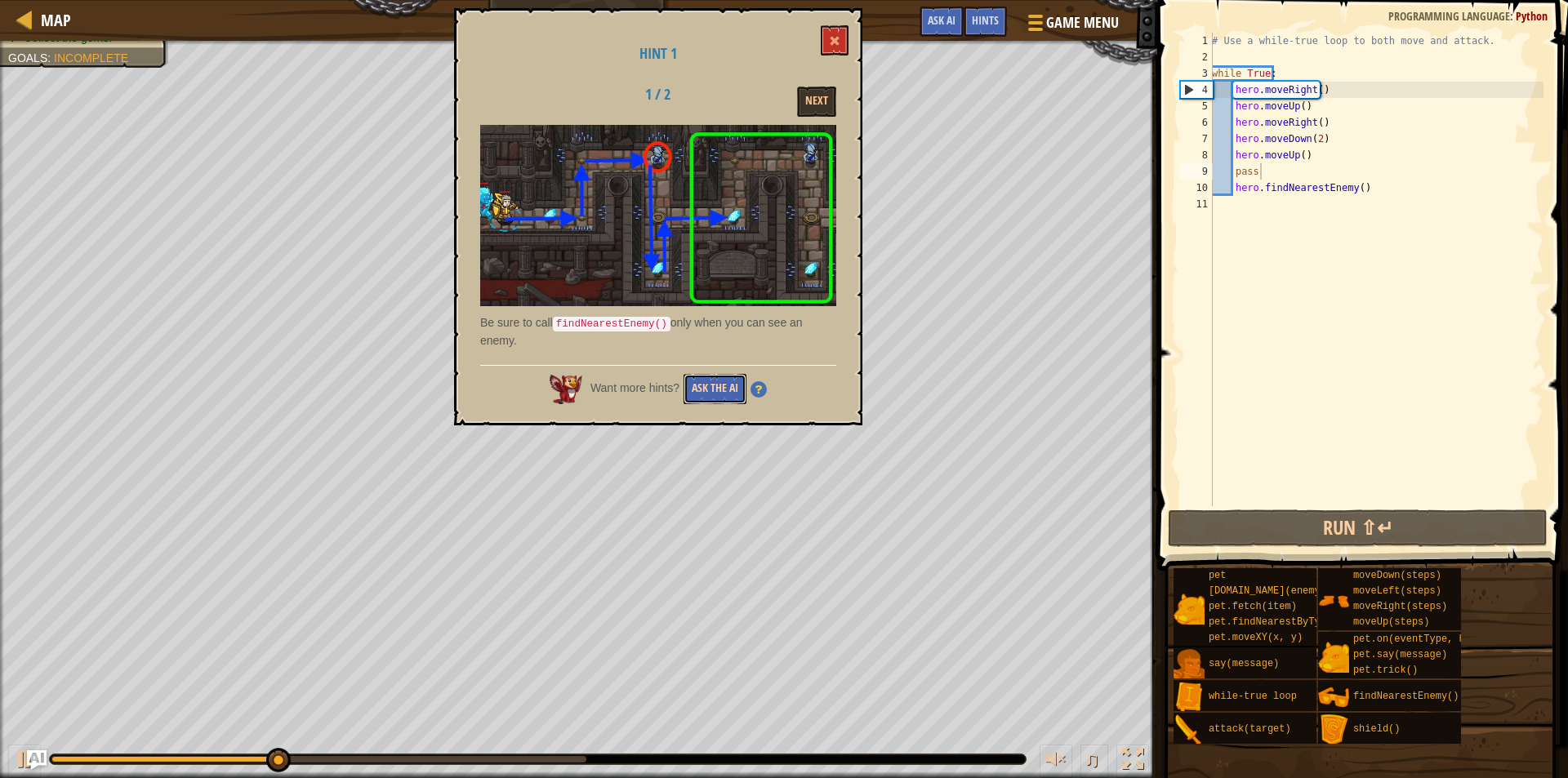
click at [737, 391] on button "Ask the AI" at bounding box center [716, 389] width 63 height 30
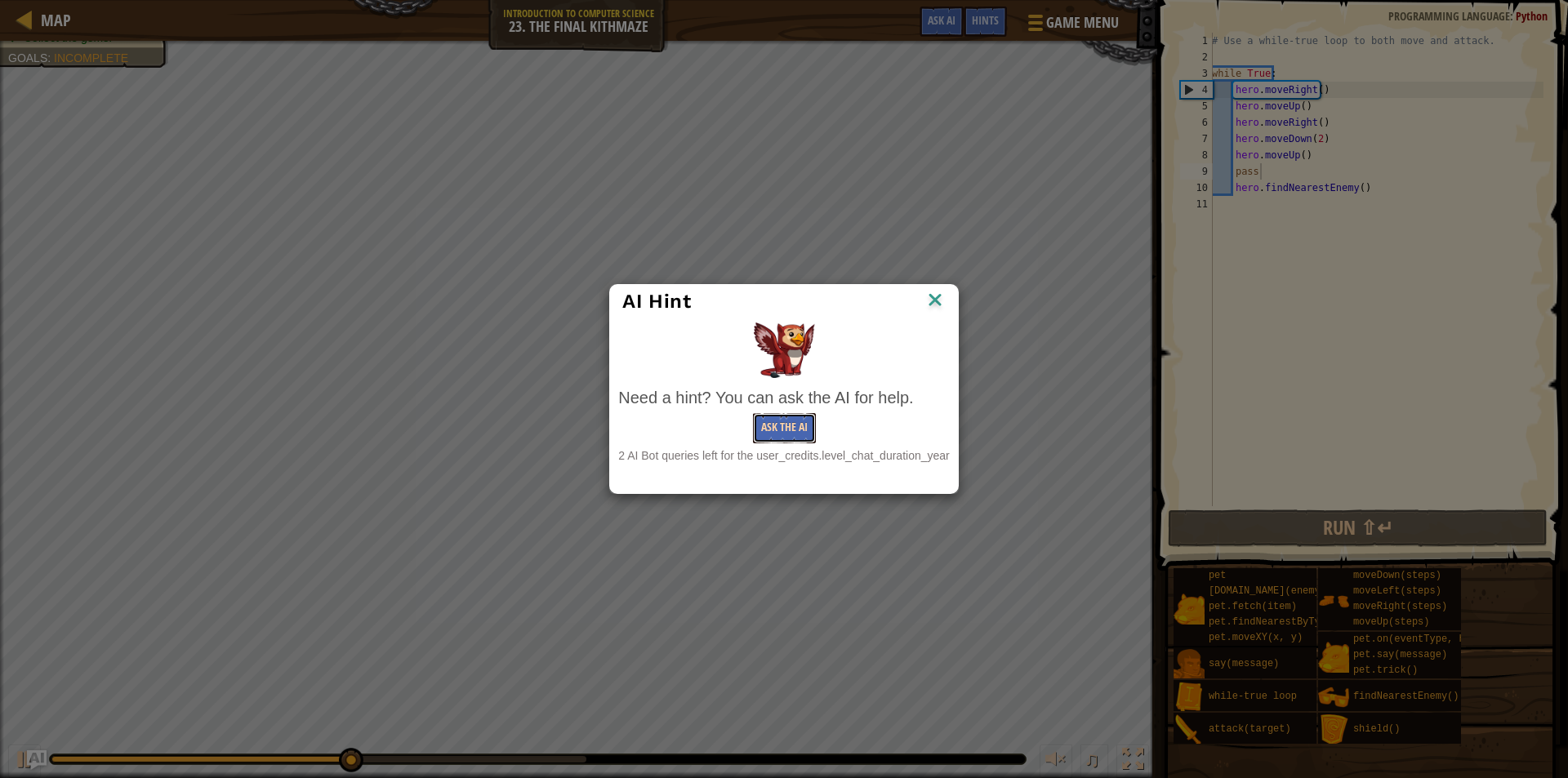
click at [786, 427] on button "Ask the AI" at bounding box center [785, 427] width 63 height 30
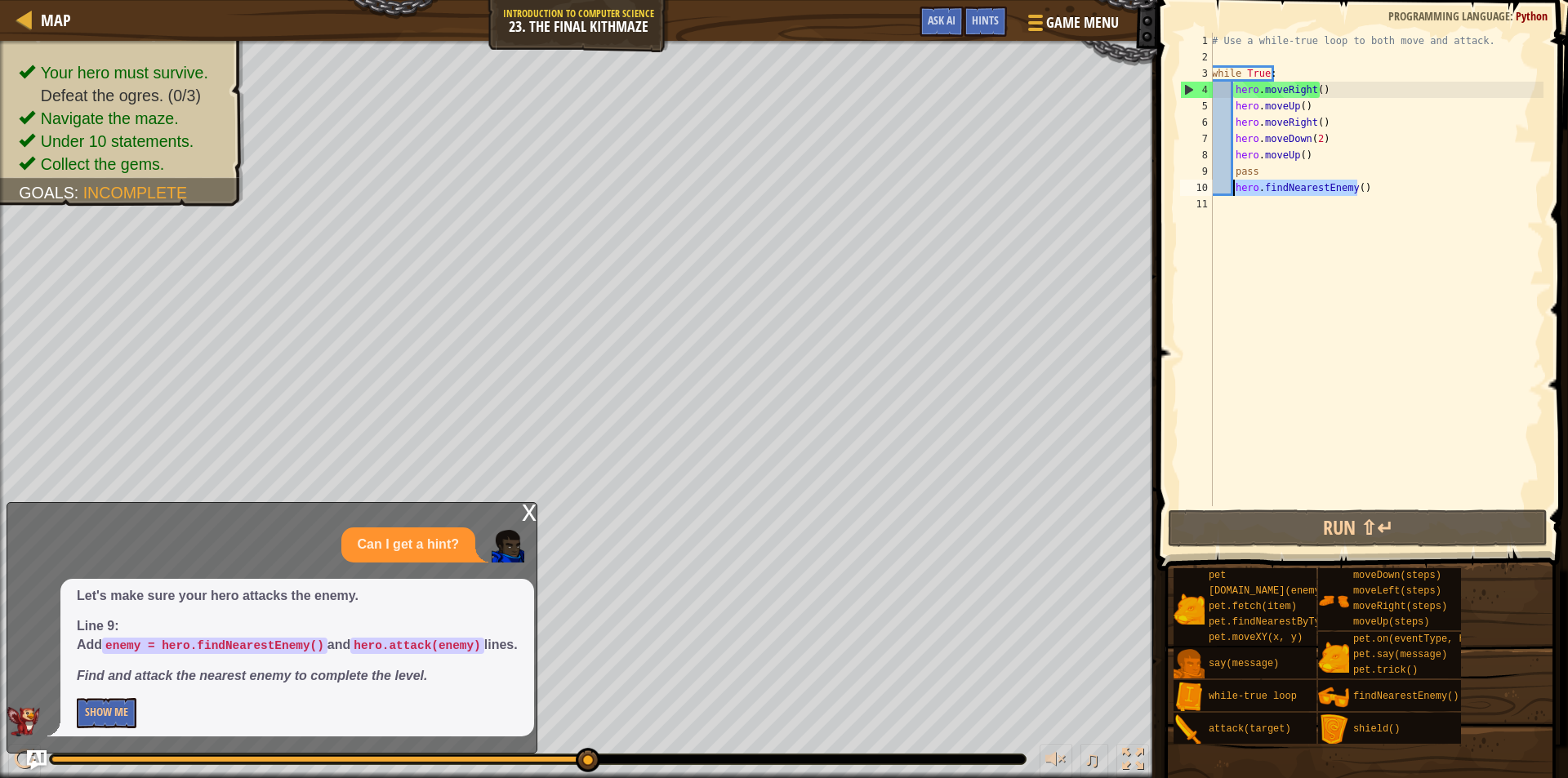
drag, startPoint x: 1377, startPoint y: 192, endPoint x: 1232, endPoint y: 192, distance: 145.0
click at [1232, 192] on div "# Use a while-true loop to both move and attack. while True : hero . moveRight …" at bounding box center [1376, 286] width 335 height 506
type textarea "hero.findNearestEnemy()"
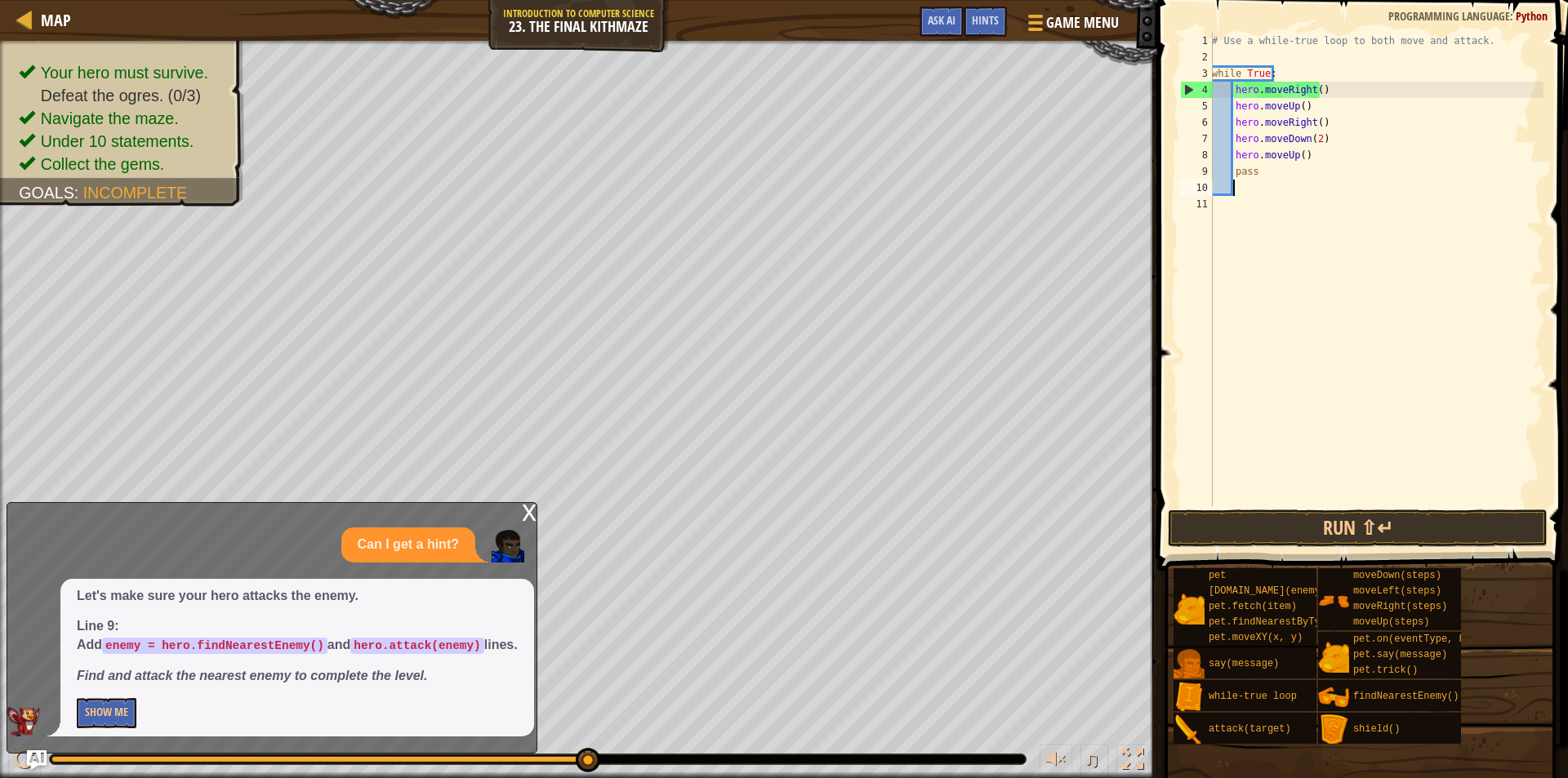
scroll to position [8, 1]
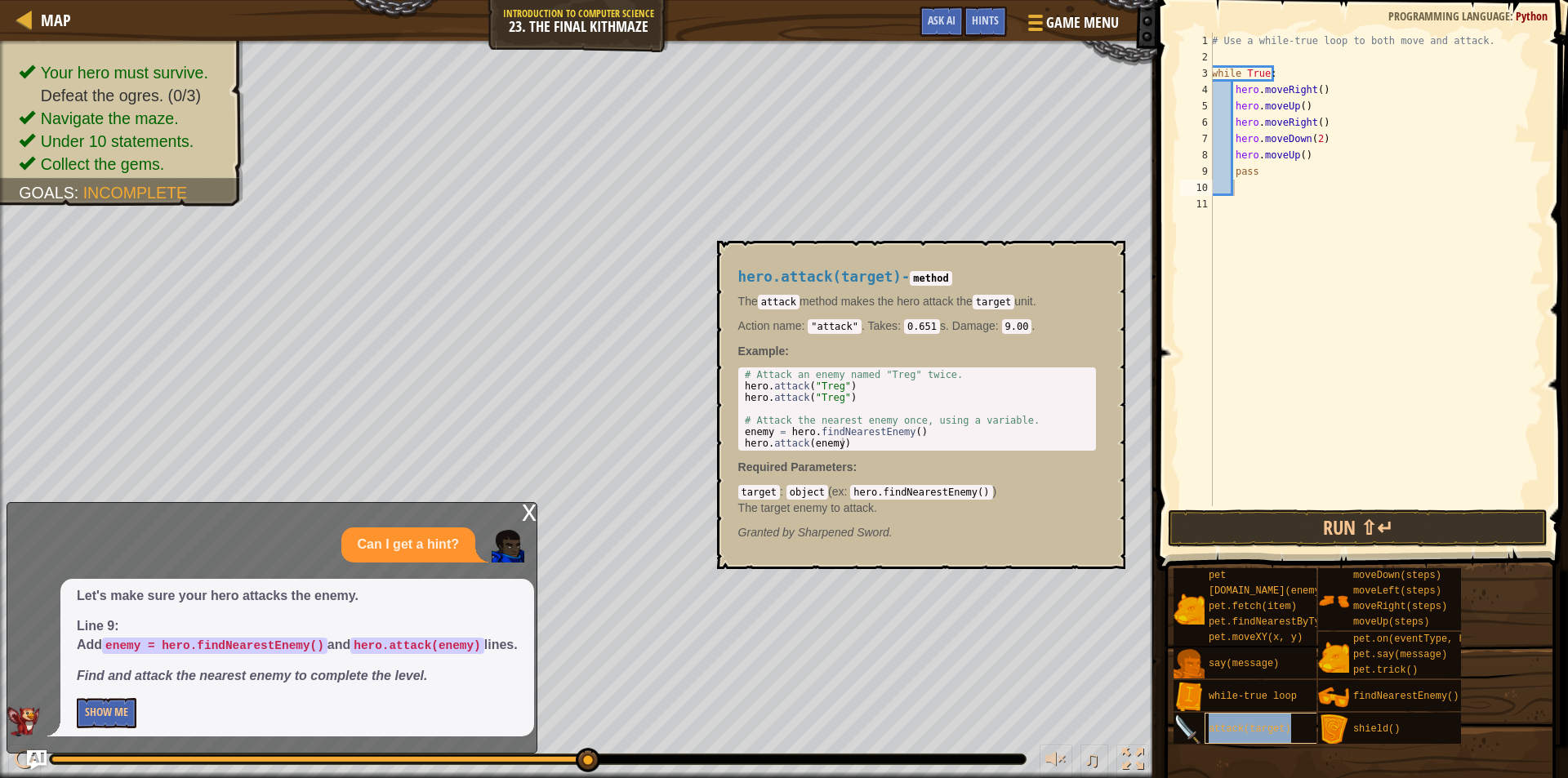
click at [1277, 718] on div "attack(target)" at bounding box center [1282, 728] width 156 height 31
type textarea "hero.attack(enemy)"
drag, startPoint x: 845, startPoint y: 441, endPoint x: 742, endPoint y: 443, distance: 103.0
click at [742, 443] on div "# Attack an enemy named "Treg" twice. hero . attack ( "Treg" ) hero . attack ( …" at bounding box center [917, 421] width 351 height 103
click at [1269, 193] on div "# Use a while-true loop to both move and attack. while True : hero . moveRight …" at bounding box center [1376, 286] width 335 height 506
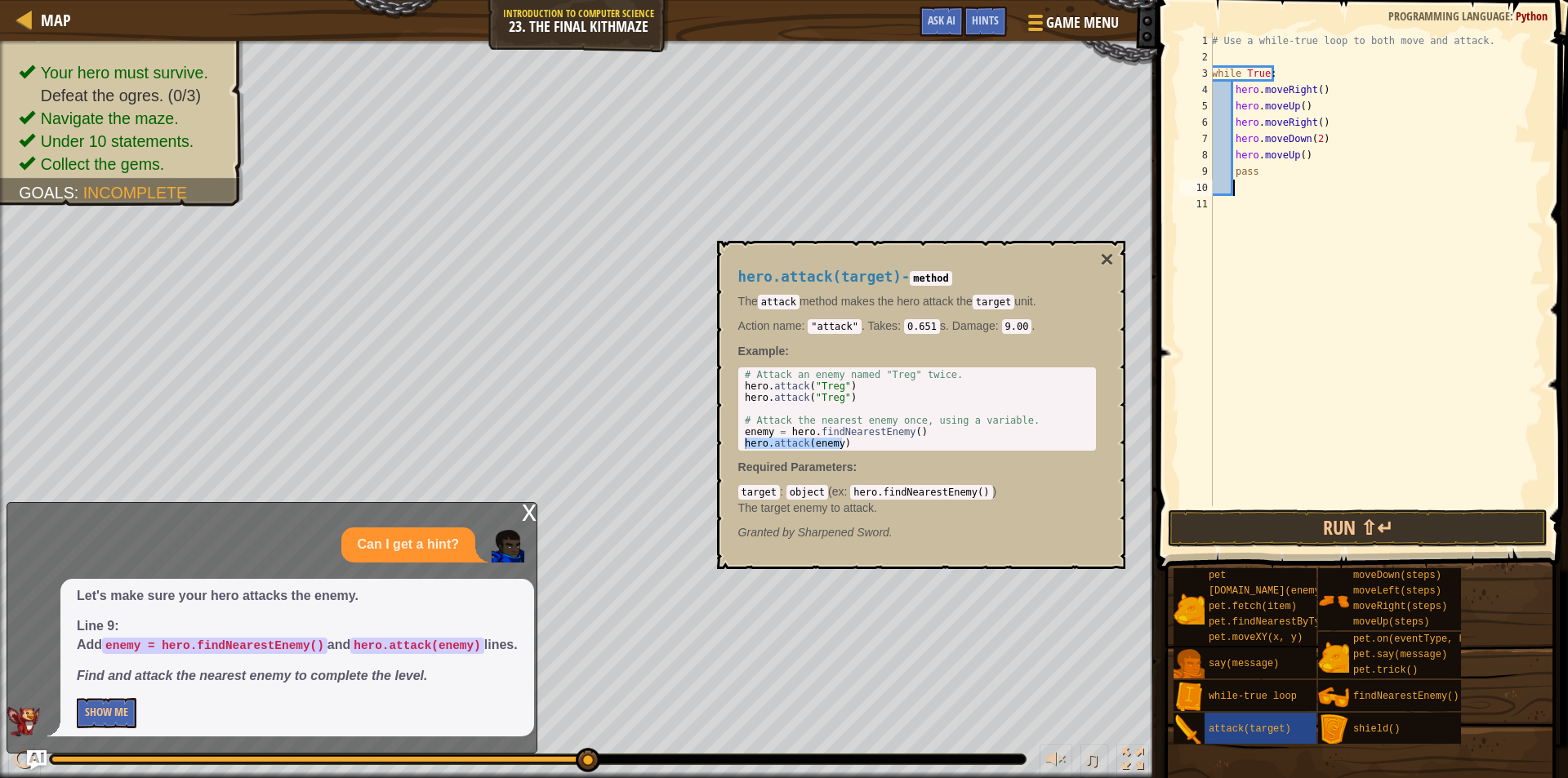
paste textarea "hero.attack(enemy)"
type textarea "hero.attack(enemy)"
click at [1273, 209] on div "# Use a while-true loop to both move and attack. while True : hero . moveRight …" at bounding box center [1376, 286] width 335 height 506
paste textarea "hero.attack(enemy)"
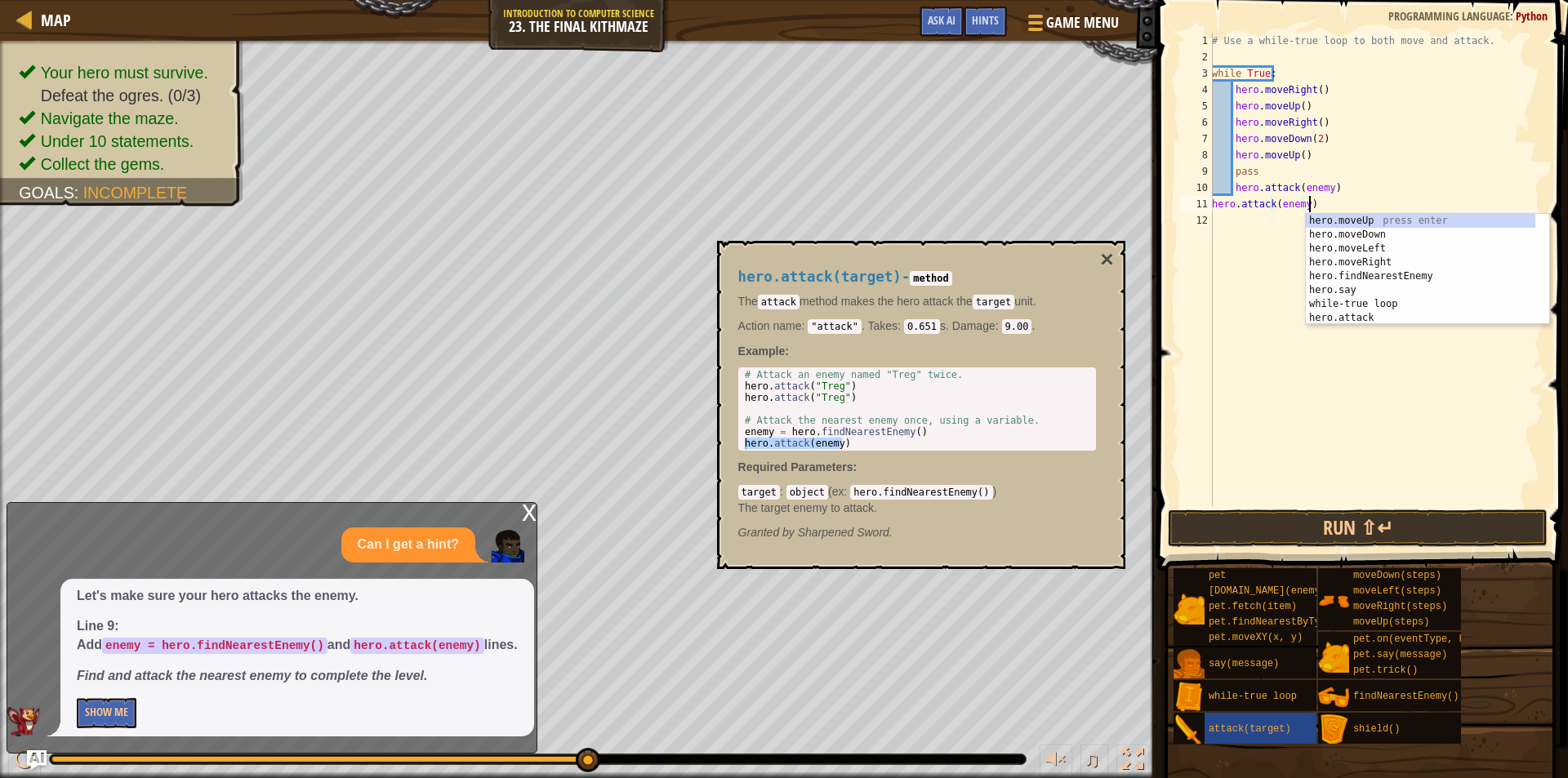
click at [1214, 208] on div "# Use a while-true loop to both move and attack. while True : hero . moveRight …" at bounding box center [1376, 286] width 335 height 506
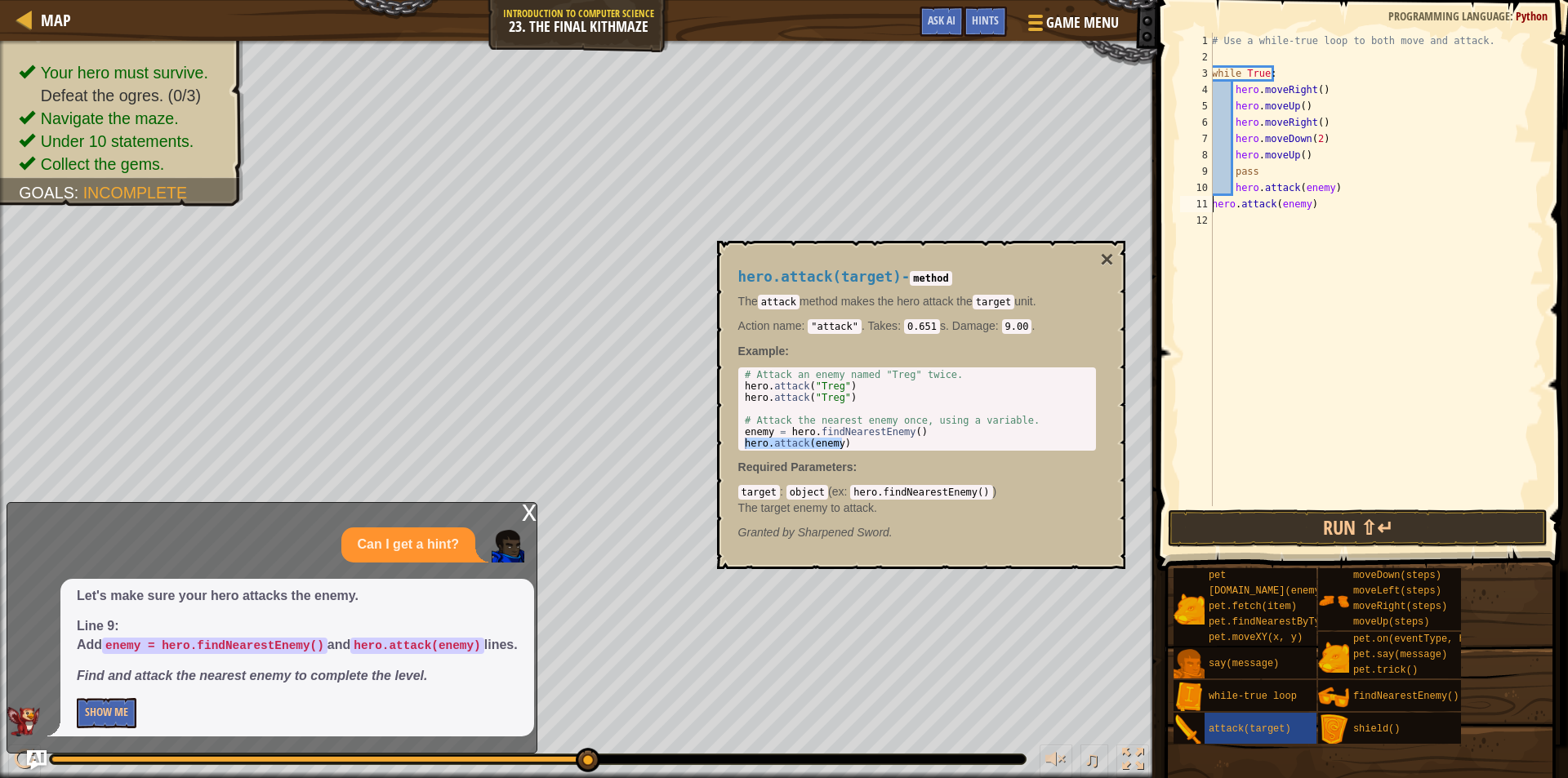
type textarea "hero.attack(enemy)"
click at [1301, 521] on button "Run ⇧↵" at bounding box center [1358, 528] width 380 height 38
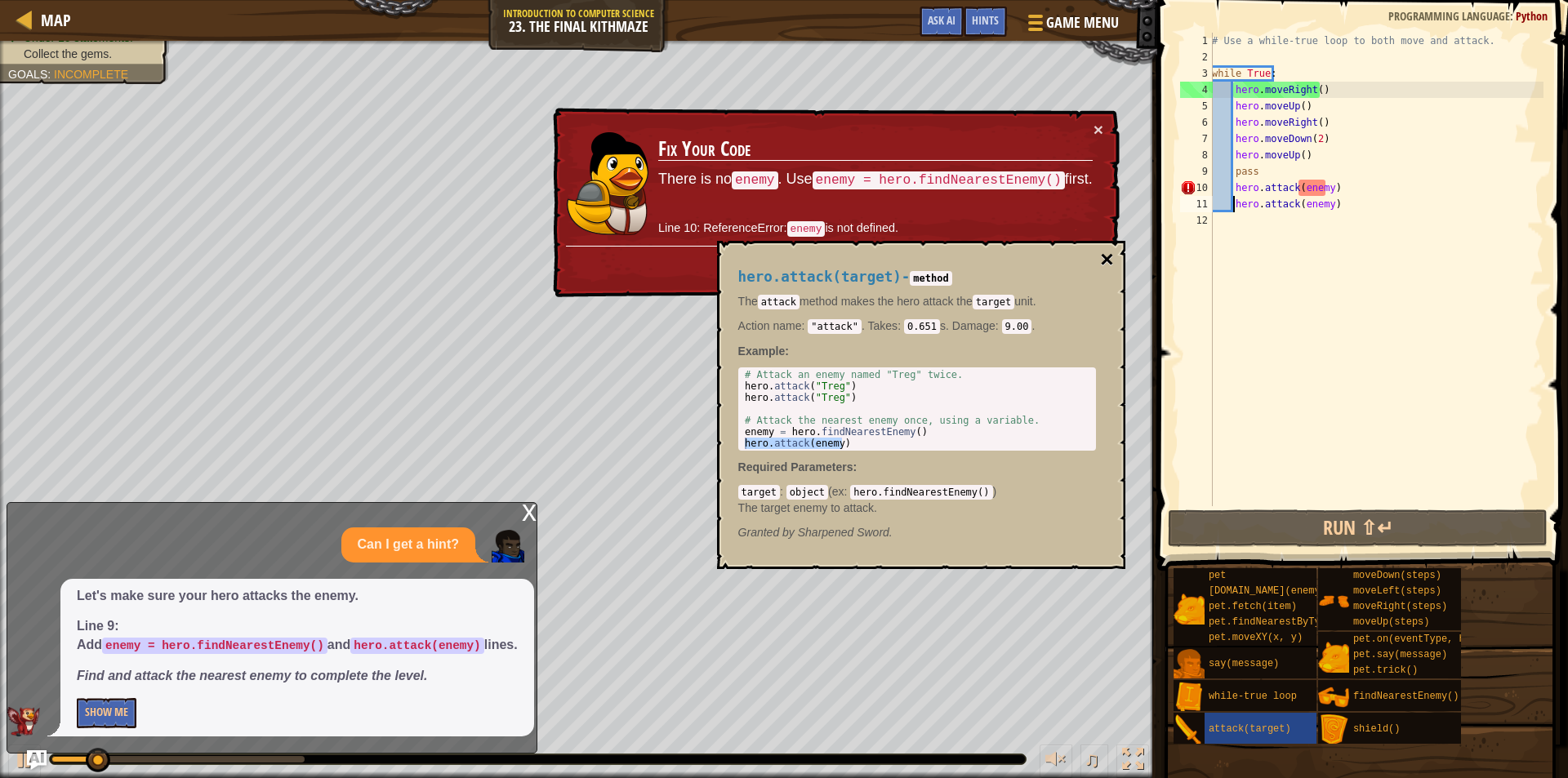
click at [1106, 259] on button "×" at bounding box center [1106, 259] width 13 height 23
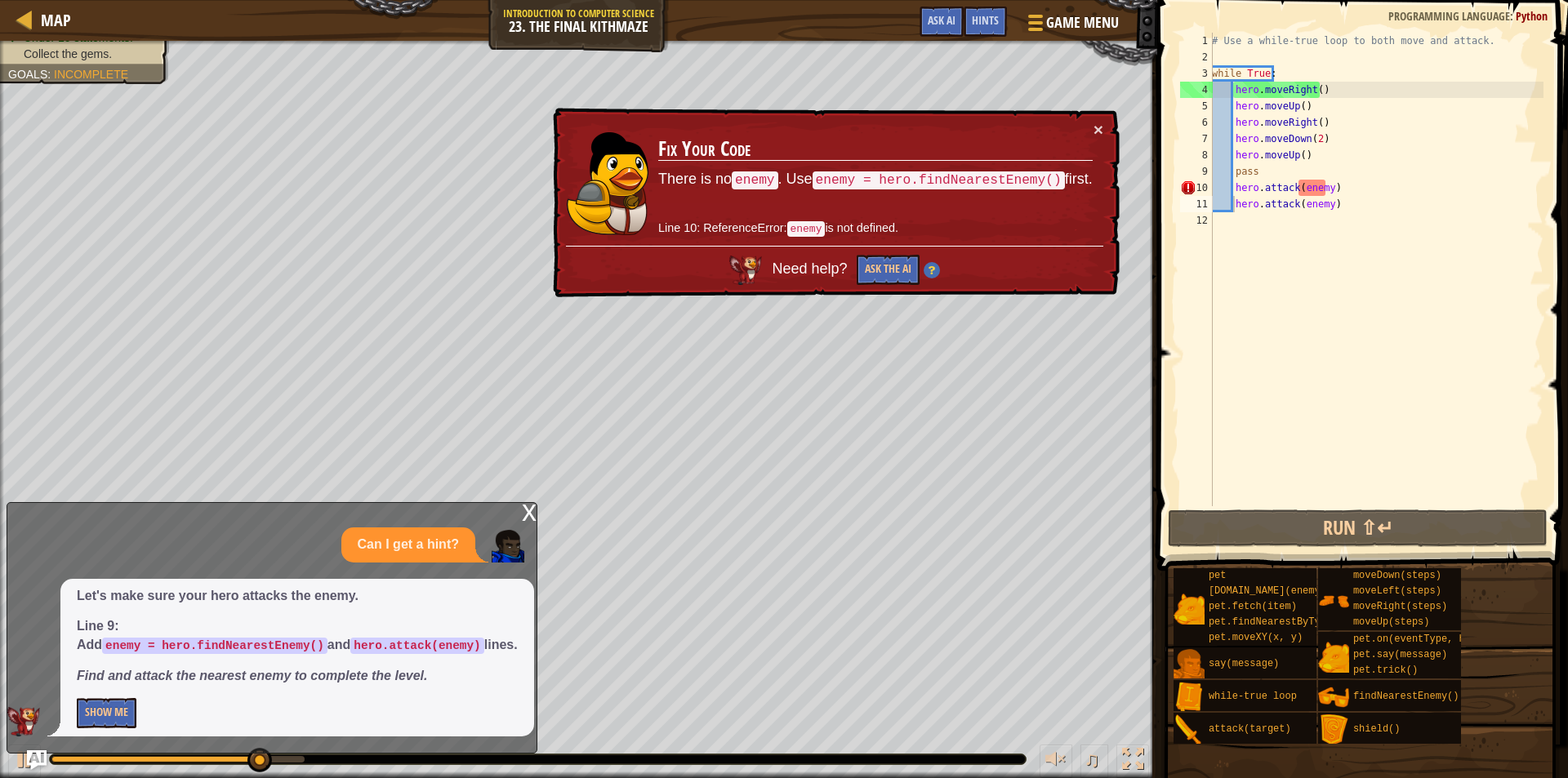
click at [534, 512] on div "x" at bounding box center [528, 510] width 15 height 16
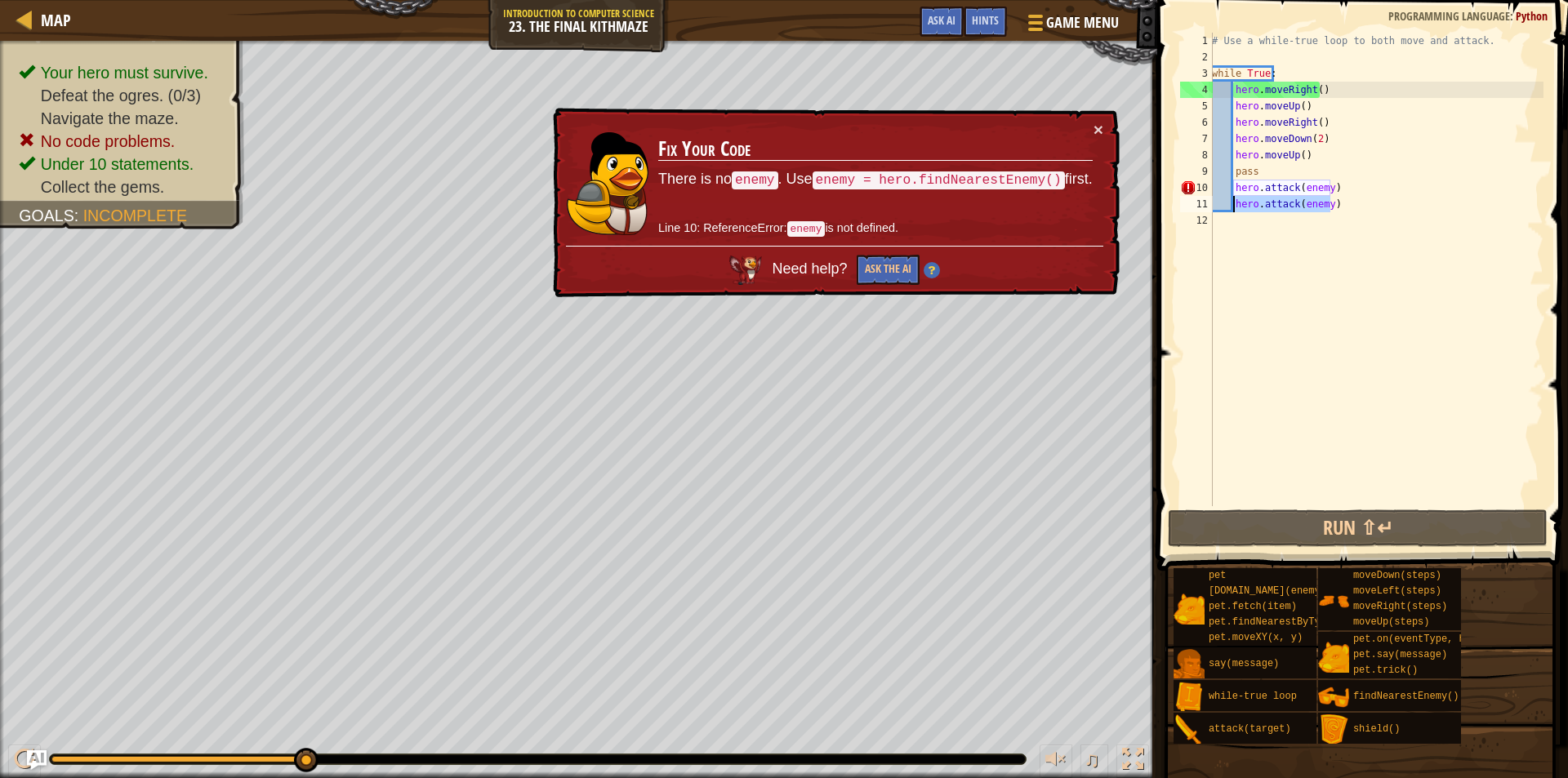
drag, startPoint x: 1338, startPoint y: 206, endPoint x: 1235, endPoint y: 209, distance: 103.0
click at [1235, 209] on div "# Use a while-true loop to both move and attack. while True : hero . moveRight …" at bounding box center [1376, 286] width 335 height 506
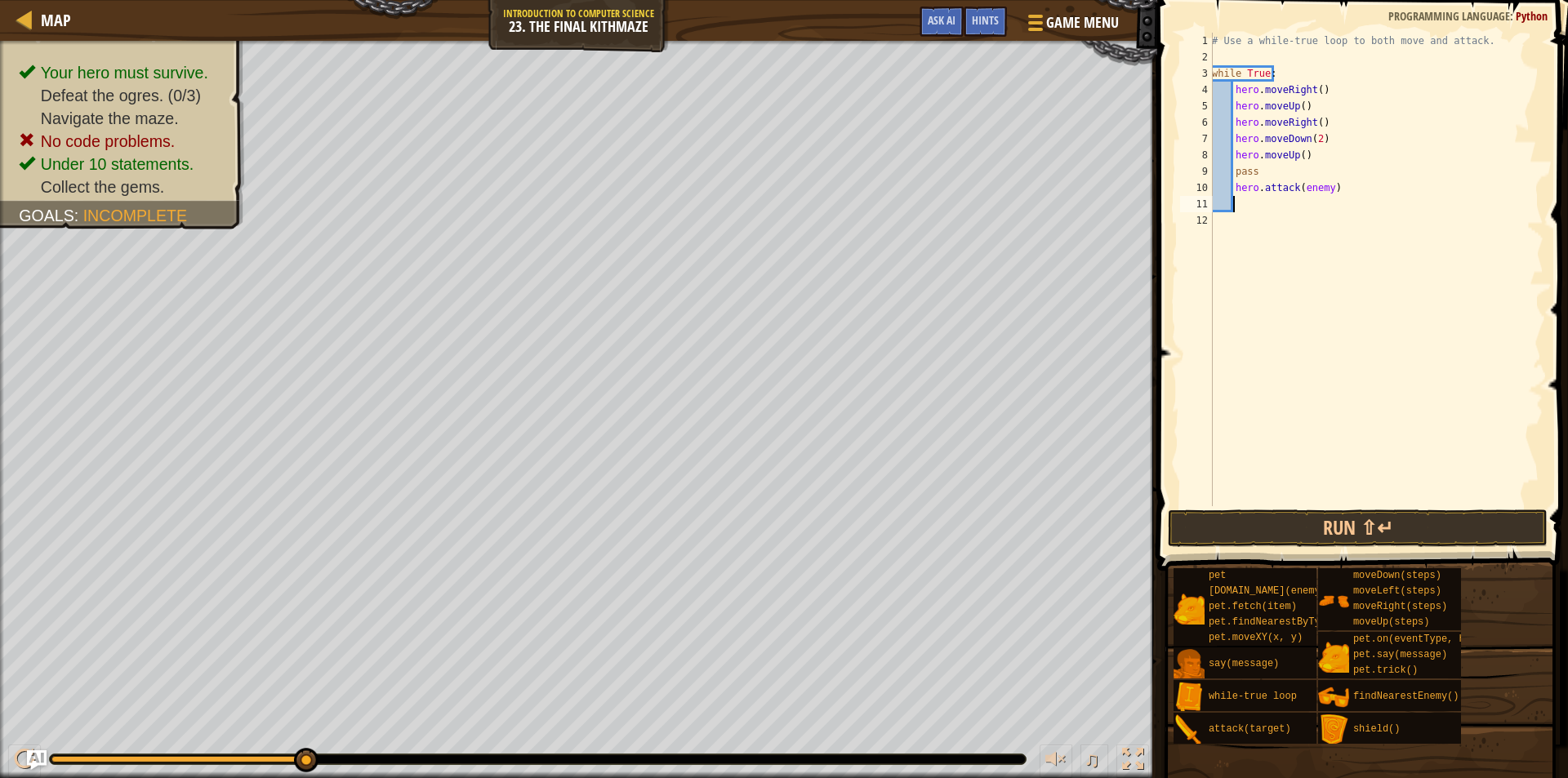
click at [1323, 188] on div "# Use a while-true loop to both move and attack. while True : hero . moveRight …" at bounding box center [1376, 286] width 335 height 506
type textarea "hero.attack(enemy1)"
click at [1251, 527] on button "Run ⇧↵" at bounding box center [1358, 528] width 380 height 38
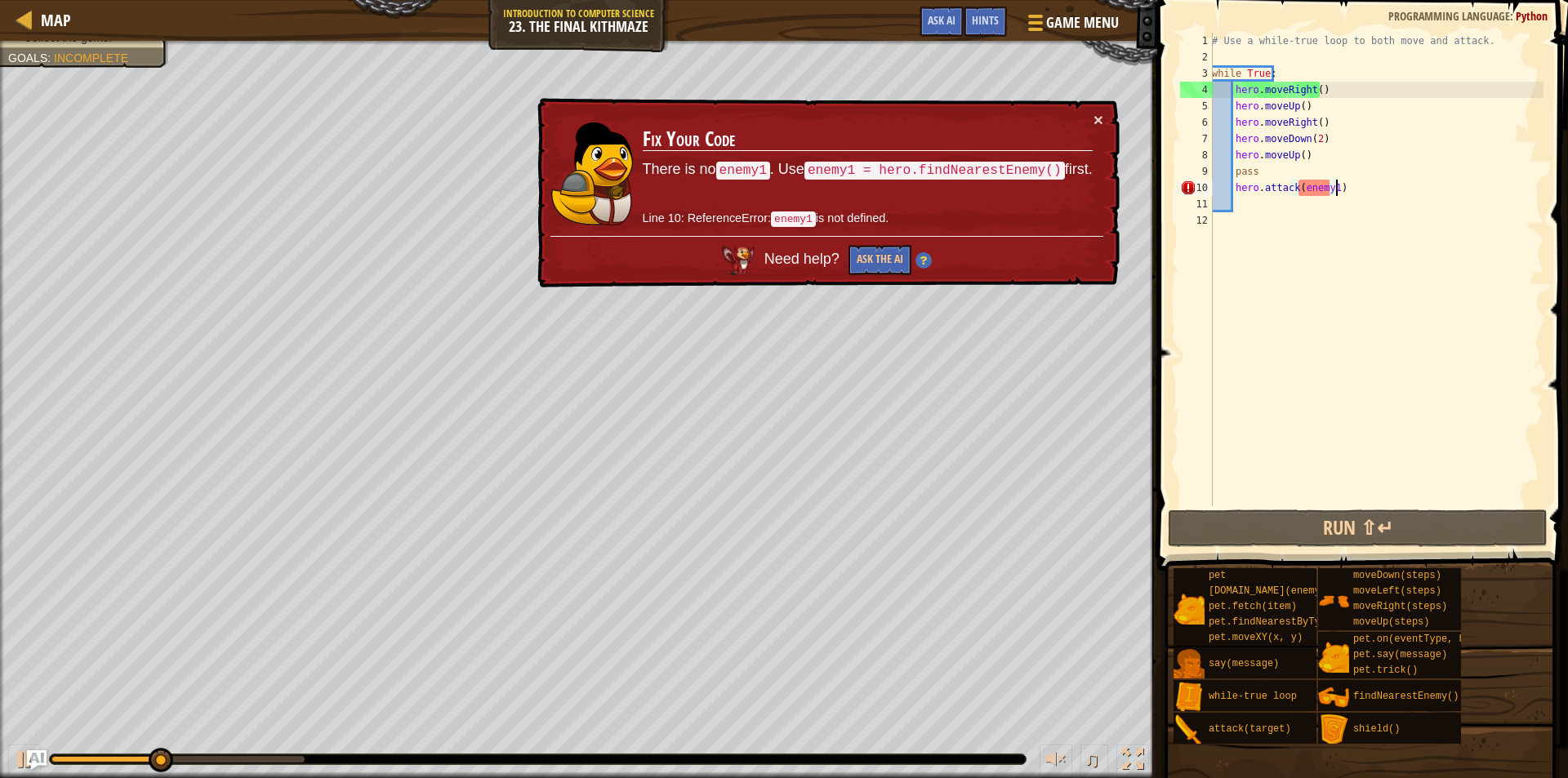
click at [1352, 193] on div "# Use a while-true loop to both move and attack. while True : hero . moveRight …" at bounding box center [1376, 286] width 335 height 506
click at [893, 250] on button "Ask the AI" at bounding box center [880, 260] width 63 height 30
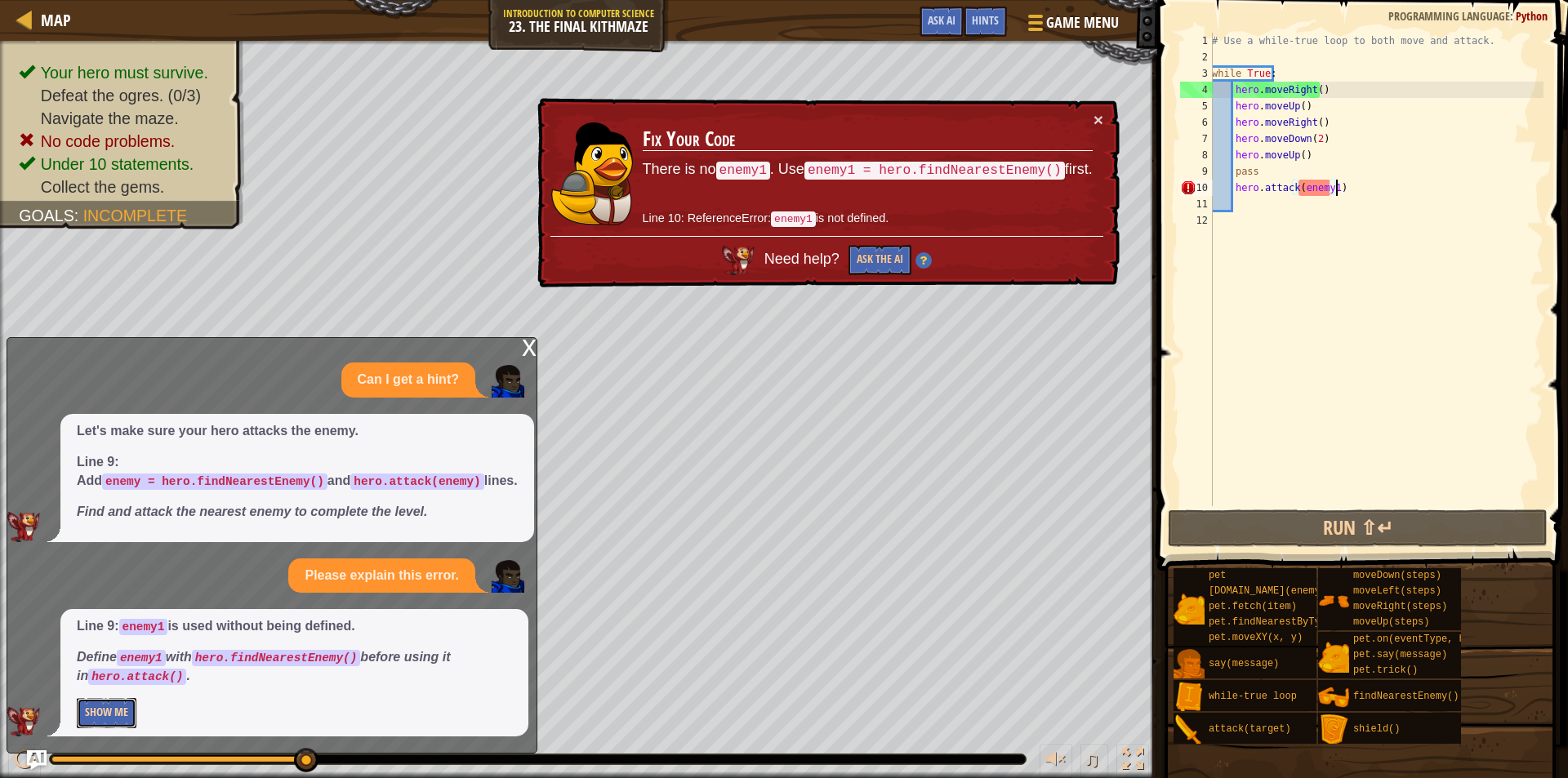
click at [124, 703] on button "Show Me" at bounding box center [107, 713] width 60 height 30
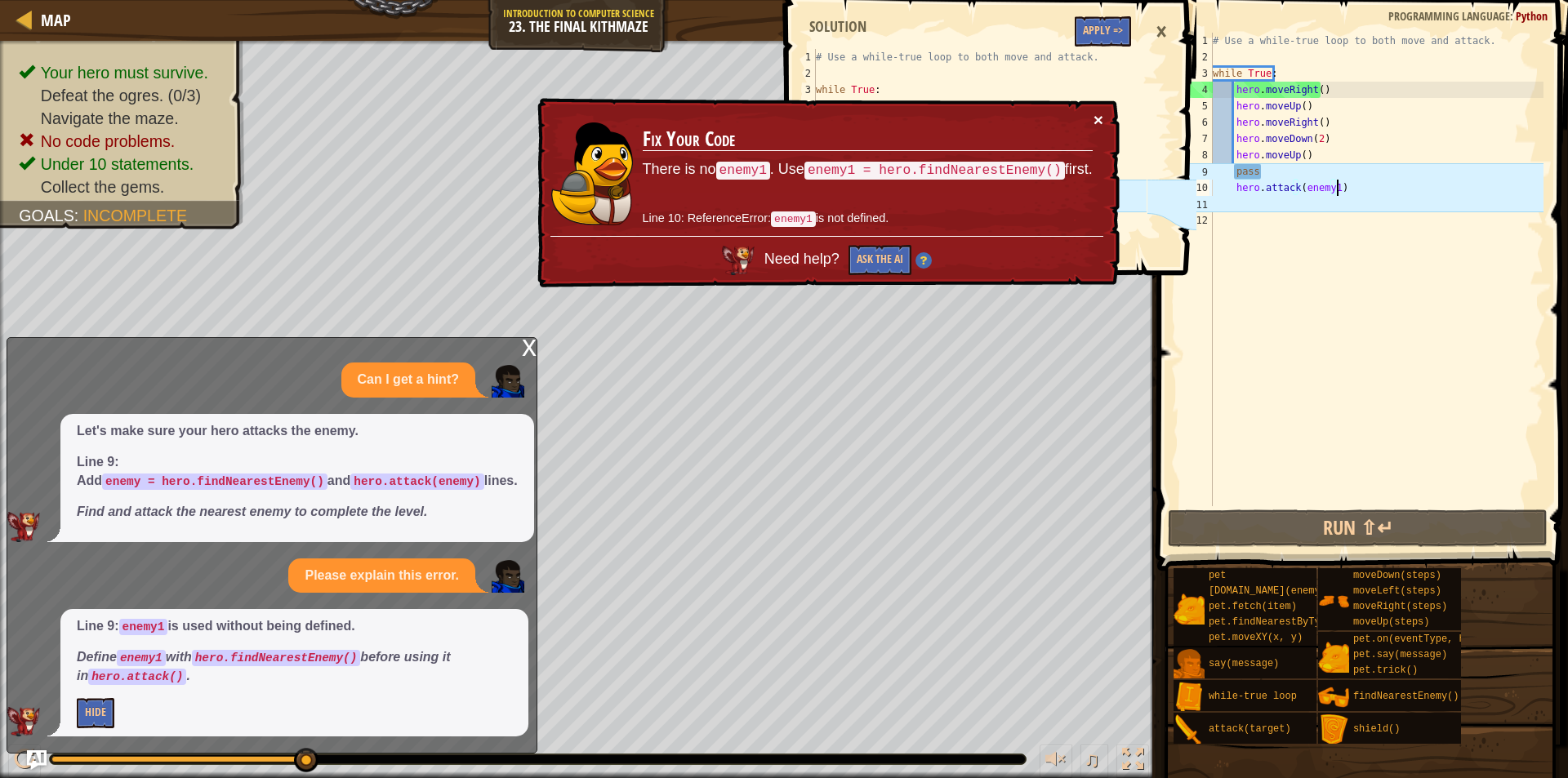
click at [1101, 125] on button "×" at bounding box center [1098, 120] width 9 height 17
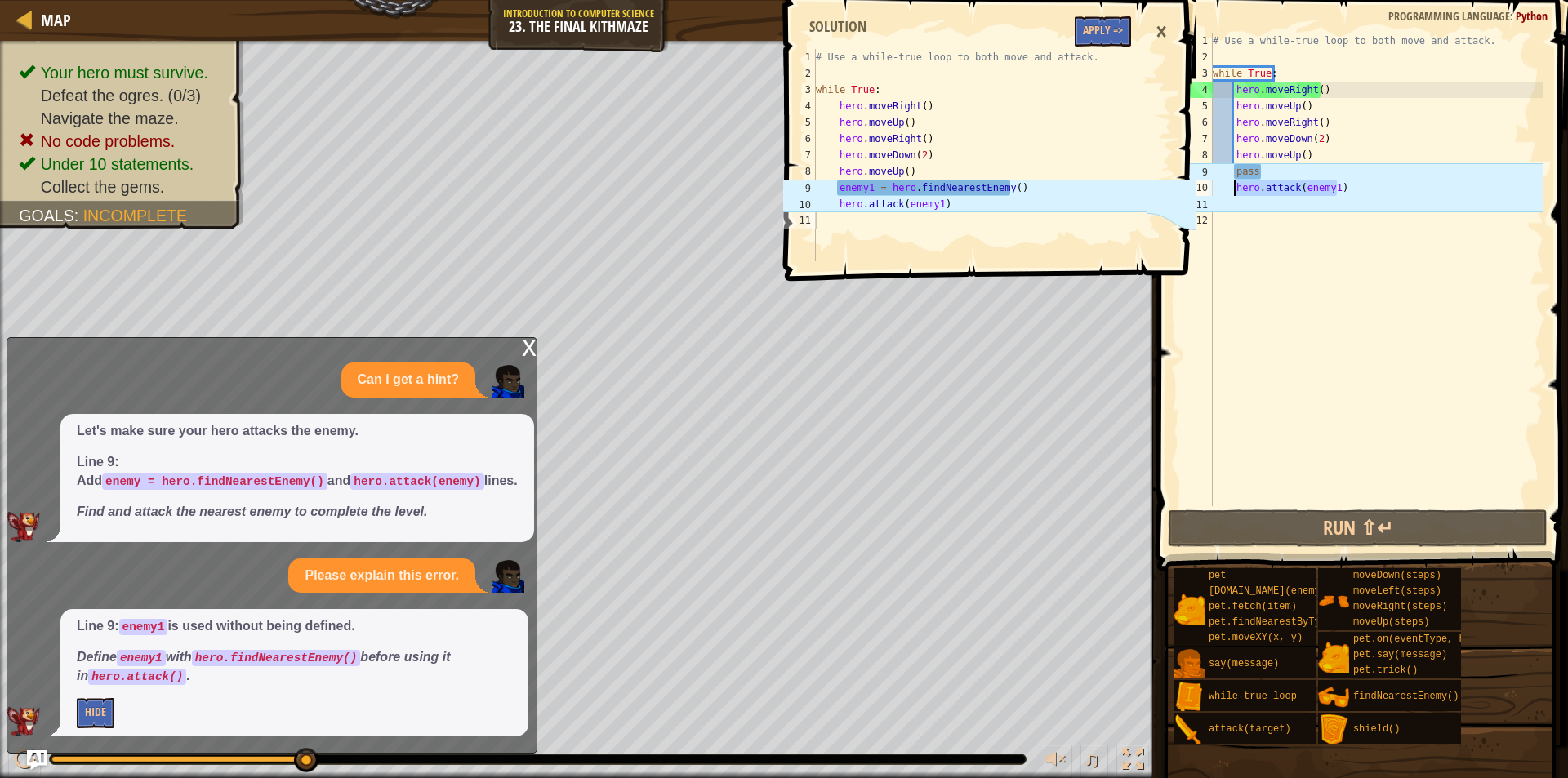
drag, startPoint x: 1346, startPoint y: 189, endPoint x: 1235, endPoint y: 191, distance: 111.0
click at [1235, 191] on div "# Use a while-true loop to both move and attack. while True : hero . moveRight …" at bounding box center [1376, 286] width 334 height 506
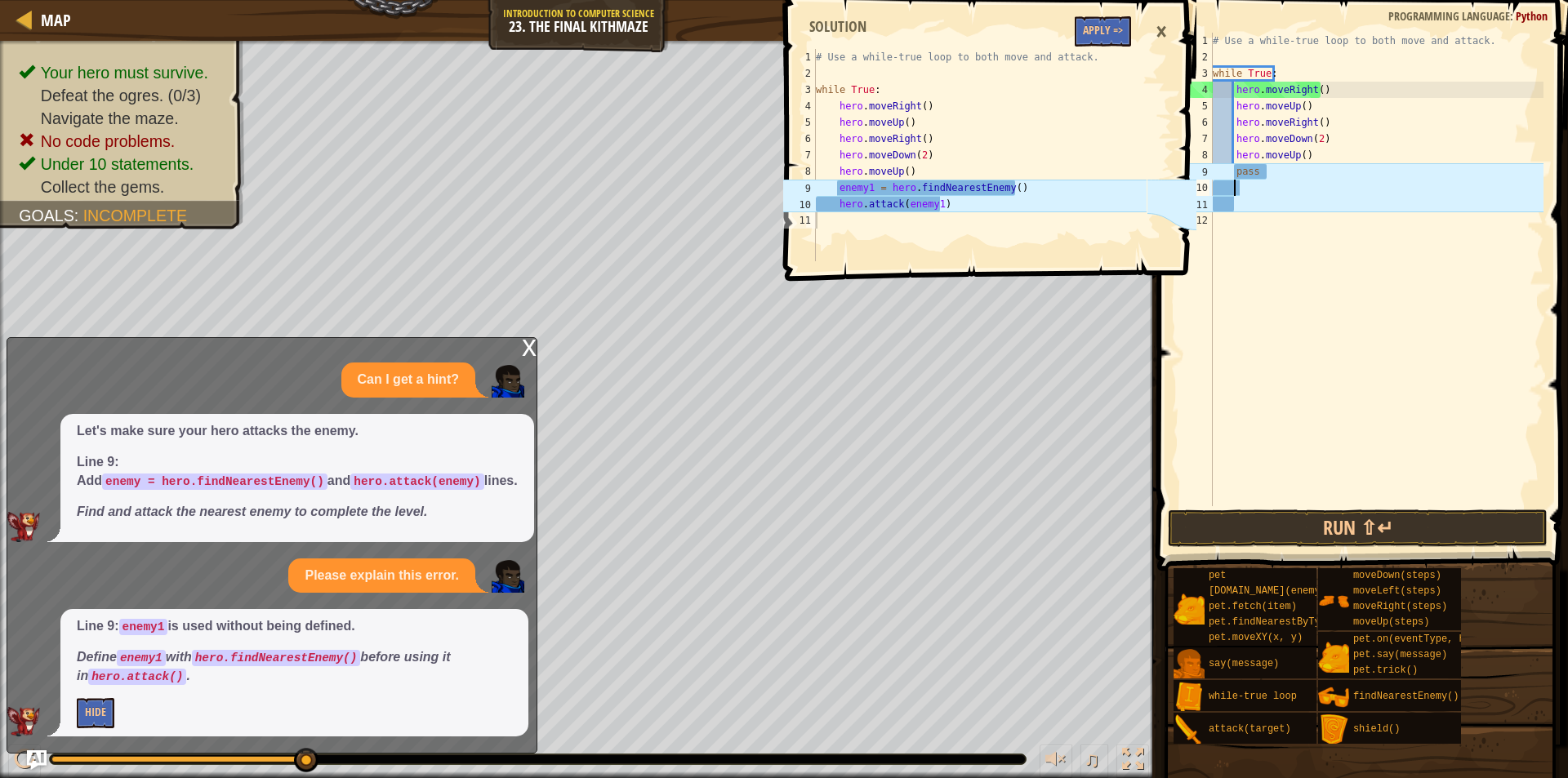
scroll to position [8, 1]
drag, startPoint x: 1276, startPoint y: 174, endPoint x: 1232, endPoint y: 175, distance: 44.0
click at [1232, 175] on div "# Use a while-true loop to both move and attack. while True : hero . moveRight …" at bounding box center [1376, 286] width 334 height 506
type textarea "pass"
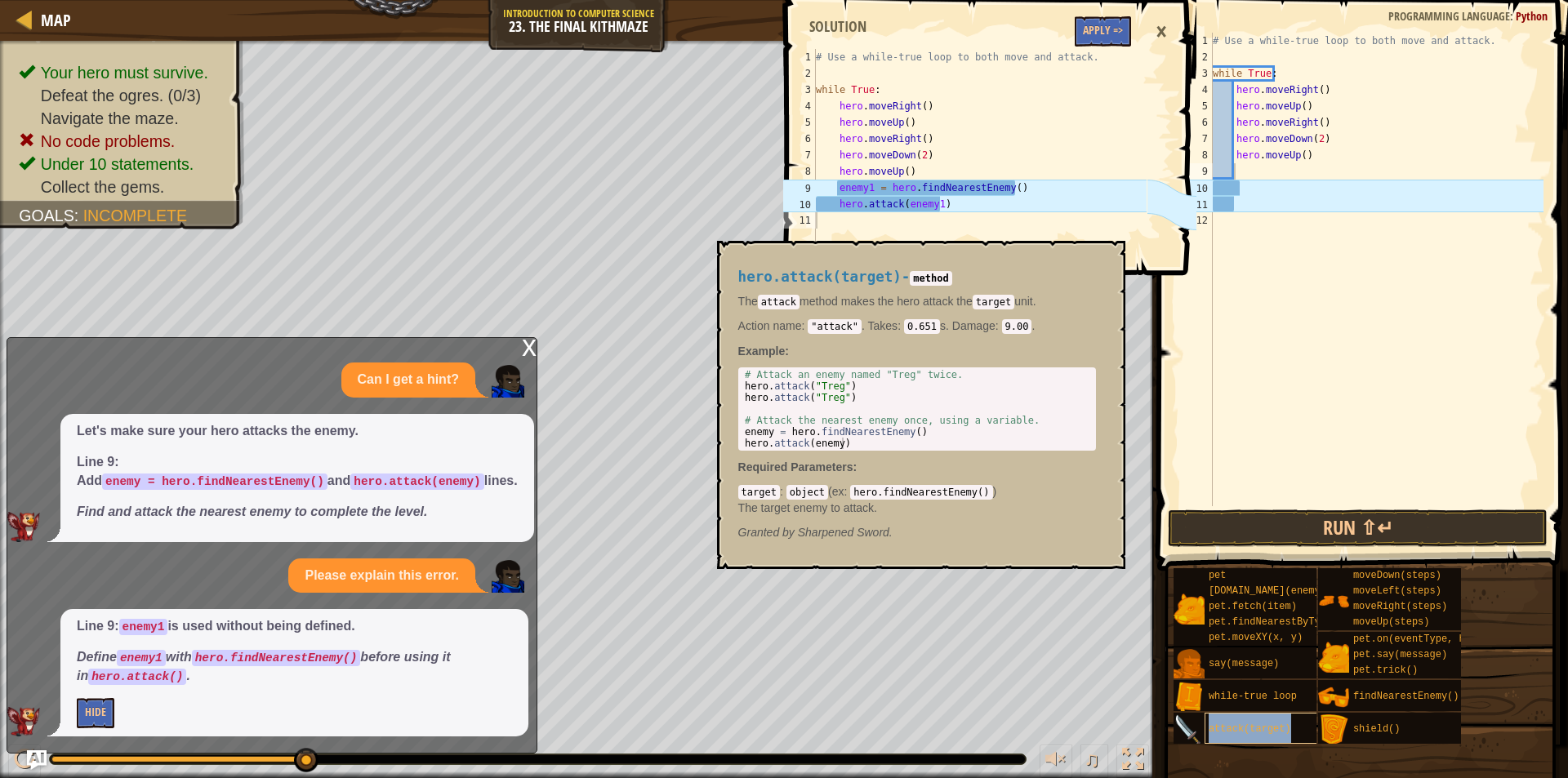
click at [1281, 722] on div "attack(target)" at bounding box center [1282, 728] width 156 height 31
type textarea "enemy = hero.findNearestEnemy()"
drag, startPoint x: 744, startPoint y: 432, endPoint x: 928, endPoint y: 435, distance: 184.0
click at [924, 435] on div "# Attack an enemy named "Treg" twice. hero . attack ( "Treg" ) hero . attack ( …" at bounding box center [917, 421] width 351 height 103
click at [1268, 174] on div "# Use a while-true loop to both move and attack. while True : hero . moveRight …" at bounding box center [1376, 286] width 334 height 506
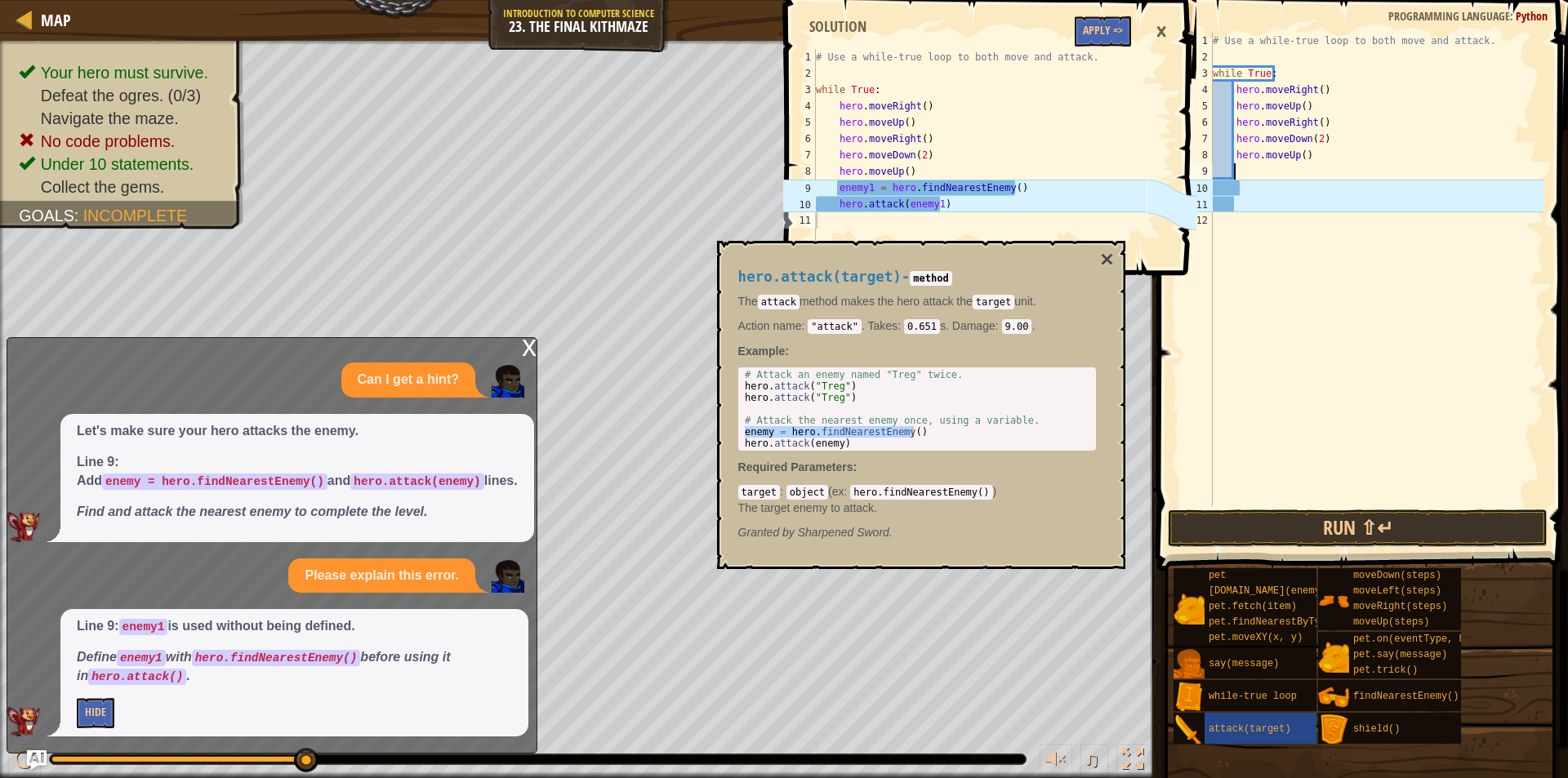
paste textarea "enemy = hero.findNearestEnemy()"
type textarea "enemy = hero.findNearestEnemy()"
type textarea "hero.attack(enemy)"
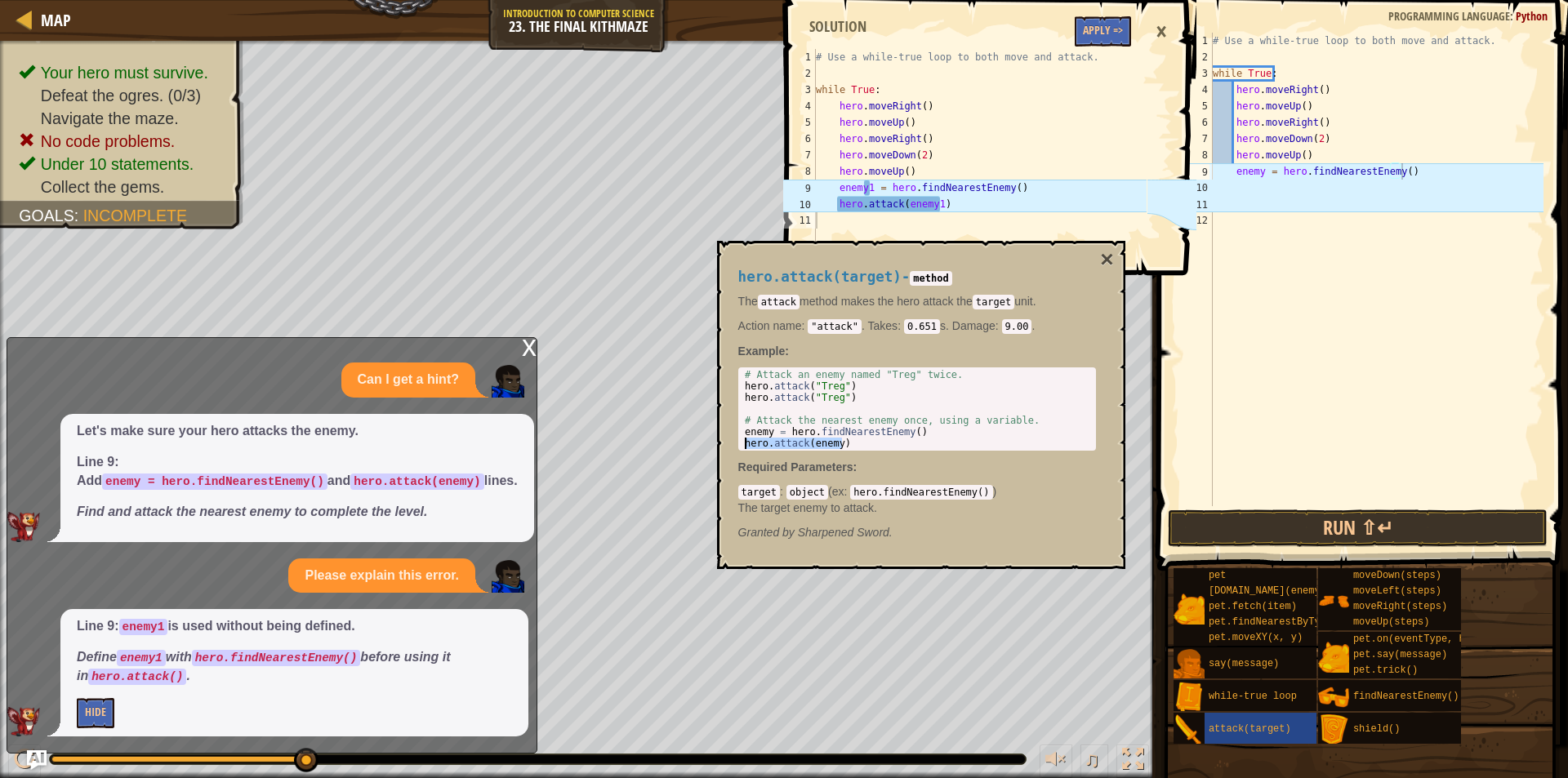
drag, startPoint x: 840, startPoint y: 445, endPoint x: 739, endPoint y: 442, distance: 101.0
click at [739, 442] on div "hero.attack(enemy) 1 2 3 4 5 6 7 # Attack an enemy named "Treg" twice. hero . a…" at bounding box center [917, 409] width 357 height 83
click at [1293, 186] on div "# Use a while-true loop to both move and attack. while True : hero . moveRight …" at bounding box center [1376, 286] width 334 height 506
paste textarea "hero.attack(enemy)"
click at [1272, 524] on button "Run ⇧↵" at bounding box center [1358, 528] width 380 height 38
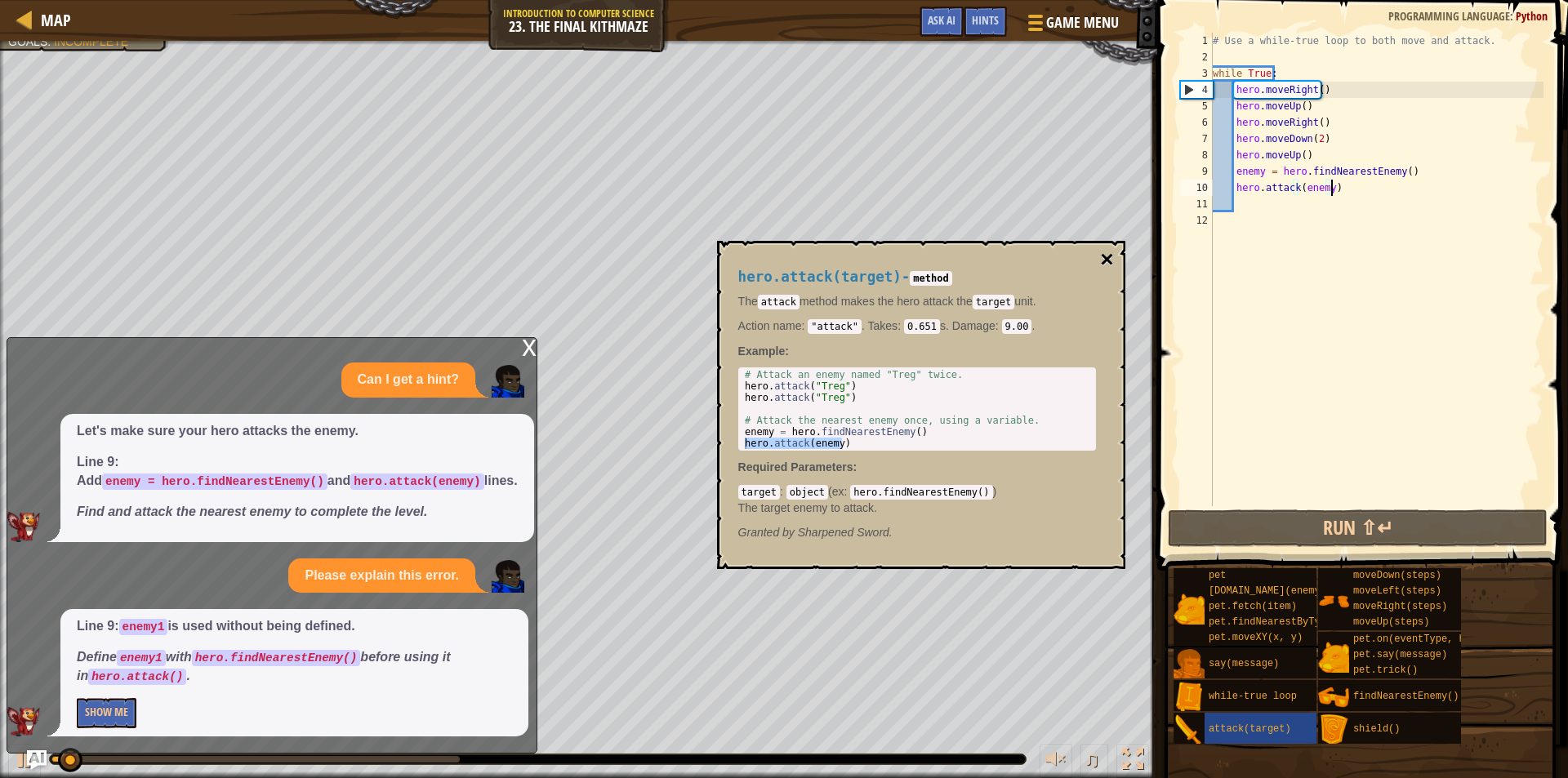
click at [1108, 256] on button "×" at bounding box center [1106, 259] width 13 height 23
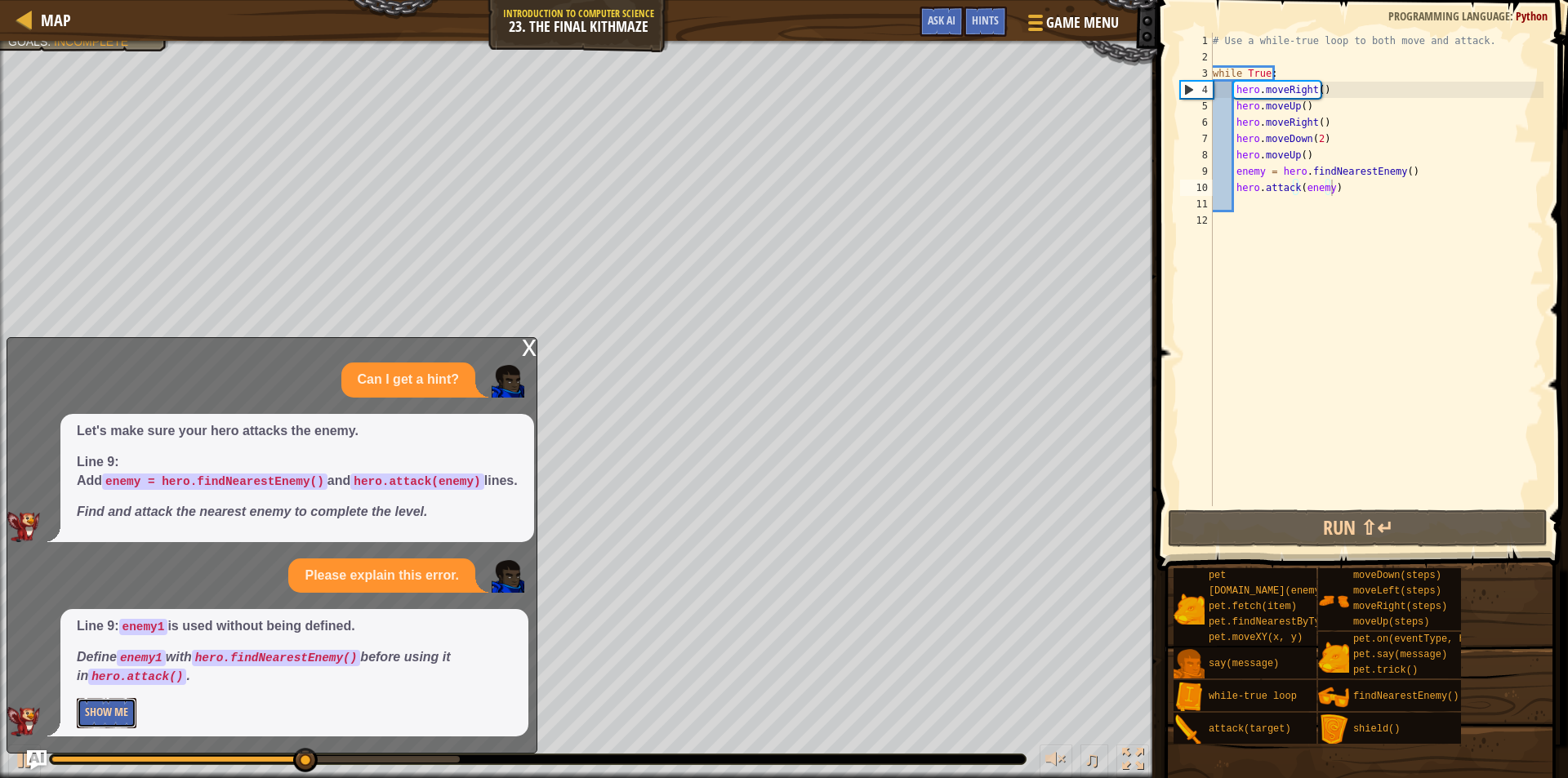
click at [122, 706] on button "Show Me" at bounding box center [107, 713] width 60 height 30
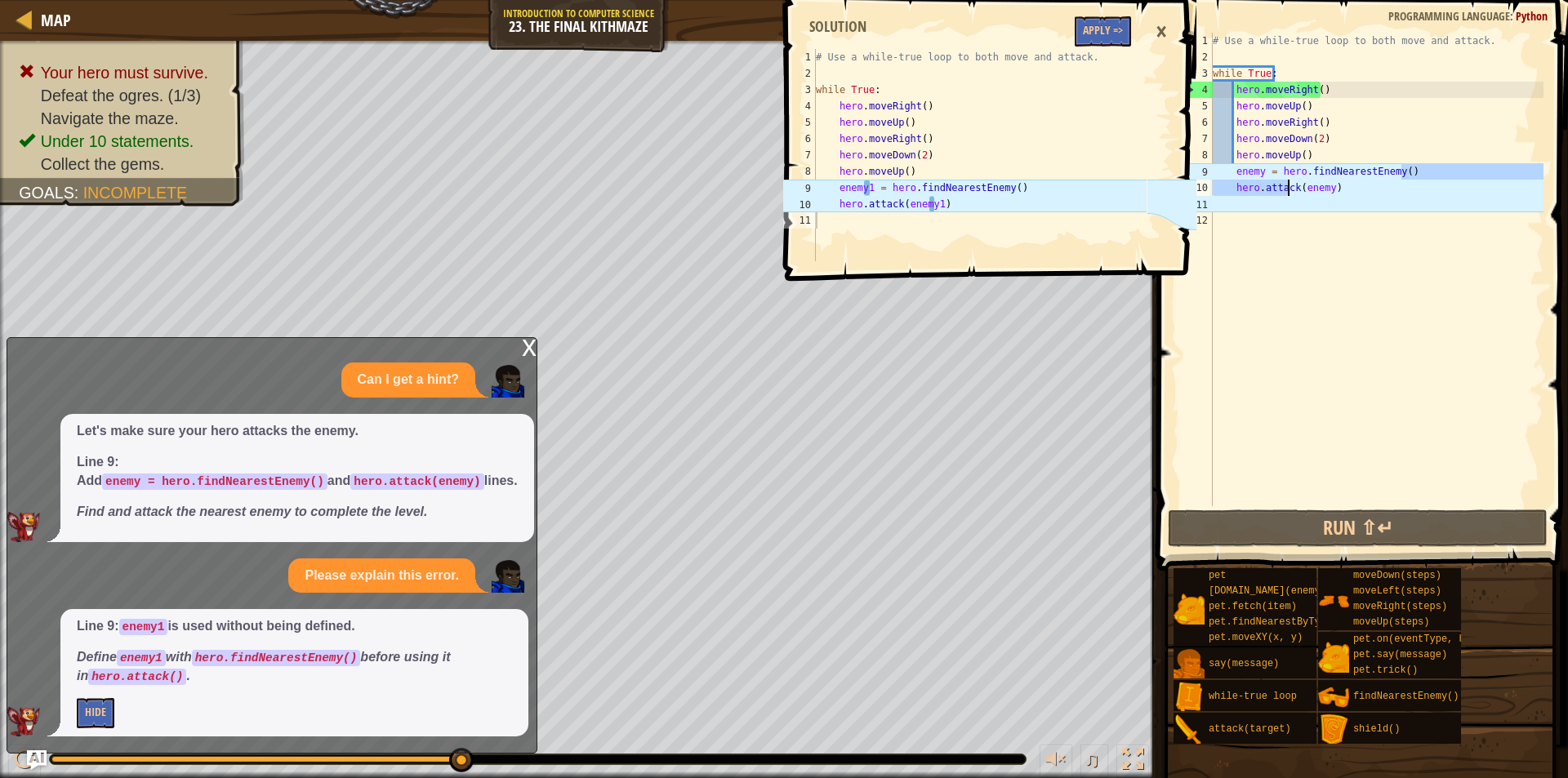
drag, startPoint x: 1402, startPoint y: 172, endPoint x: 1287, endPoint y: 185, distance: 115.7
click at [1287, 185] on div "# Use a while-true loop to both move and attack. while True : hero . moveRight …" at bounding box center [1376, 286] width 334 height 506
click at [1127, 427] on div "1 2 3 4 5 6 7 8 9 10 11 # Use a while-true loop to both move and attack. while …" at bounding box center [987, 389] width 416 height 778
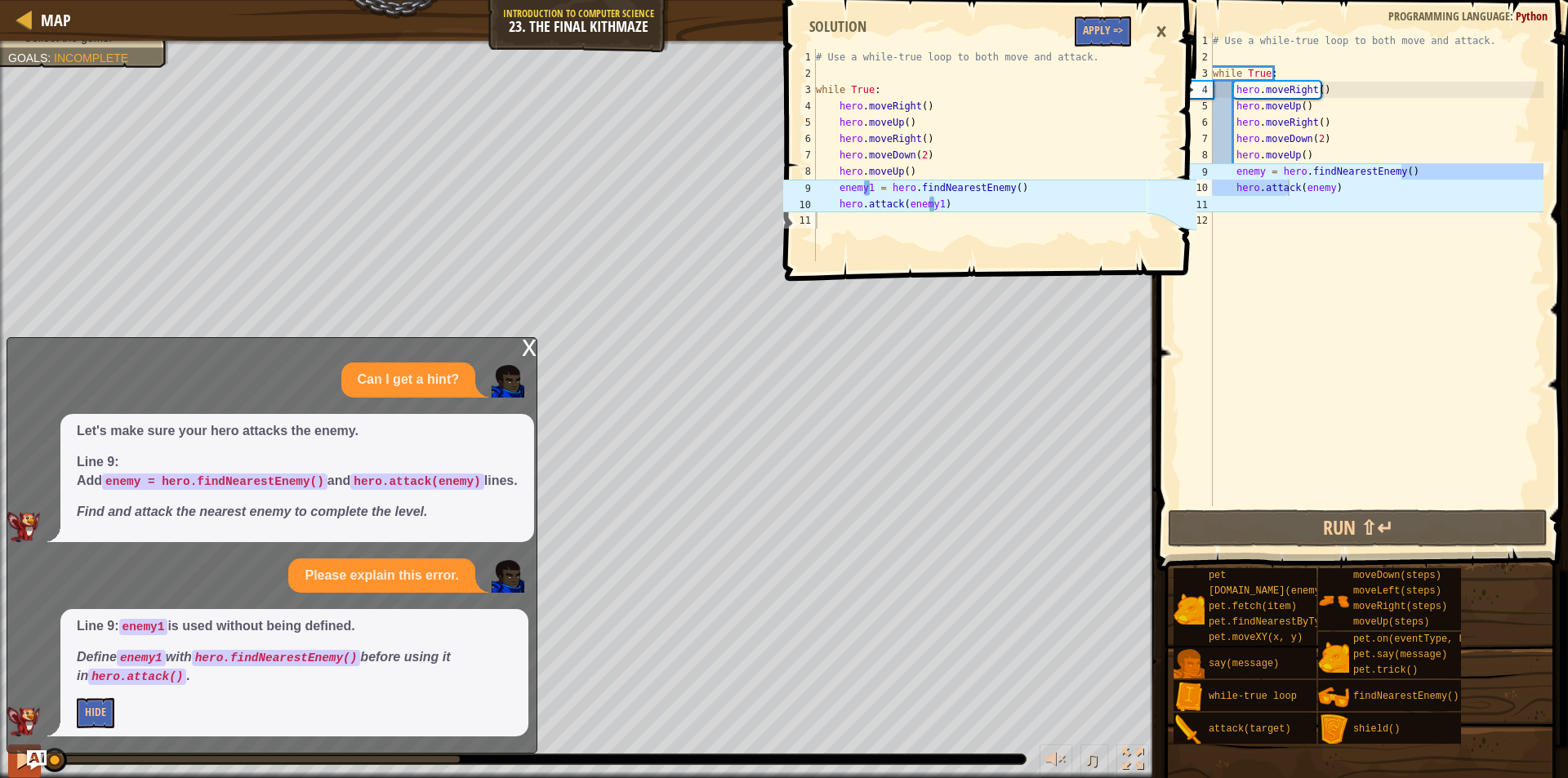
drag, startPoint x: 91, startPoint y: 757, endPoint x: 25, endPoint y: 757, distance: 66.0
click at [25, 757] on div "♫" at bounding box center [579, 755] width 1158 height 49
drag, startPoint x: 1235, startPoint y: 173, endPoint x: 1335, endPoint y: 190, distance: 101.4
click at [1335, 190] on div "# Use a while-true loop to both move and attack. while True : hero . moveRight …" at bounding box center [1376, 286] width 334 height 506
click at [1326, 123] on div "# Use a while-true loop to both move and attack. while True : hero . moveRight …" at bounding box center [1376, 286] width 334 height 506
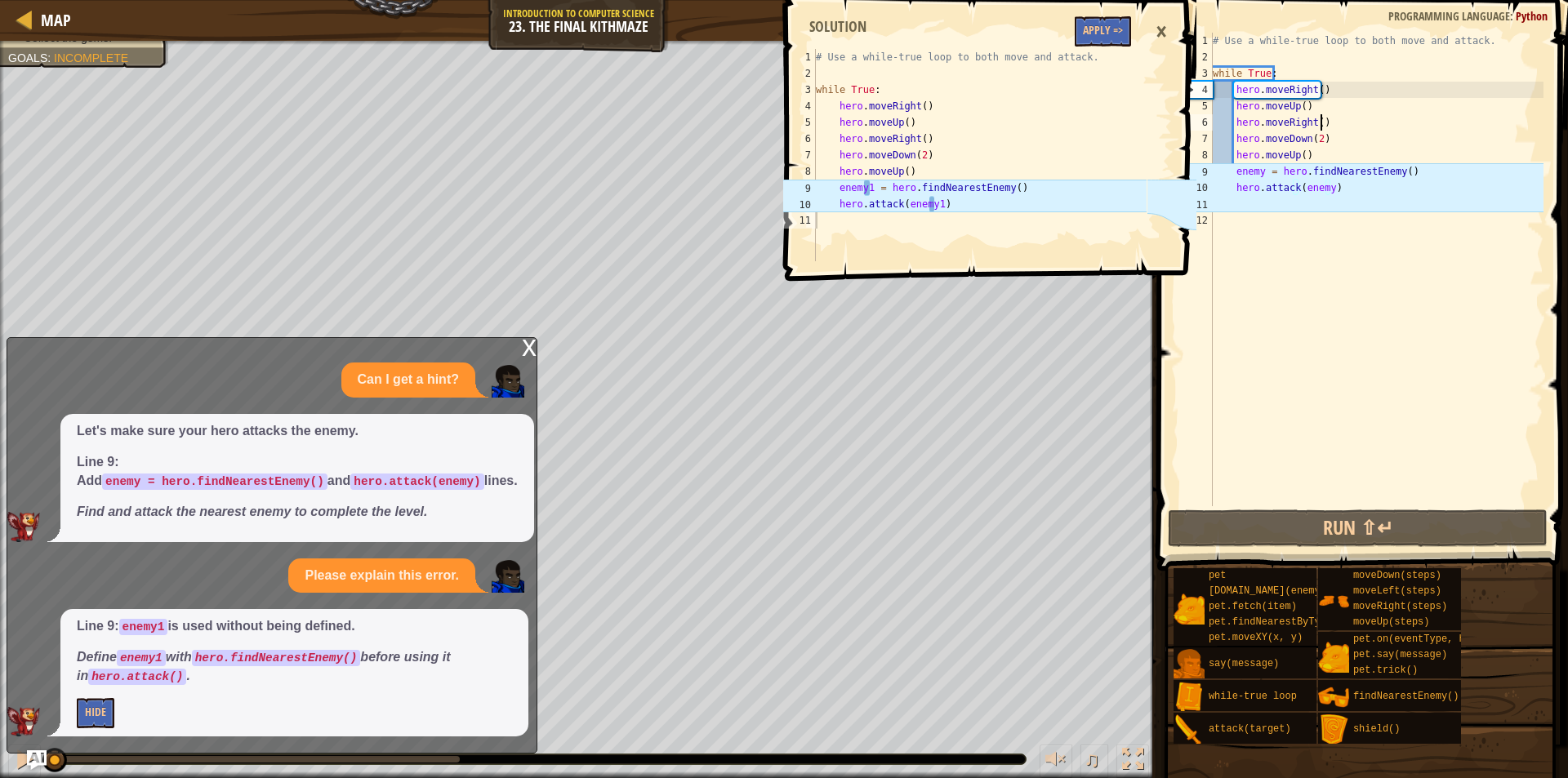
type textarea "hero.moveRight()"
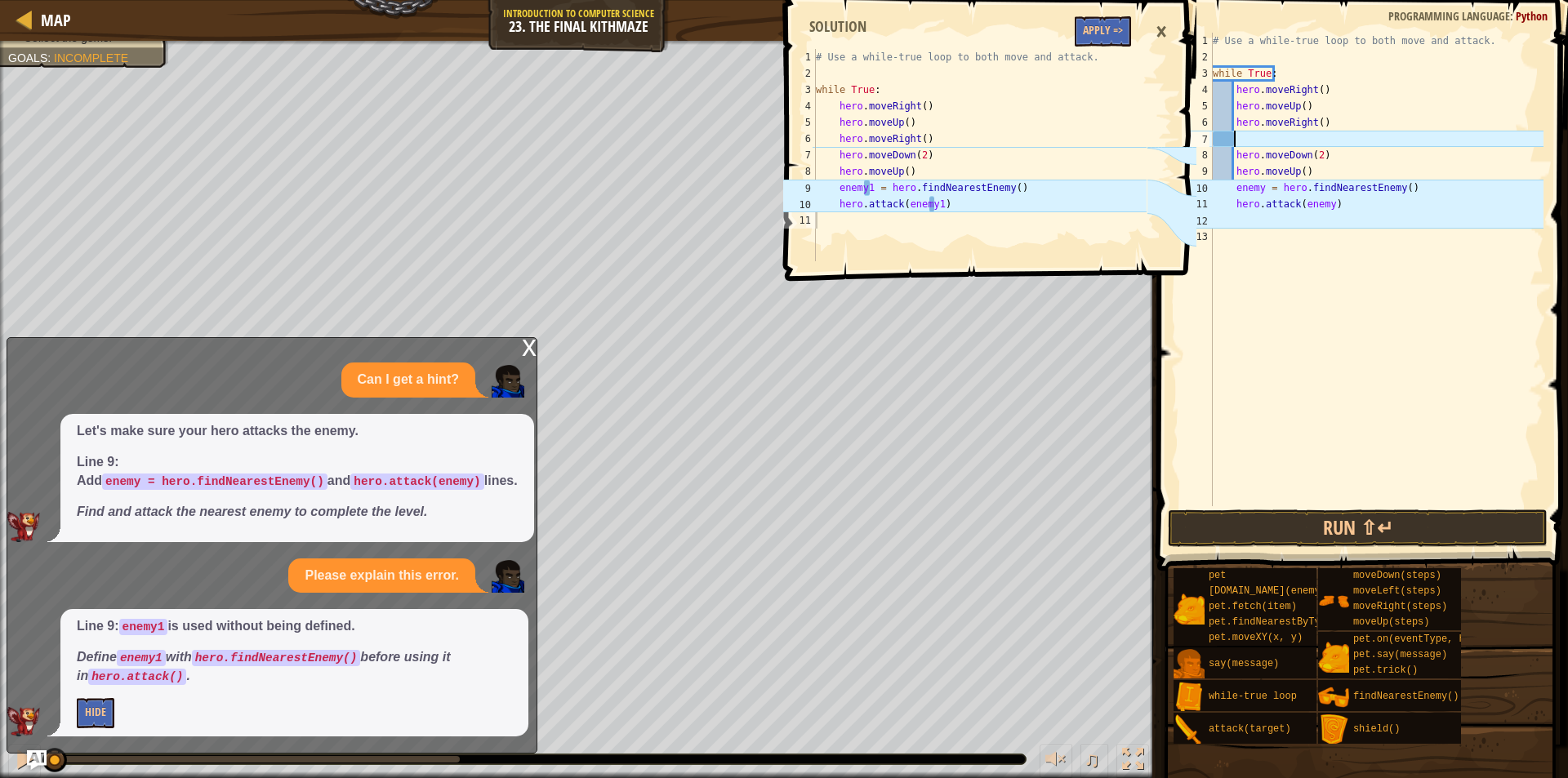
paste textarea "hero.attack(enemy)"
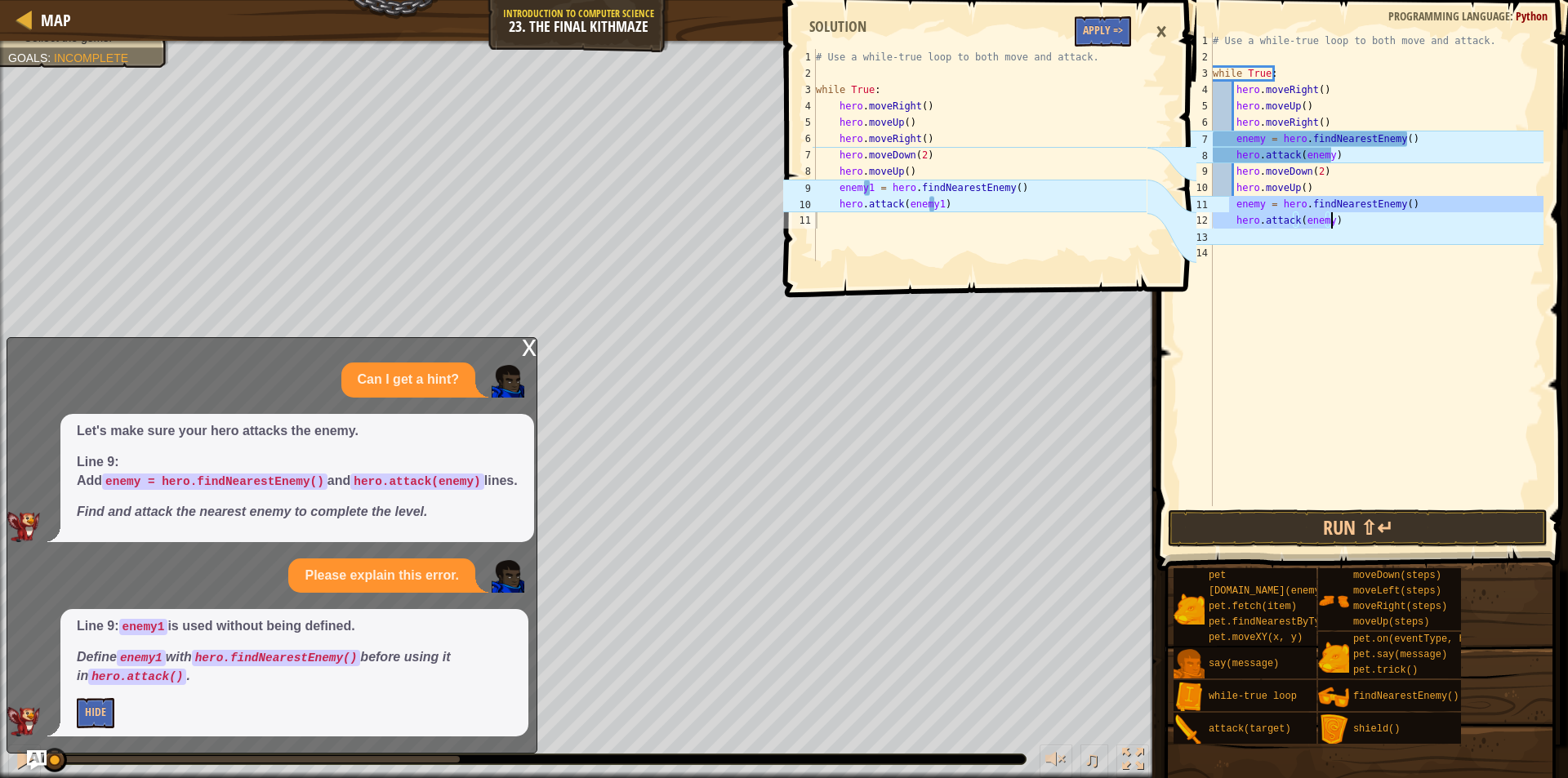
drag, startPoint x: 1231, startPoint y: 209, endPoint x: 1341, endPoint y: 223, distance: 110.9
click at [1341, 223] on div "# Use a while-true loop to both move and attack. while True : hero . moveRight …" at bounding box center [1376, 286] width 334 height 506
type textarea "enemy = hero.findNearestEnemy() hero.attack(enemy)"
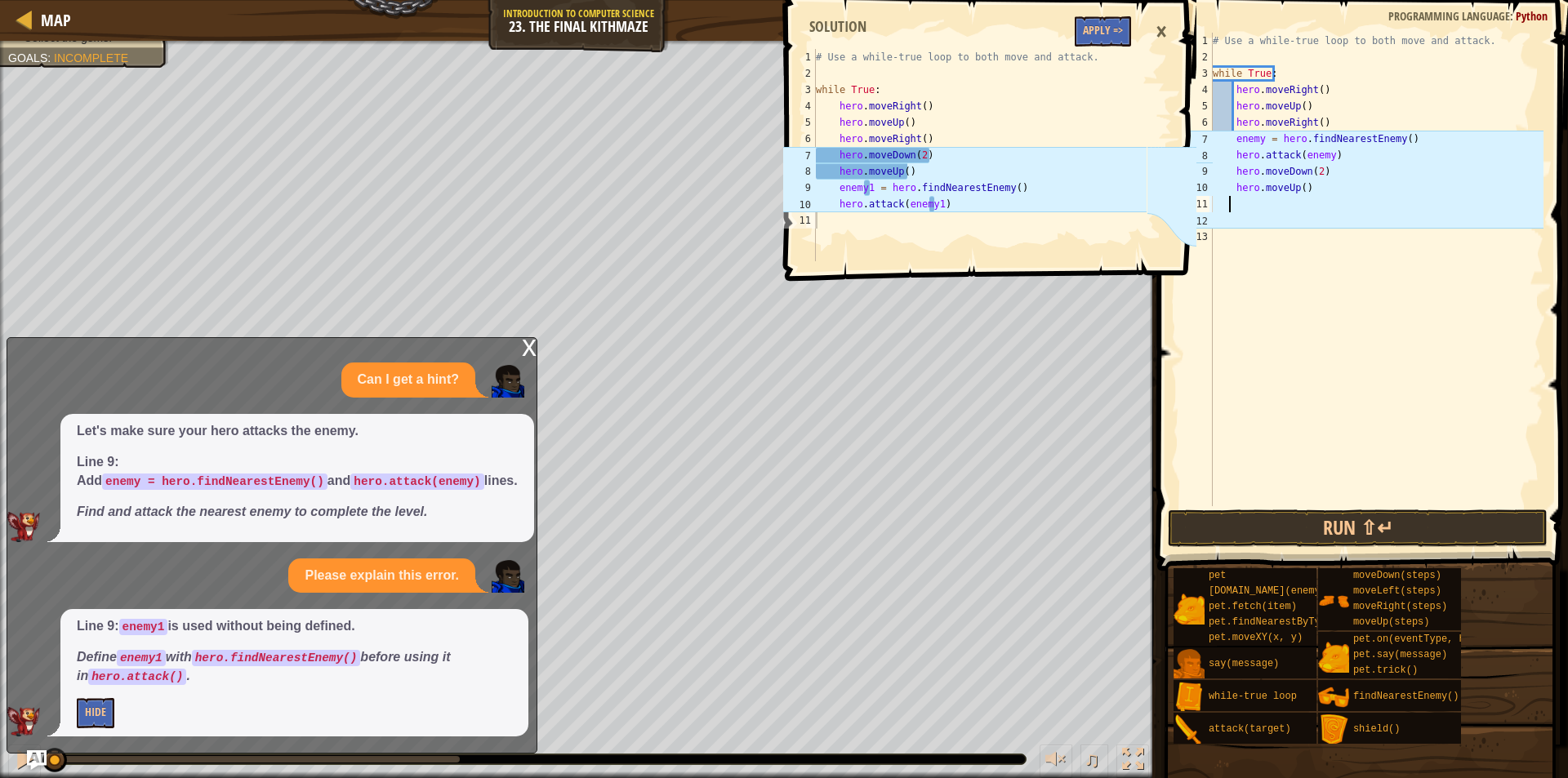
click at [1164, 30] on div "×" at bounding box center [1161, 32] width 27 height 38
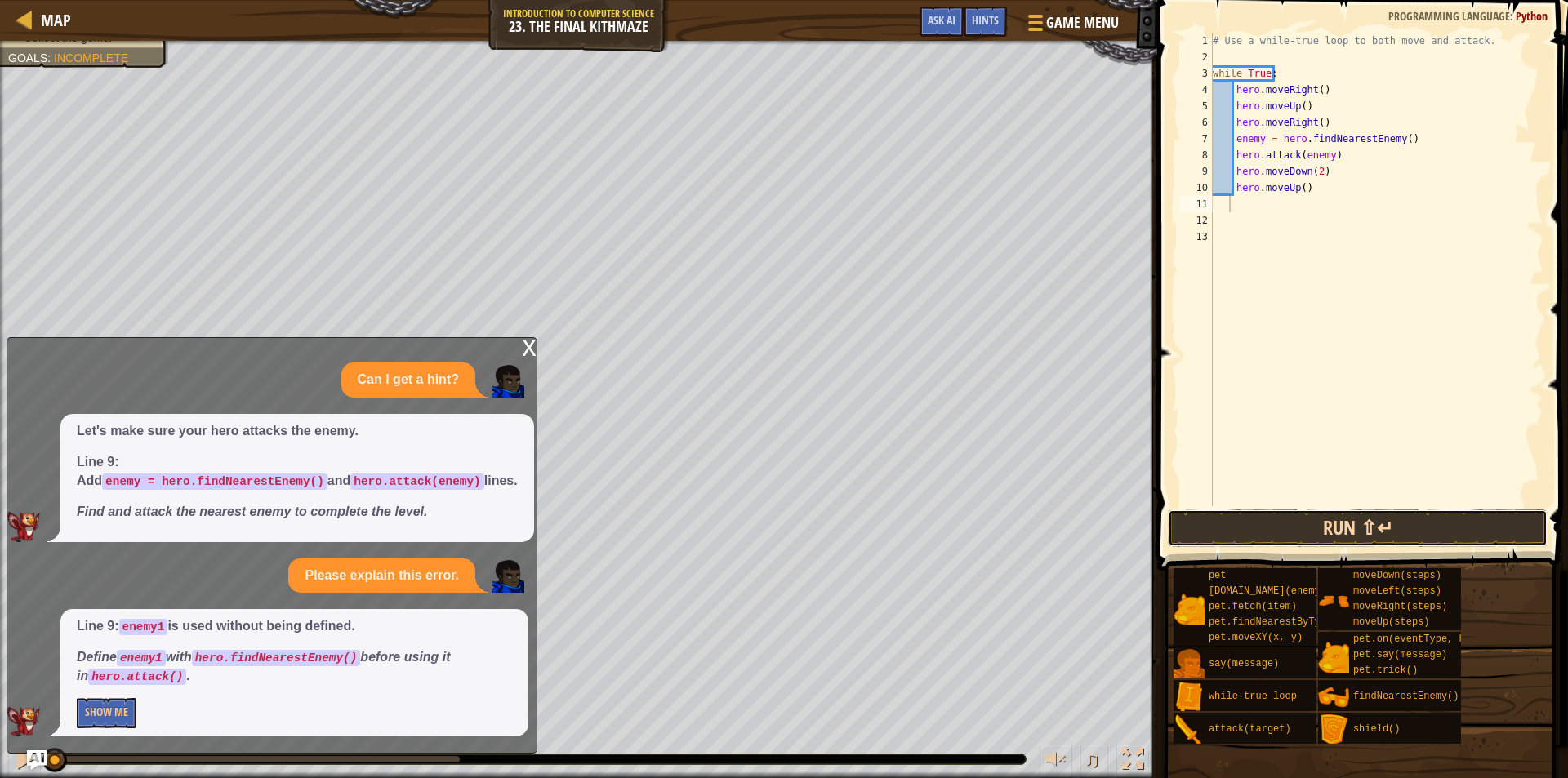
click at [1296, 516] on button "Run ⇧↵" at bounding box center [1358, 528] width 380 height 38
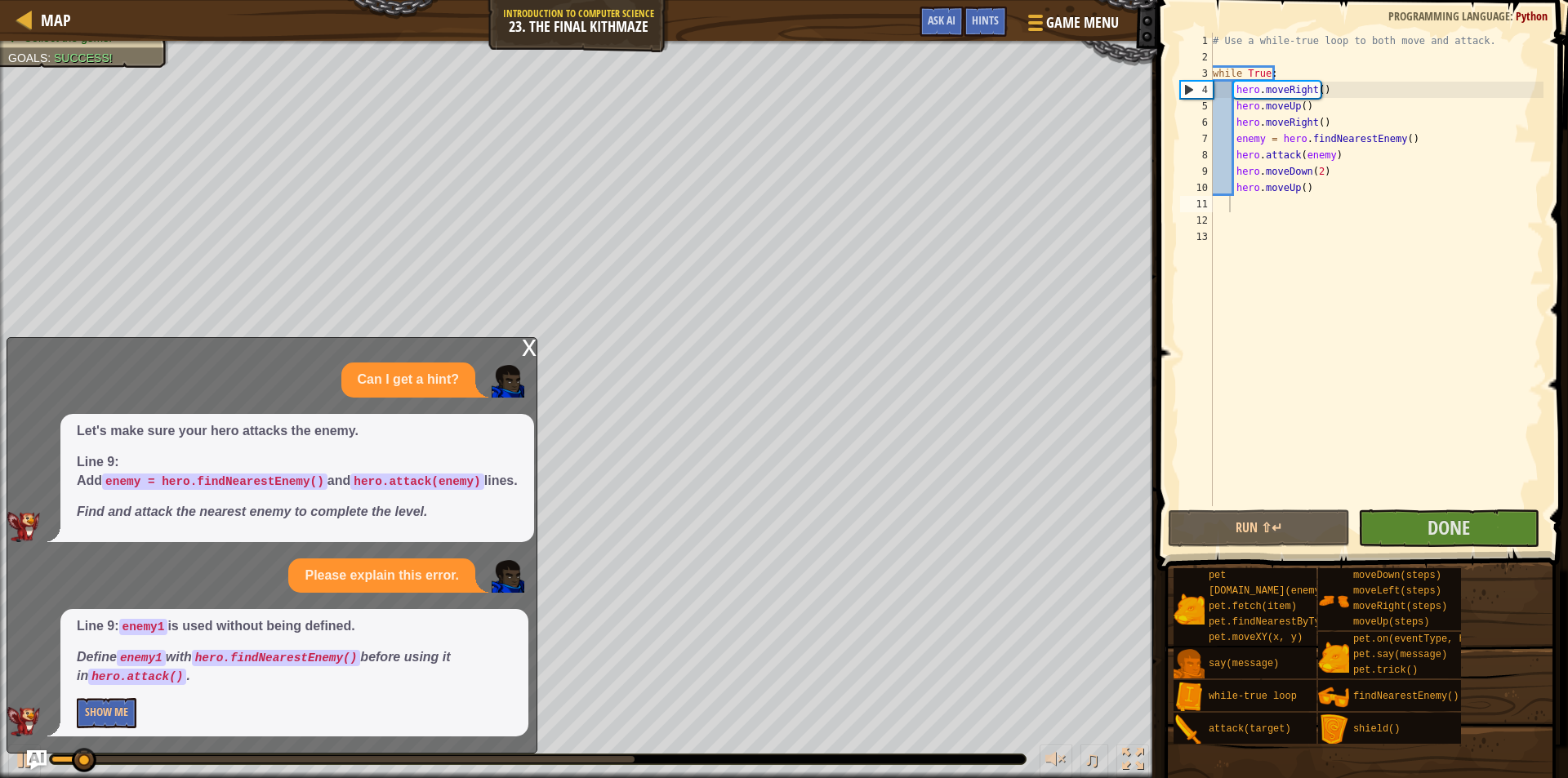
click at [534, 350] on div "x" at bounding box center [528, 345] width 15 height 16
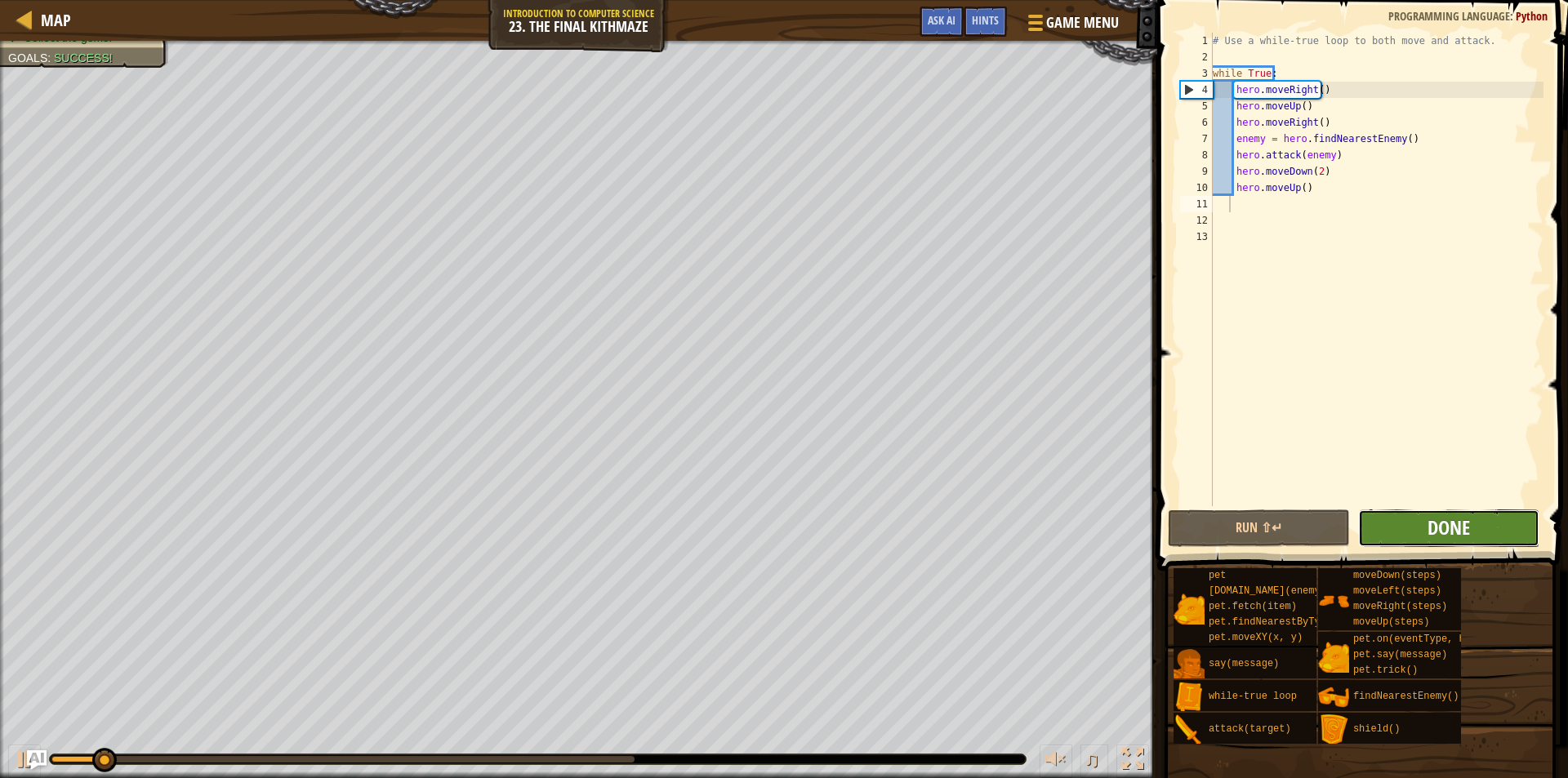
click at [1460, 528] on span "Done" at bounding box center [1449, 528] width 43 height 27
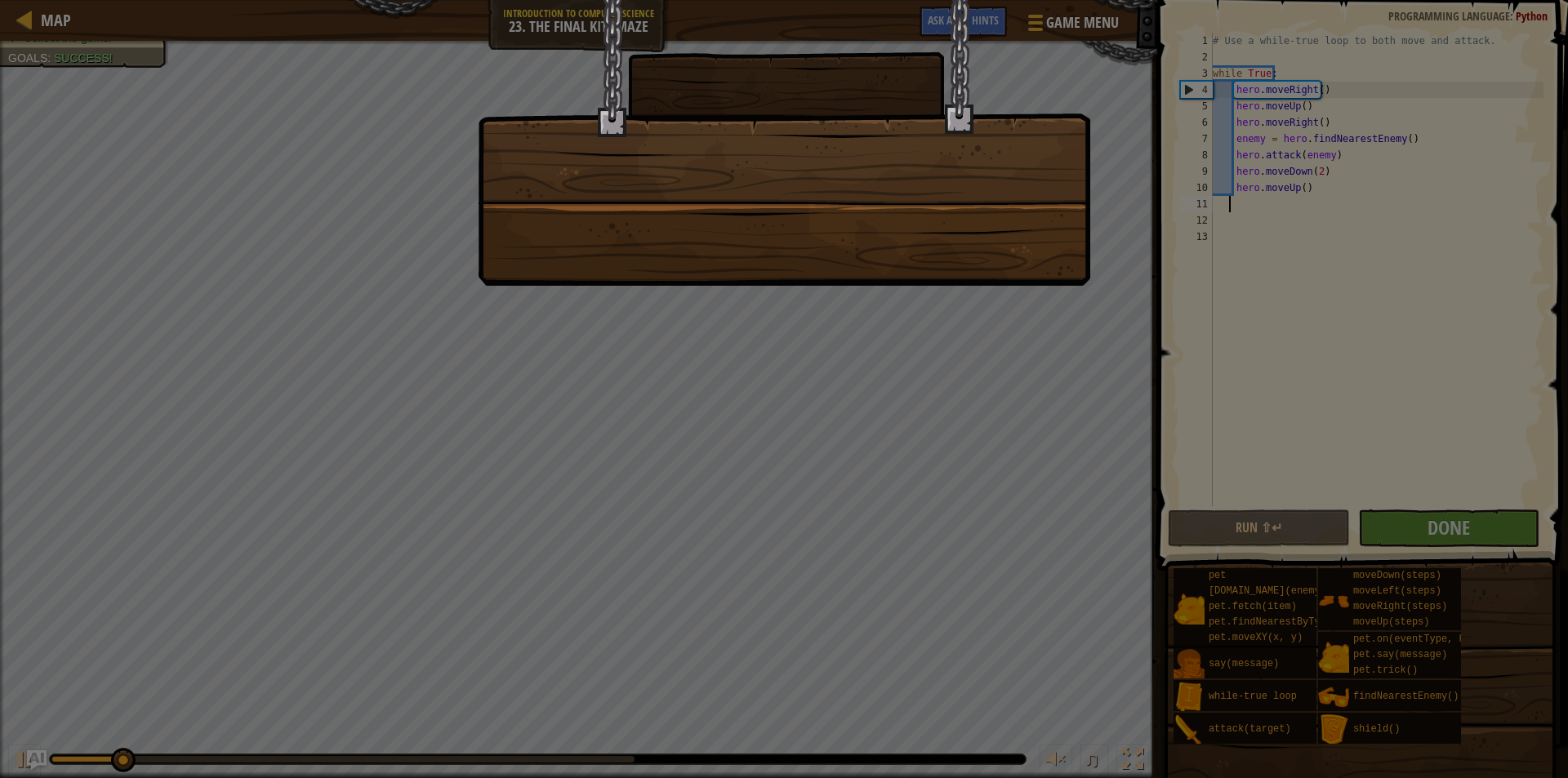
click at [1040, 323] on div at bounding box center [784, 389] width 1568 height 778
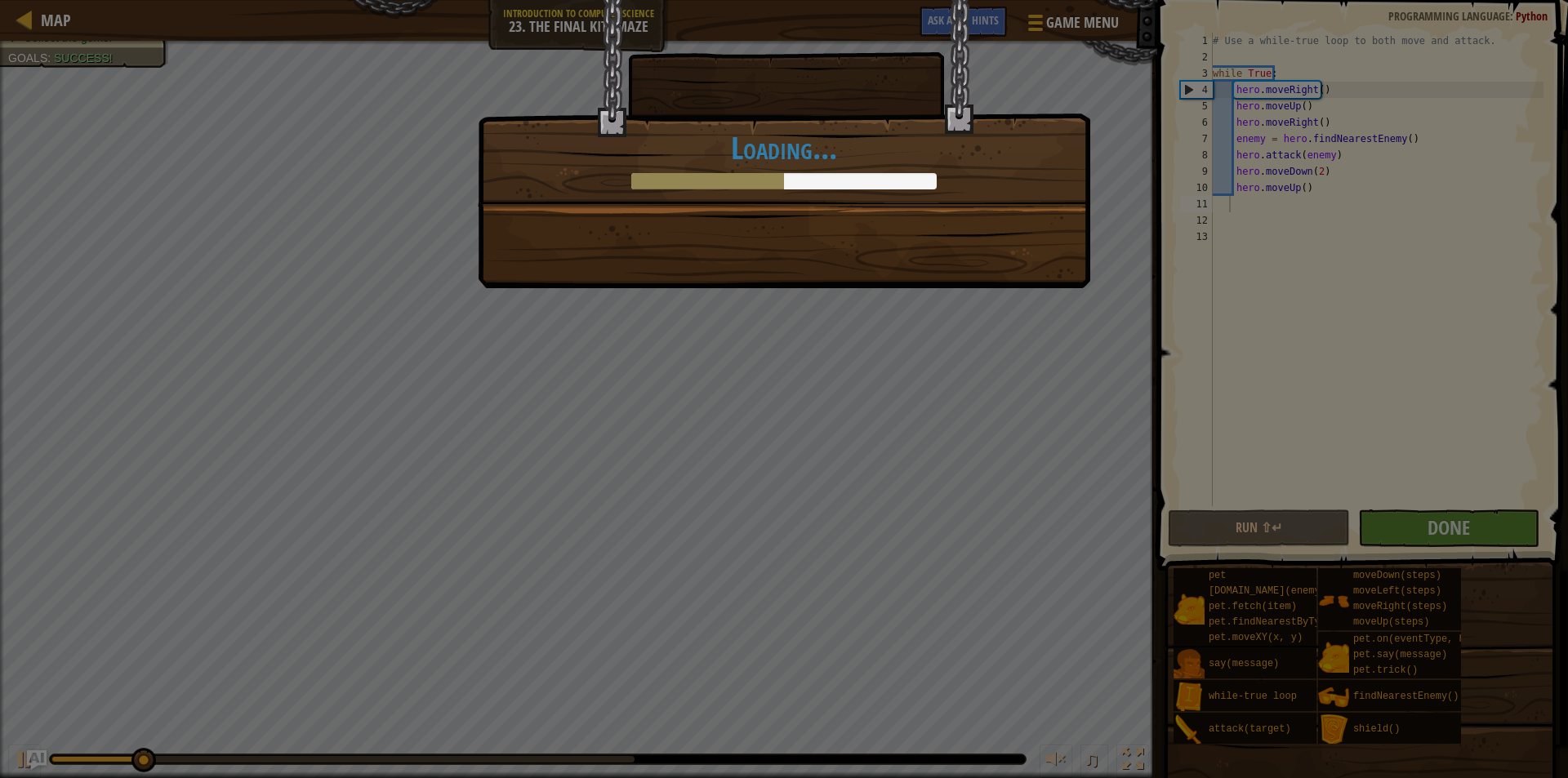
click at [1056, 319] on div "You're deadly. Infinitely deadly. +0 +0 New Item Clean code: no code errors or …" at bounding box center [784, 389] width 1568 height 778
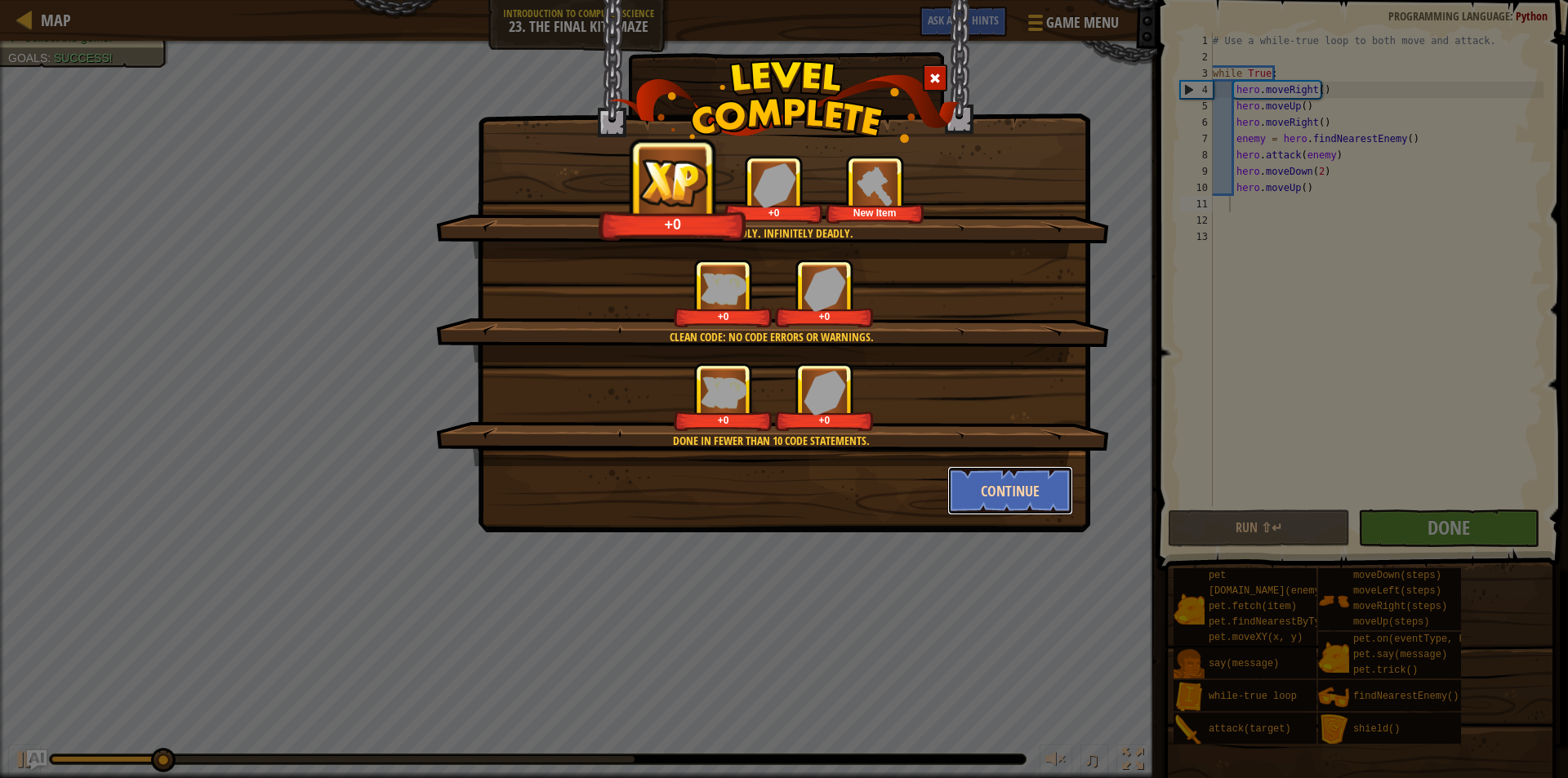
click at [1035, 493] on button "Continue" at bounding box center [1011, 490] width 127 height 49
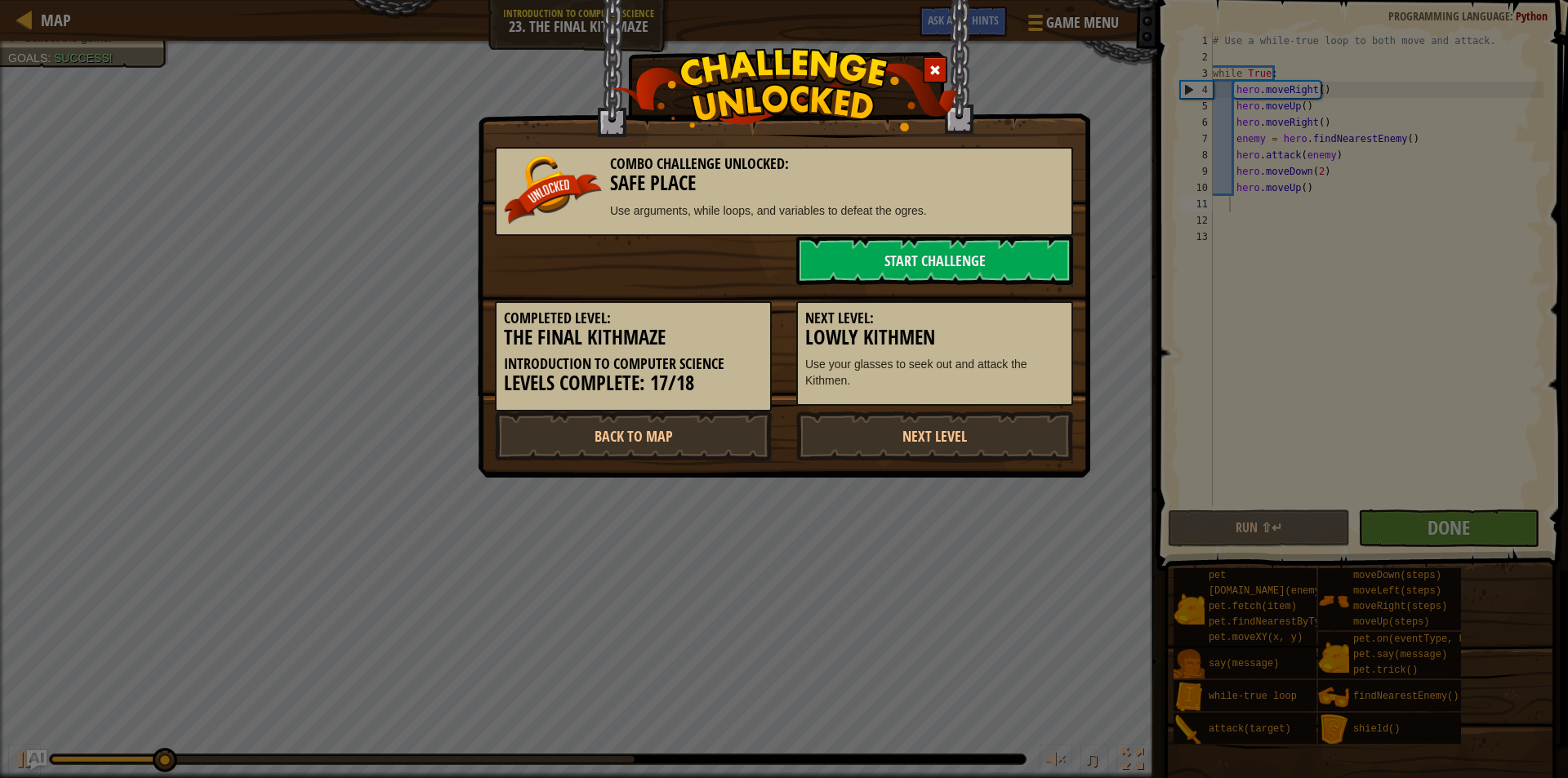
click at [1042, 487] on div "Combo Challenge Unlocked: Safe Place Use arguments, while loops, and variables …" at bounding box center [784, 389] width 1568 height 778
click at [984, 258] on link "Start Challenge" at bounding box center [934, 260] width 277 height 49
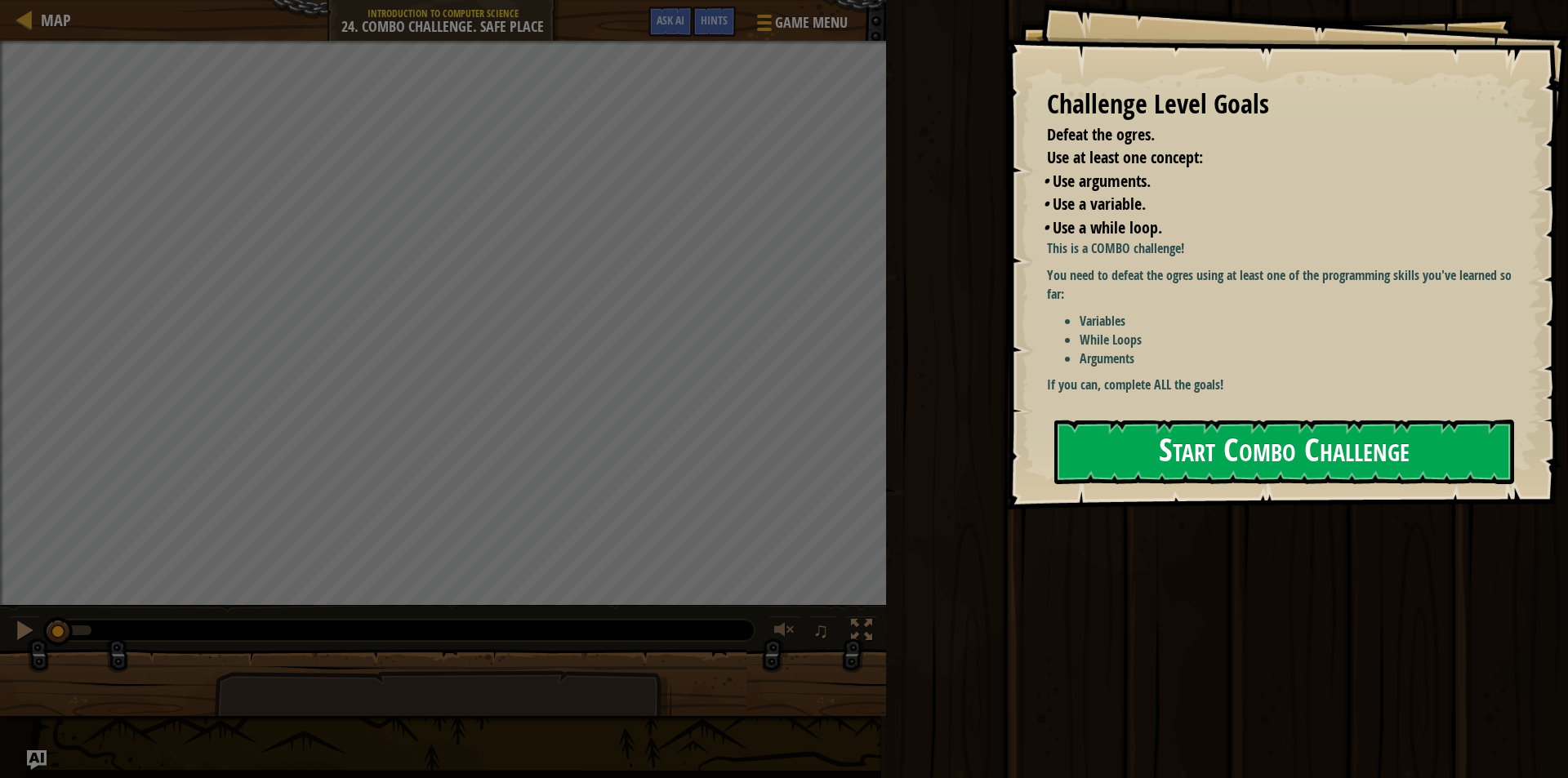
drag, startPoint x: 1294, startPoint y: 402, endPoint x: 1299, endPoint y: 418, distance: 16.8
click at [1298, 417] on div "Challenge Level Goals Defeat the ogres. Use at least one concept: • Use argumen…" at bounding box center [1287, 255] width 562 height 510
click at [1306, 437] on button "Start Combo Challenge" at bounding box center [1284, 451] width 460 height 64
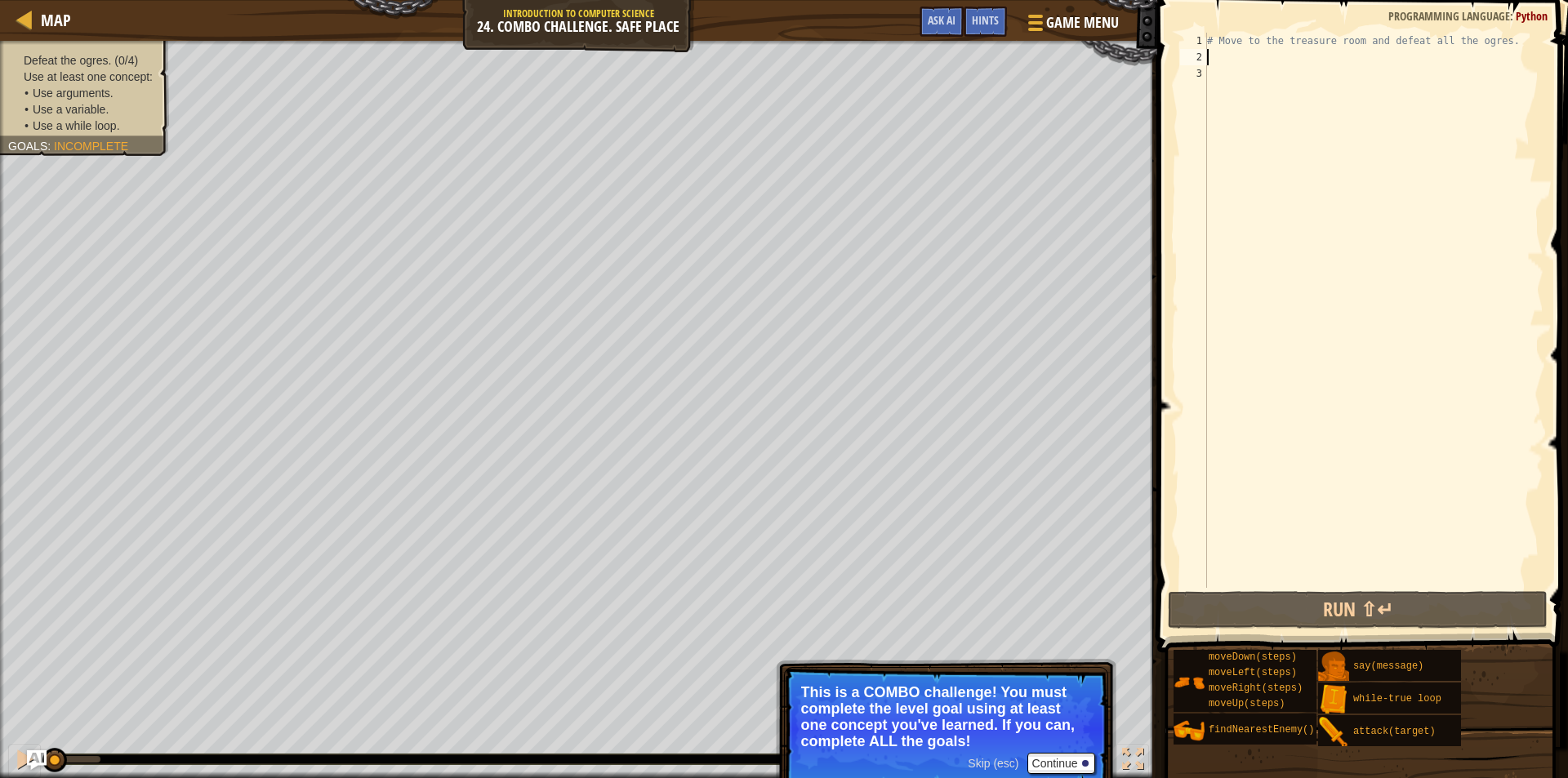
click at [1263, 63] on div "# Move to the treasure room and defeat all the ogres." at bounding box center [1373, 327] width 339 height 588
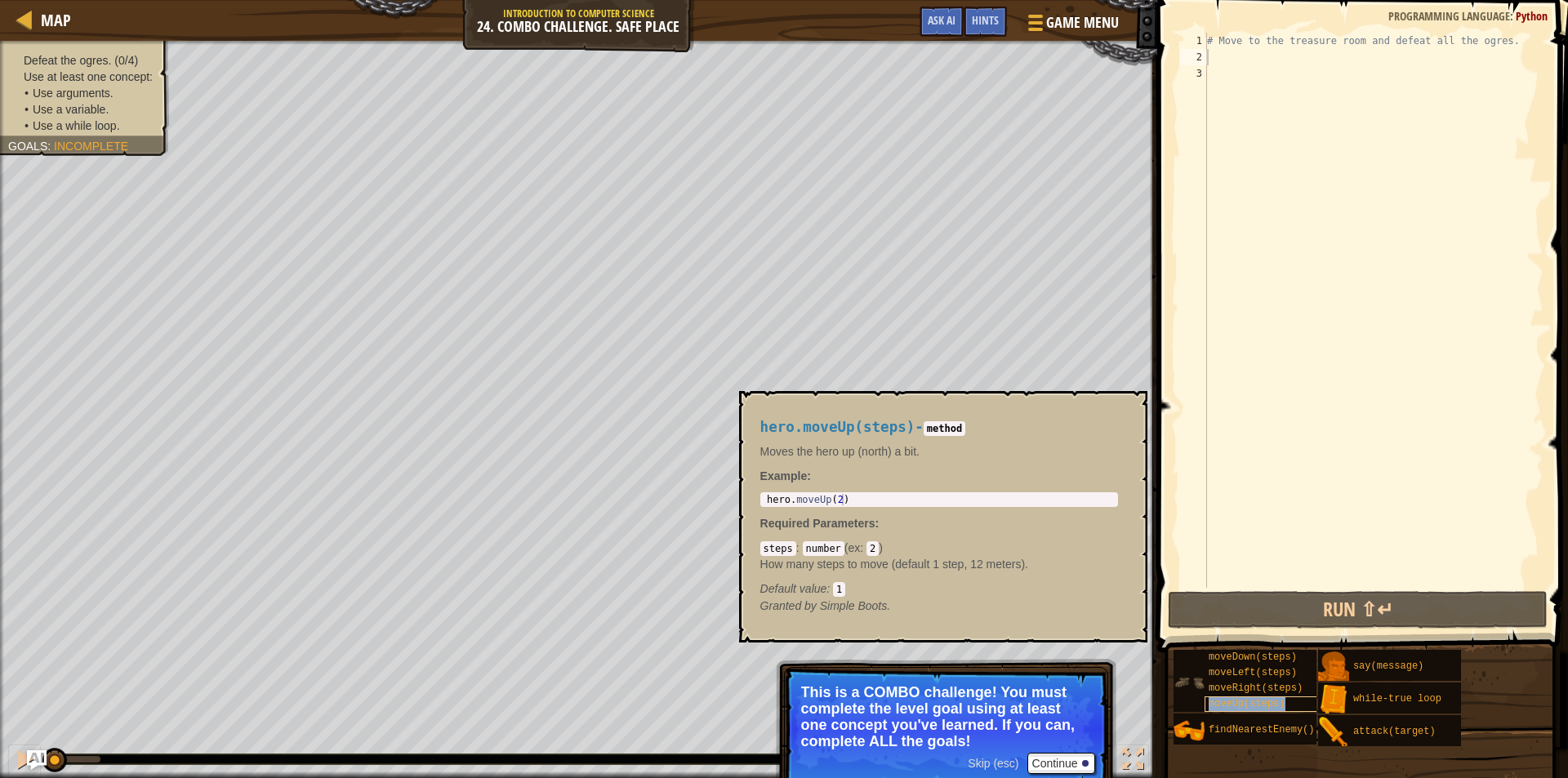
click at [1270, 703] on span "moveUp(steps)" at bounding box center [1247, 704] width 77 height 11
drag, startPoint x: 848, startPoint y: 492, endPoint x: 840, endPoint y: 495, distance: 8.5
click at [840, 495] on div "hero.moveUp(steps) - method Moves the hero up (north) a bit. Example : 1 hero .…" at bounding box center [939, 517] width 380 height 226
type textarea "hero.moveUp(2)"
drag, startPoint x: 842, startPoint y: 499, endPoint x: 769, endPoint y: 504, distance: 73.2
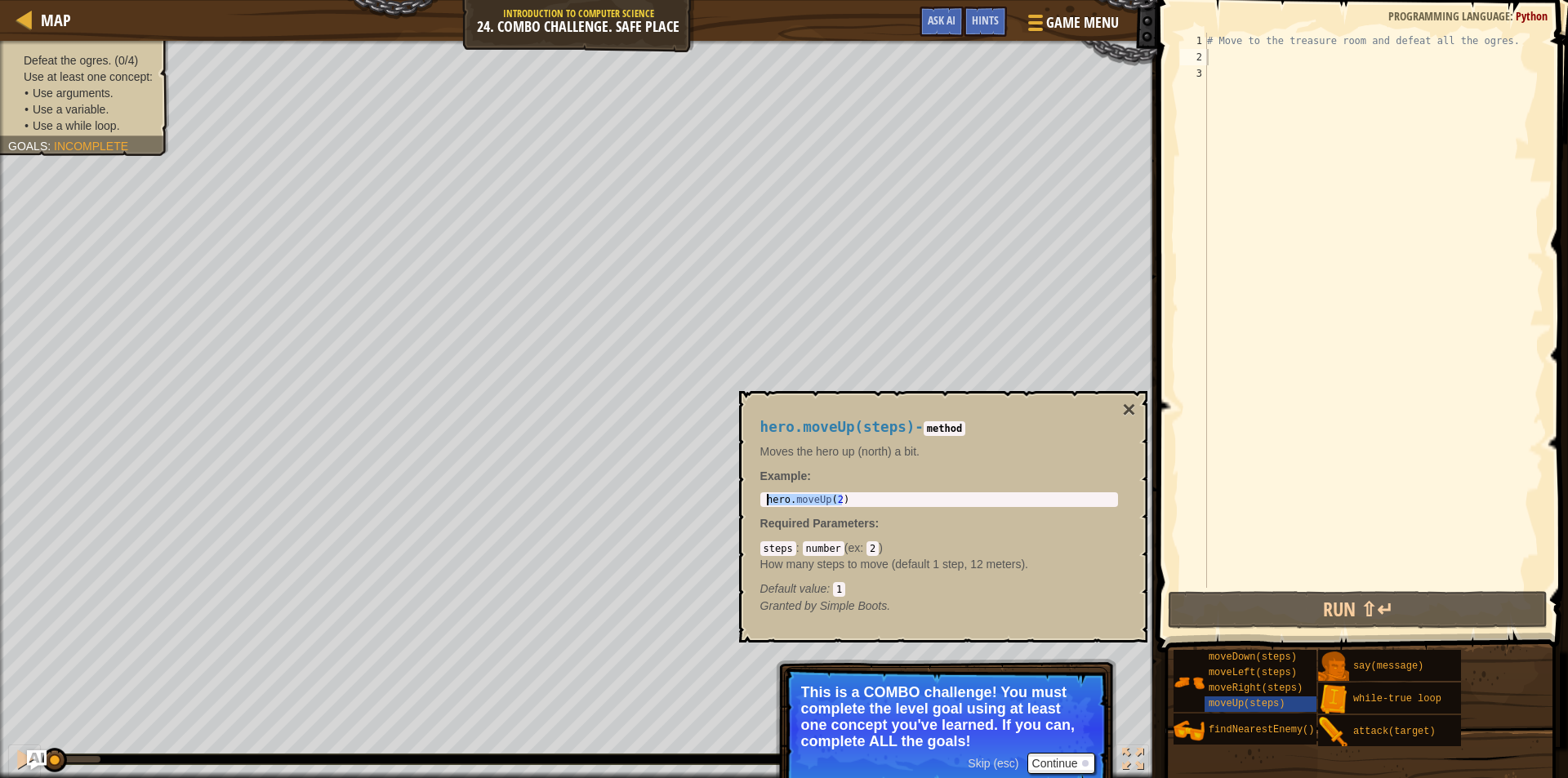
click at [769, 504] on div "hero . moveUp ( 2 )" at bounding box center [939, 511] width 351 height 34
click at [1302, 57] on div "# Move to the treasure room and defeat all the ogres." at bounding box center [1373, 327] width 339 height 588
paste textarea "hero.moveUp(2)"
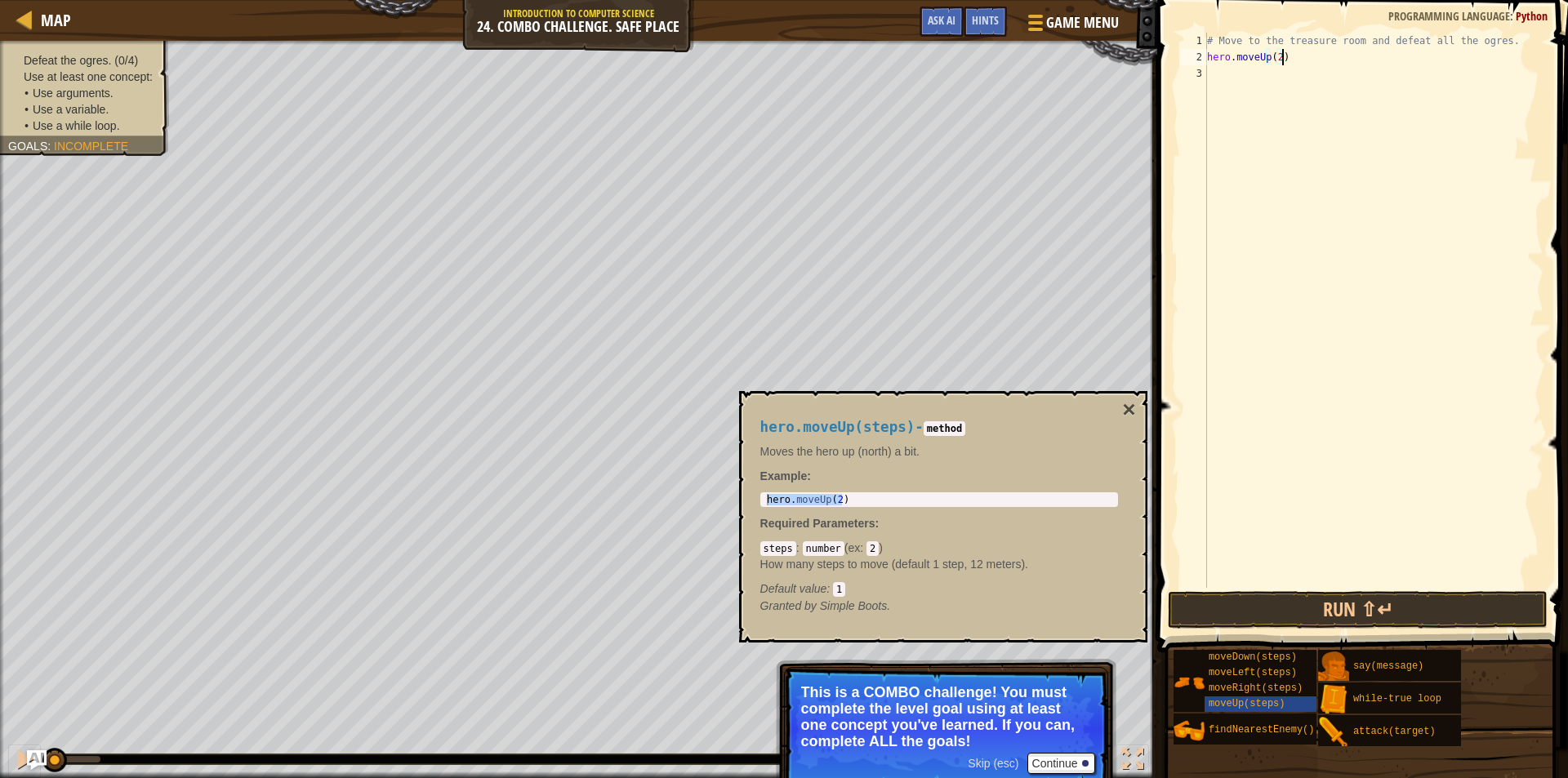
click at [1274, 56] on div "# Move to the treasure room and defeat all the ogres. hero . moveUp ( 2 )" at bounding box center [1373, 327] width 339 height 588
click at [1277, 57] on div "# Move to the treasure room and defeat all the ogres. hero . moveUp ( 2 )" at bounding box center [1373, 327] width 339 height 588
click at [1133, 405] on button "×" at bounding box center [1129, 410] width 13 height 23
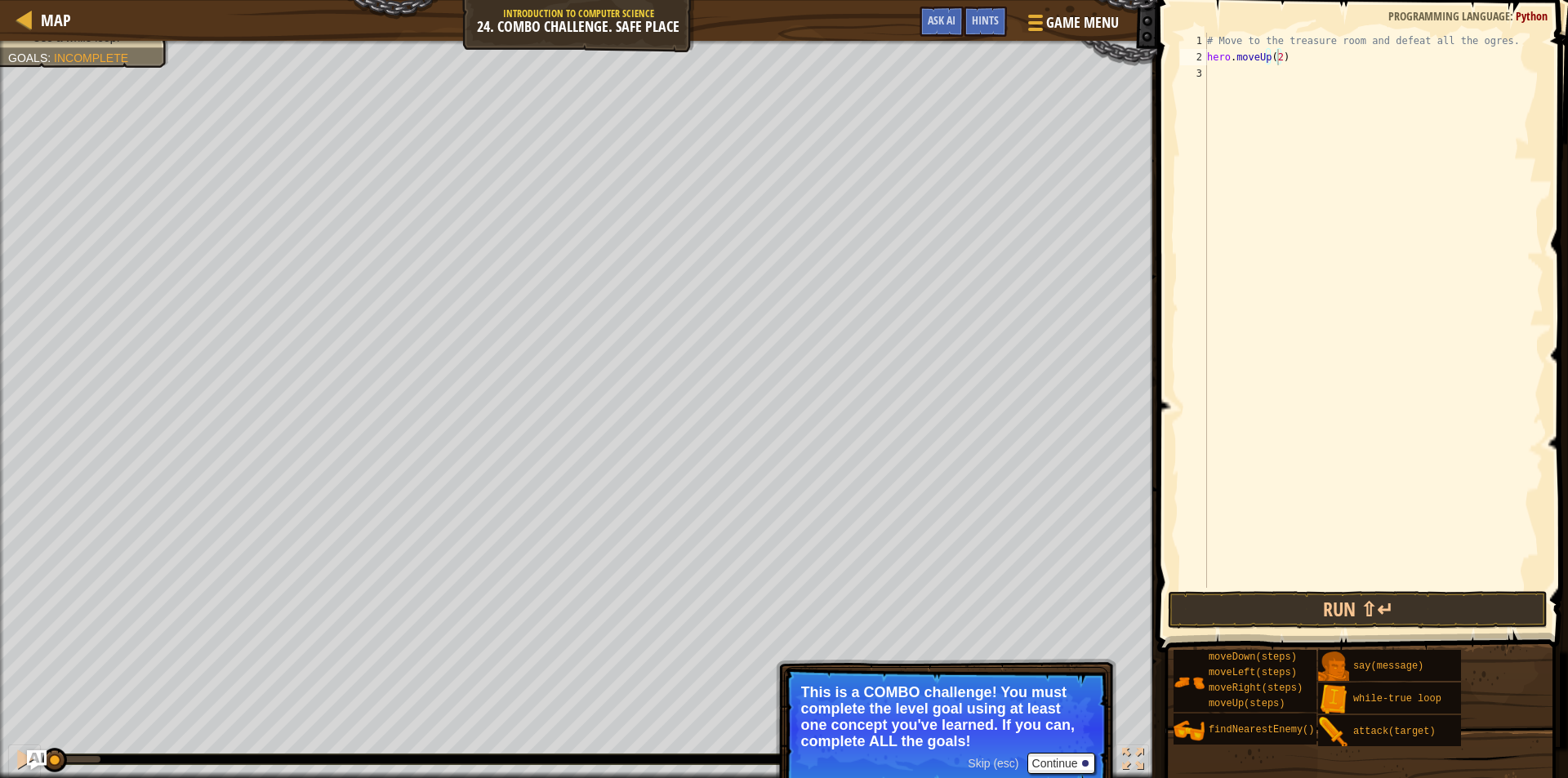
click at [1278, 61] on div "# Move to the treasure room and defeat all the ogres. hero . moveUp ( 2 )" at bounding box center [1373, 327] width 339 height 588
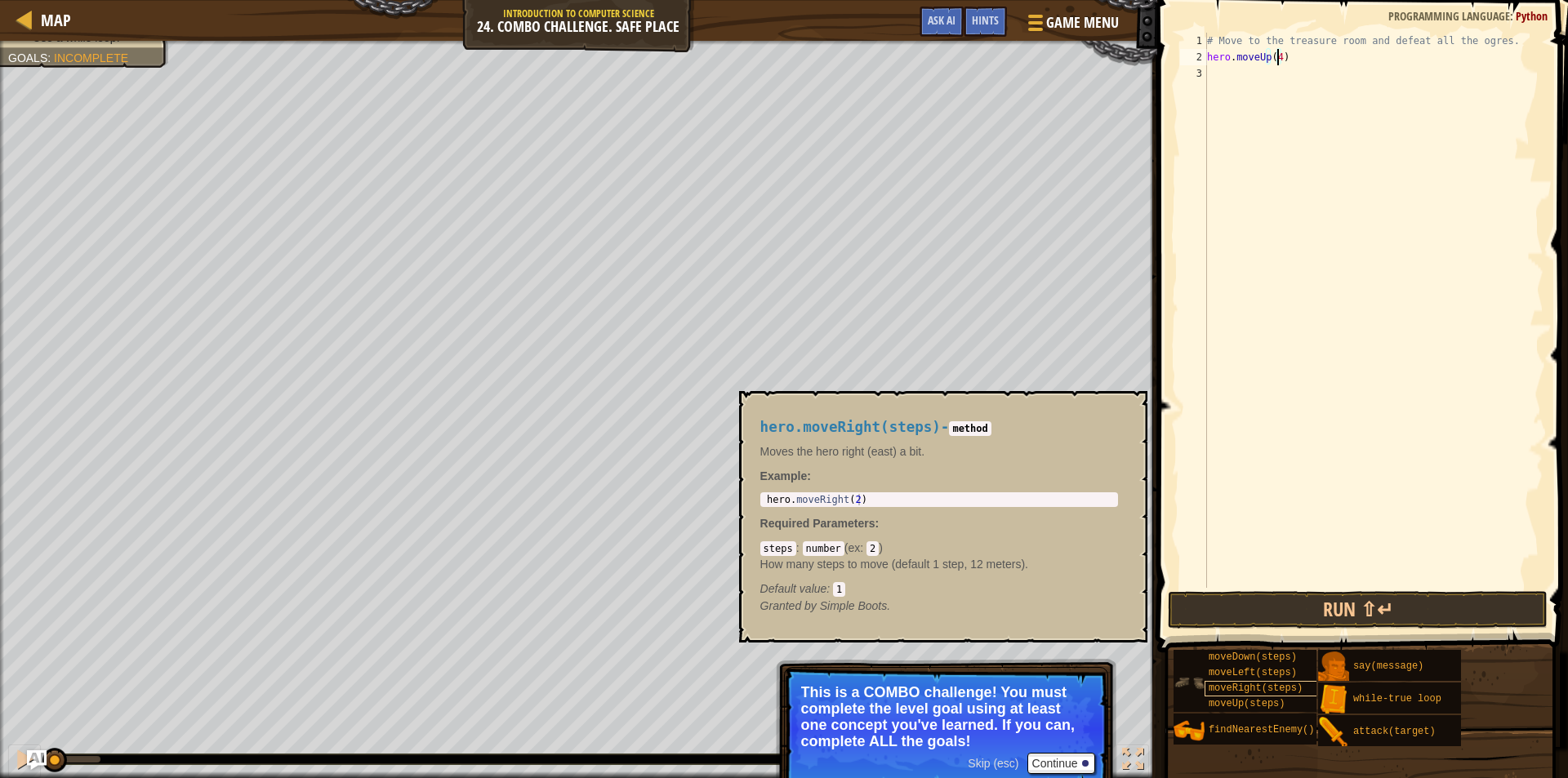
type textarea "hero.moveUp(4)"
click at [1265, 687] on span "moveRight(steps)" at bounding box center [1256, 688] width 94 height 11
drag, startPoint x: 864, startPoint y: 493, endPoint x: 834, endPoint y: 498, distance: 30.4
click at [834, 498] on div "1 hero . moveRight ( 2 ) הההההההההההההההההההההההההההההההההההההההההההההההההההההה…" at bounding box center [939, 499] width 357 height 15
type textarea "hero.moveRight(2)"
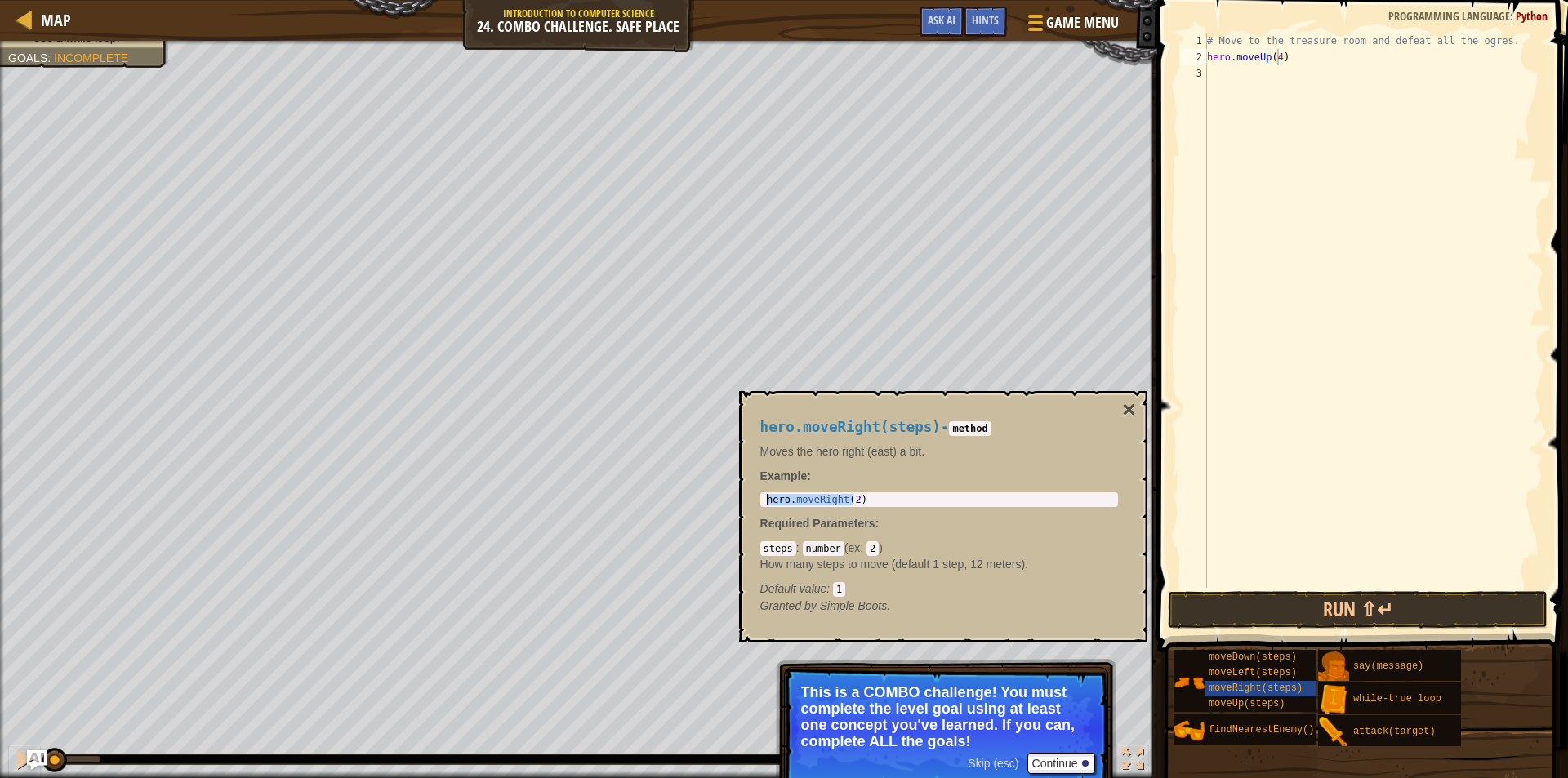
drag, startPoint x: 854, startPoint y: 498, endPoint x: 753, endPoint y: 498, distance: 101.0
click at [753, 498] on div "hero.moveRight(steps) - method Moves the hero right (east) a bit. Example : her…" at bounding box center [939, 517] width 380 height 226
click at [1256, 84] on div "# Move to the treasure room and defeat all the ogres. hero . moveUp ( 4 )" at bounding box center [1373, 327] width 339 height 588
paste textarea "hero.moveRight(2"
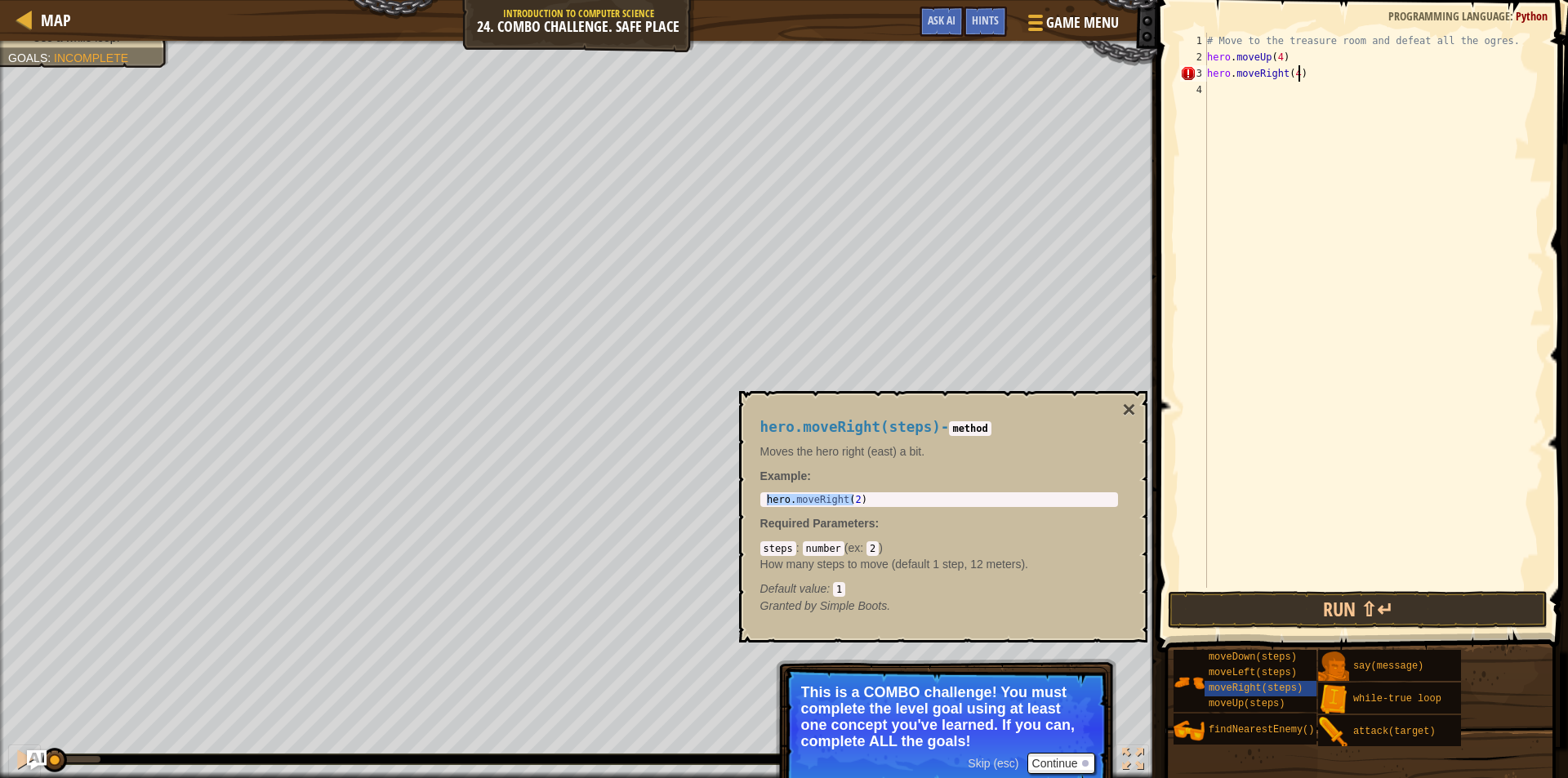
scroll to position [8, 7]
type textarea "hero.moveRight(4)"
click at [1130, 403] on button "×" at bounding box center [1129, 410] width 13 height 23
click at [1276, 657] on span "moveDown(steps)" at bounding box center [1253, 657] width 88 height 11
type textarea "hero.moveDown(2)"
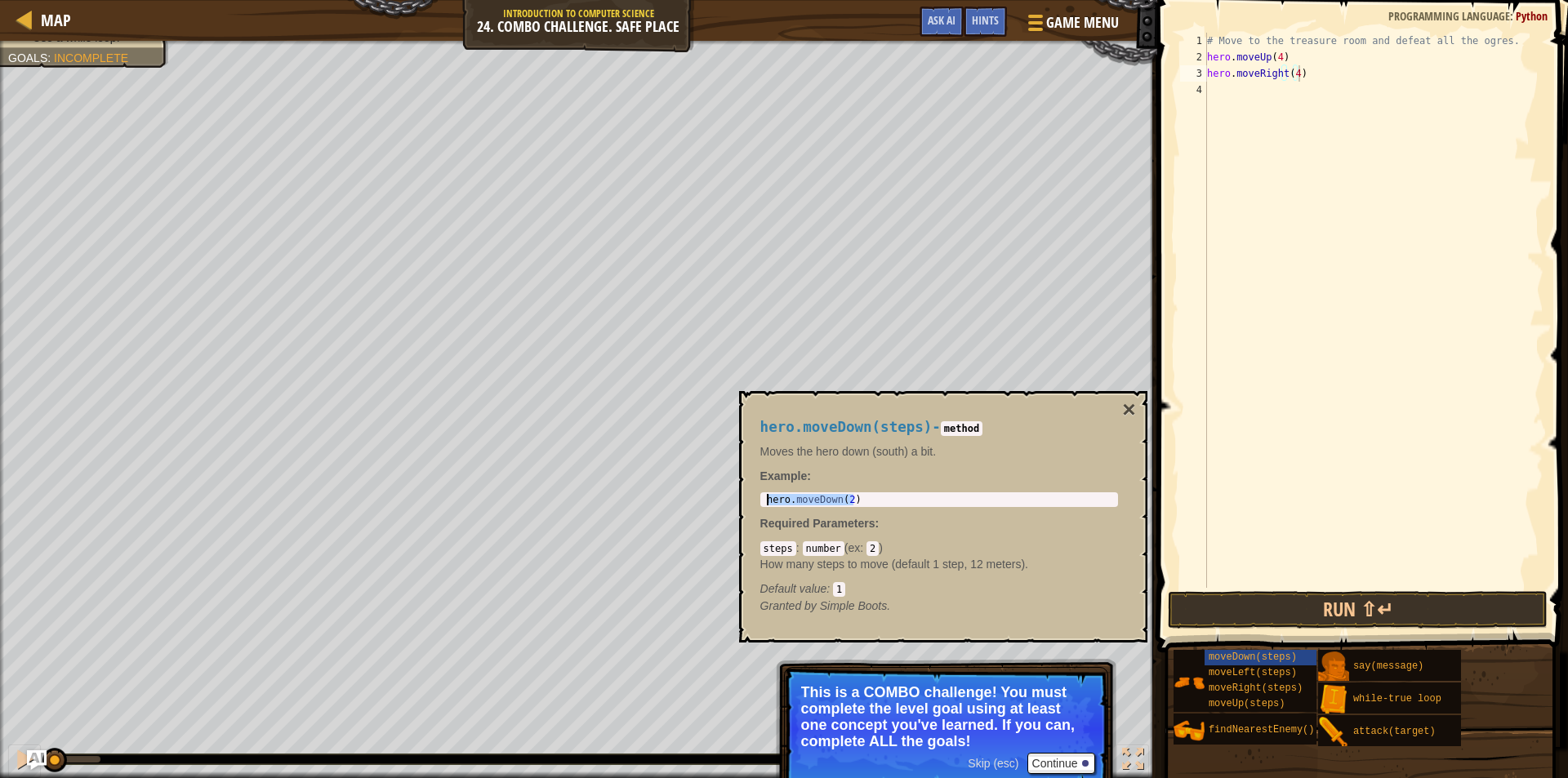
drag, startPoint x: 856, startPoint y: 501, endPoint x: 744, endPoint y: 499, distance: 112.0
click at [744, 499] on div "hero.moveDown(steps) - method Moves the hero down (south) a bit. Example : hero…" at bounding box center [943, 517] width 409 height 251
click at [1265, 90] on div "# Move to the treasure room and defeat all the ogres. hero . moveUp ( 4 ) hero …" at bounding box center [1373, 327] width 339 height 588
paste textarea "hero.moveDown(2)"
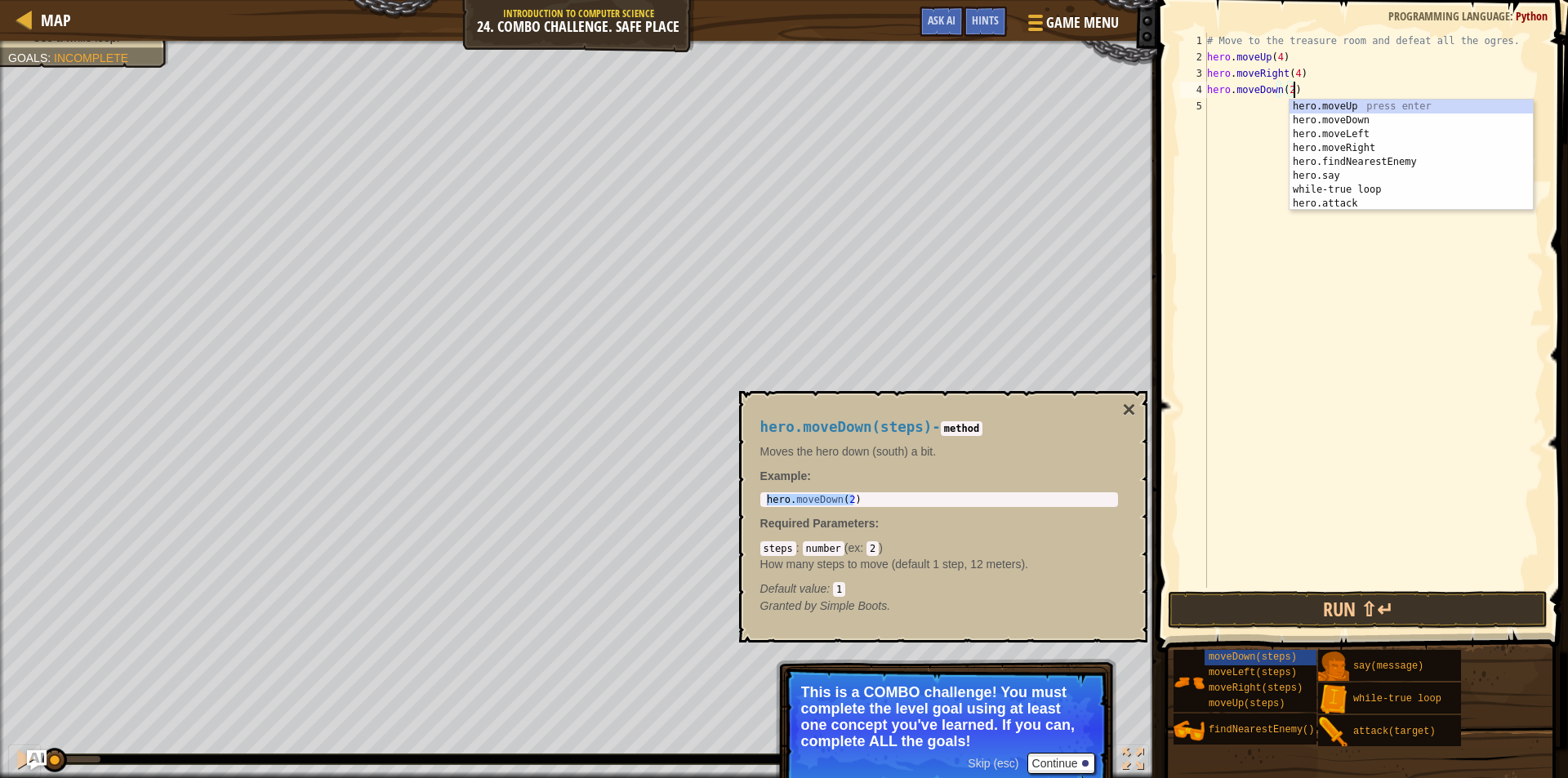
click at [1287, 87] on div "# Move to the treasure room and defeat all the ogres. hero . moveUp ( 4 ) hero …" at bounding box center [1373, 327] width 339 height 588
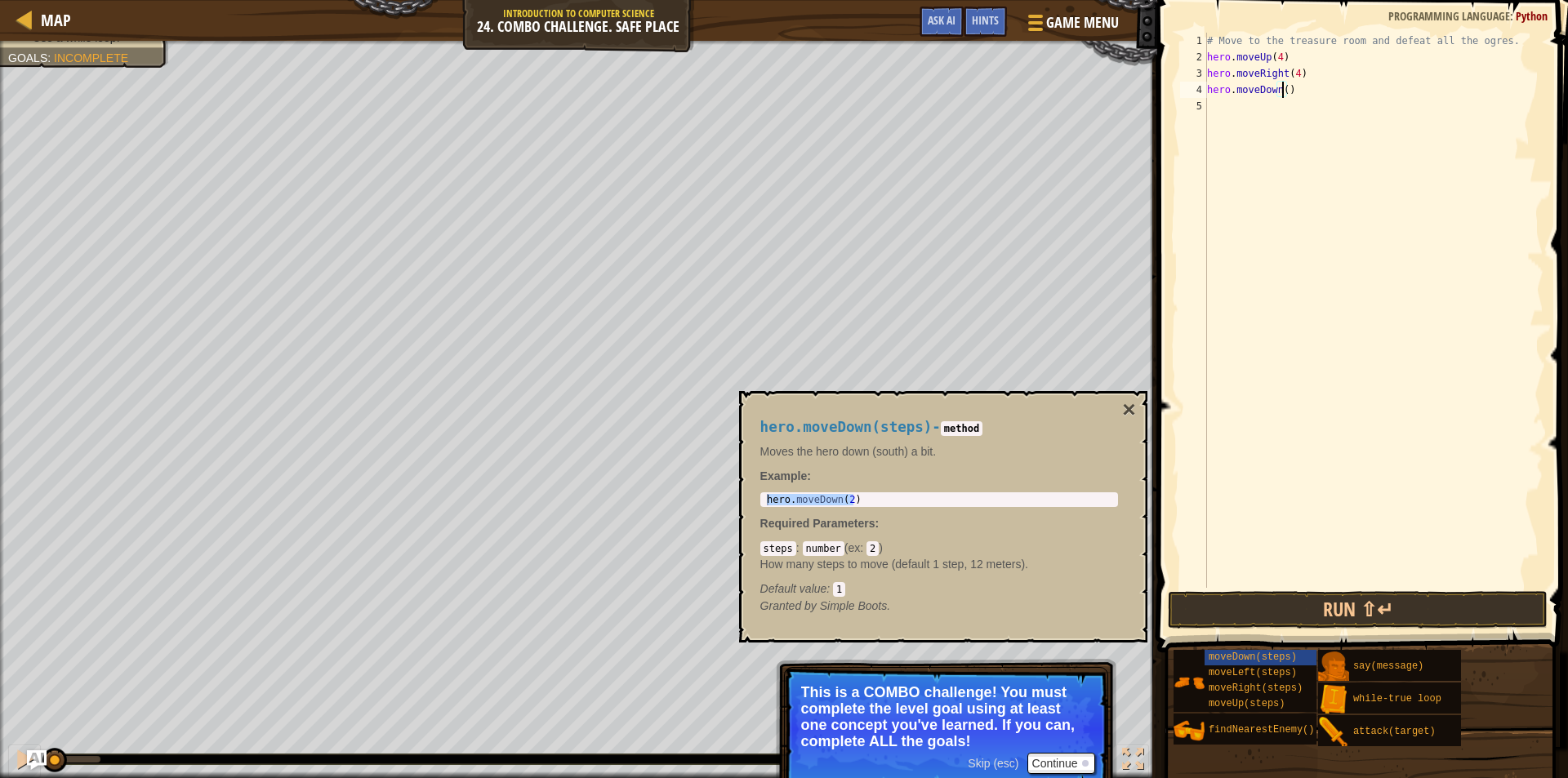
scroll to position [8, 6]
type textarea "hero.moveDown(3)"
click at [1129, 403] on button "×" at bounding box center [1129, 410] width 13 height 23
click at [1255, 672] on span "moveLeft(steps)" at bounding box center [1253, 672] width 88 height 11
drag, startPoint x: 861, startPoint y: 492, endPoint x: 852, endPoint y: 493, distance: 9.1
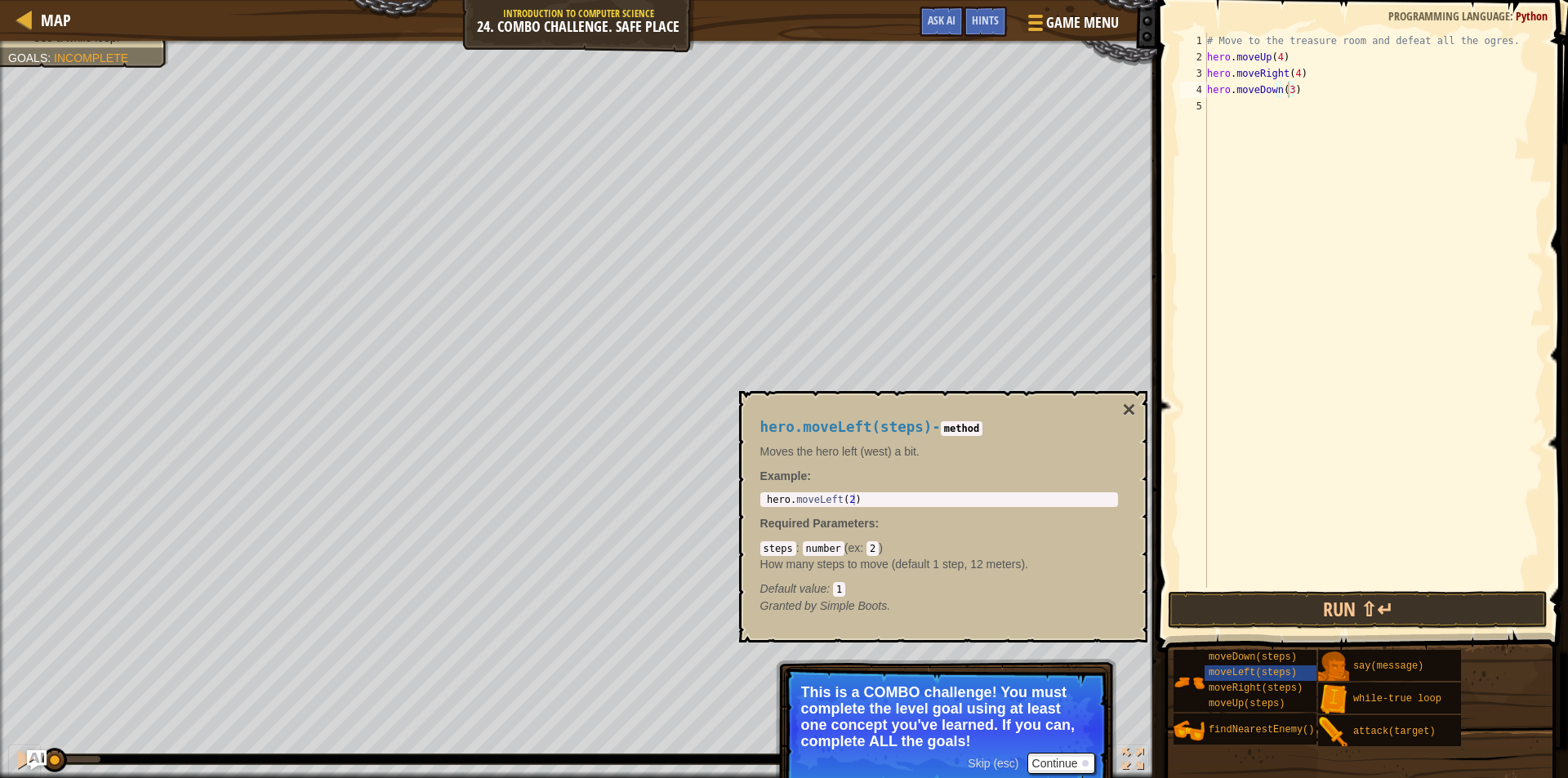
click at [852, 493] on div "1 hero . moveLeft ( 2 ) ההההההההההההההההההההההההההההההההההההההההההההההההההההההה…" at bounding box center [939, 499] width 357 height 15
type textarea "hero.moveLeft(2)"
drag, startPoint x: 852, startPoint y: 494, endPoint x: 883, endPoint y: 499, distance: 31.4
click at [883, 499] on div "hero . moveLeft ( 2 )" at bounding box center [939, 511] width 351 height 34
click at [1259, 115] on div "# Move to the treasure room and defeat all the ogres. hero . moveUp ( 4 ) hero …" at bounding box center [1373, 327] width 339 height 588
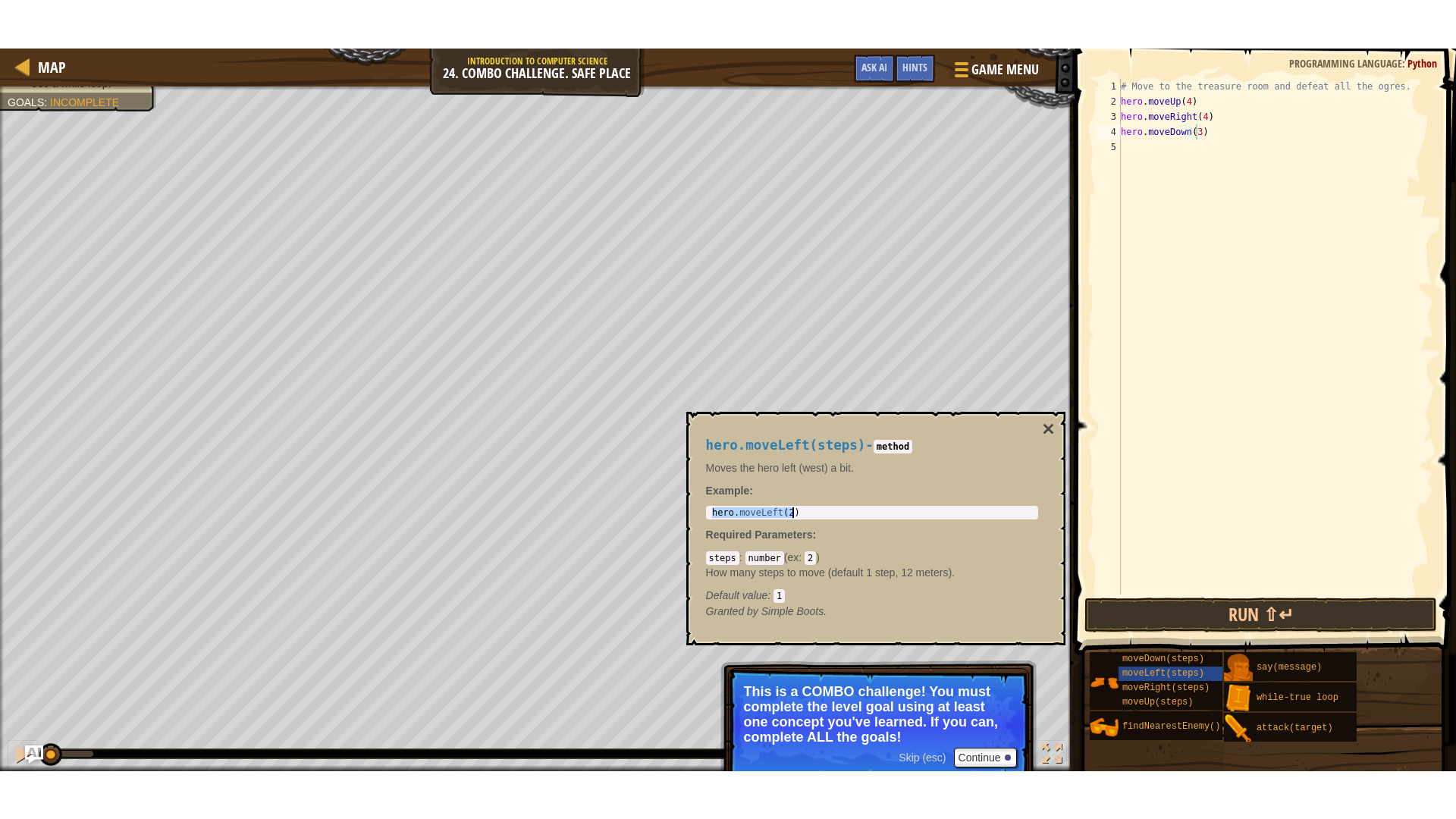
scroll to position [7, 0]
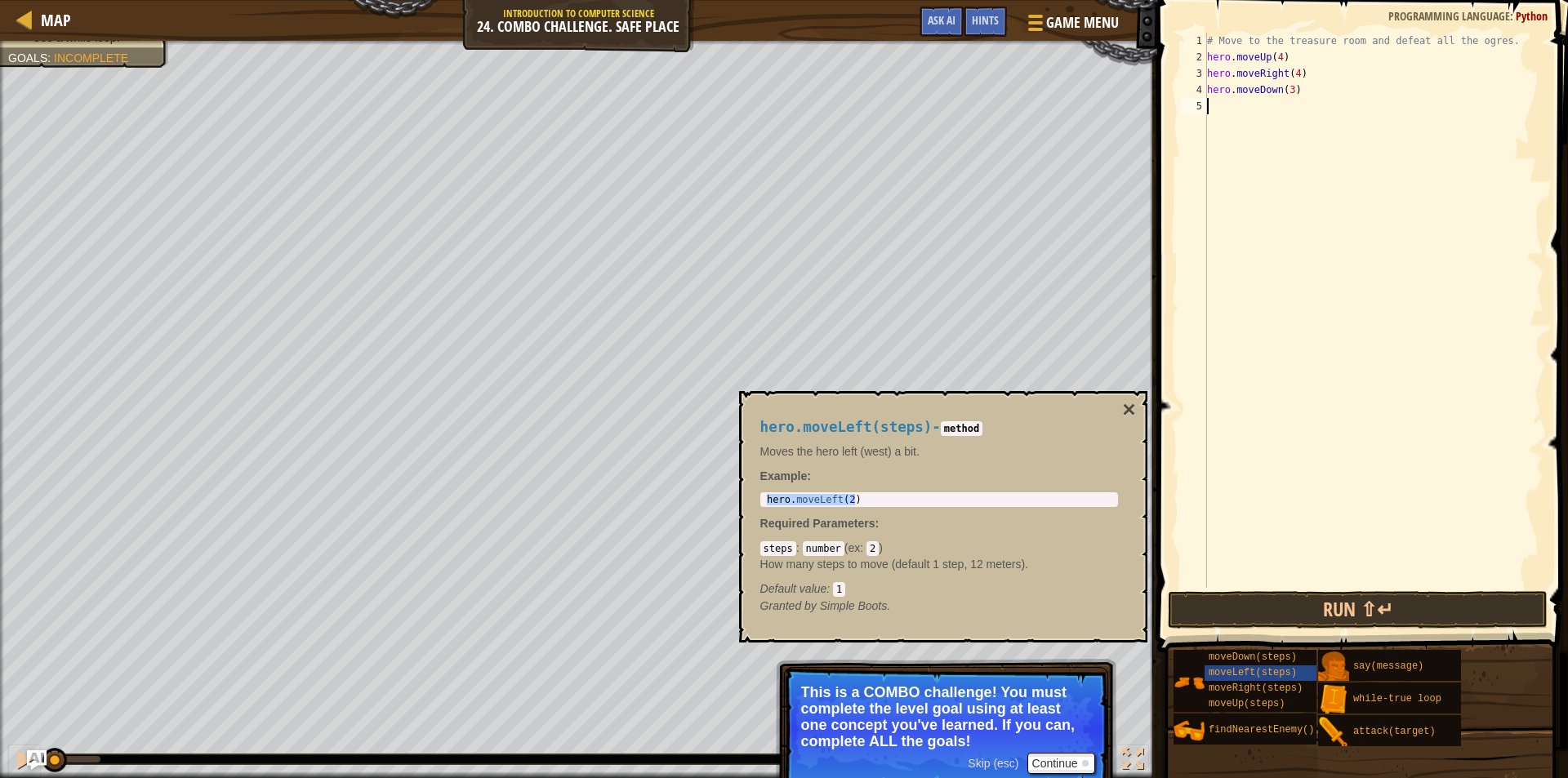
paste textarea "hero.moveLeft(2)"
type textarea "hero.moveLeft(2)"
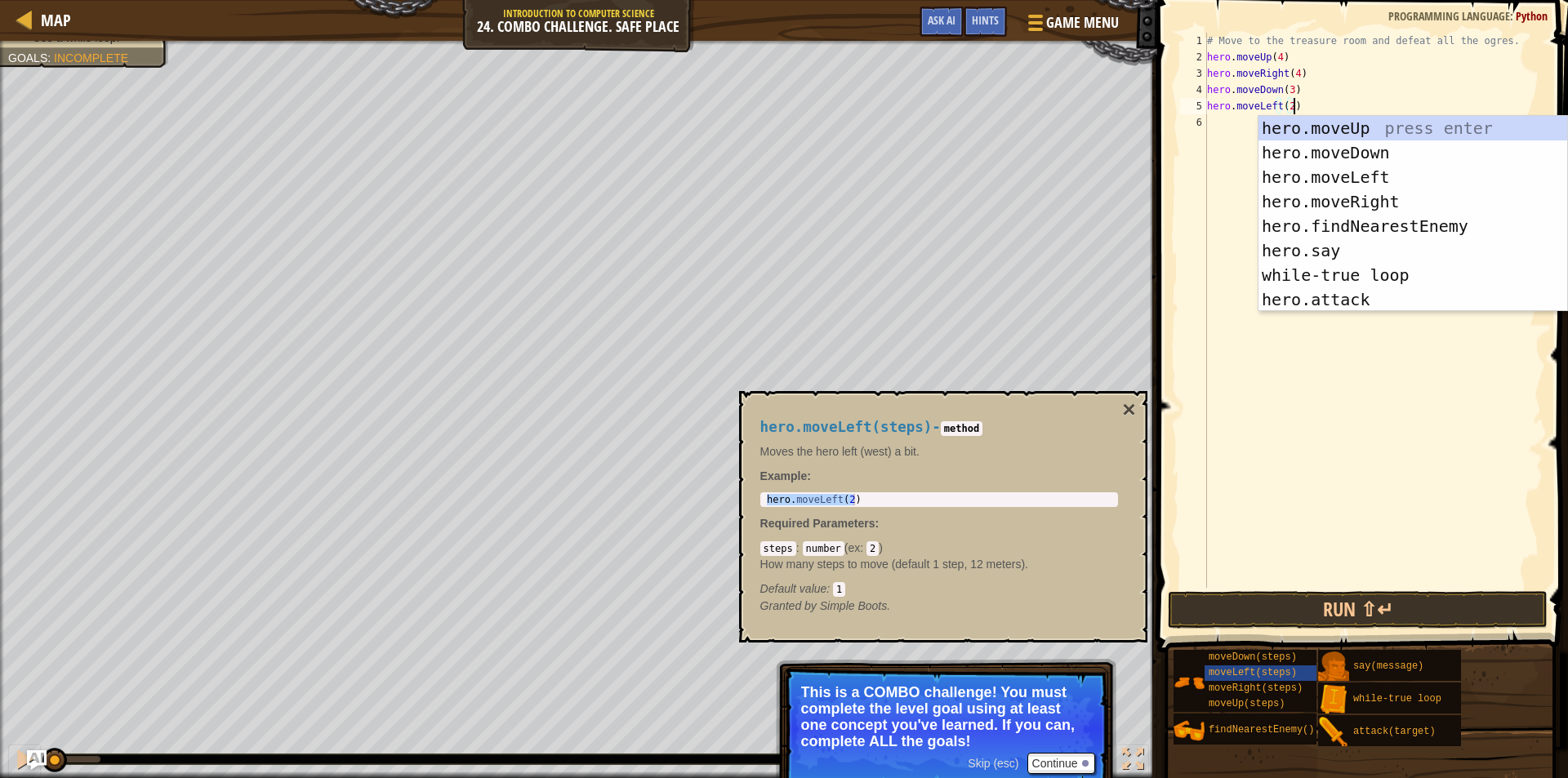
click at [1283, 108] on div "# Move to the treasure room and defeat all the ogres. hero . moveUp ( 4 ) hero …" at bounding box center [1373, 327] width 339 height 588
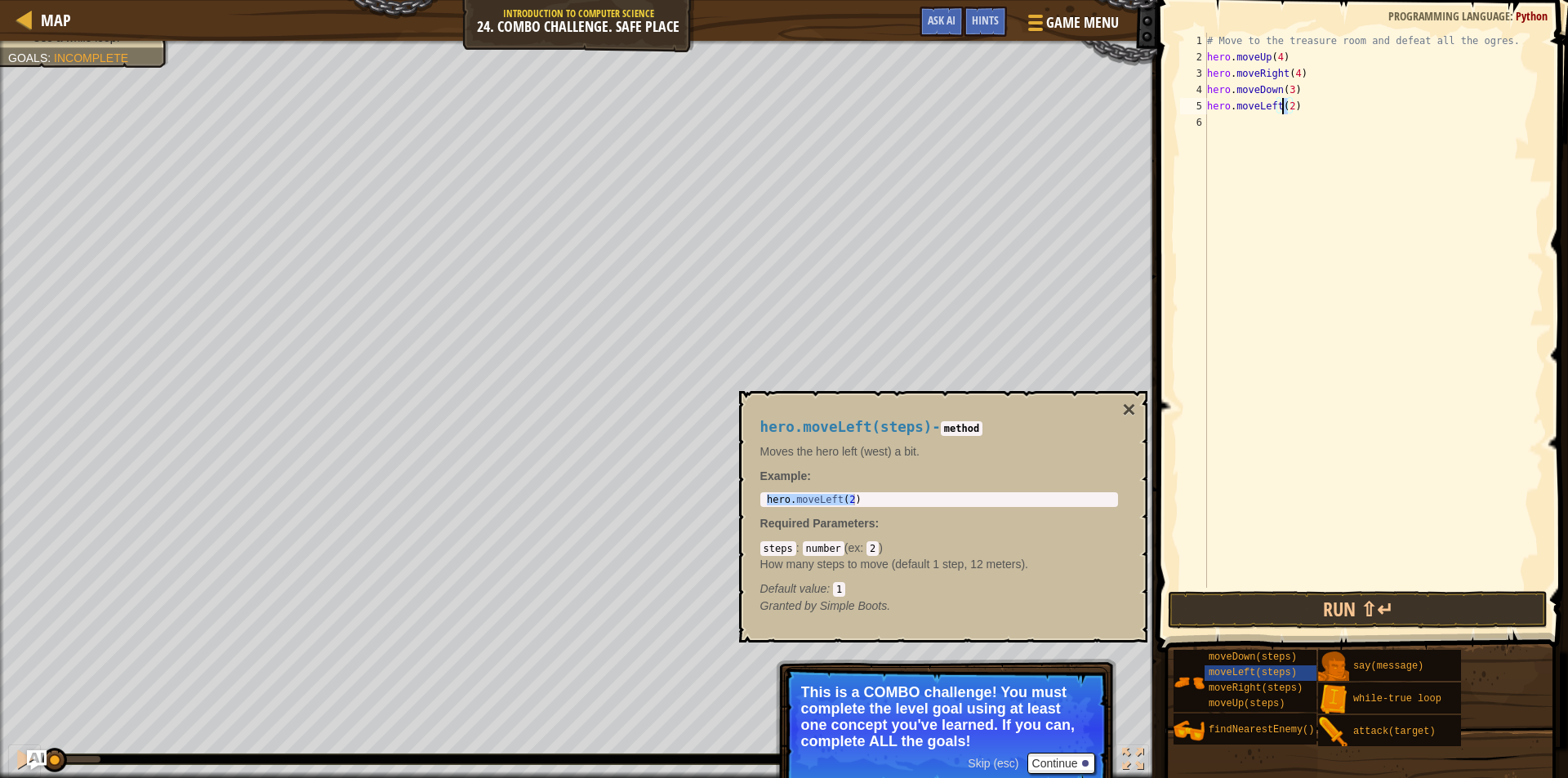
click at [1287, 109] on div "# Move to the treasure room and defeat all the ogres. hero . moveUp ( 4 ) hero …" at bounding box center [1373, 327] width 339 height 588
click at [1287, 109] on div "# Move to the treasure room and defeat all the ogres. hero . moveUp ( 4 ) hero …" at bounding box center [1373, 310] width 339 height 556
click at [1288, 111] on div "# Move to the treasure room and defeat all the ogres. hero . moveUp ( 4 ) hero …" at bounding box center [1373, 327] width 339 height 588
click at [1136, 403] on div "hero.moveLeft(steps) - method Moves the hero left (west) a bit. Example : hero.…" at bounding box center [943, 517] width 409 height 251
click at [1141, 414] on div "hero.moveLeft(steps) - method Moves the hero left (west) a bit. Example : hero.…" at bounding box center [943, 517] width 409 height 251
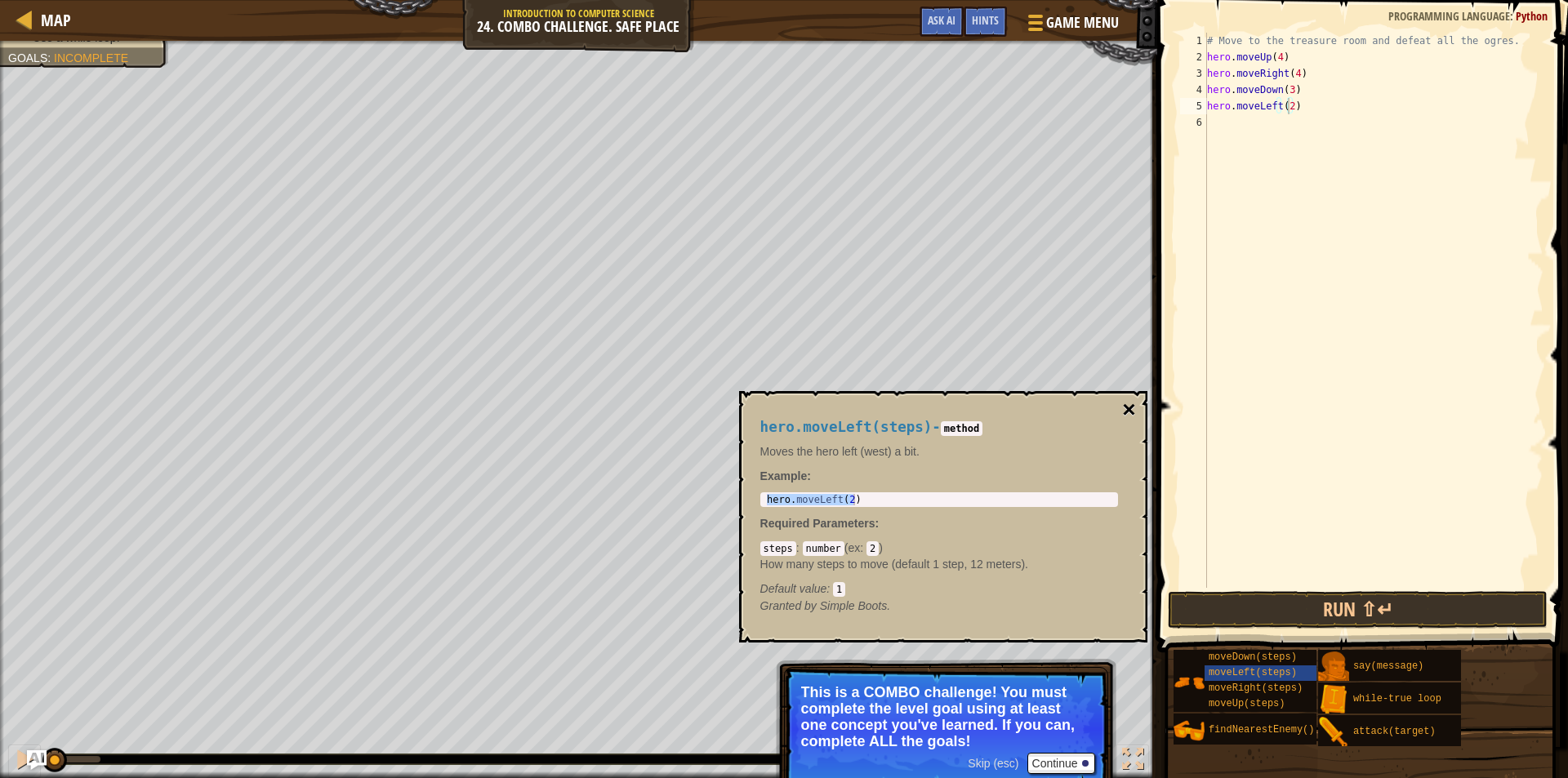
click at [1131, 414] on button "×" at bounding box center [1129, 410] width 13 height 23
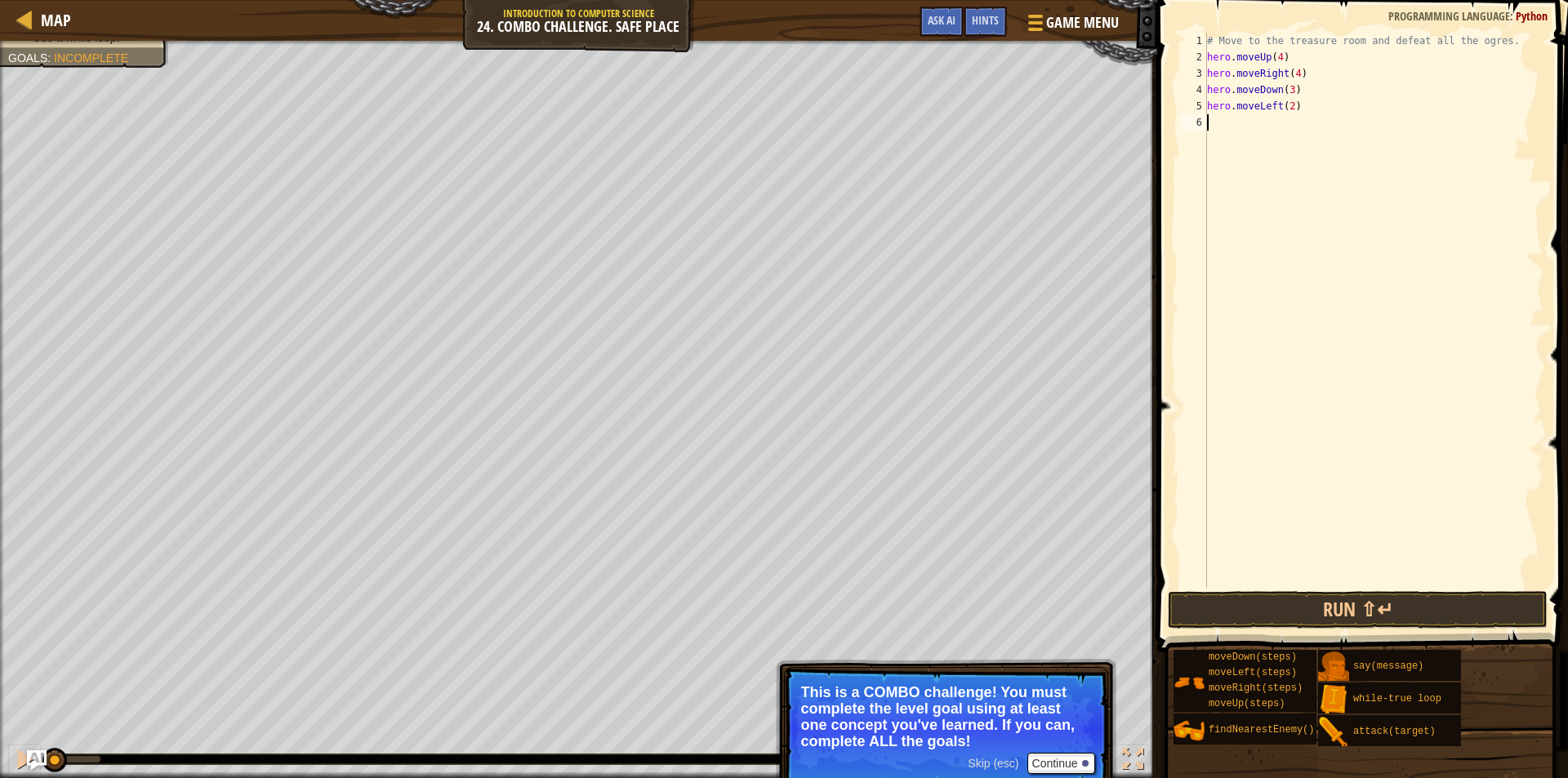
click at [1253, 133] on div "# Move to the treasure room and defeat all the ogres. hero . moveUp ( 4 ) hero …" at bounding box center [1373, 327] width 339 height 588
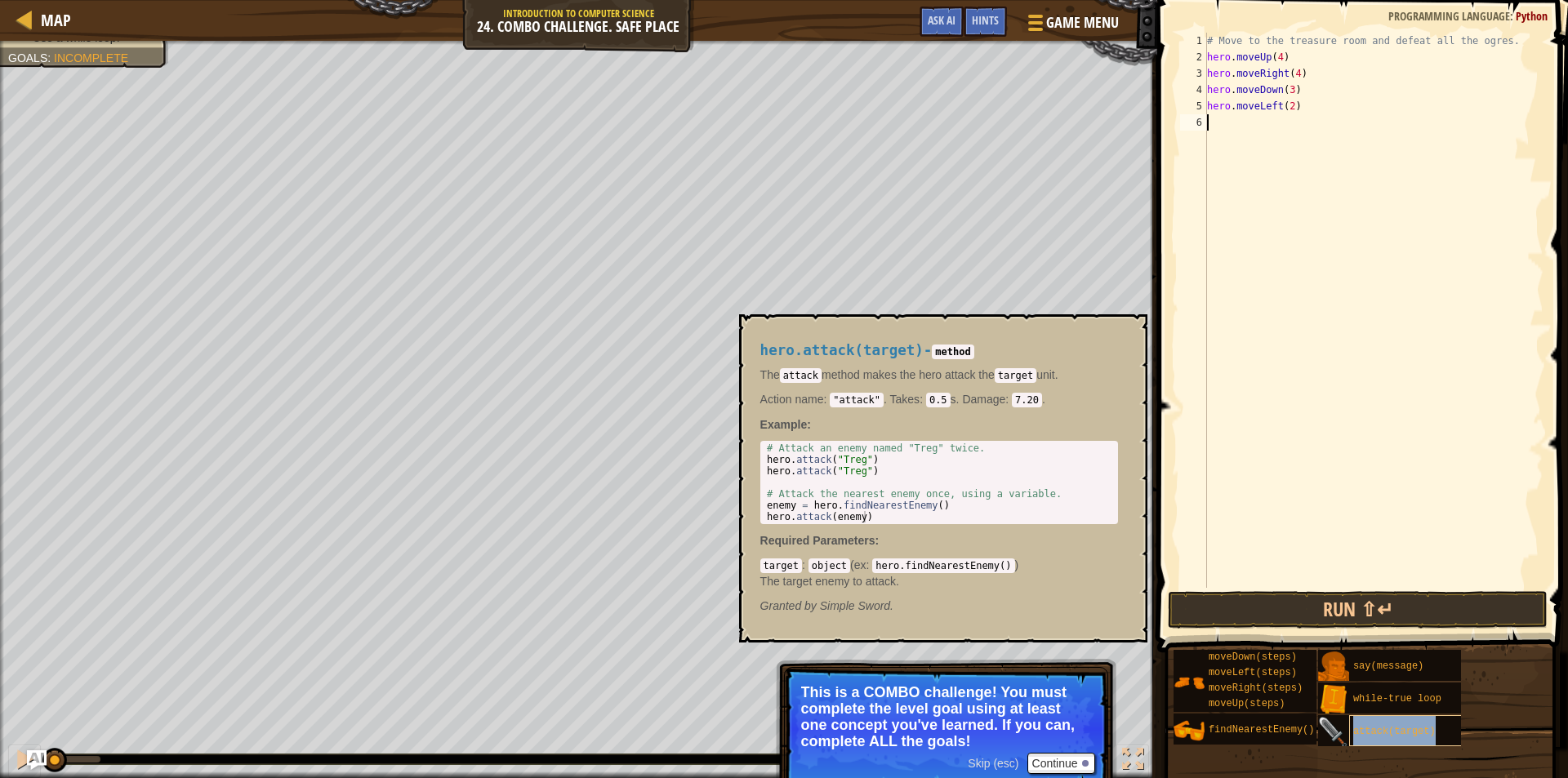
click at [1399, 729] on span "attack(target)" at bounding box center [1394, 731] width 82 height 11
drag, startPoint x: 764, startPoint y: 508, endPoint x: 949, endPoint y: 508, distance: 185.0
click at [949, 508] on div "# Attack an enemy named "Treg" twice. hero . attack ( "Treg" ) hero . attack ( …" at bounding box center [939, 494] width 351 height 103
drag, startPoint x: 887, startPoint y: 520, endPoint x: 879, endPoint y: 520, distance: 8.0
click at [888, 520] on div "# Attack an enemy named "Treg" twice. hero . attack ( "Treg" ) hero . attack ( …" at bounding box center [939, 494] width 351 height 103
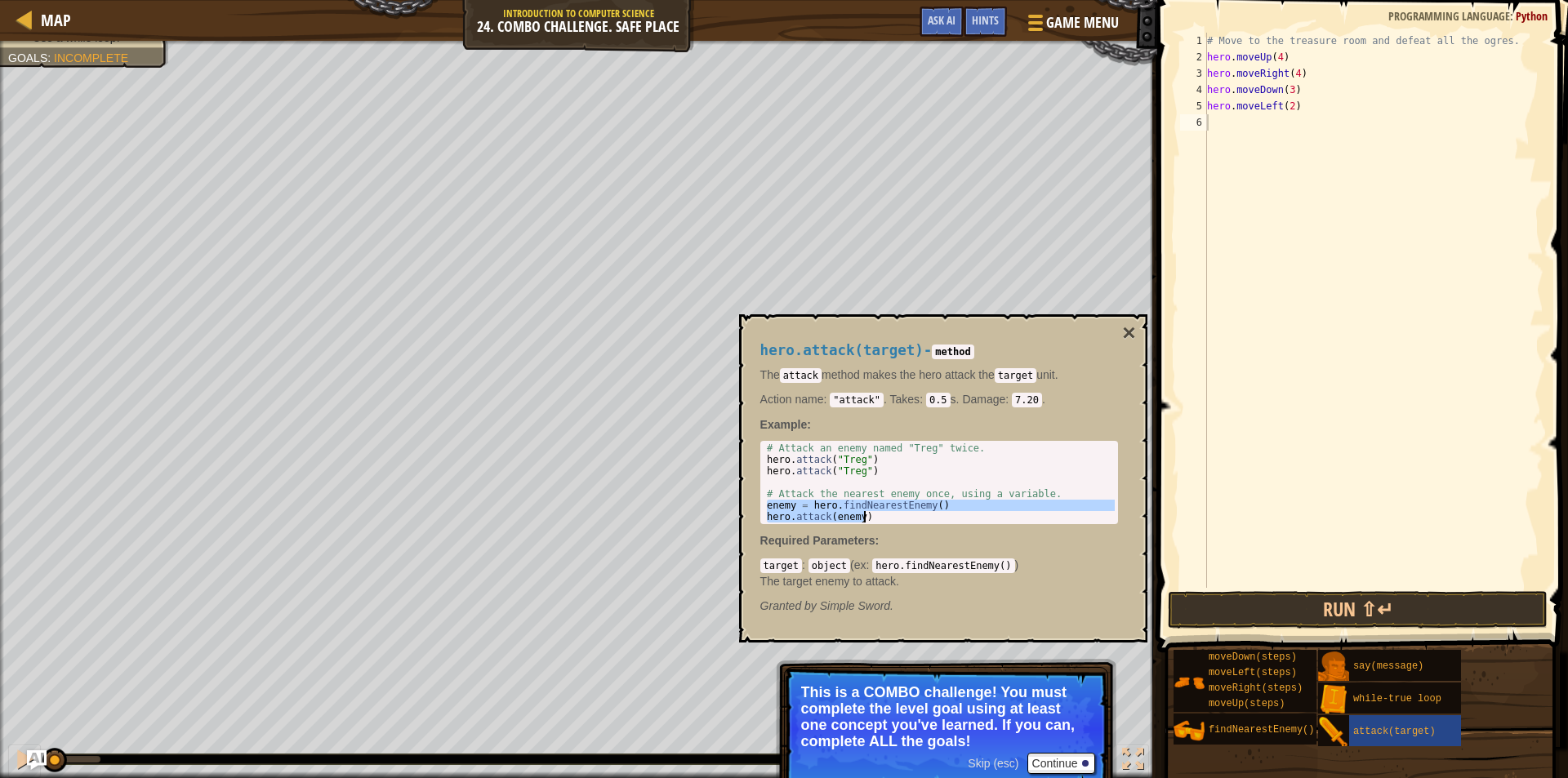
drag, startPoint x: 767, startPoint y: 503, endPoint x: 870, endPoint y: 516, distance: 103.8
click at [870, 516] on div "# Attack an enemy named "Treg" twice. hero . attack ( "Treg" ) hero . attack ( …" at bounding box center [939, 494] width 351 height 103
type textarea "enemy = hero.findNearestEnemy() hero.attack(enemy)"
click at [1240, 125] on div "# Move to the treasure room and defeat all the ogres. hero . moveUp ( 4 ) hero …" at bounding box center [1373, 327] width 339 height 588
paste textarea "hero.attack(enemy)"
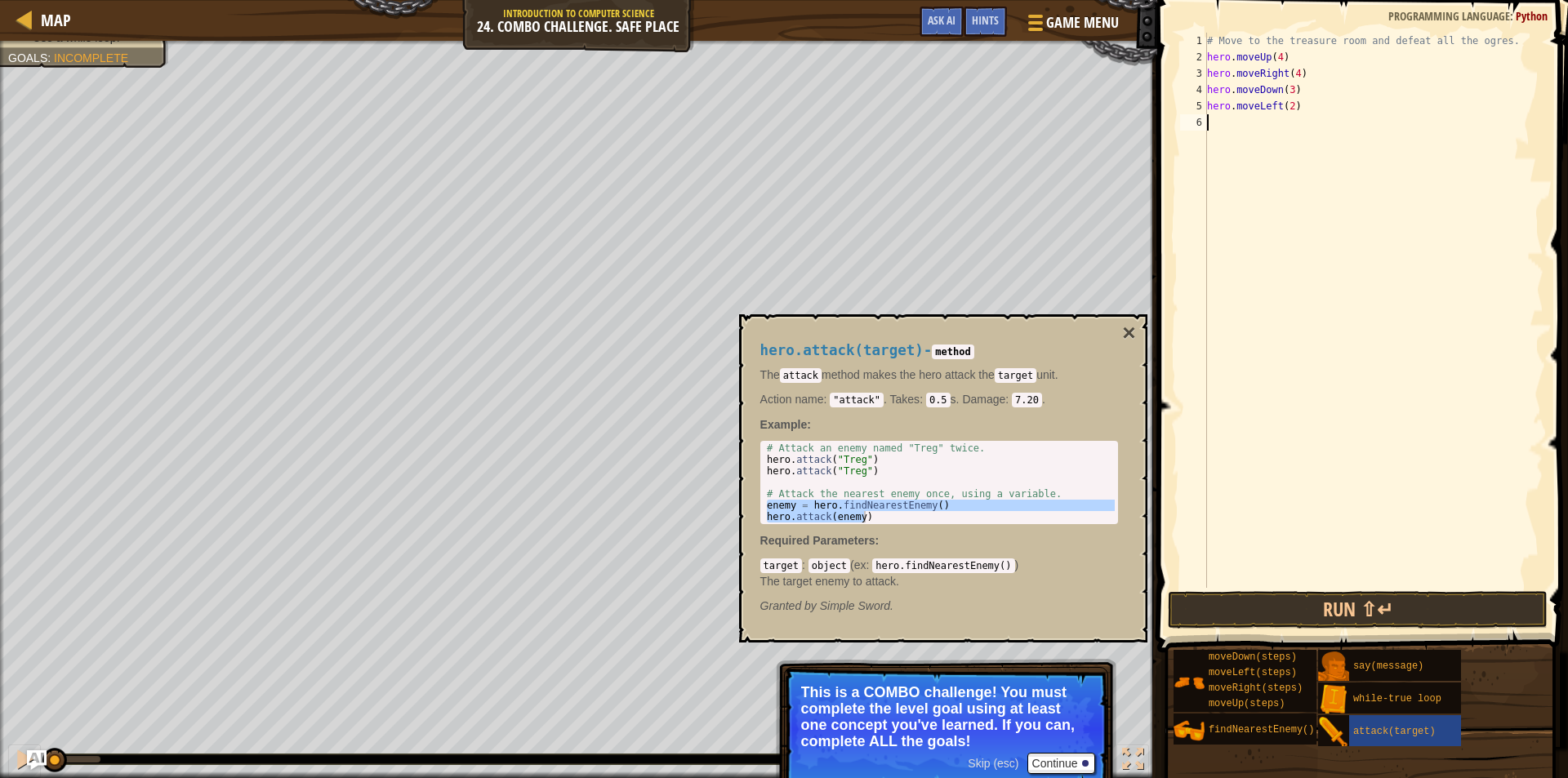
type textarea "hero.attack(enemy)"
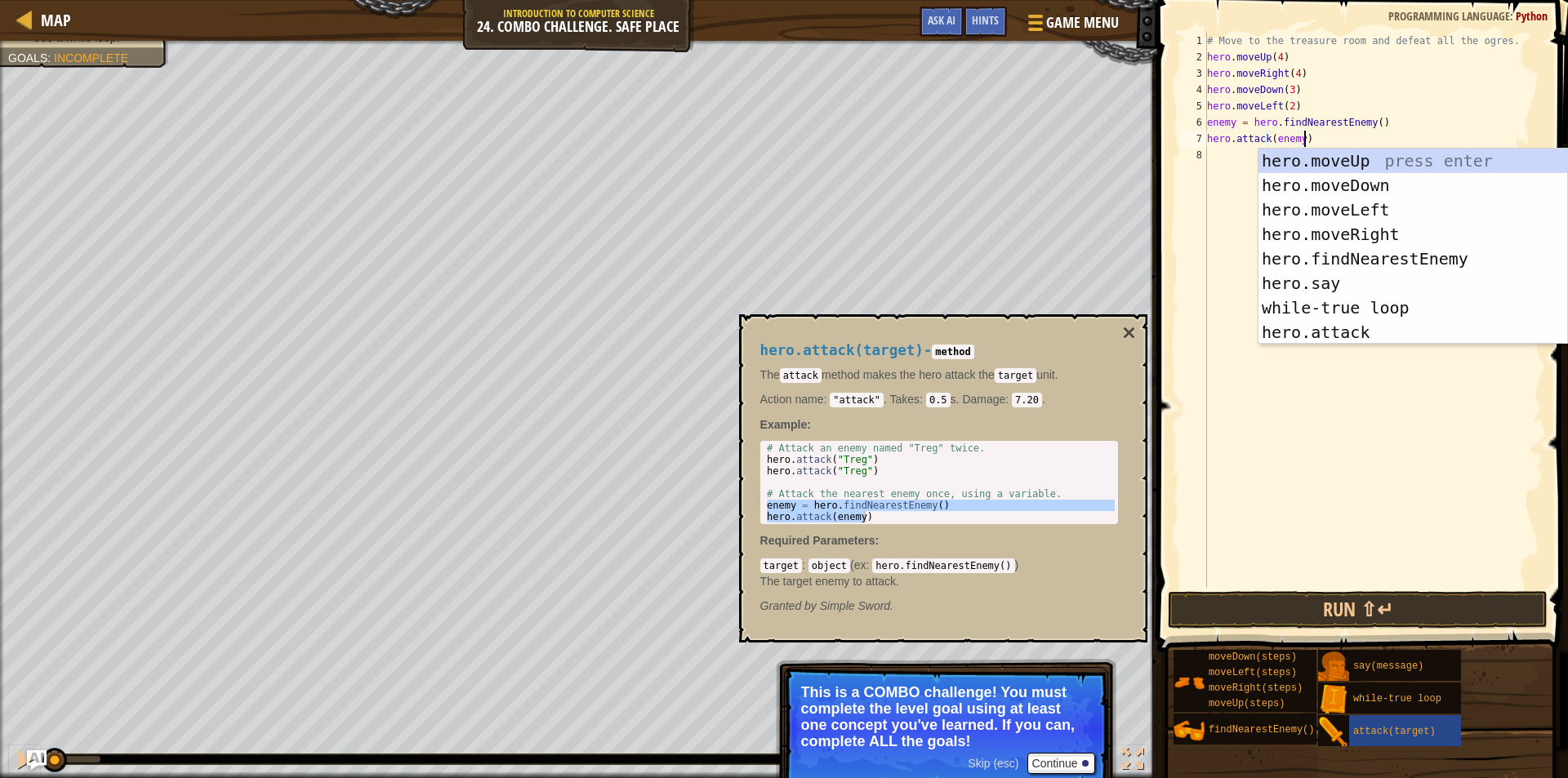
click at [1209, 270] on div "# Move to the treasure room and defeat all the ogres. hero . moveUp ( 4 ) hero …" at bounding box center [1373, 327] width 339 height 588
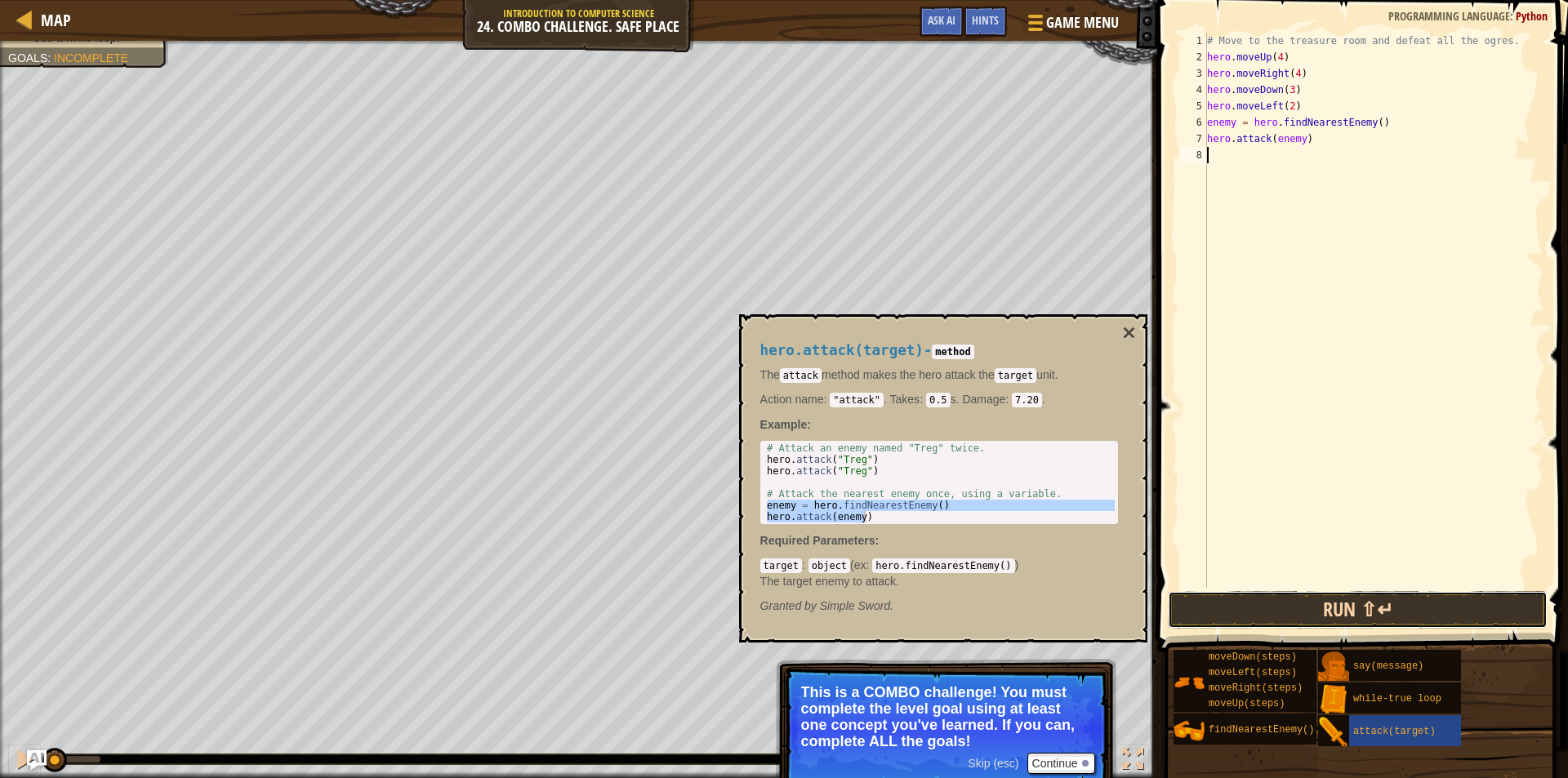
click at [1241, 603] on button "Run ⇧↵" at bounding box center [1358, 610] width 380 height 38
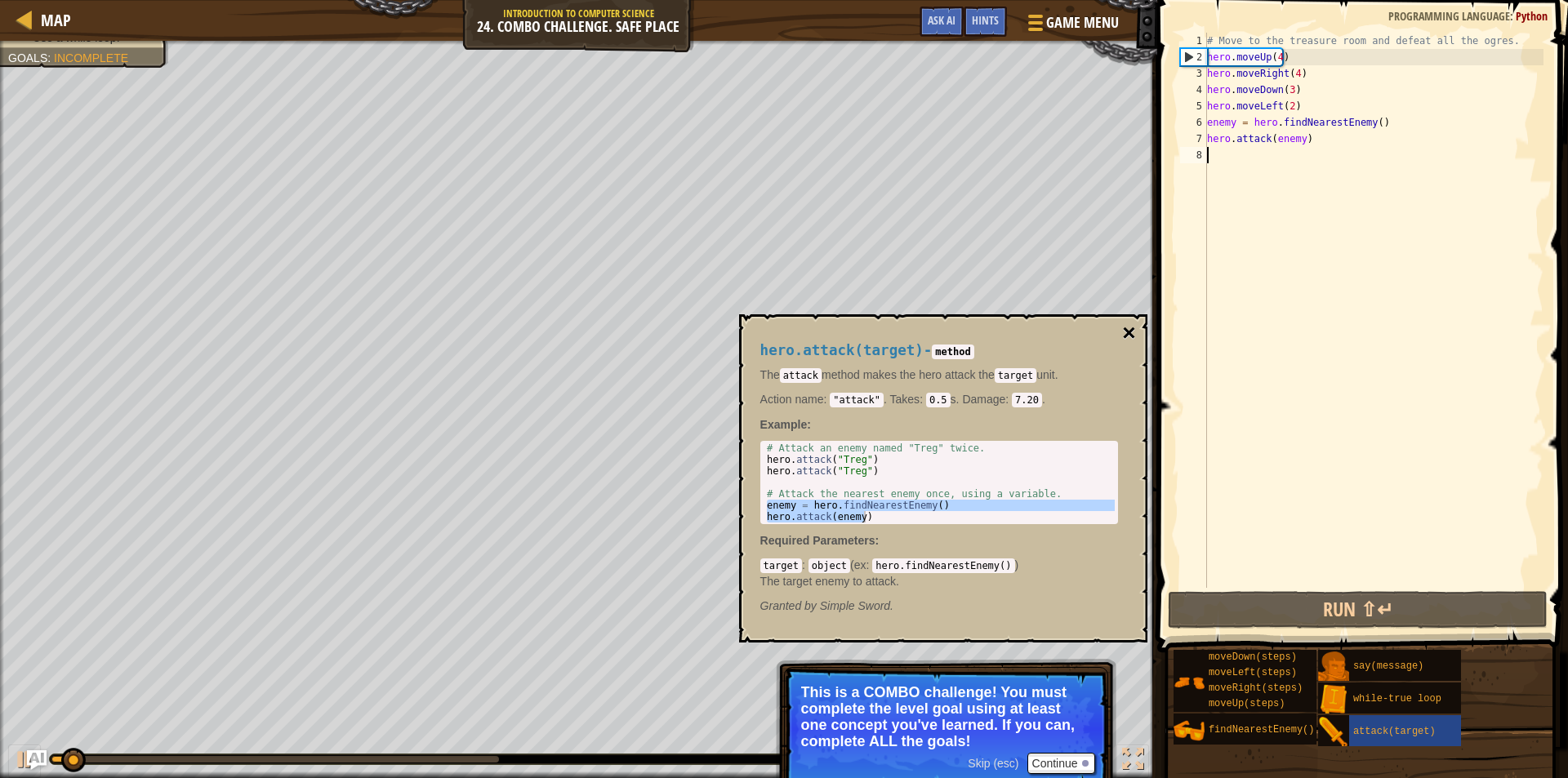
click at [1134, 329] on button "×" at bounding box center [1129, 333] width 13 height 23
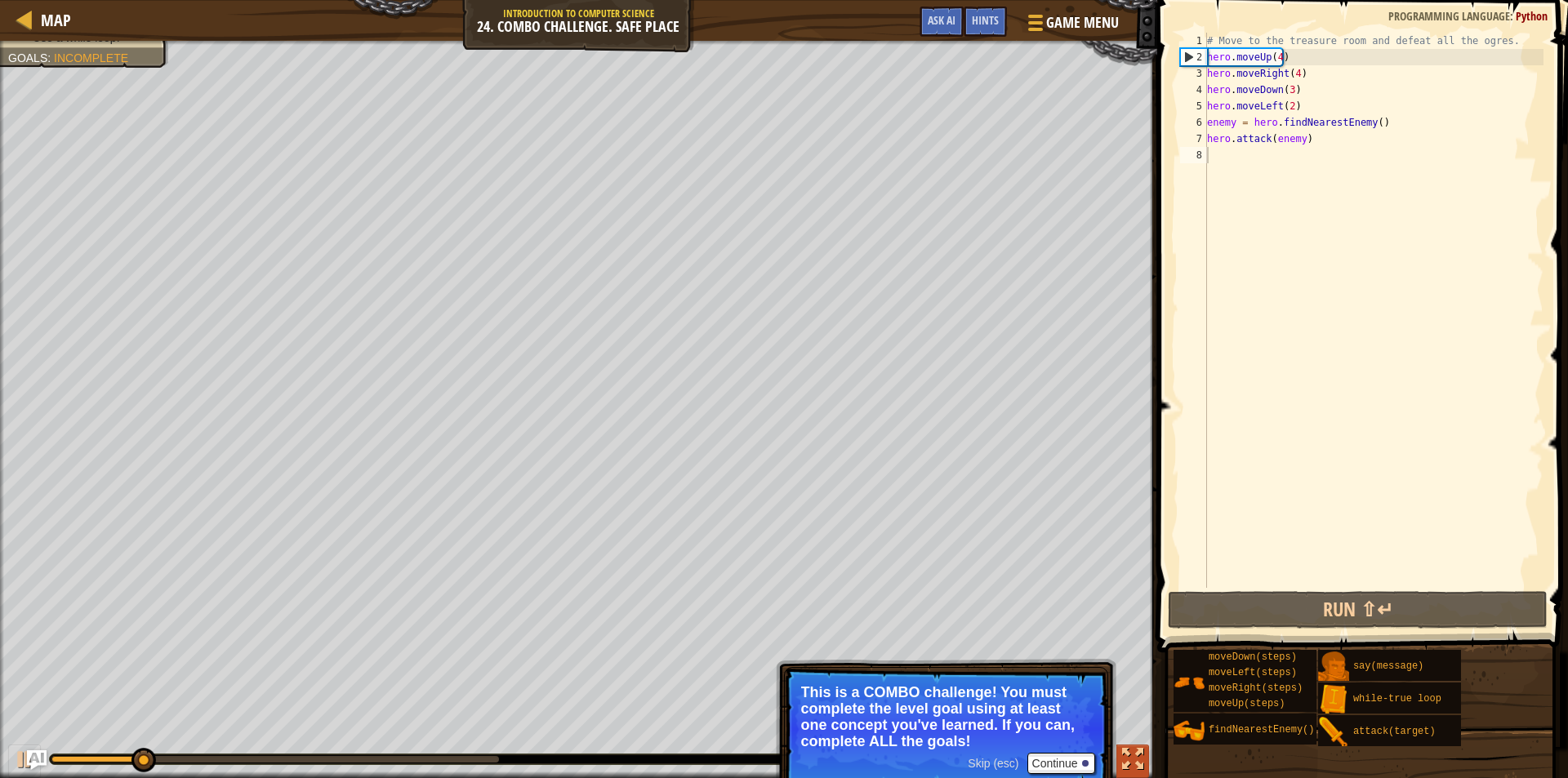
click at [1136, 750] on div at bounding box center [1133, 759] width 21 height 21
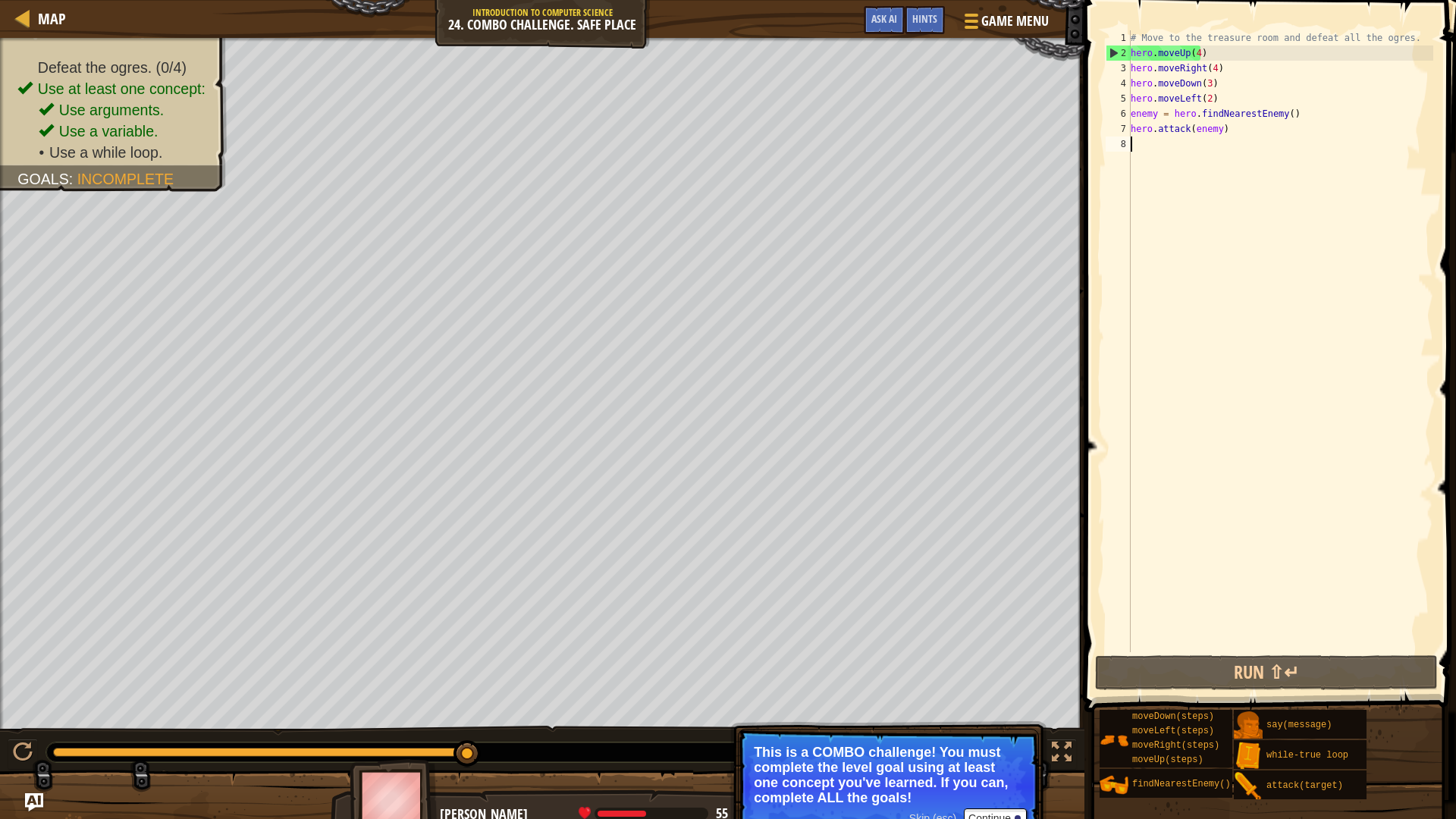
drag, startPoint x: 451, startPoint y: 747, endPoint x: 605, endPoint y: 756, distance: 154.3
click at [605, 721] on div at bounding box center [504, 752] width 916 height 20
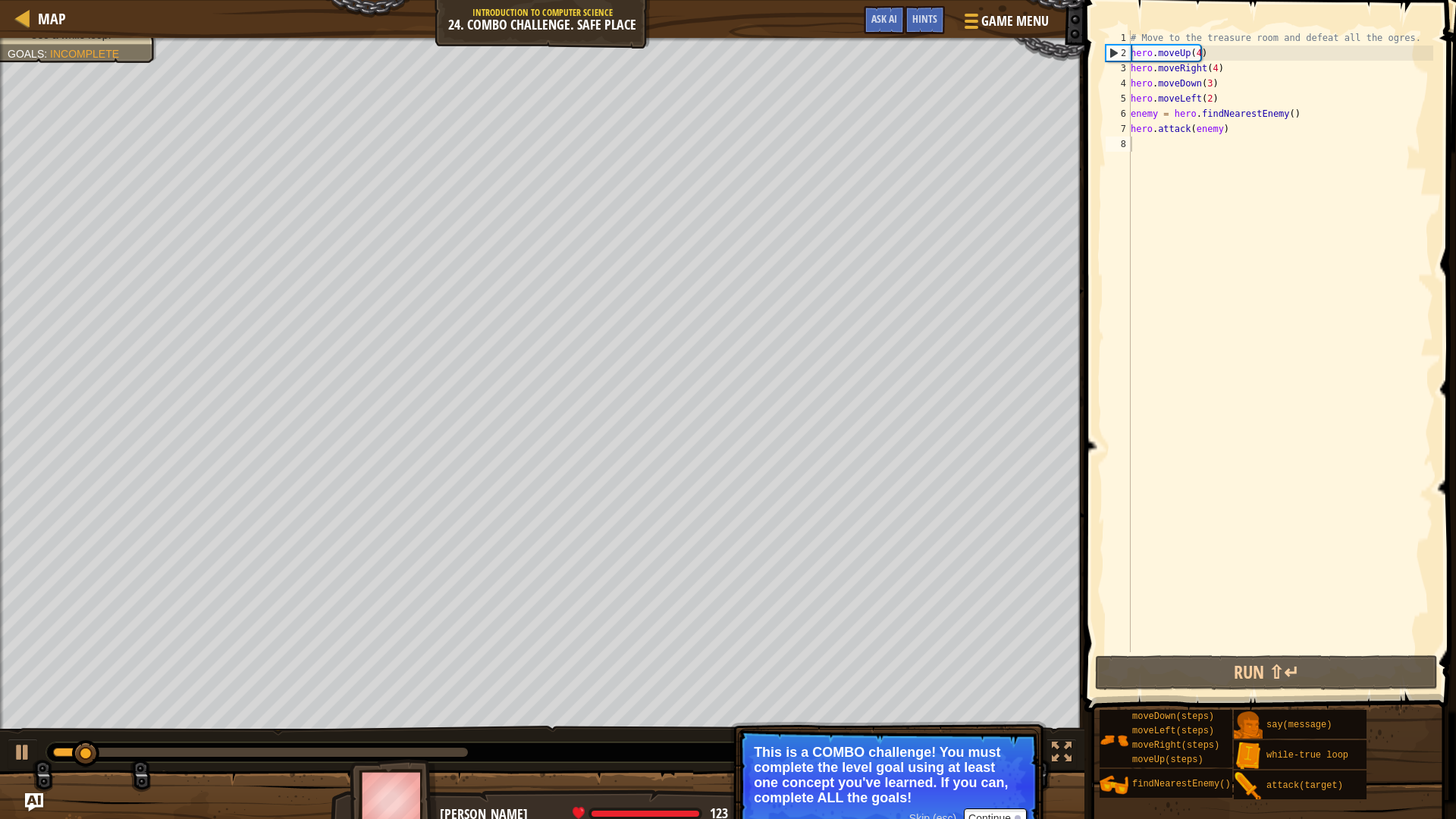
click at [435, 721] on div at bounding box center [504, 752] width 916 height 20
click at [438, 721] on div at bounding box center [260, 752] width 415 height 9
click at [1282, 117] on div "# Move to the treasure room and defeat all the ogres. hero . moveUp ( 4 ) hero …" at bounding box center [1280, 356] width 306 height 652
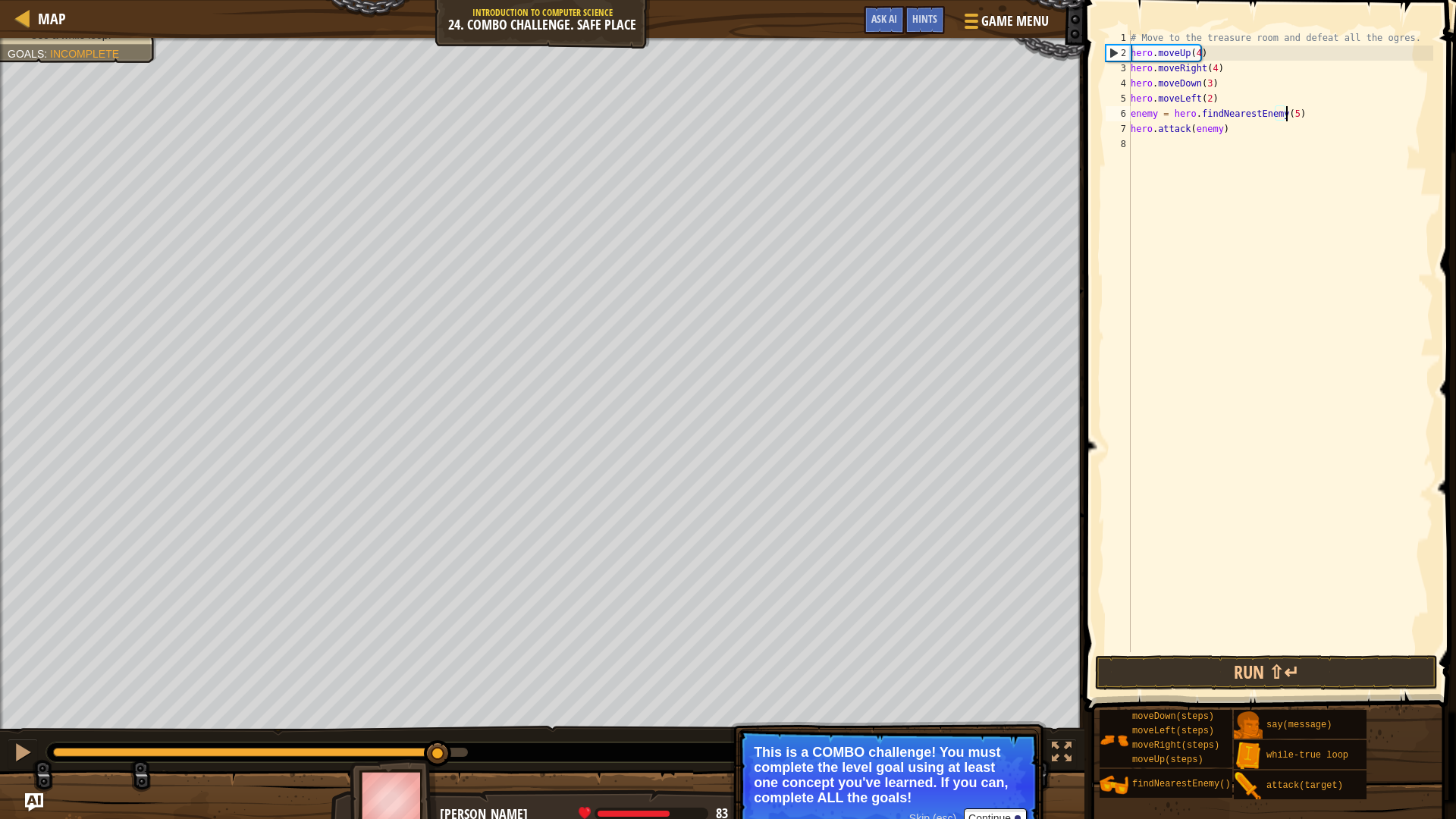
scroll to position [7, 13]
click at [1299, 665] on button "Run ⇧↵" at bounding box center [1266, 672] width 343 height 35
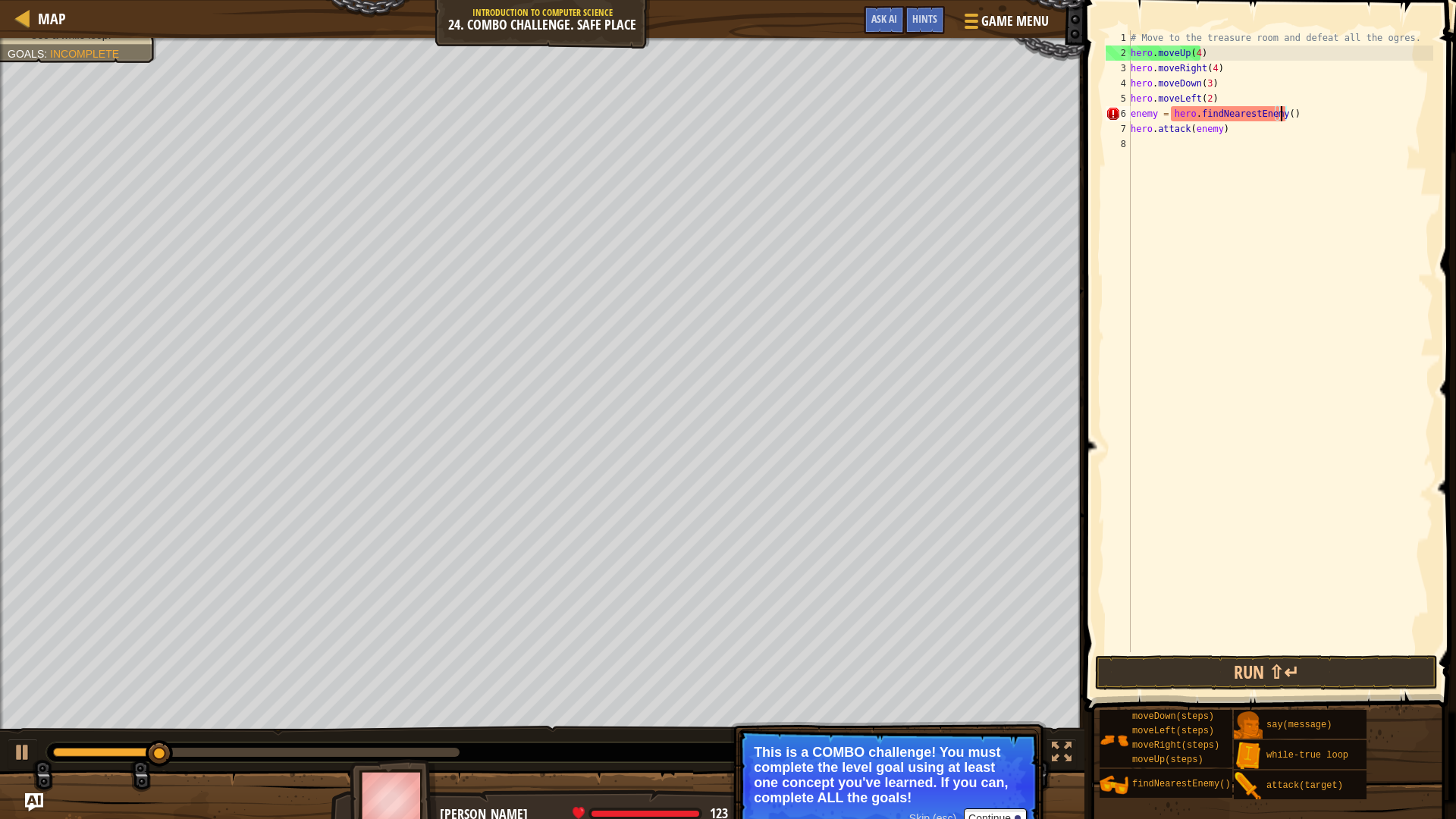
scroll to position [7, 12]
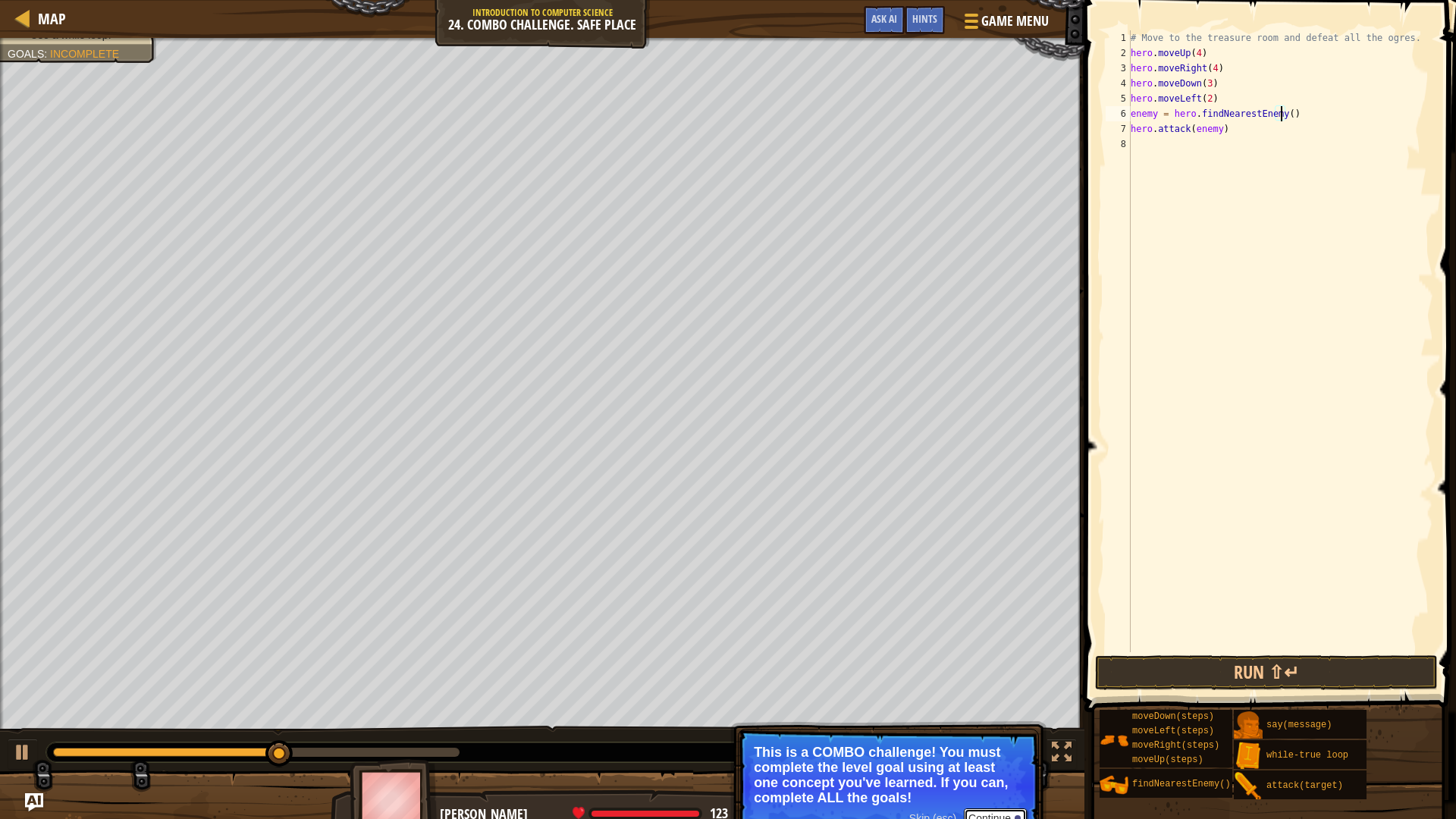
click at [985, 721] on button "Continue" at bounding box center [995, 817] width 63 height 20
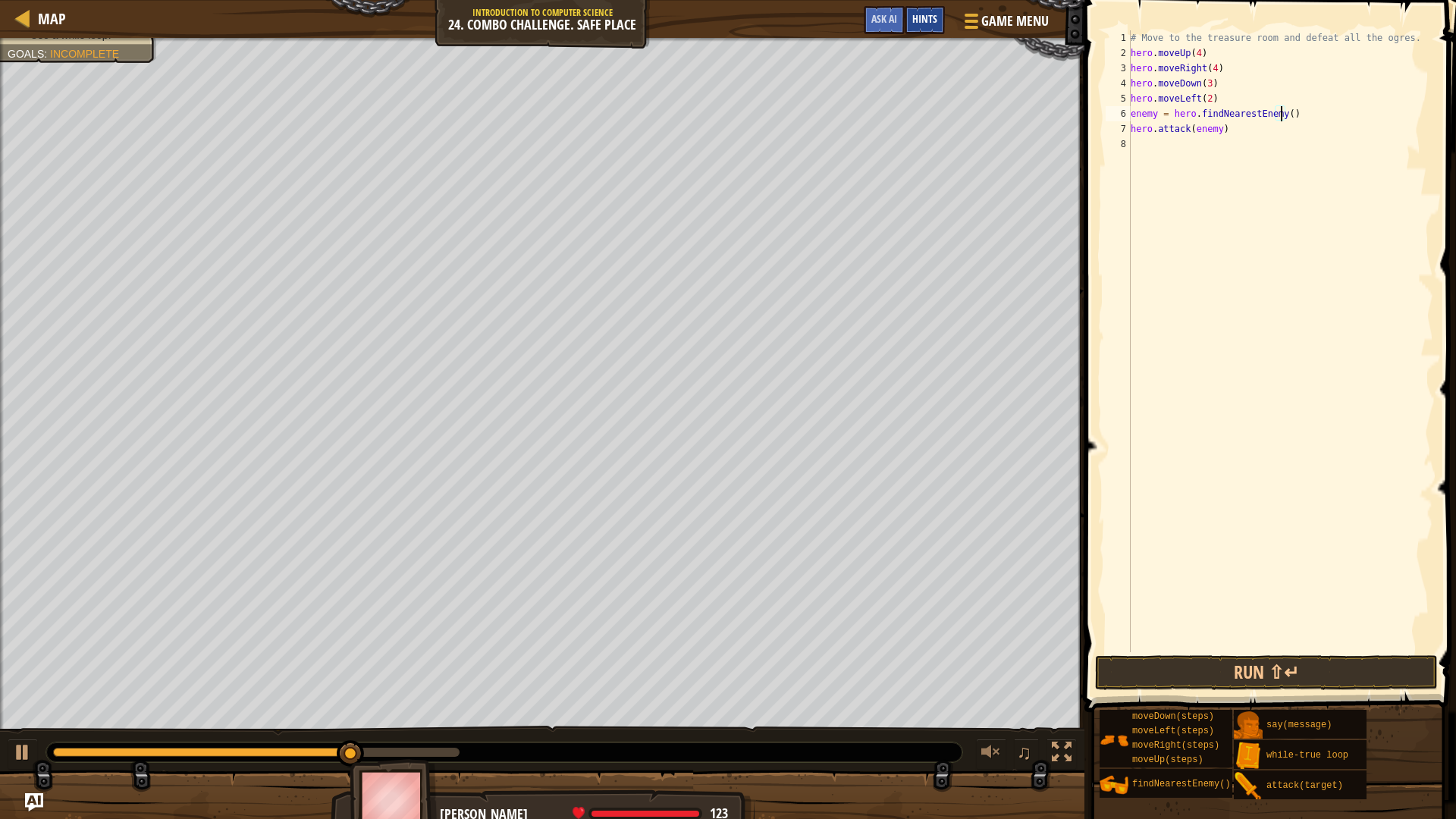
click at [922, 10] on div "Hints" at bounding box center [925, 20] width 40 height 28
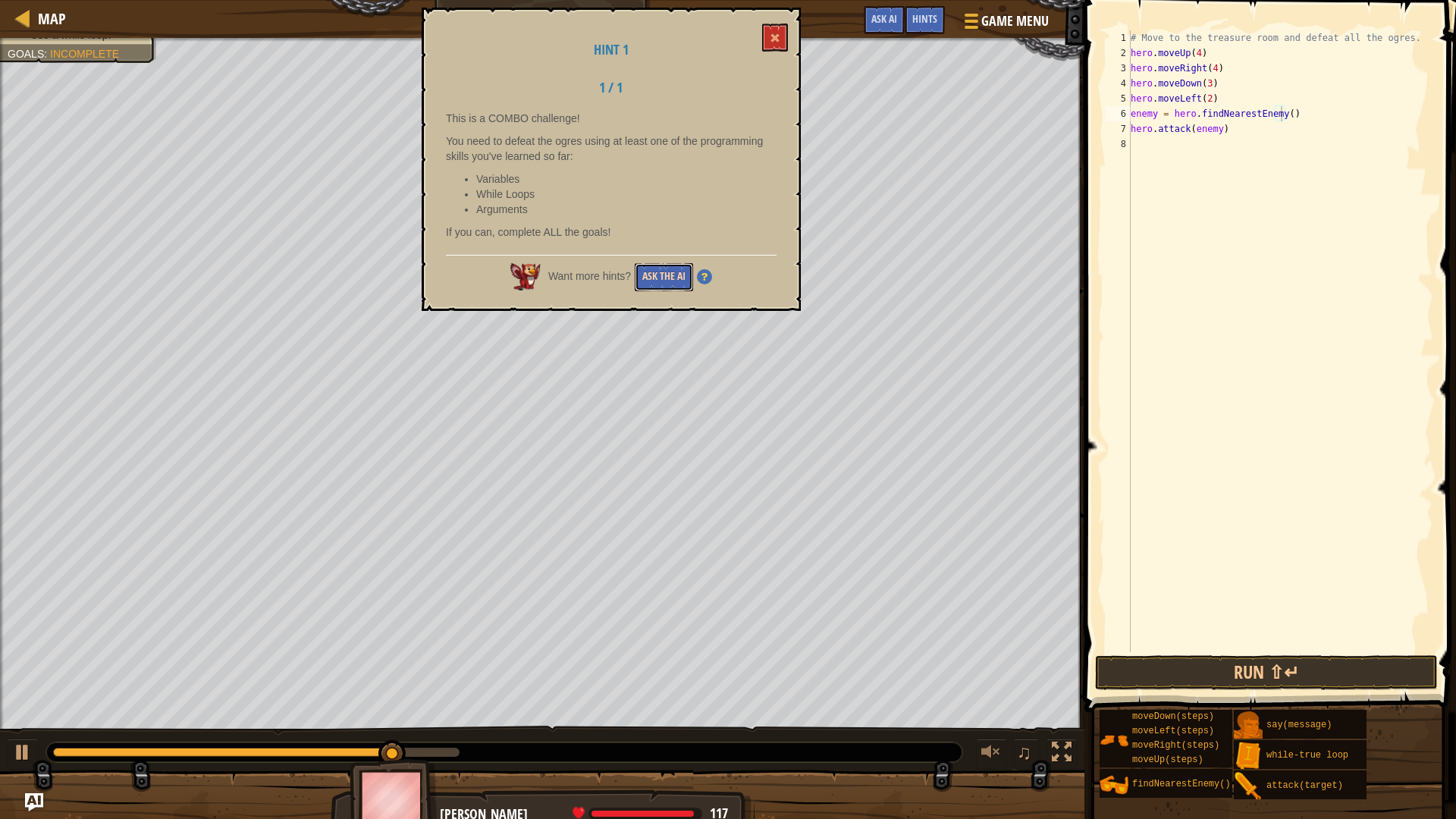
click at [686, 283] on button "Ask the AI" at bounding box center [664, 276] width 59 height 28
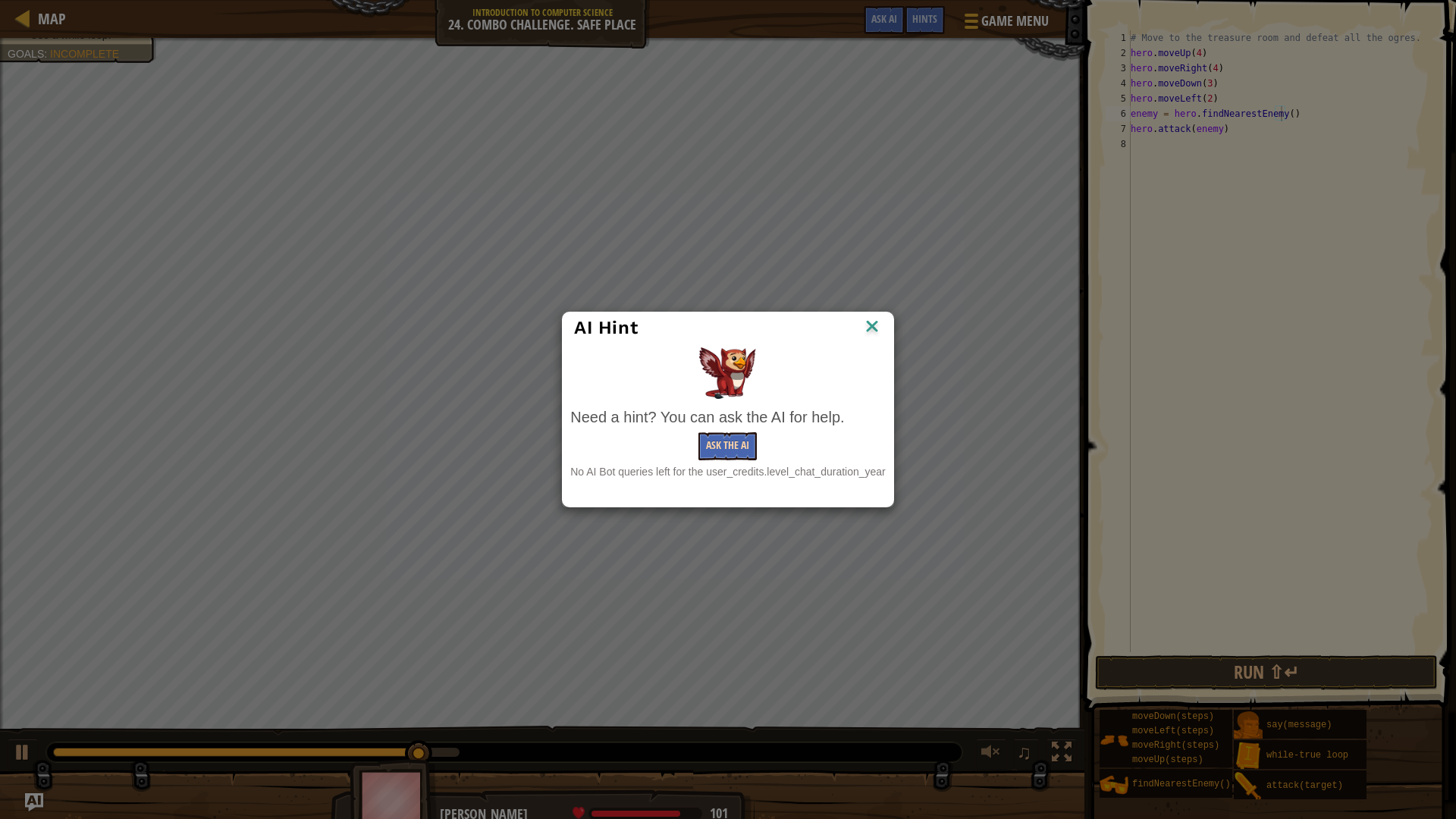
click at [741, 459] on div "Need a hint? You can ask the AI for help. Ask the AI No AI Bot queries left for…" at bounding box center [727, 443] width 315 height 73
click at [744, 454] on button "Ask the AI" at bounding box center [728, 445] width 59 height 28
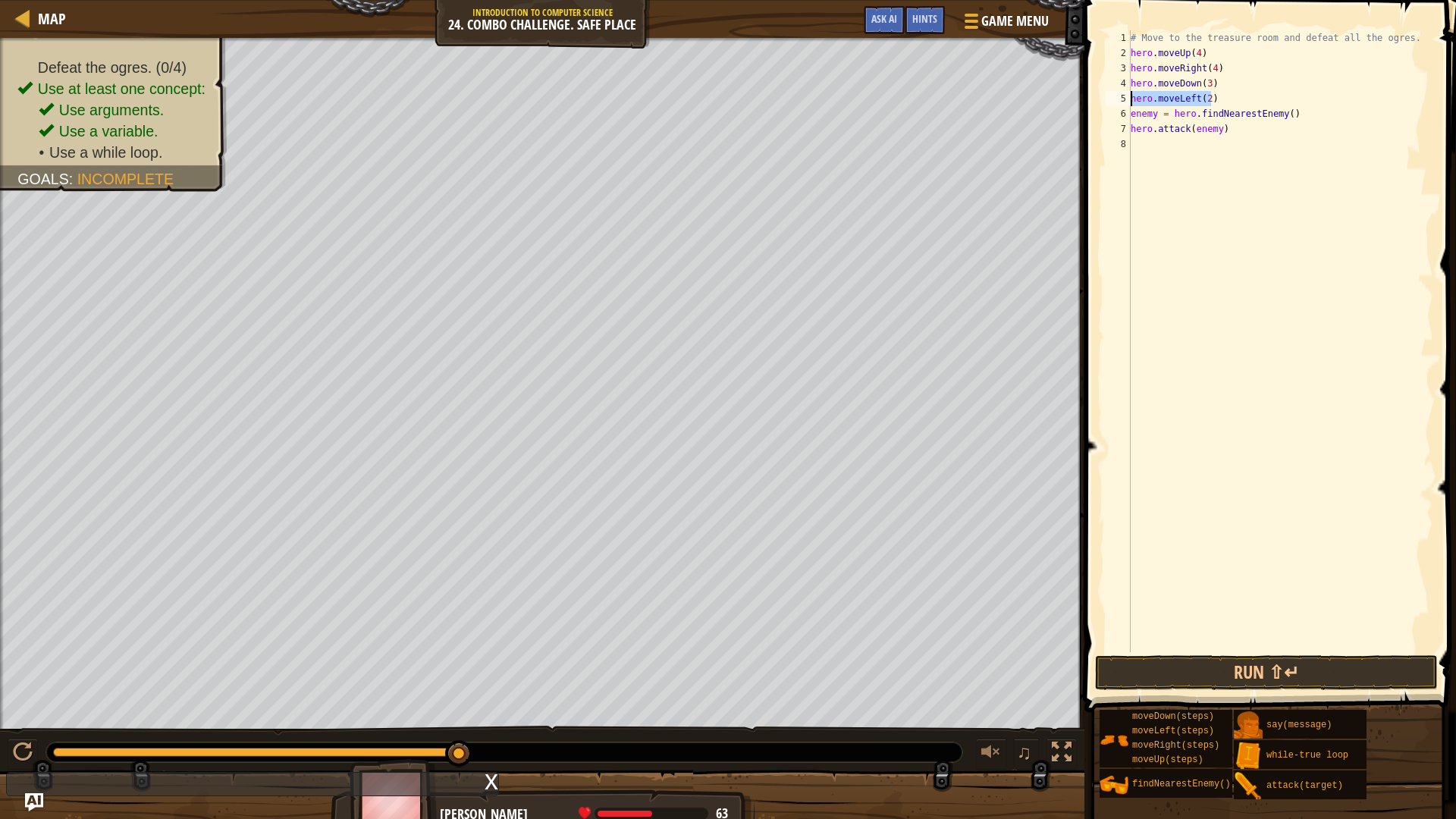
drag, startPoint x: 1217, startPoint y: 96, endPoint x: 1125, endPoint y: 95, distance: 92.0
click at [1125, 95] on div "enemy = hero.findNearestEnemy() 1 2 3 4 5 6 7 8 # Move to the treasure room and…" at bounding box center [1268, 340] width 330 height 621
type textarea "hero.moveLeft(2)"
click at [1215, 675] on button "Run ⇧↵" at bounding box center [1266, 672] width 343 height 35
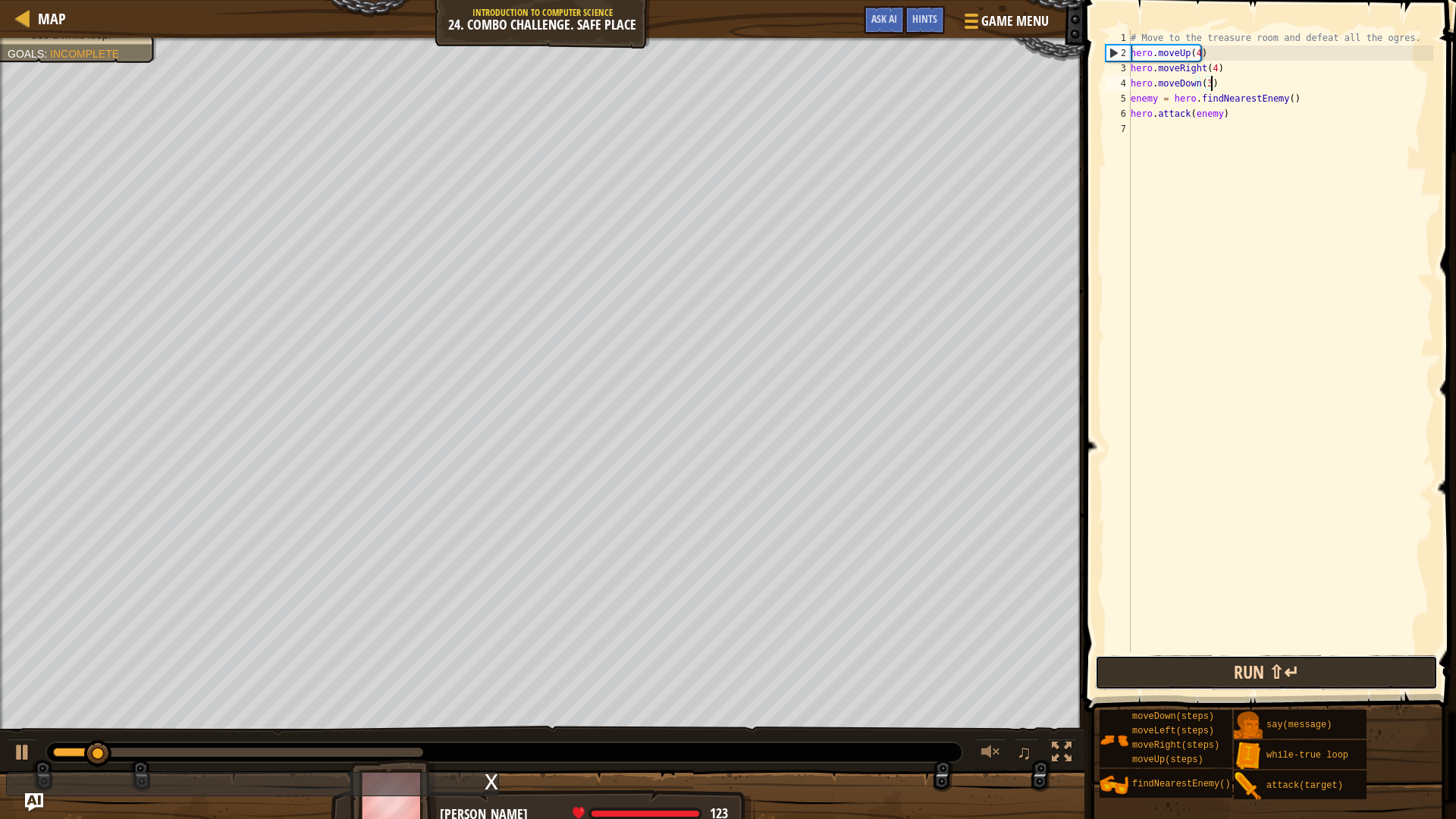
click at [1222, 668] on button "Run ⇧↵" at bounding box center [1266, 672] width 343 height 35
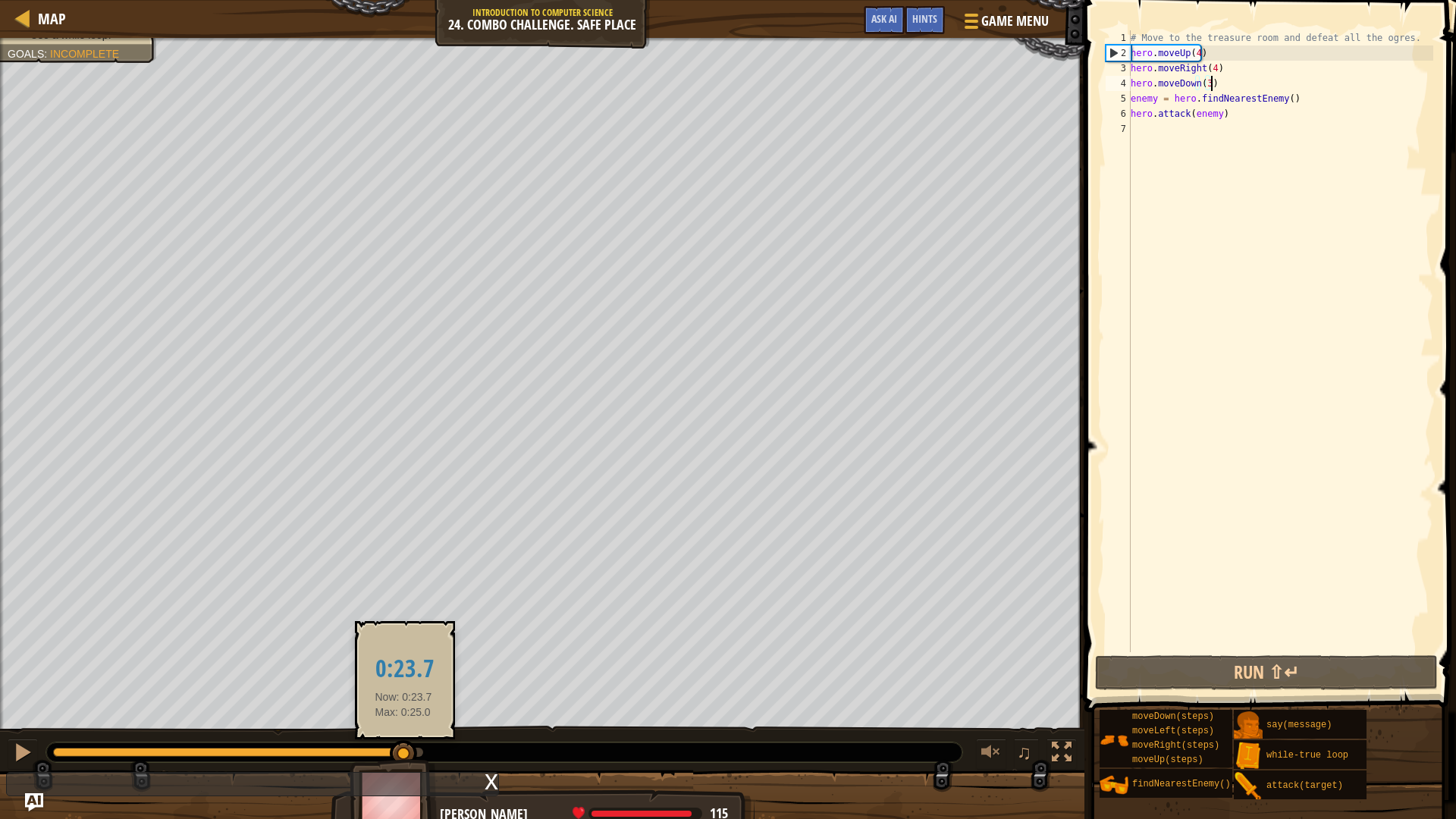
click at [403, 721] on div at bounding box center [238, 752] width 370 height 9
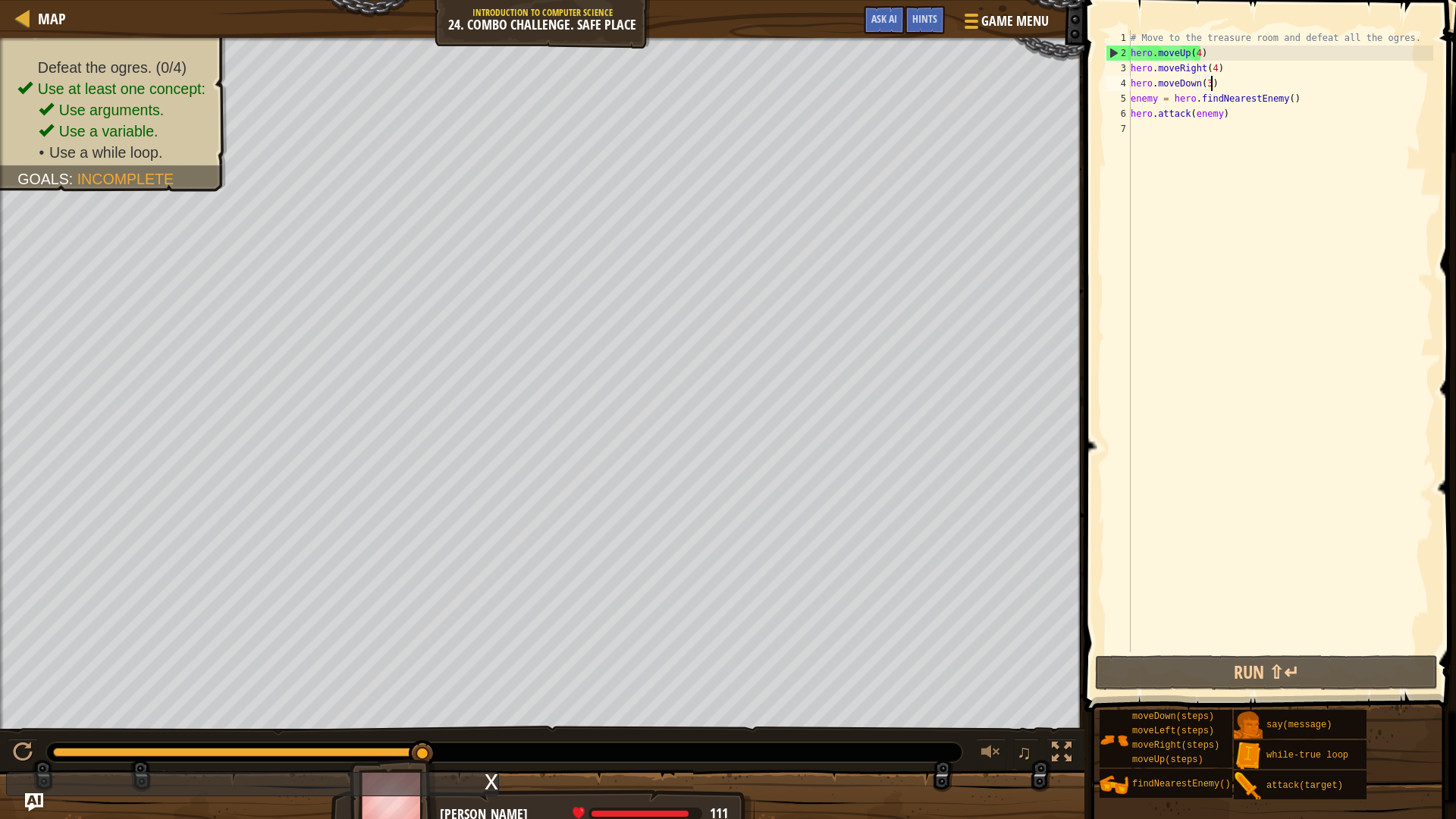
click at [1215, 115] on div "# Move to the treasure room and defeat all the ogres. hero . moveUp ( 4 ) hero …" at bounding box center [1280, 356] width 306 height 652
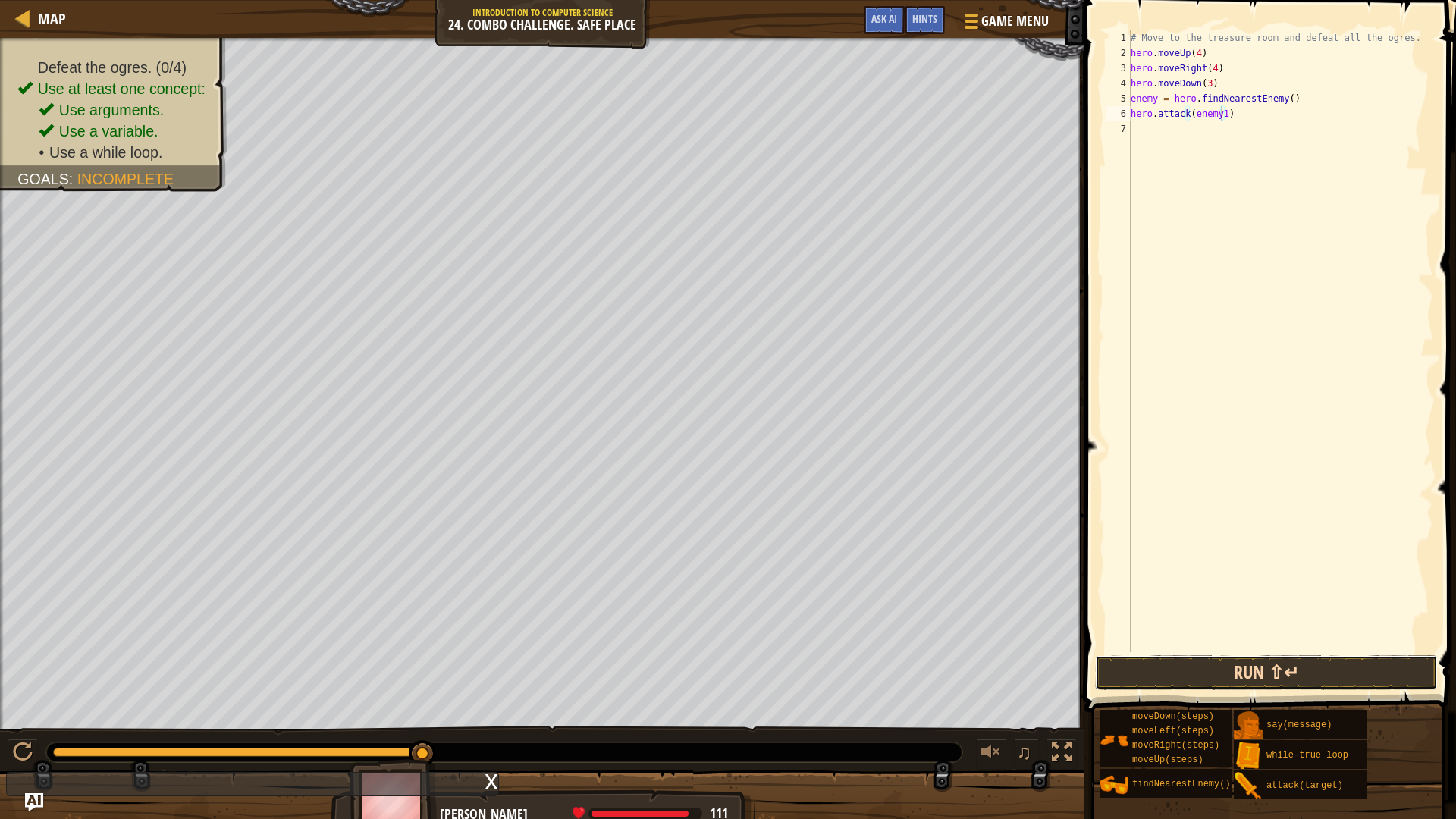
click at [1247, 669] on button "Run ⇧↵" at bounding box center [1266, 672] width 343 height 35
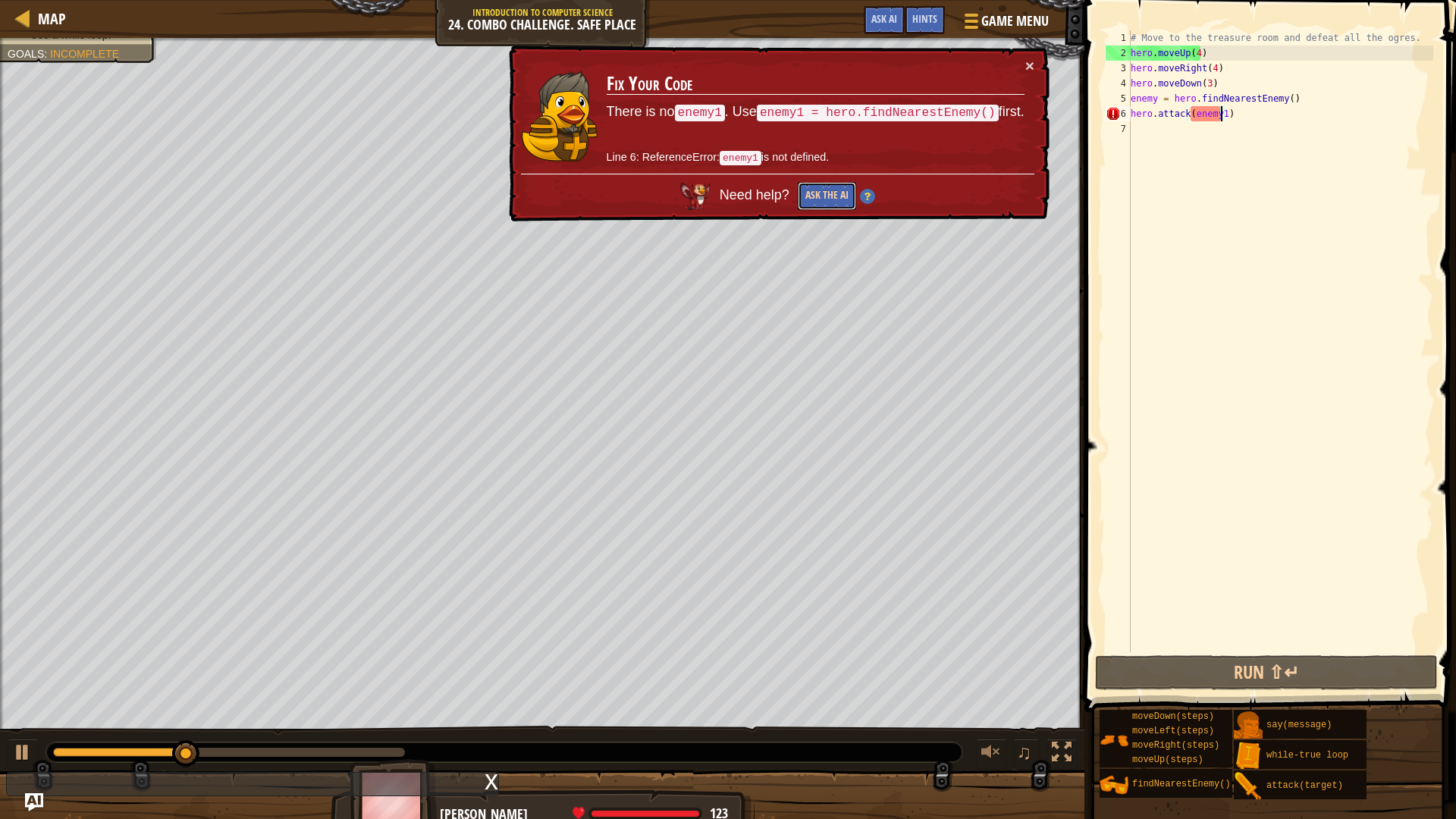
click at [835, 192] on button "Ask the AI" at bounding box center [827, 195] width 59 height 28
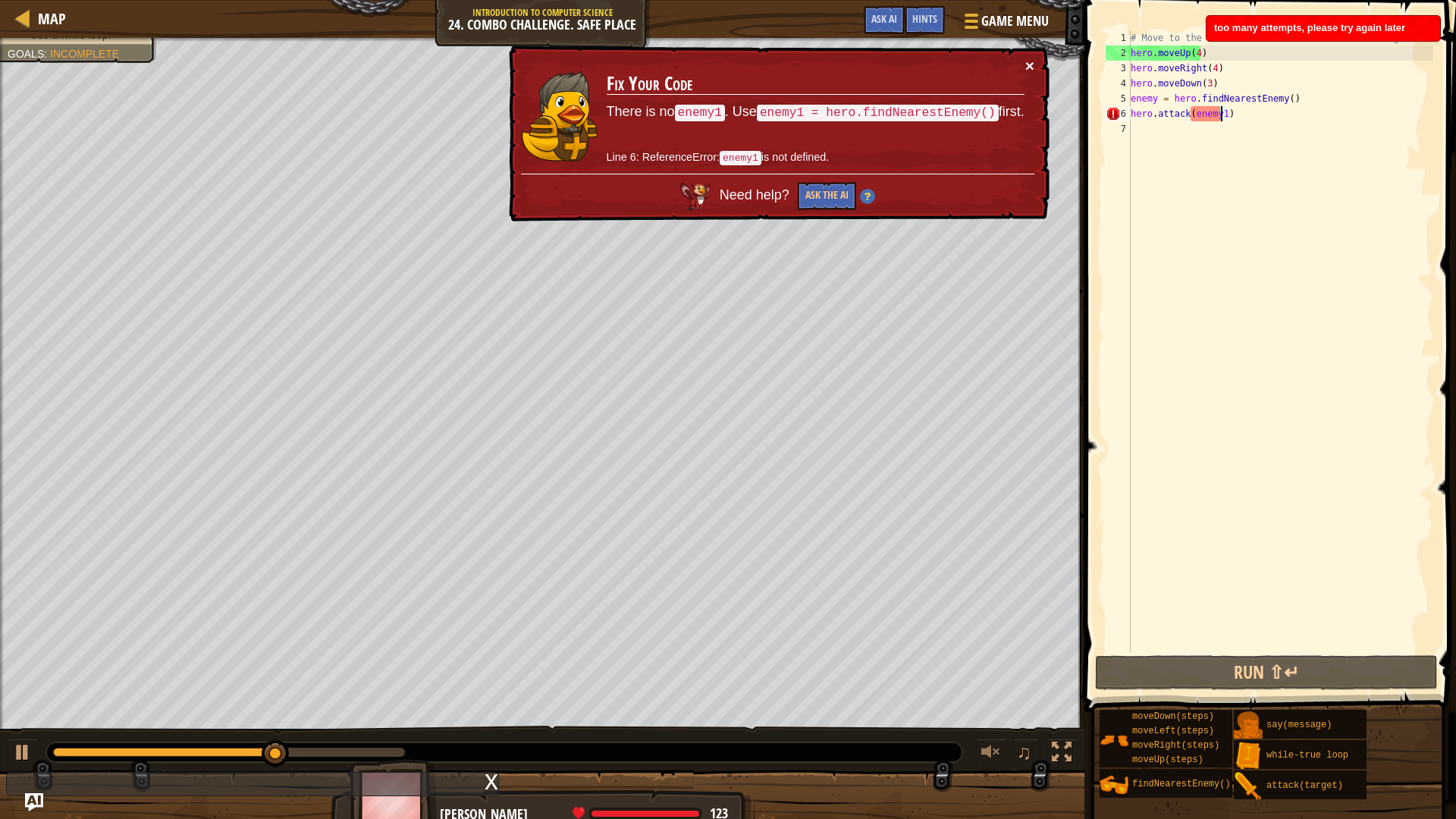
click at [1030, 60] on button "×" at bounding box center [1029, 66] width 9 height 16
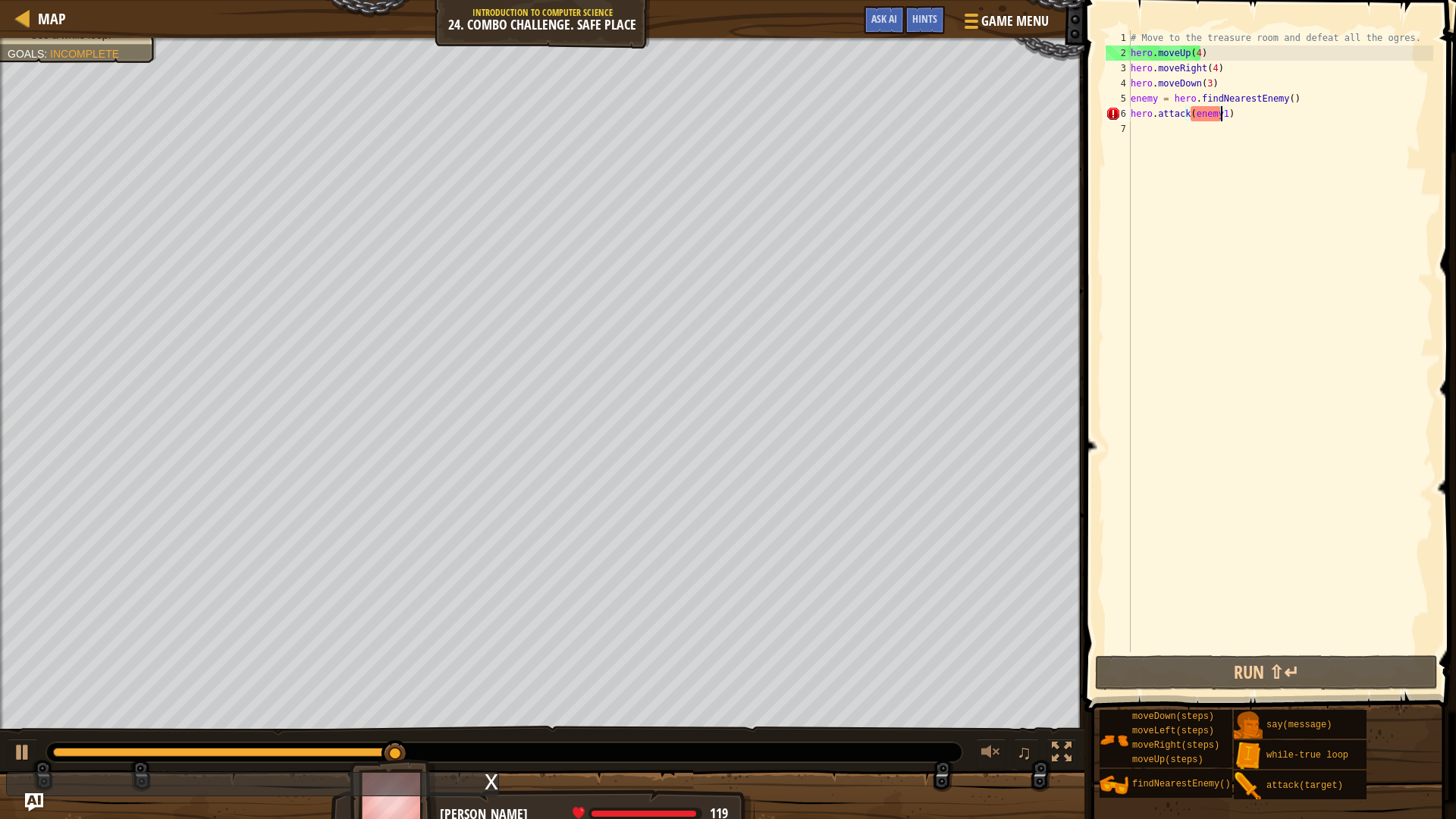
click at [1232, 113] on div "# Move to the treasure room and defeat all the ogres. hero . moveUp ( 4 ) hero …" at bounding box center [1280, 356] width 306 height 652
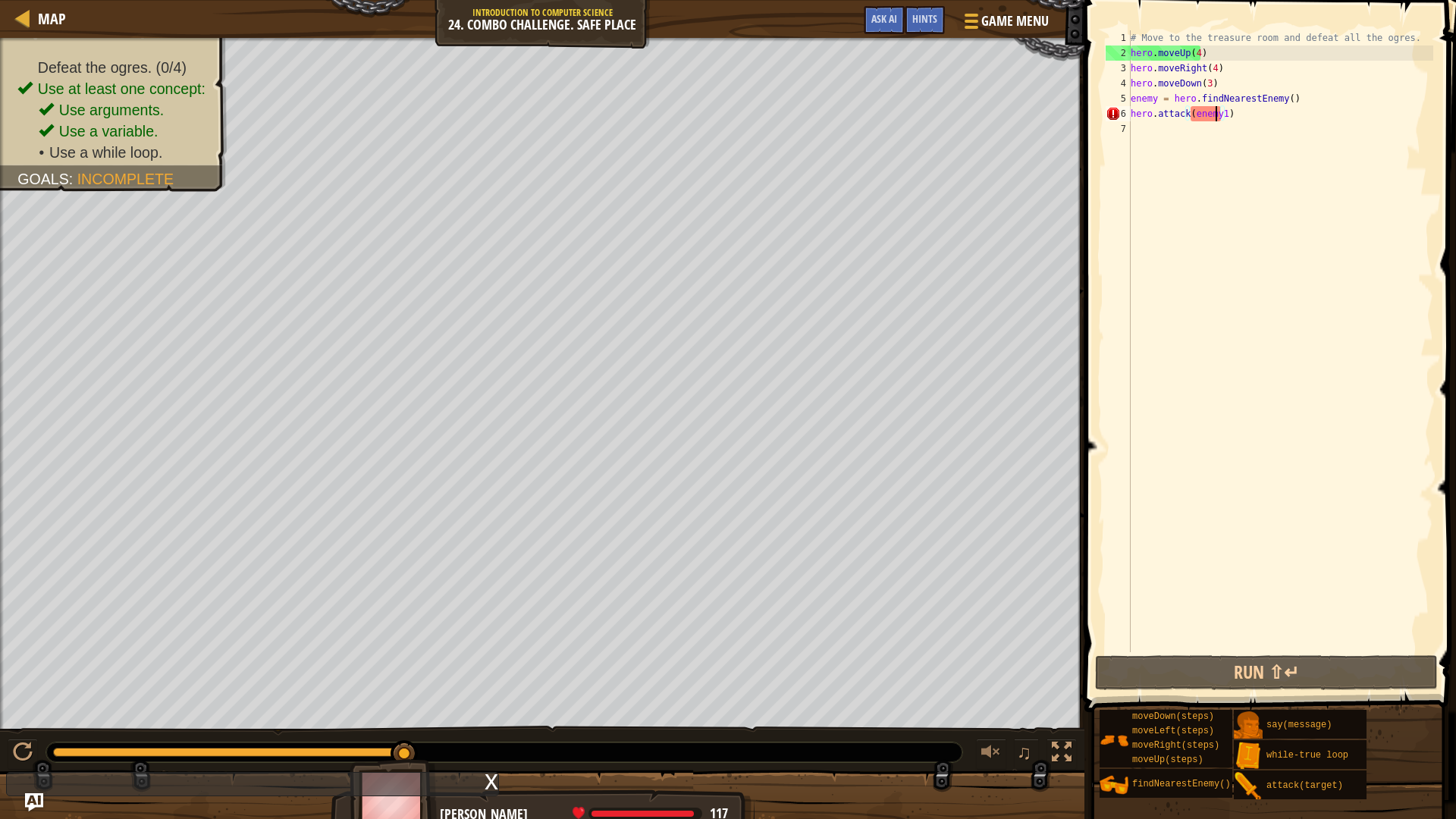
click at [1218, 116] on div "# Move to the treasure room and defeat all the ogres. hero . moveUp ( 4 ) hero …" at bounding box center [1280, 356] width 306 height 652
click at [1221, 116] on div "# Move to the treasure room and defeat all the ogres. hero . moveUp ( 4 ) hero …" at bounding box center [1280, 356] width 306 height 652
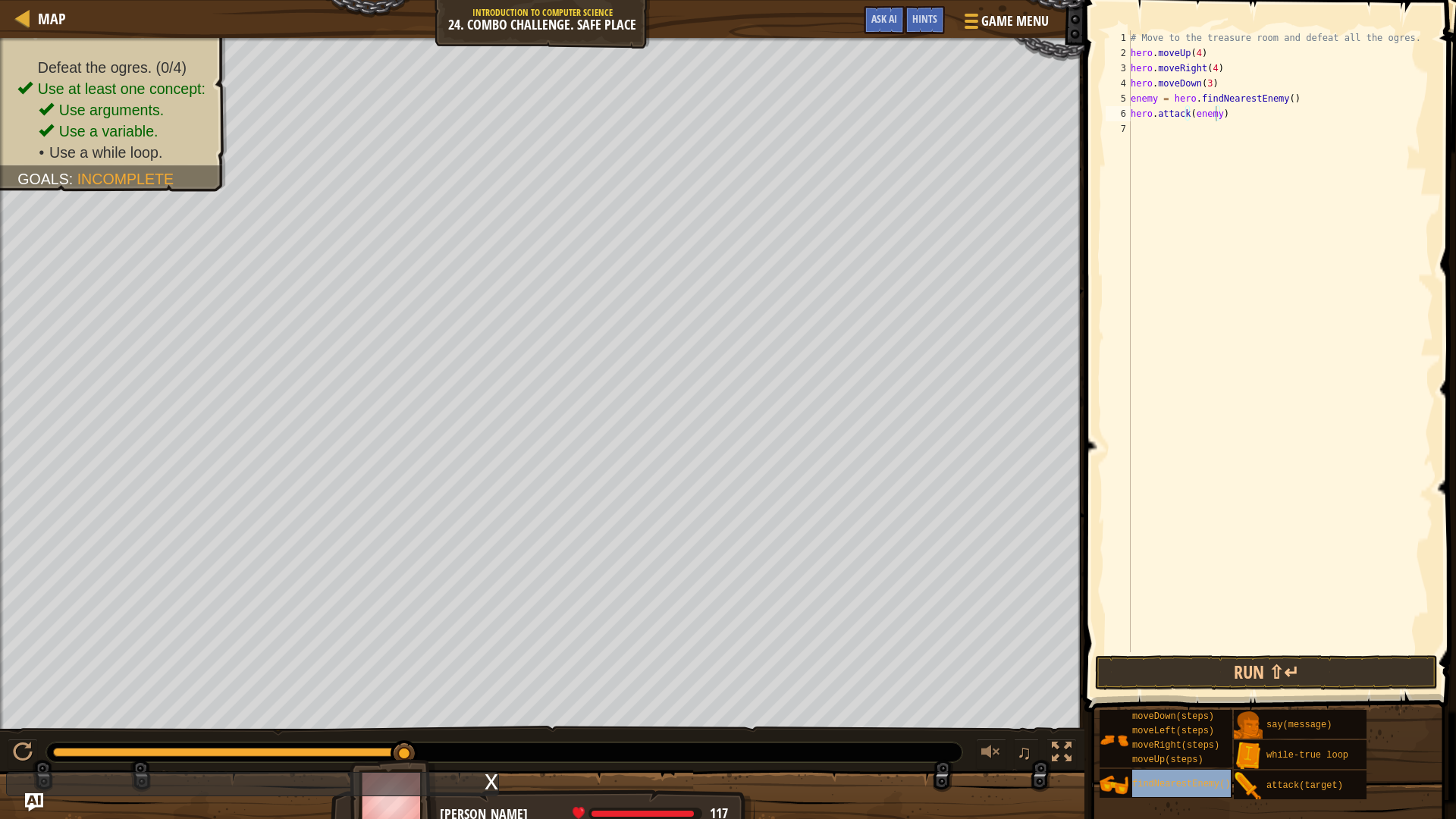
type textarea "hero.moveDown(3)"
click at [1222, 86] on div "# Move to the treasure room and defeat all the ogres. hero . moveUp ( 4 ) hero …" at bounding box center [1280, 356] width 306 height 652
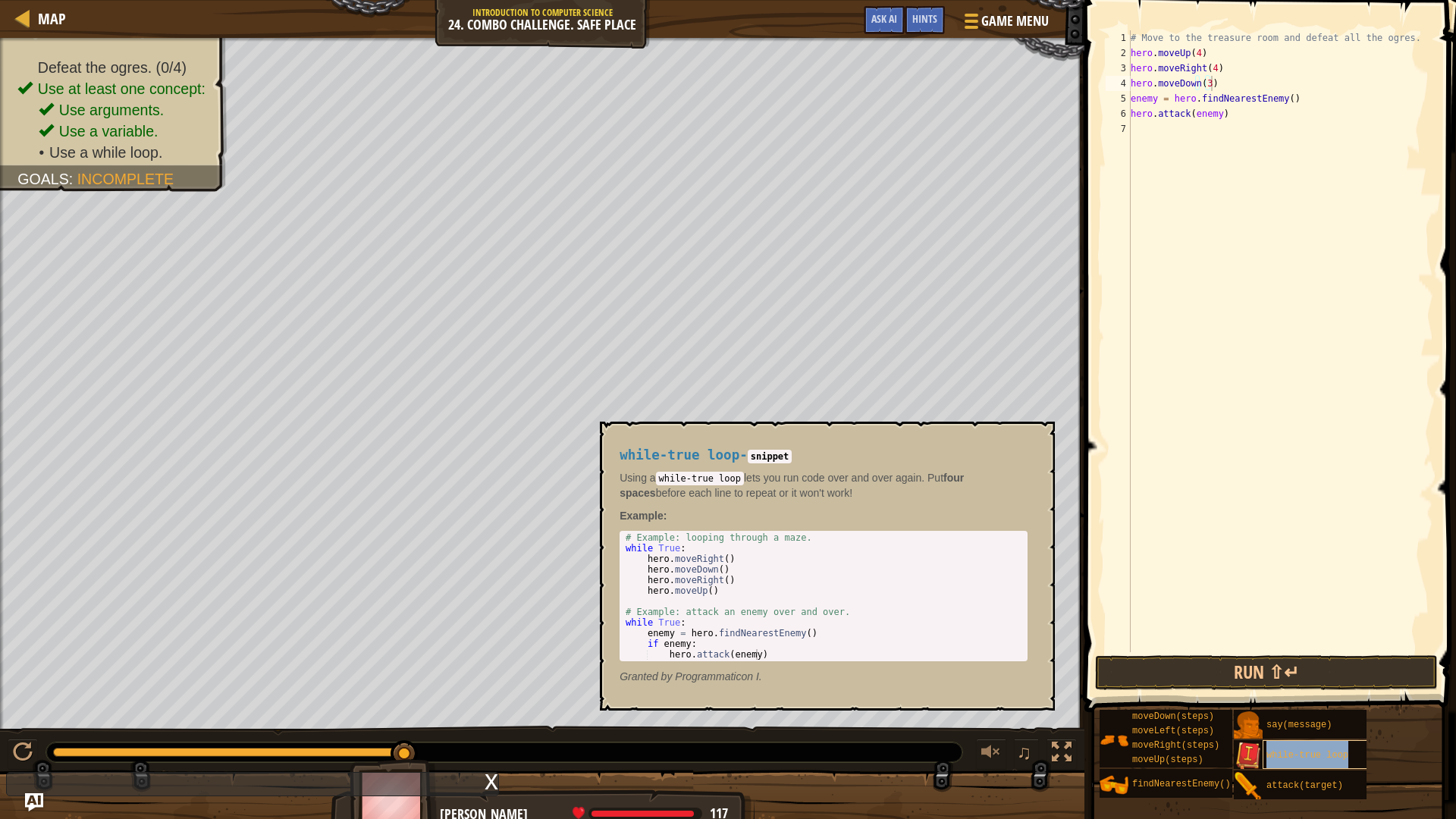
click at [1306, 721] on span "while-true loop" at bounding box center [1307, 755] width 82 height 10
type textarea "while True:"
drag, startPoint x: 680, startPoint y: 548, endPoint x: 609, endPoint y: 552, distance: 71.1
click at [620, 548] on div "while True: 1 2 3 4 5 6 7 8 9 10 11 12 # Example: looping through a maze. while…" at bounding box center [823, 596] width 408 height 130
click at [1231, 83] on div "# Move to the treasure room and defeat all the ogres. hero . moveUp ( 4 ) hero …" at bounding box center [1280, 356] width 306 height 652
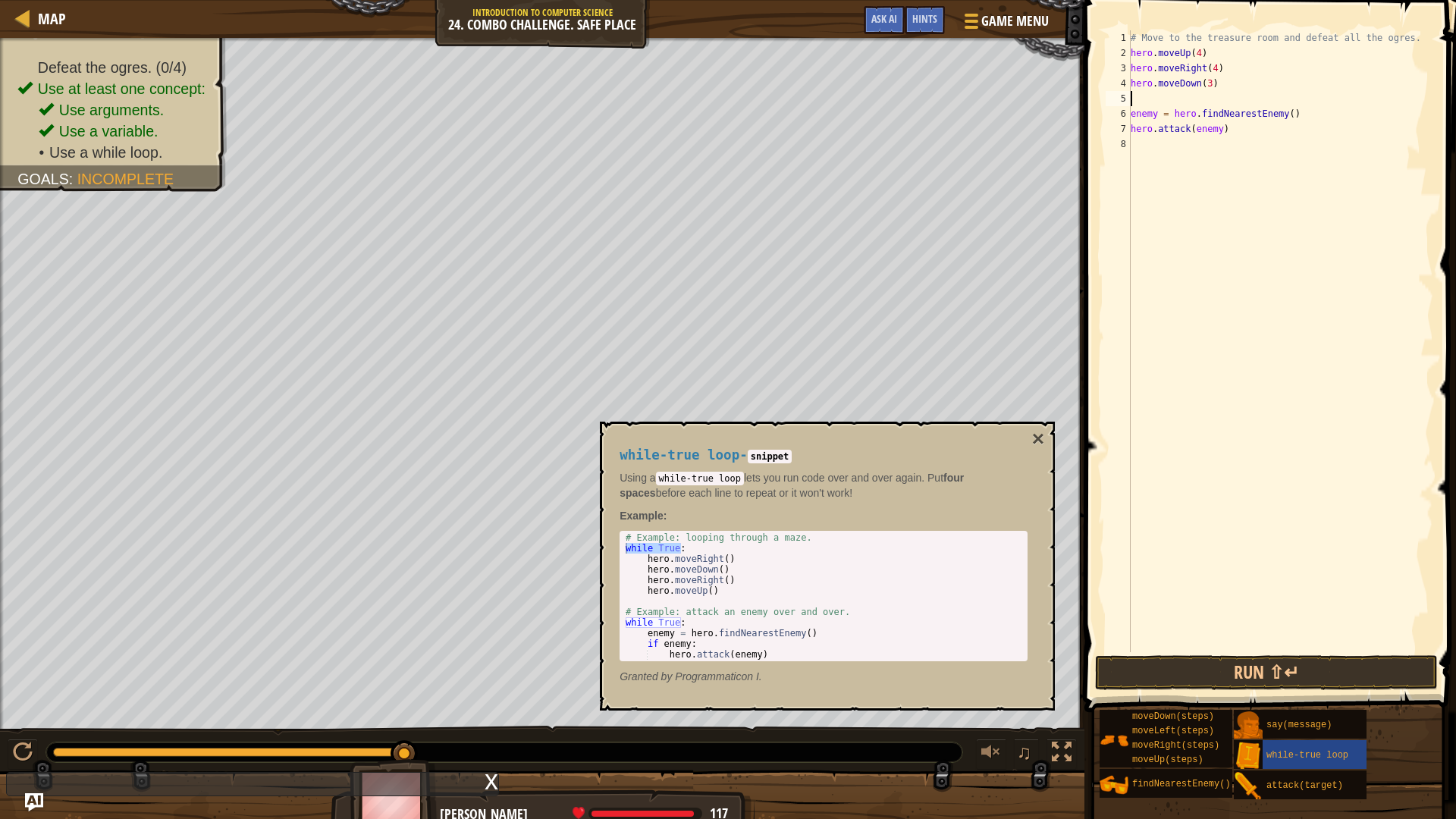
scroll to position [7, 0]
paste textarea "while True:"
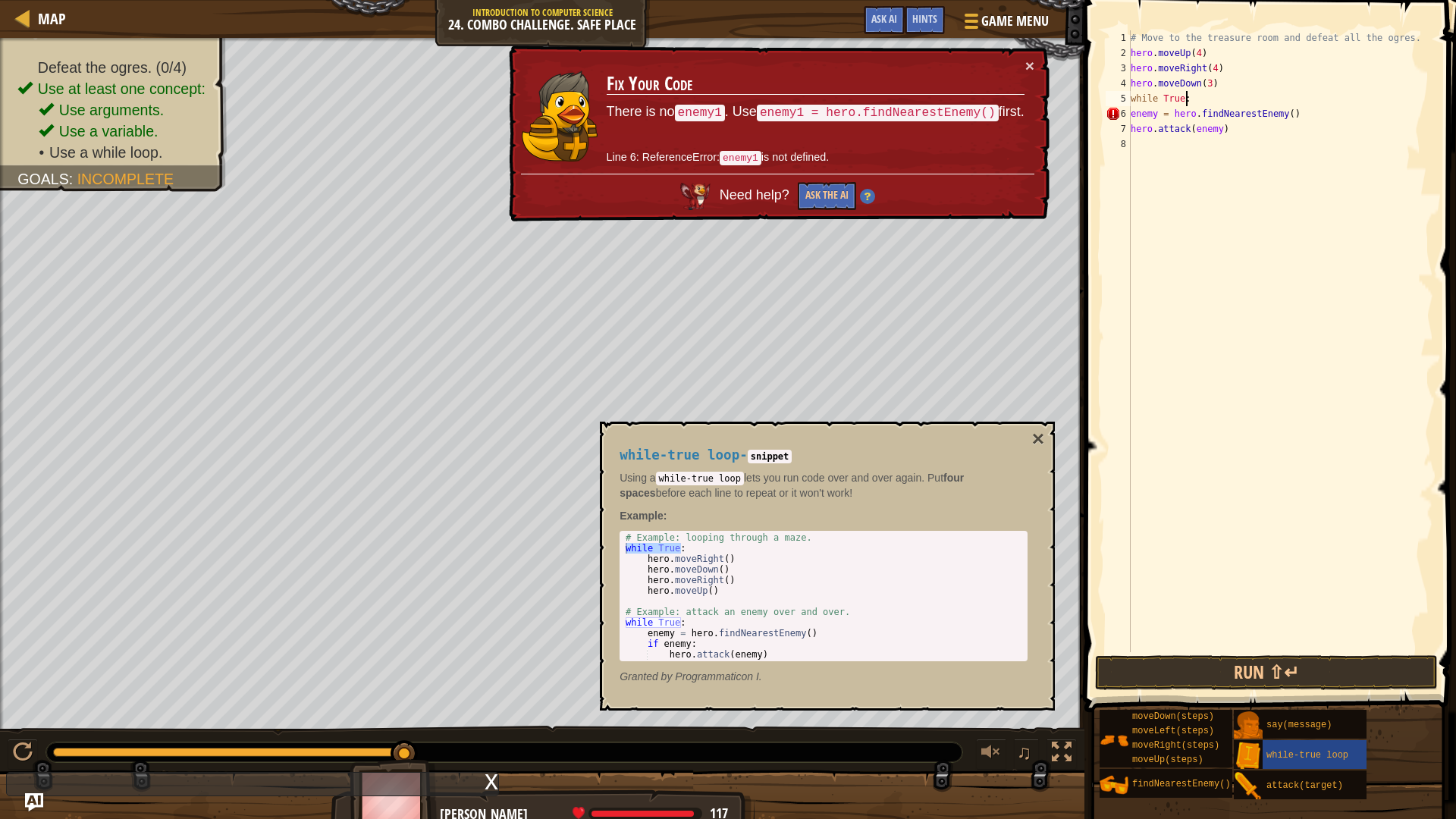
click at [1131, 114] on div "# Move to the treasure room and defeat all the ogres. hero . moveUp ( 4 ) hero …" at bounding box center [1280, 356] width 306 height 652
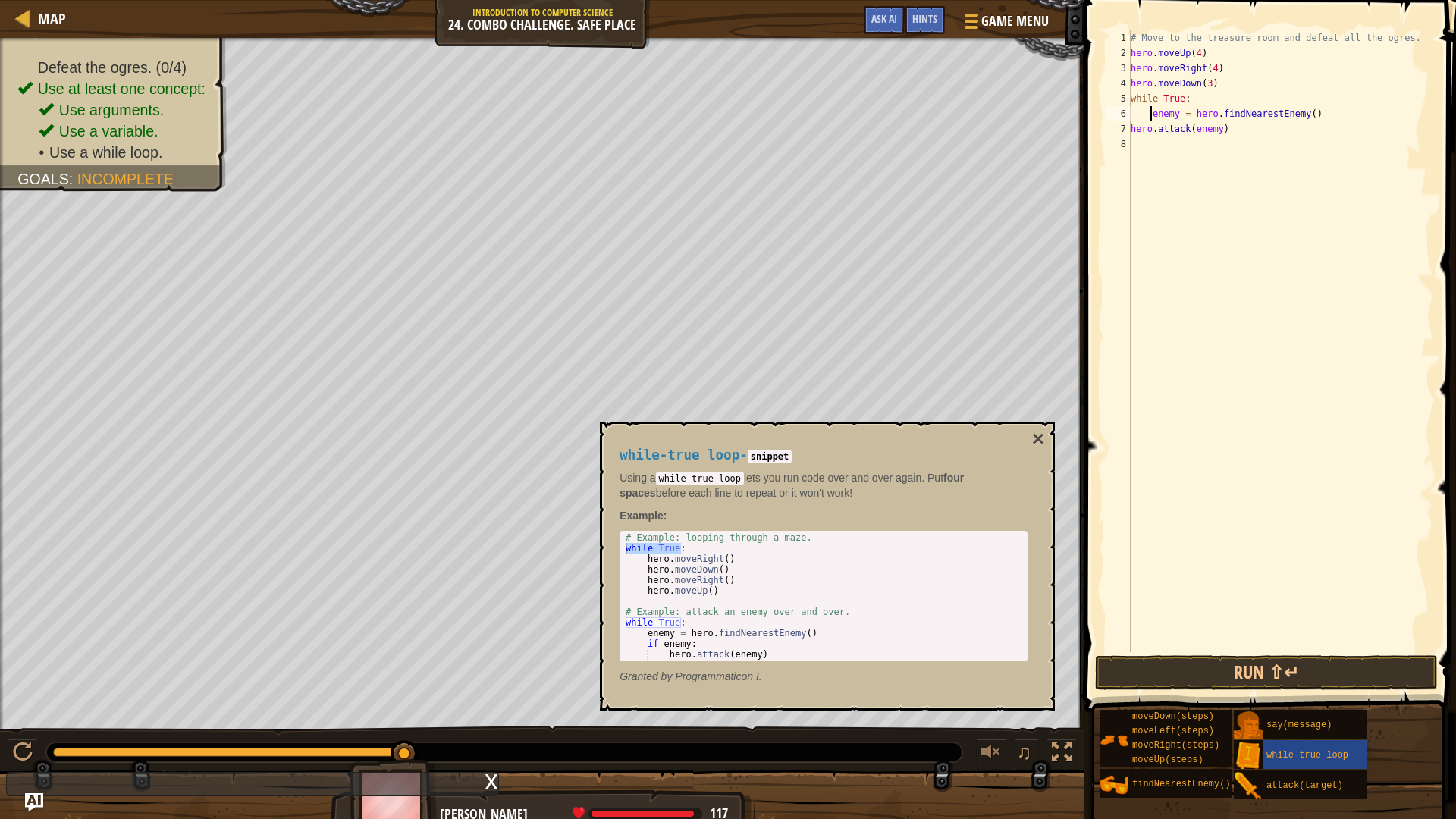
click at [1132, 127] on div "# Move to the treasure room and defeat all the ogres. hero . moveUp ( 4 ) hero …" at bounding box center [1280, 356] width 306 height 652
click at [1042, 429] on button "×" at bounding box center [1038, 439] width 12 height 21
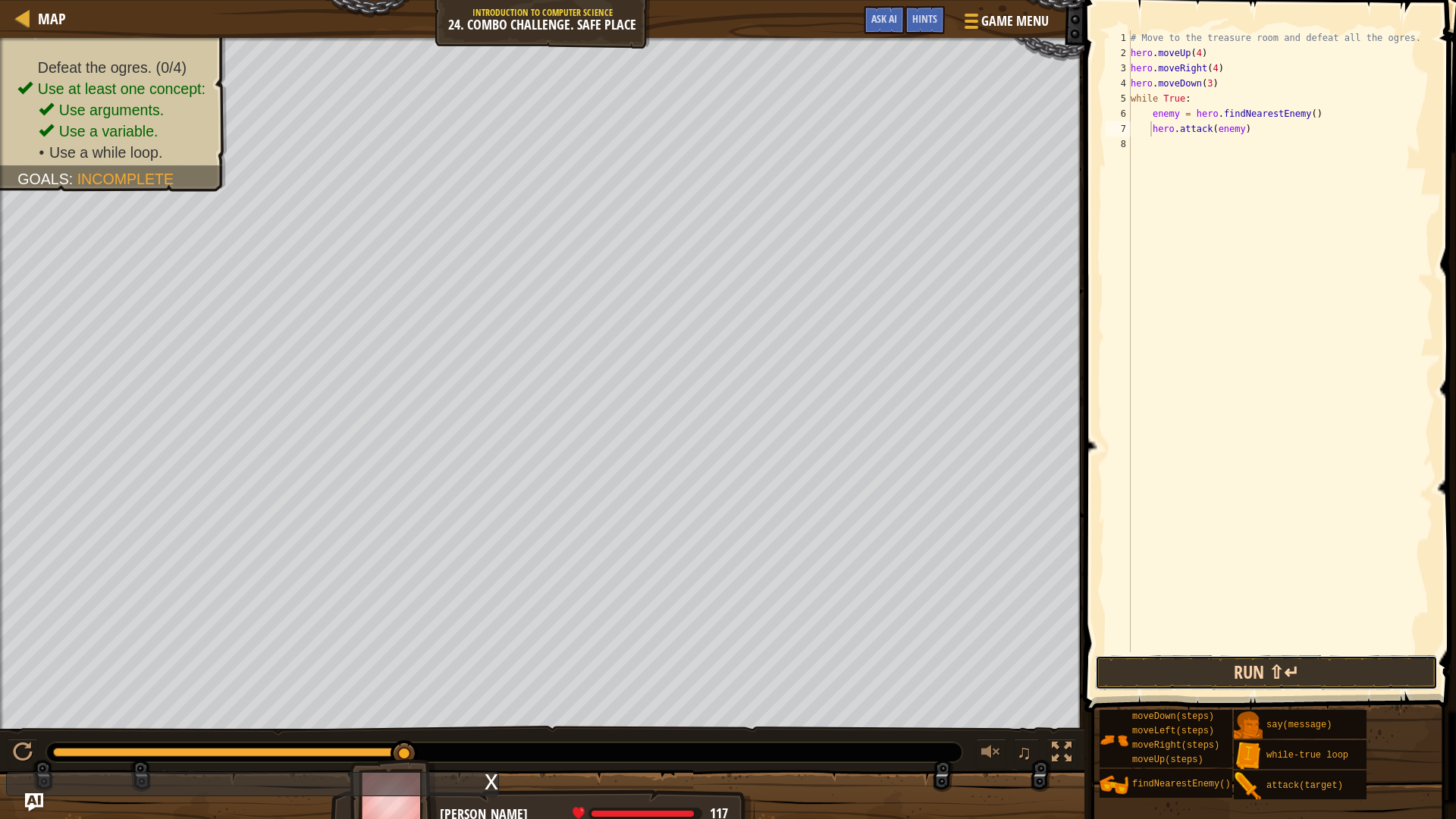
click at [1166, 659] on button "Run ⇧↵" at bounding box center [1266, 672] width 343 height 35
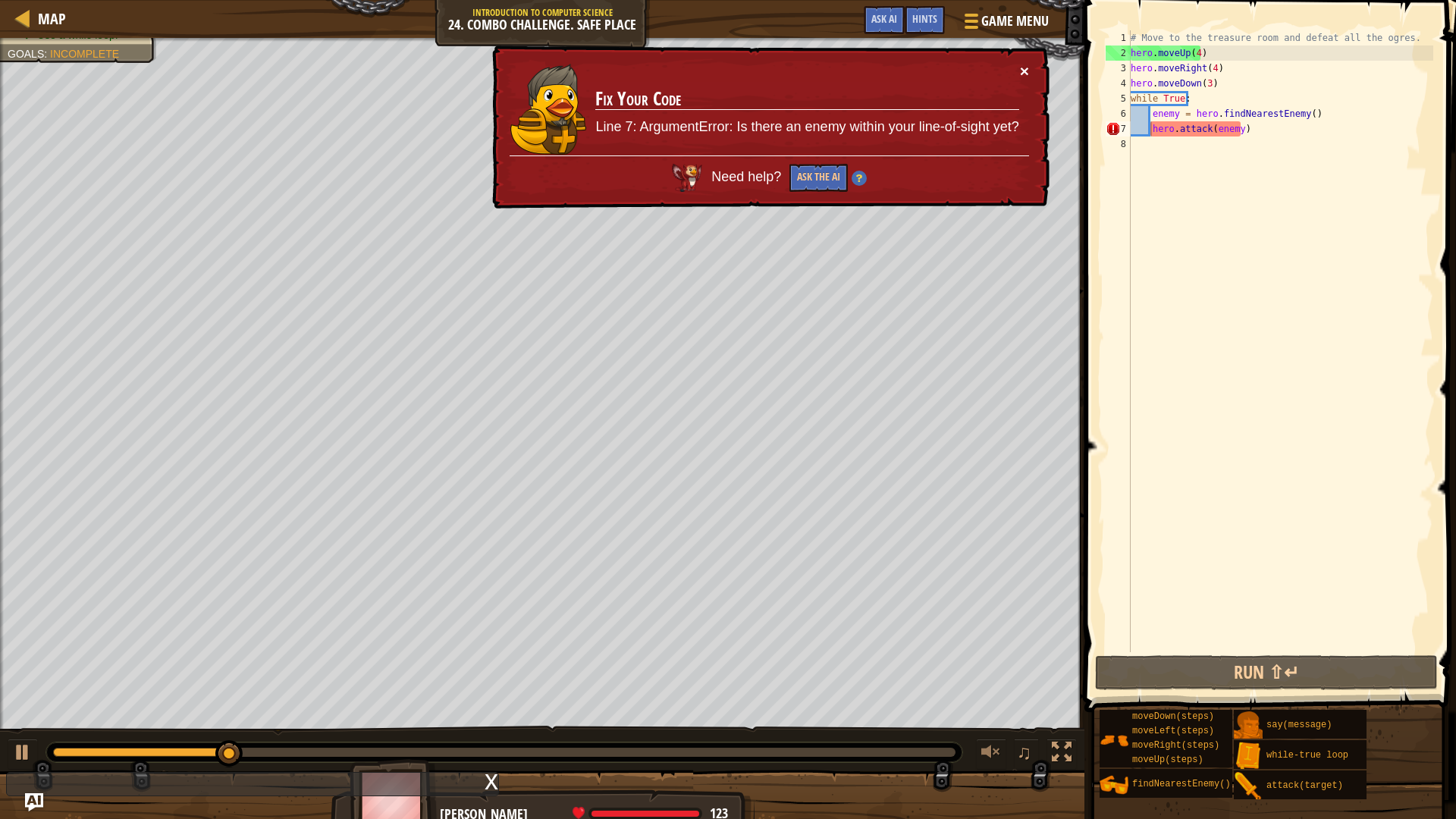
click at [1022, 68] on button "×" at bounding box center [1024, 71] width 9 height 16
click at [1226, 105] on div "# Move to the treasure room and defeat all the ogres. hero . moveUp ( 4 ) hero …" at bounding box center [1280, 356] width 306 height 652
click at [1199, 92] on div "# Move to the treasure room and defeat all the ogres. hero . moveUp ( 4 ) hero …" at bounding box center [1280, 356] width 306 height 652
click at [1221, 89] on div "# Move to the treasure room and defeat all the ogres. hero . moveUp ( 4 ) hero …" at bounding box center [1280, 356] width 306 height 652
type textarea "hero.moveDown(3)"
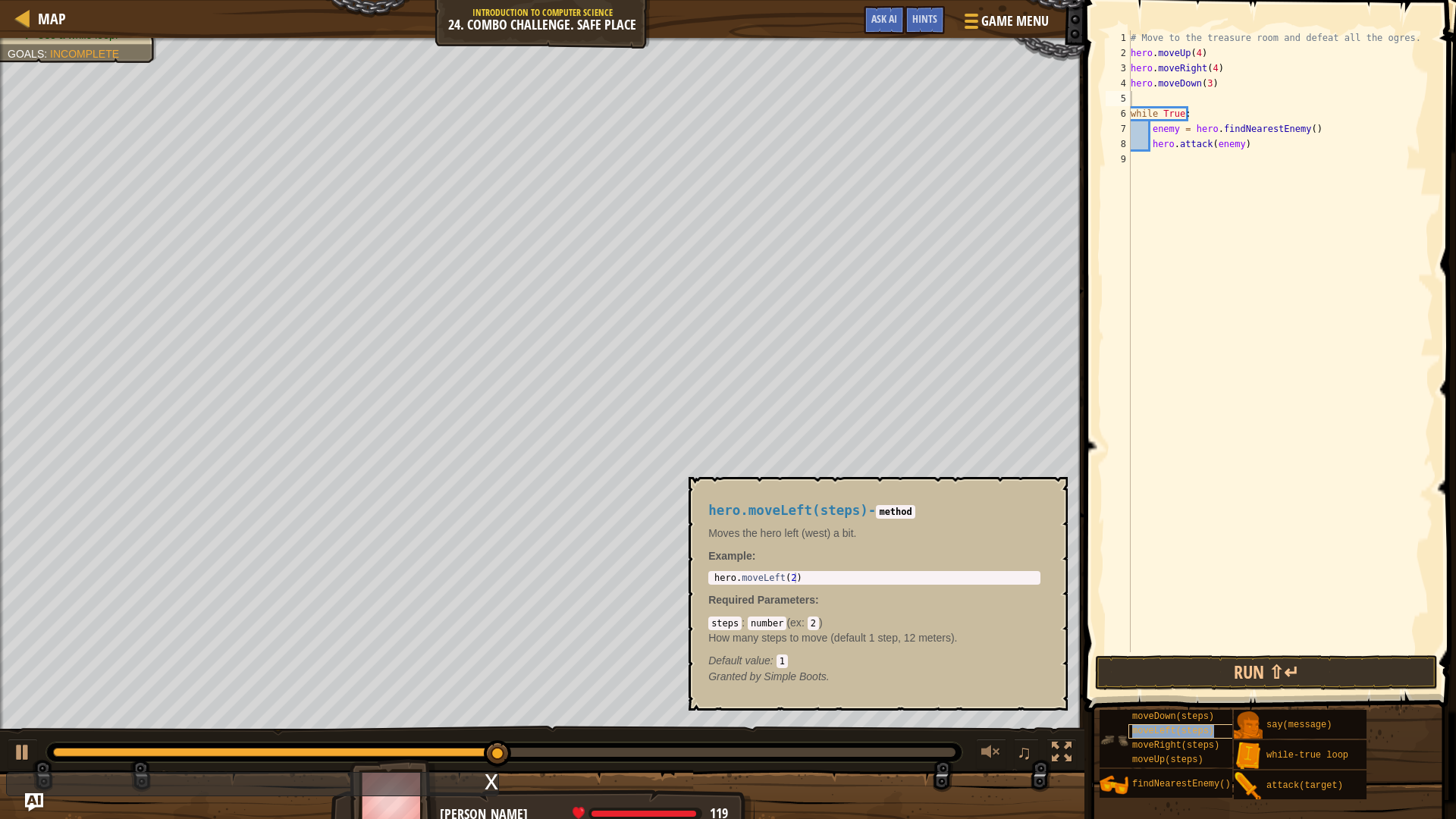
click at [1193, 721] on span "moveLeft(steps)" at bounding box center [1173, 730] width 82 height 10
type textarea "hero.moveLeft(2)"
drag, startPoint x: 797, startPoint y: 577, endPoint x: 688, endPoint y: 567, distance: 109.5
click at [688, 567] on div "hero.moveLeft(steps) - method Moves the hero left (west) a bit. Example : hero.…" at bounding box center [878, 594] width 379 height 233
click at [1191, 98] on div "# Move to the treasure room and defeat all the ogres. hero . moveUp ( 4 ) hero …" at bounding box center [1280, 356] width 306 height 652
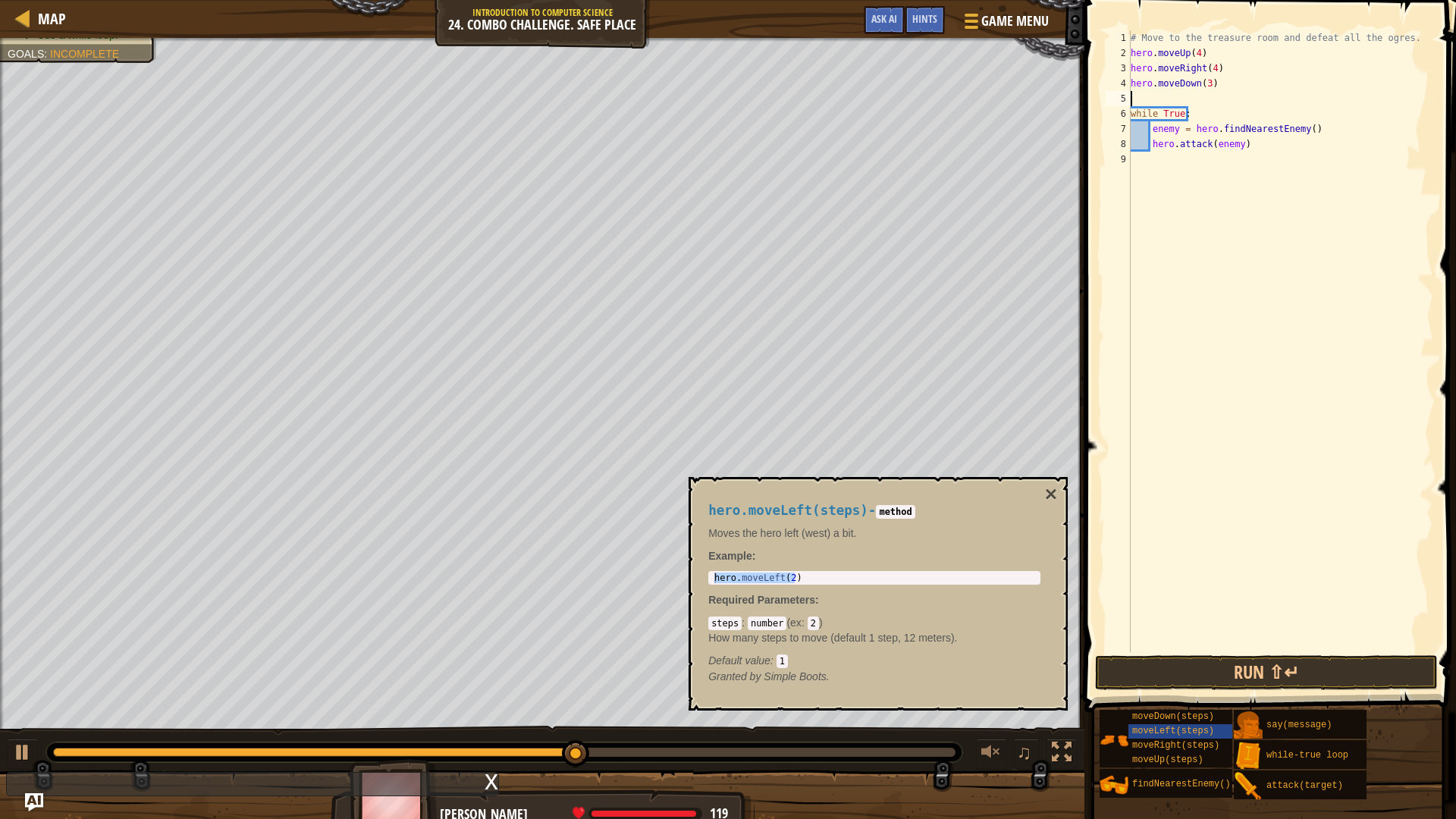
paste textarea "hero.moveLeft(2)"
type textarea "hero.moveLeft(2)"
click at [1150, 674] on button "Run ⇧↵" at bounding box center [1266, 672] width 343 height 35
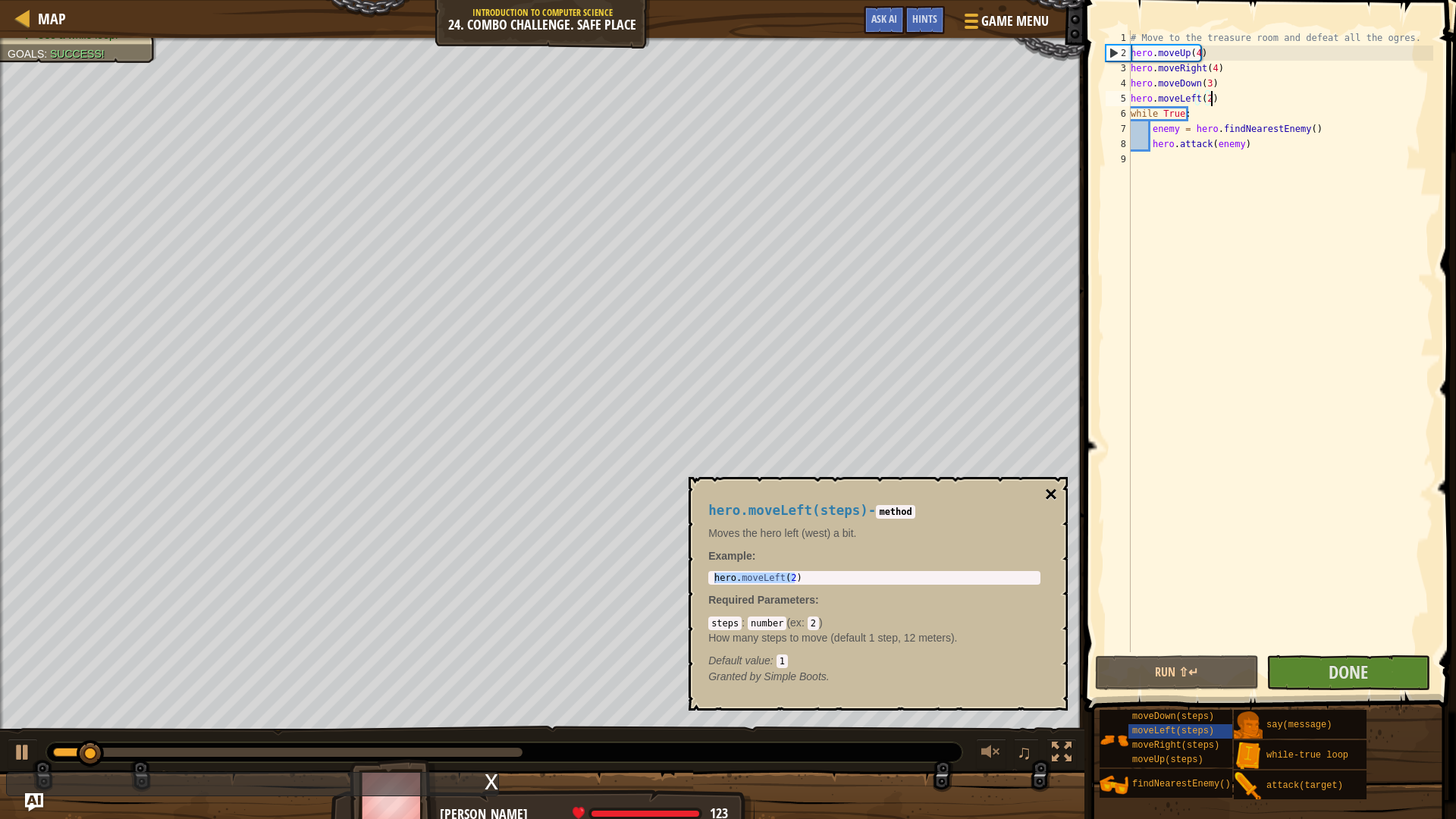
click at [1050, 487] on button "×" at bounding box center [1050, 494] width 12 height 21
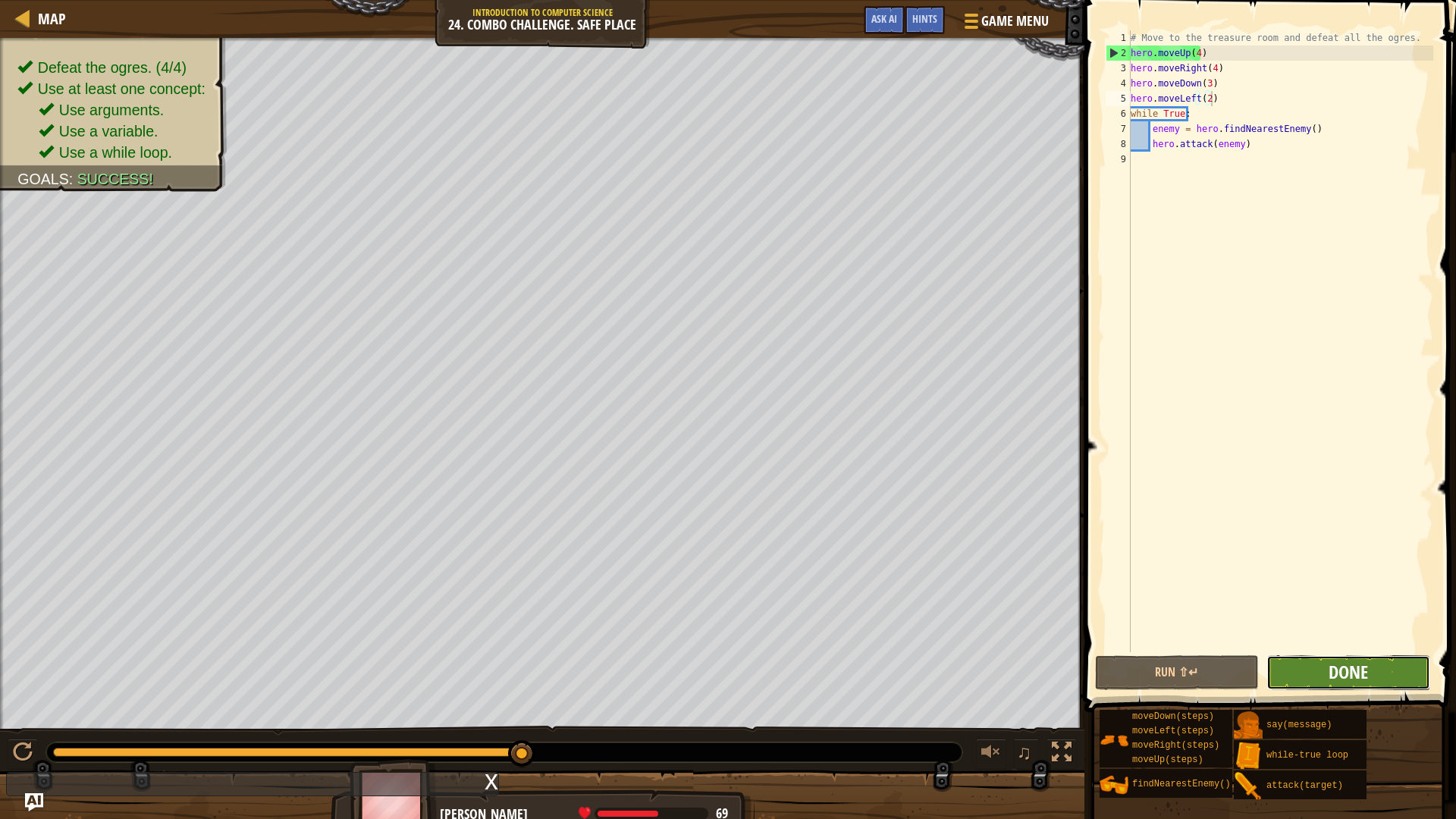
click at [1355, 671] on span "Done" at bounding box center [1349, 671] width 40 height 25
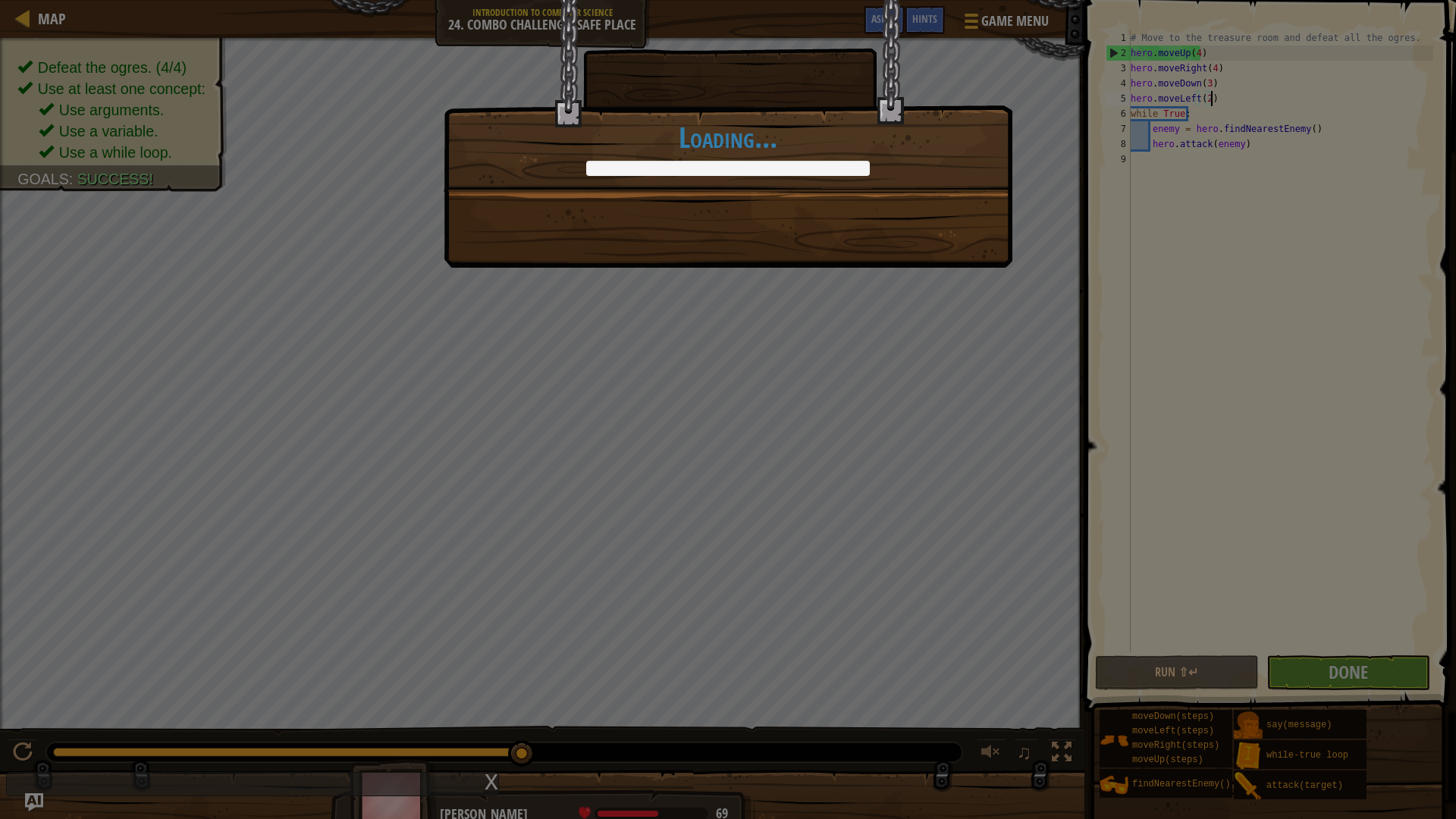
drag, startPoint x: 1088, startPoint y: 409, endPoint x: 1190, endPoint y: 481, distance: 124.9
click at [1110, 407] on div "I should have left at least one ogre. I can't carry all these gems. +0 +0 Conti…" at bounding box center [728, 410] width 1456 height 819
click at [1318, 664] on div "I should have left at least one ogre. I can't carry all these gems. +11 +0 Cont…" at bounding box center [728, 410] width 1456 height 819
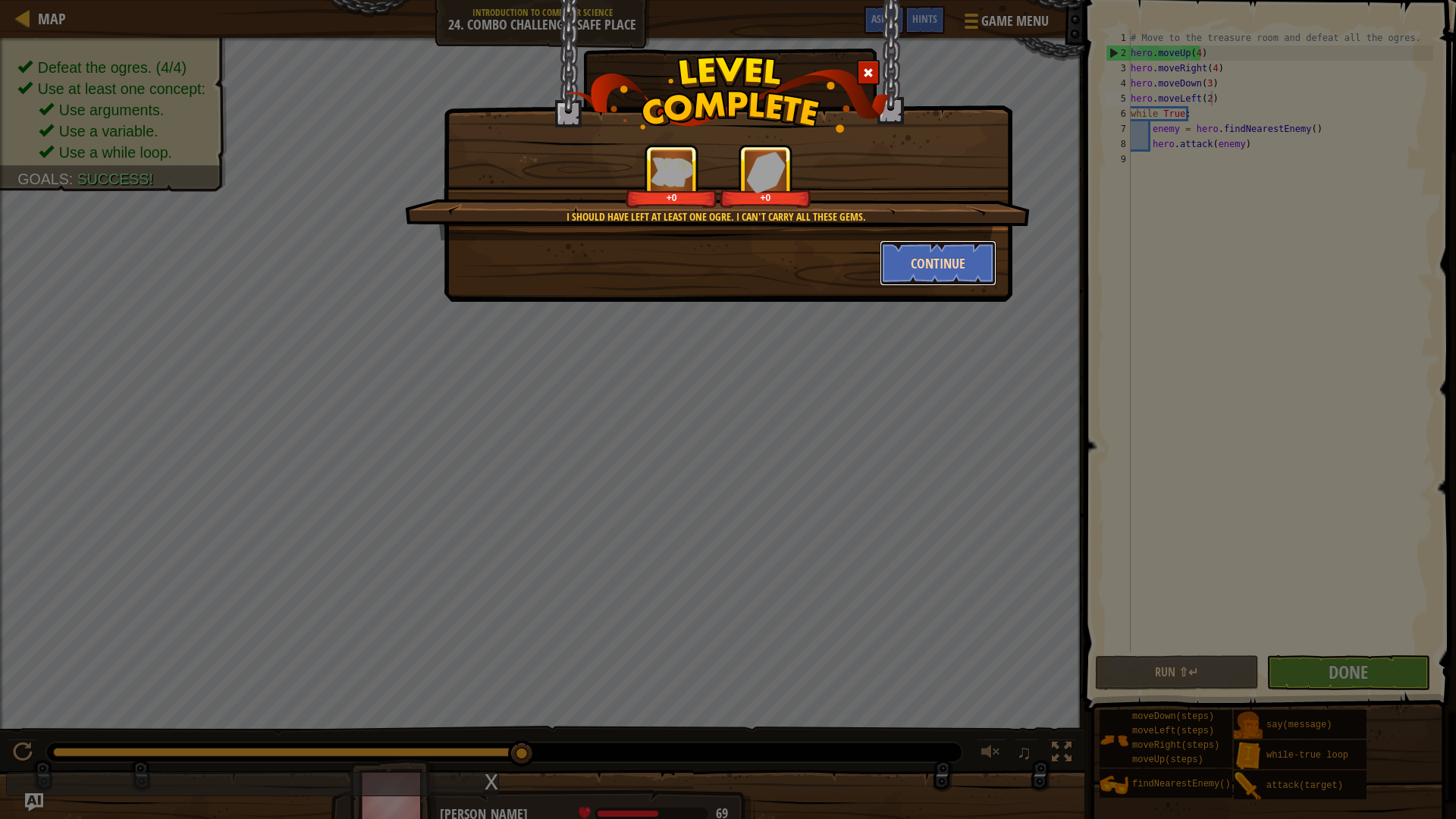
click at [975, 267] on button "Continue" at bounding box center [938, 263] width 117 height 45
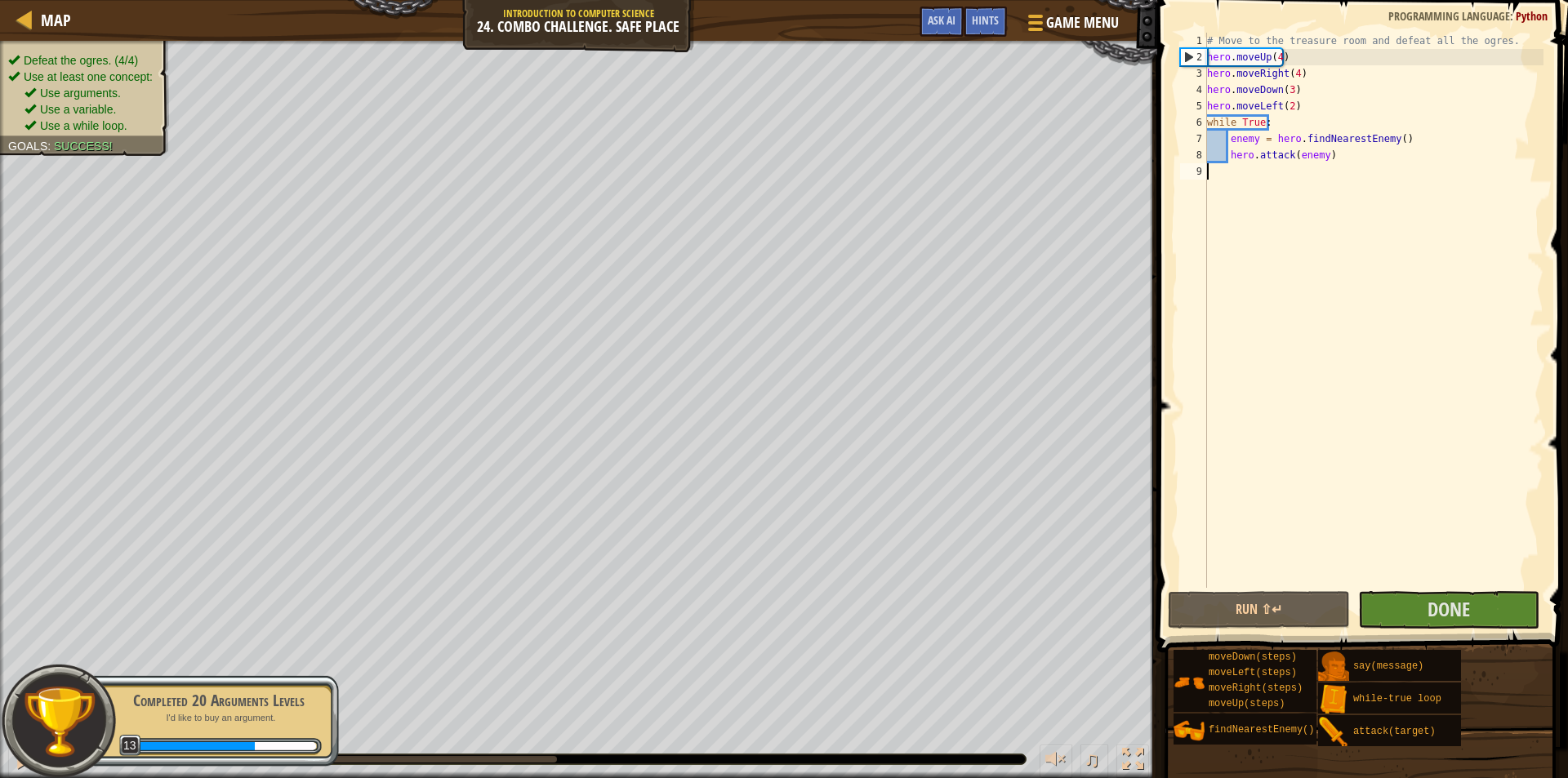
click at [1306, 168] on div "# Move to the treasure room and defeat all the ogres. hero . moveUp ( 4 ) hero …" at bounding box center [1373, 327] width 339 height 588
click at [1447, 607] on span "Done" at bounding box center [1449, 609] width 43 height 27
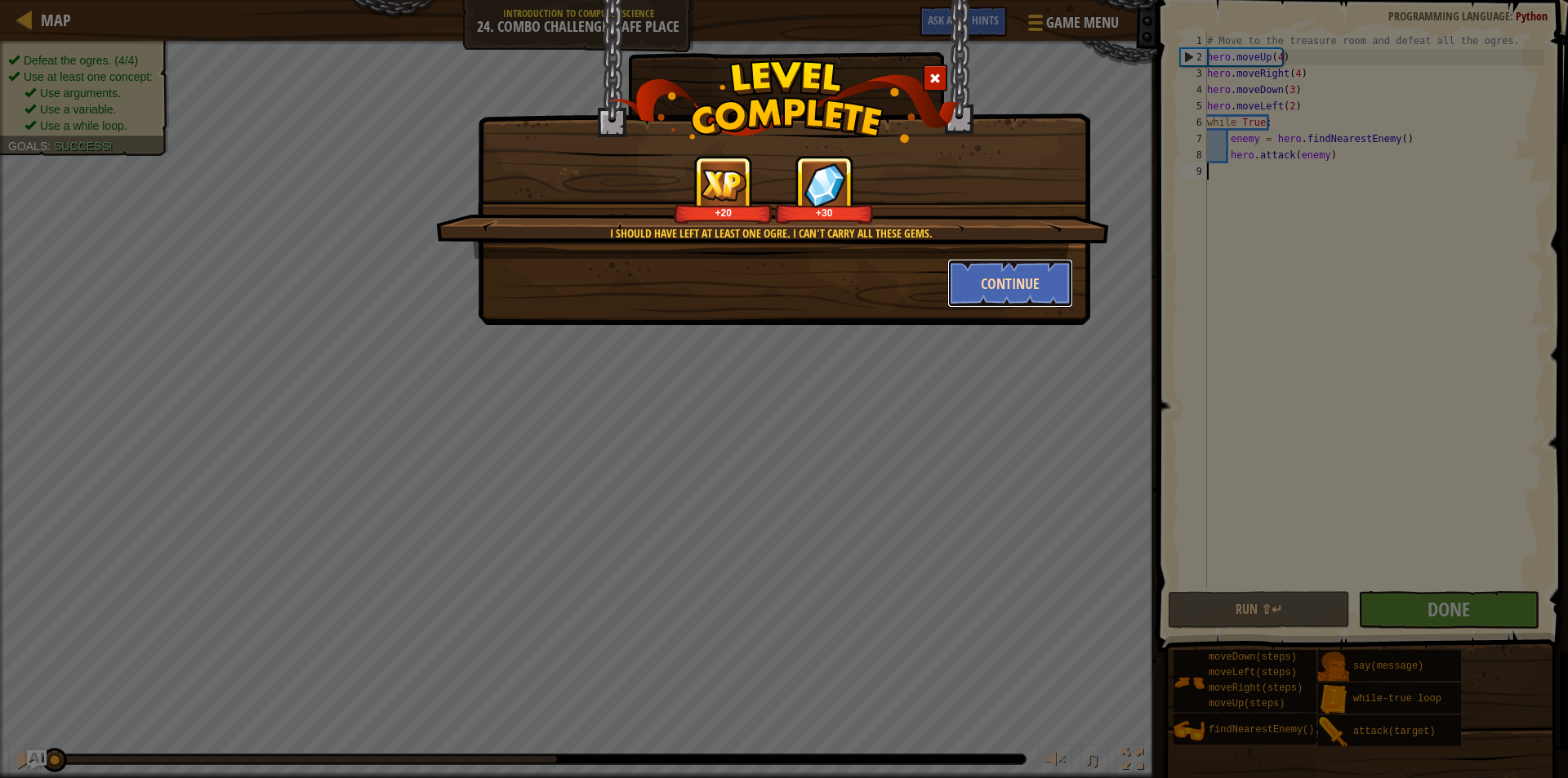
click at [995, 276] on button "Continue" at bounding box center [1011, 283] width 127 height 49
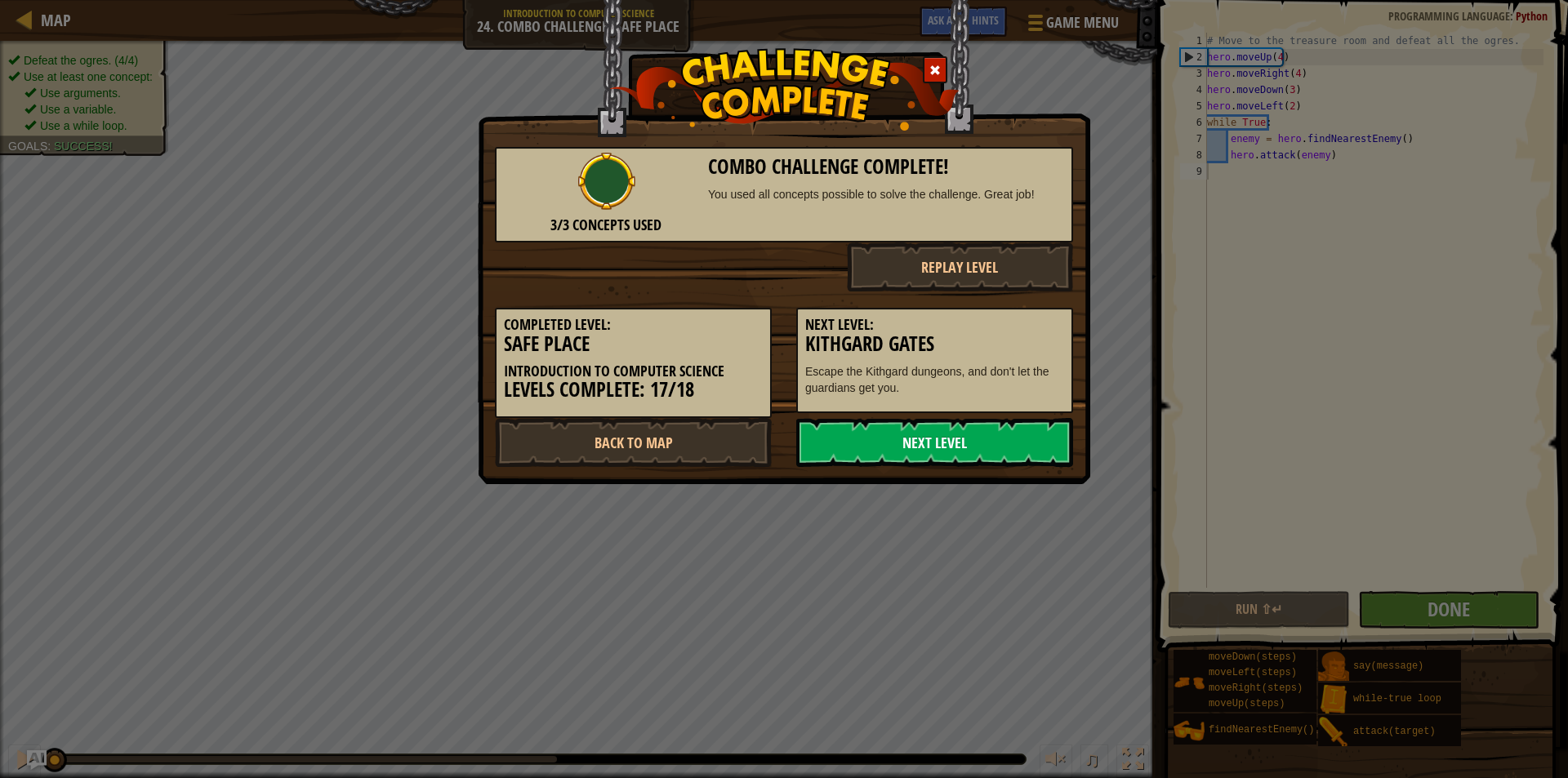
click at [977, 428] on link "Next Level" at bounding box center [934, 442] width 277 height 49
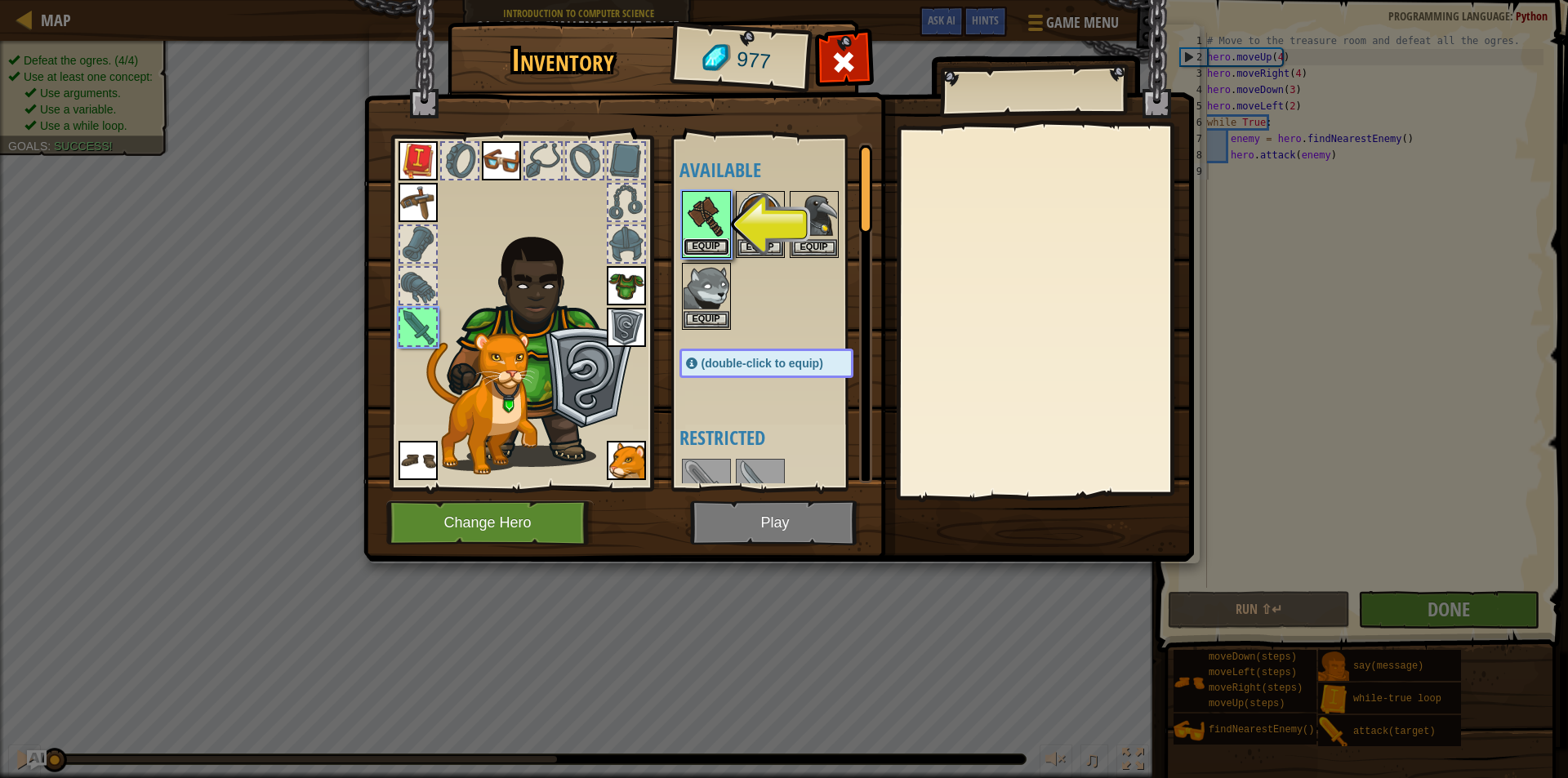
click at [714, 246] on button "Equip" at bounding box center [706, 247] width 45 height 17
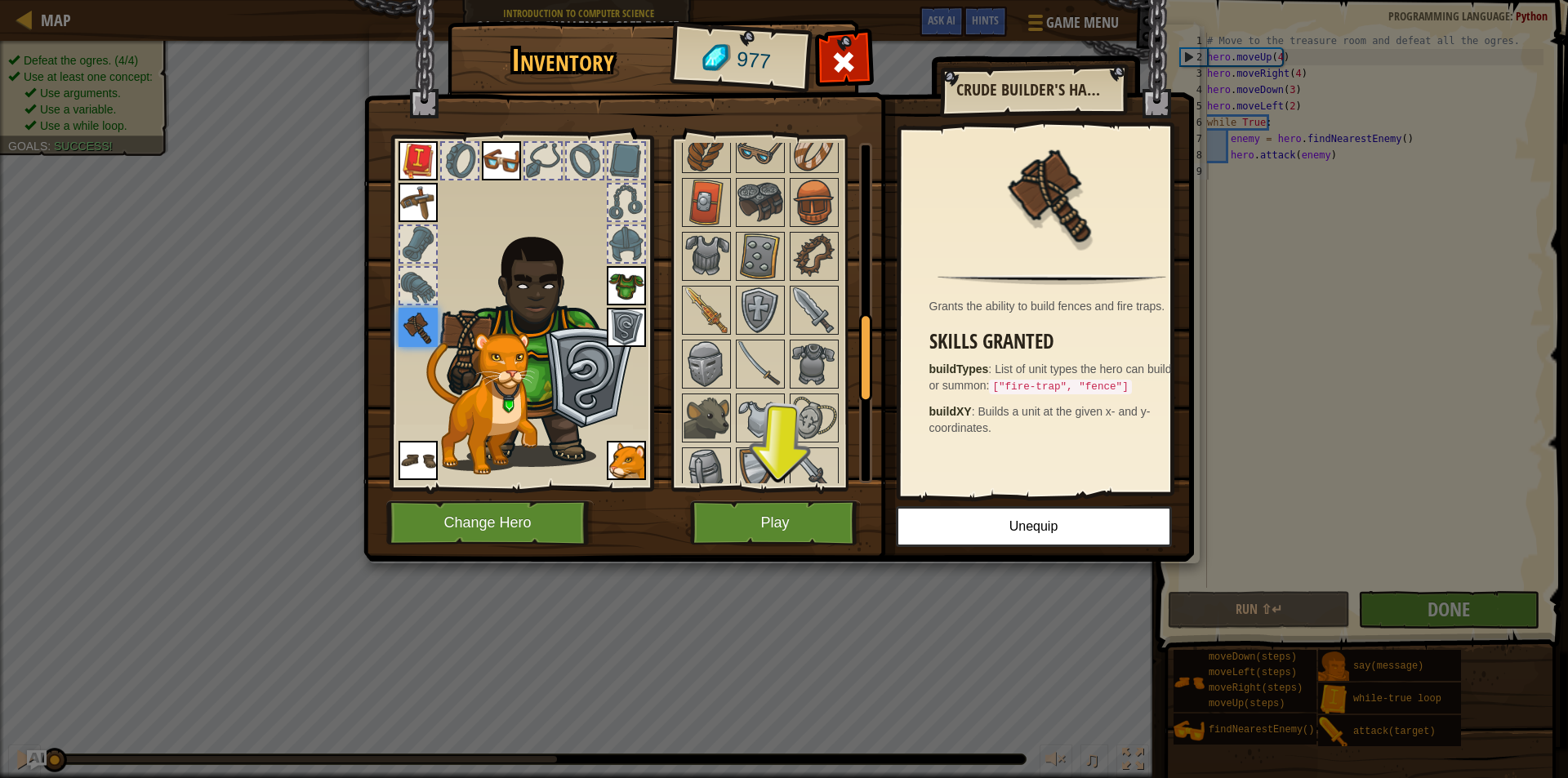
scroll to position [653, 0]
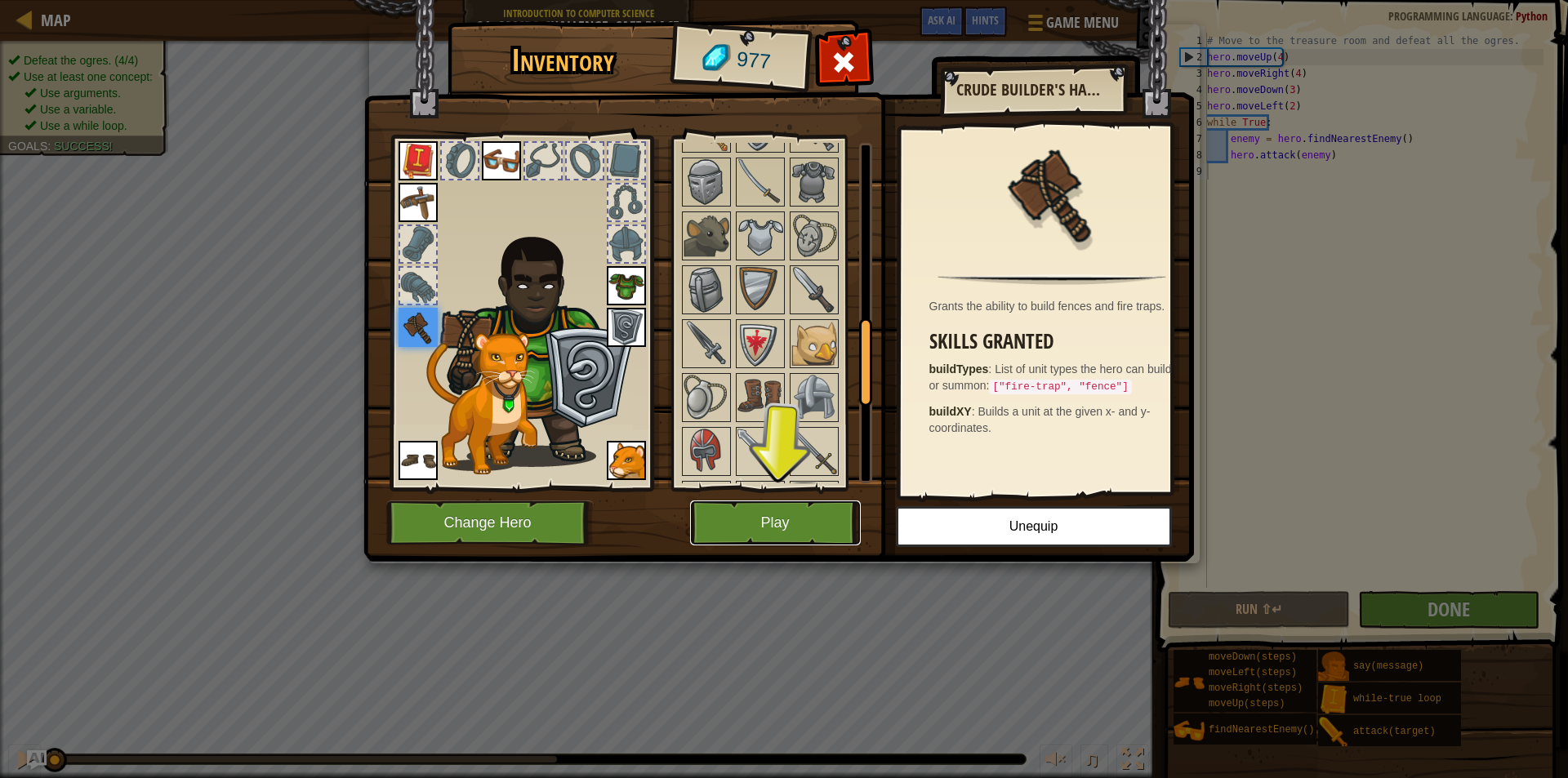
click at [776, 515] on button "Play" at bounding box center [775, 523] width 171 height 45
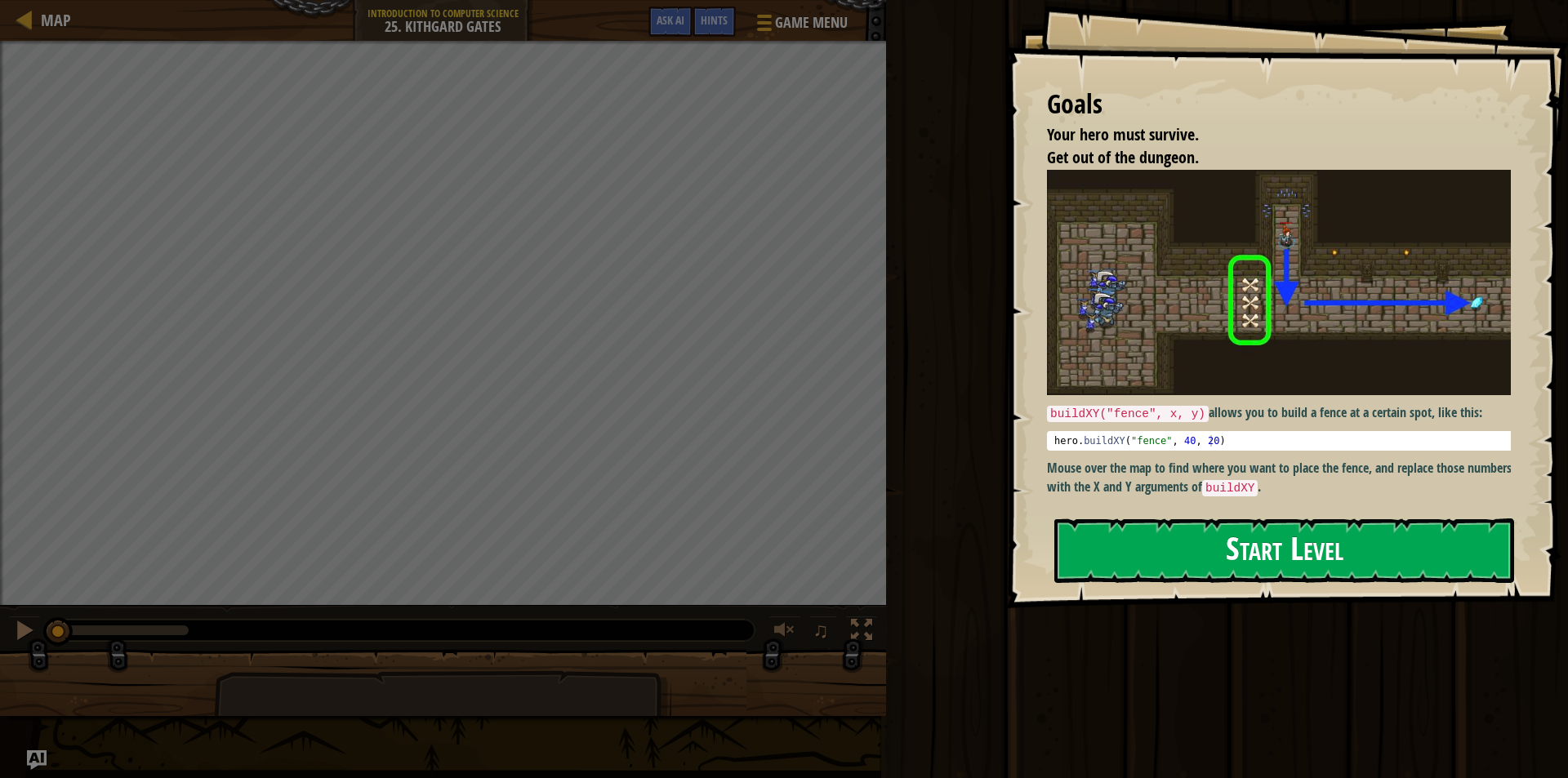
click at [1335, 519] on button "Start Level" at bounding box center [1284, 551] width 460 height 64
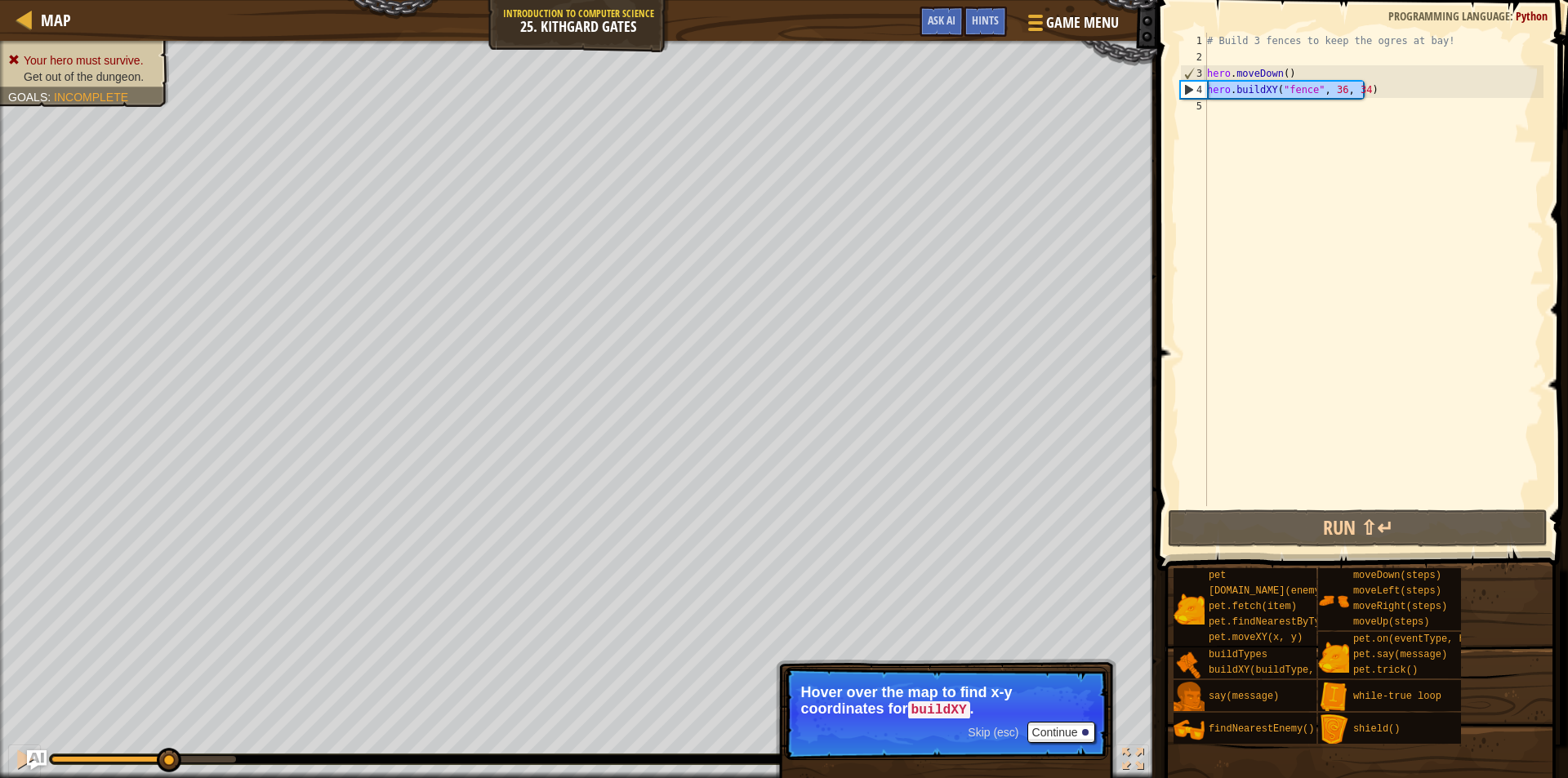
drag, startPoint x: 1369, startPoint y: 91, endPoint x: 1203, endPoint y: 91, distance: 166.0
click at [1203, 91] on div "1 2 3 4 5 # Build 3 fences to keep the ogres at bay! hero . moveDown ( ) hero .…" at bounding box center [1360, 269] width 367 height 474
type textarea "hero.buildXY("fence", 36, 34)"
click at [1268, 106] on div "# Build 3 fences to keep the ogres at bay! hero . moveDown ( ) hero . buildXY (…" at bounding box center [1373, 286] width 339 height 506
paste textarea "hero.buildXY("fence", 36, 34)"
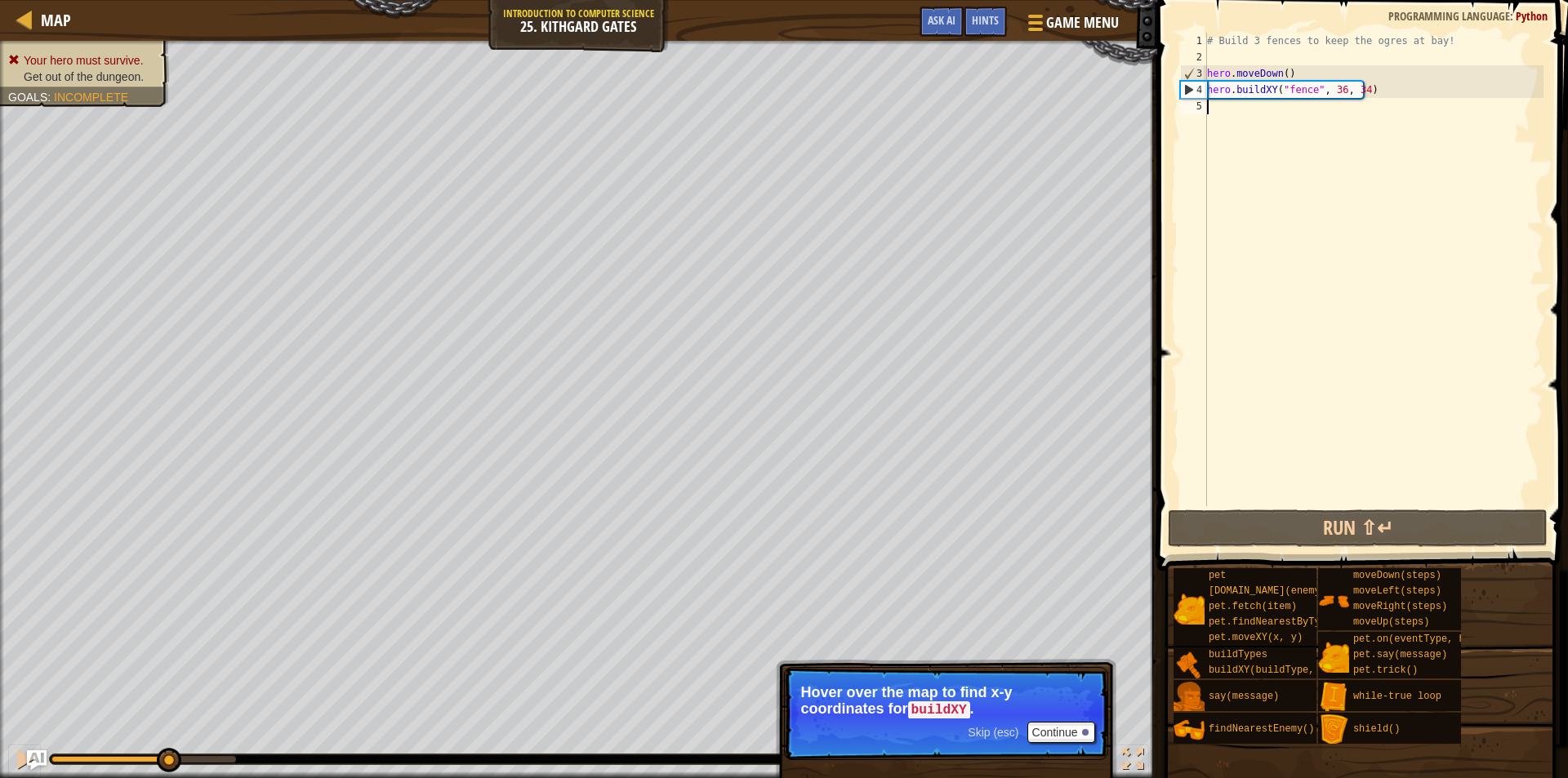
type textarea "hero.buildXY("fence", 36, 34)"
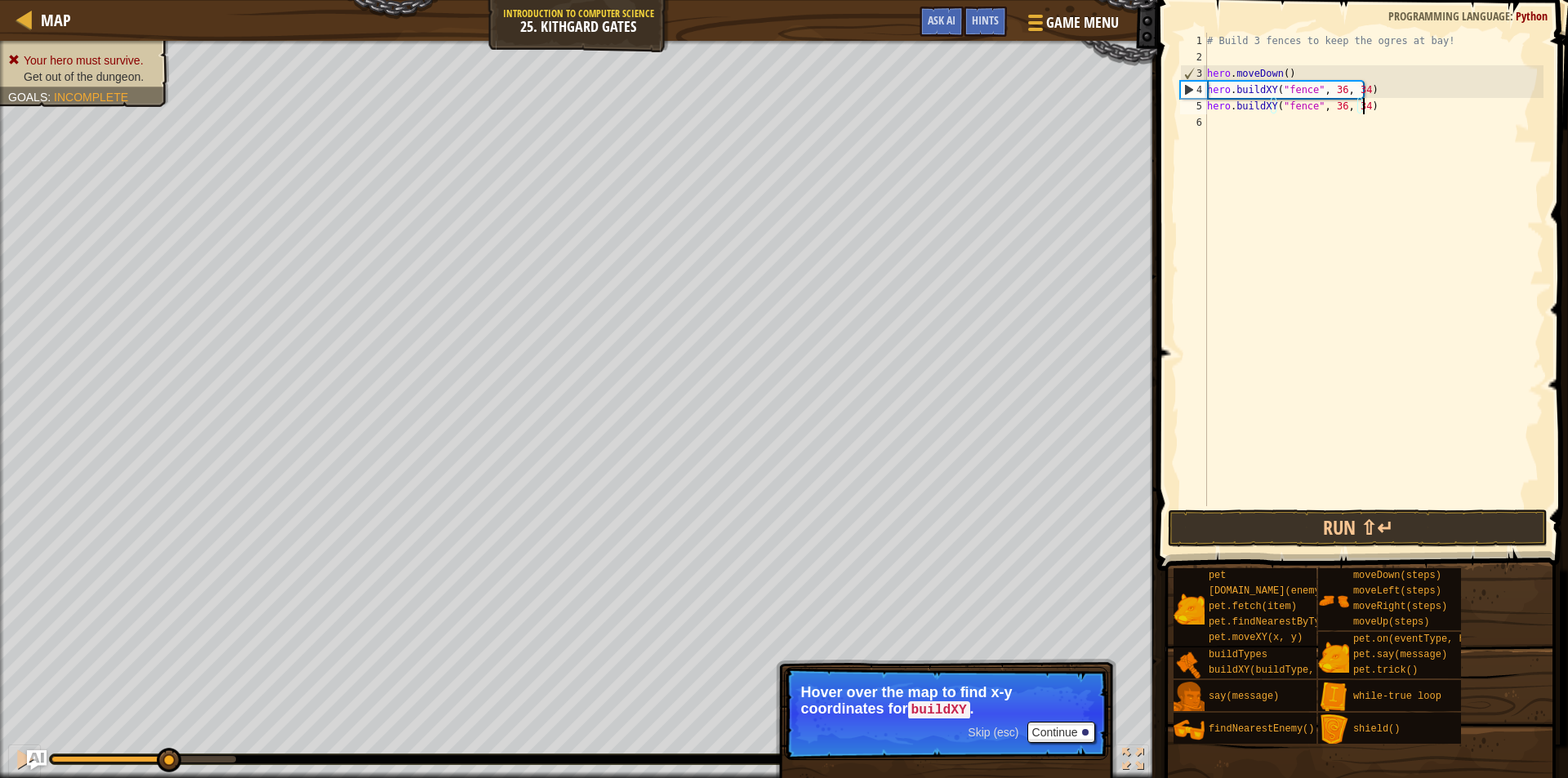
click at [1253, 124] on div "# Build 3 fences to keep the ogres at bay! hero . moveDown ( ) hero . buildXY (…" at bounding box center [1373, 286] width 339 height 506
paste textarea "hero.buildXY("fence", 36, 34)"
click at [1358, 111] on div "# Build 3 fences to keep the ogres at bay! hero . moveDown ( ) hero . buildXY (…" at bounding box center [1373, 286] width 339 height 506
click at [1359, 126] on div "# Build 3 fences to keep the ogres at bay! hero . moveDown ( ) hero . buildXY (…" at bounding box center [1373, 286] width 339 height 506
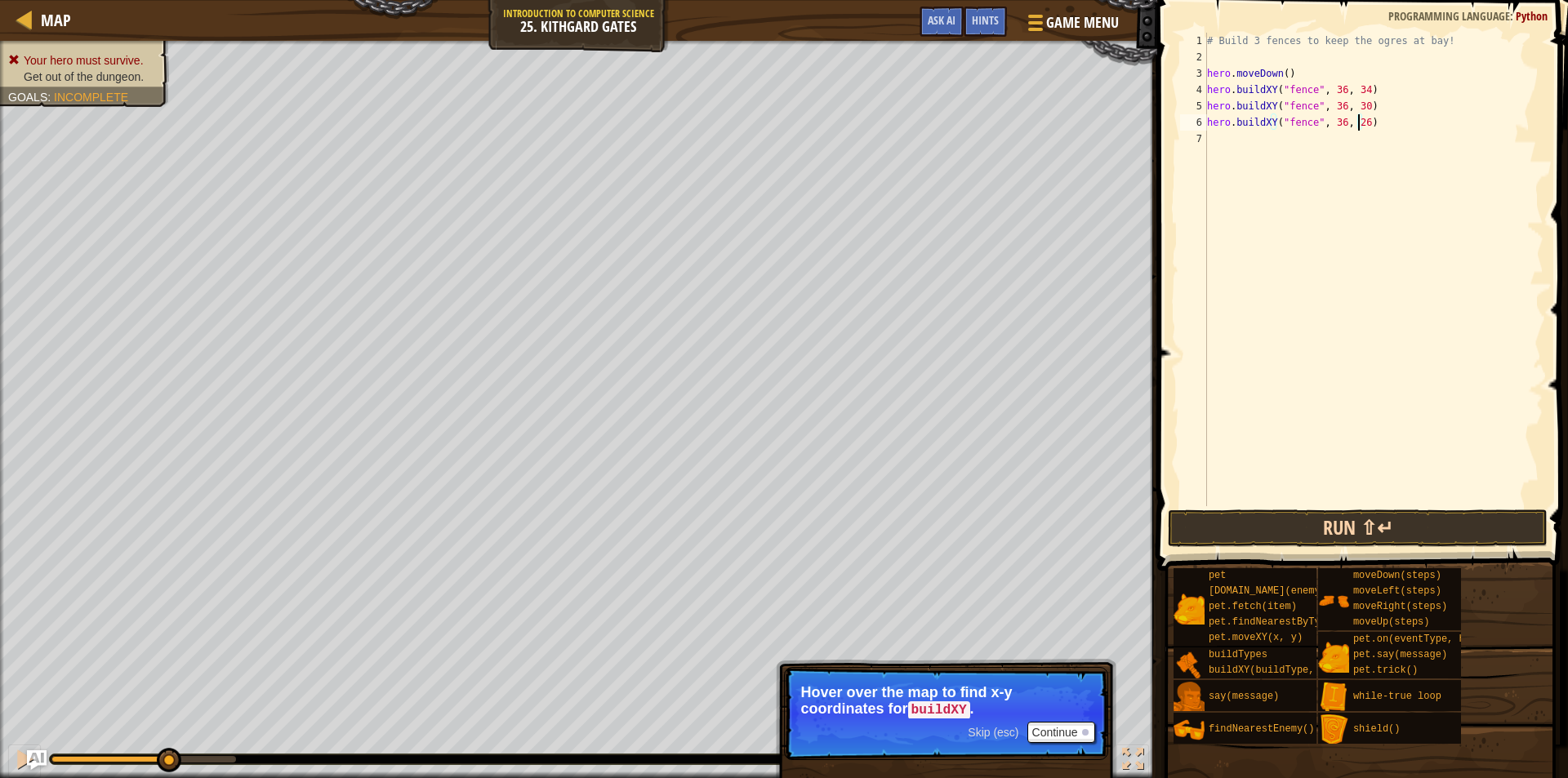
type textarea "hero.buildXY("fence", 36, 26)"
click at [1384, 528] on button "Run ⇧↵" at bounding box center [1358, 528] width 380 height 38
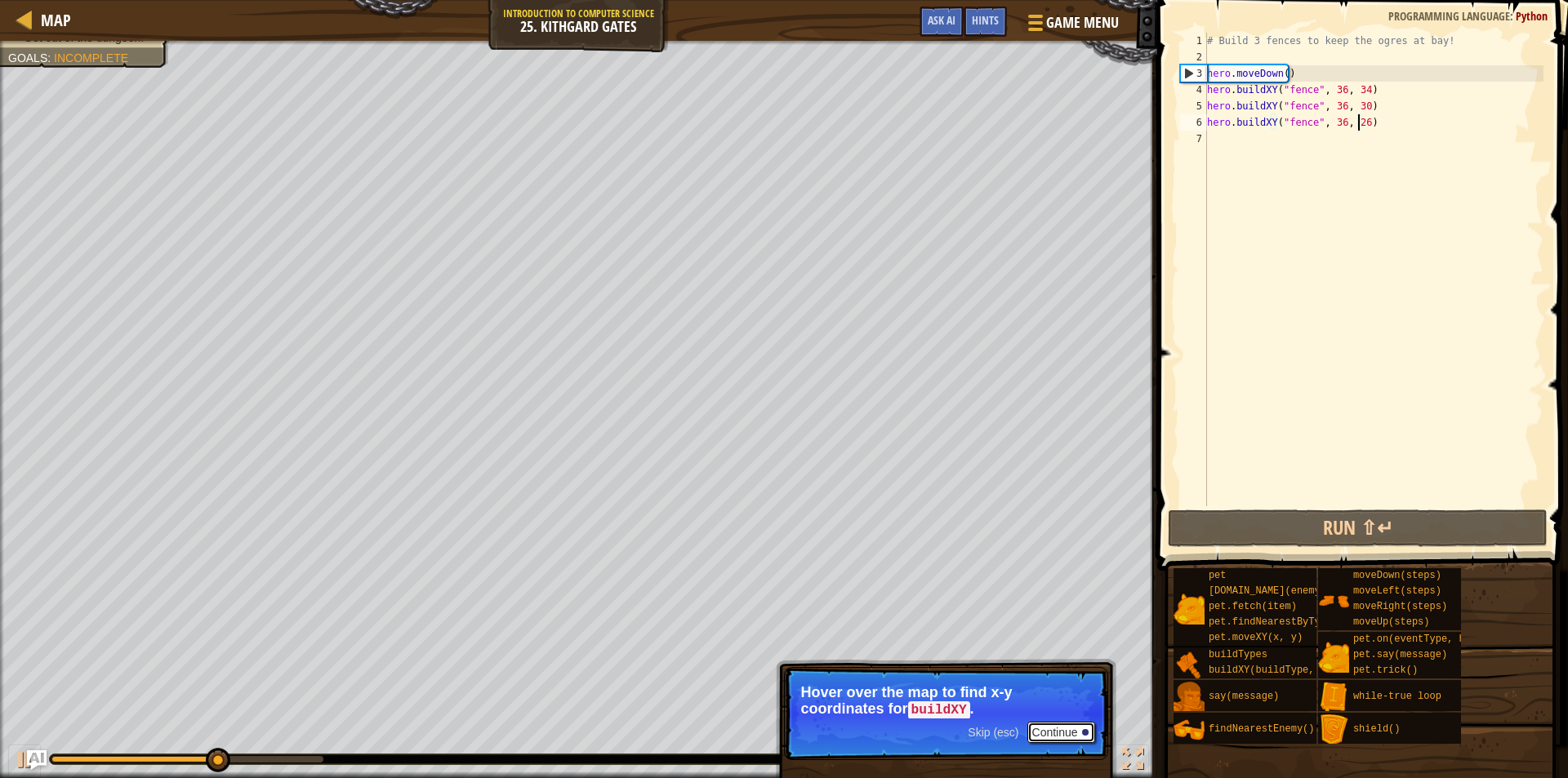
click at [1064, 722] on button "Continue" at bounding box center [1061, 732] width 68 height 21
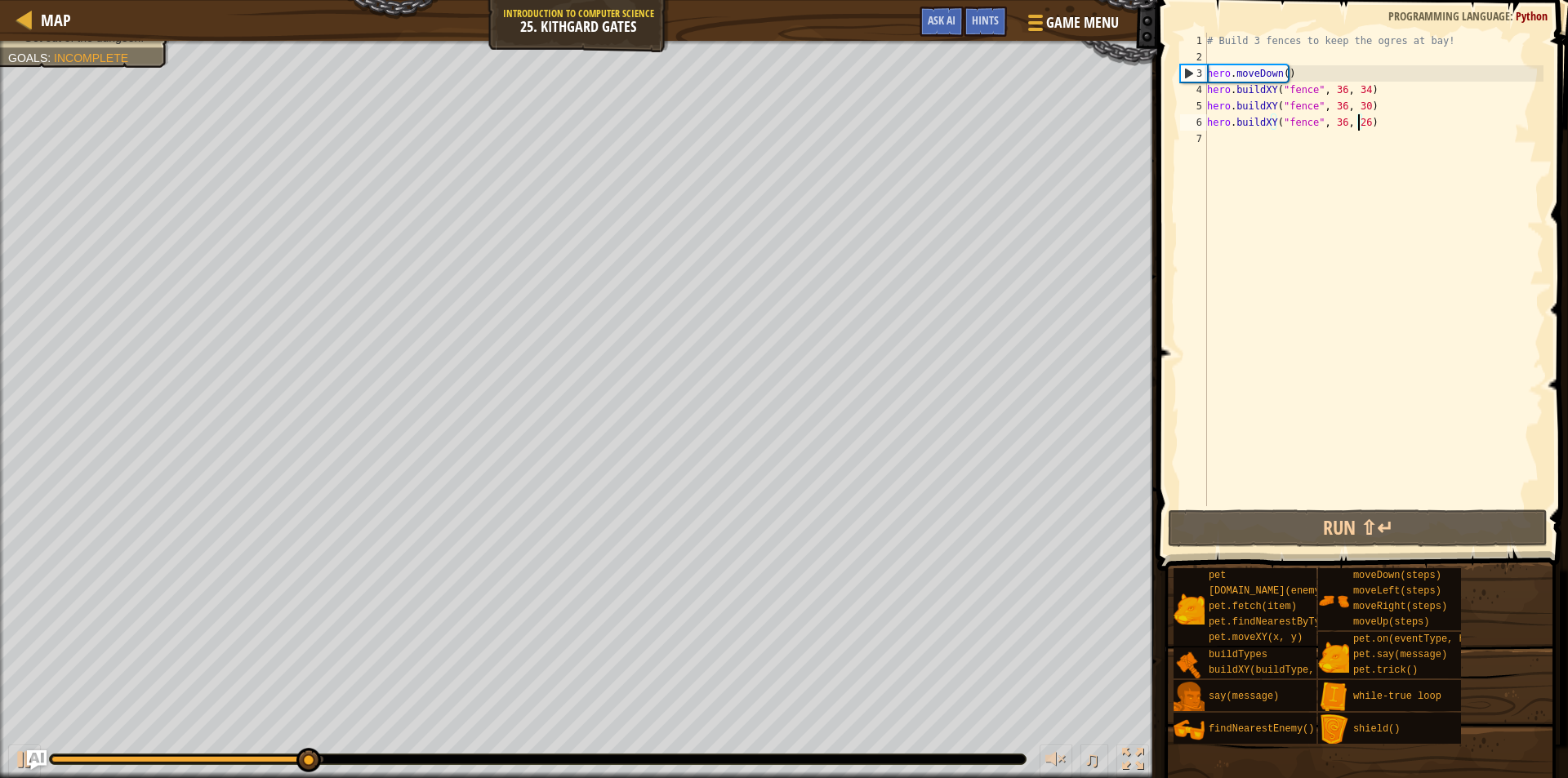
click at [1353, 141] on div "# Build 3 fences to keep the ogres at bay! hero . moveDown ( ) hero . buildXY (…" at bounding box center [1373, 286] width 339 height 506
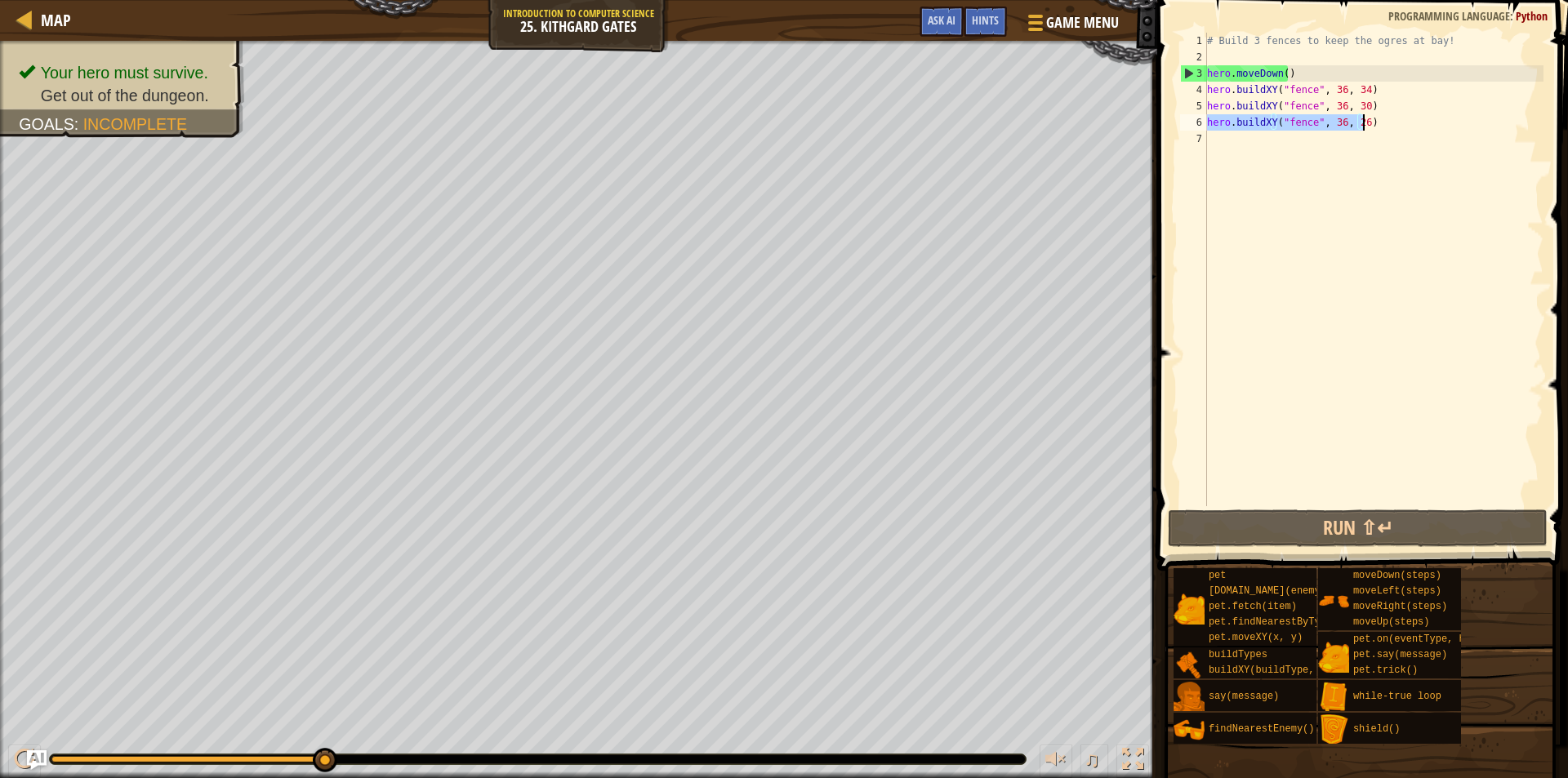
drag, startPoint x: 1208, startPoint y: 121, endPoint x: 1372, endPoint y: 122, distance: 164.0
click at [1372, 122] on div "# Build 3 fences to keep the ogres at bay! hero . moveDown ( ) hero . buildXY (…" at bounding box center [1373, 286] width 339 height 506
type textarea "hero.buildXY("fence", 36, 26)"
click at [1321, 143] on div "# Build 3 fences to keep the ogres at bay! hero . moveDown ( ) hero . buildXY (…" at bounding box center [1373, 286] width 339 height 506
paste textarea "hero.buildXY("fence", 36, 26)"
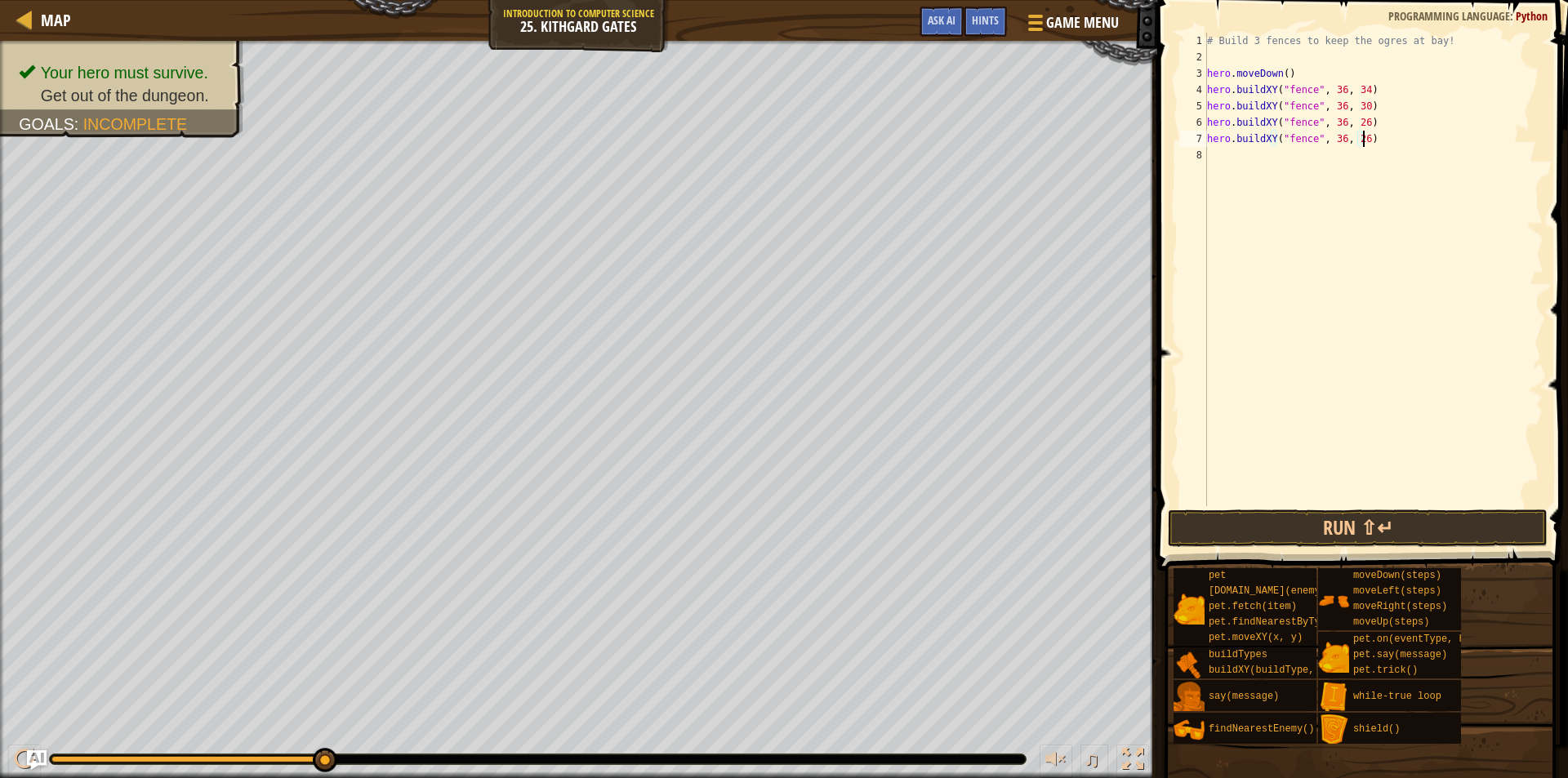
click at [1337, 137] on div "# Build 3 fences to keep the ogres at bay! hero . moveDown ( ) hero . buildXY (…" at bounding box center [1373, 286] width 339 height 506
click at [1359, 139] on div "# Build 3 fences to keep the ogres at bay! hero . moveDown ( ) hero . buildXY (…" at bounding box center [1373, 286] width 339 height 506
type textarea "hero.buildXY("fence", 74, 30)"
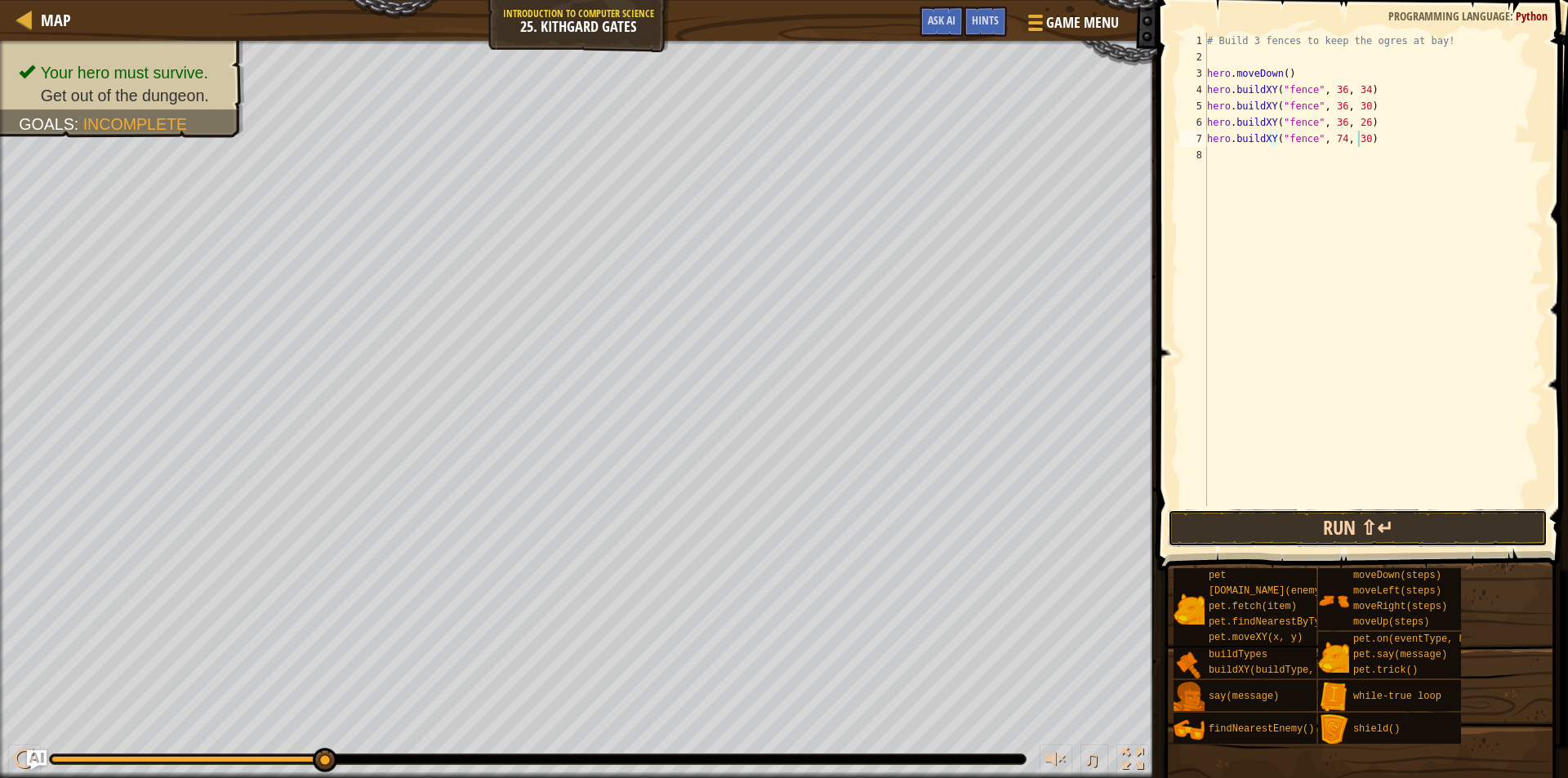
click at [1288, 518] on button "Run ⇧↵" at bounding box center [1358, 528] width 380 height 38
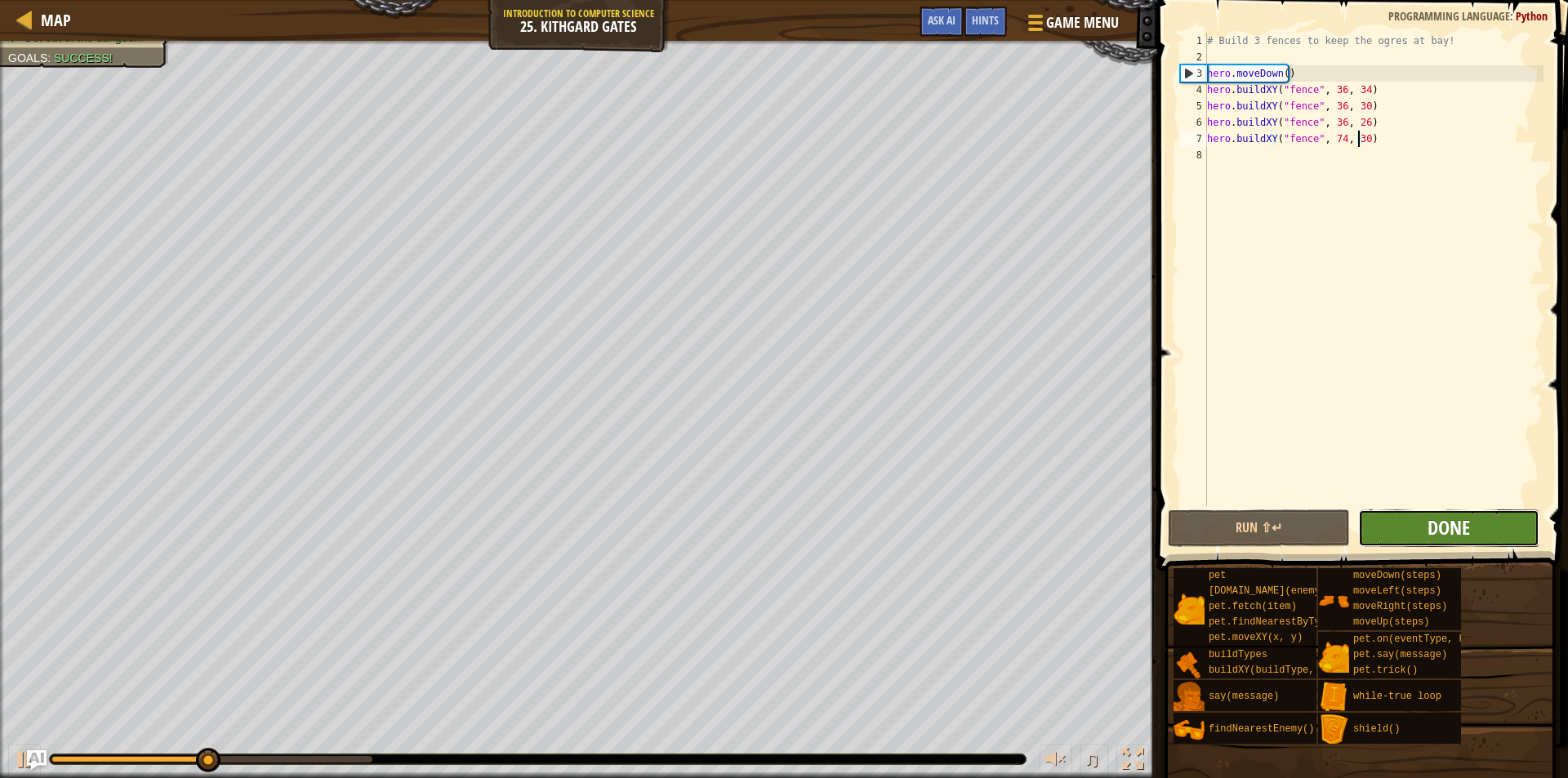
click at [1456, 527] on span "Done" at bounding box center [1449, 528] width 43 height 27
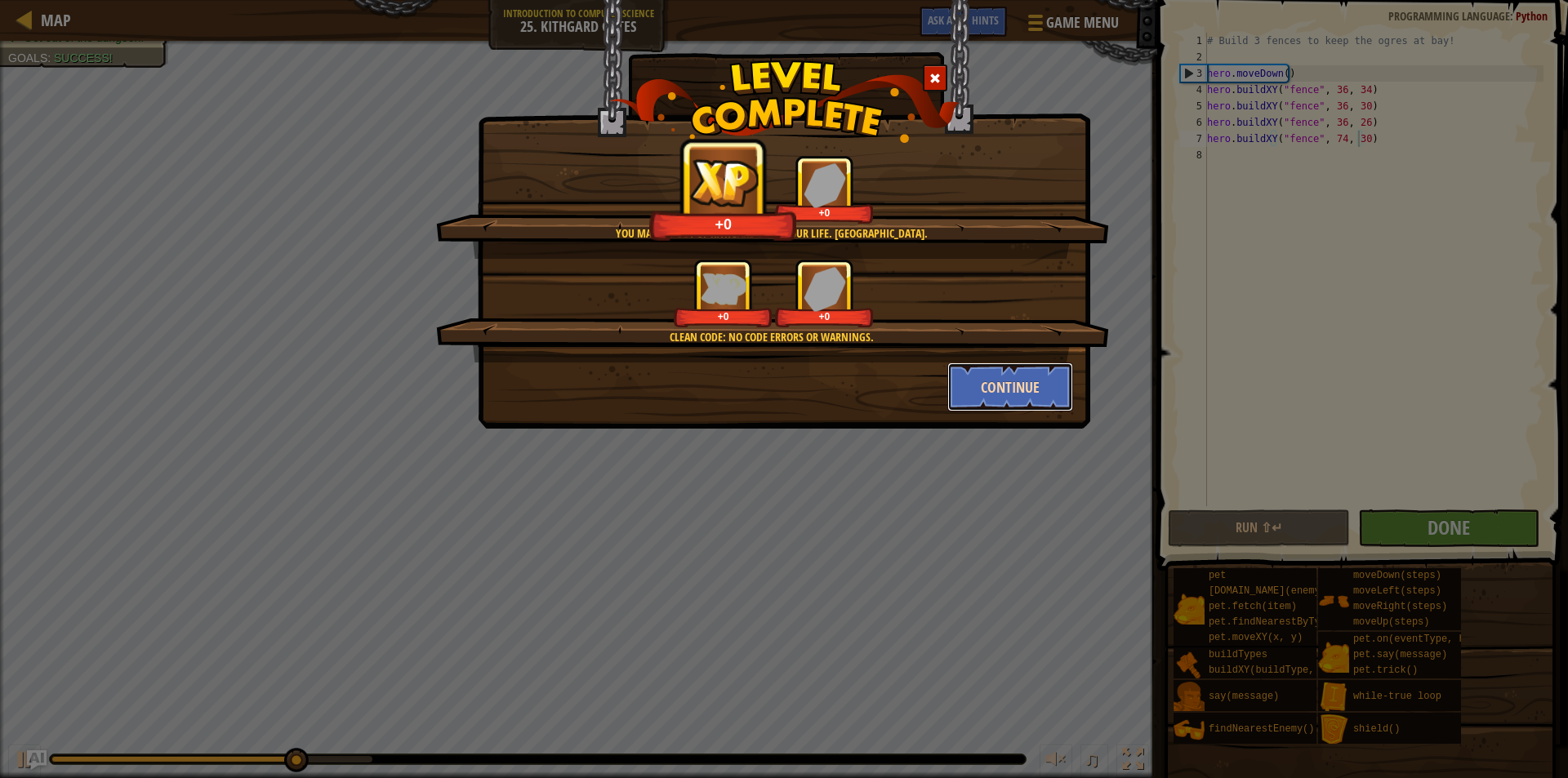
click at [1023, 377] on button "Continue" at bounding box center [1011, 386] width 127 height 49
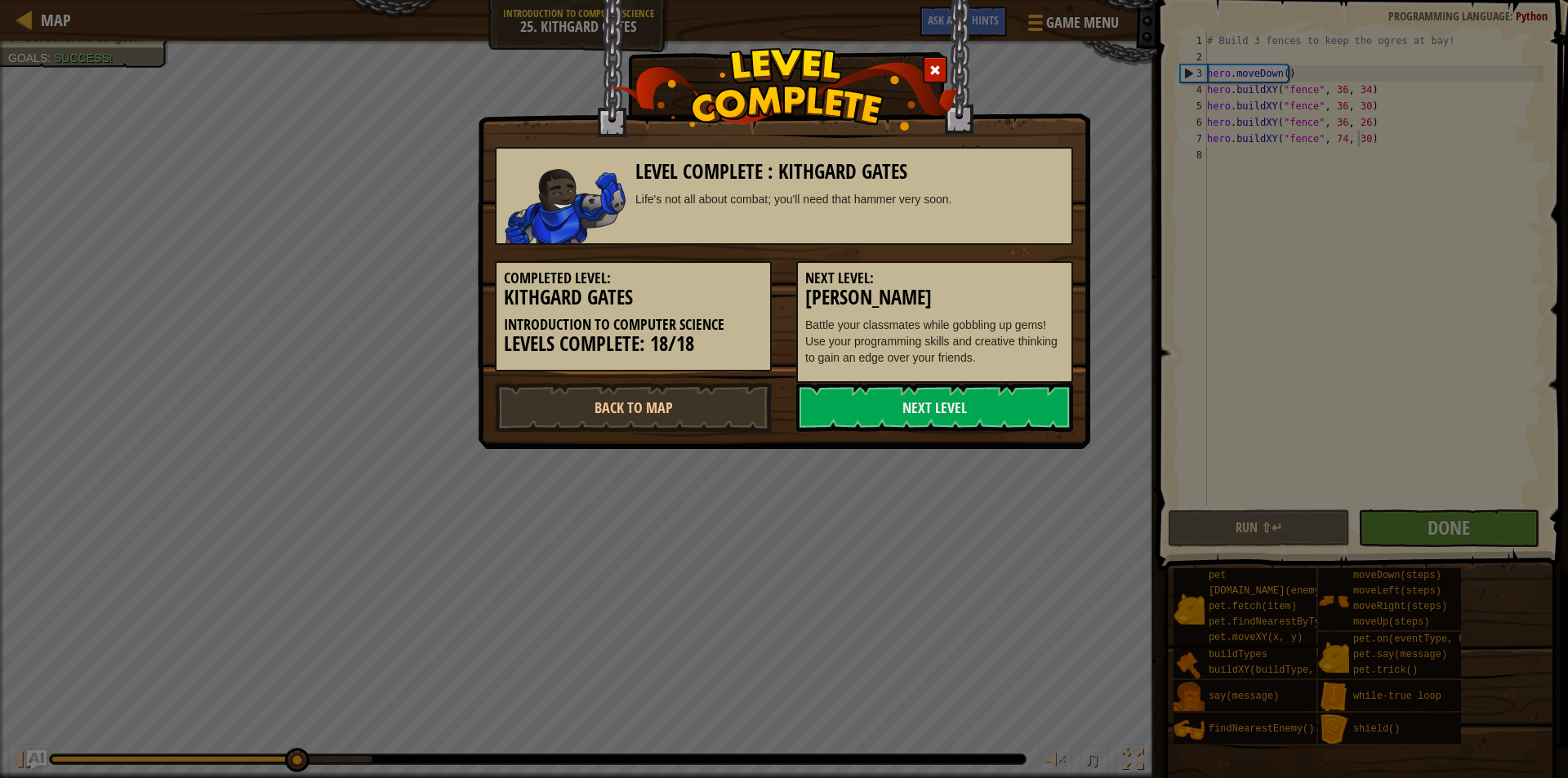
click at [1024, 374] on div "Next Level: [PERSON_NAME] Battle your classmates while gobbling up gems! Use yo…" at bounding box center [934, 322] width 277 height 121
click at [992, 381] on div "Next Level: [PERSON_NAME] Battle your classmates while gobbling up gems! Use yo…" at bounding box center [934, 322] width 277 height 121
click at [992, 385] on div "Level Complete : [PERSON_NAME] Life's not all about combat; you'll need that ha…" at bounding box center [784, 281] width 578 height 301
click at [992, 398] on link "Next Level" at bounding box center [934, 407] width 277 height 49
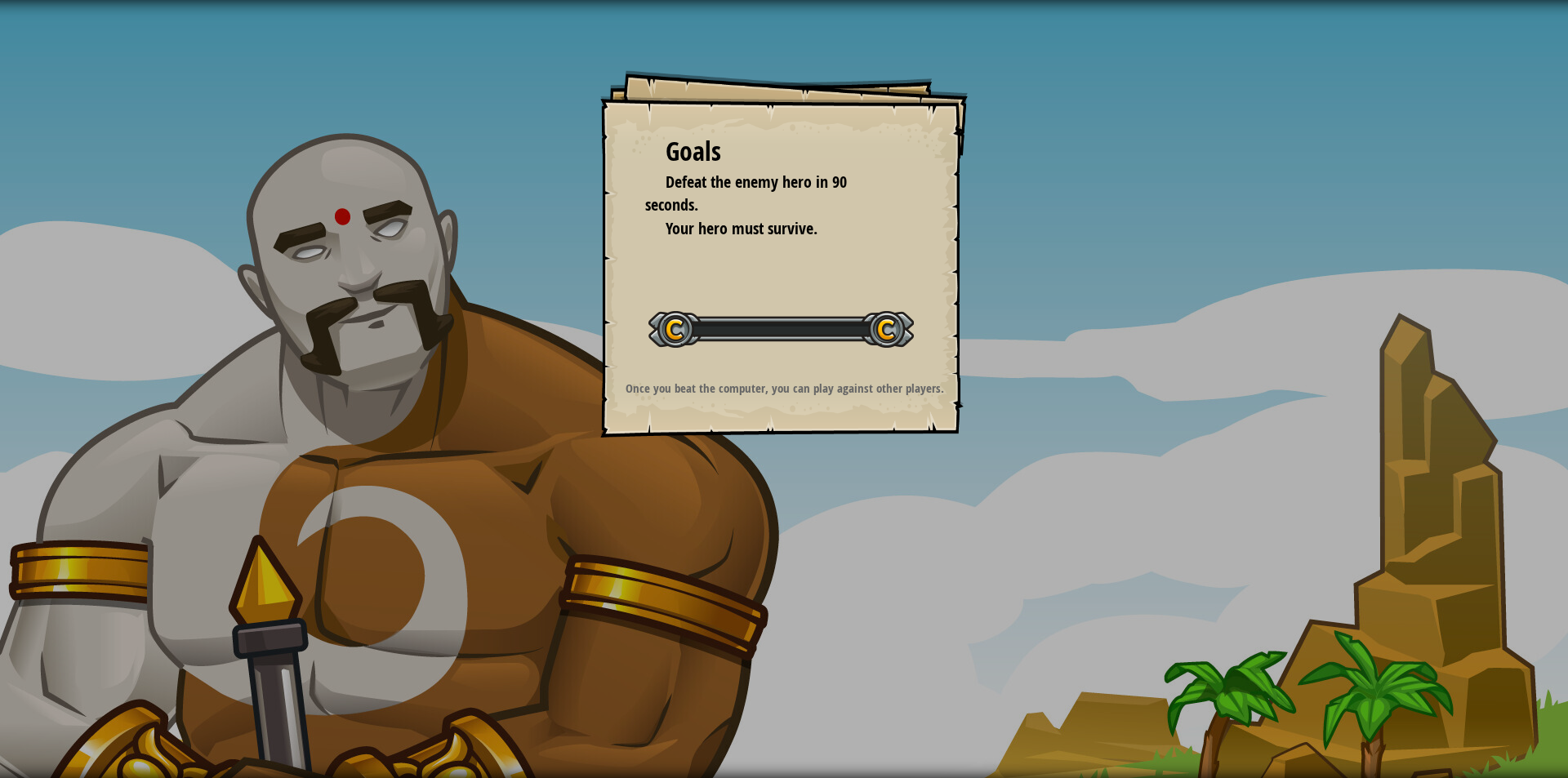
click at [994, 395] on div "Goals Defeat the enemy hero in 90 seconds. Your hero must survive. Start Level …" at bounding box center [784, 389] width 1568 height 778
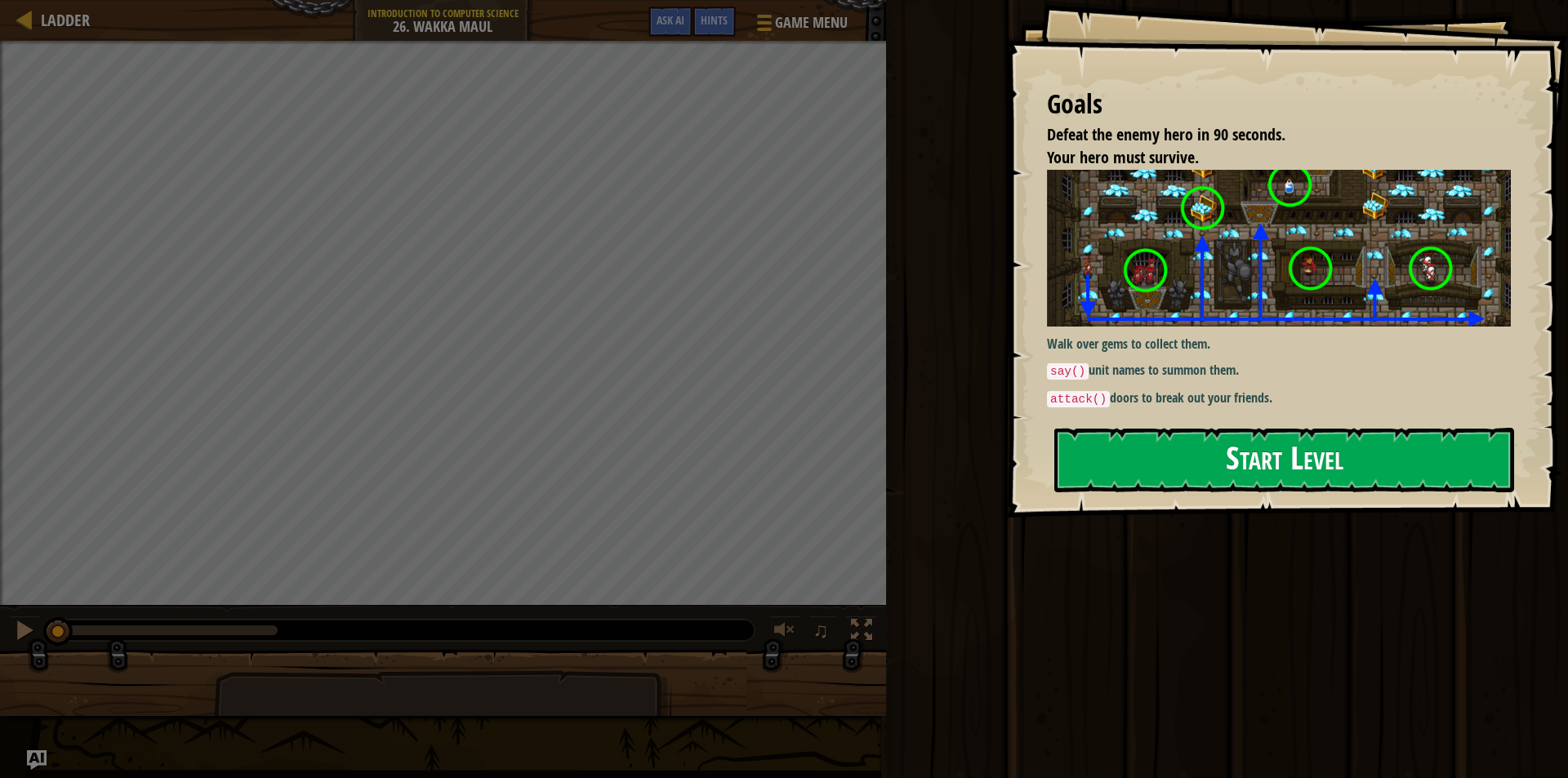
click at [1276, 403] on p "attack() doors to break out your friends." at bounding box center [1286, 398] width 478 height 20
drag, startPoint x: 1268, startPoint y: 450, endPoint x: 1259, endPoint y: 465, distance: 17.5
click at [1268, 452] on button "Start Level" at bounding box center [1284, 460] width 460 height 64
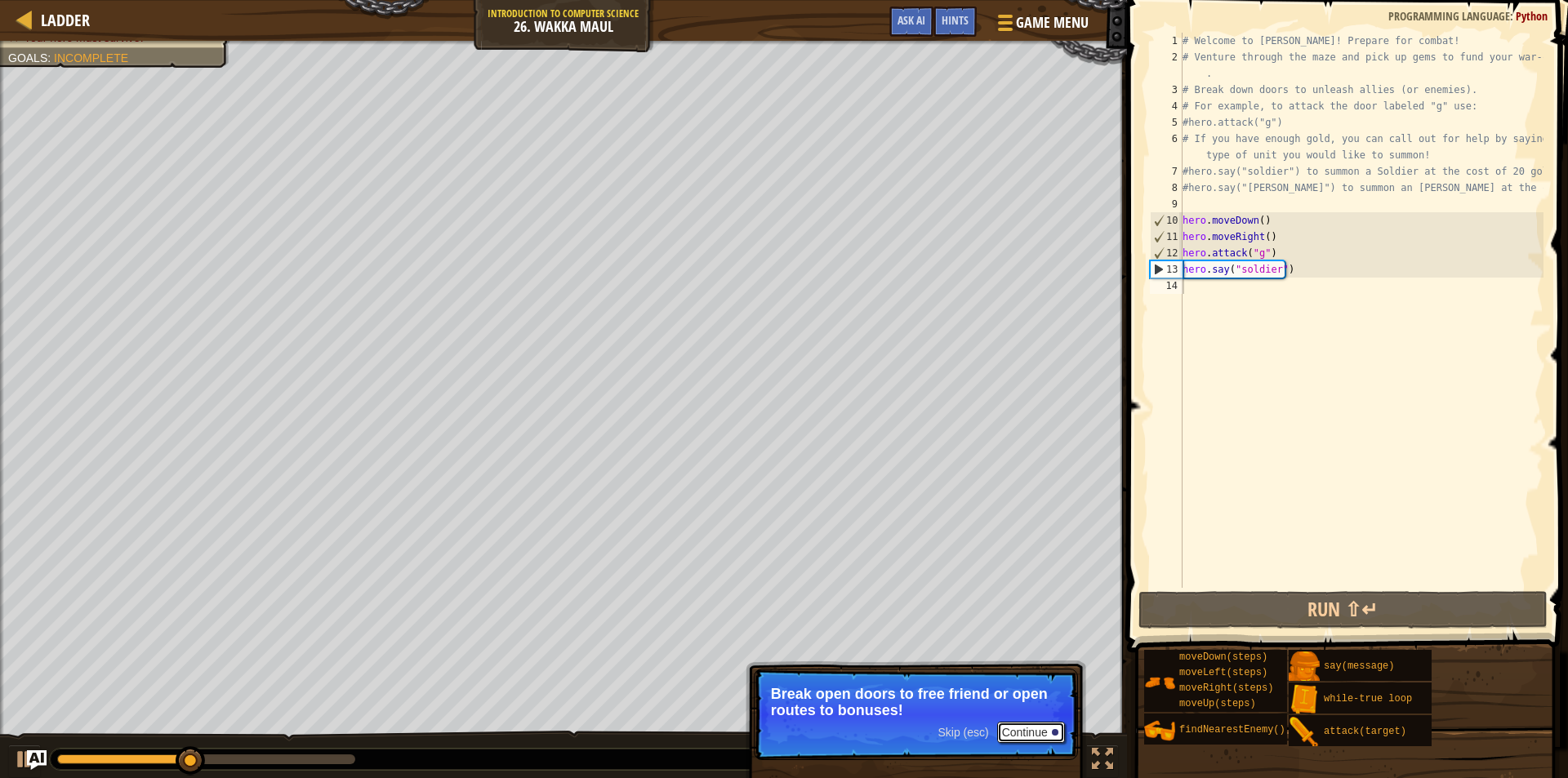
click at [1028, 727] on button "Continue" at bounding box center [1030, 732] width 68 height 21
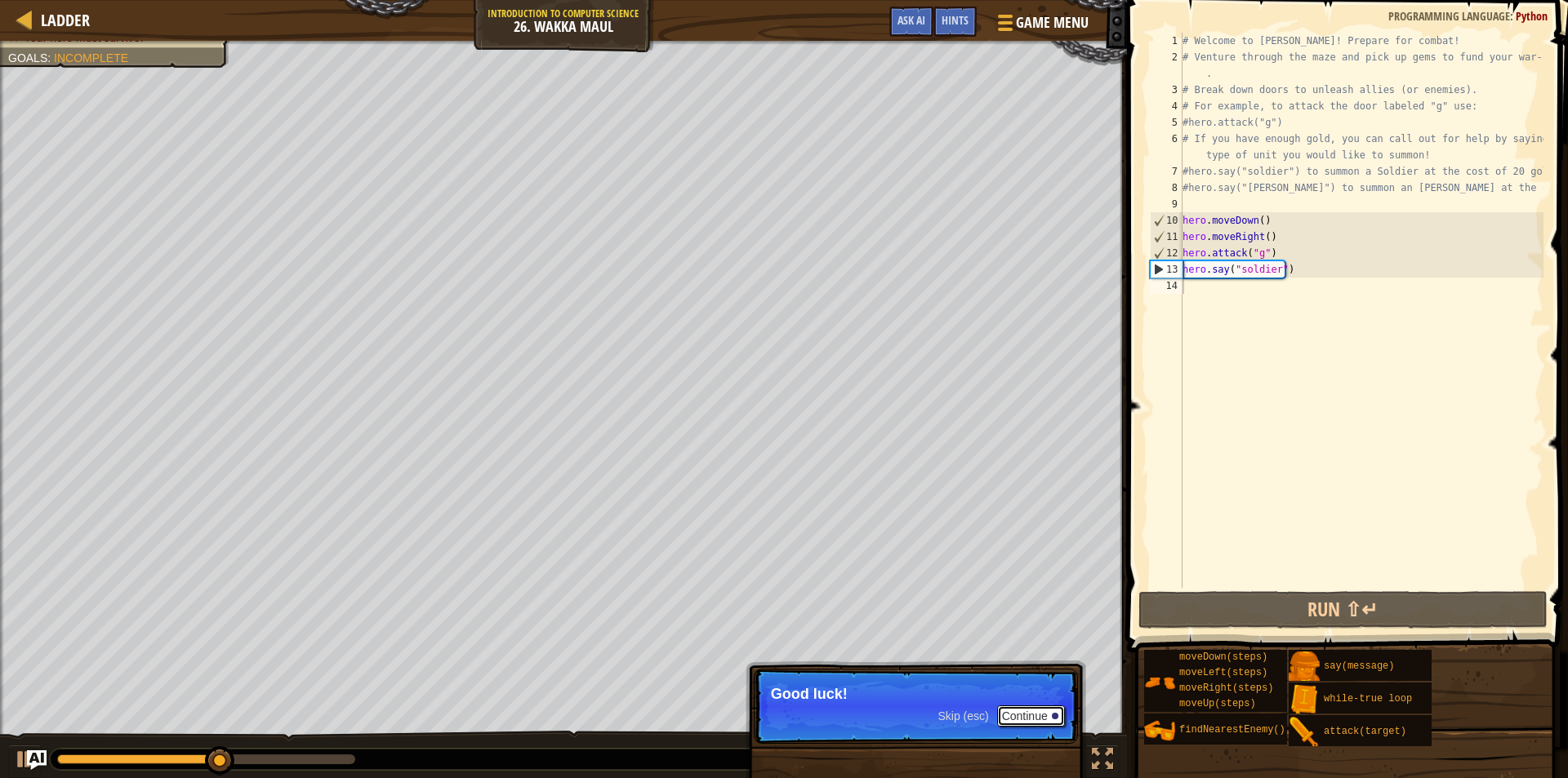
click at [1040, 718] on button "Continue" at bounding box center [1030, 716] width 68 height 21
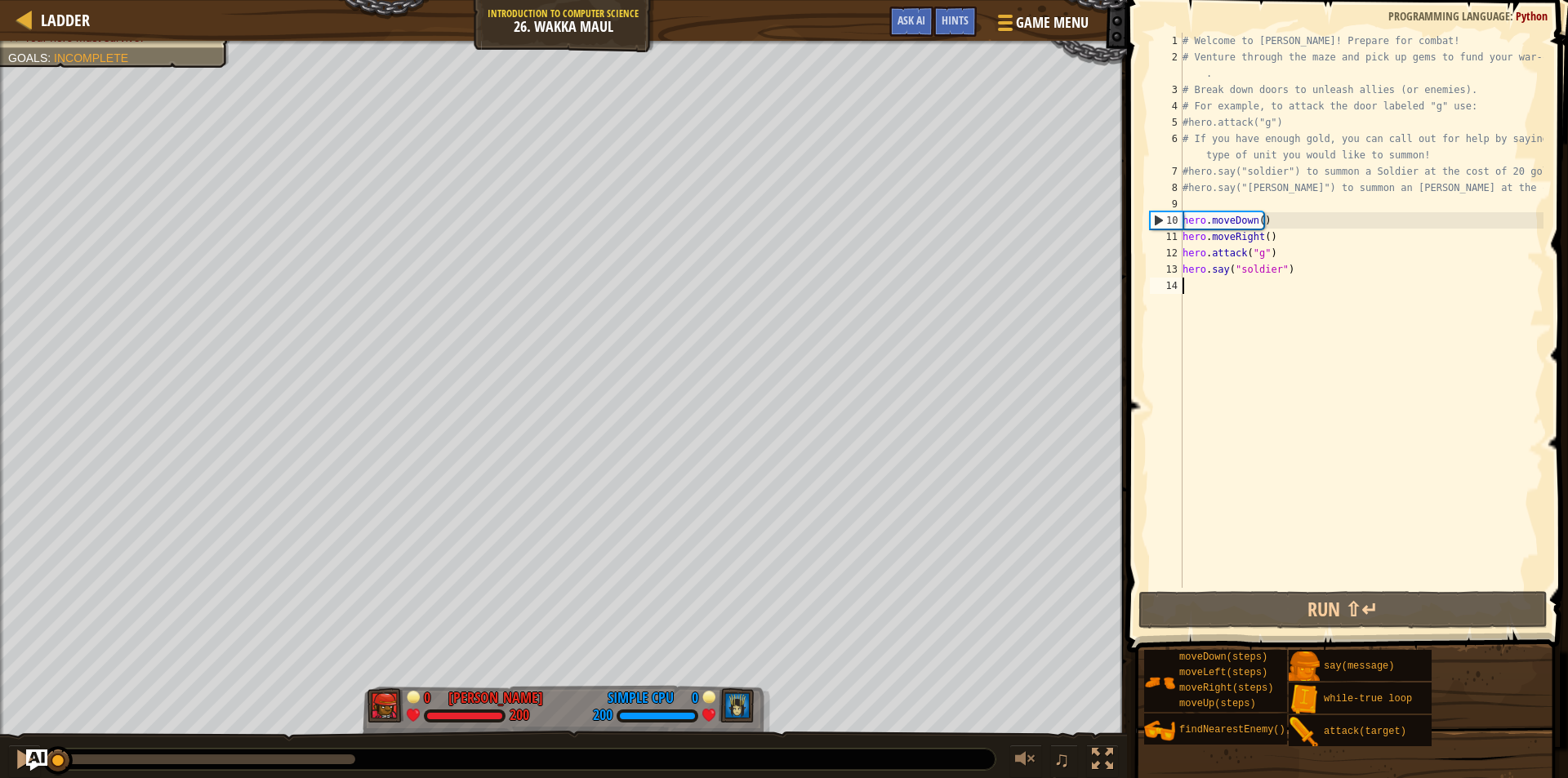
drag, startPoint x: 362, startPoint y: 757, endPoint x: 32, endPoint y: 764, distance: 330.1
click at [32, 764] on div "Ladder Introduction to Computer Science 26. Wakka Maul Game Menu Done Hints Ask…" at bounding box center [784, 389] width 1568 height 778
drag, startPoint x: 1183, startPoint y: 239, endPoint x: 1282, endPoint y: 250, distance: 99.6
click at [1282, 250] on div "# Welcome to [PERSON_NAME]! Prepare for combat! # Venture through the maze and …" at bounding box center [1361, 327] width 364 height 588
type textarea "hero.moveRight() hero.attack("g")"
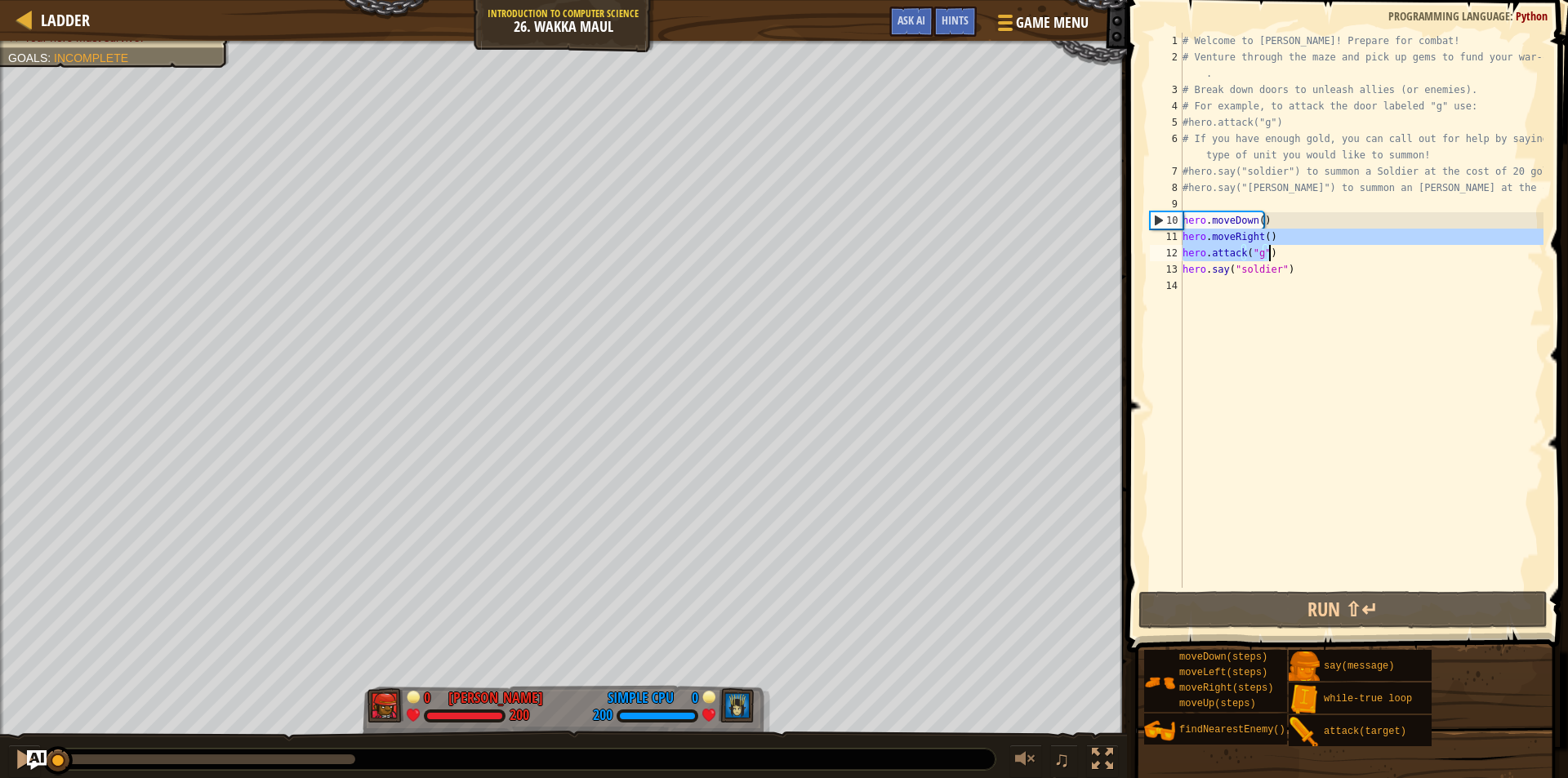
click at [1232, 282] on div "# Welcome to [PERSON_NAME]! Prepare for combat! # Venture through the maze and …" at bounding box center [1361, 327] width 364 height 588
paste textarea "hero.attack("g")"
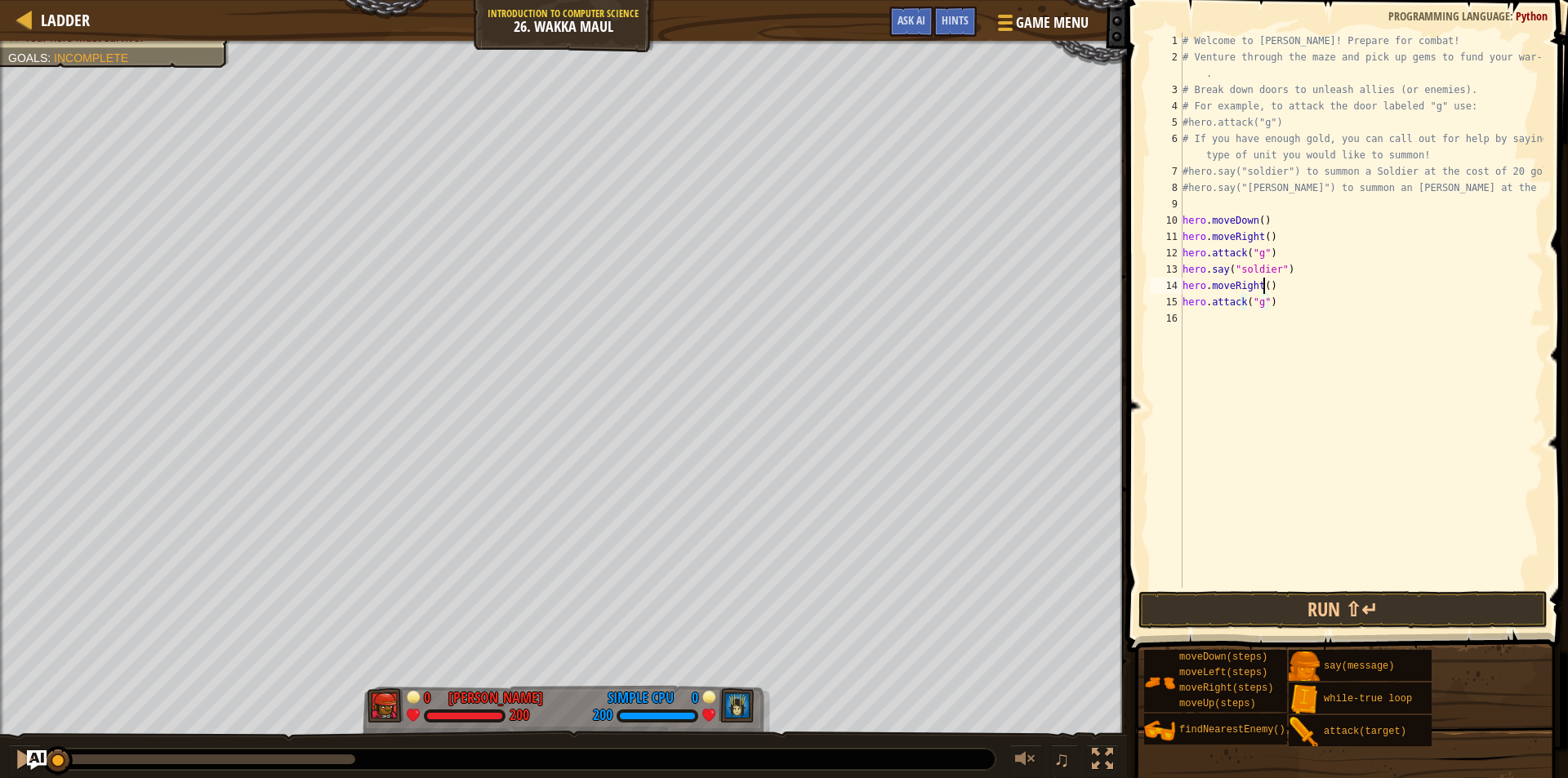
click at [1264, 288] on div "# Welcome to [PERSON_NAME]! Prepare for combat! # Venture through the maze and …" at bounding box center [1361, 327] width 364 height 588
click at [1260, 306] on div "# Welcome to [PERSON_NAME]! Prepare for combat! # Venture through the maze and …" at bounding box center [1361, 327] width 364 height 588
type textarea "hero.attack("h")"
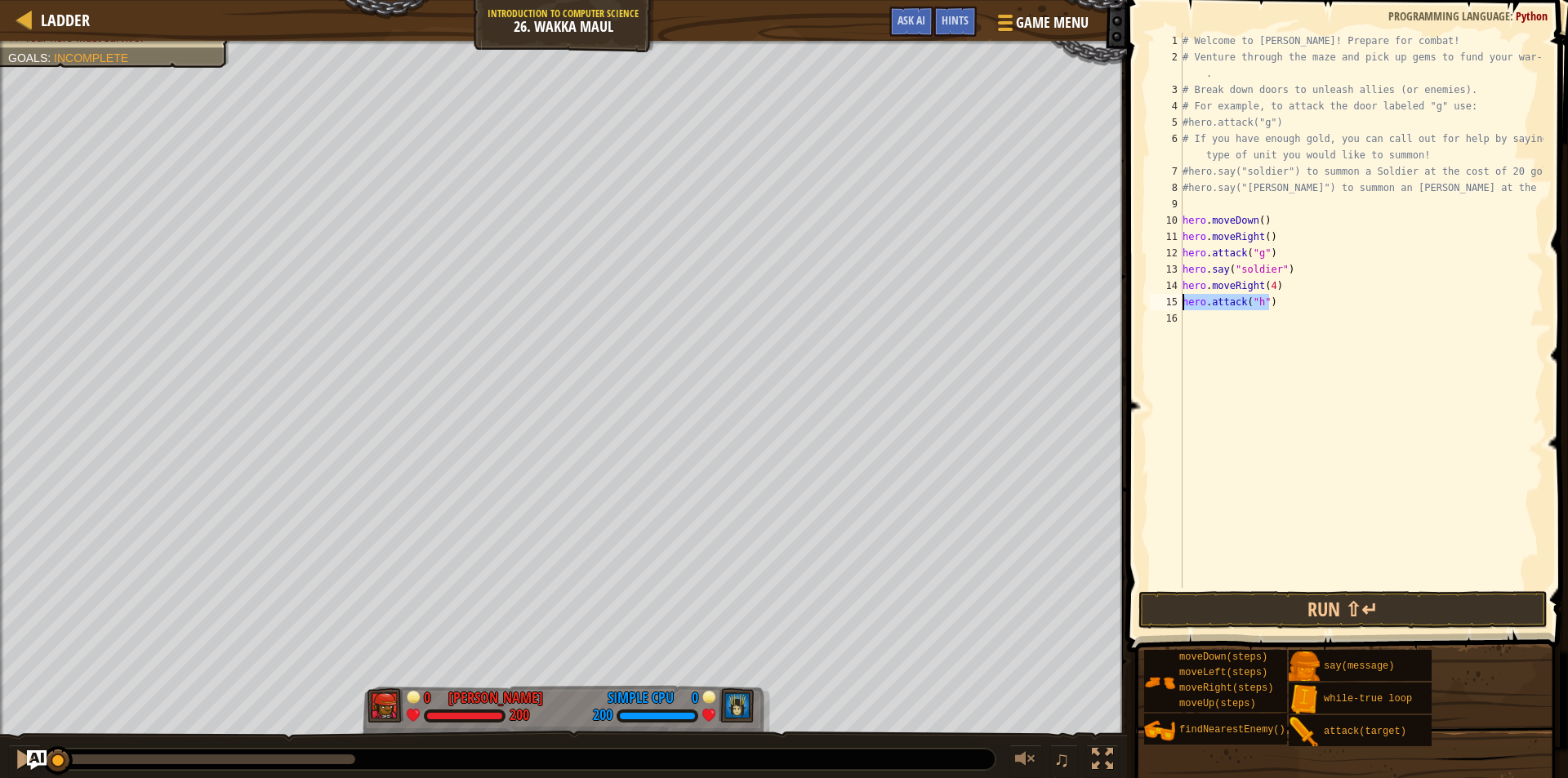
drag, startPoint x: 1271, startPoint y: 304, endPoint x: 1153, endPoint y: 305, distance: 118.0
click at [1153, 305] on div "hero.attack("h") 1 2 3 4 5 6 7 8 9 10 11 12 13 14 15 16 # Welcome to [PERSON_NA…" at bounding box center [1345, 310] width 397 height 556
click at [1234, 322] on div "# Welcome to [PERSON_NAME]! Prepare for combat! # Venture through the maze and …" at bounding box center [1361, 327] width 364 height 588
paste textarea "hero.attack("h")"
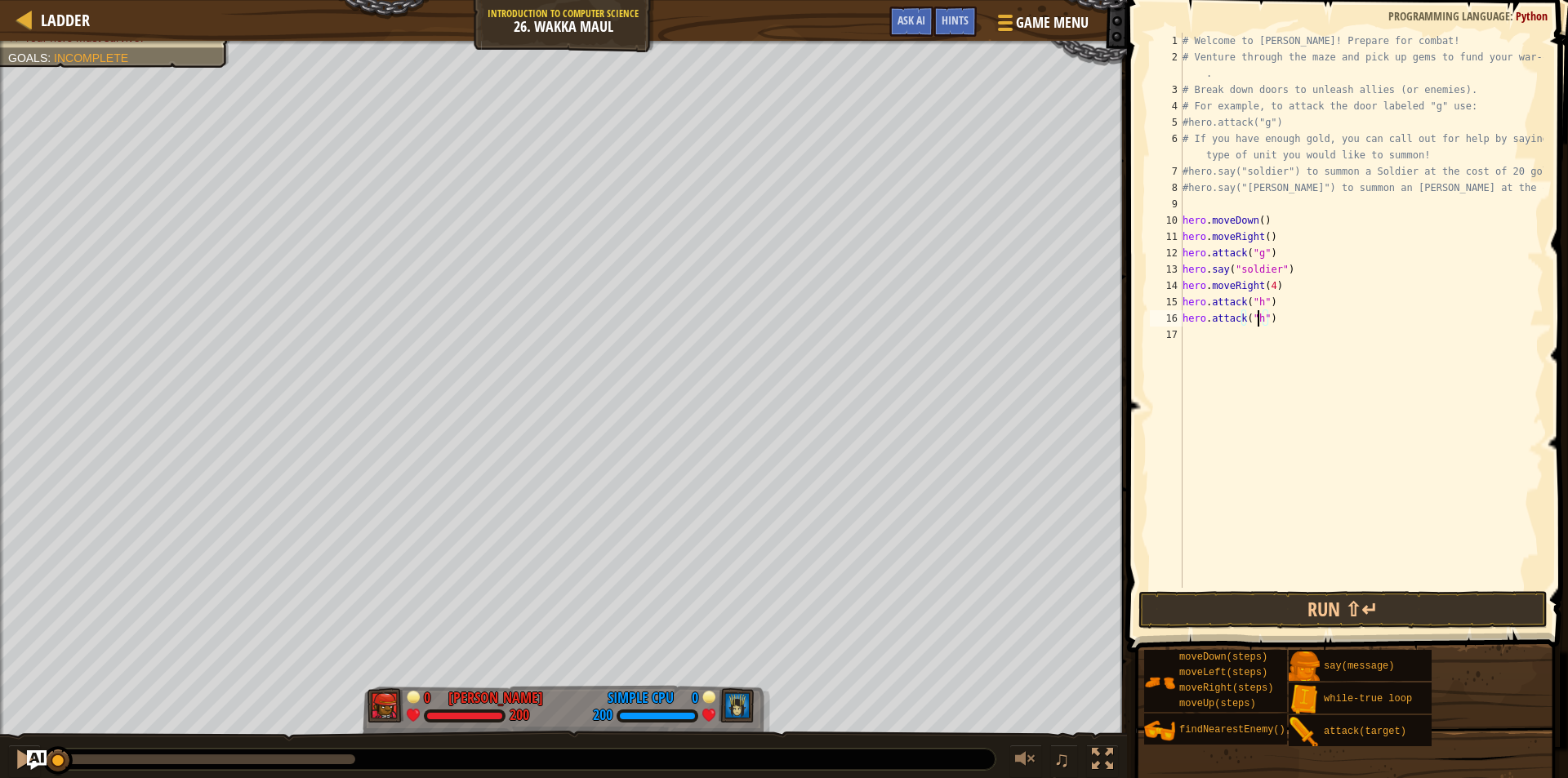
click at [1259, 319] on div "# Welcome to [PERSON_NAME]! Prepare for combat! # Venture through the maze and …" at bounding box center [1361, 327] width 364 height 588
click at [1282, 283] on div "# Welcome to [PERSON_NAME]! Prepare for combat! # Venture through the maze and …" at bounding box center [1361, 327] width 364 height 588
type textarea "hero.moveRight(4)"
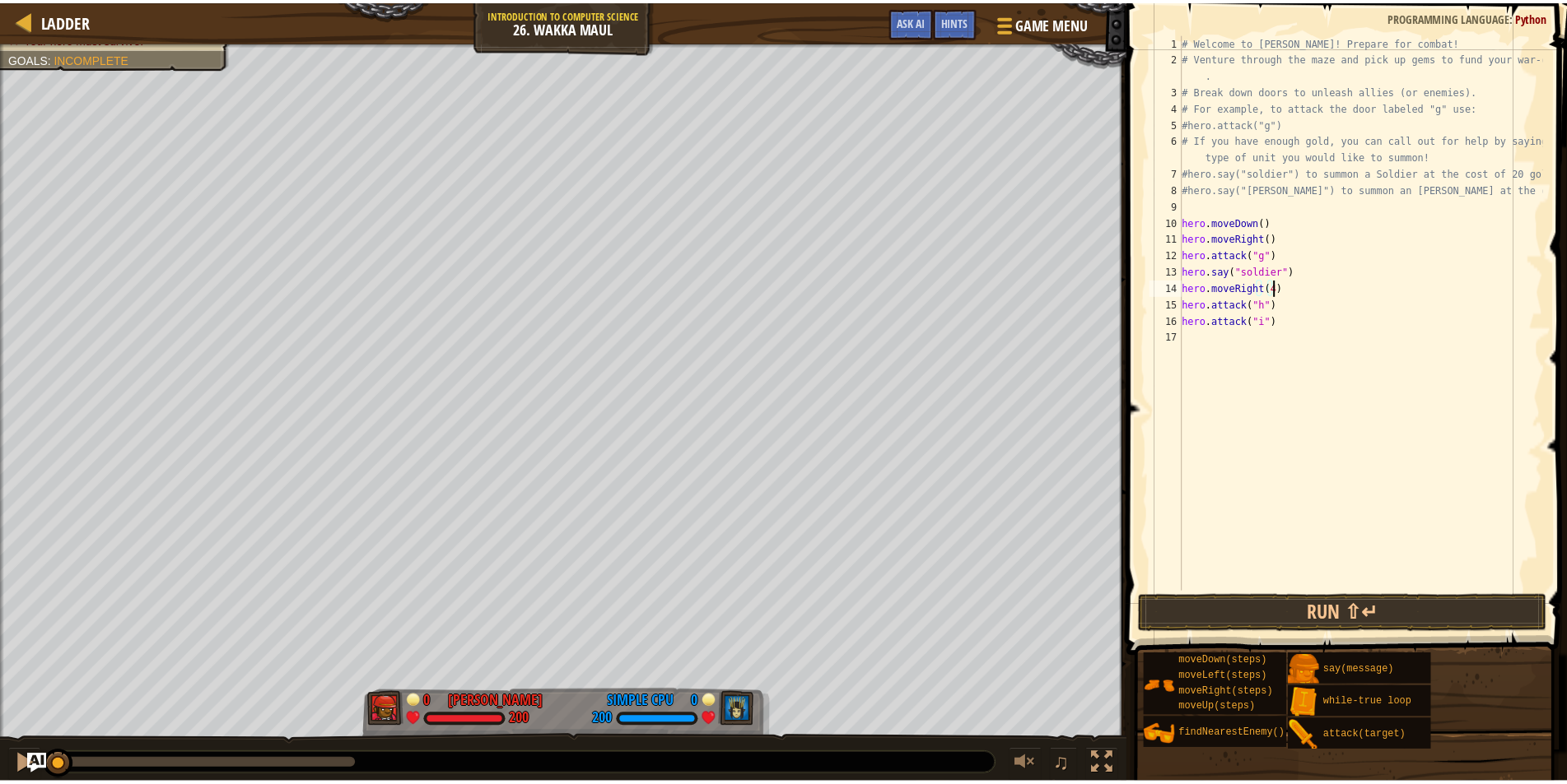
scroll to position [8, 0]
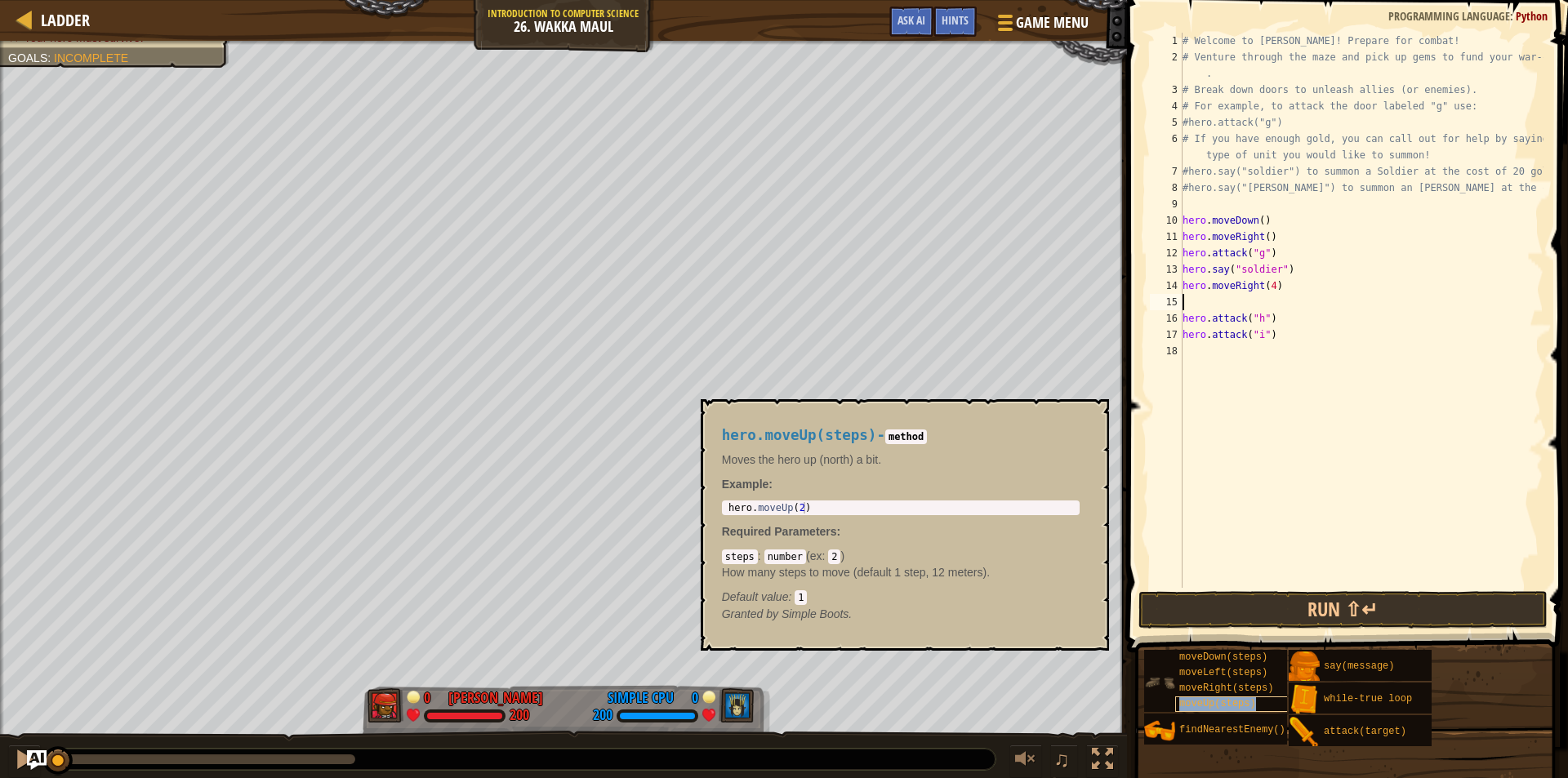
click at [1232, 702] on span "moveUp(steps)" at bounding box center [1217, 704] width 77 height 11
type textarea "hero.moveUp(2)"
drag, startPoint x: 806, startPoint y: 505, endPoint x: 722, endPoint y: 511, distance: 84.2
click at [722, 511] on div "hero.moveUp(2) 1 hero . moveUp ( 2 ) הההההההההההההההההההההההההההההההההההההההההה…" at bounding box center [900, 508] width 357 height 15
click at [1225, 298] on div "# Welcome to [PERSON_NAME]! Prepare for combat! # Venture through the maze and …" at bounding box center [1361, 327] width 364 height 588
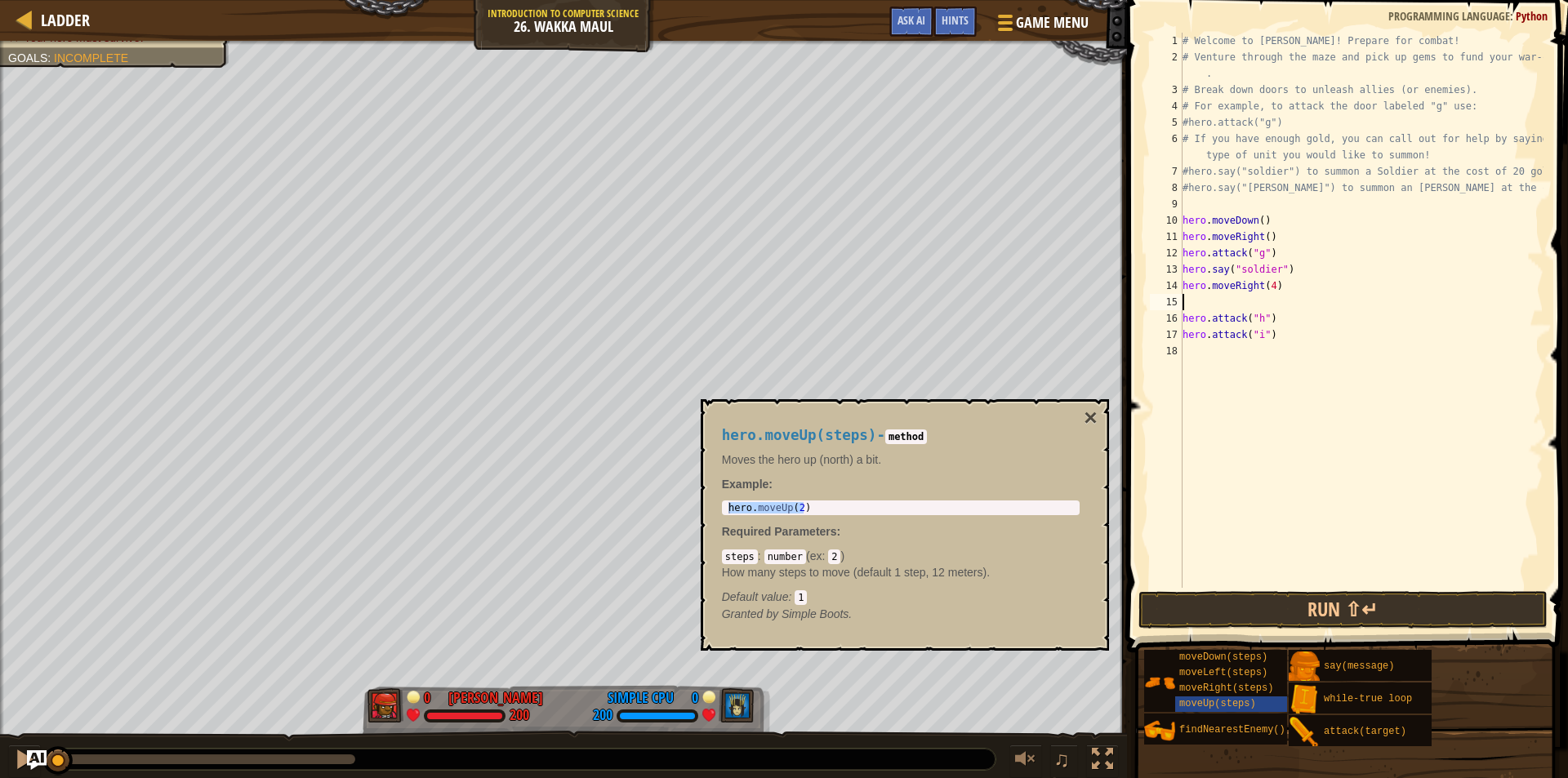
paste textarea "hero.moveUp(2)"
click at [1251, 304] on div "# Welcome to [PERSON_NAME]! Prepare for combat! # Venture through the maze and …" at bounding box center [1361, 327] width 364 height 588
type textarea "hero.moveUp()"
click at [1400, 604] on button "Run ⇧↵" at bounding box center [1343, 610] width 410 height 38
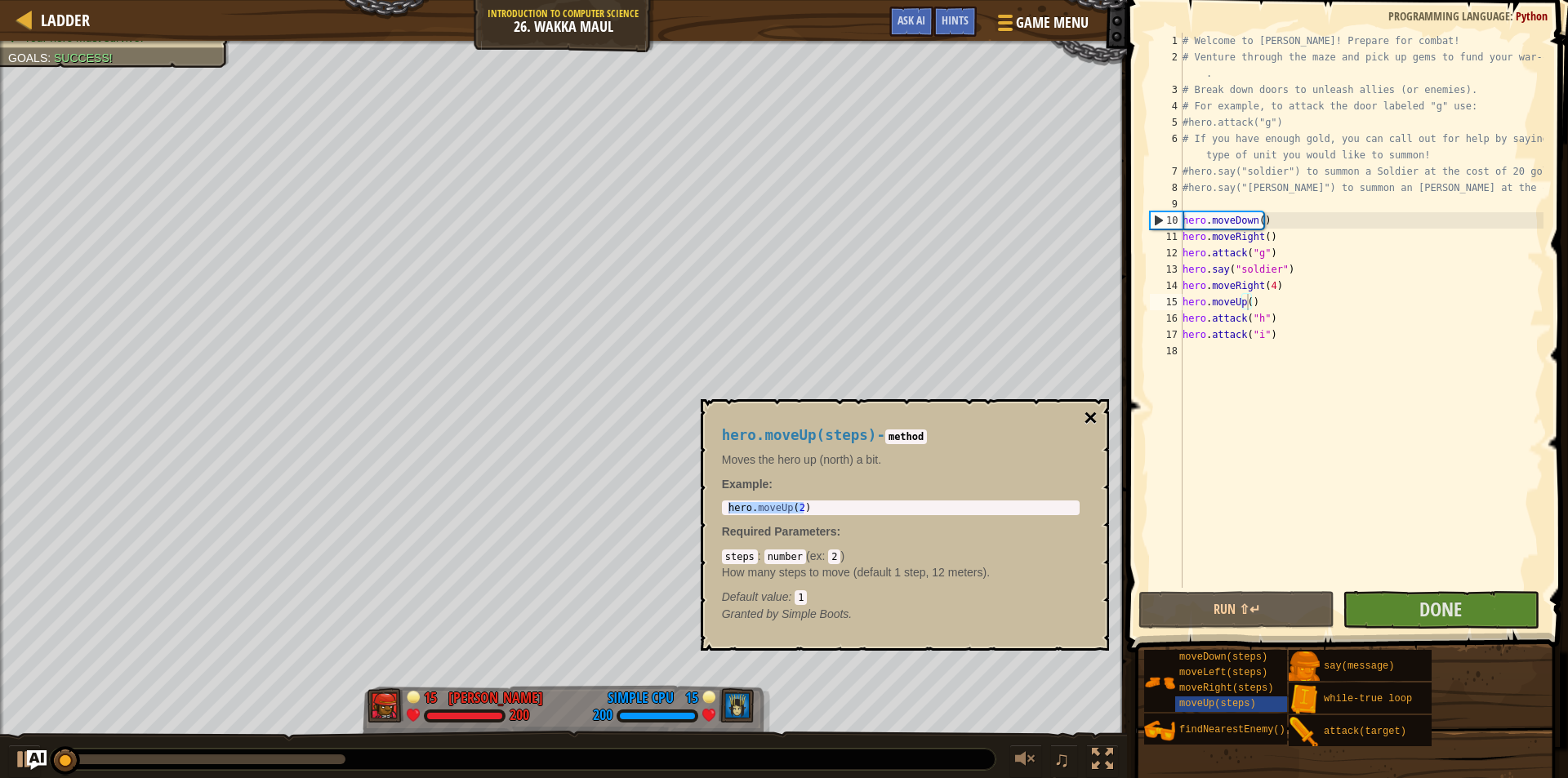
click at [1088, 415] on button "×" at bounding box center [1090, 418] width 13 height 23
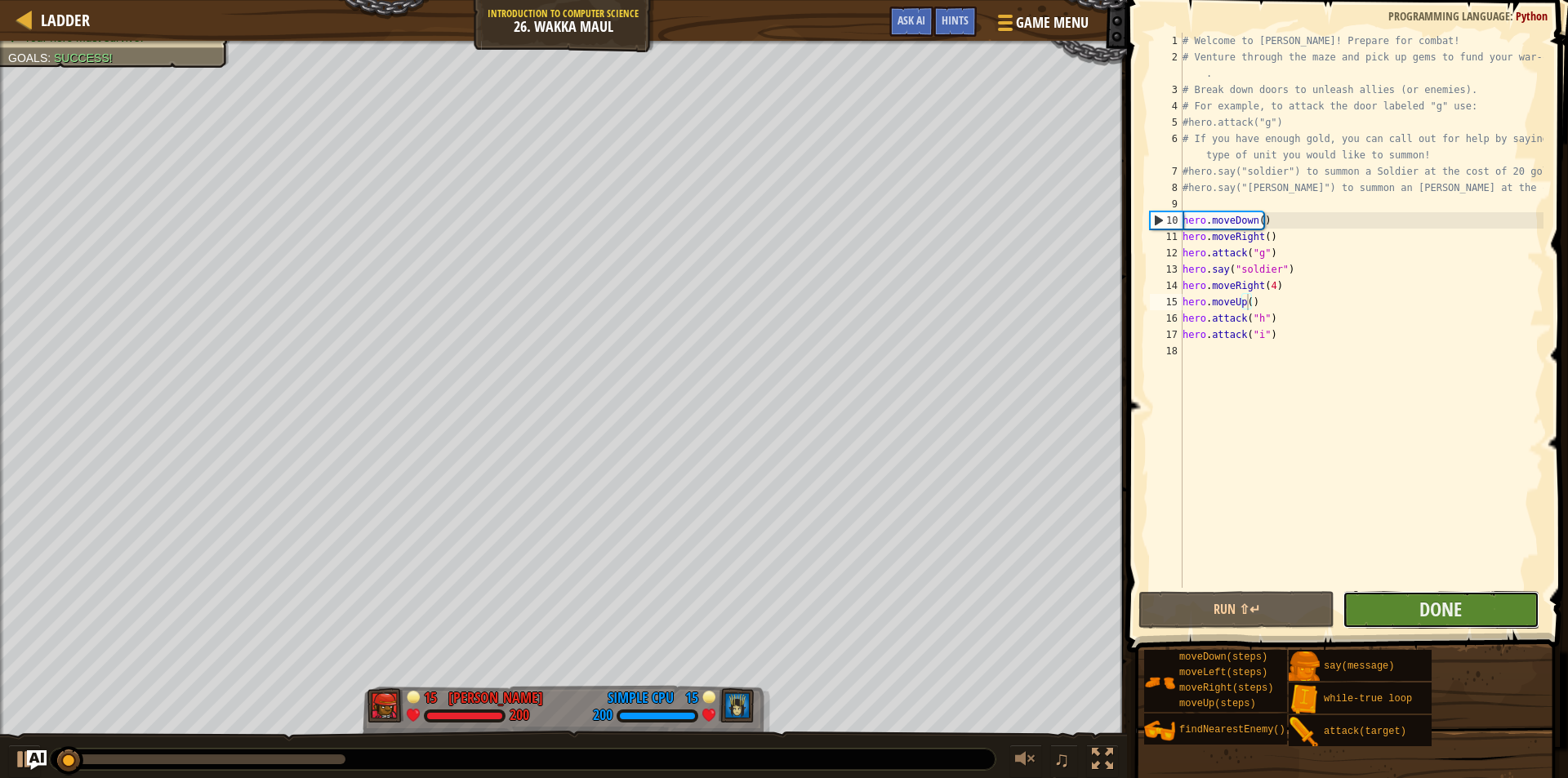
click at [1464, 620] on button "Done" at bounding box center [1440, 610] width 196 height 38
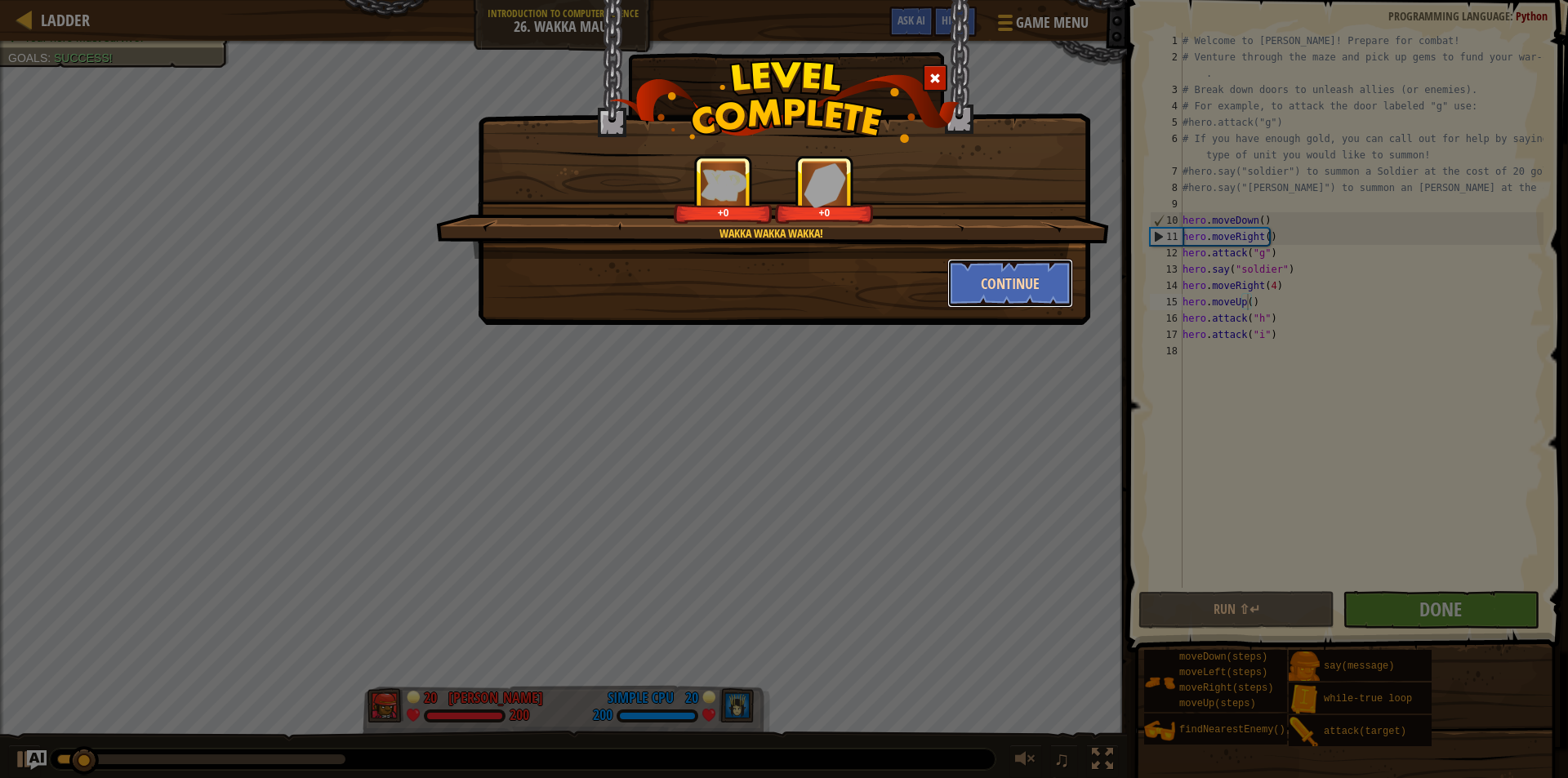
click at [1017, 291] on button "Continue" at bounding box center [1011, 283] width 127 height 49
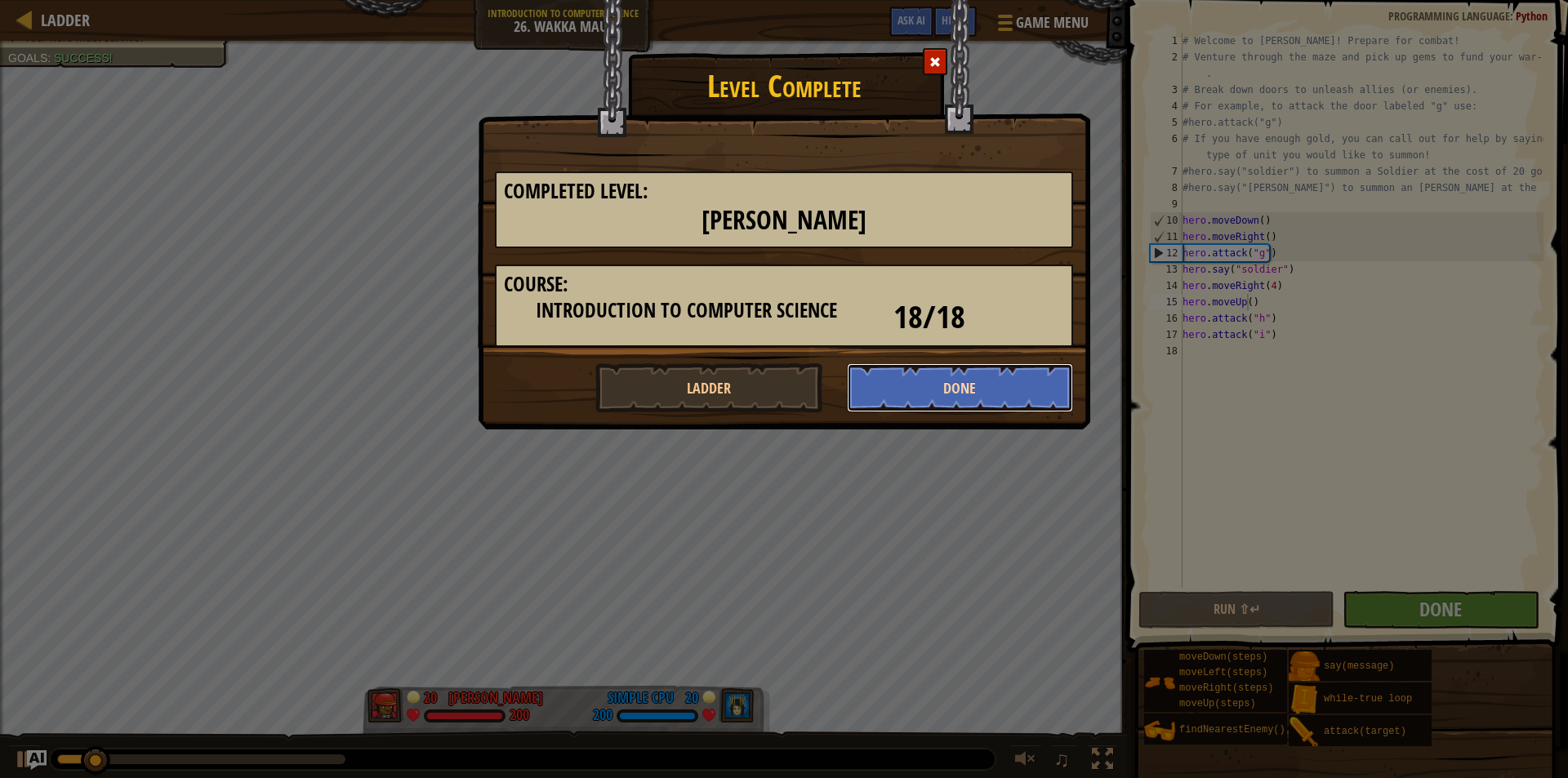
click at [1012, 388] on button "Done" at bounding box center [961, 387] width 227 height 49
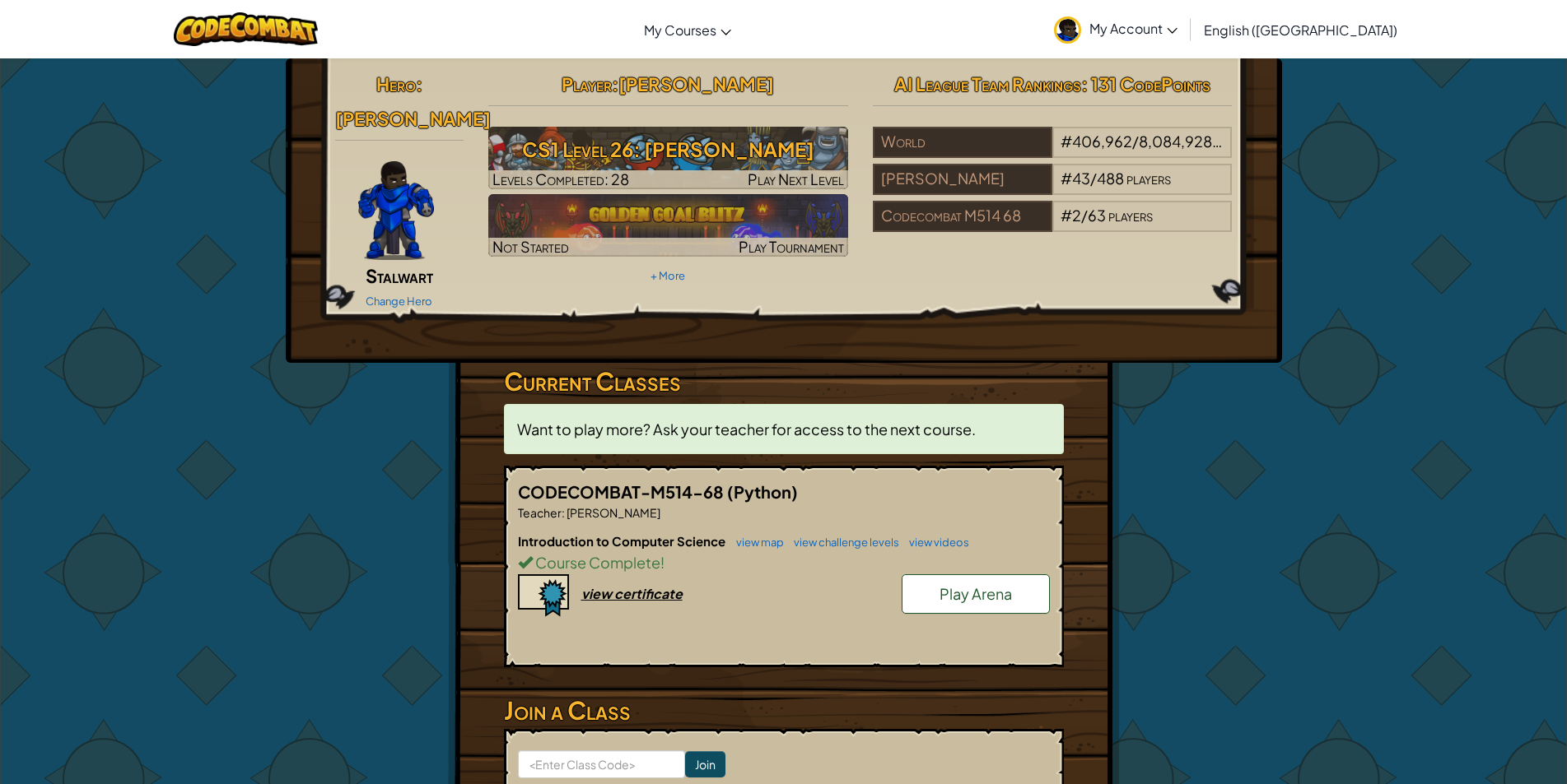
click at [988, 584] on span "Play Arena" at bounding box center [976, 594] width 72 height 19
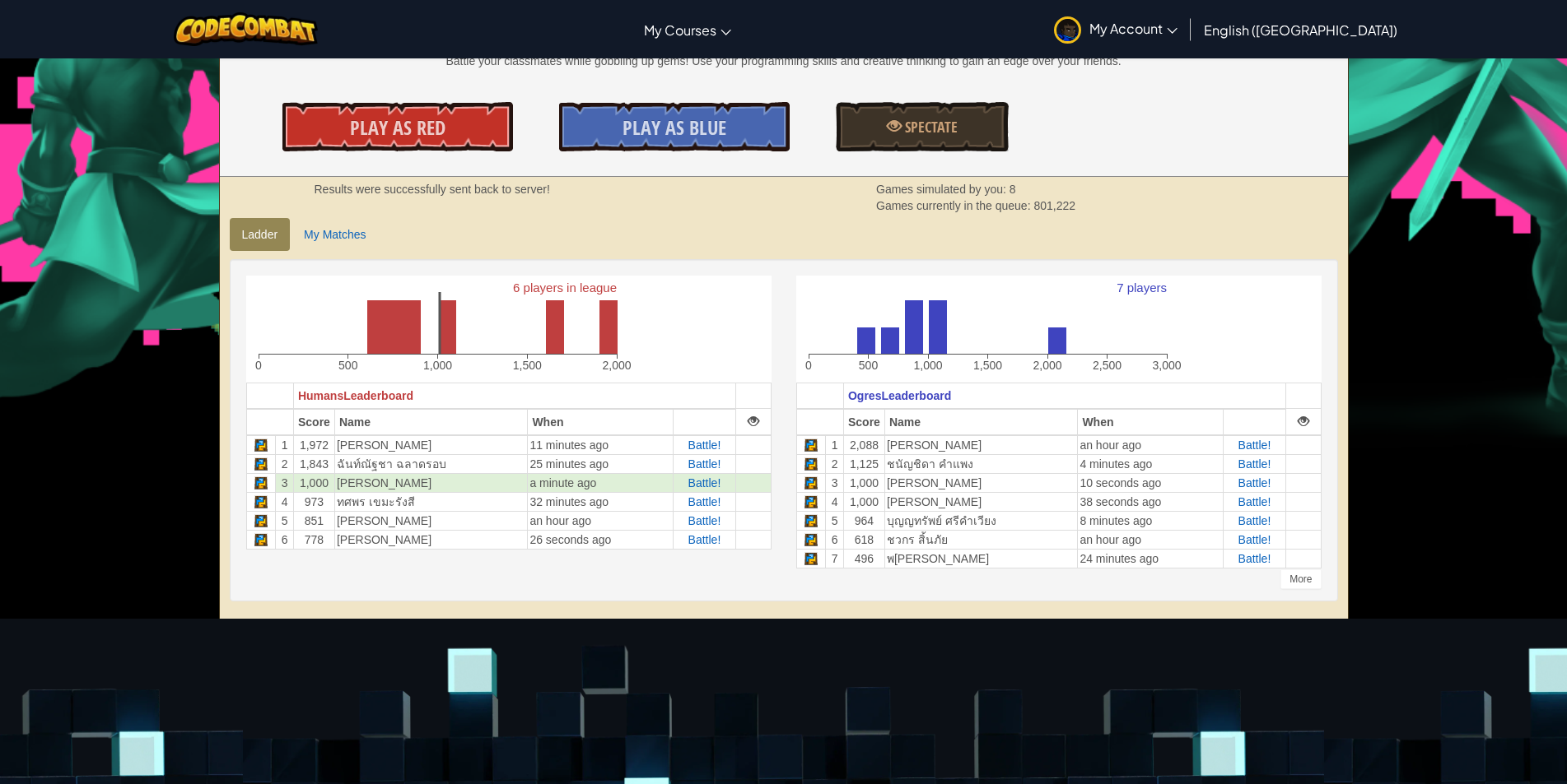
scroll to position [247, 0]
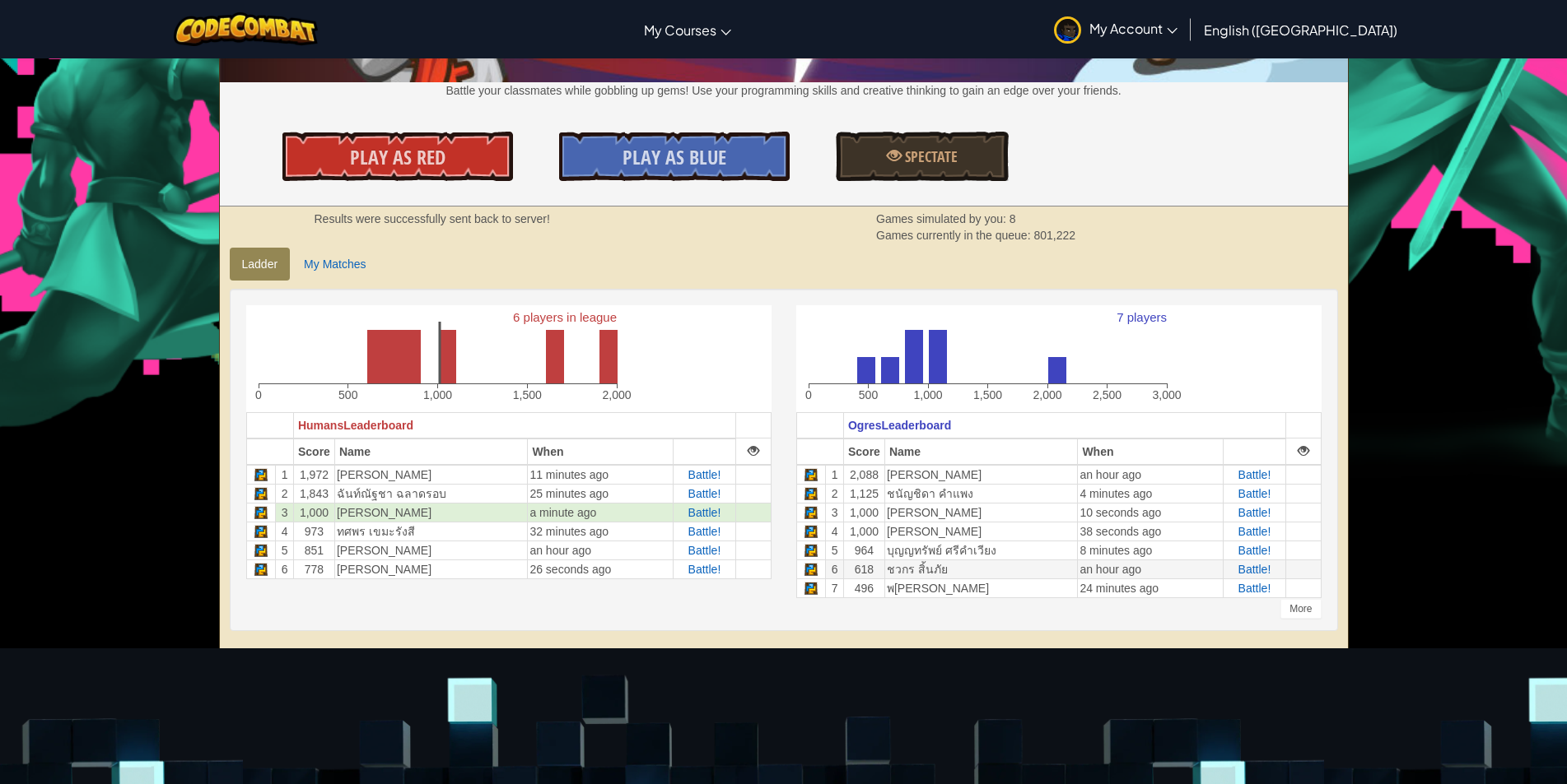
drag, startPoint x: 848, startPoint y: 565, endPoint x: 858, endPoint y: 566, distance: 10.0
drag, startPoint x: 858, startPoint y: 566, endPoint x: 870, endPoint y: 571, distance: 13.0
click at [870, 571] on td "618" at bounding box center [864, 569] width 41 height 19
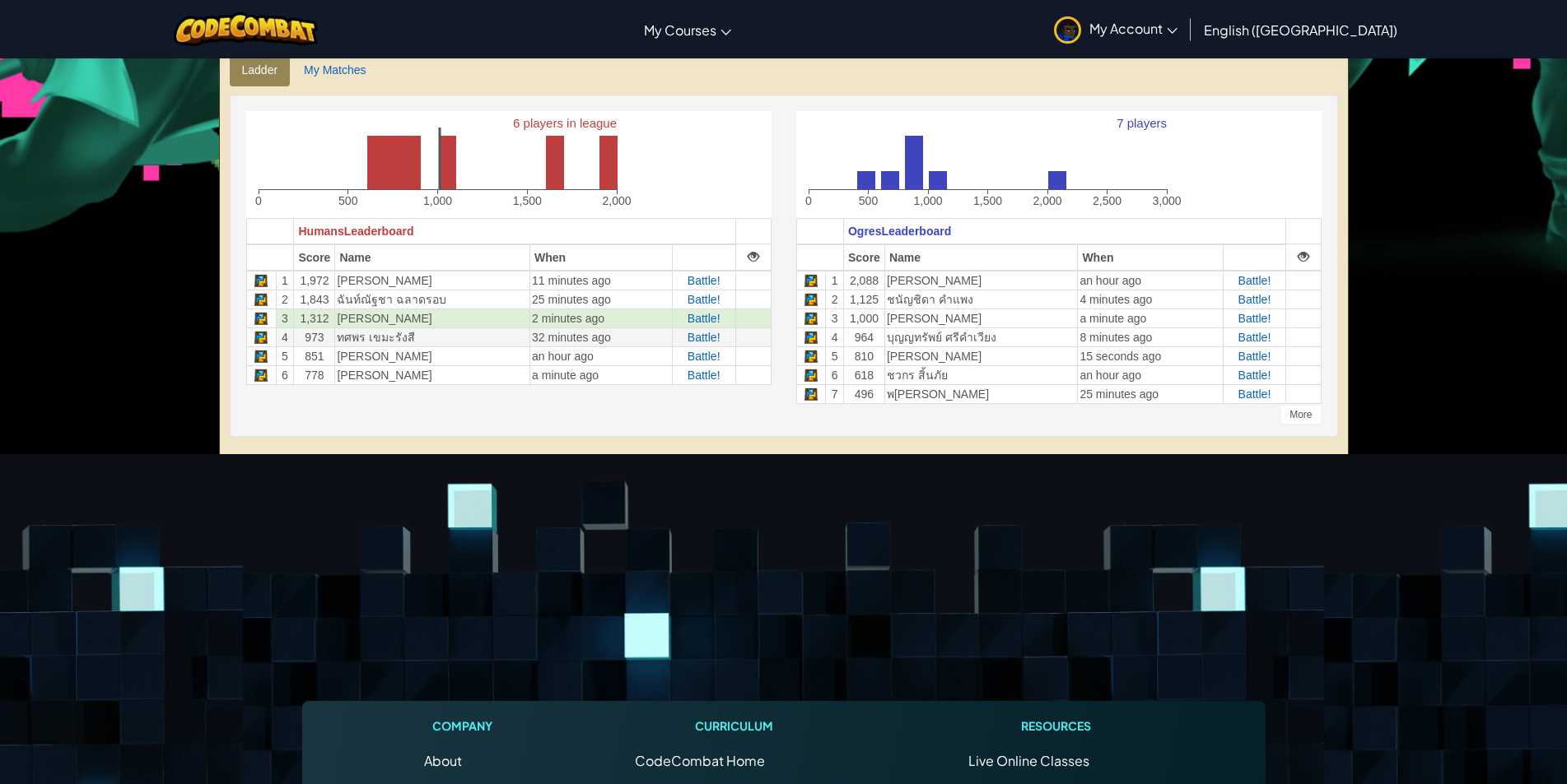
scroll to position [412, 0]
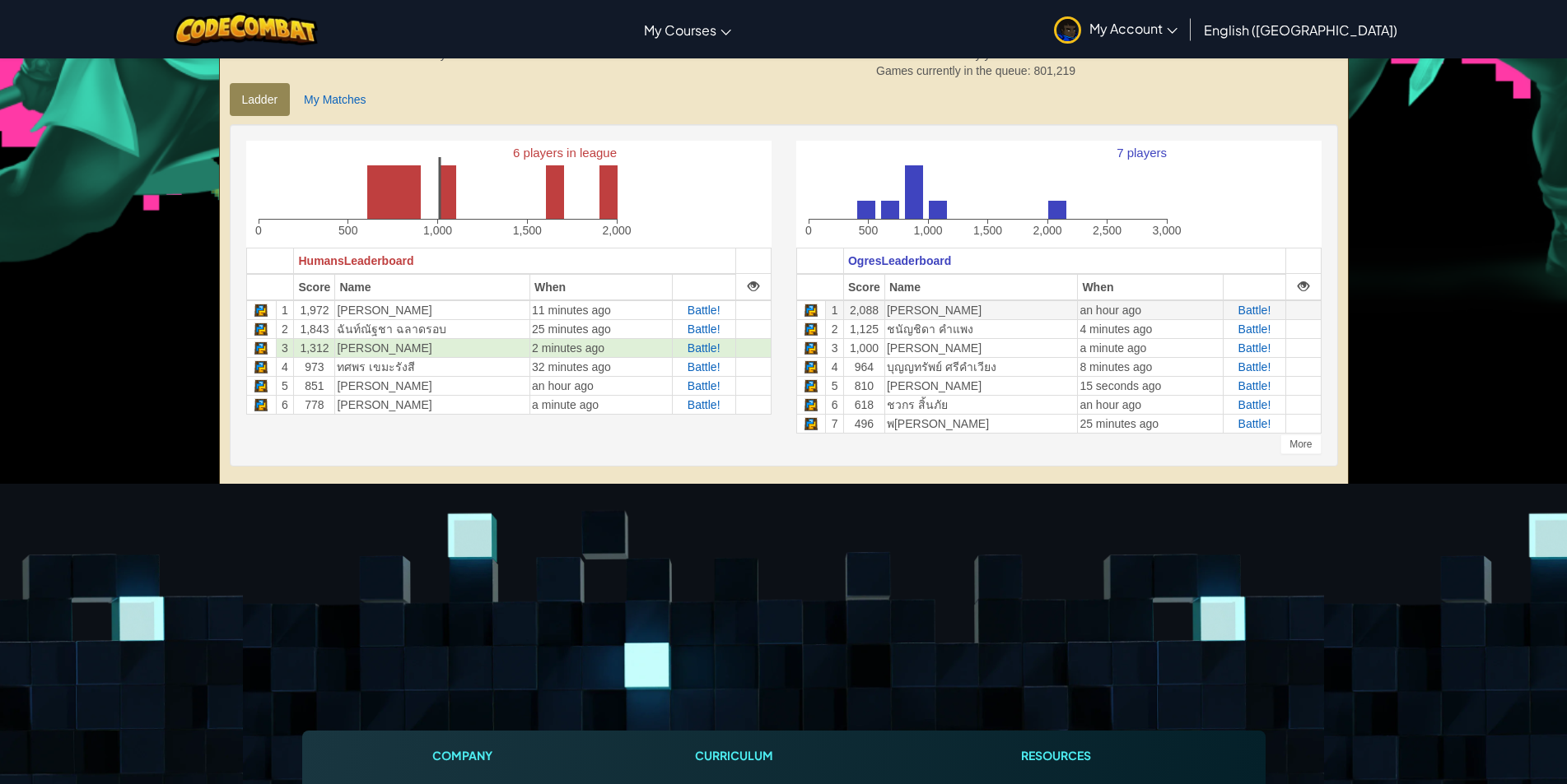
drag, startPoint x: 962, startPoint y: 309, endPoint x: 864, endPoint y: 318, distance: 98.4
click at [868, 317] on tr "1 2,088 [PERSON_NAME]ม an hour ago Battle!" at bounding box center [1058, 310] width 524 height 20
click at [853, 317] on td "2,088" at bounding box center [864, 310] width 41 height 20
drag, startPoint x: 938, startPoint y: 410, endPoint x: 864, endPoint y: 410, distance: 74.0
click at [864, 410] on tr "6 618 ชวกร สิ้นภัย an hour ago Battle!" at bounding box center [1058, 405] width 524 height 19
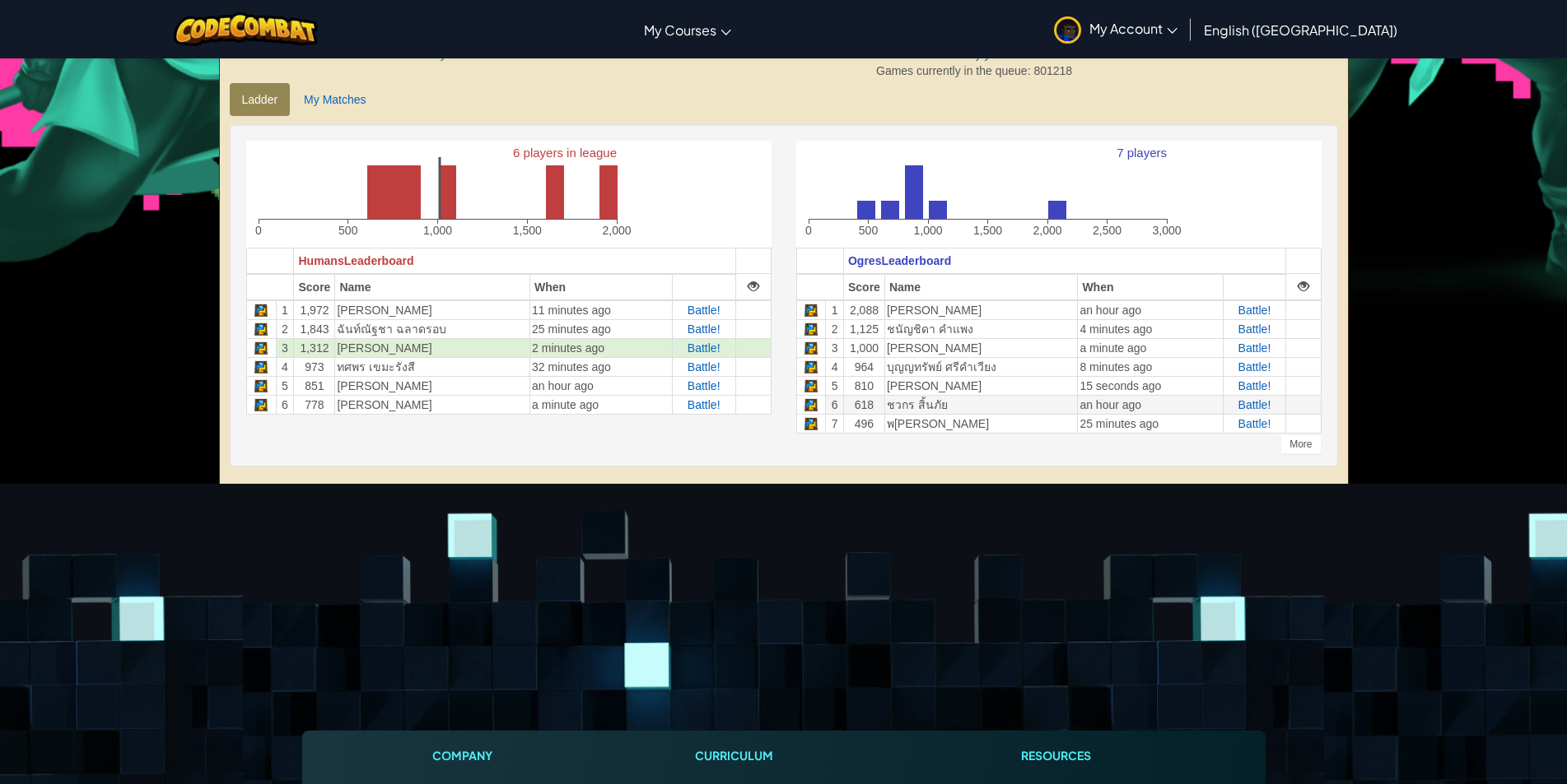
click at [852, 407] on td "618" at bounding box center [864, 405] width 41 height 19
drag, startPoint x: 852, startPoint y: 407, endPoint x: 933, endPoint y: 412, distance: 81.2
click at [922, 410] on tr "6 618 ชวกร สิ้นภัย an hour ago Battle!" at bounding box center [1058, 405] width 524 height 19
click at [971, 414] on td "พ[PERSON_NAME]" at bounding box center [981, 423] width 193 height 19
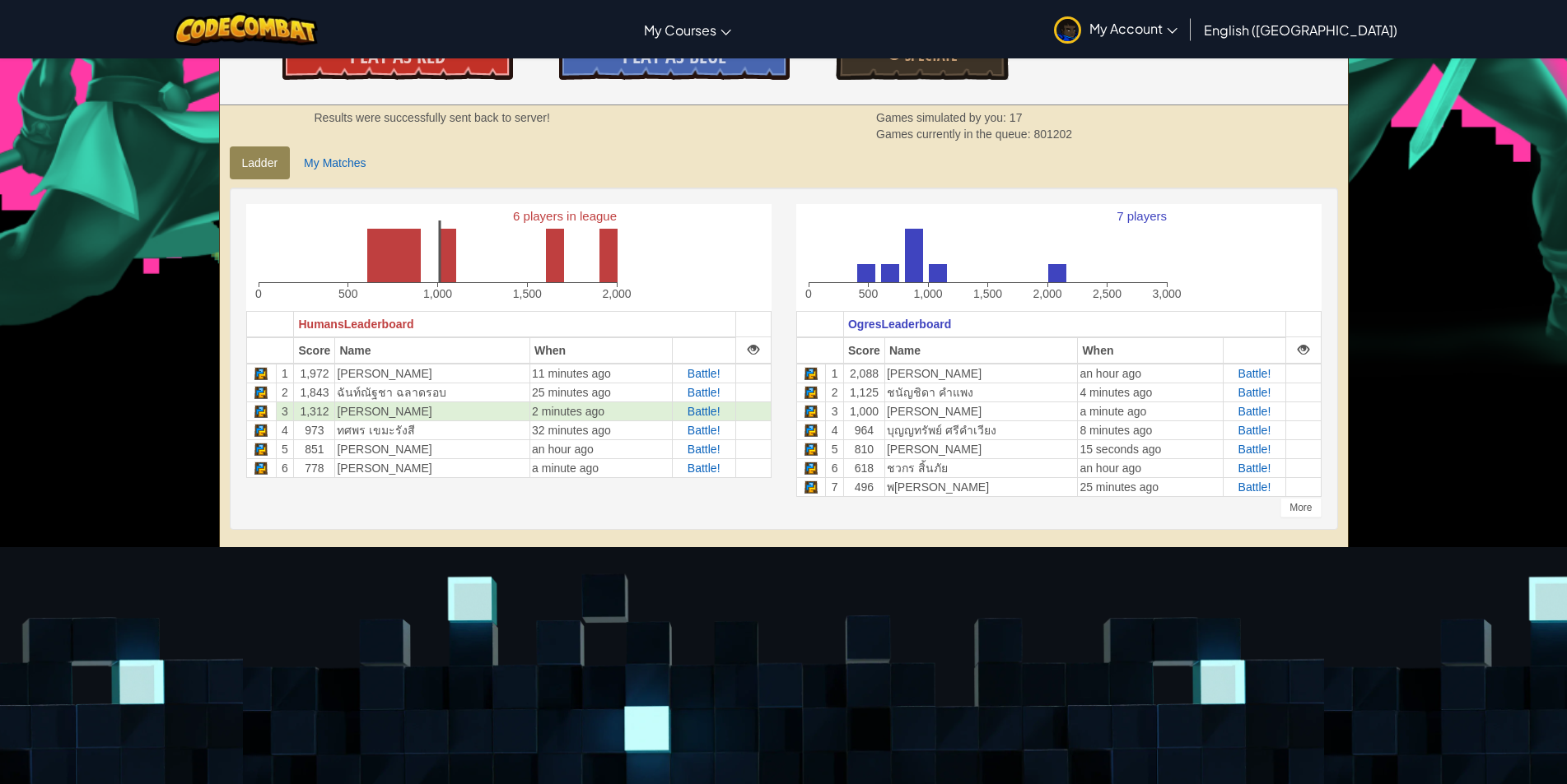
scroll to position [329, 0]
